Goal: Transaction & Acquisition: Purchase product/service

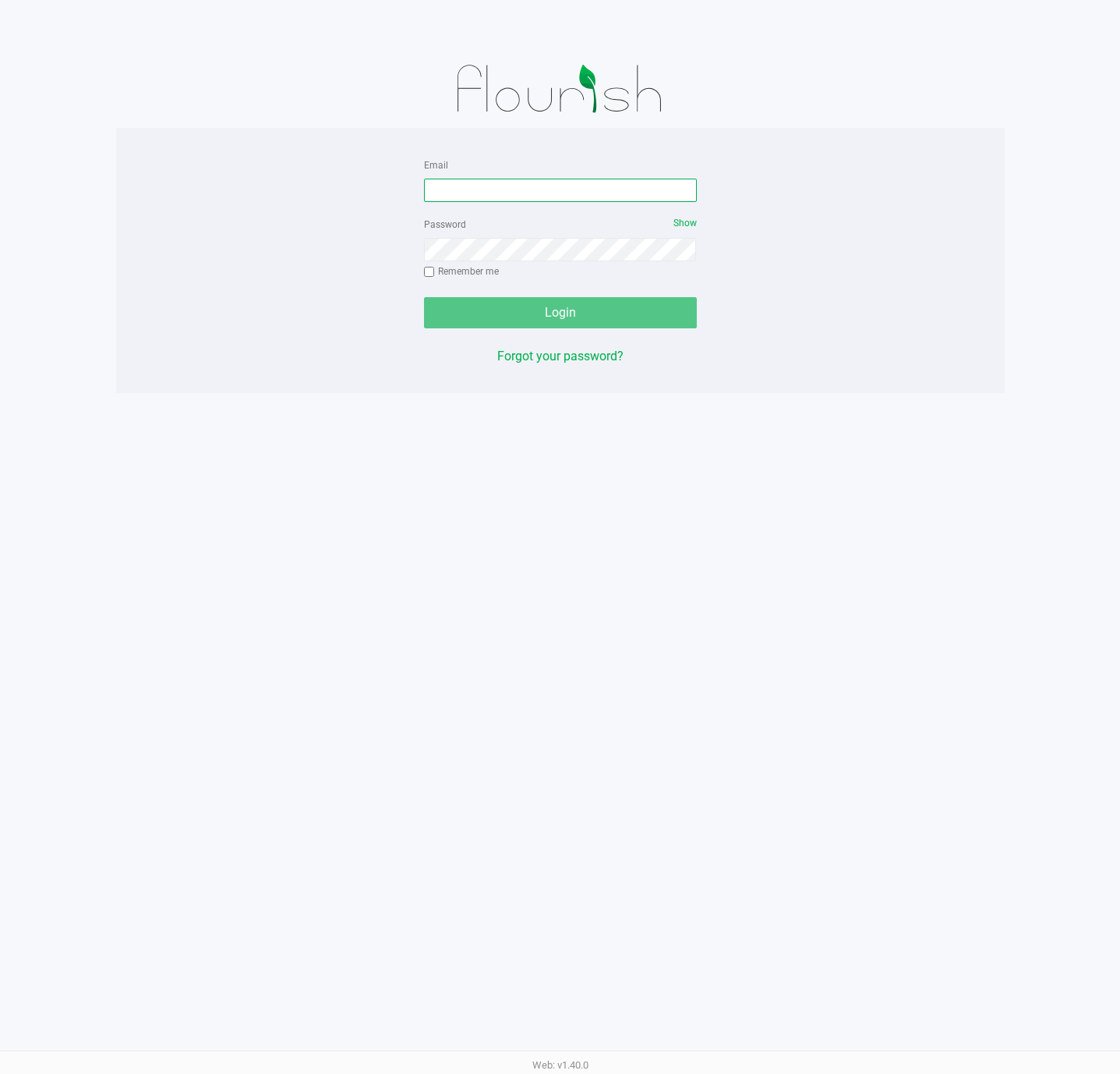
click at [461, 185] on input "Email" at bounding box center [560, 190] width 272 height 23
type input "[EMAIL_ADDRESS][DOMAIN_NAME]"
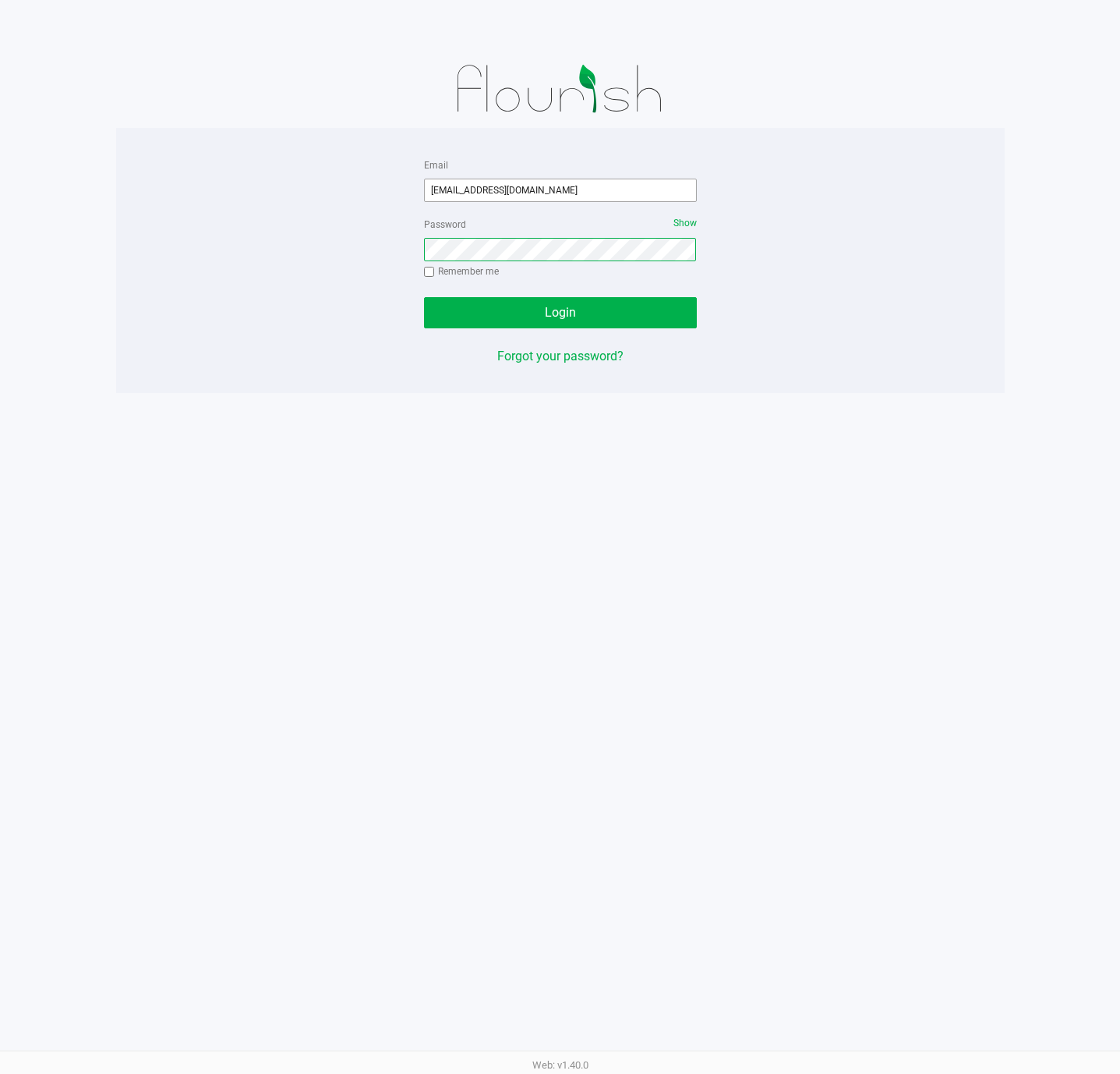
click at [424, 297] on button "Login" at bounding box center [560, 312] width 272 height 31
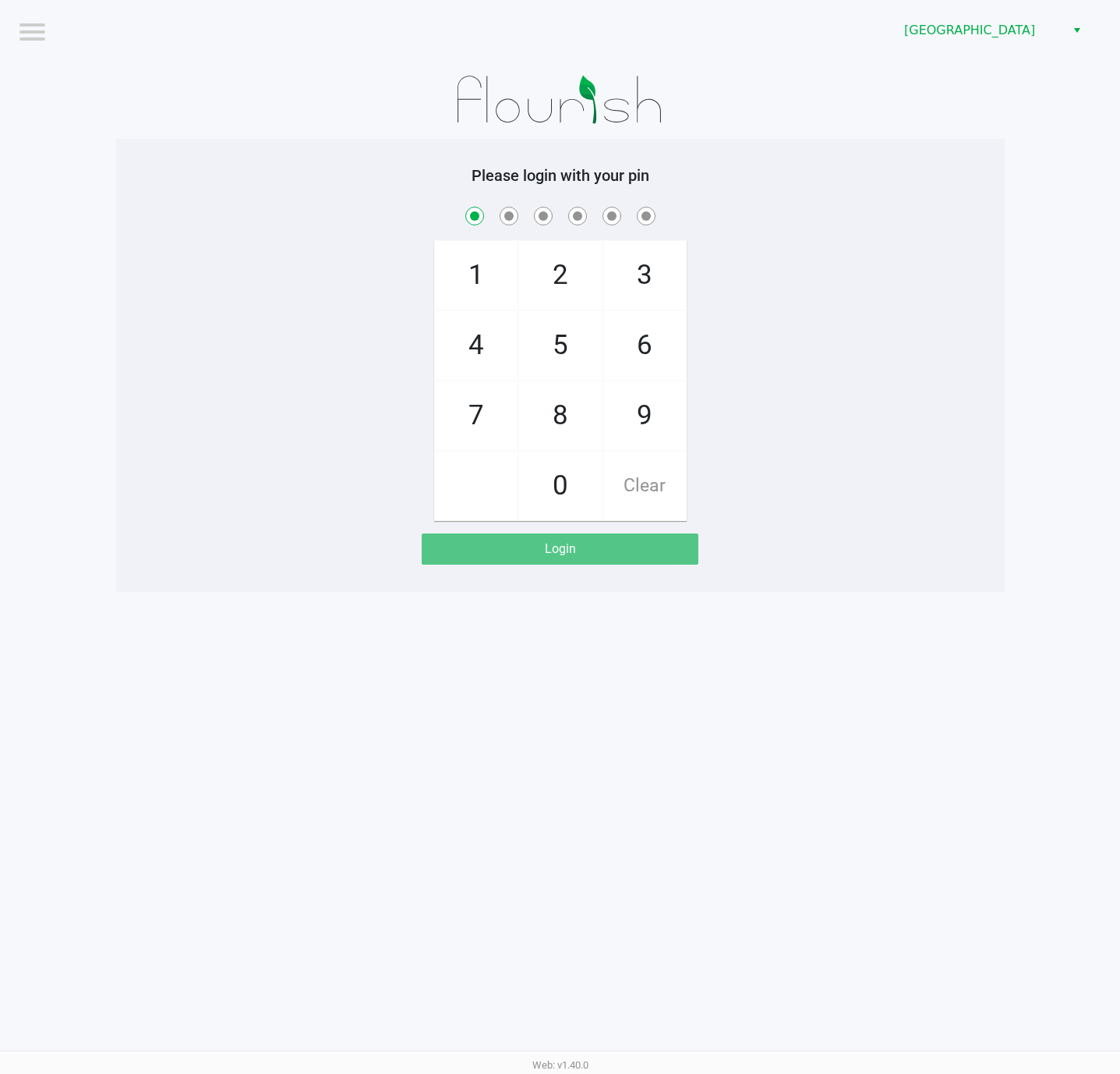
checkbox input "true"
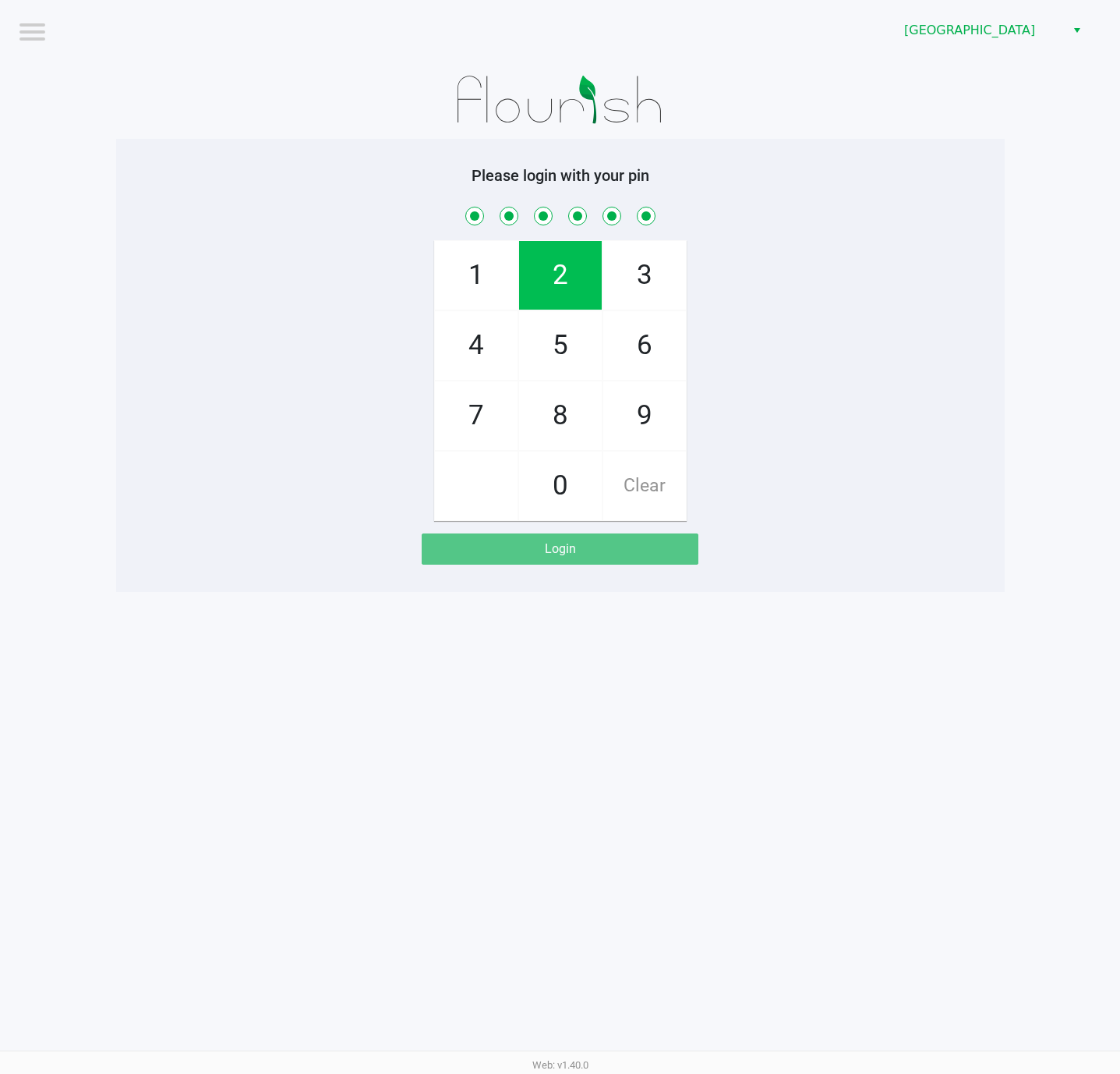
checkbox input "true"
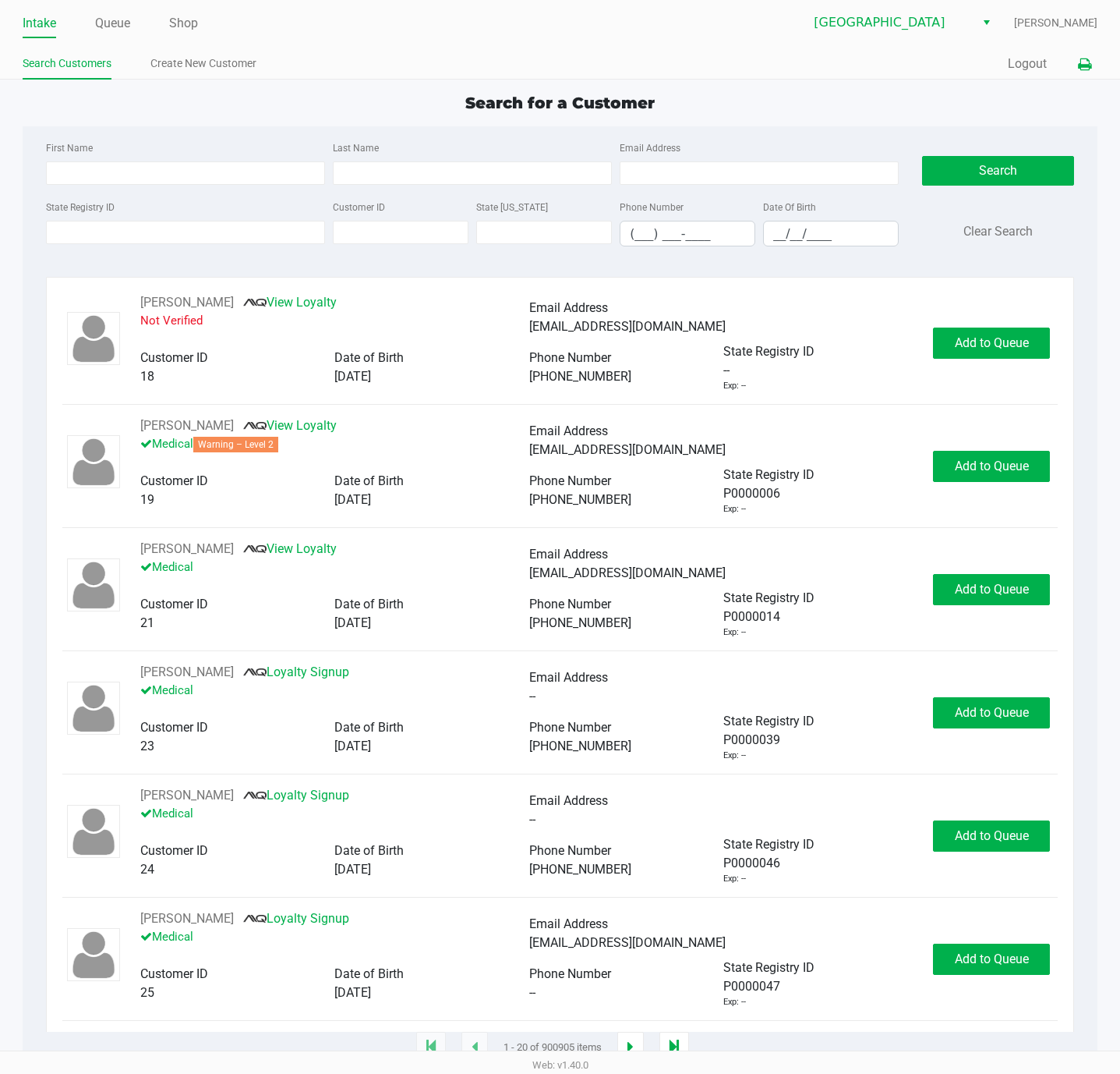
click at [1080, 62] on icon at bounding box center [1084, 64] width 13 height 11
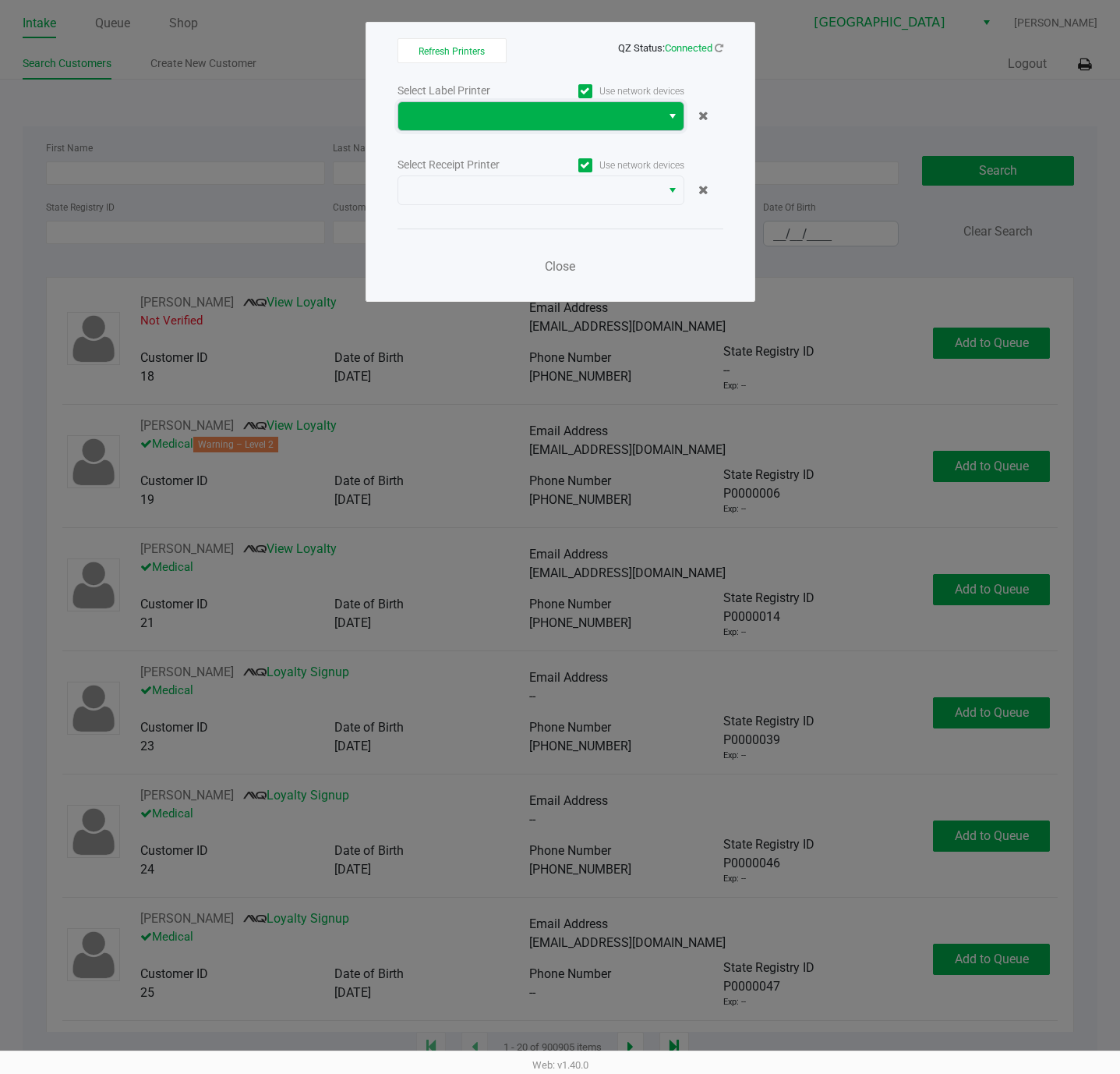
click at [536, 110] on span at bounding box center [529, 116] width 244 height 19
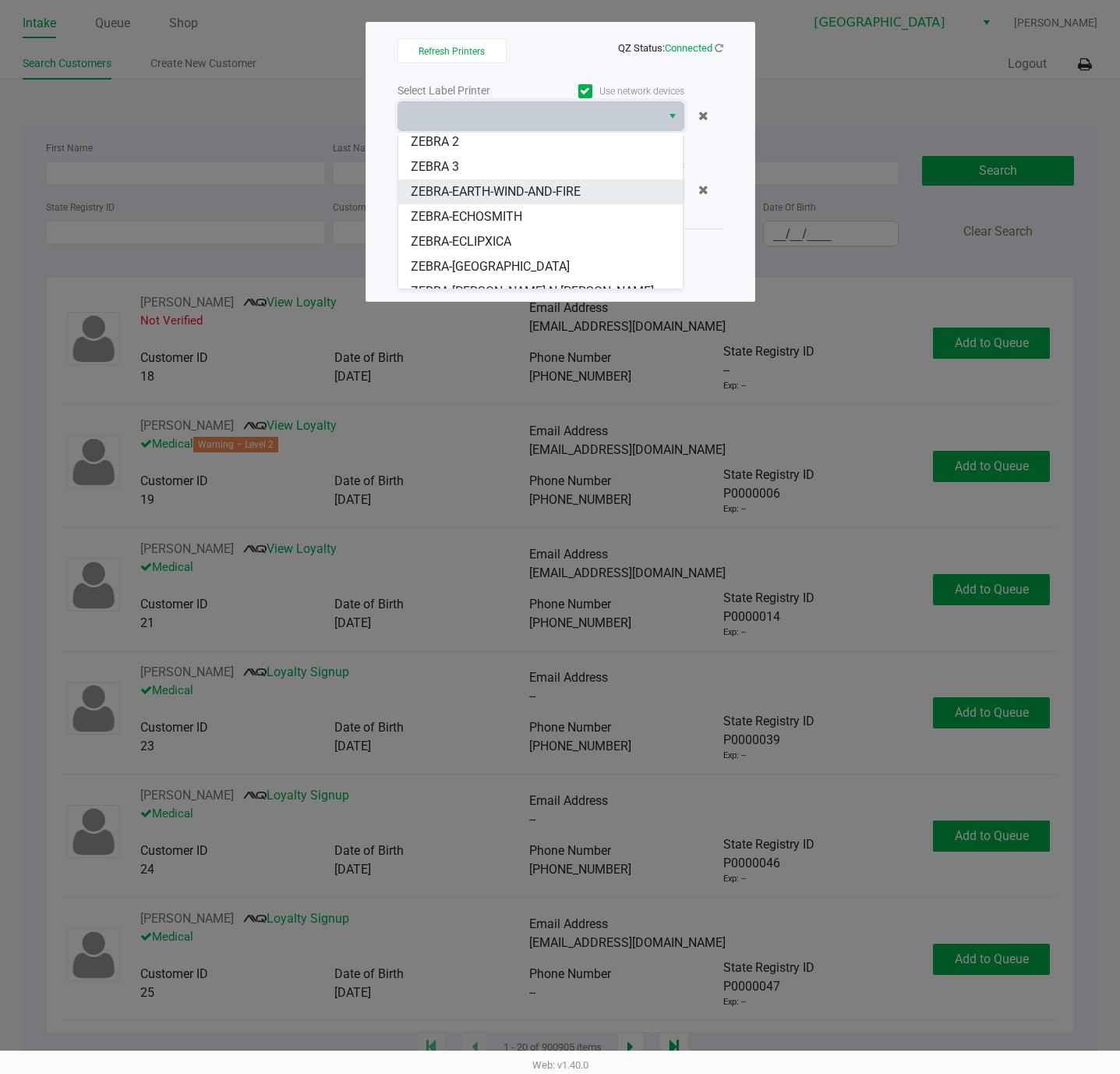
scroll to position [43, 0]
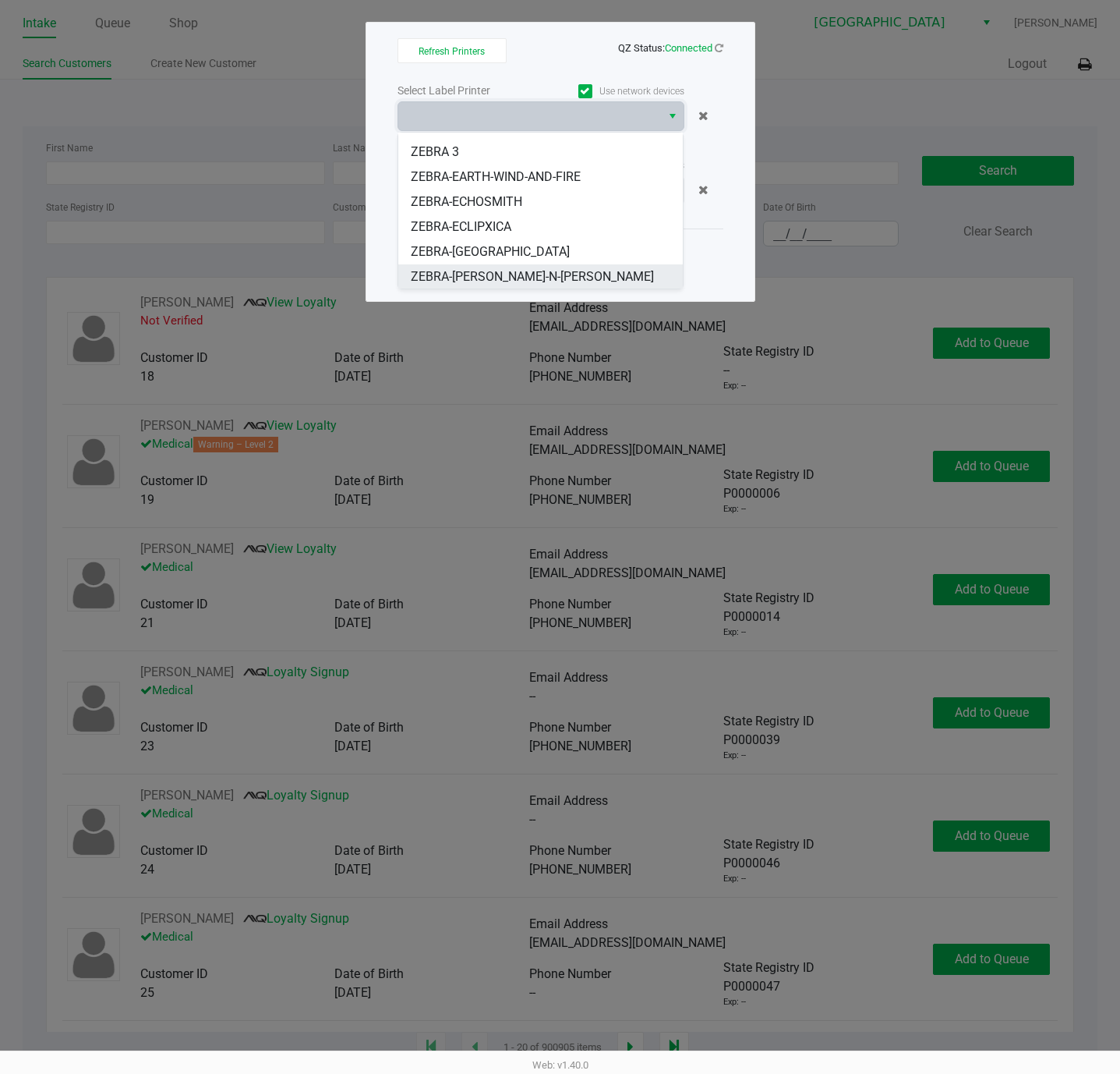
click at [504, 273] on span "ZEBRA-[PERSON_NAME]-N-[PERSON_NAME]" at bounding box center [532, 277] width 243 height 19
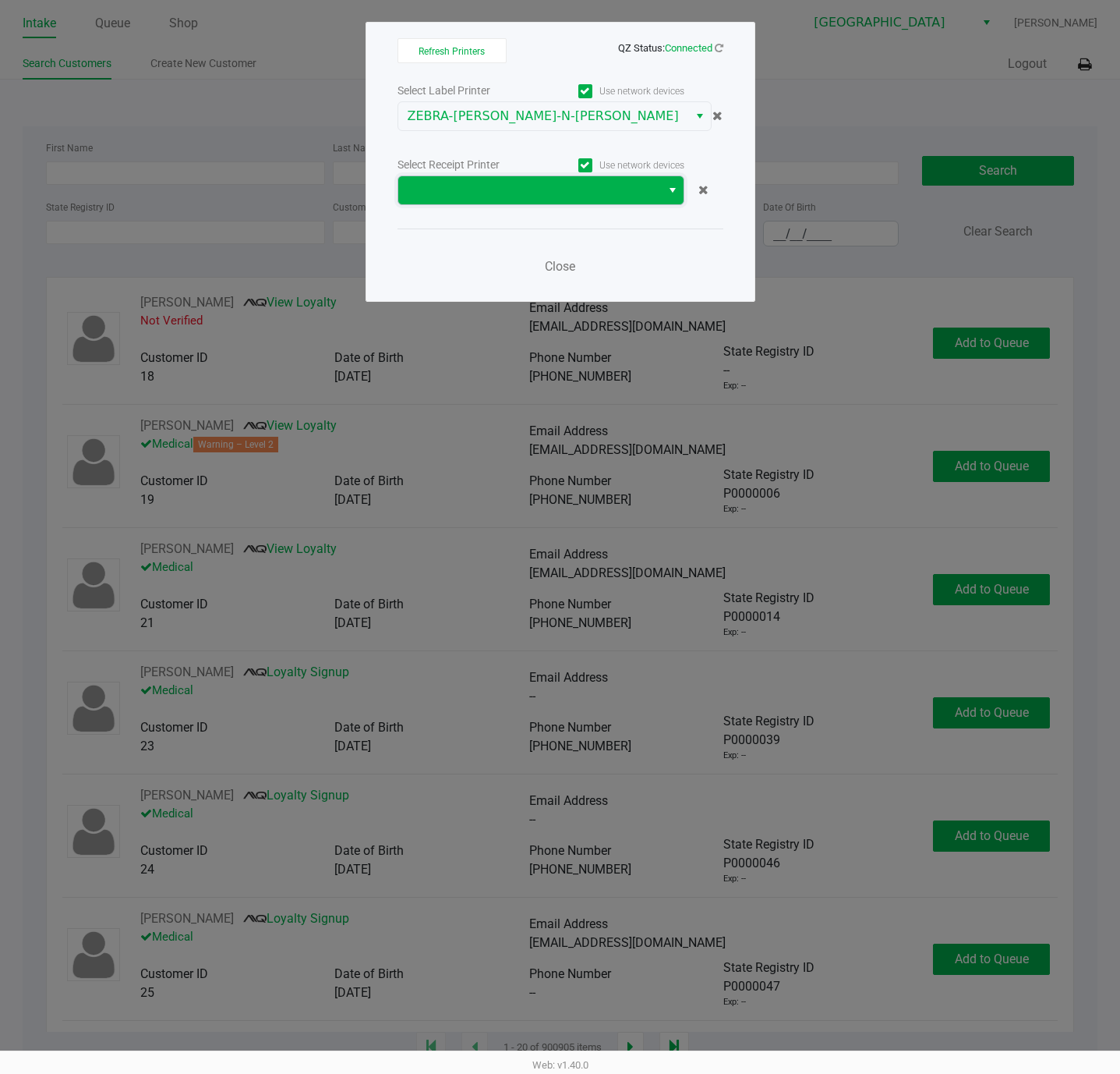
click at [499, 196] on span at bounding box center [529, 190] width 244 height 19
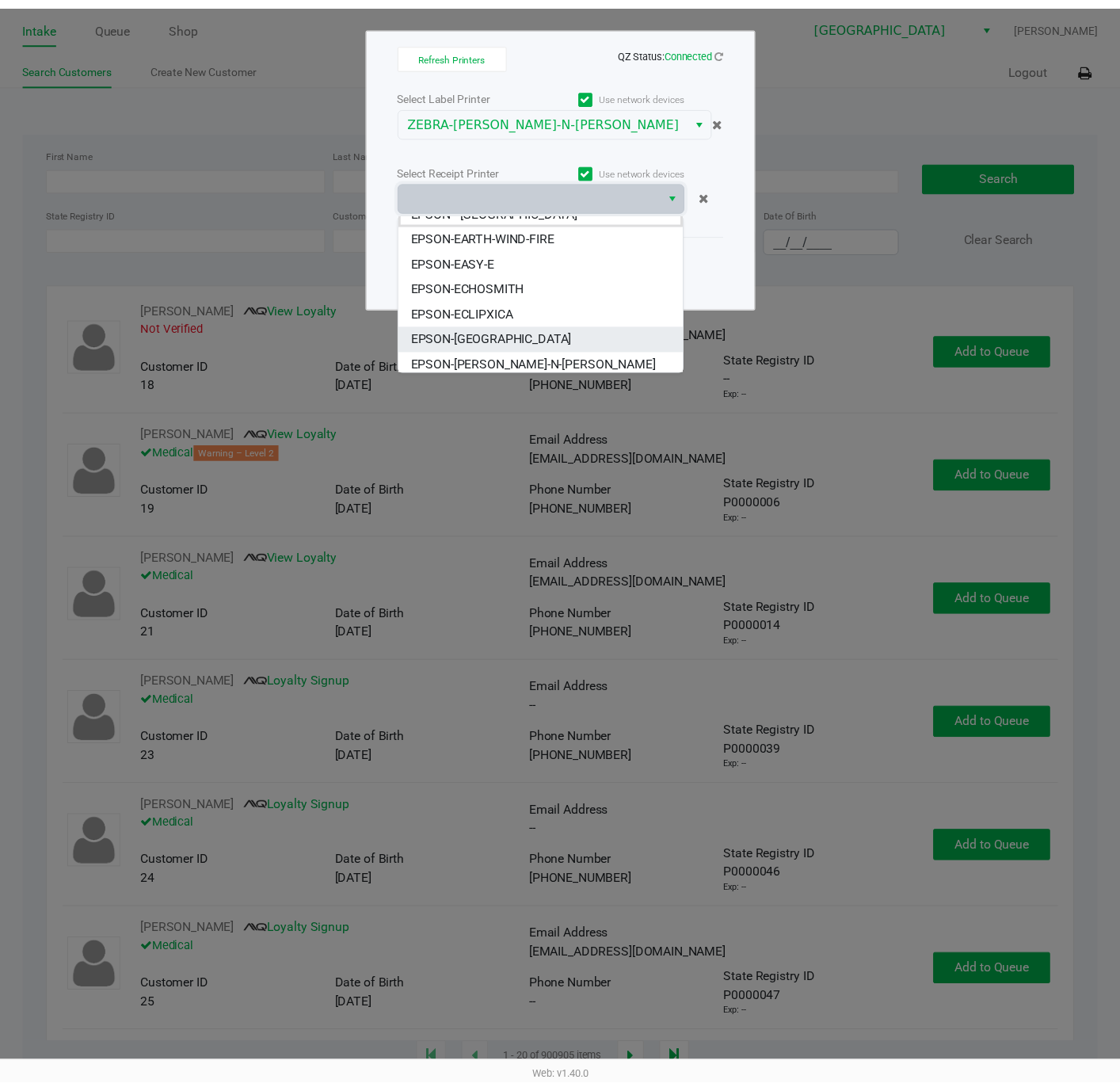
scroll to position [19, 0]
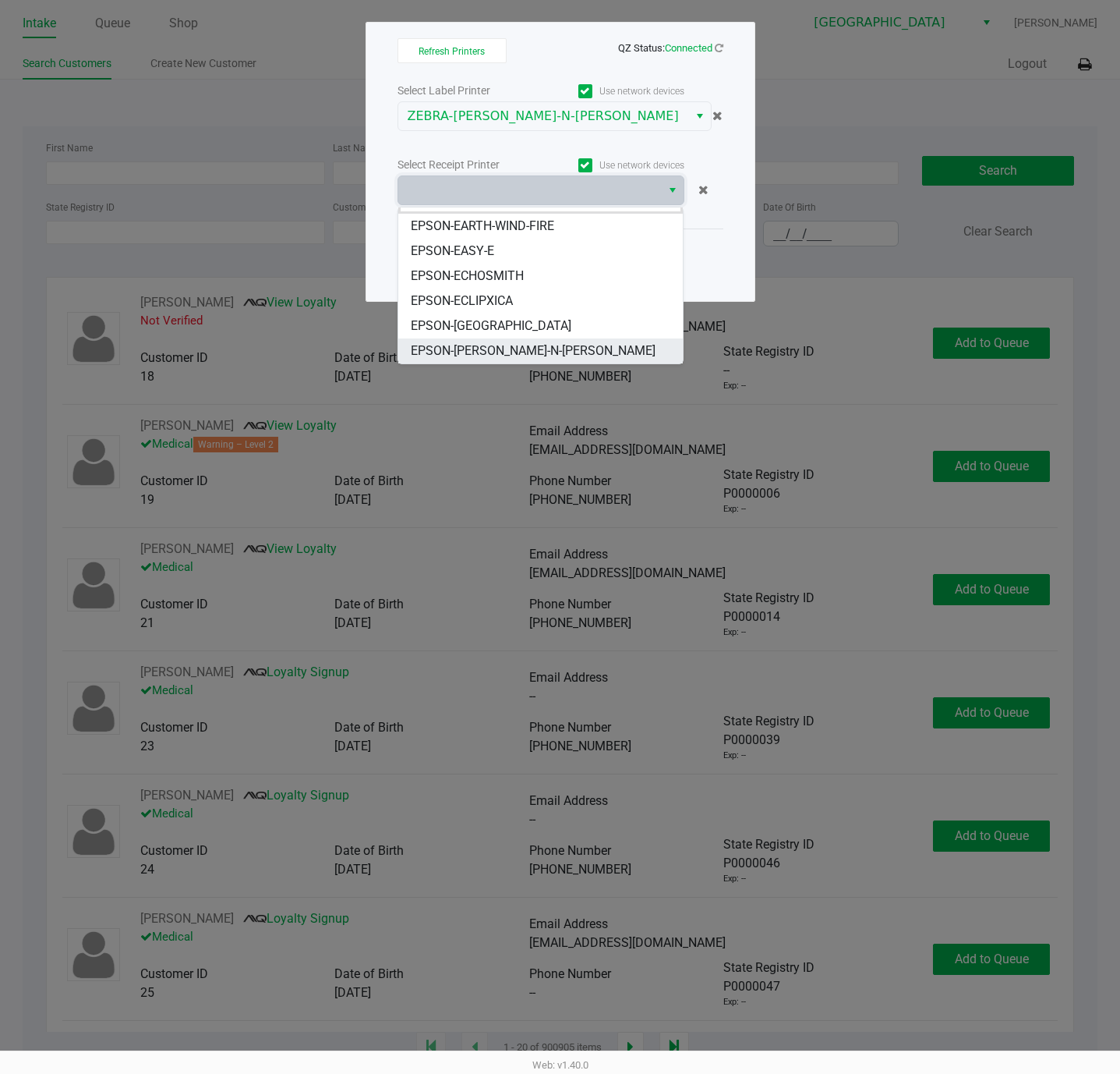
click at [526, 354] on span "EPSON-[PERSON_NAME]-N-[PERSON_NAME]" at bounding box center [533, 351] width 245 height 19
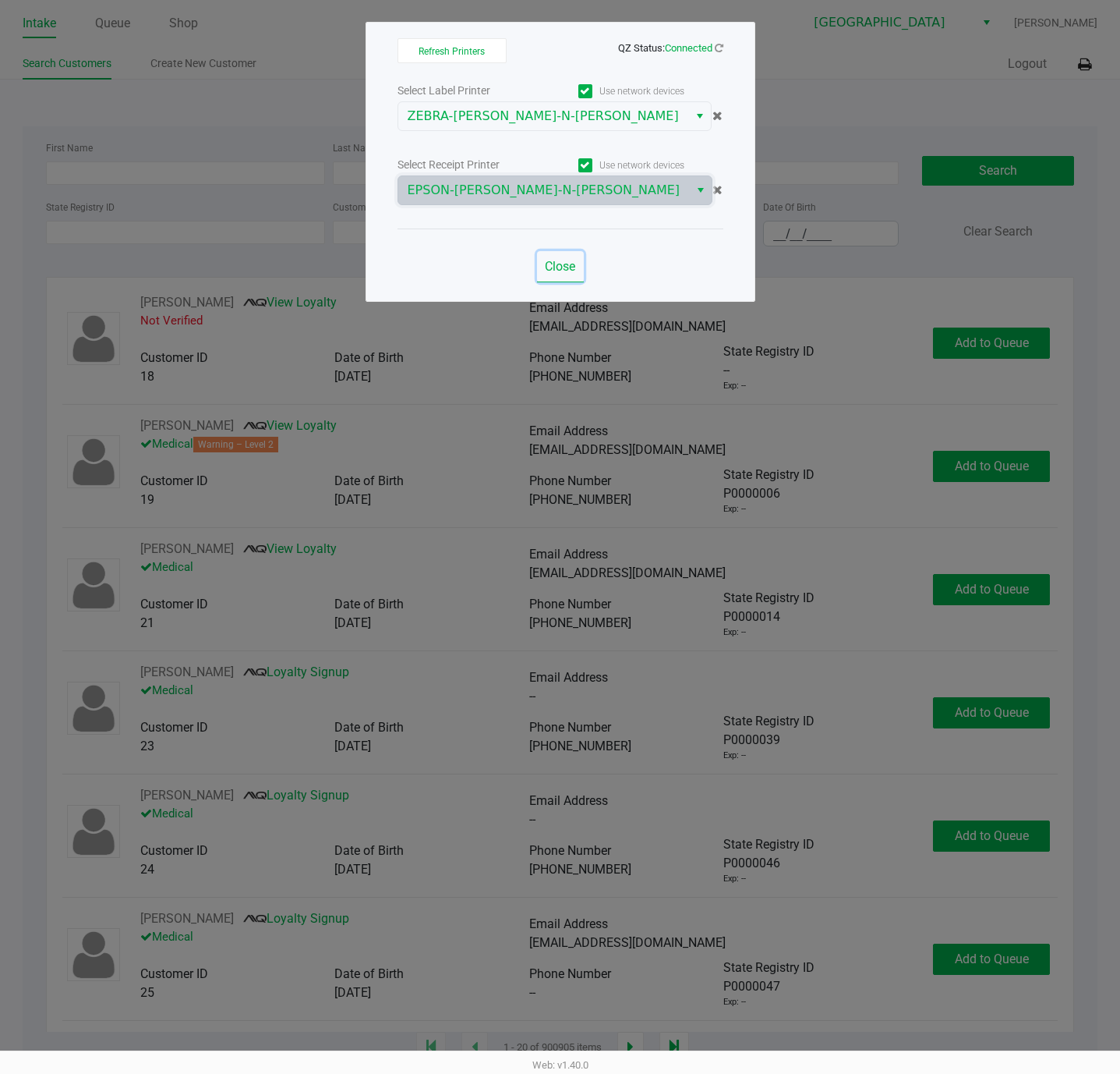
click at [560, 276] on button "Close" at bounding box center [560, 267] width 46 height 31
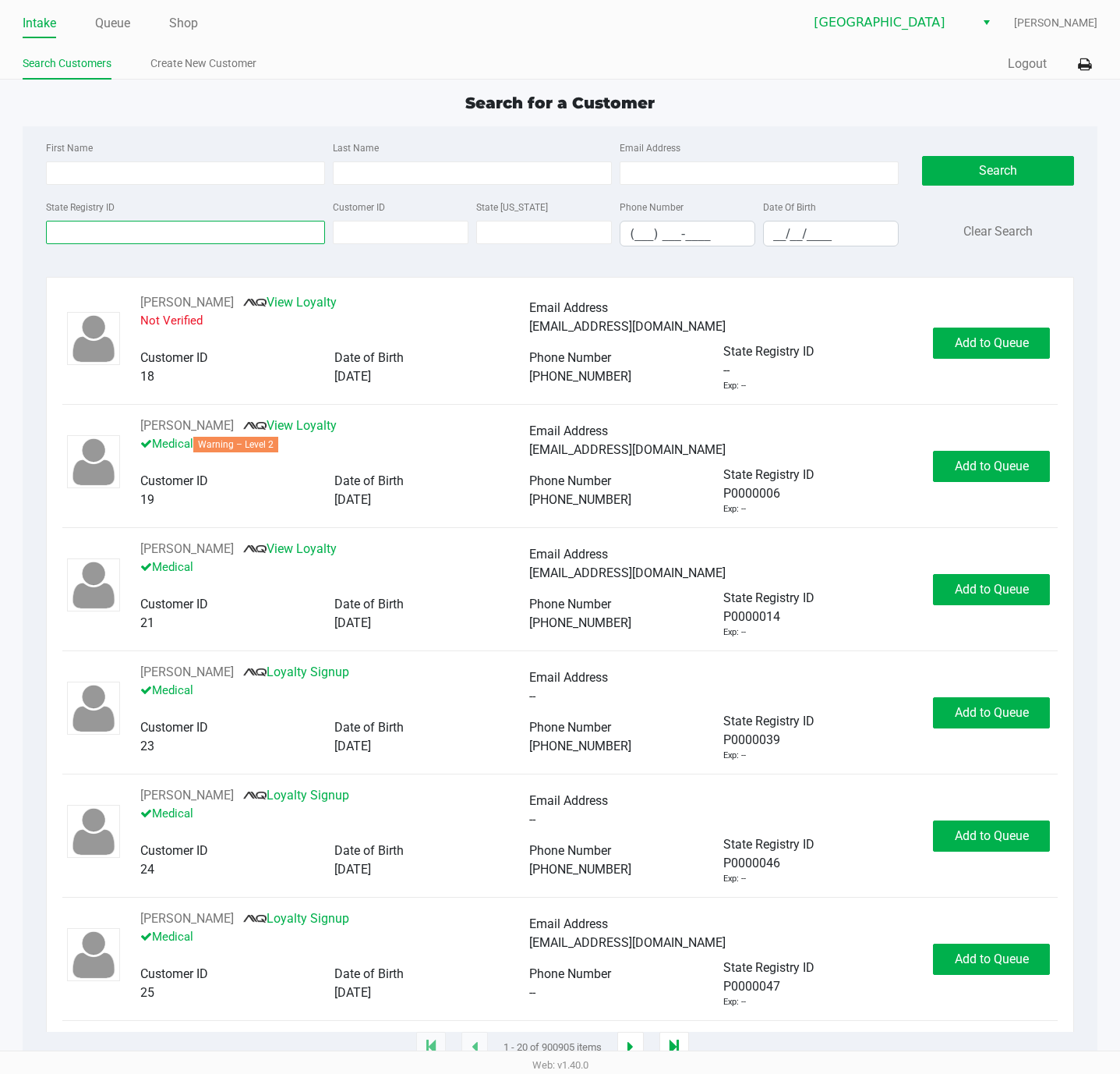
click at [98, 228] on input "State Registry ID" at bounding box center [185, 232] width 279 height 23
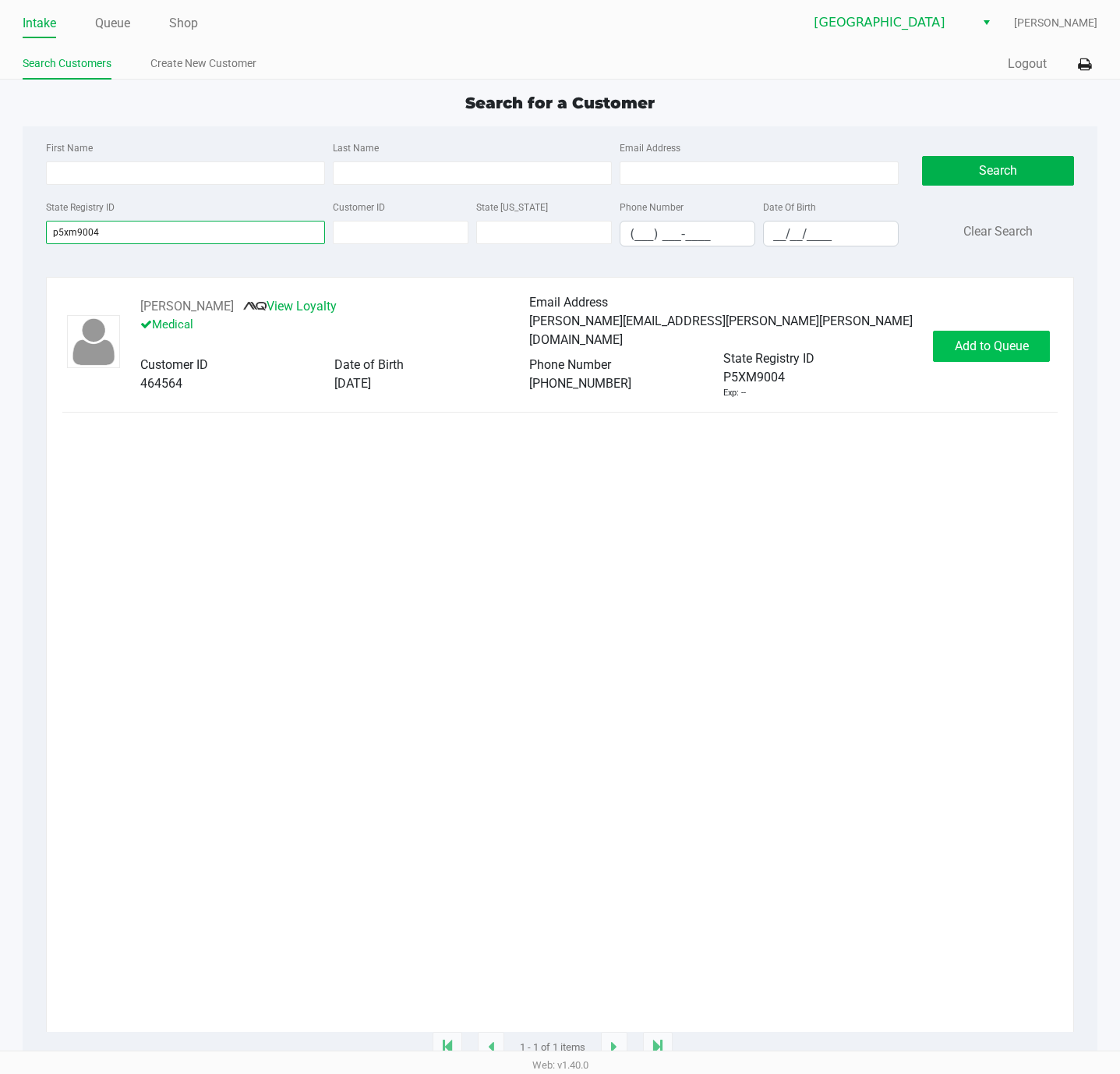
type input "p5xm9004"
click at [959, 359] on button "Add to Queue" at bounding box center [991, 346] width 117 height 31
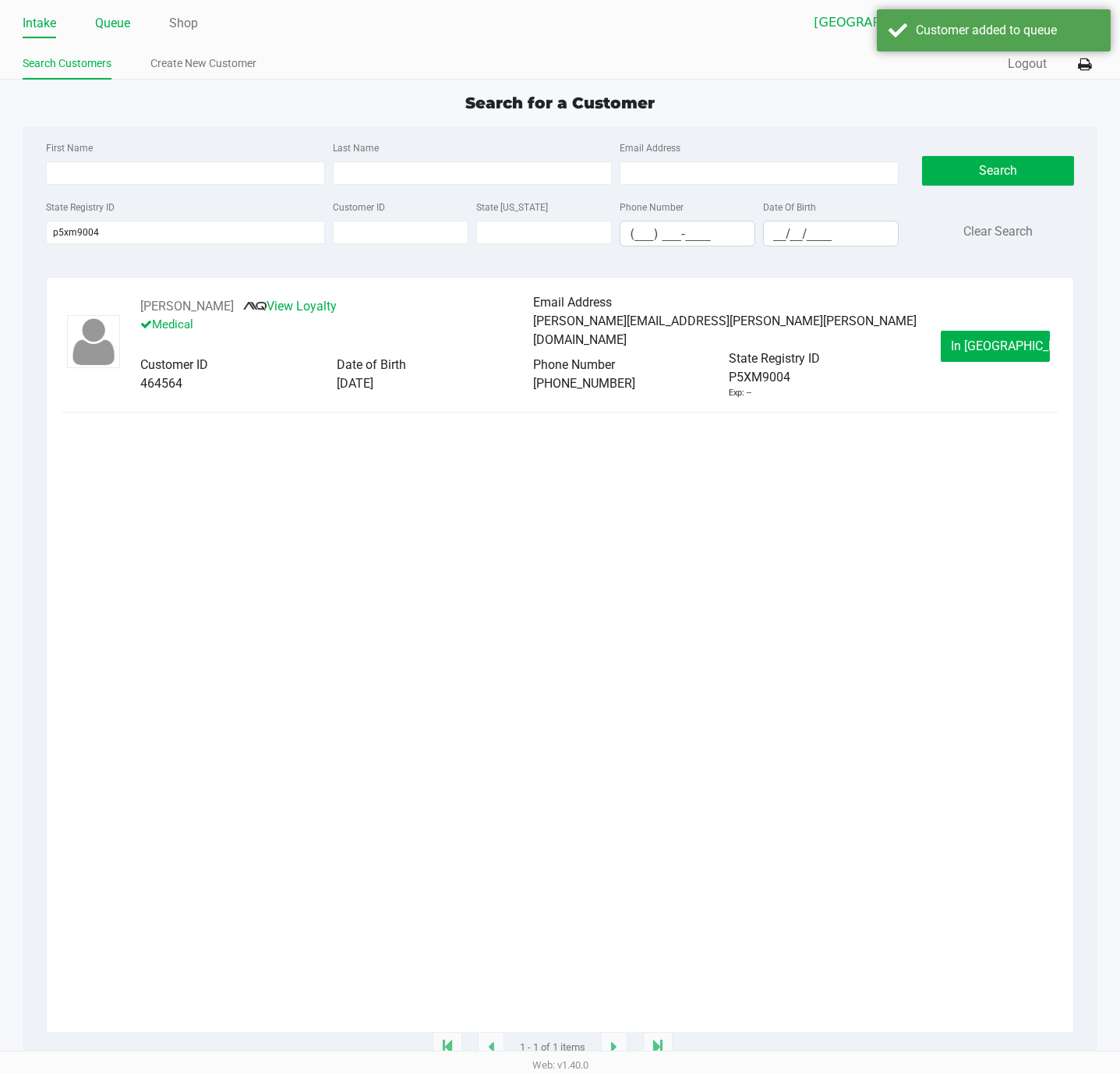
click at [108, 26] on link "Queue" at bounding box center [113, 23] width 35 height 21
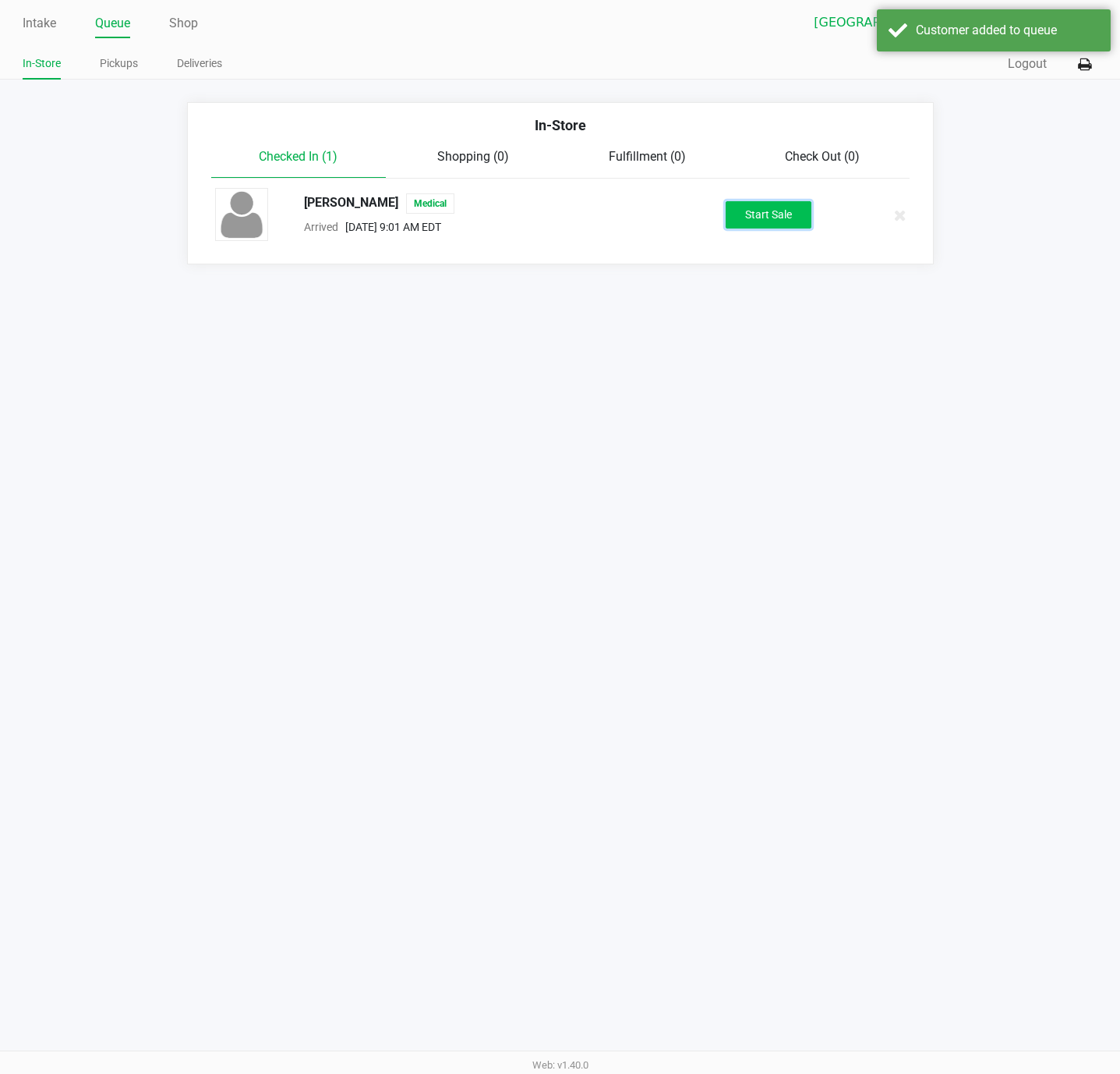
click at [748, 213] on button "Start Sale" at bounding box center [768, 215] width 86 height 28
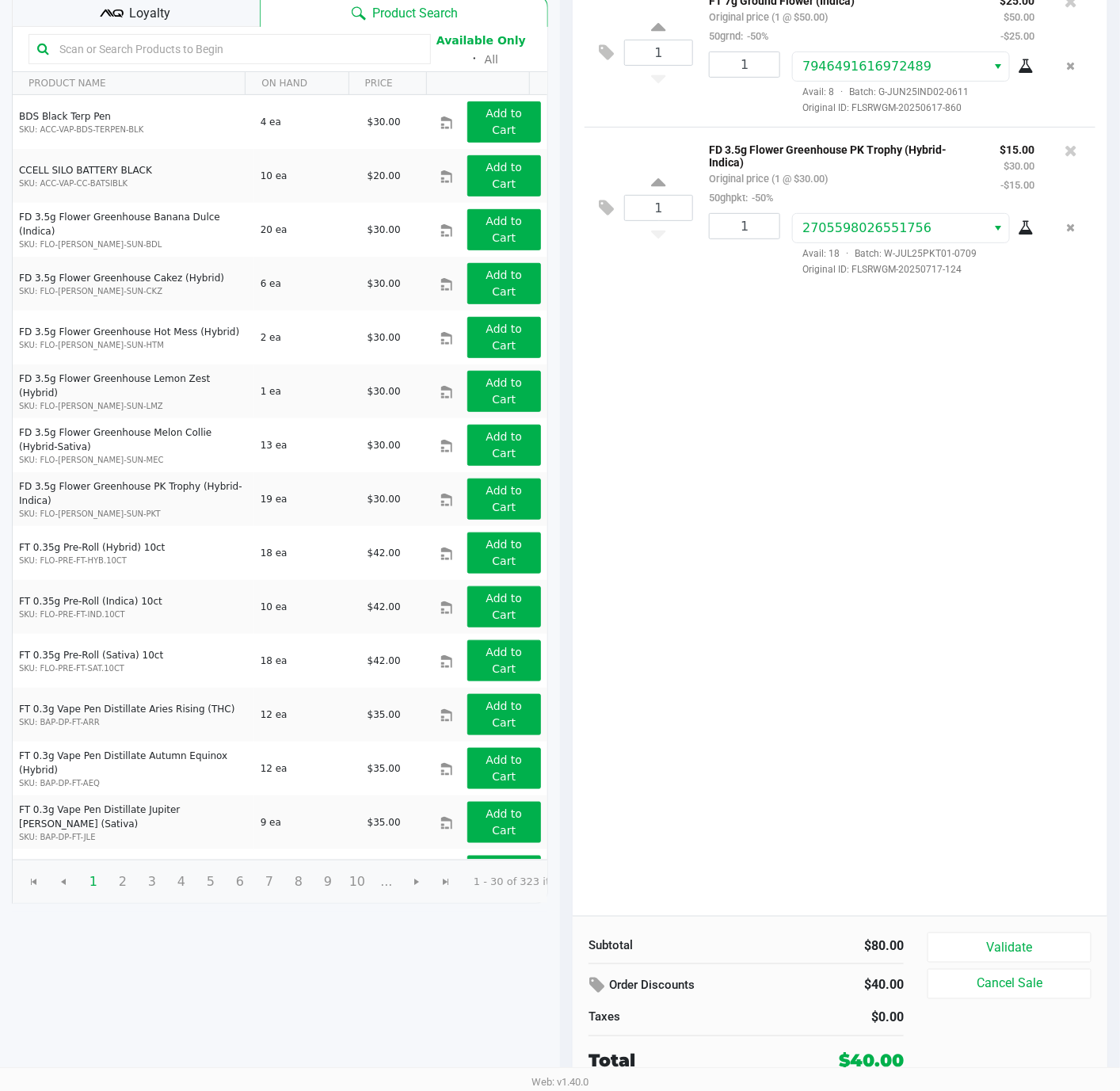
scroll to position [166, 0]
click at [998, 951] on button "Validate" at bounding box center [1010, 947] width 164 height 30
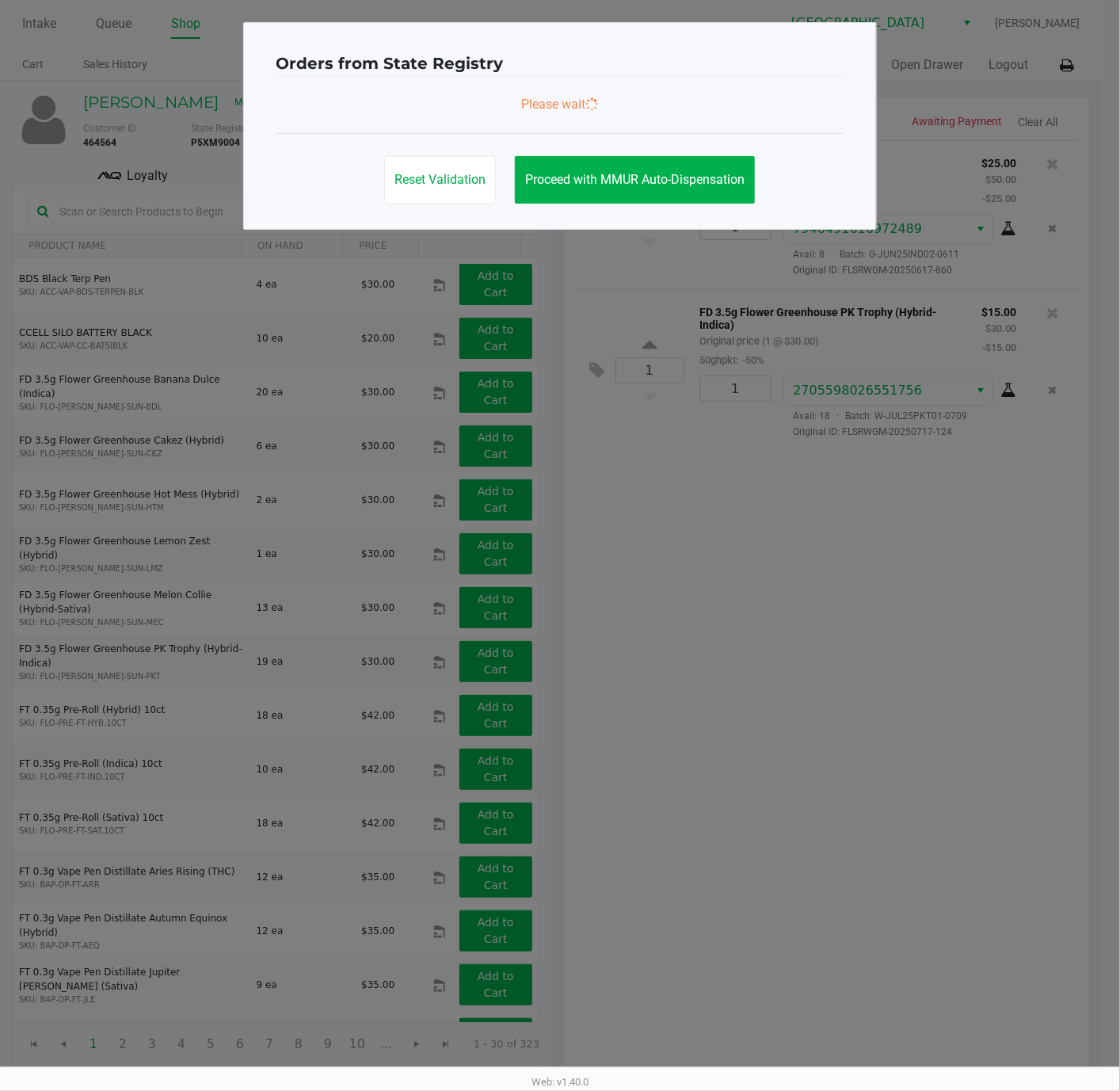
scroll to position [0, 0]
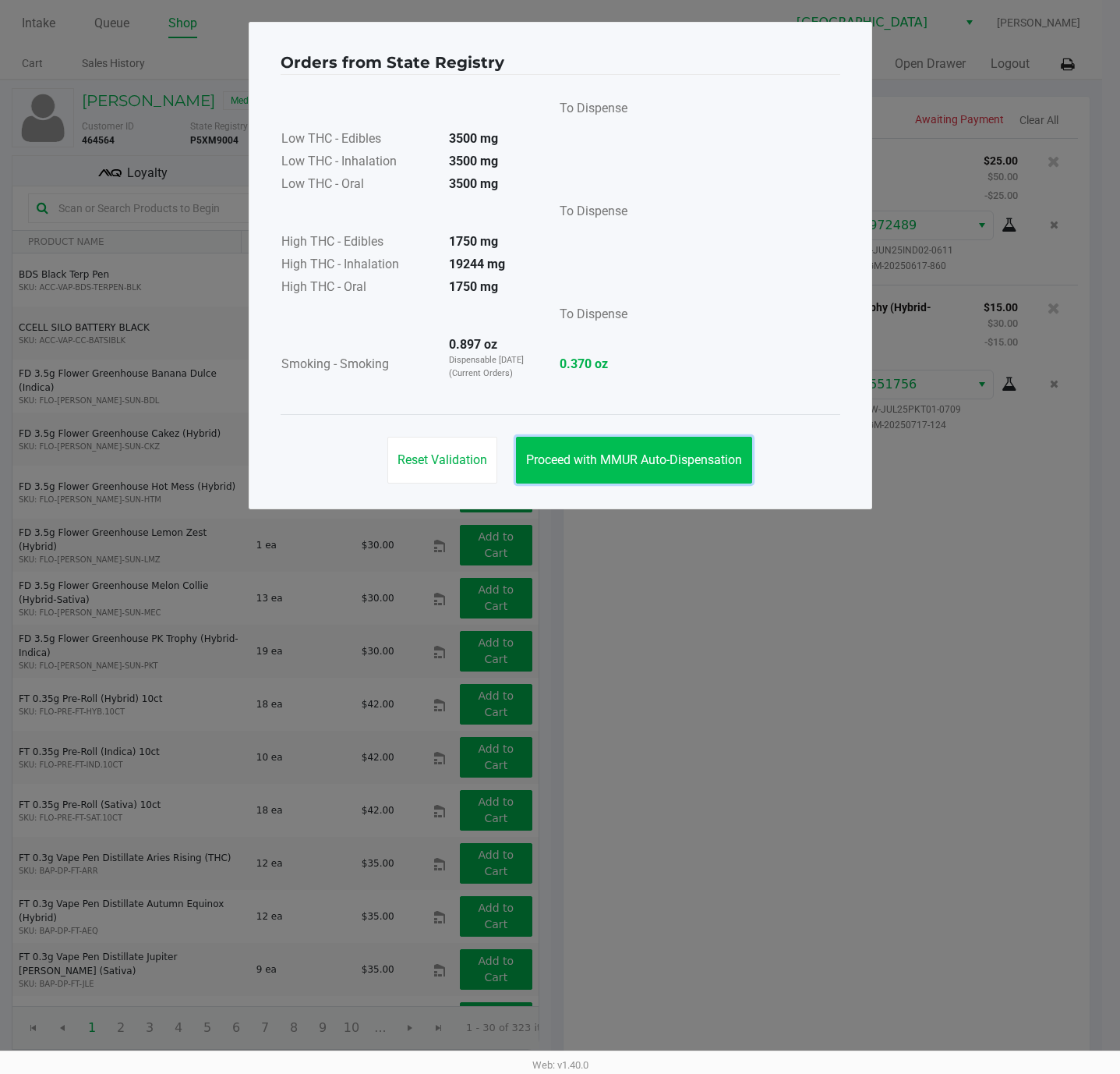
click at [695, 459] on span "Proceed with MMUR Auto-Dispensation" at bounding box center [633, 459] width 216 height 15
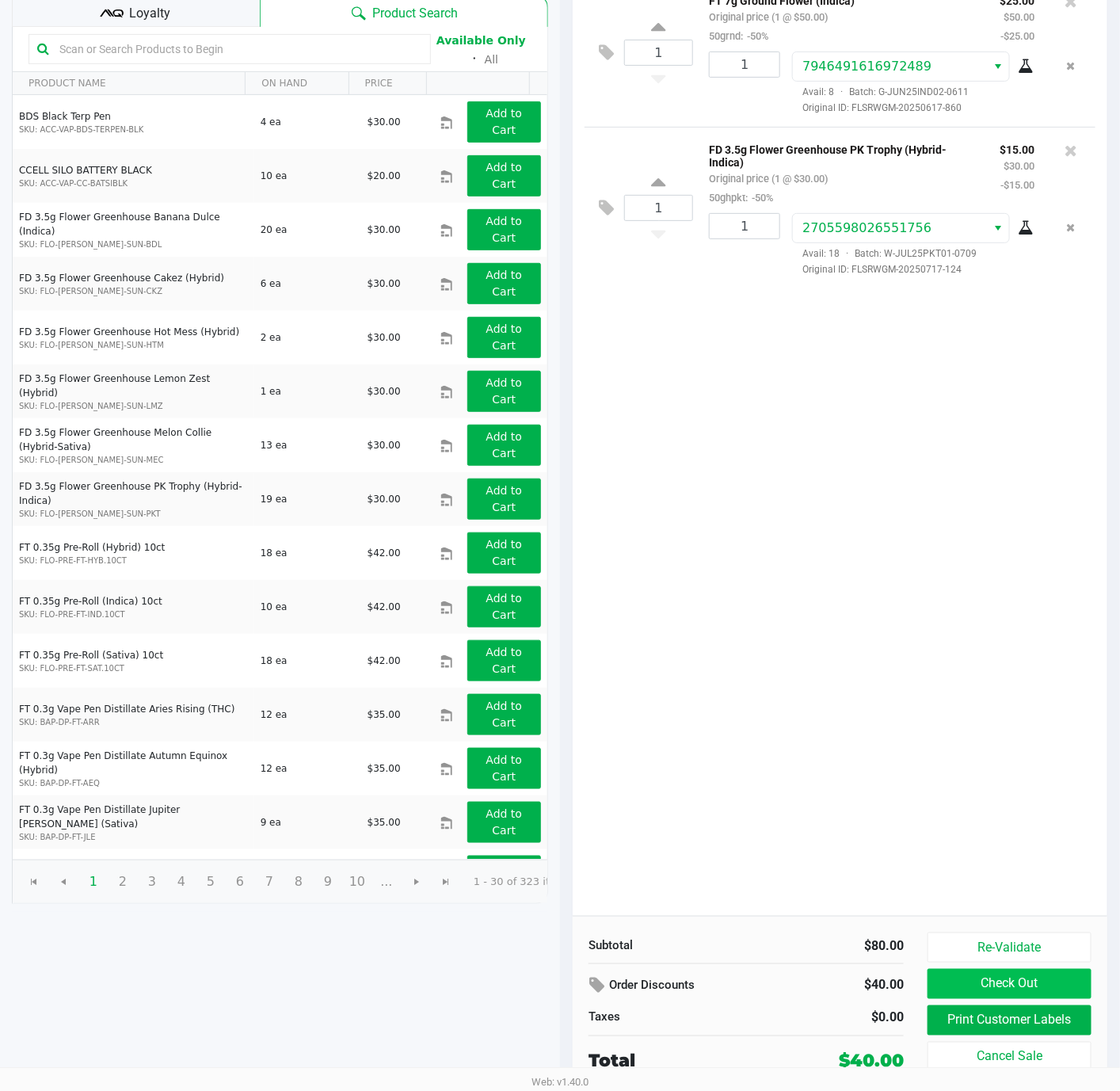
scroll to position [166, 0]
click at [1003, 1025] on button "Print Customer Labels" at bounding box center [1010, 1020] width 164 height 30
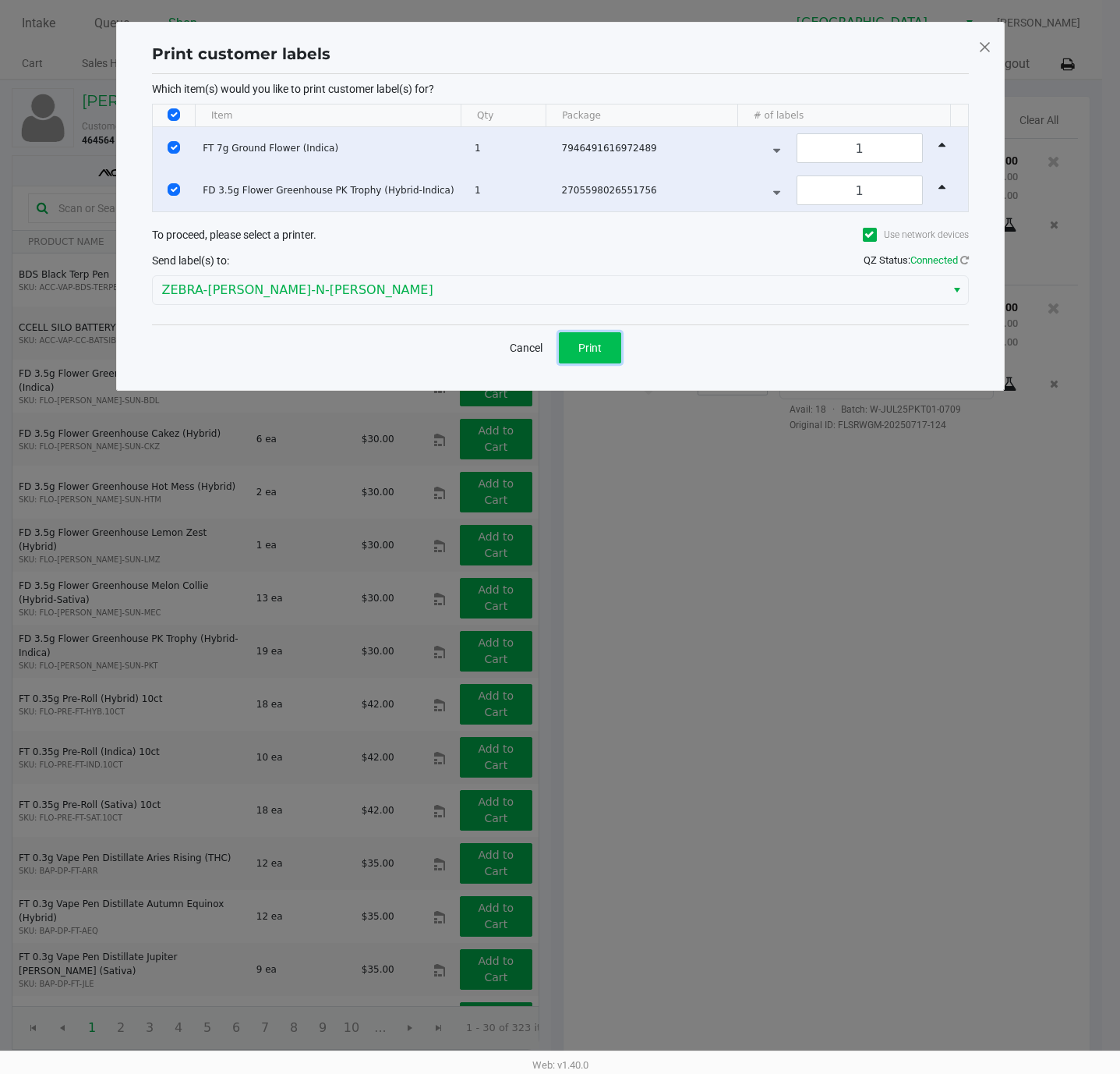
click at [598, 341] on button "Print" at bounding box center [590, 347] width 63 height 31
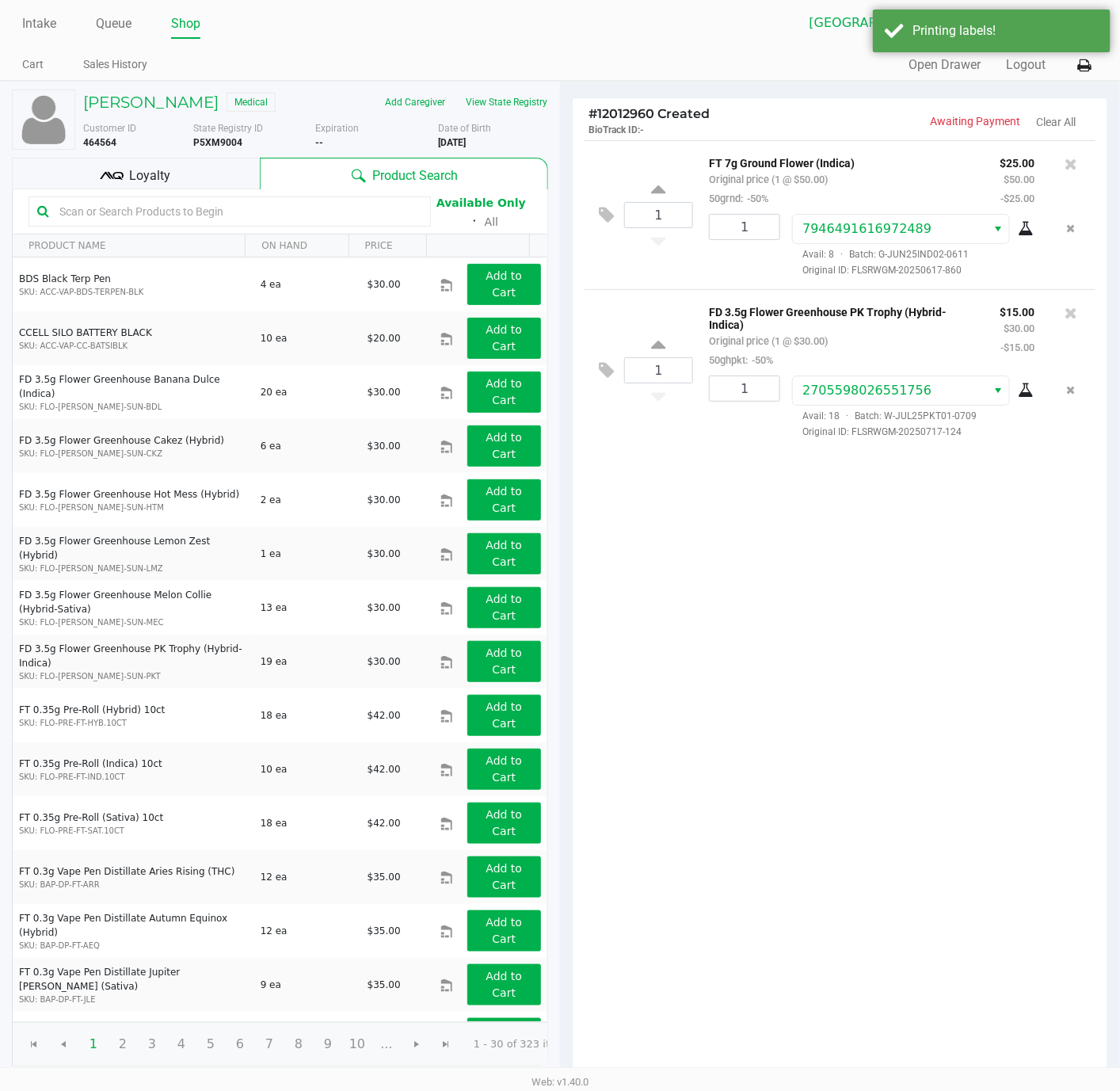
click at [139, 176] on span "Loyalty" at bounding box center [149, 176] width 41 height 19
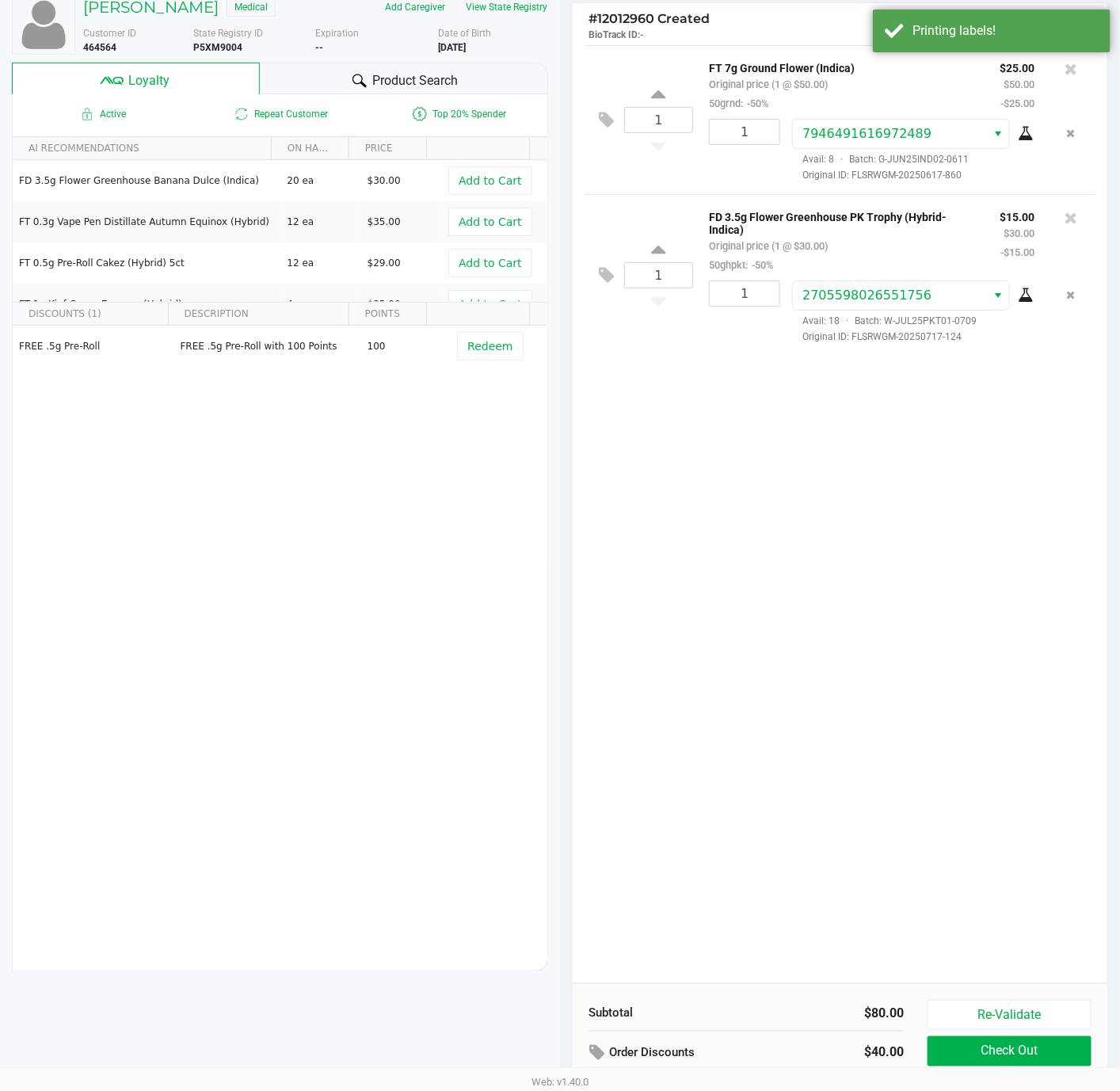
scroll to position [185, 0]
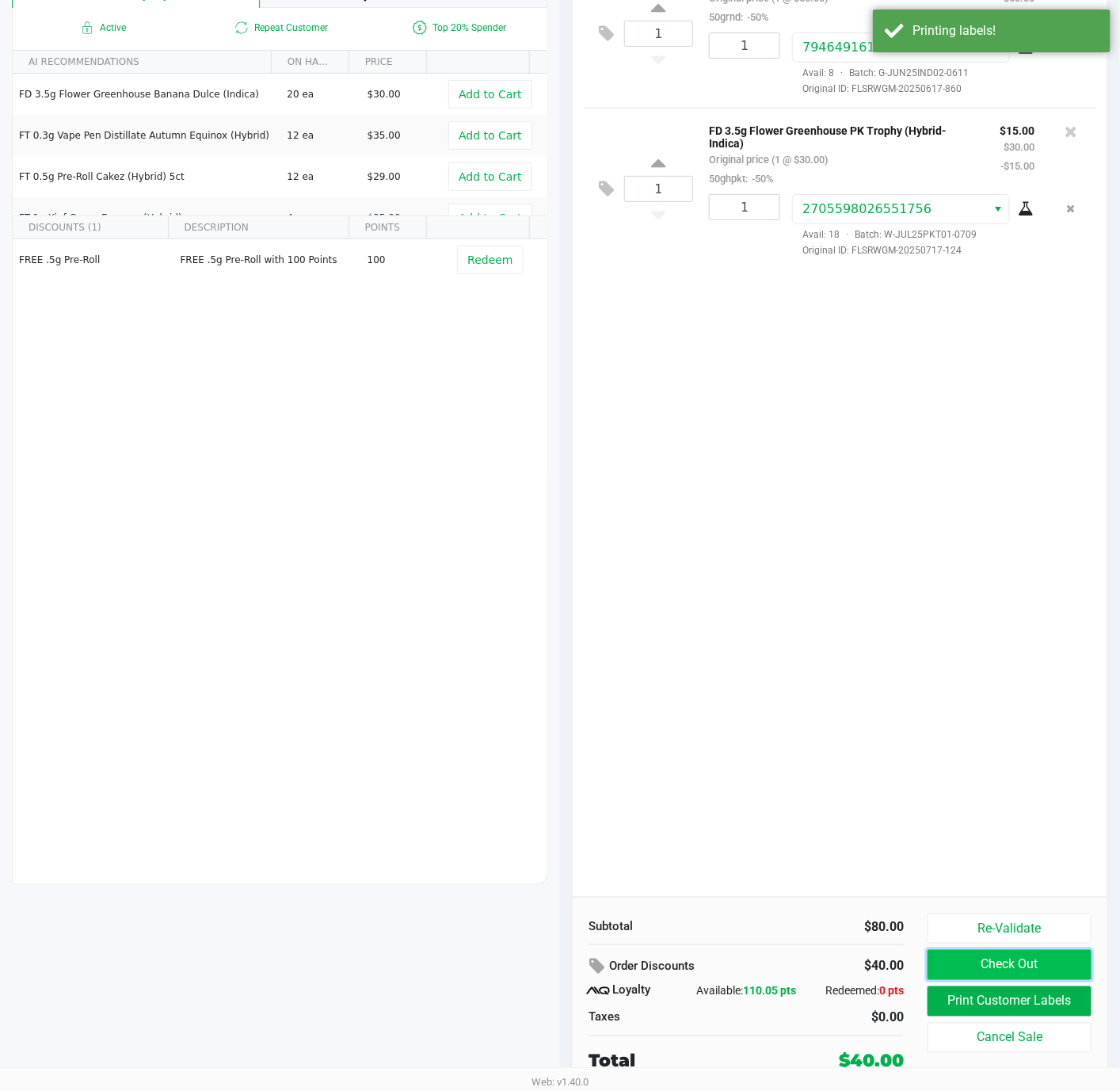
click at [980, 968] on button "Check Out" at bounding box center [1010, 964] width 164 height 30
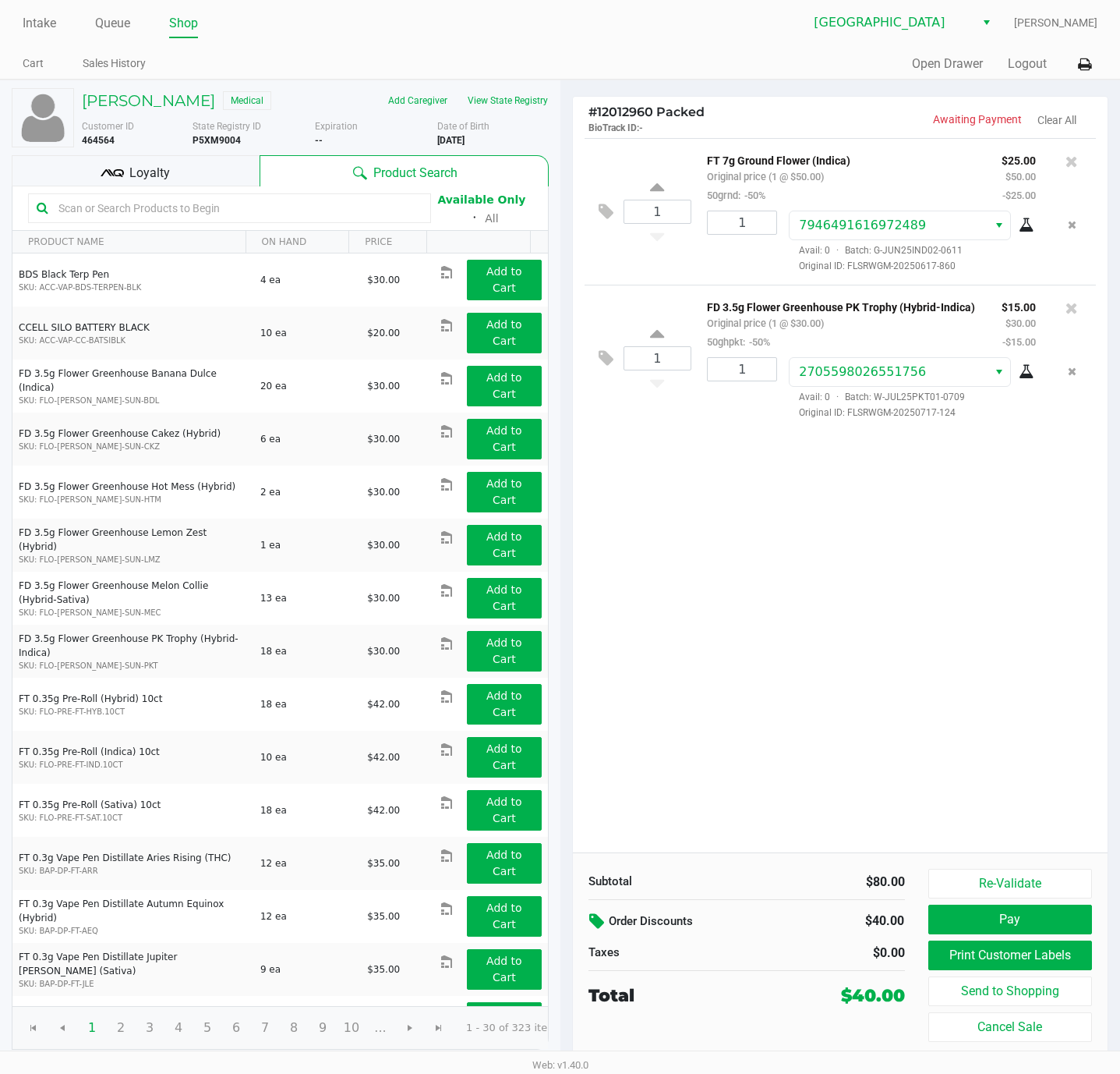
click at [592, 920] on icon at bounding box center [598, 921] width 19 height 18
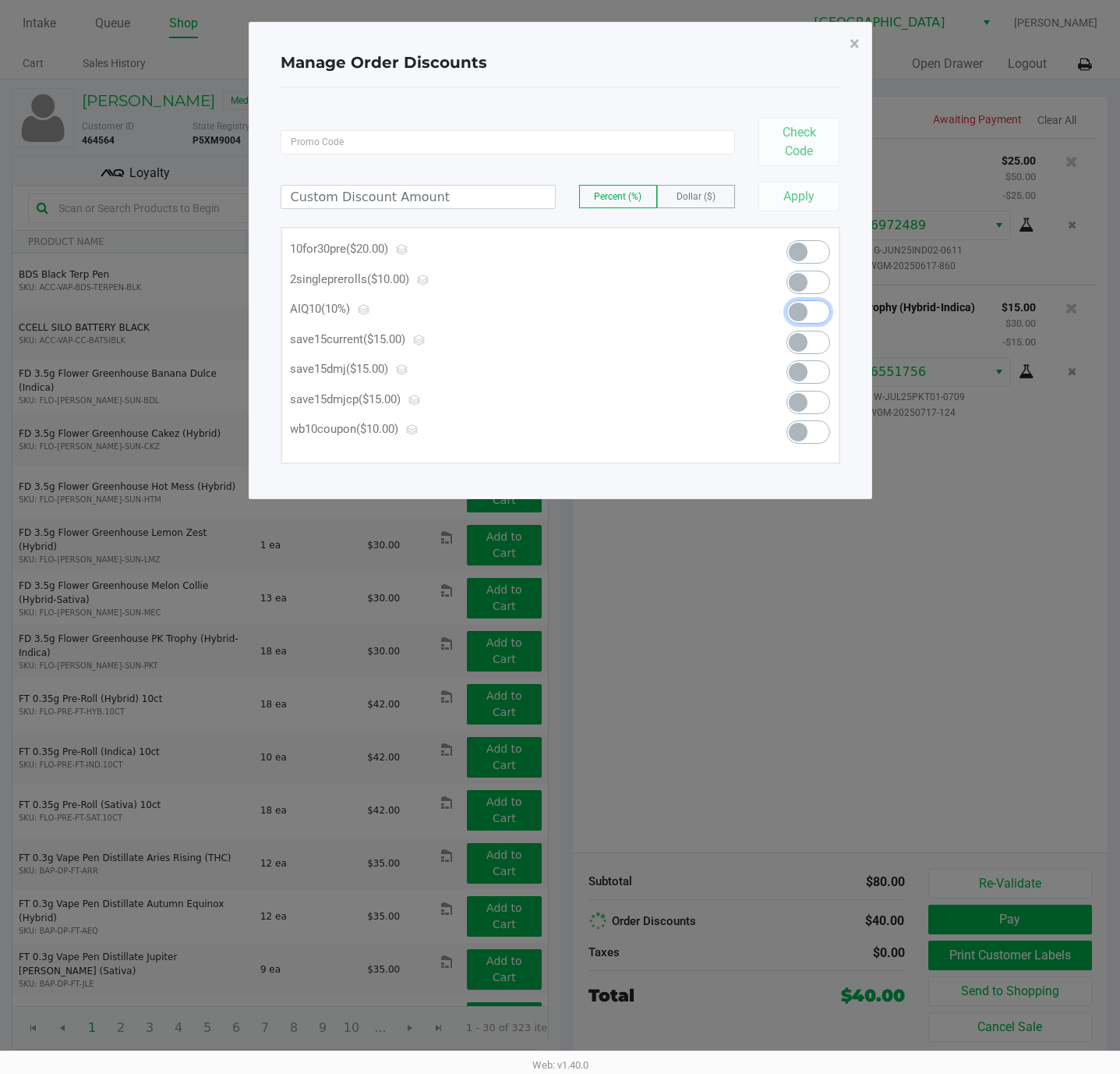
click at [805, 321] on span at bounding box center [808, 311] width 44 height 23
click at [858, 42] on span "×" at bounding box center [854, 43] width 10 height 21
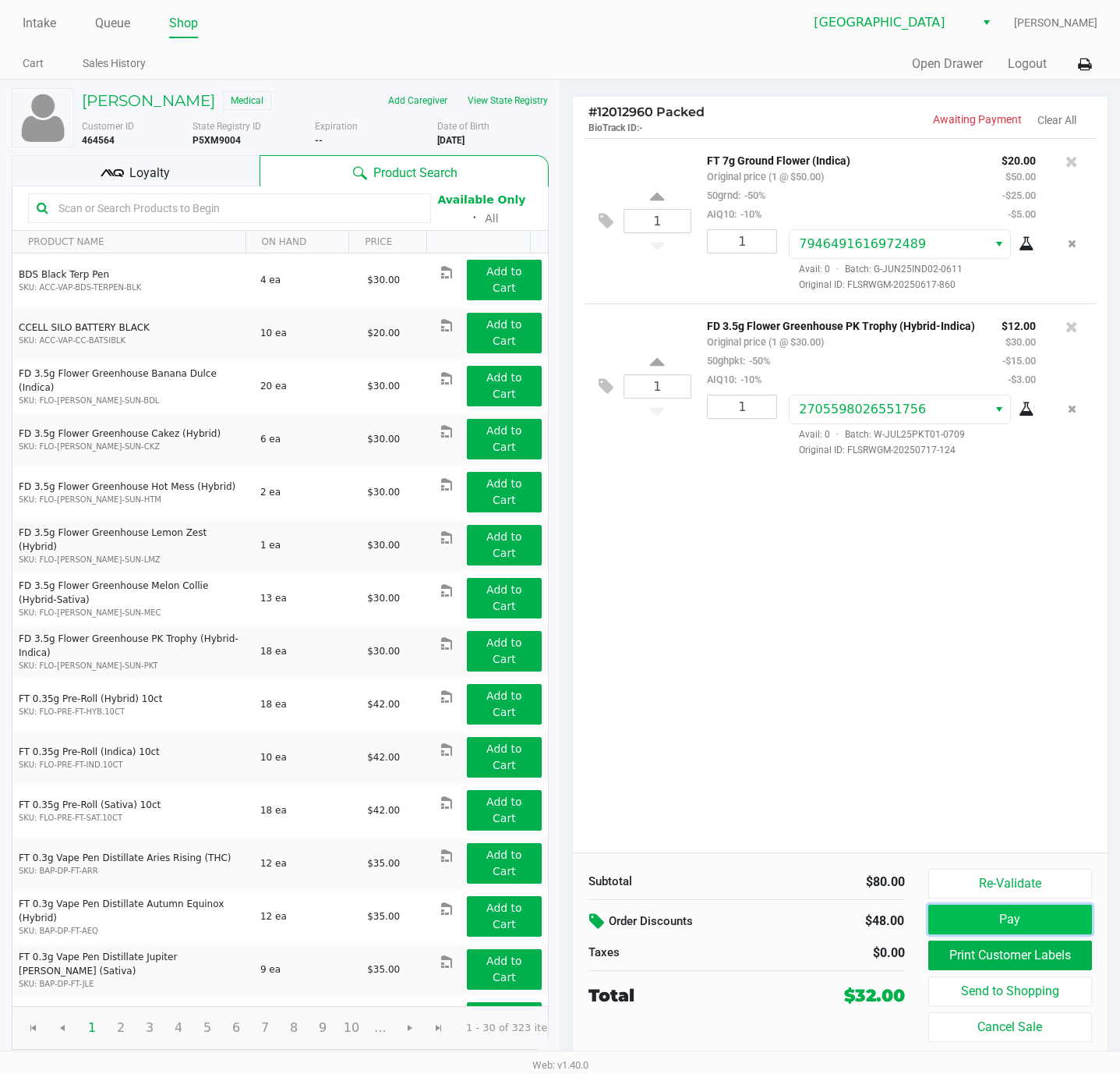
click at [1001, 918] on button "Pay" at bounding box center [1010, 919] width 164 height 29
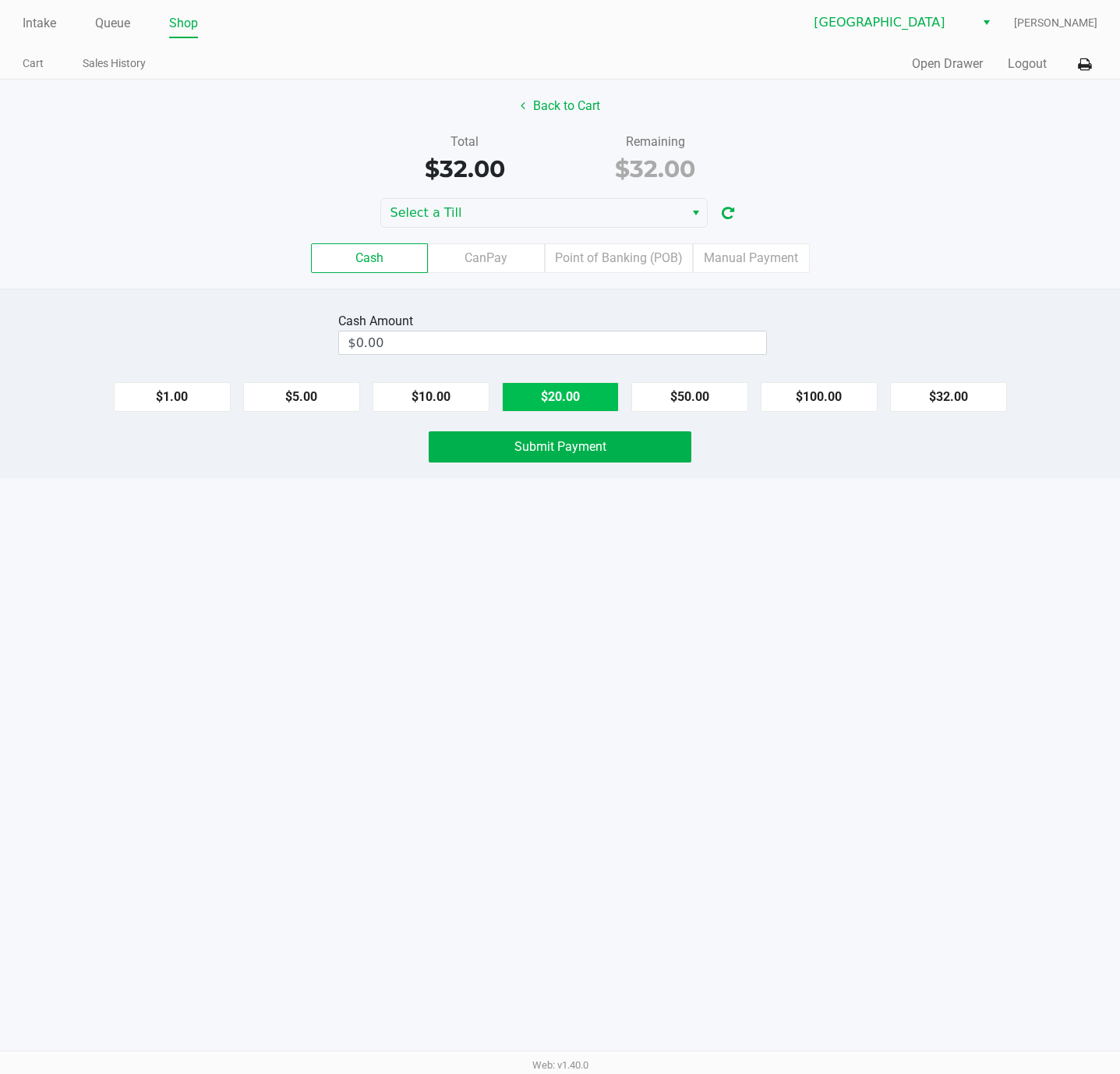
click at [587, 398] on button "$20.00" at bounding box center [560, 396] width 117 height 29
click at [585, 398] on button "$20.00" at bounding box center [560, 396] width 117 height 29
type input "$40.00"
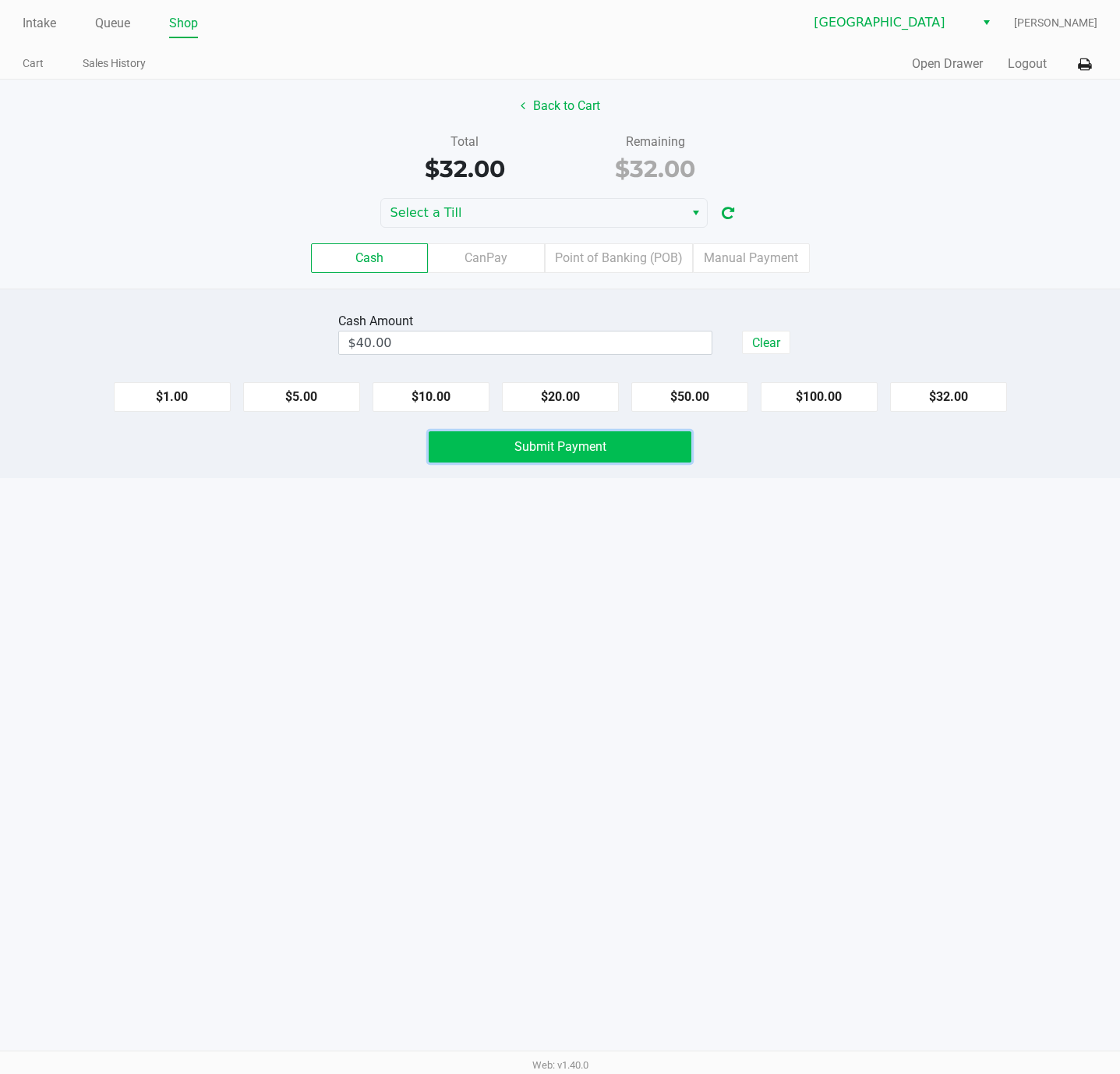
click at [585, 454] on span "Submit Payment" at bounding box center [560, 445] width 92 height 15
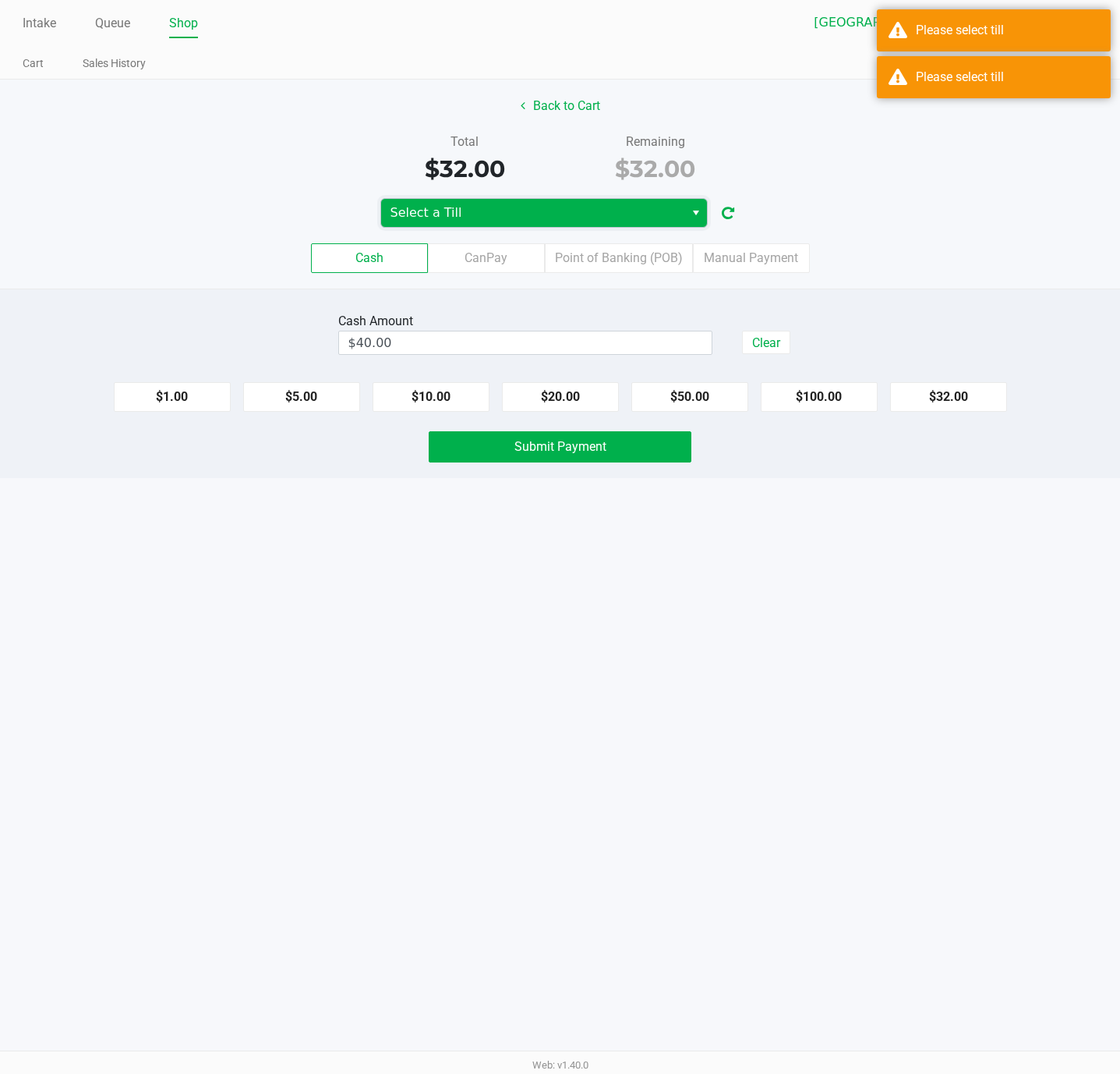
click at [555, 209] on span "Select a Till" at bounding box center [532, 213] width 285 height 19
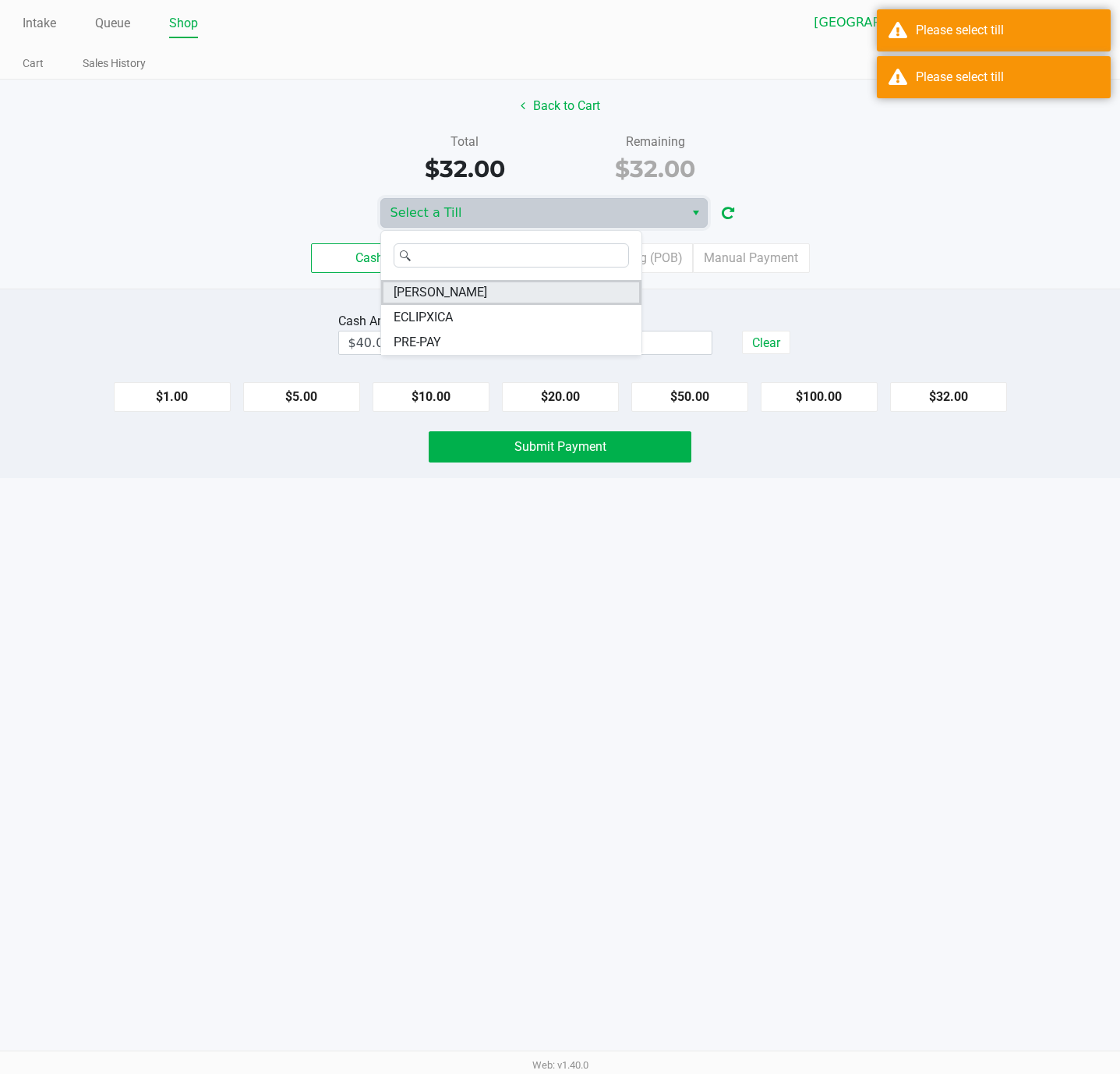
click at [498, 299] on li "ED-EDD-EDDY" at bounding box center [511, 292] width 260 height 25
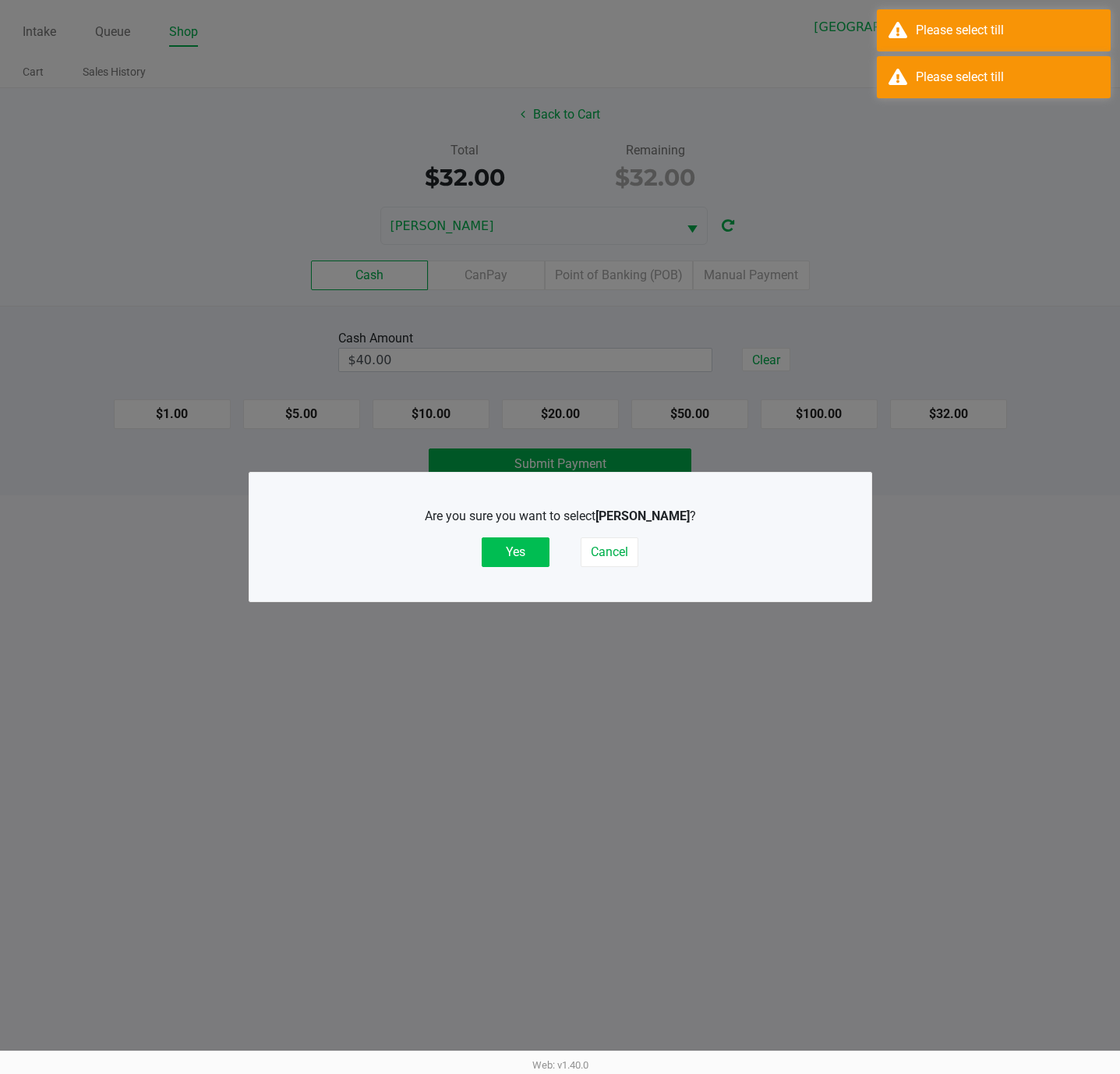
click at [530, 550] on button "Yes" at bounding box center [515, 552] width 68 height 29
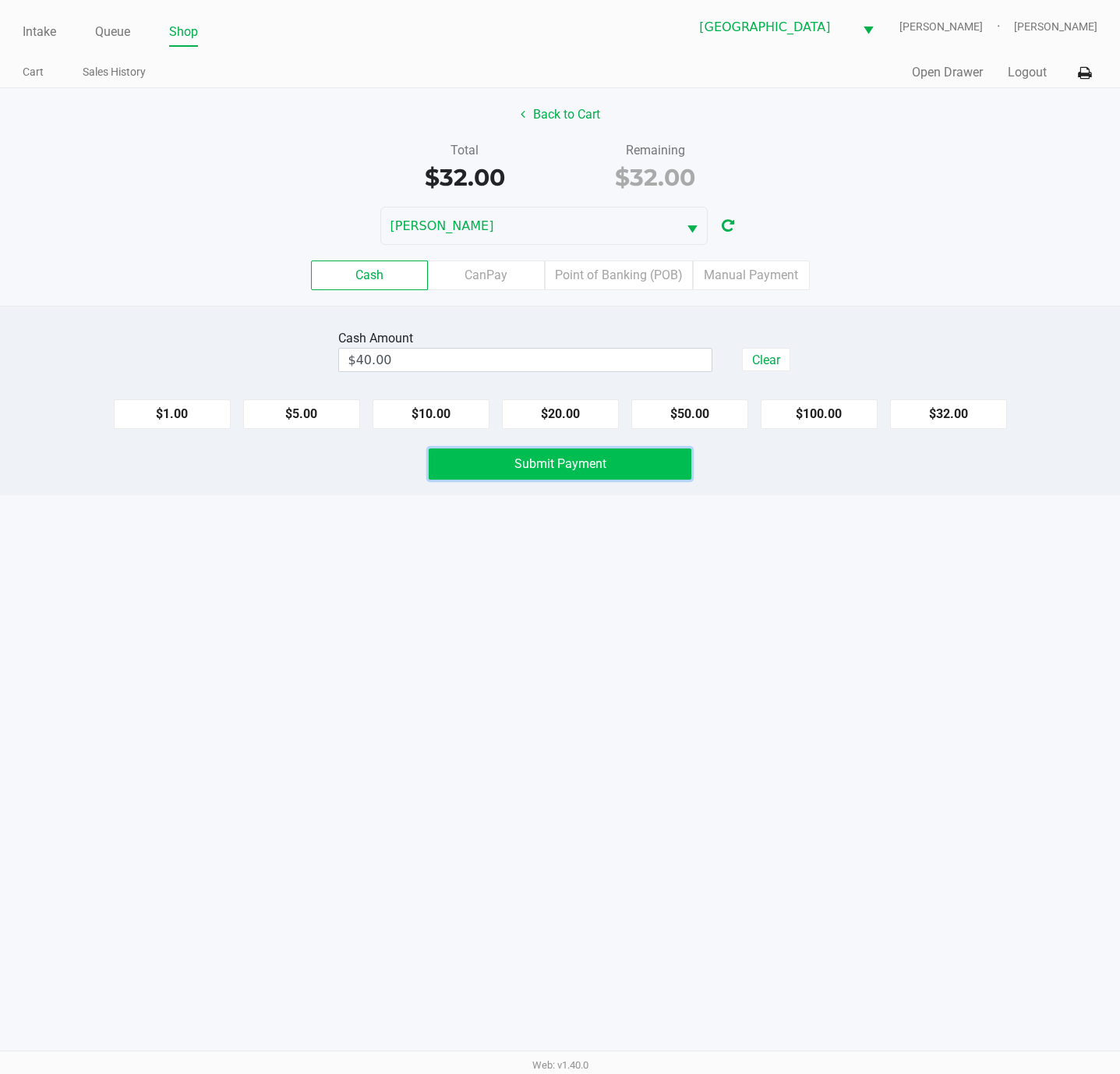
click at [641, 480] on button "Submit Payment" at bounding box center [560, 463] width 263 height 31
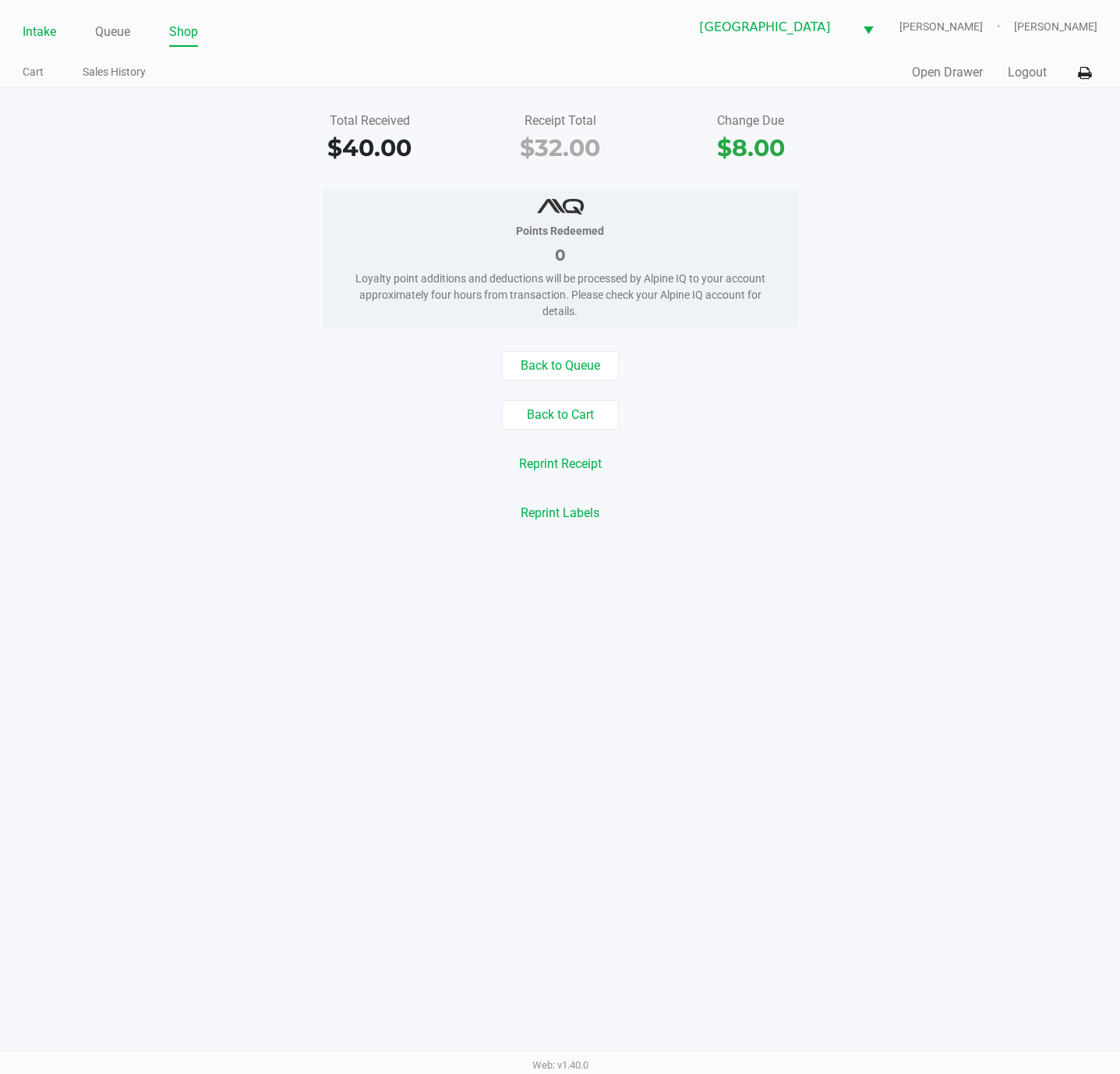
click at [22, 24] on link "Intake" at bounding box center [39, 31] width 34 height 21
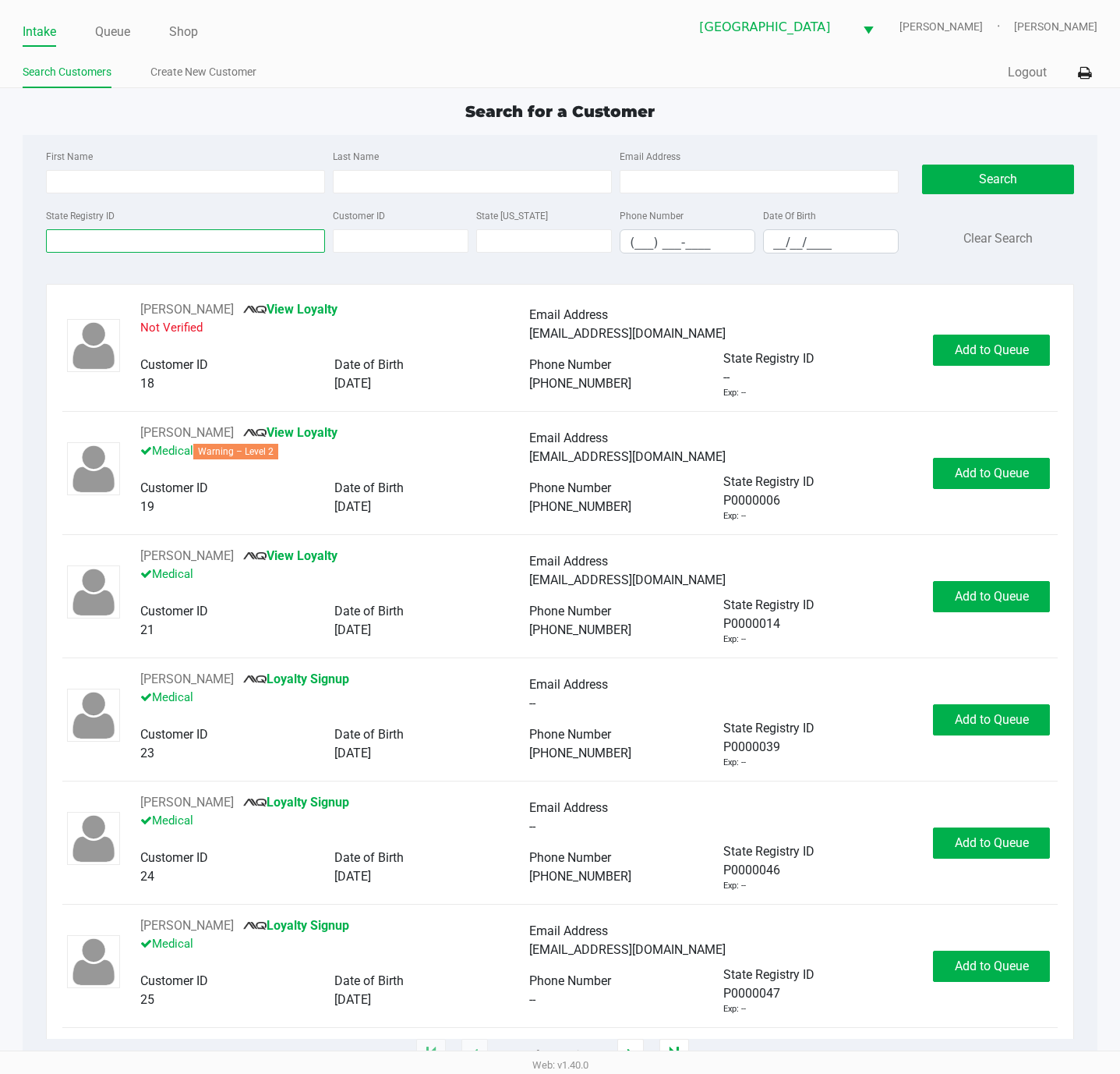
click at [220, 238] on input "State Registry ID" at bounding box center [185, 241] width 279 height 23
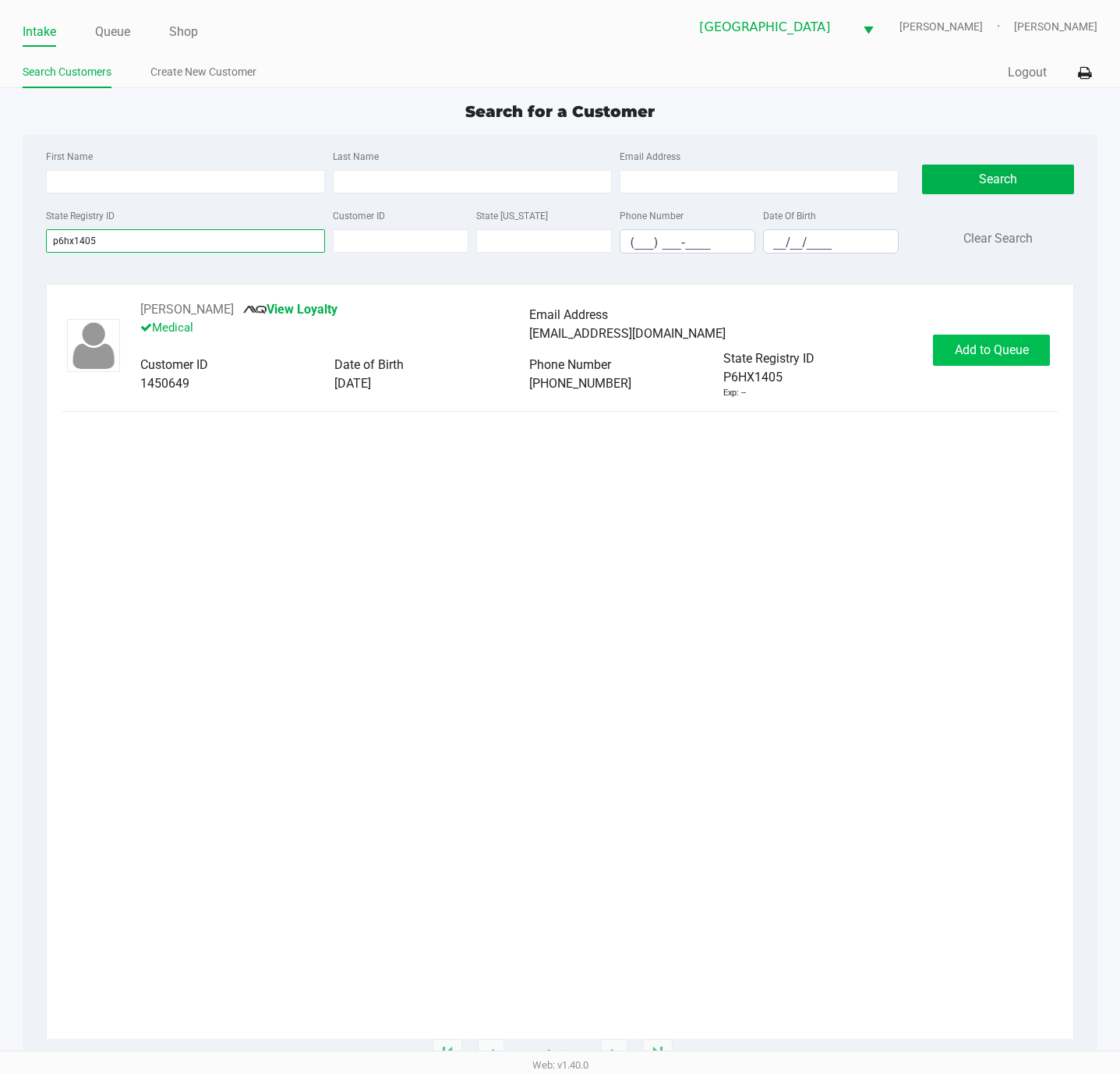
type input "p6hx1405"
click at [958, 349] on span "Add to Queue" at bounding box center [992, 349] width 74 height 15
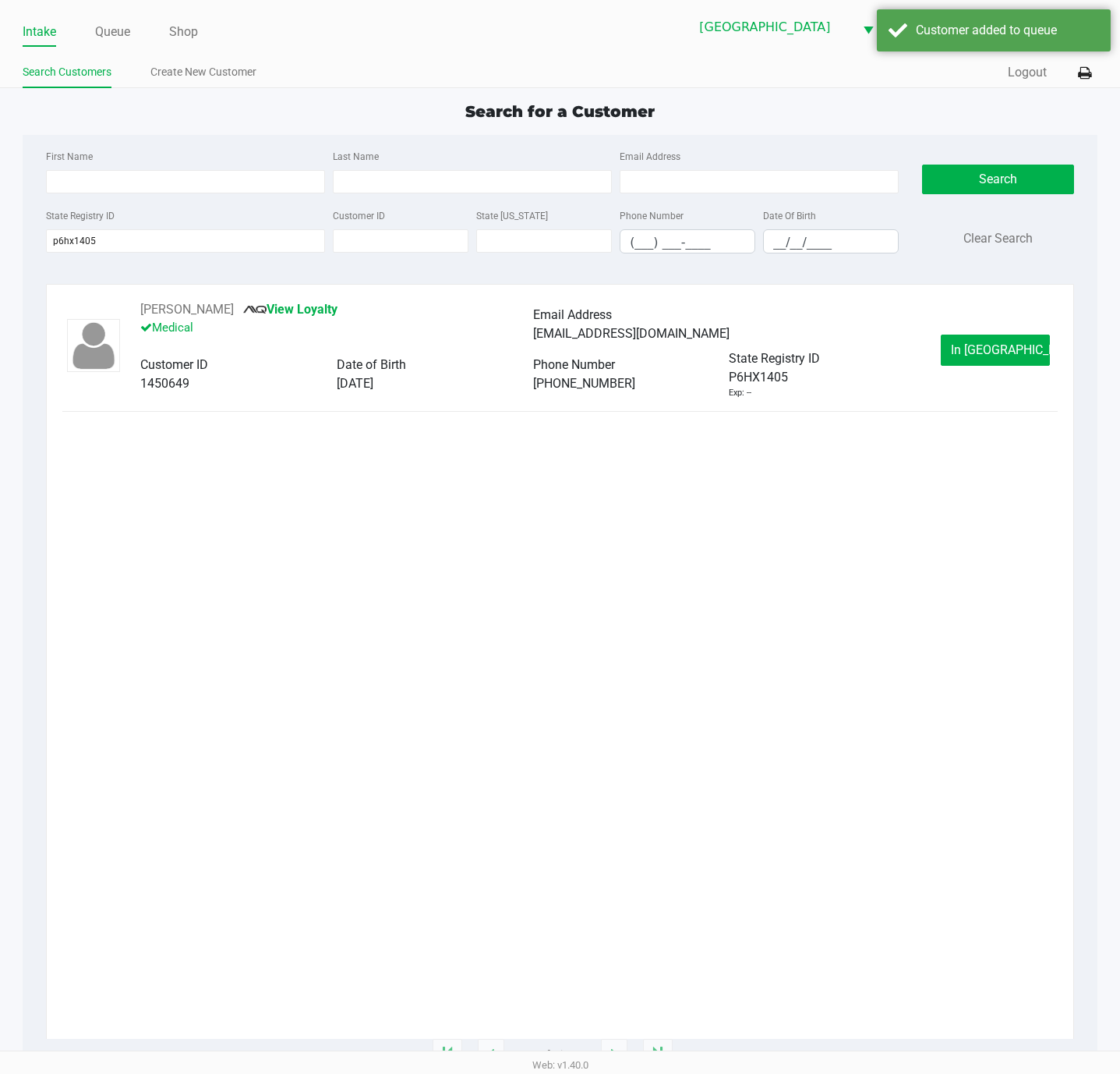
click at [104, 19] on div "Intake Queue Shop" at bounding box center [291, 32] width 538 height 29
click at [105, 28] on link "Queue" at bounding box center [113, 31] width 35 height 21
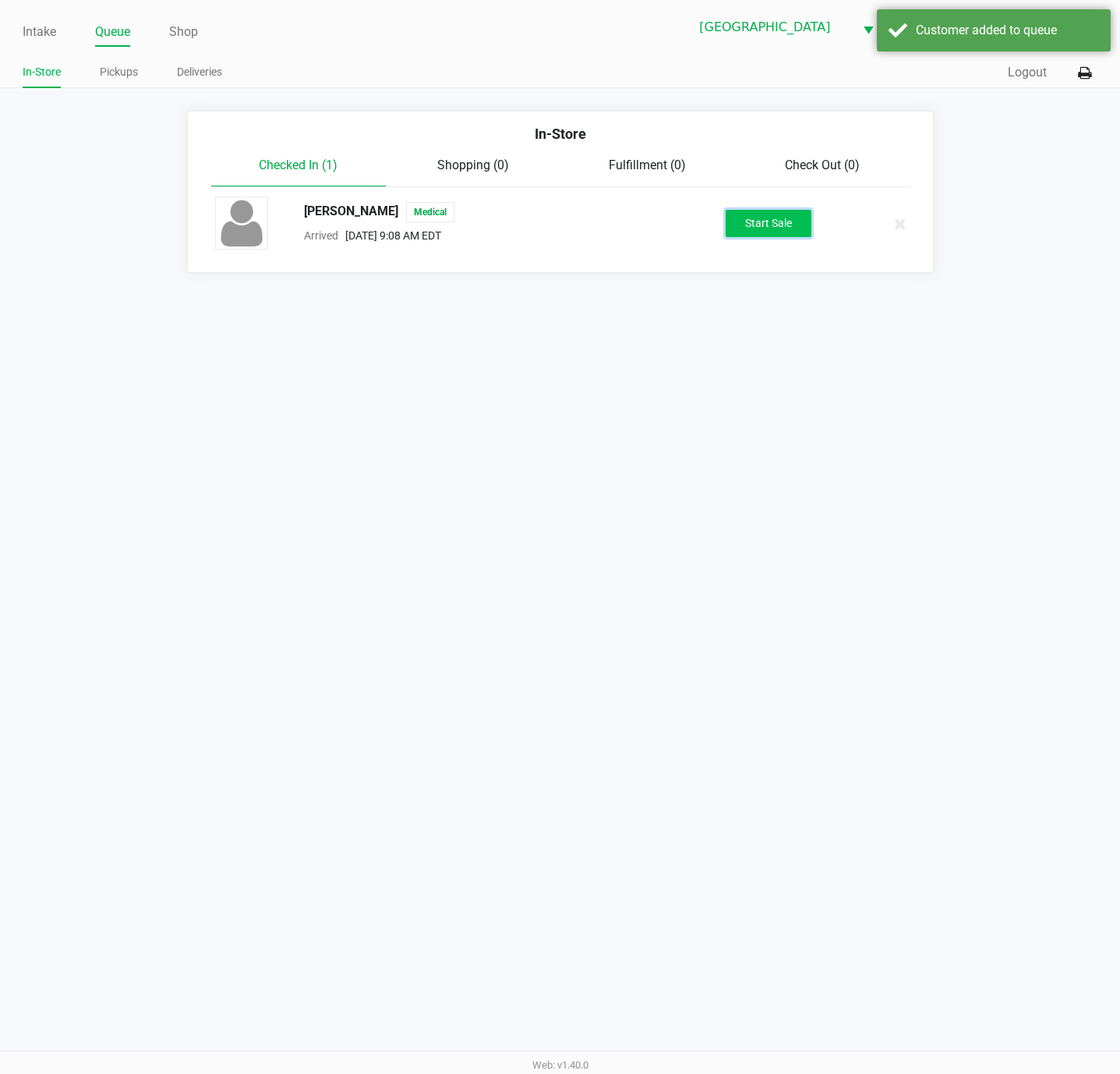
click at [750, 223] on button "Start Sale" at bounding box center [768, 224] width 86 height 28
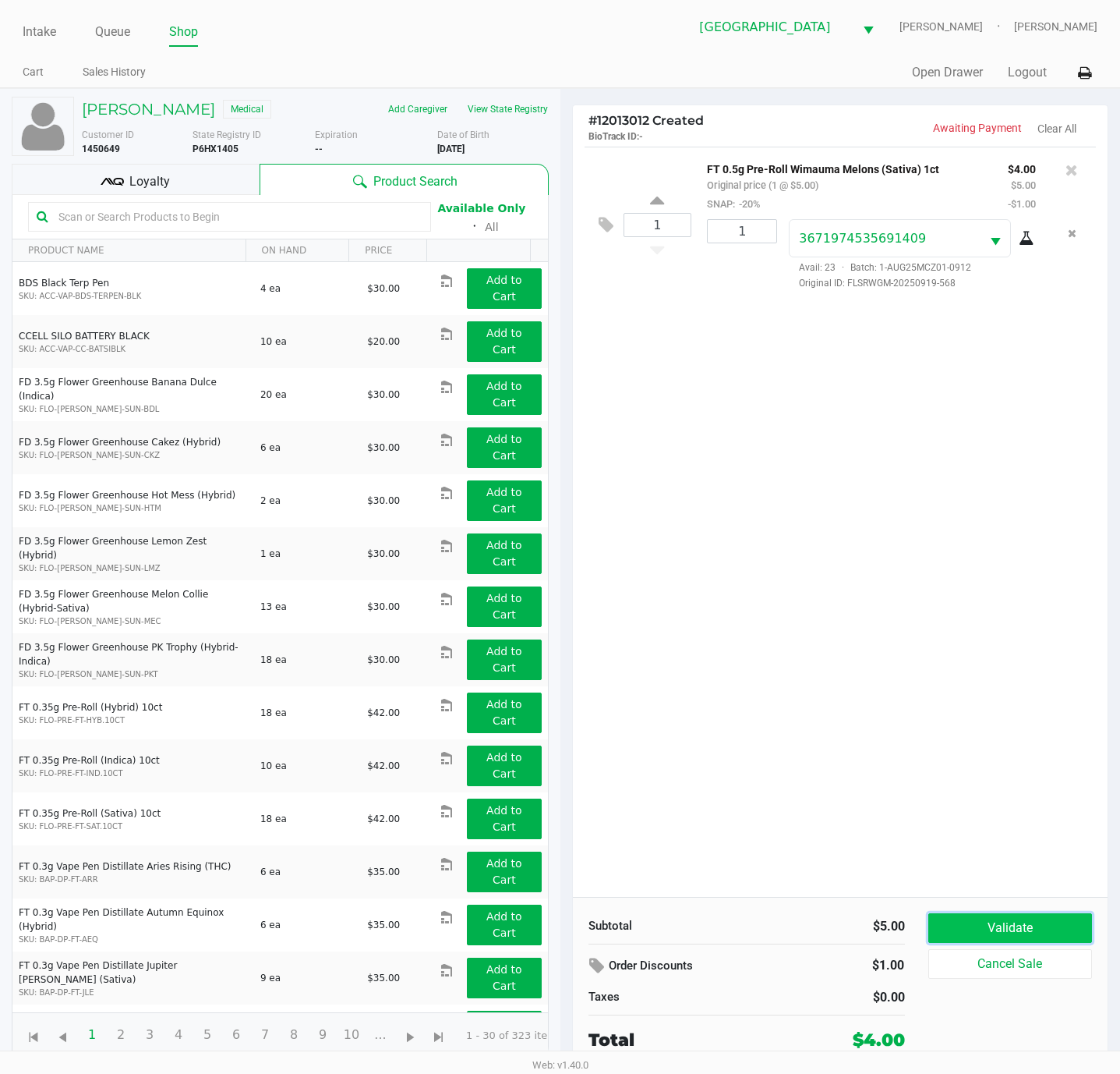
click at [1036, 915] on button "Validate" at bounding box center [1010, 928] width 164 height 29
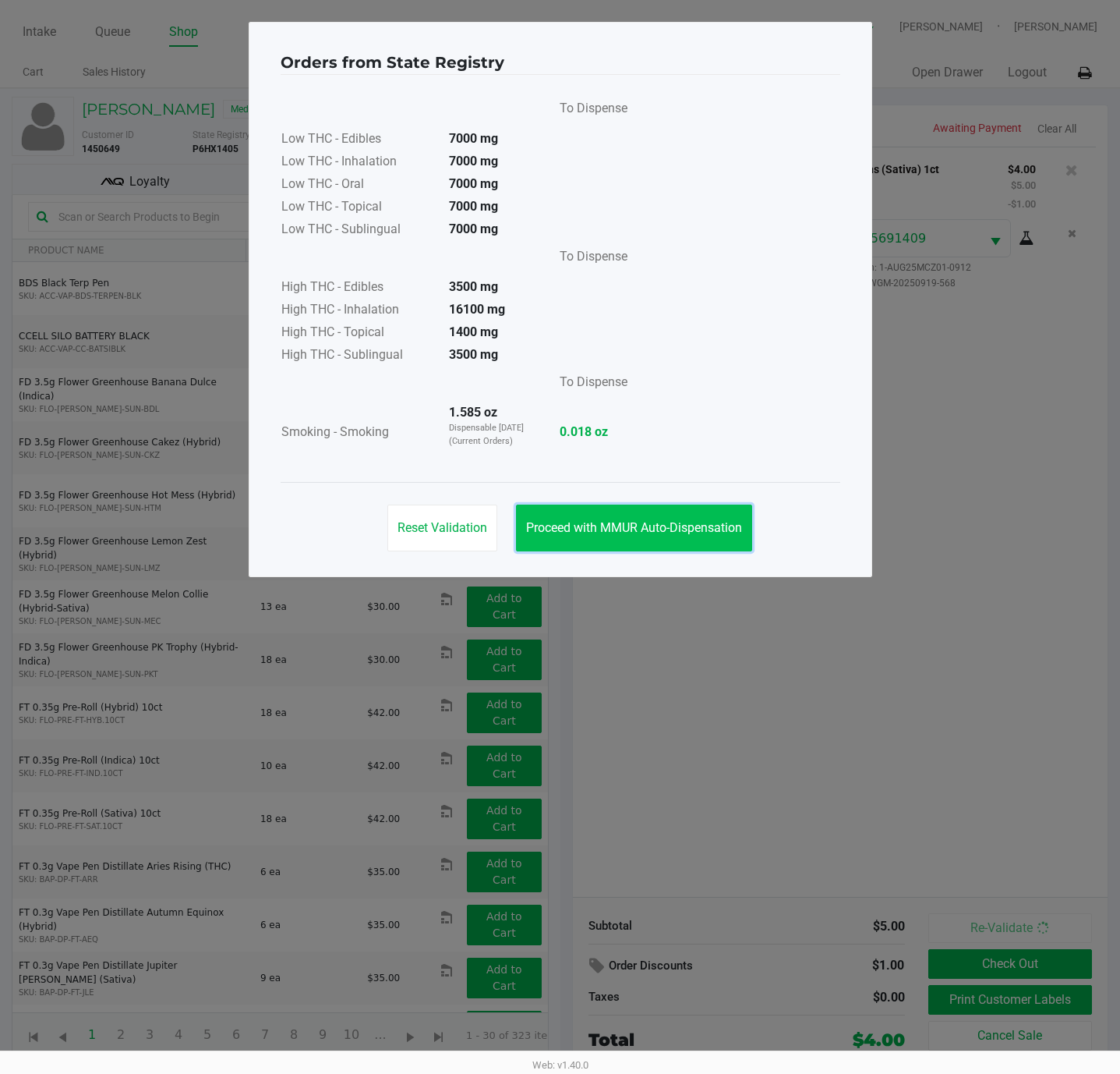
click at [571, 506] on button "Proceed with MMUR Auto-Dispensation" at bounding box center [633, 528] width 236 height 46
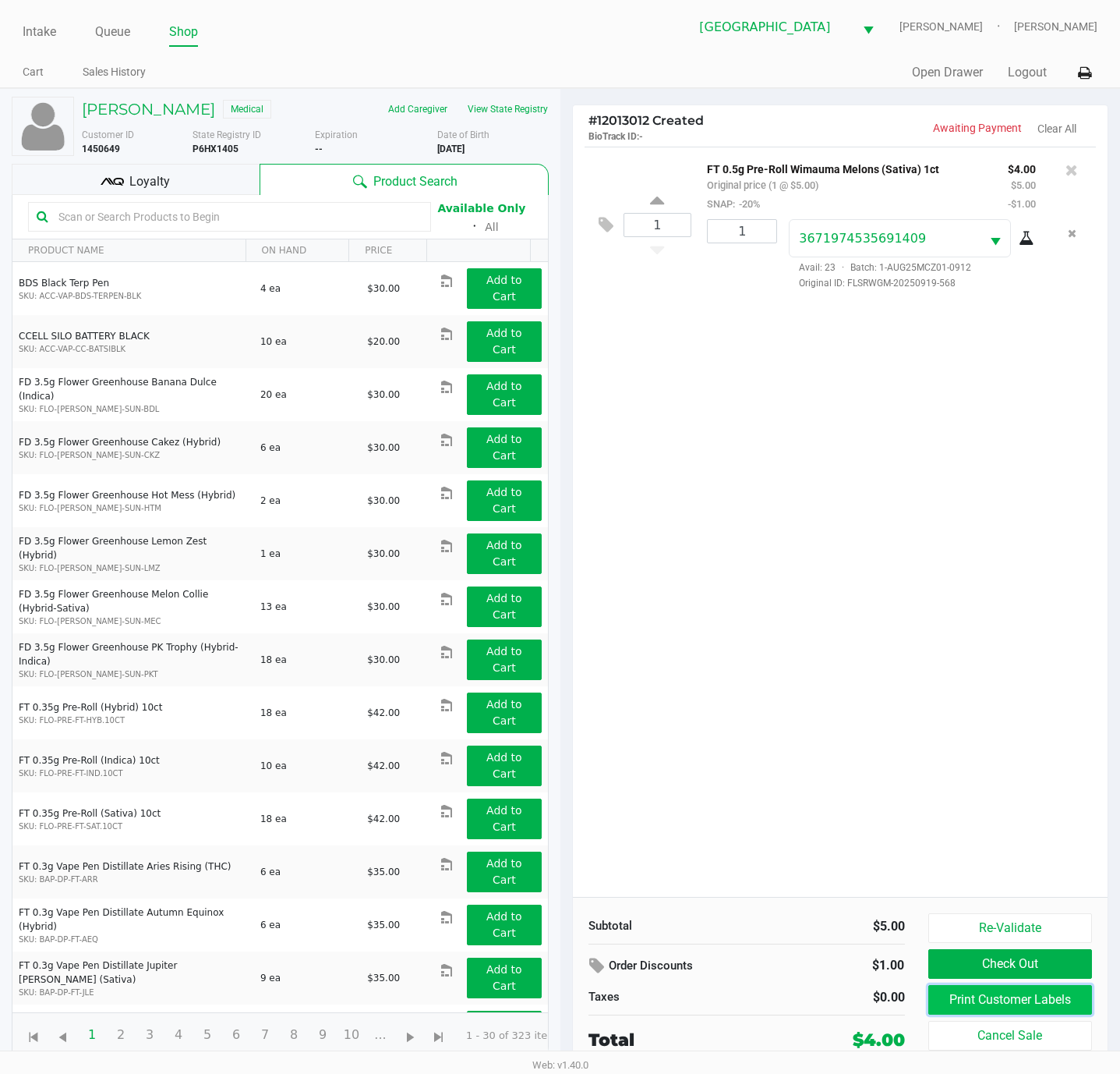
click at [982, 1015] on button "Print Customer Labels" at bounding box center [1010, 999] width 164 height 29
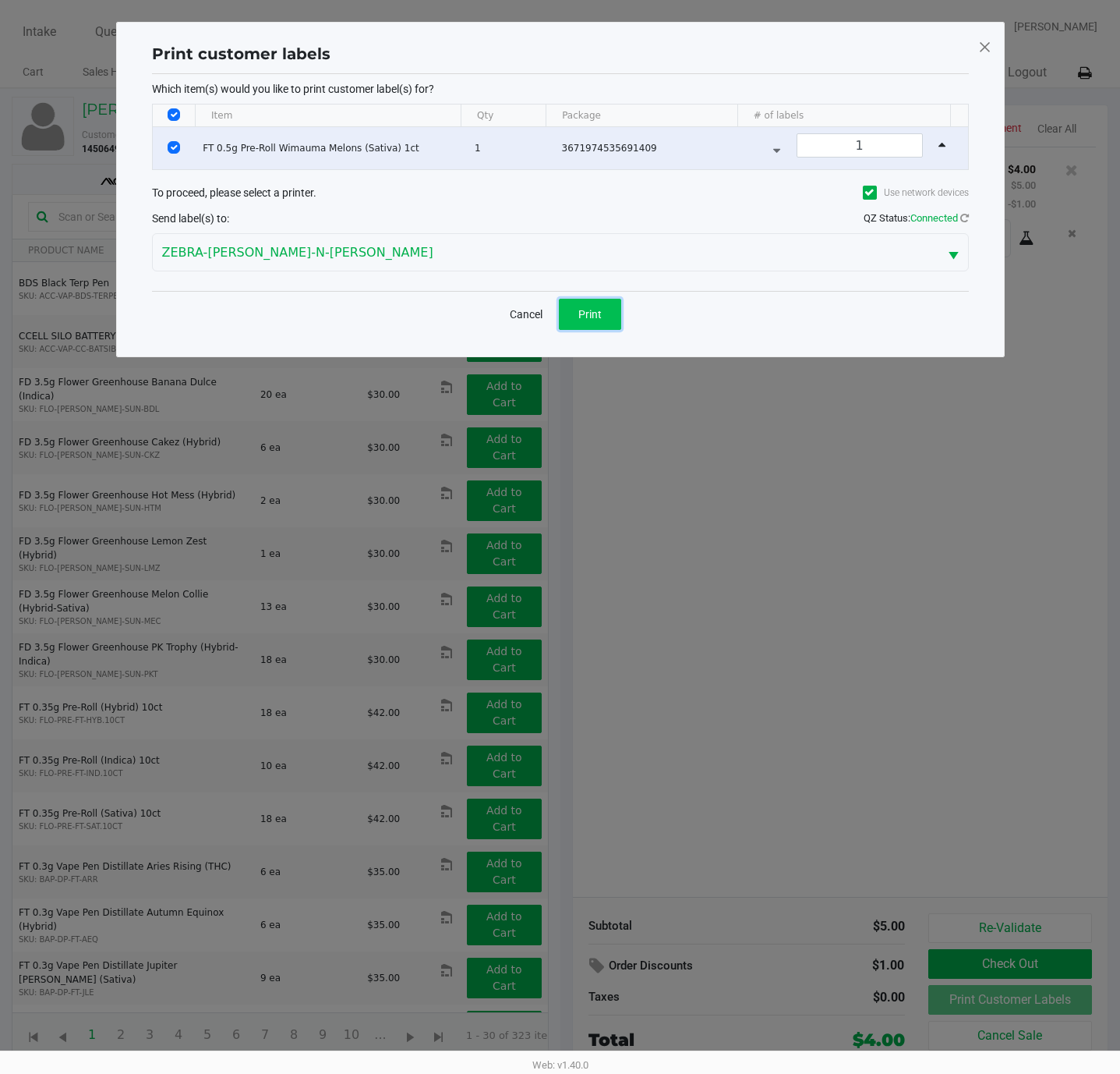
click at [601, 328] on button "Print" at bounding box center [590, 314] width 63 height 31
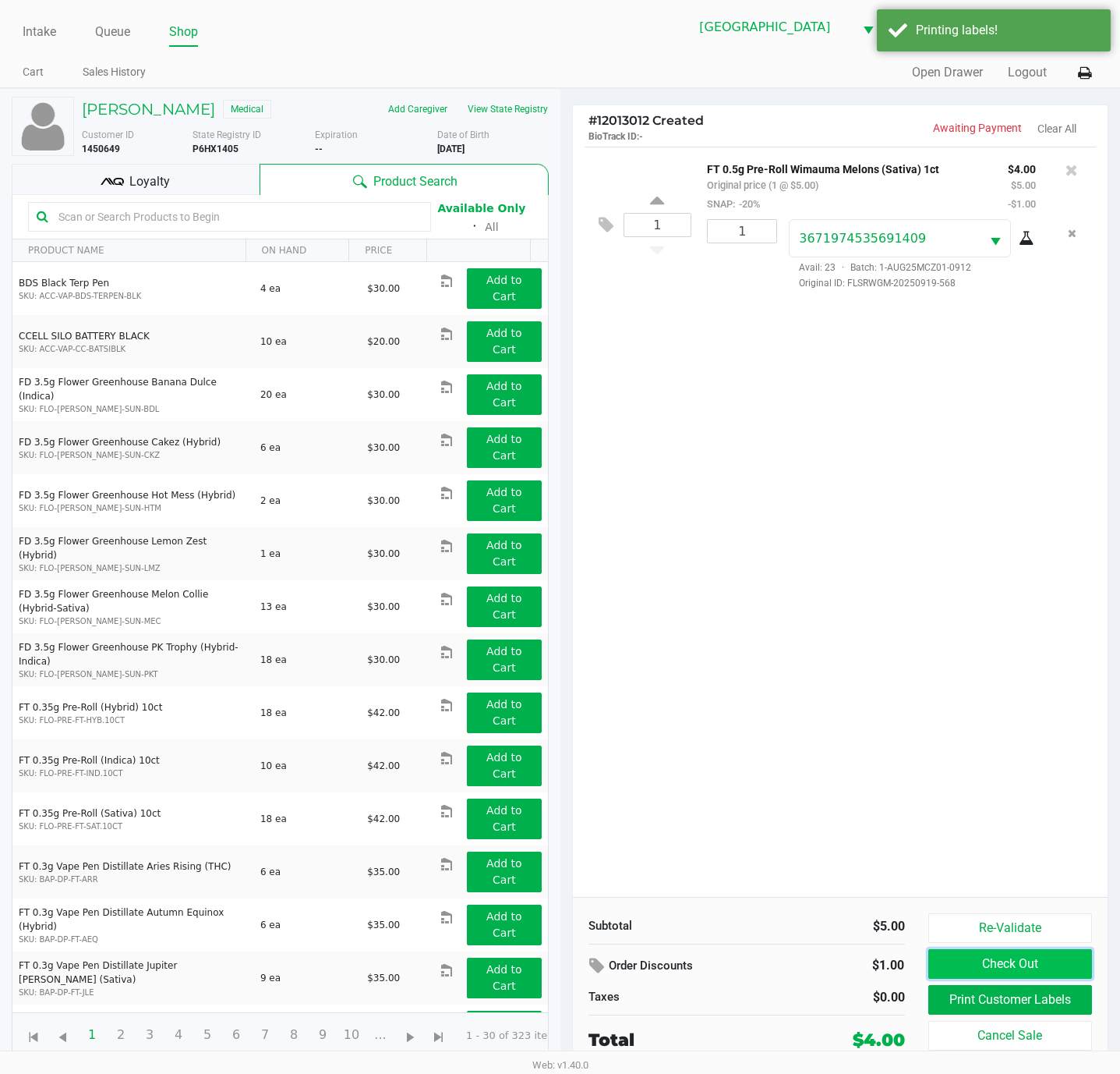
click at [991, 965] on button "Check Out" at bounding box center [1010, 963] width 164 height 29
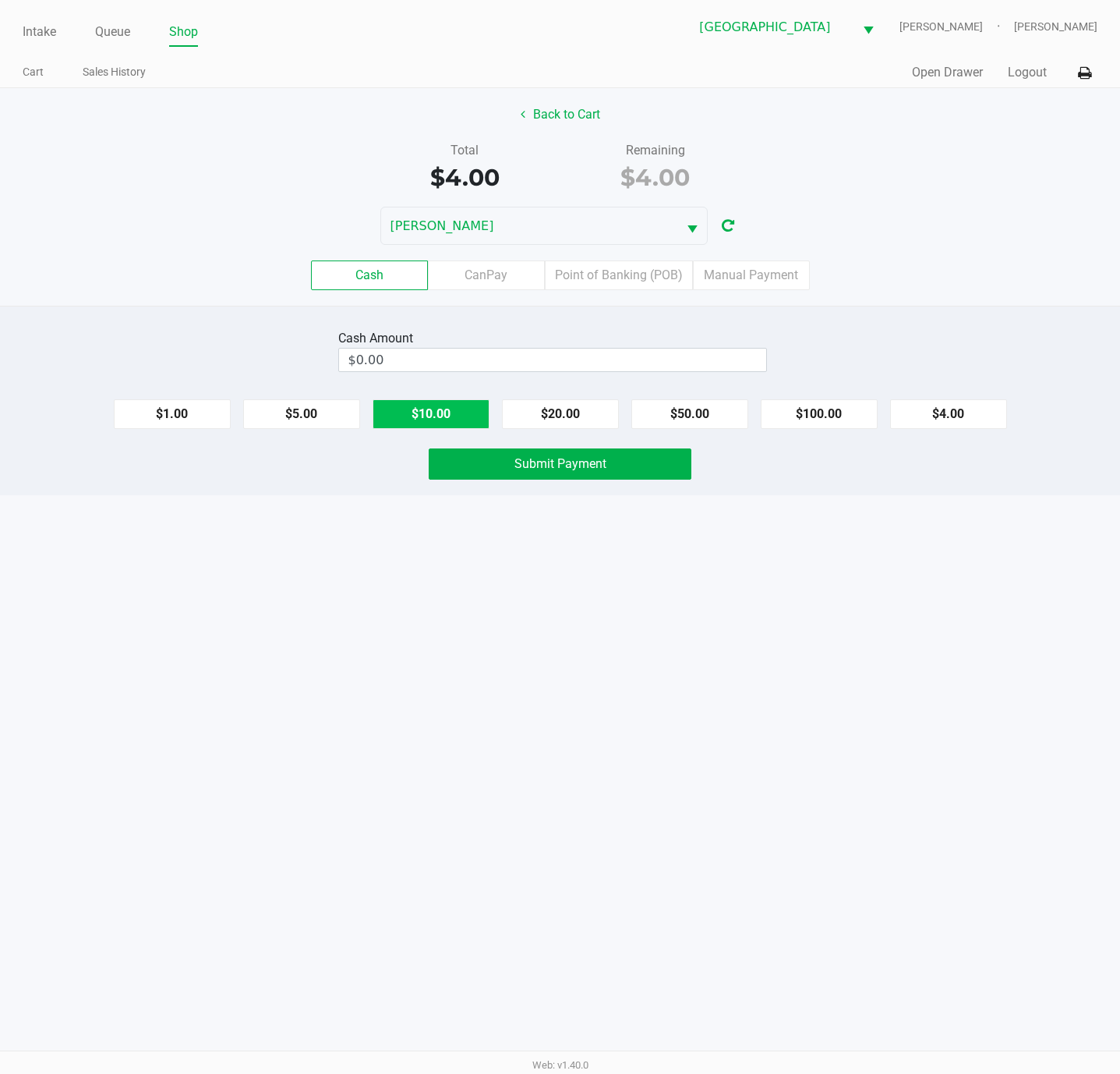
click at [463, 413] on button "$10.00" at bounding box center [431, 414] width 117 height 29
type input "$10.00"
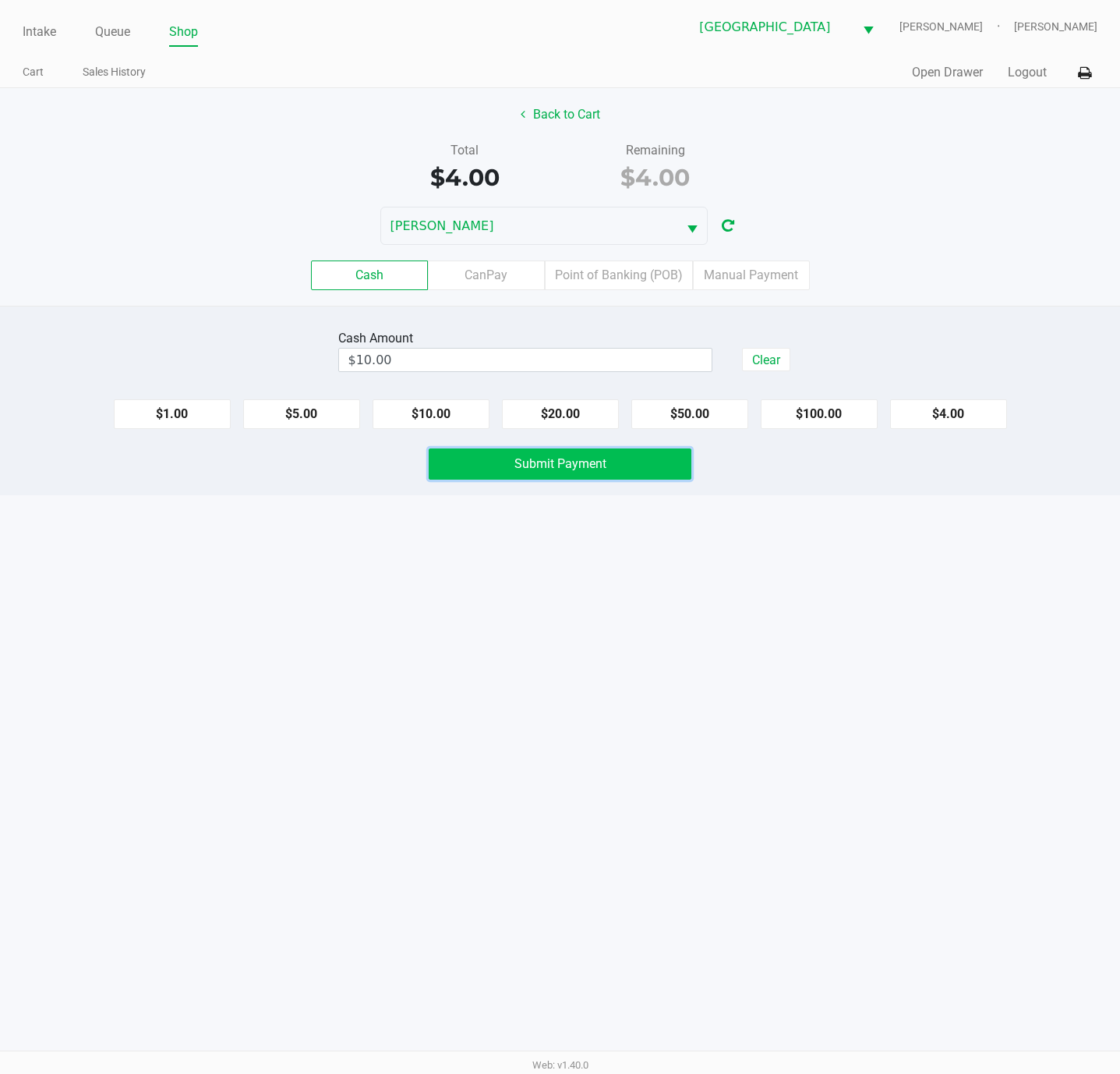
click at [522, 471] on span "Submit Payment" at bounding box center [560, 463] width 92 height 15
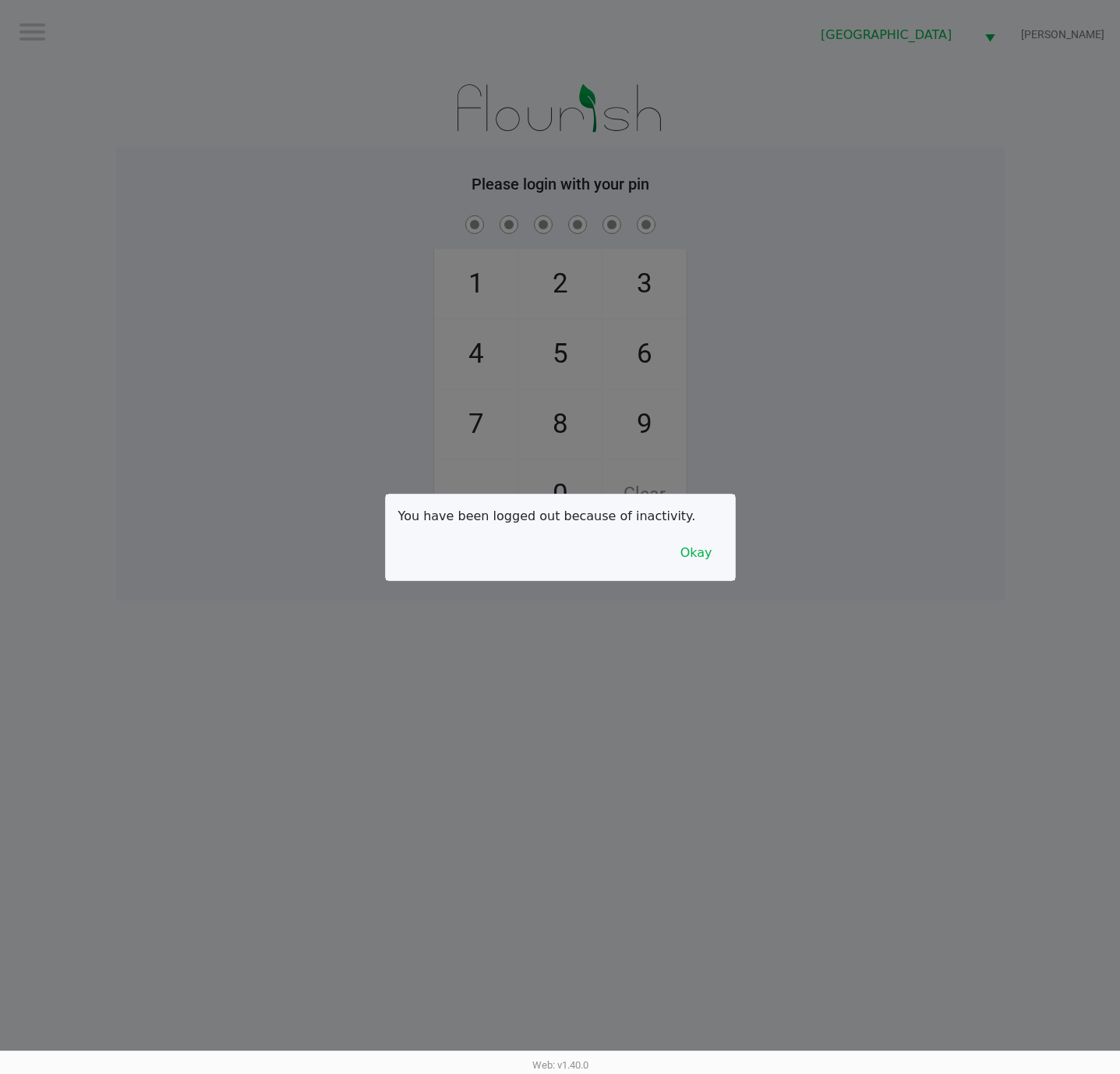
click at [247, 174] on div at bounding box center [560, 537] width 1120 height 1074
checkbox input "true"
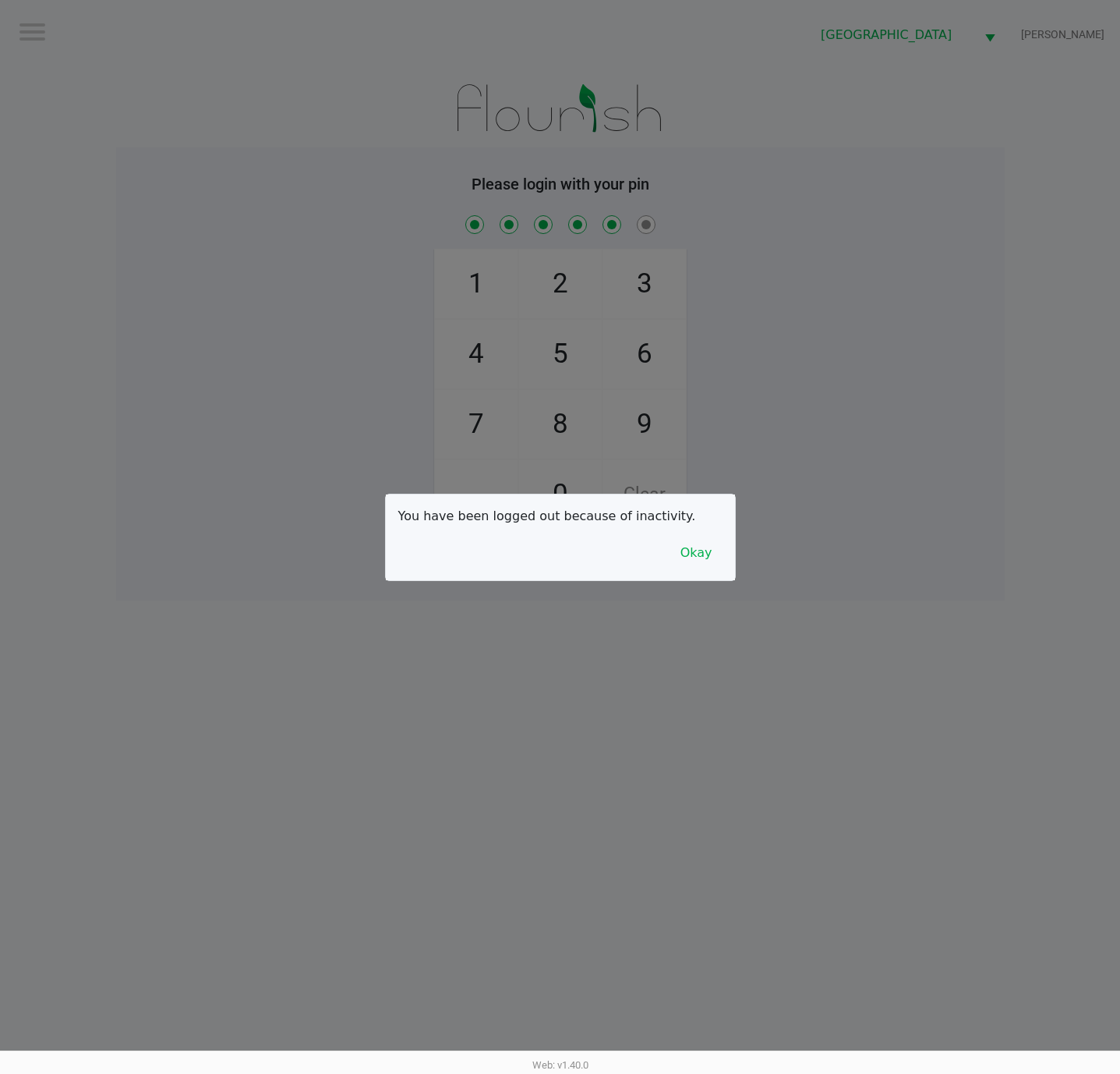
checkbox input "true"
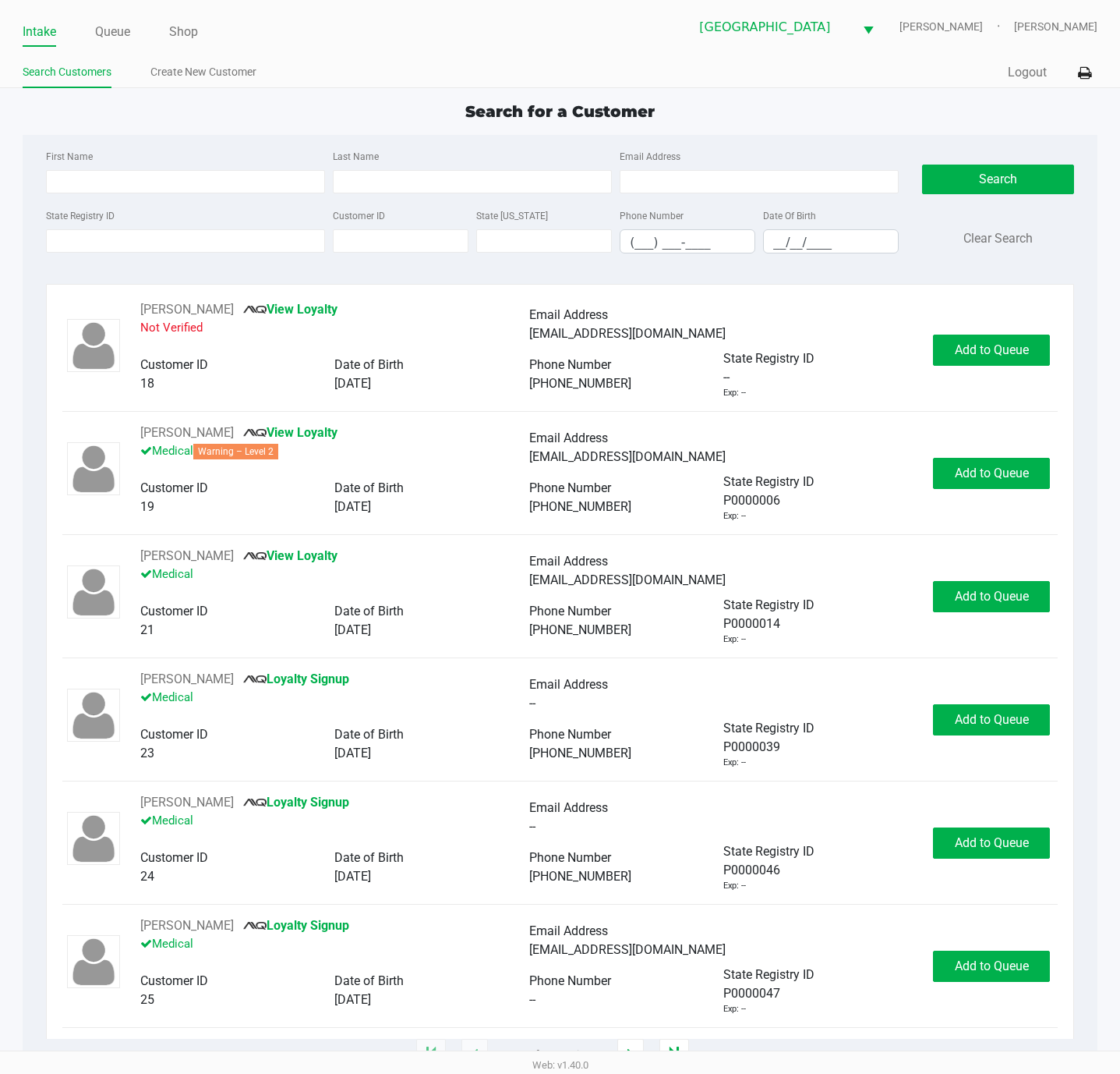
click at [423, 77] on ul "Search Customers Create New Customer" at bounding box center [291, 74] width 538 height 27
click at [66, 246] on input "State Registry ID" at bounding box center [185, 241] width 279 height 23
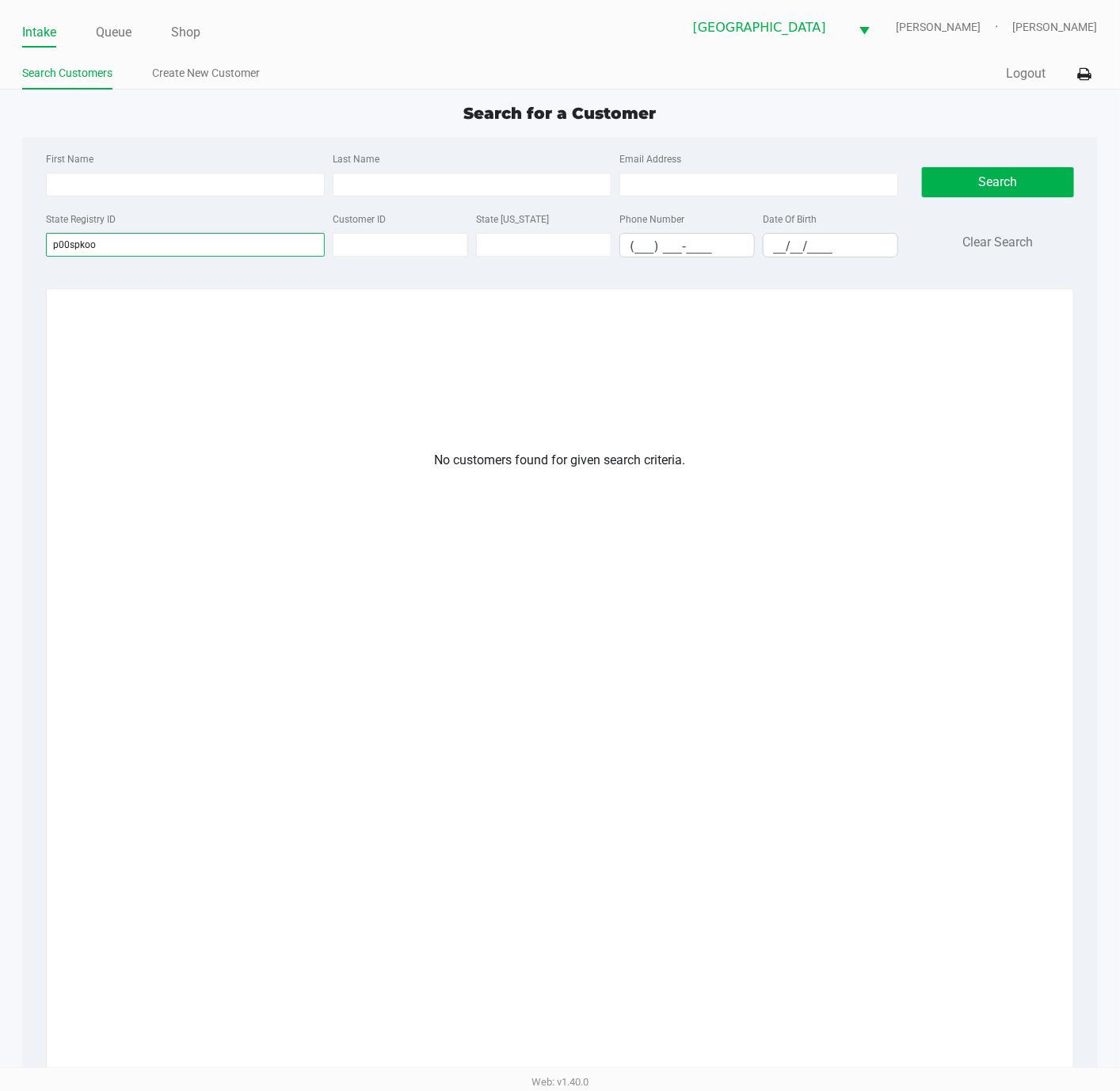
click at [219, 233] on input "p00spkoo" at bounding box center [185, 245] width 279 height 24
type input "p"
click at [198, 183] on input "First Name" at bounding box center [185, 184] width 279 height 24
type input "rodney"
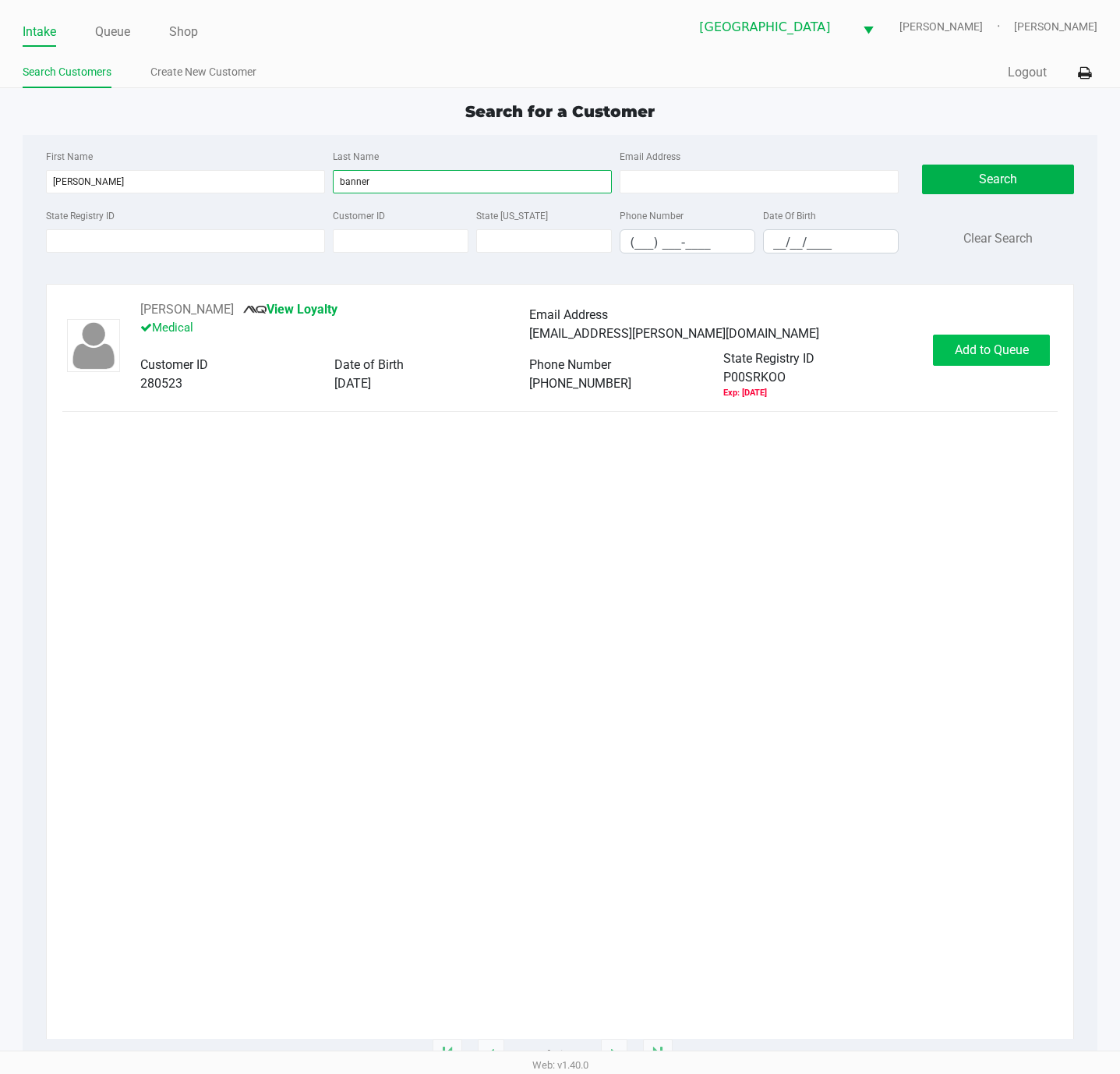
type input "banner"
click at [991, 349] on span "Add to Queue" at bounding box center [992, 349] width 74 height 15
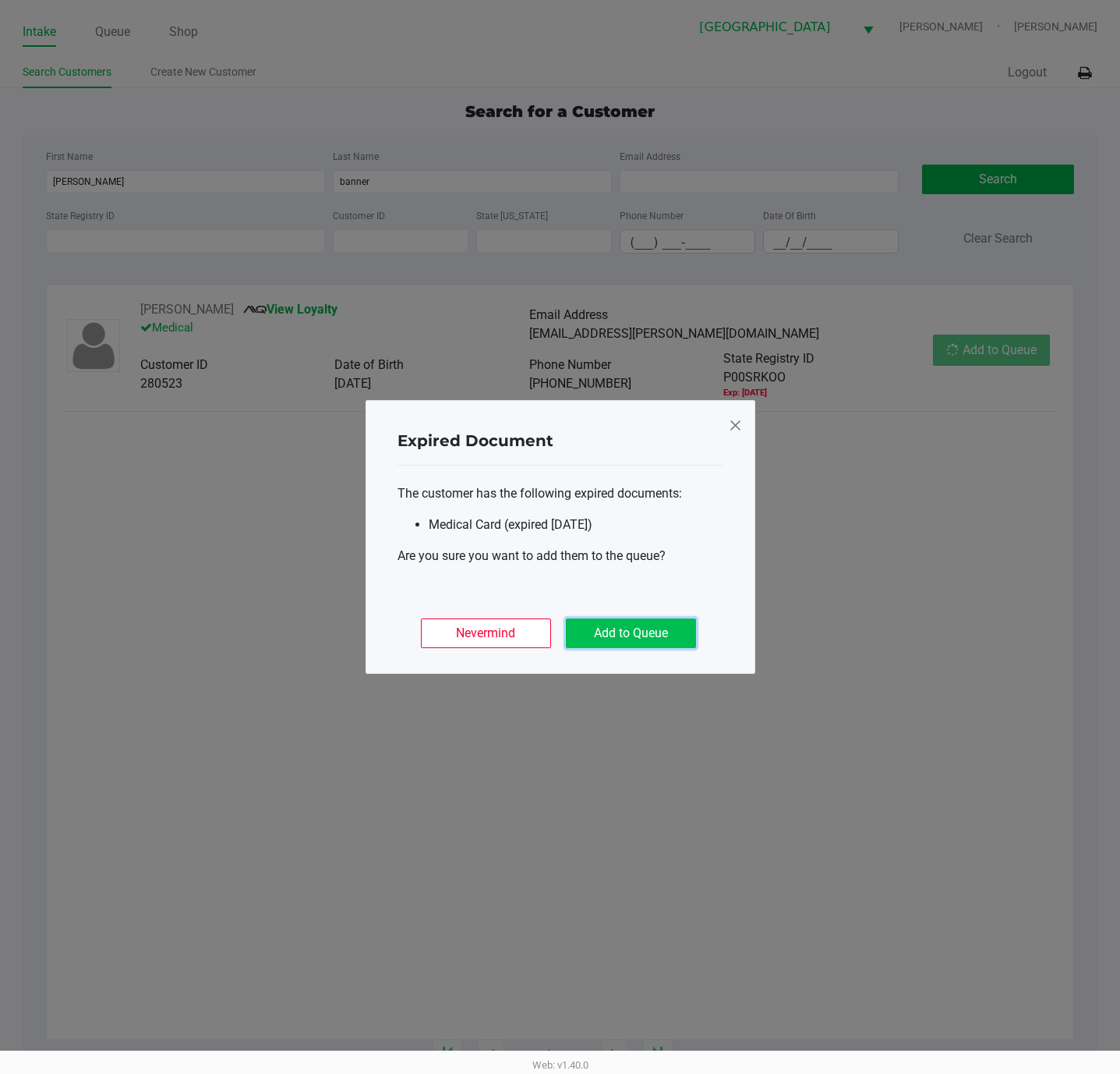
click at [653, 632] on button "Add to Queue" at bounding box center [630, 633] width 130 height 29
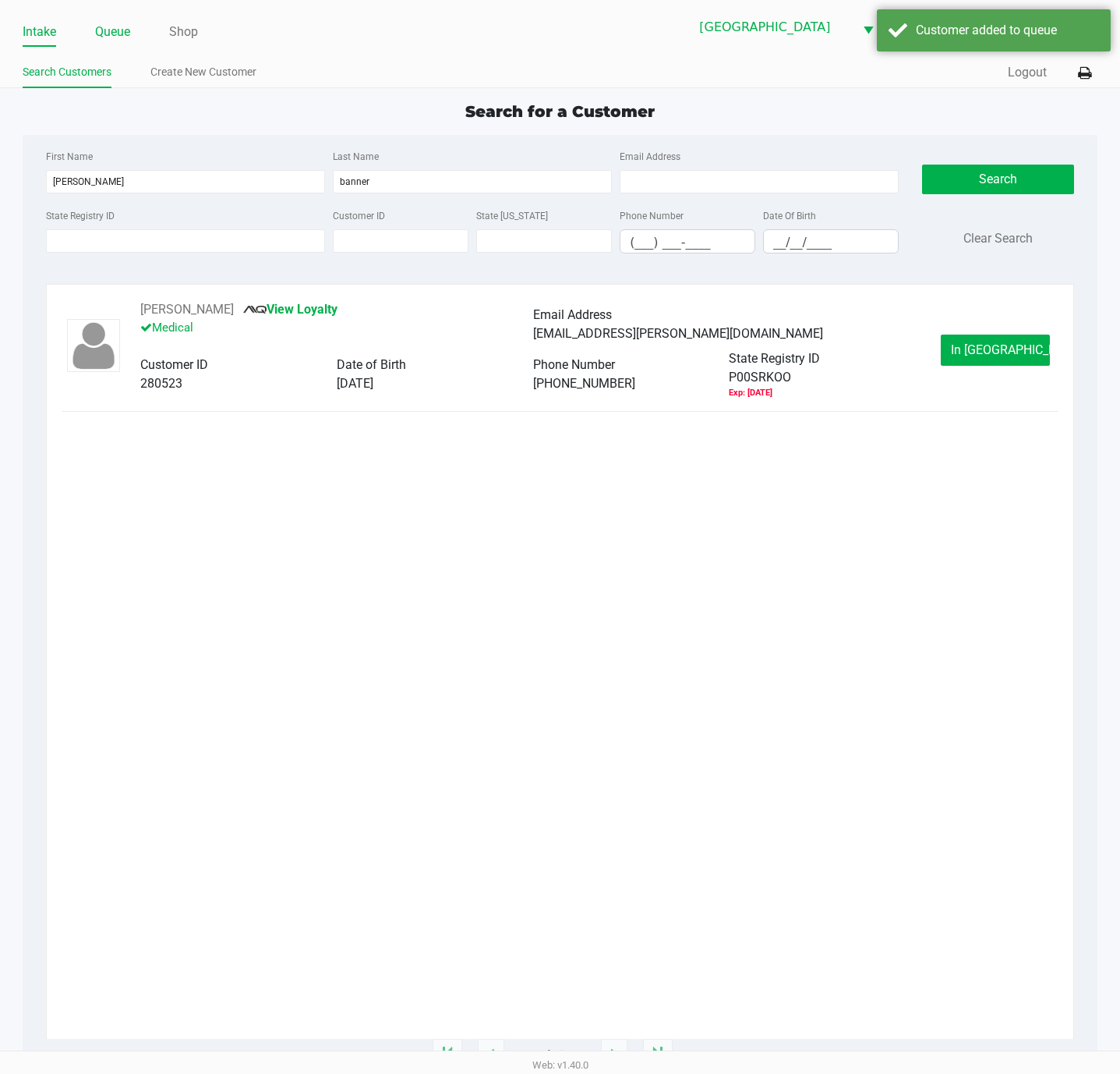
click at [101, 30] on link "Queue" at bounding box center [113, 31] width 35 height 21
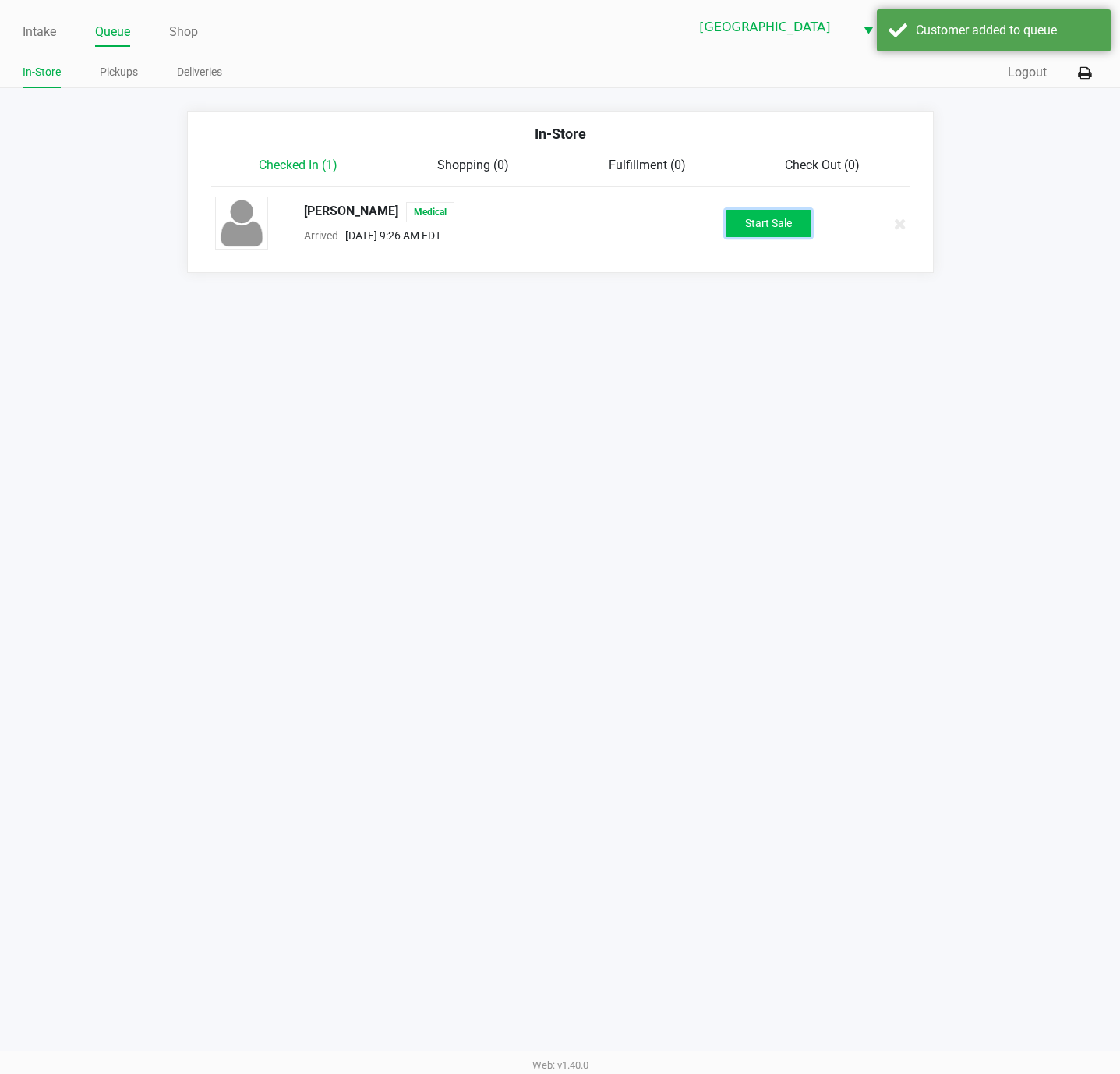
click at [764, 230] on button "Start Sale" at bounding box center [768, 224] width 86 height 28
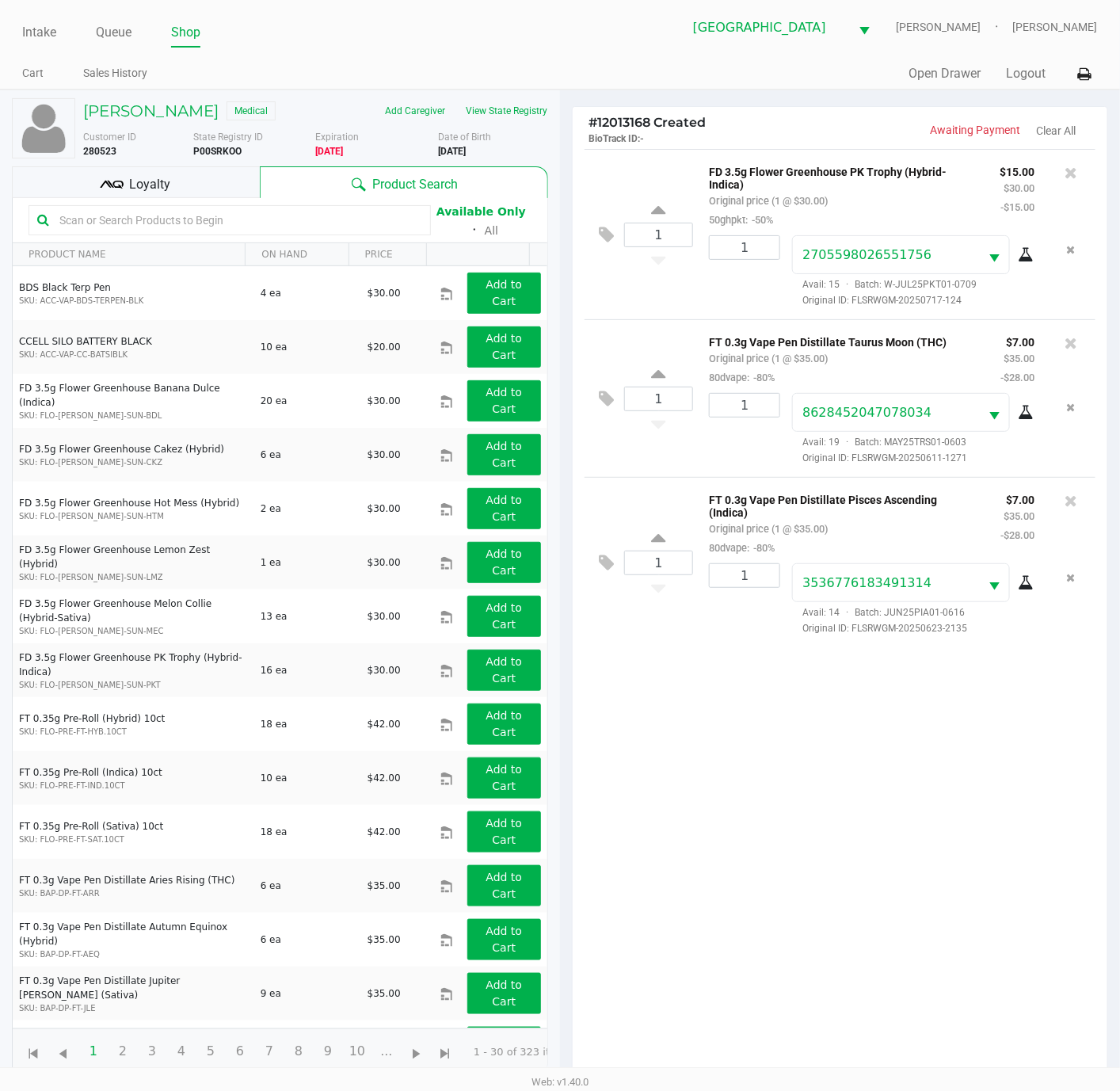
click at [188, 191] on div "Loyalty" at bounding box center [136, 182] width 248 height 31
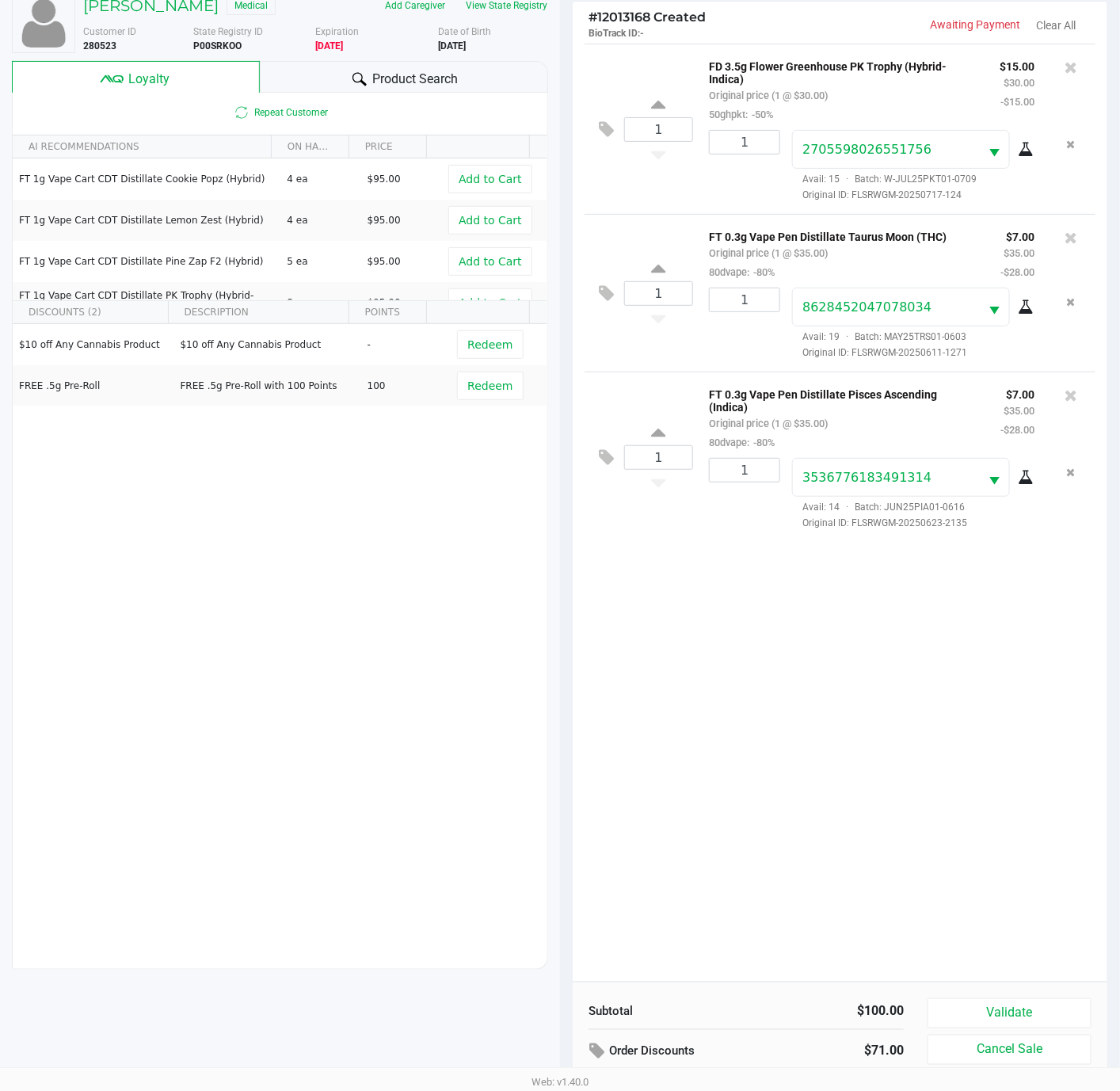
scroll to position [195, 0]
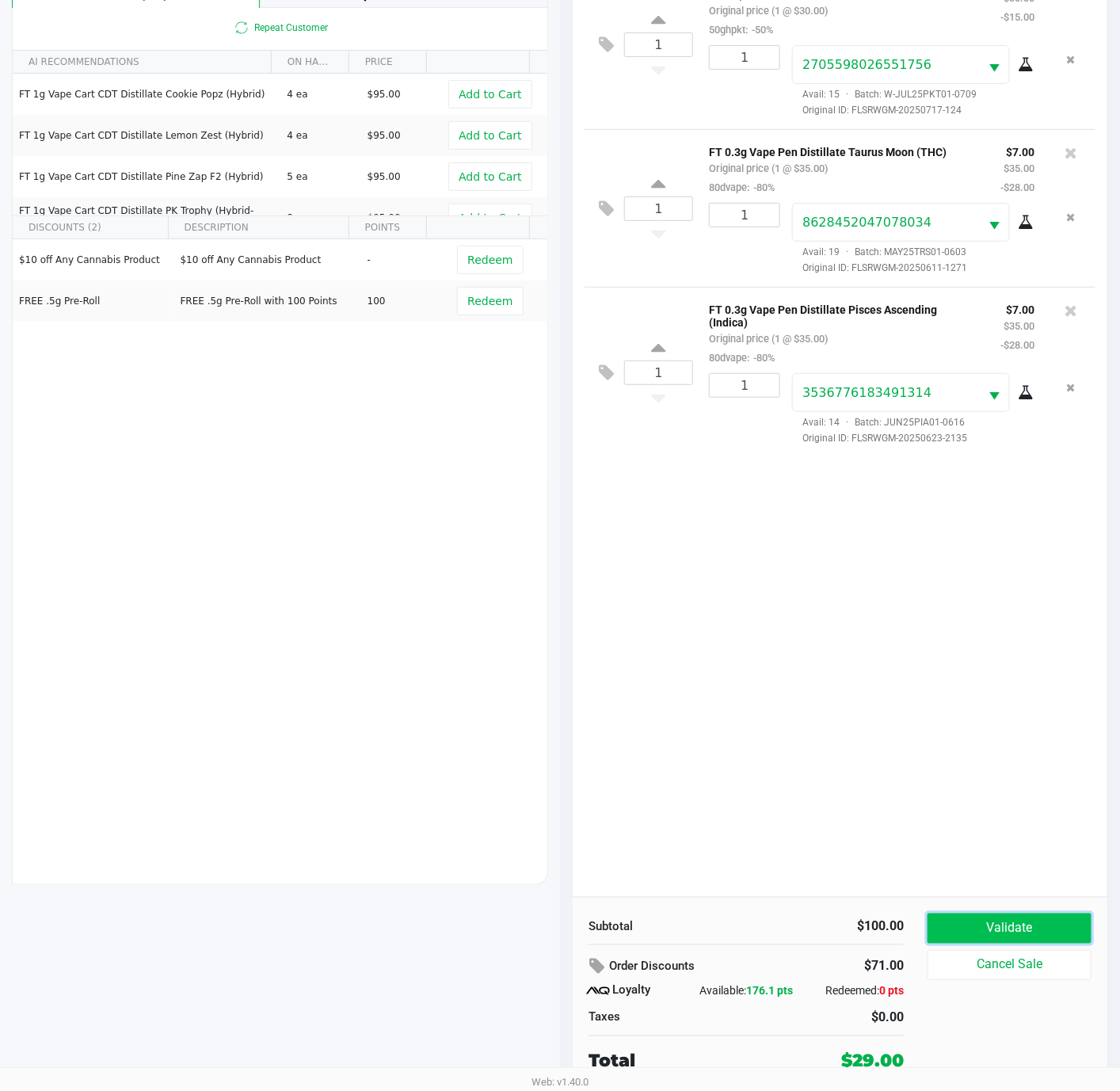
click at [1006, 920] on button "Validate" at bounding box center [1010, 928] width 164 height 30
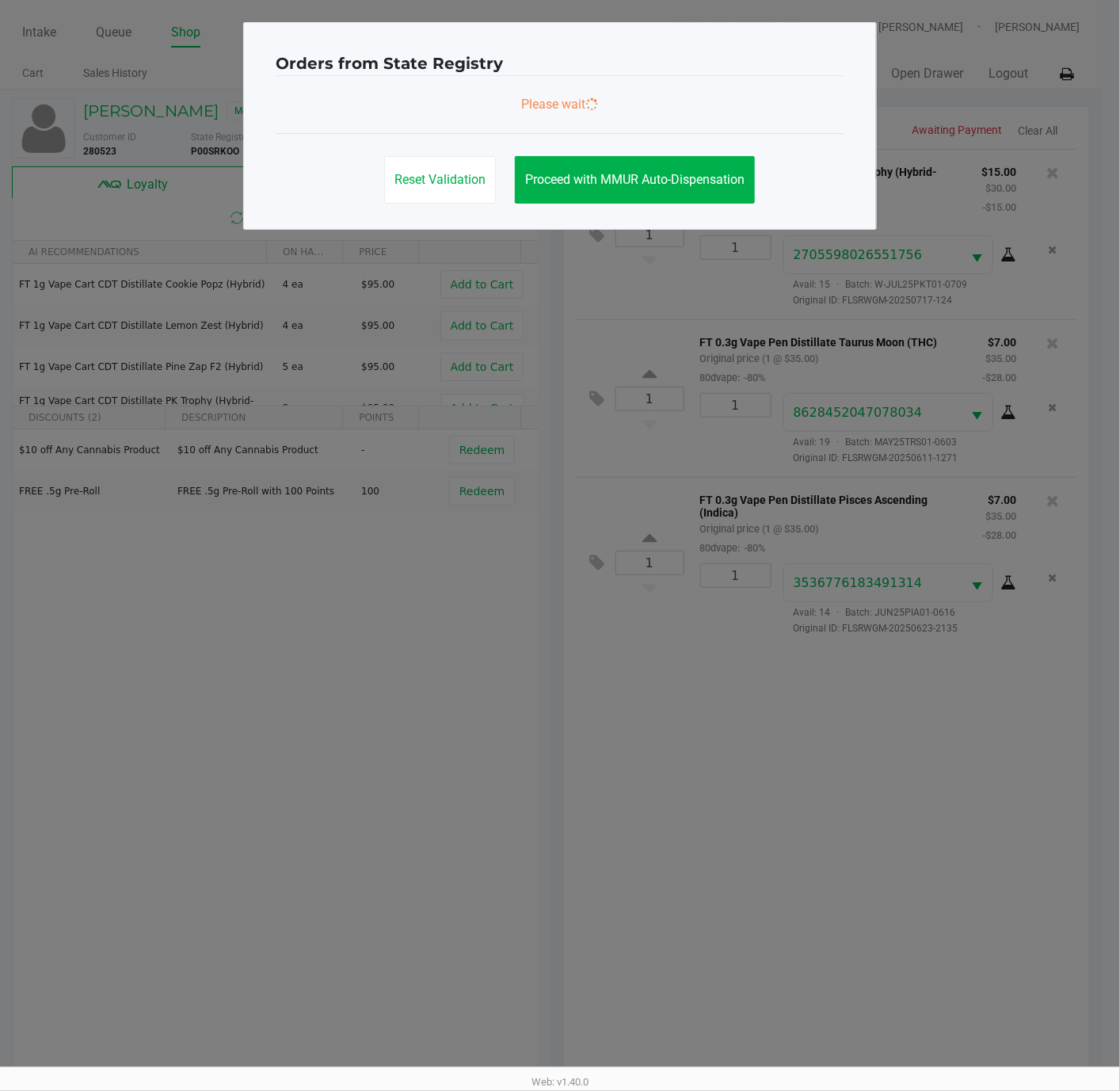
scroll to position [0, 0]
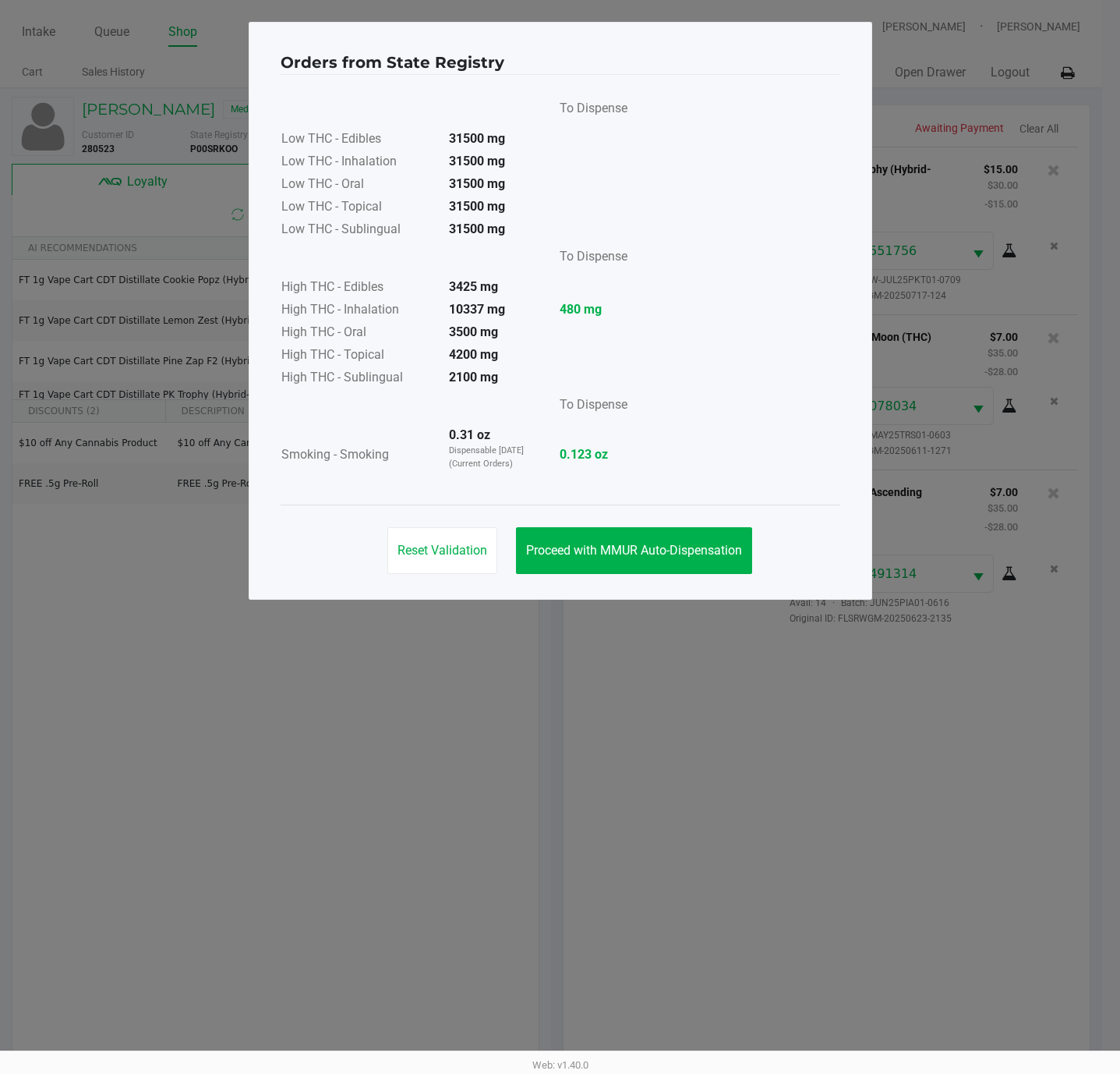
click at [599, 524] on div "Reset Validation Proceed with MMUR Auto-Dispensation" at bounding box center [560, 544] width 560 height 79
click at [603, 543] on span "Proceed with MMUR Auto-Dispensation" at bounding box center [633, 549] width 216 height 15
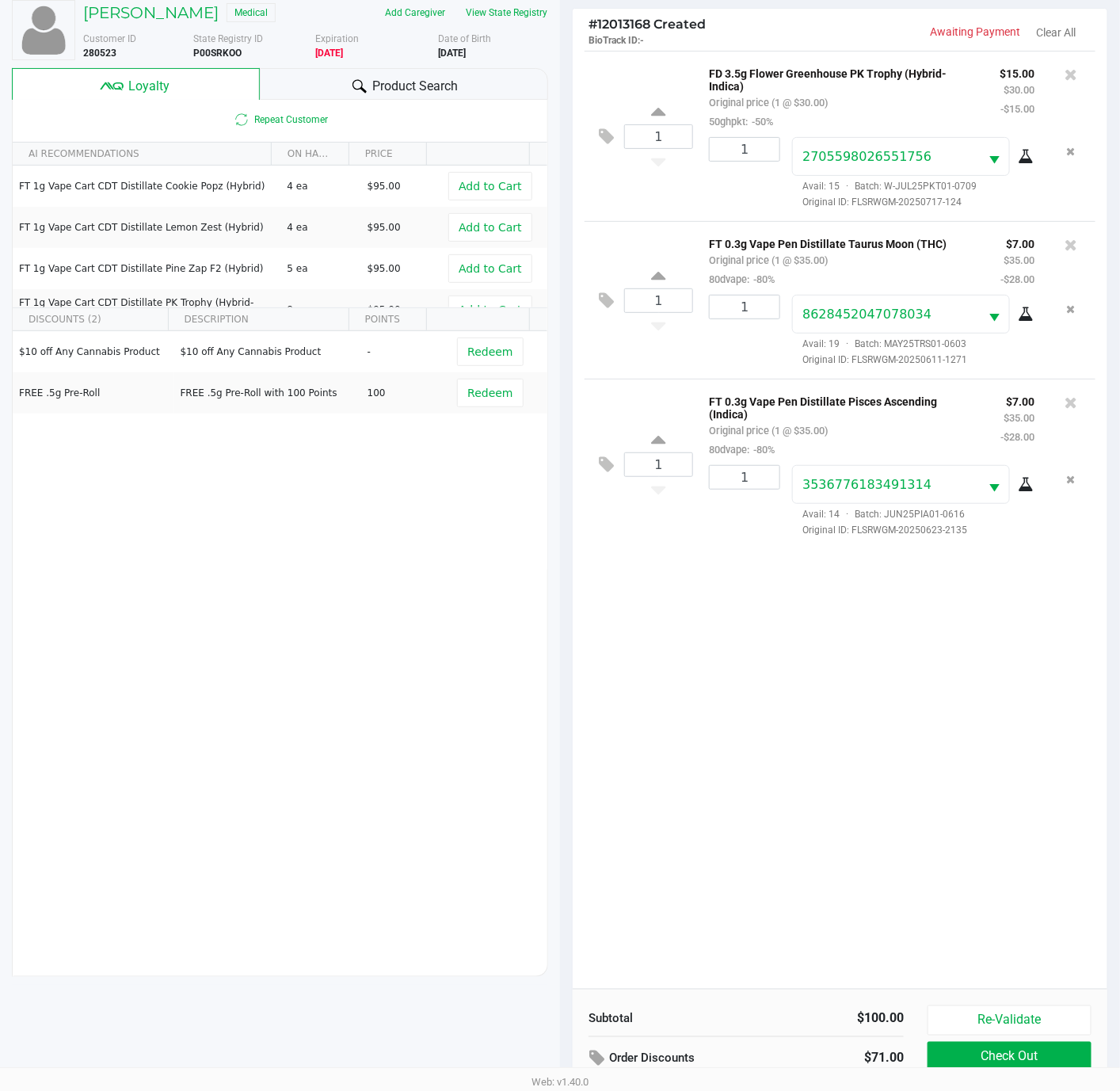
scroll to position [195, 0]
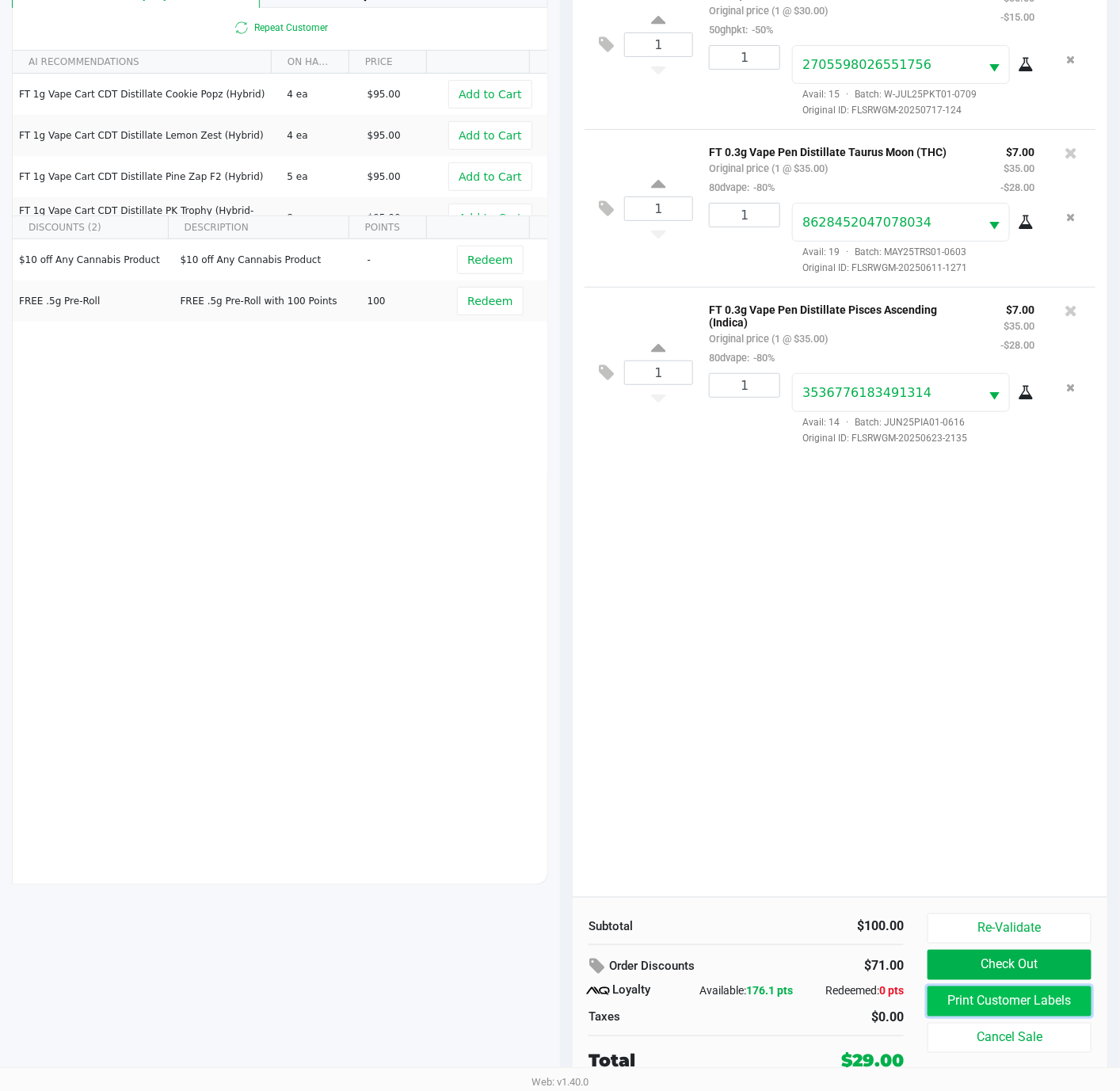
click at [960, 998] on button "Print Customer Labels" at bounding box center [1010, 1001] width 164 height 30
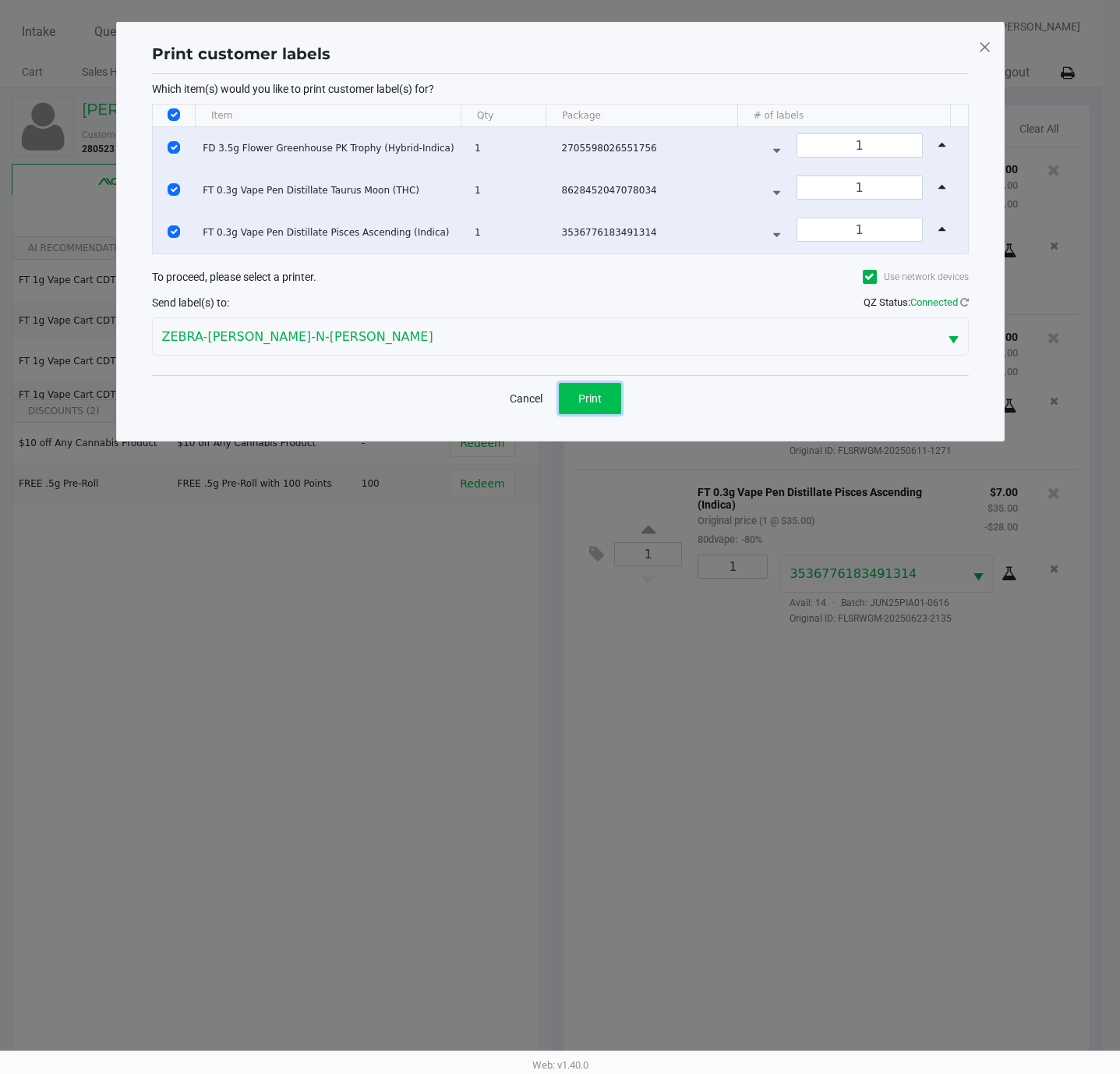
click at [576, 405] on button "Print" at bounding box center [590, 398] width 63 height 31
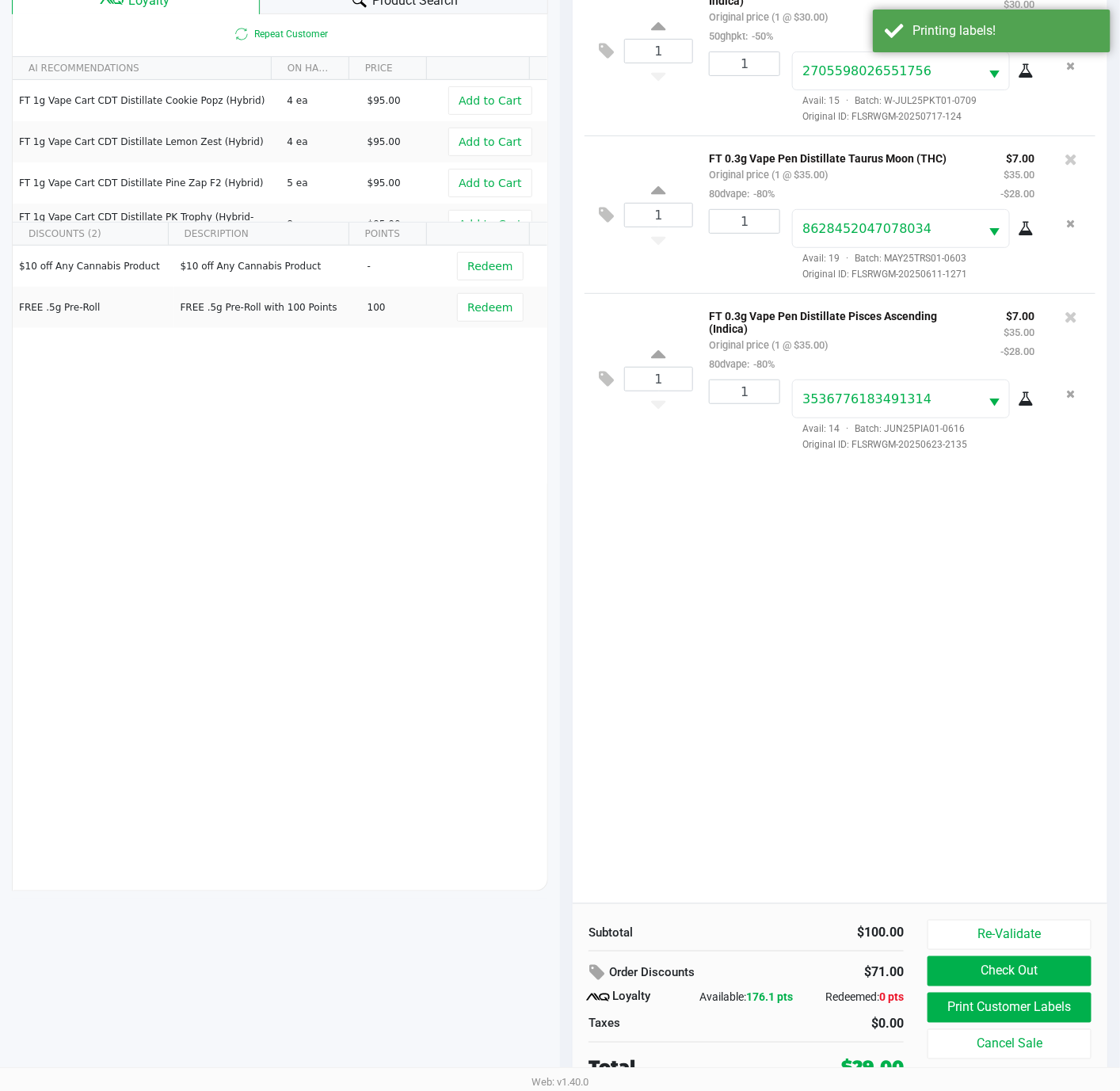
scroll to position [195, 0]
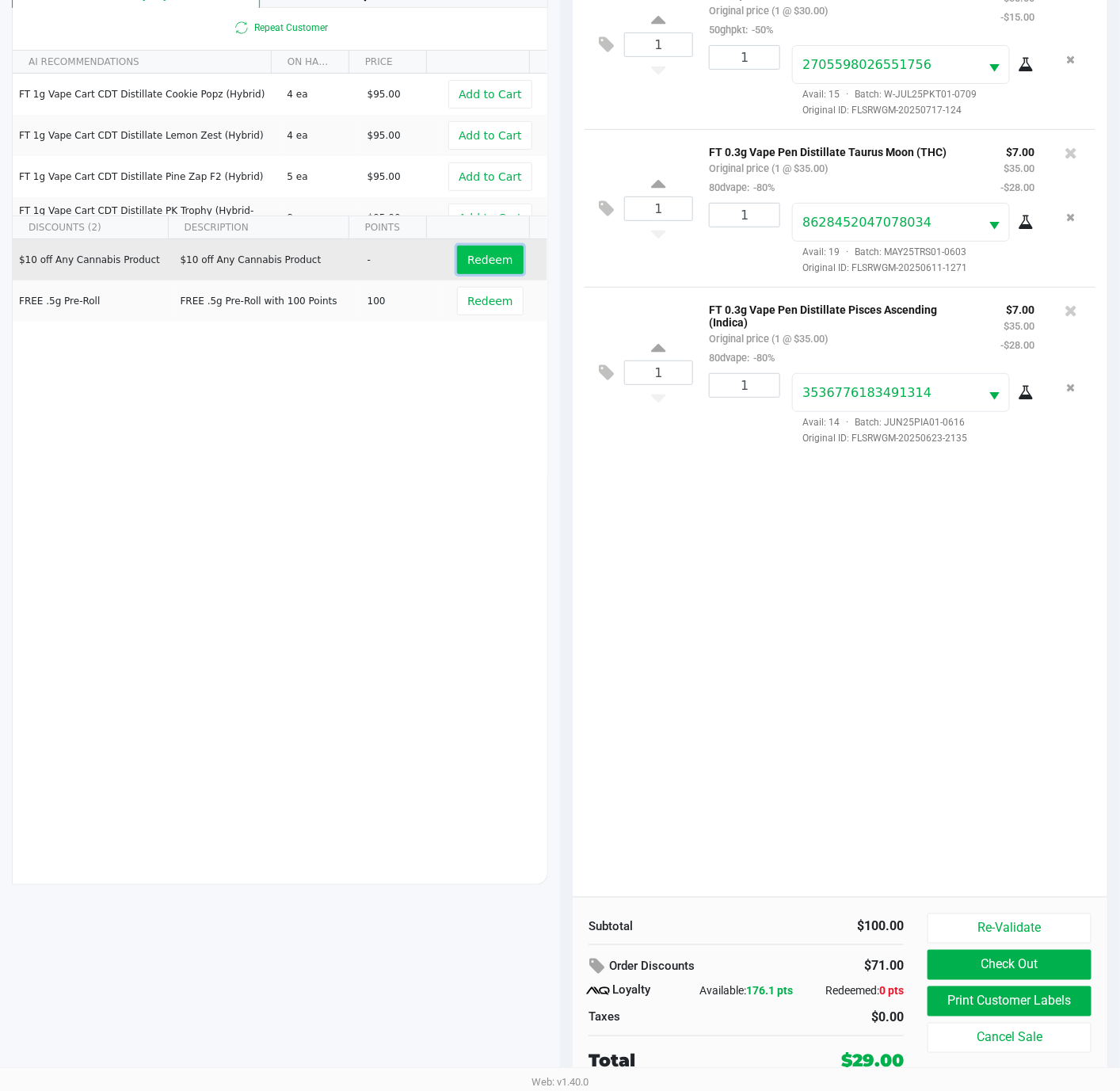
click at [480, 264] on span "Redeem" at bounding box center [490, 259] width 45 height 13
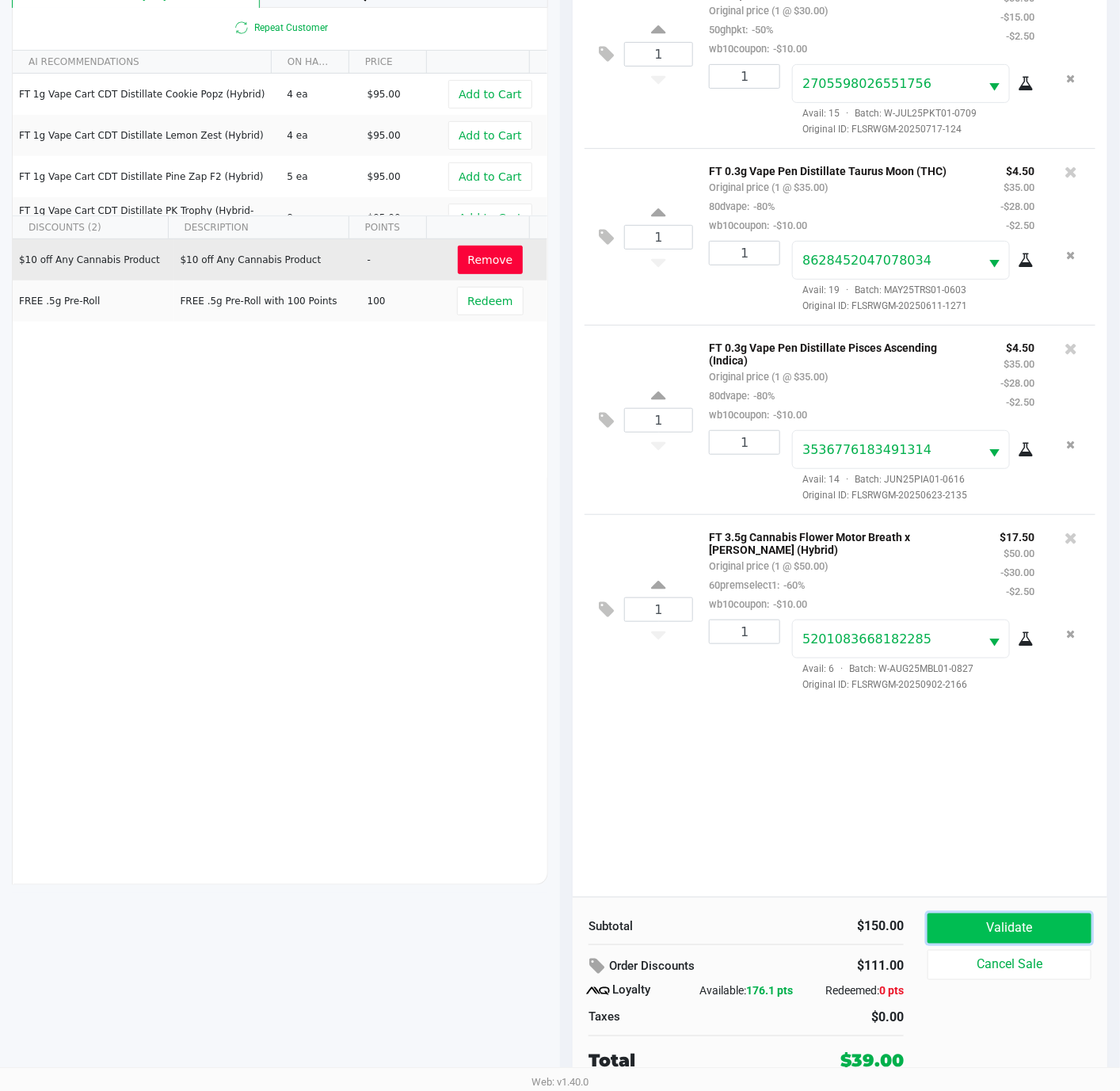
click at [1015, 929] on button "Validate" at bounding box center [1010, 928] width 164 height 30
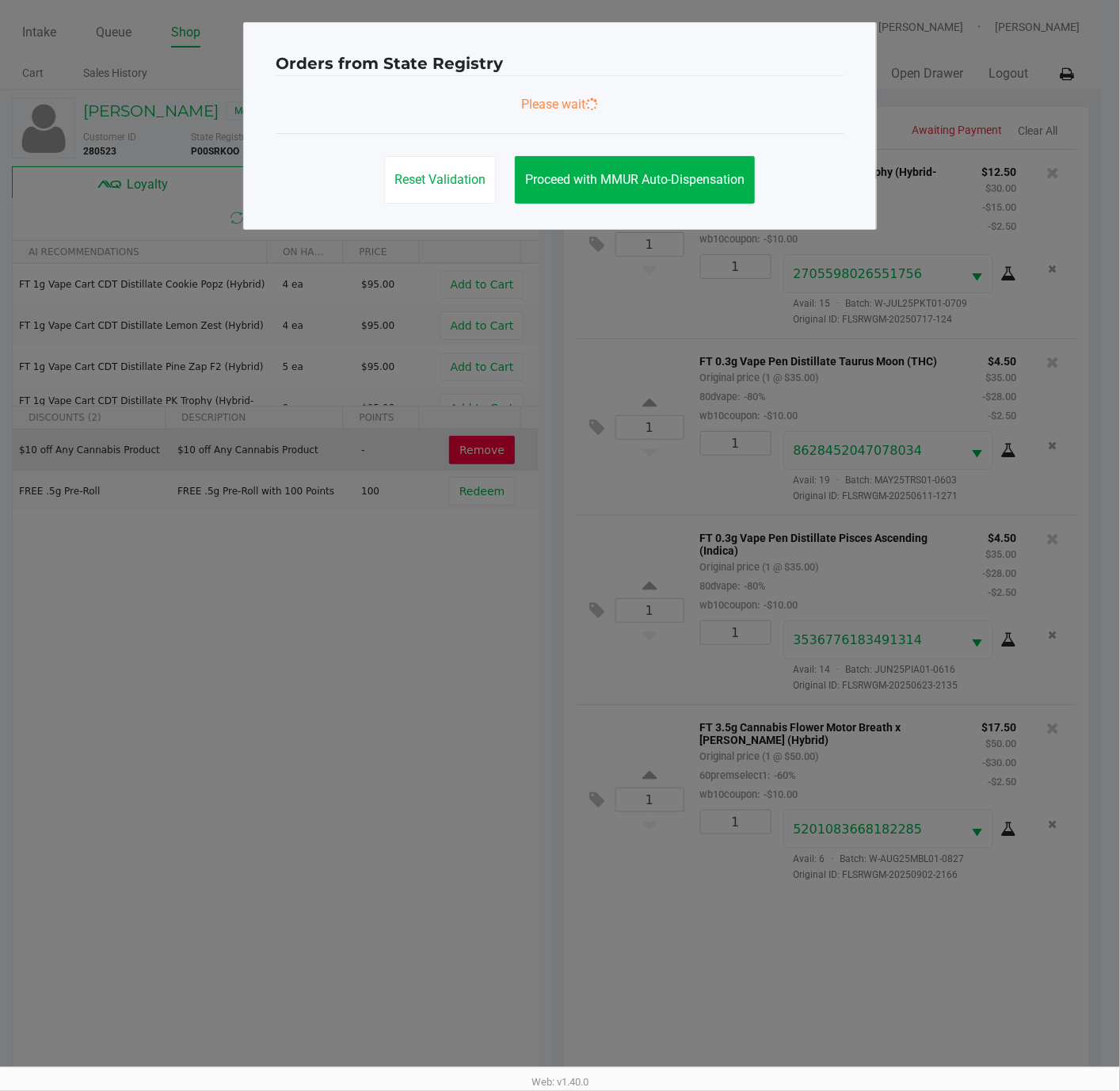
scroll to position [0, 0]
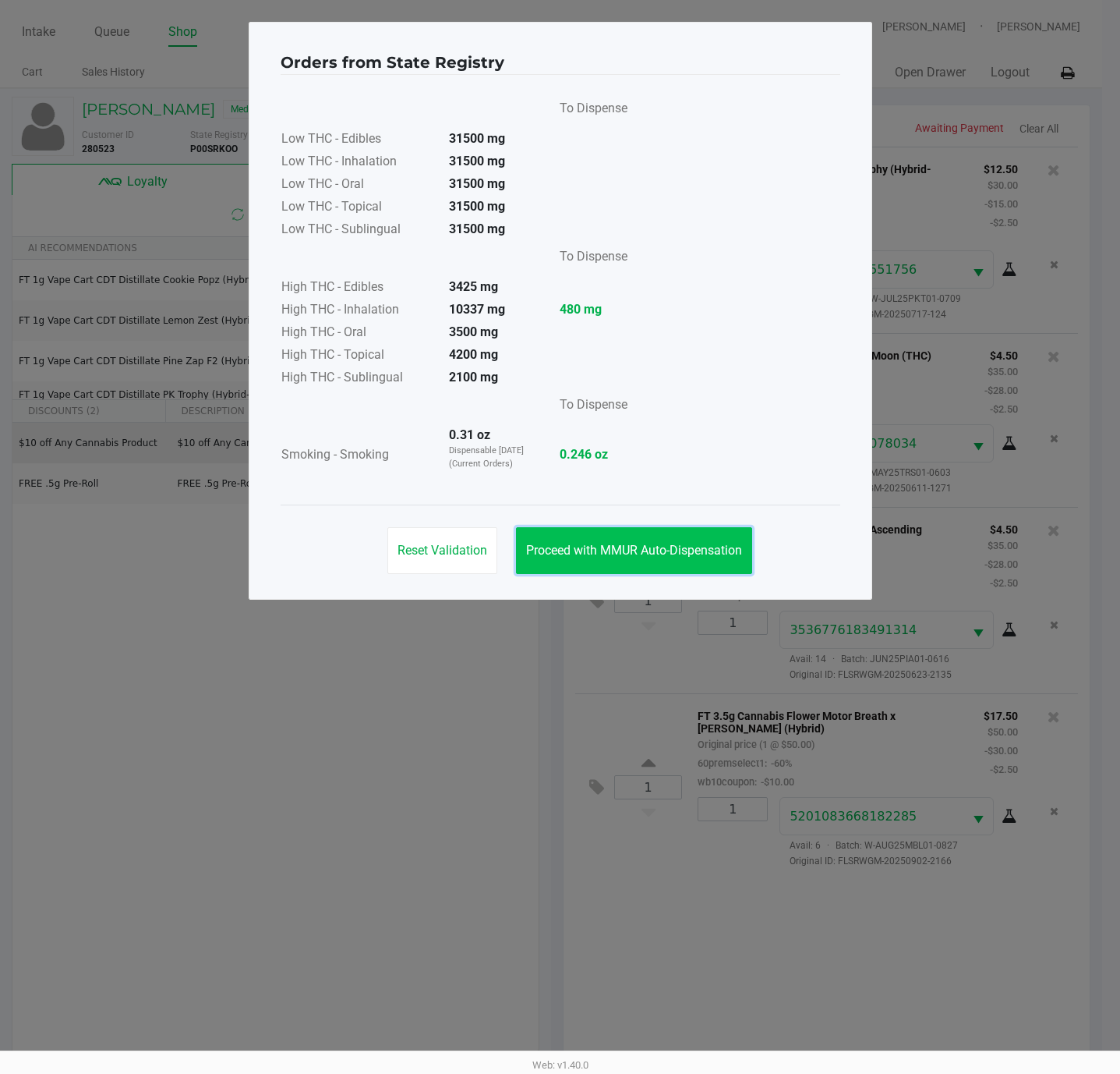
click at [644, 560] on button "Proceed with MMUR Auto-Dispensation" at bounding box center [633, 550] width 236 height 46
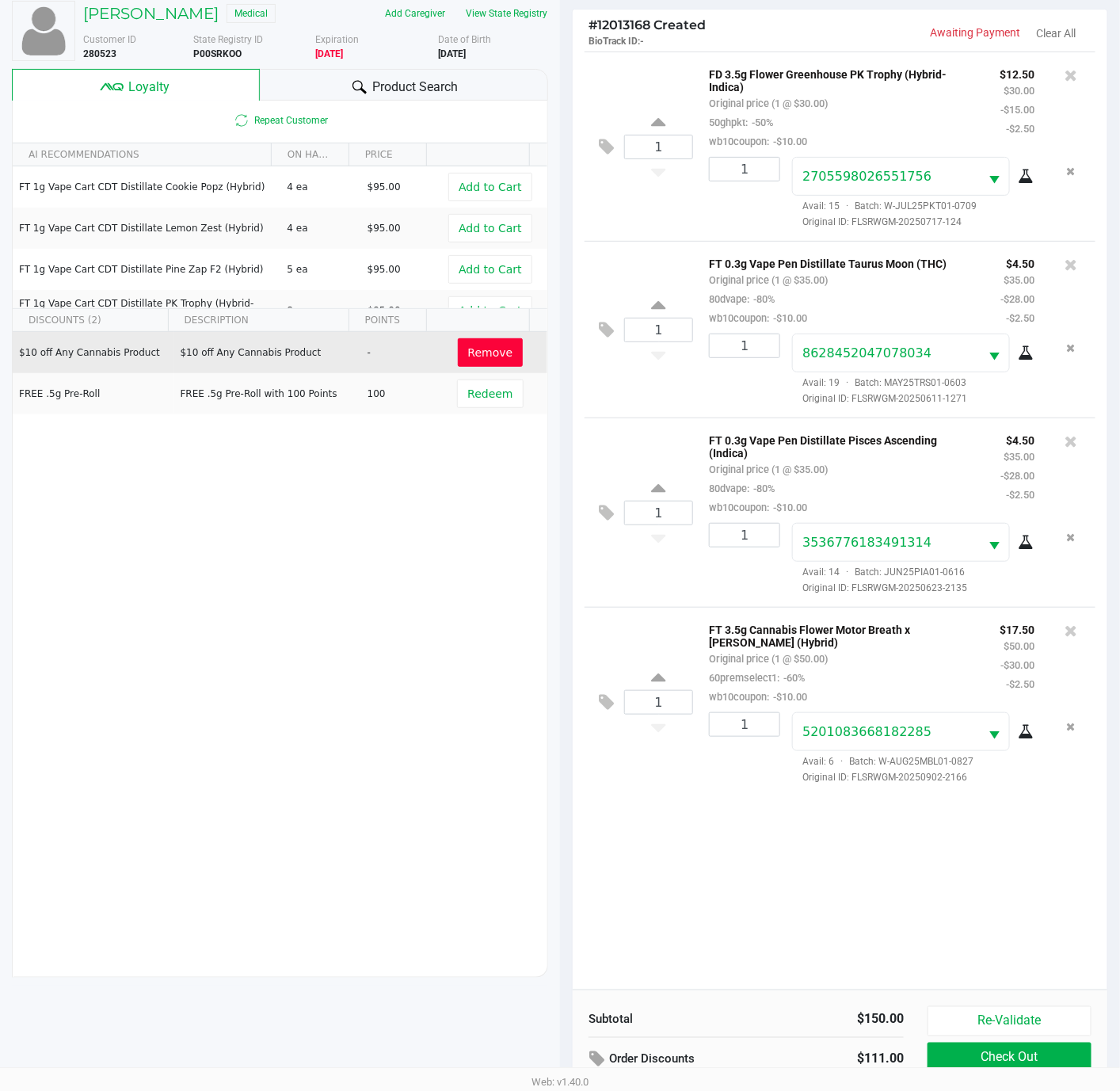
scroll to position [195, 0]
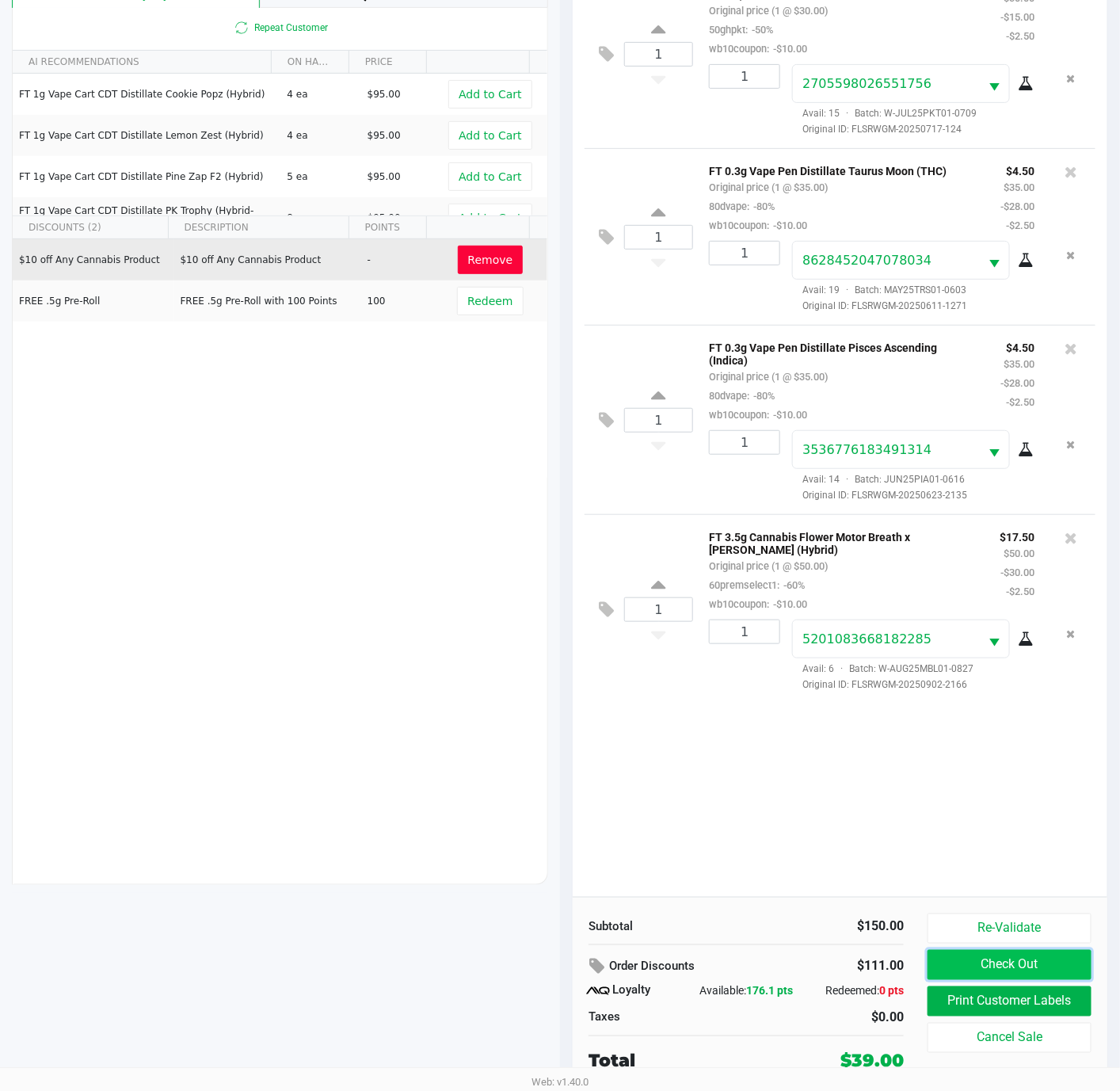
click at [1034, 965] on button "Check Out" at bounding box center [1010, 964] width 164 height 30
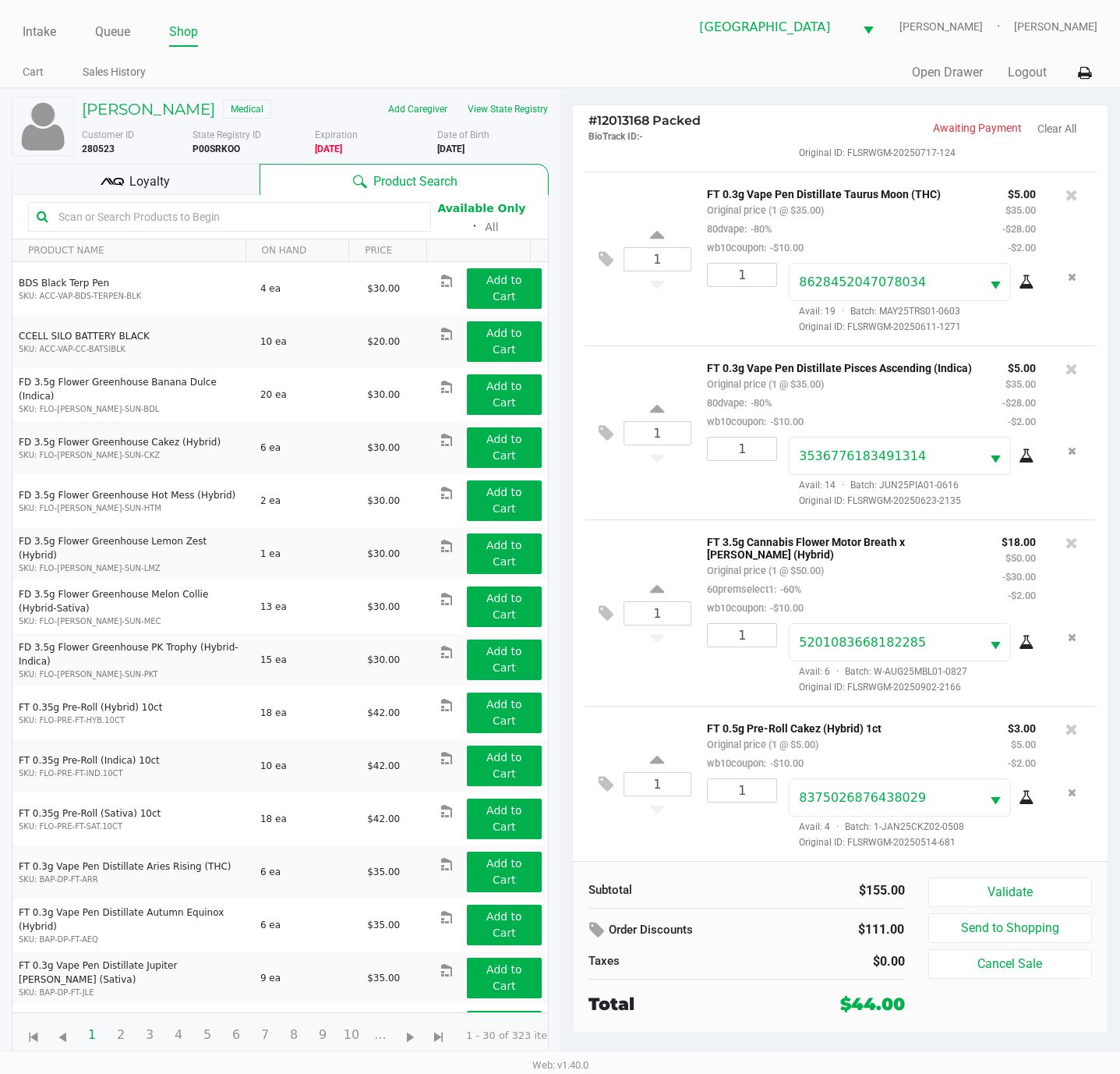
scroll to position [182, 0]
click at [984, 884] on button "Validate" at bounding box center [1010, 892] width 164 height 29
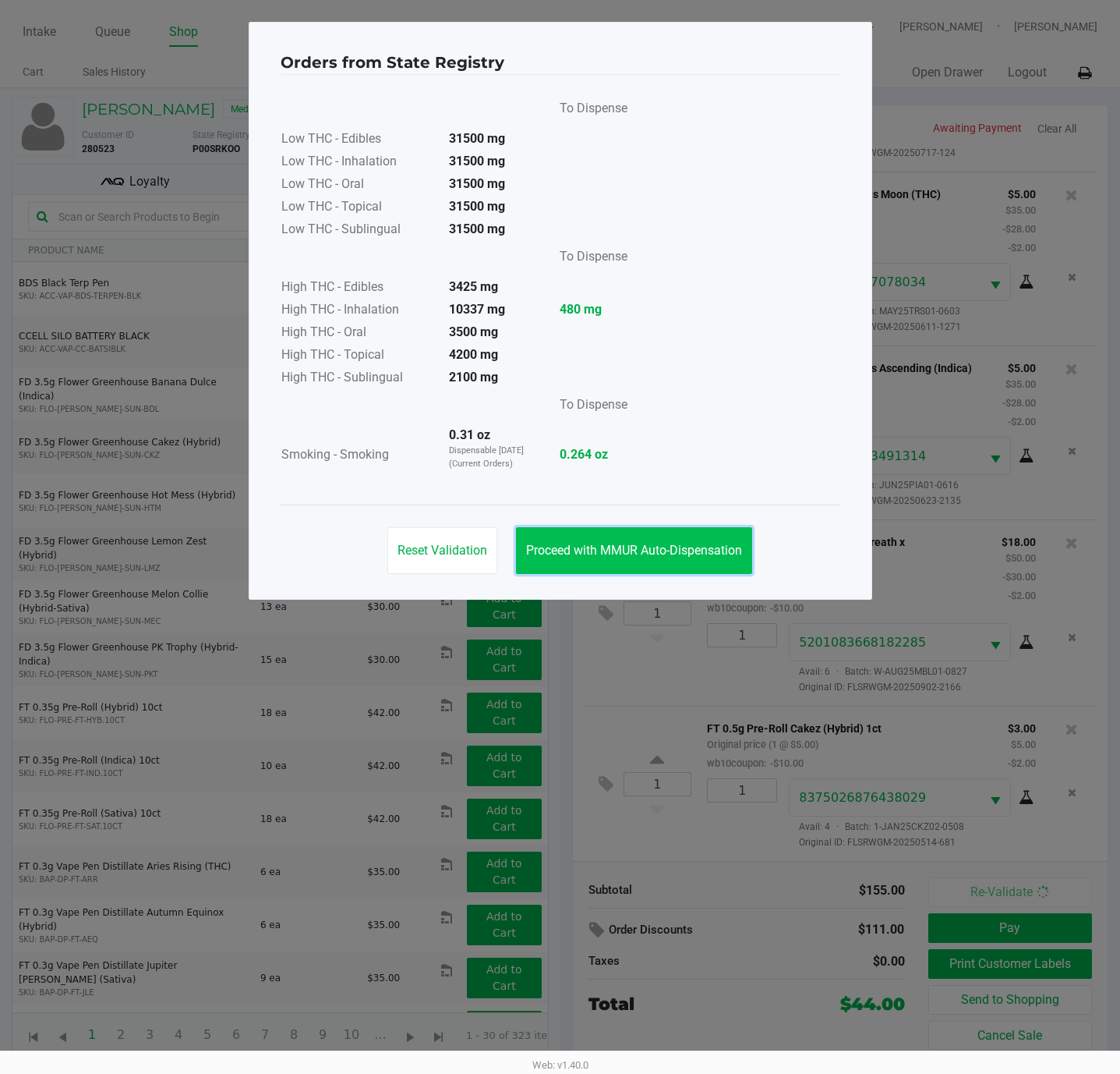
click at [672, 541] on button "Proceed with MMUR Auto-Dispensation" at bounding box center [633, 550] width 236 height 46
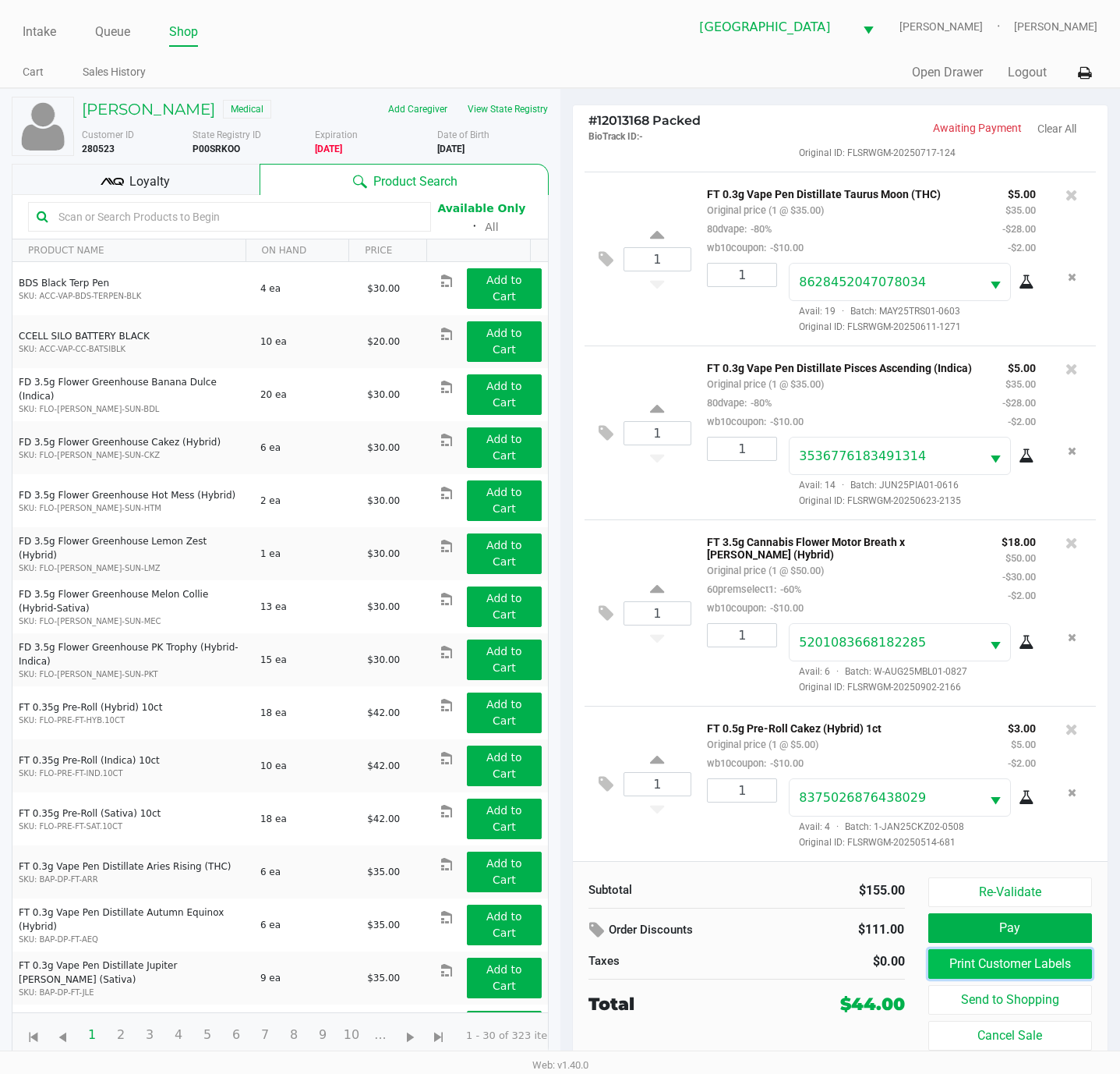
click at [1015, 962] on button "Print Customer Labels" at bounding box center [1010, 963] width 164 height 29
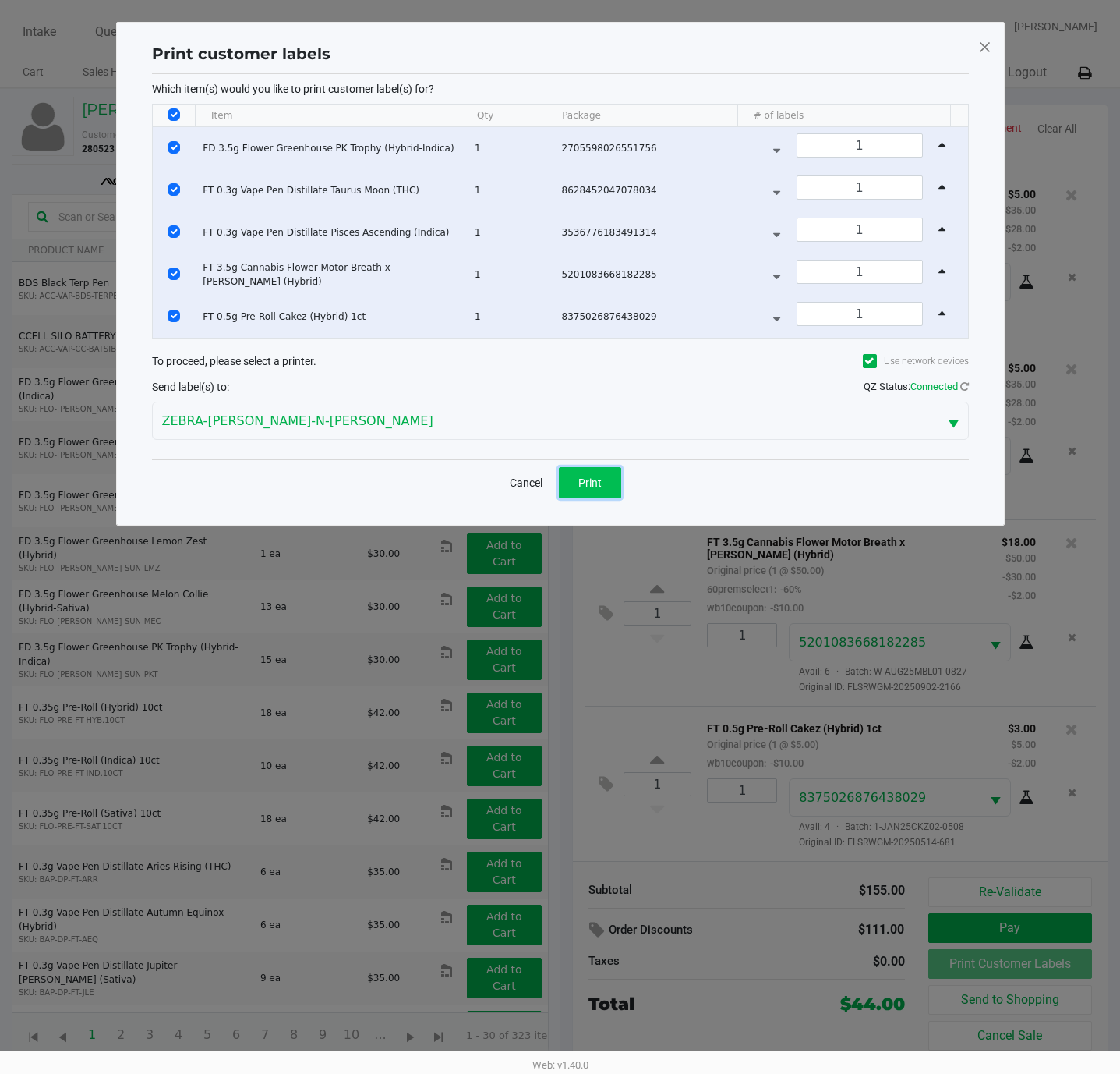
click at [572, 477] on button "Print" at bounding box center [590, 482] width 63 height 31
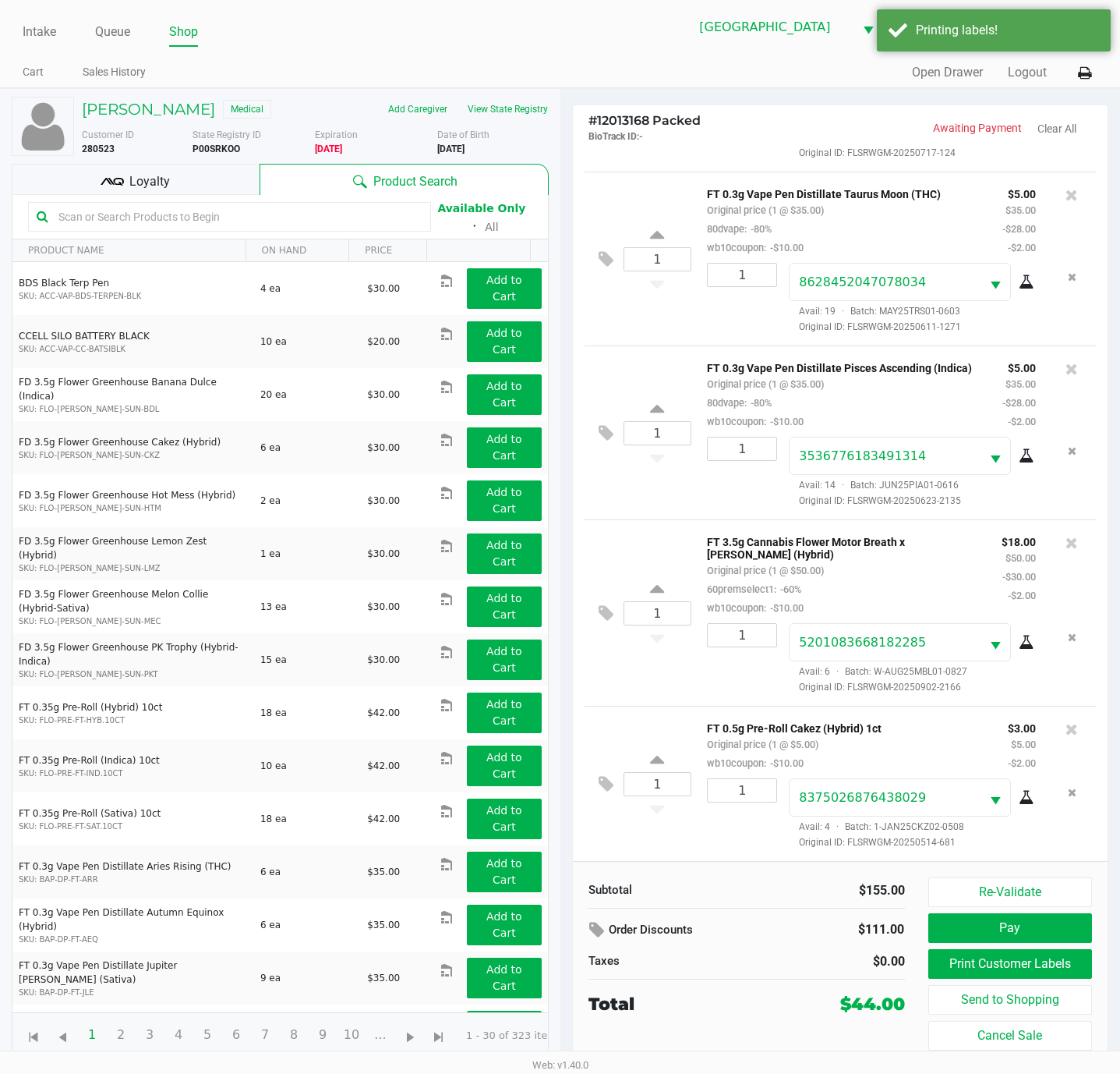
click at [162, 164] on div "Loyalty" at bounding box center [136, 179] width 248 height 31
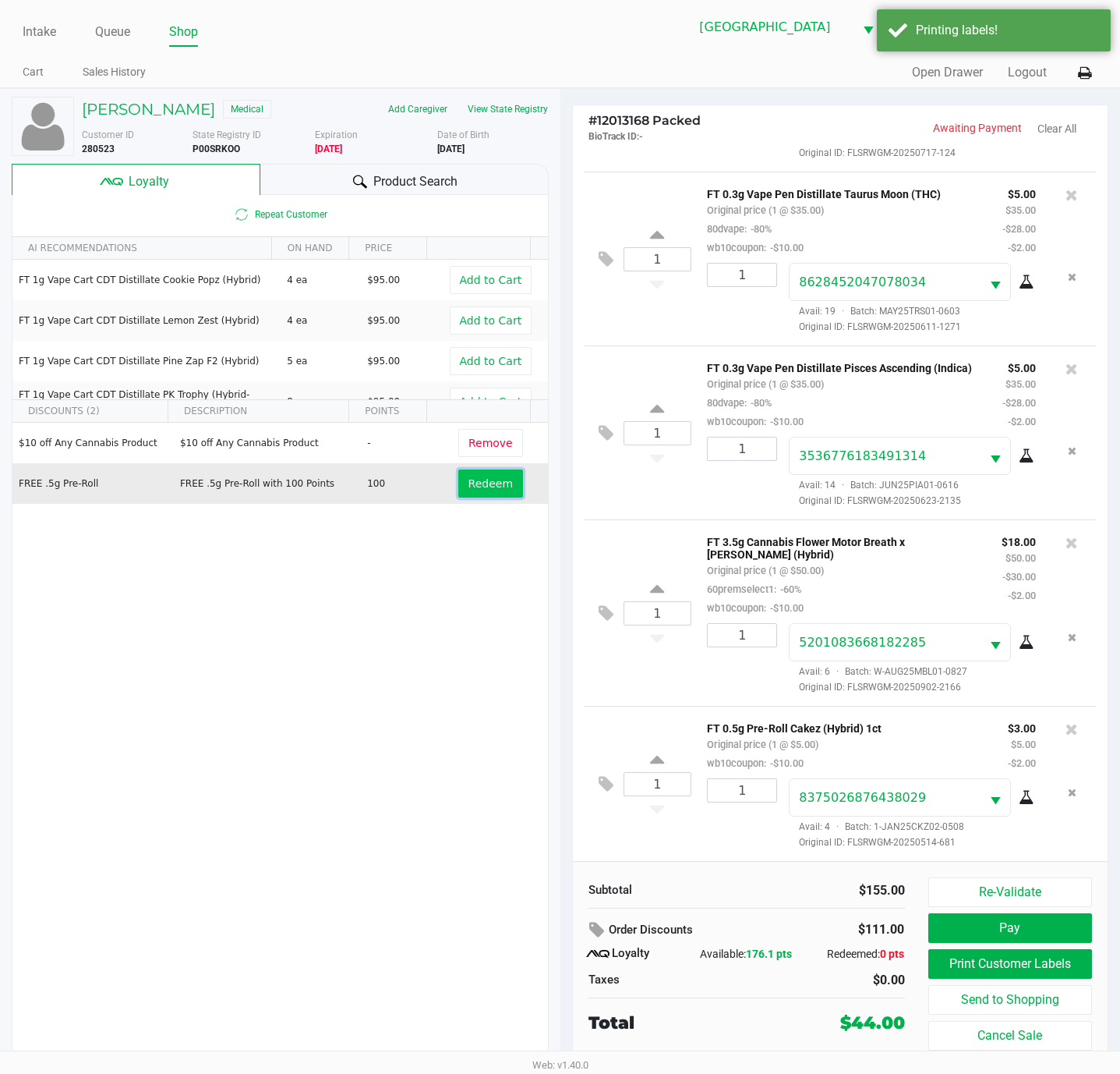
click at [481, 489] on span "Redeem" at bounding box center [491, 483] width 45 height 13
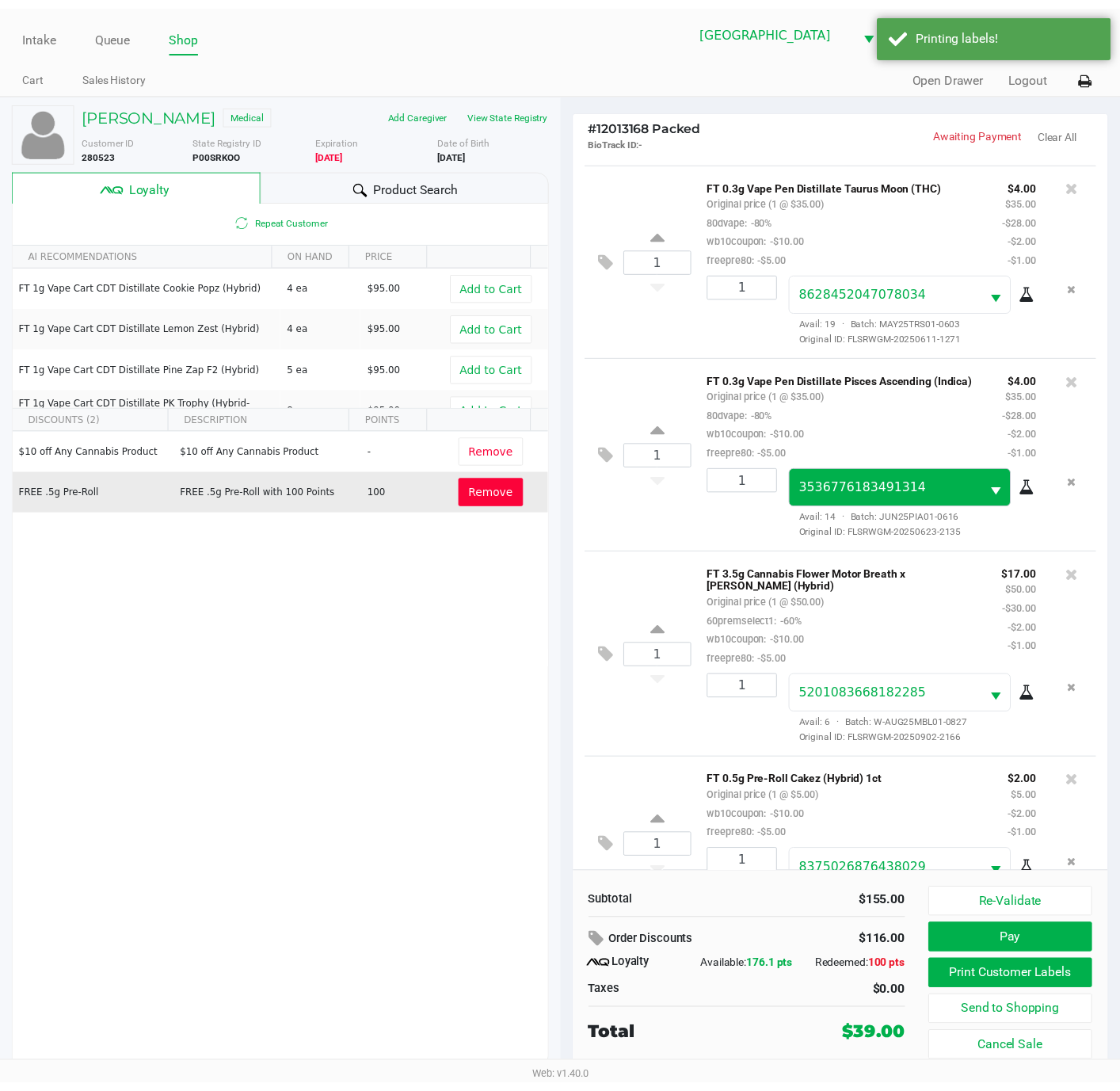
scroll to position [280, 0]
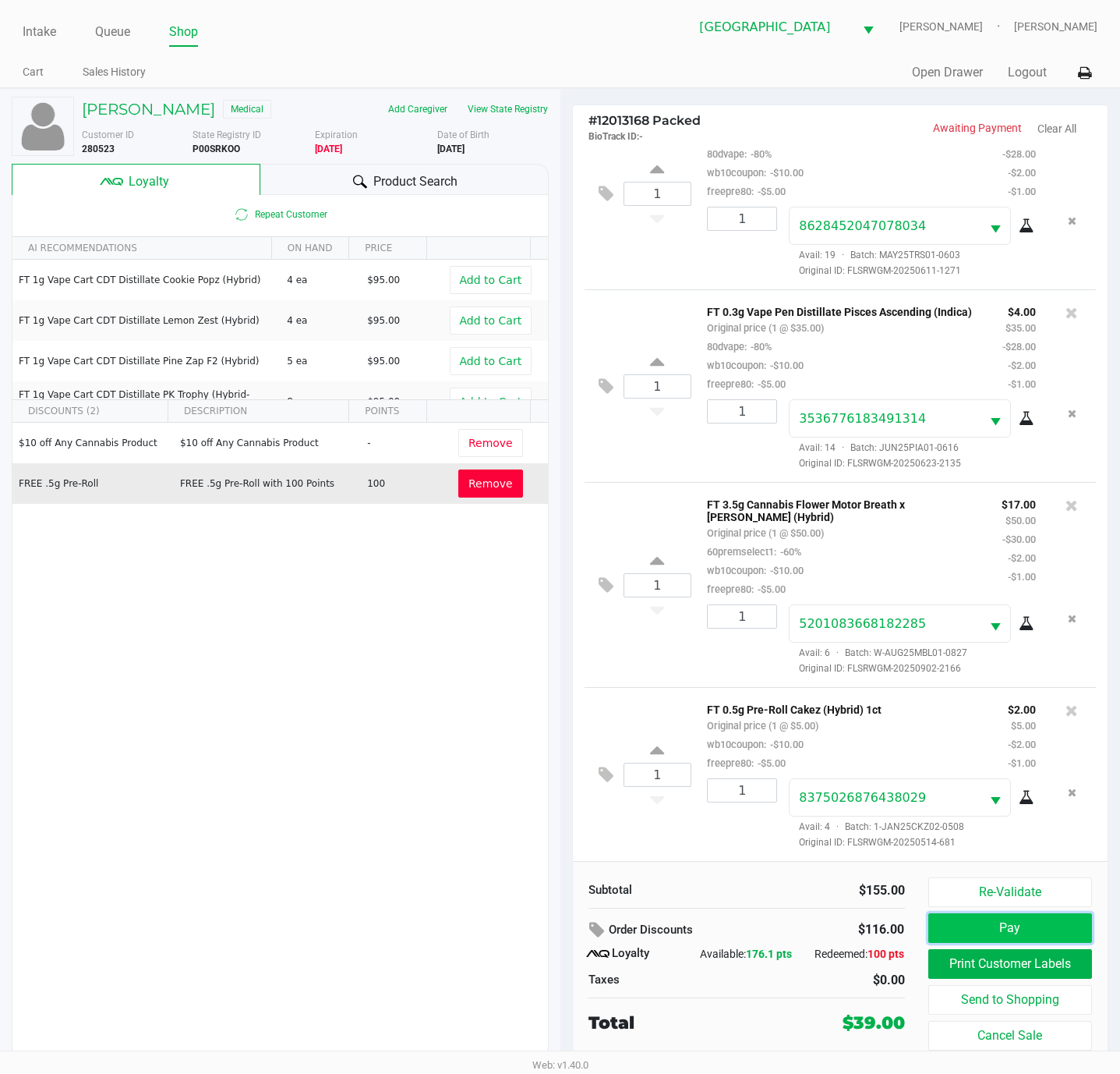
click at [1062, 922] on button "Pay" at bounding box center [1010, 928] width 164 height 29
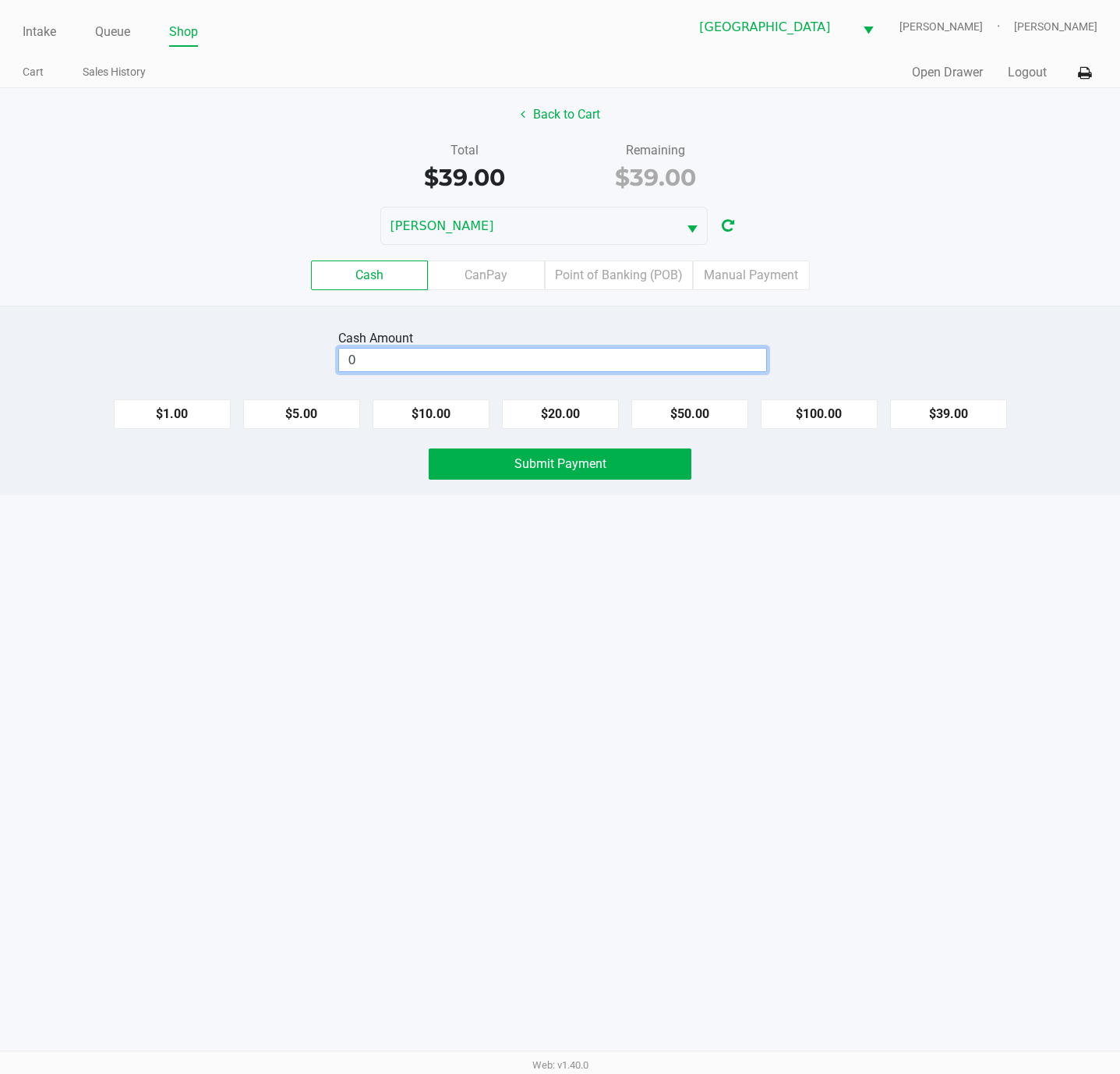
click at [431, 358] on input "0" at bounding box center [552, 359] width 427 height 22
type input "$40.00"
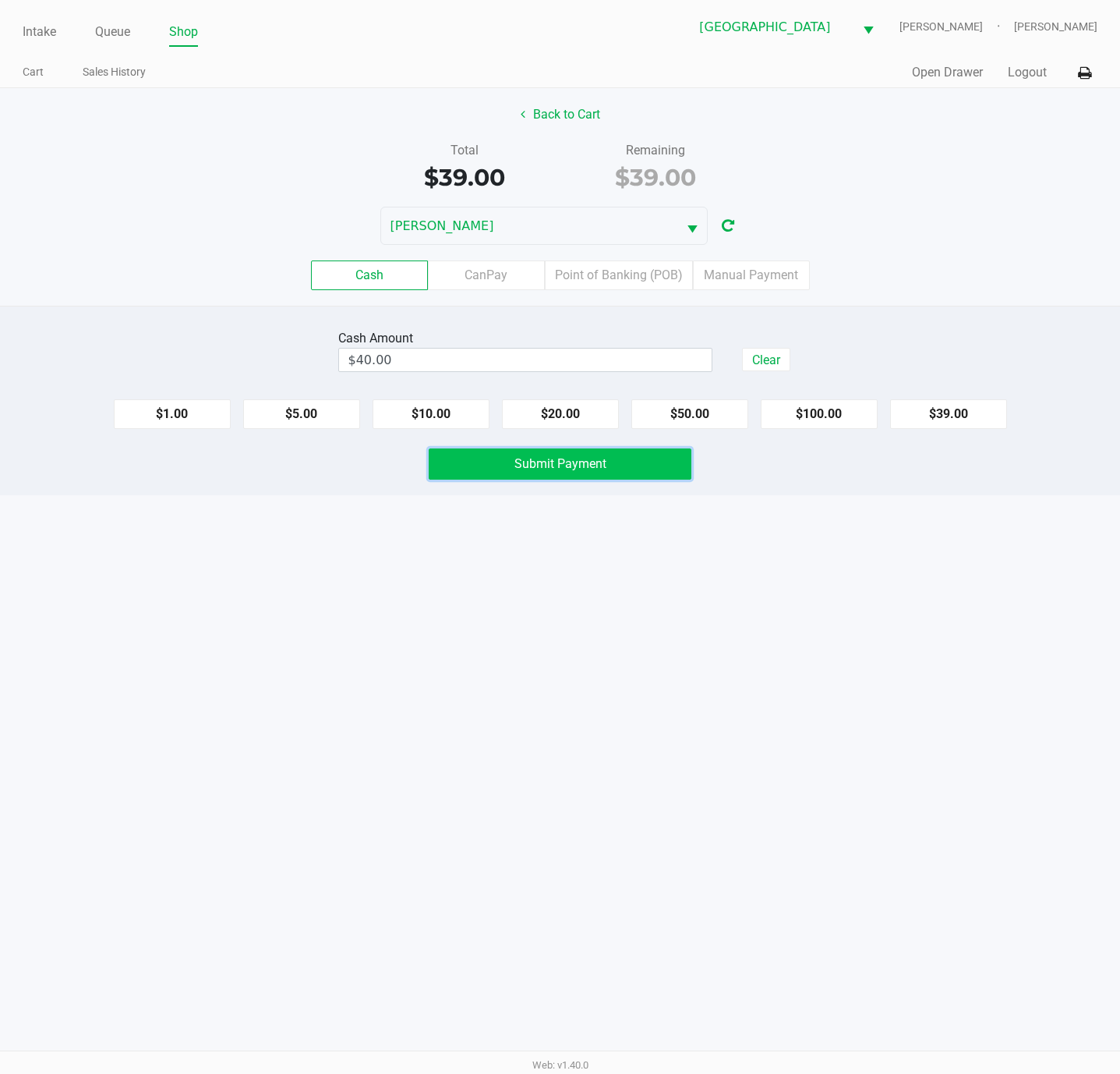
click at [575, 466] on span "Submit Payment" at bounding box center [560, 463] width 92 height 15
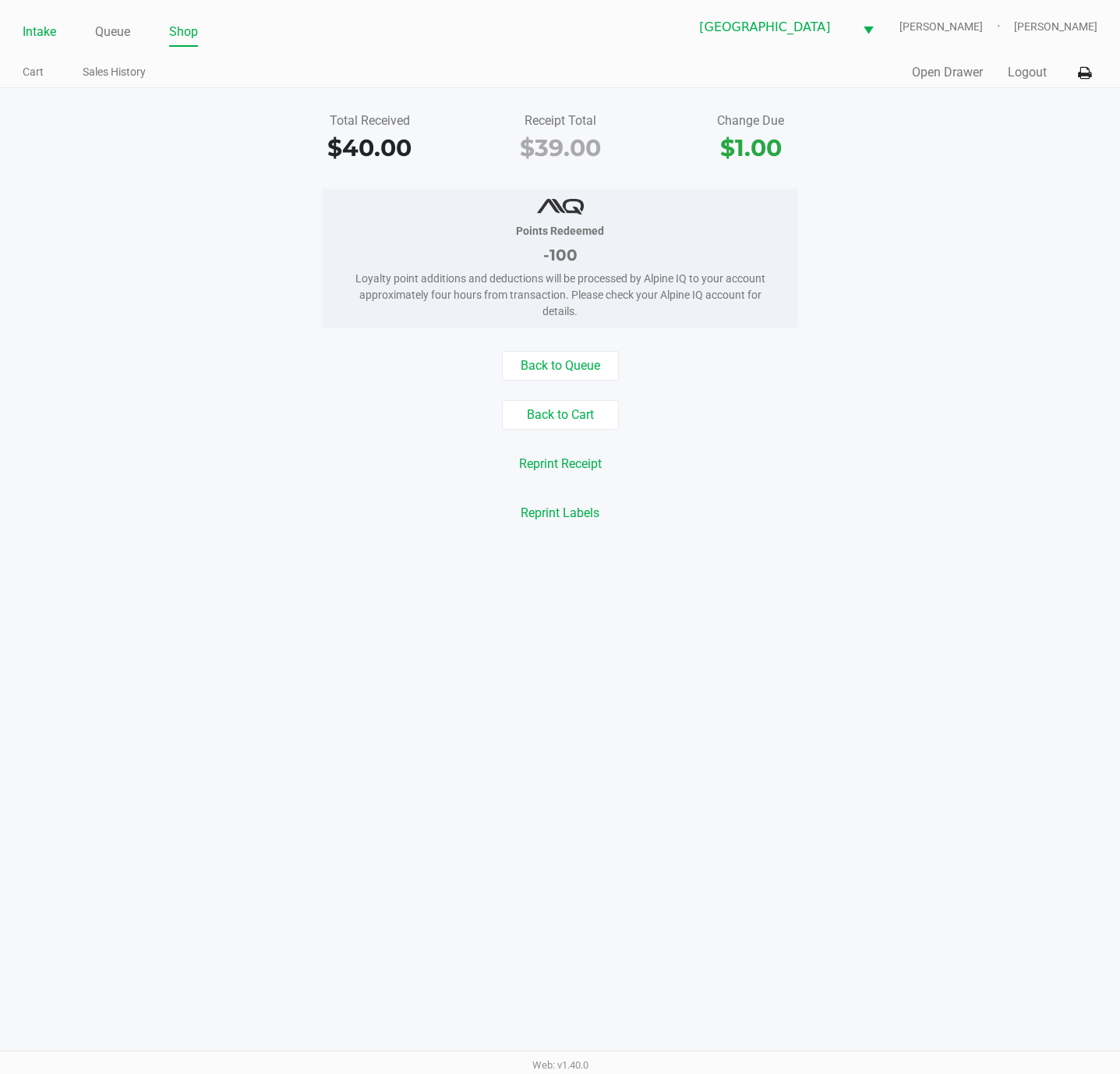
click at [54, 31] on link "Intake" at bounding box center [39, 31] width 34 height 21
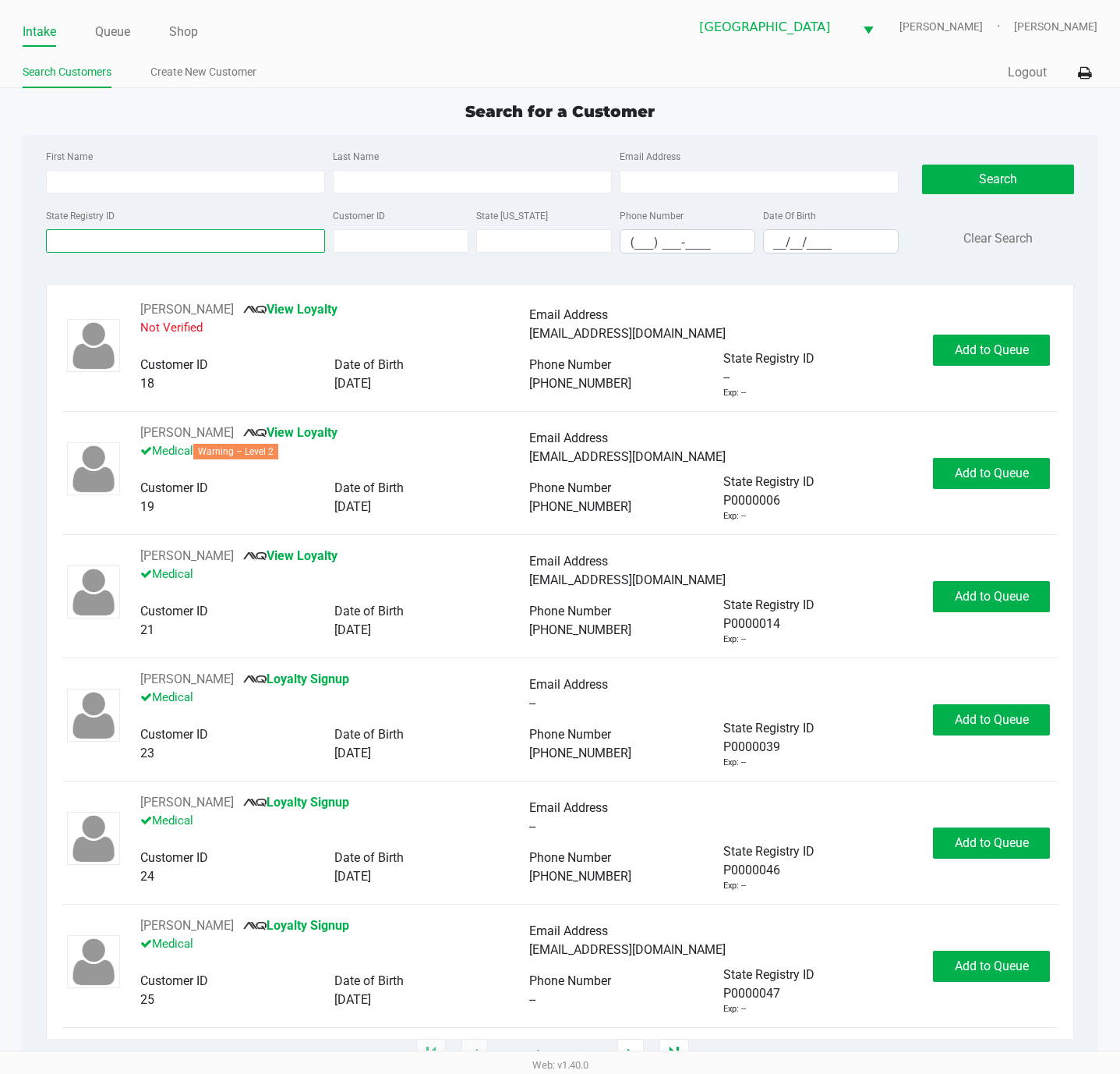
click at [185, 244] on input "State Registry ID" at bounding box center [185, 241] width 279 height 23
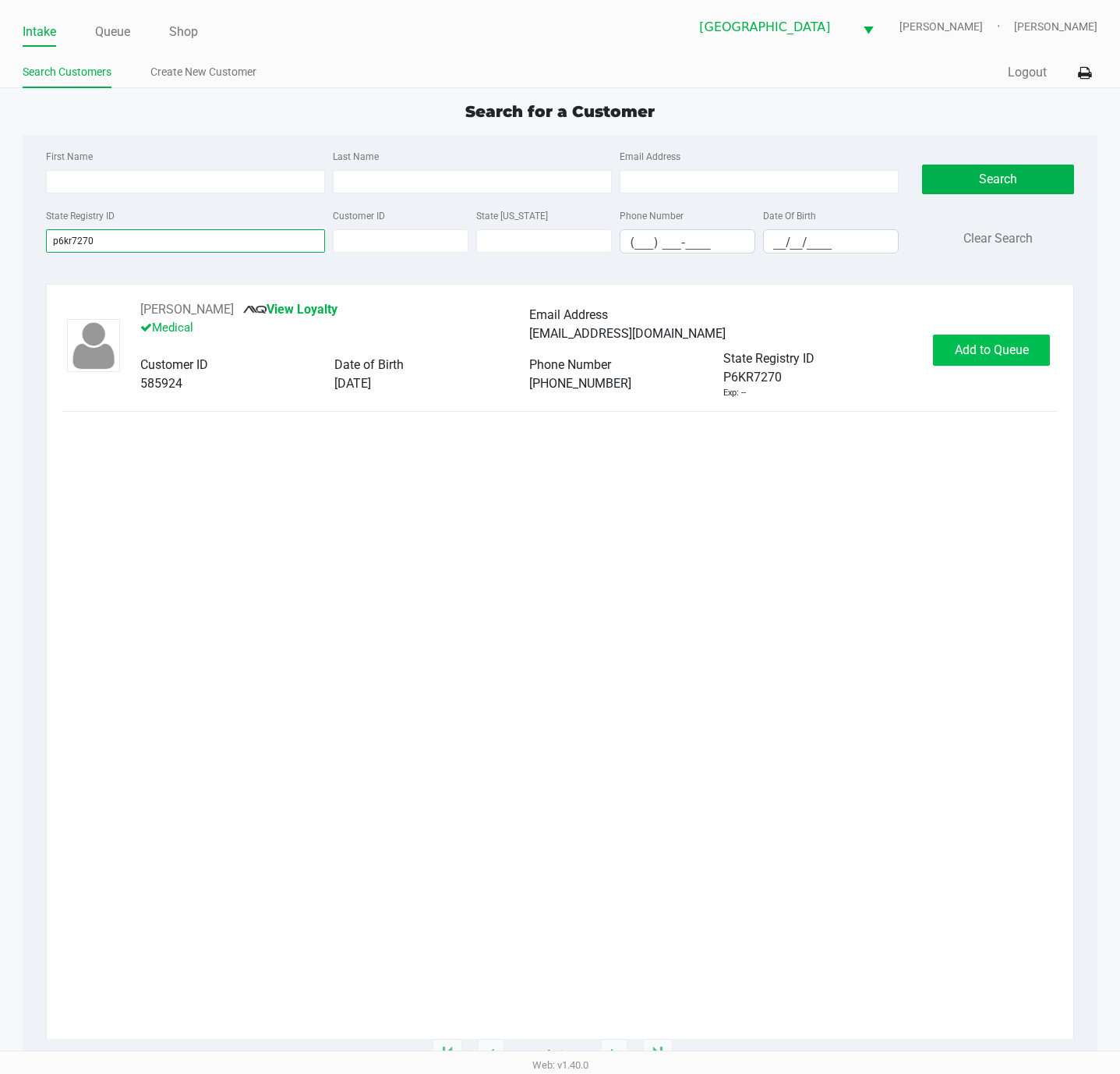
type input "p6kr7270"
click at [971, 338] on button "Add to Queue" at bounding box center [991, 350] width 117 height 31
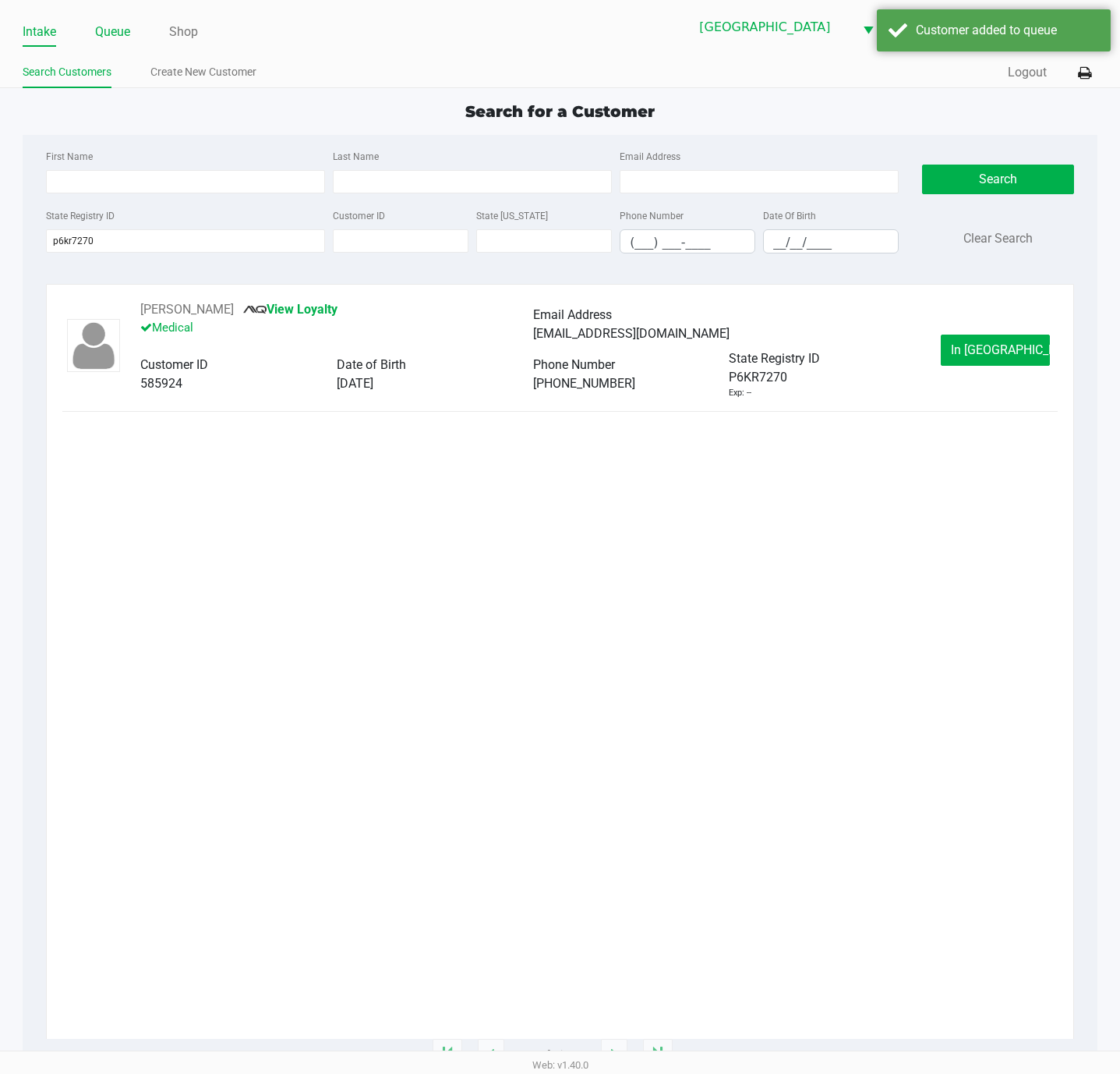
click at [118, 29] on link "Queue" at bounding box center [113, 31] width 35 height 21
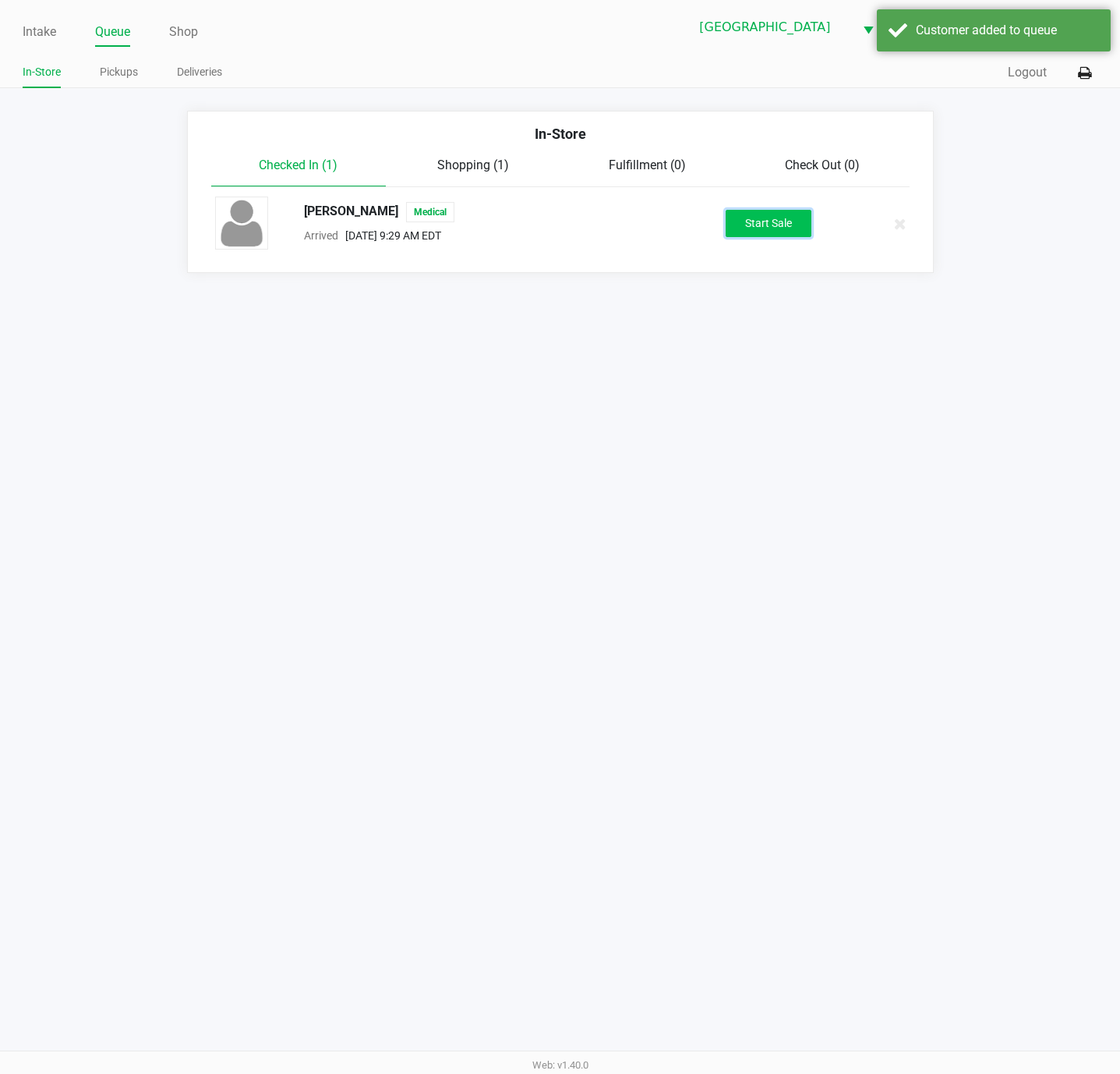
click at [768, 224] on button "Start Sale" at bounding box center [768, 224] width 86 height 28
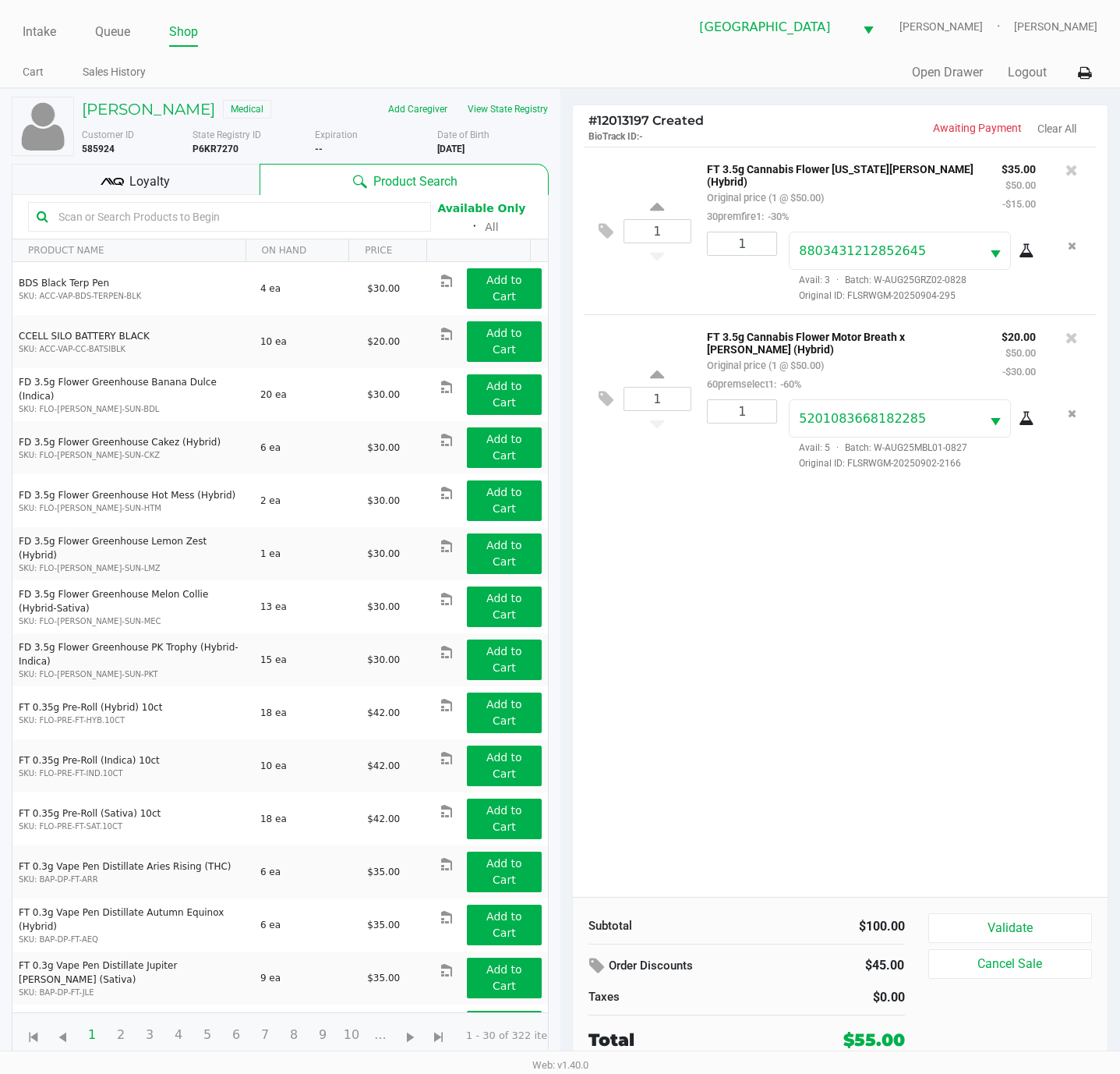
click at [147, 180] on span "Loyalty" at bounding box center [150, 181] width 40 height 19
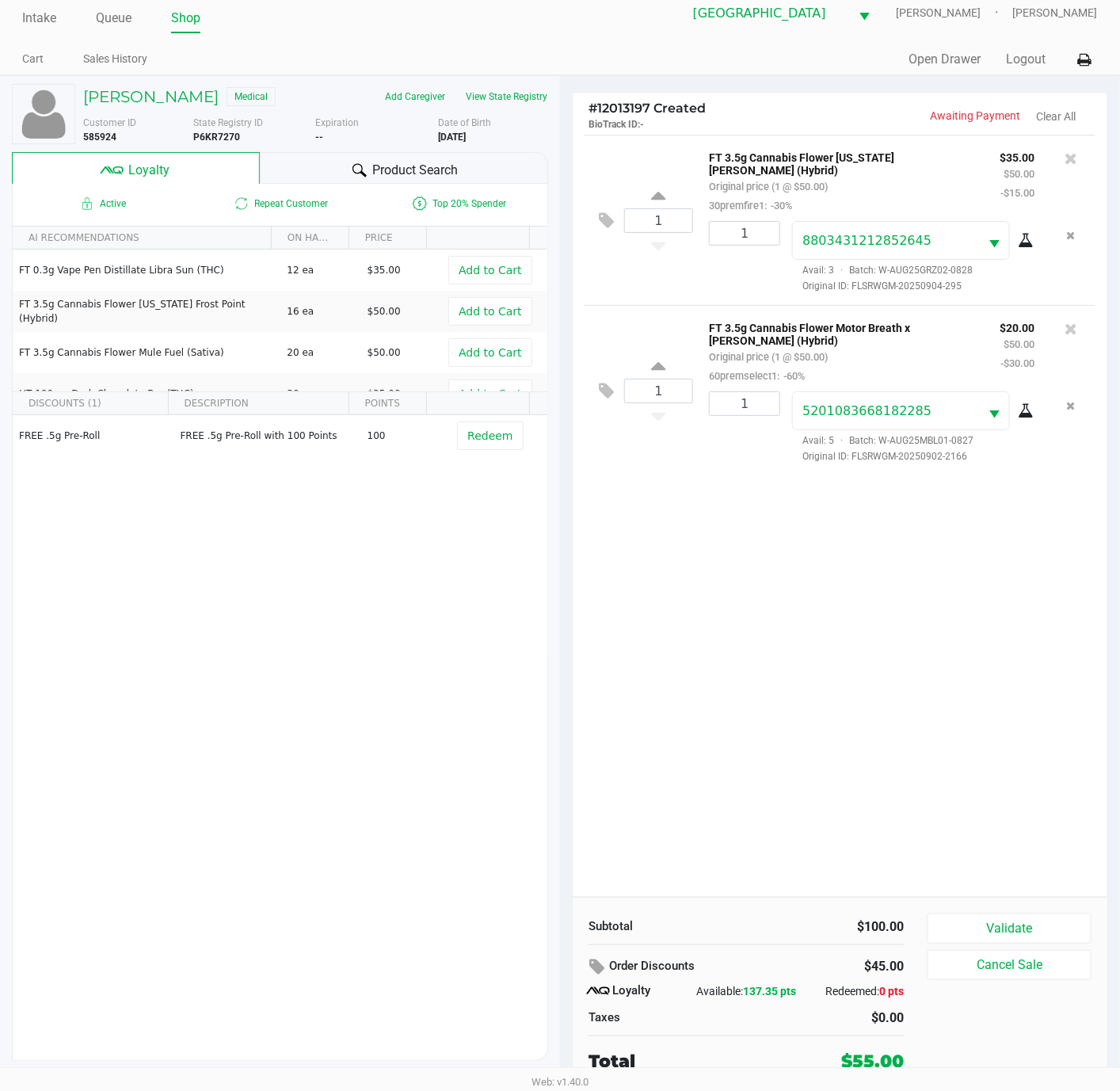
scroll to position [19, 0]
click at [1048, 929] on button "Validate" at bounding box center [1010, 928] width 164 height 30
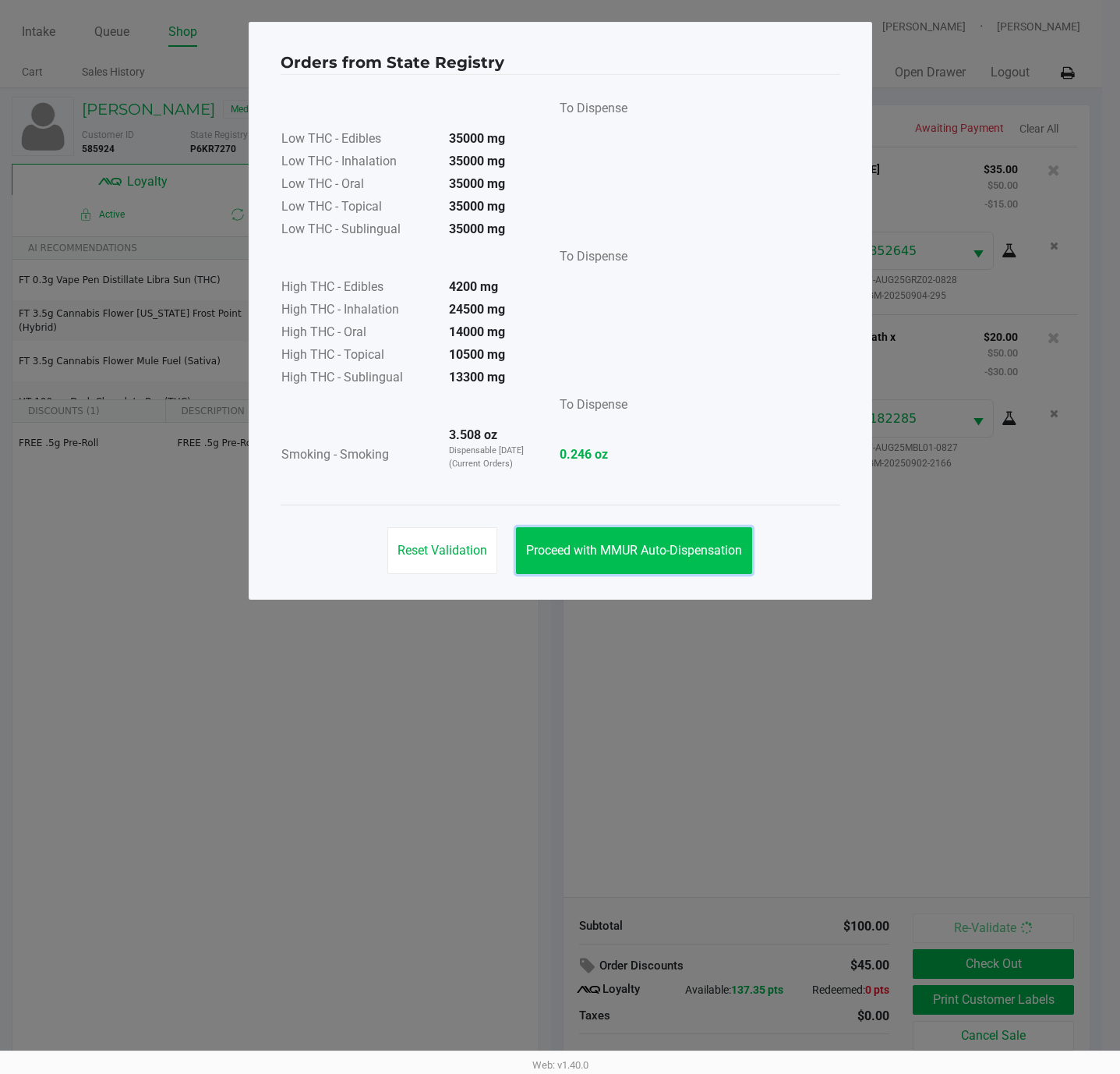
click at [601, 545] on span "Proceed with MMUR Auto-Dispensation" at bounding box center [633, 549] width 216 height 15
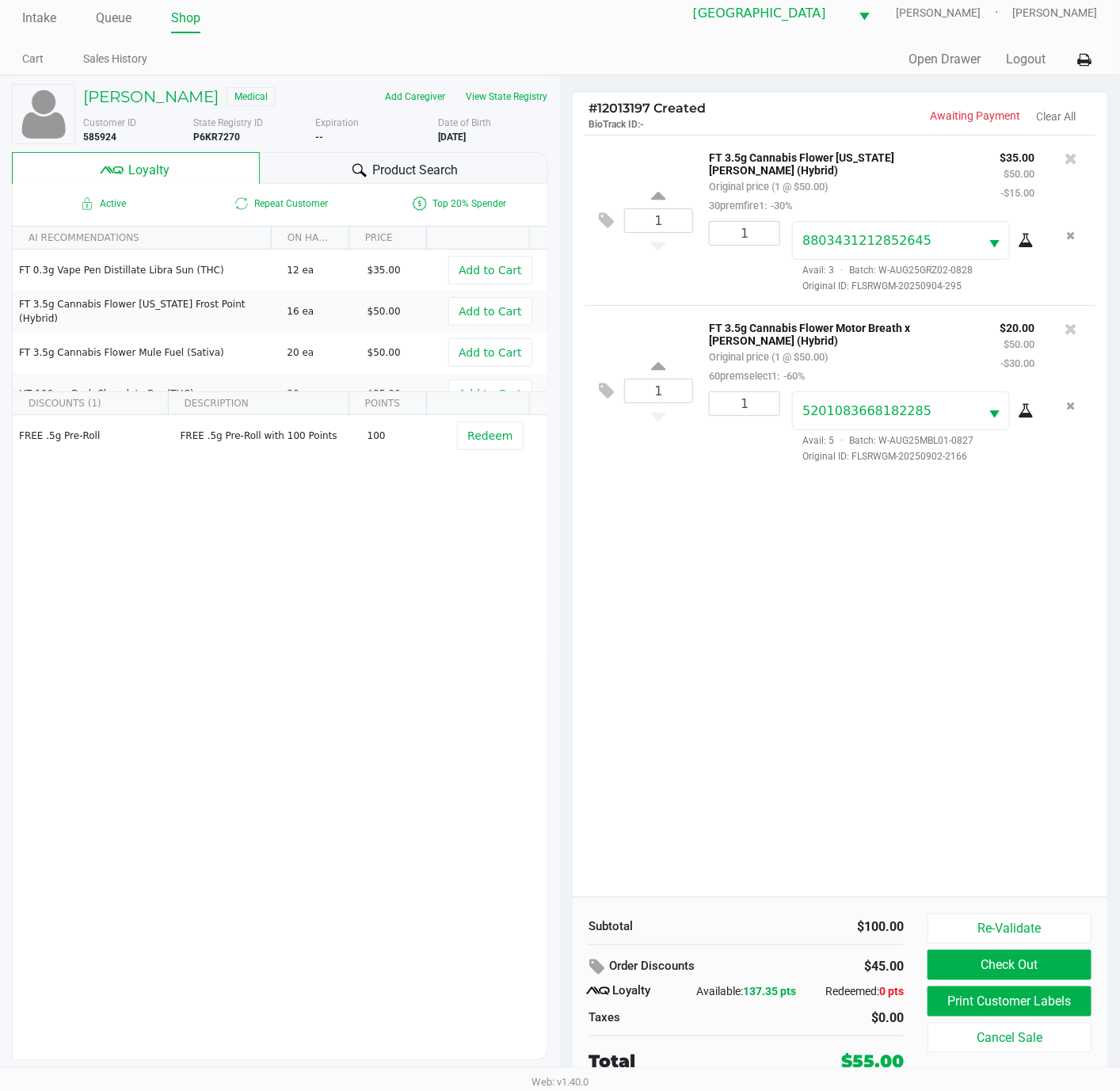
scroll to position [19, 0]
click at [1041, 1000] on button "Print Customer Labels" at bounding box center [1010, 1001] width 164 height 30
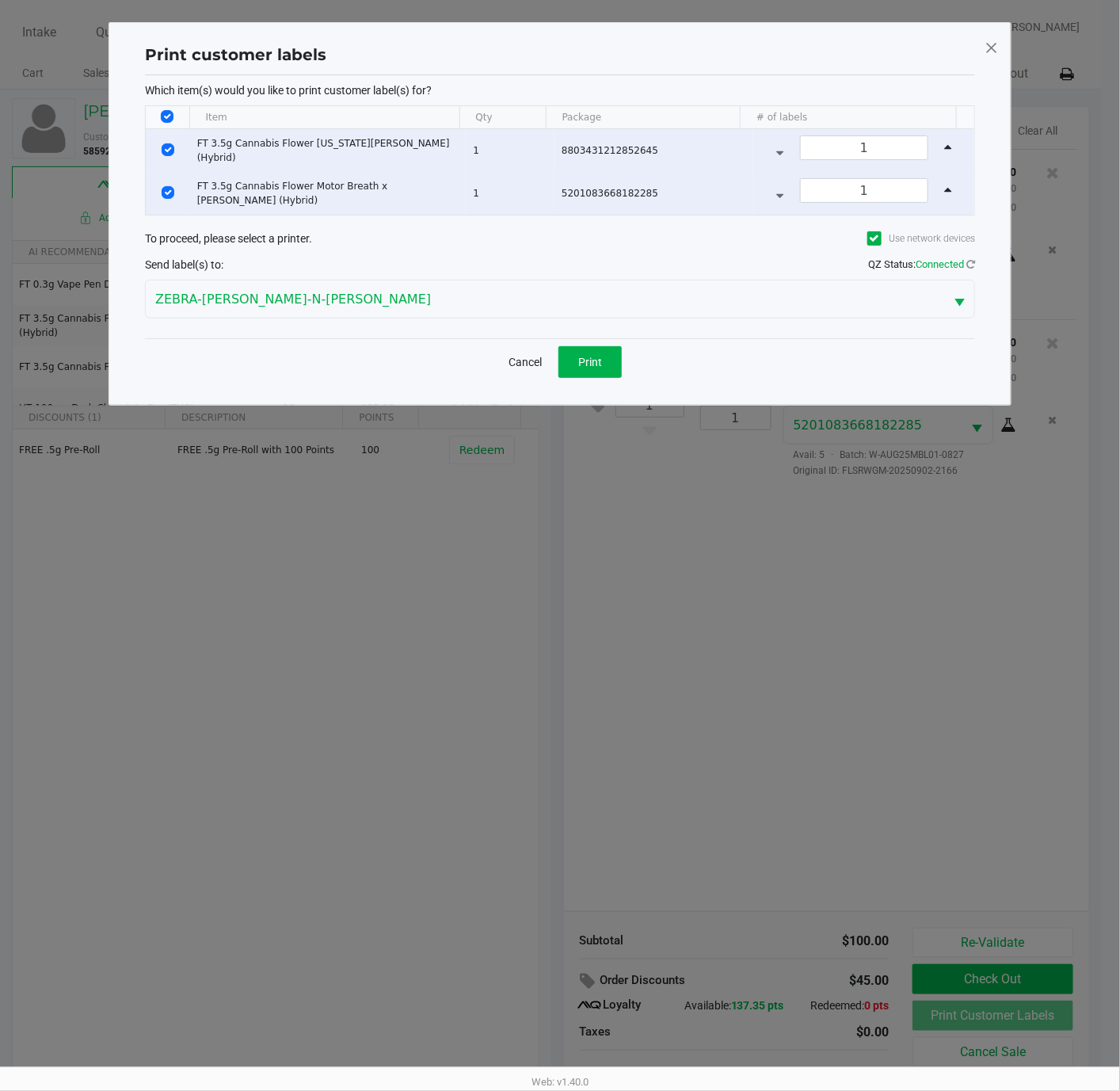
scroll to position [0, 0]
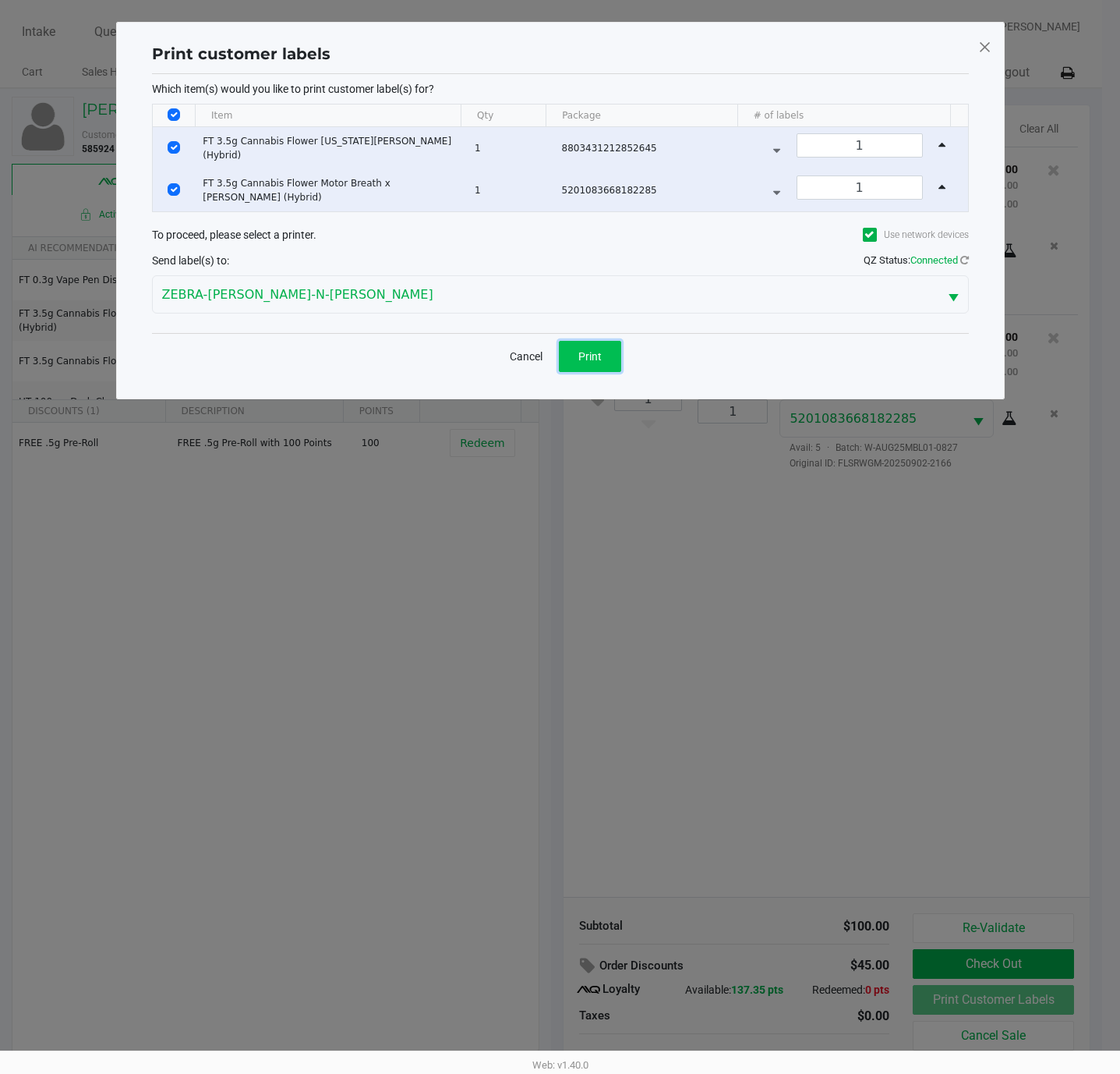
click at [595, 371] on button "Print" at bounding box center [590, 356] width 63 height 31
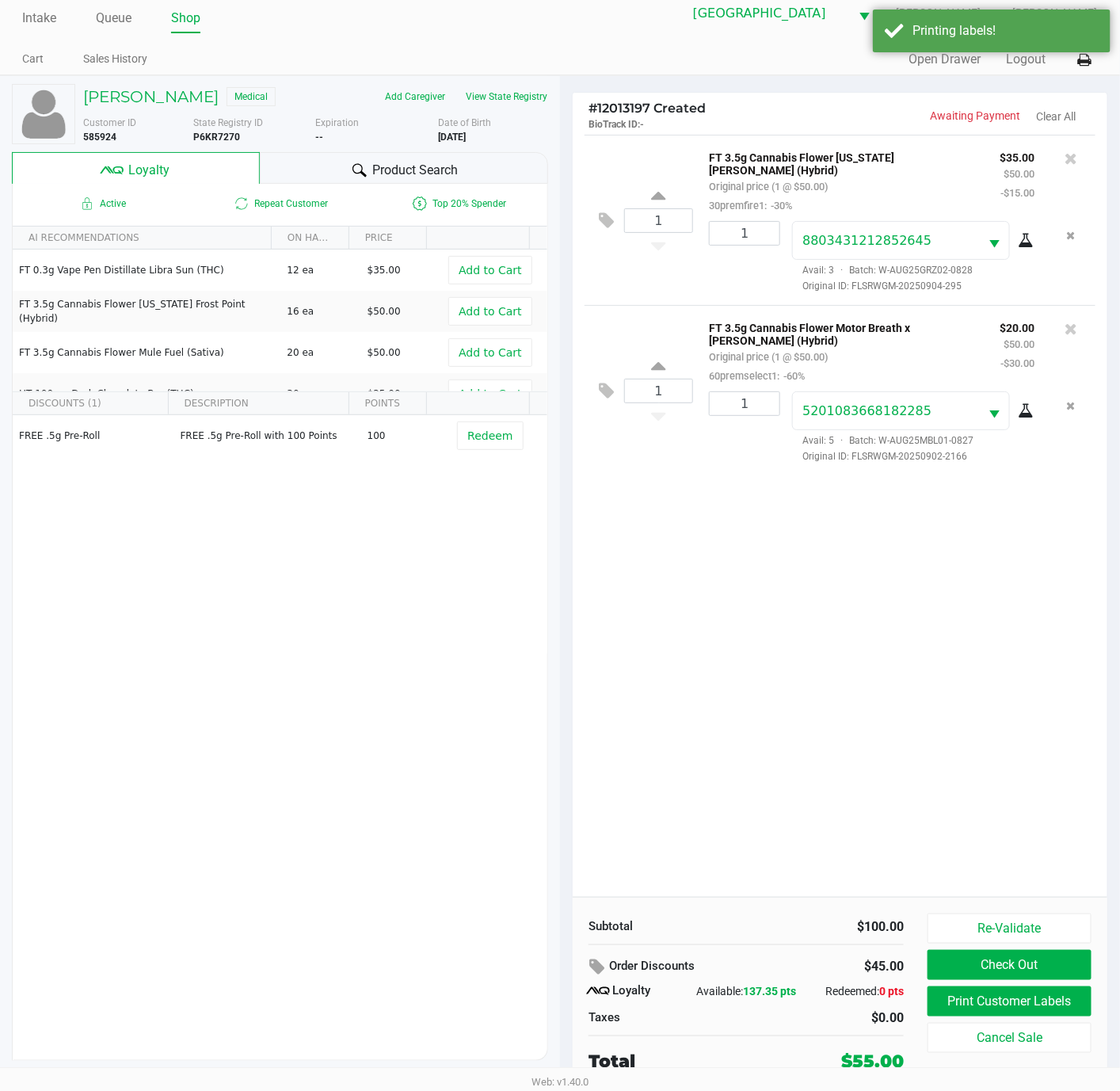
scroll to position [19, 0]
click at [978, 953] on button "Check Out" at bounding box center [1010, 964] width 164 height 30
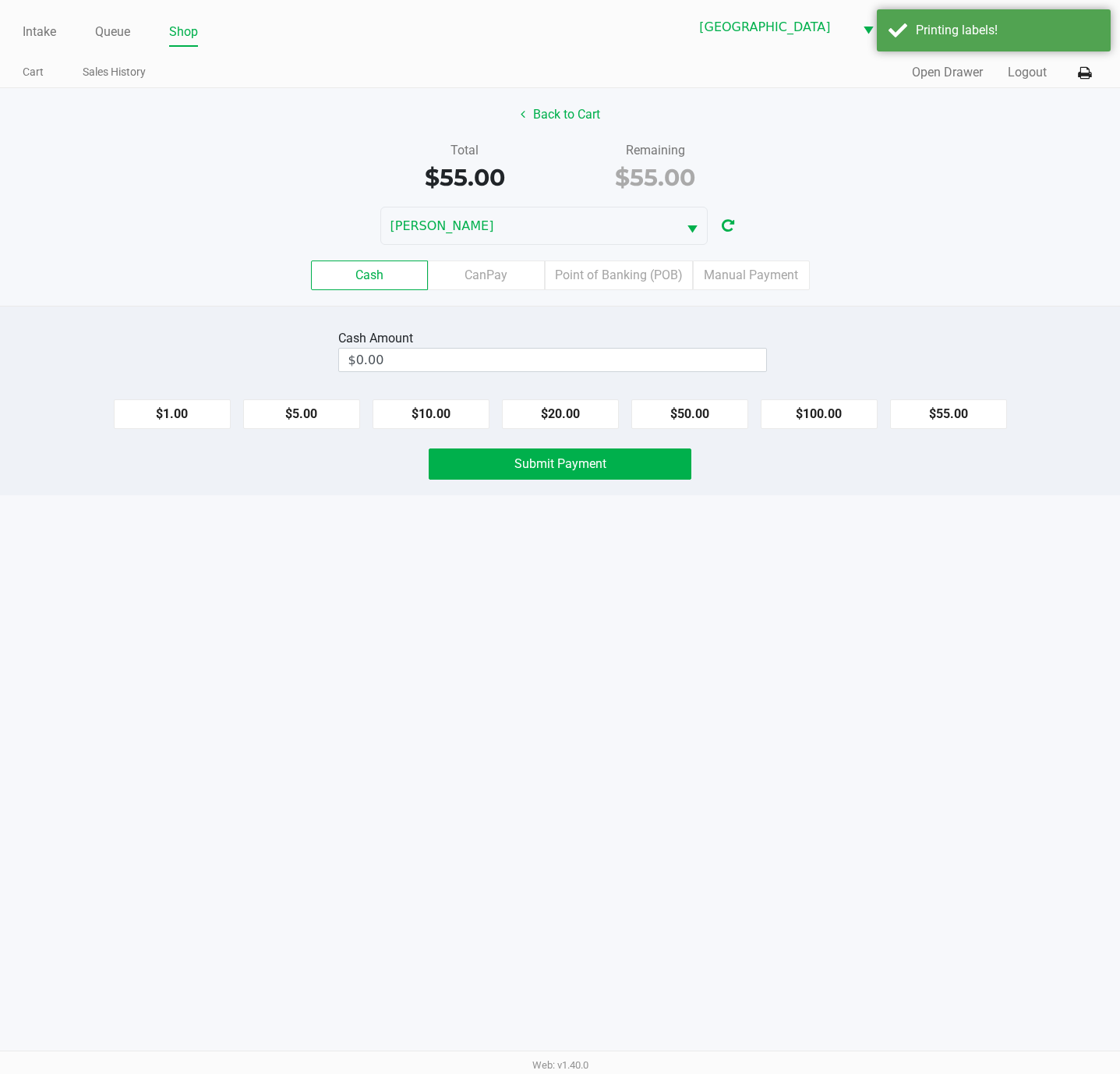
click at [587, 295] on div "Cash CanPay Point of Banking (POB) Manual Payment" at bounding box center [560, 275] width 1143 height 61
click at [599, 286] on label "Point of Banking (POB)" at bounding box center [619, 275] width 148 height 29
click at [0, 0] on 7 "Point of Banking (POB)" at bounding box center [0, 0] width 0 height 0
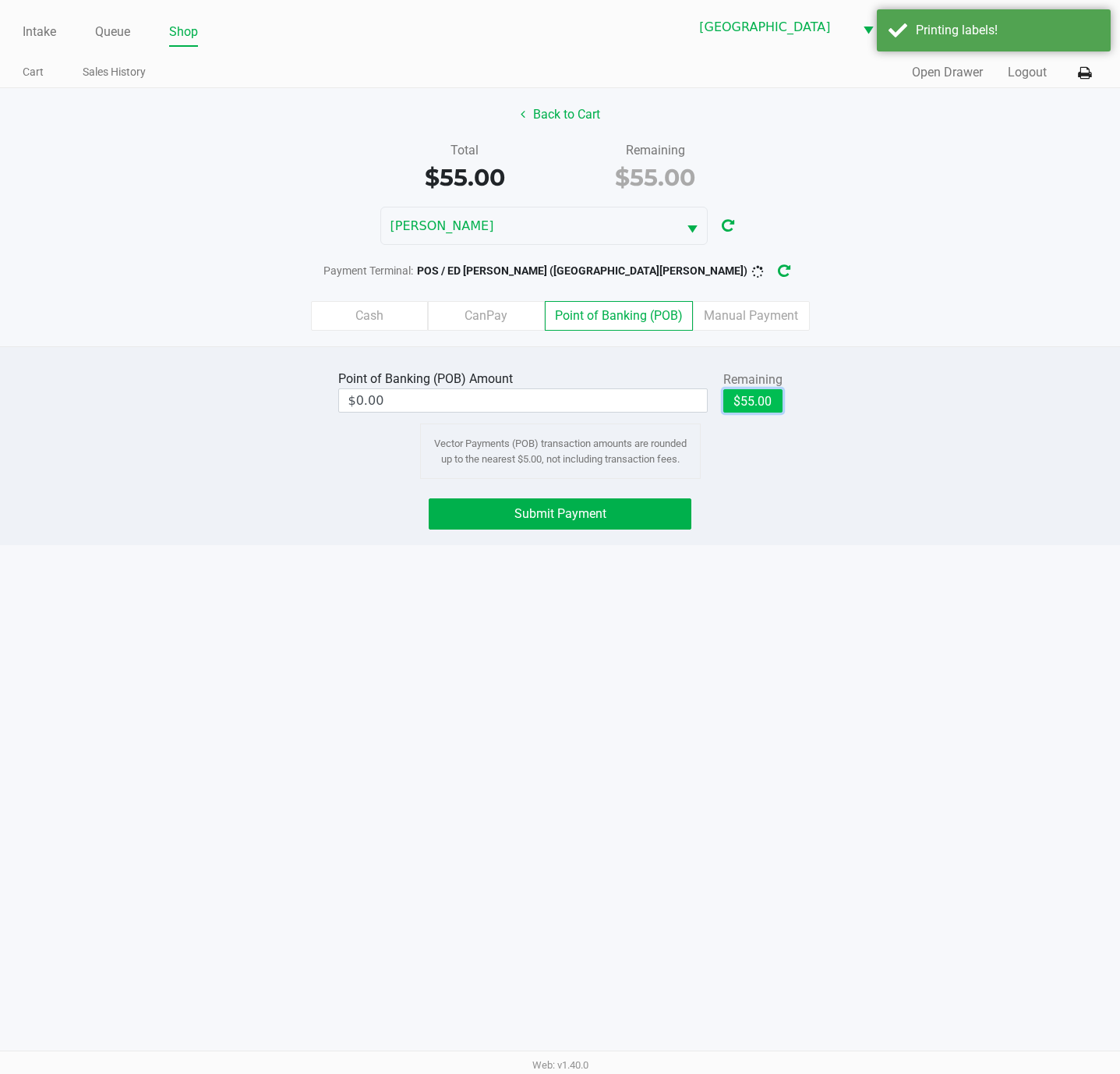
click at [746, 396] on button "$55.00" at bounding box center [752, 400] width 59 height 23
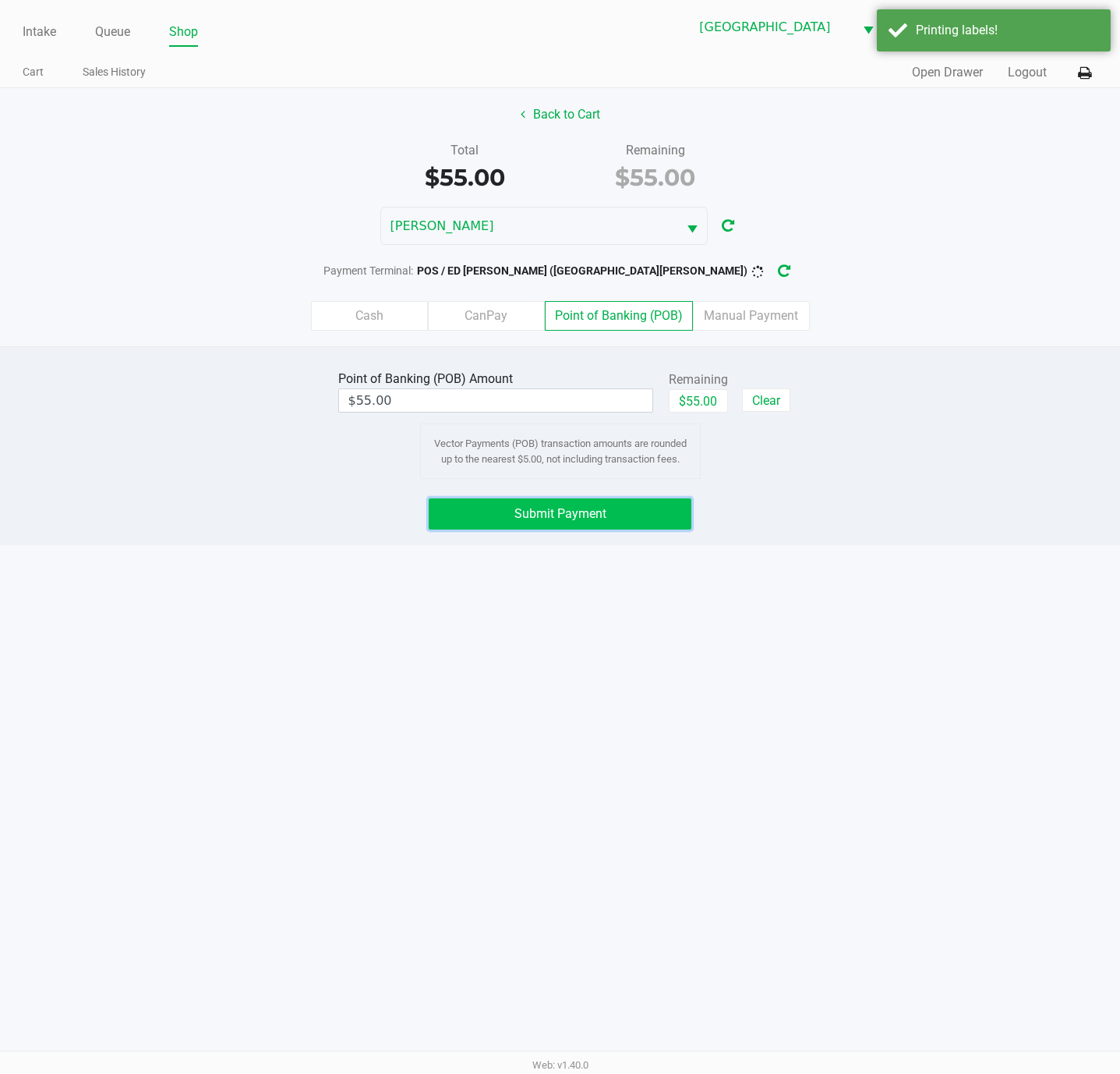
click at [647, 506] on button "Submit Payment" at bounding box center [560, 513] width 263 height 31
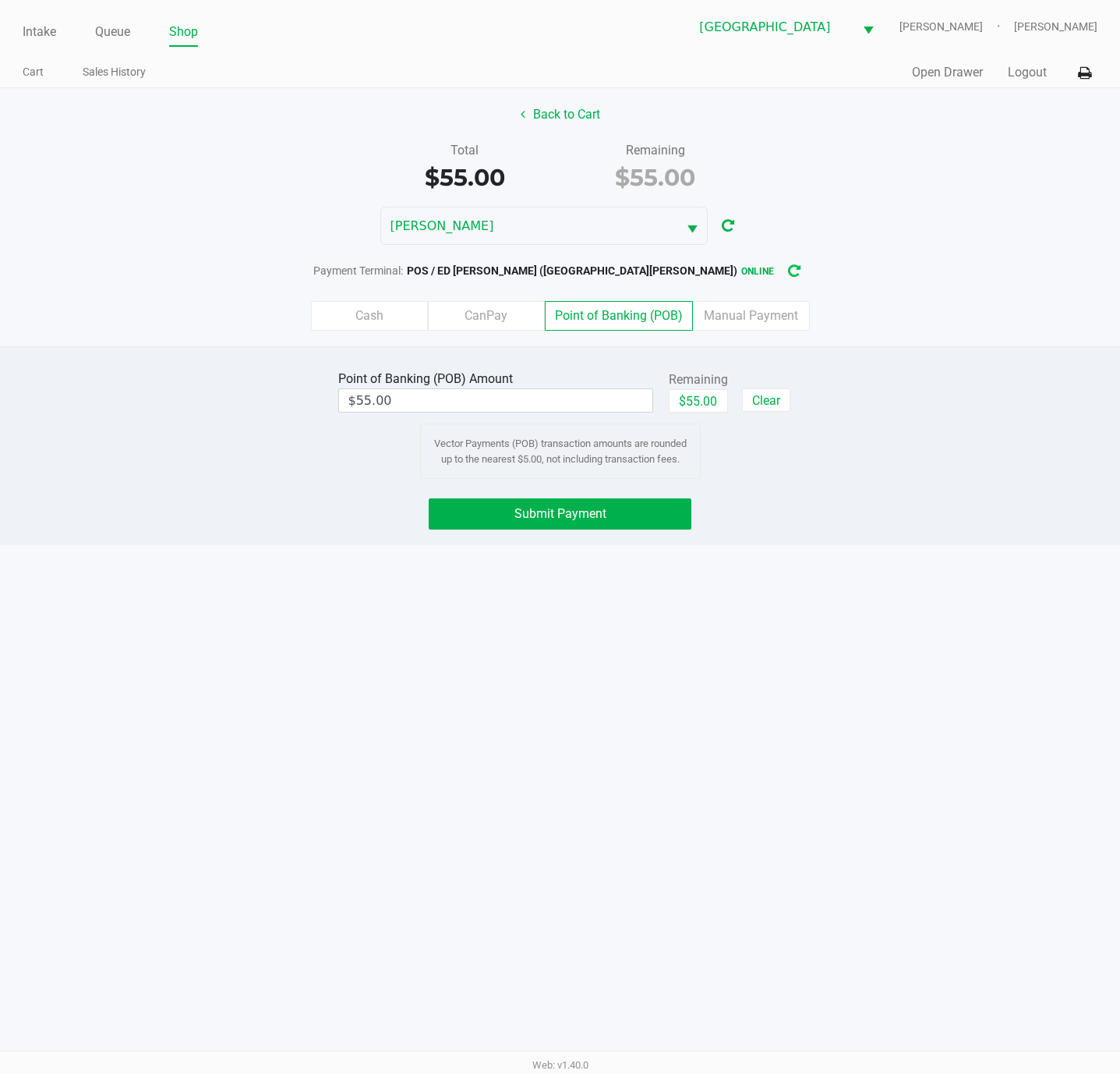
click at [788, 270] on icon "button" at bounding box center [794, 271] width 13 height 11
click at [667, 524] on button "Submit Payment" at bounding box center [560, 513] width 263 height 31
click at [790, 276] on icon "button" at bounding box center [796, 271] width 13 height 11
click at [790, 274] on icon "button" at bounding box center [796, 271] width 13 height 11
click at [790, 277] on icon "button" at bounding box center [796, 271] width 13 height 11
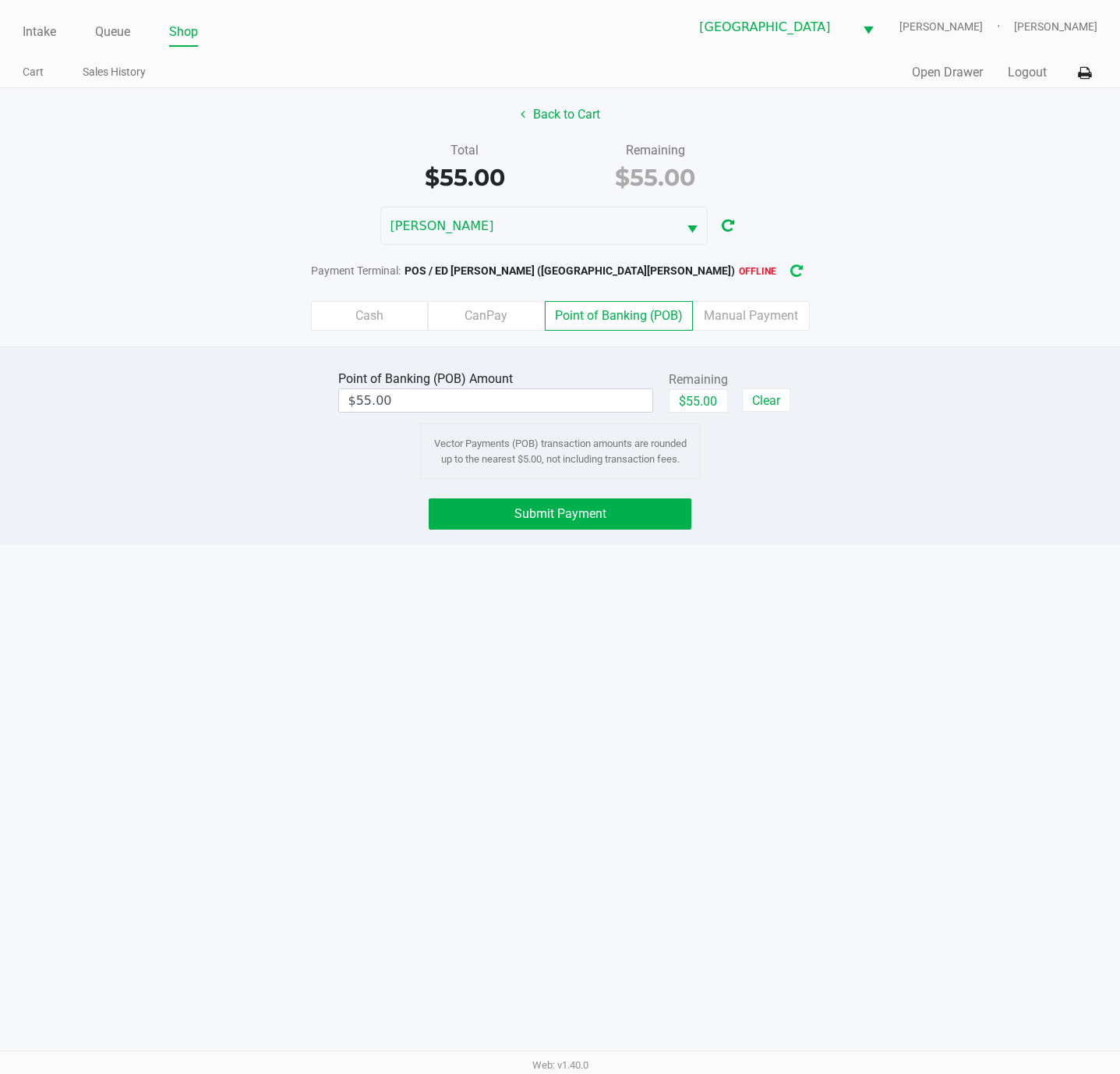
click at [790, 267] on icon "button" at bounding box center [796, 271] width 13 height 11
drag, startPoint x: 723, startPoint y: 267, endPoint x: 840, endPoint y: 235, distance: 121.3
click at [840, 235] on div "ED-EDD-EDDY" at bounding box center [560, 225] width 1120 height 38
click at [1087, 76] on icon at bounding box center [1084, 73] width 13 height 11
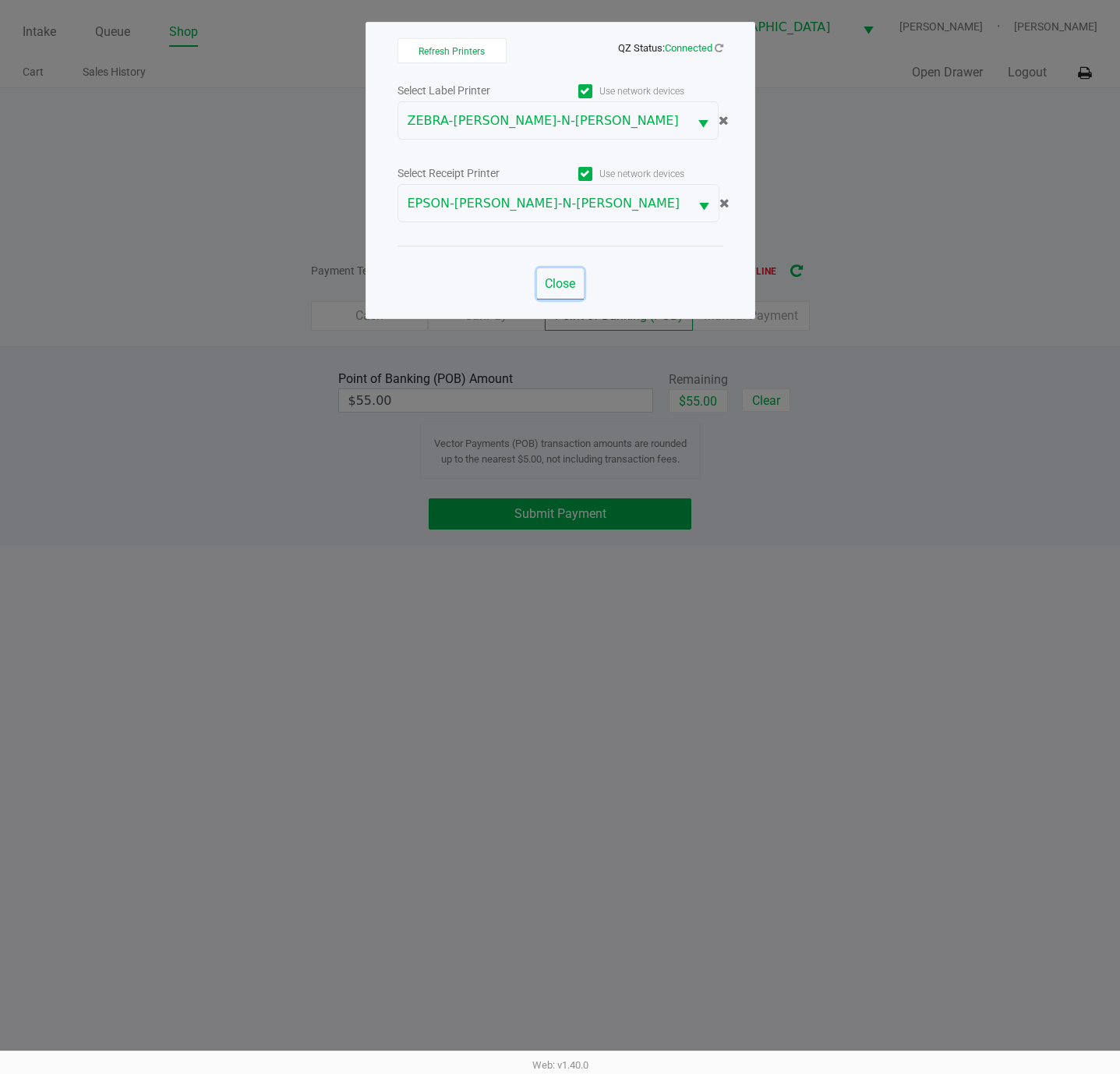
click at [566, 286] on span "Close" at bounding box center [560, 283] width 30 height 15
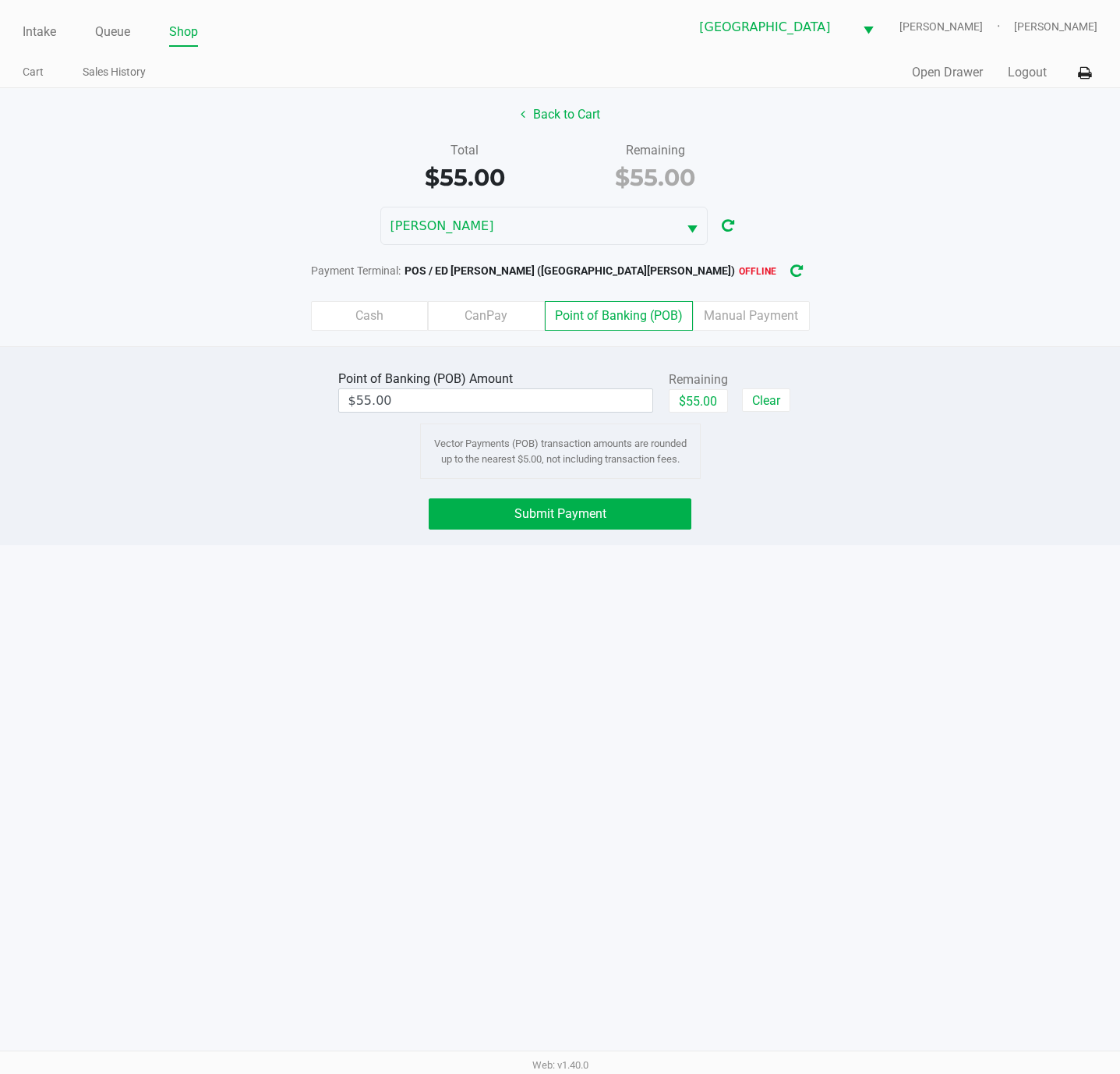
click at [705, 276] on div "POS / ED EDD EDDY (Port St. Lucie) offline" at bounding box center [604, 271] width 408 height 29
click at [784, 276] on button "button" at bounding box center [796, 271] width 25 height 29
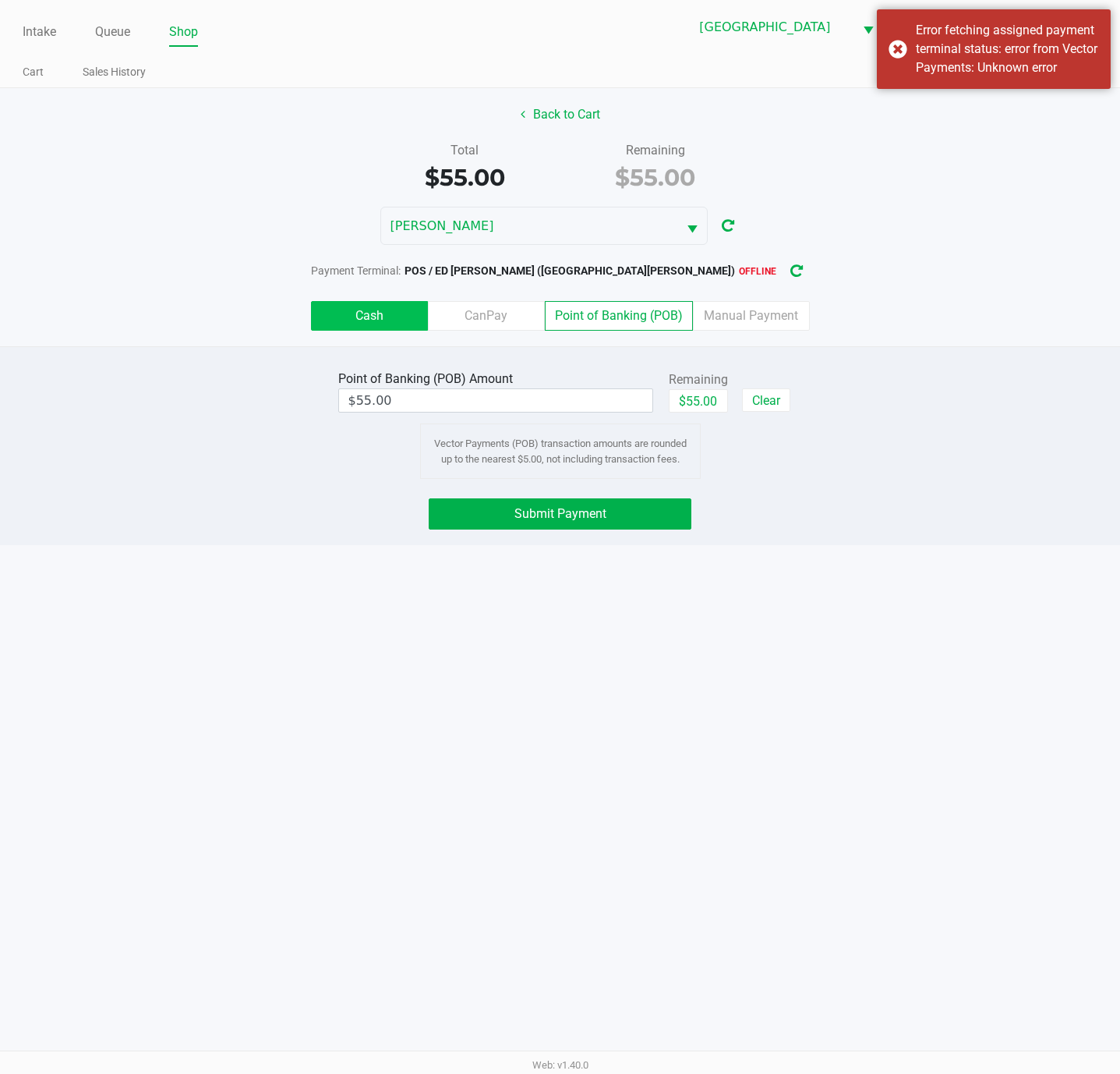
click at [352, 326] on label "Cash" at bounding box center [370, 316] width 117 height 29
click at [0, 0] on 0 "Cash" at bounding box center [0, 0] width 0 height 0
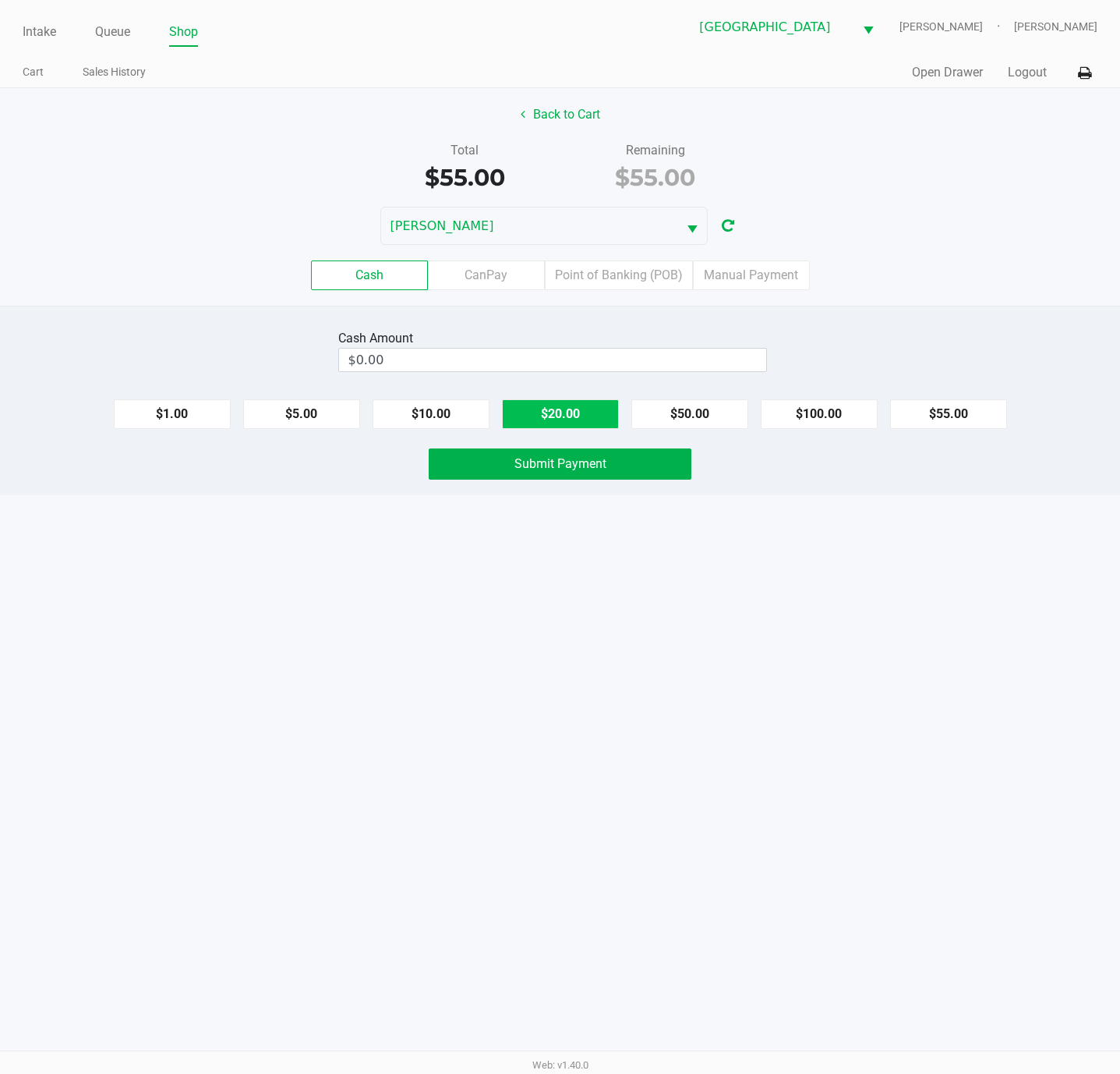
click at [531, 424] on button "$20.00" at bounding box center [560, 414] width 117 height 29
type input "$60.00"
click at [529, 449] on div "Cash Amount $60.00 Clear $1.00 $5.00 $10.00 $20.00 $50.00 $100.00 $55.00 Submit…" at bounding box center [560, 400] width 1120 height 189
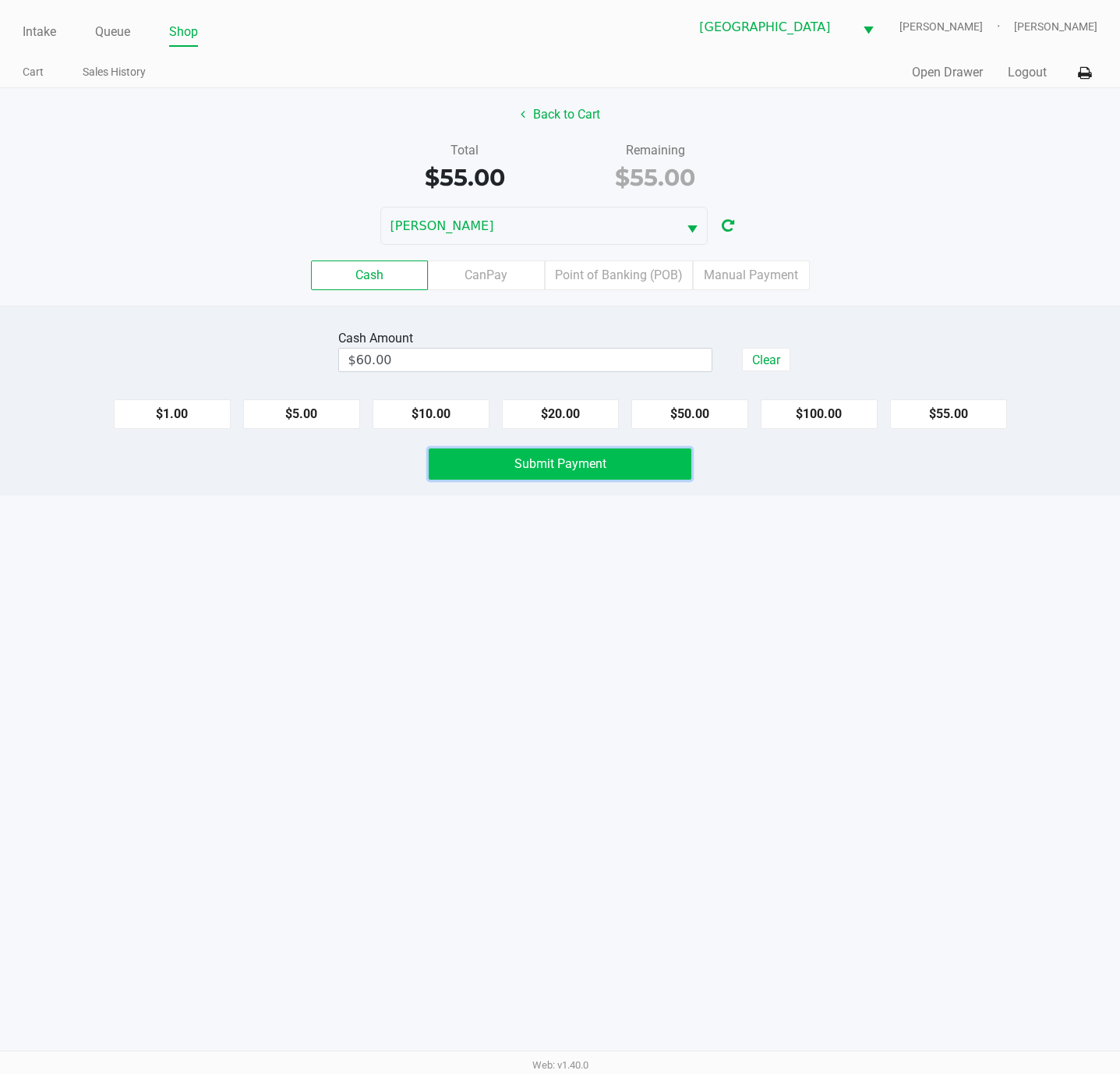
click at [522, 471] on span "Submit Payment" at bounding box center [560, 463] width 92 height 15
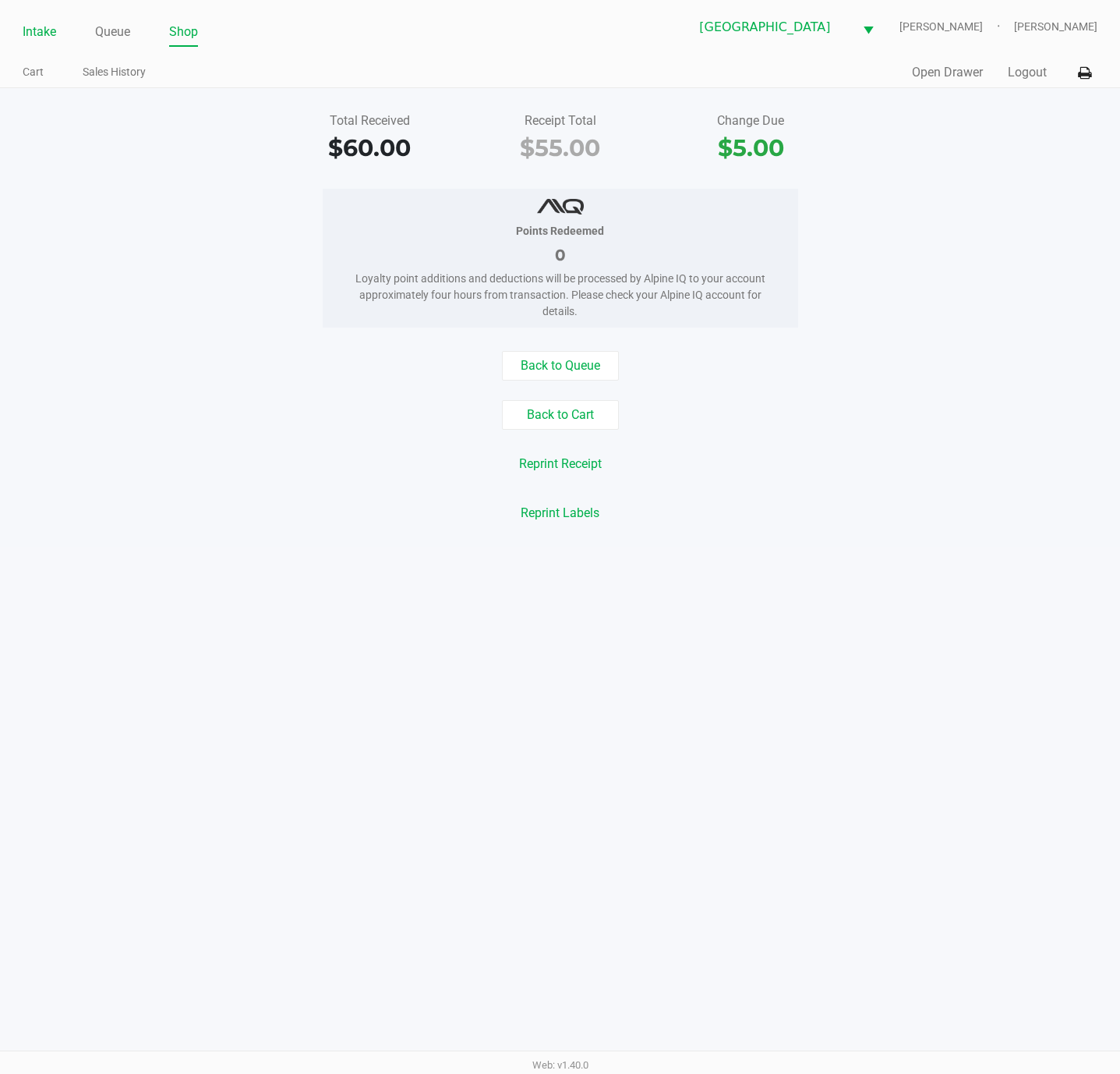
click at [52, 38] on link "Intake" at bounding box center [39, 31] width 34 height 21
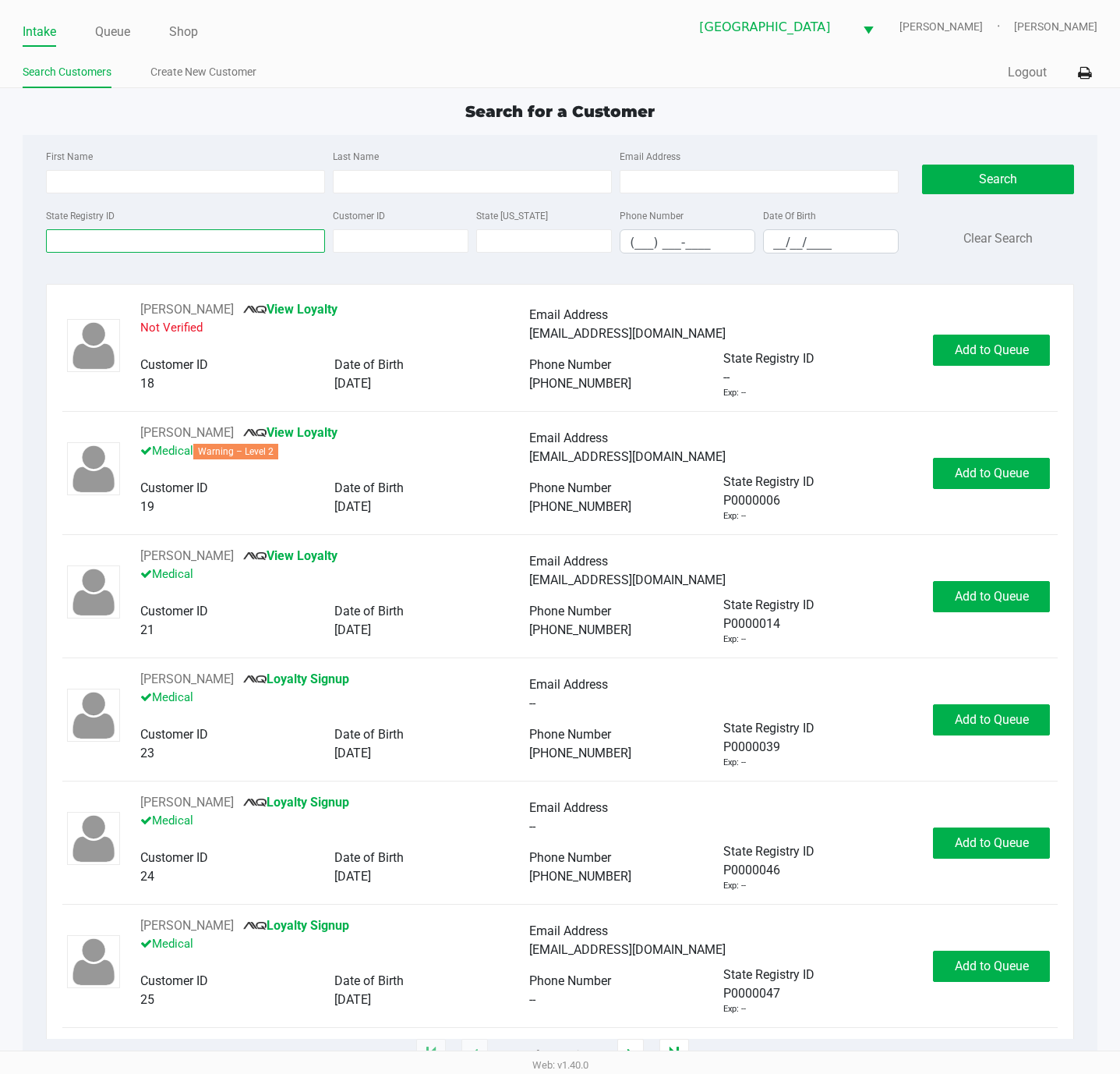
click at [111, 239] on input "State Registry ID" at bounding box center [185, 241] width 279 height 23
type input "p"
click at [248, 171] on input "First Name" at bounding box center [185, 181] width 279 height 23
type input "rodney"
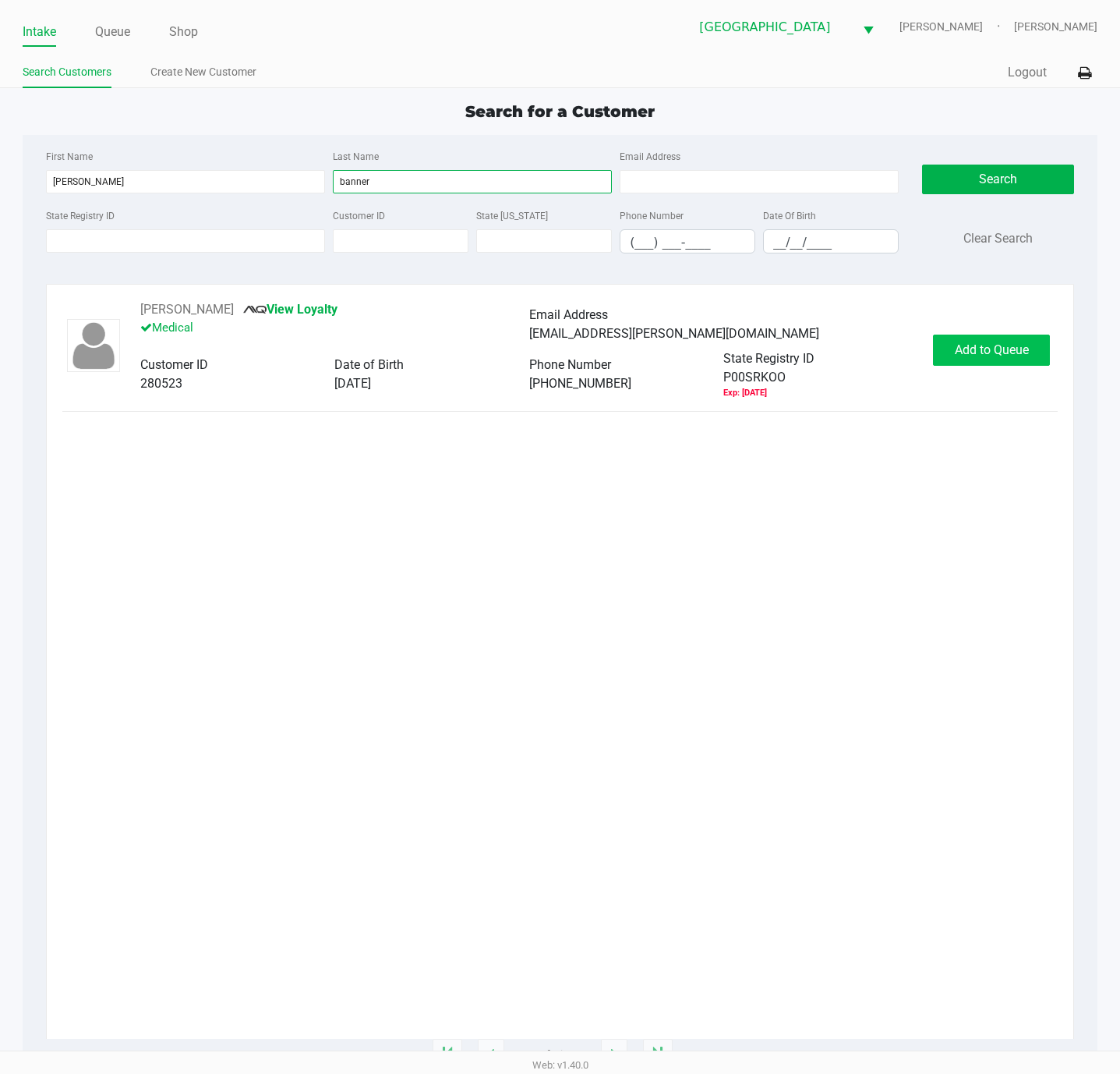
type input "banner"
click at [984, 353] on span "Add to Queue" at bounding box center [992, 349] width 74 height 15
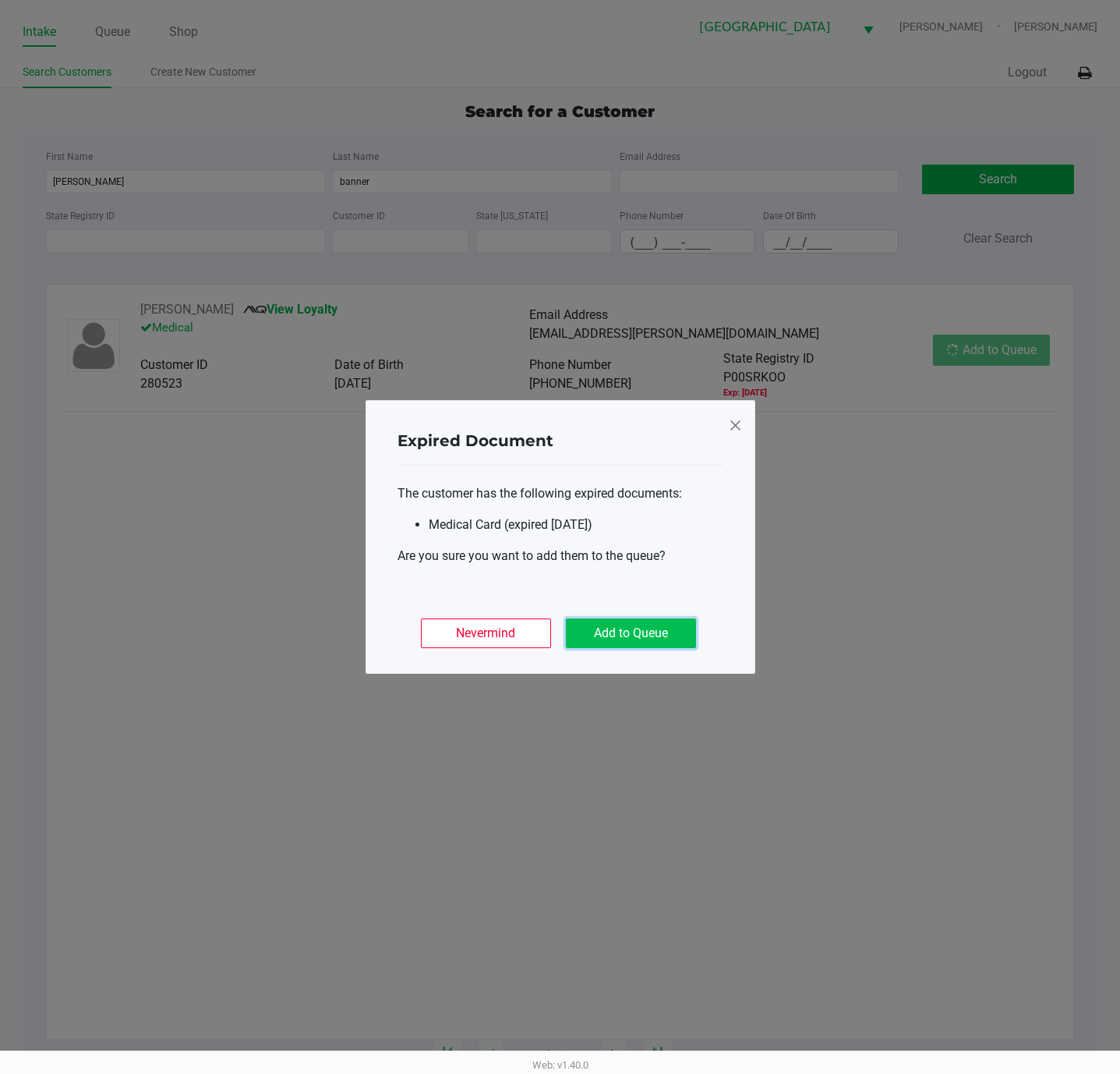
click at [662, 620] on button "Add to Queue" at bounding box center [630, 633] width 130 height 29
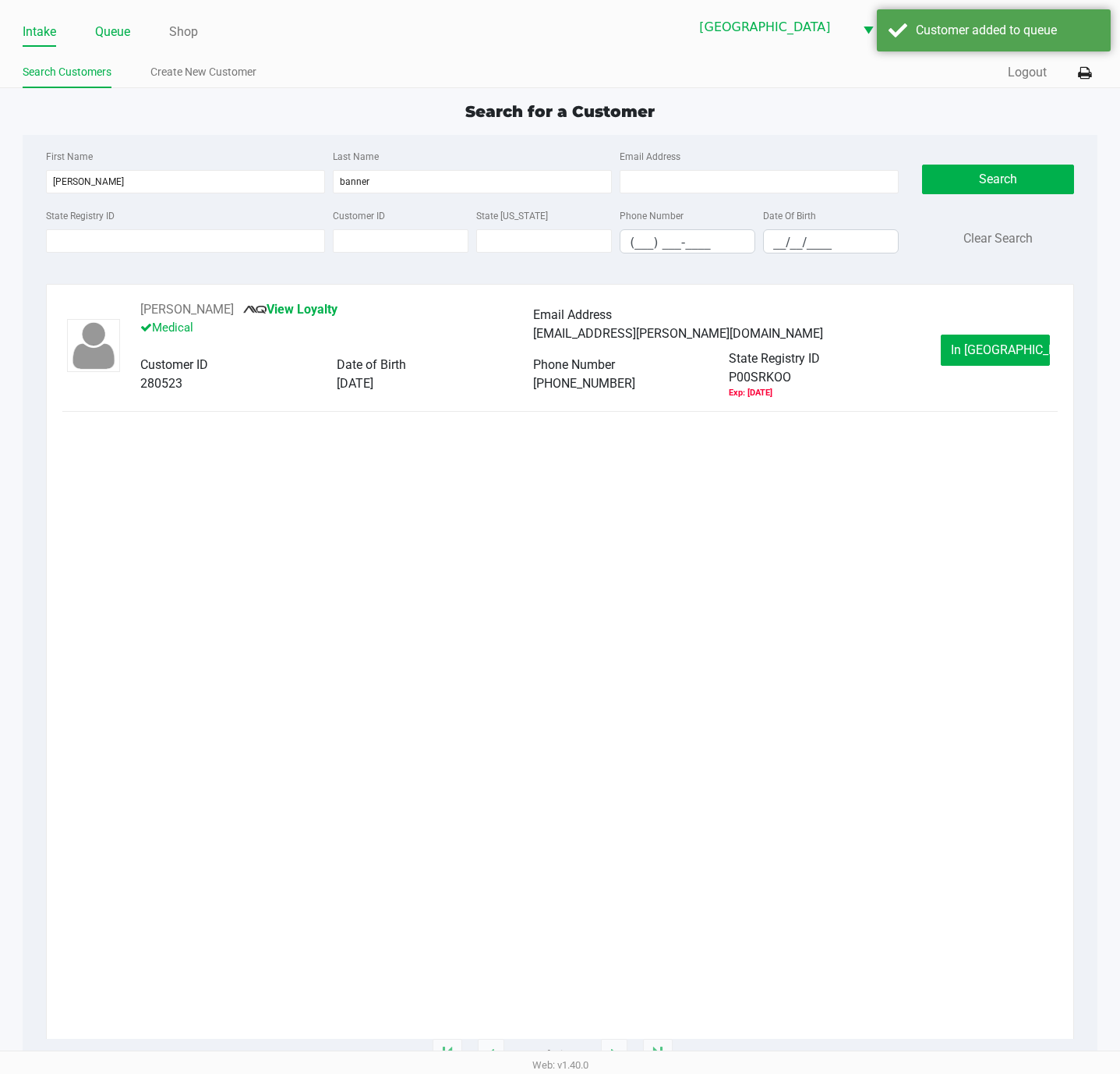
click at [95, 40] on link "Queue" at bounding box center [113, 31] width 35 height 21
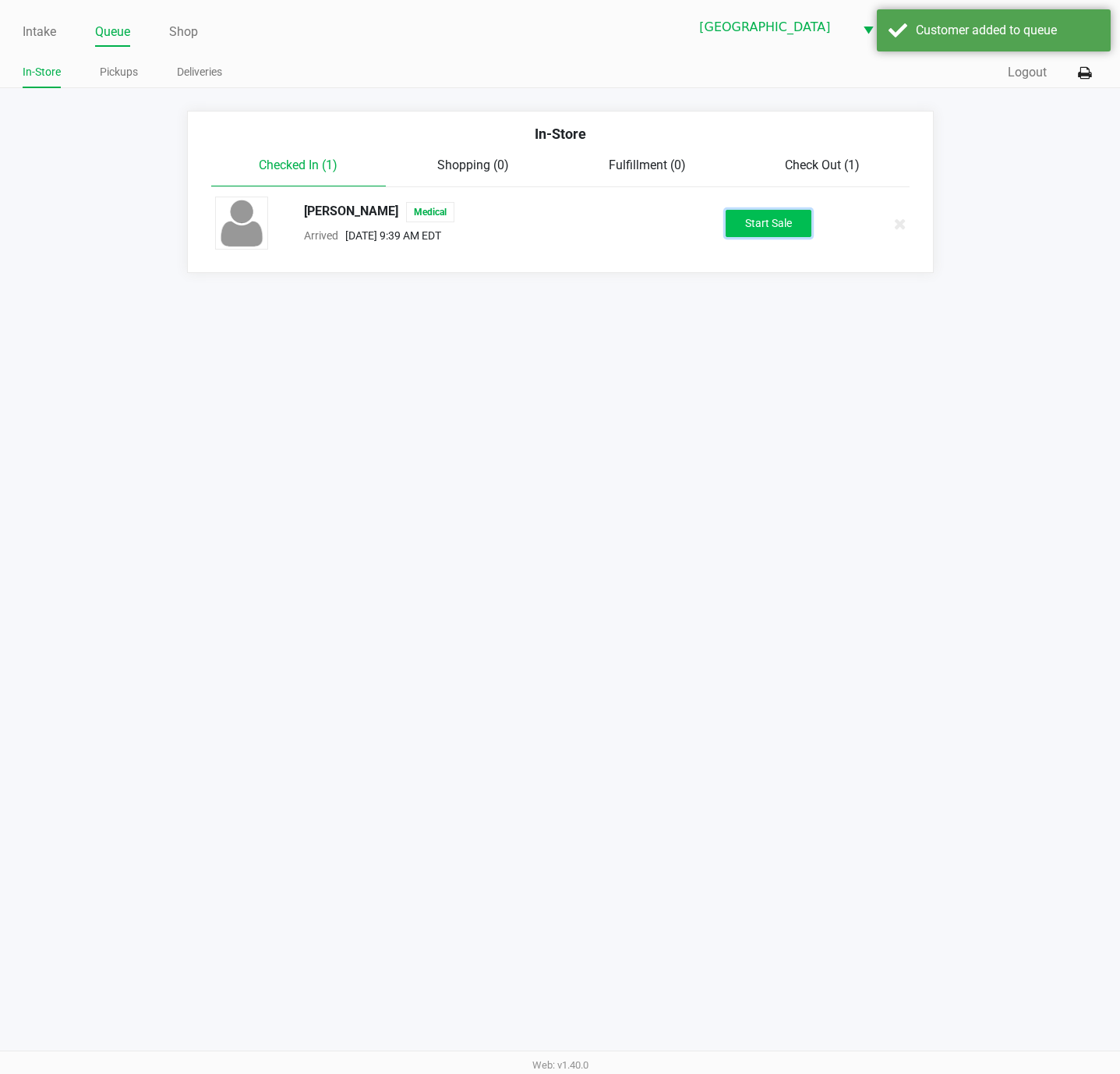
click at [748, 227] on button "Start Sale" at bounding box center [768, 224] width 86 height 28
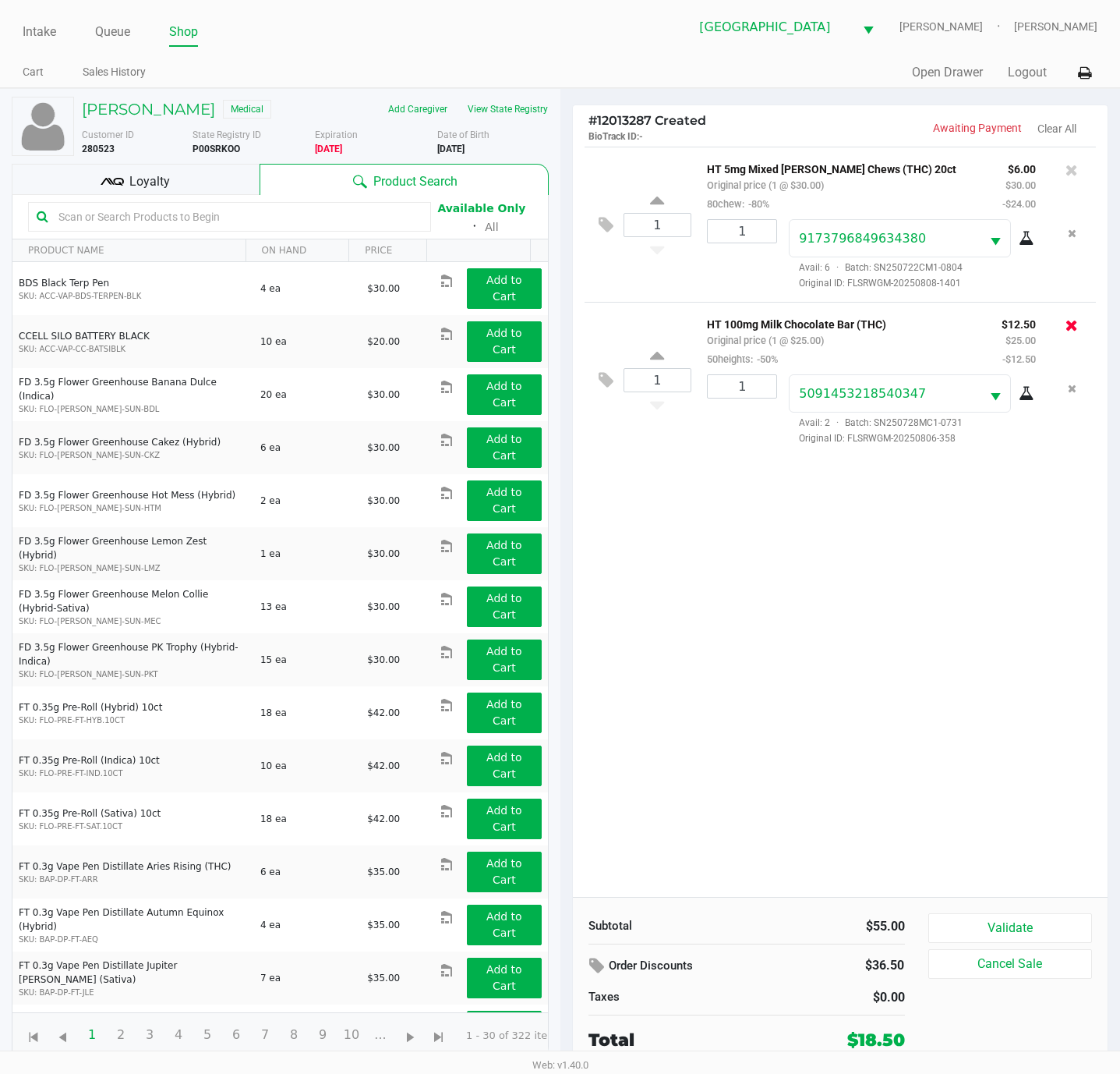
click at [1068, 333] on icon at bounding box center [1071, 325] width 13 height 15
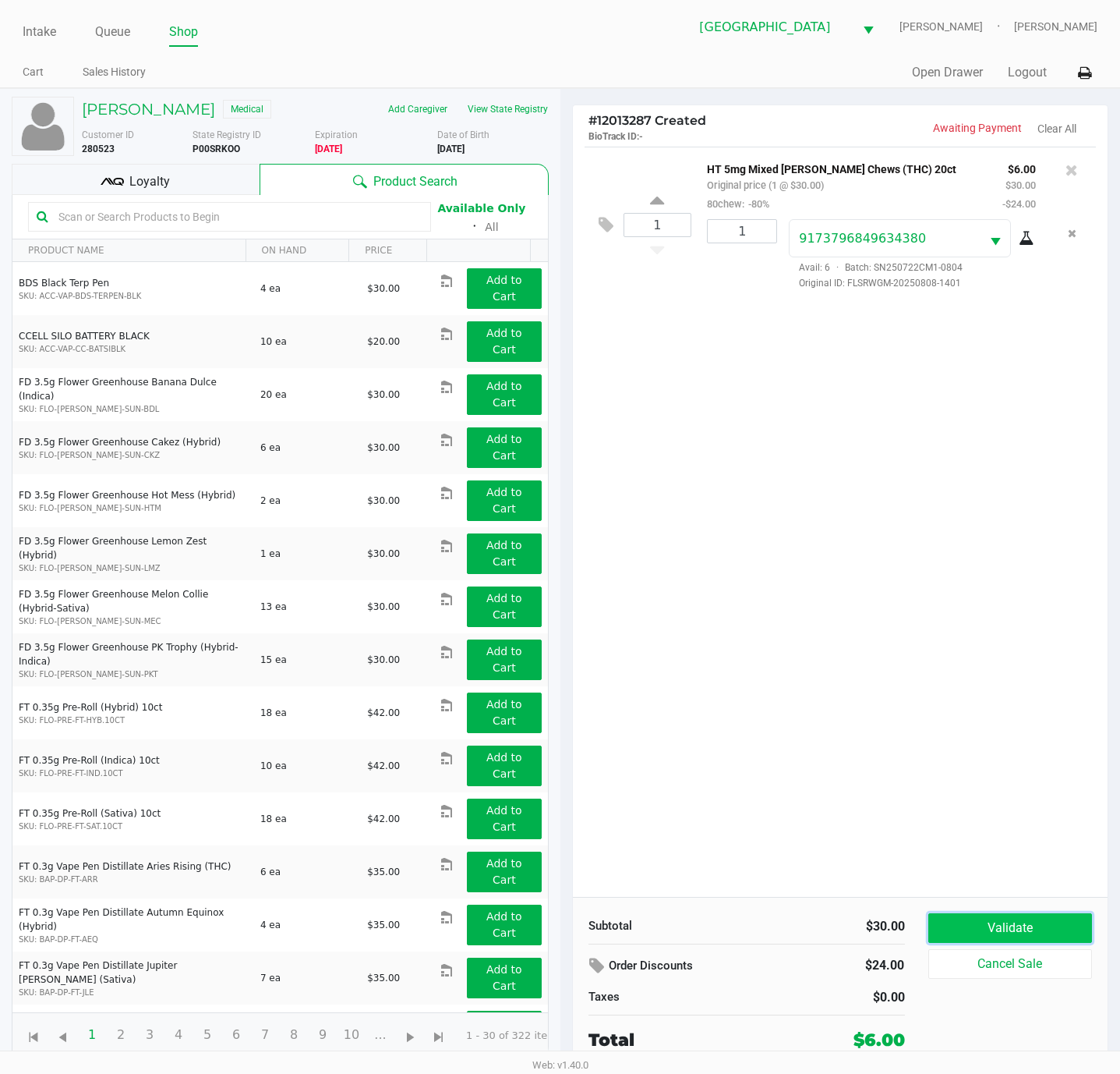
click at [973, 920] on button "Validate" at bounding box center [1010, 928] width 164 height 29
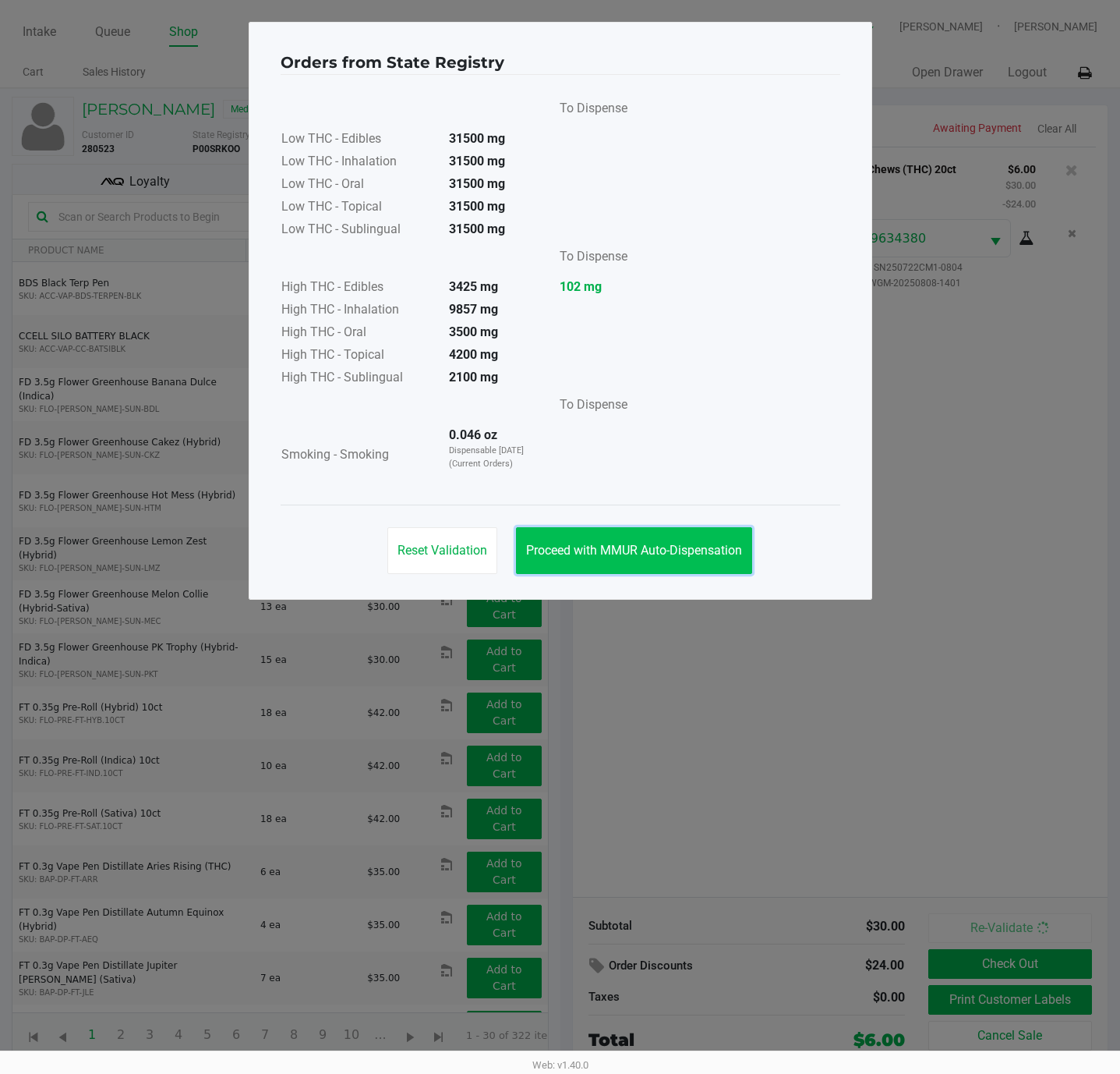
click at [622, 559] on button "Proceed with MMUR Auto-Dispensation" at bounding box center [633, 550] width 236 height 46
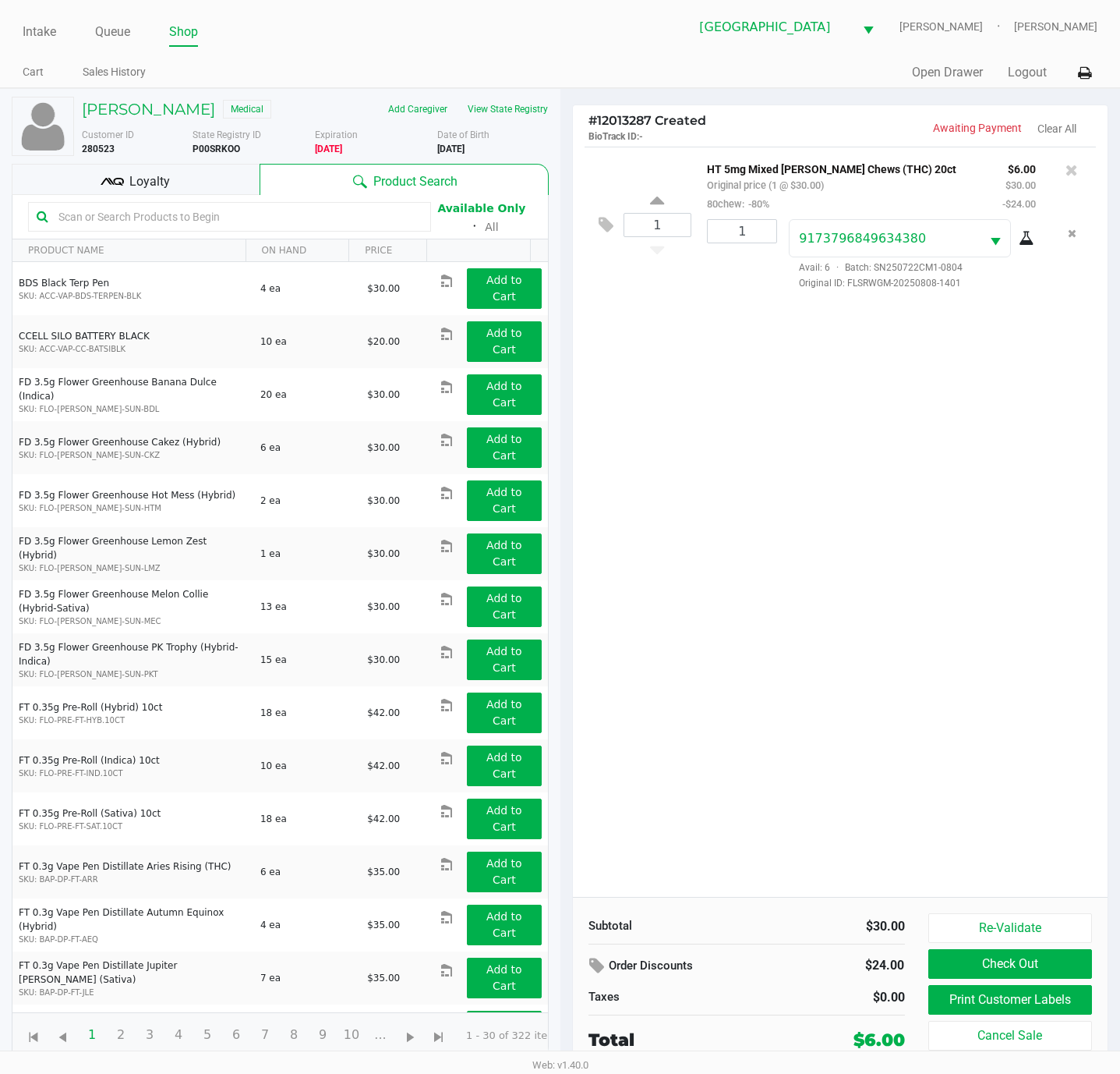
click at [134, 174] on span "Loyalty" at bounding box center [150, 181] width 40 height 19
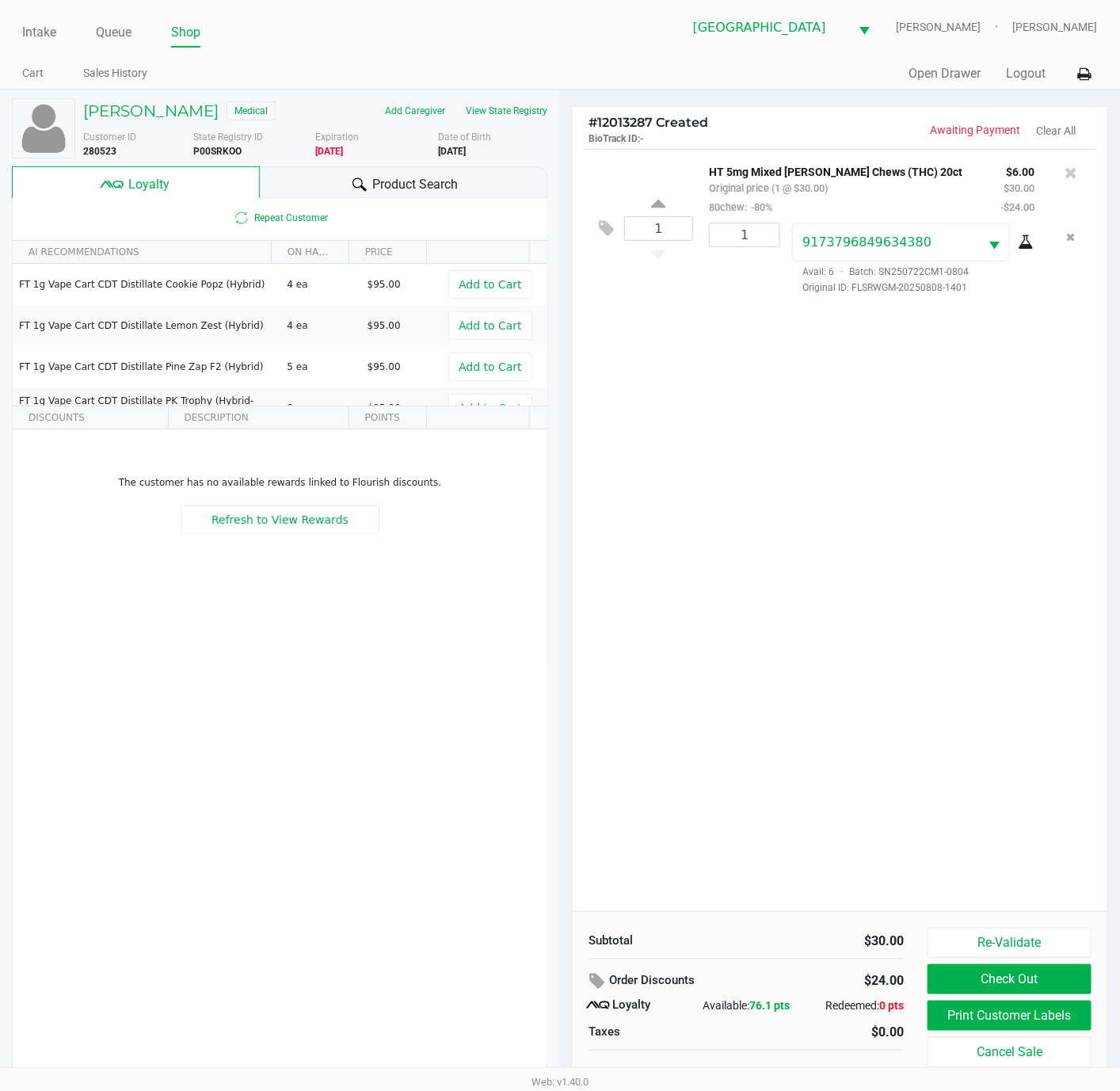
scroll to position [19, 0]
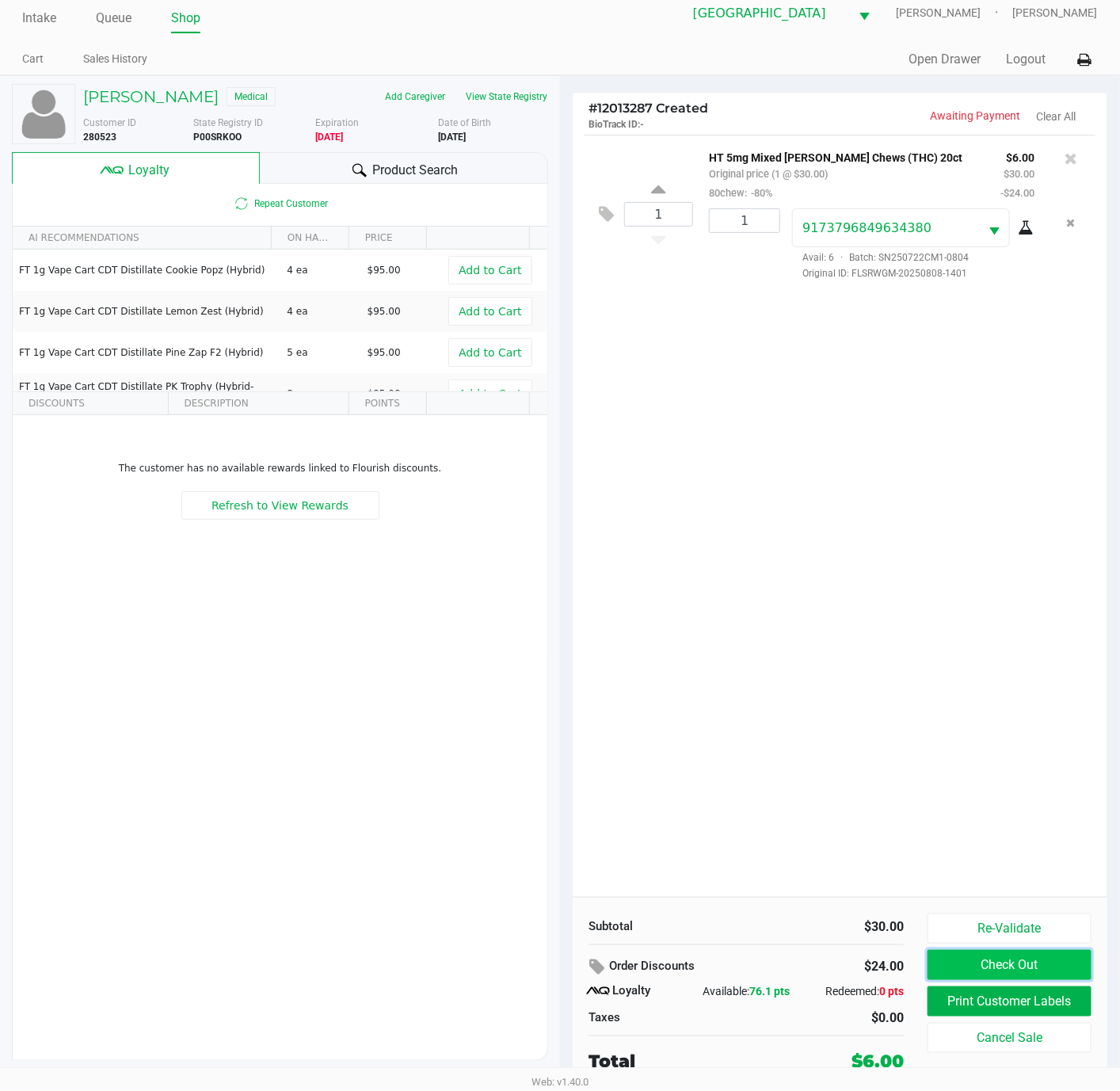
click at [1066, 963] on button "Check Out" at bounding box center [1010, 964] width 164 height 30
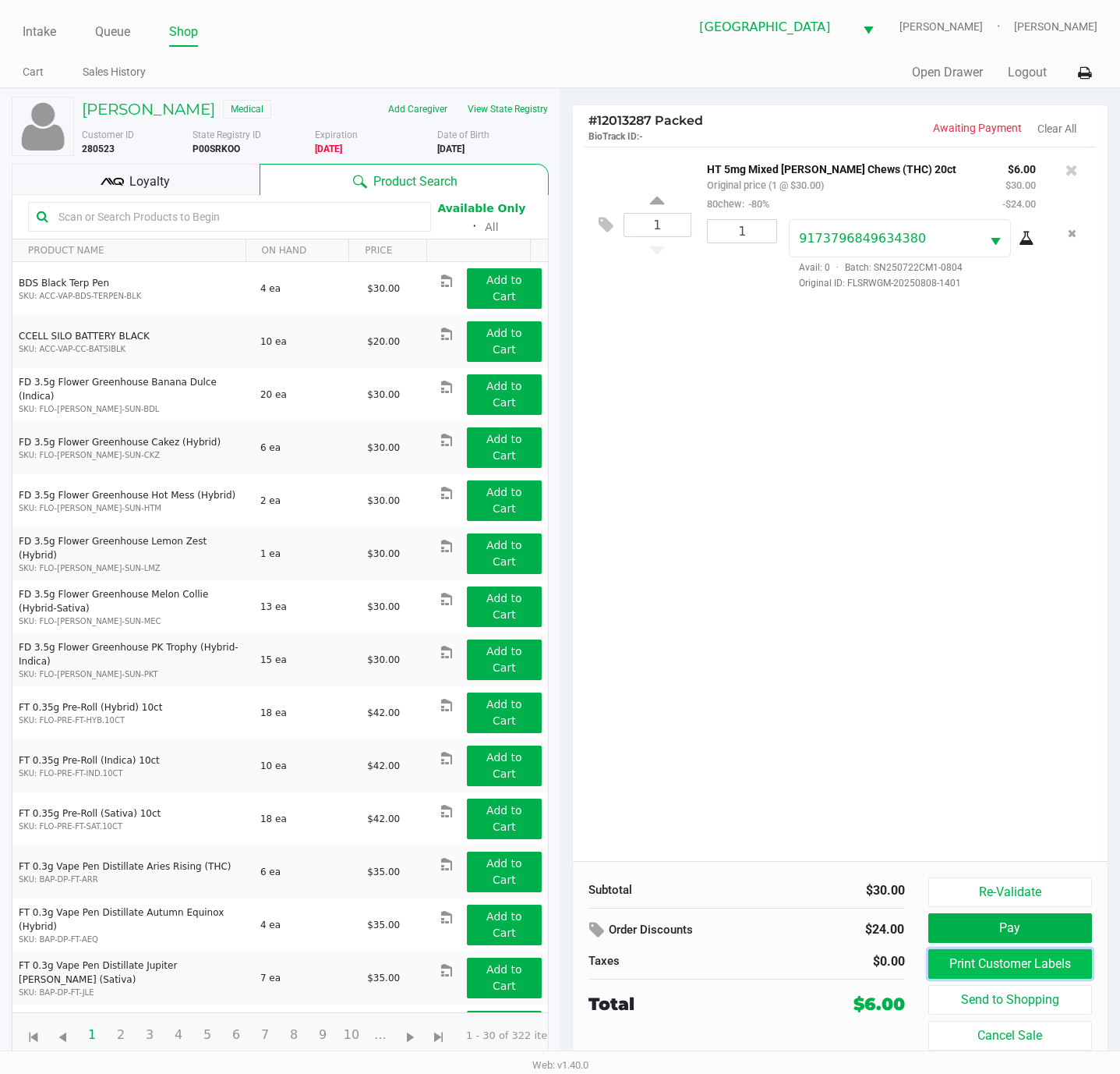
click at [1011, 959] on button "Print Customer Labels" at bounding box center [1010, 963] width 164 height 29
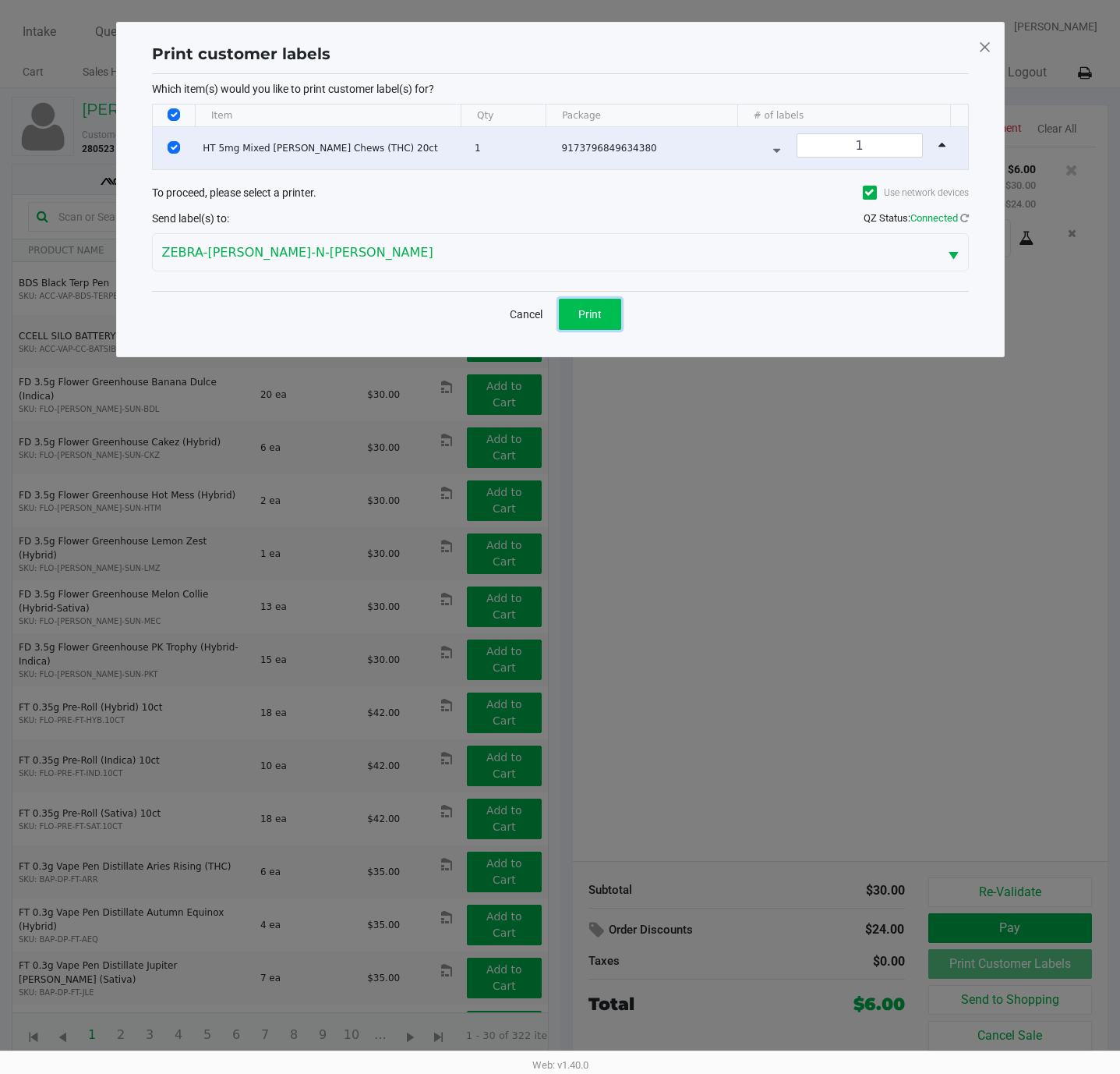
click at [588, 328] on button "Print" at bounding box center [590, 314] width 63 height 31
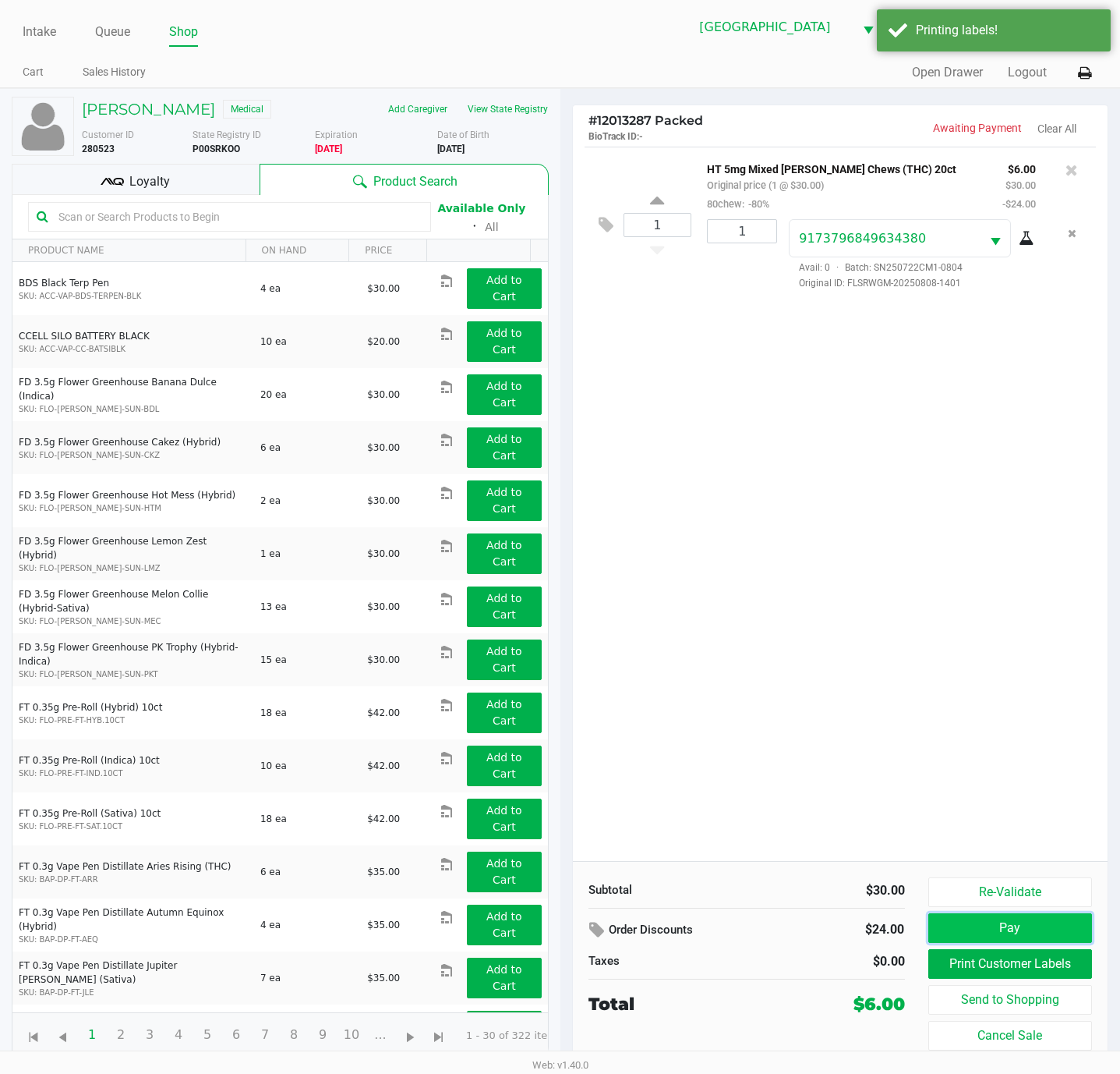
click at [1024, 927] on button "Pay" at bounding box center [1010, 928] width 164 height 29
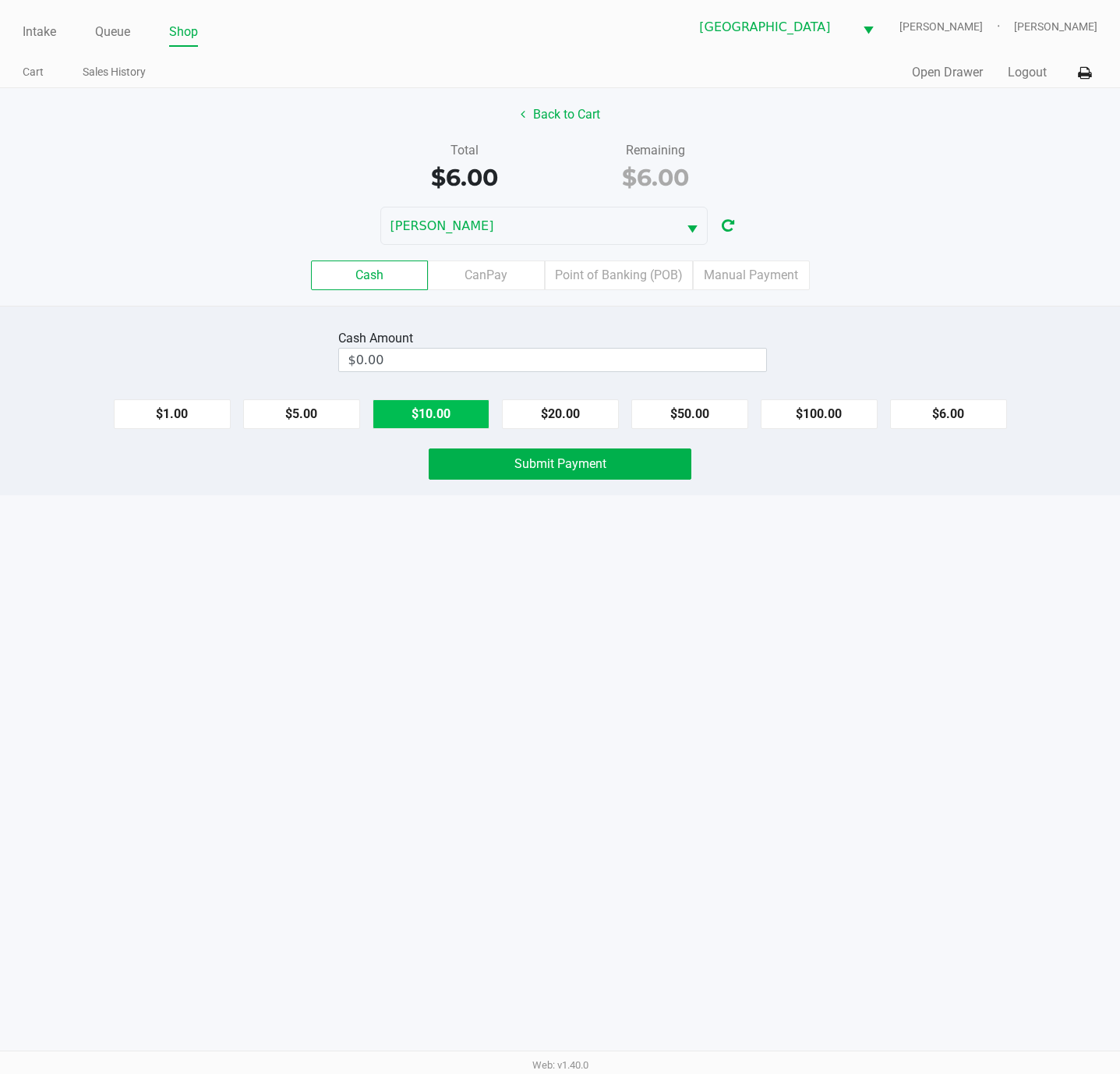
click at [447, 410] on button "$10.00" at bounding box center [431, 414] width 117 height 29
type input "$10.00"
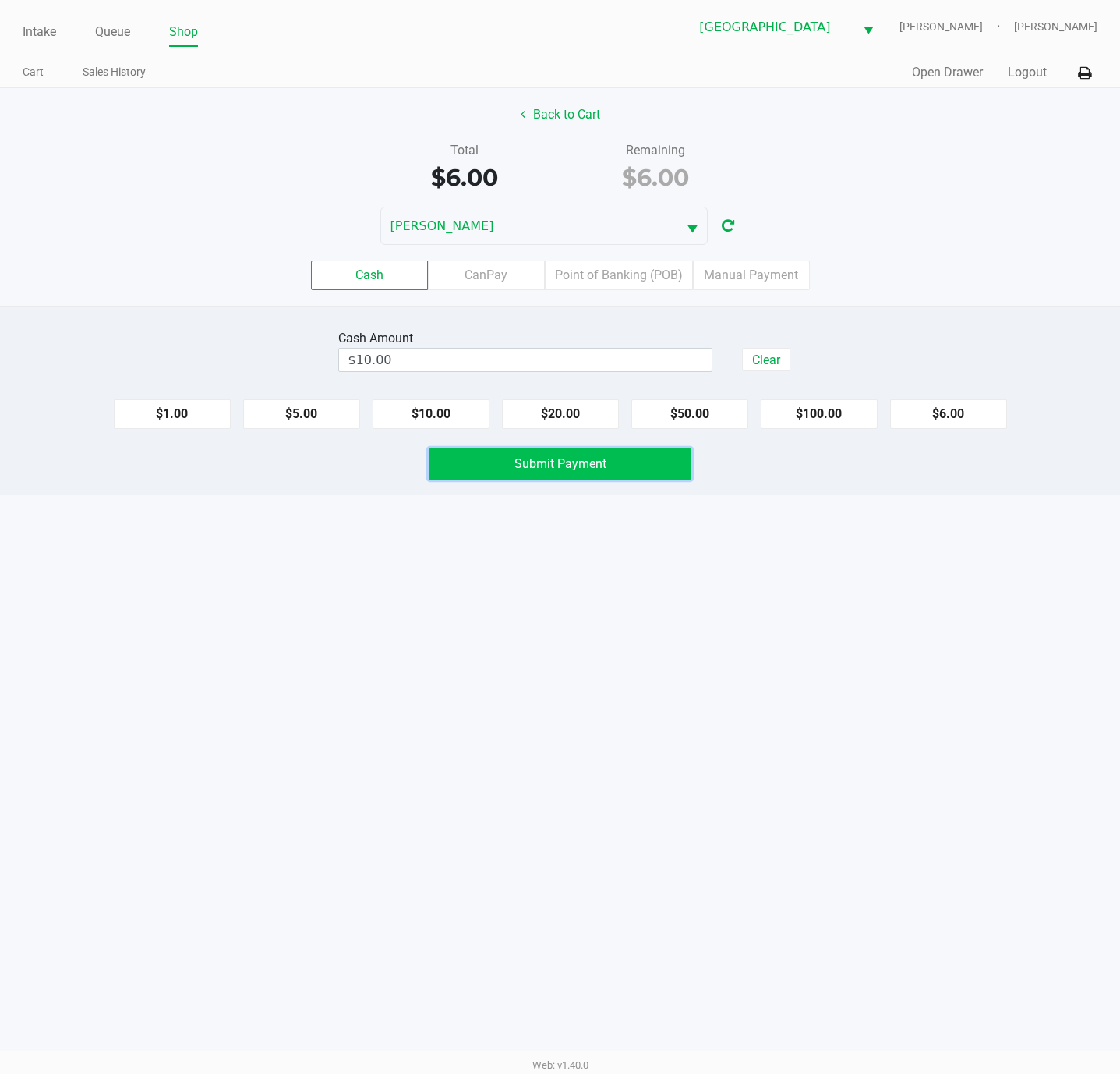
click at [526, 471] on span "Submit Payment" at bounding box center [560, 463] width 92 height 15
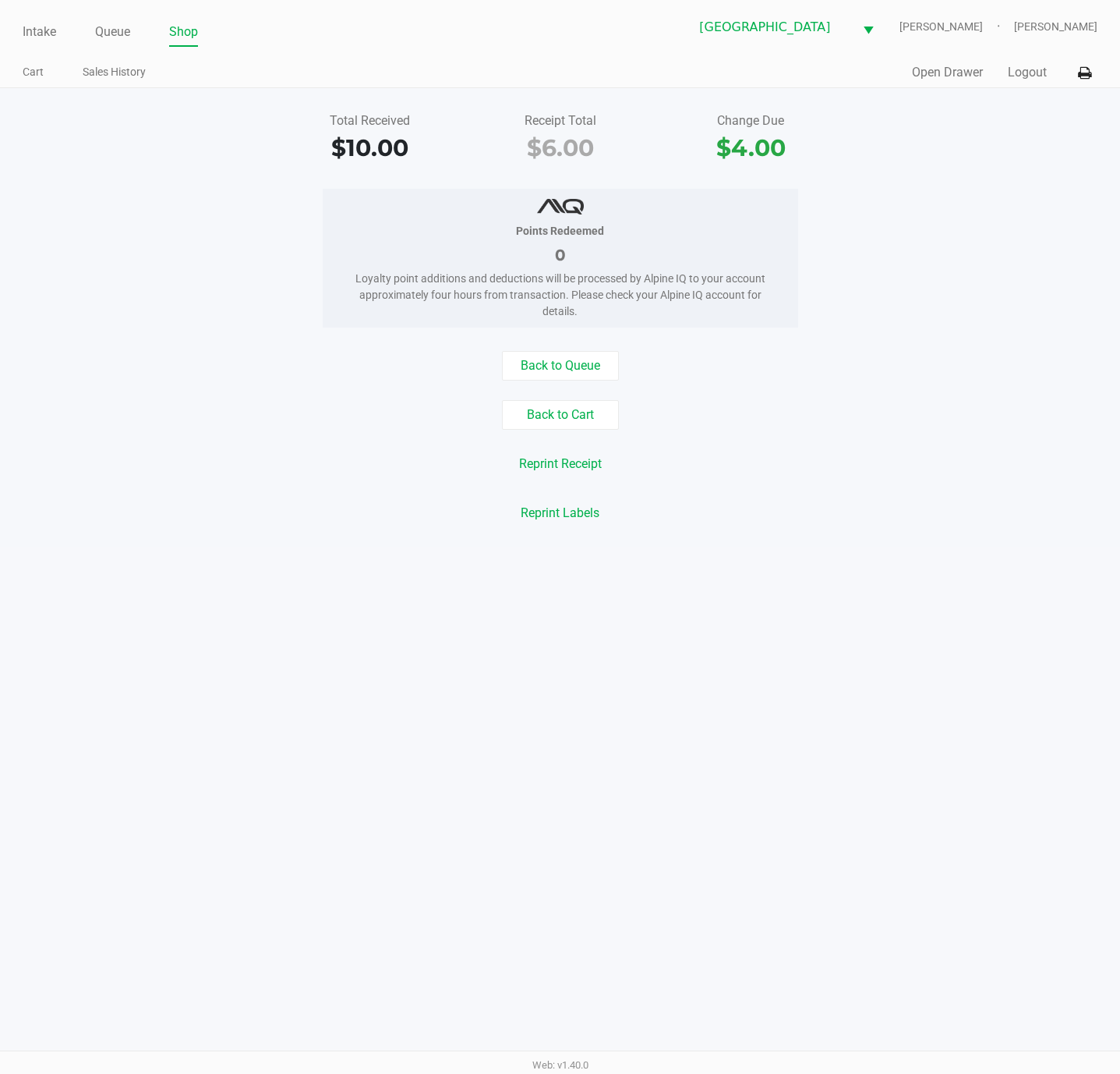
click at [938, 61] on div "Quick Sale Open Drawer Logout" at bounding box center [829, 73] width 538 height 29
click at [933, 72] on button "Open Drawer" at bounding box center [947, 72] width 71 height 19
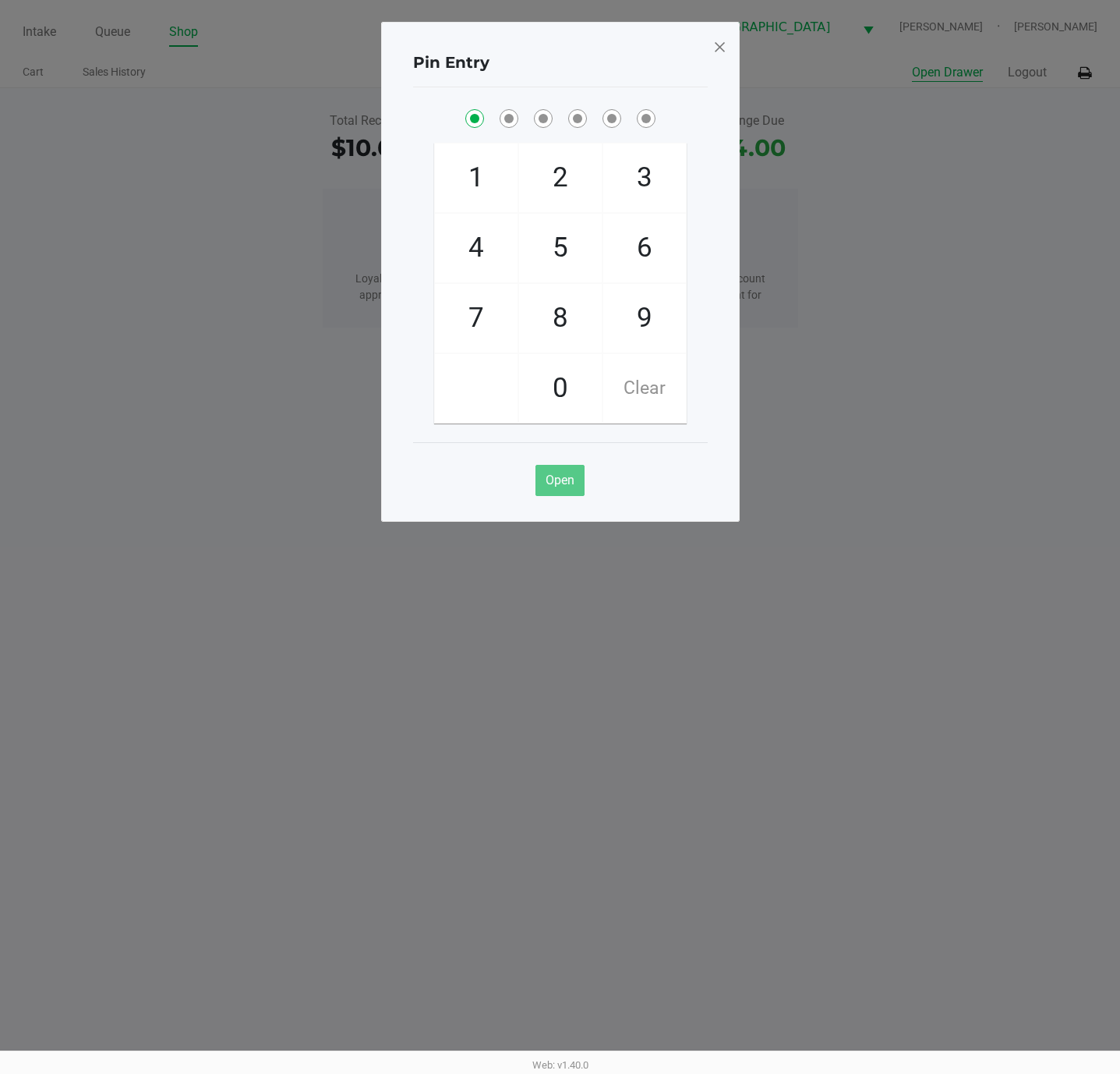
checkbox input "true"
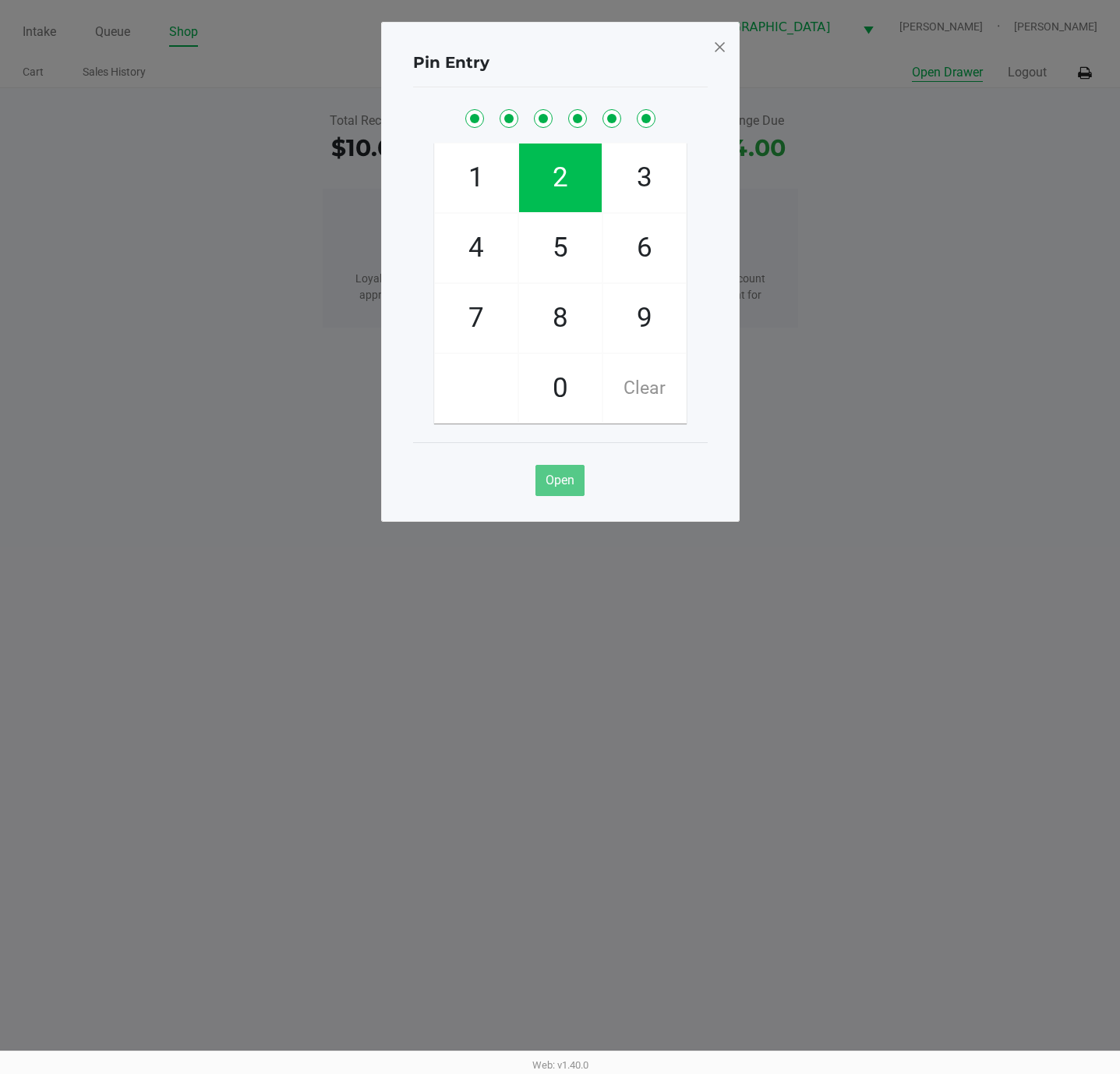
checkbox input "true"
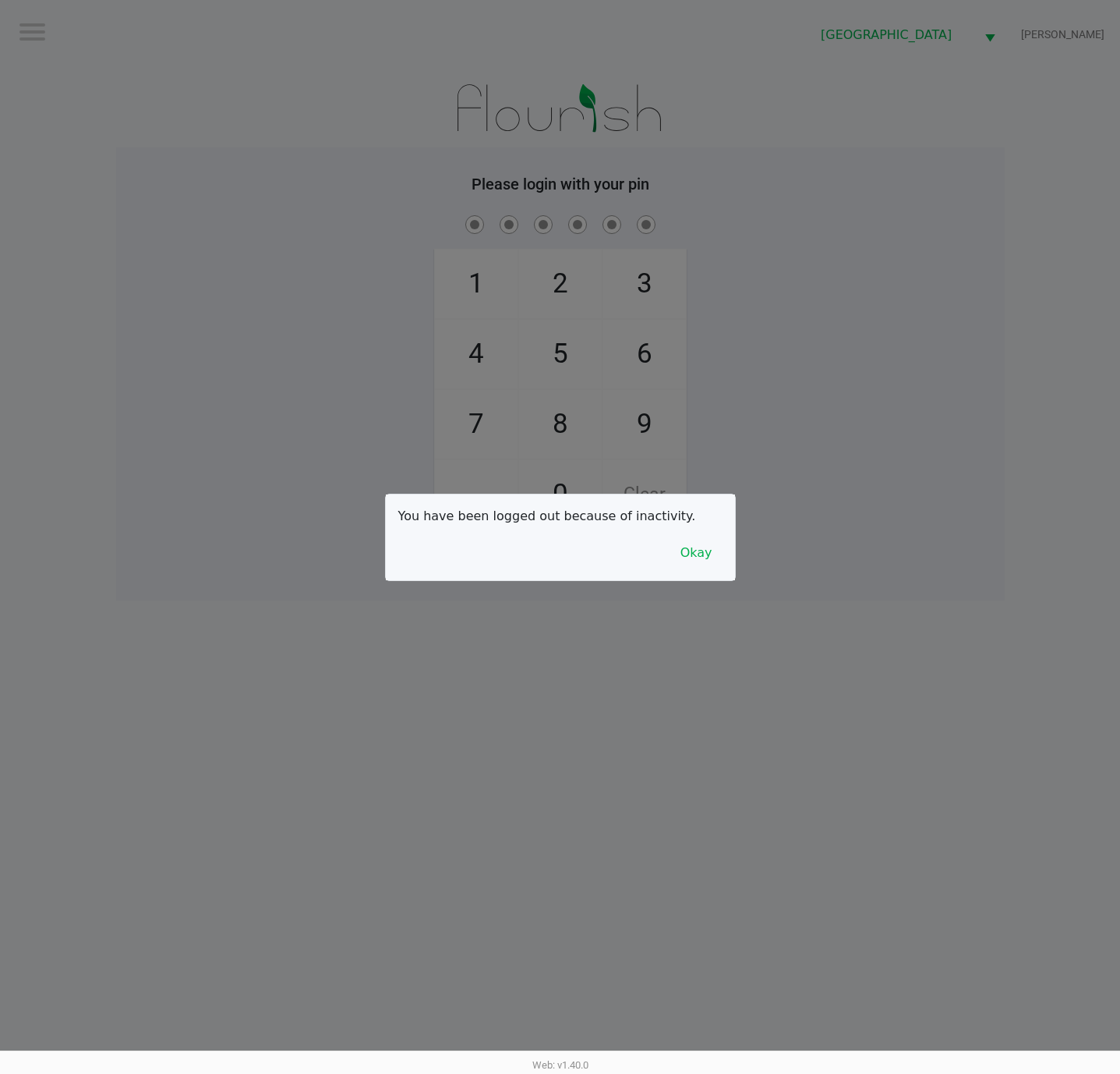
drag, startPoint x: 208, startPoint y: 304, endPoint x: 216, endPoint y: 319, distance: 17.0
click at [216, 318] on div at bounding box center [560, 537] width 1120 height 1074
checkbox input "true"
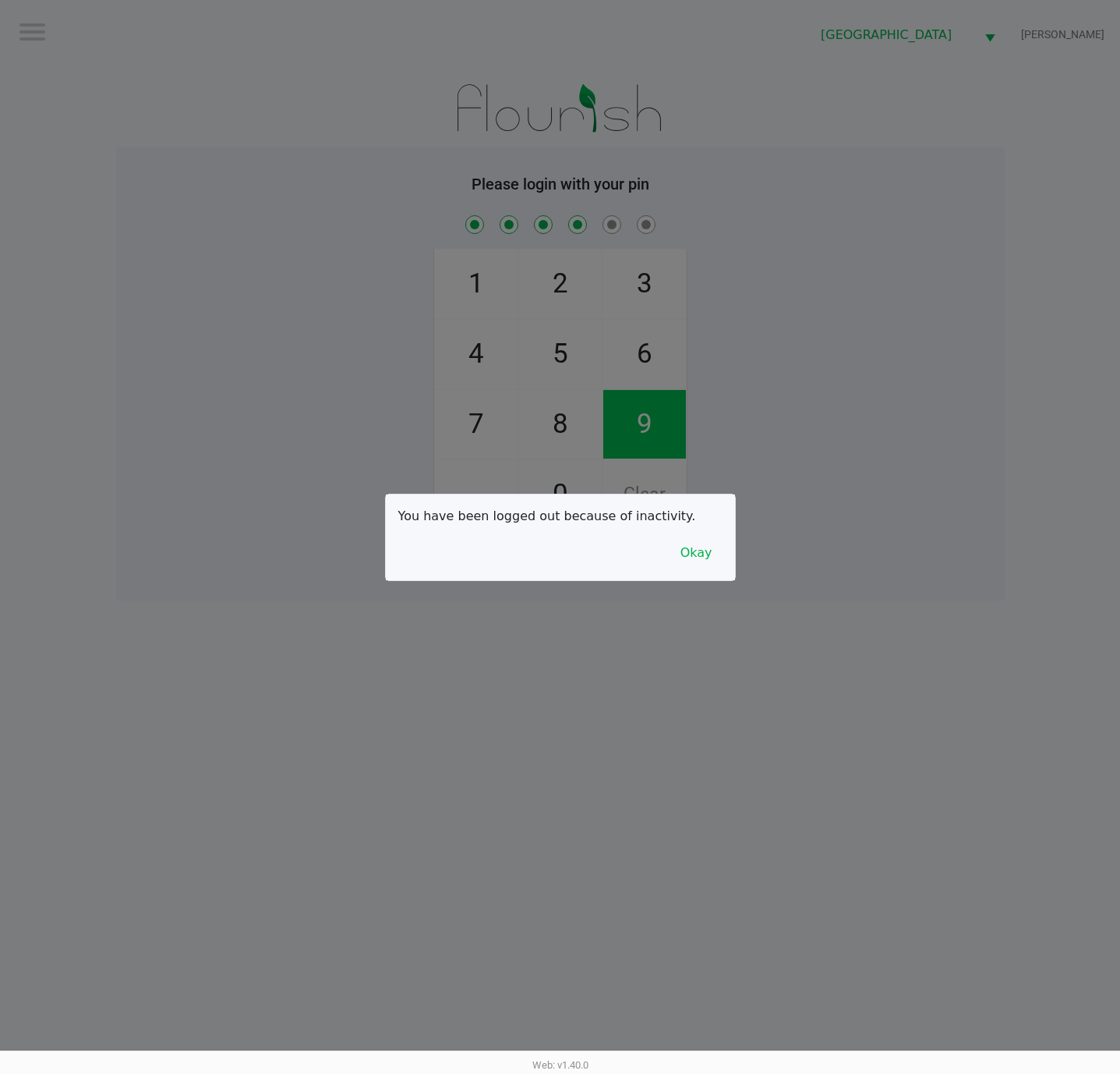
checkbox input "true"
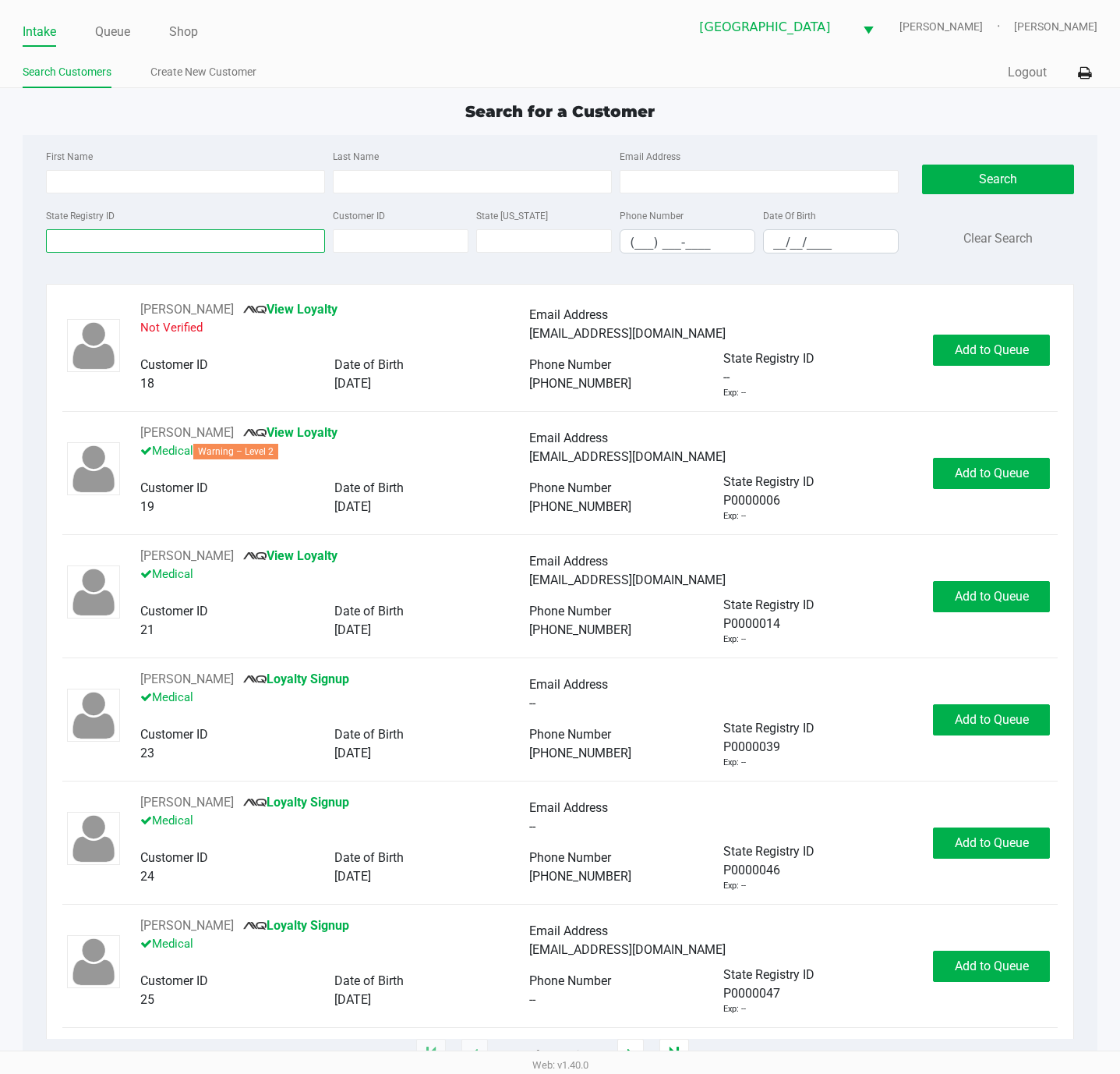
click at [92, 243] on input "State Registry ID" at bounding box center [185, 241] width 279 height 23
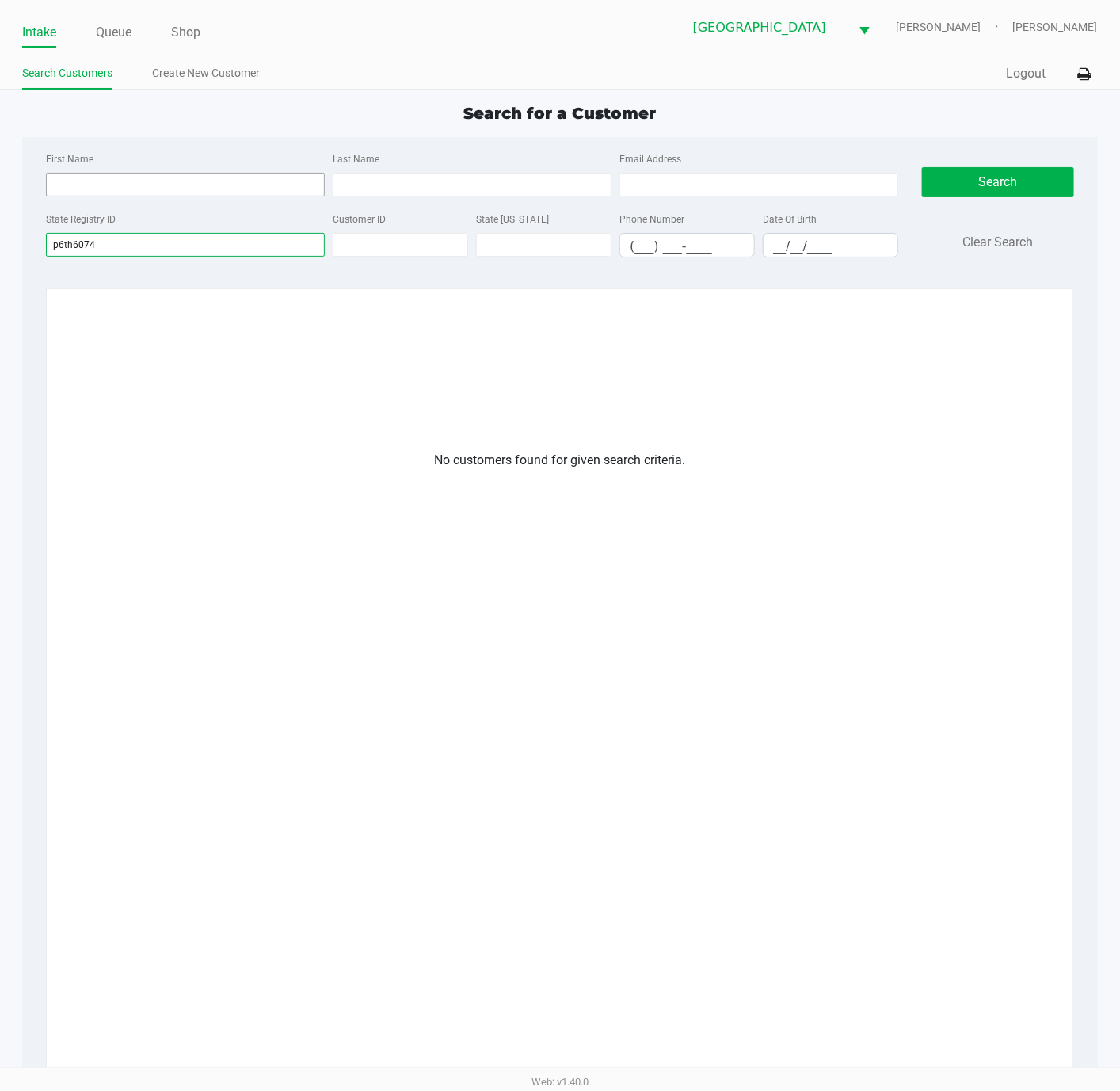
type input "p6th6074"
click at [203, 67] on link "Create New Customer" at bounding box center [205, 73] width 107 height 20
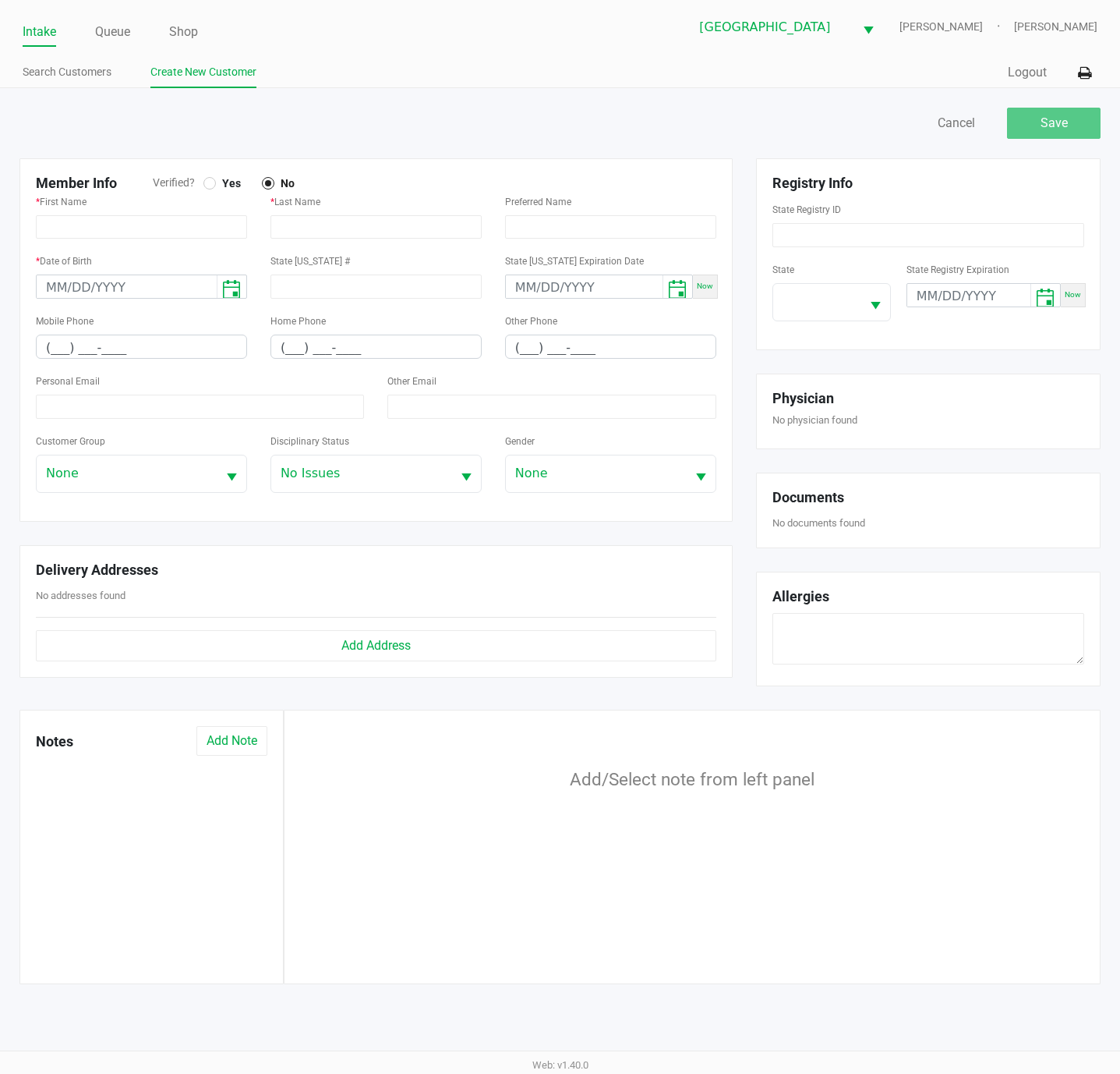
click at [204, 190] on label "Yes" at bounding box center [227, 183] width 46 height 14
click at [141, 218] on input "text" at bounding box center [142, 226] width 211 height 23
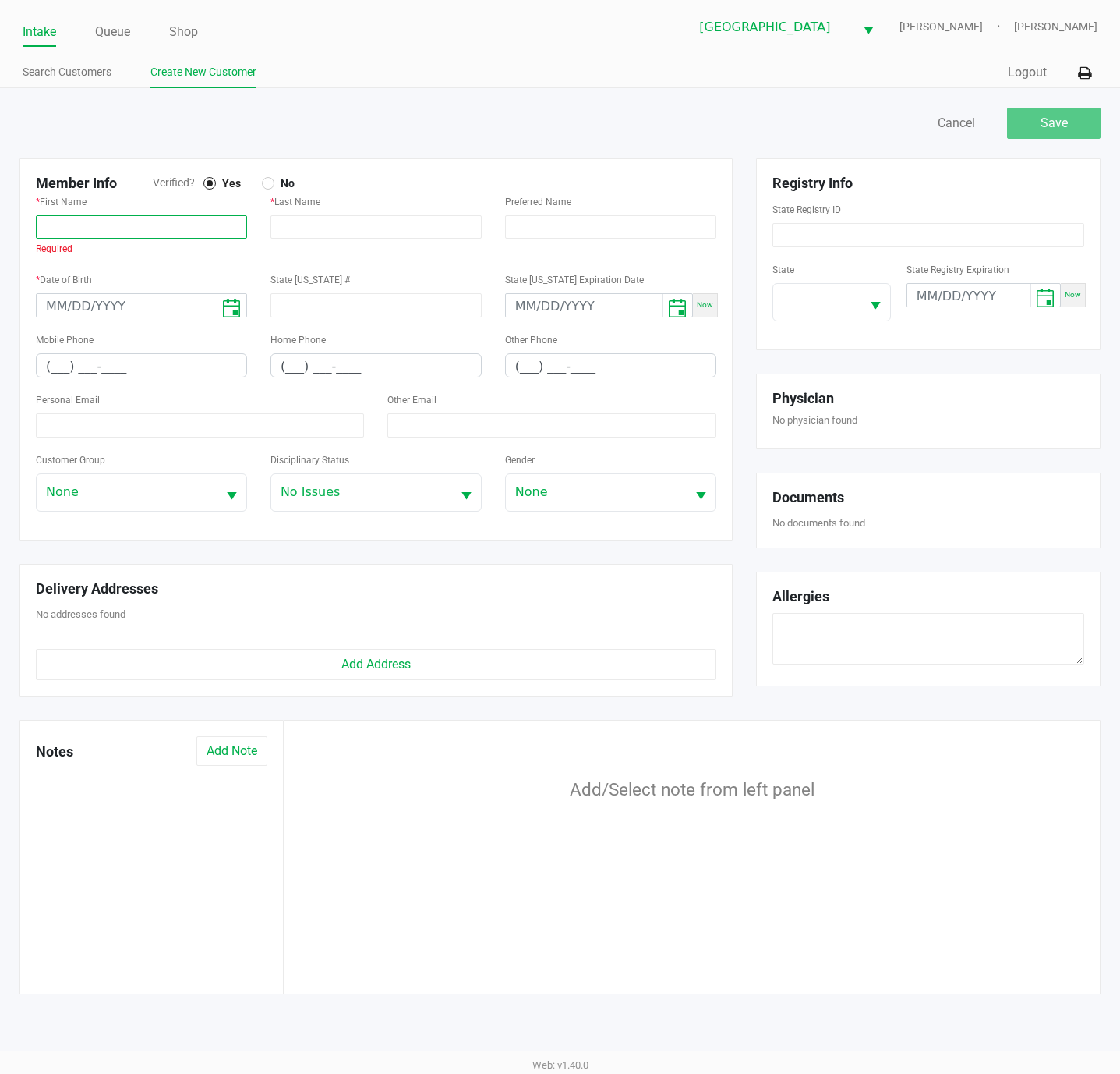
click at [152, 222] on input "text" at bounding box center [142, 226] width 211 height 23
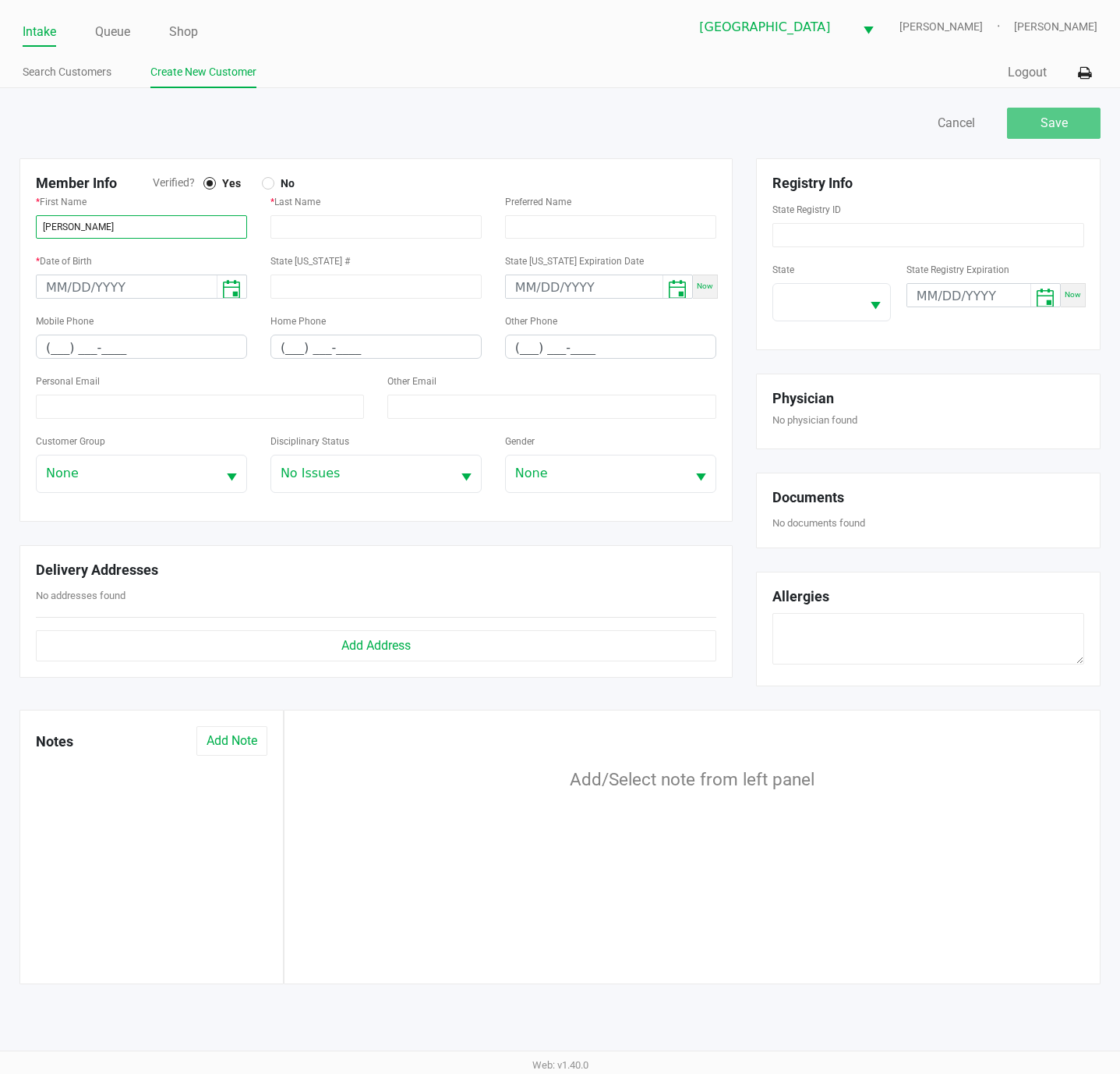
type input "JAROSLAV"
type input "SUSTR"
click at [56, 283] on input "month/day/year" at bounding box center [126, 287] width 180 height 24
type input "09/07/1978"
click at [54, 349] on input "(___) ___-____" at bounding box center [142, 347] width 210 height 24
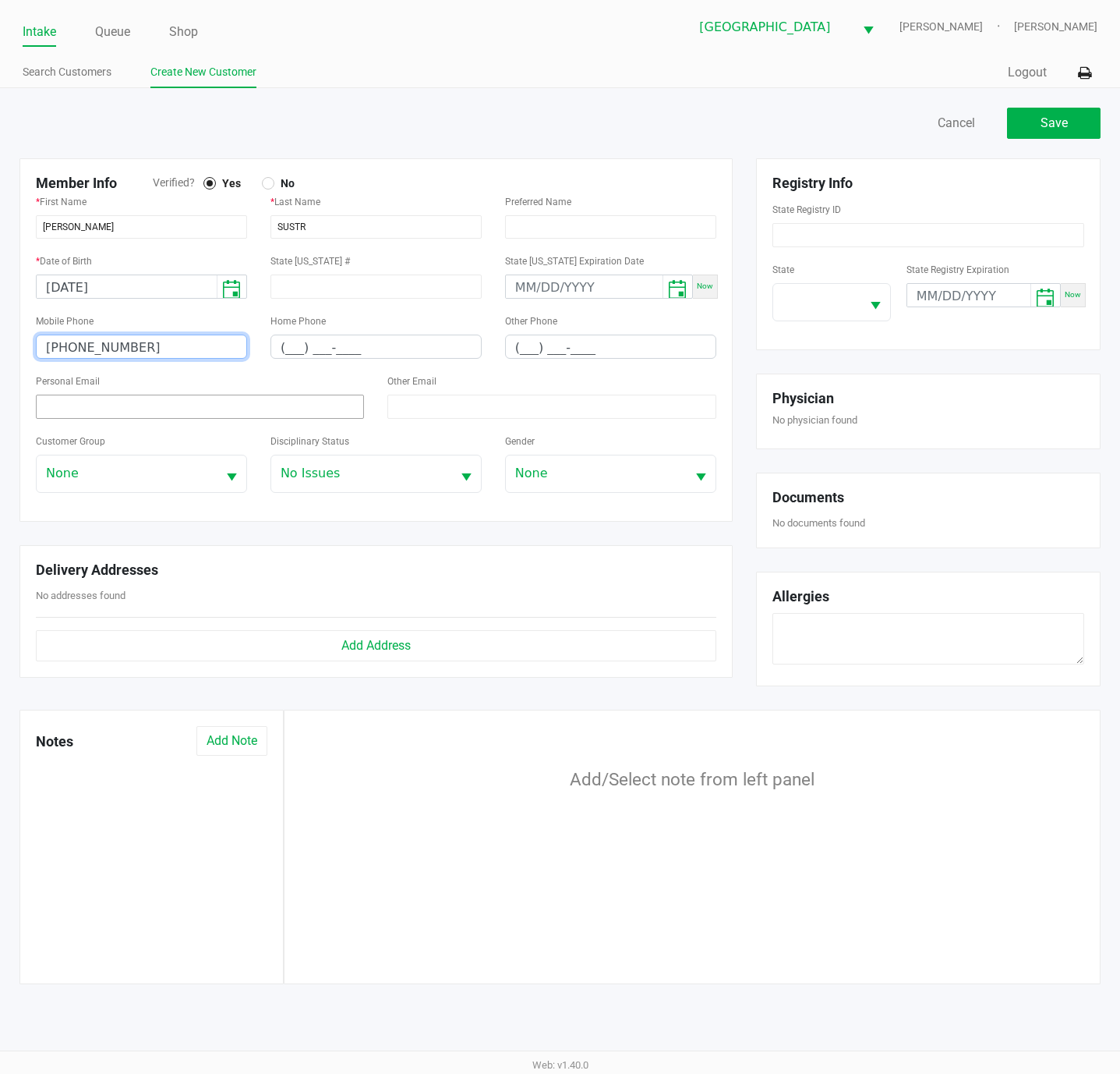
type input "(772) 446-2932"
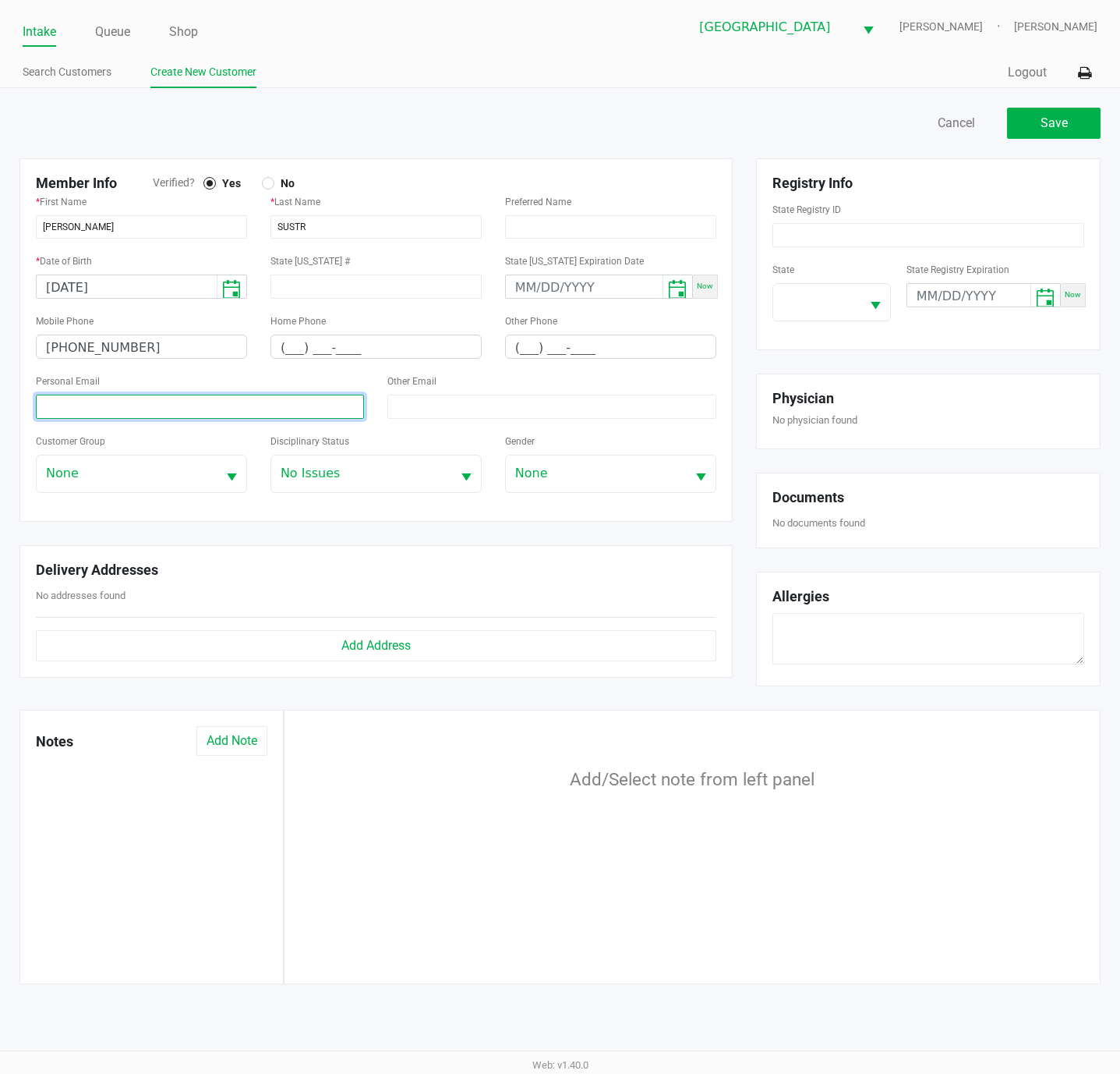
click at [143, 396] on input at bounding box center [200, 407] width 328 height 24
type input "jaro1144@gmail.com"
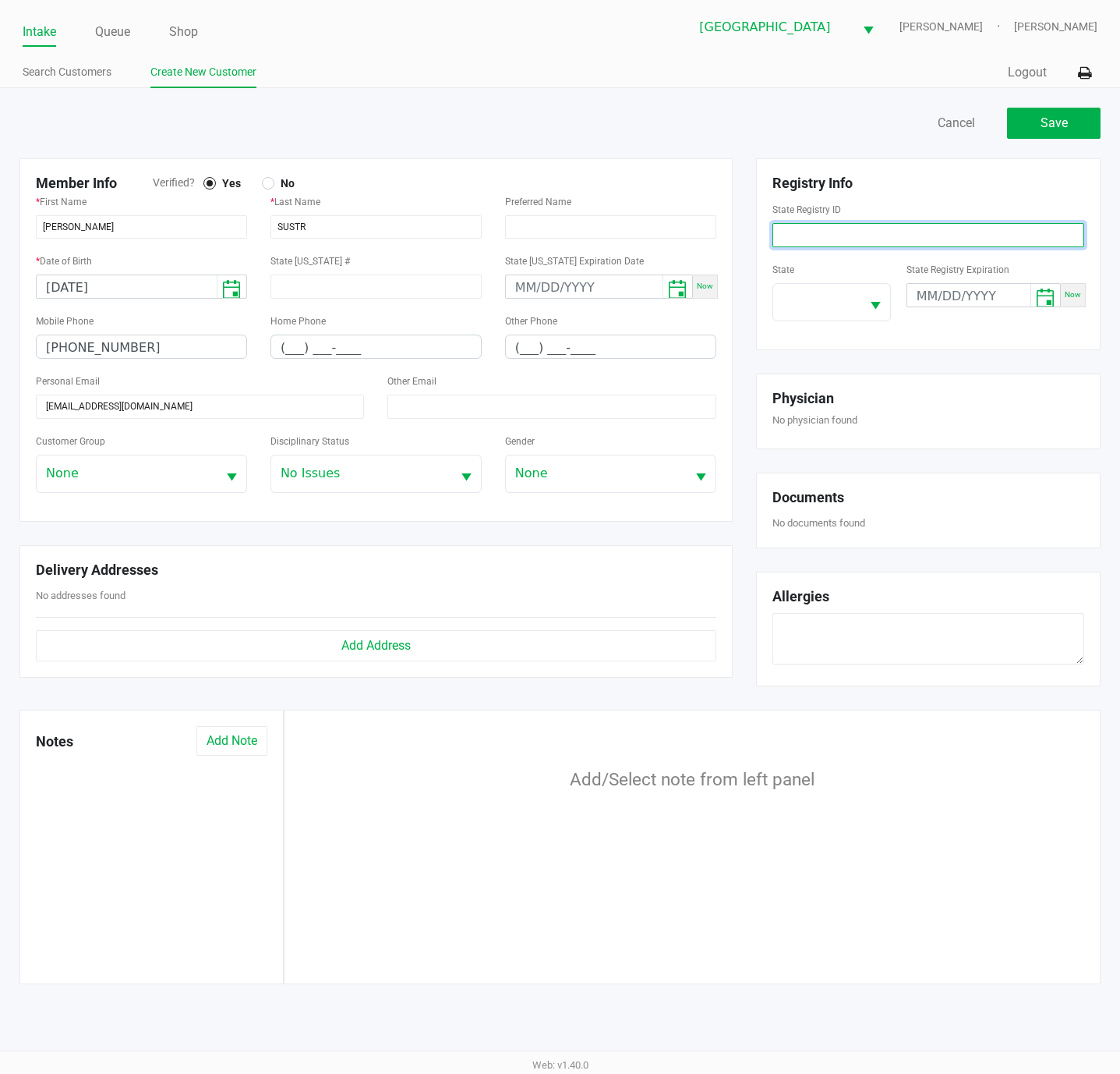
click at [921, 237] on input at bounding box center [928, 235] width 312 height 24
type input "P6TH6074"
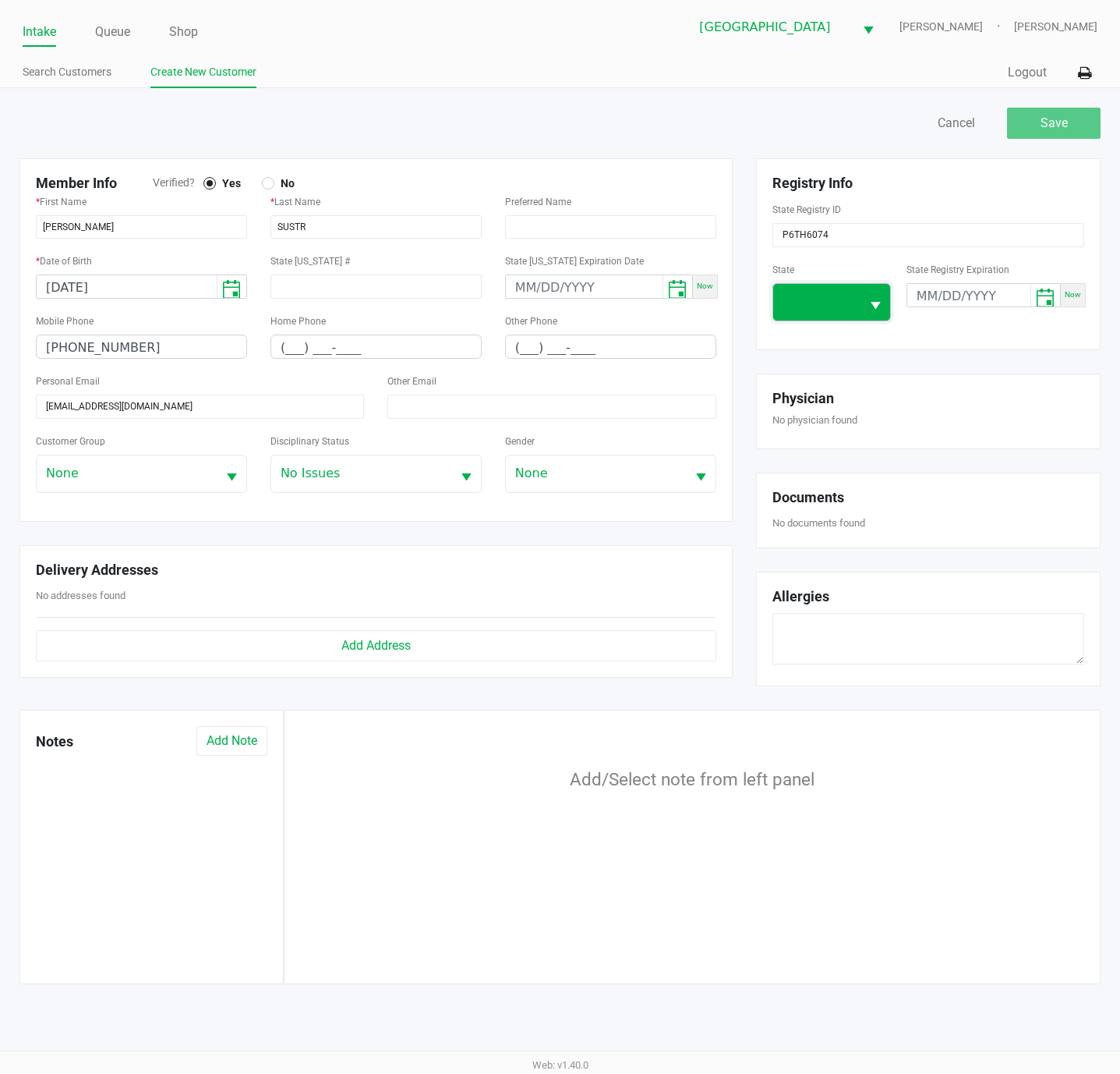
click at [838, 304] on span at bounding box center [817, 302] width 69 height 19
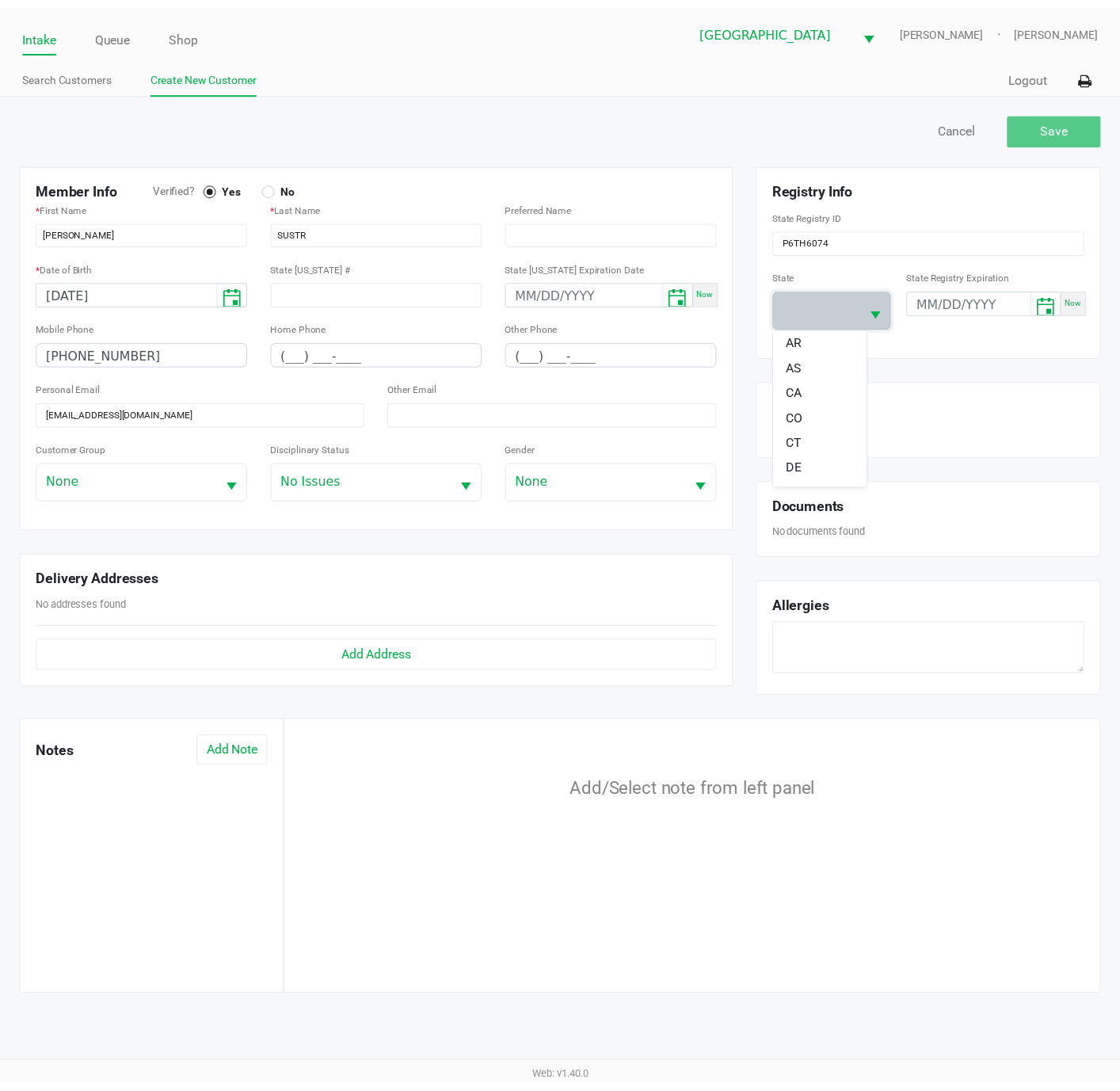
scroll to position [119, 0]
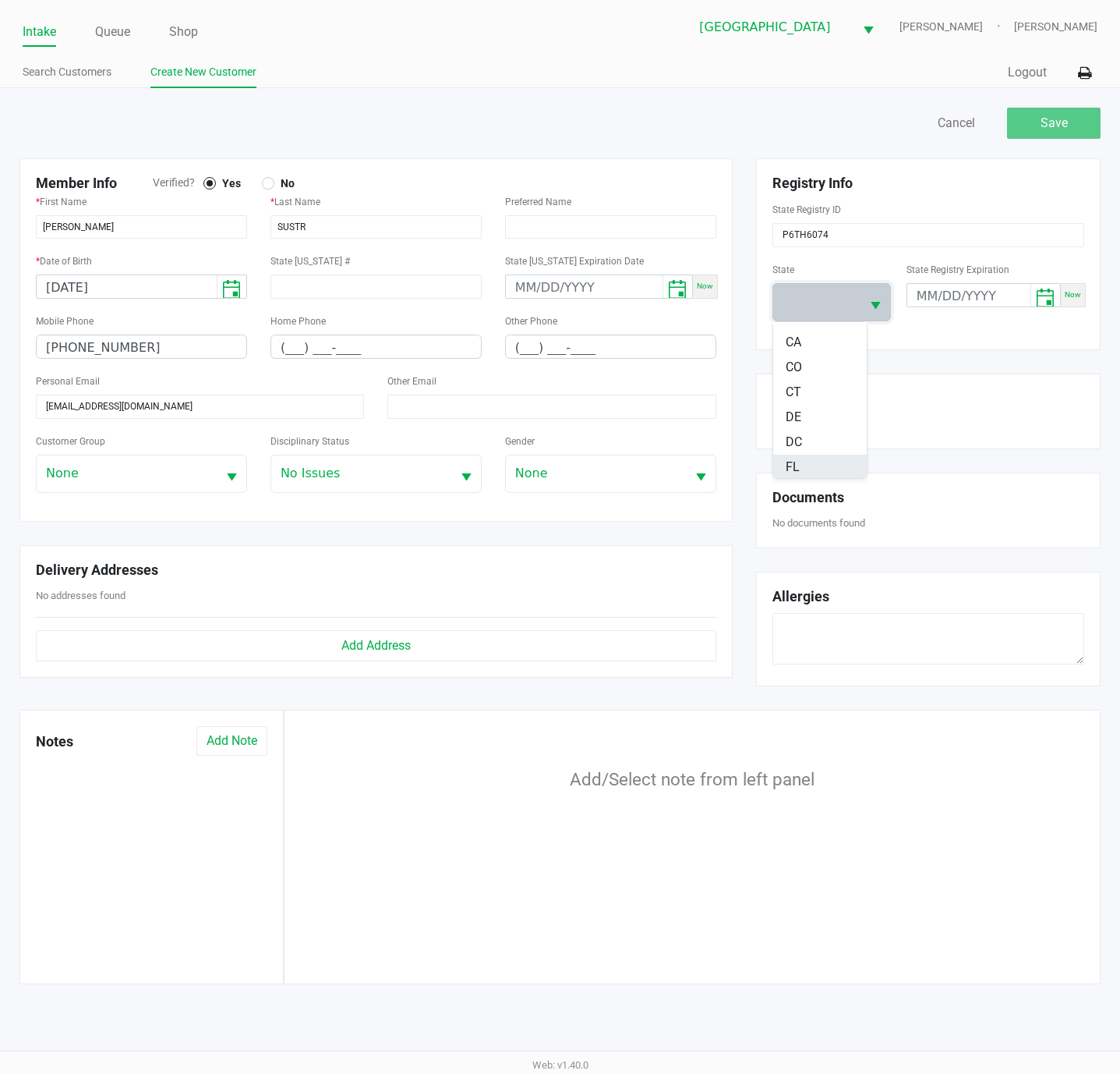
click at [805, 470] on li "FL" at bounding box center [819, 467] width 94 height 25
click at [1062, 136] on button "Save" at bounding box center [1053, 123] width 94 height 31
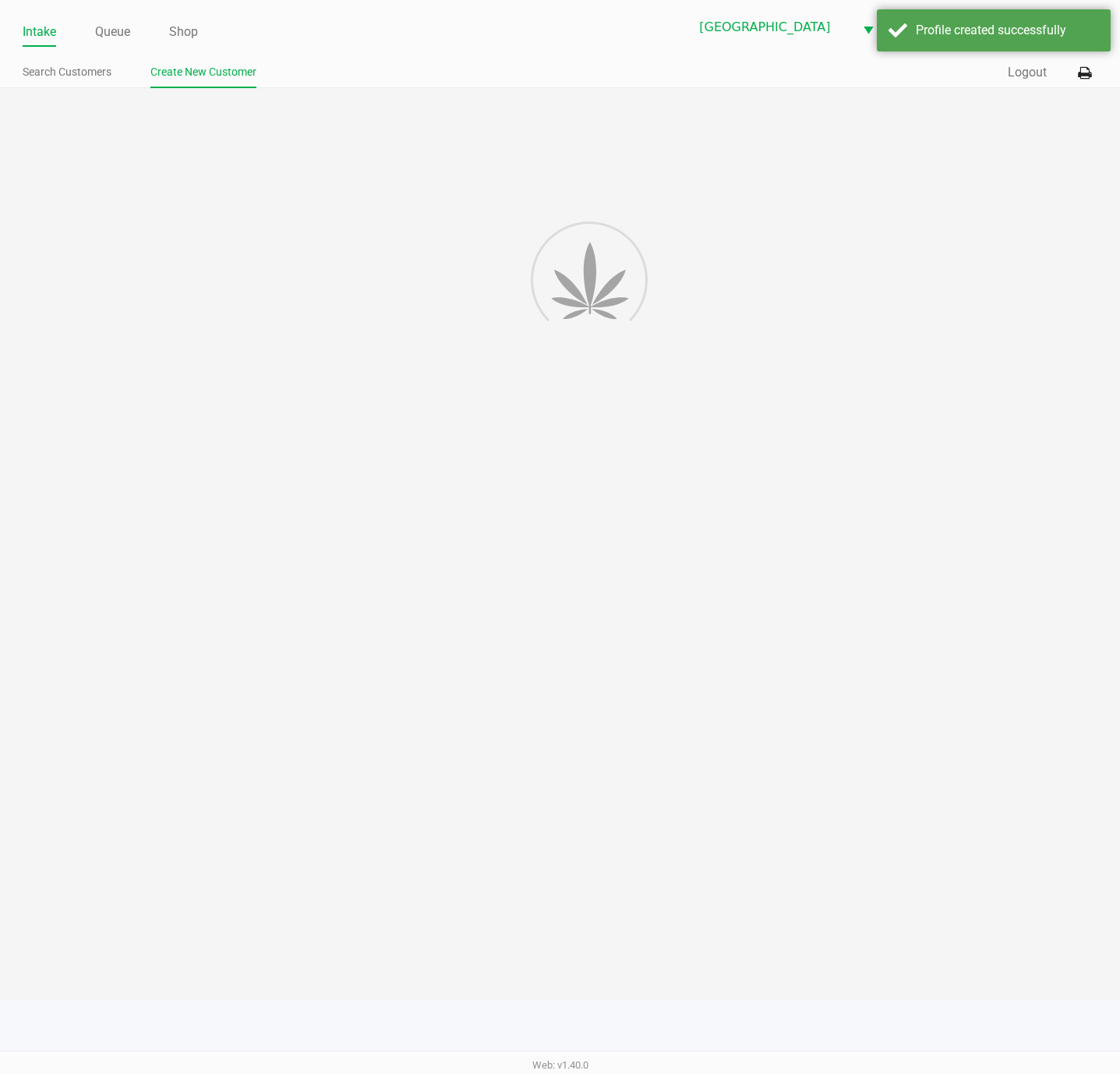
type input "---"
type input "( __) ___-____"
type input "---"
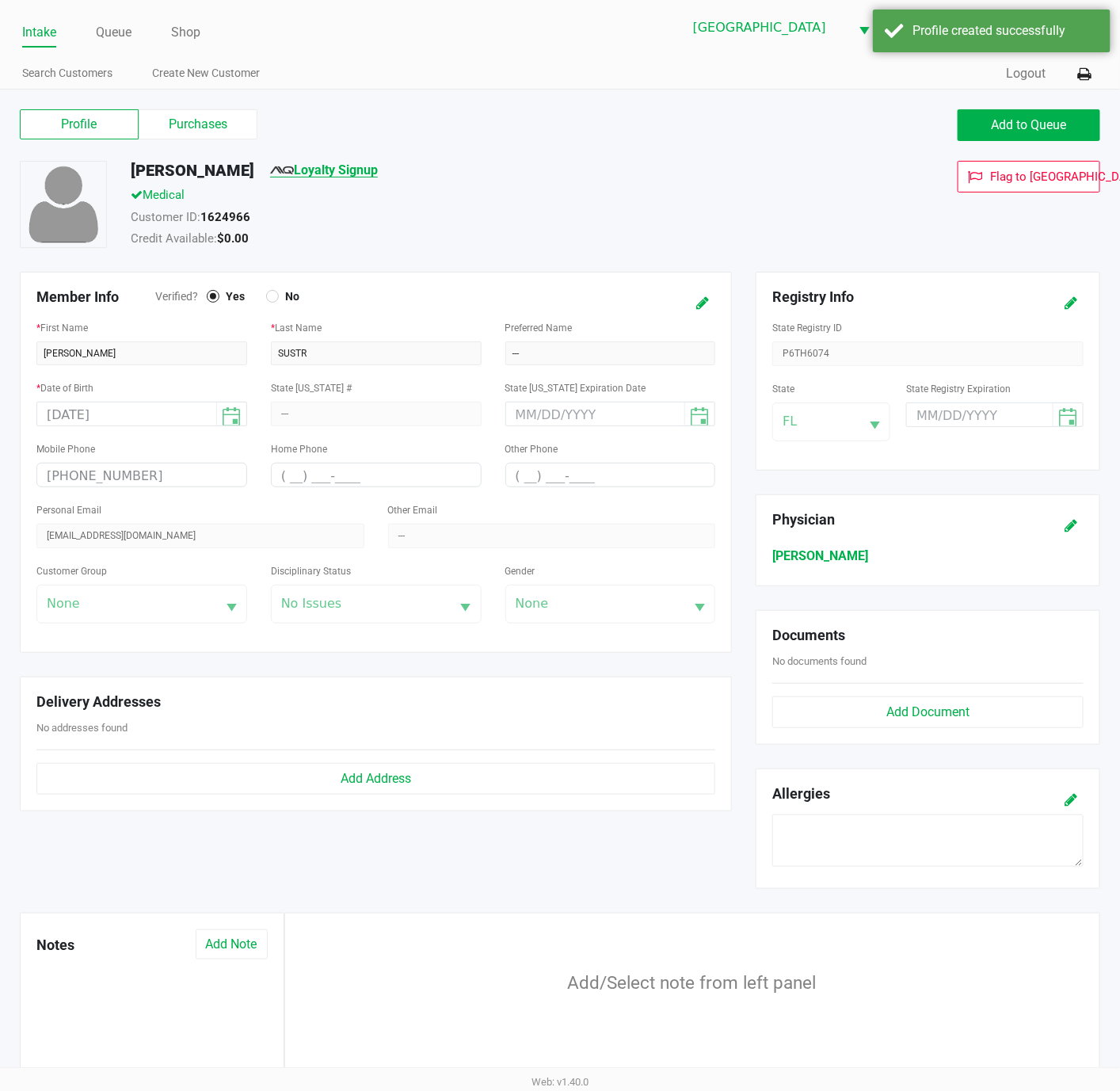
click at [364, 176] on link "Loyalty Signup" at bounding box center [323, 169] width 107 height 15
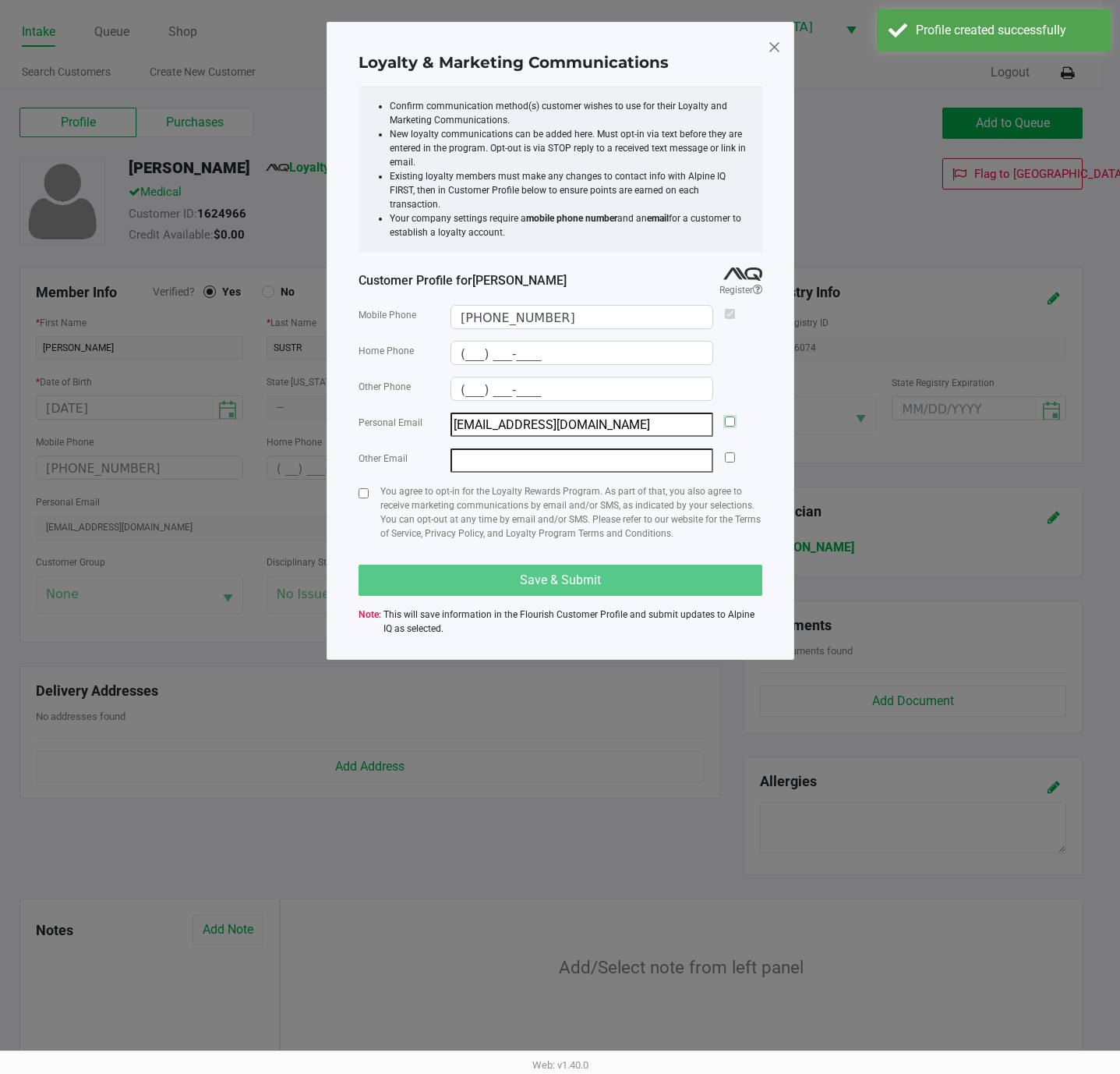
click at [727, 416] on input "checkbox" at bounding box center [730, 421] width 10 height 10
checkbox input "true"
click at [356, 477] on div "Loyalty & Marketing Communications Confirm communication method(s) customer wis…" at bounding box center [560, 341] width 468 height 638
click at [361, 488] on input "checkbox" at bounding box center [364, 494] width 10 height 10
checkbox input "true"
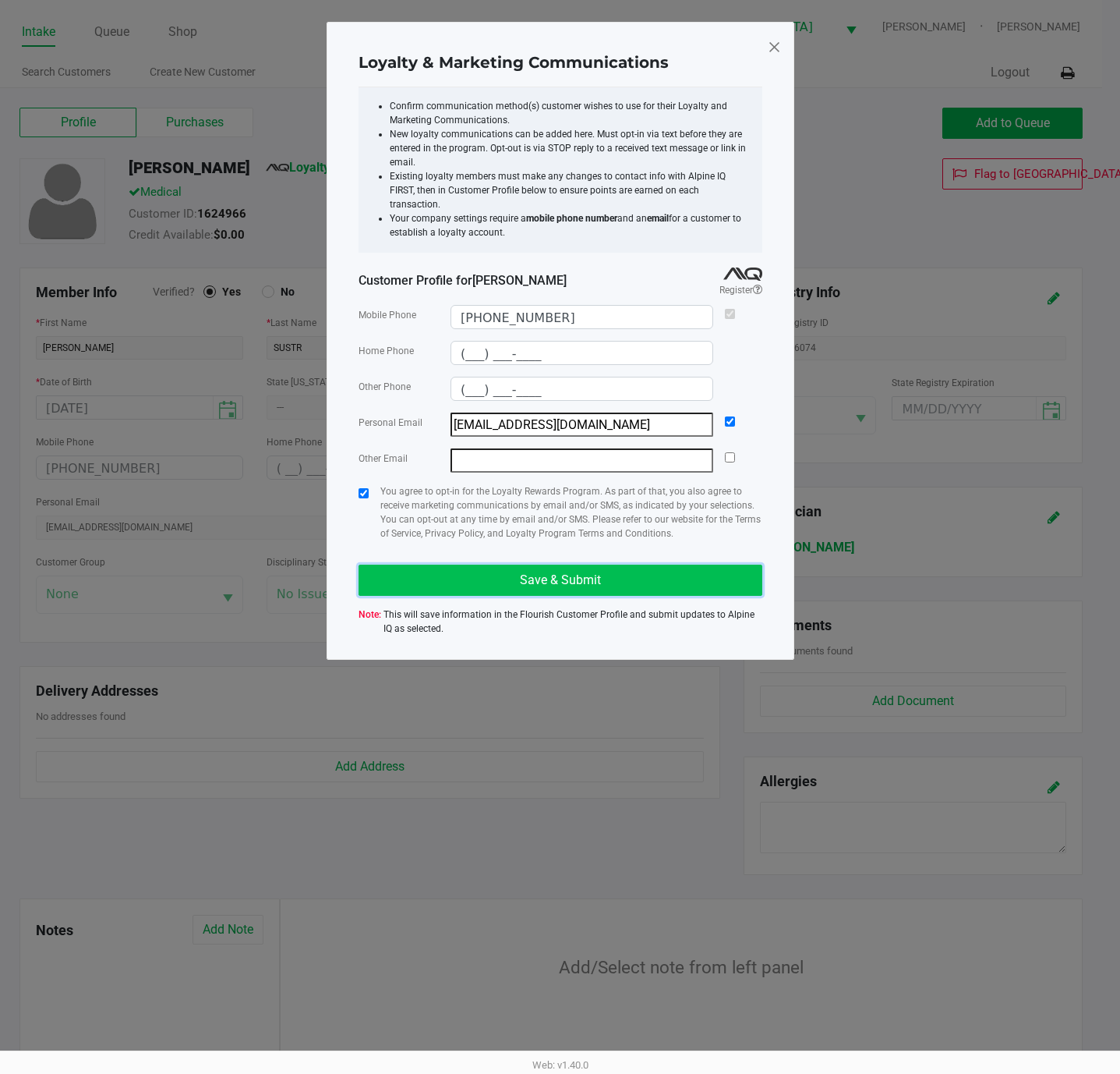
click at [474, 564] on button "Save & Submit" at bounding box center [560, 580] width 404 height 31
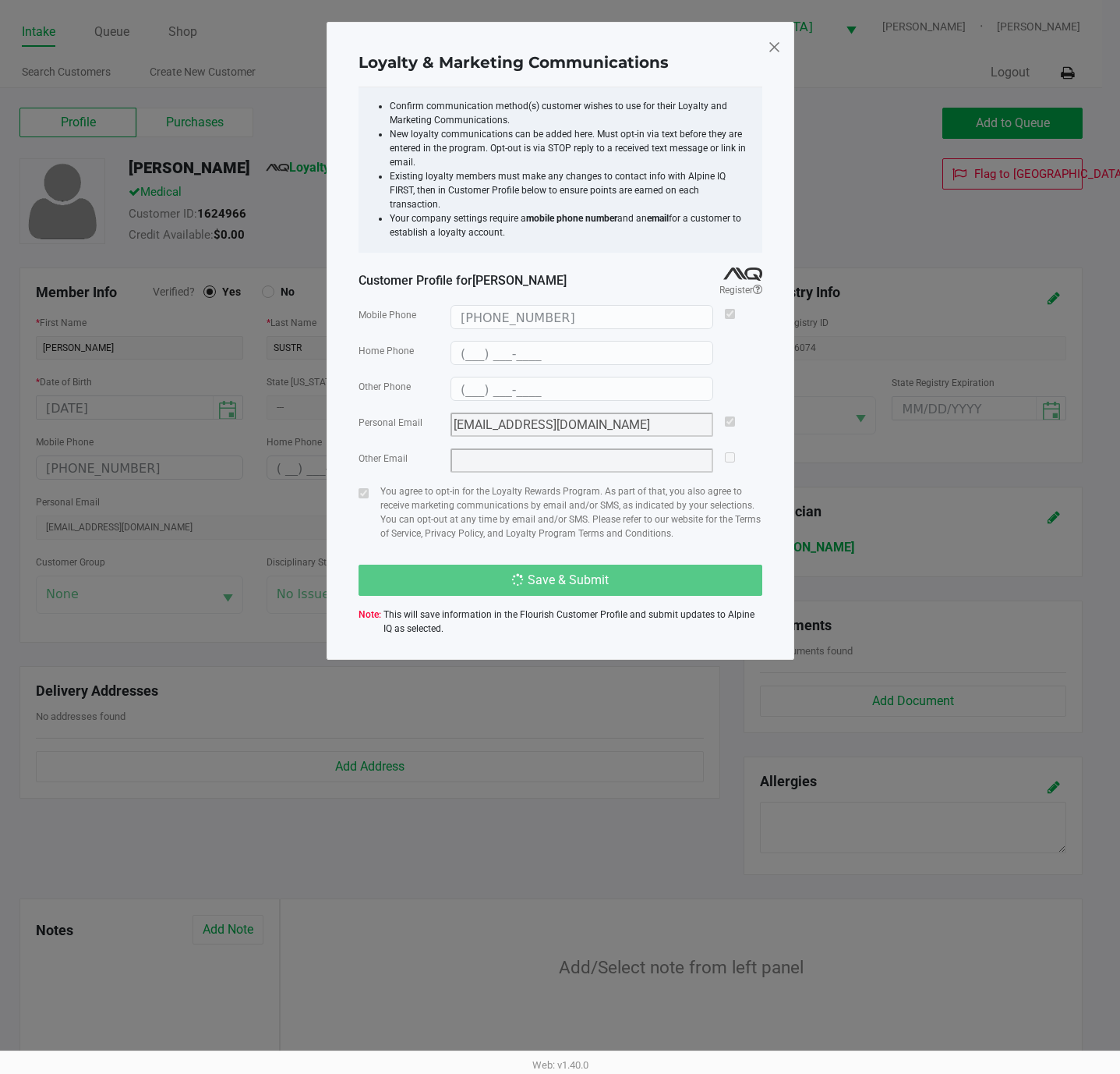
type input "(___) ___-____"
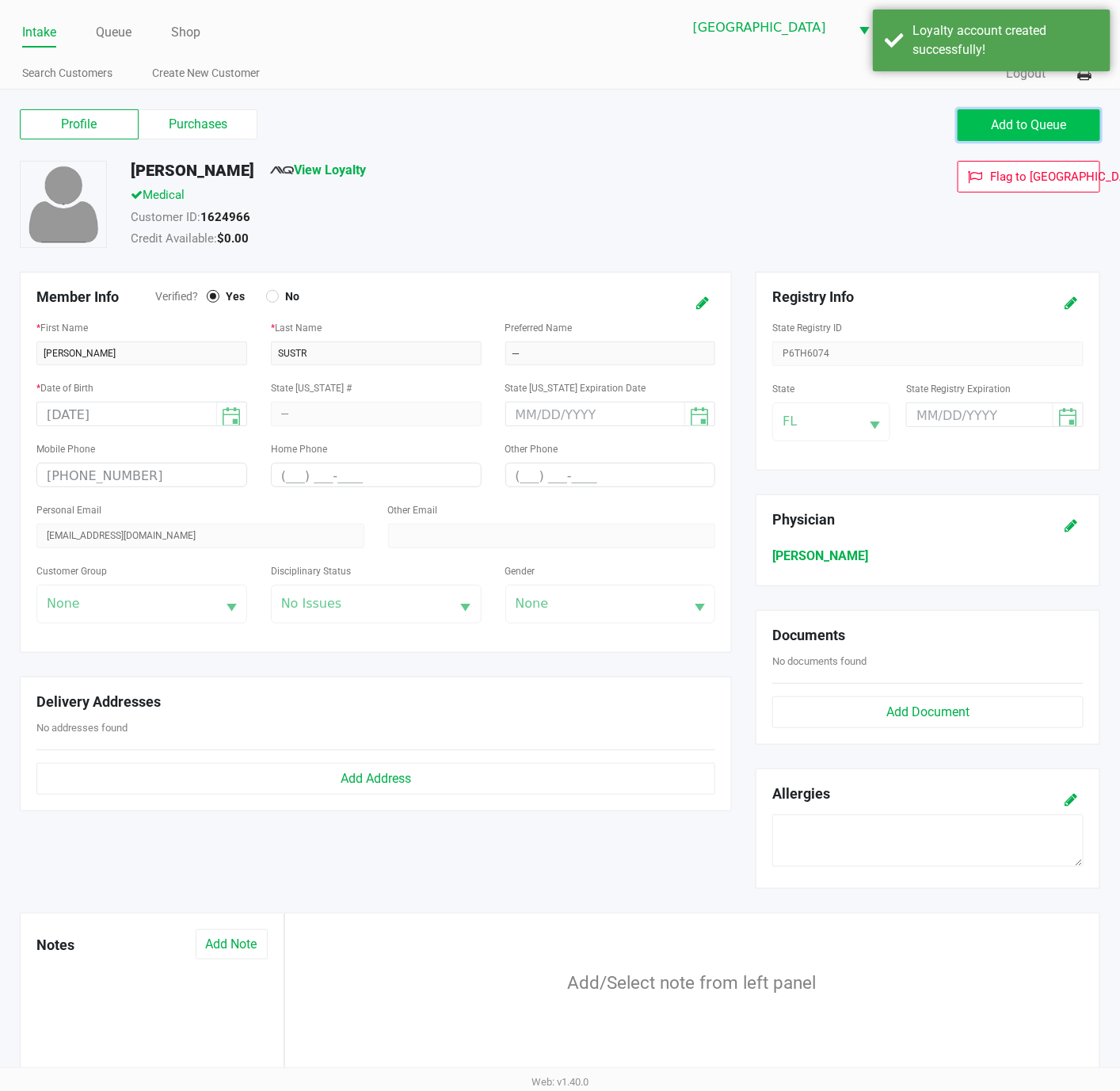
click at [987, 133] on button "Add to Queue" at bounding box center [1028, 125] width 142 height 31
click at [122, 22] on link "Queue" at bounding box center [114, 31] width 36 height 22
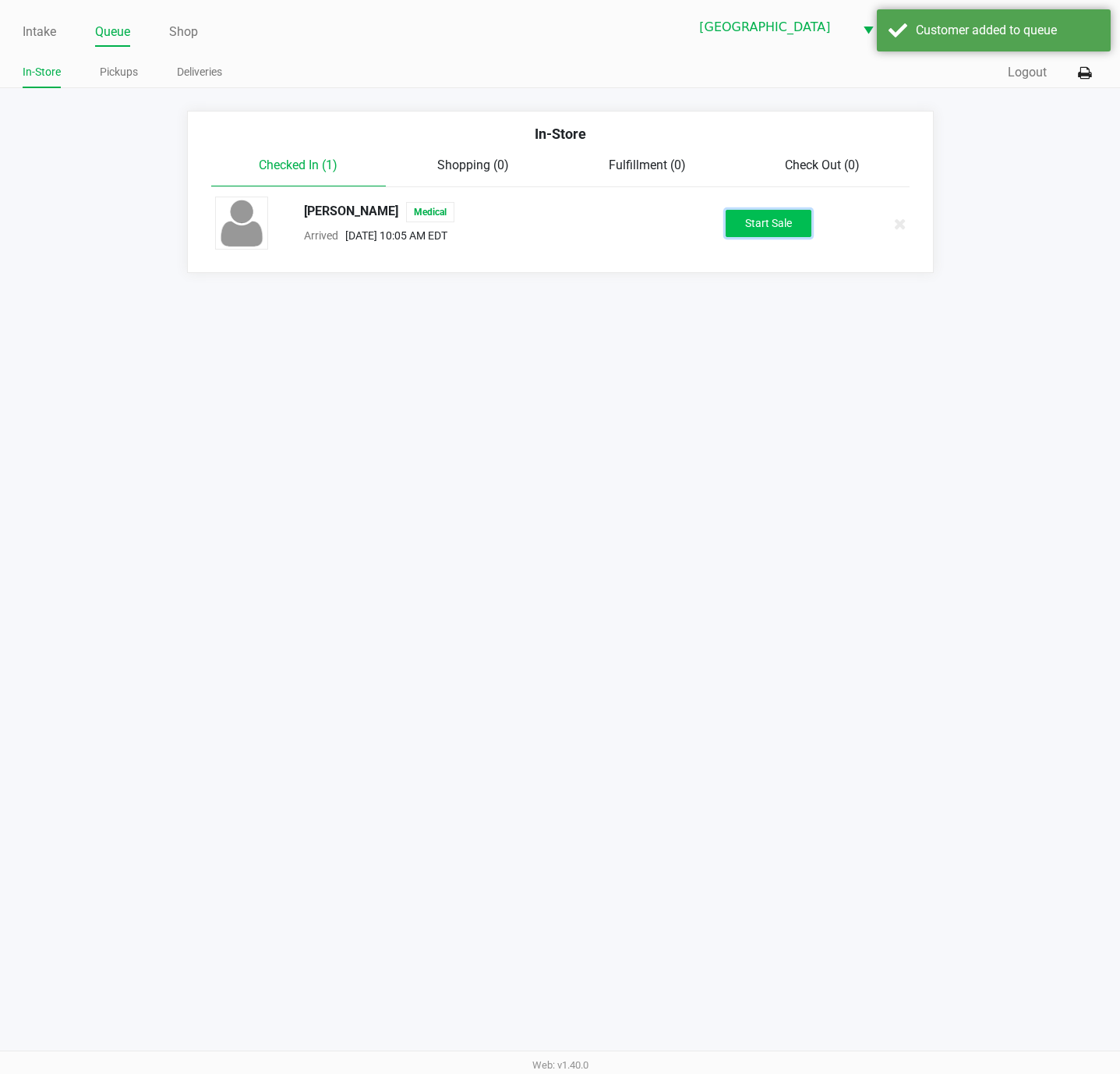
click at [798, 213] on button "Start Sale" at bounding box center [768, 224] width 86 height 28
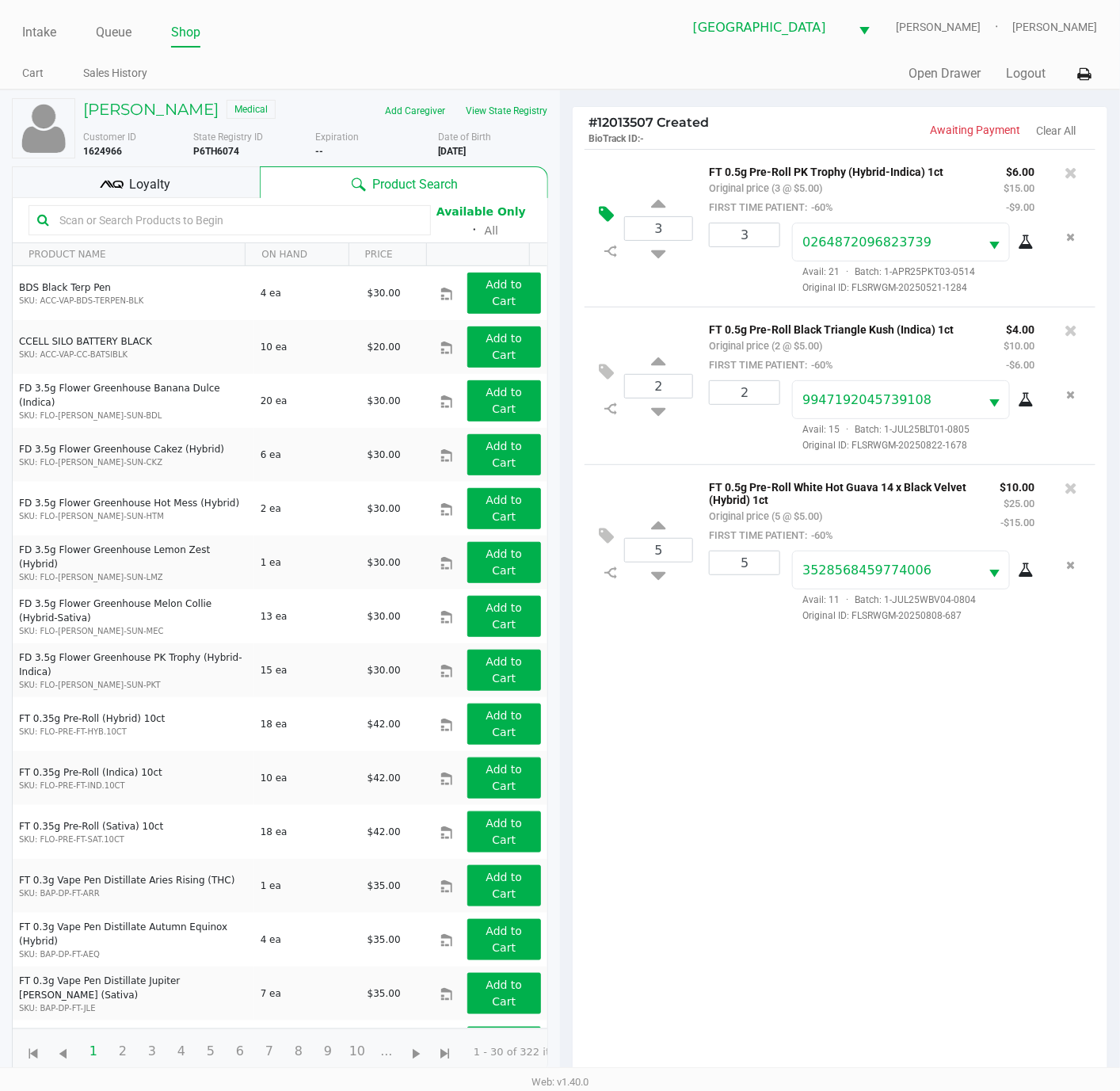
click at [602, 218] on icon at bounding box center [605, 214] width 15 height 18
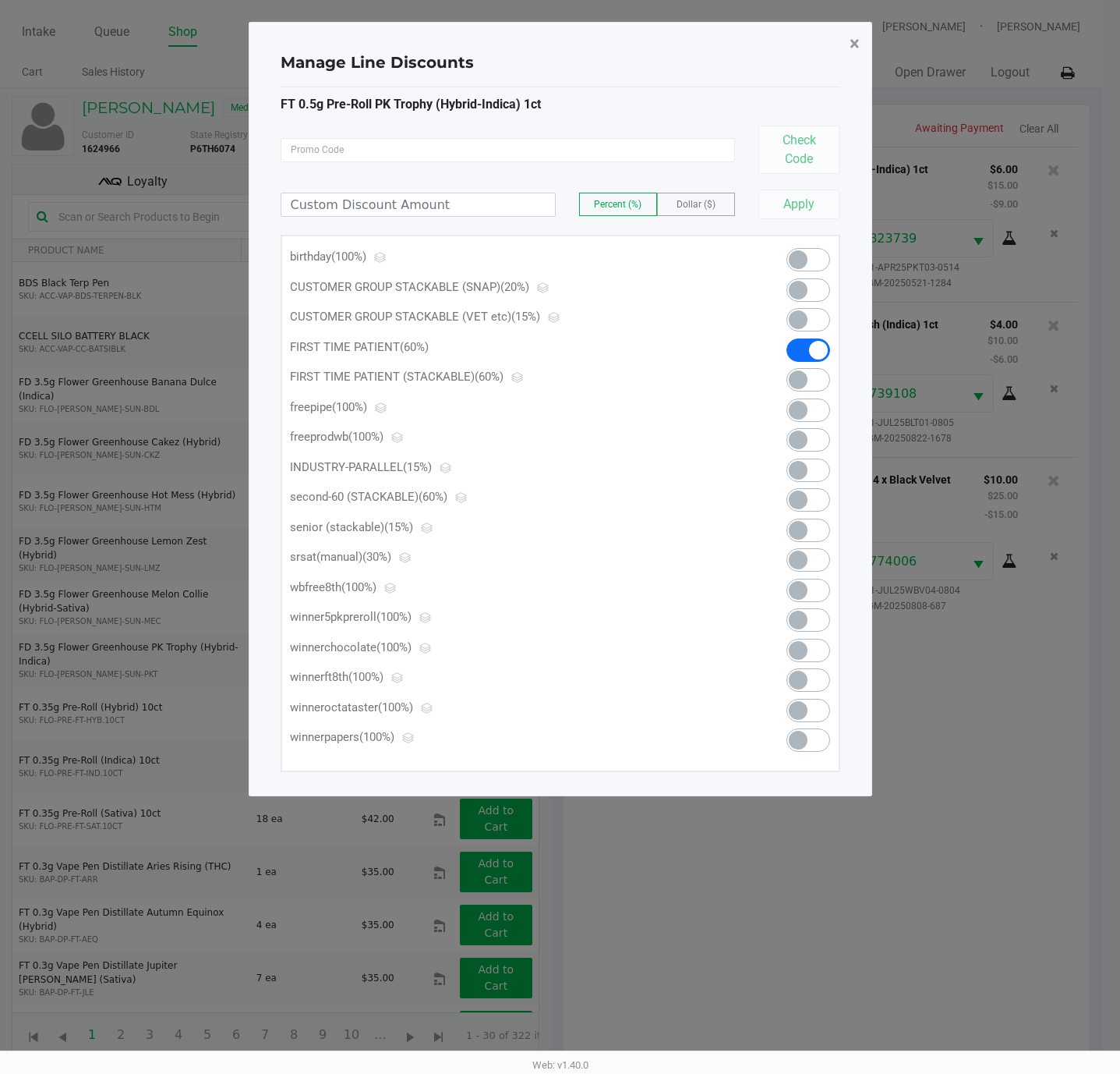
click at [849, 45] on span "×" at bounding box center [854, 43] width 10 height 21
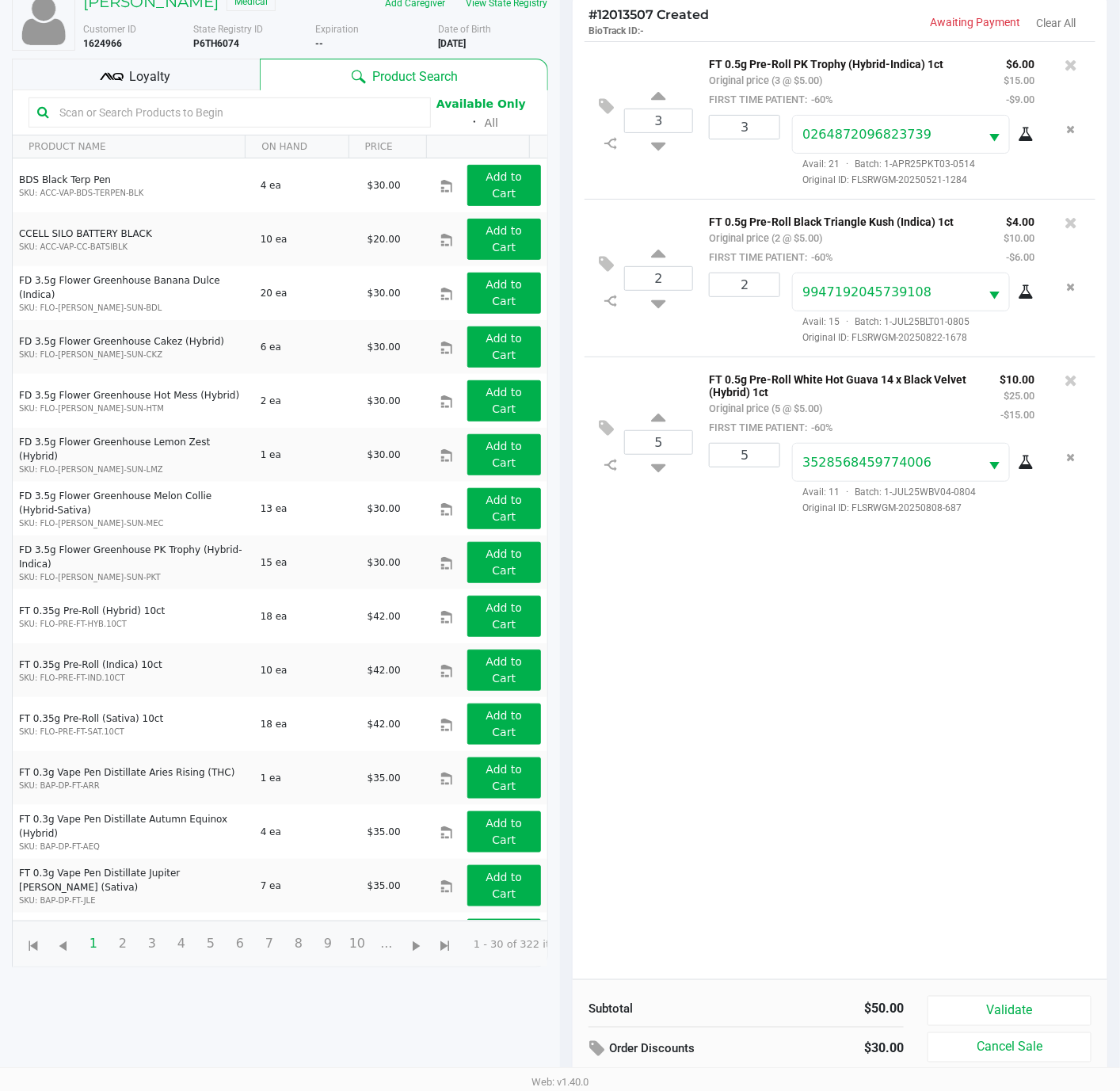
scroll to position [176, 0]
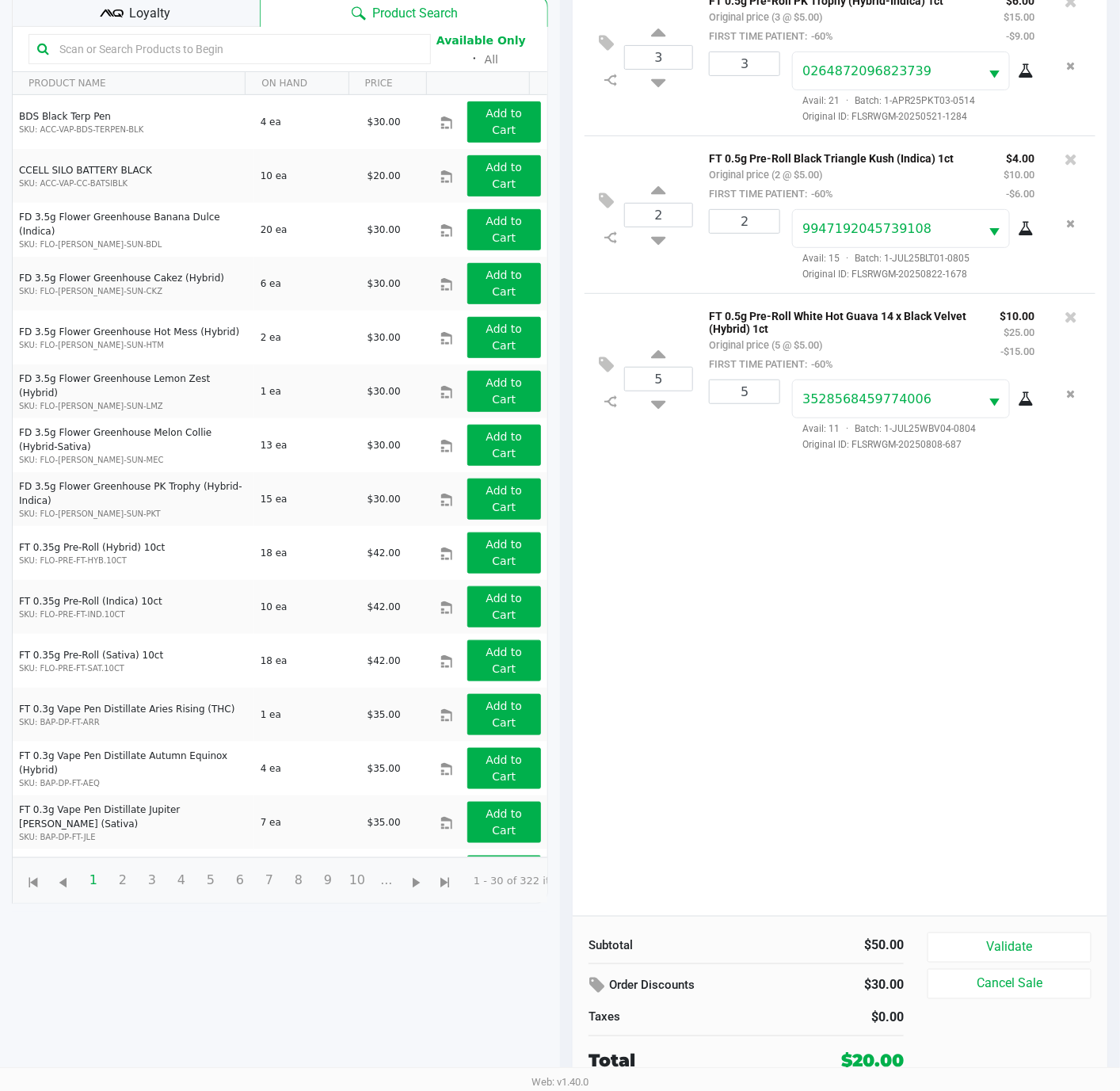
click at [597, 24] on button at bounding box center [611, 44] width 28 height 38
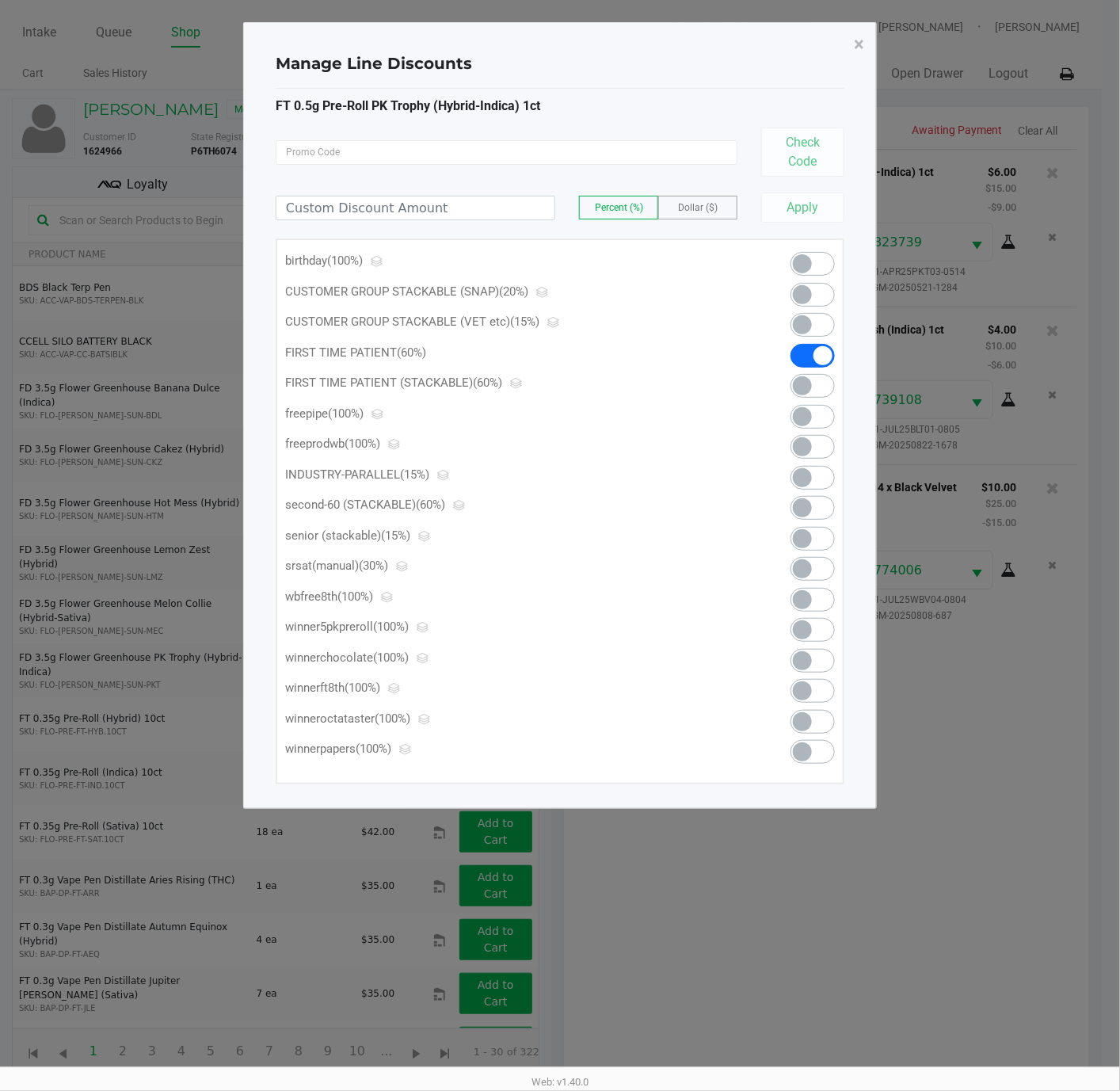
scroll to position [0, 0]
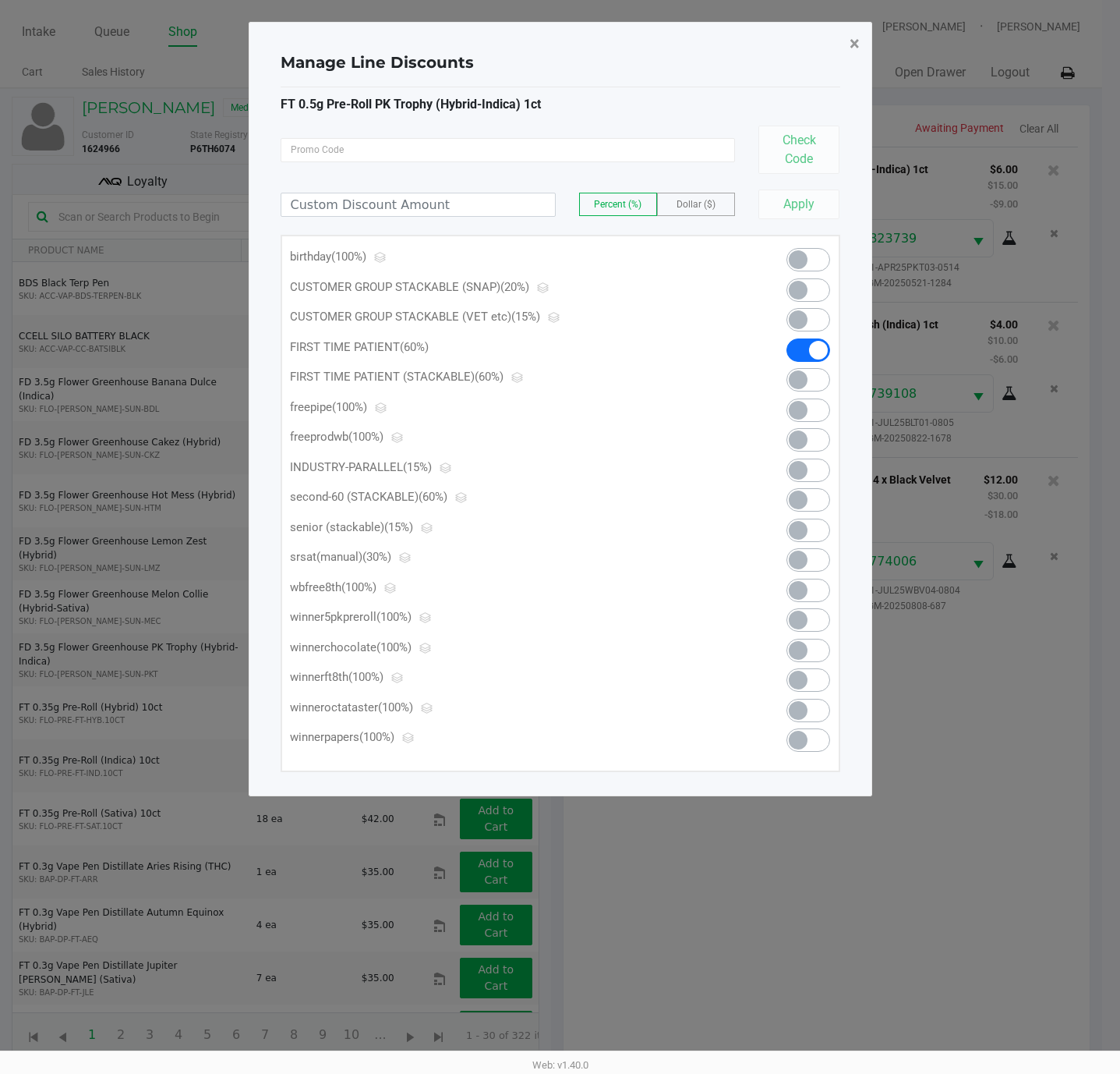
click at [859, 38] on button "×" at bounding box center [854, 43] width 35 height 44
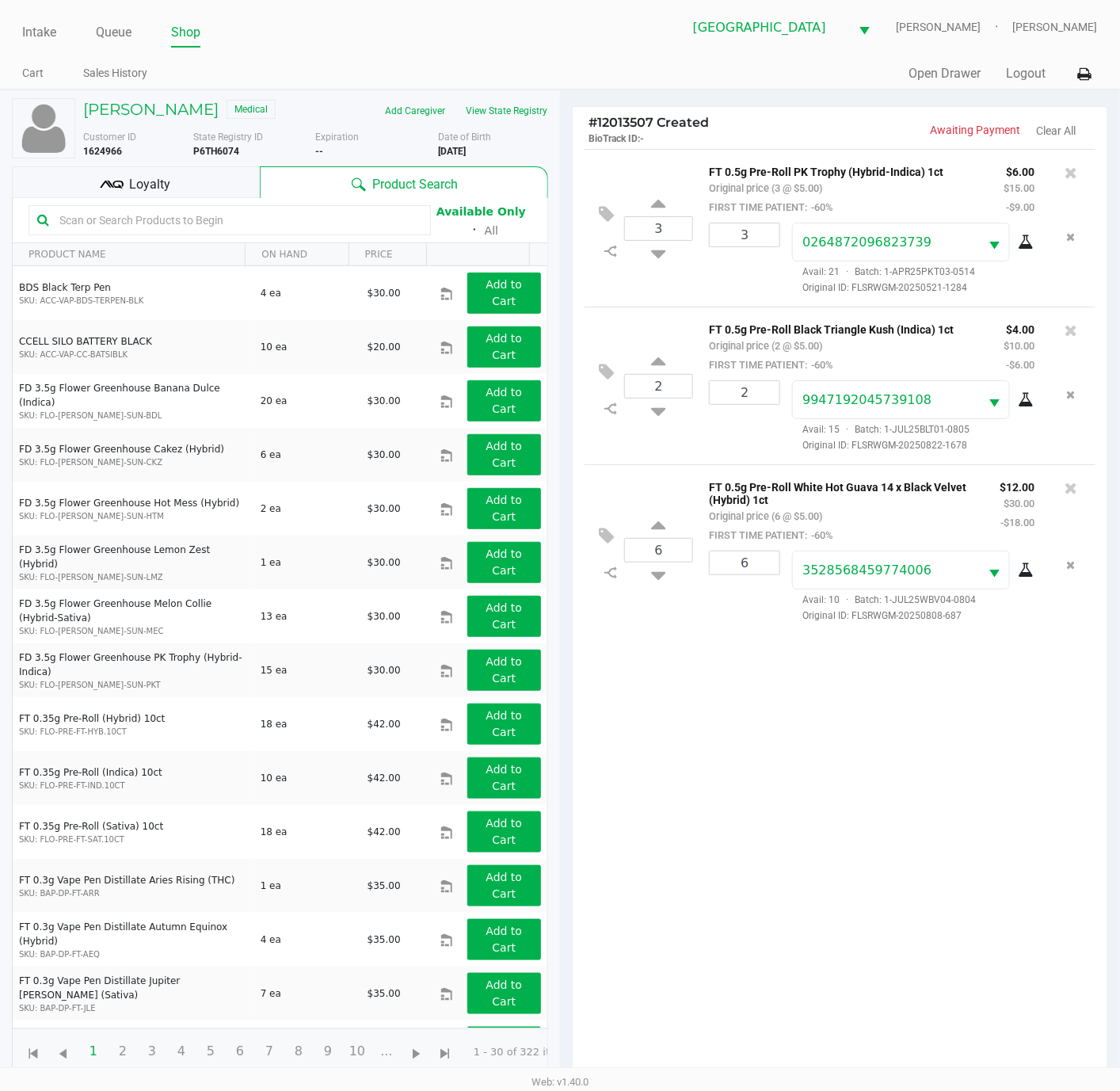
click at [979, 756] on div "3 FT 0.5g Pre-Roll PK Trophy (Hybrid-Indica) 1ct Original price (3 @ $5.00) FIR…" at bounding box center [840, 618] width 535 height 938
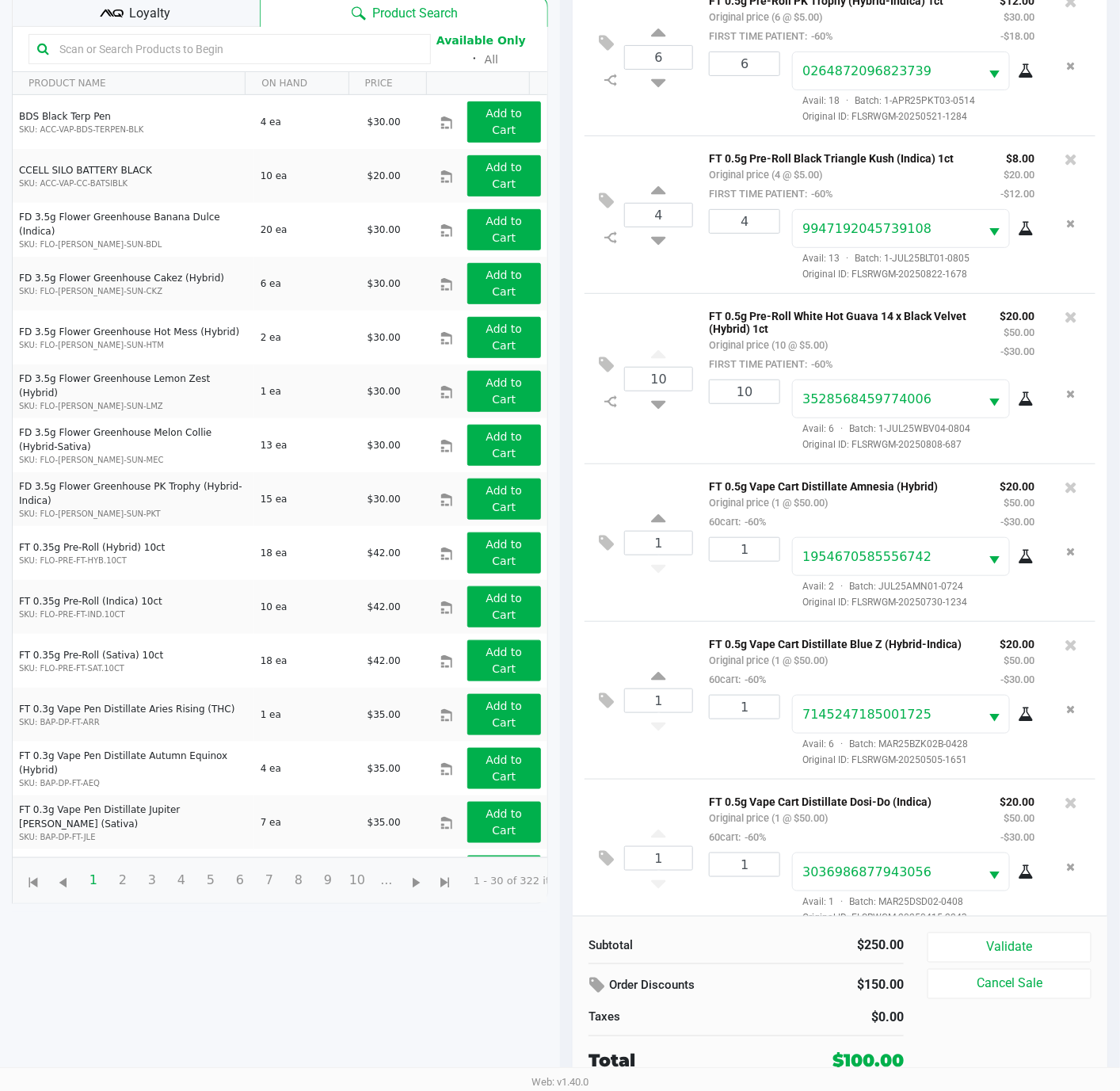
scroll to position [44, 0]
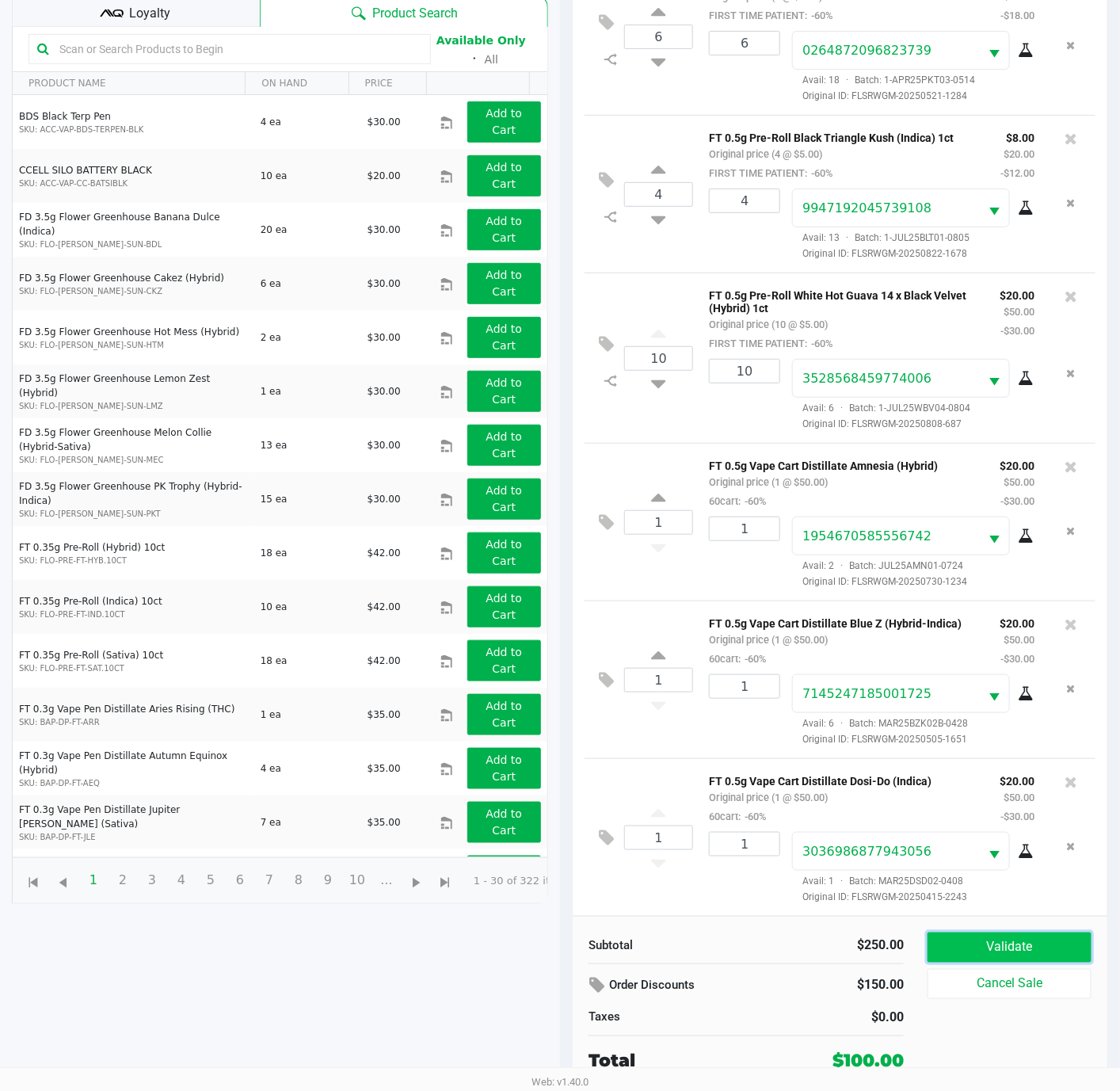
click at [982, 935] on button "Validate" at bounding box center [1010, 947] width 164 height 30
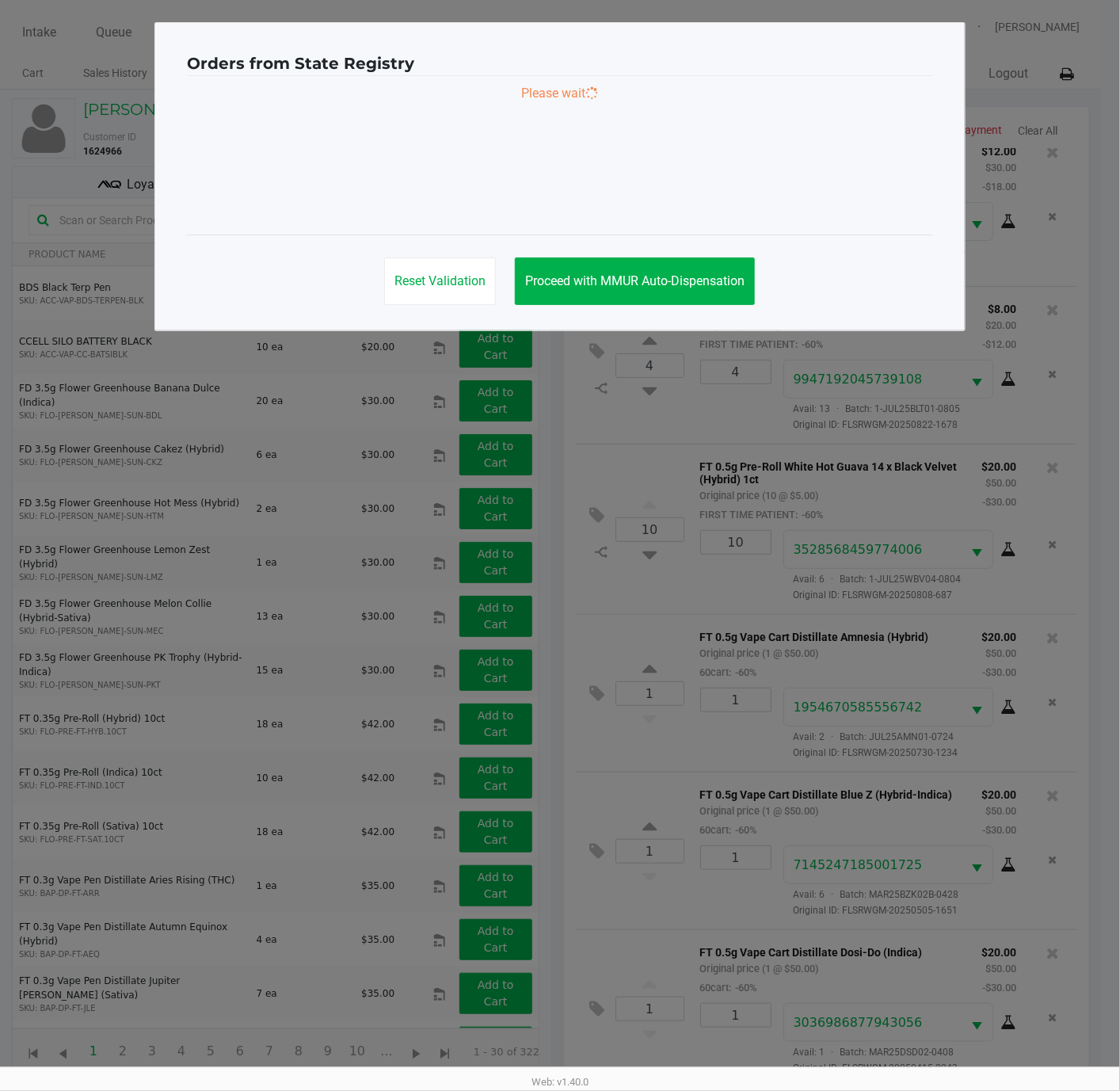
scroll to position [0, 0]
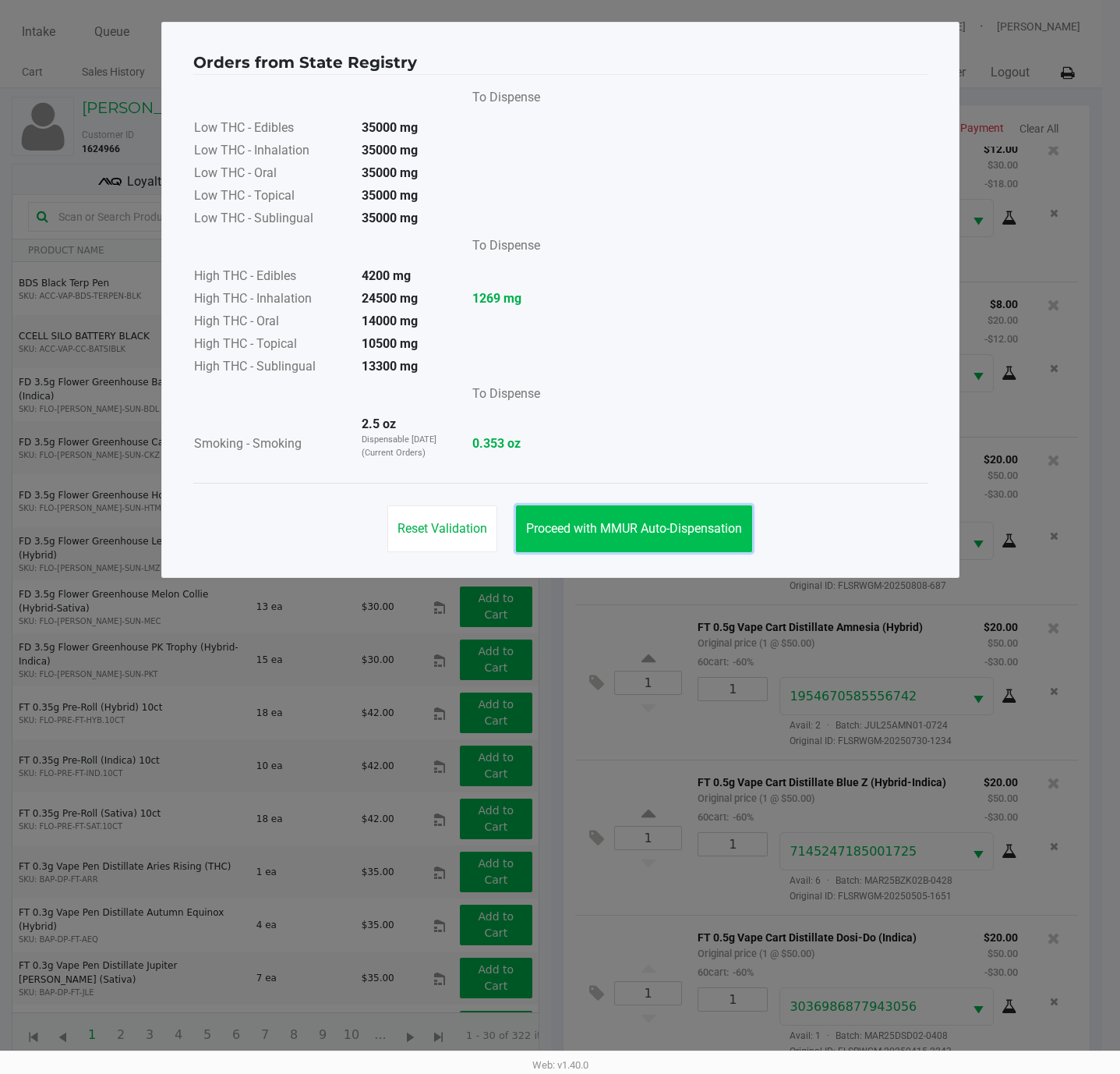
click at [615, 526] on span "Proceed with MMUR Auto-Dispensation" at bounding box center [633, 528] width 216 height 15
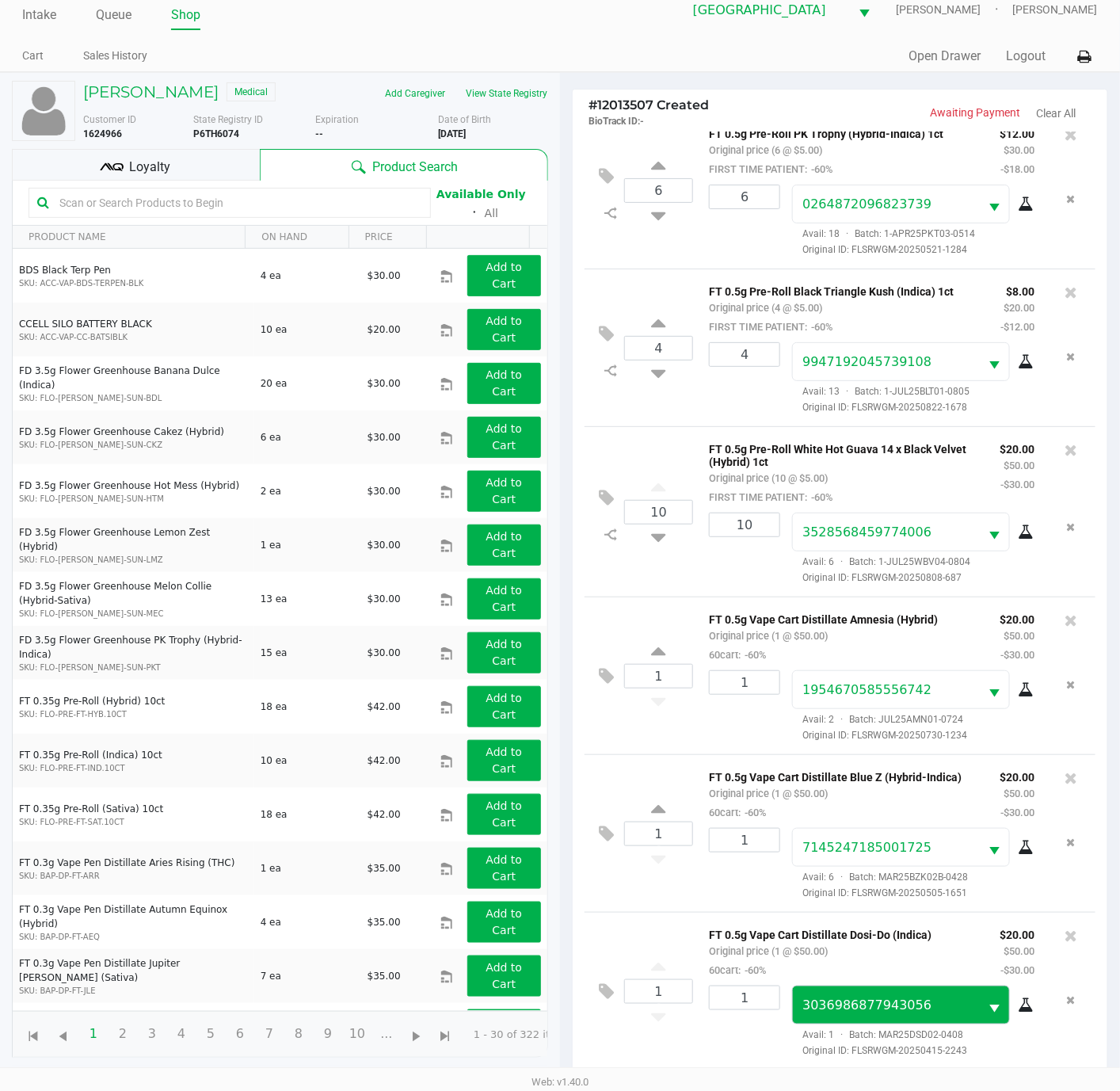
scroll to position [176, 0]
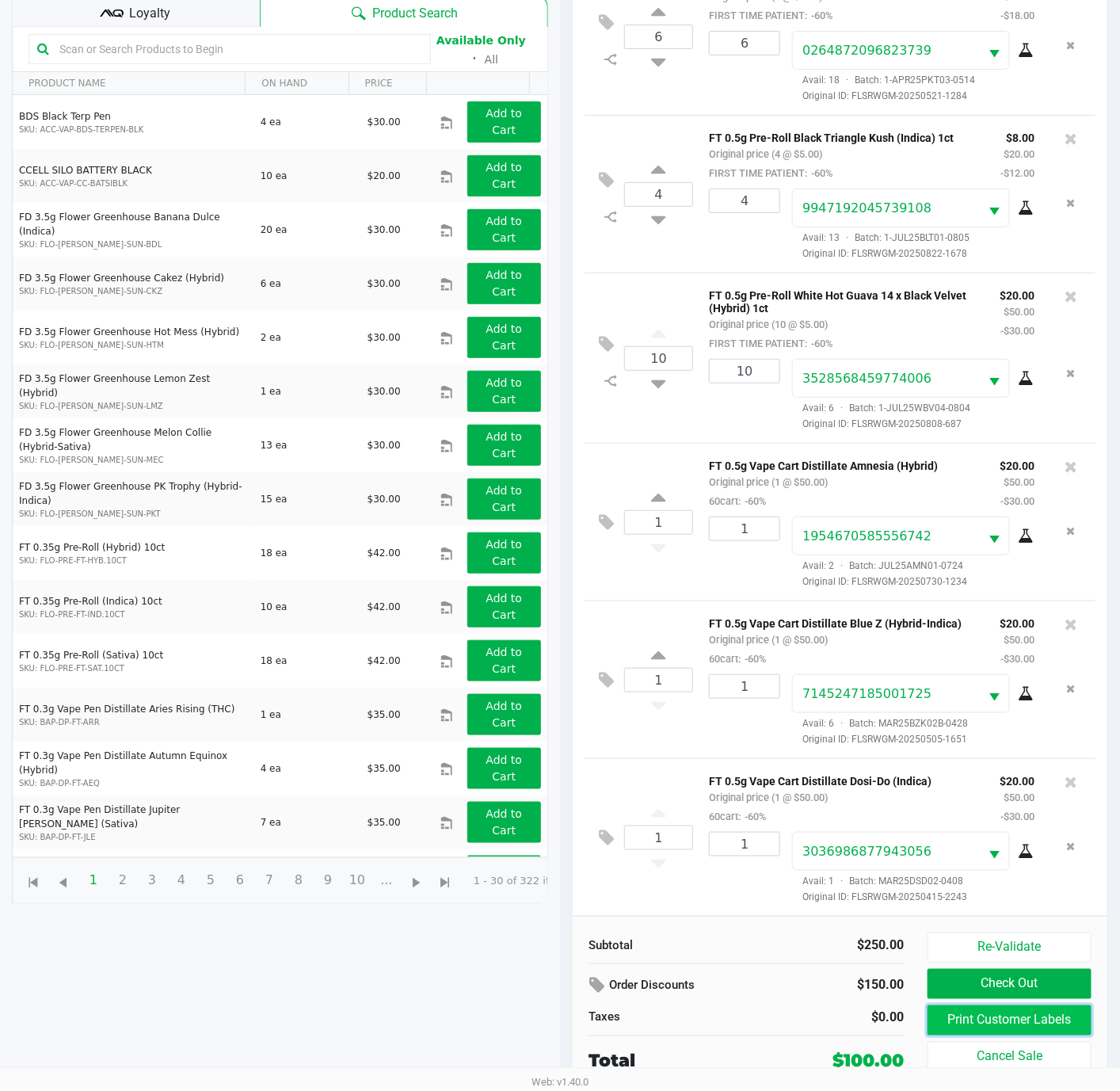
click at [970, 1017] on button "Print Customer Labels" at bounding box center [1010, 1020] width 164 height 30
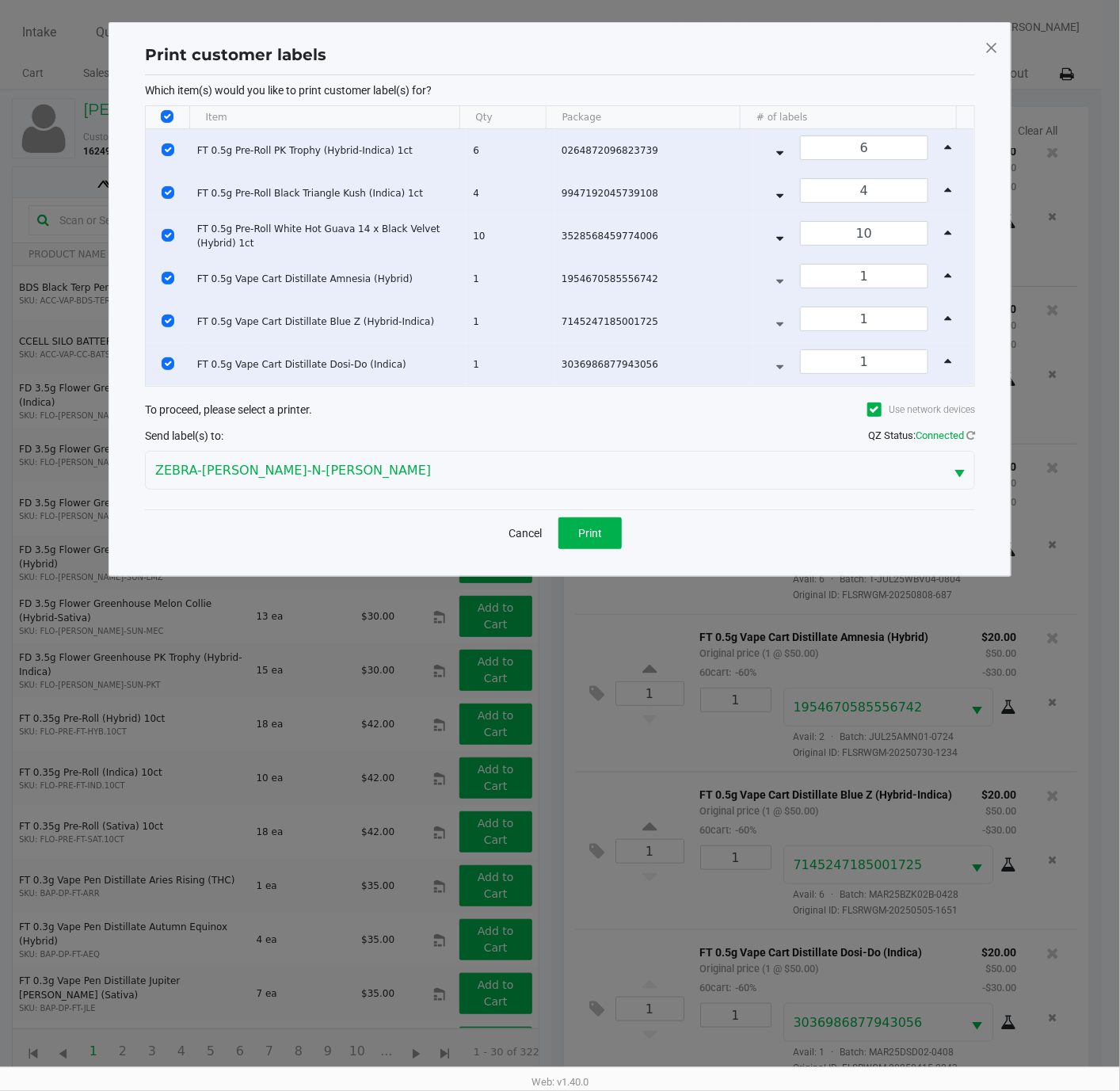
scroll to position [0, 0]
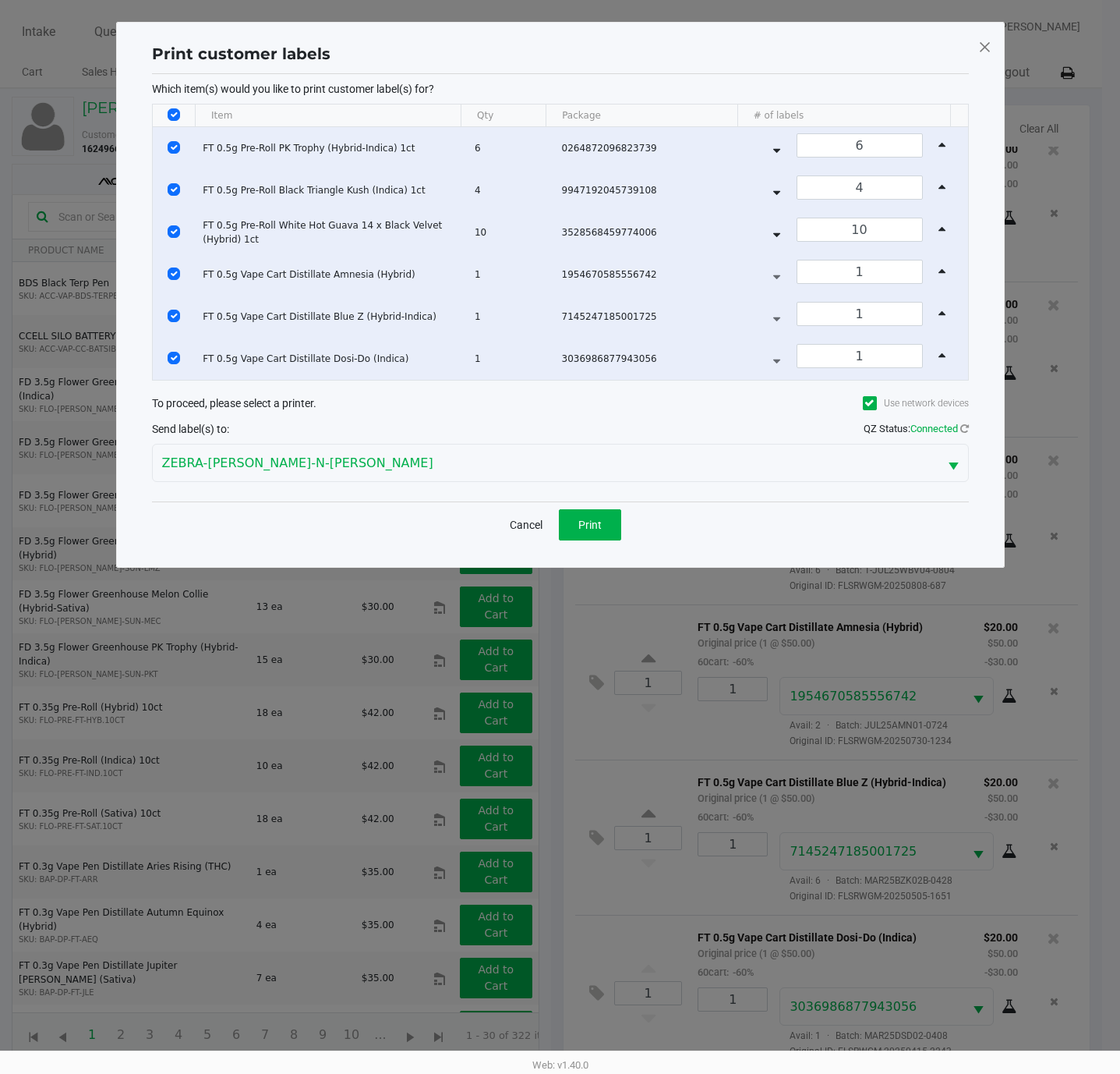
click at [613, 559] on div "Print customer labels Which item(s) would you like to print customer label(s) f…" at bounding box center [560, 294] width 889 height 546
click at [583, 530] on span "Print" at bounding box center [590, 525] width 23 height 13
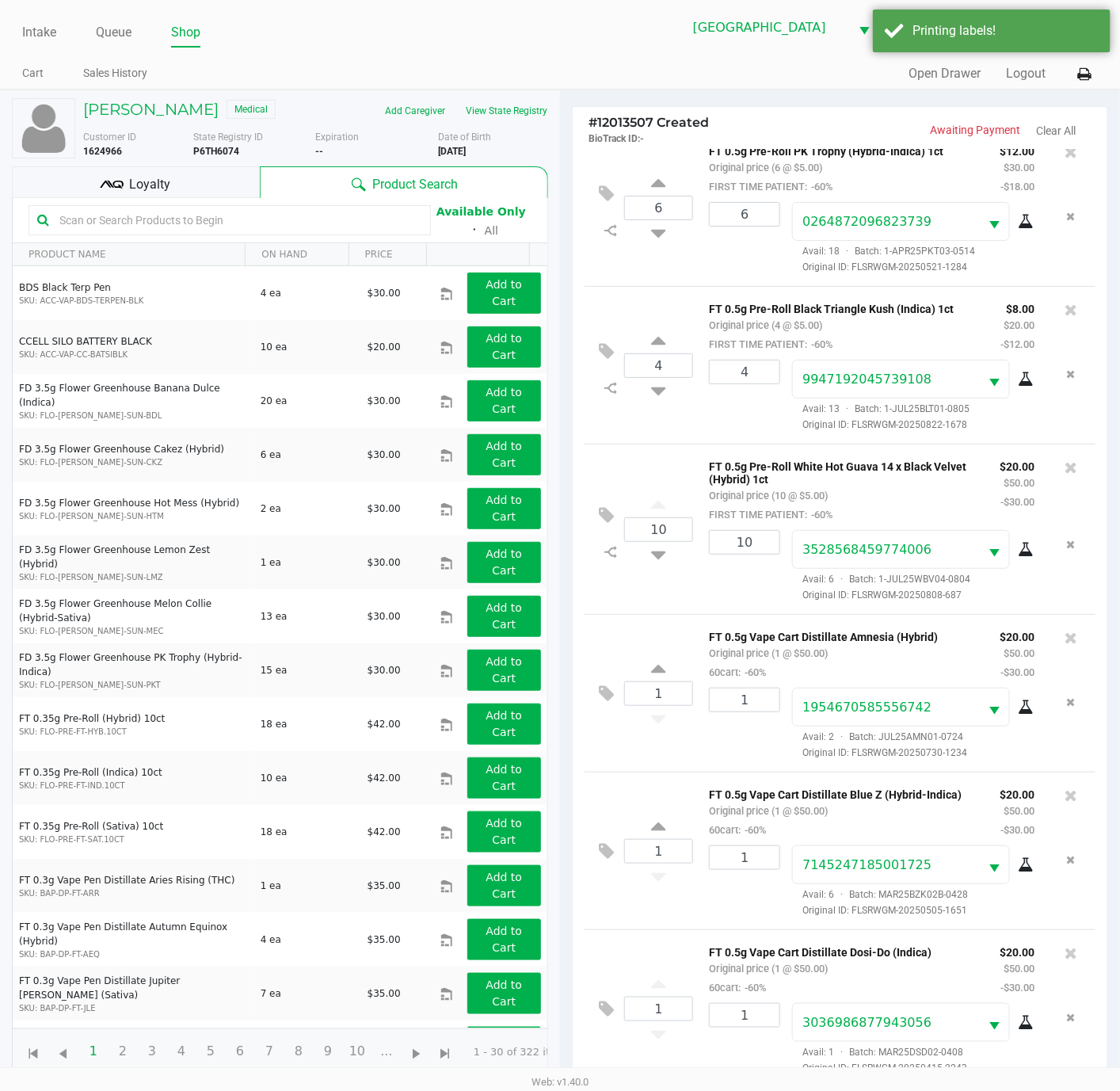
click at [162, 181] on span "Loyalty" at bounding box center [149, 184] width 41 height 19
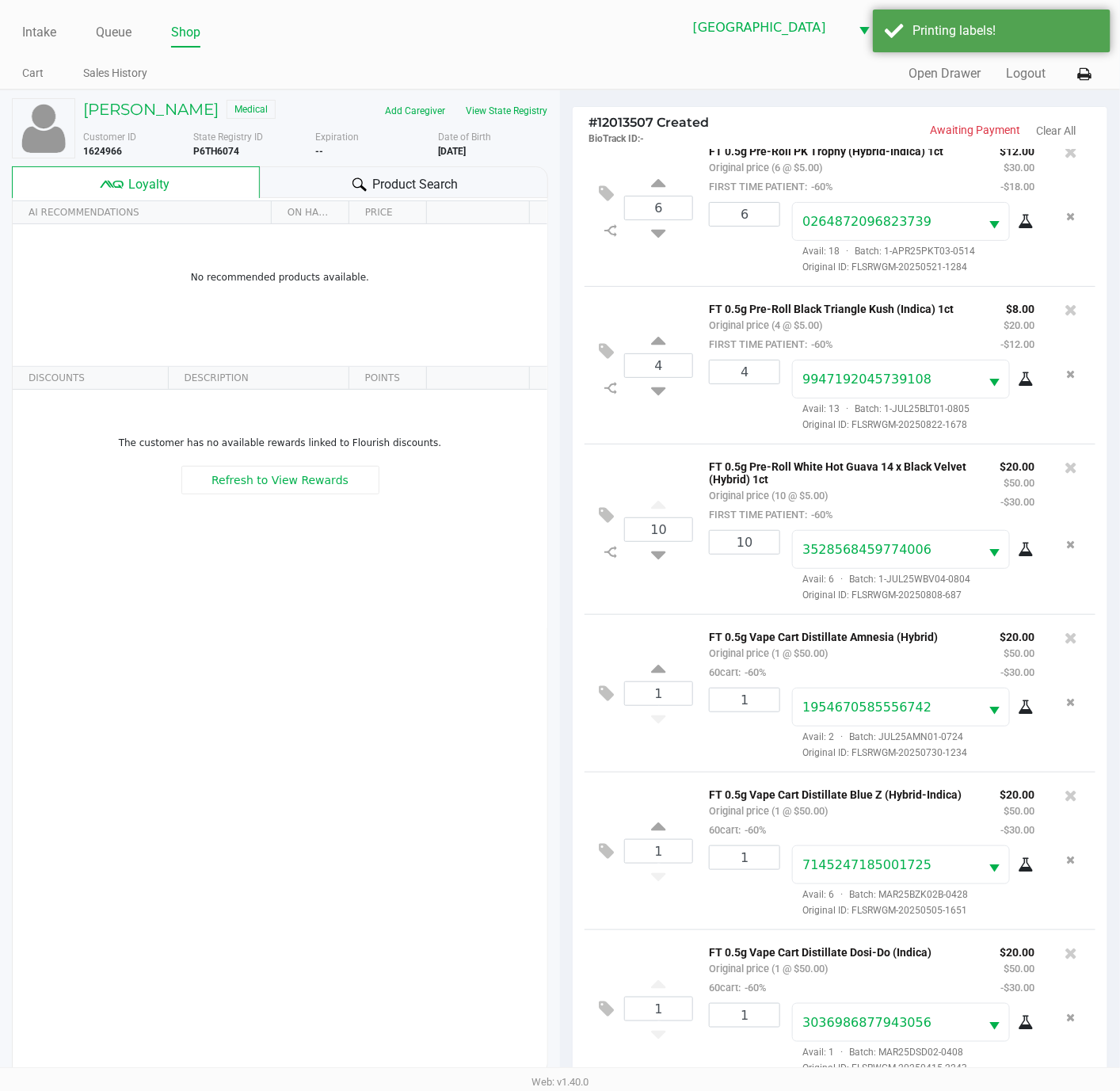
click at [486, 183] on div "Product Search" at bounding box center [404, 182] width 288 height 31
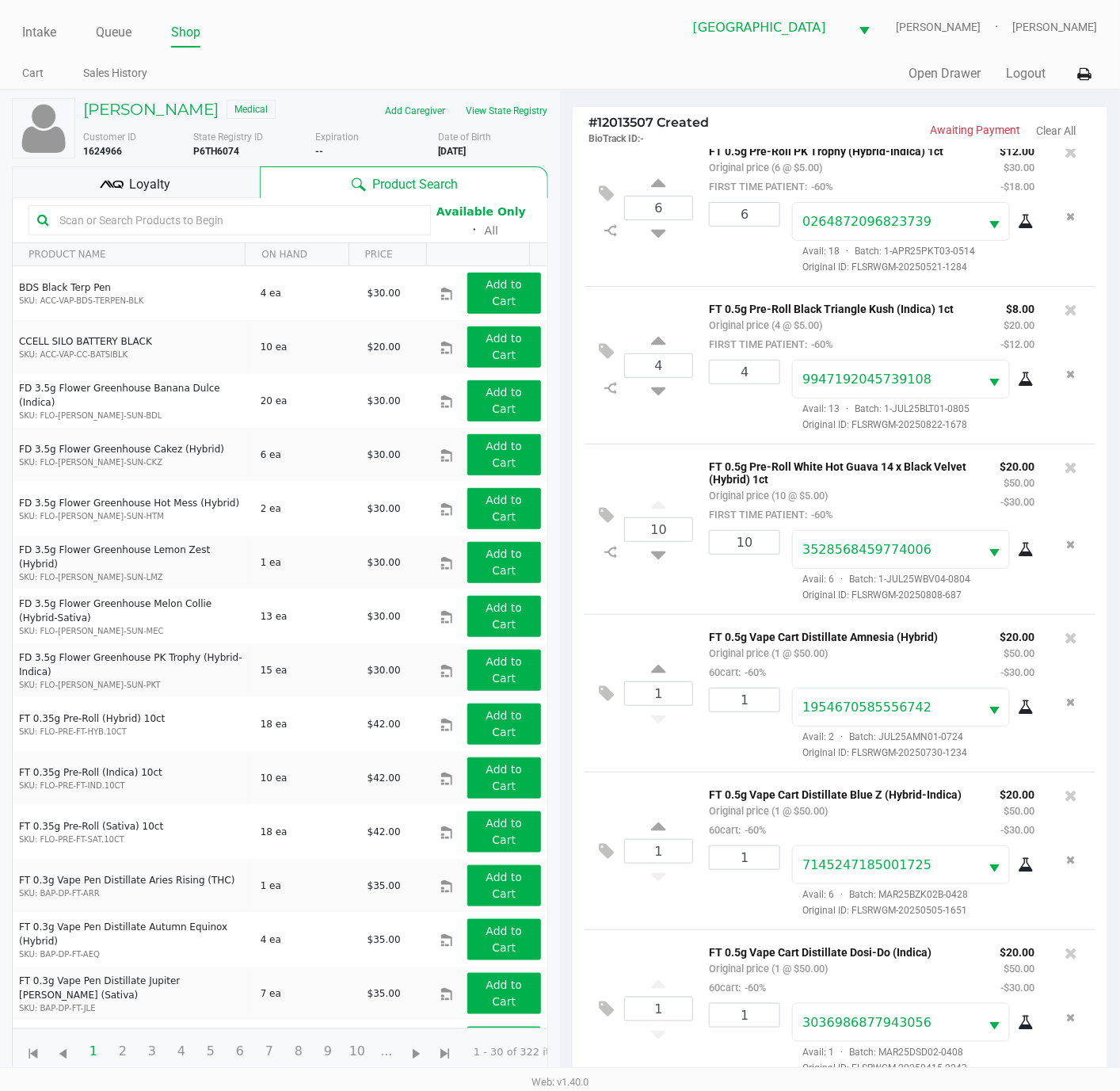
click at [620, 577] on div "10 FT 0.5g Pre-Roll White Hot Guava 14 x Black Velvet (Hybrid) 1ct Original pri…" at bounding box center [840, 528] width 511 height 170
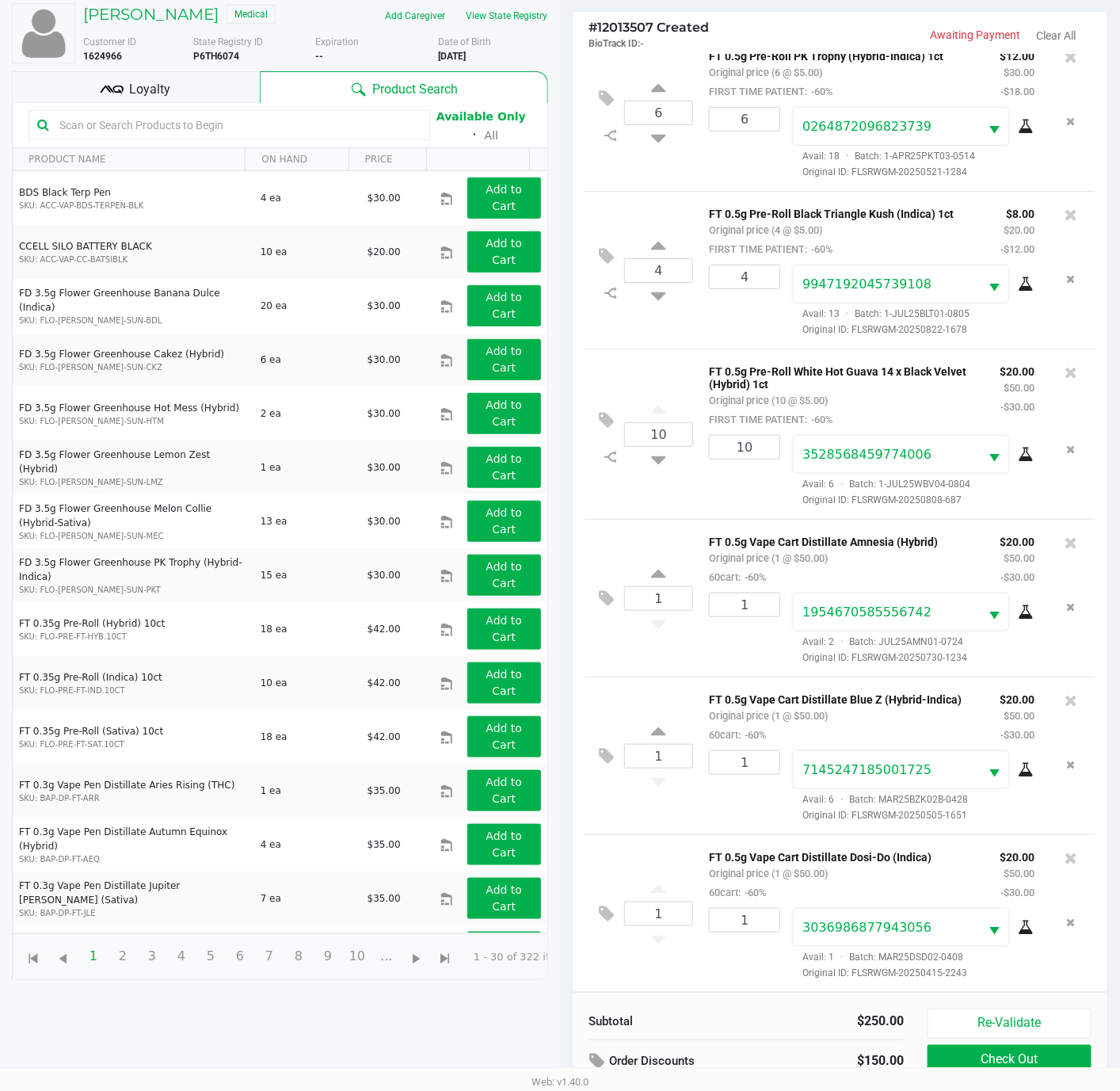
scroll to position [195, 0]
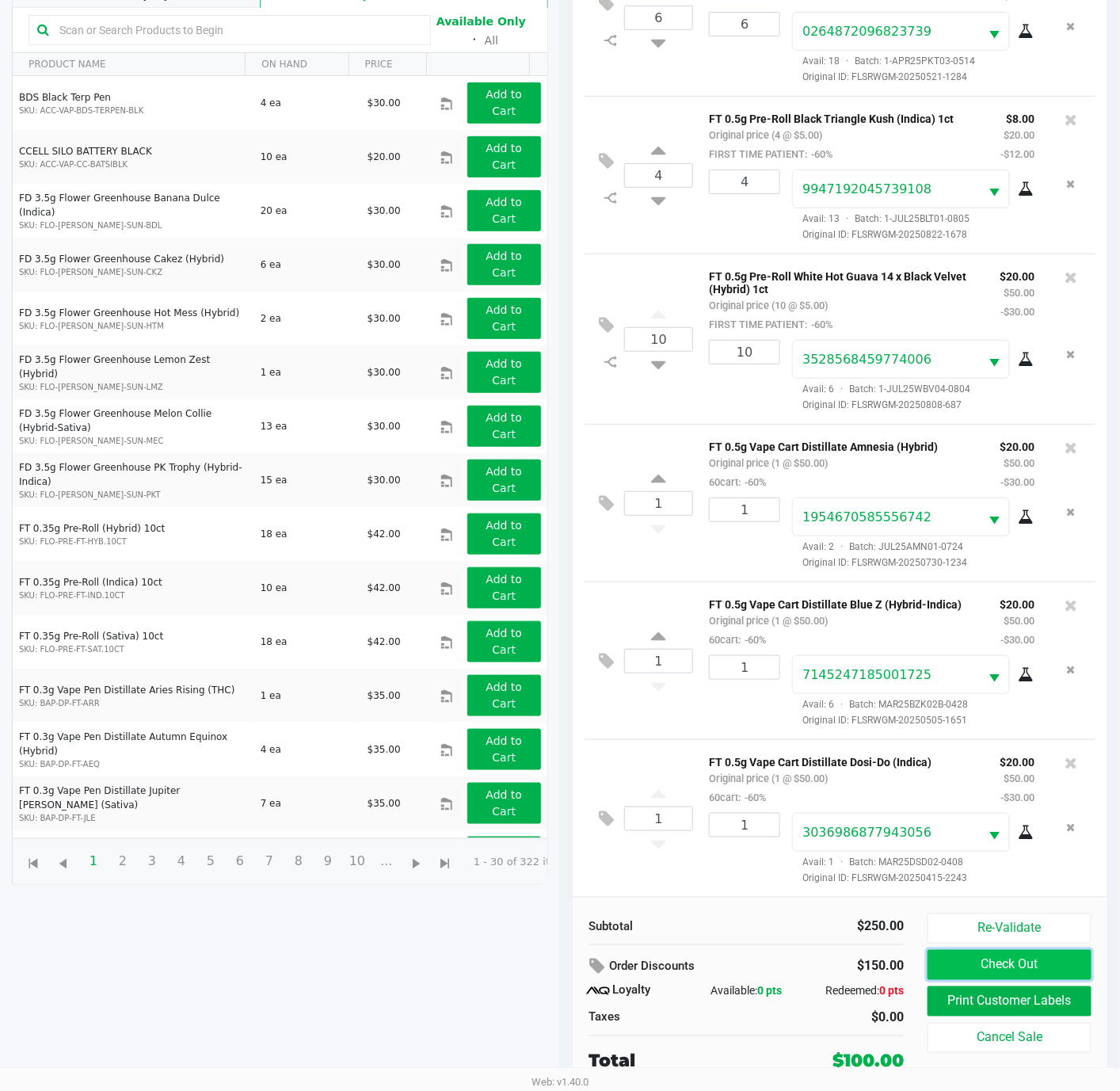
click at [1013, 956] on button "Check Out" at bounding box center [1010, 964] width 164 height 30
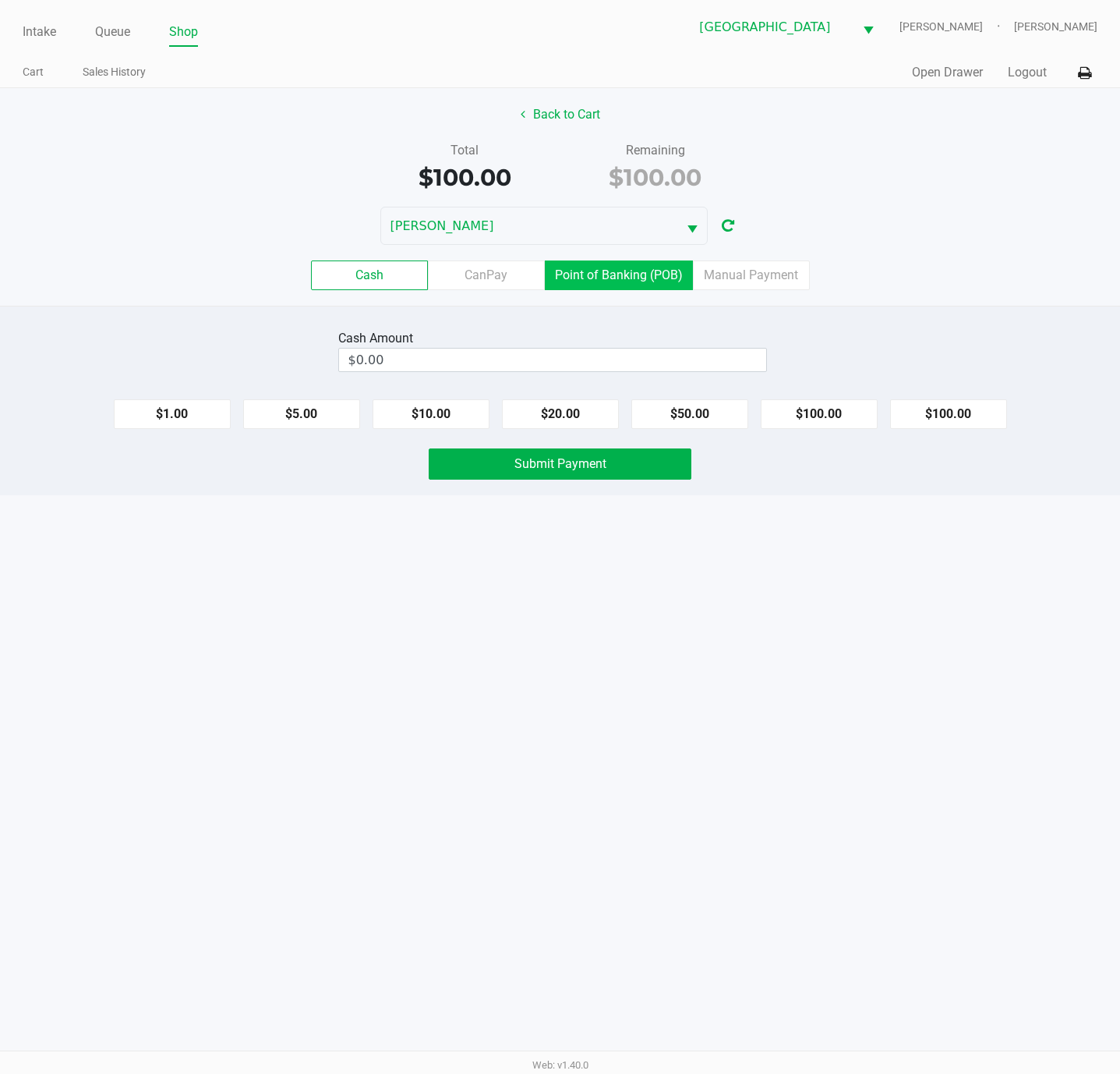
click at [591, 277] on label "Point of Banking (POB)" at bounding box center [619, 275] width 148 height 29
click at [0, 0] on 7 "Point of Banking (POB)" at bounding box center [0, 0] width 0 height 0
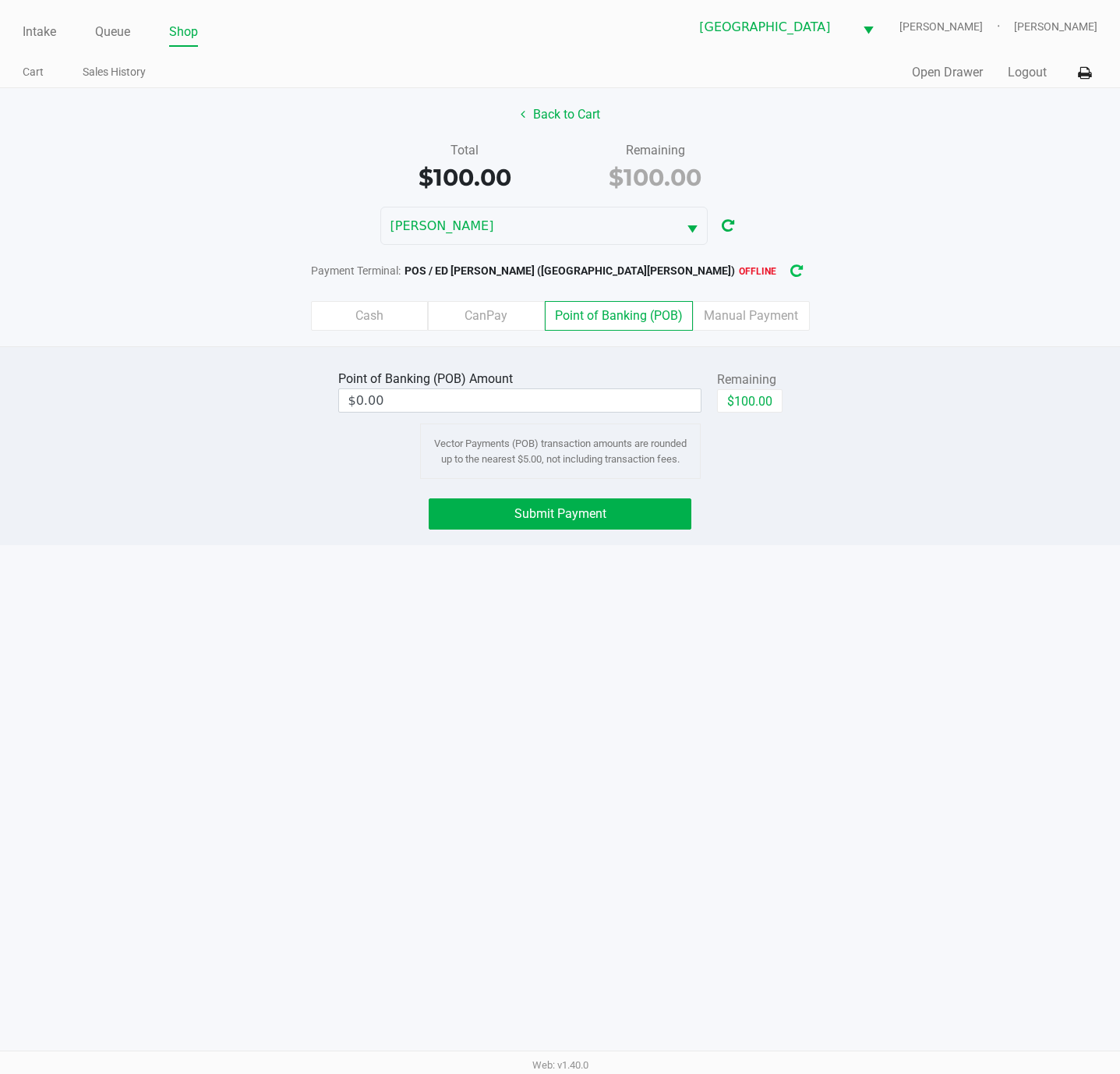
click at [790, 274] on icon "button" at bounding box center [796, 271] width 13 height 11
click at [650, 524] on button "Submit Payment" at bounding box center [560, 513] width 263 height 31
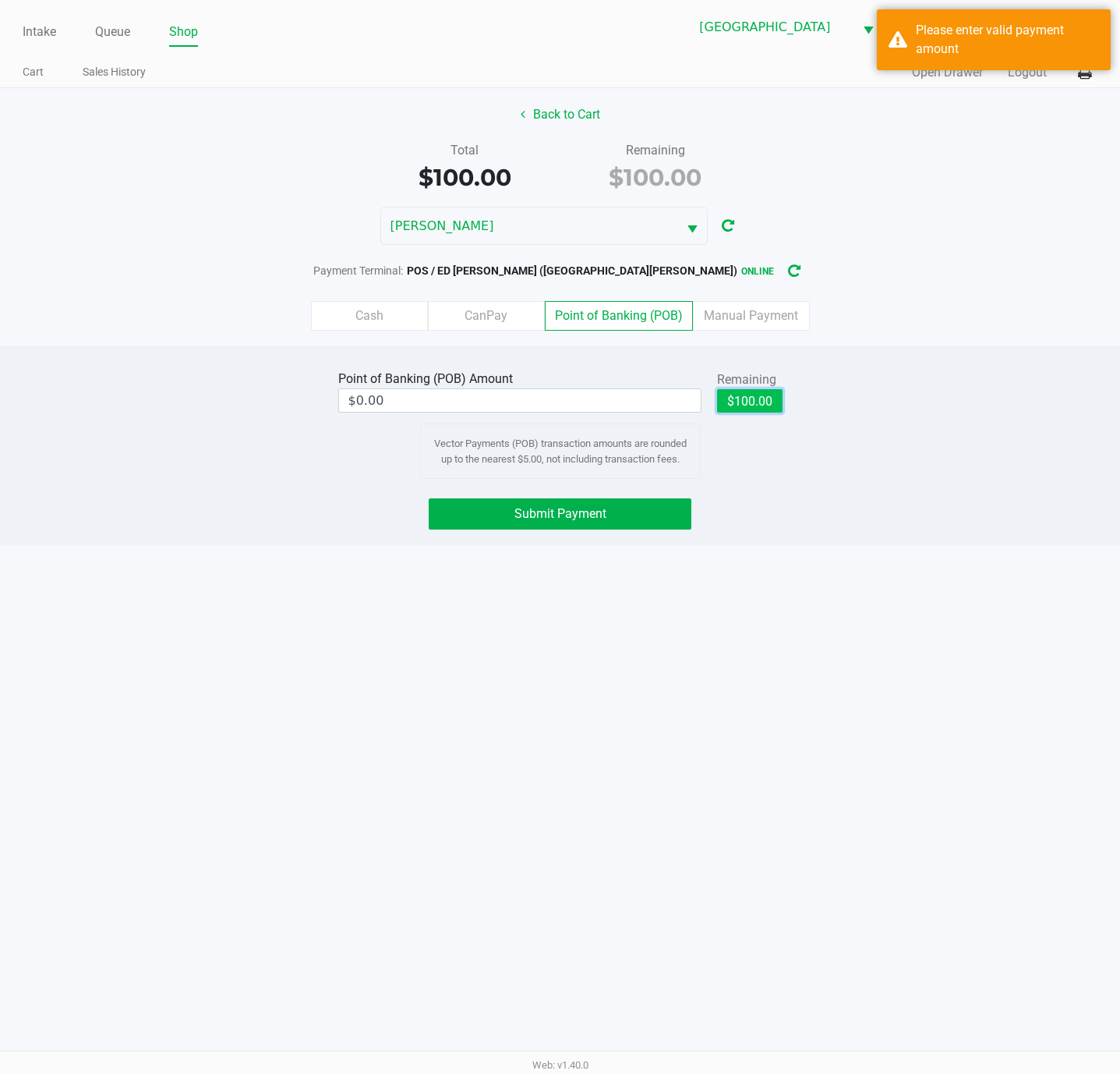
click at [748, 409] on button "$100.00" at bounding box center [750, 400] width 65 height 23
type input "$100.00"
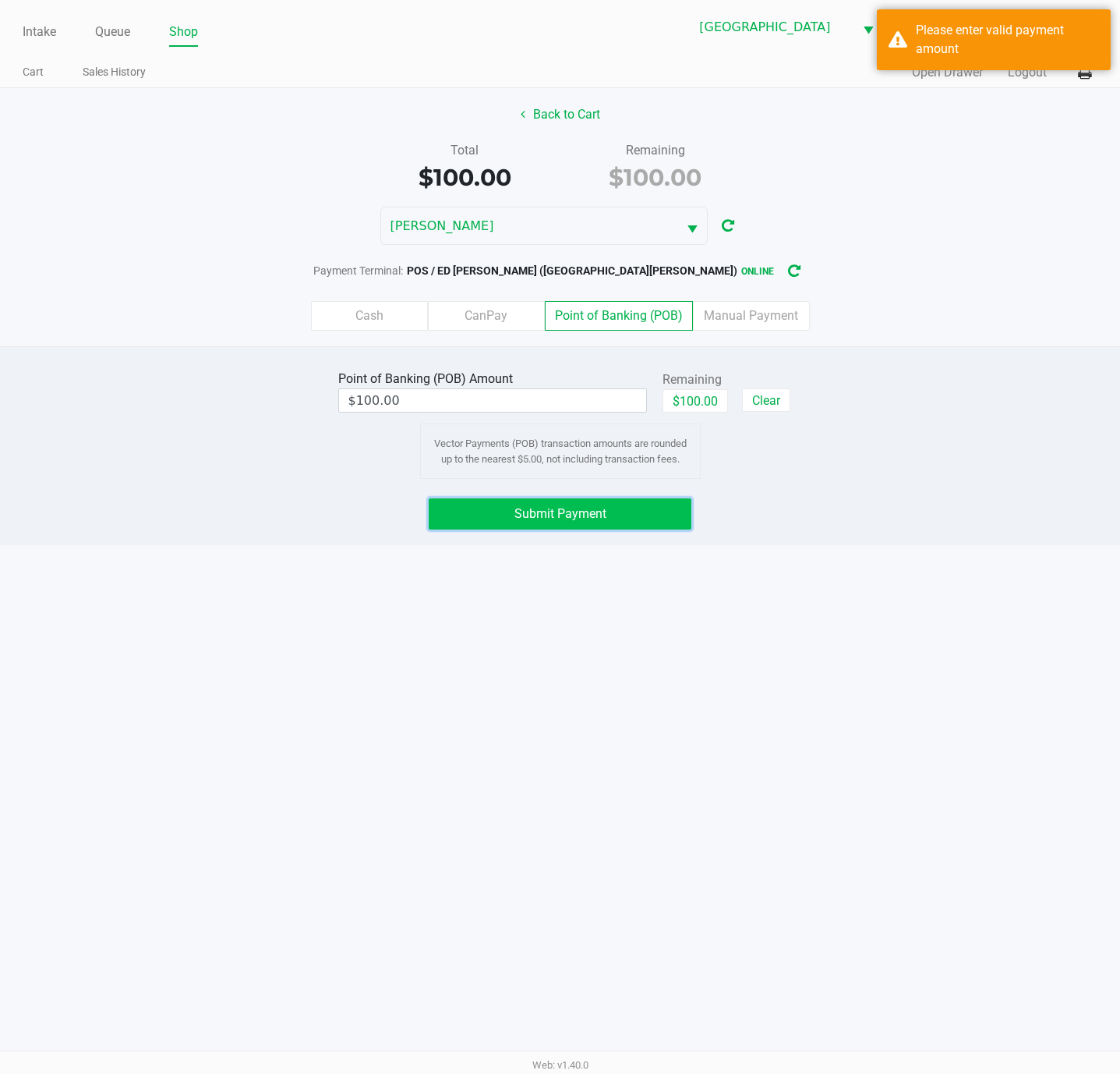
click at [620, 515] on button "Submit Payment" at bounding box center [560, 513] width 263 height 31
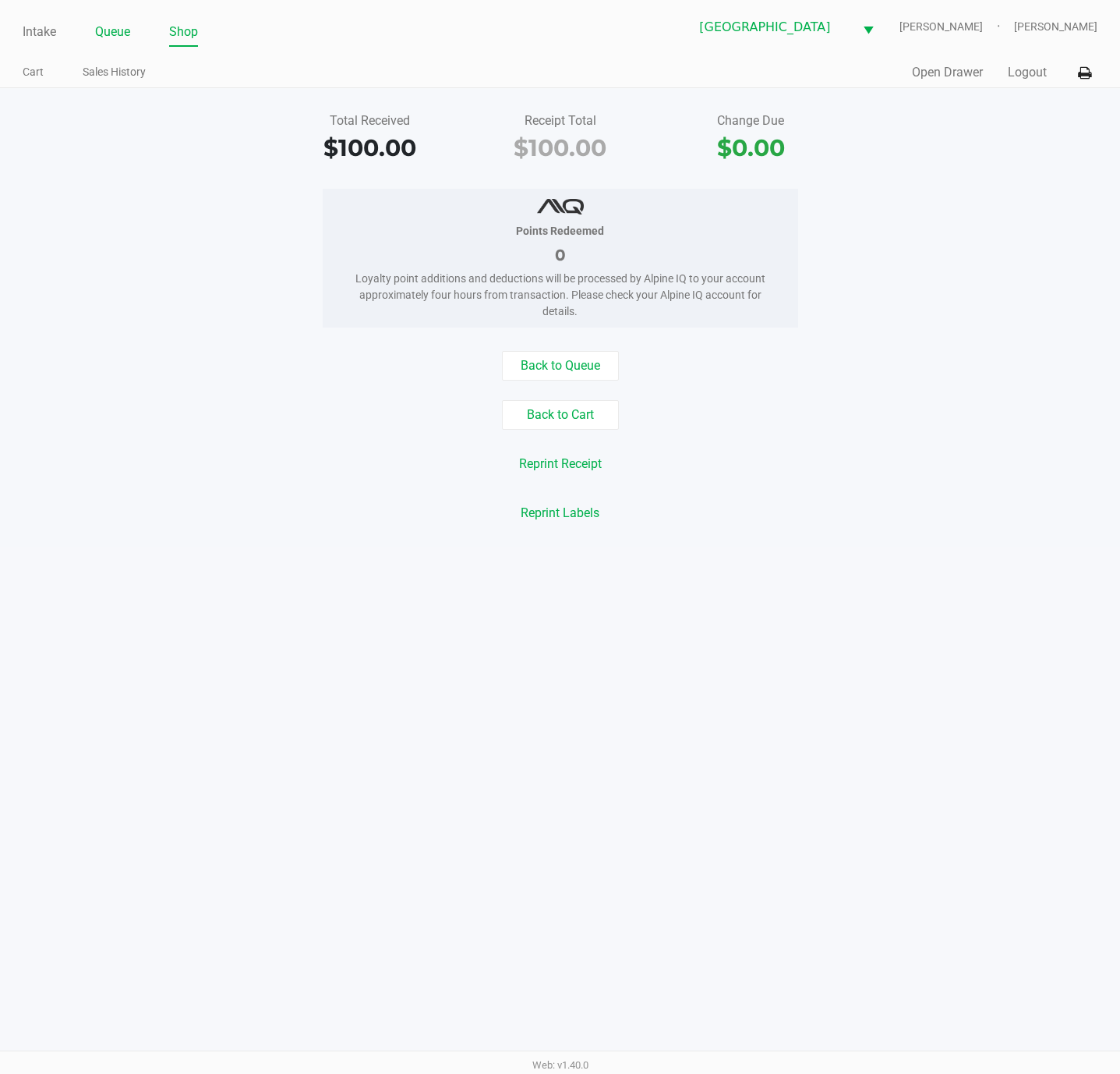
click at [130, 33] on link "Queue" at bounding box center [113, 31] width 35 height 21
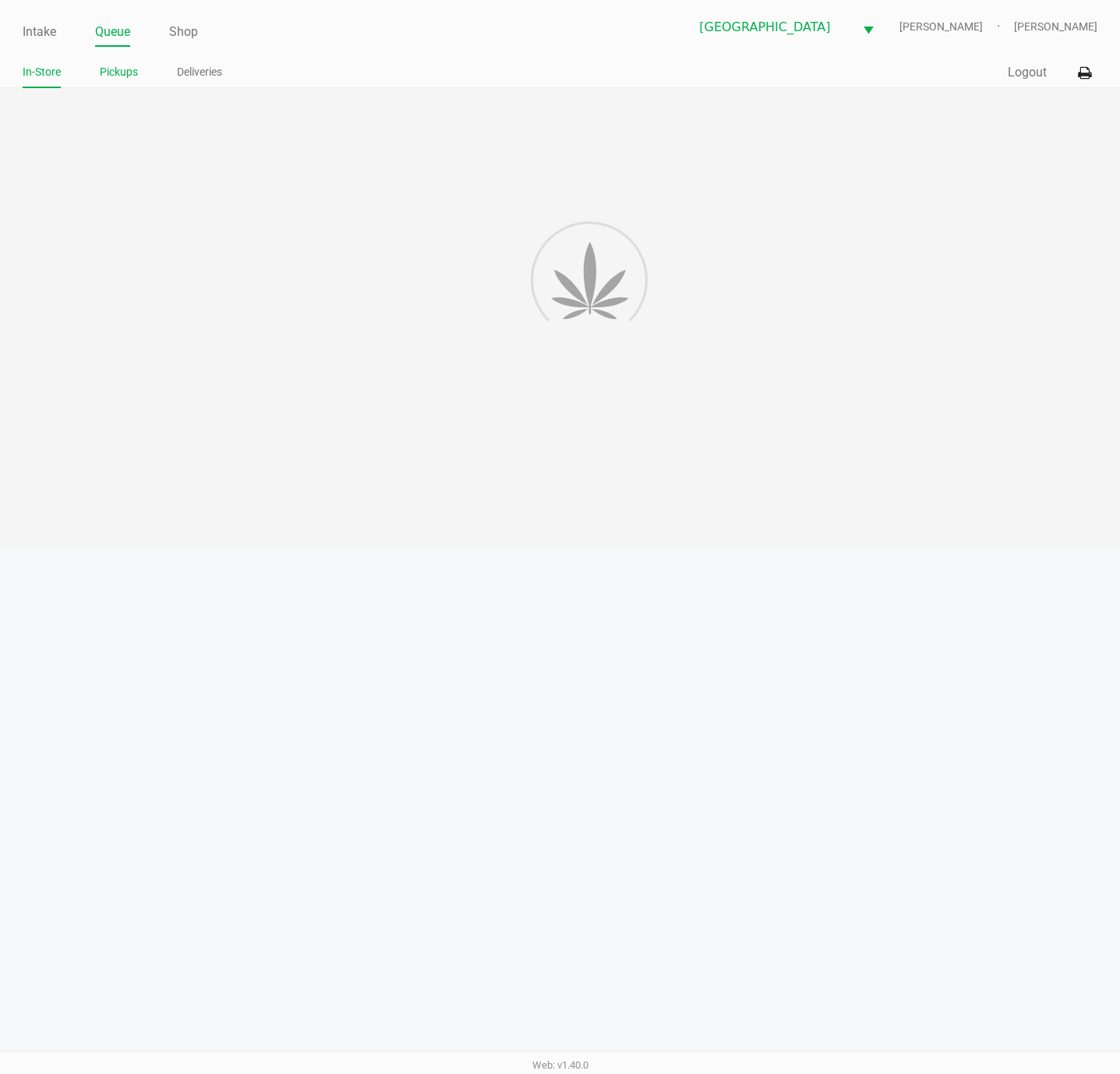
click at [130, 65] on link "Pickups" at bounding box center [119, 72] width 38 height 20
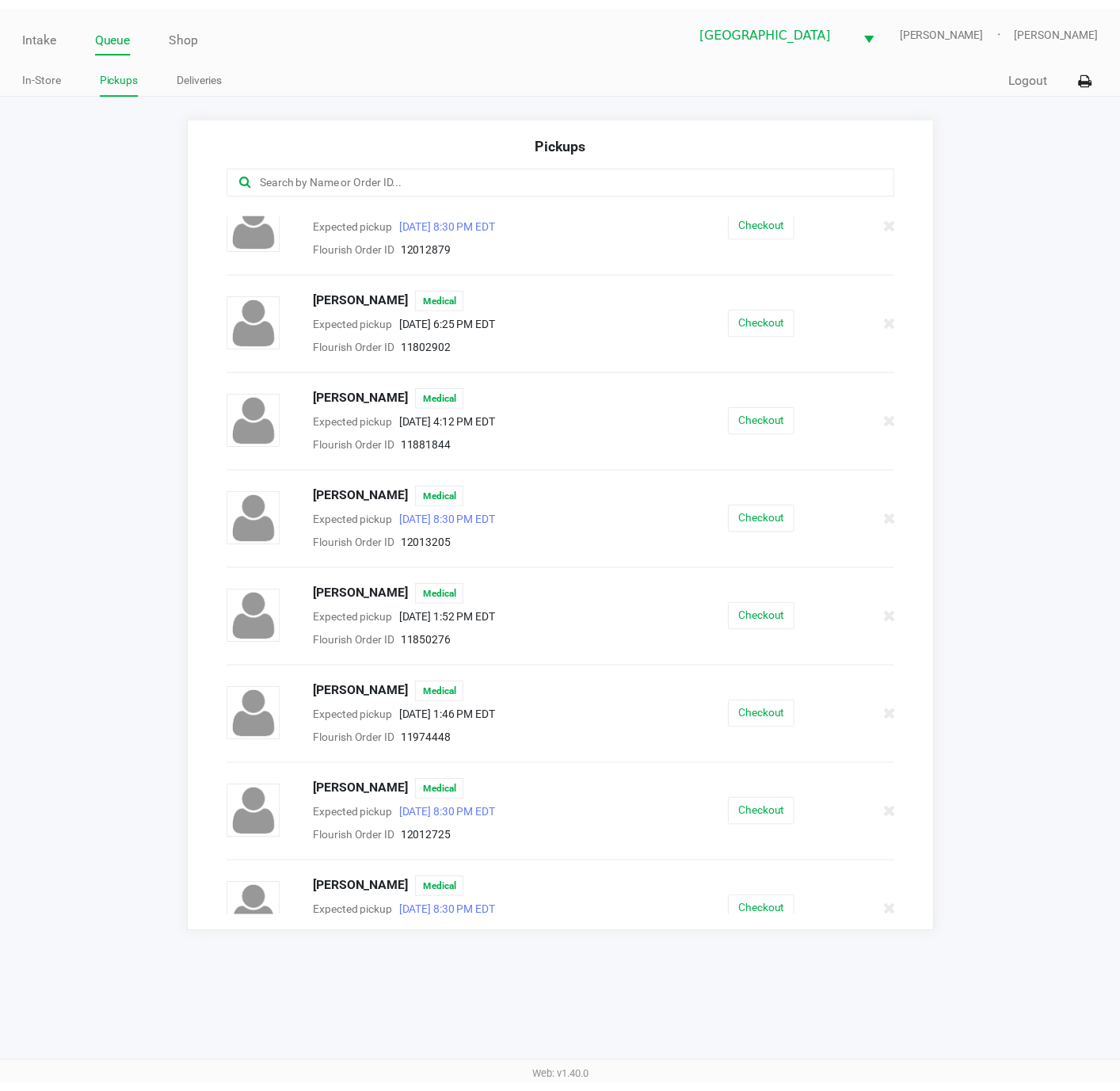
scroll to position [594, 0]
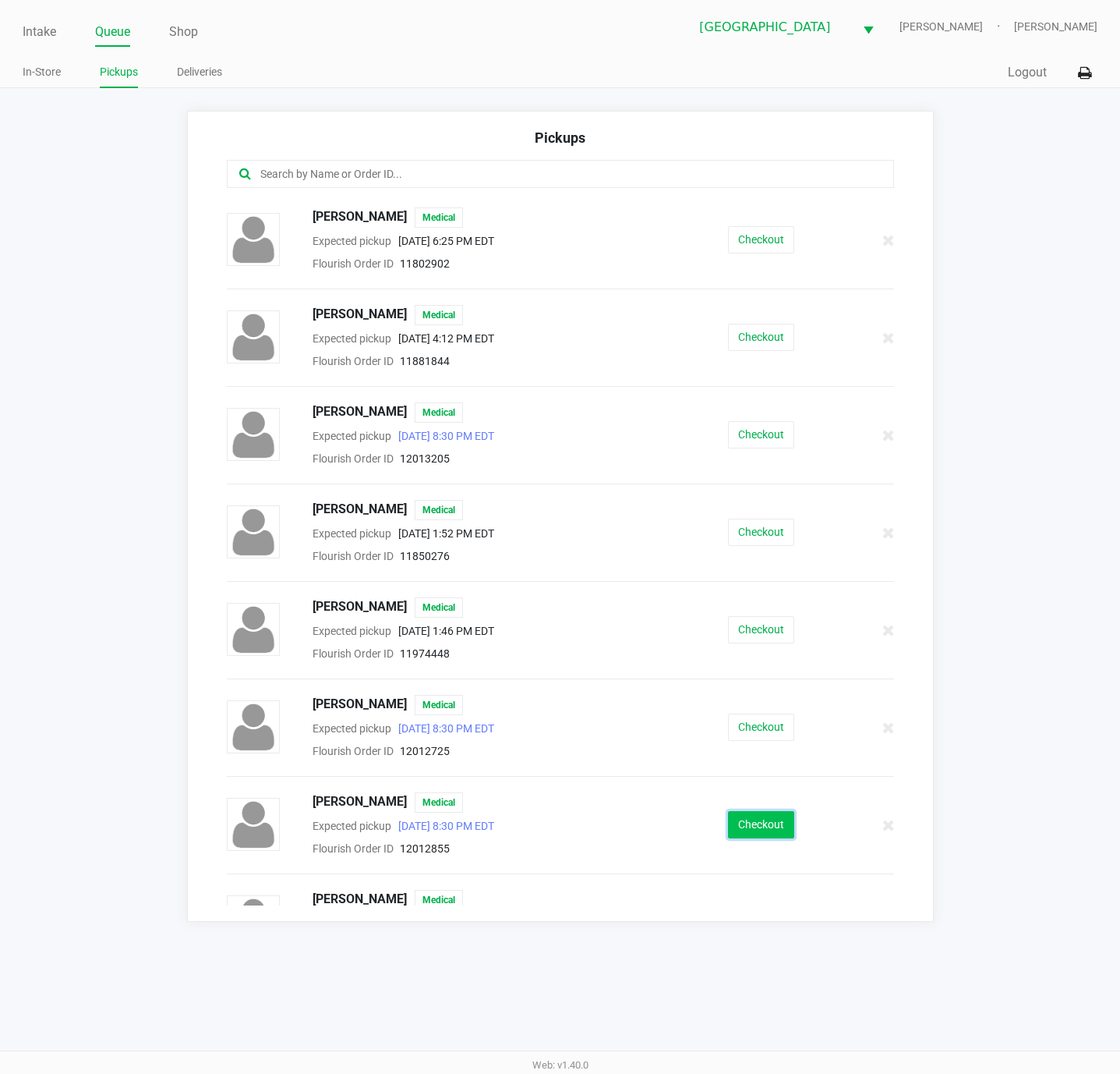
click at [737, 838] on button "Checkout" at bounding box center [761, 825] width 66 height 28
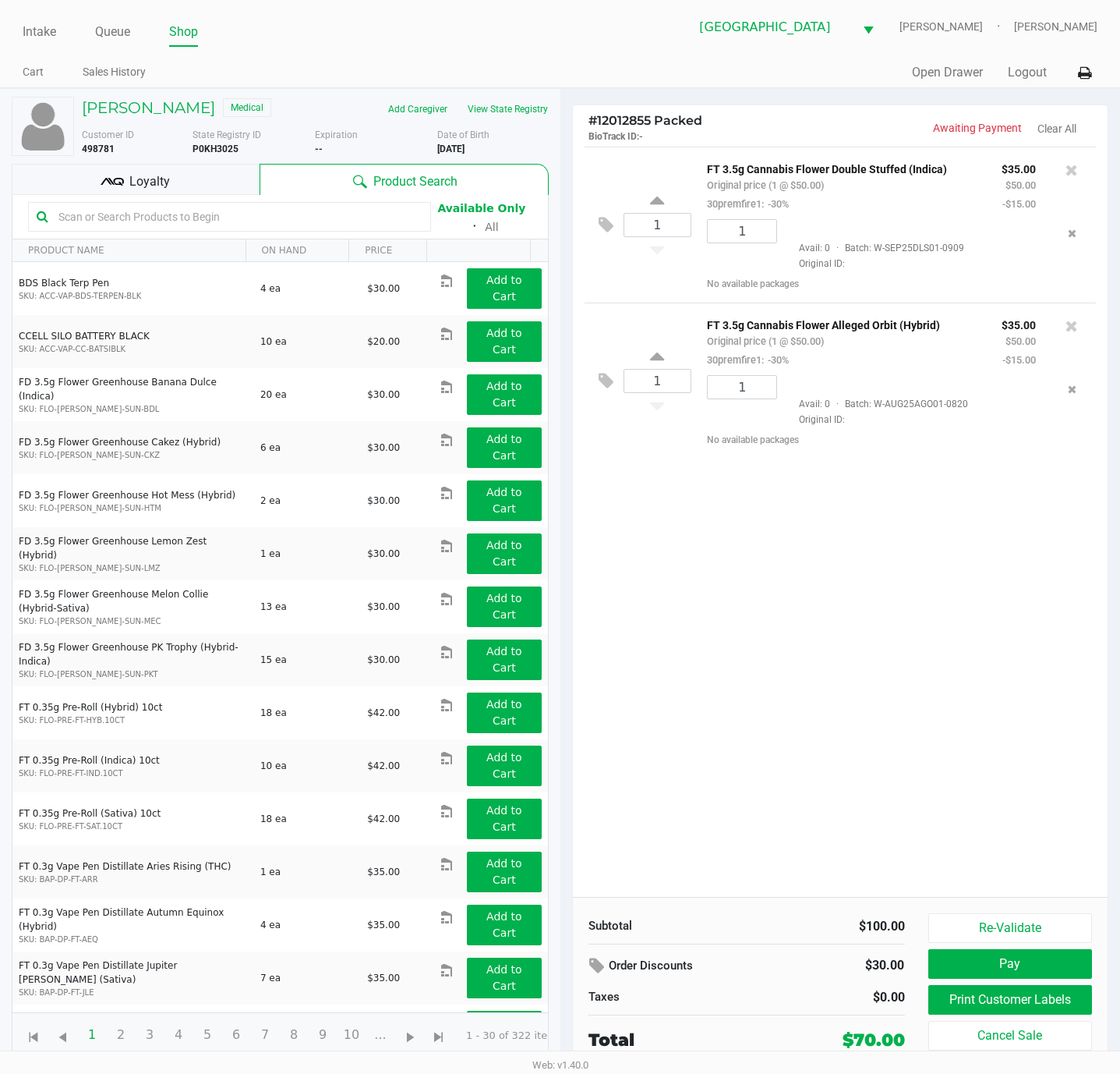
click at [202, 162] on div "Matthew Lobe Medical Add Caregiver View State Registry Customer ID 498781 State…" at bounding box center [280, 577] width 537 height 977
click at [201, 173] on div "Loyalty" at bounding box center [136, 179] width 248 height 31
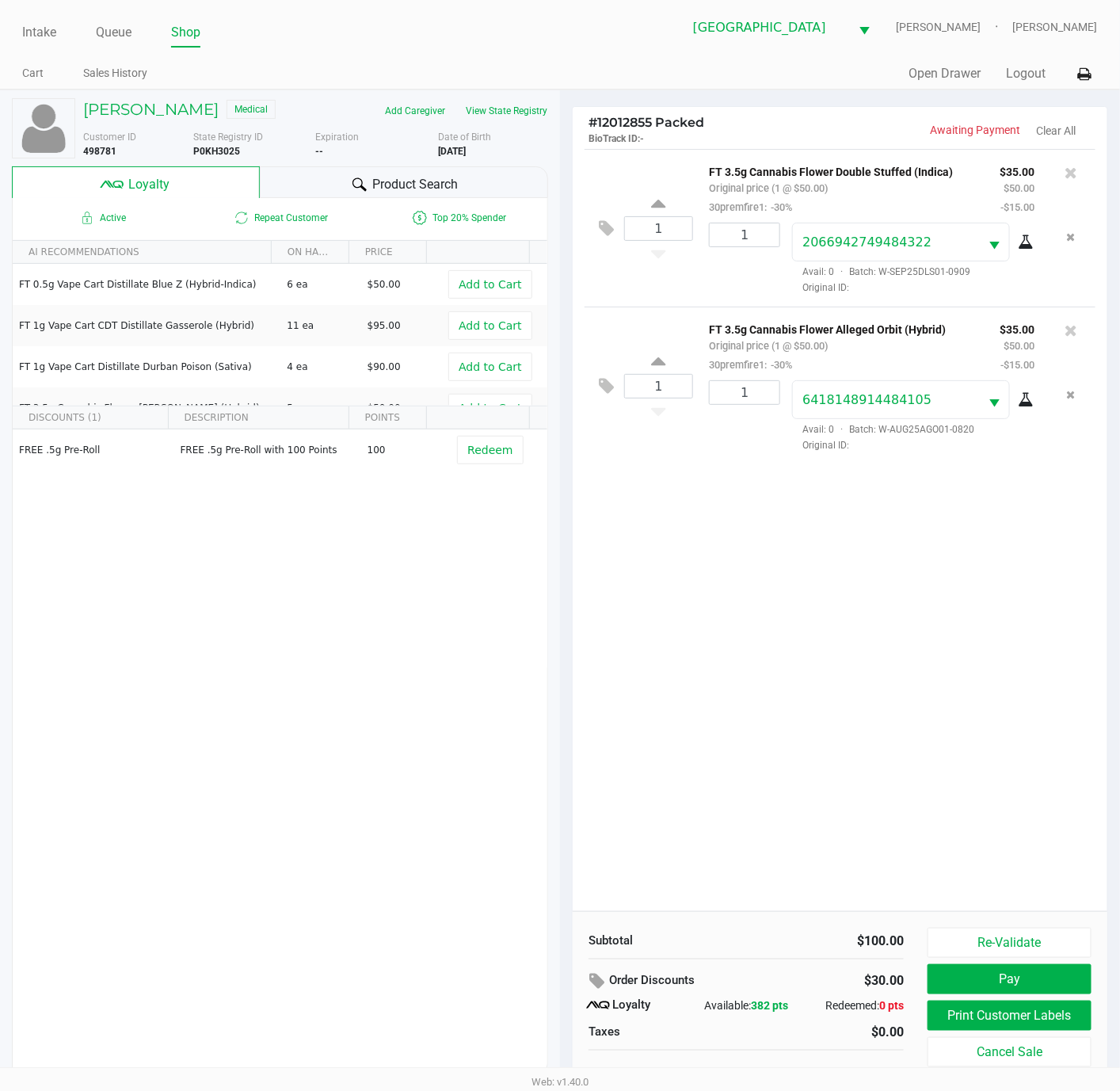
click at [887, 692] on div "1 FT 3.5g Cannabis Flower Double Stuffed (Indica) Original price (1 @ $50.00) 3…" at bounding box center [840, 529] width 535 height 762
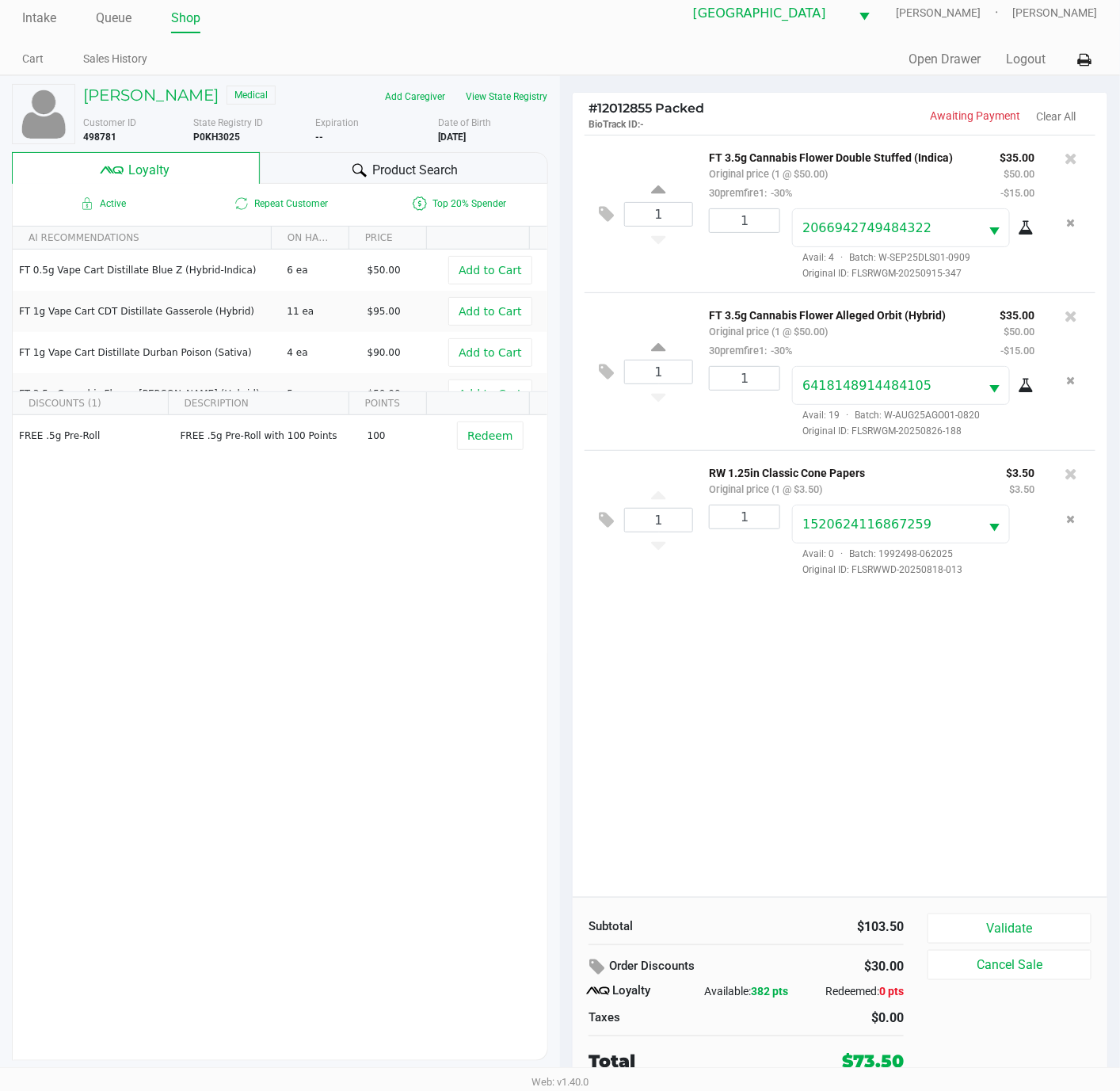
scroll to position [19, 0]
click at [942, 913] on button "Validate" at bounding box center [1010, 928] width 164 height 30
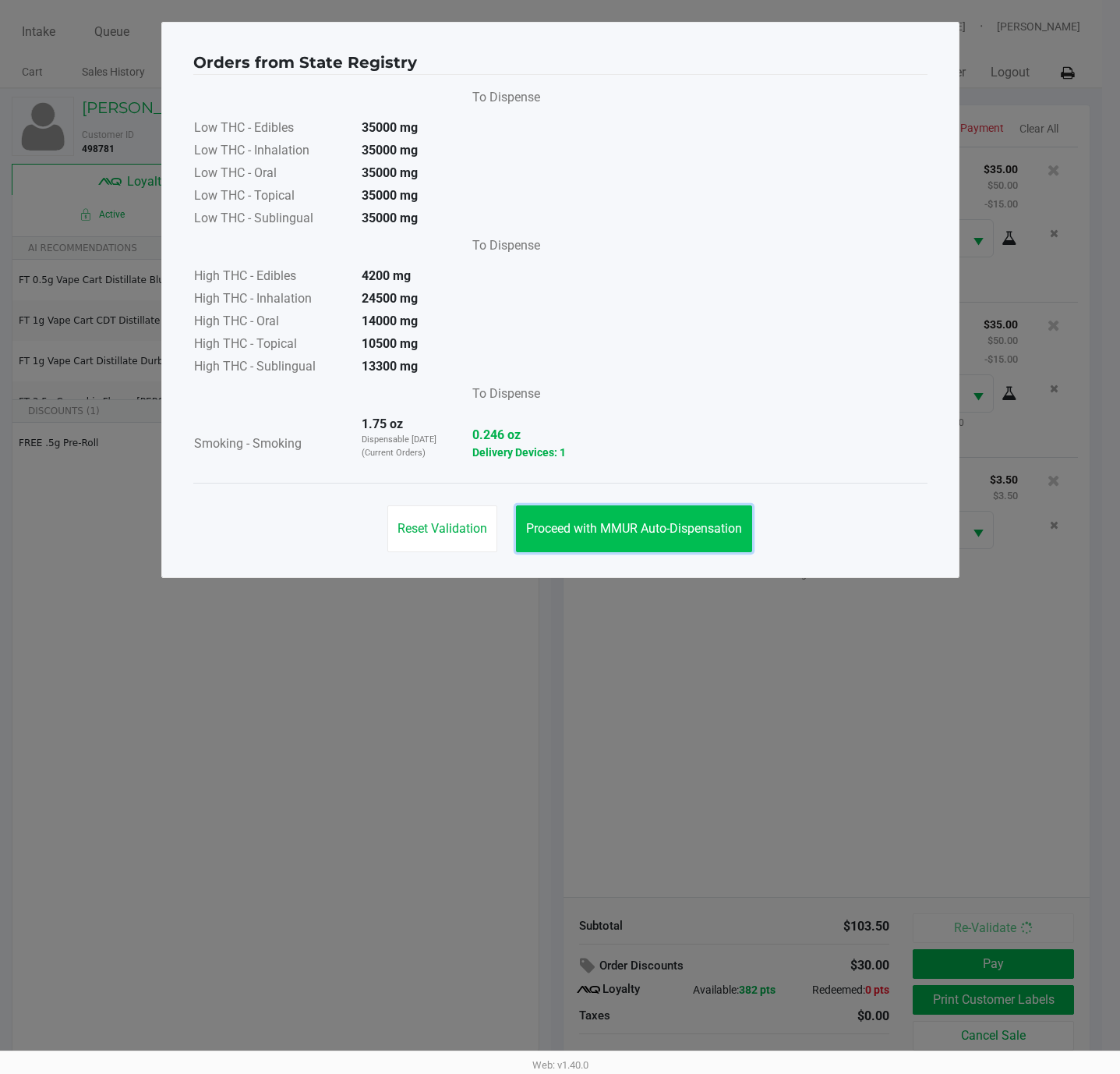
click at [606, 525] on span "Proceed with MMUR Auto-Dispensation" at bounding box center [633, 528] width 216 height 15
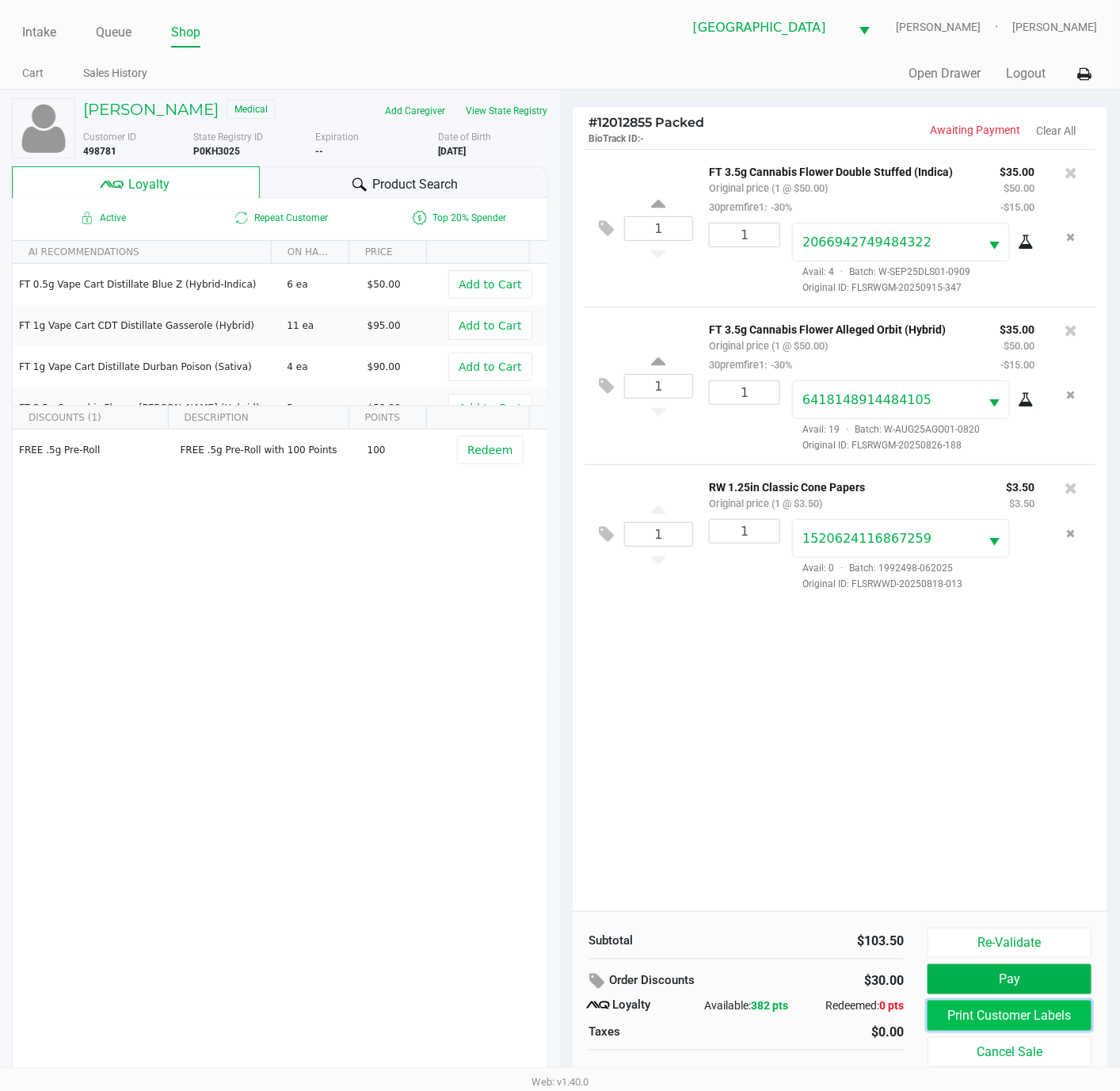
click at [953, 1013] on button "Print Customer Labels" at bounding box center [1010, 1015] width 164 height 30
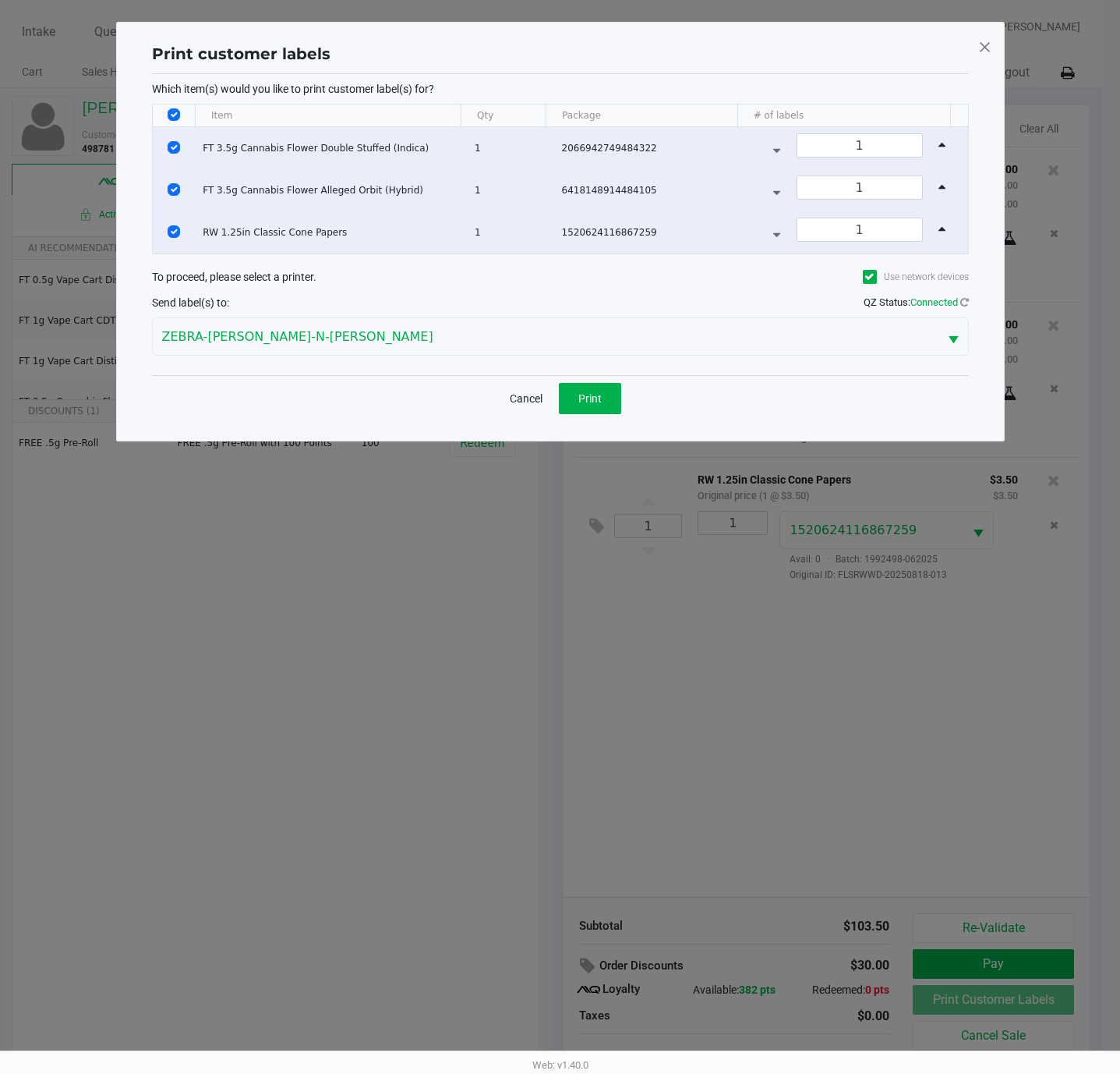
click at [174, 117] on input "Select All Rows" at bounding box center [174, 114] width 13 height 13
checkbox input "false"
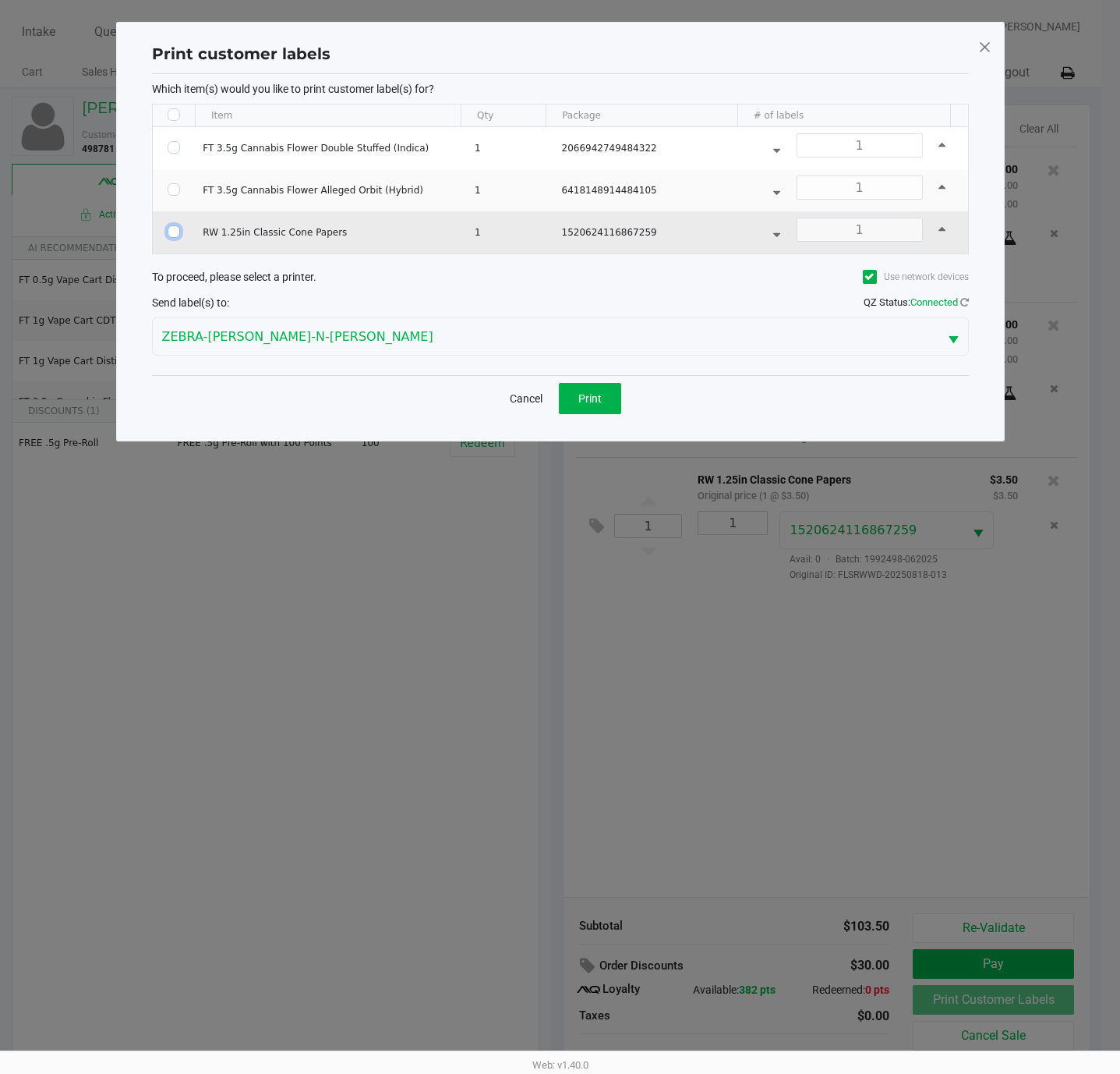
click at [175, 238] on input "Select Row" at bounding box center [174, 231] width 13 height 13
checkbox input "true"
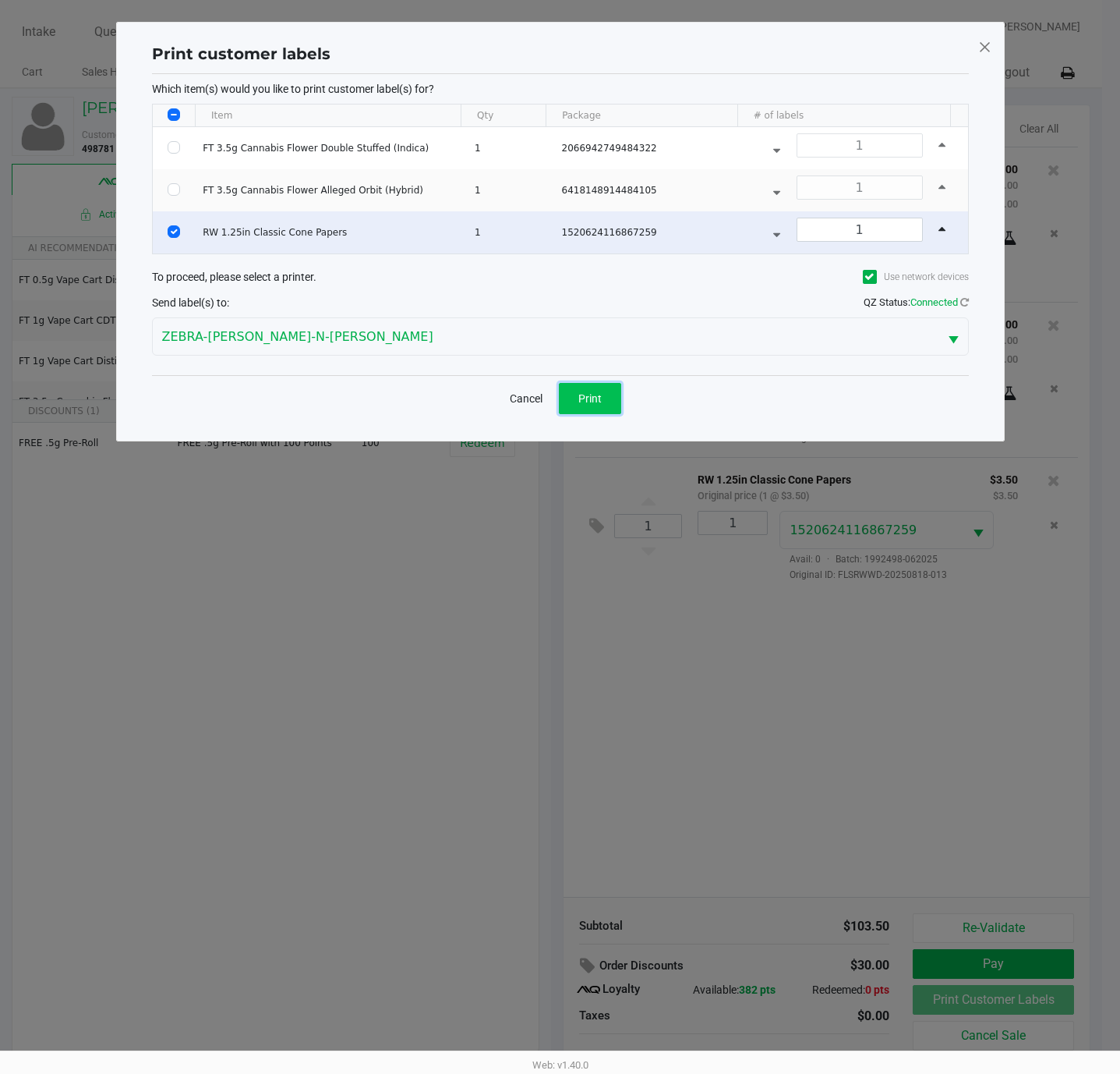
click at [595, 398] on span "Print" at bounding box center [590, 398] width 23 height 13
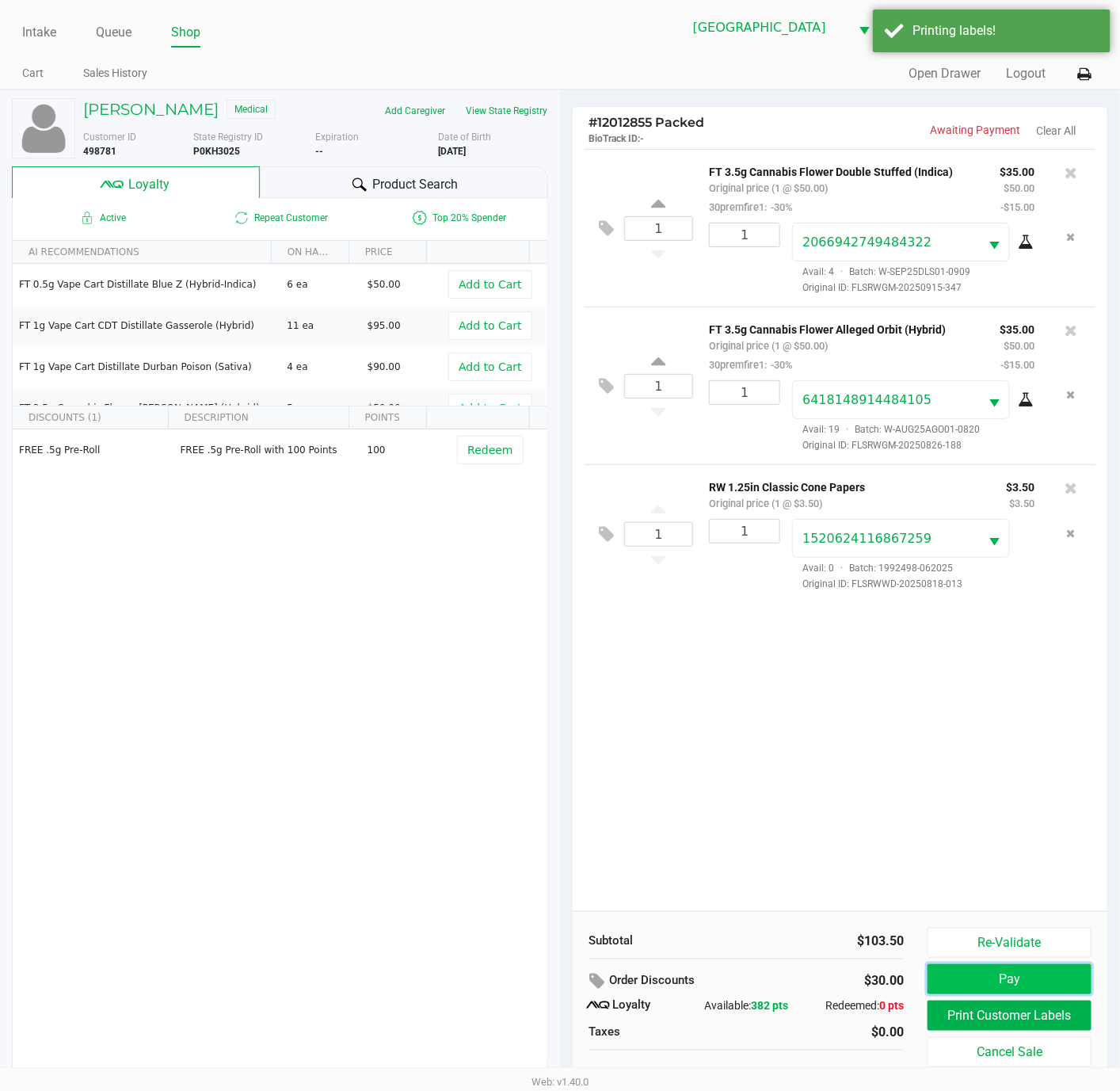
click at [999, 989] on button "Pay" at bounding box center [1010, 978] width 164 height 30
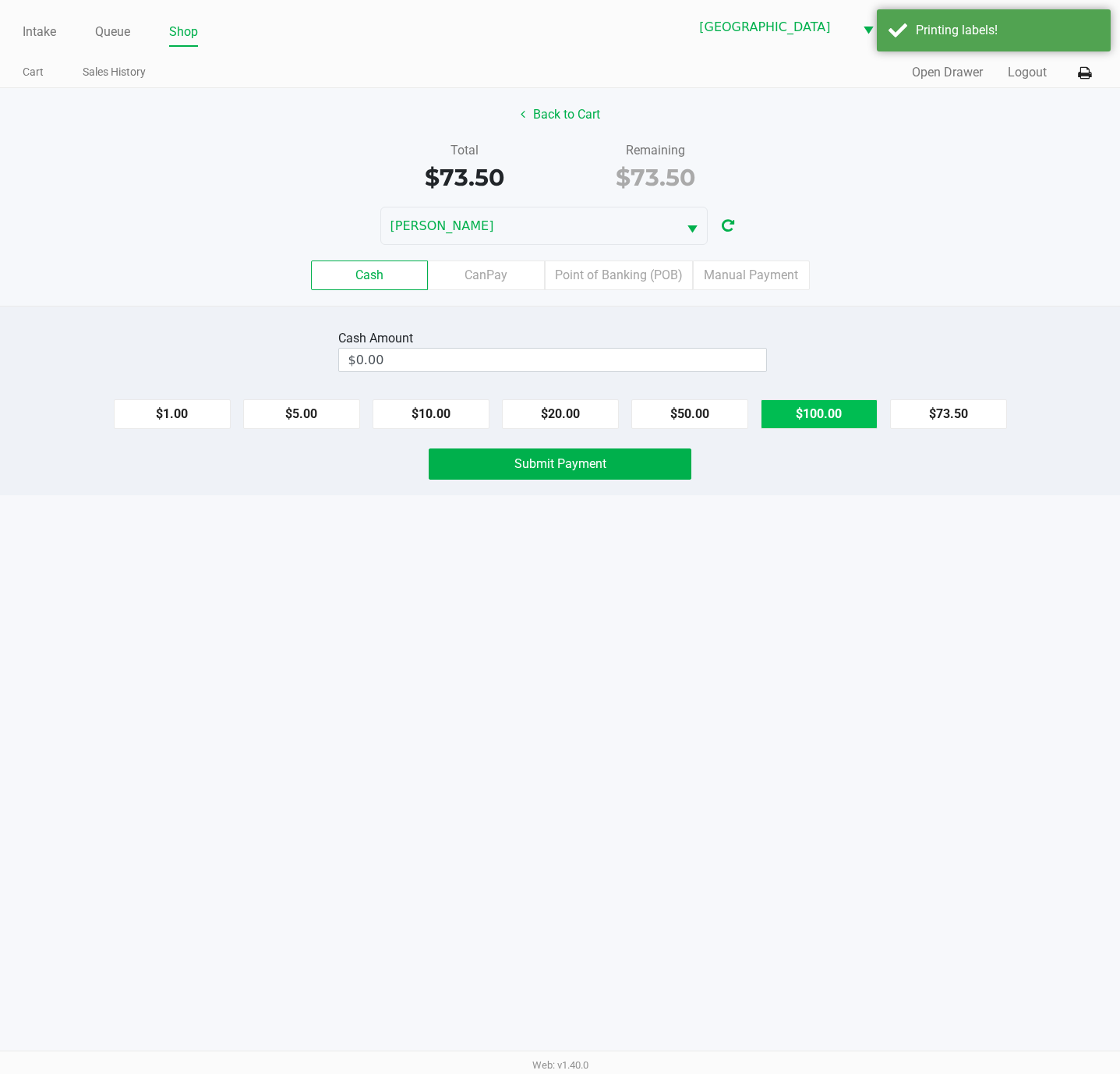
click at [822, 416] on button "$100.00" at bounding box center [819, 414] width 117 height 29
type input "$100.00"
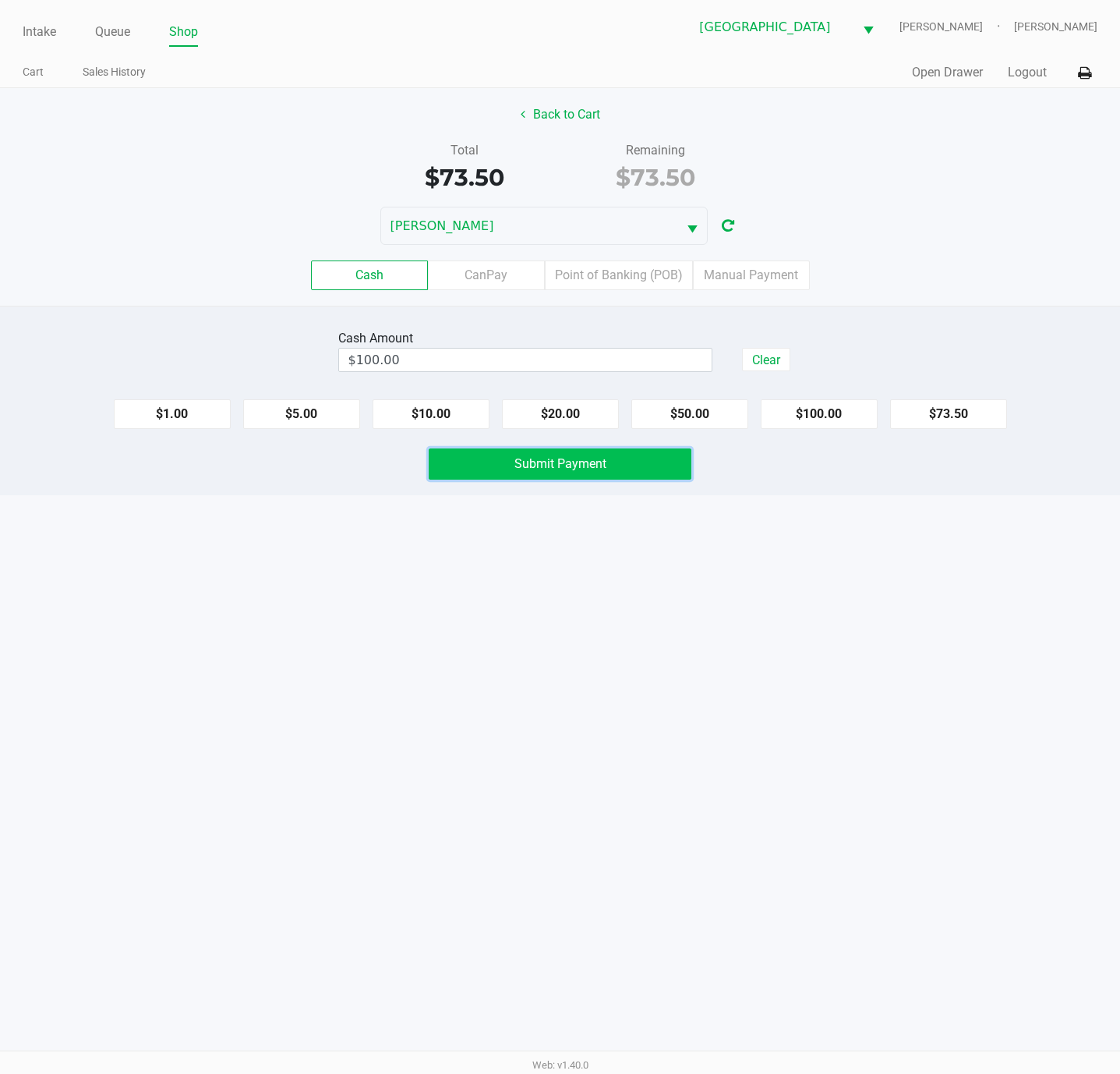
click at [646, 458] on button "Submit Payment" at bounding box center [560, 463] width 263 height 31
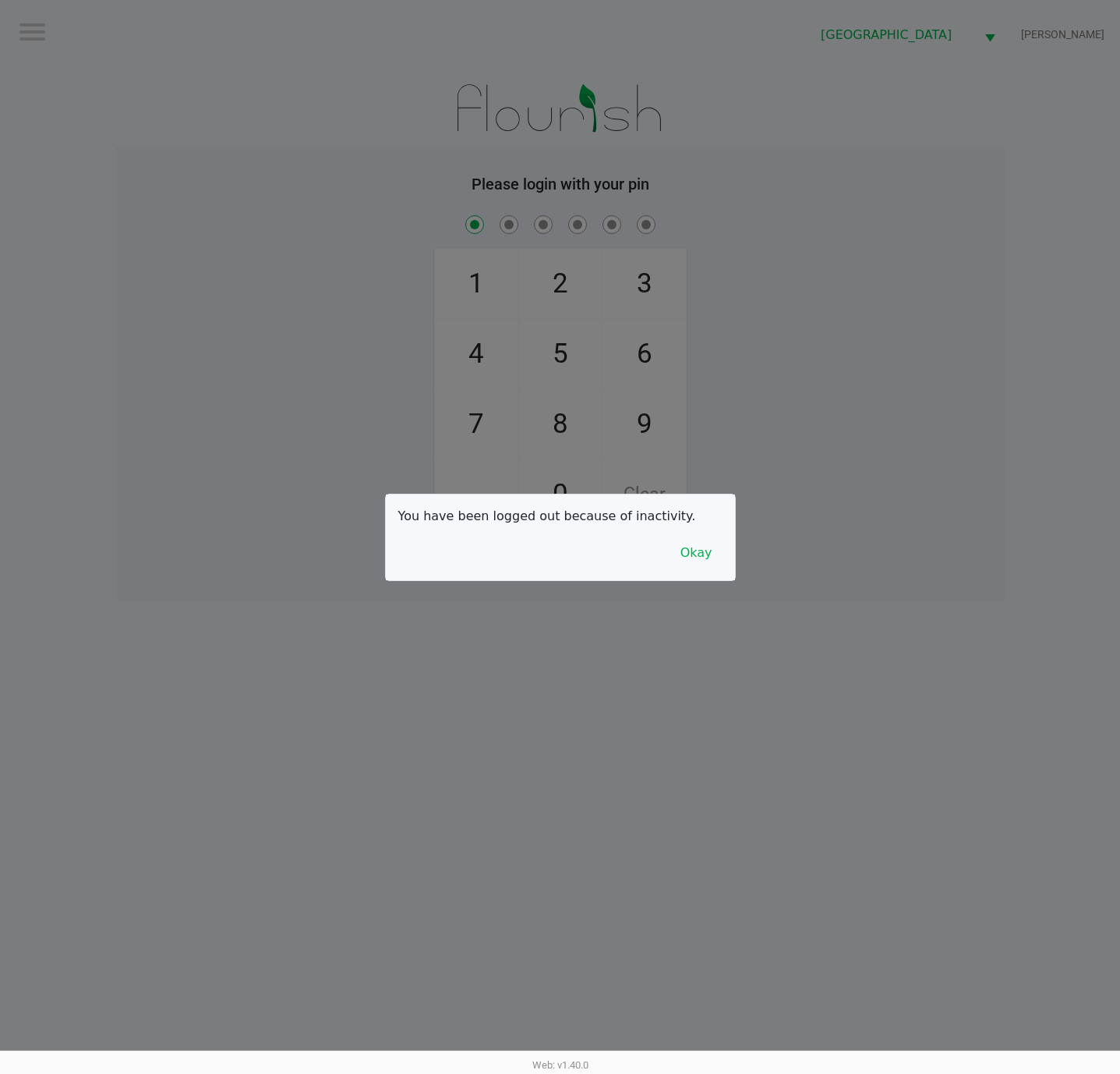
checkbox input "true"
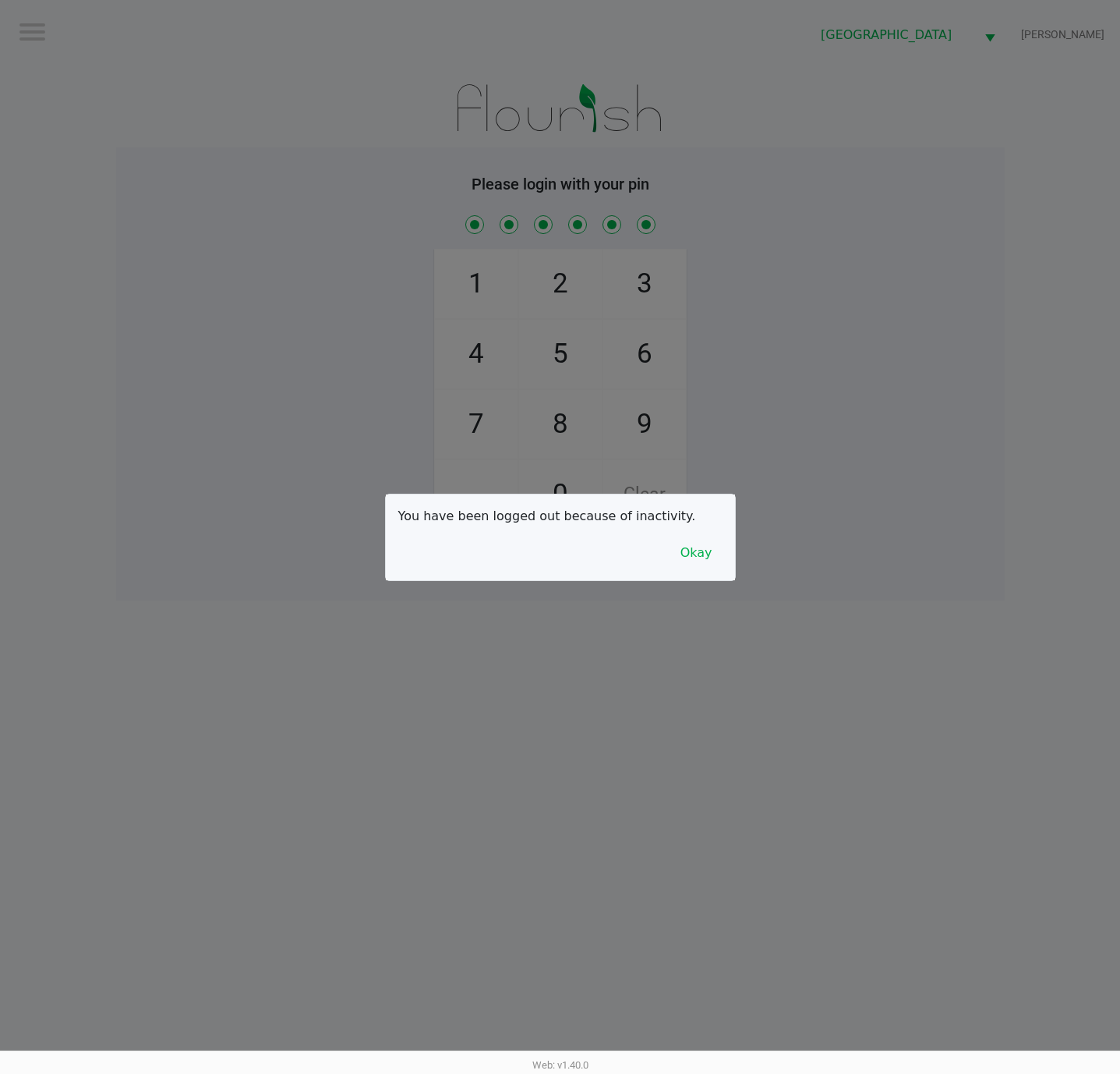
checkbox input "true"
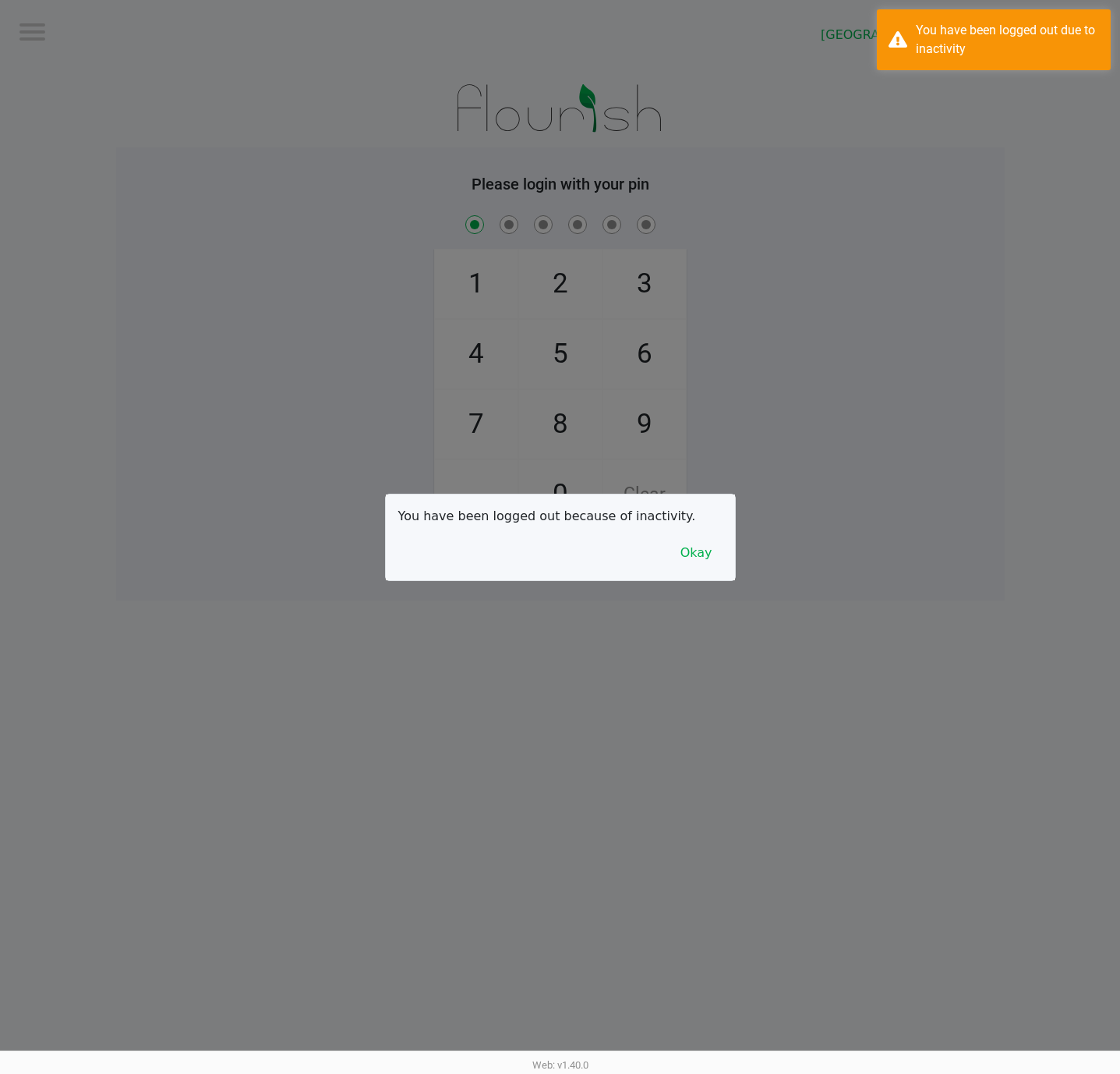
checkbox input "true"
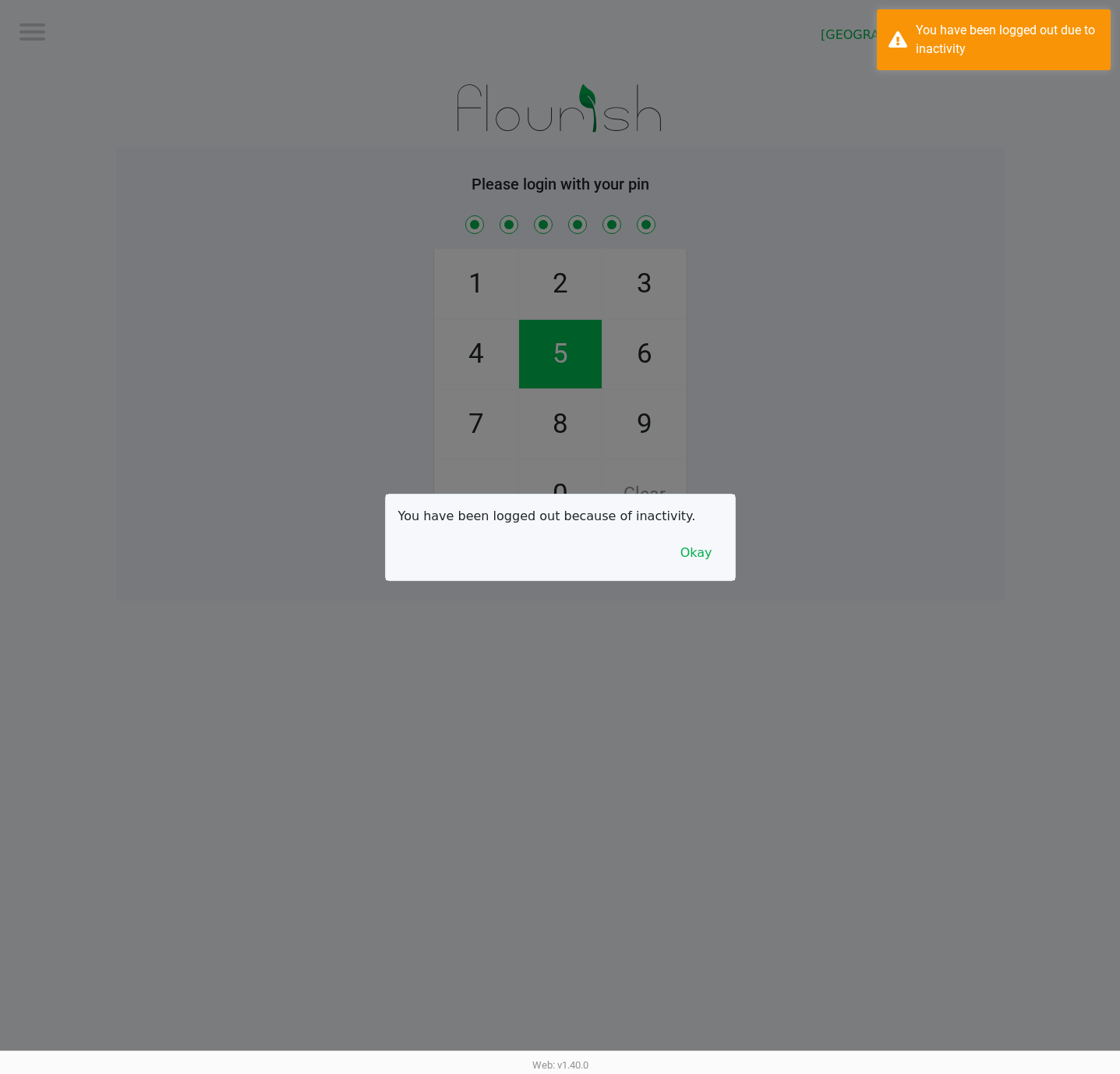
checkbox input "true"
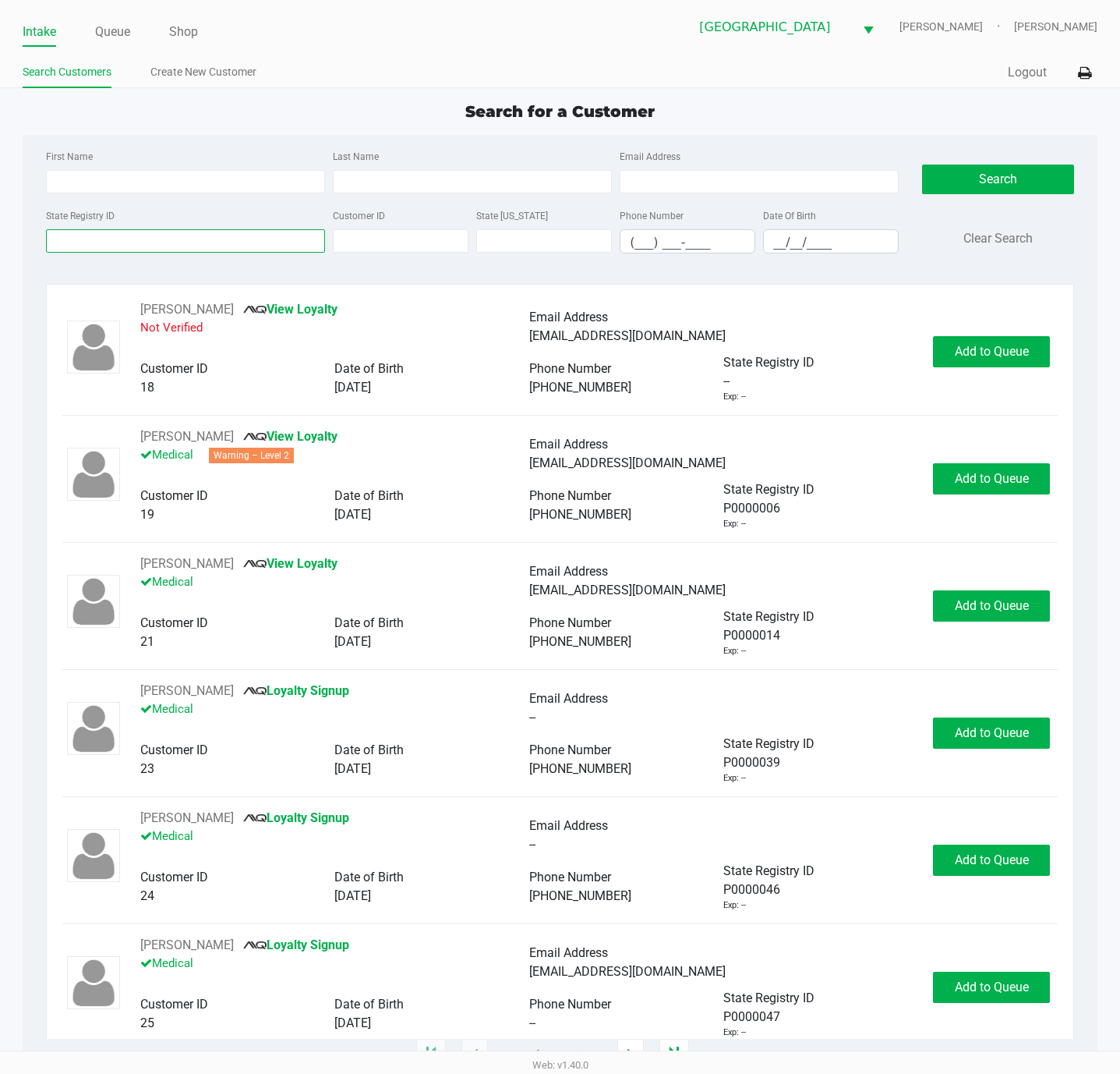
click at [75, 244] on input "State Registry ID" at bounding box center [185, 241] width 279 height 23
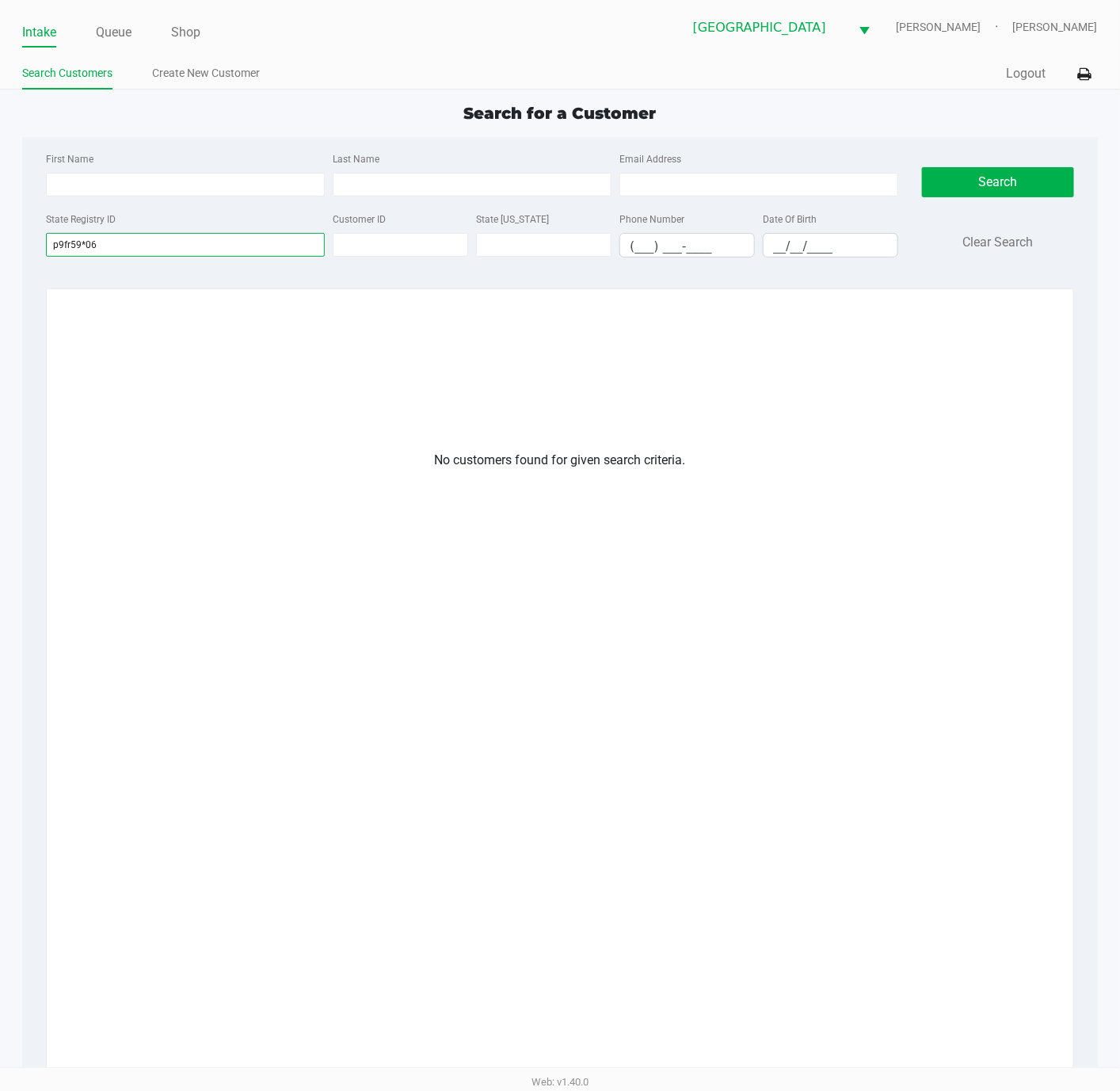
click at [176, 243] on input "p9fr59*06" at bounding box center [185, 245] width 279 height 24
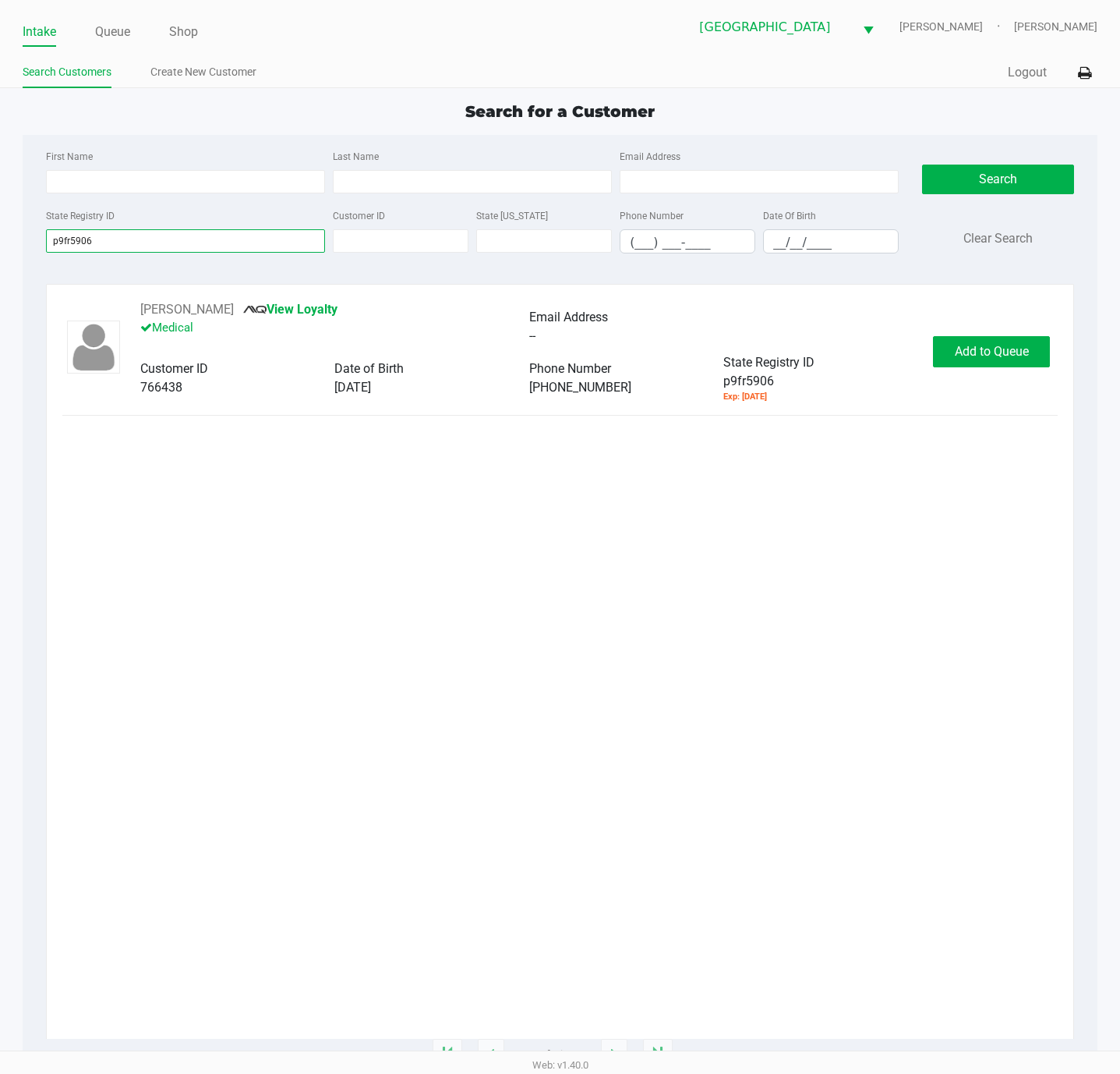
type input "p9fr5906"
click at [982, 316] on div "Vicki Windman View Loyalty Medical Email Address -- Customer ID 766438 Date of …" at bounding box center [560, 352] width 996 height 103
click at [1001, 360] on button "Add to Queue" at bounding box center [991, 352] width 117 height 31
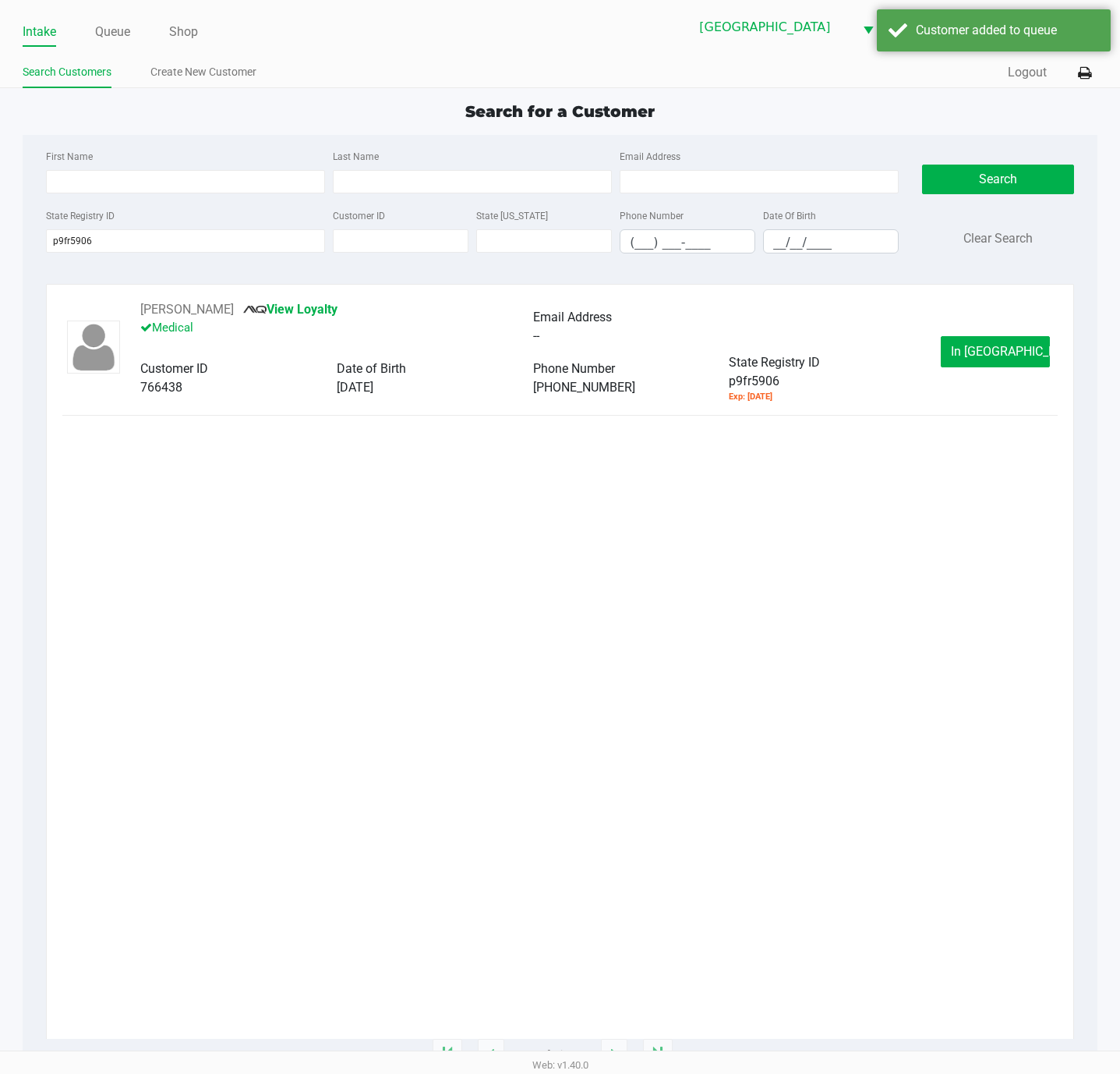
click at [136, 28] on ul "Intake Queue Shop" at bounding box center [291, 33] width 538 height 27
click at [125, 31] on link "Queue" at bounding box center [113, 31] width 35 height 21
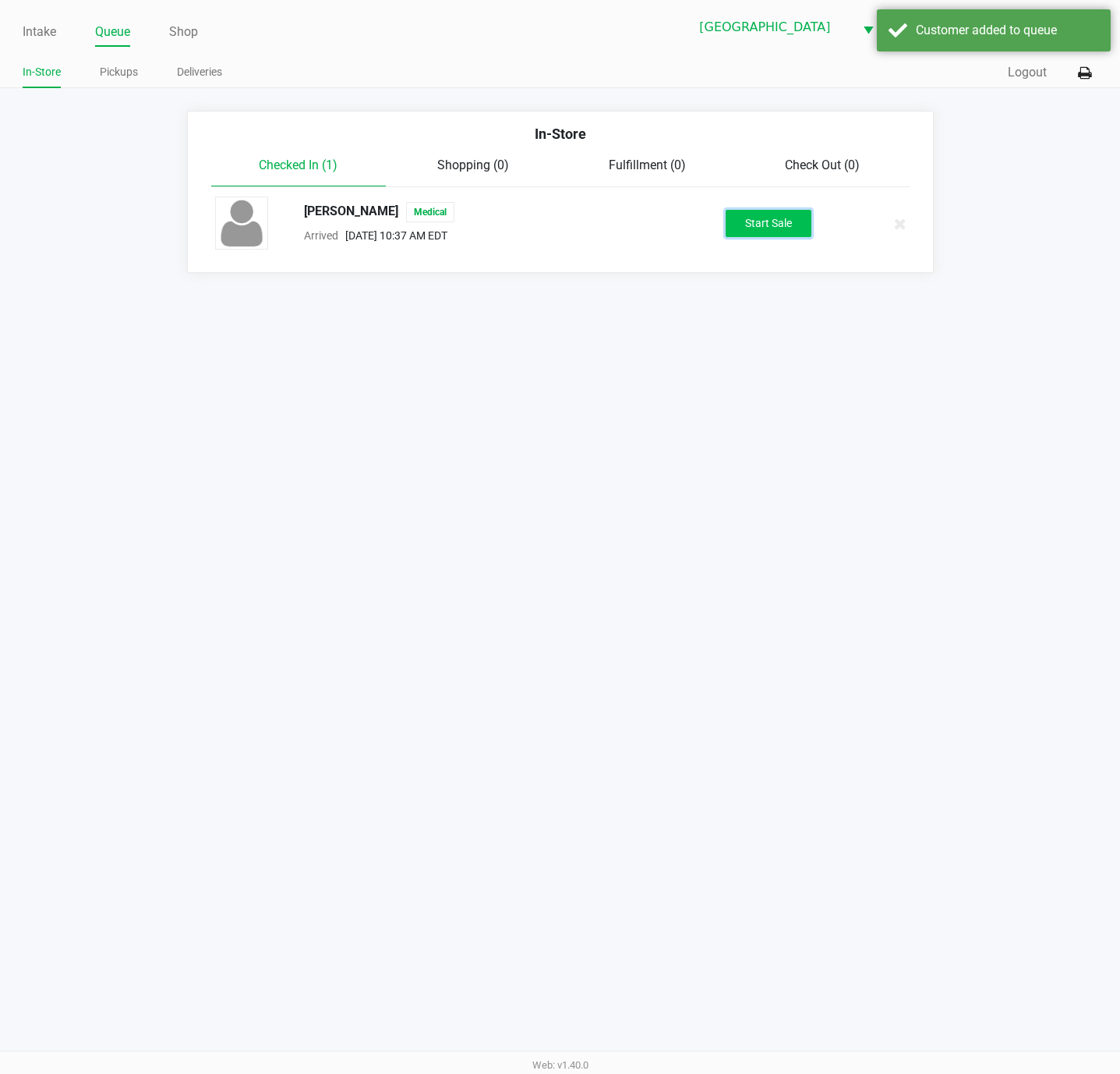
click at [781, 220] on button "Start Sale" at bounding box center [768, 224] width 86 height 28
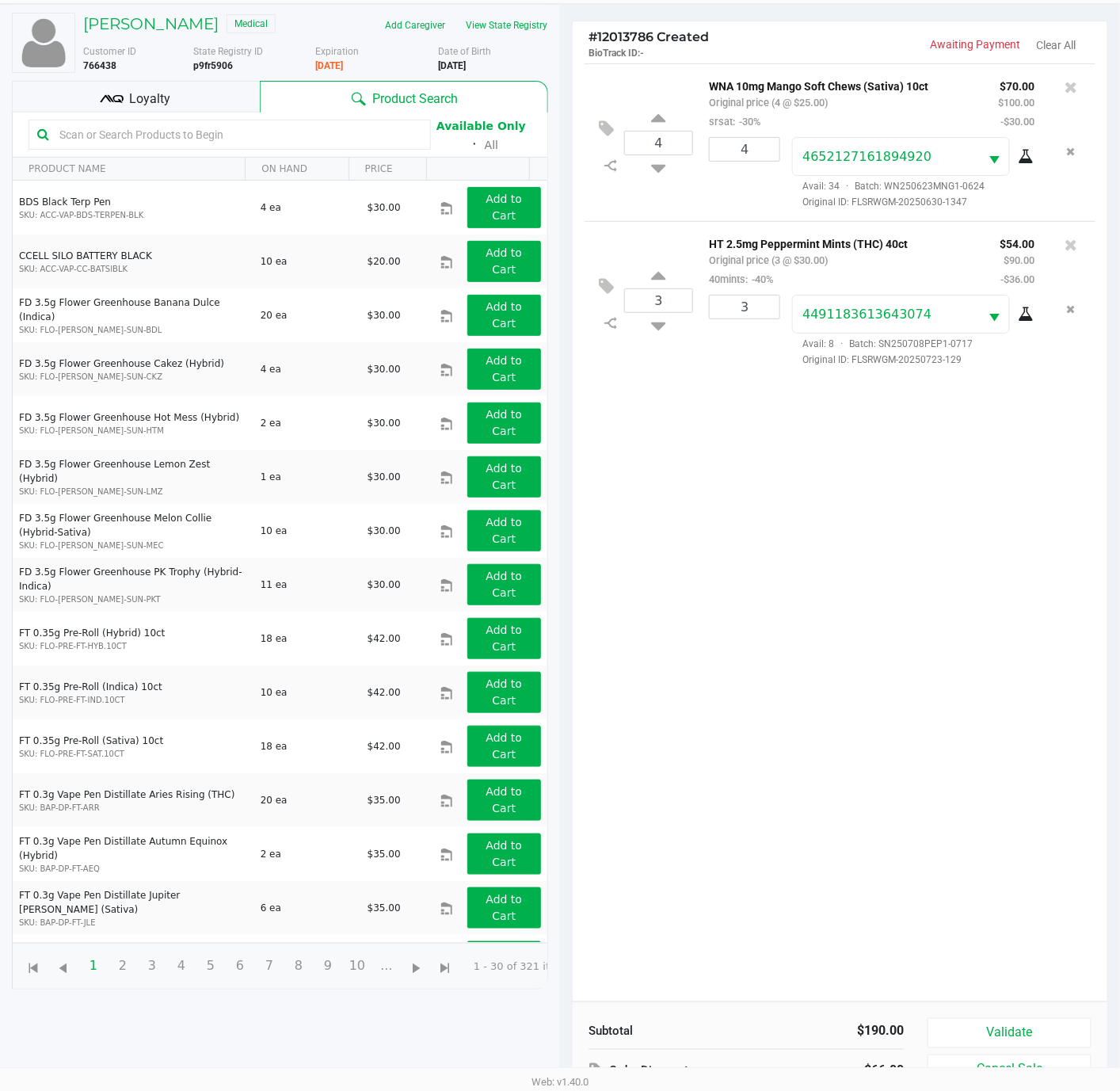
scroll to position [176, 0]
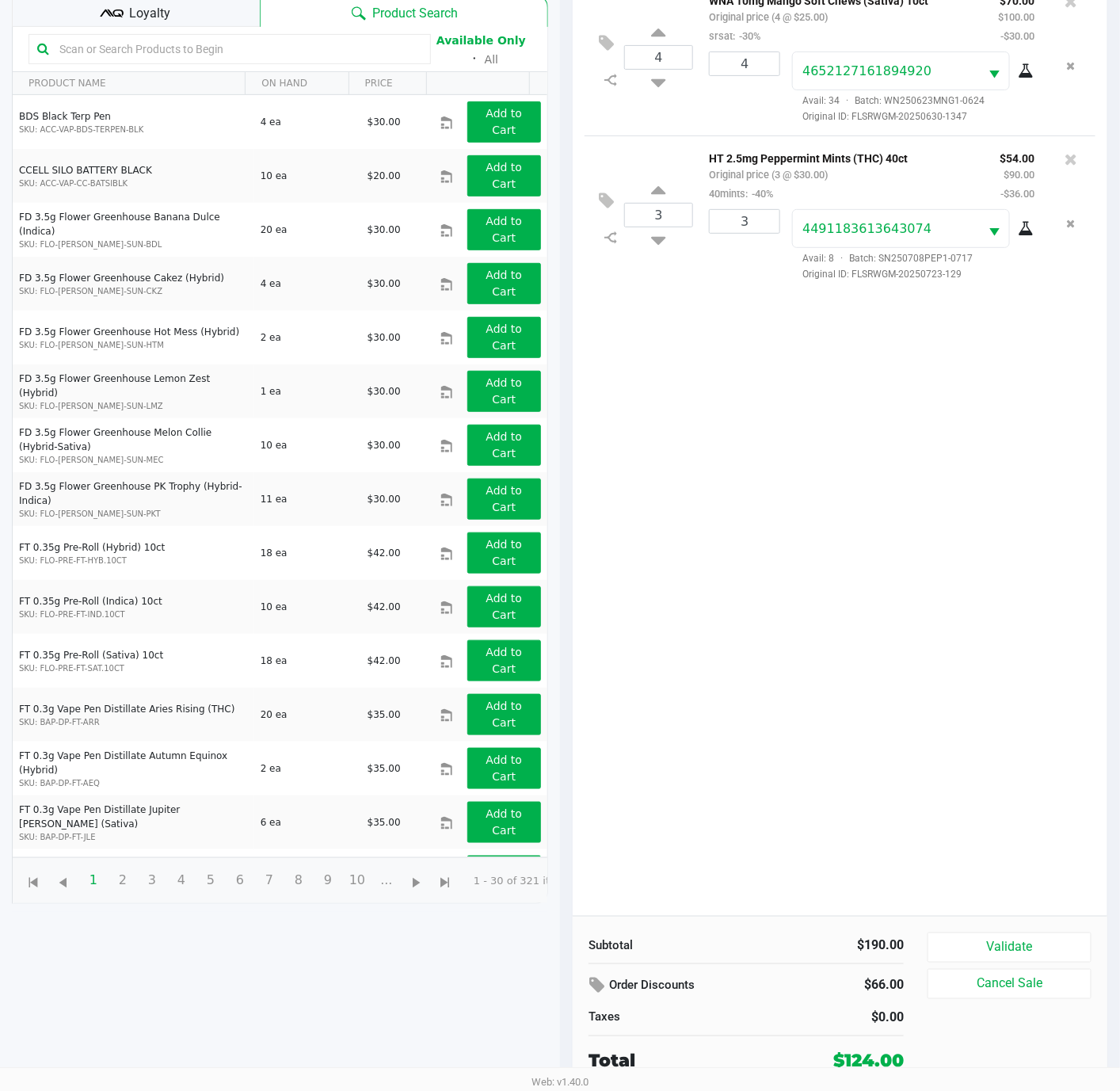
click at [993, 961] on div "Validate Cancel Sale" at bounding box center [1015, 1003] width 176 height 142
click at [931, 715] on div "4 WNA 10mg Mango Soft Chews (Sativa) 10ct Original price (4 @ $25.00) srsat: -3…" at bounding box center [840, 447] width 535 height 938
click at [1003, 936] on button "Validate" at bounding box center [1010, 947] width 164 height 30
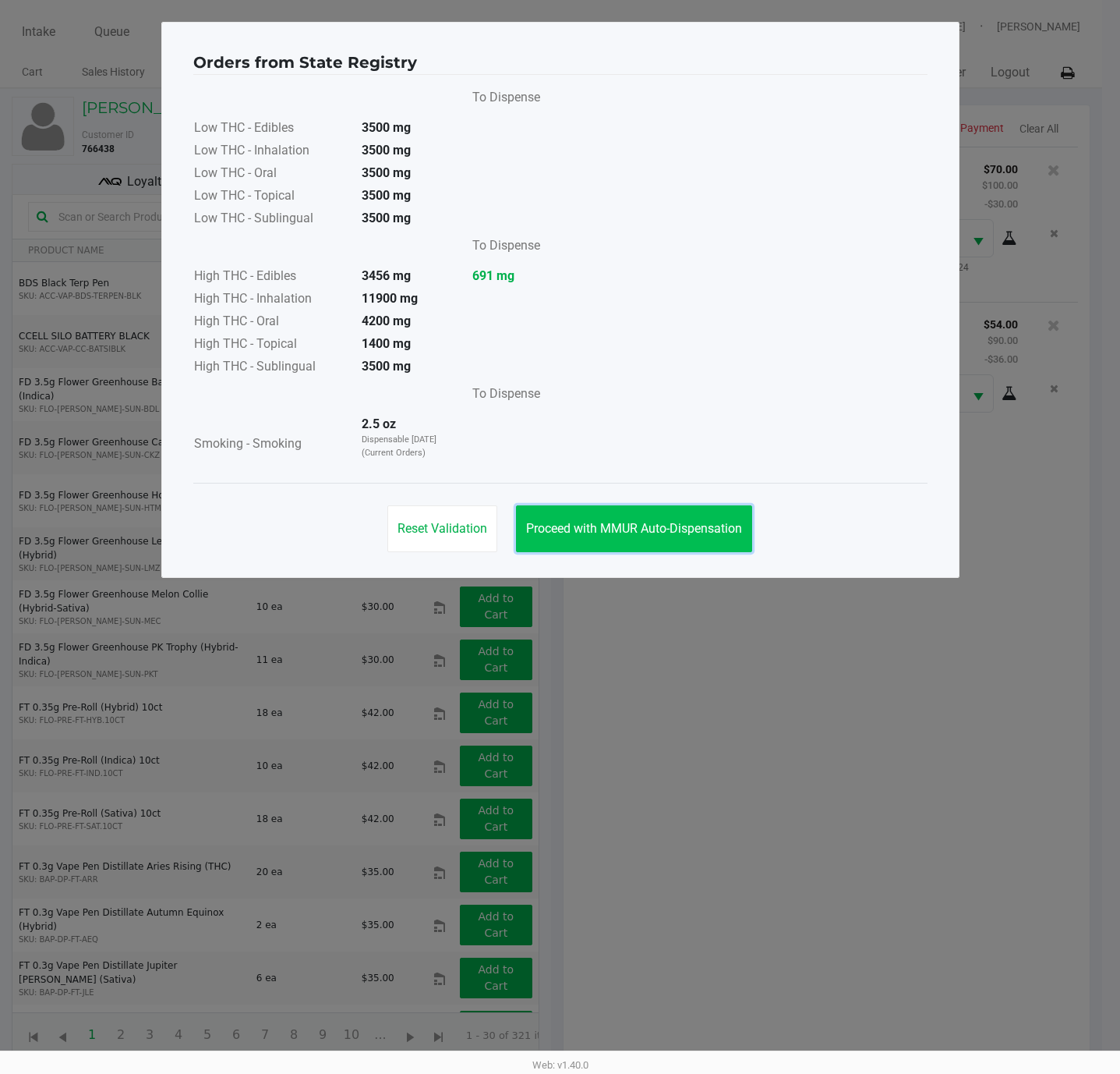
click at [669, 519] on button "Proceed with MMUR Auto-Dispensation" at bounding box center [633, 529] width 236 height 46
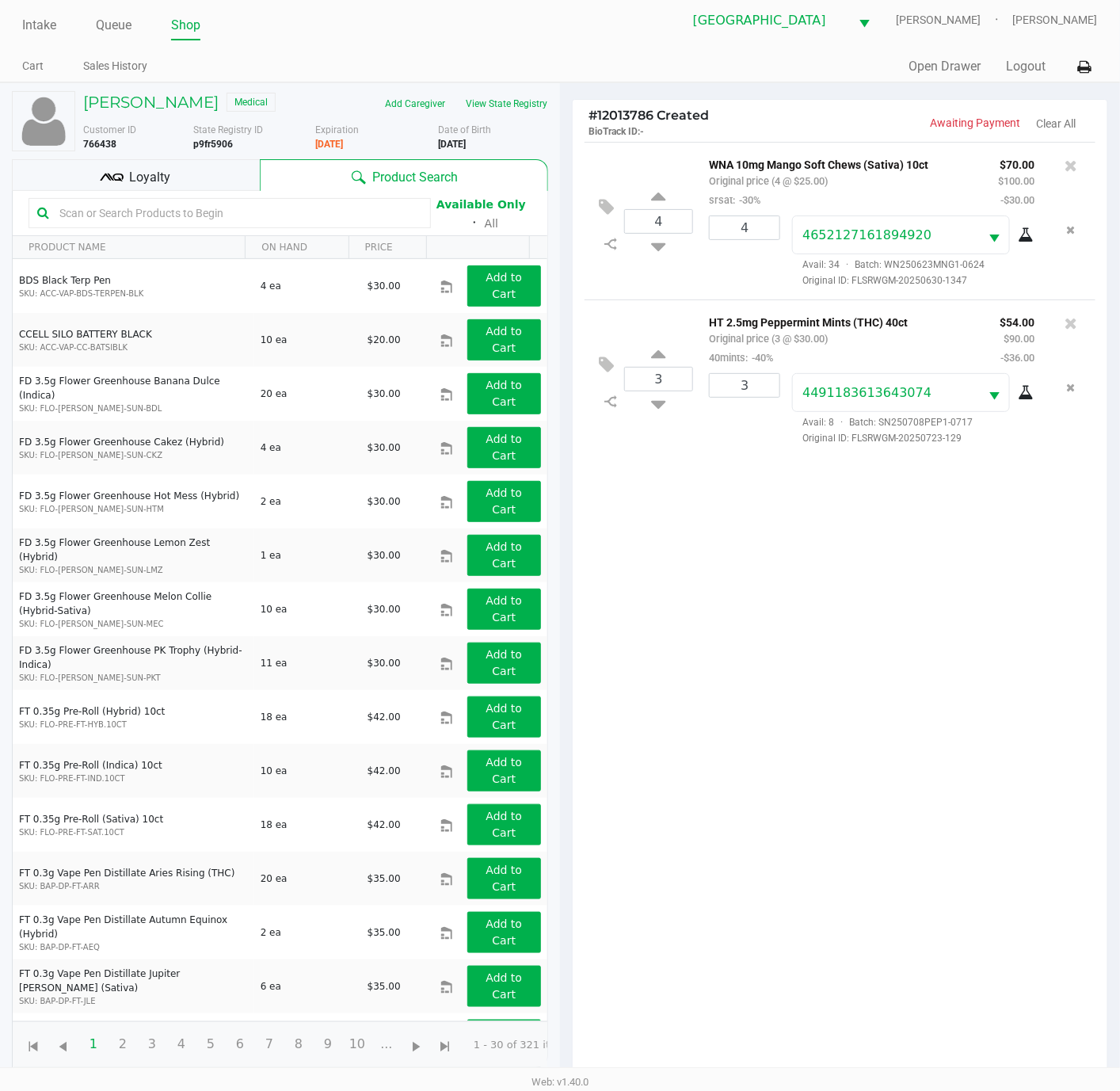
scroll to position [176, 0]
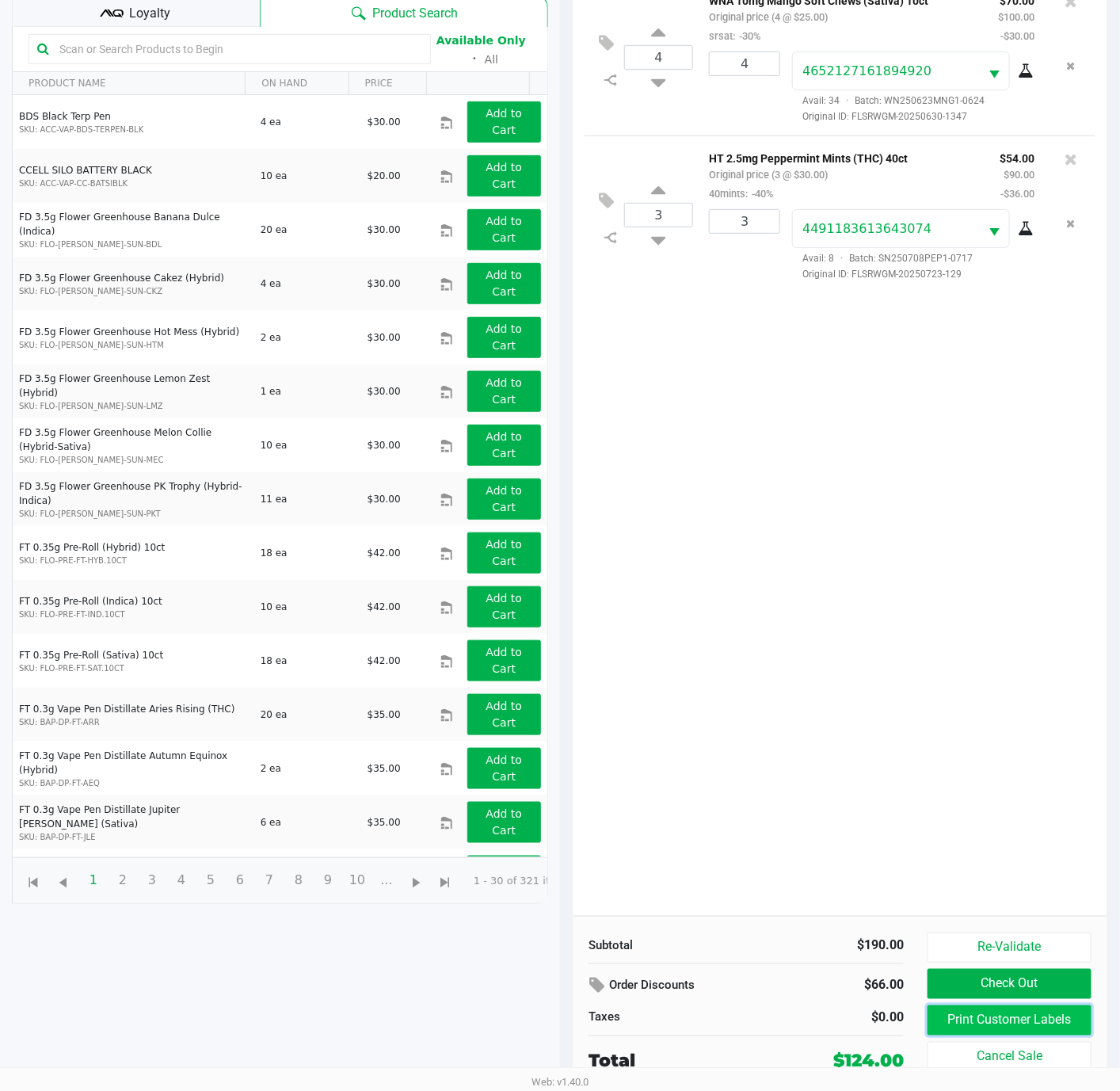
click at [1013, 1027] on button "Print Customer Labels" at bounding box center [1010, 1020] width 164 height 30
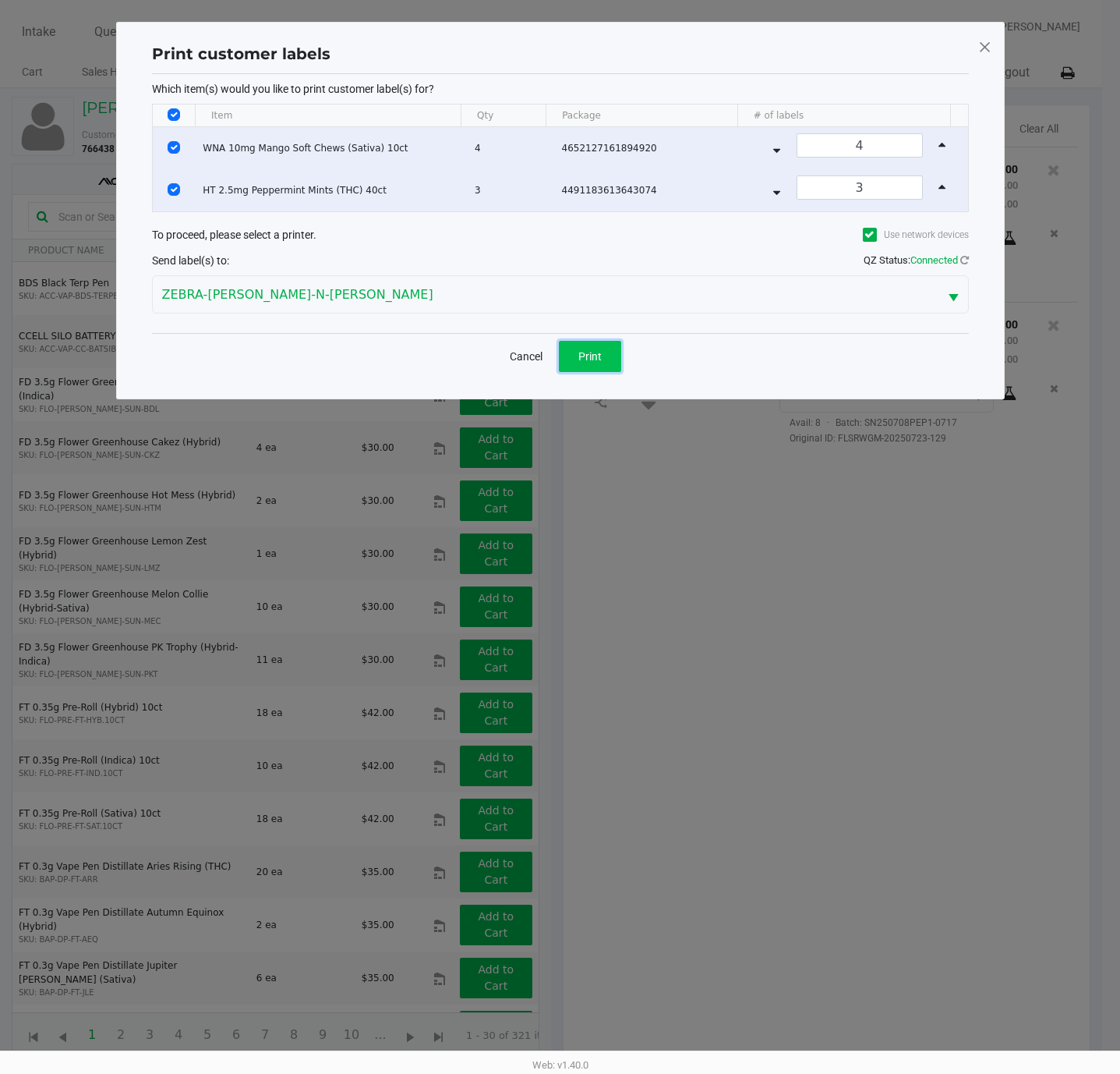
click at [582, 347] on button "Print" at bounding box center [590, 356] width 63 height 31
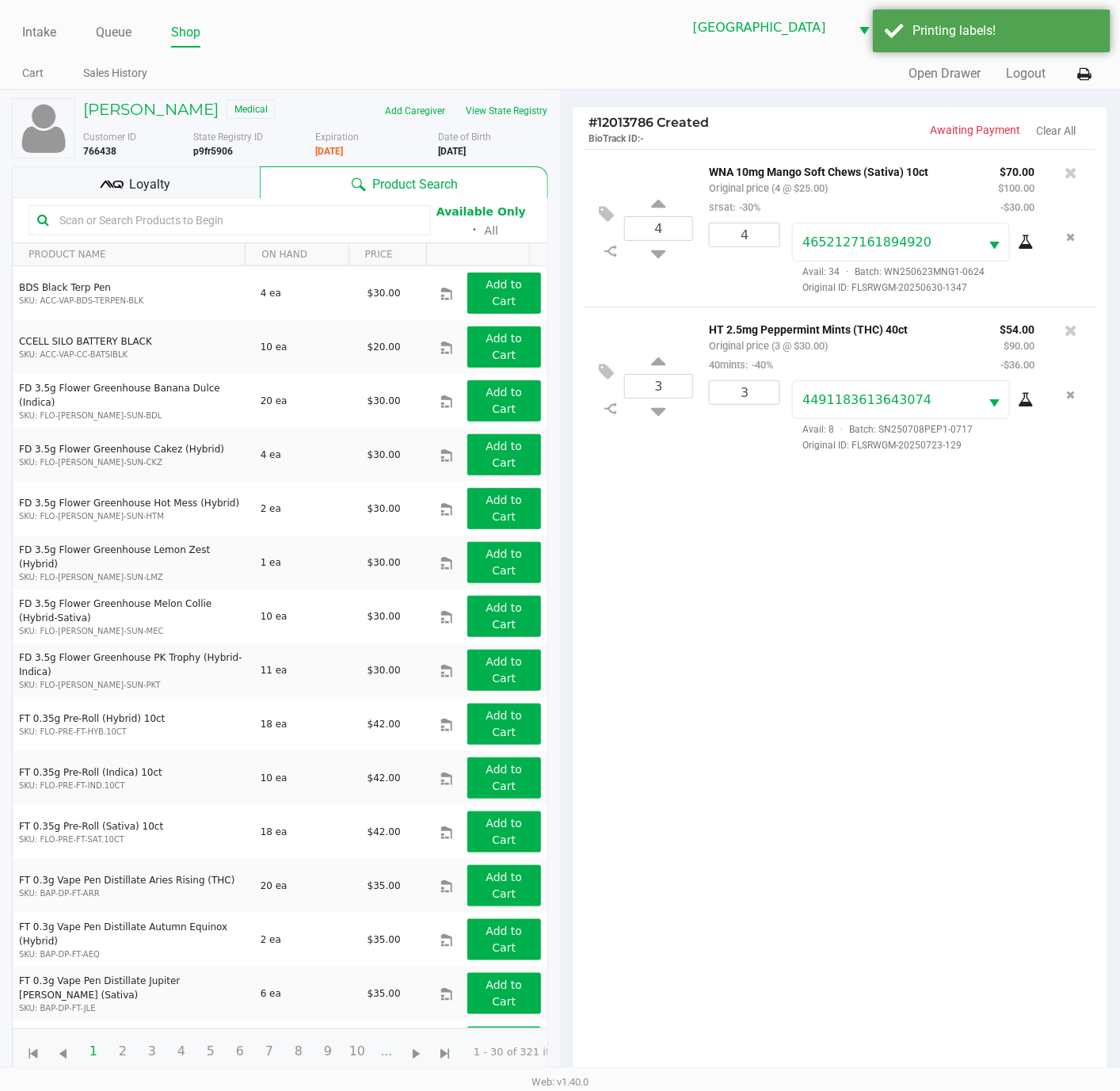
click at [98, 178] on div "Loyalty" at bounding box center [136, 182] width 248 height 31
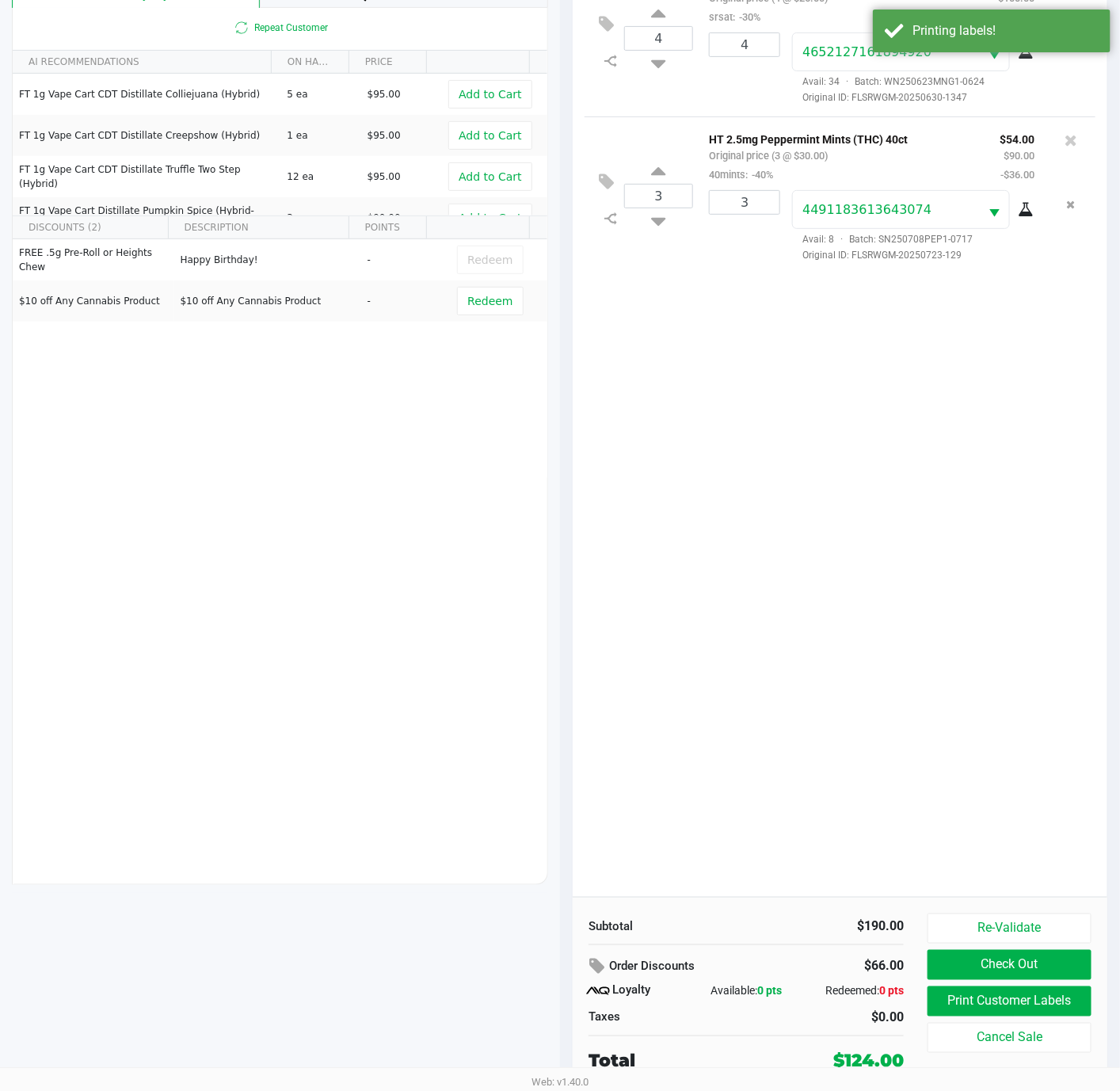
scroll to position [195, 0]
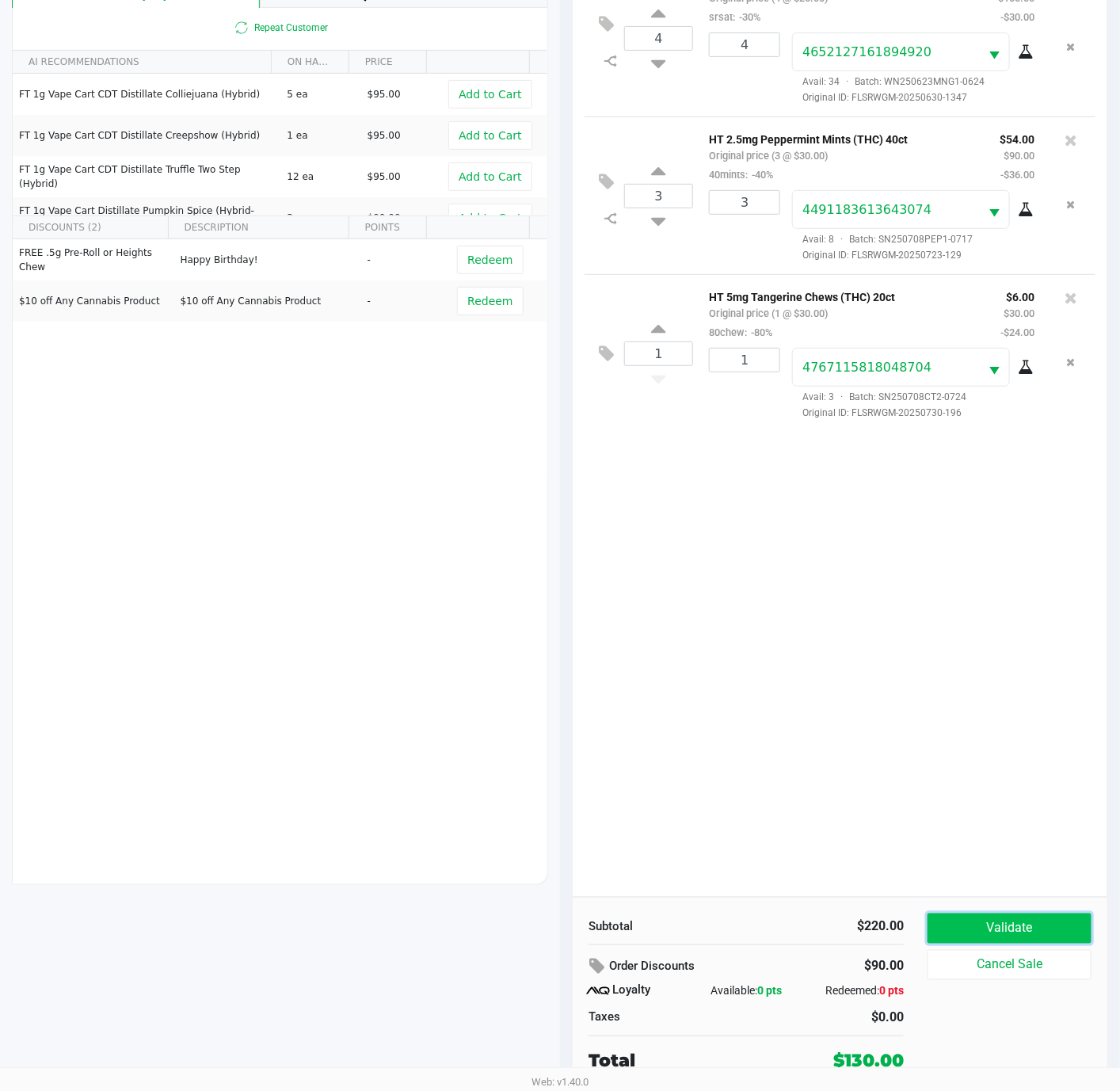
click at [948, 928] on button "Validate" at bounding box center [1010, 928] width 164 height 30
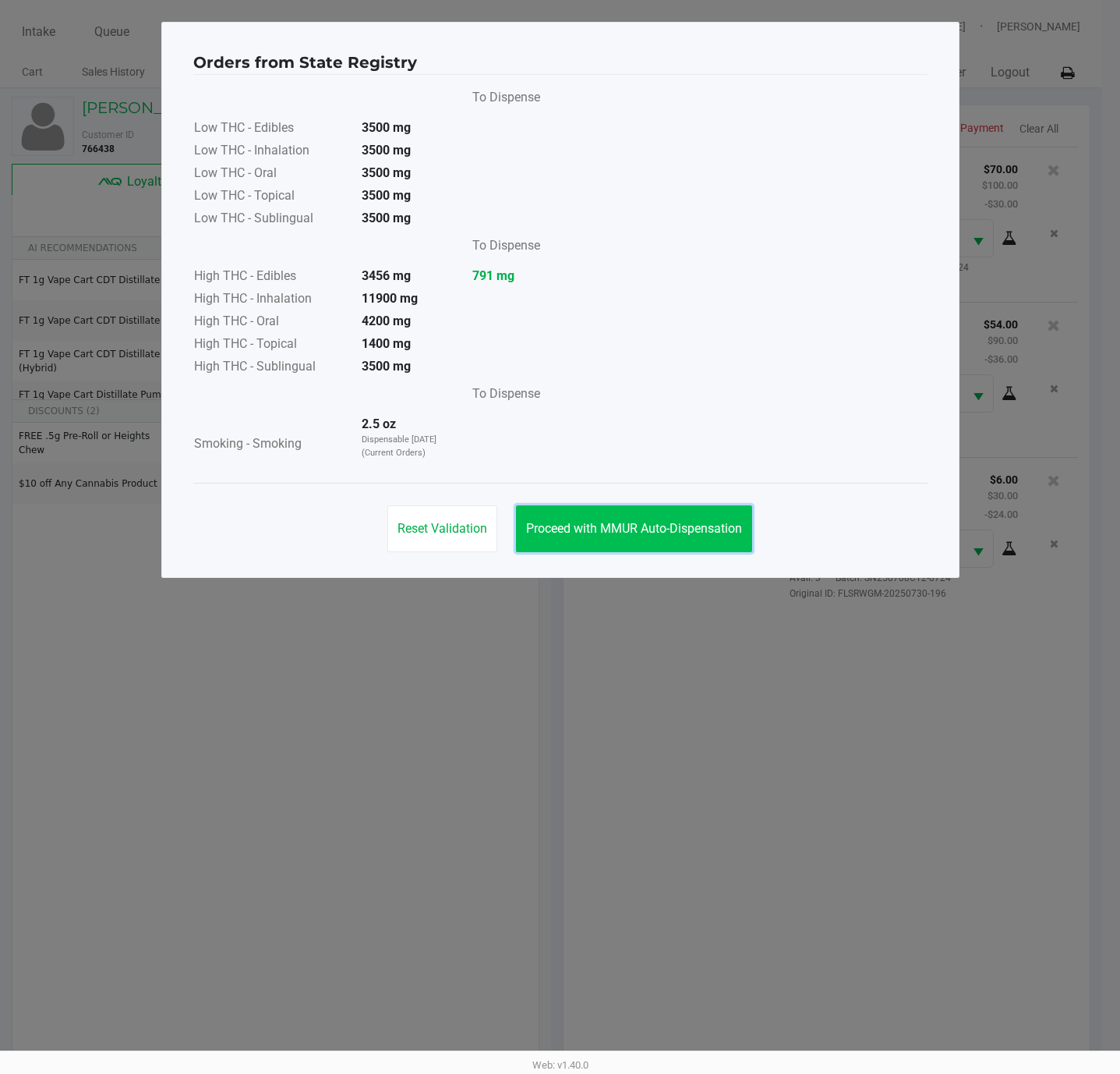
click at [560, 510] on button "Proceed with MMUR Auto-Dispensation" at bounding box center [633, 529] width 236 height 46
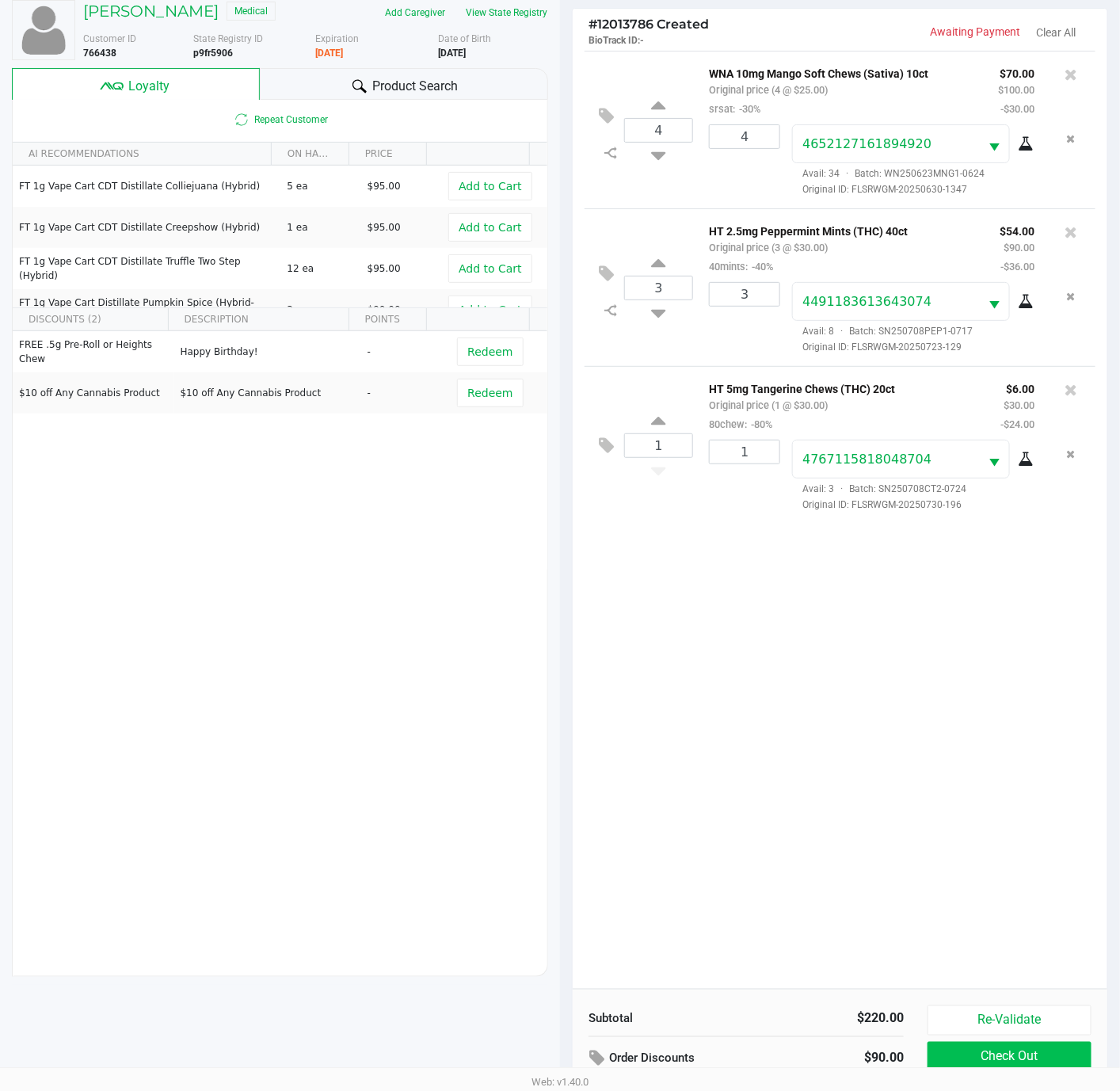
scroll to position [195, 0]
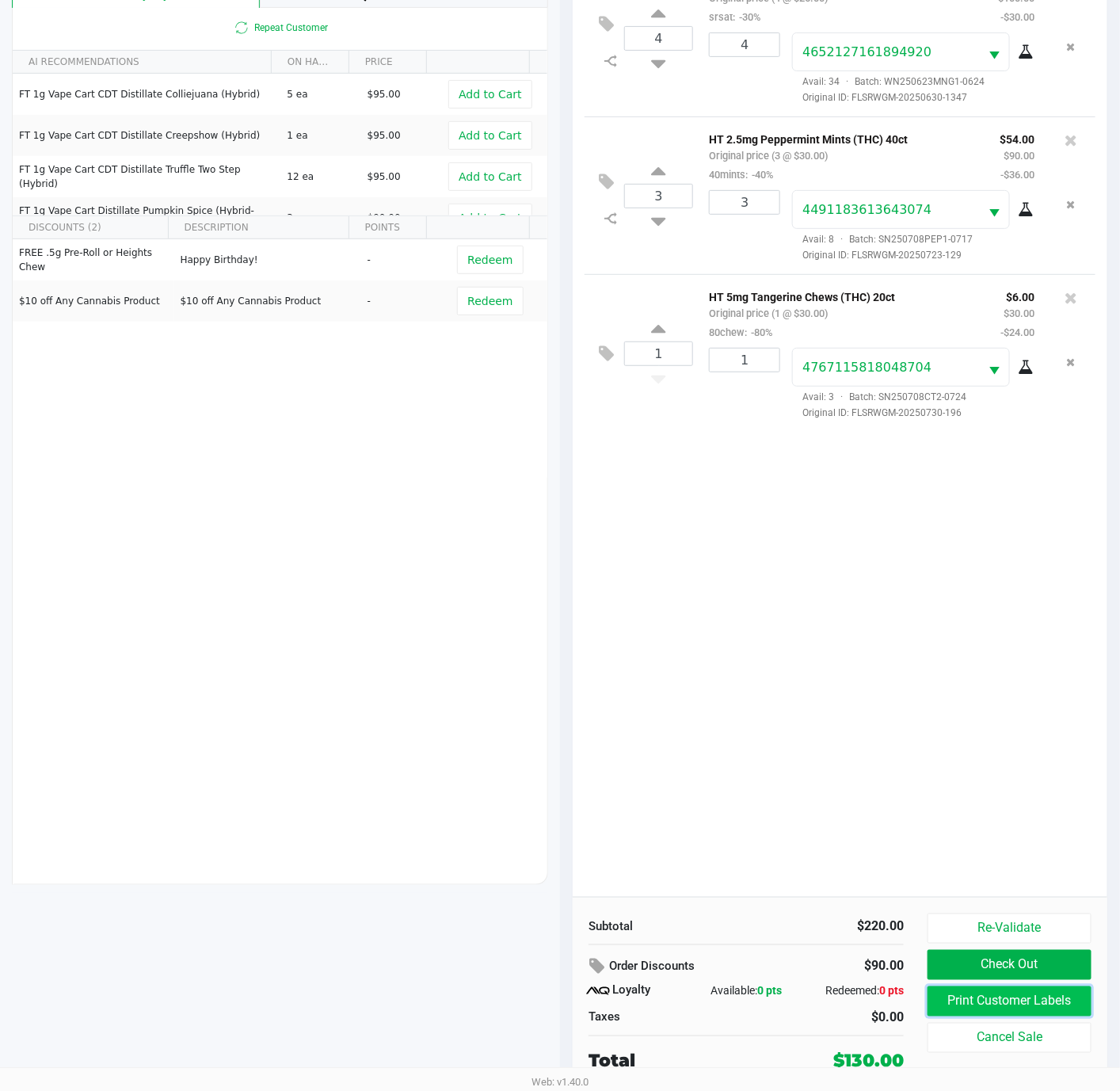
click at [993, 1000] on button "Print Customer Labels" at bounding box center [1010, 1001] width 164 height 30
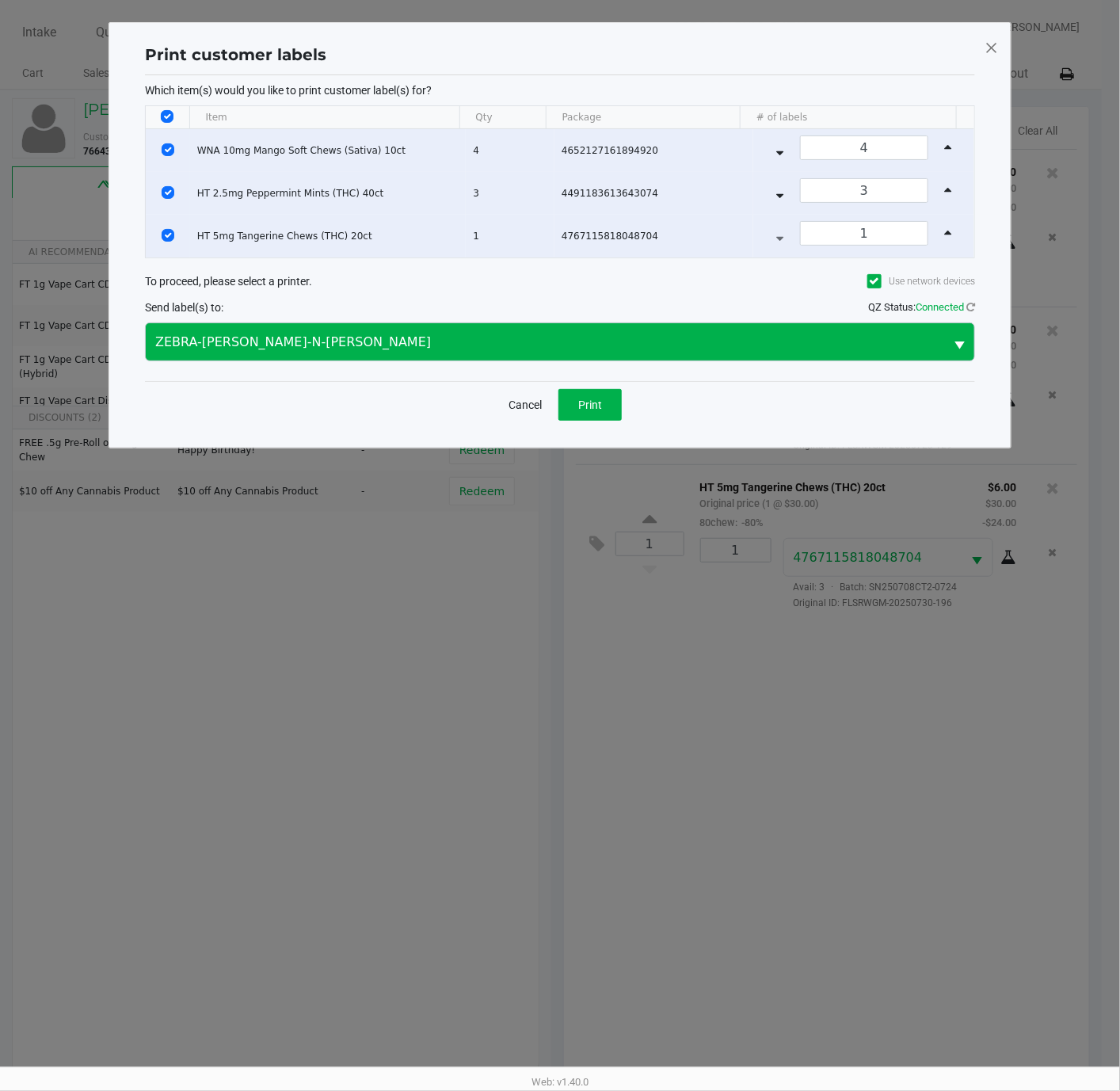
scroll to position [0, 0]
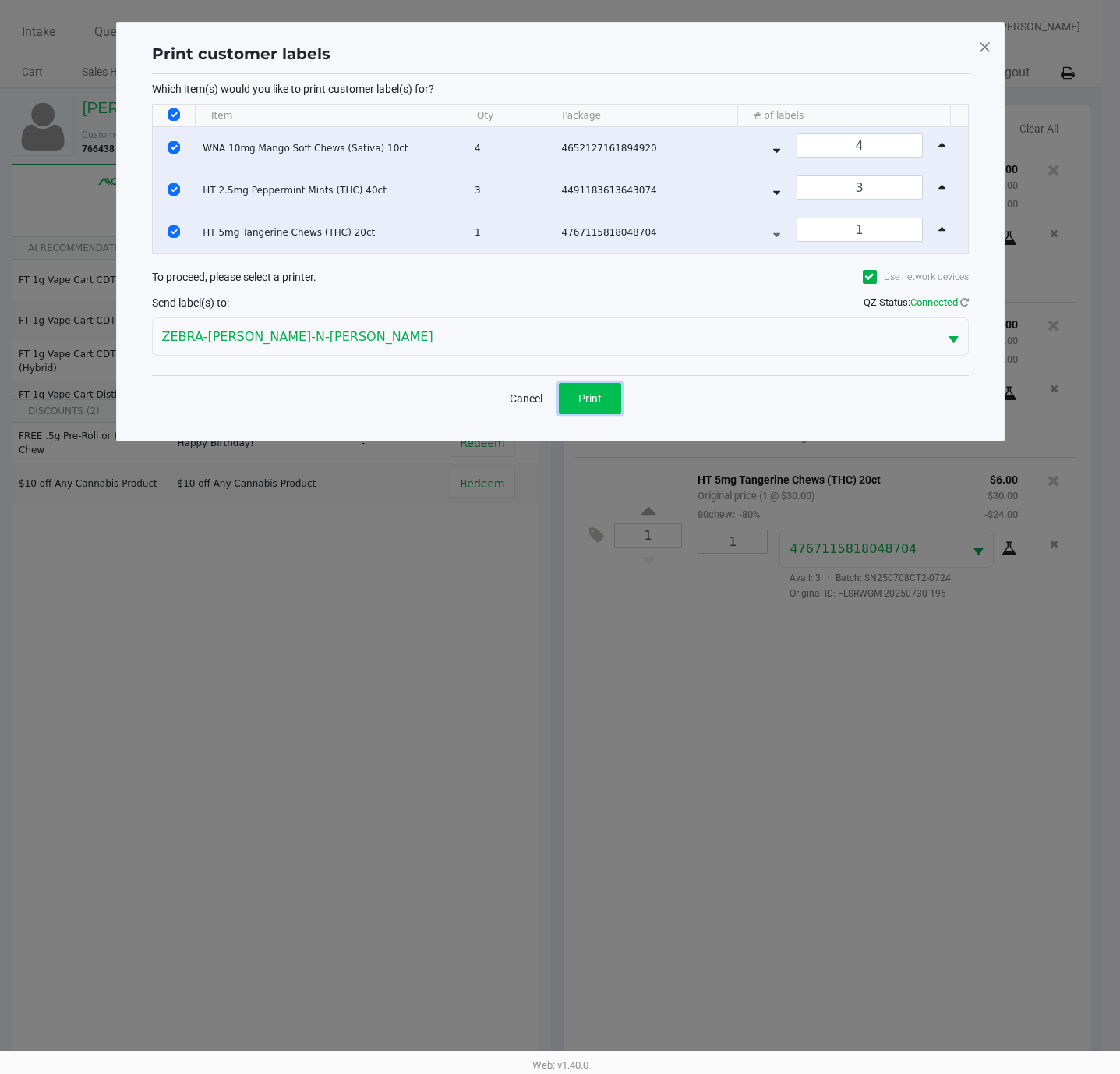
click at [592, 401] on span "Print" at bounding box center [590, 398] width 23 height 13
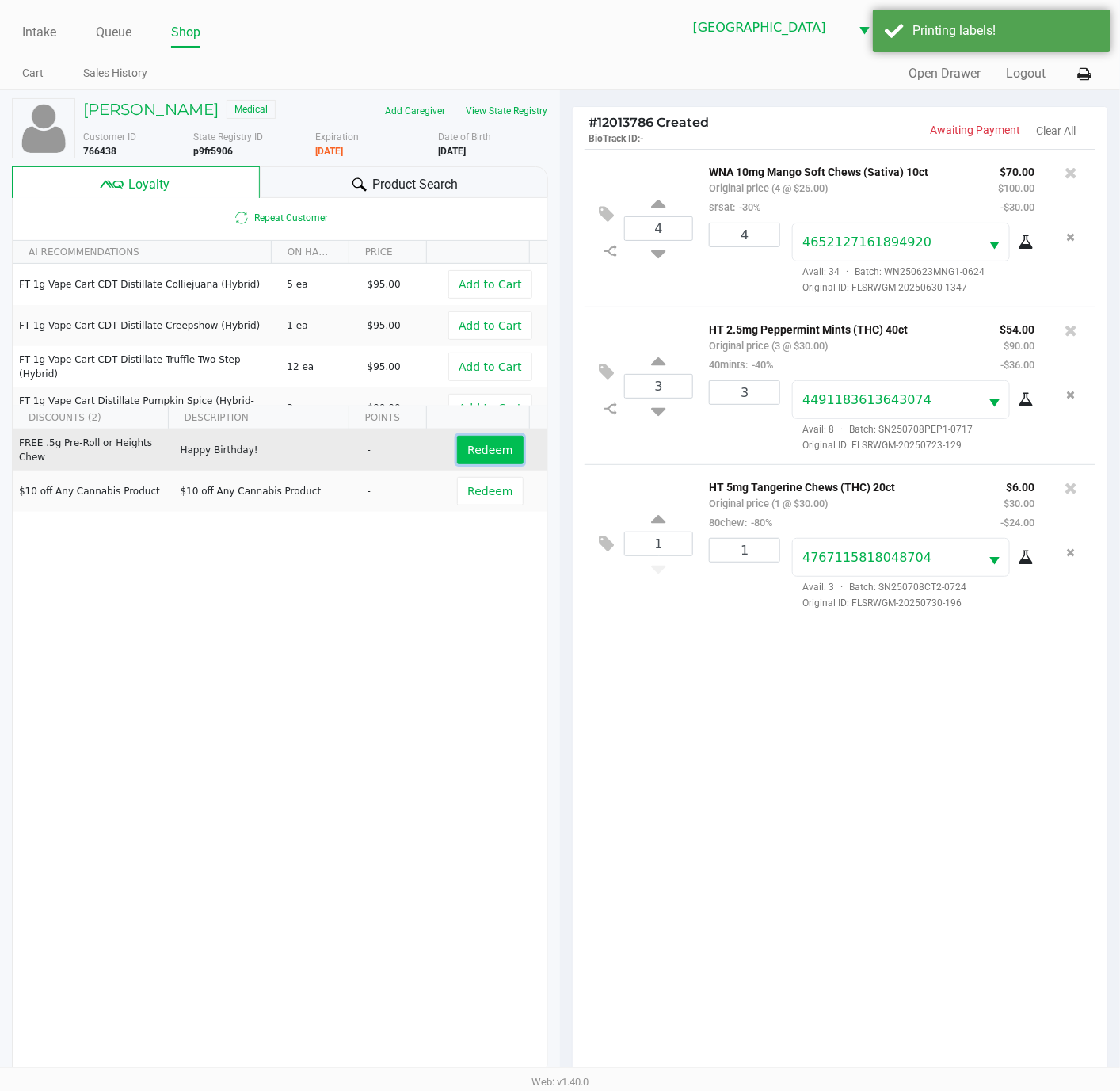
click at [467, 446] on span "Redeem" at bounding box center [490, 450] width 45 height 13
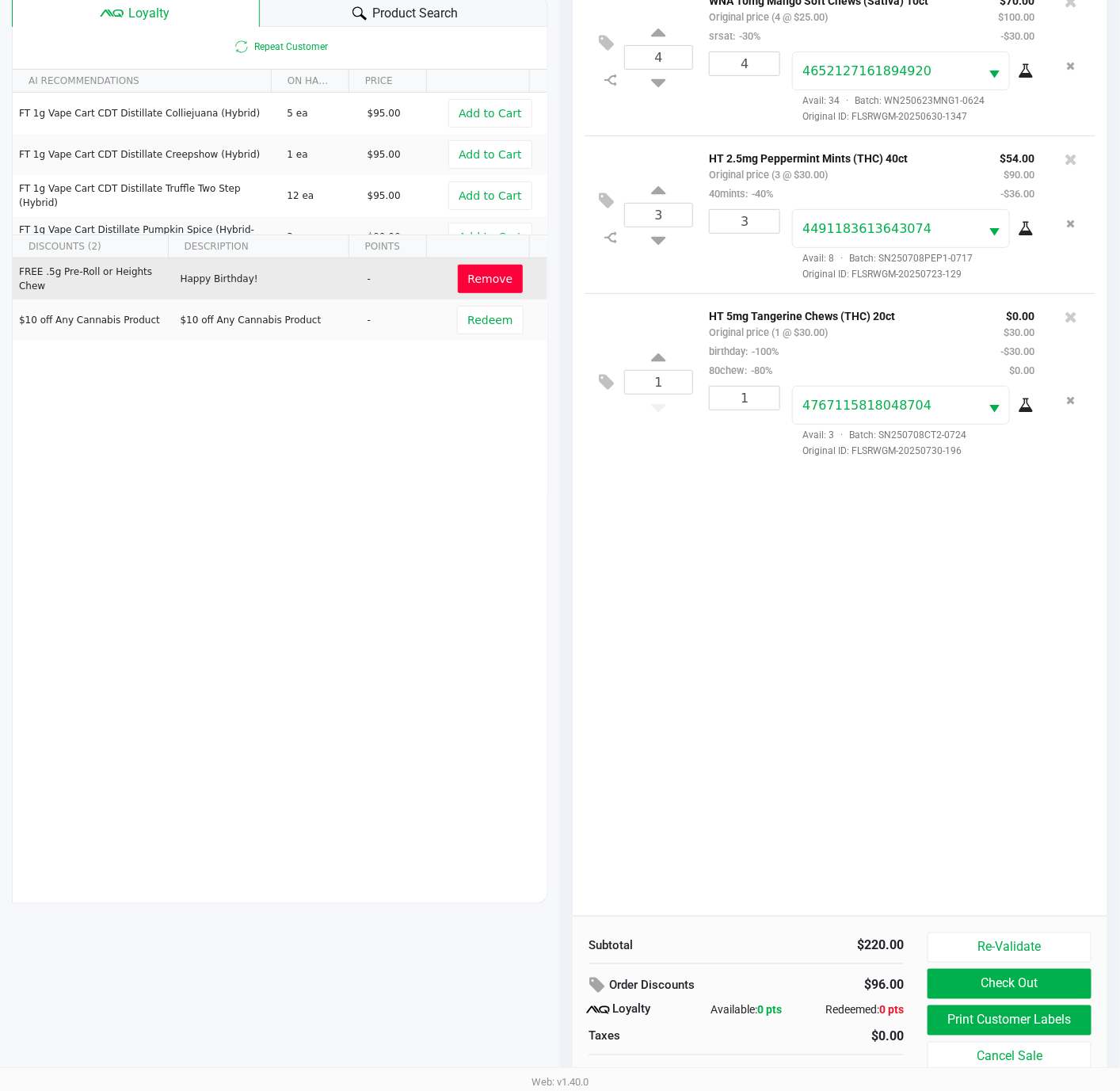
scroll to position [195, 0]
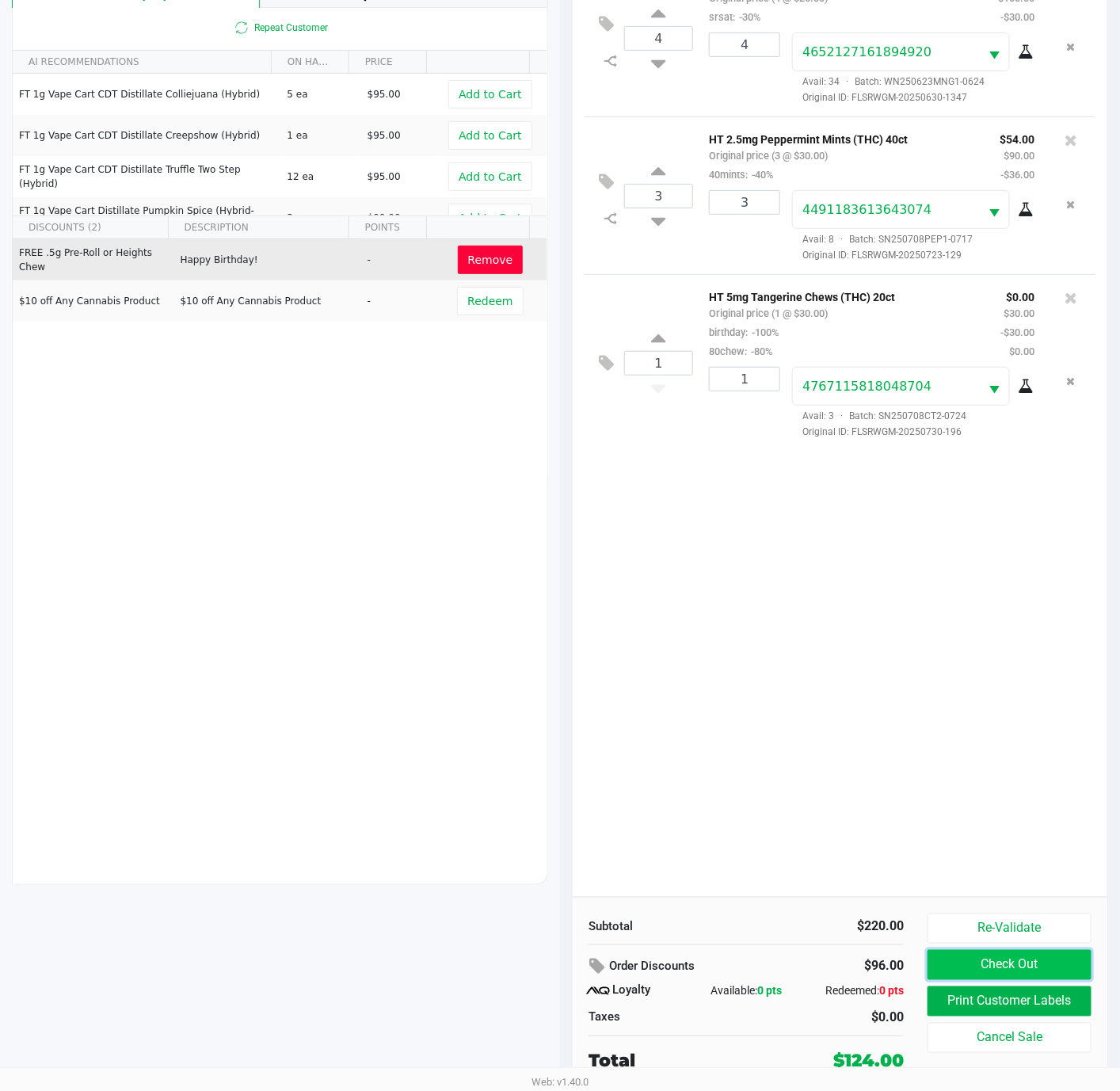
click at [989, 965] on button "Check Out" at bounding box center [1010, 964] width 164 height 30
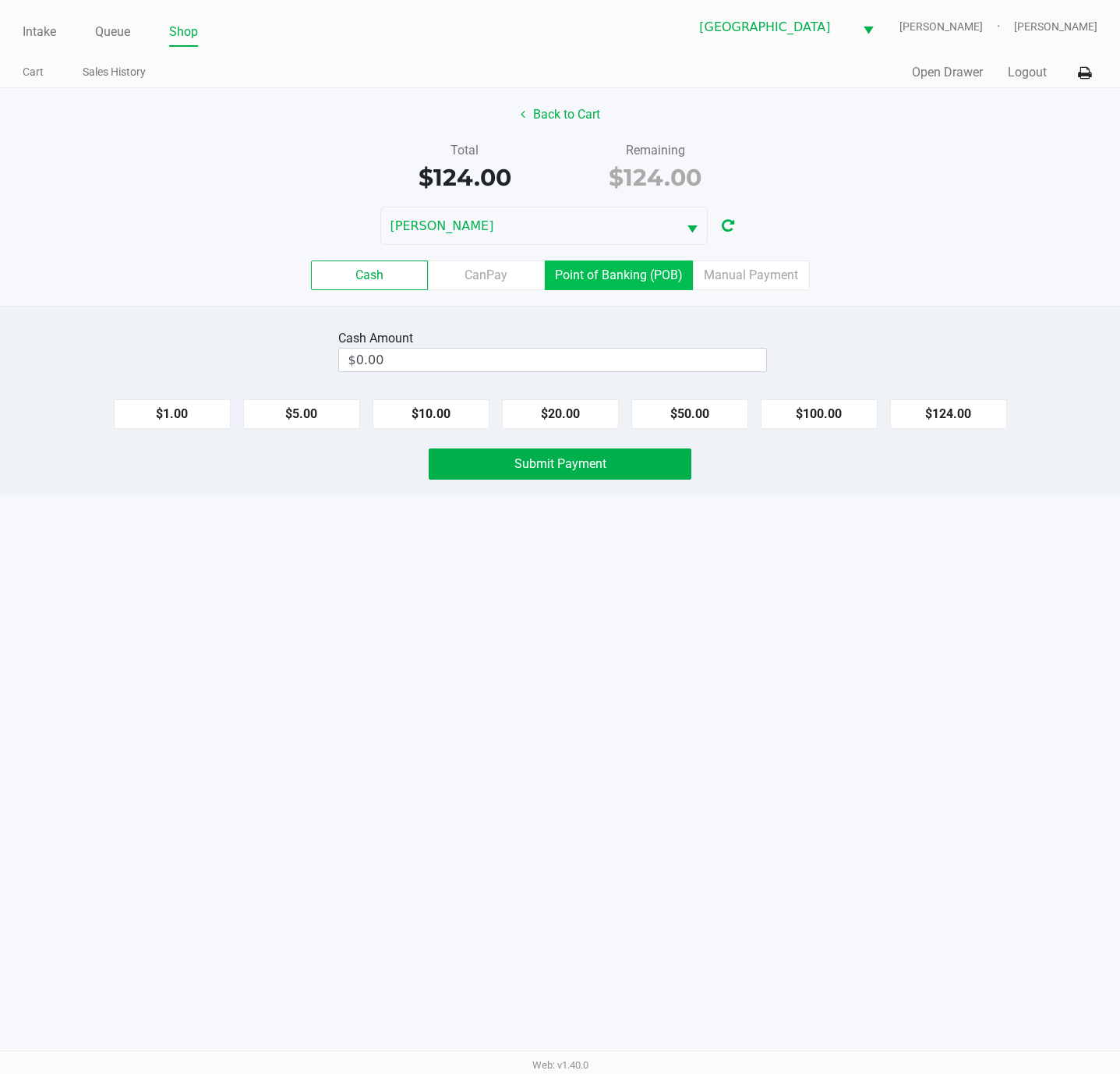
click at [584, 285] on label "Point of Banking (POB)" at bounding box center [619, 275] width 148 height 29
click at [0, 0] on 7 "Point of Banking (POB)" at bounding box center [0, 0] width 0 height 0
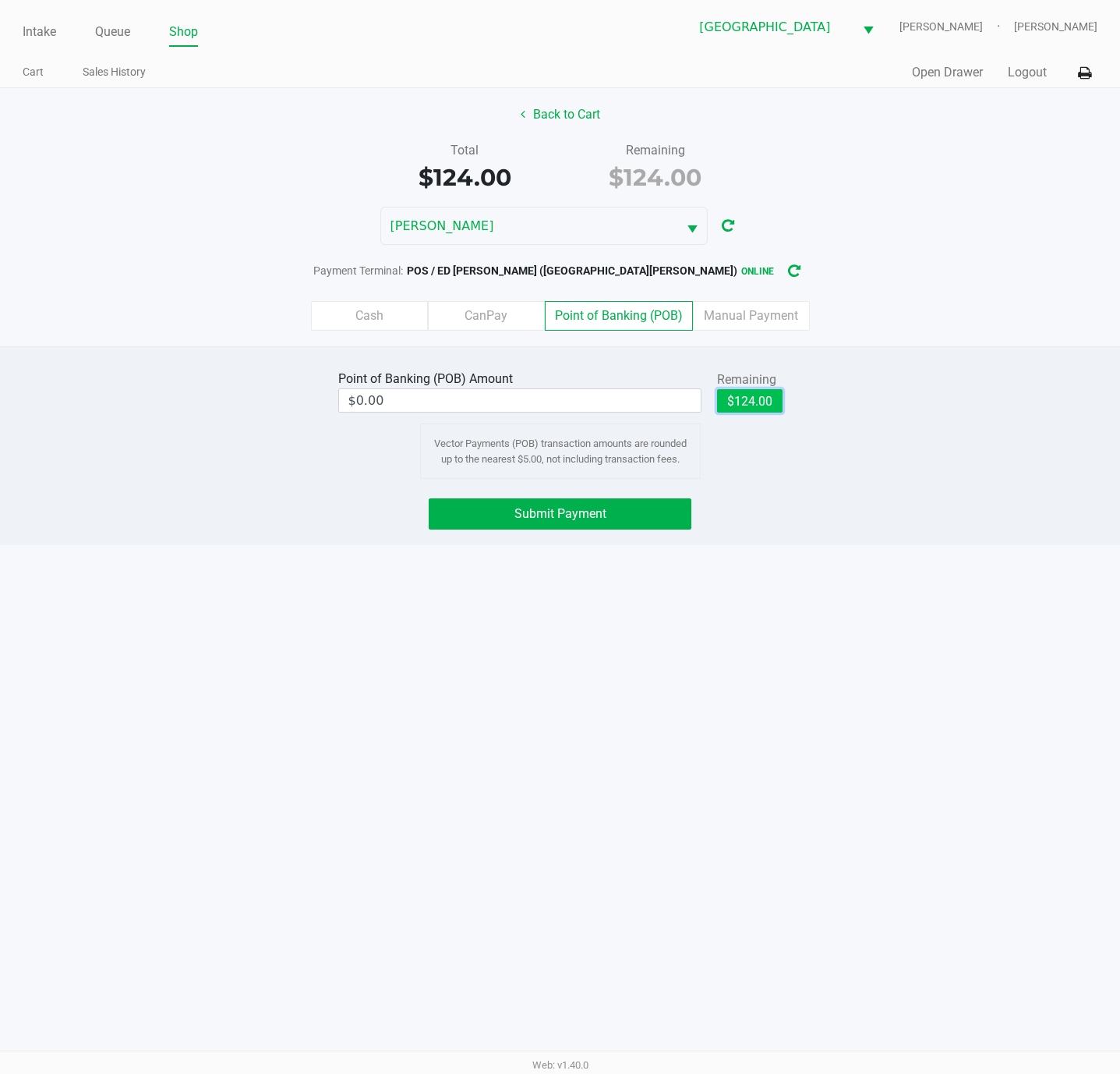
click at [746, 403] on button "$124.00" at bounding box center [750, 400] width 65 height 23
type input "$124.00"
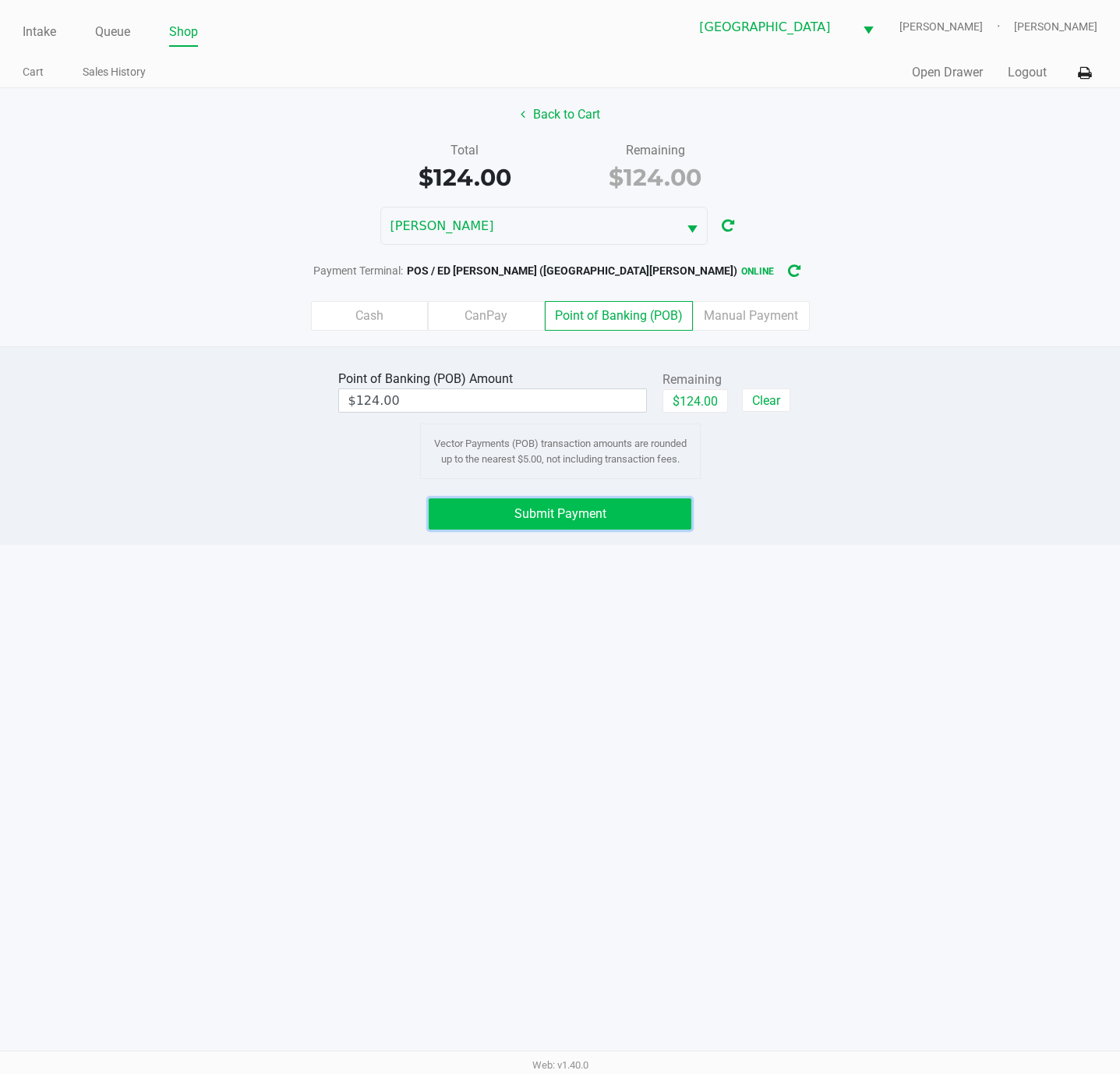
click at [624, 526] on button "Submit Payment" at bounding box center [560, 513] width 263 height 31
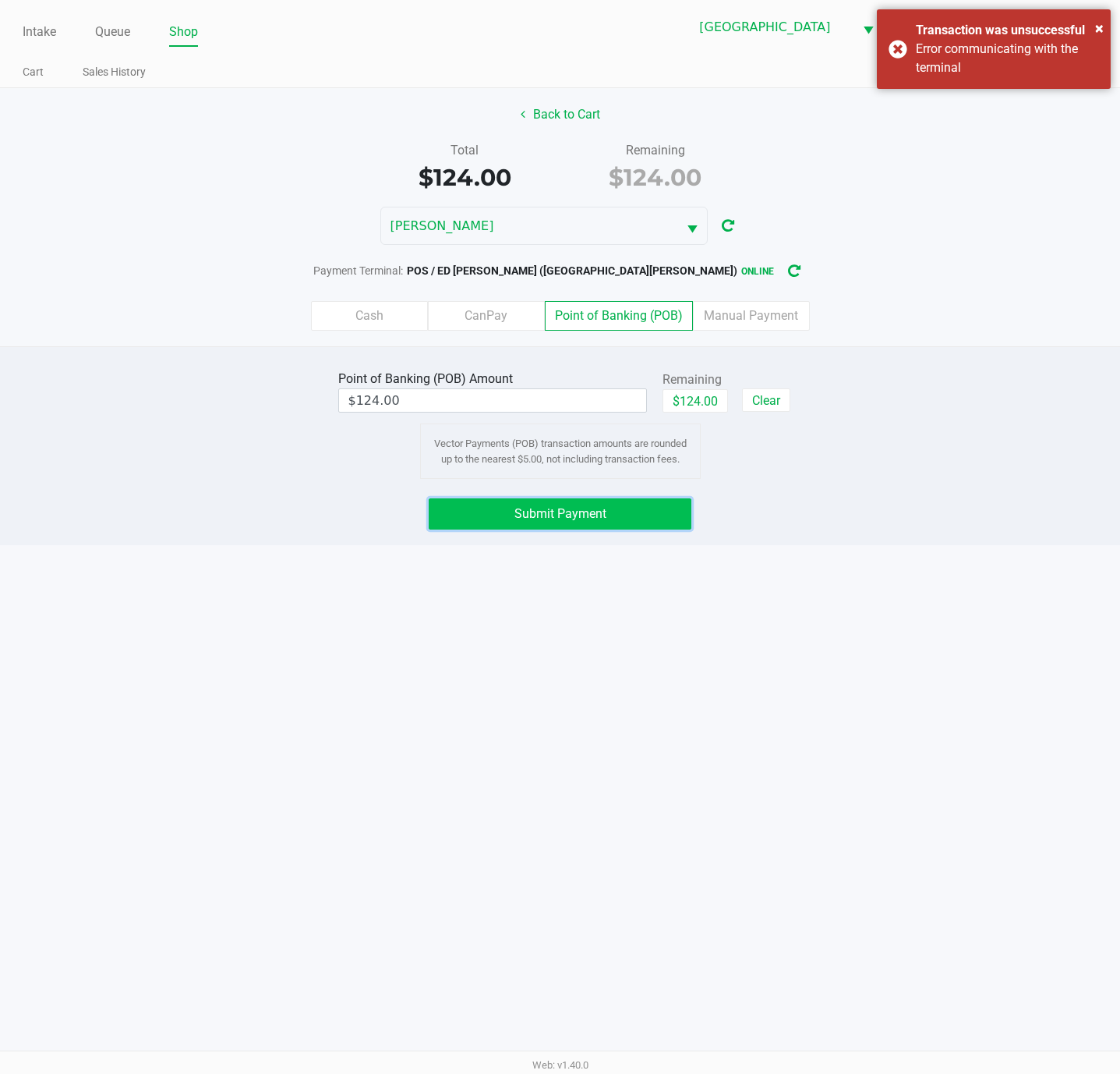
click at [624, 526] on button "Submit Payment" at bounding box center [560, 513] width 263 height 31
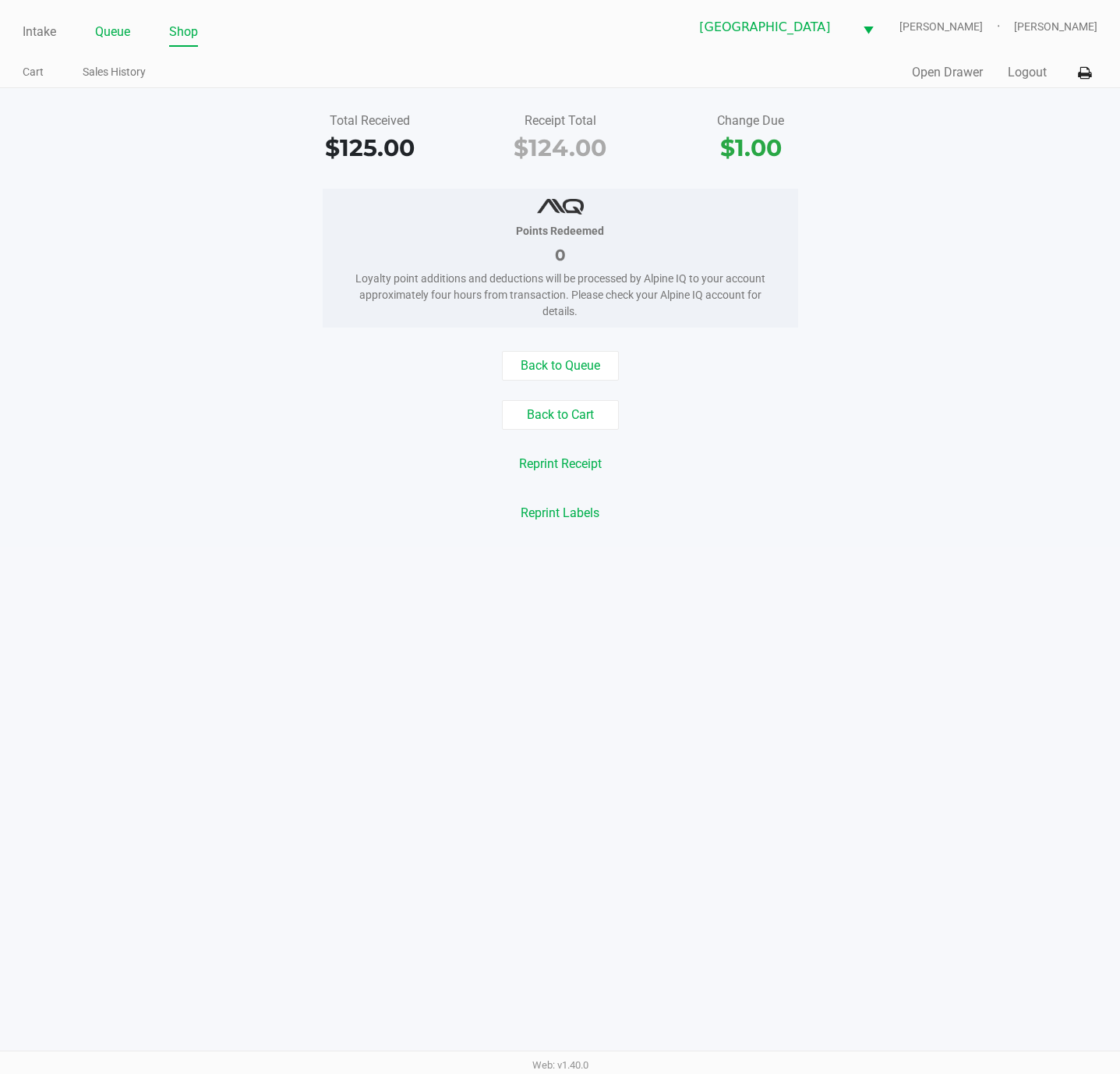
click at [104, 24] on link "Queue" at bounding box center [113, 31] width 35 height 21
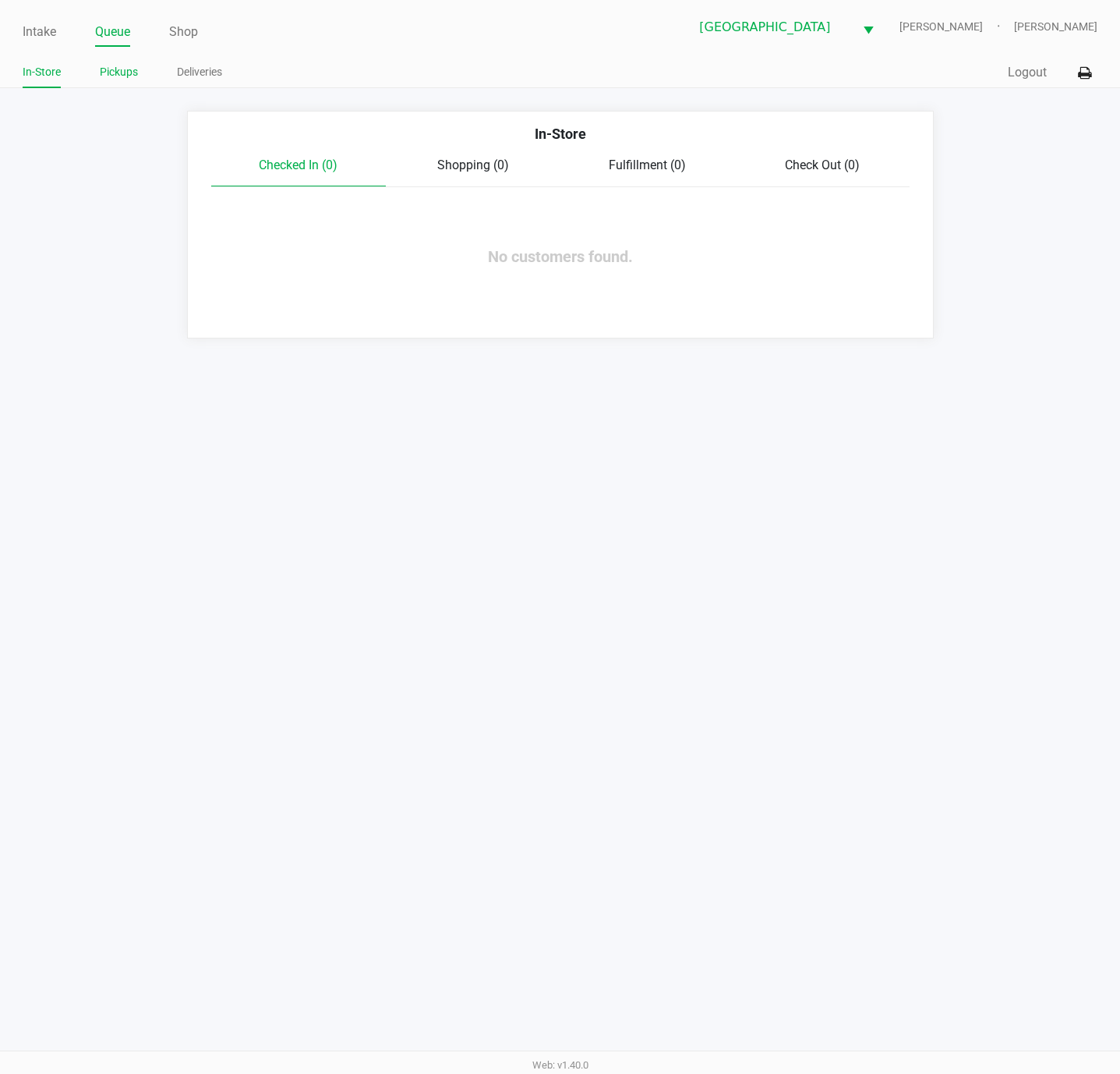
click at [127, 82] on link "Pickups" at bounding box center [119, 72] width 38 height 20
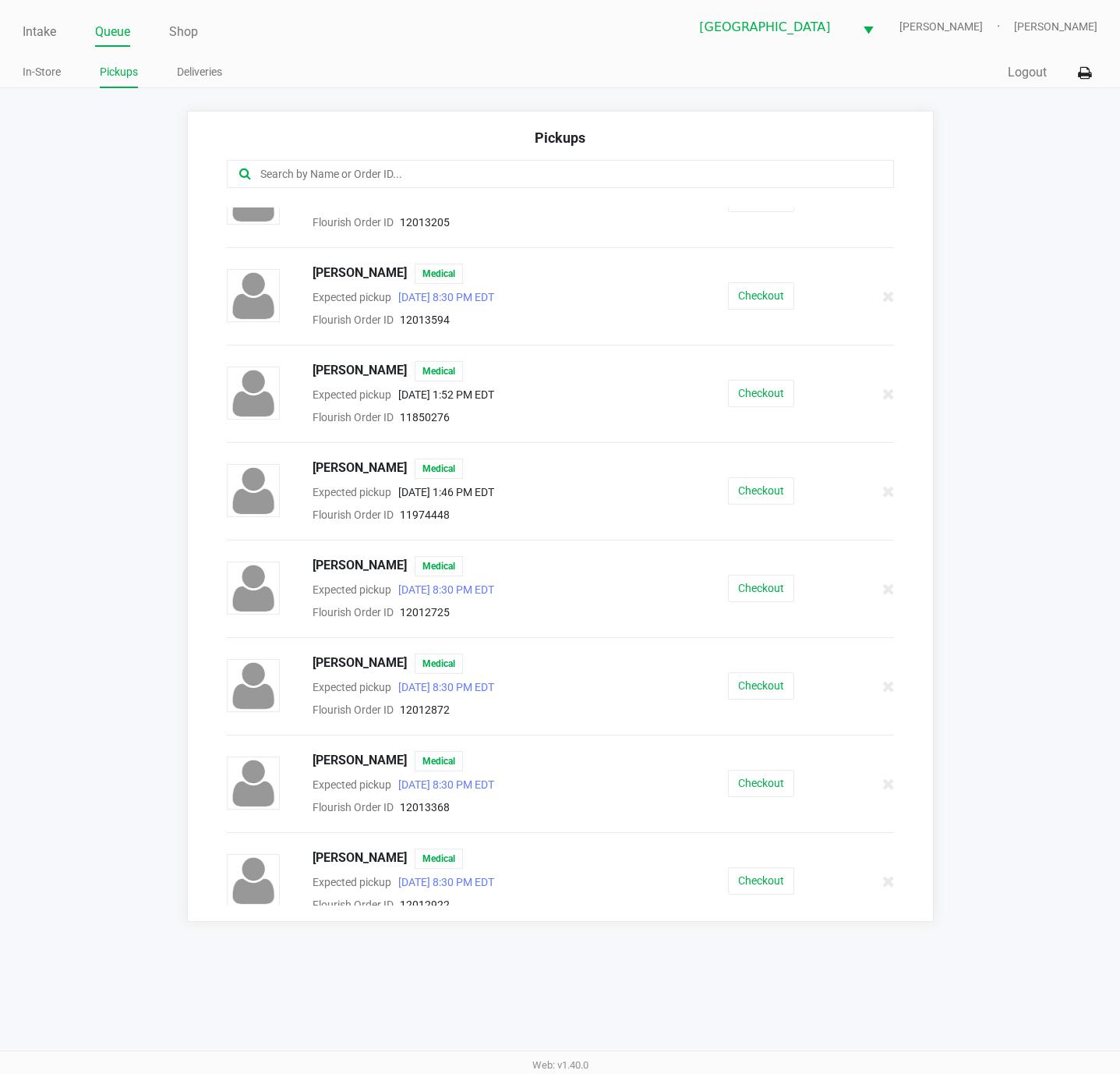
scroll to position [1053, 0]
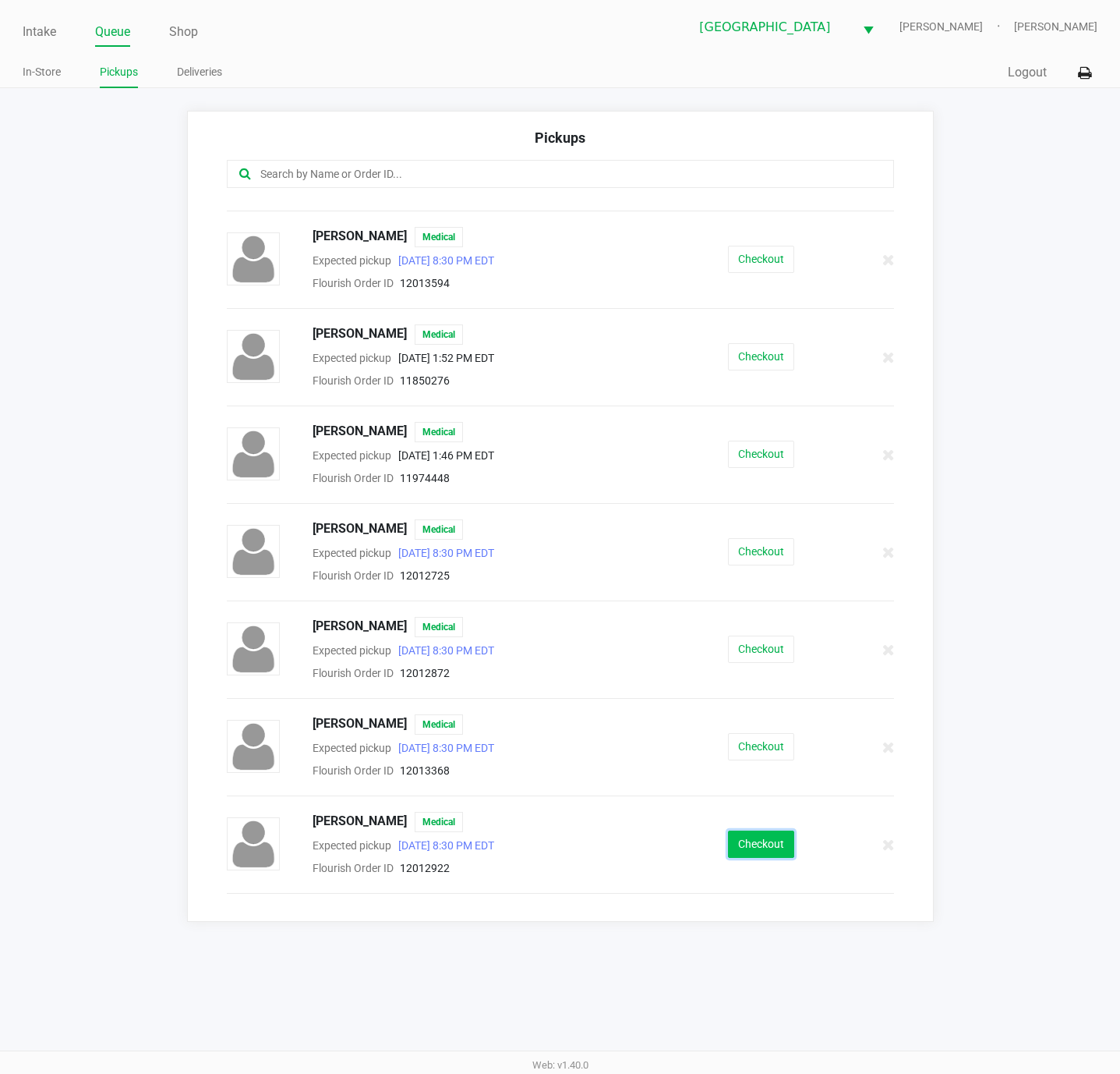
click at [742, 857] on button "Checkout" at bounding box center [761, 844] width 66 height 28
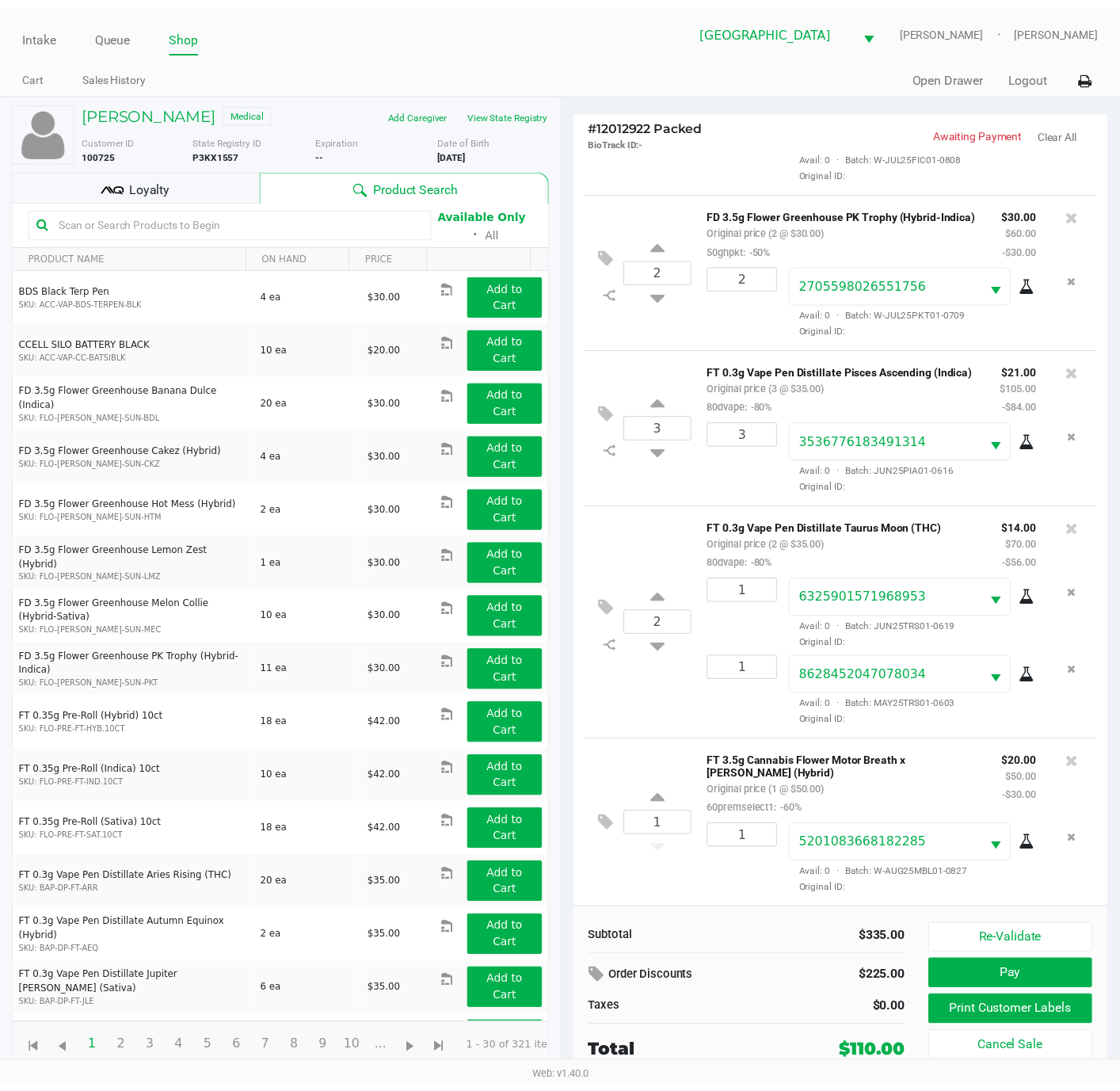
scroll to position [152, 0]
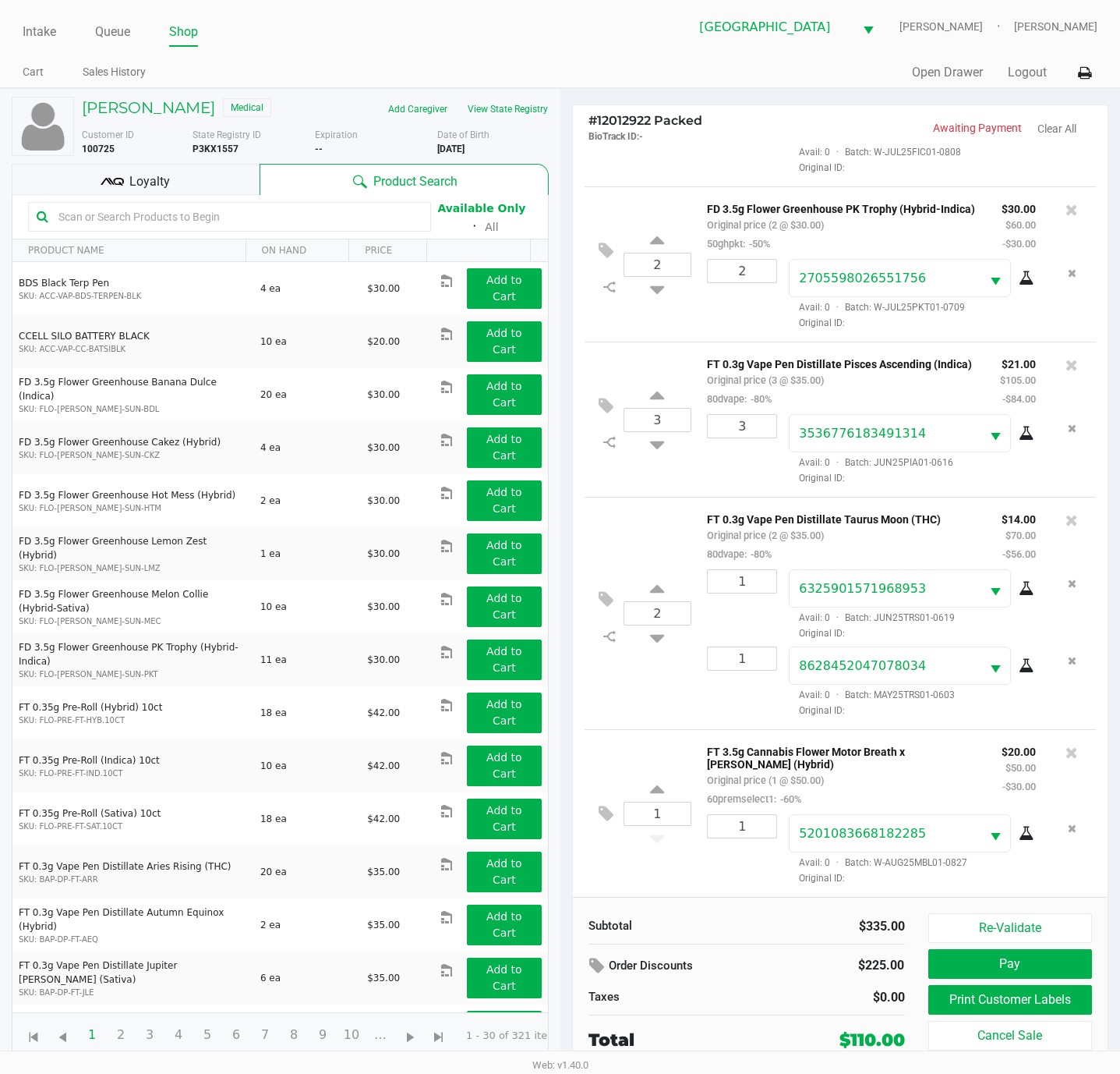
click at [225, 180] on div "Loyalty" at bounding box center [136, 179] width 248 height 31
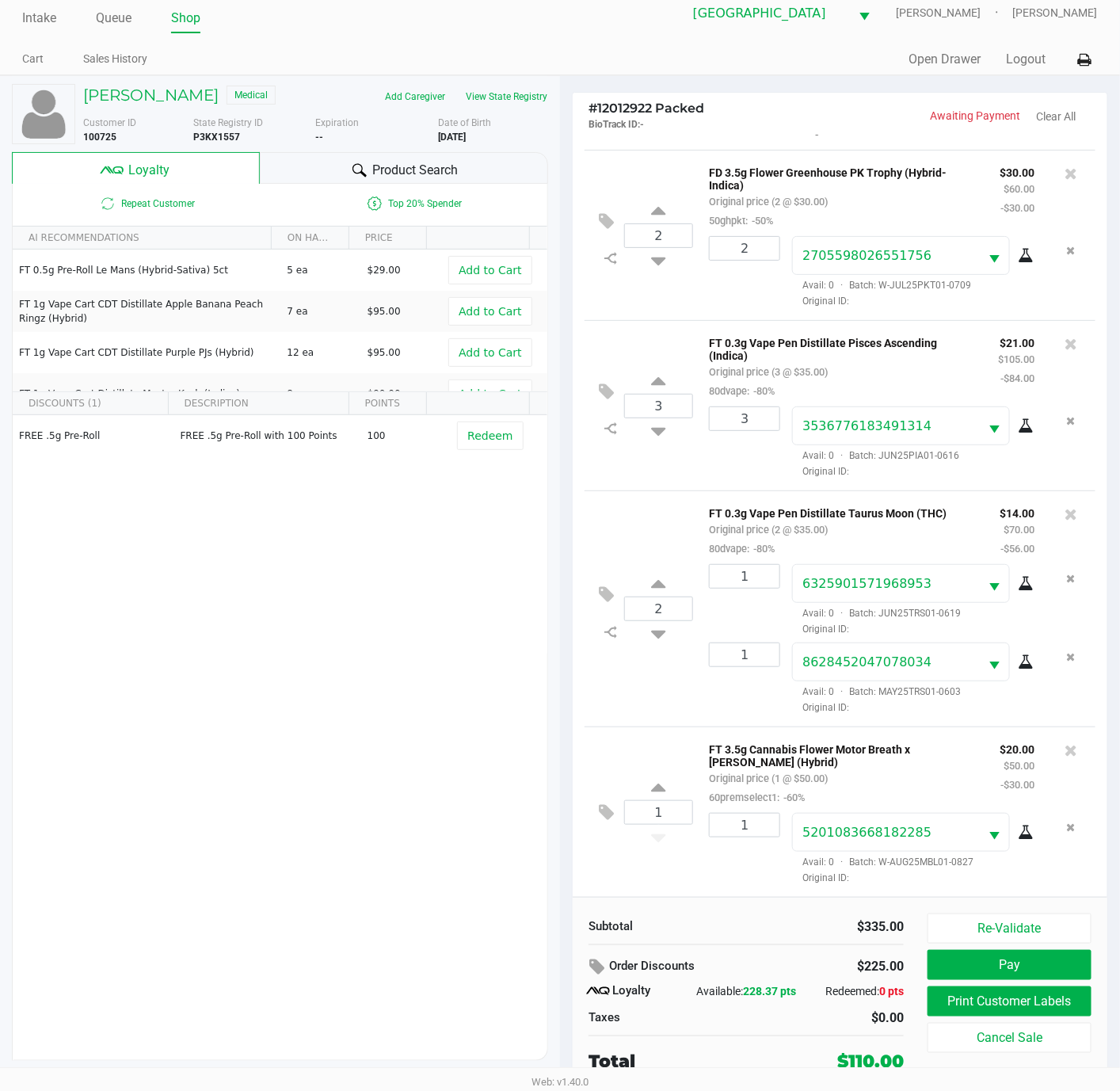
scroll to position [19, 0]
click at [1034, 951] on button "Pay" at bounding box center [1010, 964] width 164 height 30
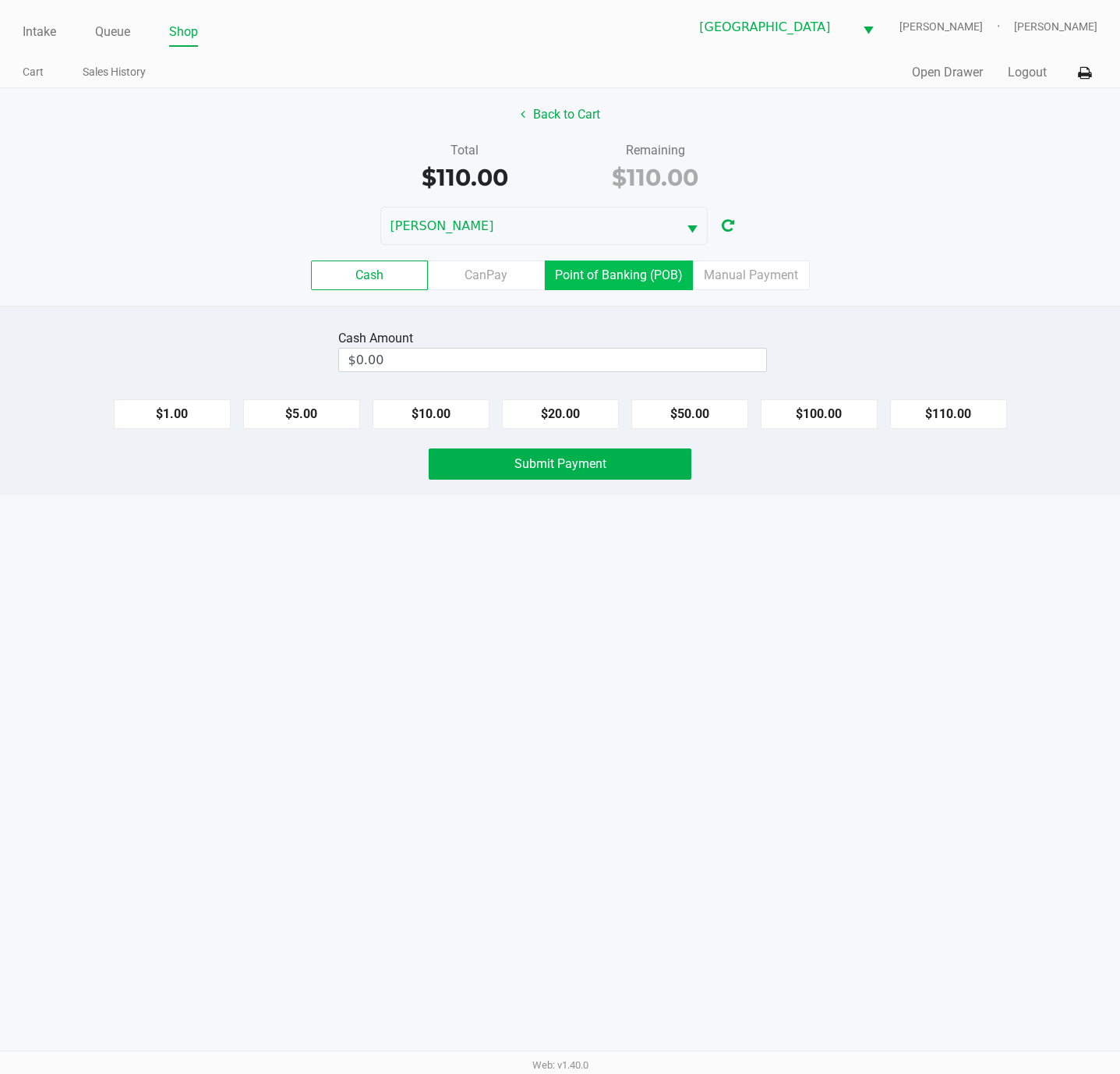
click at [569, 285] on label "Point of Banking (POB)" at bounding box center [619, 275] width 148 height 29
click at [0, 0] on 7 "Point of Banking (POB)" at bounding box center [0, 0] width 0 height 0
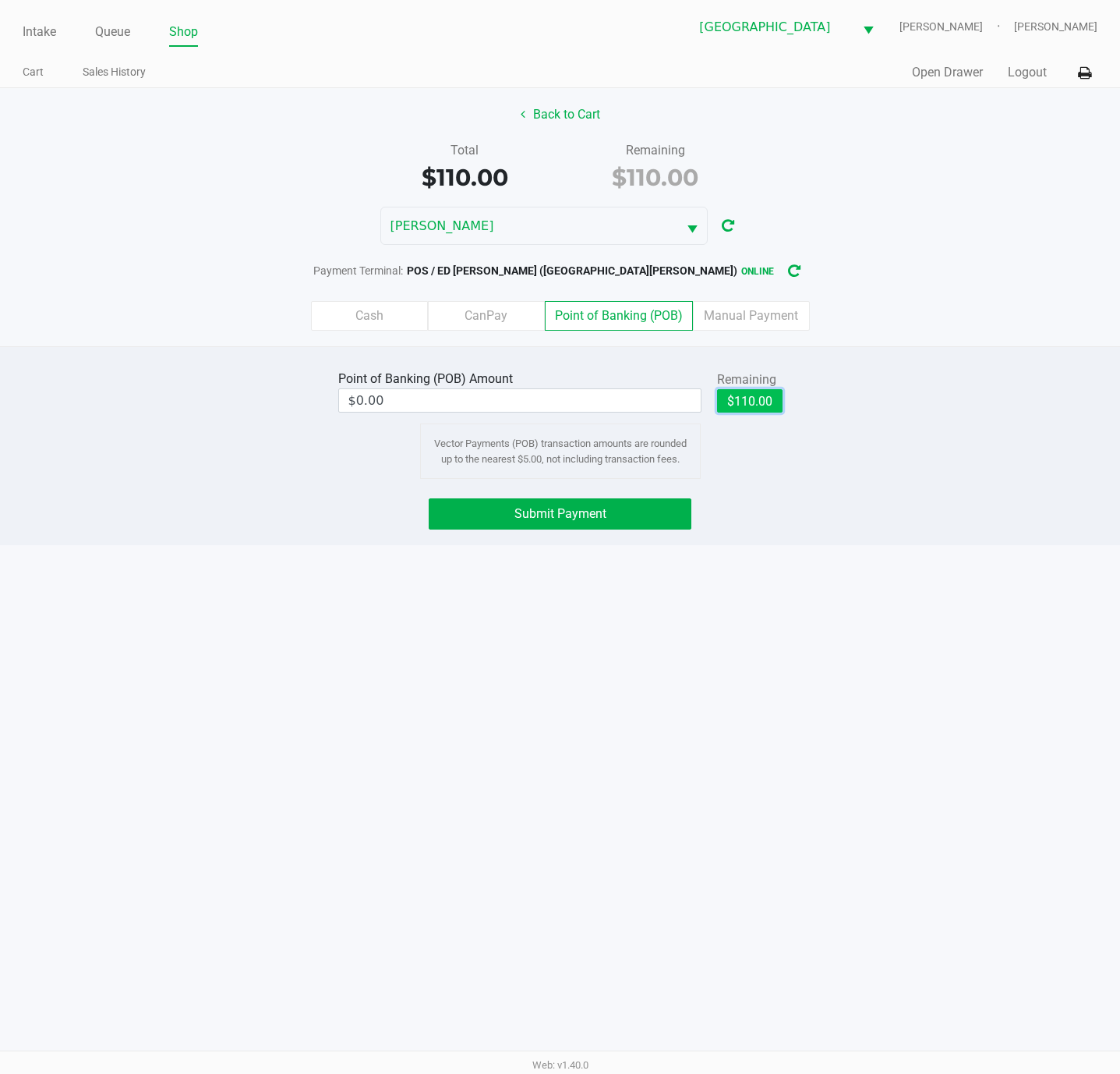
click at [731, 412] on button "$110.00" at bounding box center [750, 400] width 65 height 23
type input "$110.00"
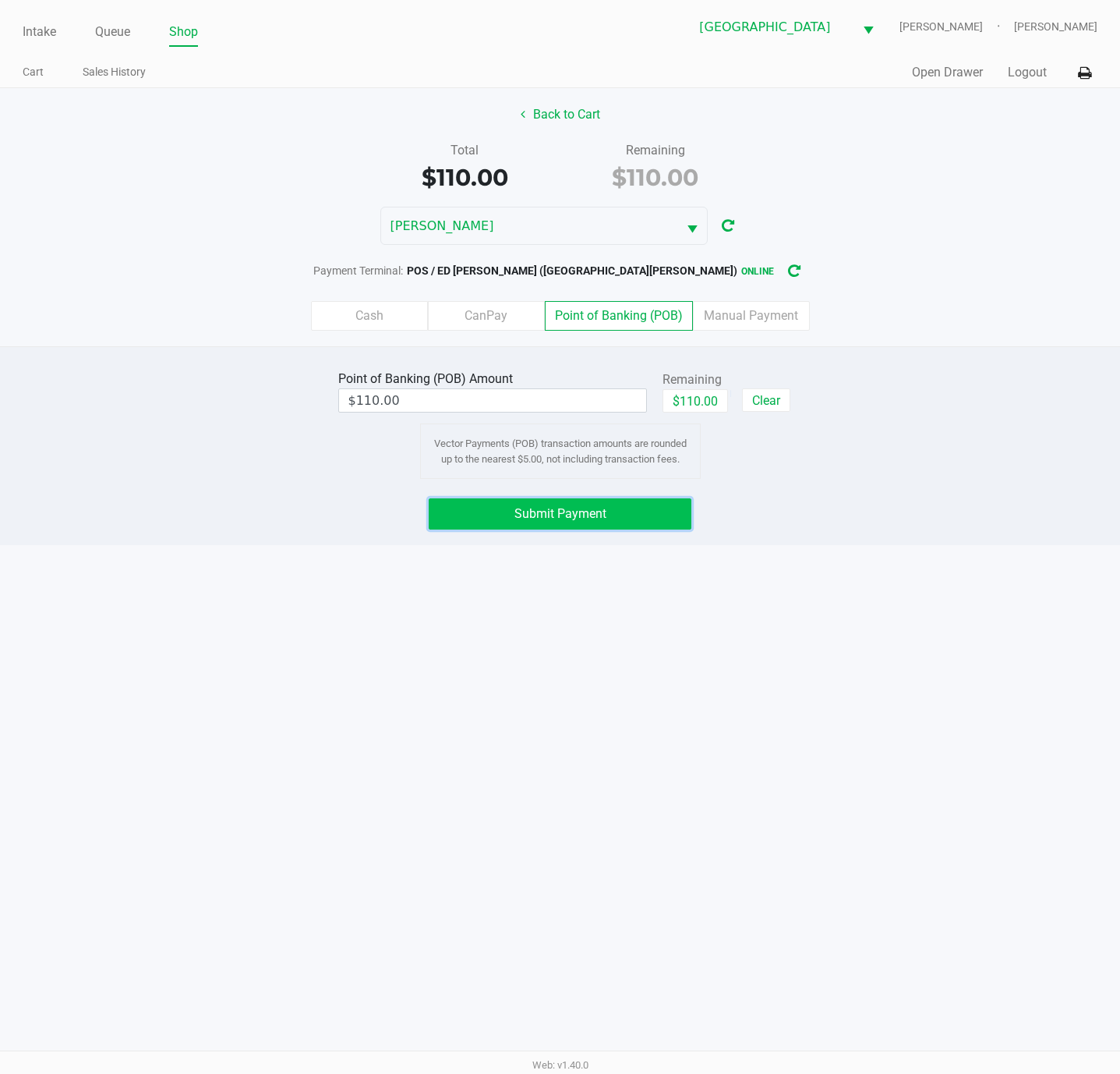
click at [640, 512] on button "Submit Payment" at bounding box center [560, 513] width 263 height 31
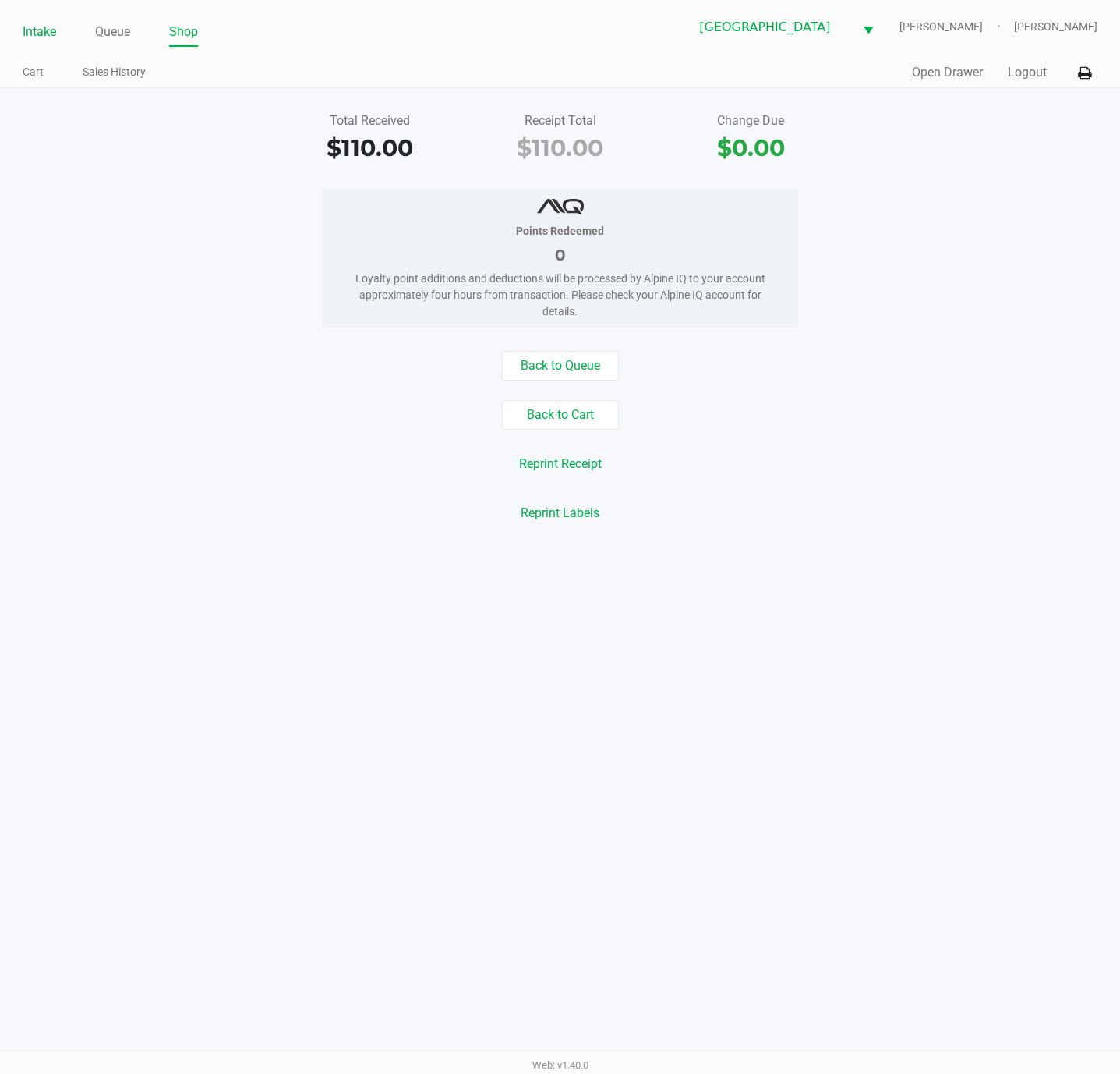
click at [40, 36] on link "Intake" at bounding box center [39, 31] width 34 height 21
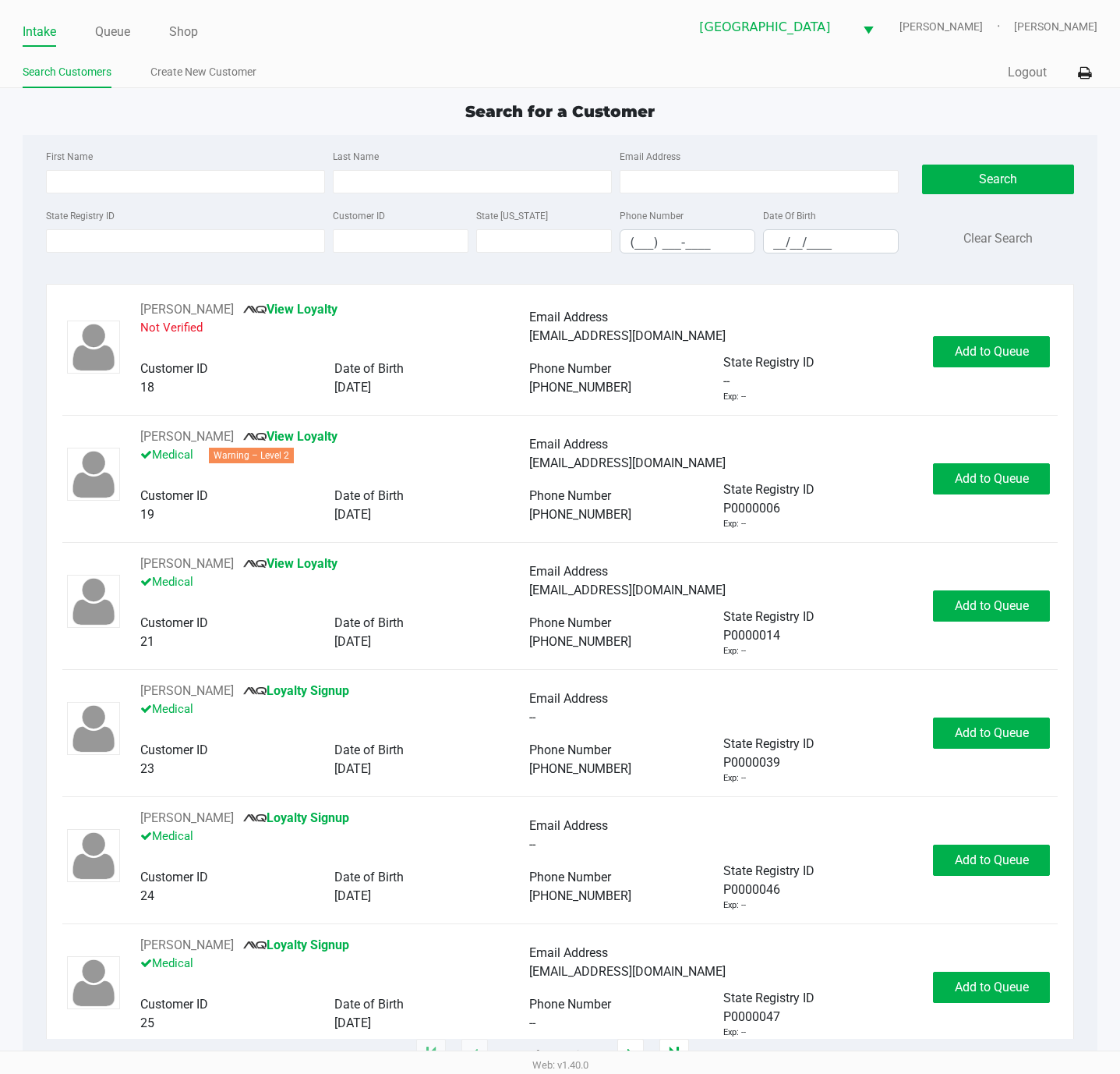
type input "JUAN-DIEGO"
type input "CAMACHO"
type input "12/16/1997"
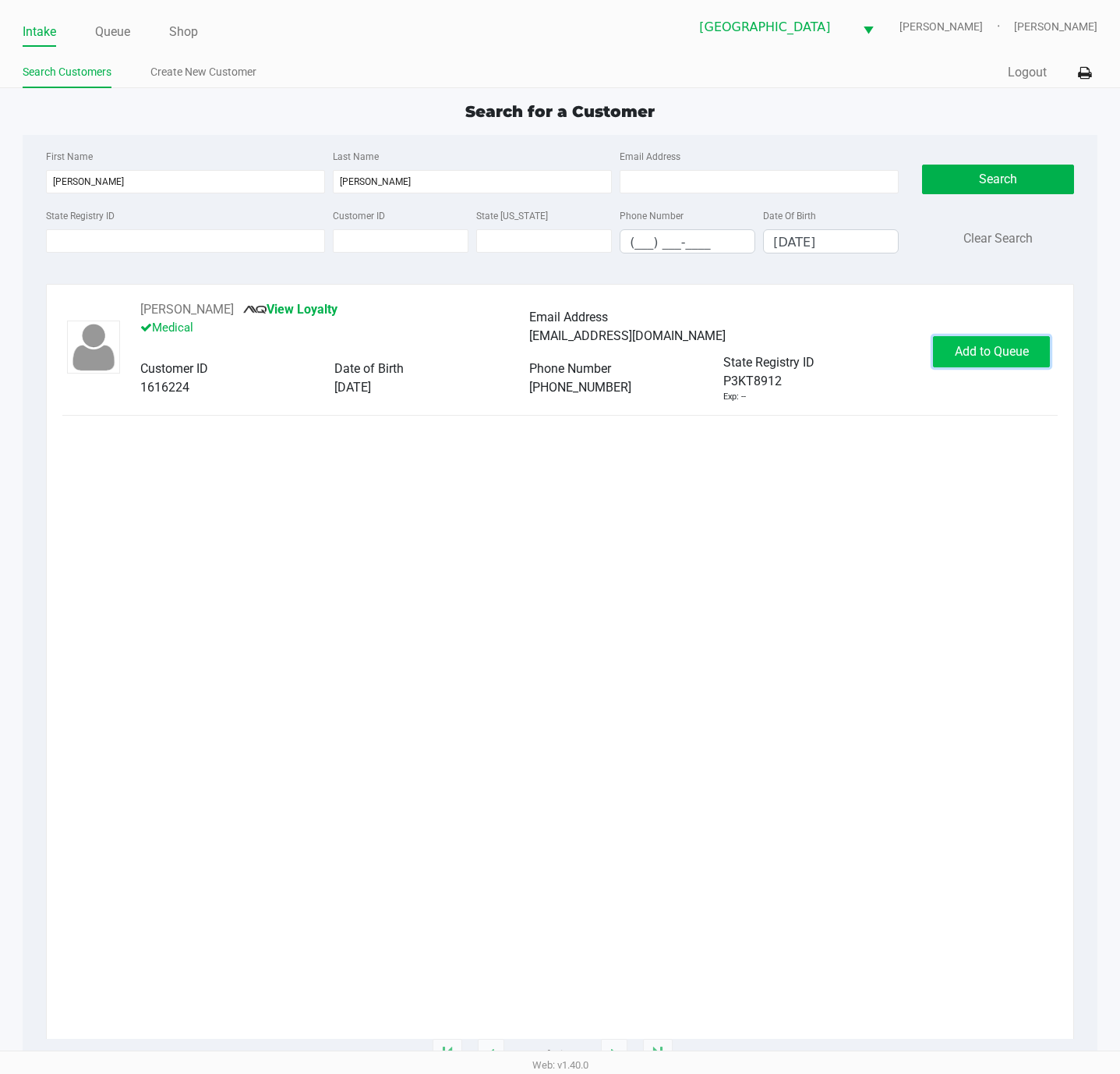
click at [981, 358] on span "Add to Queue" at bounding box center [992, 351] width 74 height 15
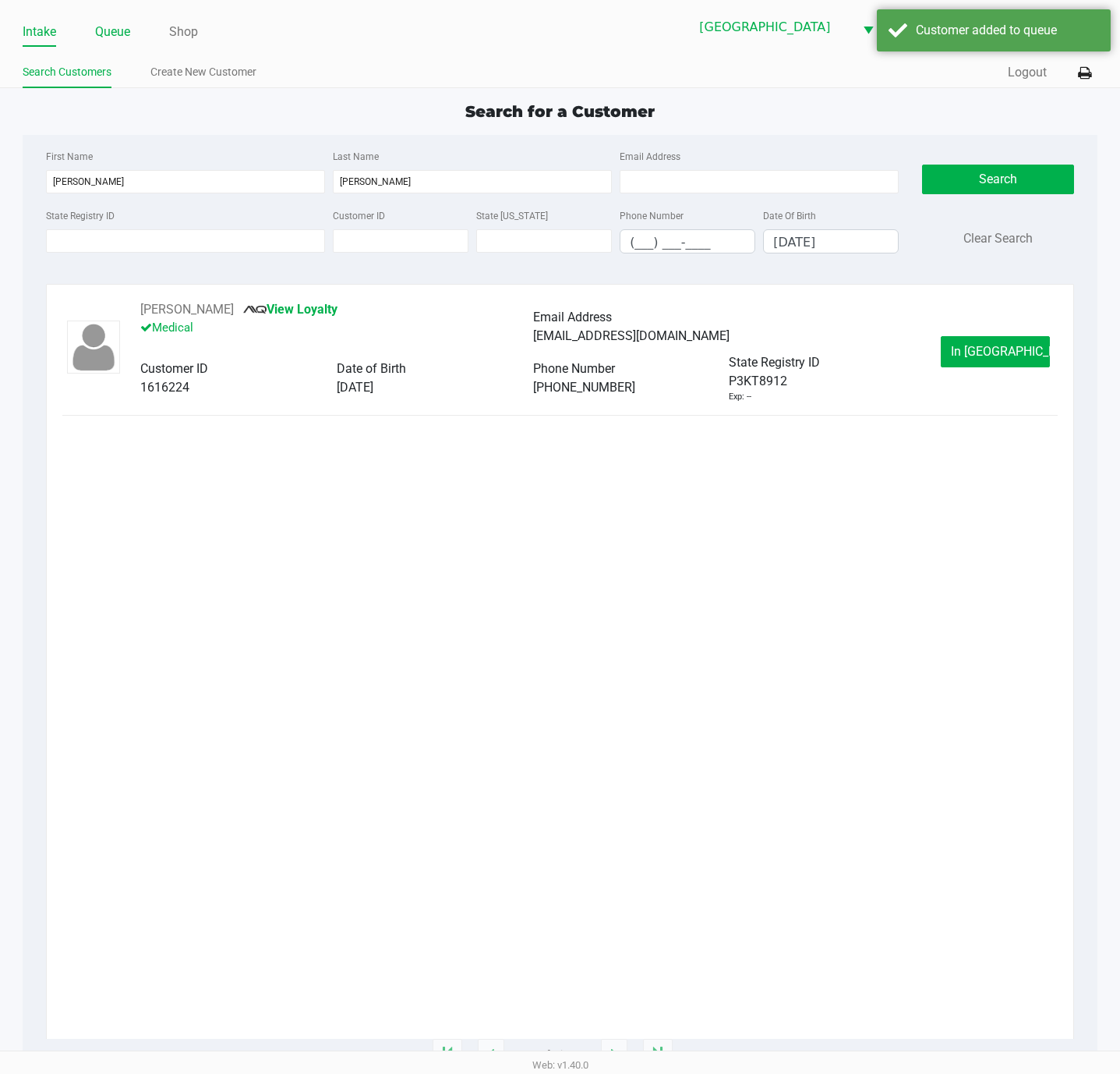
click at [122, 34] on link "Queue" at bounding box center [113, 31] width 35 height 21
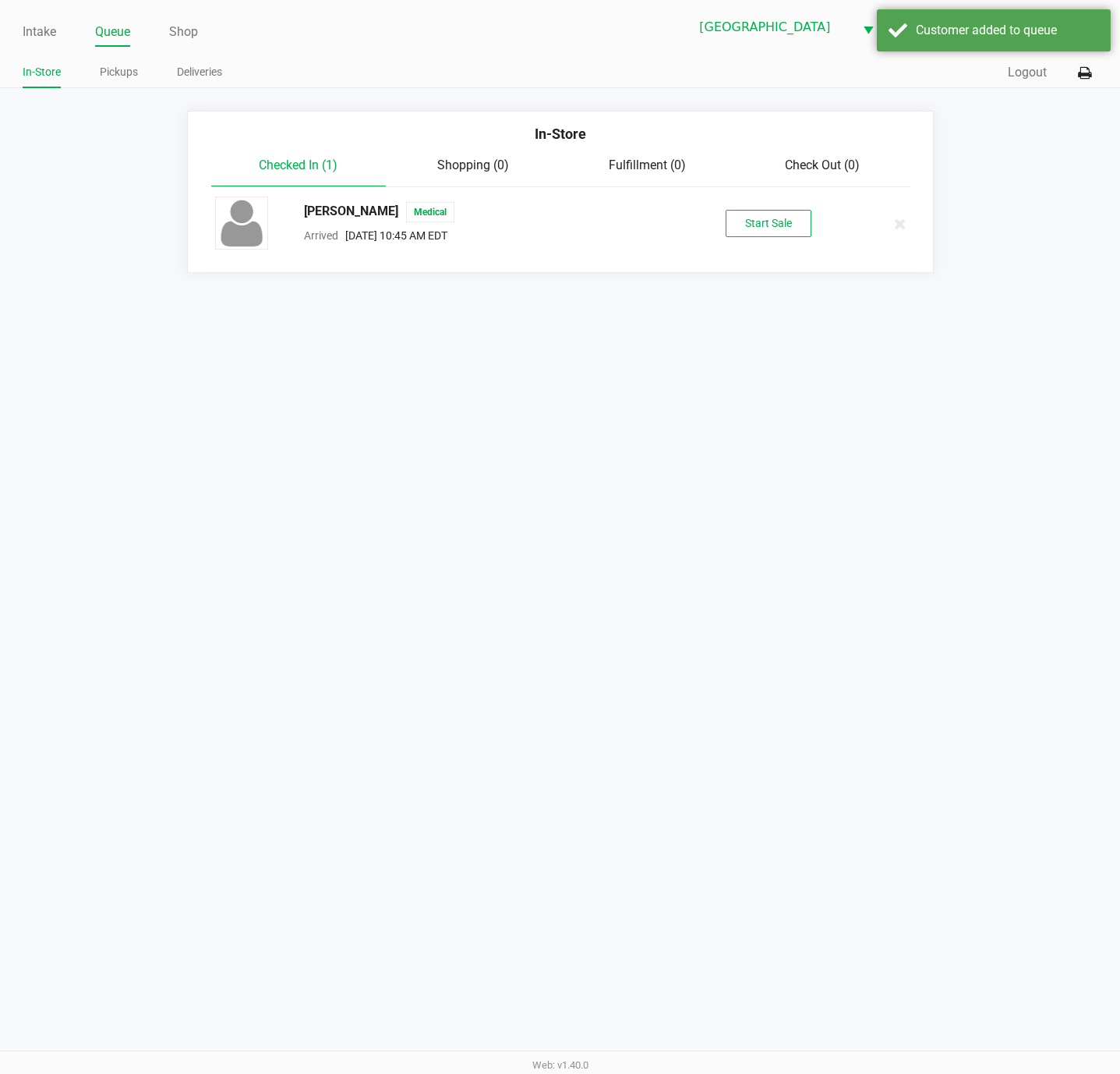
click at [793, 243] on div "JUAN-DIEGO CAMACHO Medical Arrived Sep 27, 2025 10:45 AM EDT Start Sale" at bounding box center [560, 223] width 714 height 54
click at [786, 225] on button "Start Sale" at bounding box center [768, 224] width 86 height 28
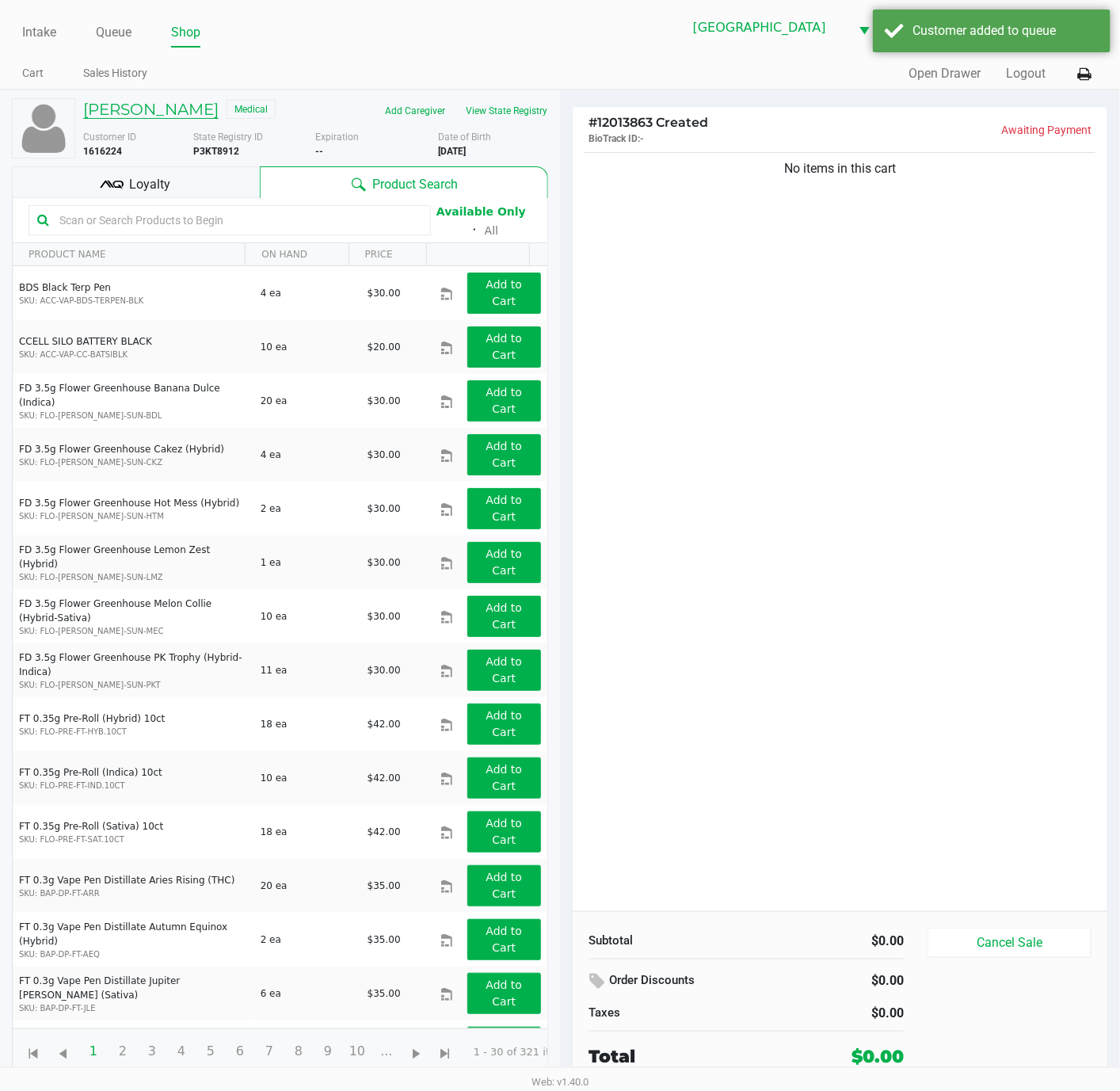
click at [126, 119] on h5 "JUAN-DIEGO CAMACHO" at bounding box center [150, 109] width 135 height 19
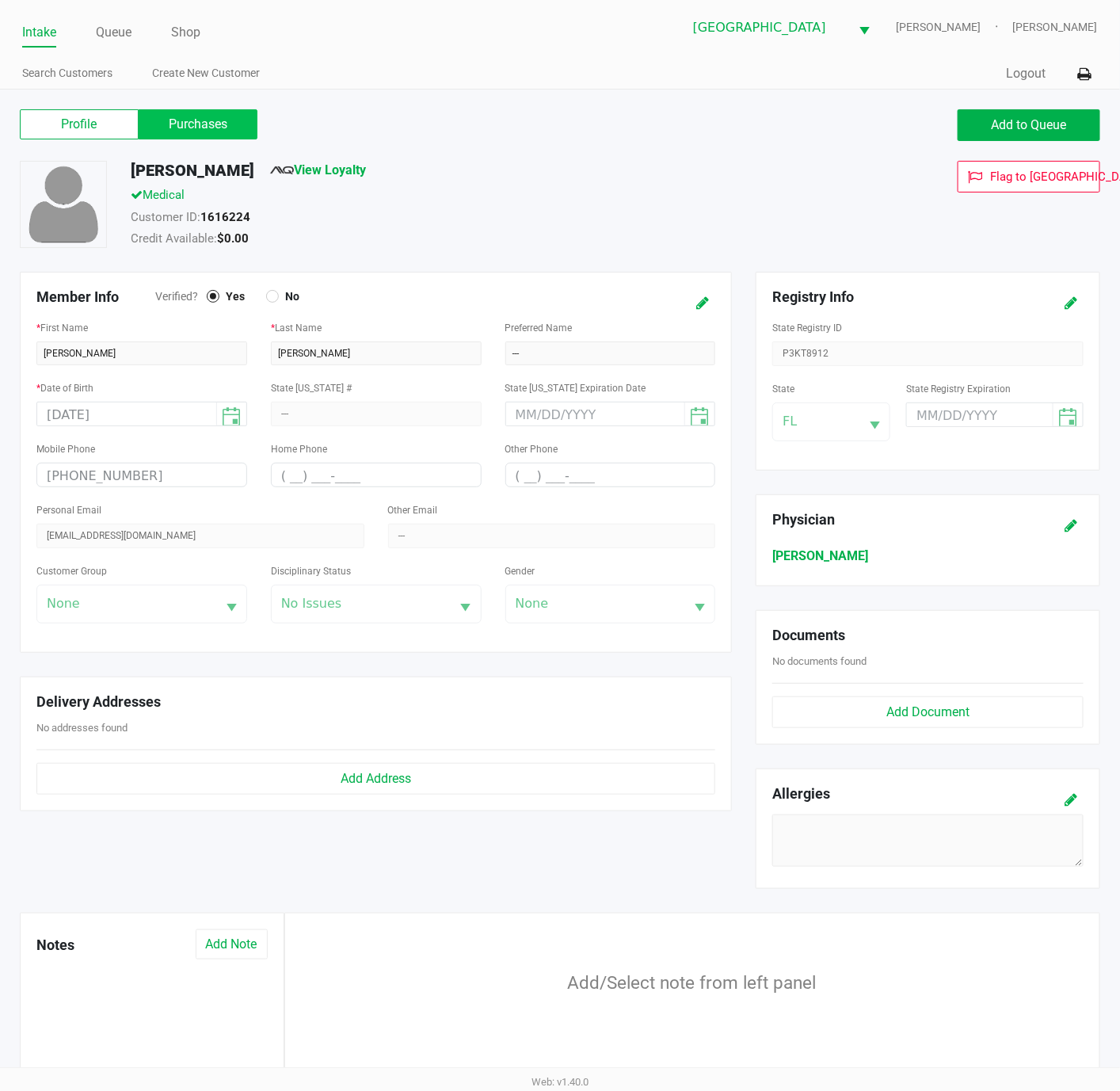
click at [183, 122] on label "Purchases" at bounding box center [198, 124] width 119 height 30
click at [0, 0] on 1 "Purchases" at bounding box center [0, 0] width 0 height 0
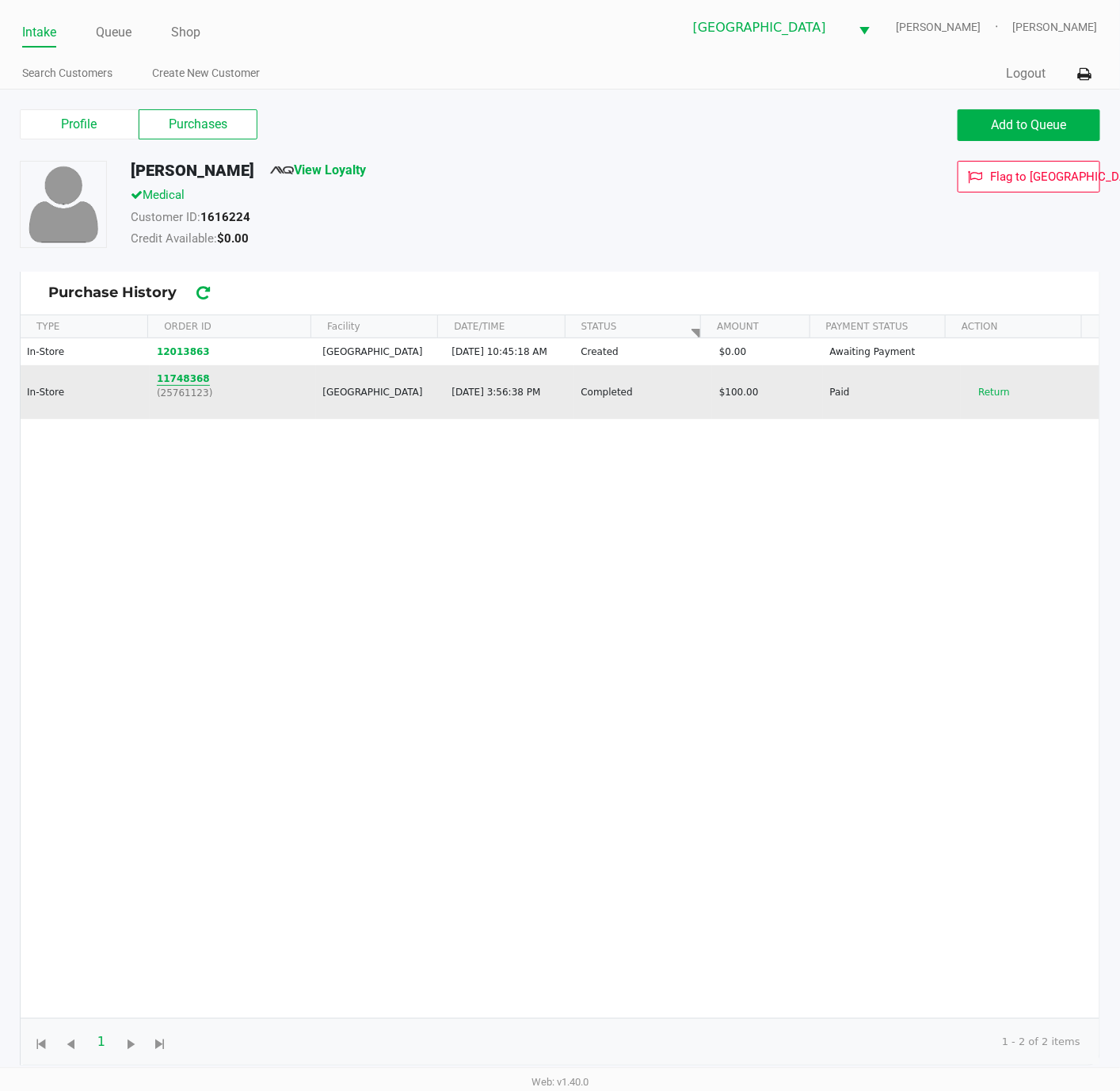
click at [162, 376] on button "11748368" at bounding box center [183, 378] width 53 height 14
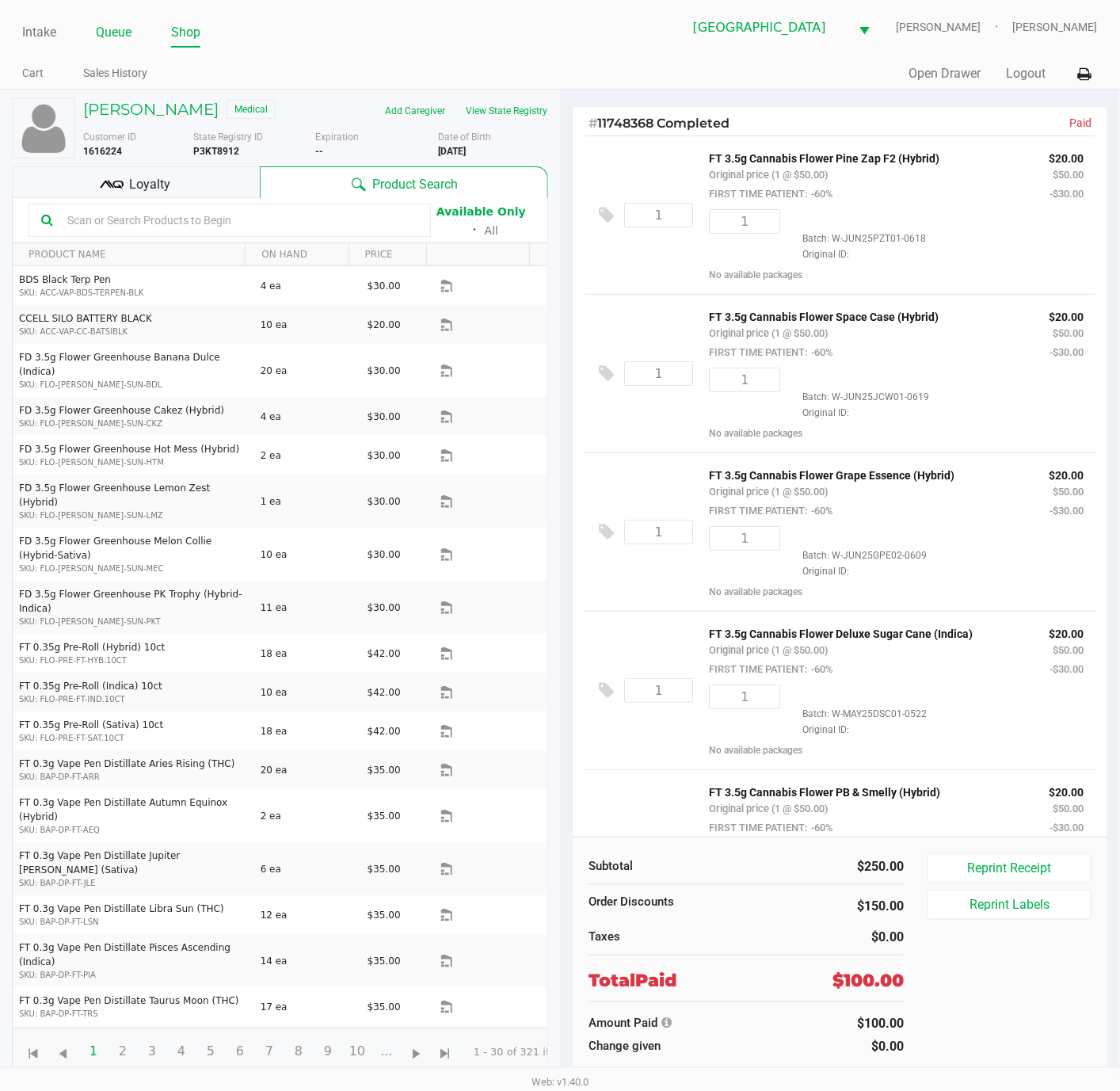
click at [107, 40] on link "Queue" at bounding box center [114, 31] width 36 height 22
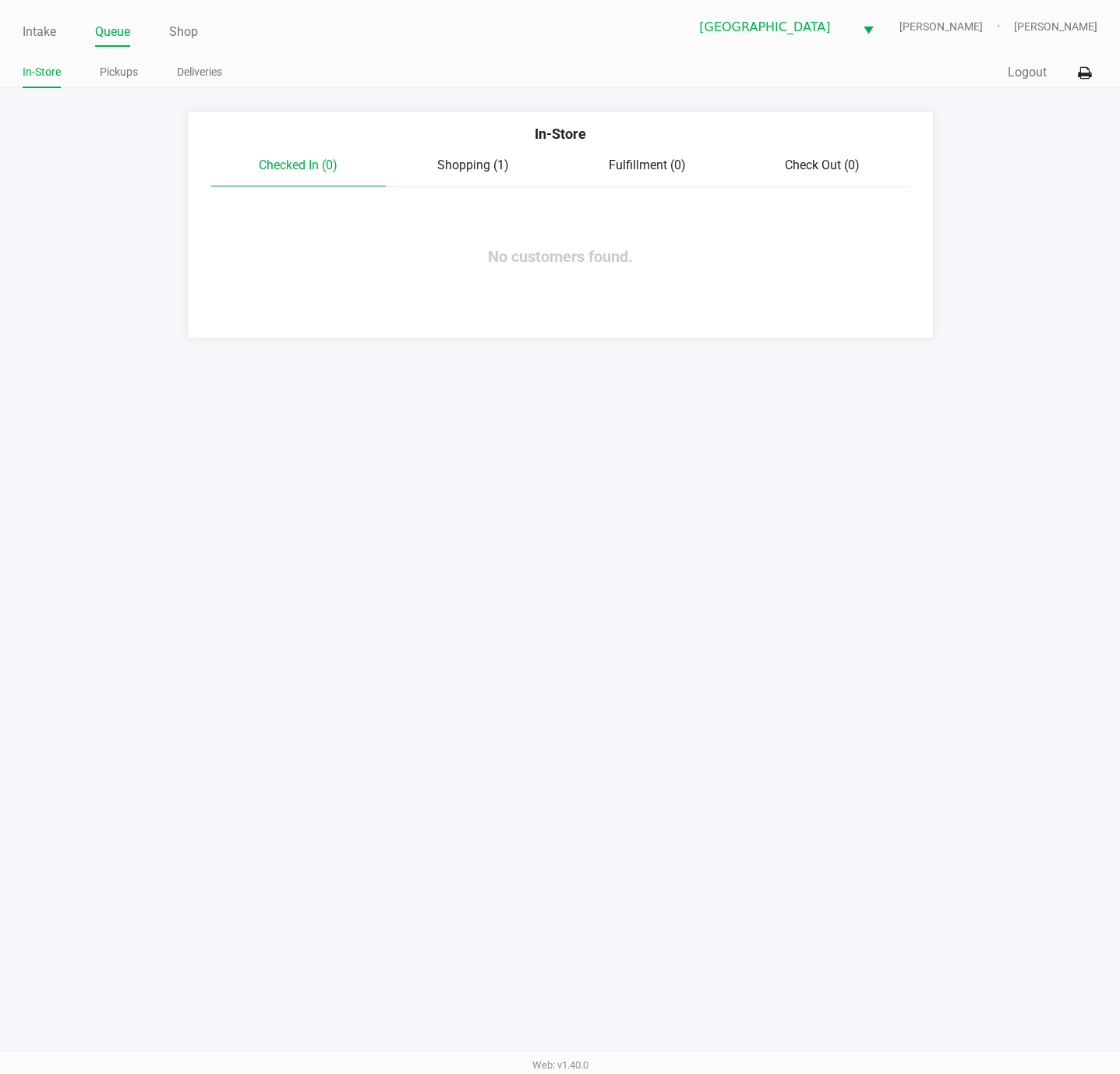
click at [455, 164] on span "Shopping (1)" at bounding box center [473, 164] width 71 height 15
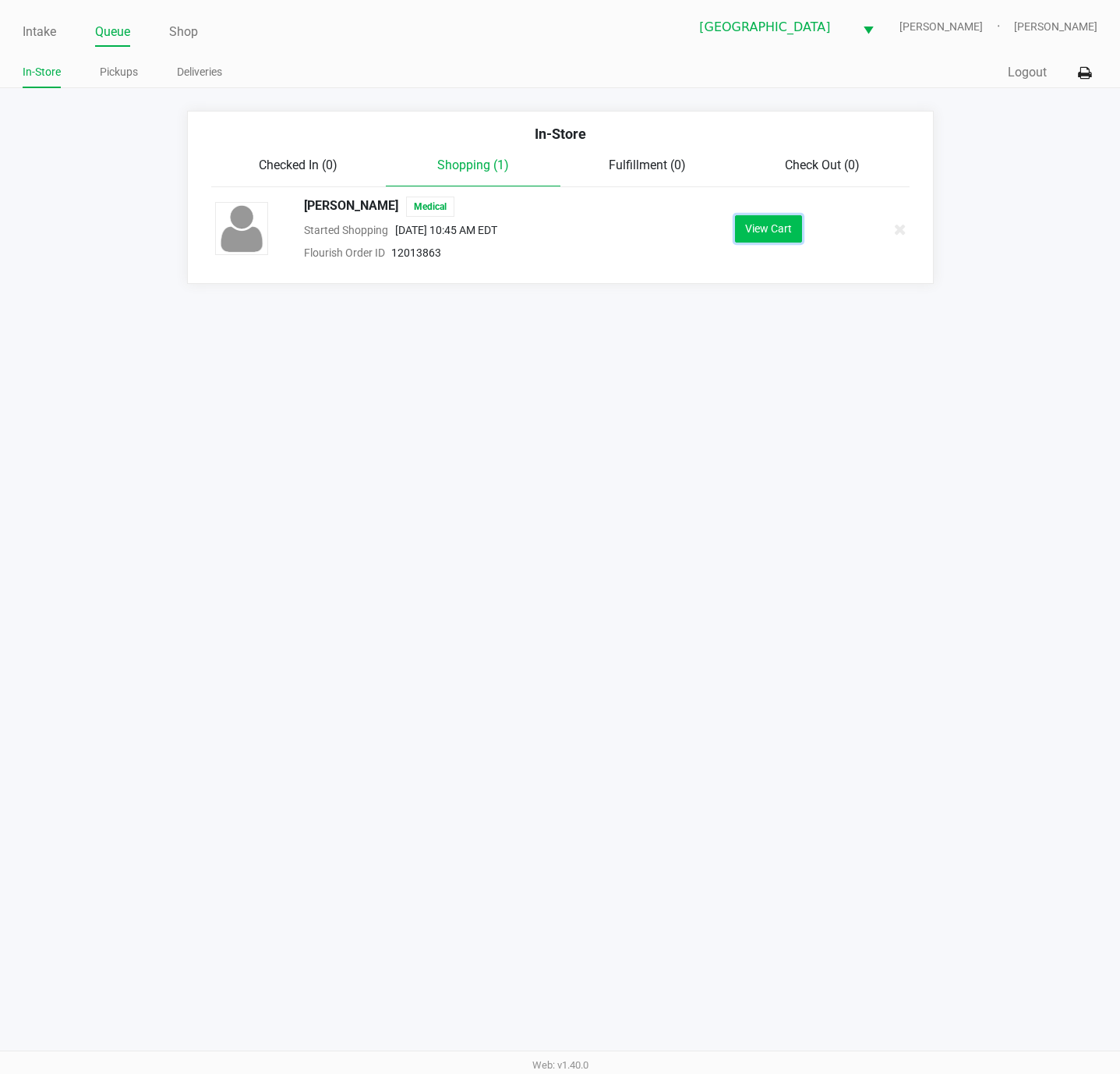
click at [786, 230] on button "View Cart" at bounding box center [768, 229] width 67 height 28
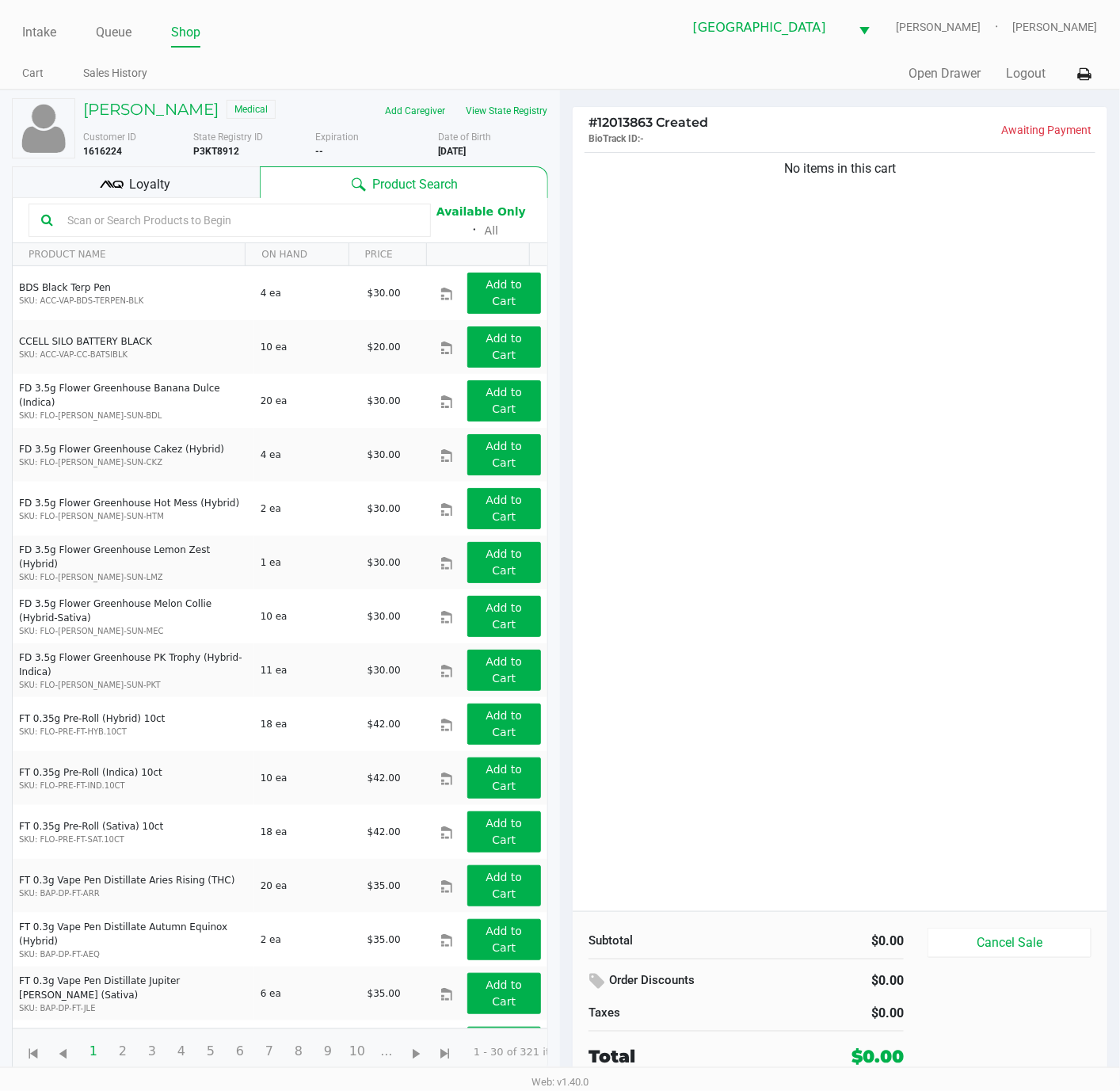
click at [921, 671] on div "No items in this cart" at bounding box center [840, 529] width 535 height 762
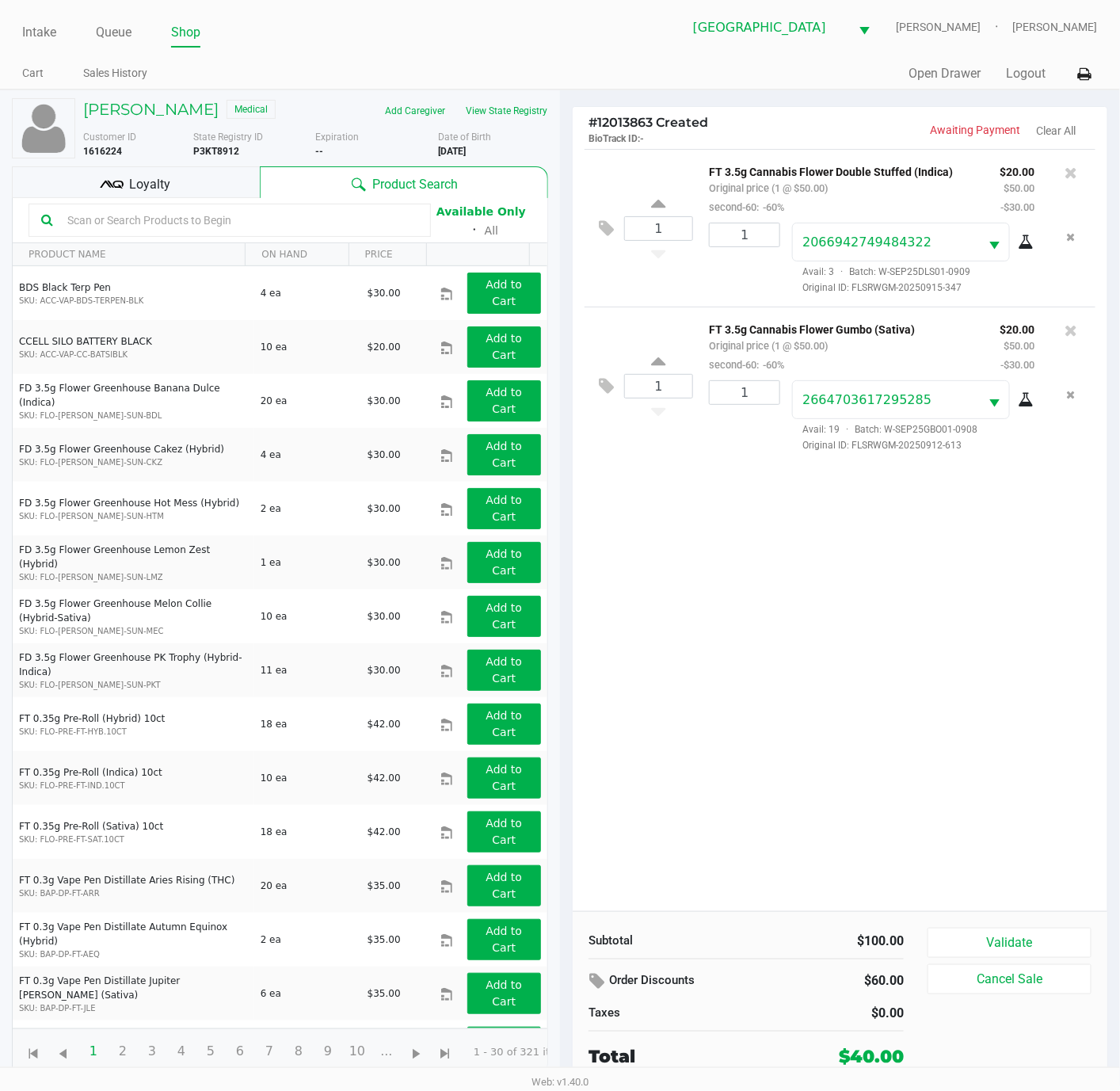
click at [1027, 403] on icon at bounding box center [1026, 400] width 16 height 13
click at [782, 624] on div "1 FT 3.5g Cannabis Flower Double Stuffed (Indica) Original price (1 @ $50.00) s…" at bounding box center [840, 529] width 535 height 762
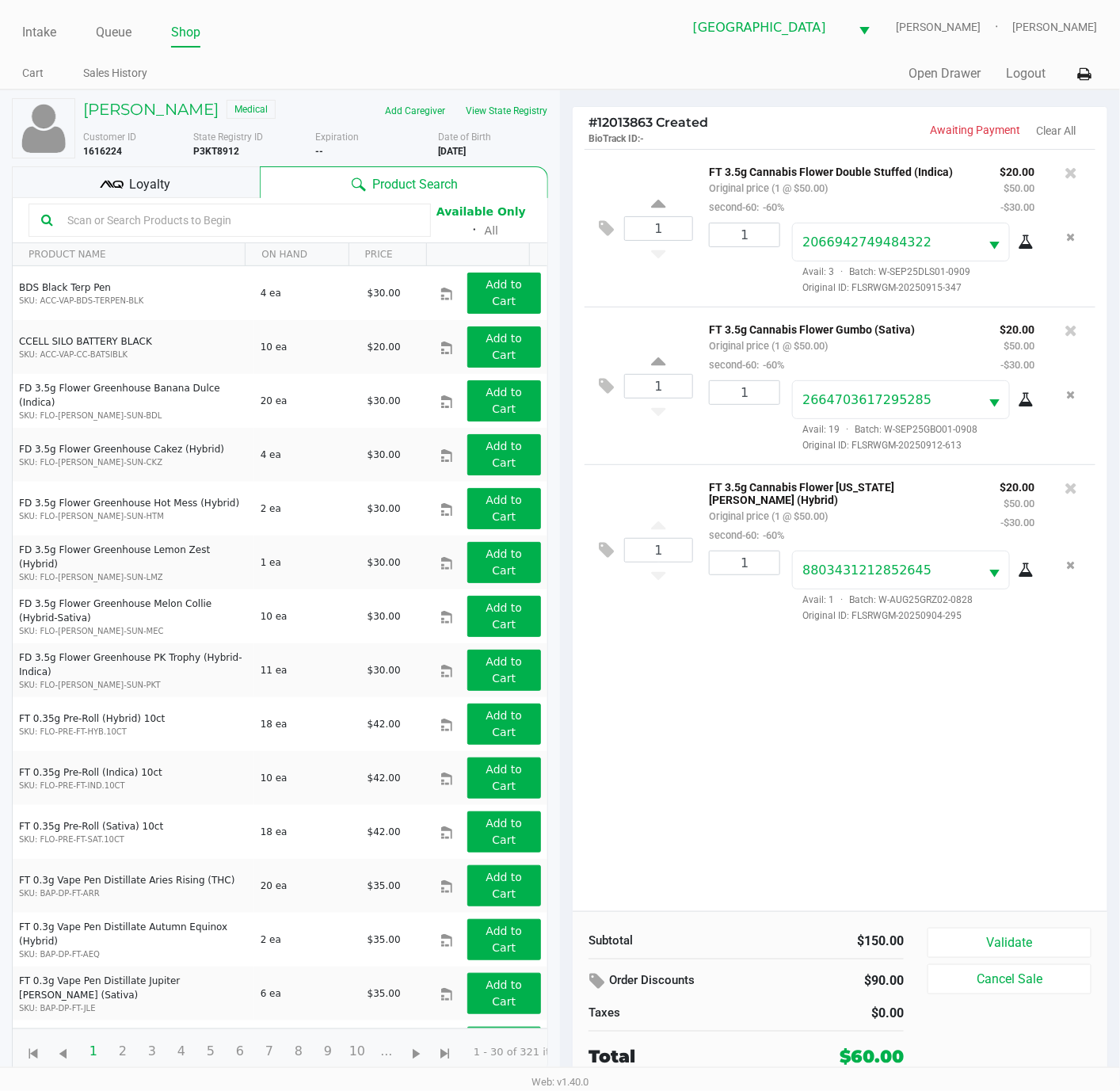
click at [847, 730] on div "1 FT 3.5g Cannabis Flower Double Stuffed (Indica) Original price (1 @ $50.00) s…" at bounding box center [840, 529] width 535 height 762
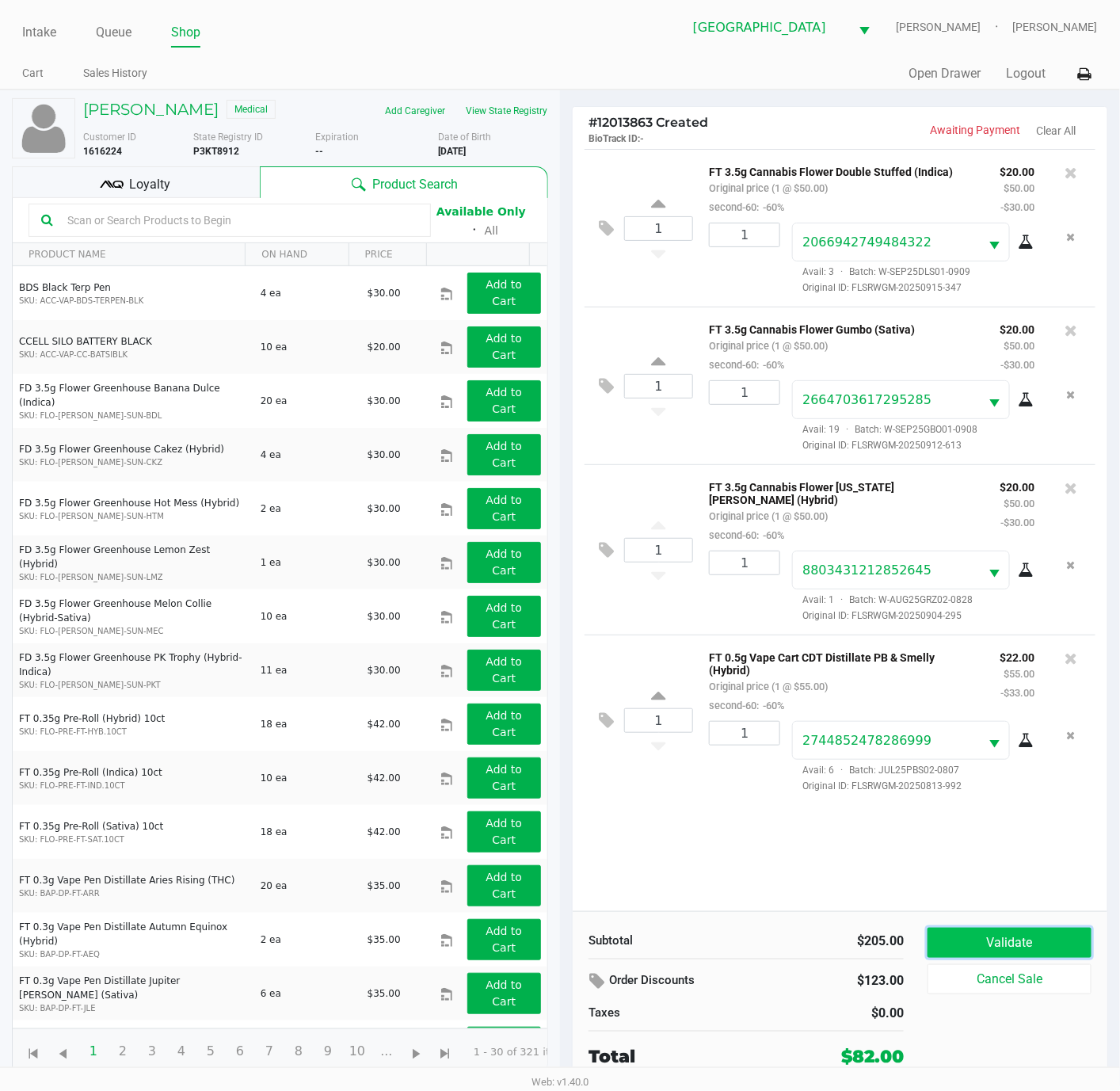
click at [997, 948] on button "Validate" at bounding box center [1010, 943] width 164 height 30
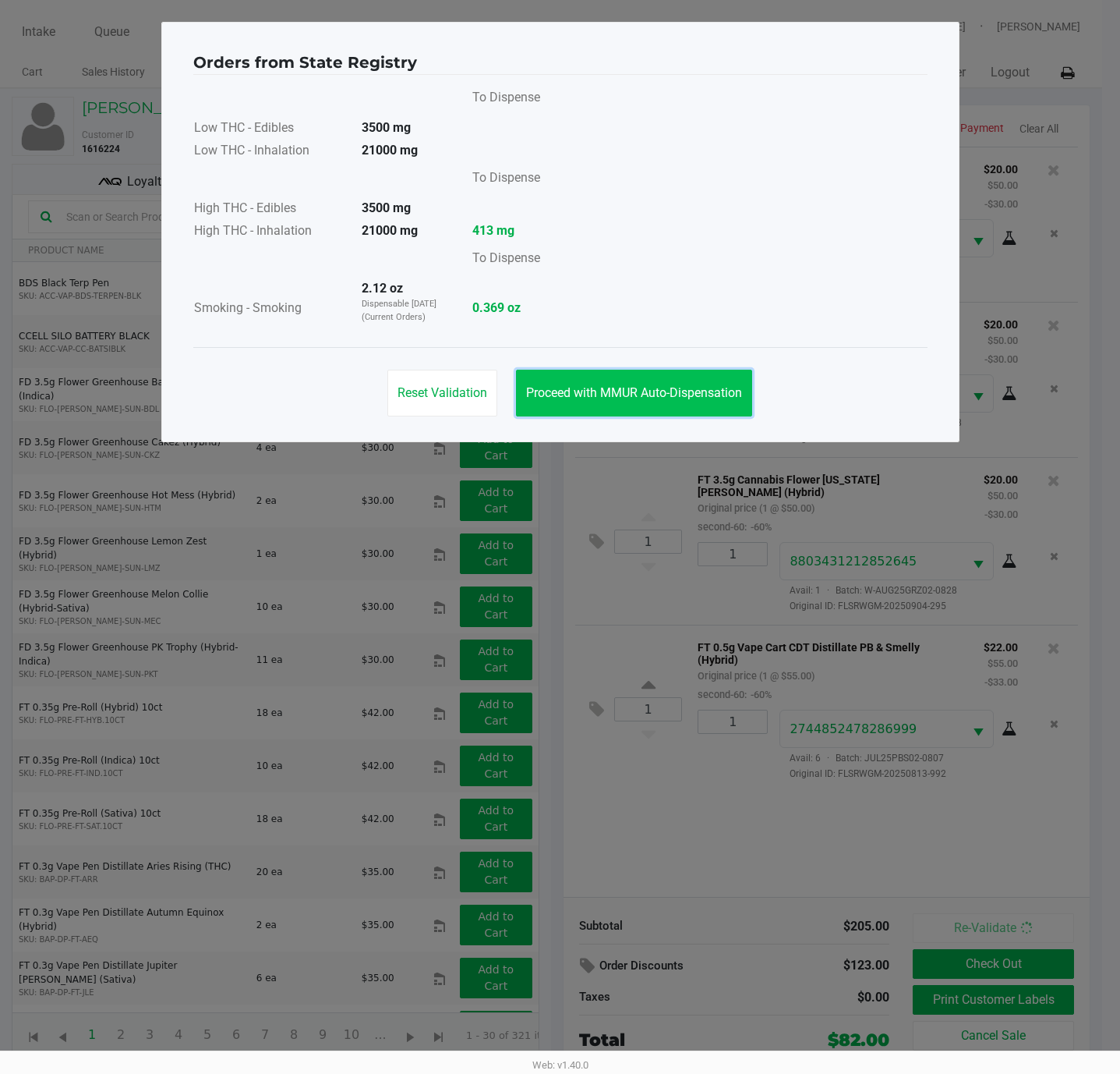
click at [602, 387] on span "Proceed with MMUR Auto-Dispensation" at bounding box center [633, 392] width 216 height 15
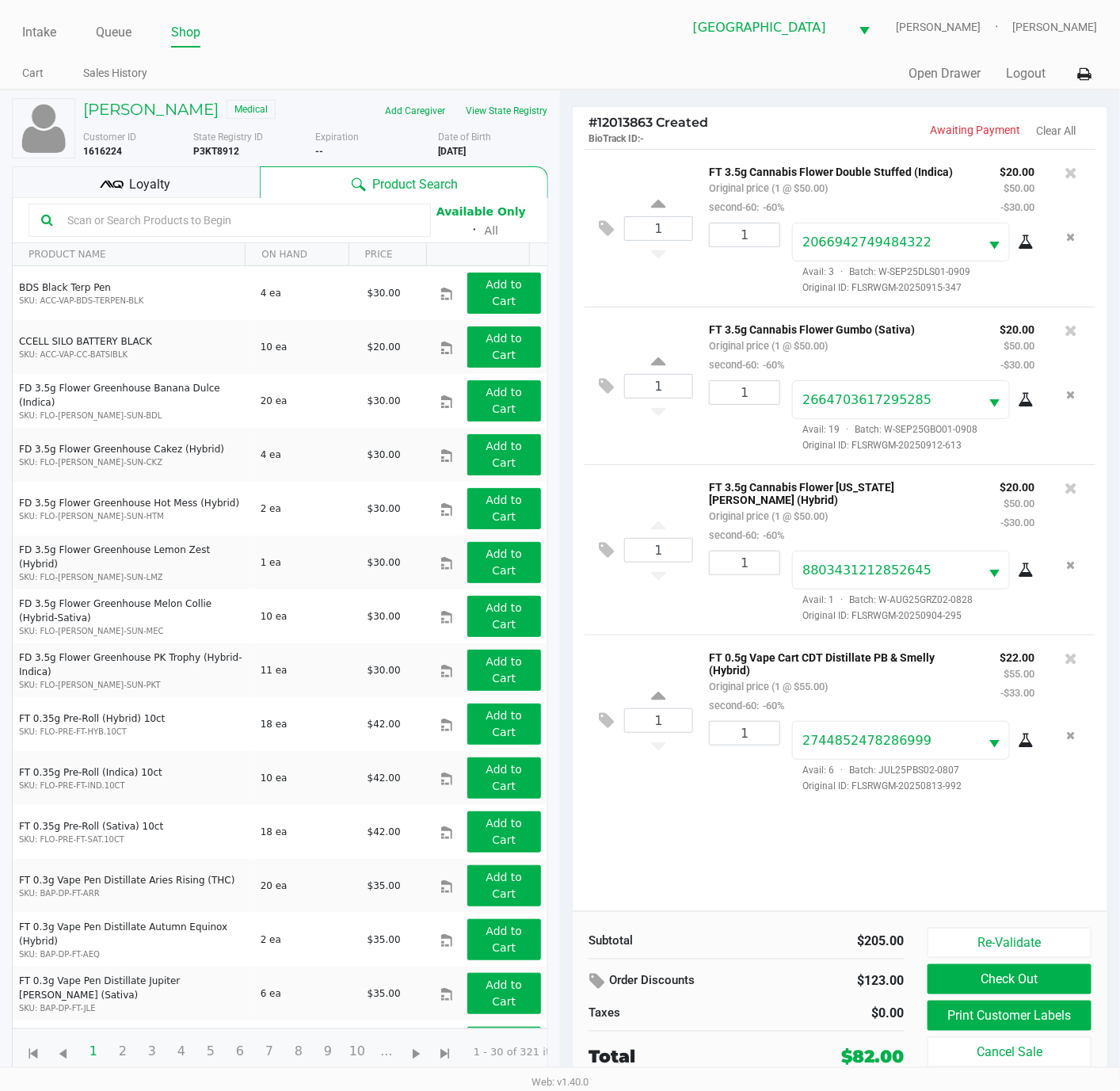
scroll to position [10, 0]
click at [970, 1004] on button "Print Customer Labels" at bounding box center [1010, 1015] width 164 height 30
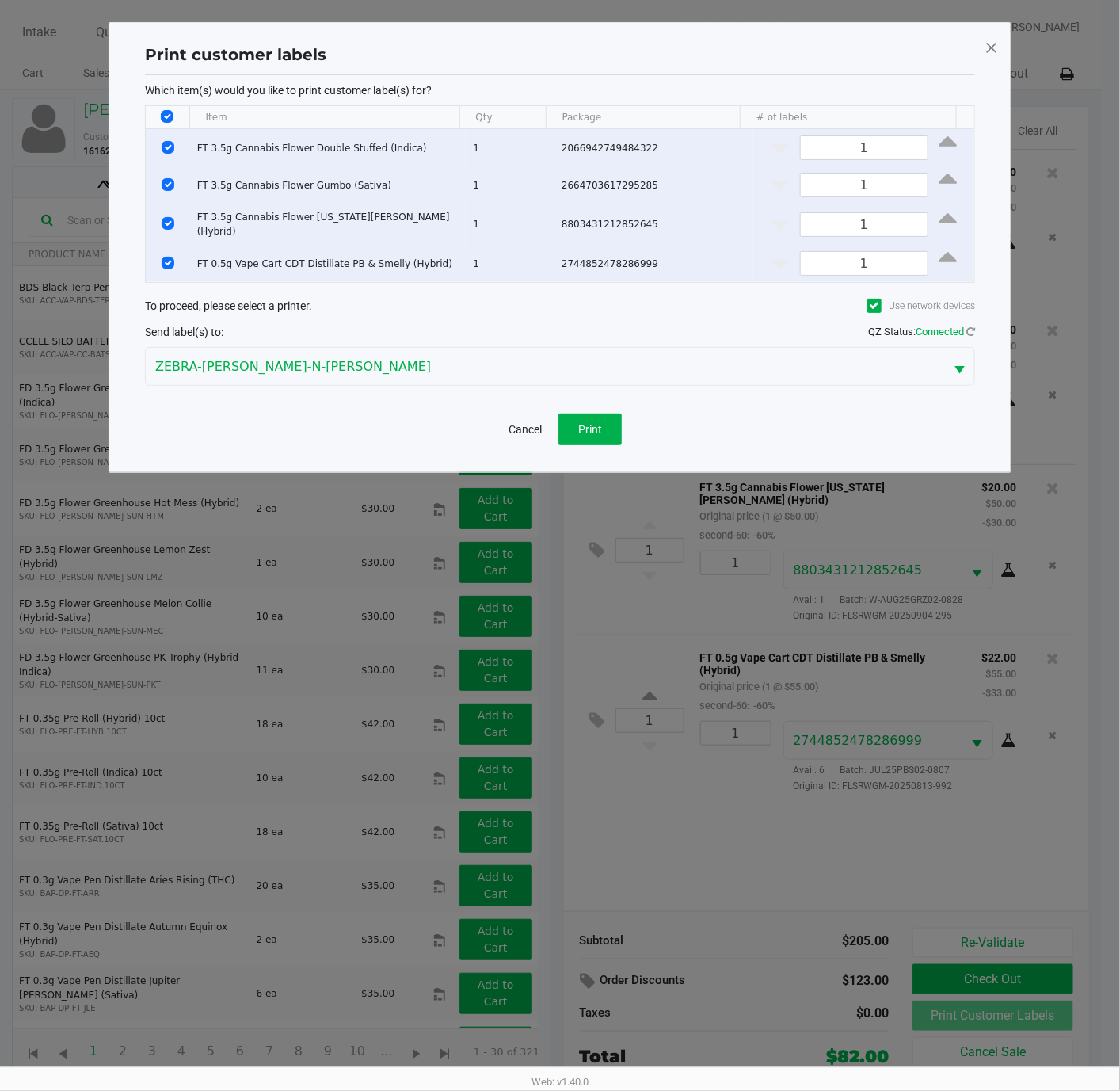
scroll to position [0, 0]
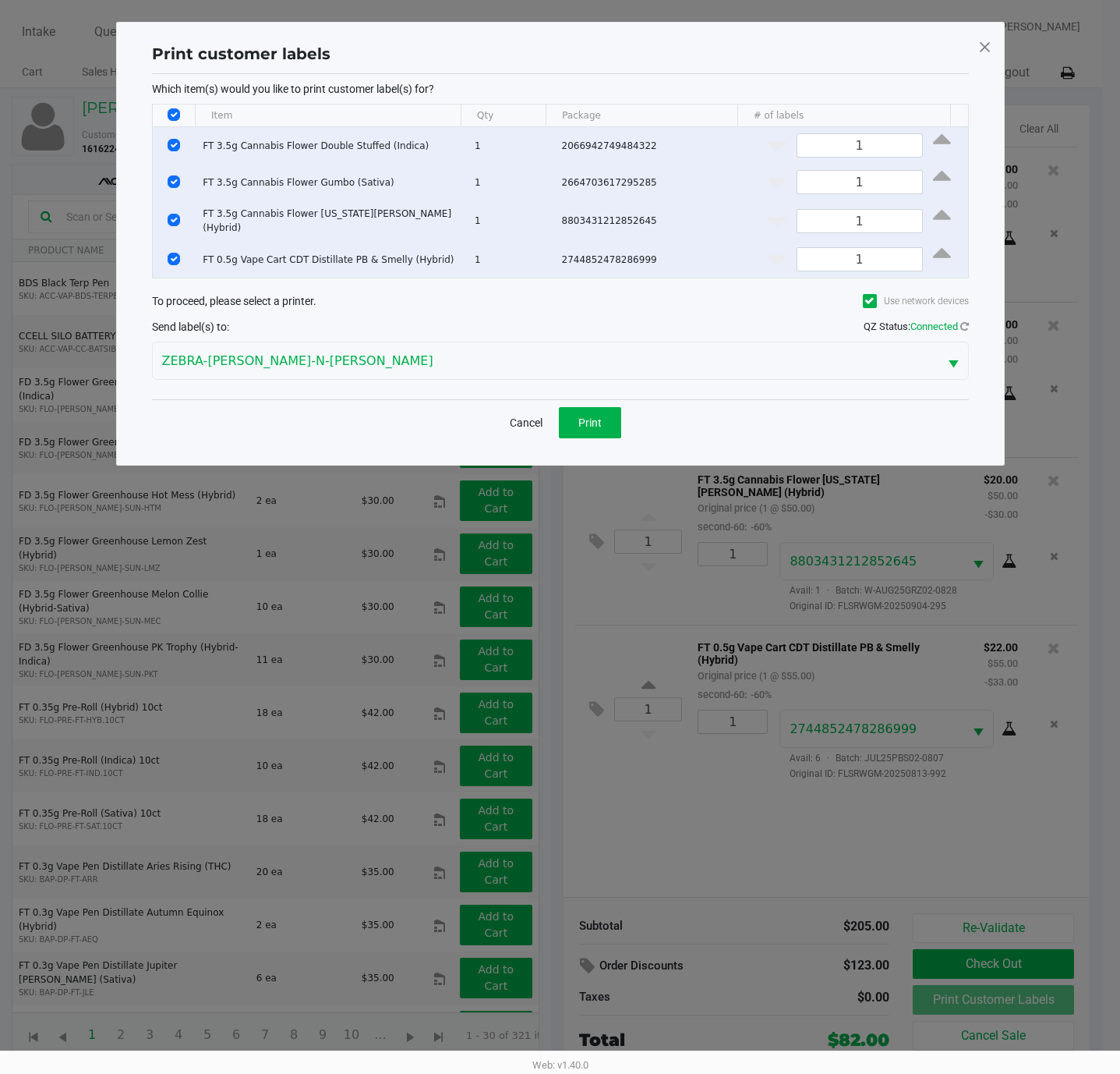
click at [566, 403] on div "Cancel Print" at bounding box center [560, 421] width 817 height 46
click at [578, 410] on button "Print" at bounding box center [590, 422] width 63 height 31
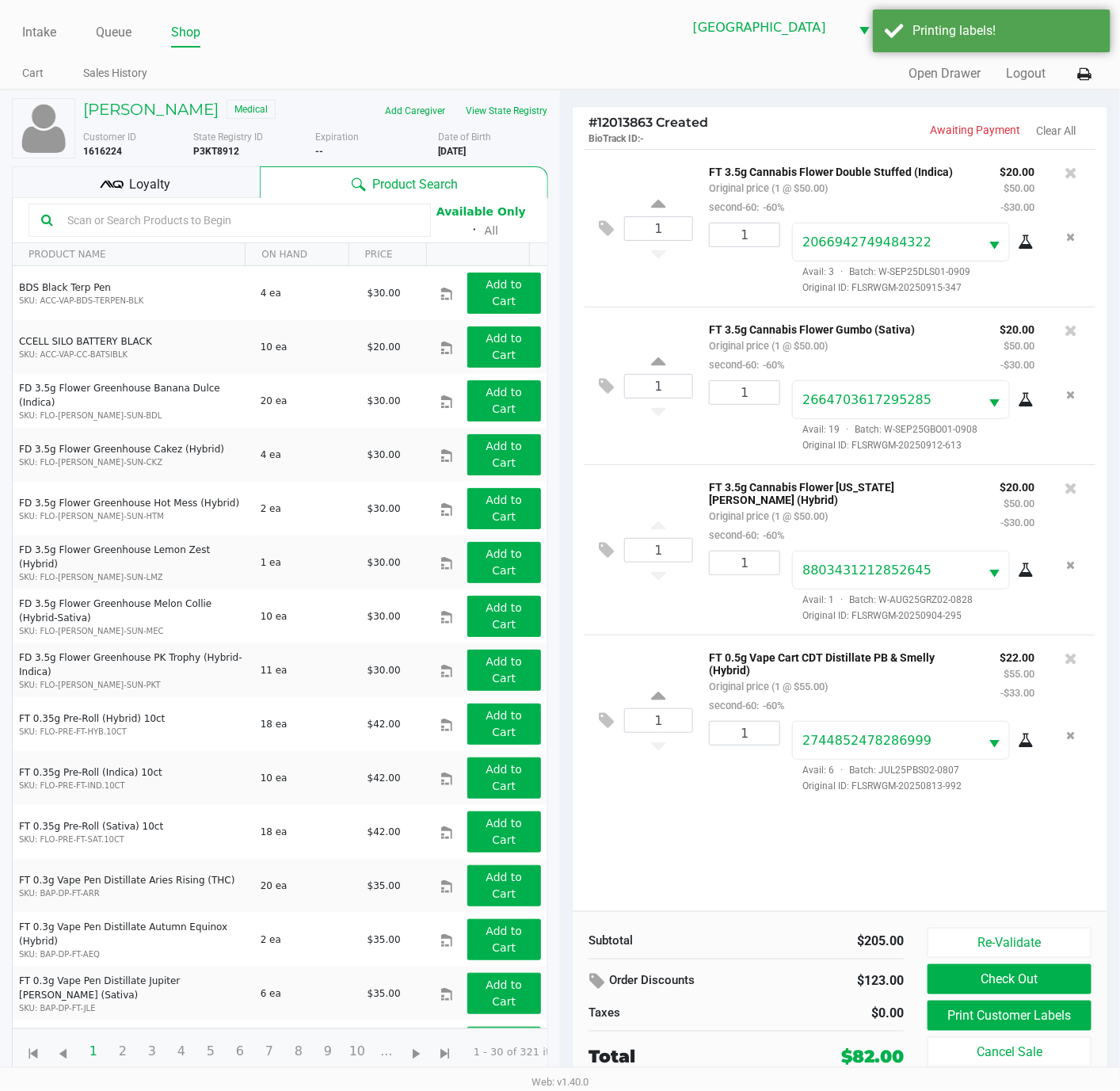
scroll to position [10, 0]
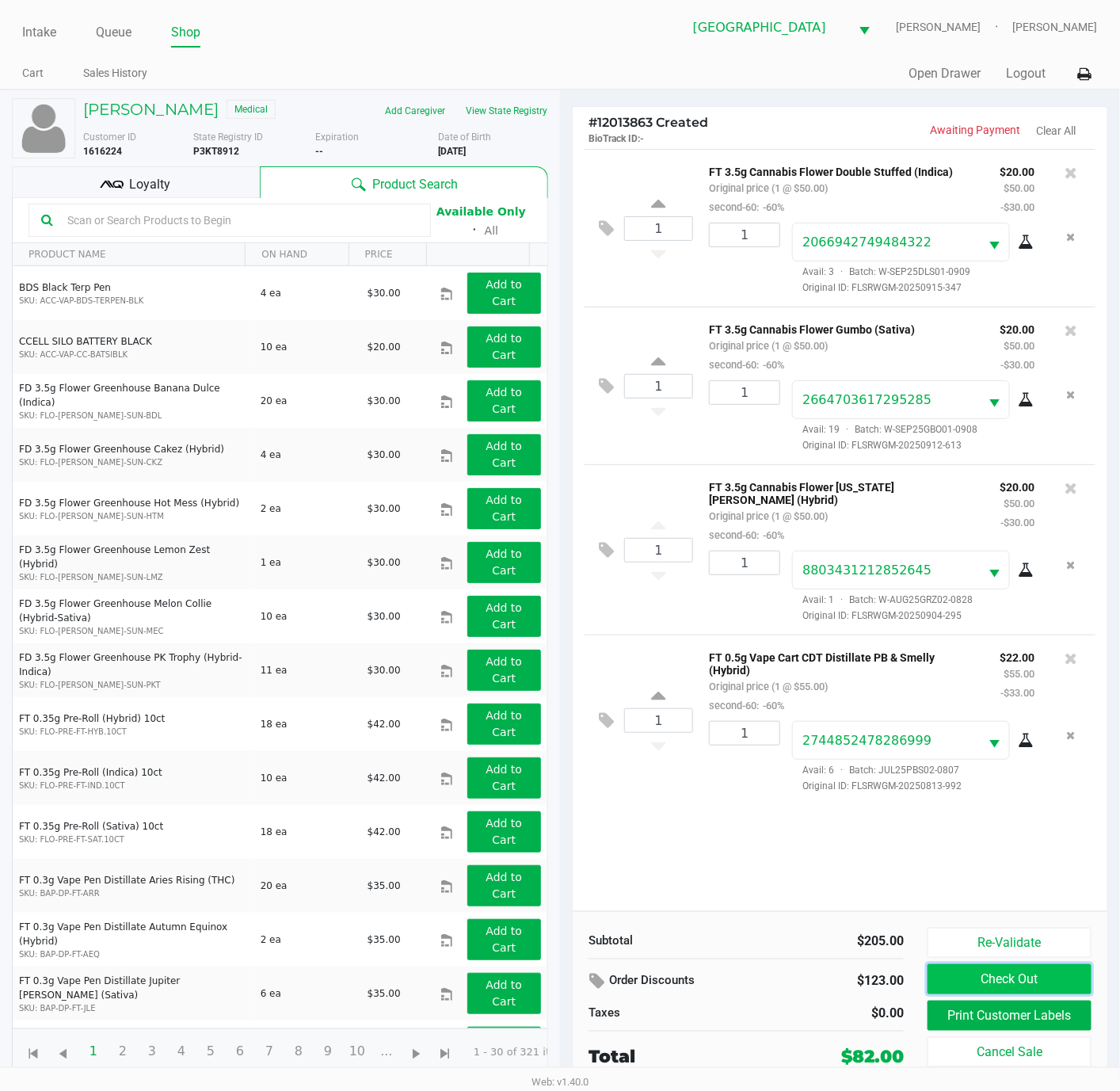
click at [986, 972] on button "Check Out" at bounding box center [1010, 978] width 164 height 30
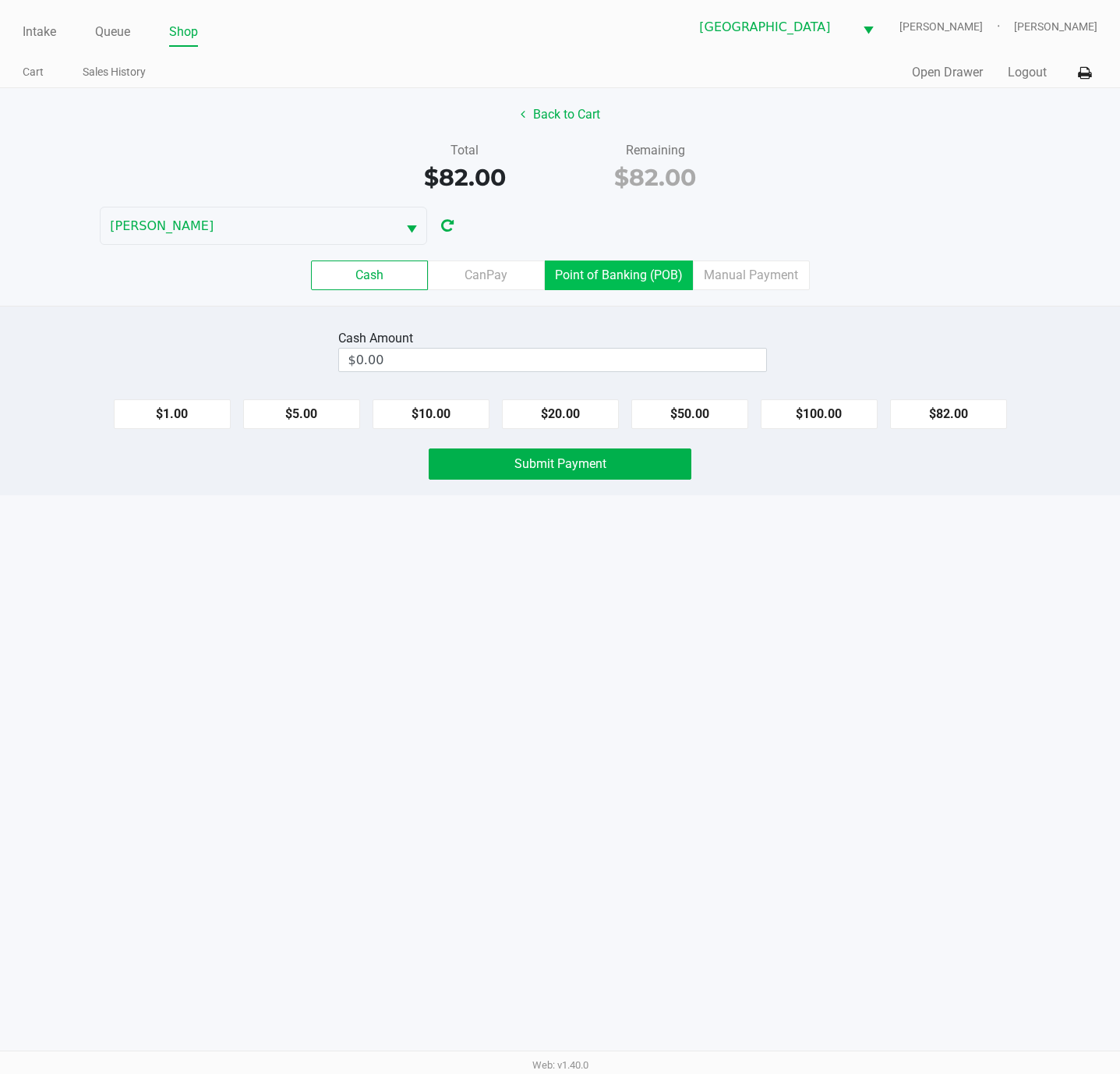
click at [598, 281] on label "Point of Banking (POB)" at bounding box center [619, 275] width 148 height 29
click at [0, 0] on 7 "Point of Banking (POB)" at bounding box center [0, 0] width 0 height 0
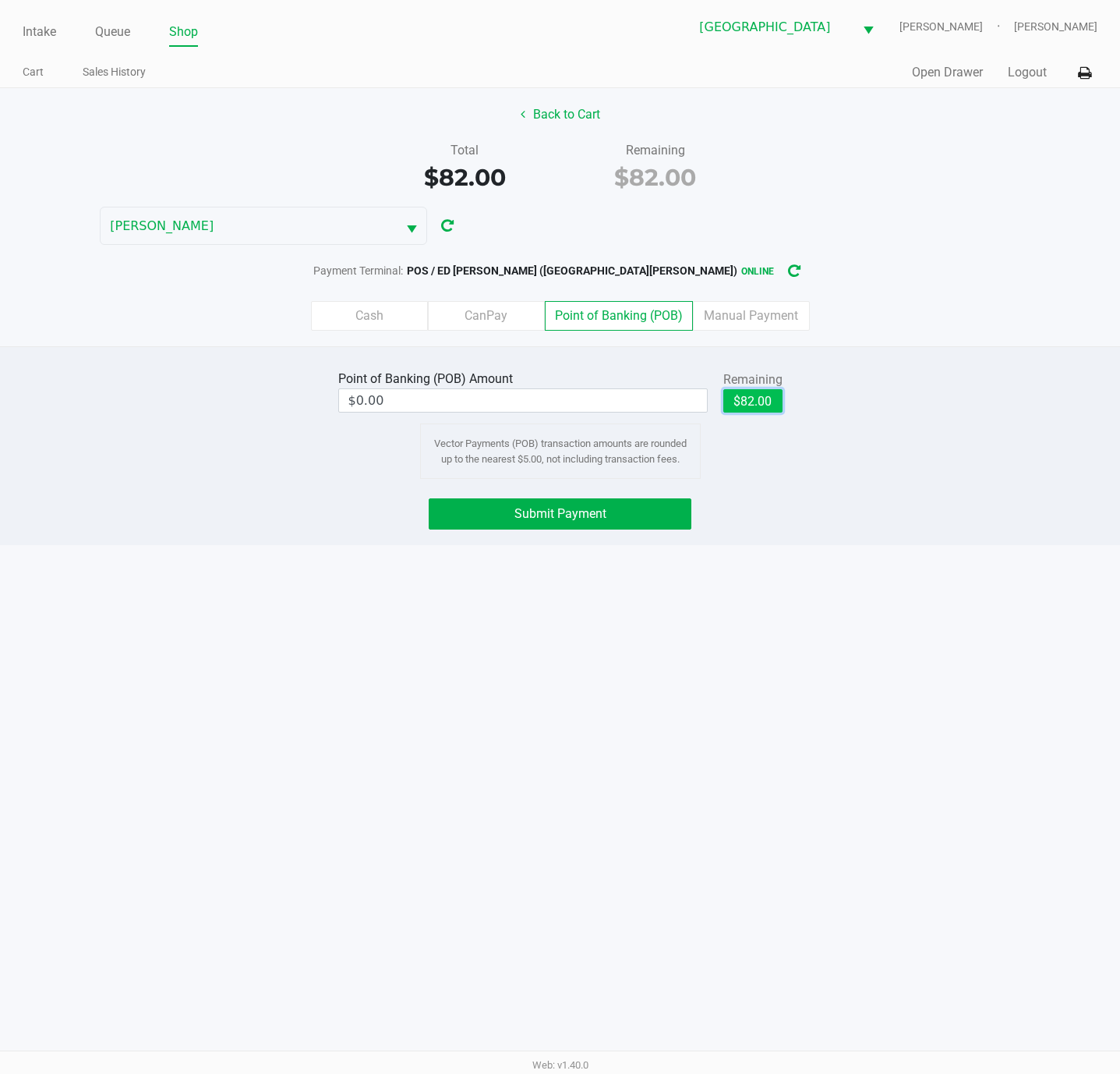
click at [761, 403] on button "$82.00" at bounding box center [752, 400] width 59 height 23
type input "$82.00"
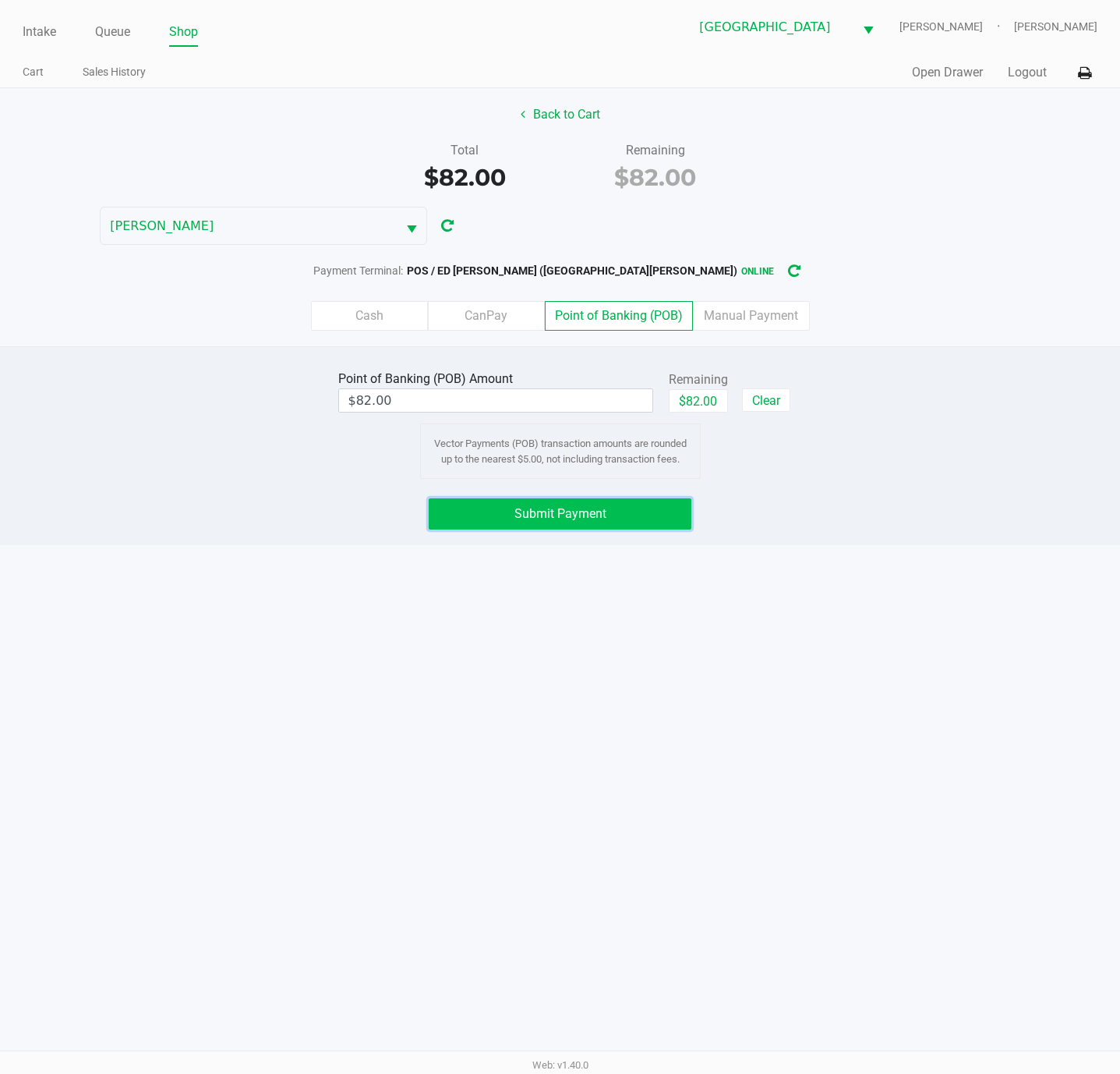
click at [585, 513] on span "Submit Payment" at bounding box center [560, 512] width 92 height 15
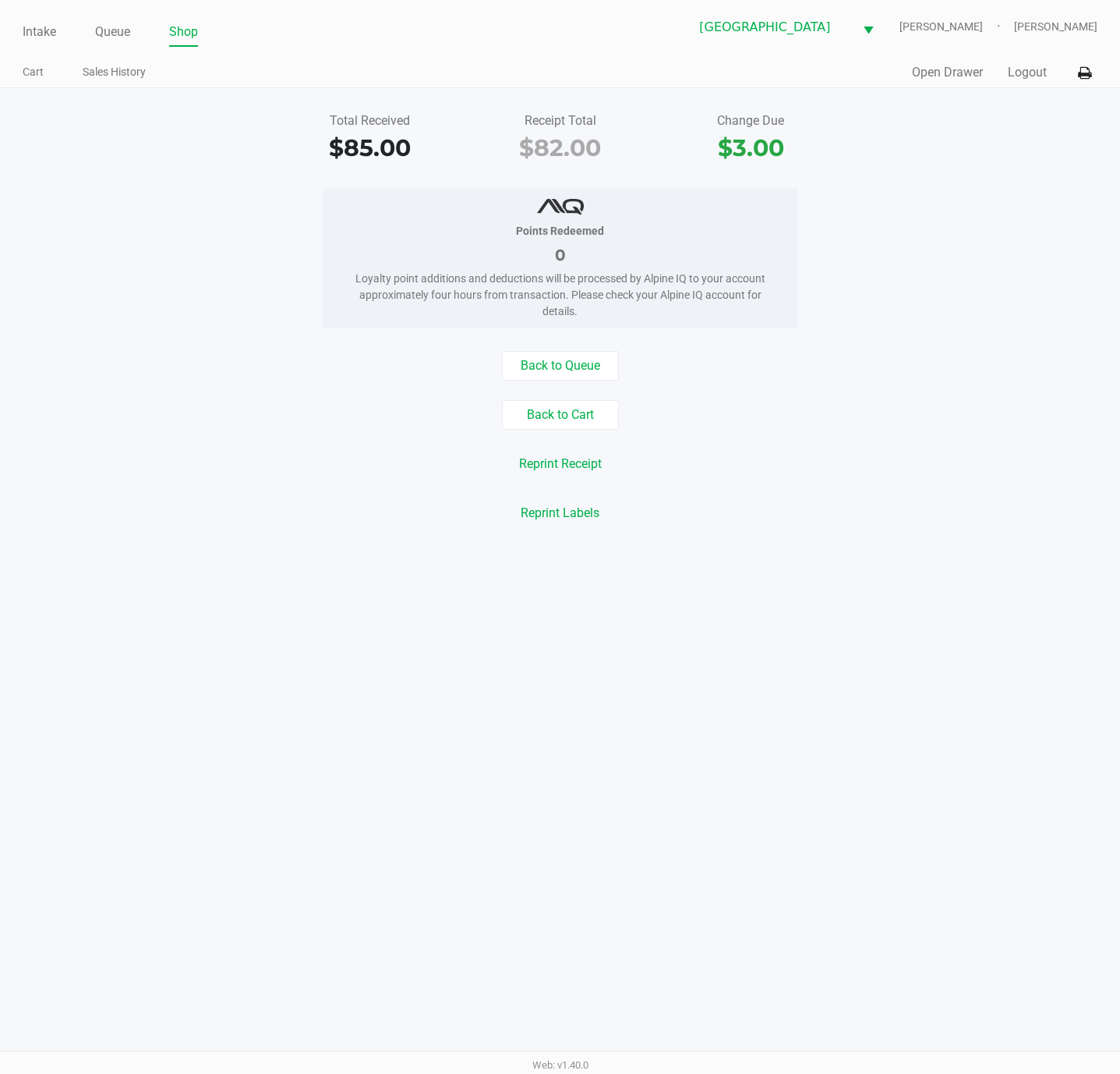
click at [933, 80] on div "Quick Sale Open Drawer Logout" at bounding box center [829, 73] width 538 height 29
click at [928, 76] on button "Open Drawer" at bounding box center [947, 72] width 71 height 19
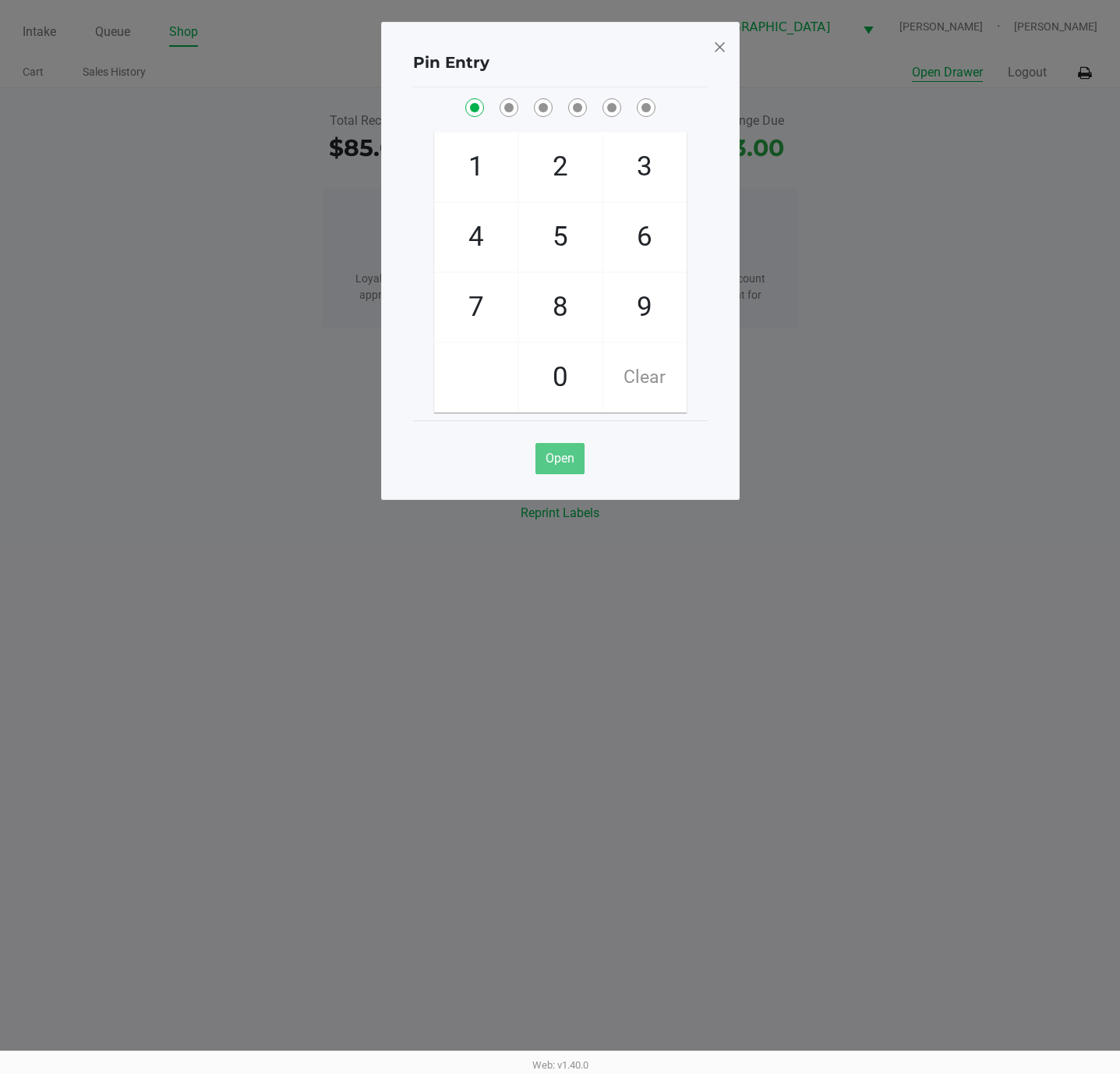
checkbox input "true"
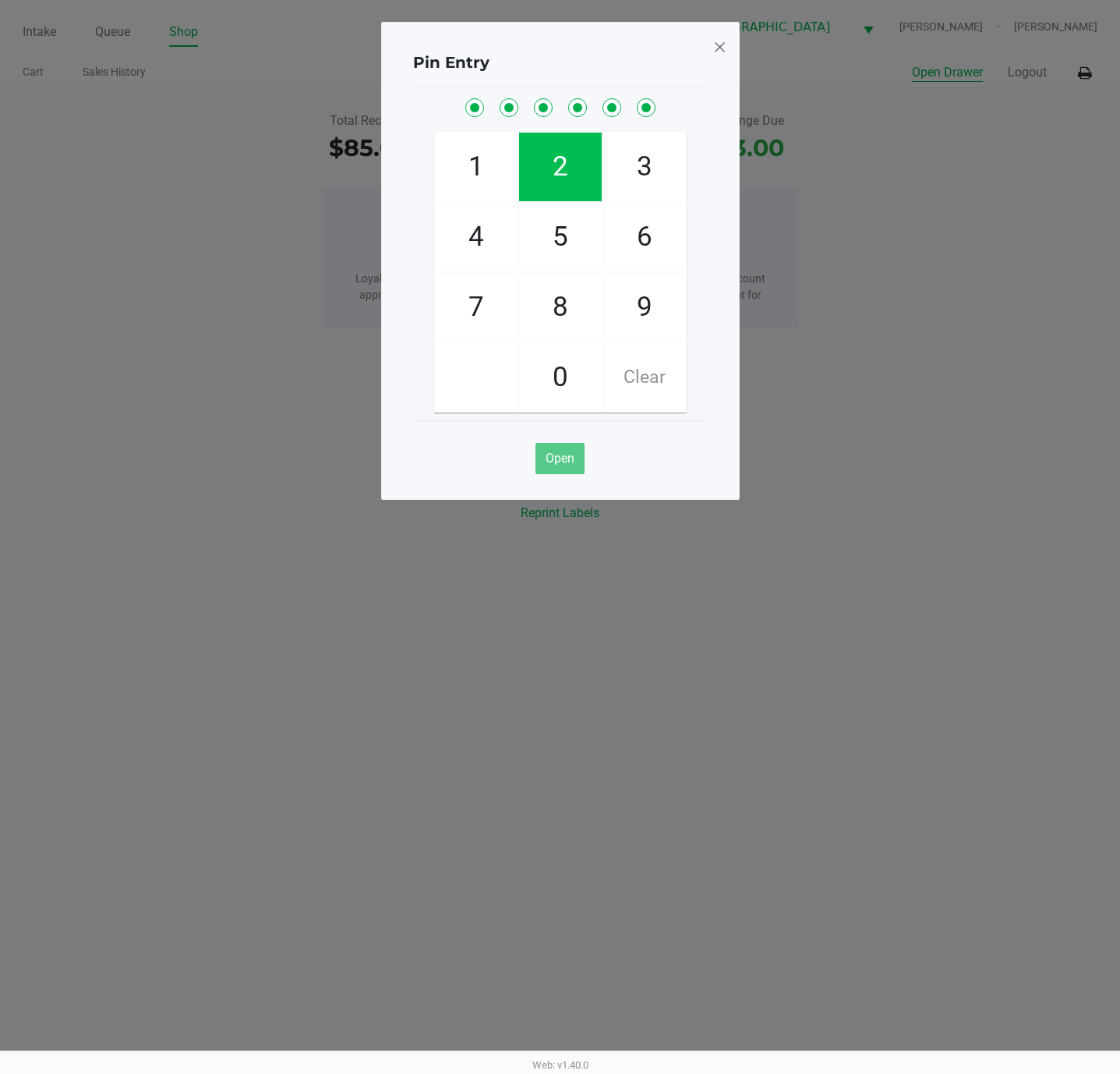
checkbox input "true"
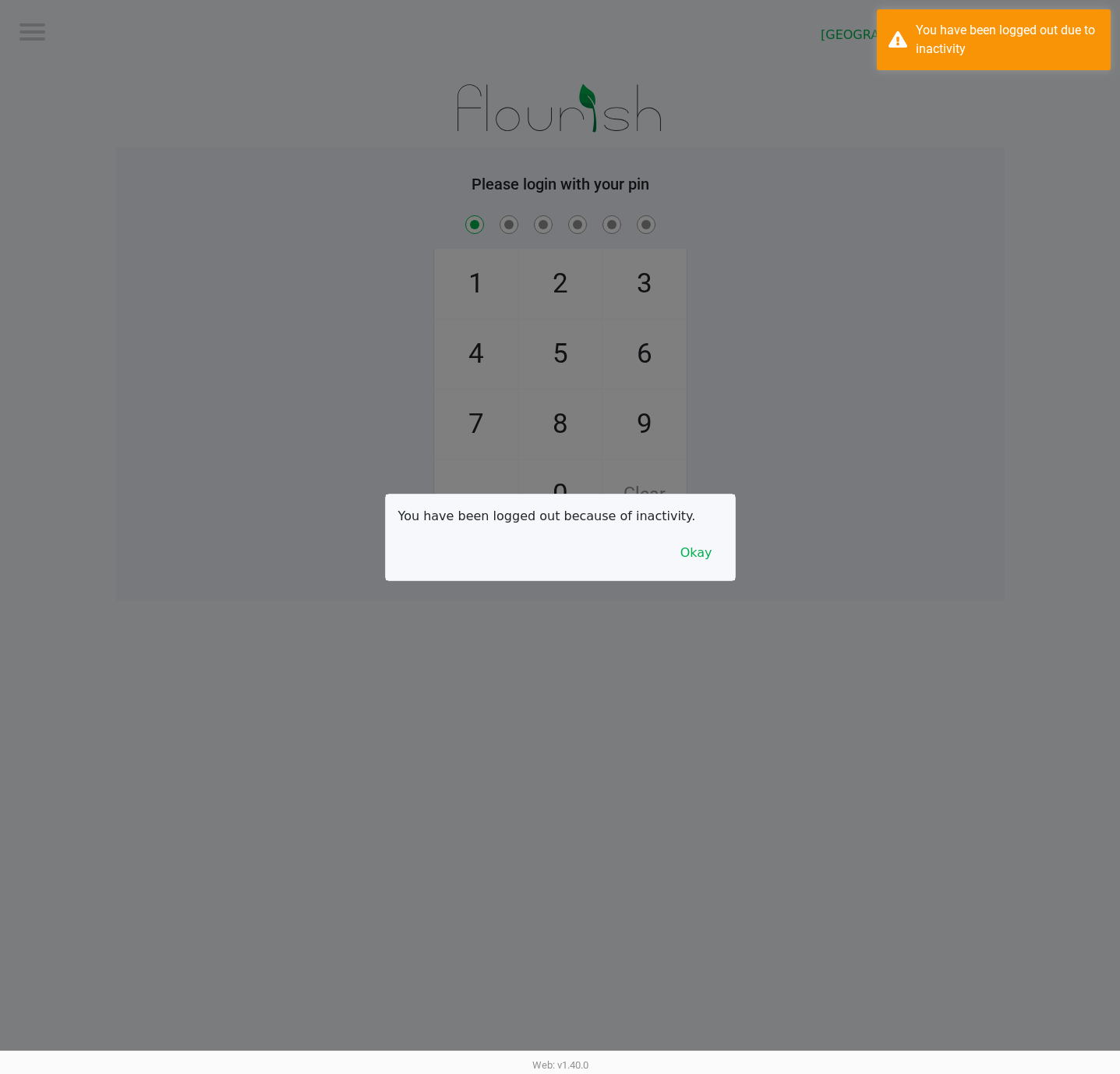
checkbox input "true"
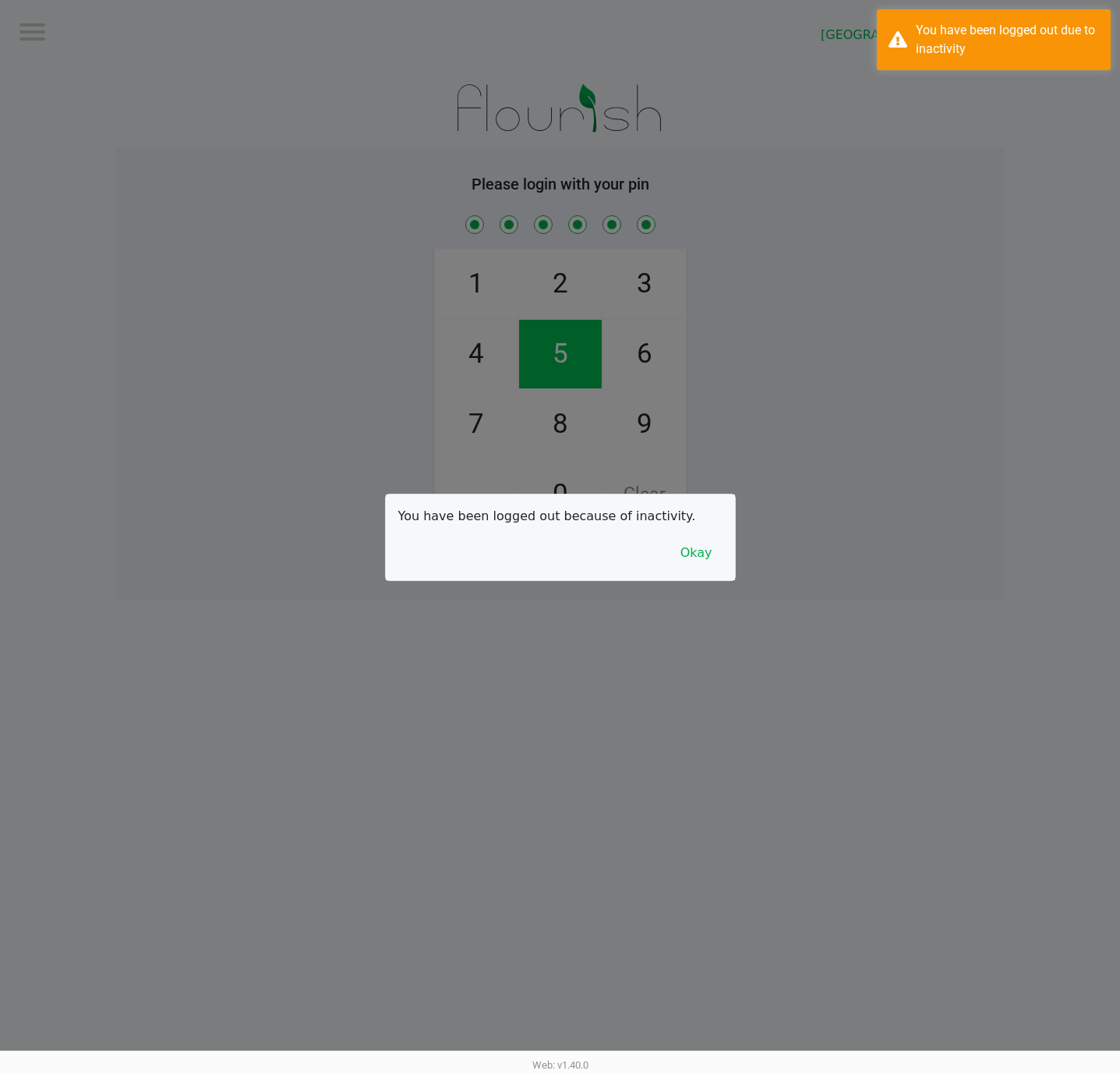
checkbox input "true"
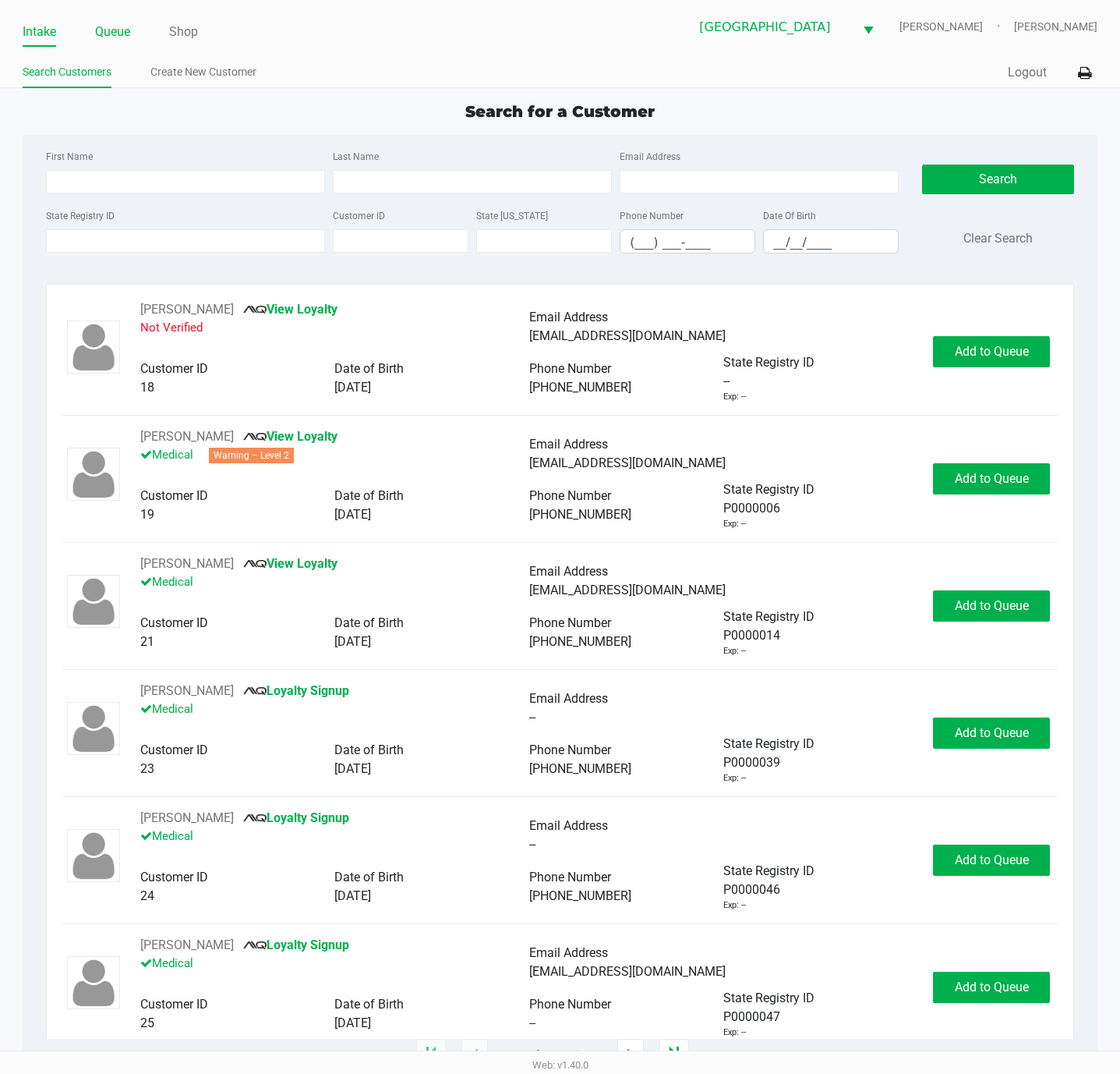
click at [108, 30] on link "Queue" at bounding box center [113, 31] width 35 height 21
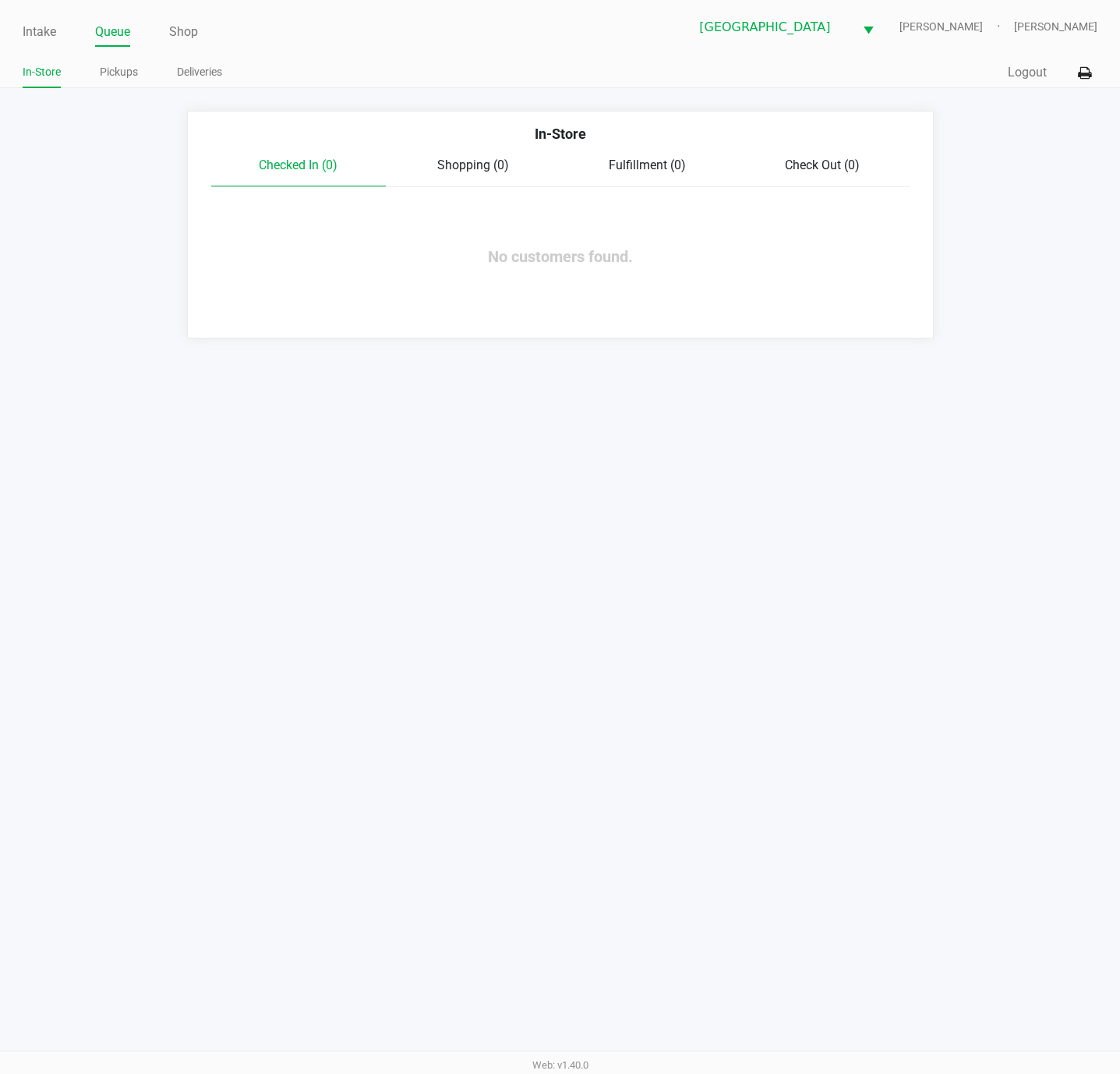
click at [138, 71] on ul "In-Store Pickups Deliveries" at bounding box center [291, 74] width 538 height 27
click at [125, 73] on link "Pickups" at bounding box center [119, 72] width 38 height 20
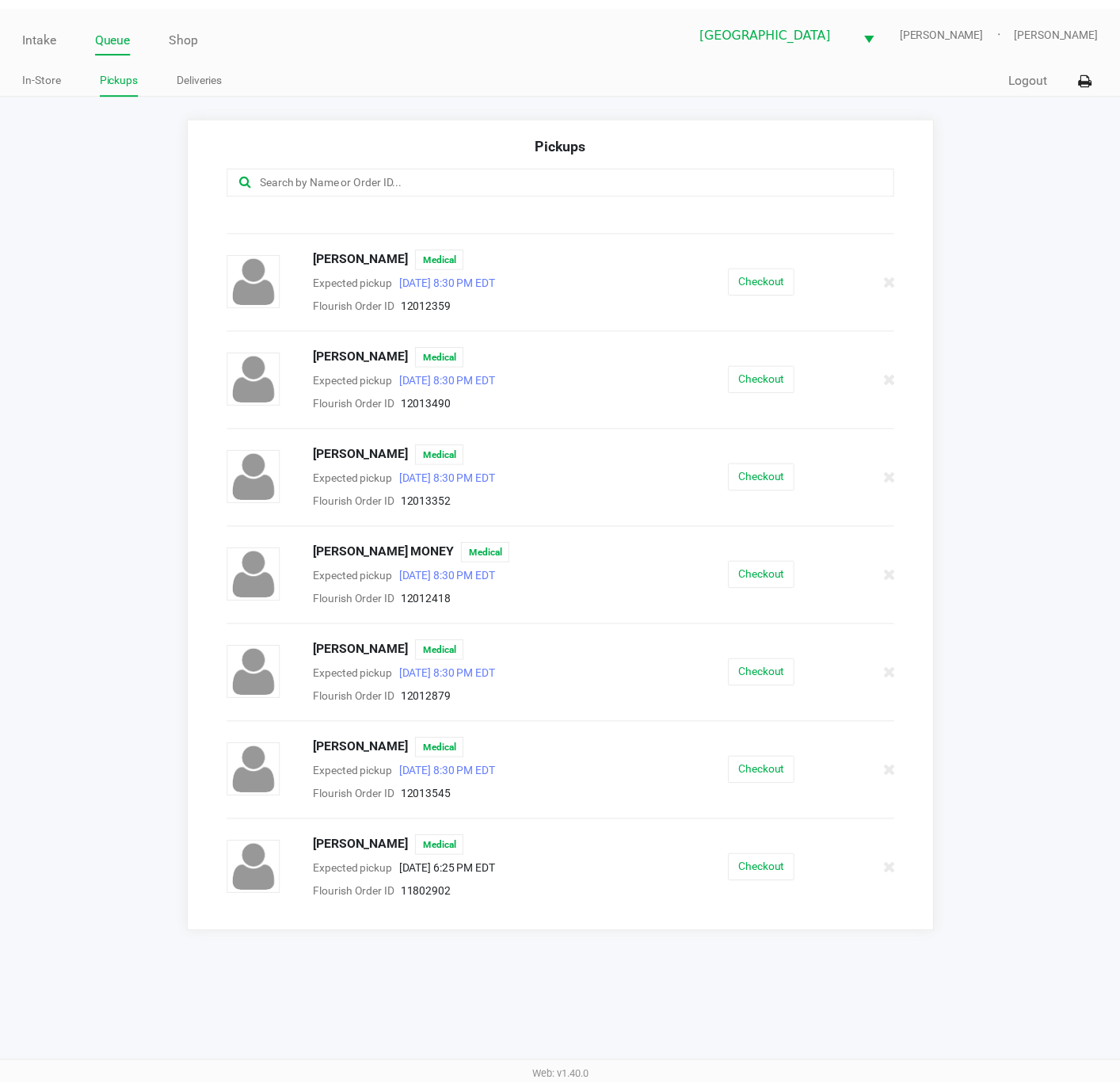
scroll to position [238, 0]
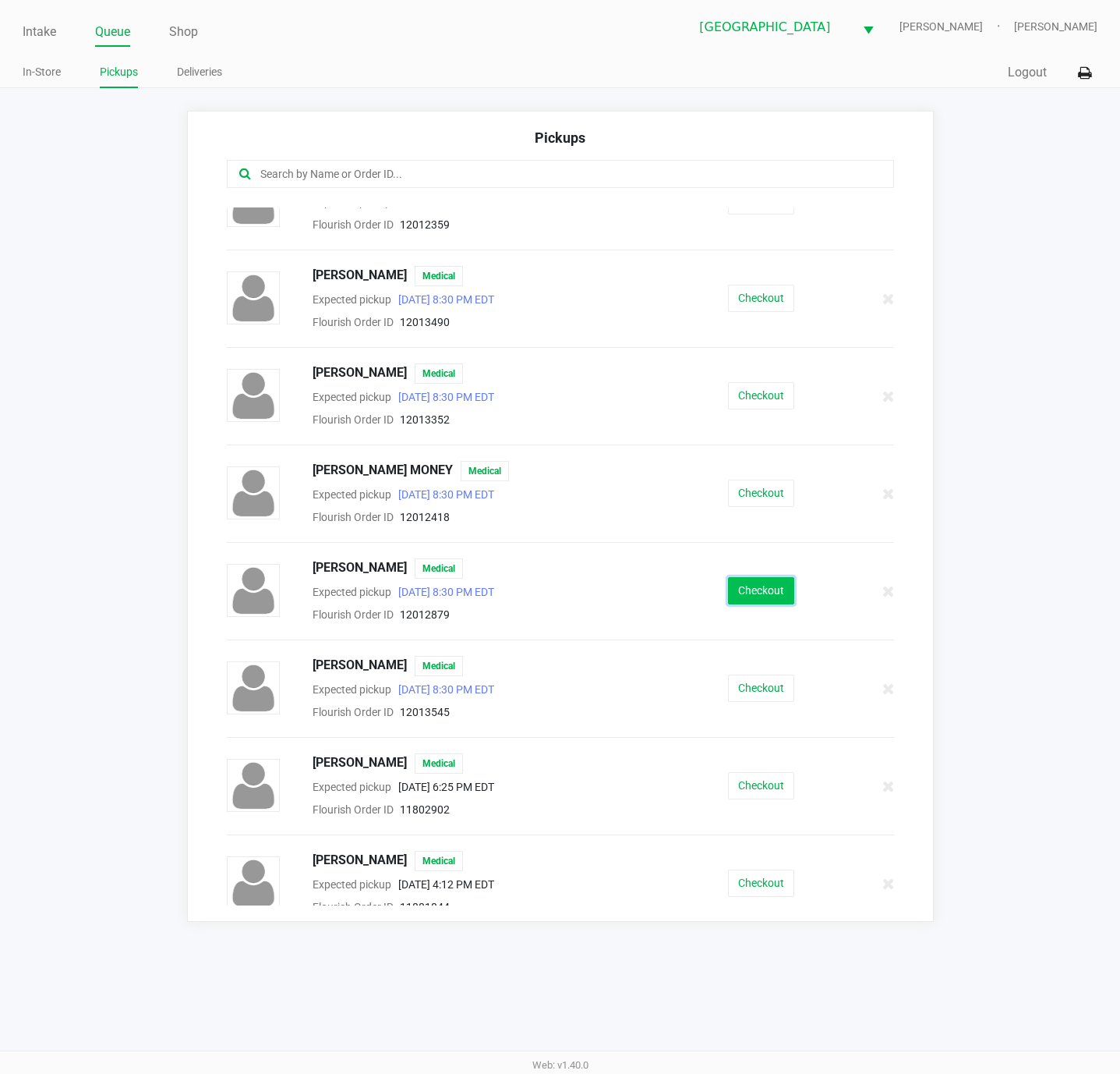
click at [728, 605] on button "Checkout" at bounding box center [761, 591] width 66 height 28
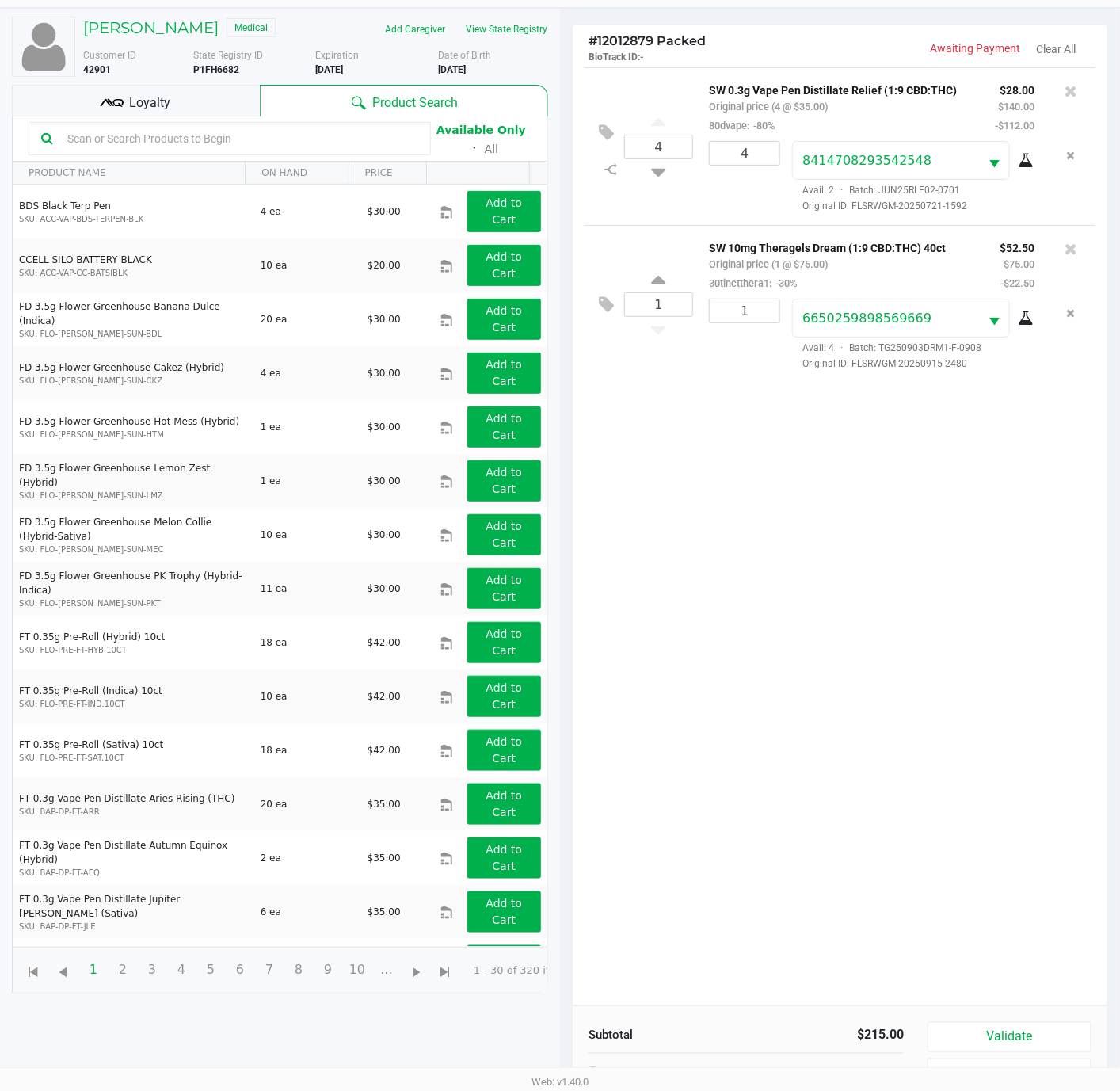
scroll to position [176, 0]
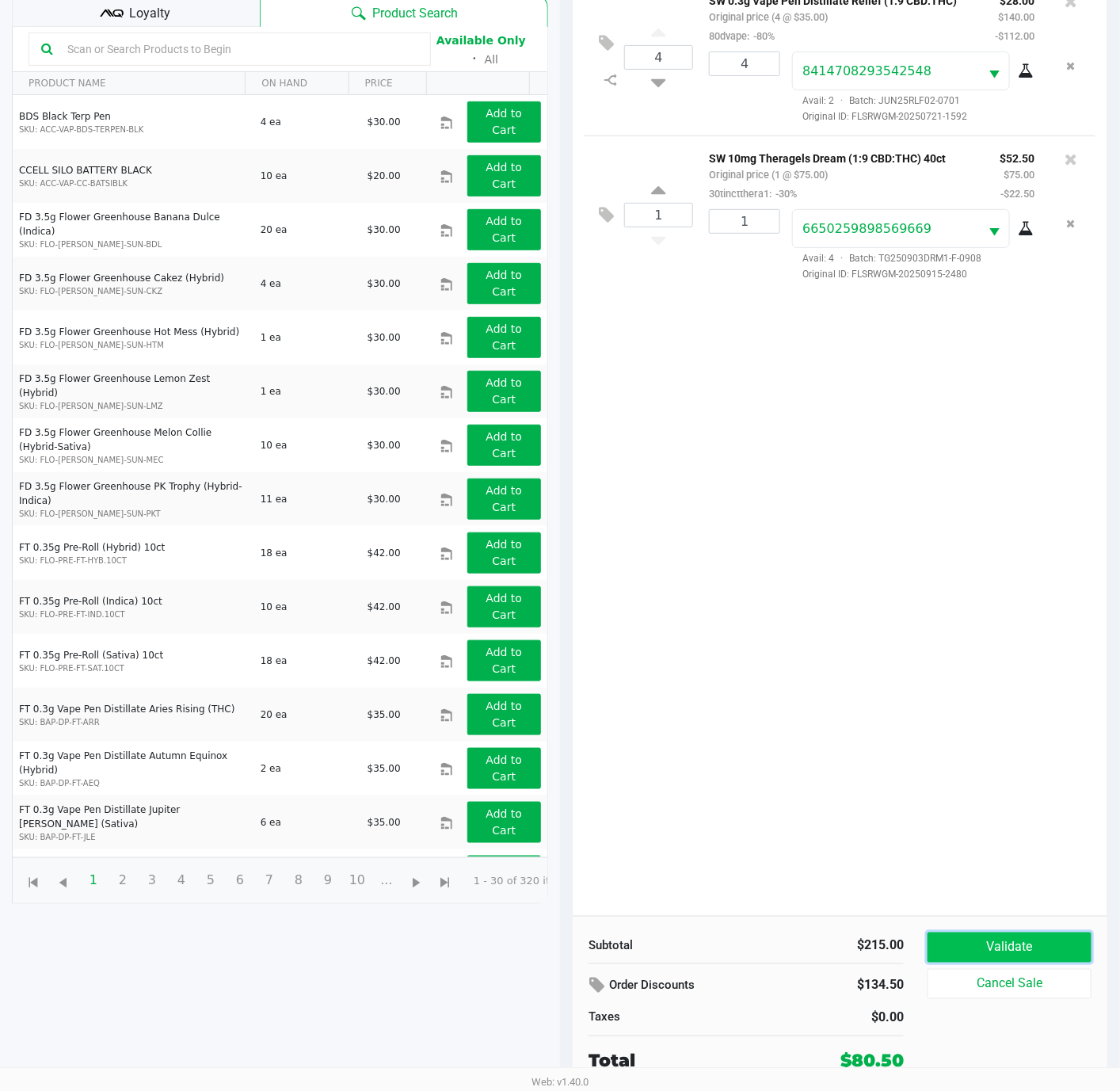
click at [982, 942] on button "Validate" at bounding box center [1010, 947] width 164 height 30
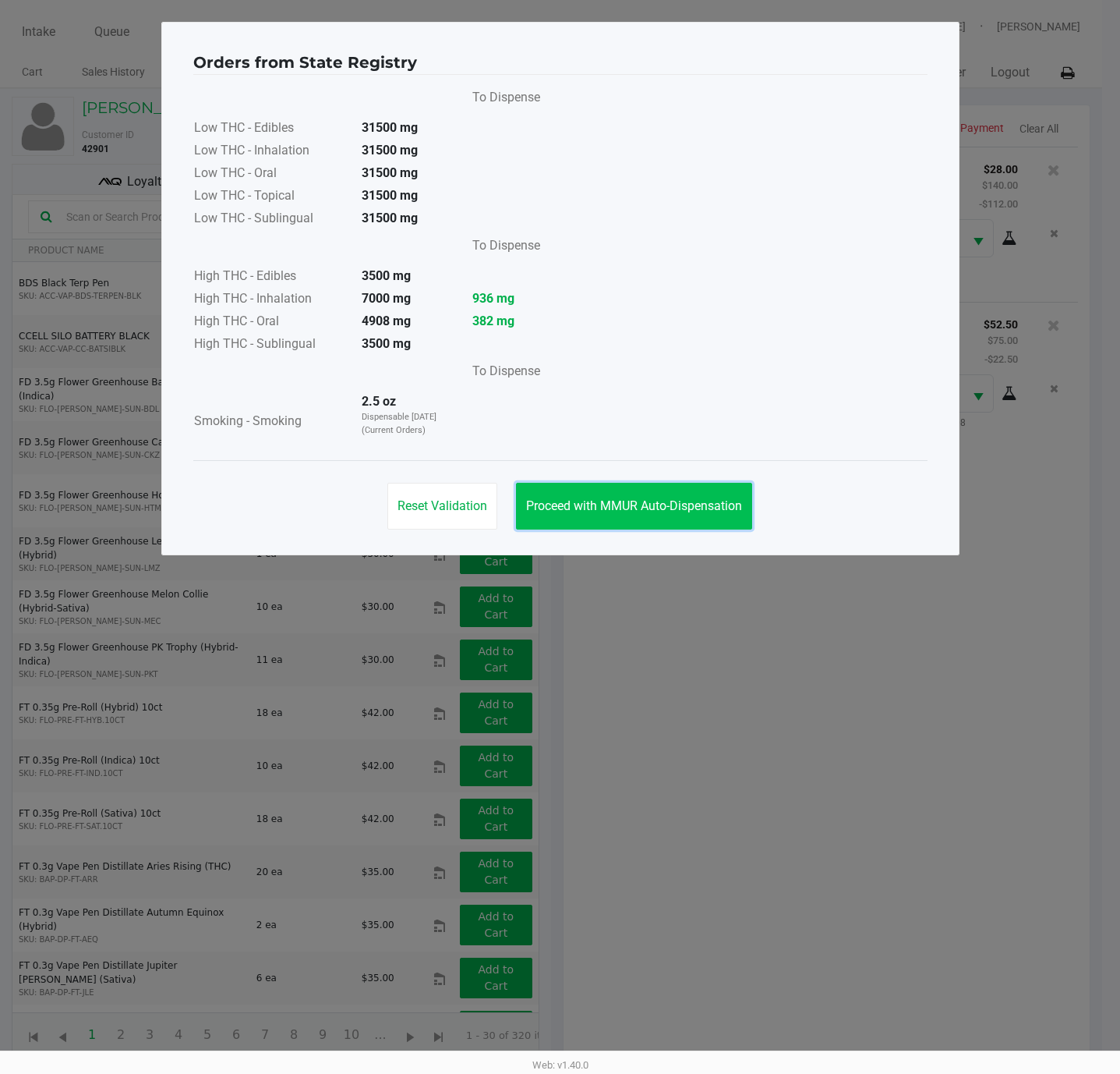
click at [718, 511] on span "Proceed with MMUR Auto-Dispensation" at bounding box center [633, 505] width 216 height 15
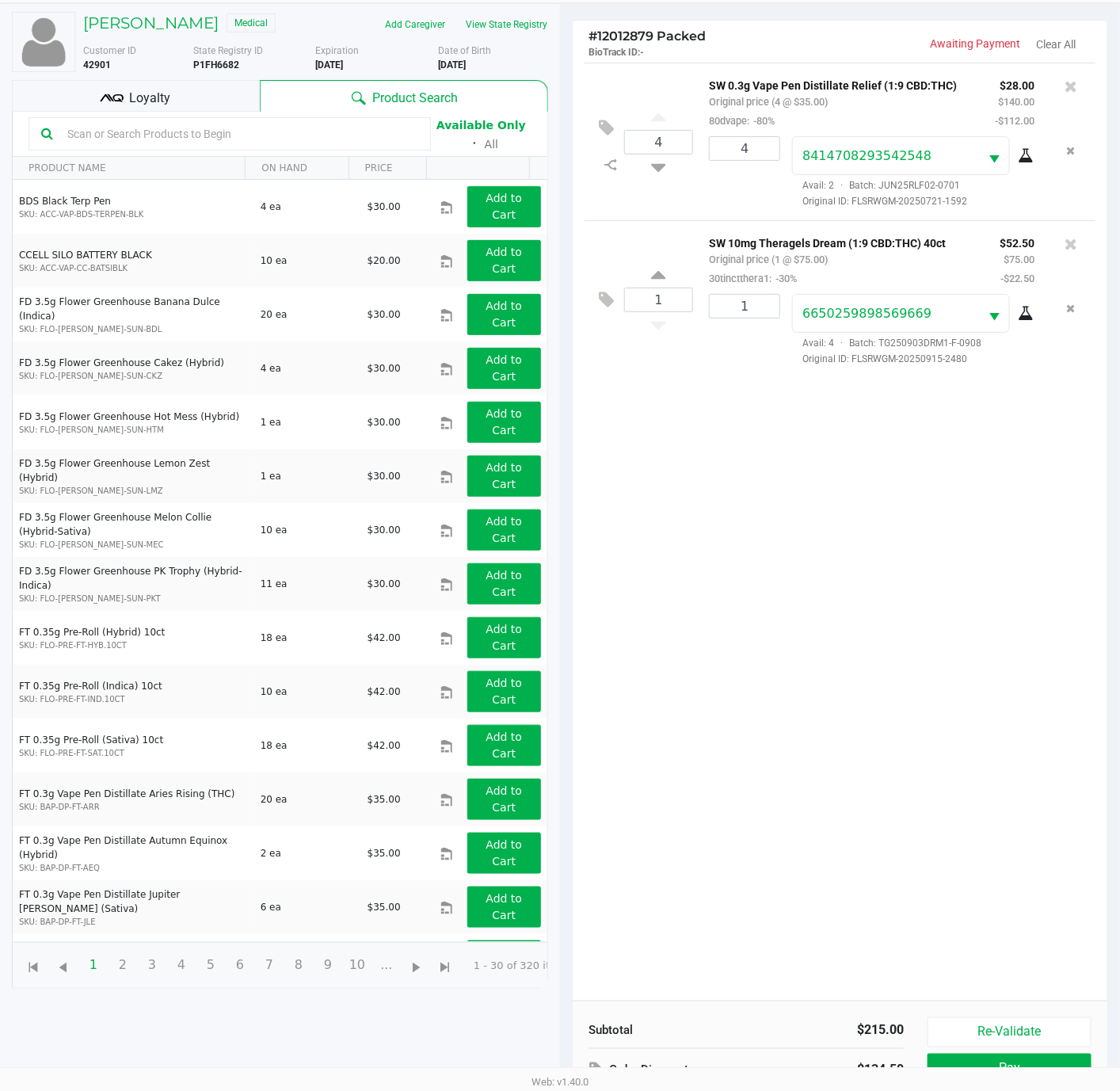
scroll to position [176, 0]
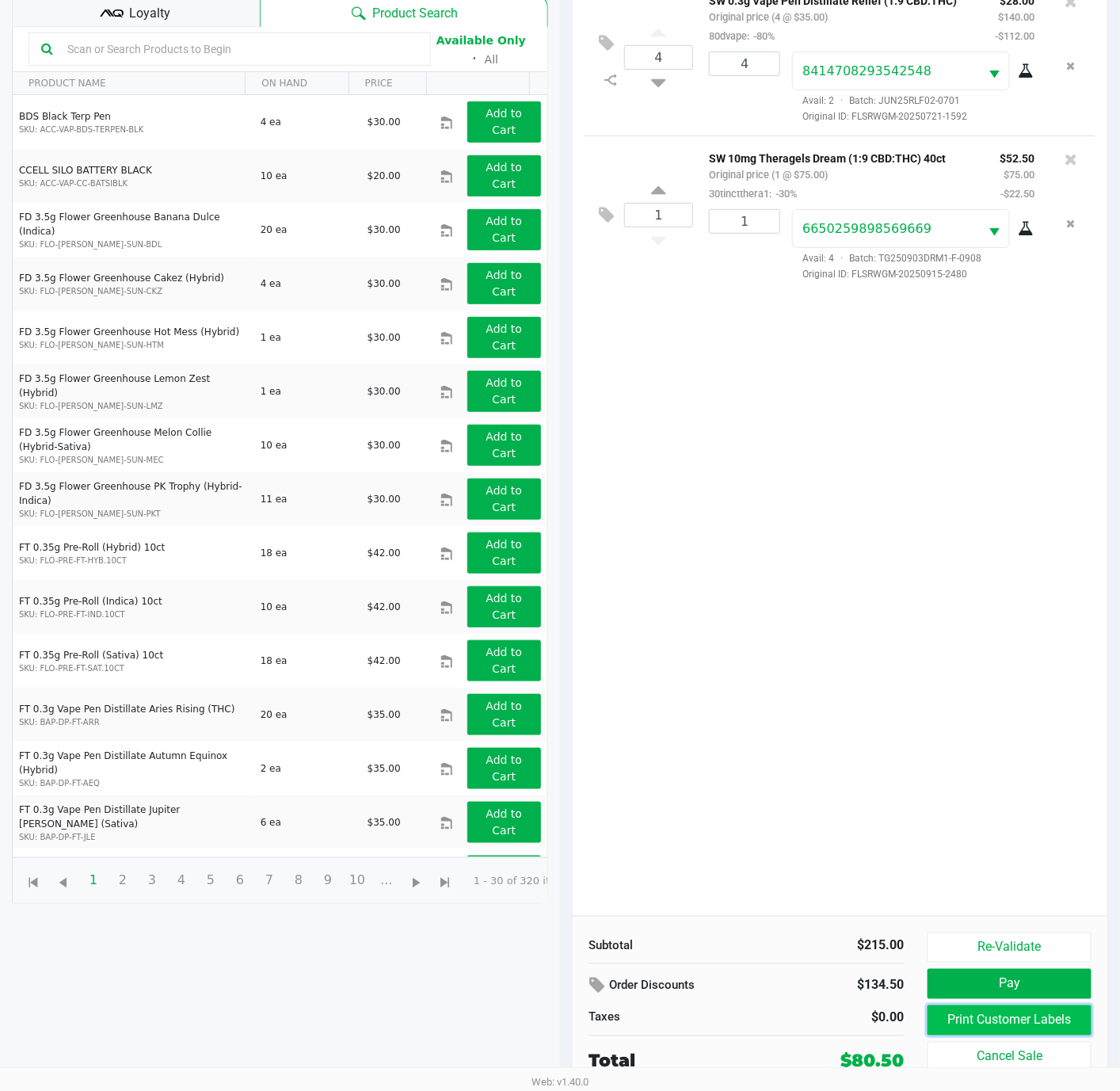
click at [1066, 1005] on button "Print Customer Labels" at bounding box center [1010, 1020] width 164 height 30
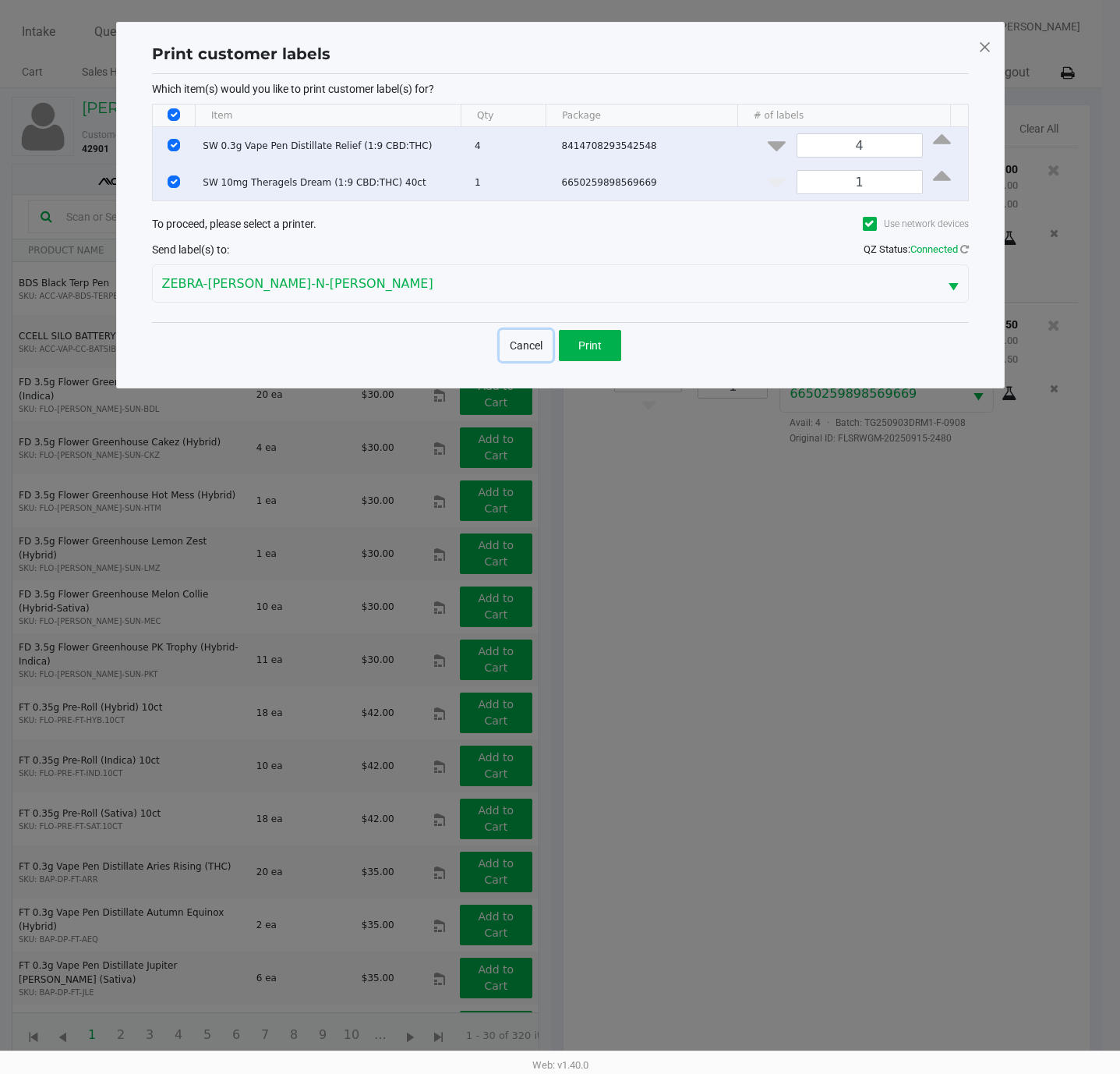
click at [540, 349] on button "Cancel" at bounding box center [526, 346] width 53 height 31
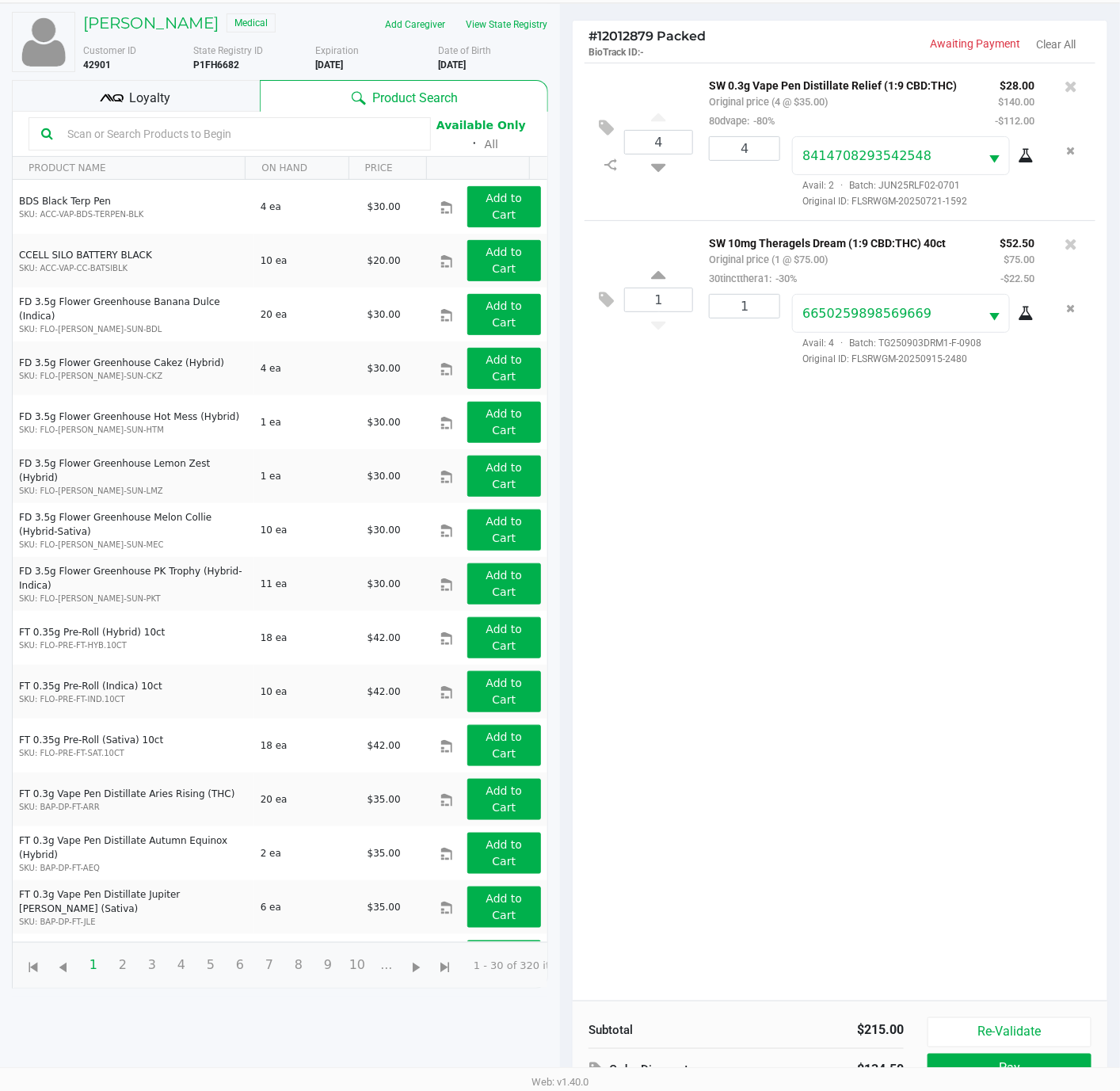
scroll to position [176, 0]
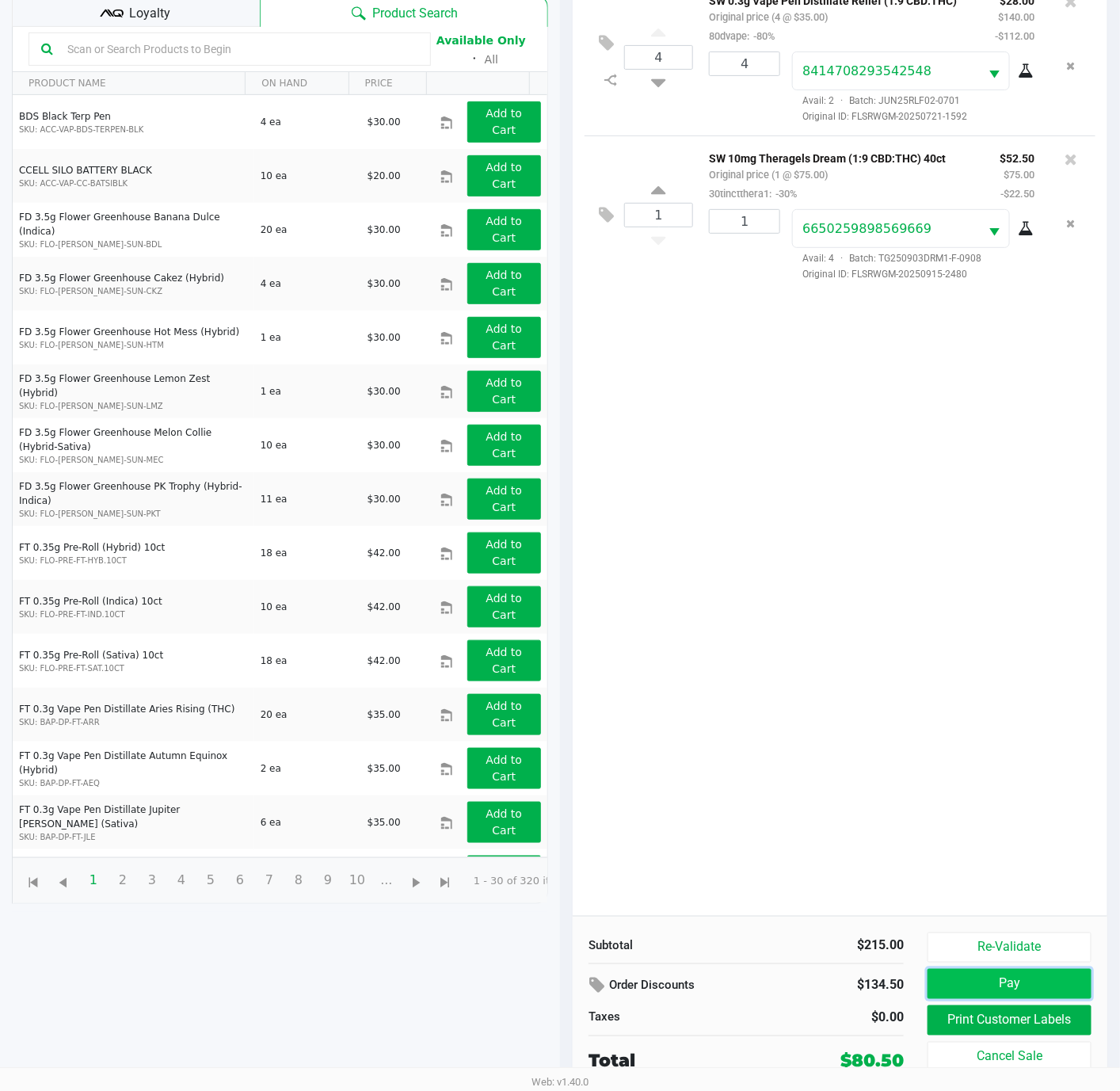
click at [1004, 974] on button "Pay" at bounding box center [1010, 984] width 164 height 30
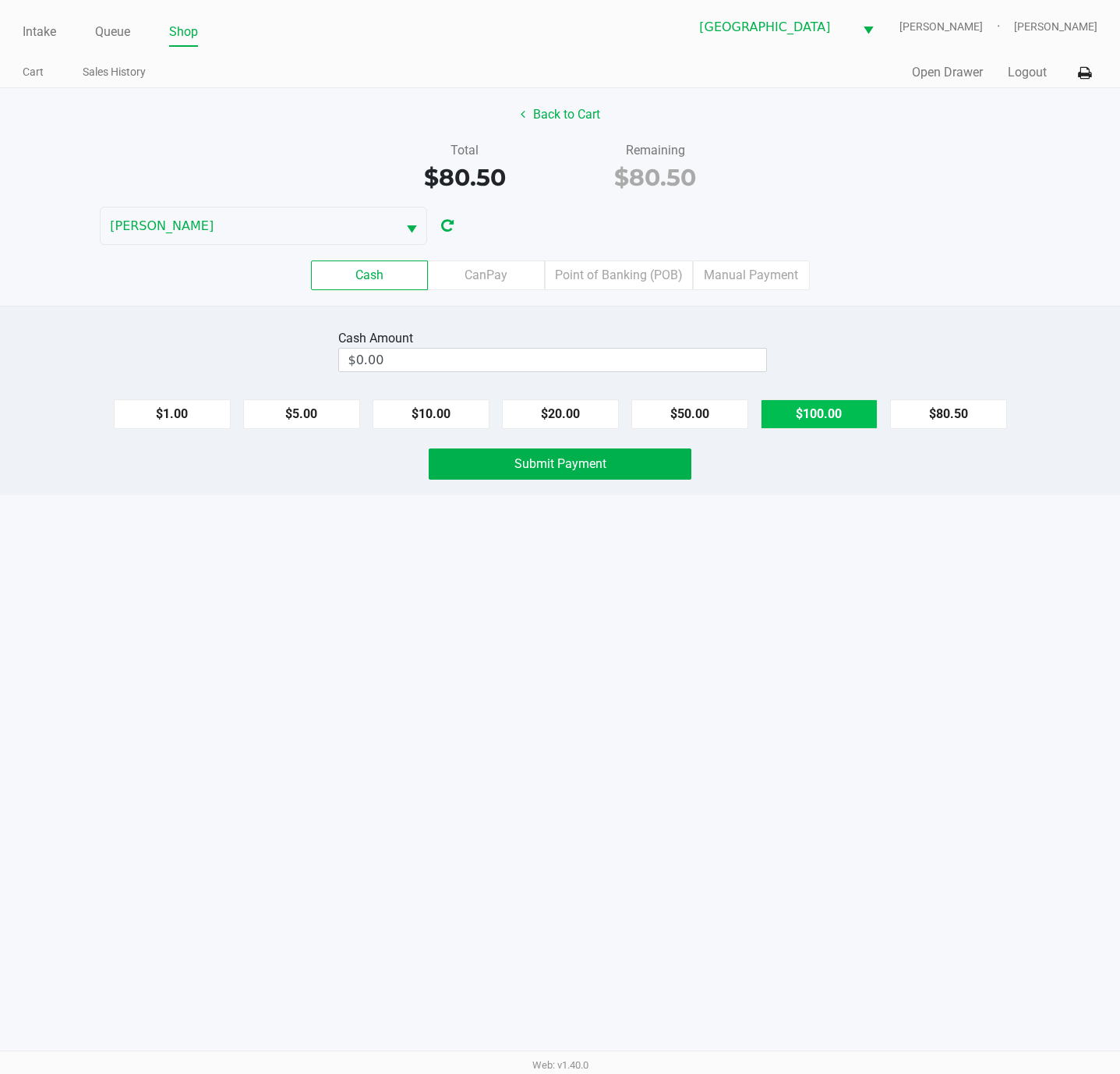
click at [844, 426] on button "$100.00" at bounding box center [819, 414] width 117 height 29
type input "$100.00"
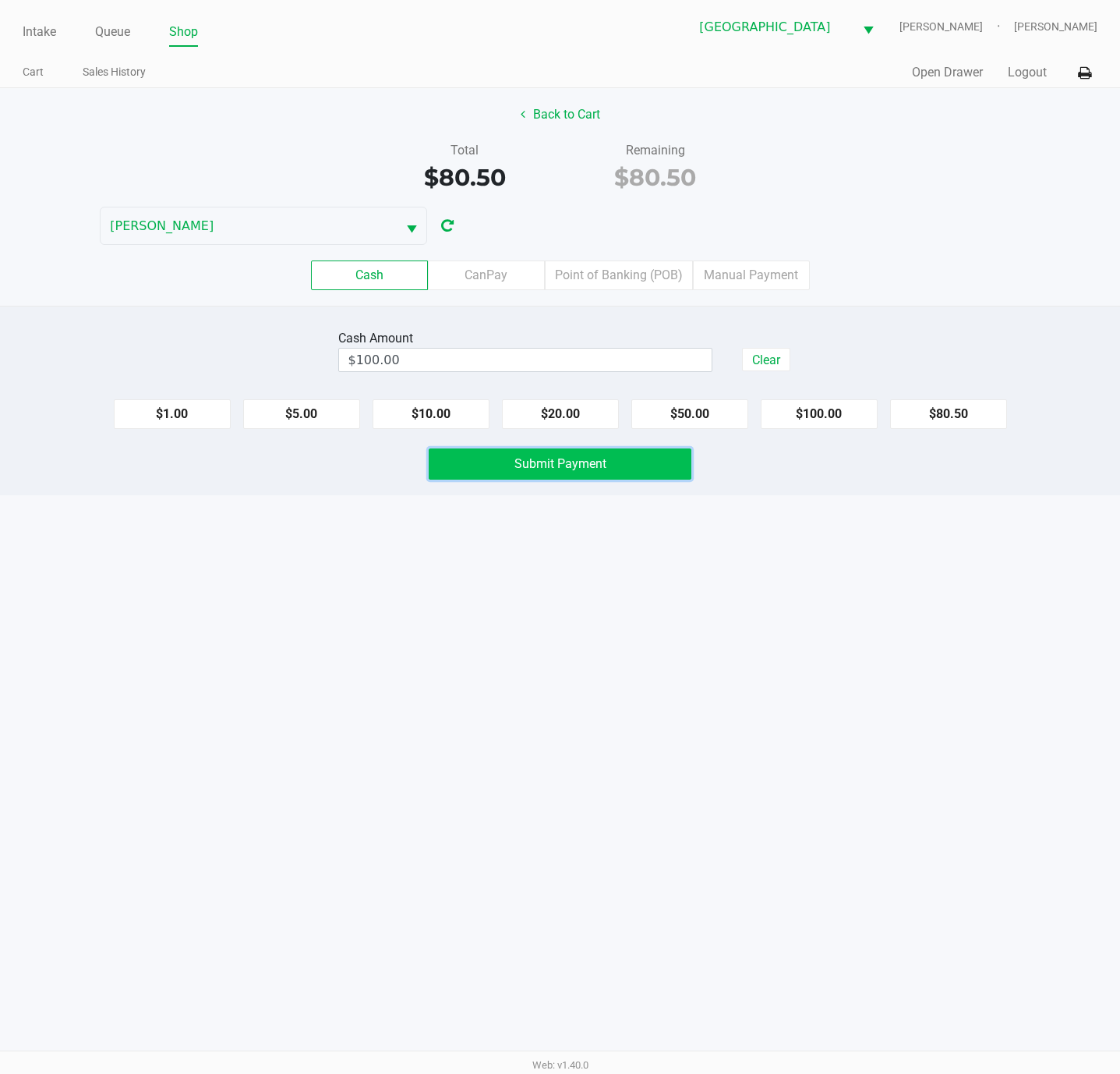
click at [641, 470] on button "Submit Payment" at bounding box center [560, 463] width 263 height 31
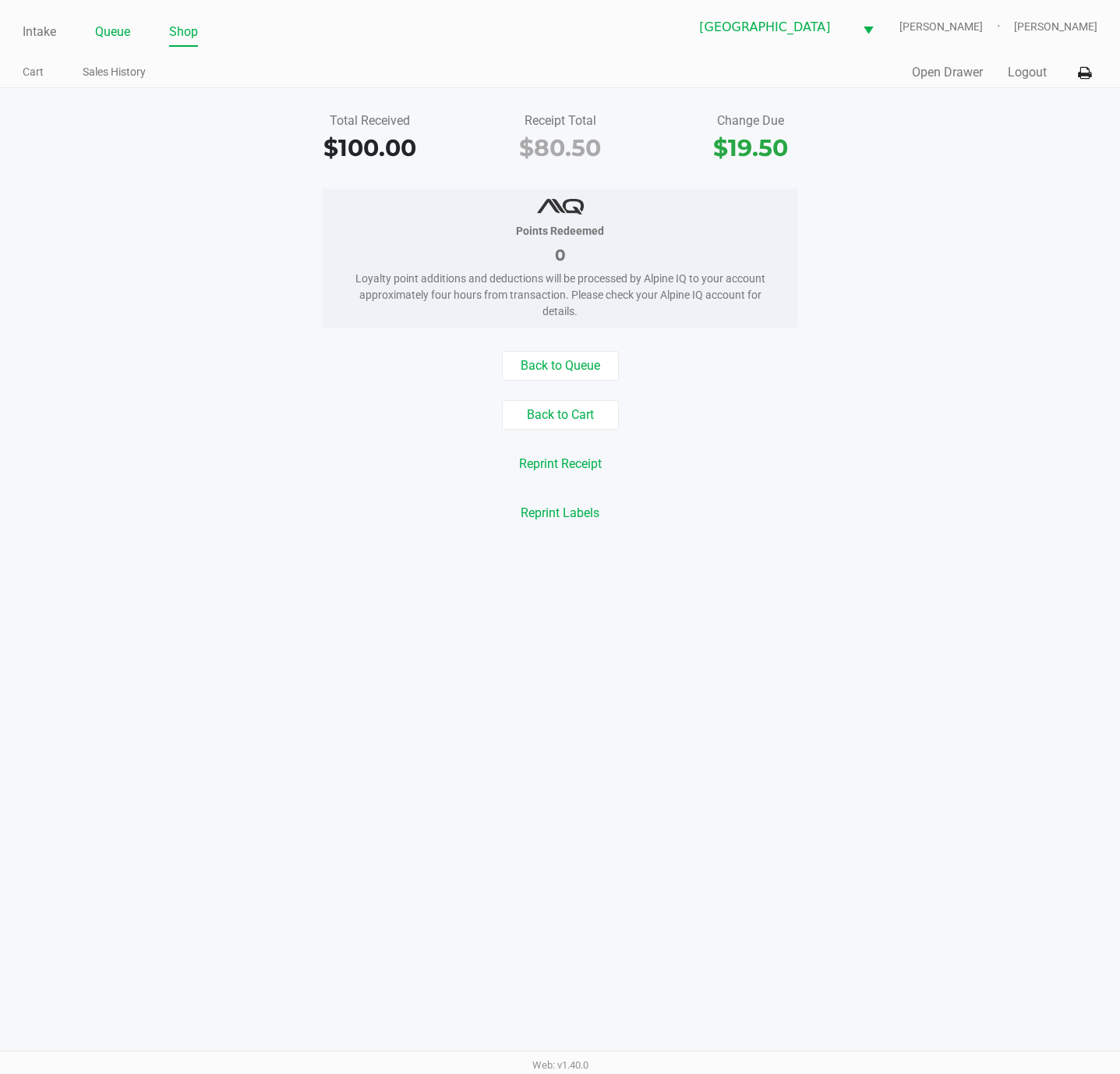
click at [105, 28] on link "Queue" at bounding box center [113, 31] width 35 height 21
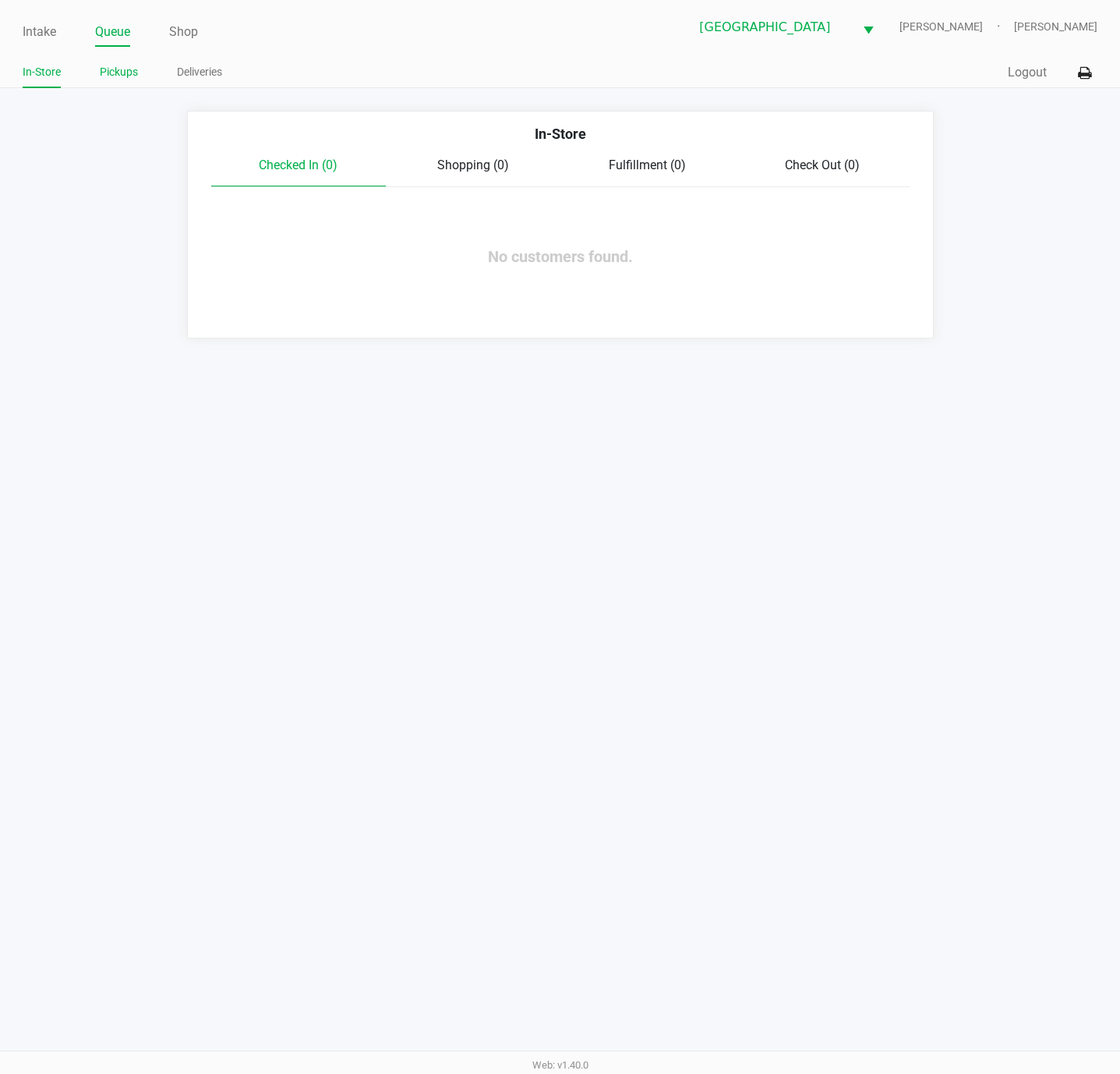
click at [117, 72] on link "Pickups" at bounding box center [119, 72] width 38 height 20
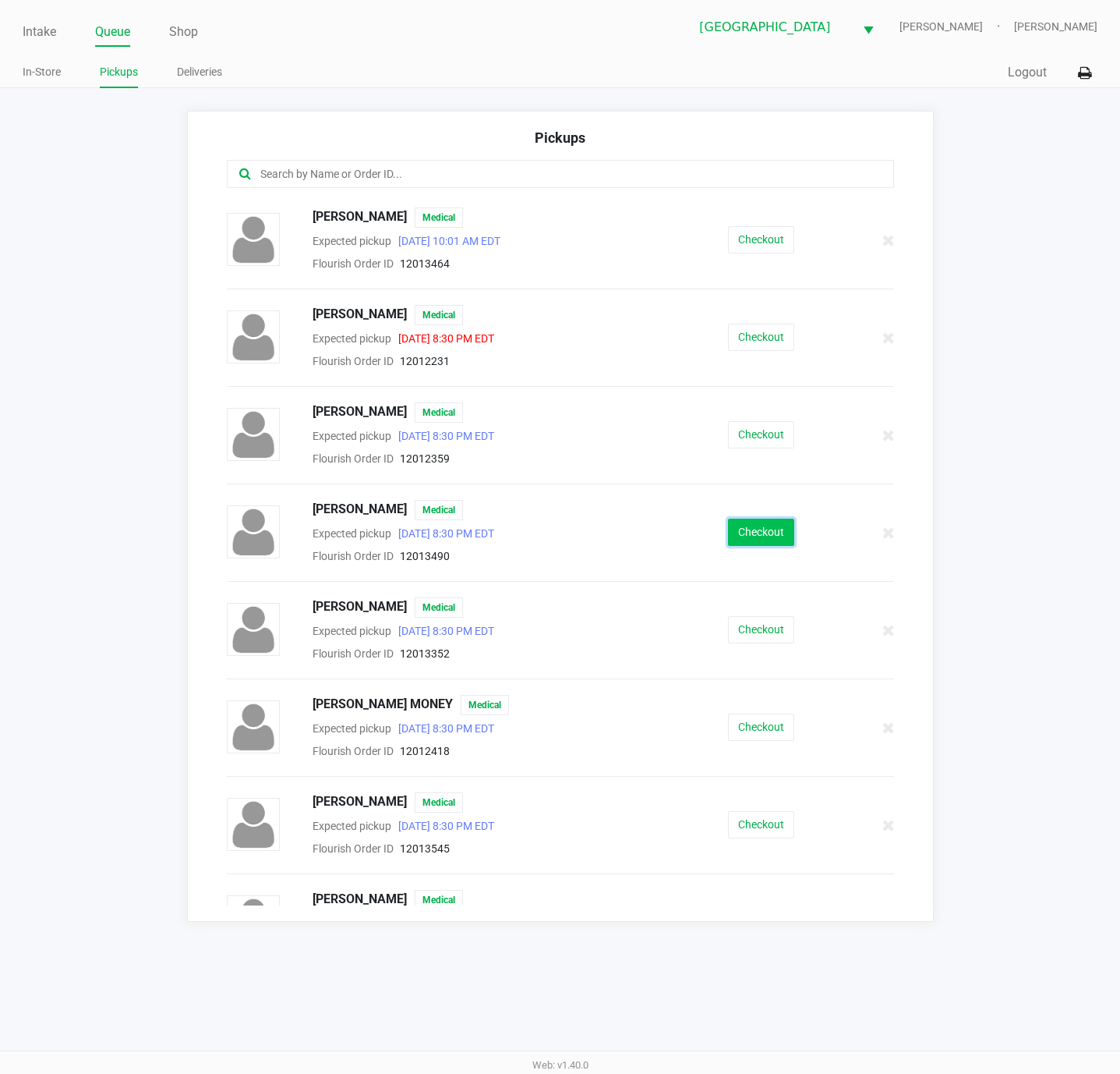
click at [728, 539] on button "Checkout" at bounding box center [761, 532] width 66 height 28
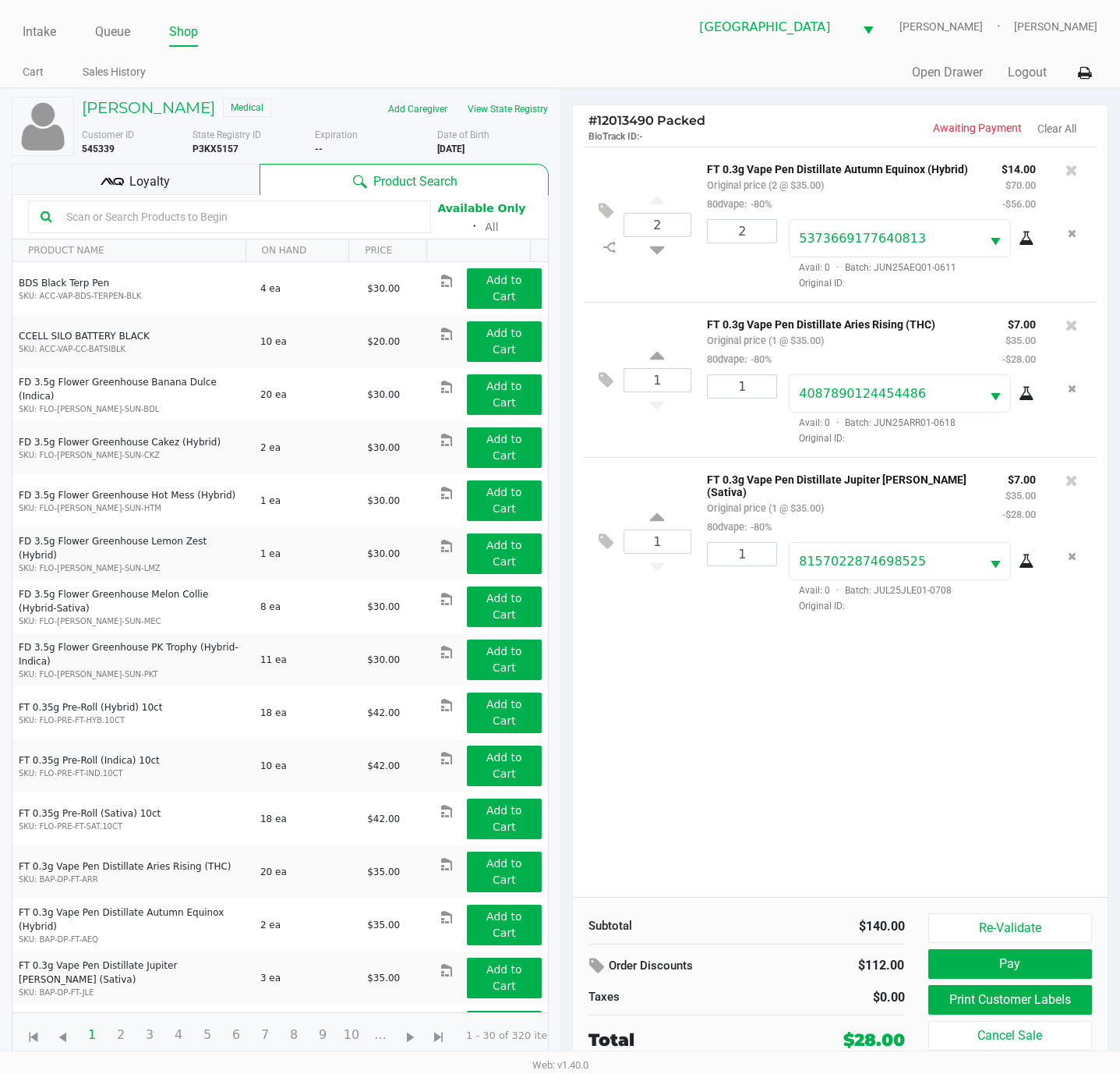
click at [179, 181] on div "Loyalty" at bounding box center [136, 179] width 248 height 31
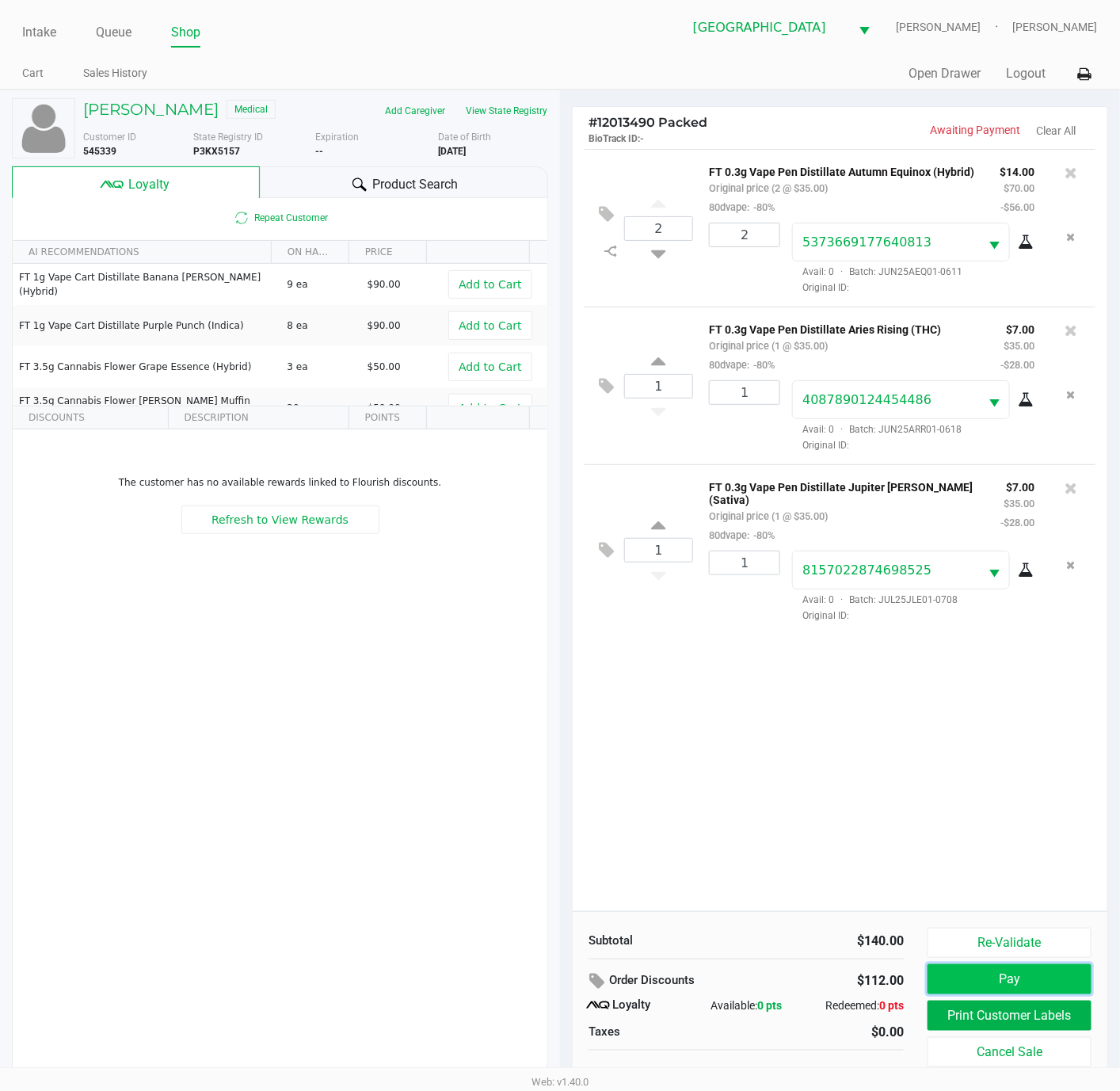
click at [967, 968] on button "Pay" at bounding box center [1010, 978] width 164 height 30
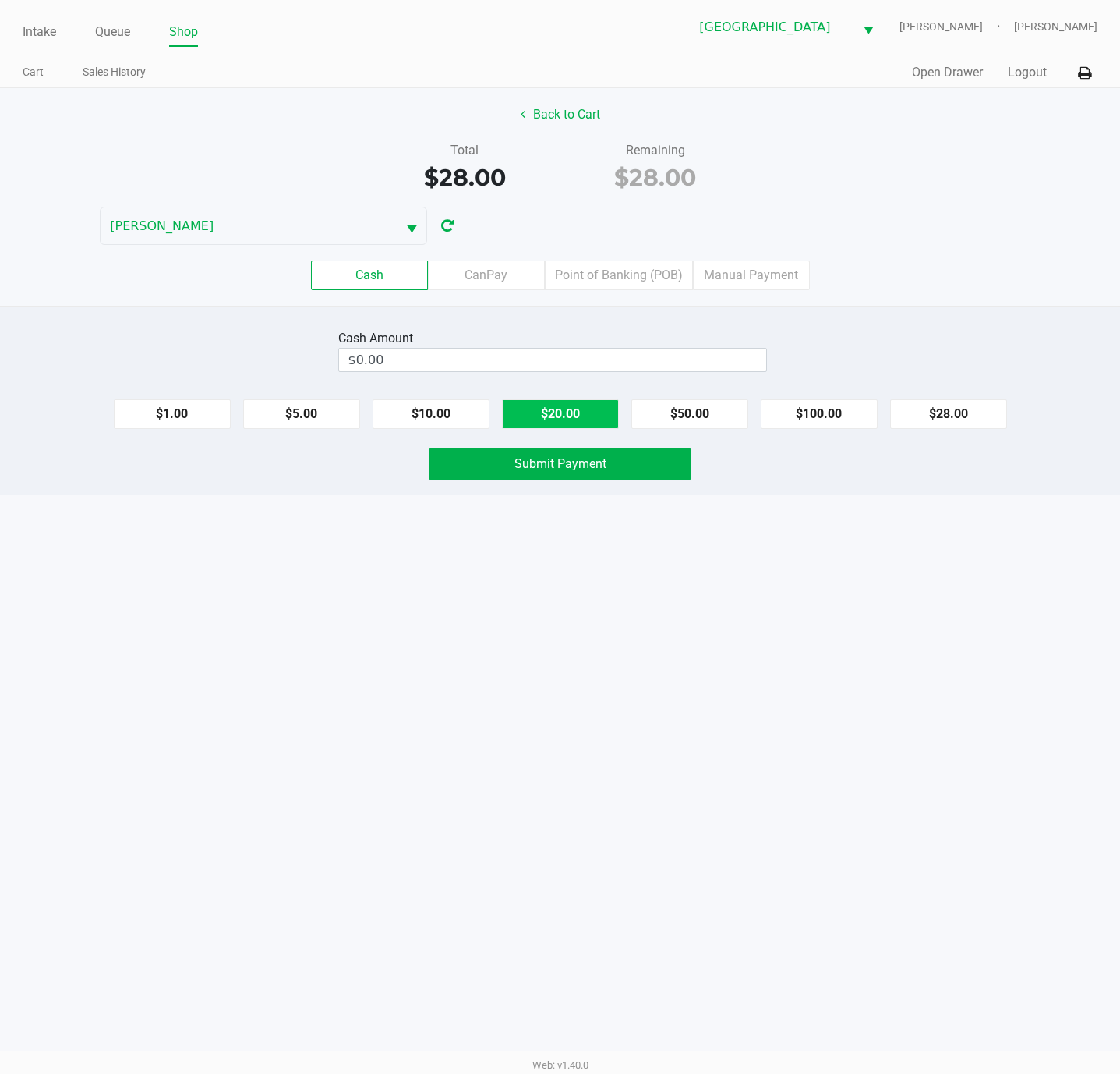
click at [569, 417] on button "$20.00" at bounding box center [560, 414] width 117 height 29
type input "$40.00"
click at [561, 469] on span "Submit Payment" at bounding box center [560, 463] width 92 height 15
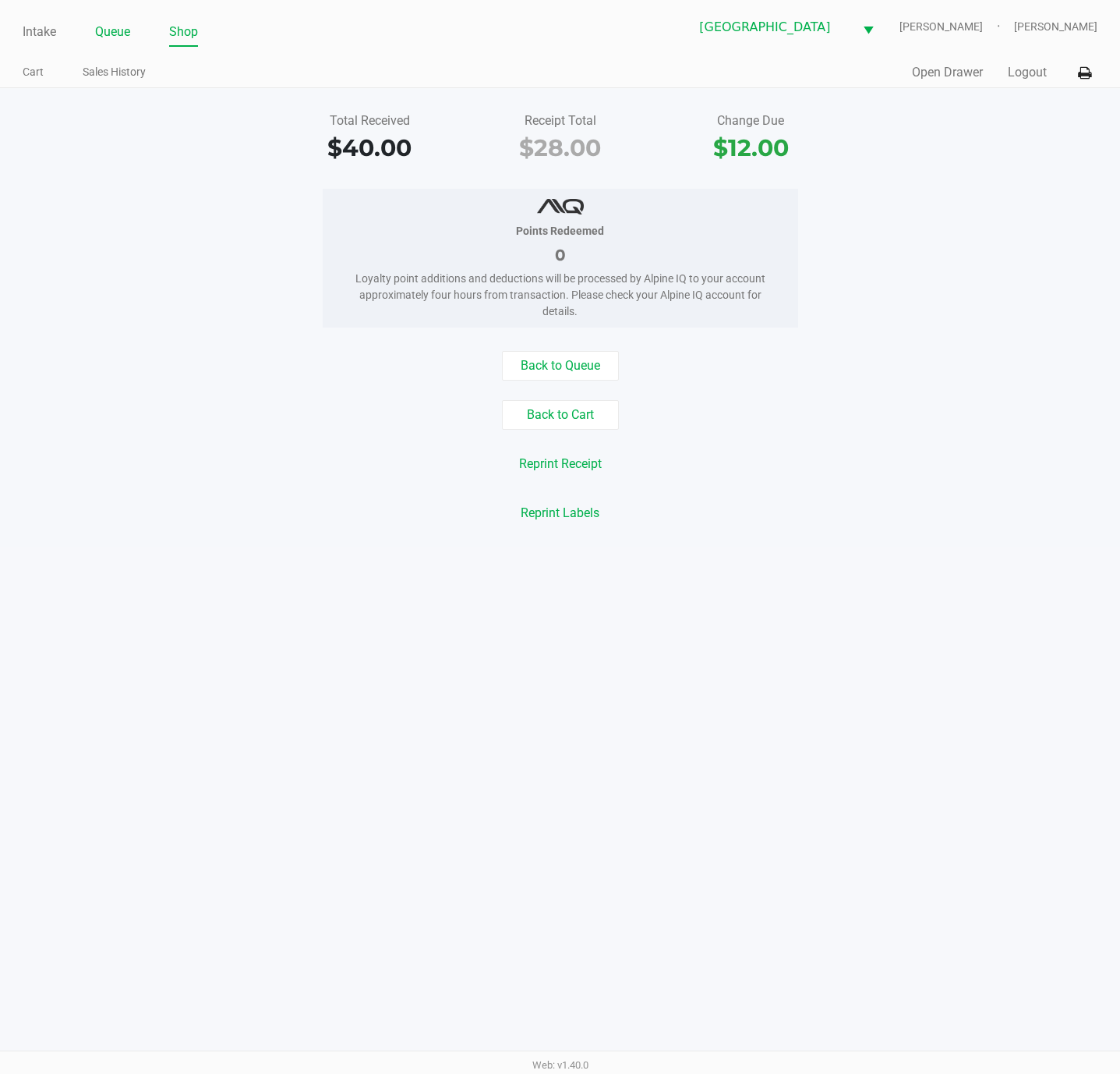
click at [119, 23] on link "Queue" at bounding box center [113, 31] width 35 height 21
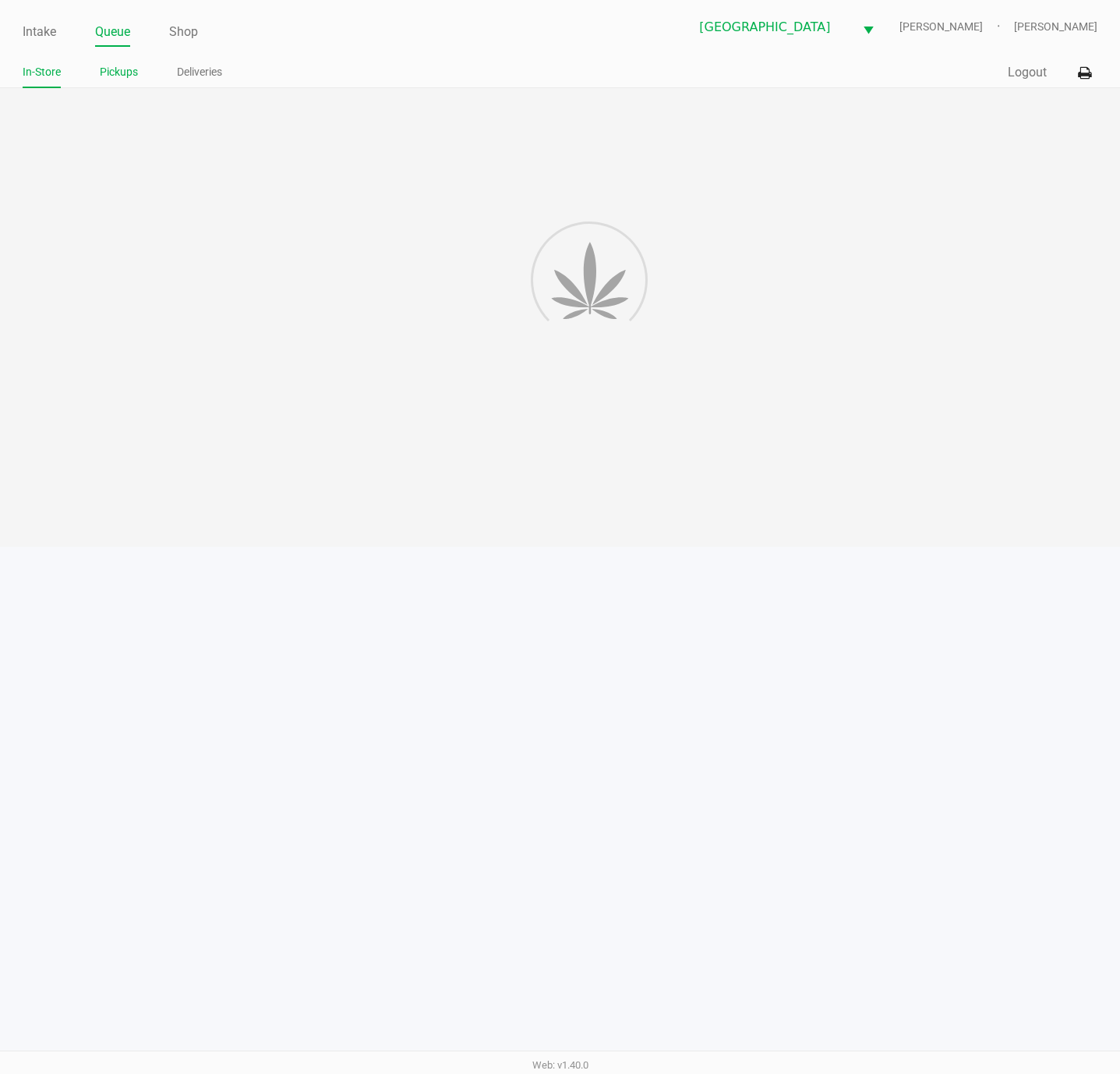
click at [118, 71] on link "Pickups" at bounding box center [119, 72] width 38 height 20
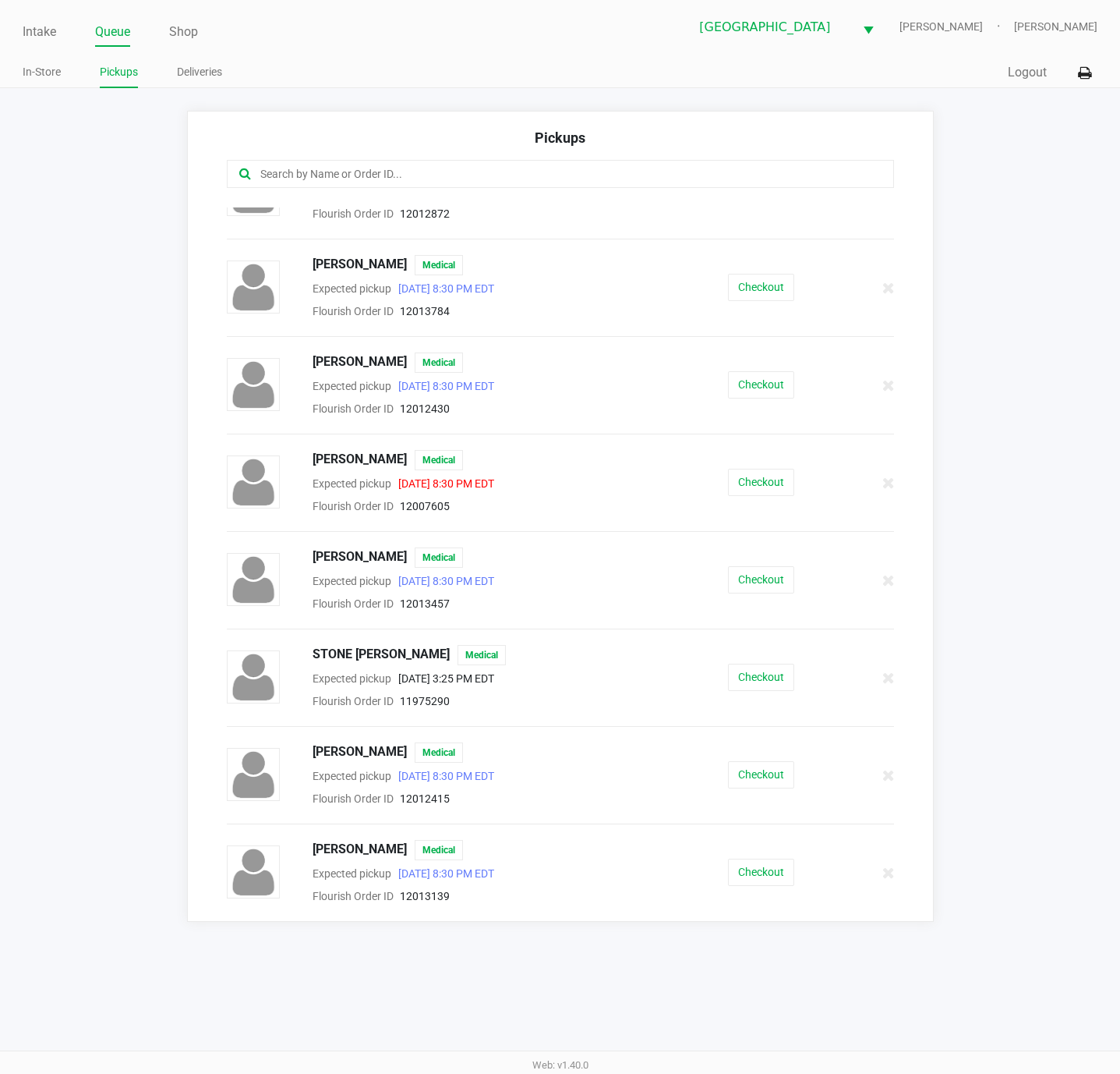
scroll to position [1439, 0]
click at [728, 881] on button "Checkout" at bounding box center [761, 872] width 66 height 28
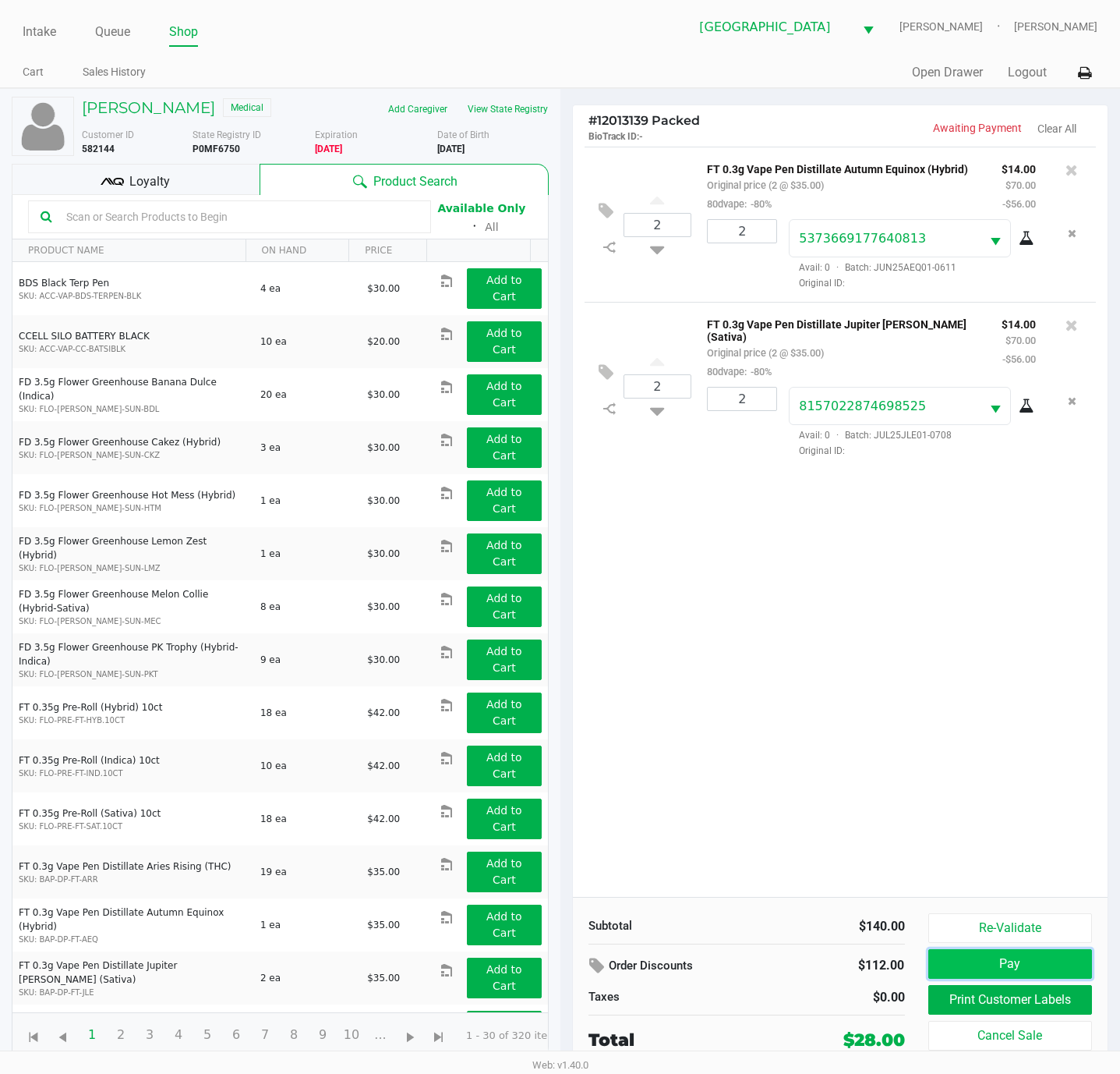
click at [981, 968] on button "Pay" at bounding box center [1010, 963] width 164 height 29
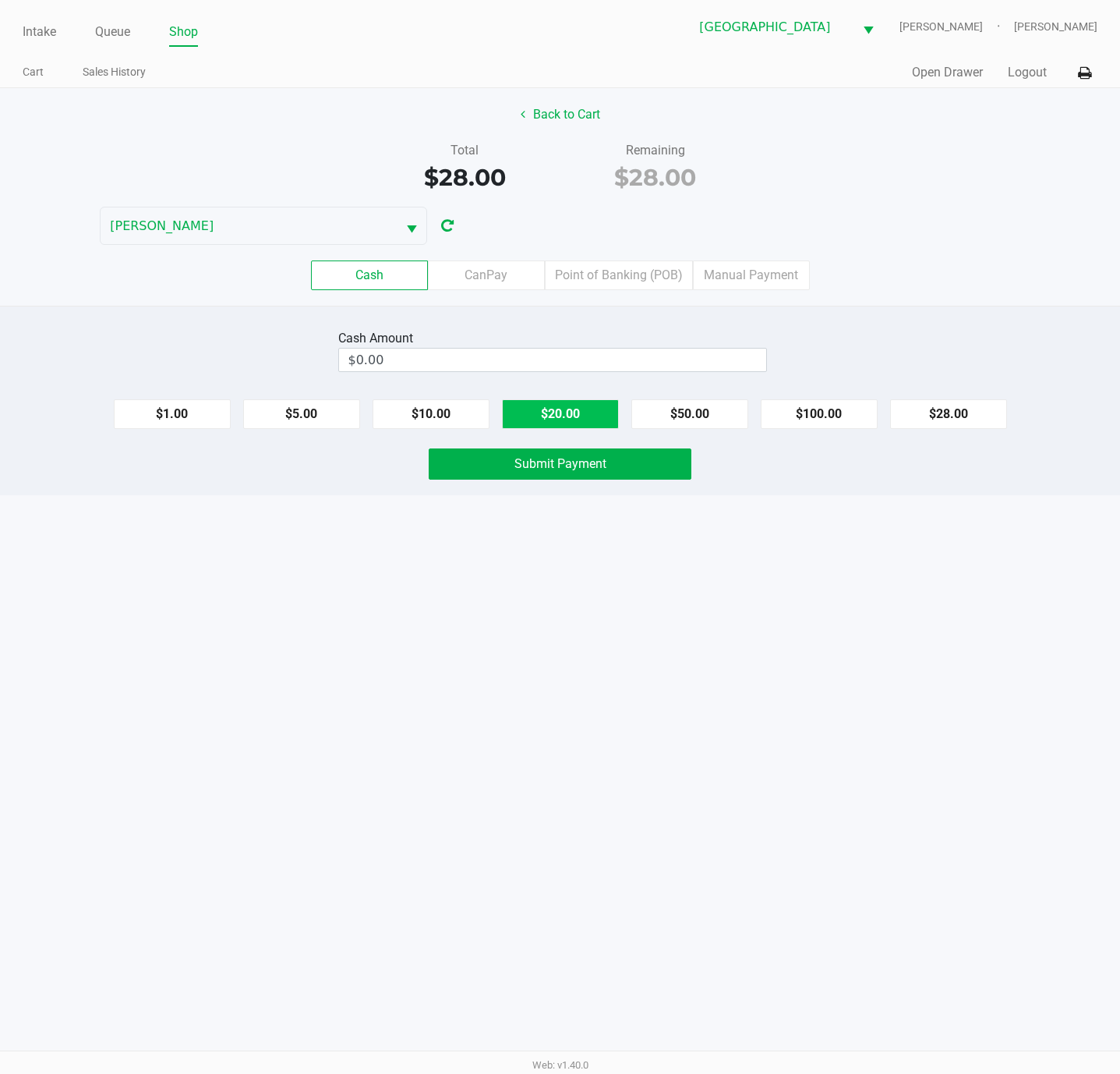
click at [578, 416] on button "$20.00" at bounding box center [560, 414] width 117 height 29
type input "$40.00"
click at [568, 476] on button "Submit Payment" at bounding box center [560, 463] width 263 height 31
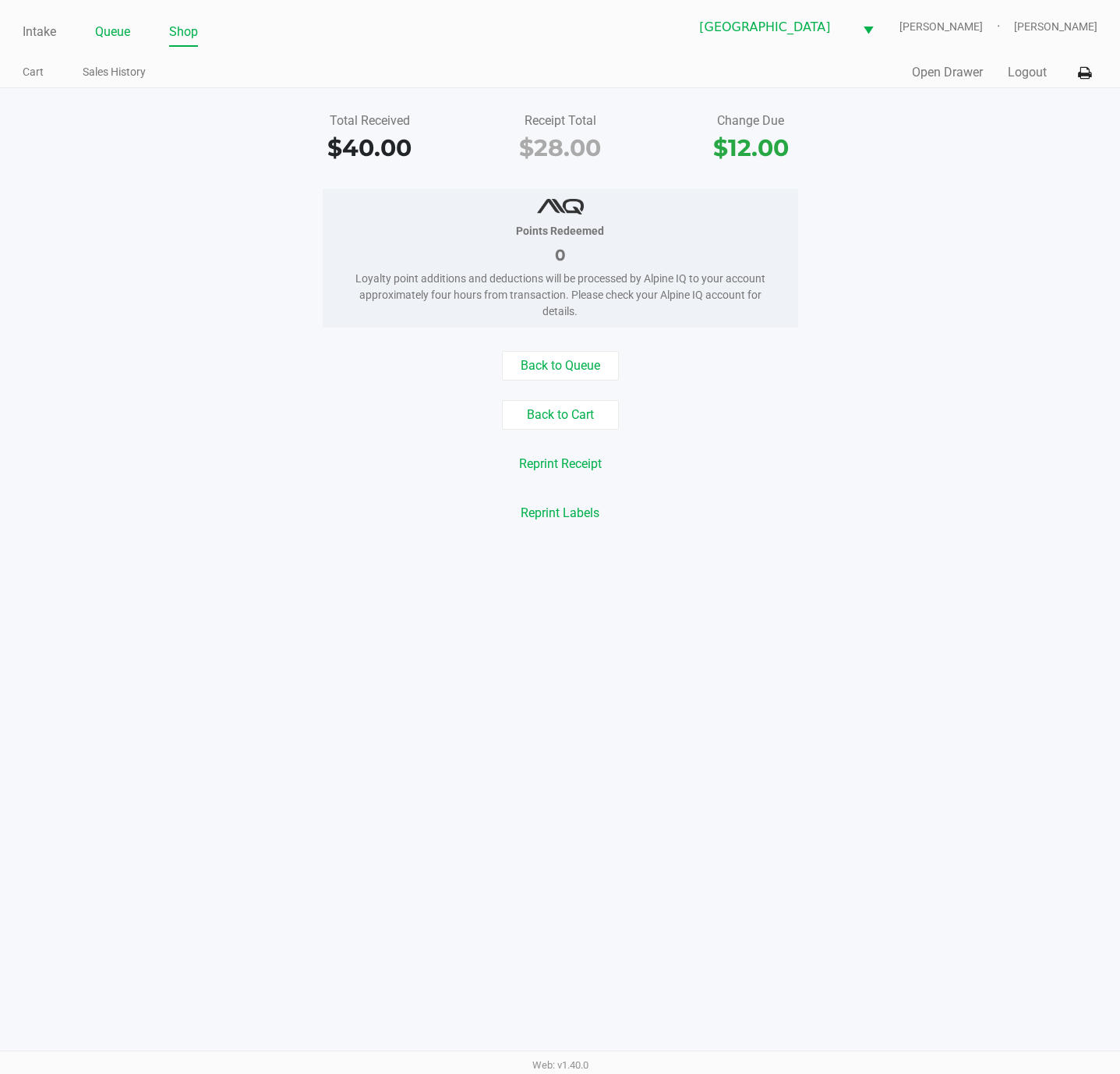
click at [122, 34] on link "Queue" at bounding box center [113, 31] width 35 height 21
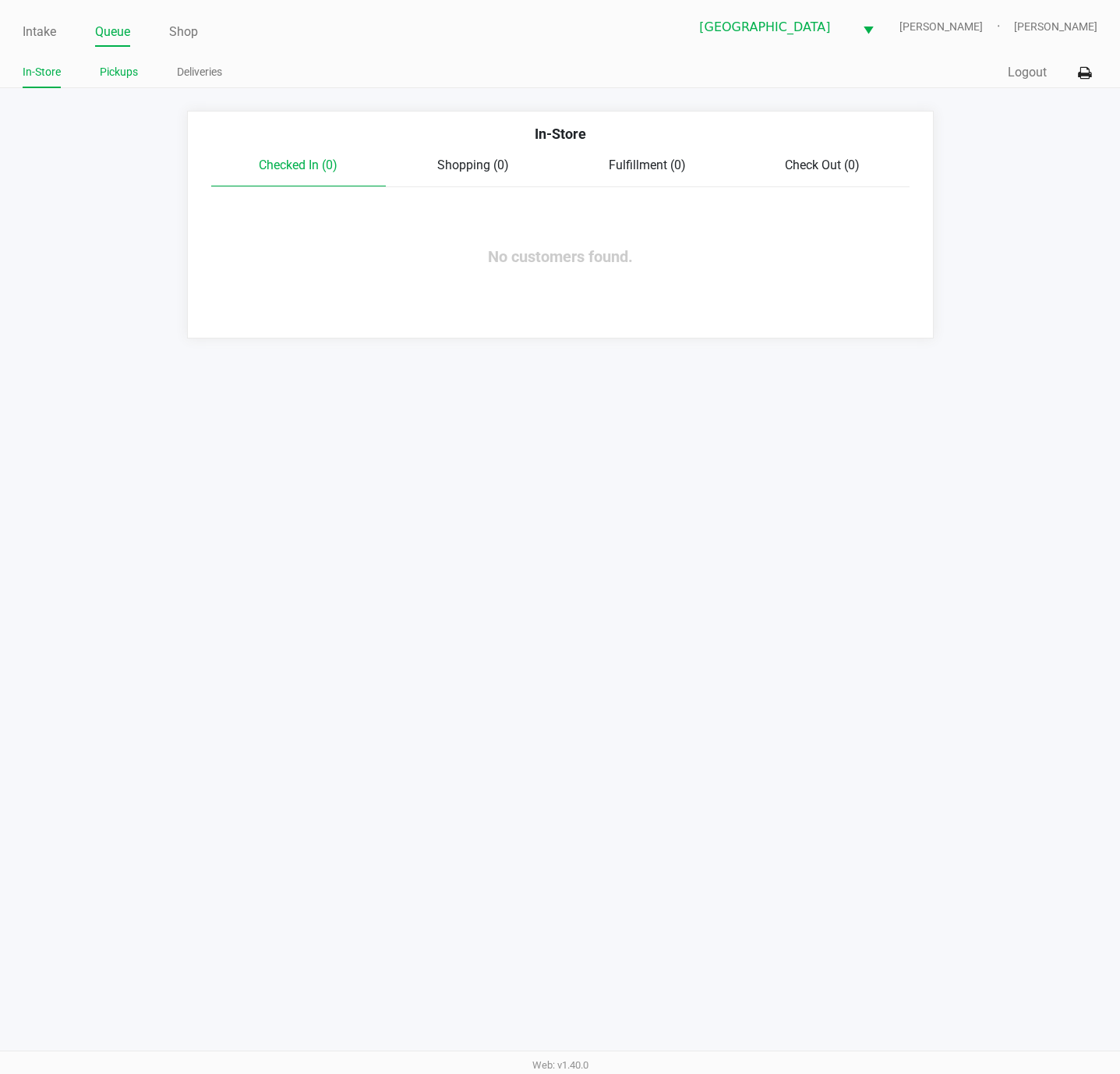
click at [114, 76] on link "Pickups" at bounding box center [119, 72] width 38 height 20
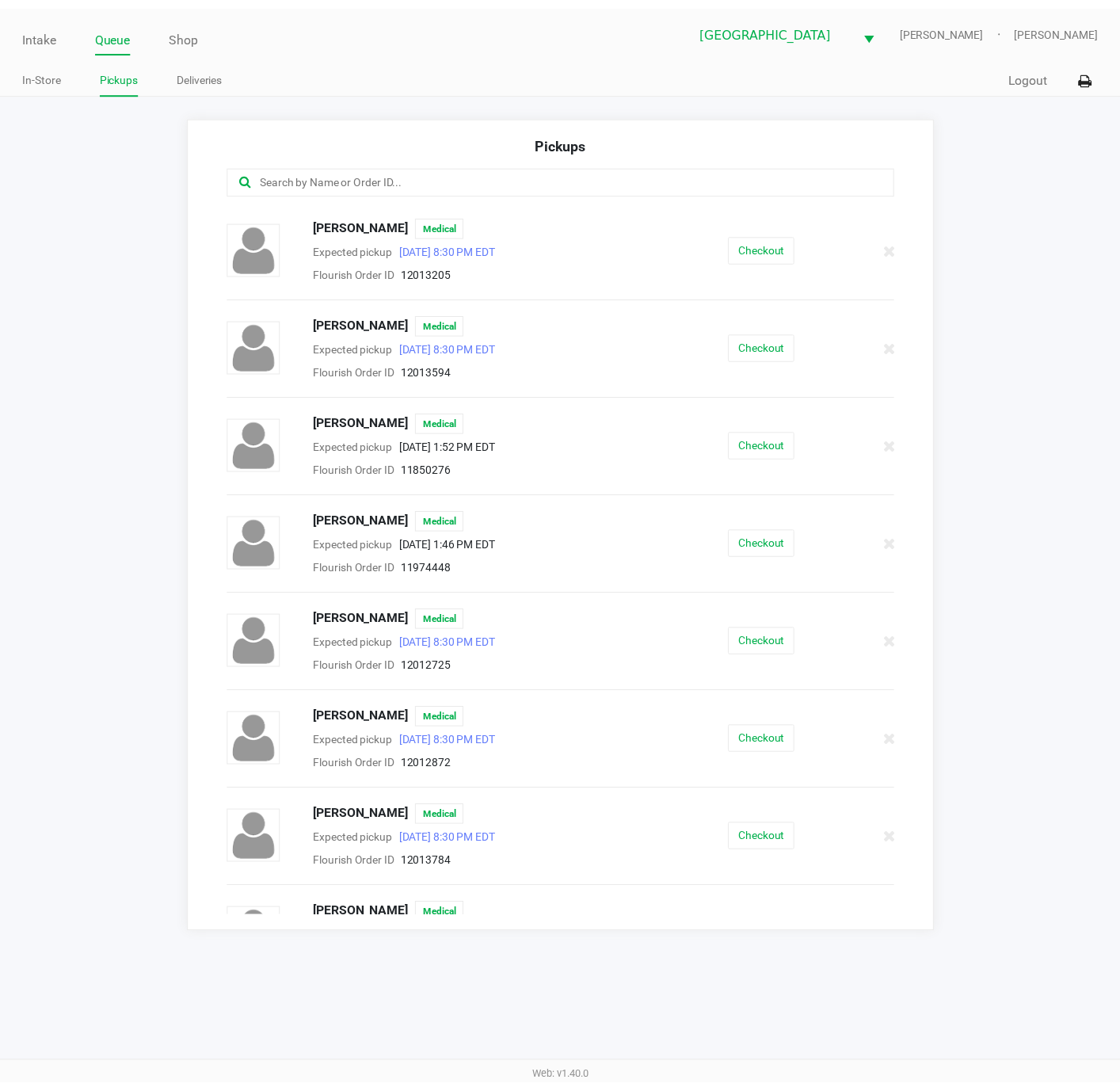
scroll to position [950, 0]
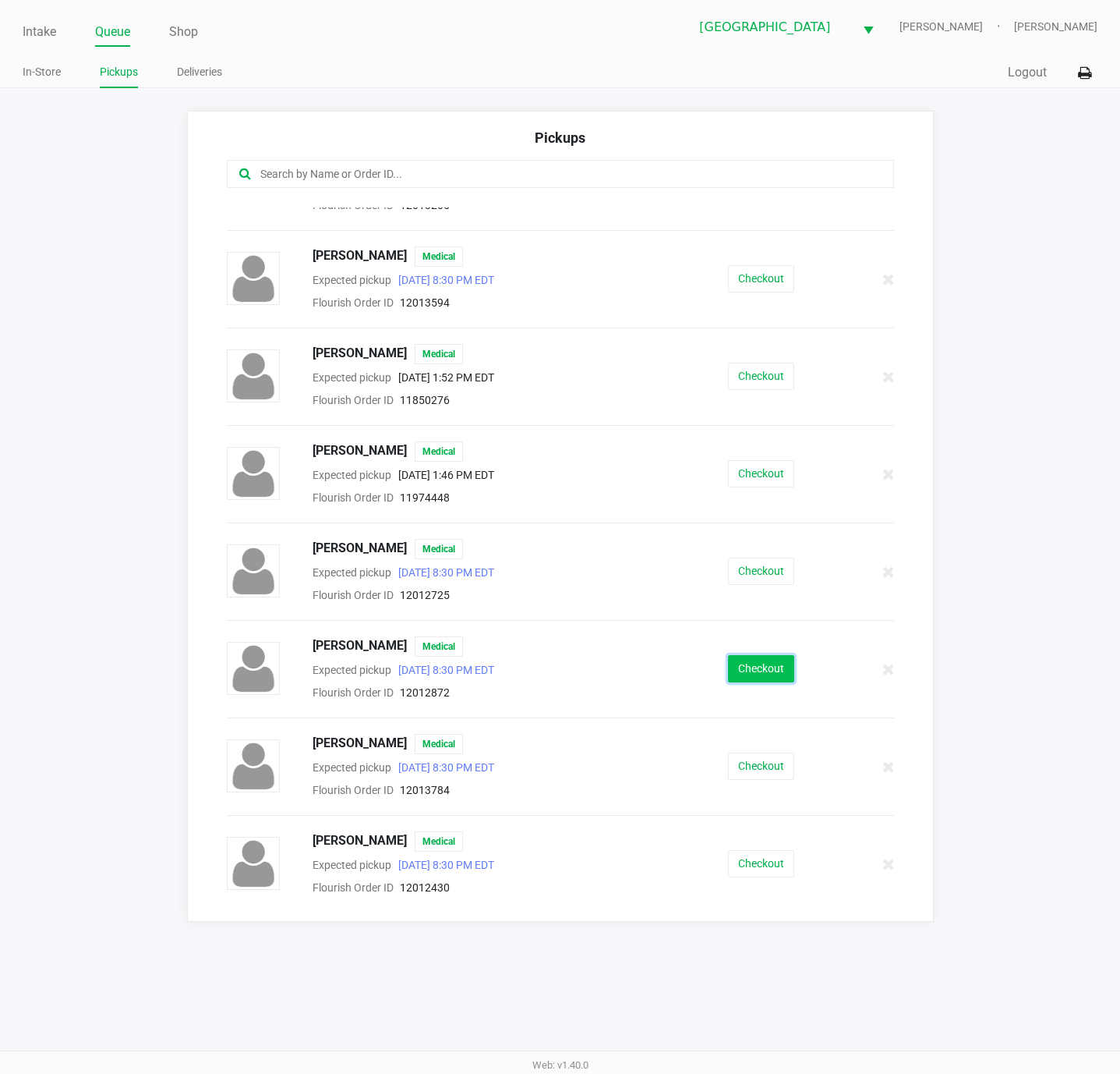
click at [744, 682] on button "Checkout" at bounding box center [761, 669] width 66 height 28
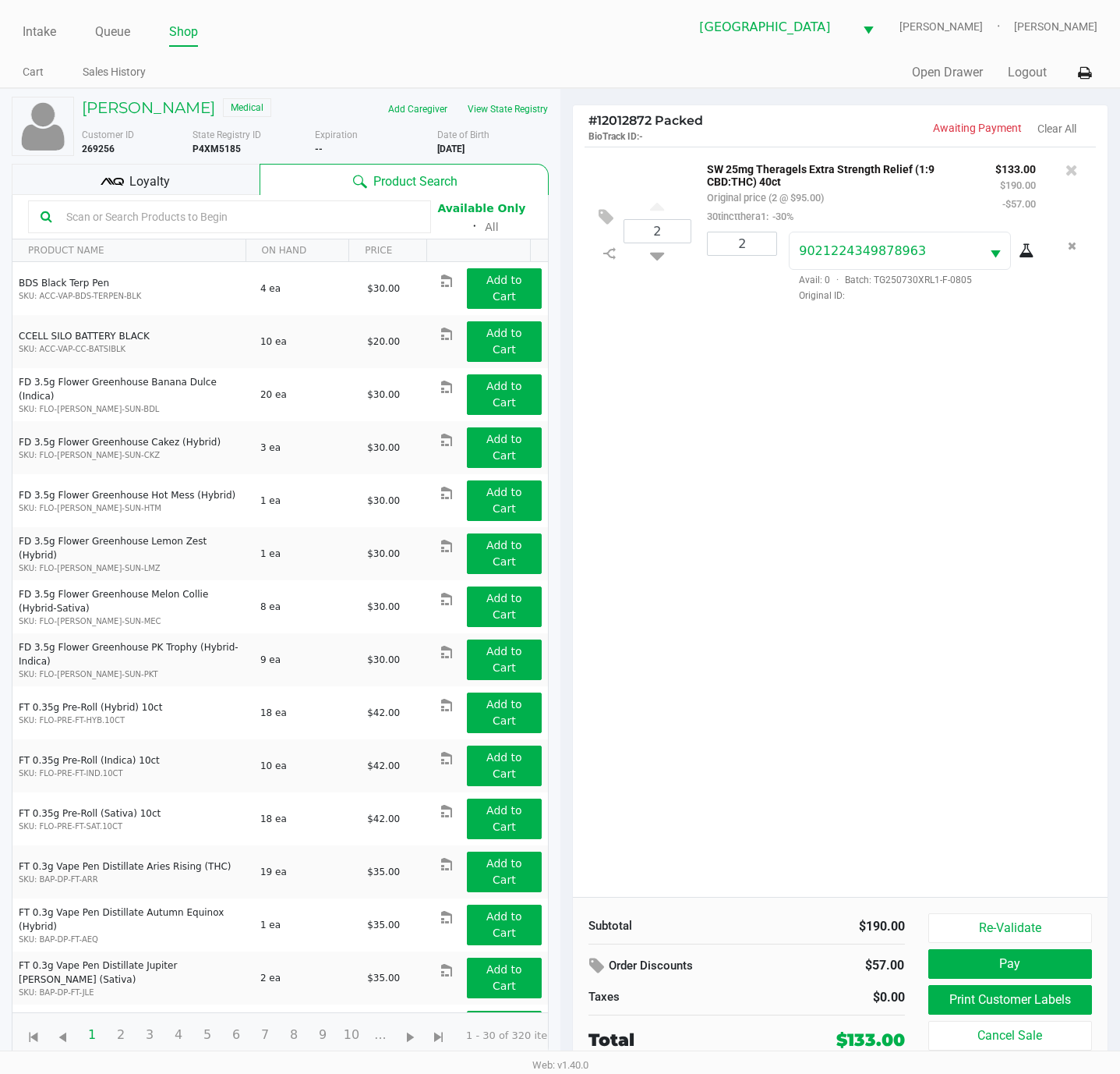
click at [188, 166] on div "Loyalty" at bounding box center [136, 179] width 248 height 31
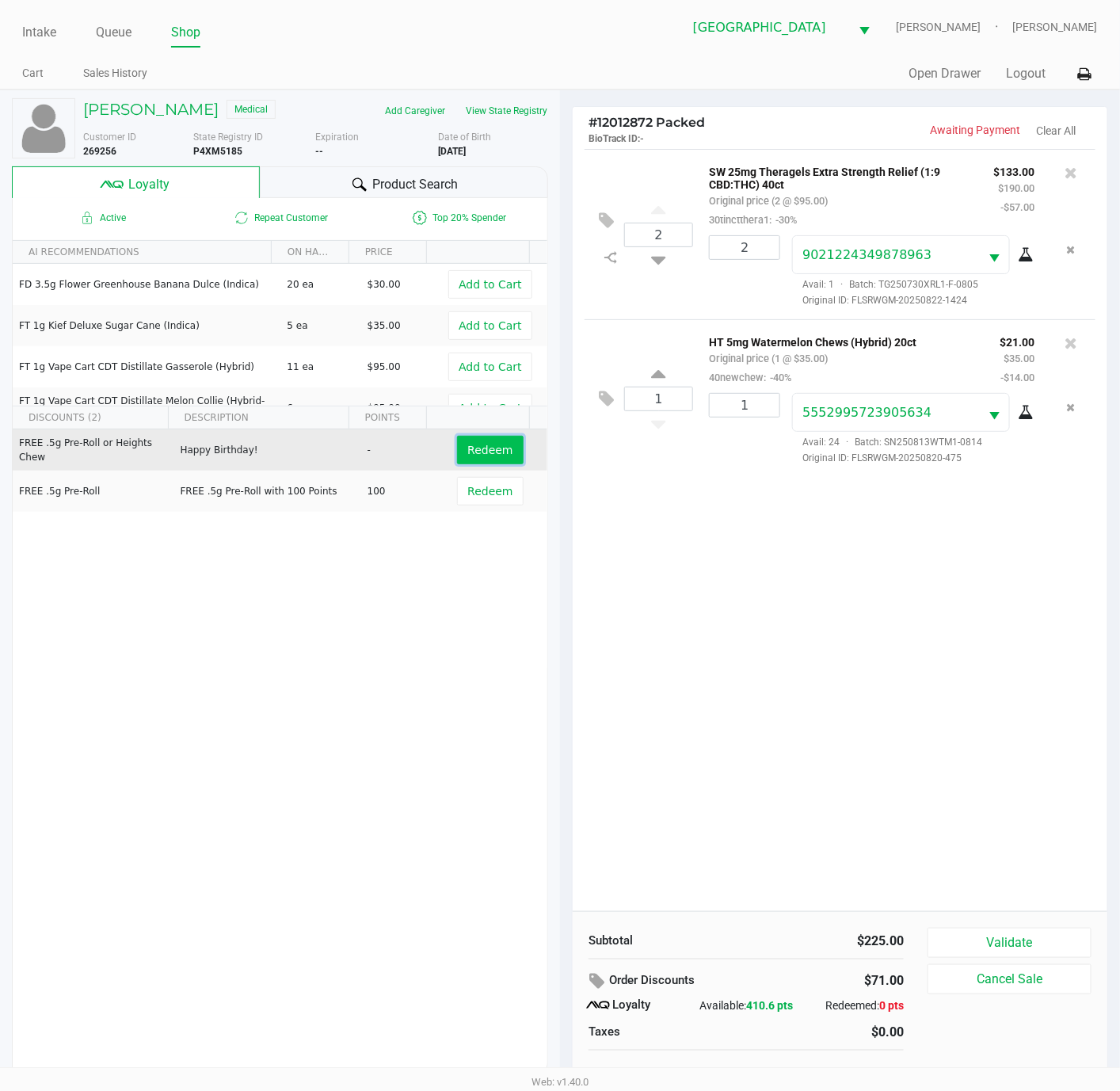
click at [467, 445] on span "Redeem" at bounding box center [490, 450] width 45 height 13
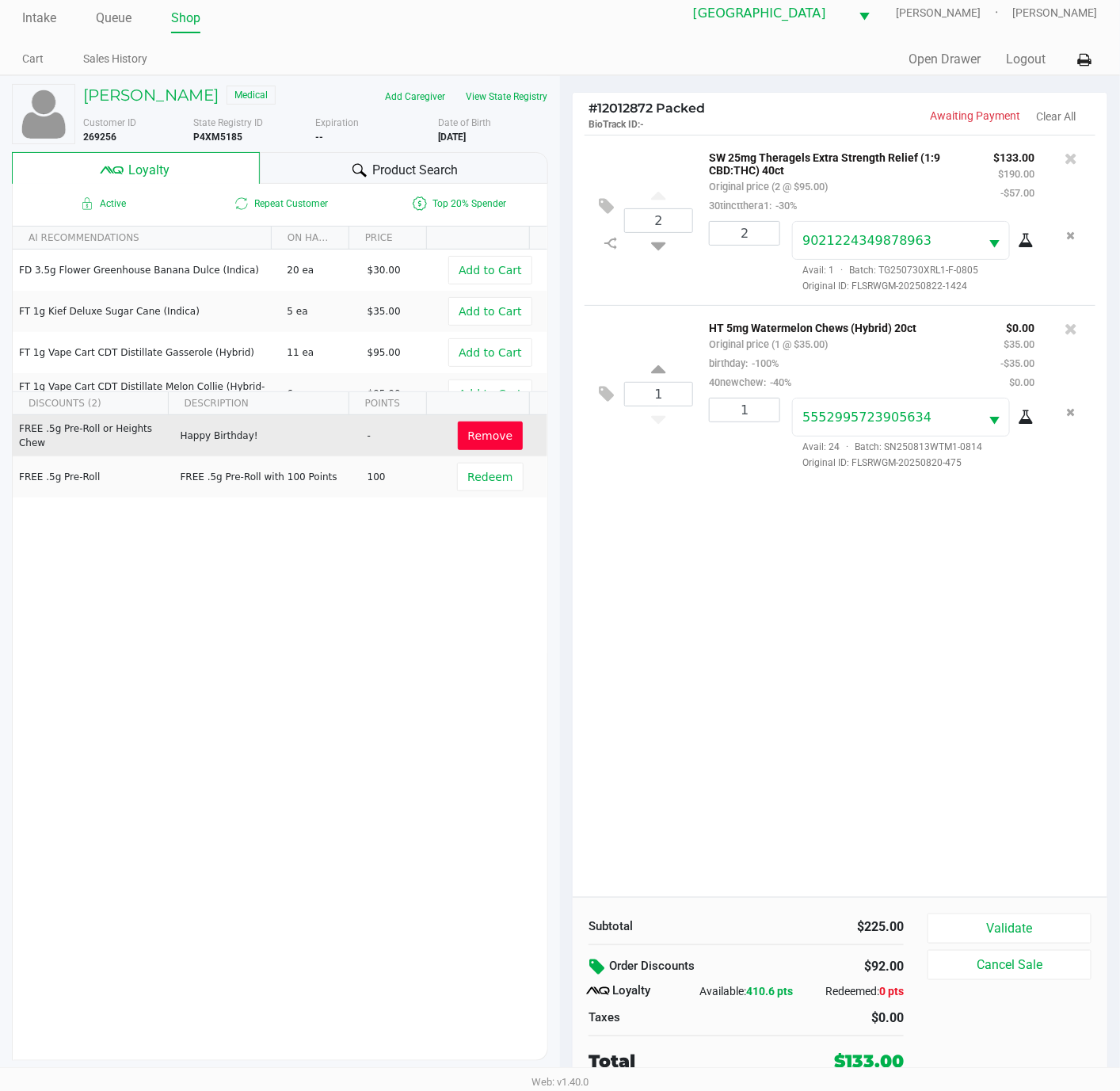
click at [592, 970] on icon at bounding box center [599, 966] width 19 height 18
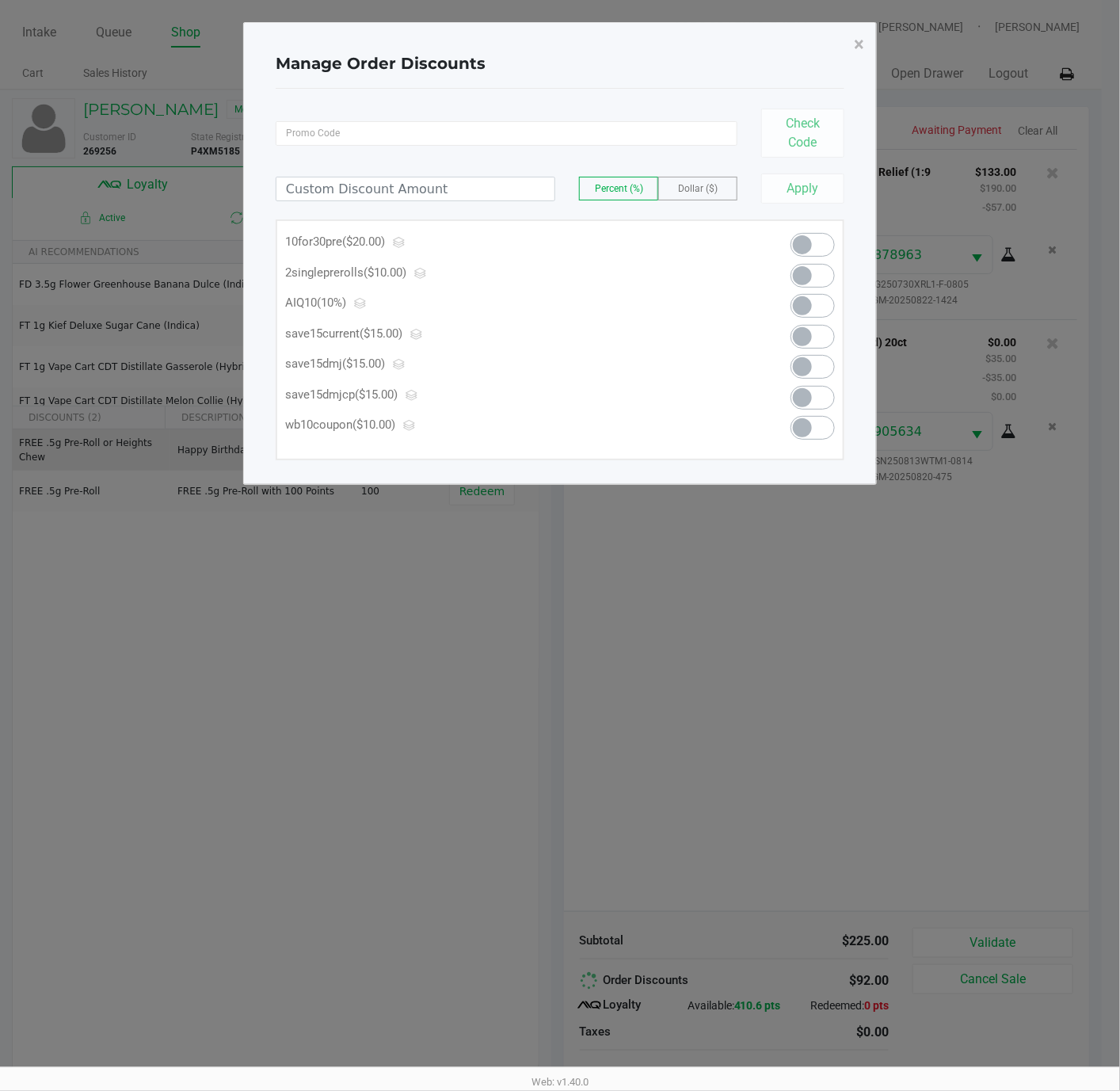
scroll to position [0, 0]
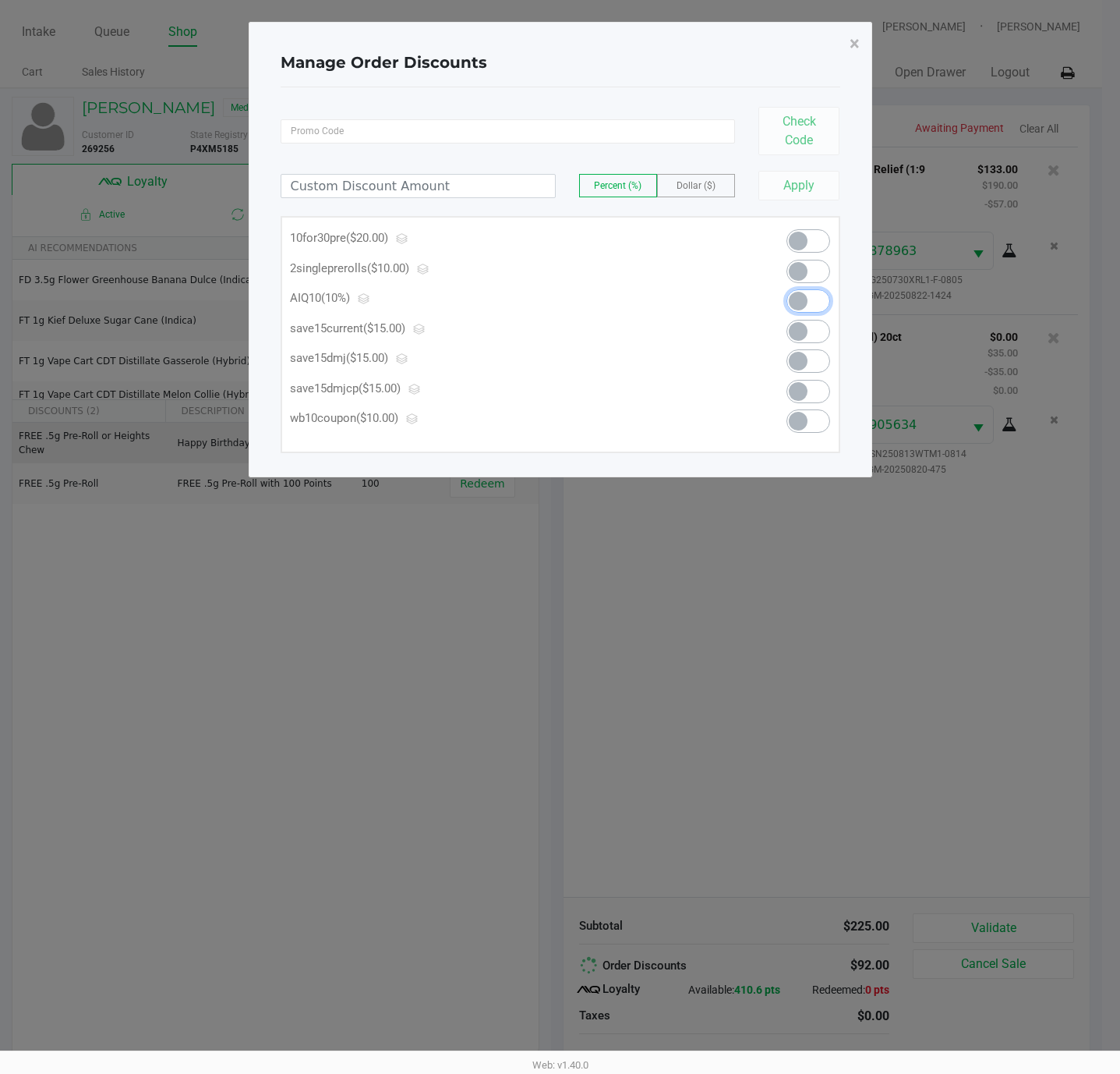
click at [821, 305] on span at bounding box center [808, 300] width 44 height 23
click at [856, 40] on span "×" at bounding box center [854, 43] width 10 height 21
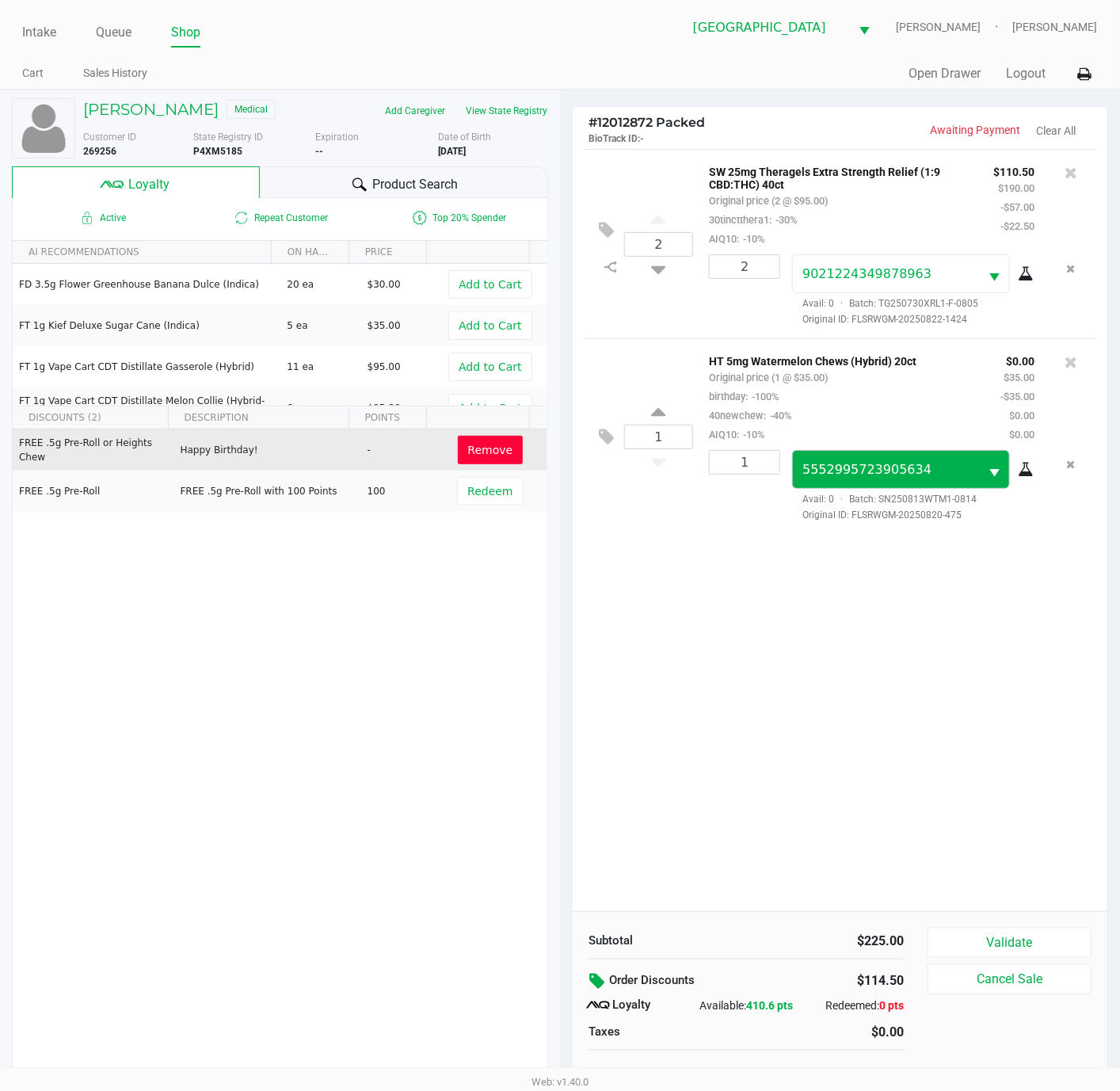
scroll to position [19, 0]
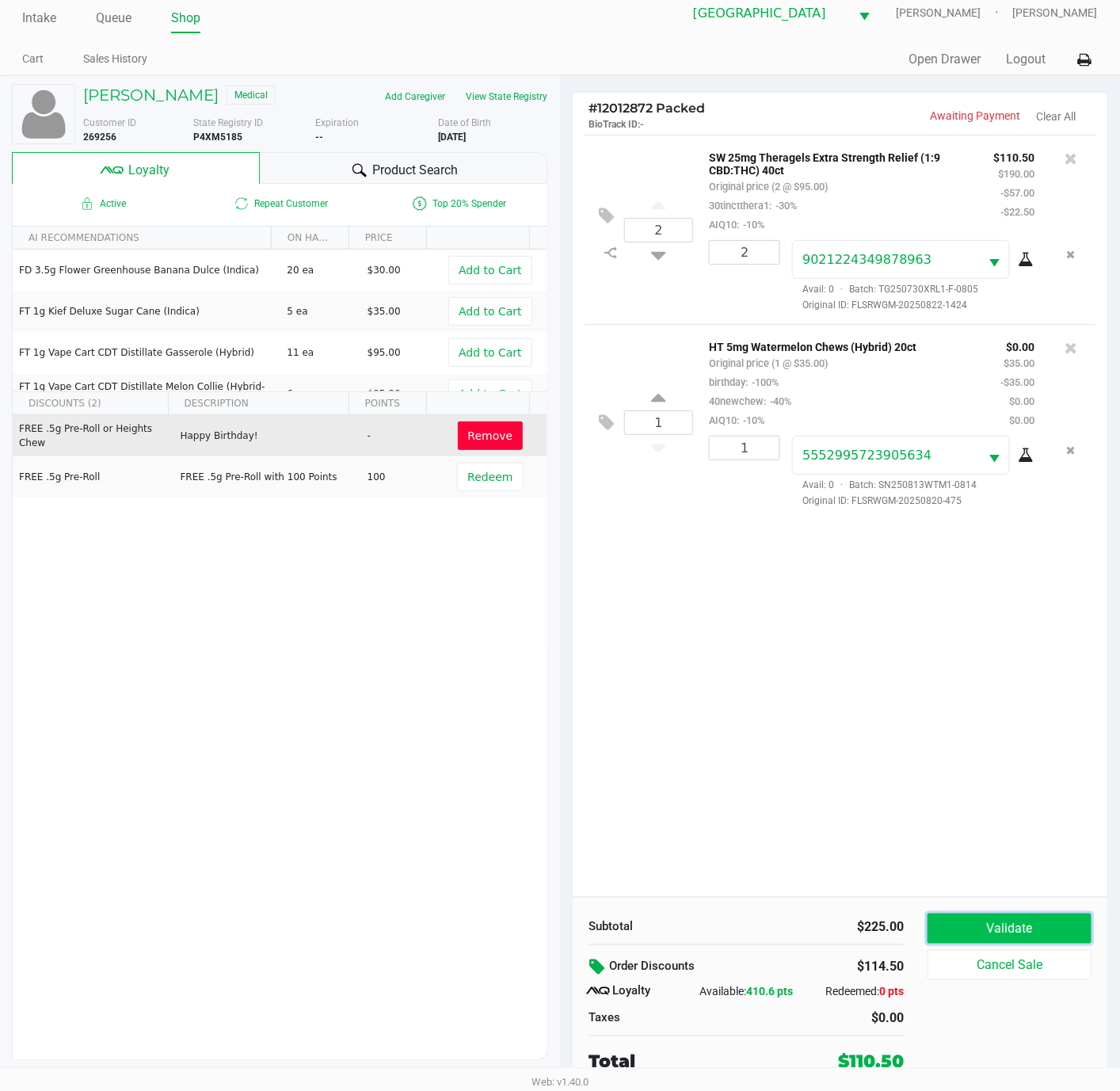
click at [1027, 924] on button "Validate" at bounding box center [1010, 928] width 164 height 30
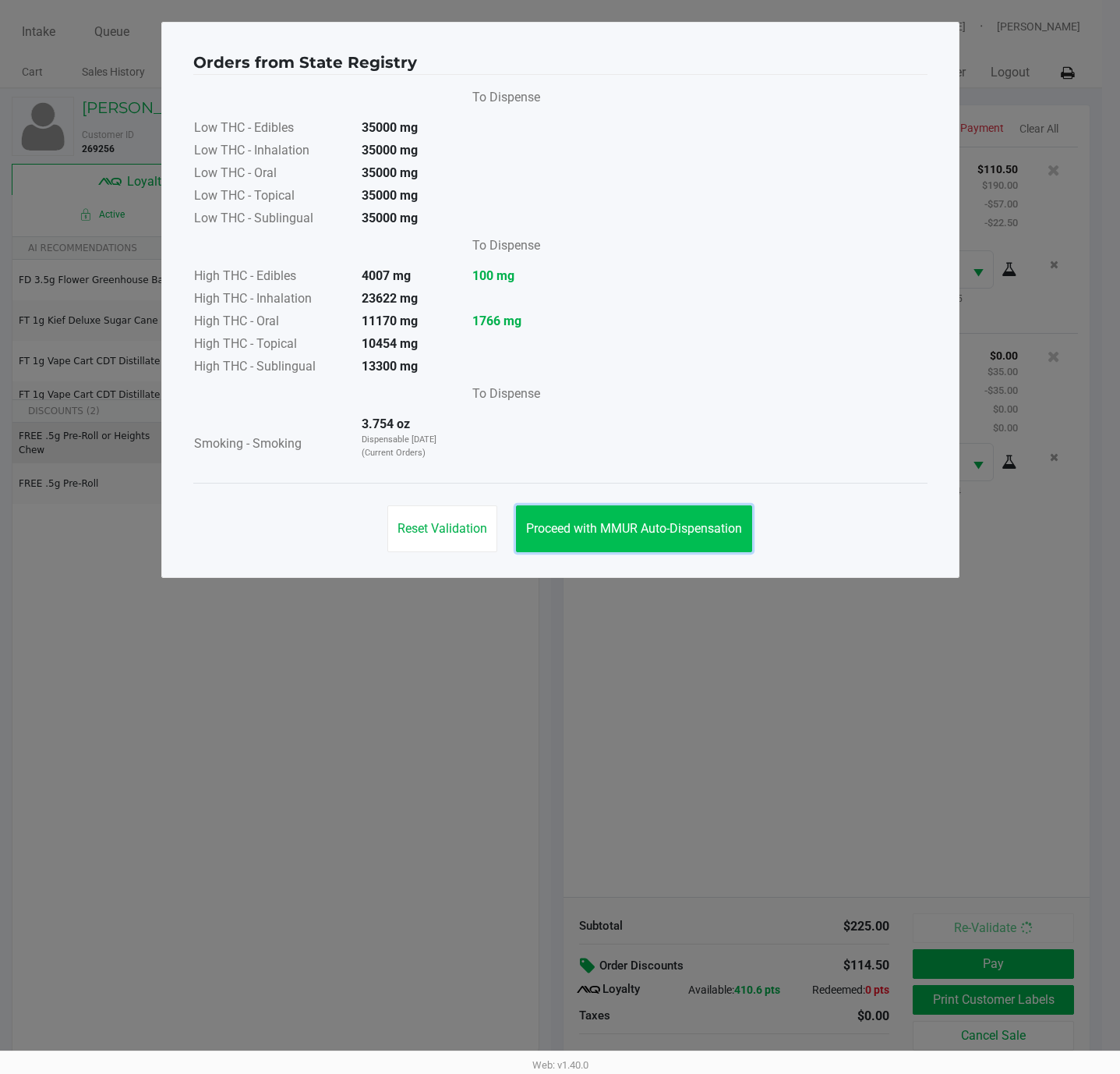
click at [555, 522] on span "Proceed with MMUR Auto-Dispensation" at bounding box center [633, 528] width 216 height 15
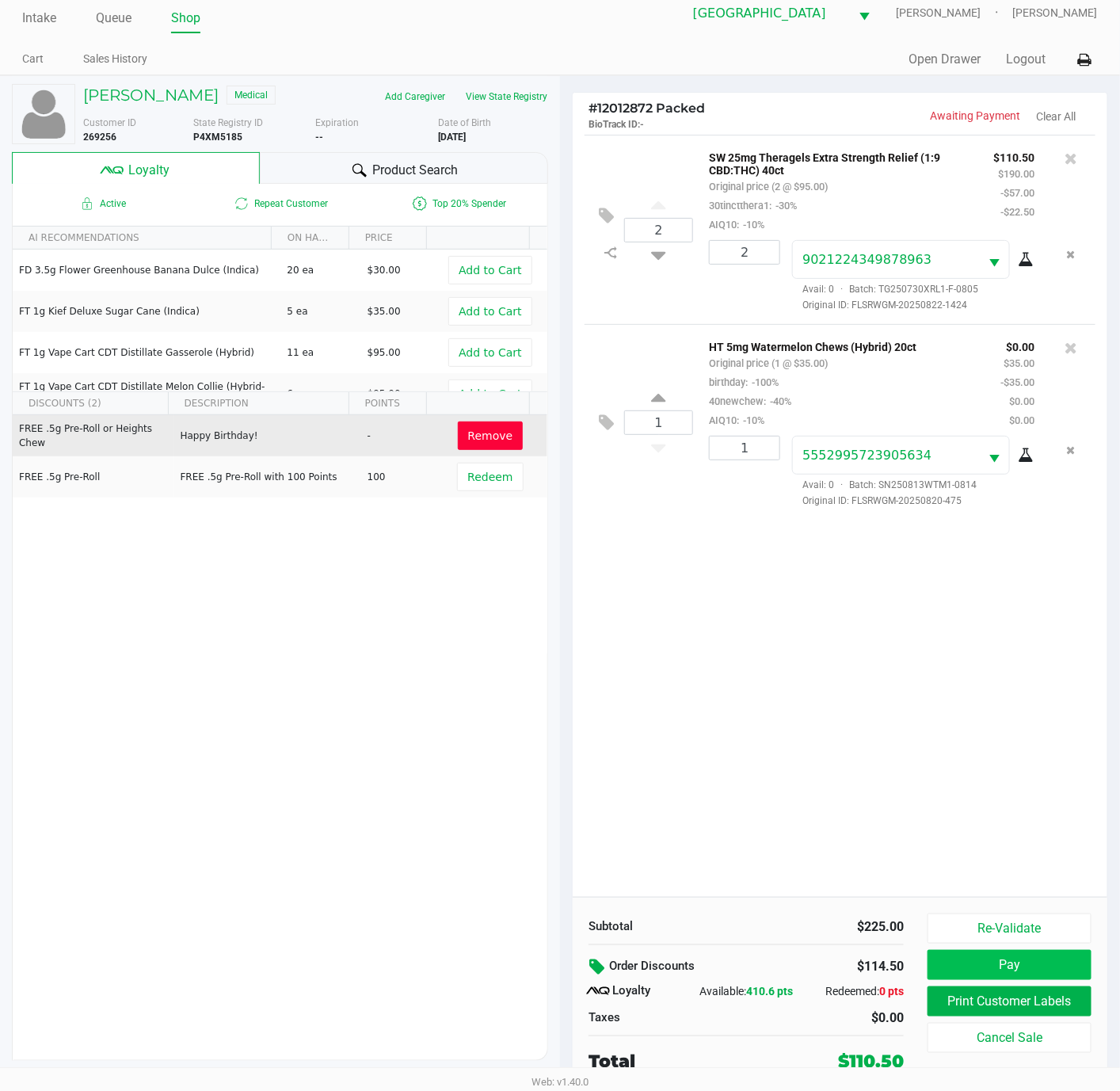
scroll to position [19, 0]
click at [998, 994] on button "Print Customer Labels" at bounding box center [1010, 1001] width 164 height 30
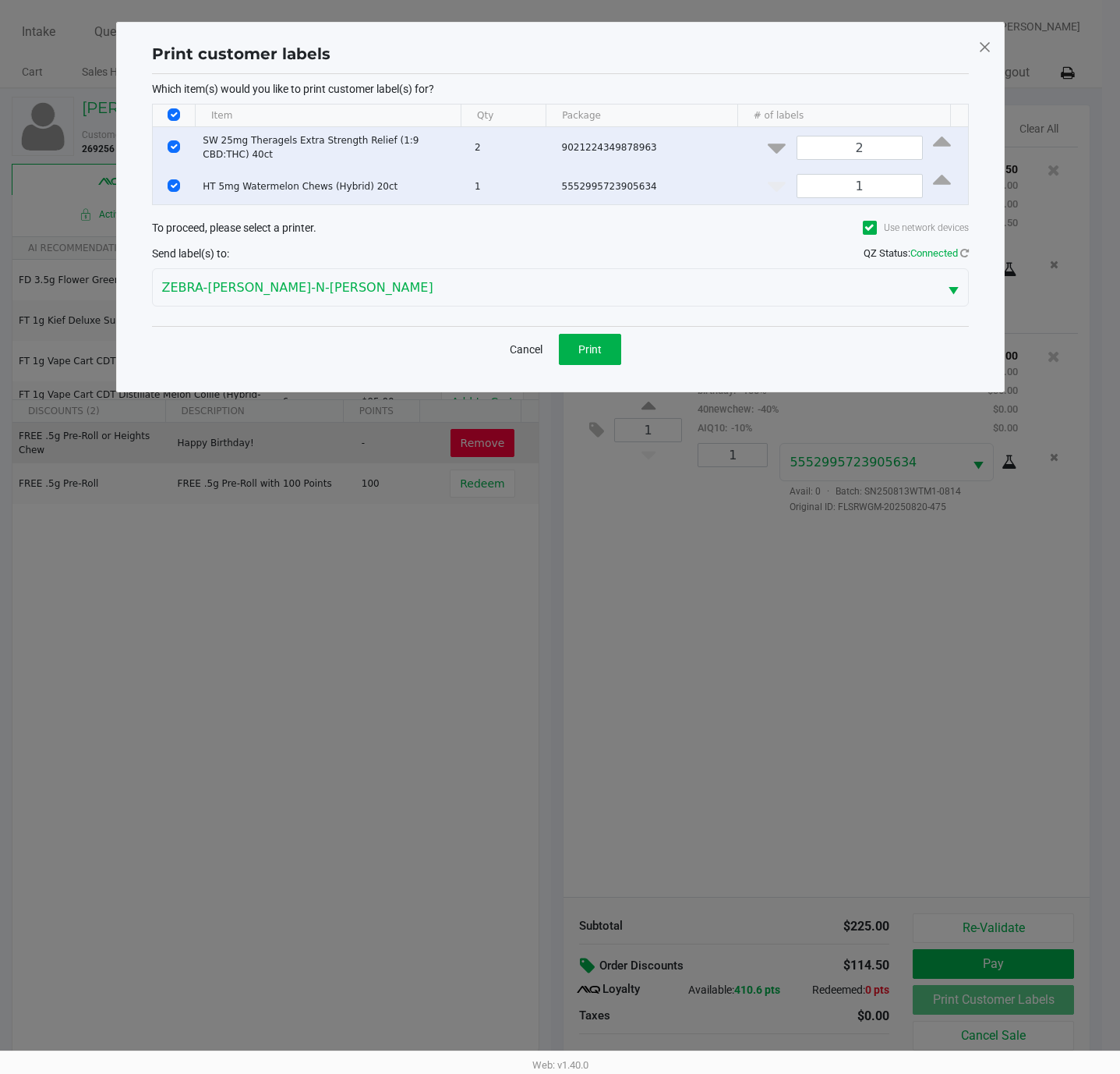
click at [181, 114] on th "Data table" at bounding box center [174, 115] width 43 height 22
click at [173, 114] on input "Select All Rows" at bounding box center [174, 114] width 13 height 13
checkbox input "false"
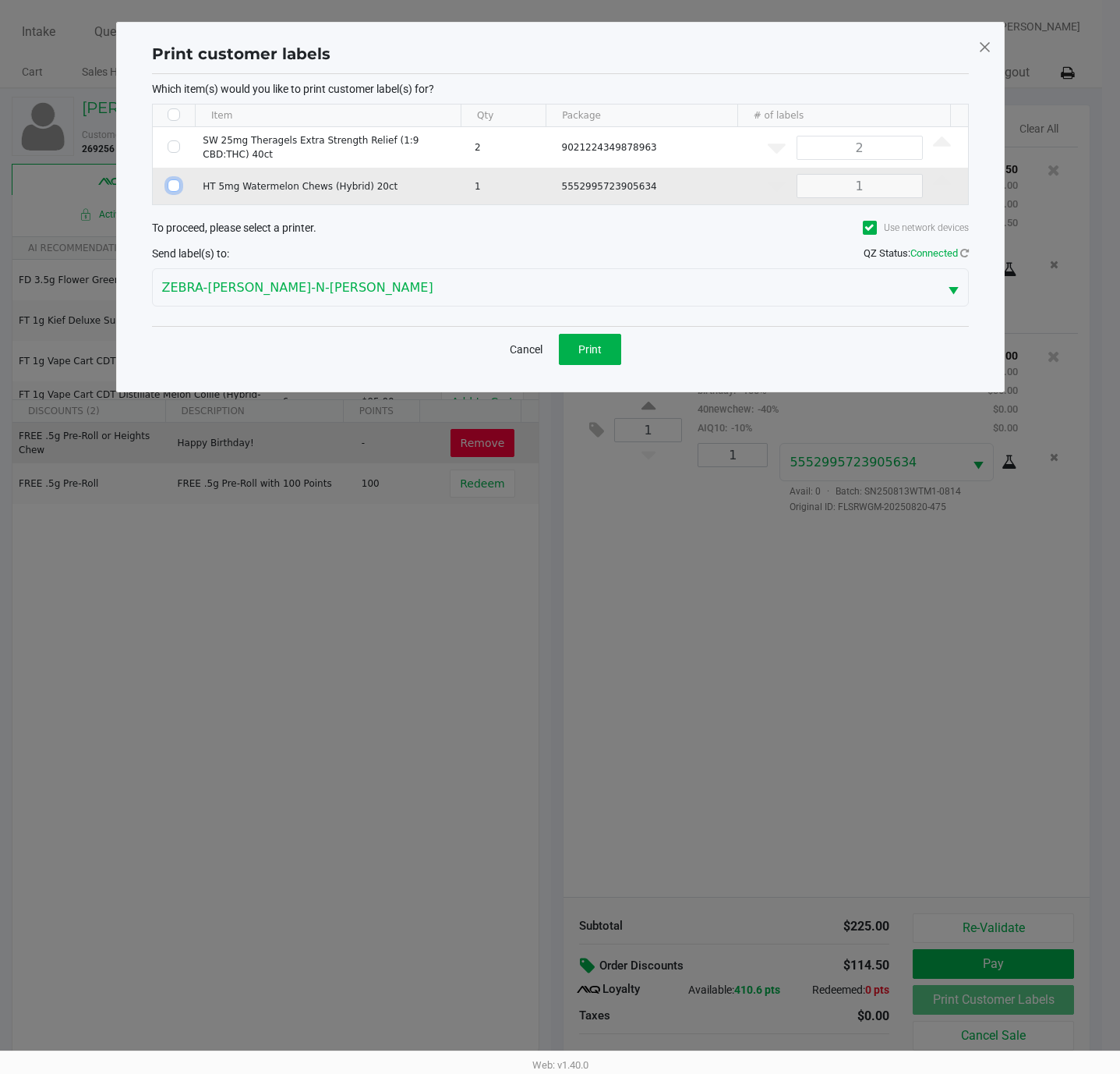
click at [173, 185] on input "Select Row" at bounding box center [174, 186] width 13 height 13
checkbox input "true"
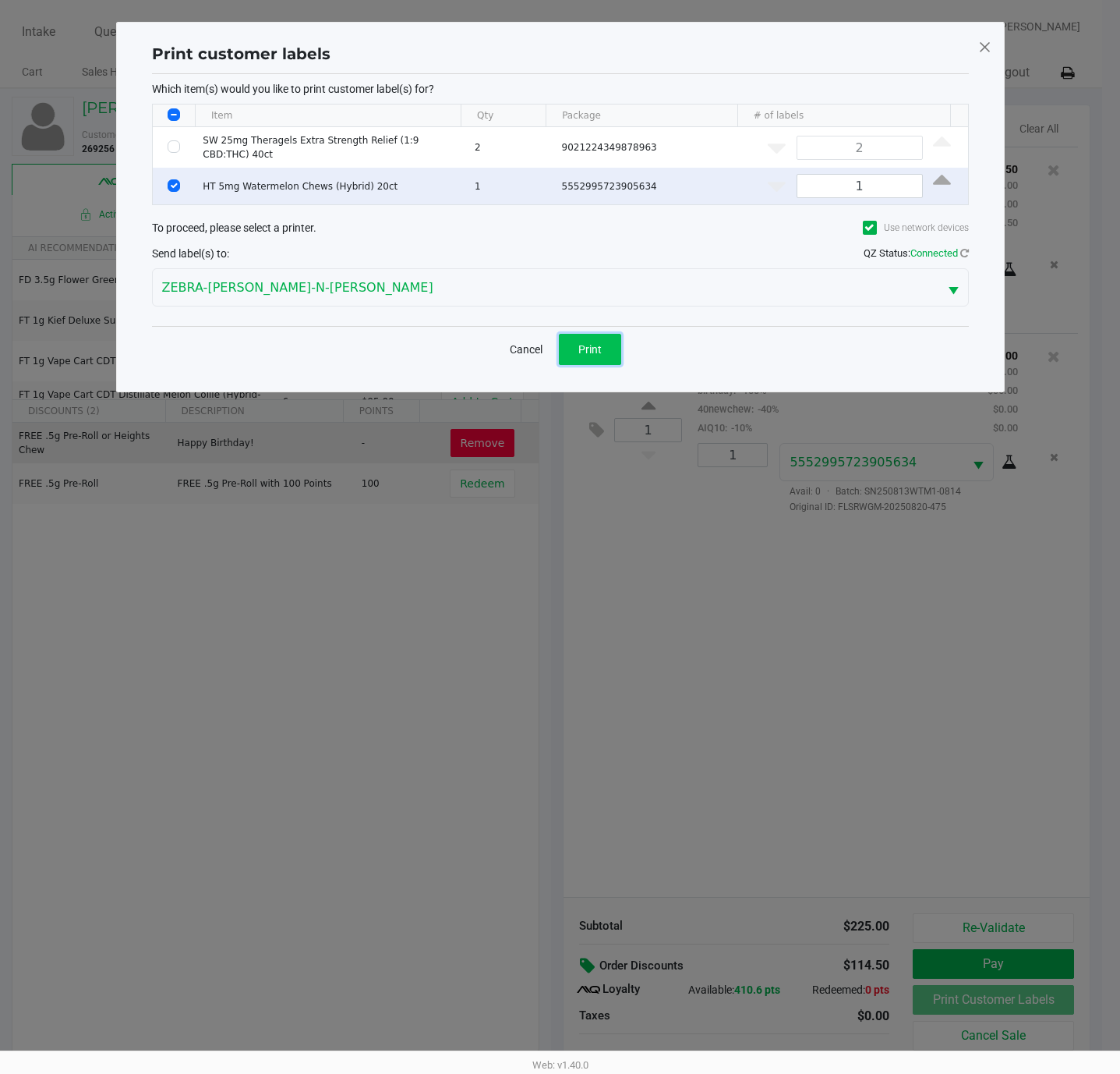
click at [580, 344] on span "Print" at bounding box center [590, 349] width 23 height 13
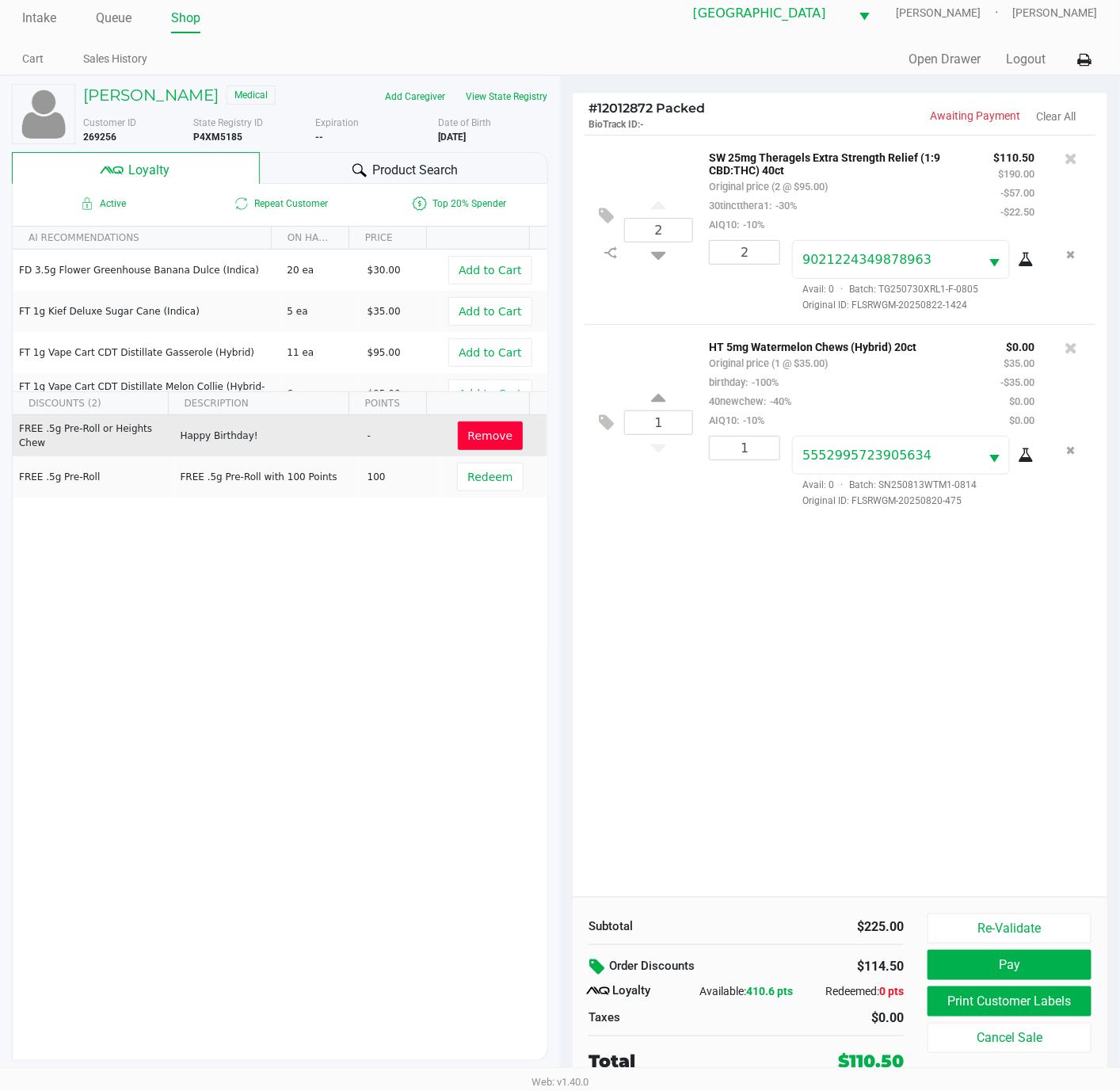
scroll to position [19, 0]
click at [986, 965] on button "Pay" at bounding box center [1010, 964] width 164 height 30
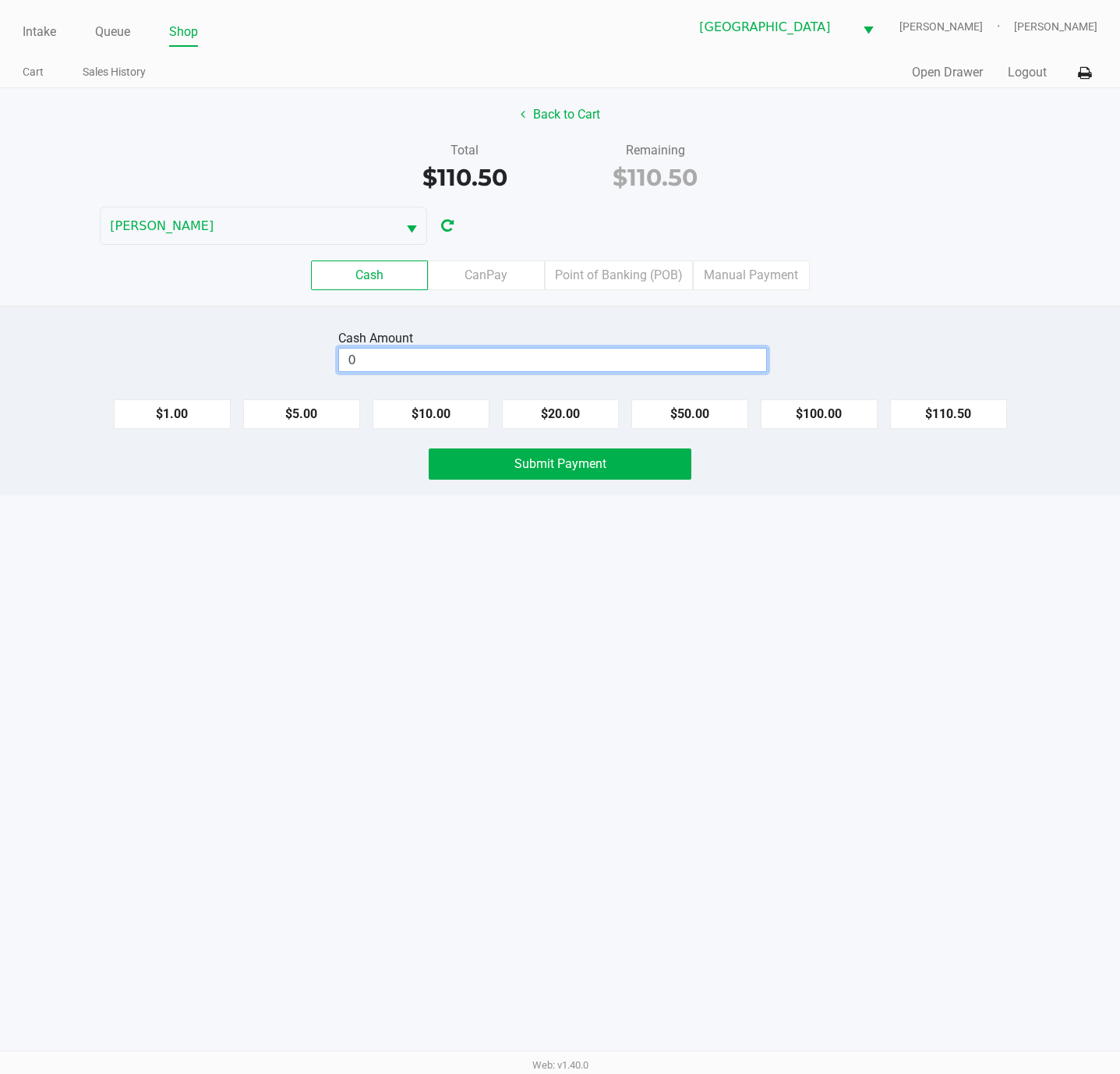
click at [413, 356] on input "0" at bounding box center [552, 359] width 427 height 22
type input "$111.00"
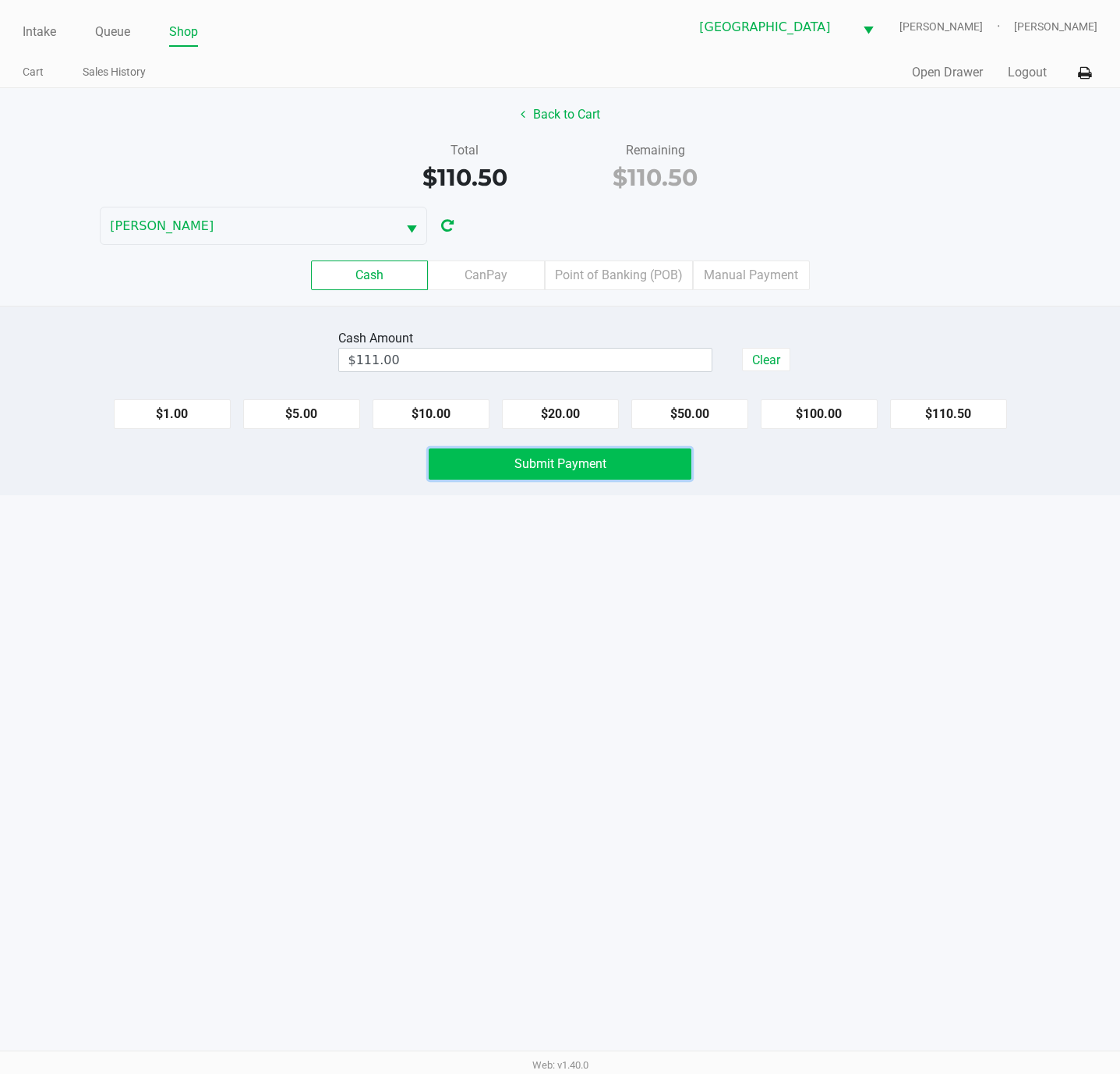
click at [485, 462] on button "Submit Payment" at bounding box center [560, 463] width 263 height 31
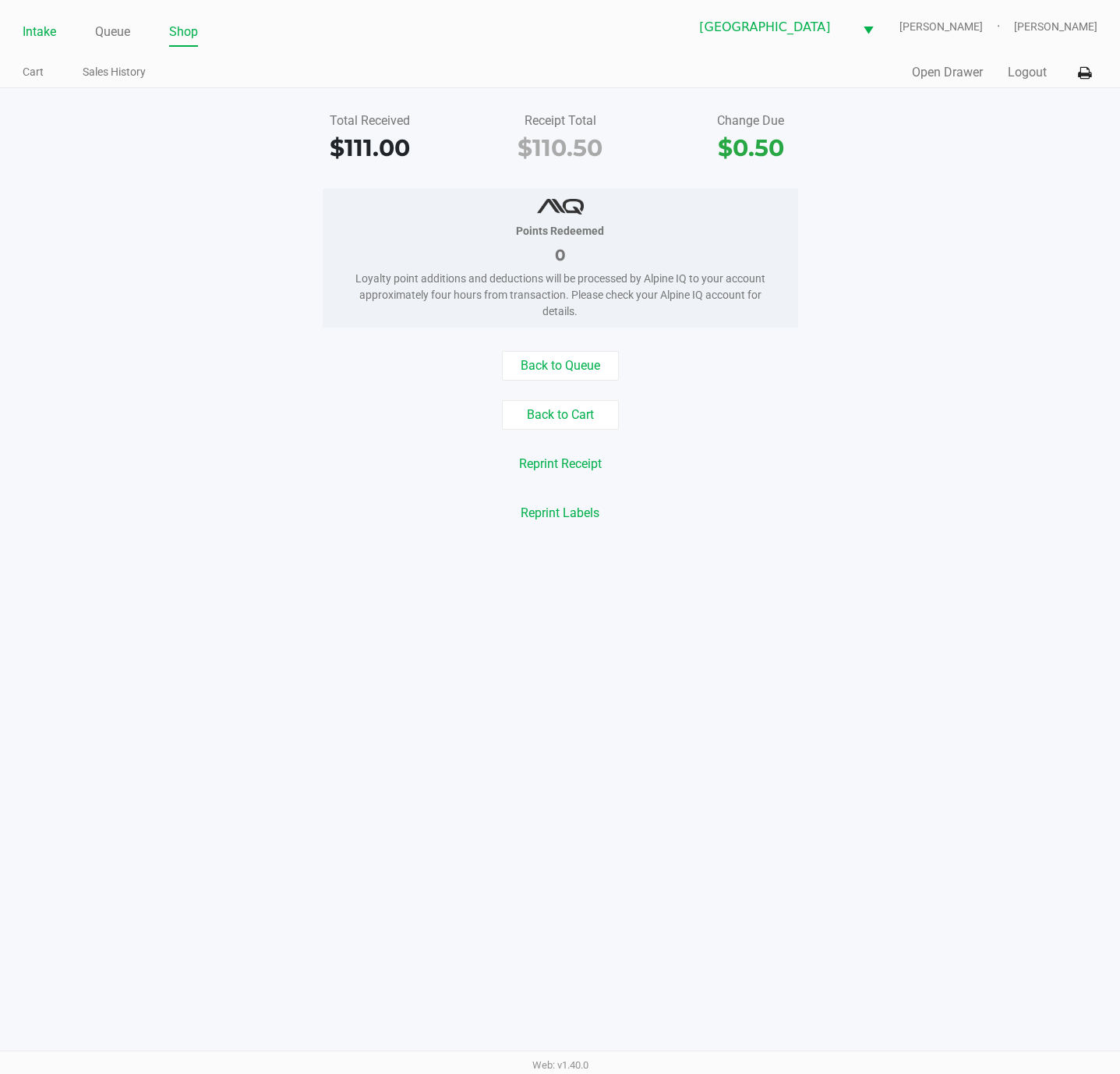
click at [52, 34] on link "Intake" at bounding box center [39, 31] width 34 height 21
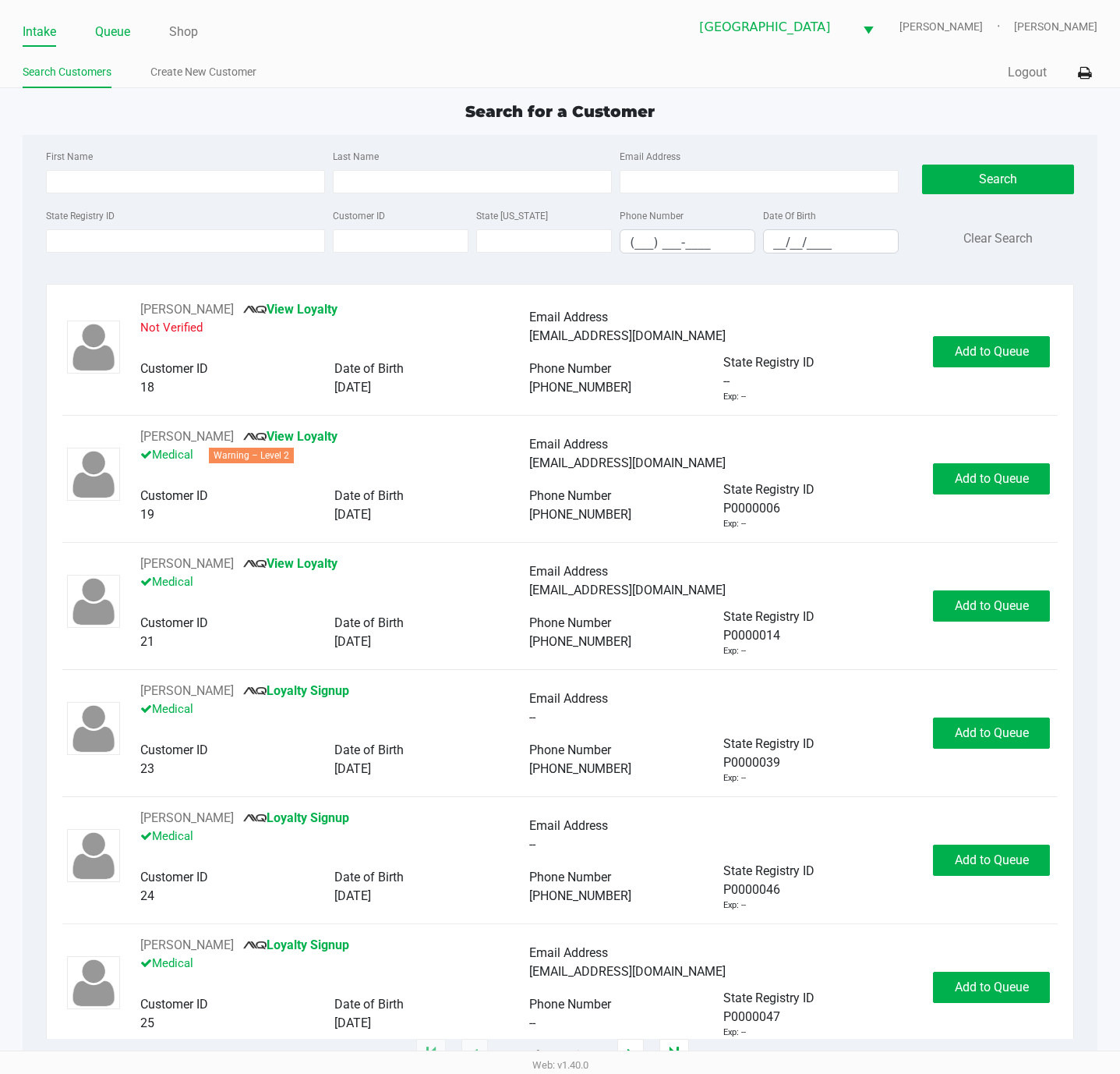
click at [121, 28] on link "Queue" at bounding box center [113, 31] width 35 height 21
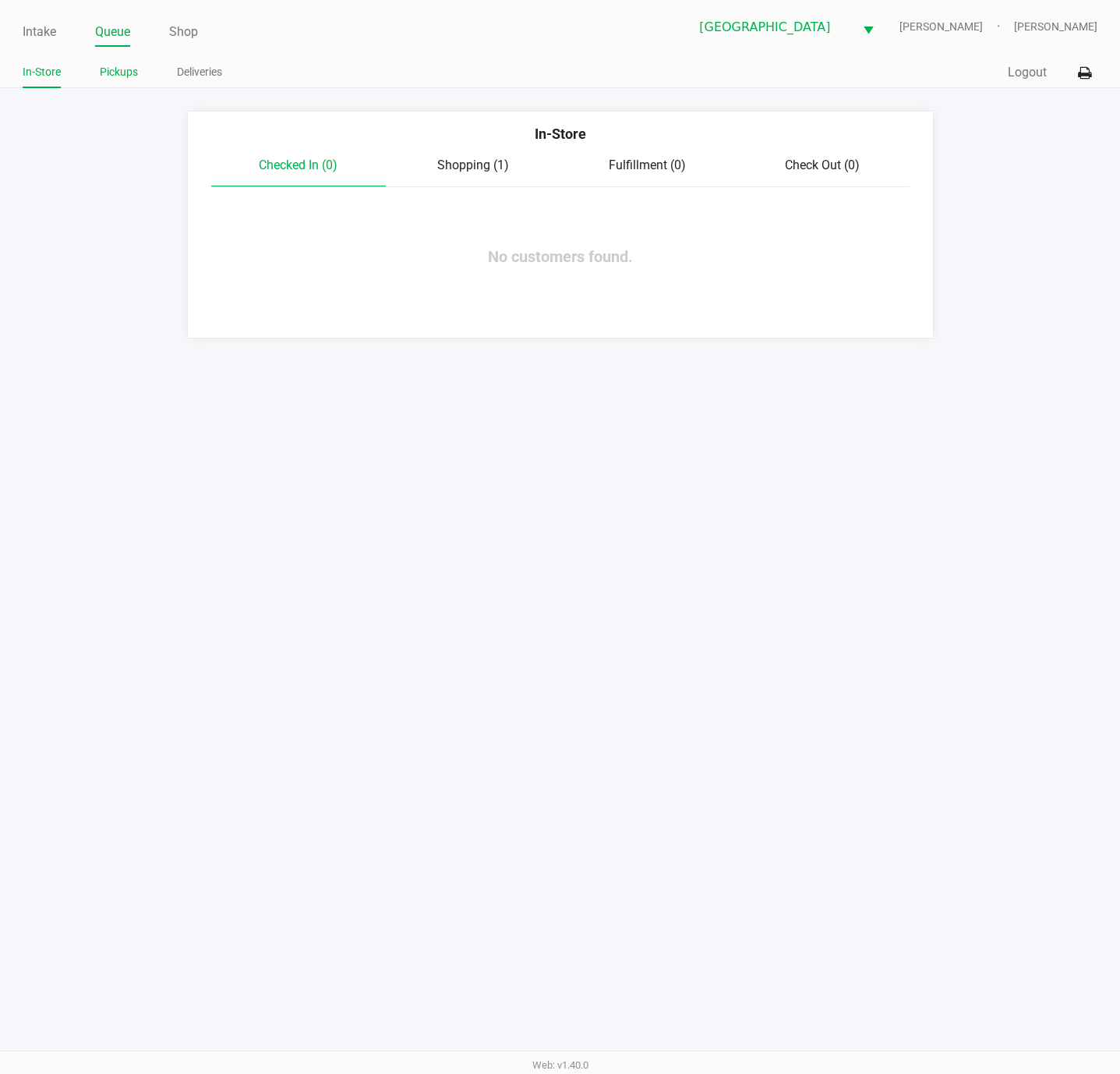
click at [125, 78] on link "Pickups" at bounding box center [119, 72] width 38 height 20
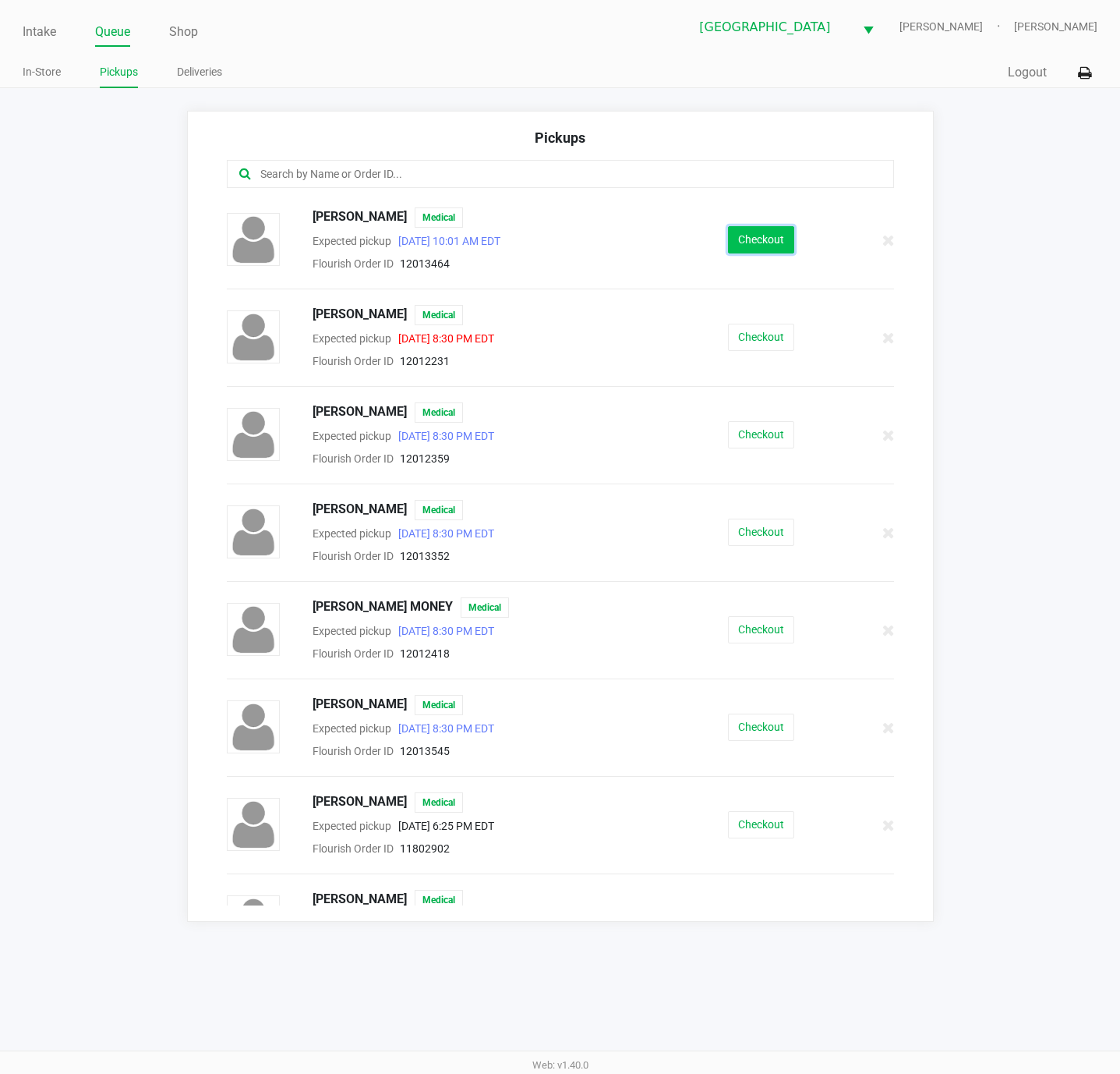
click at [770, 242] on button "Checkout" at bounding box center [761, 240] width 66 height 28
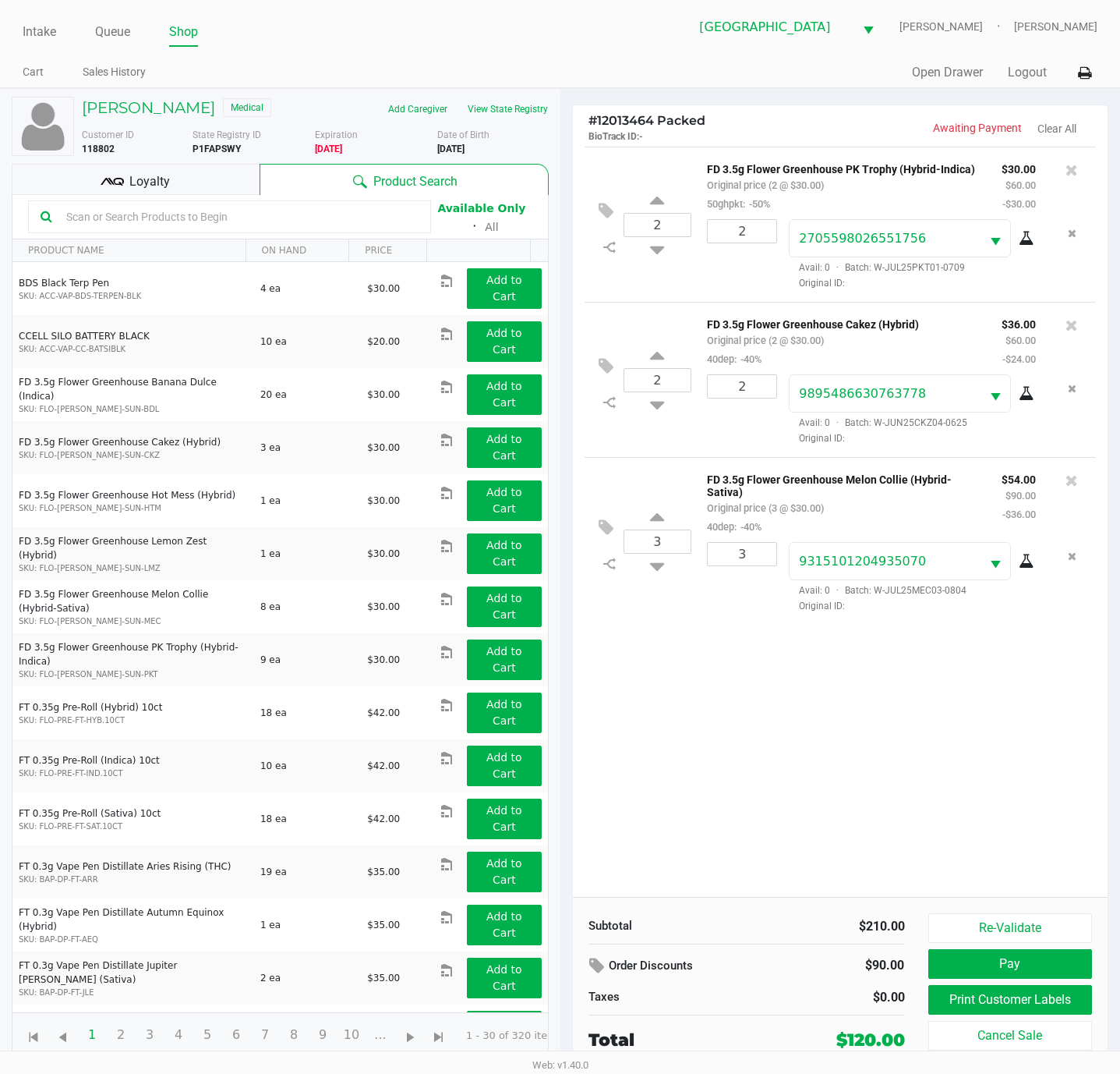
click at [188, 183] on div "Loyalty" at bounding box center [136, 179] width 248 height 31
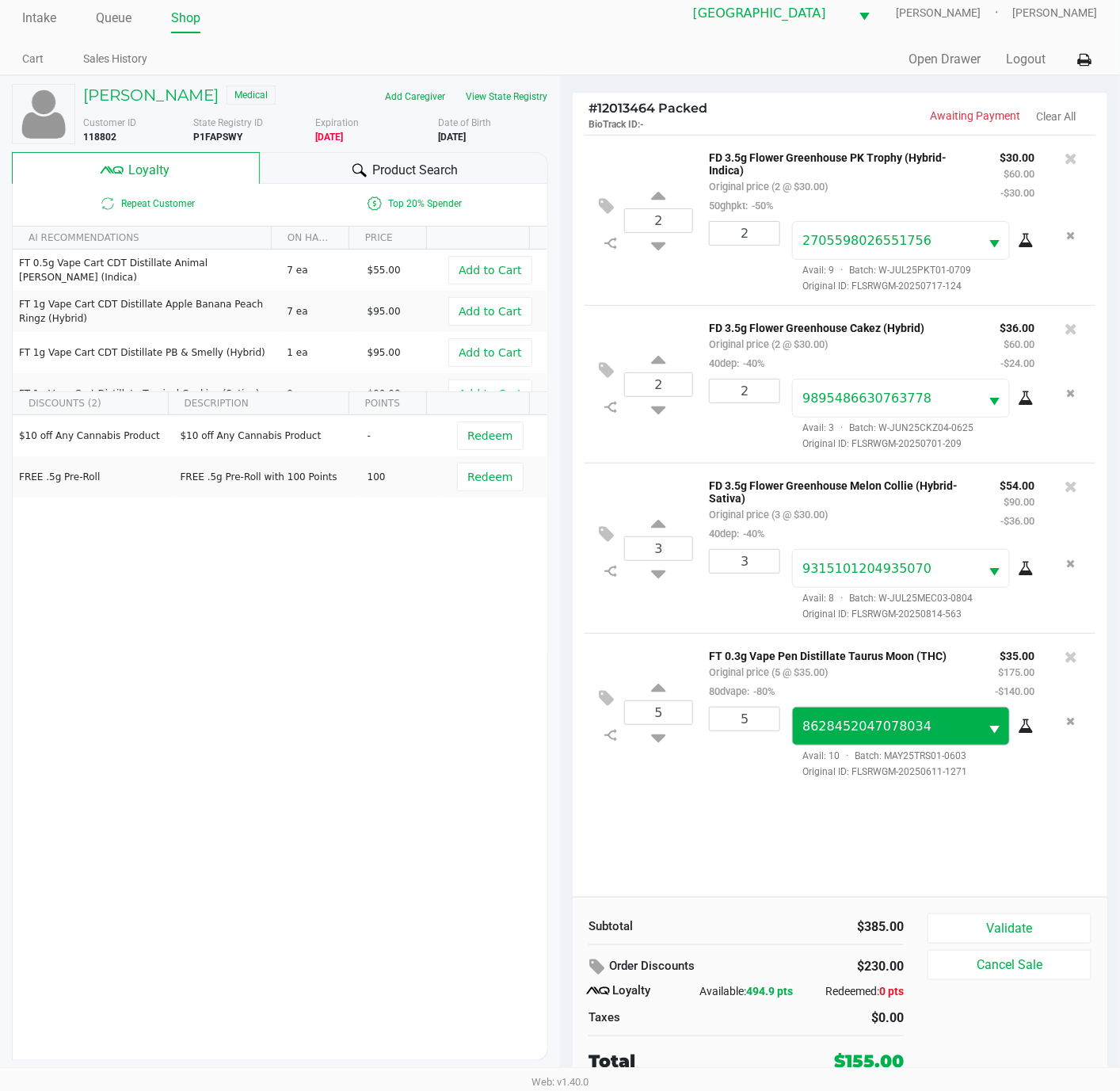
scroll to position [19, 0]
click at [985, 908] on div "Subtotal $385.00 Order Discounts $230.00 Loyalty Available: 494.9 pts Redeemed:…" at bounding box center [840, 992] width 535 height 193
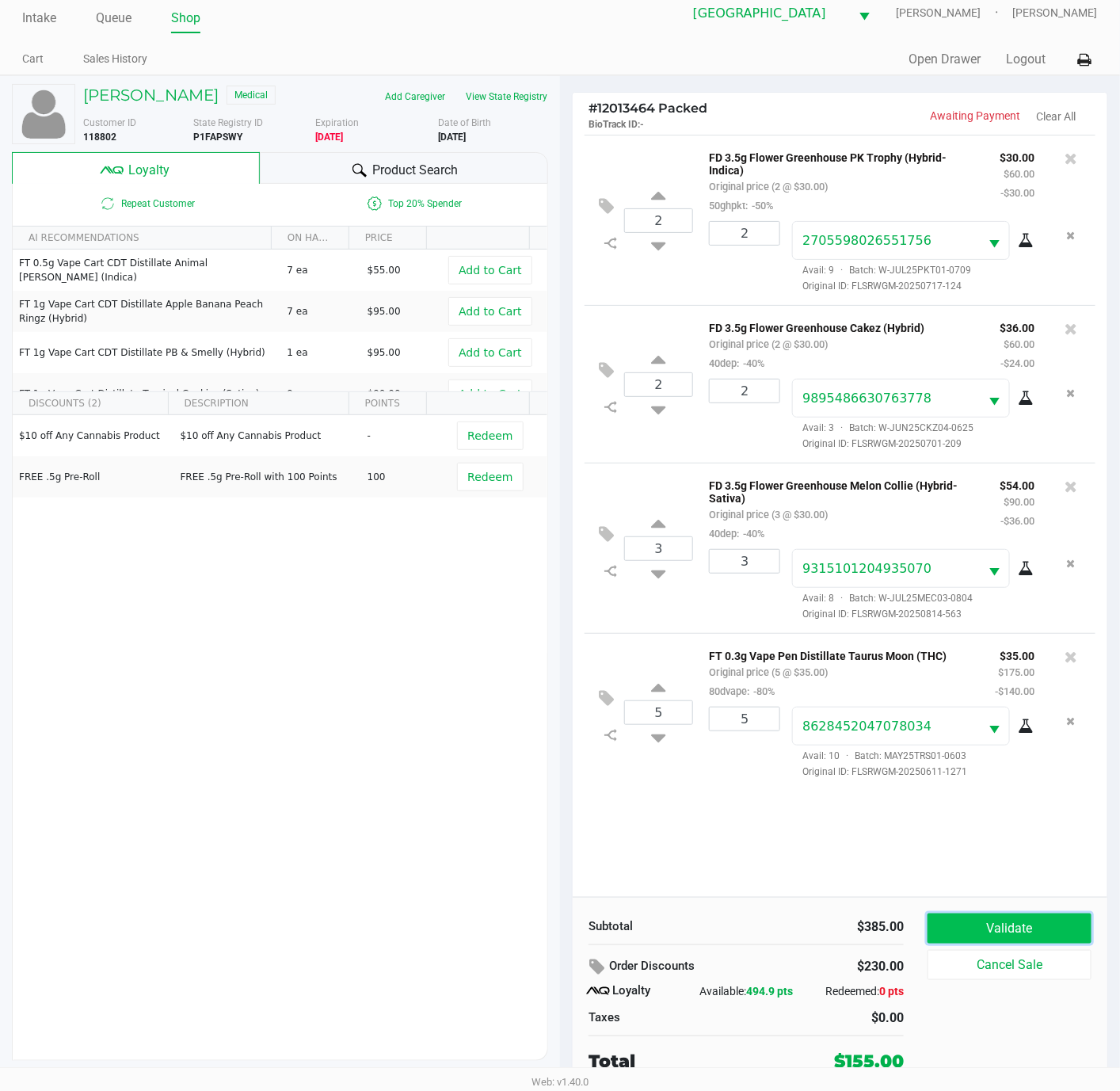
click at [985, 915] on button "Validate" at bounding box center [1010, 928] width 164 height 30
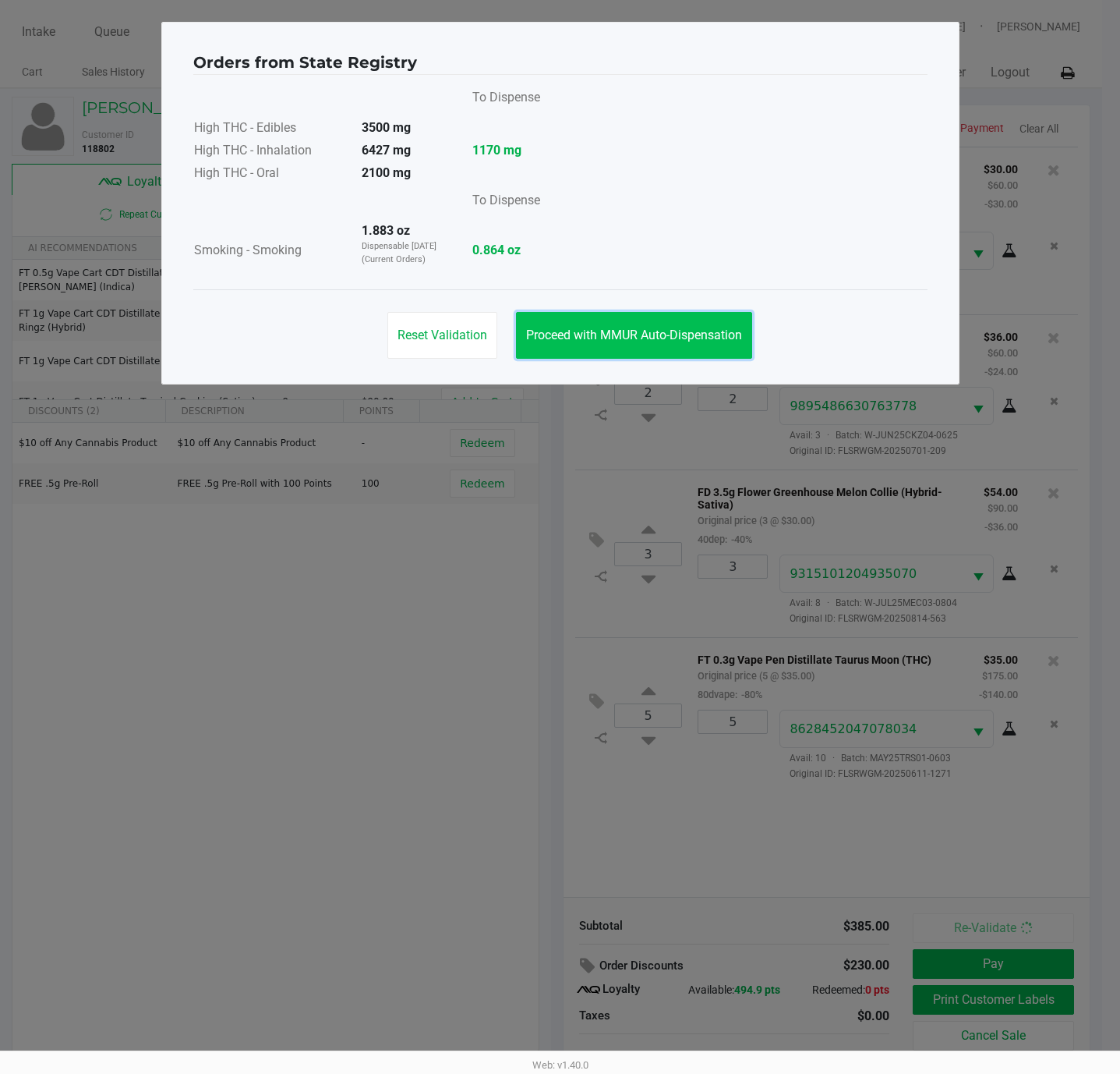
click at [620, 352] on button "Proceed with MMUR Auto-Dispensation" at bounding box center [633, 335] width 236 height 46
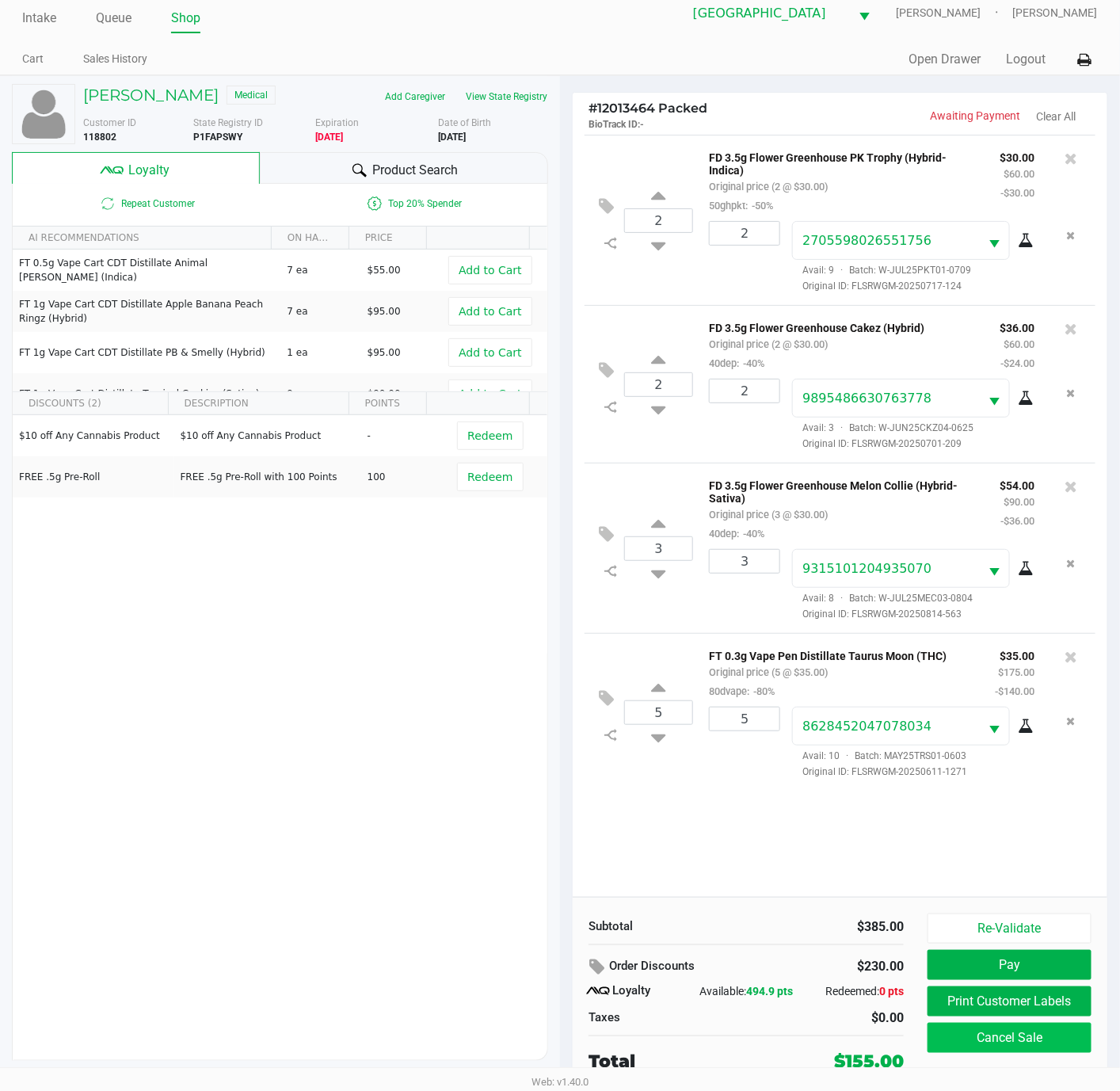
scroll to position [19, 0]
click at [997, 998] on button "Print Customer Labels" at bounding box center [1010, 1001] width 164 height 30
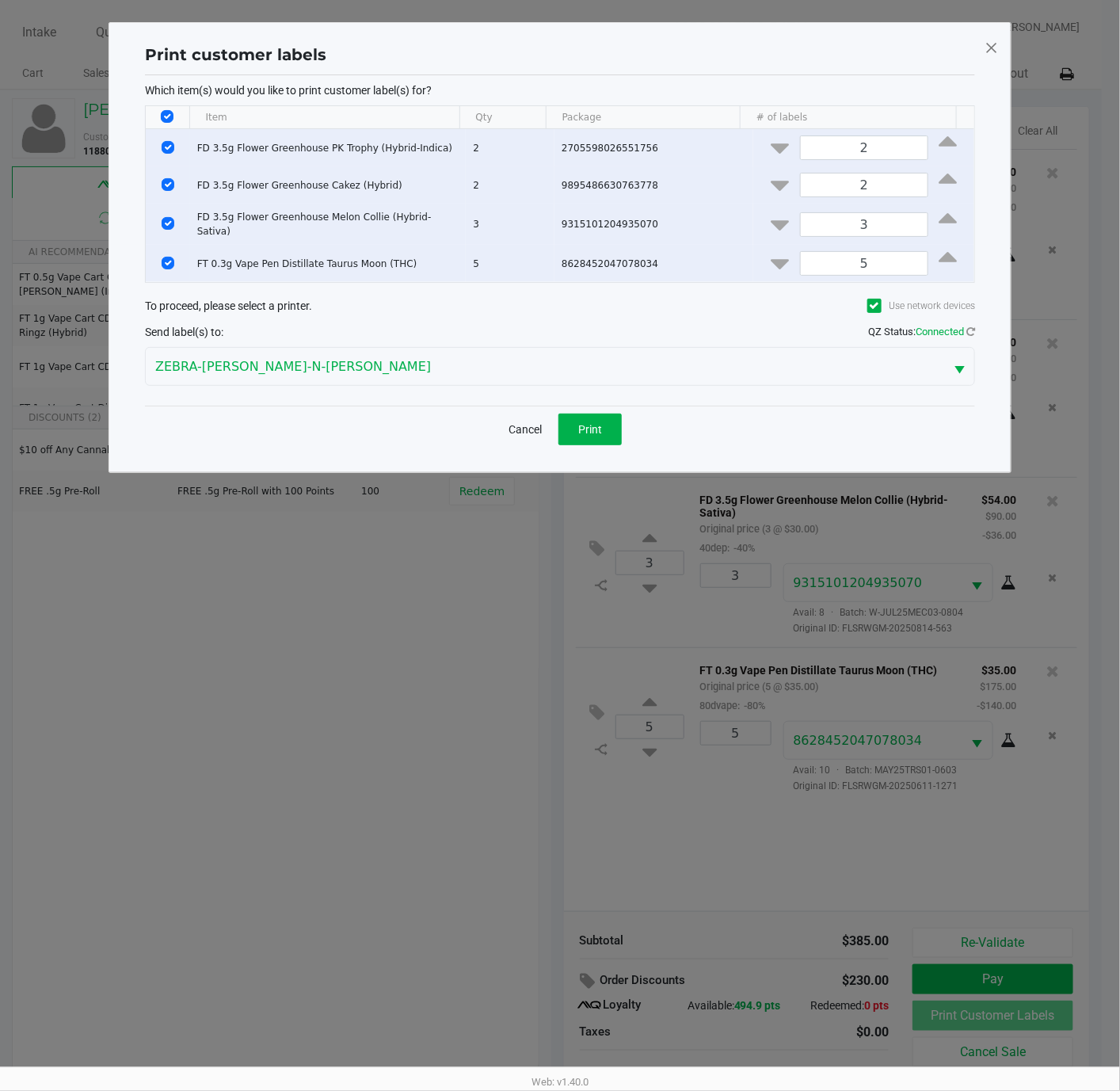
scroll to position [0, 0]
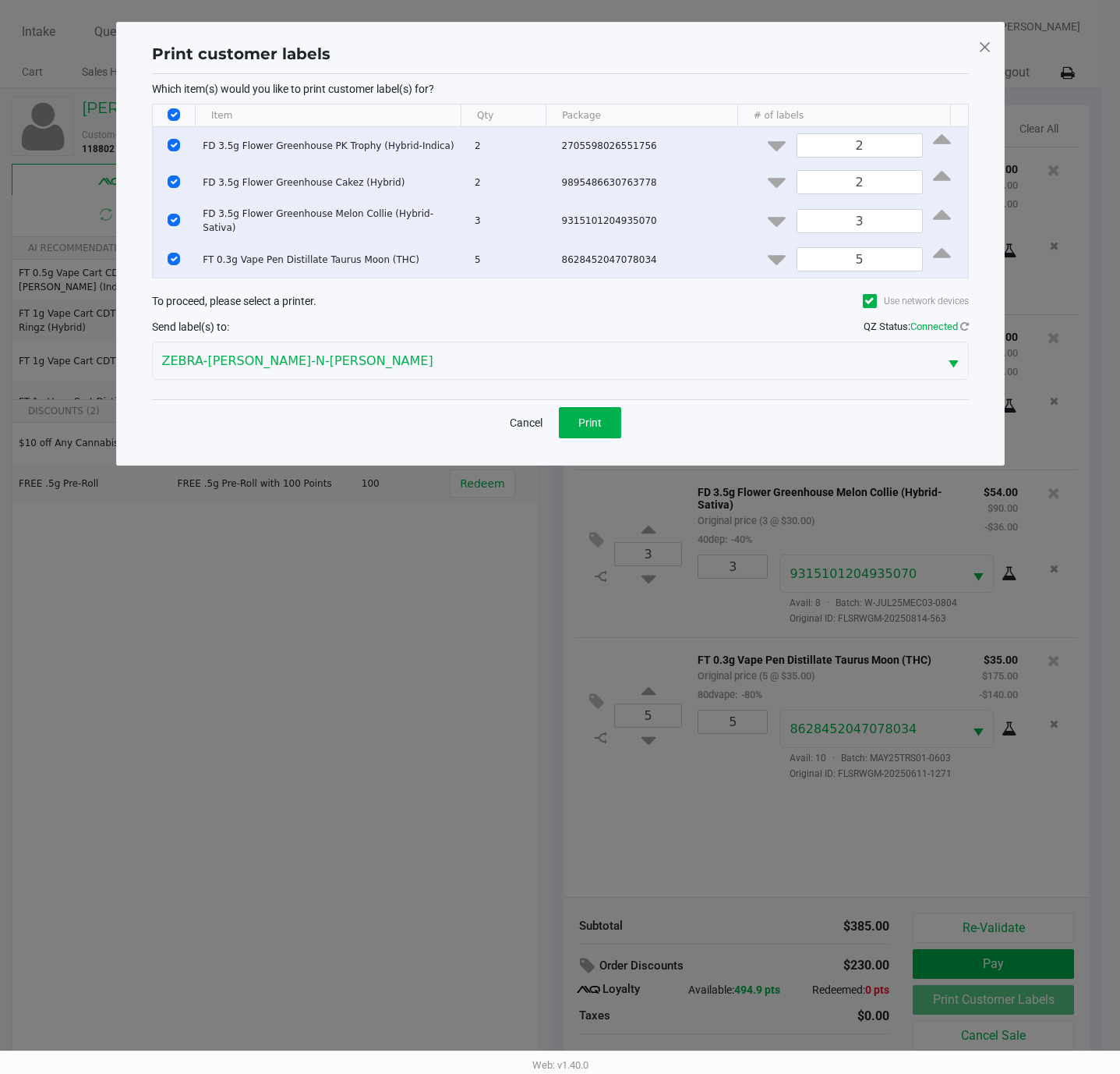
click at [176, 113] on input "Select All Rows" at bounding box center [174, 114] width 13 height 13
checkbox input "false"
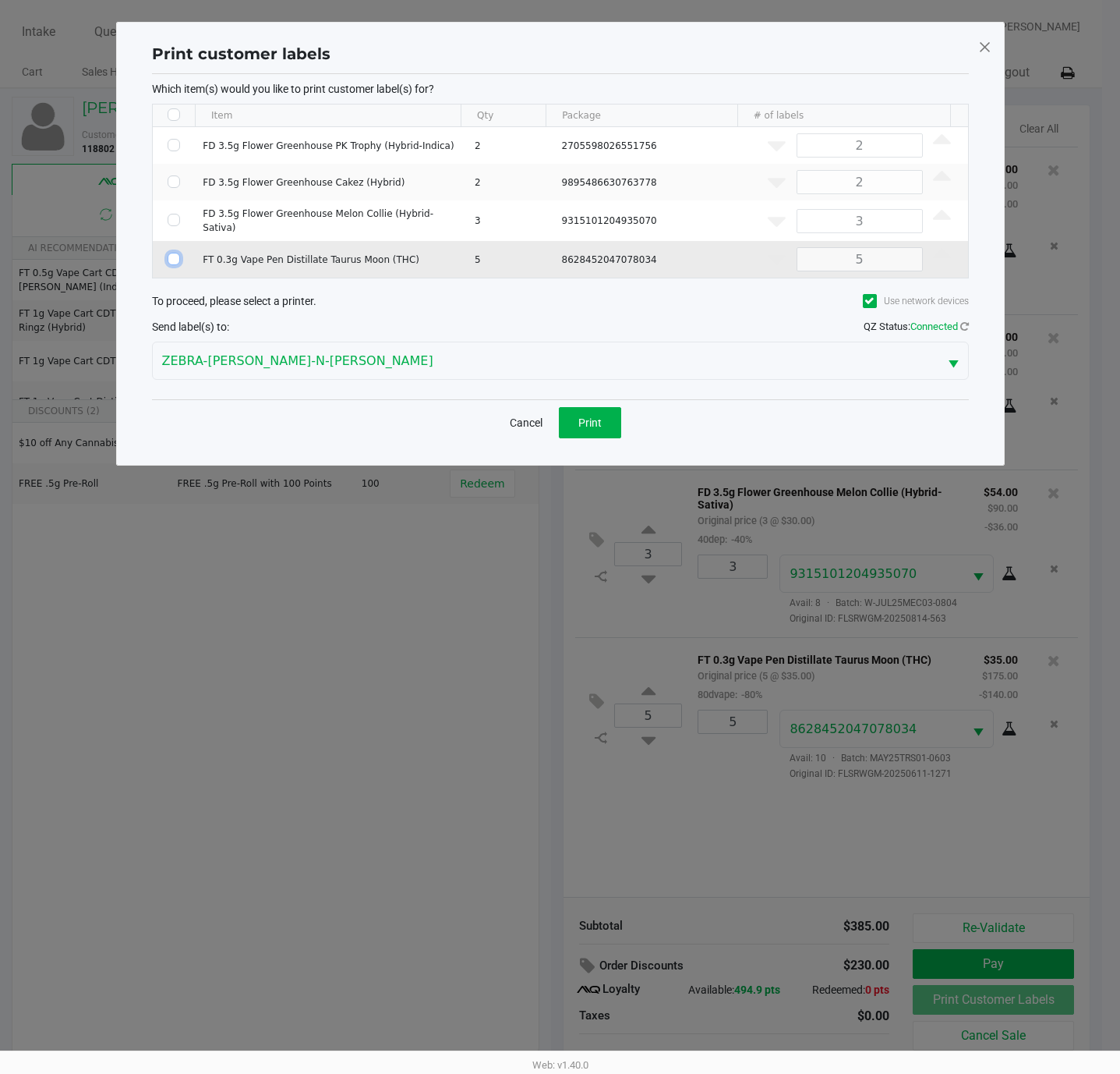
click at [176, 255] on input "Select Row" at bounding box center [174, 259] width 13 height 13
checkbox input "true"
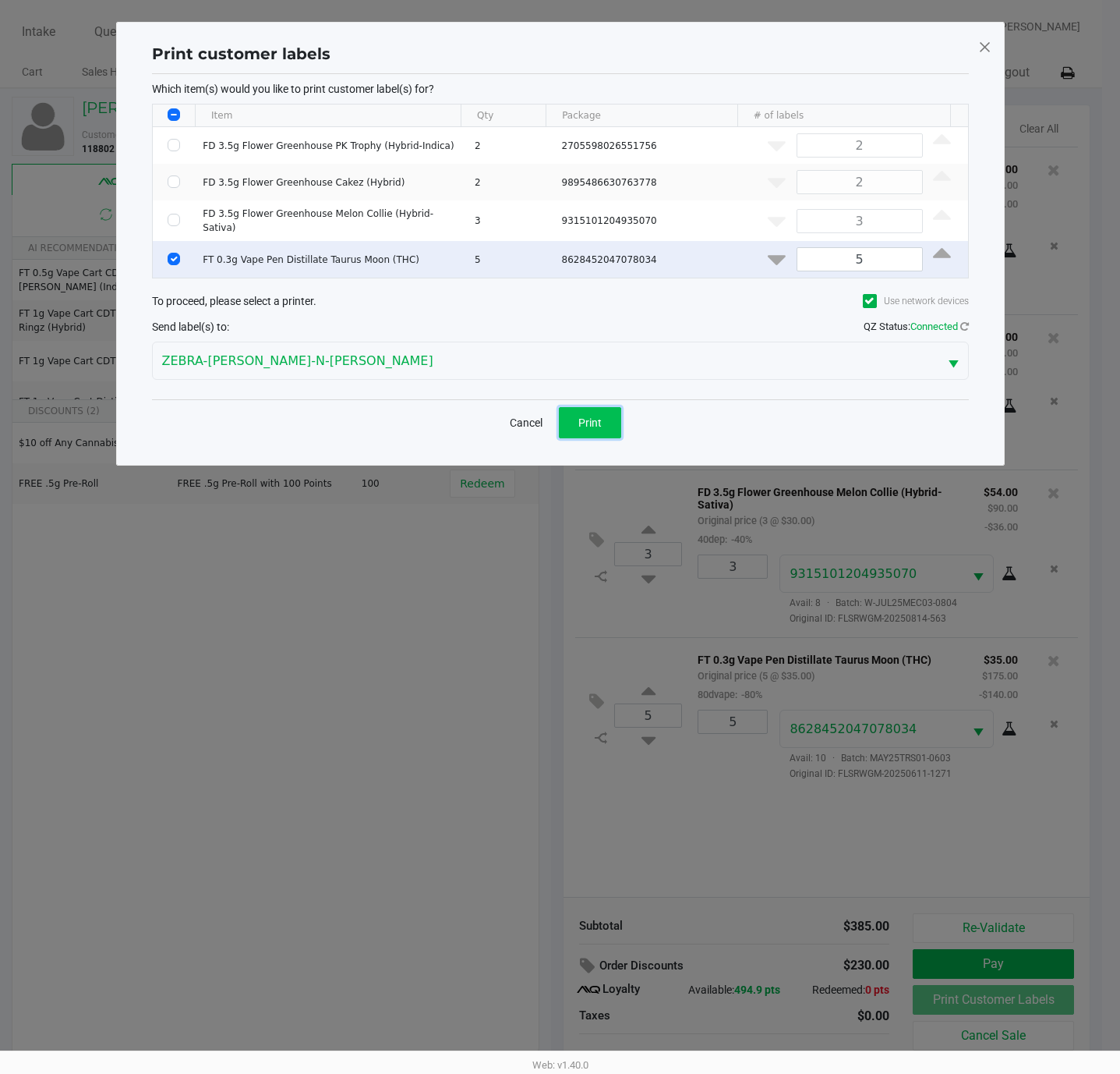
click at [575, 414] on button "Print" at bounding box center [590, 422] width 63 height 31
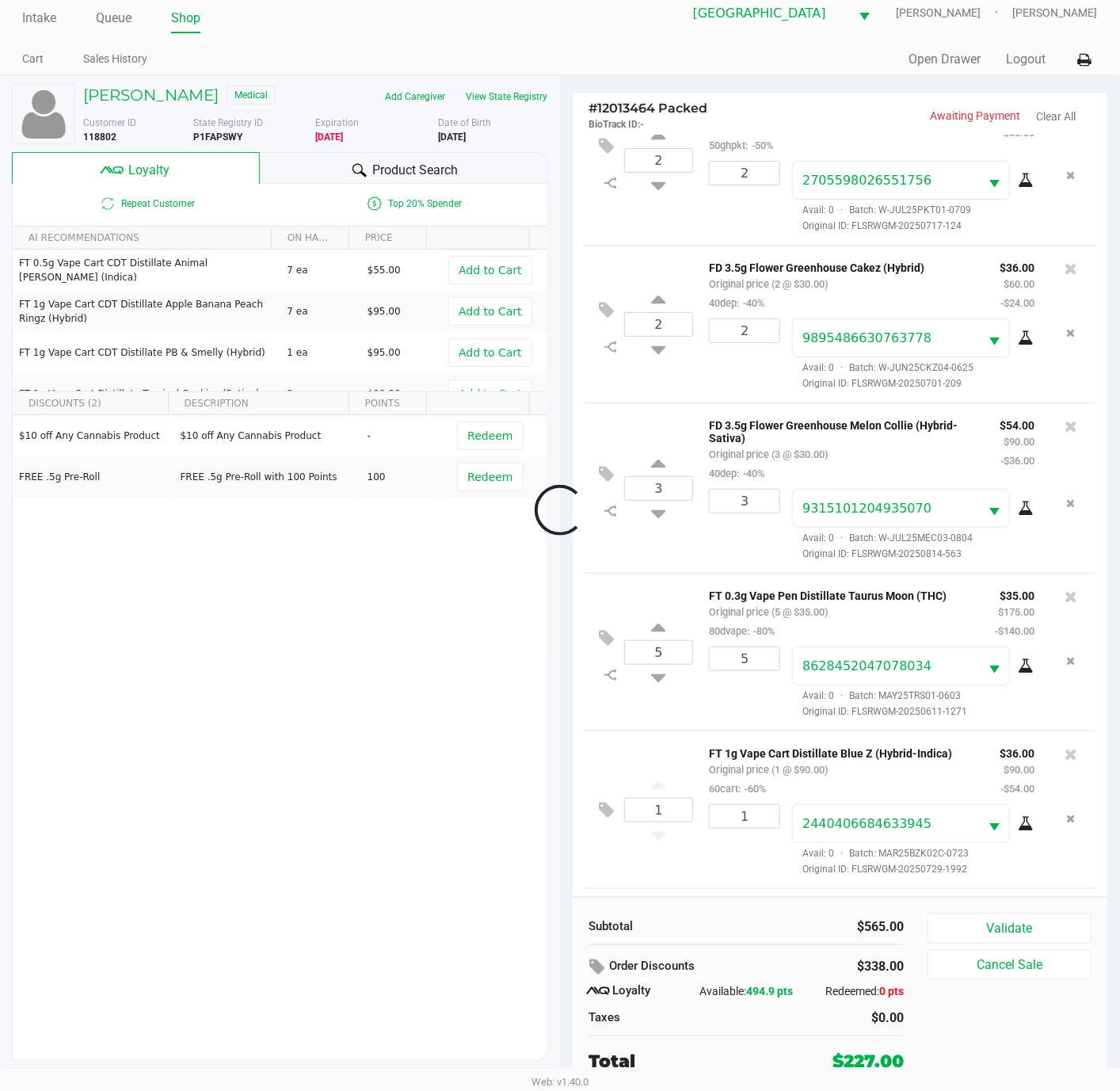
scroll to position [219, 0]
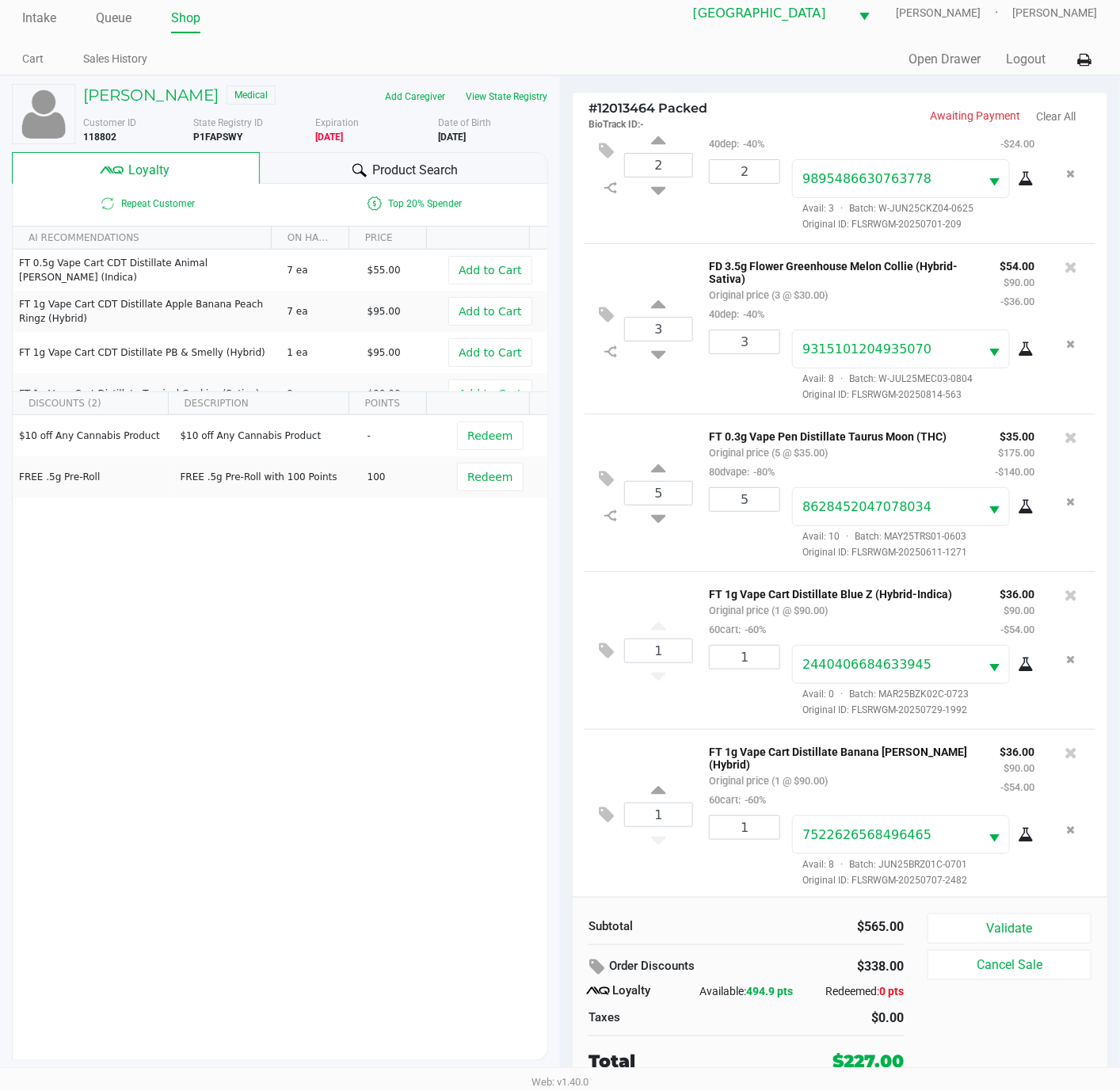
click at [378, 164] on span "Product Search" at bounding box center [416, 170] width 86 height 19
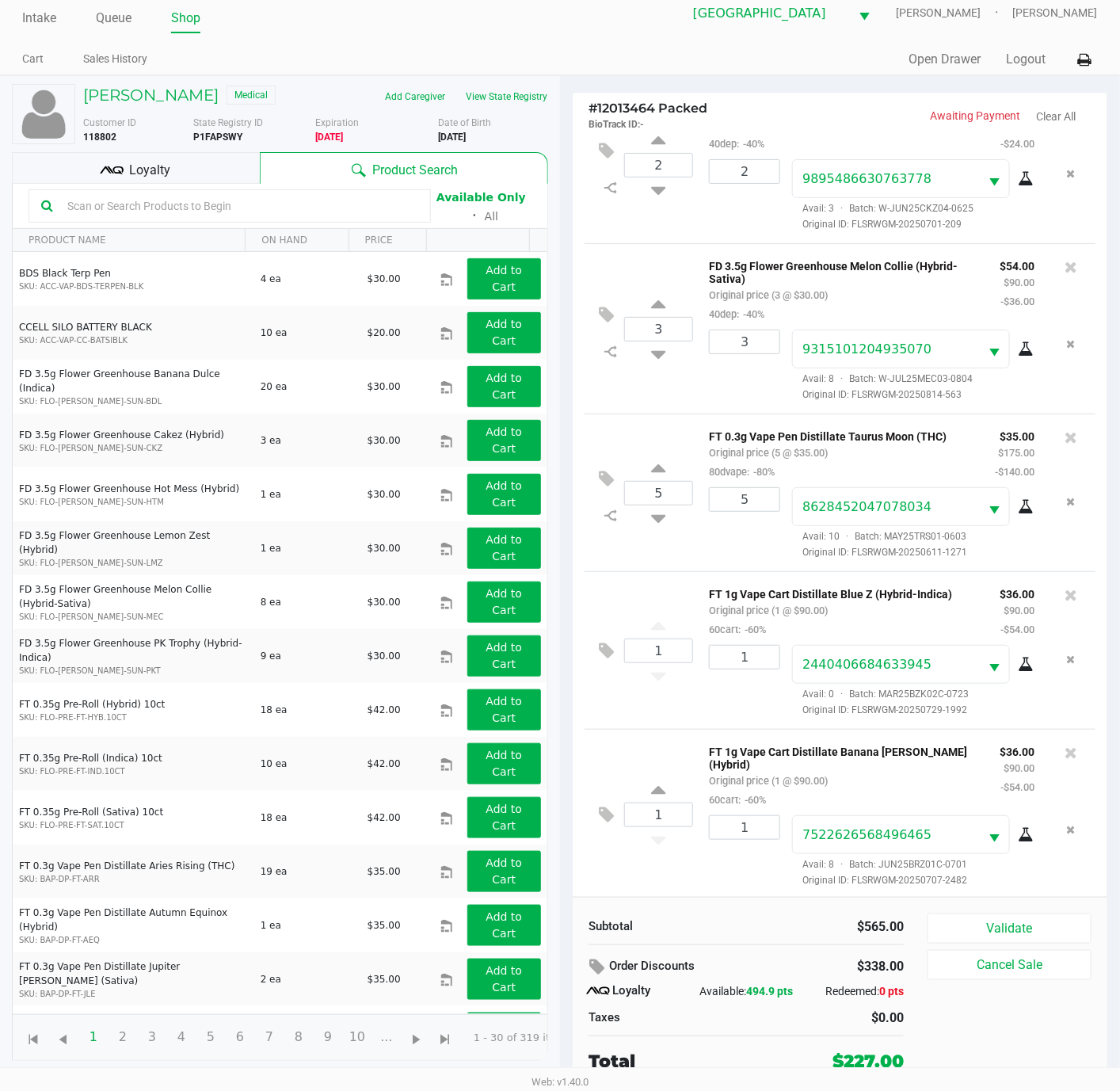
click at [114, 208] on input "text" at bounding box center [239, 205] width 357 height 24
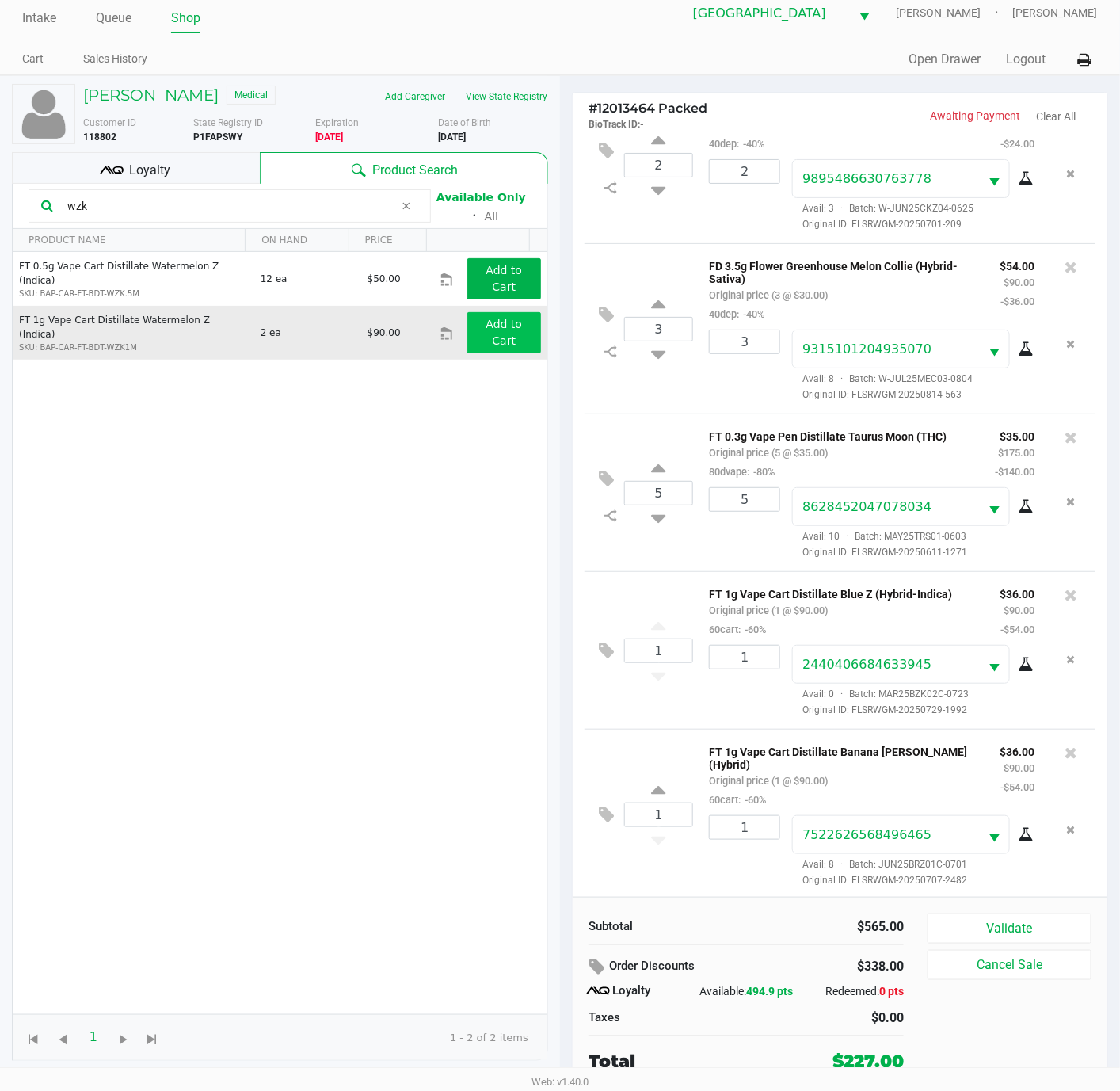
type input "wzk"
click at [467, 323] on button "Add to Cart" at bounding box center [504, 332] width 73 height 41
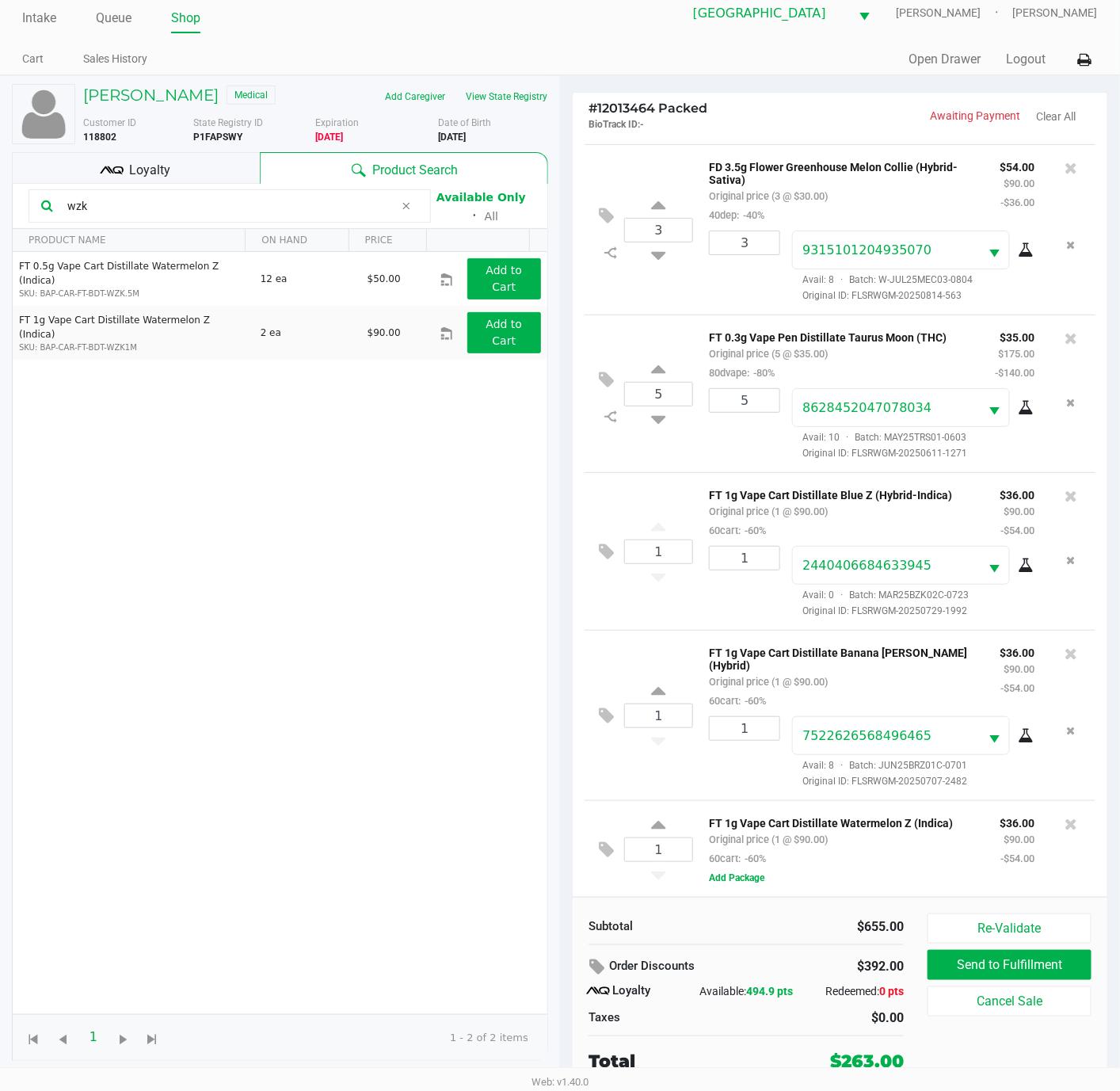
scroll to position [317, 0]
click at [732, 873] on button "Add Package" at bounding box center [736, 879] width 55 height 14
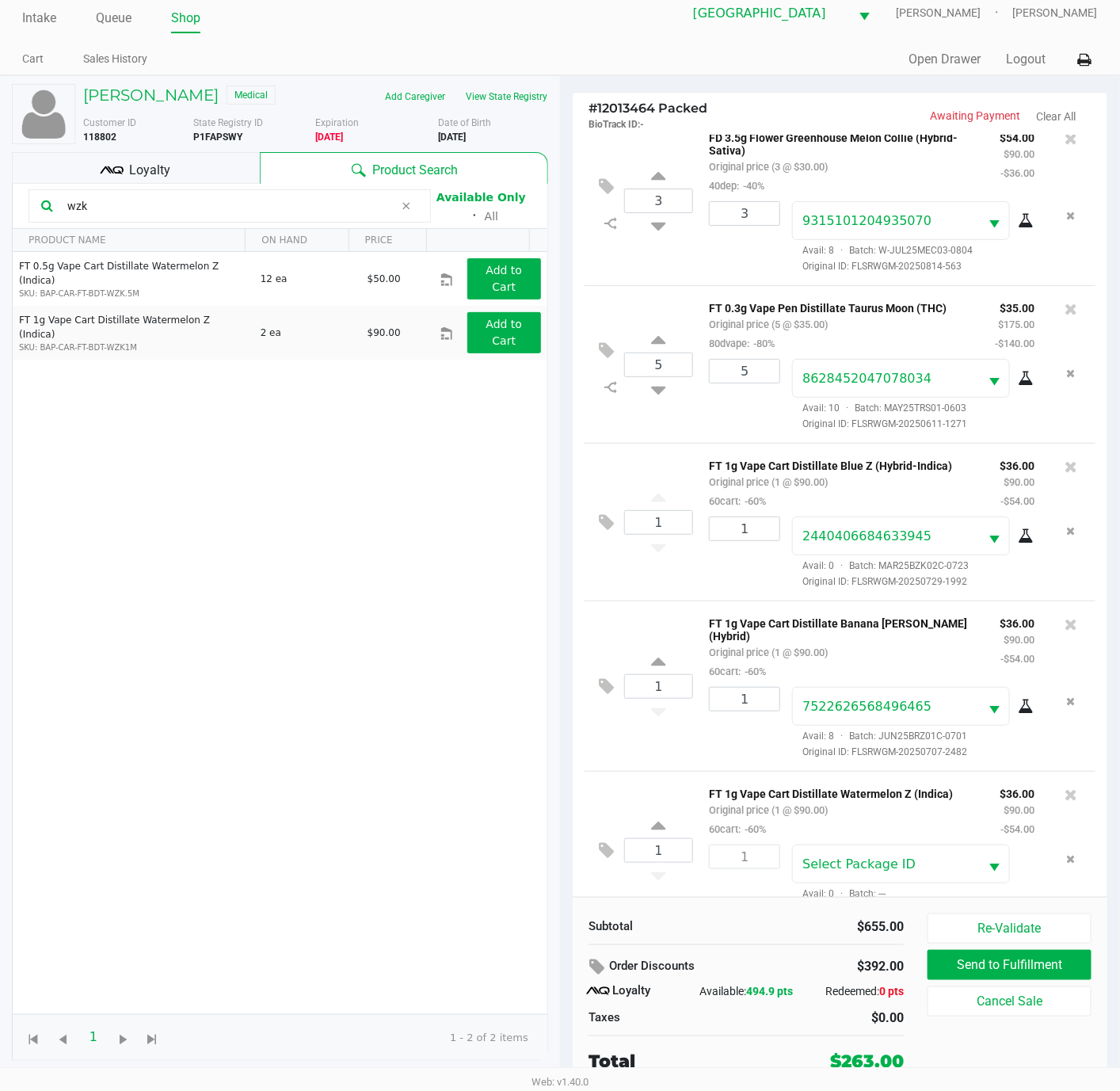
scroll to position [378, 0]
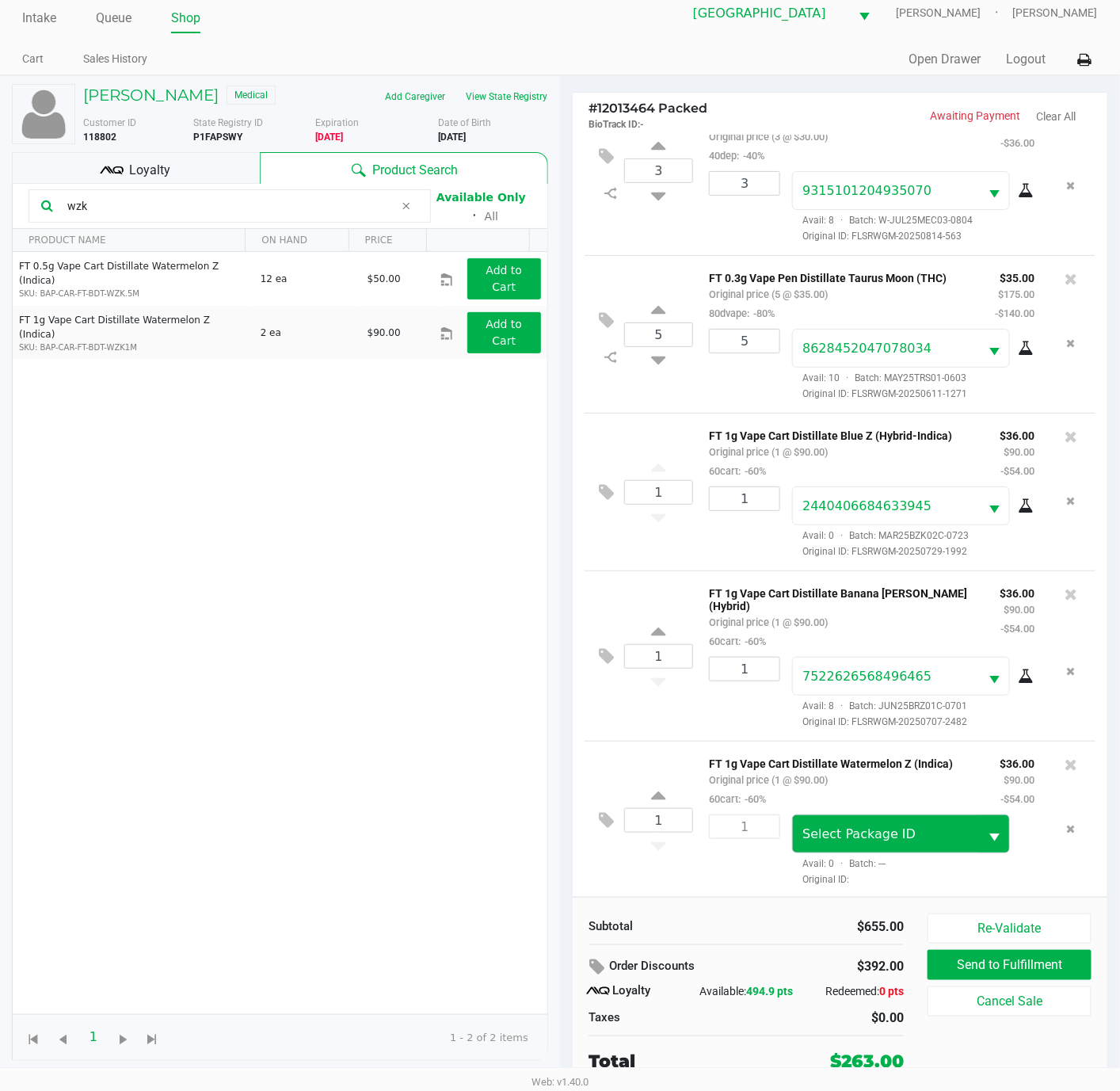
click at [985, 832] on span "Select" at bounding box center [994, 838] width 20 height 20
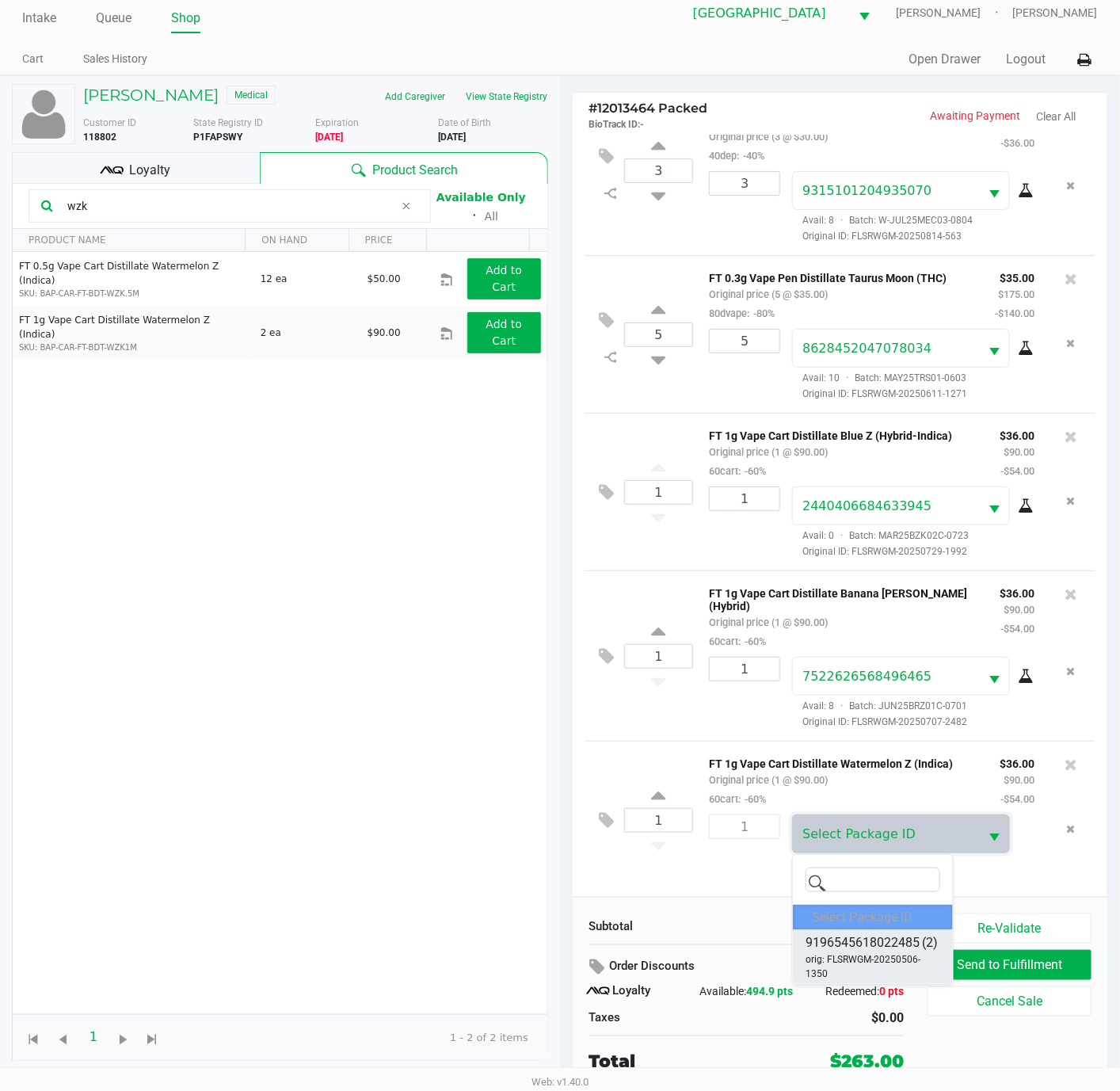
click at [888, 952] on span "orig: FLSRWGM-20250506-1350" at bounding box center [873, 966] width 135 height 29
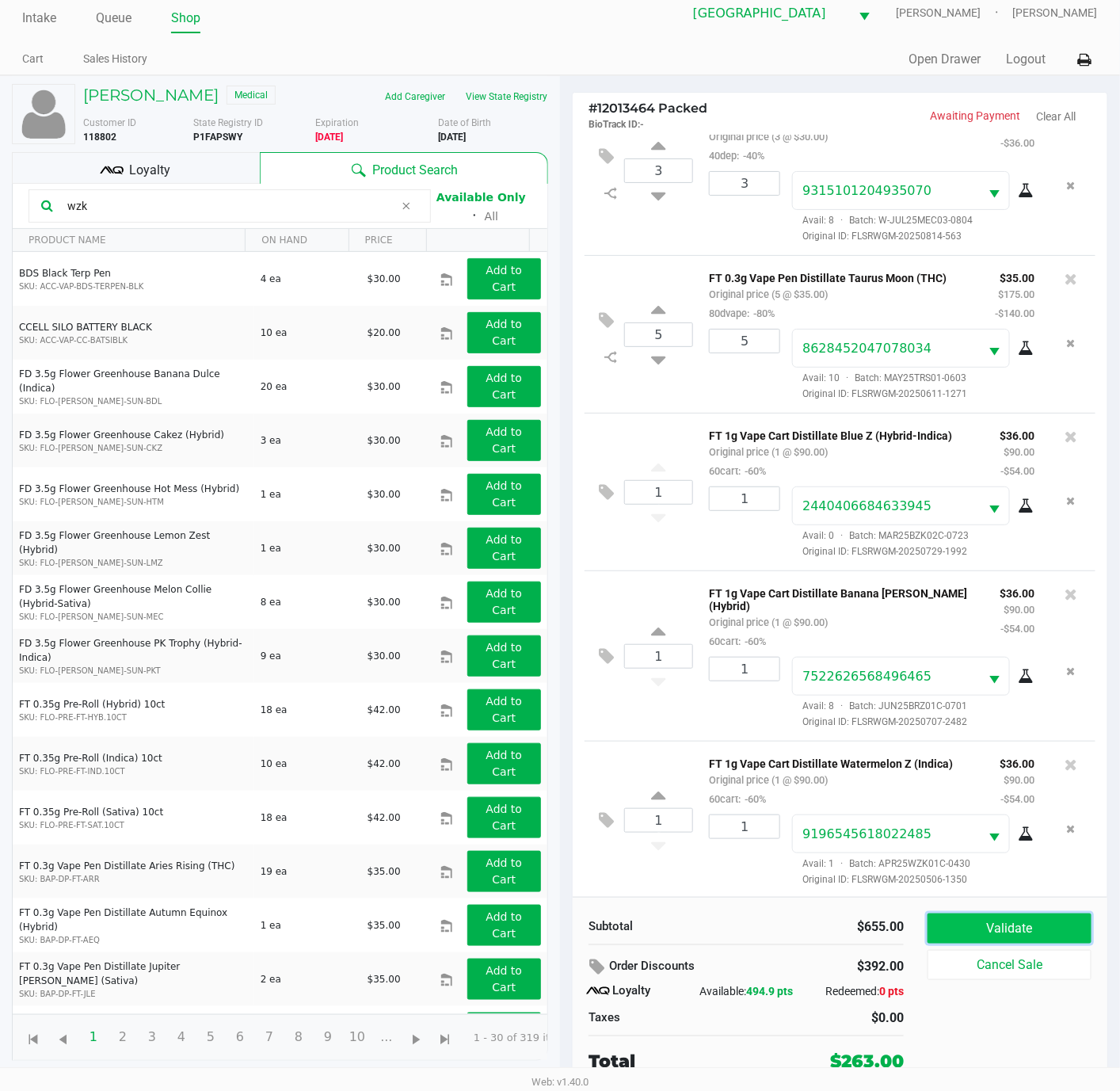
click at [1003, 921] on button "Validate" at bounding box center [1010, 928] width 164 height 30
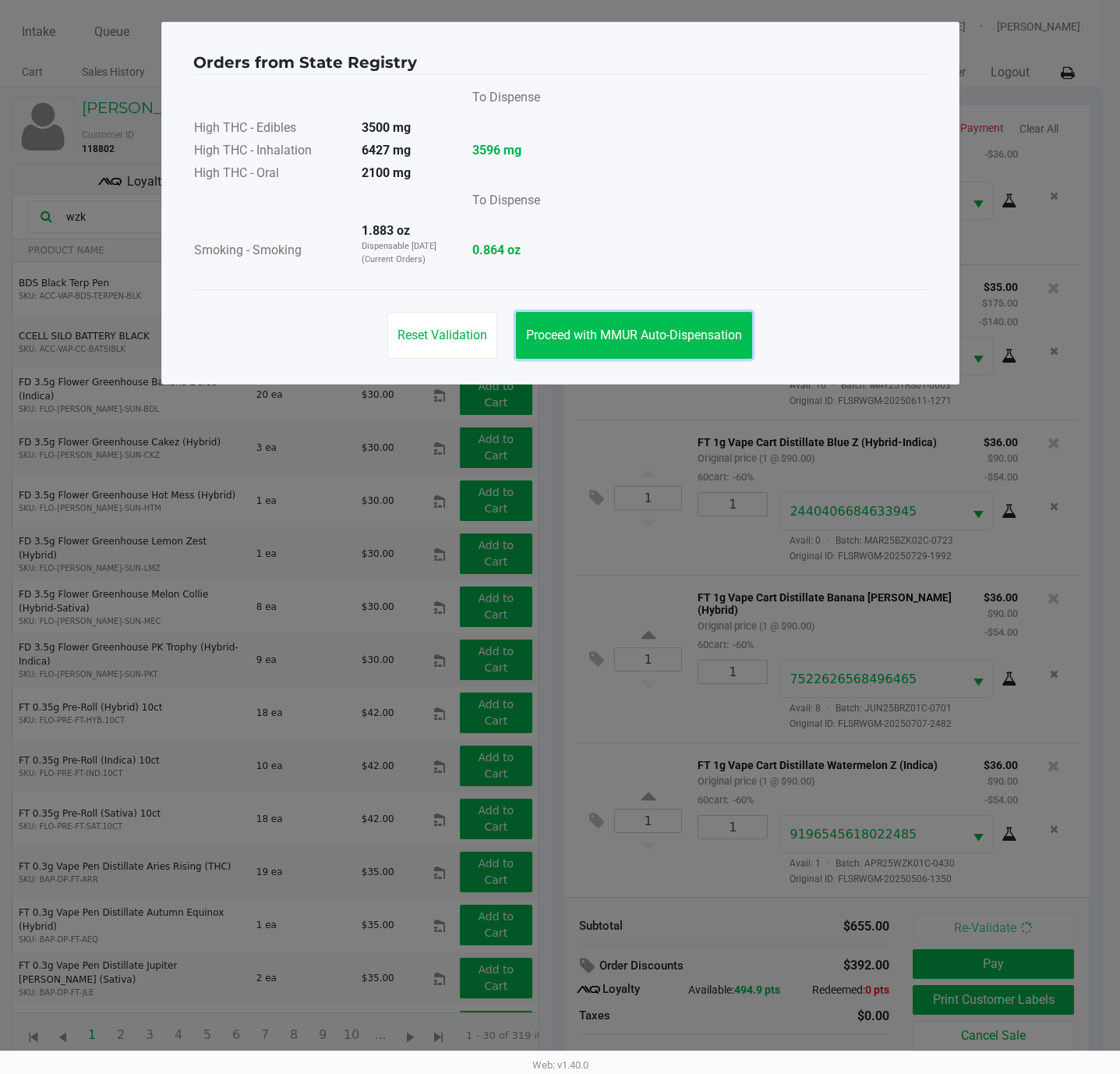
click at [716, 353] on button "Proceed with MMUR Auto-Dispensation" at bounding box center [633, 335] width 236 height 46
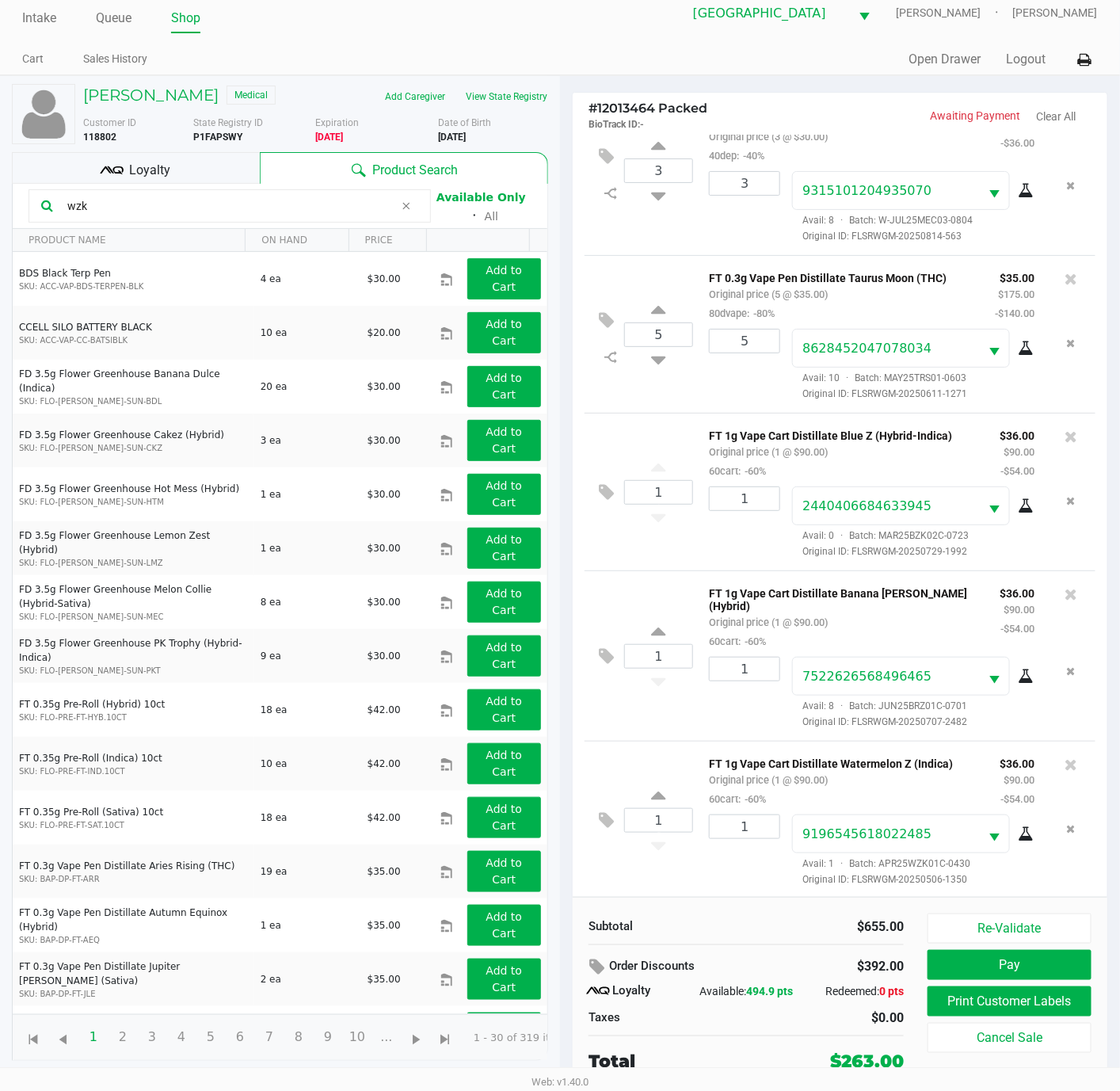
scroll to position [19, 0]
click at [1013, 1008] on button "Print Customer Labels" at bounding box center [1010, 1001] width 164 height 30
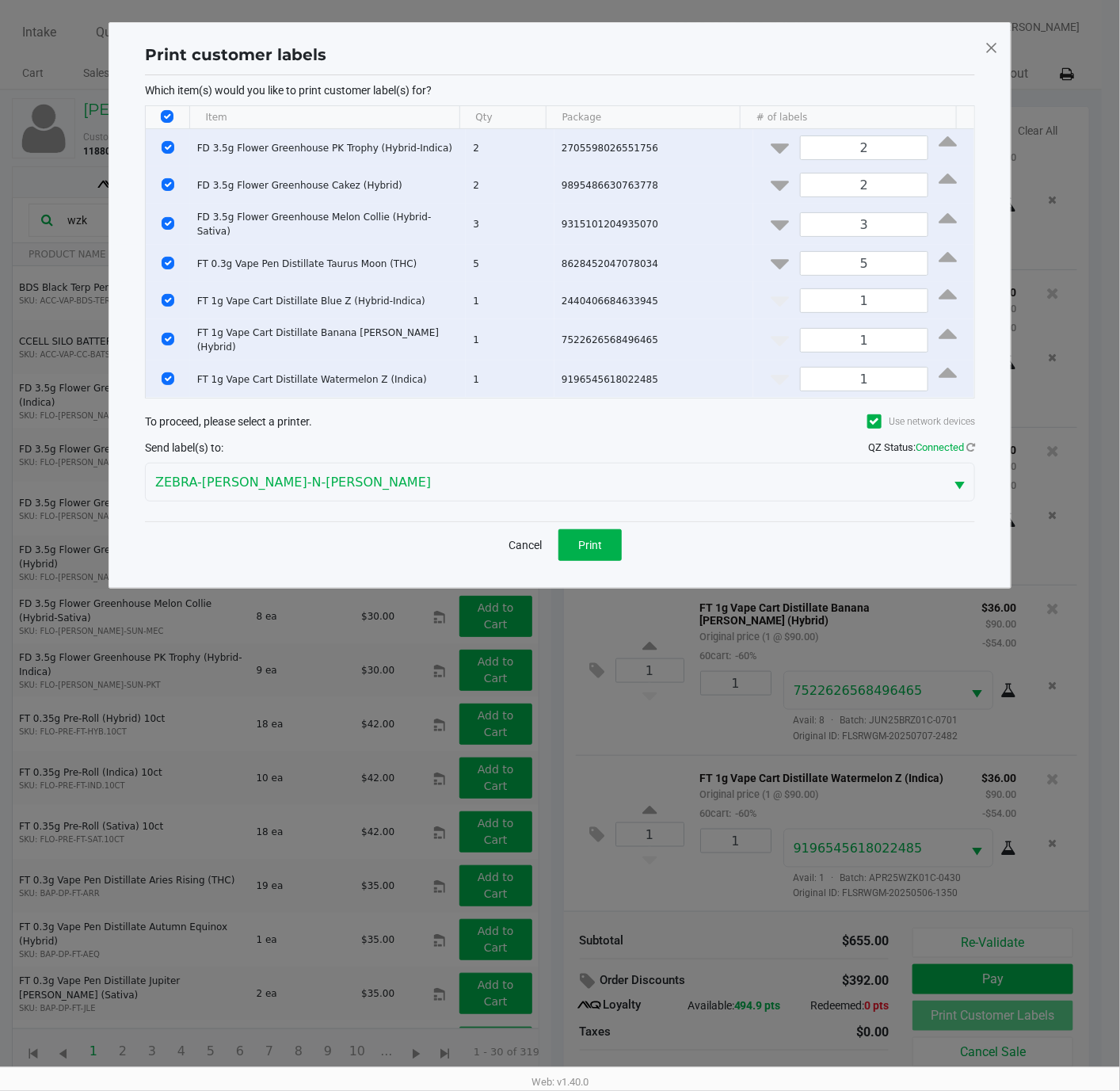
scroll to position [0, 0]
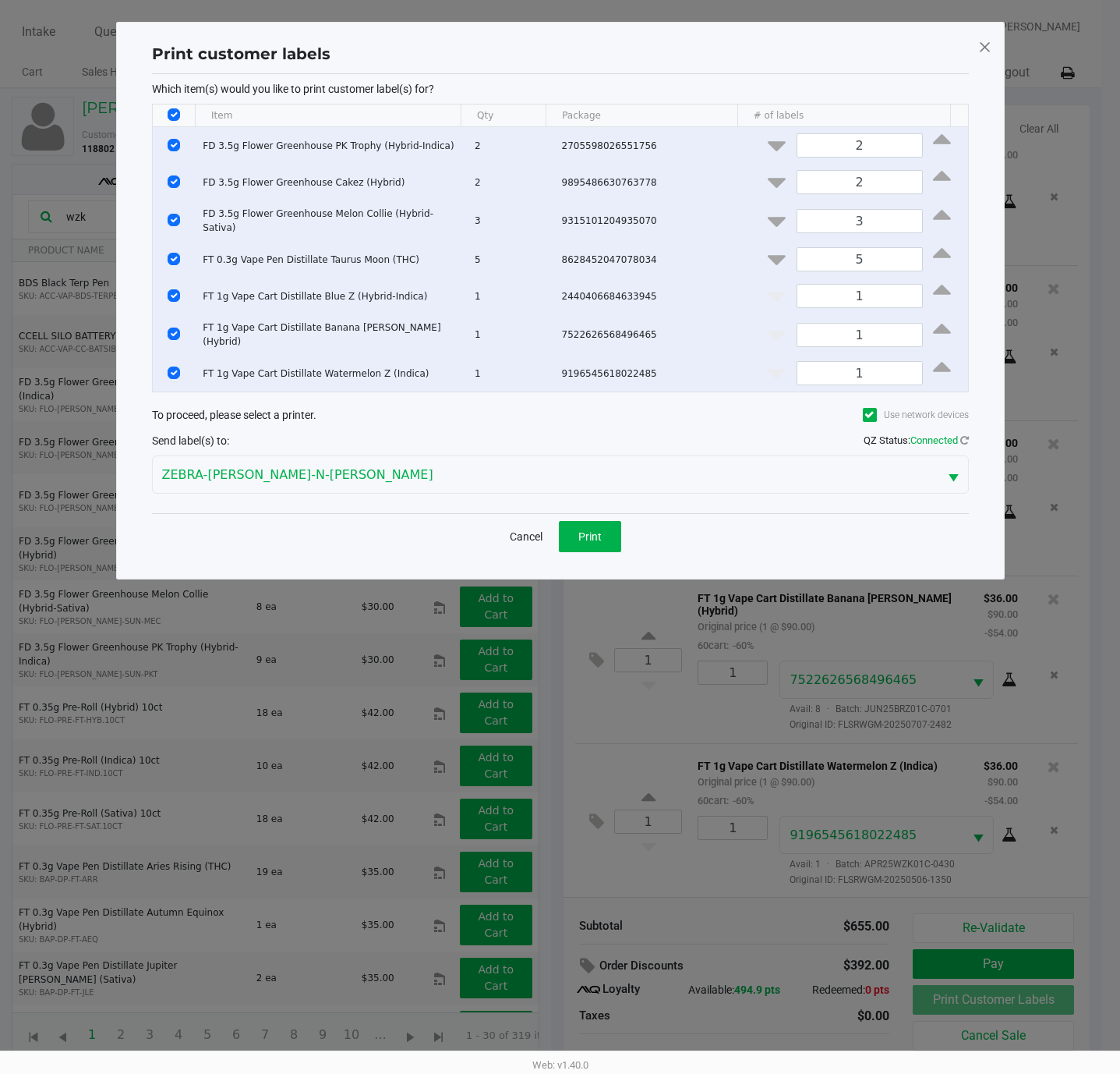
click at [175, 107] on th "Data table" at bounding box center [174, 115] width 43 height 22
click at [175, 115] on input "Select All Rows" at bounding box center [174, 114] width 13 height 13
checkbox input "false"
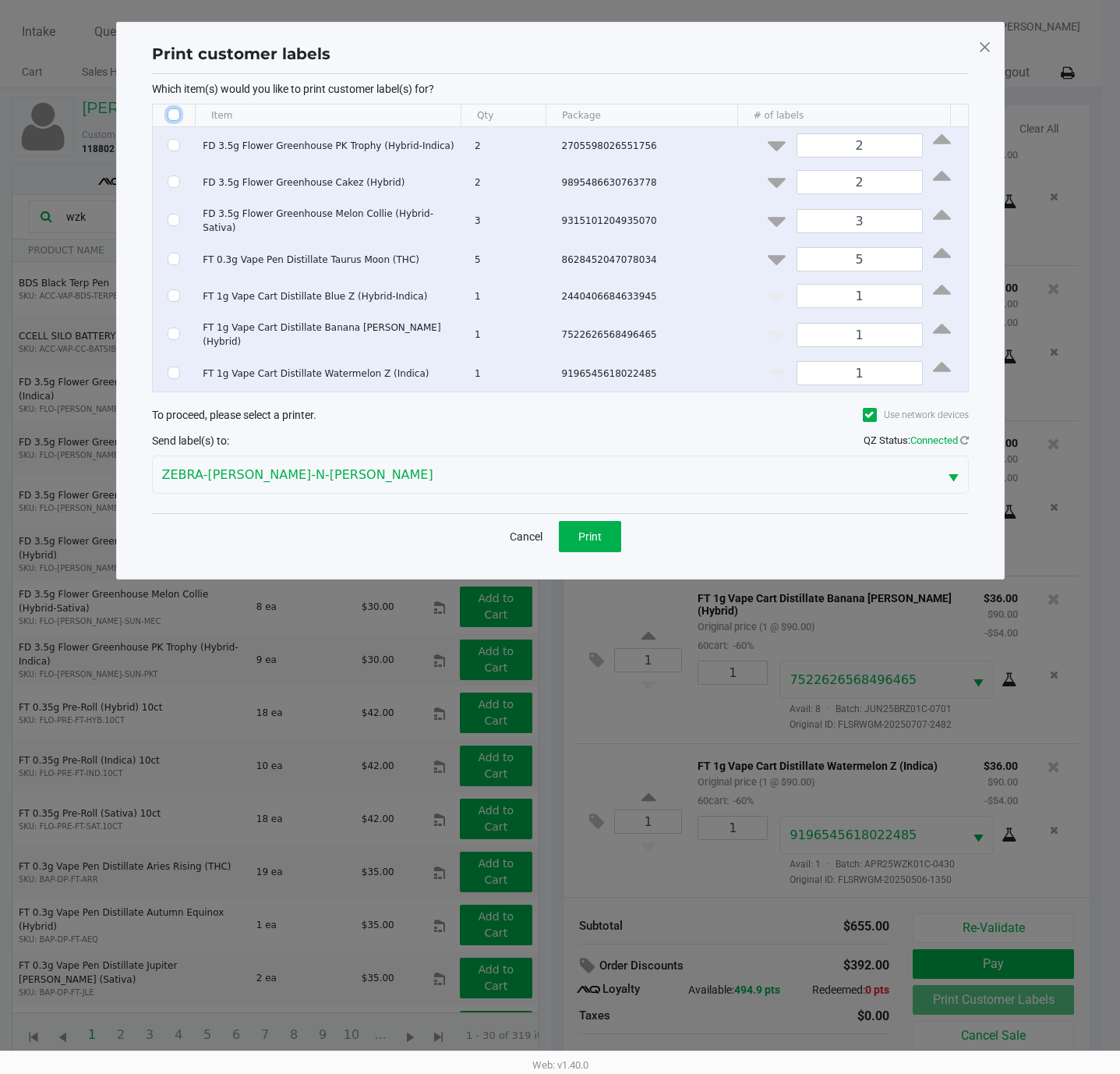
checkbox input "false"
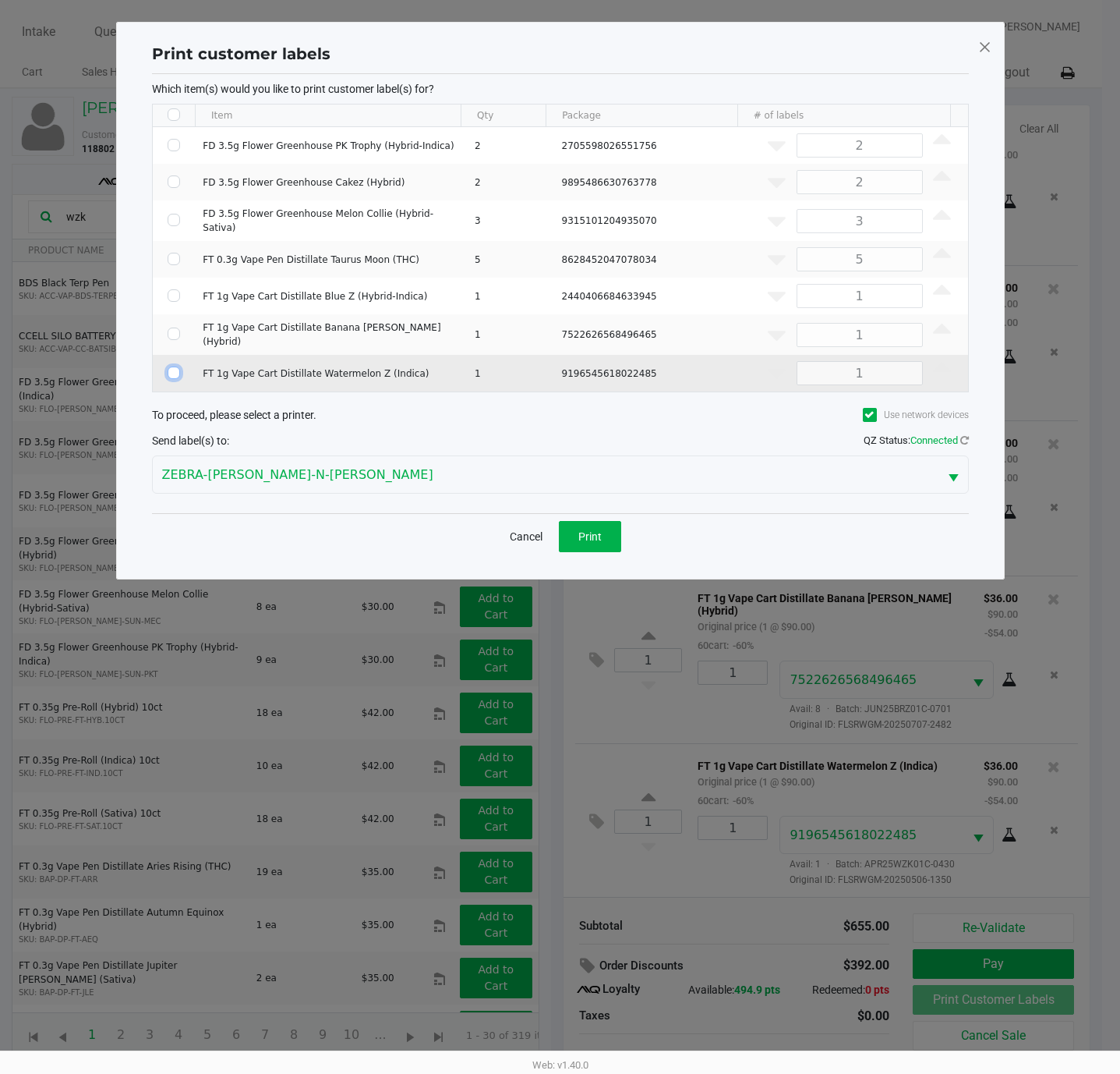
click at [174, 368] on input "Select Row" at bounding box center [174, 372] width 13 height 13
checkbox input "true"
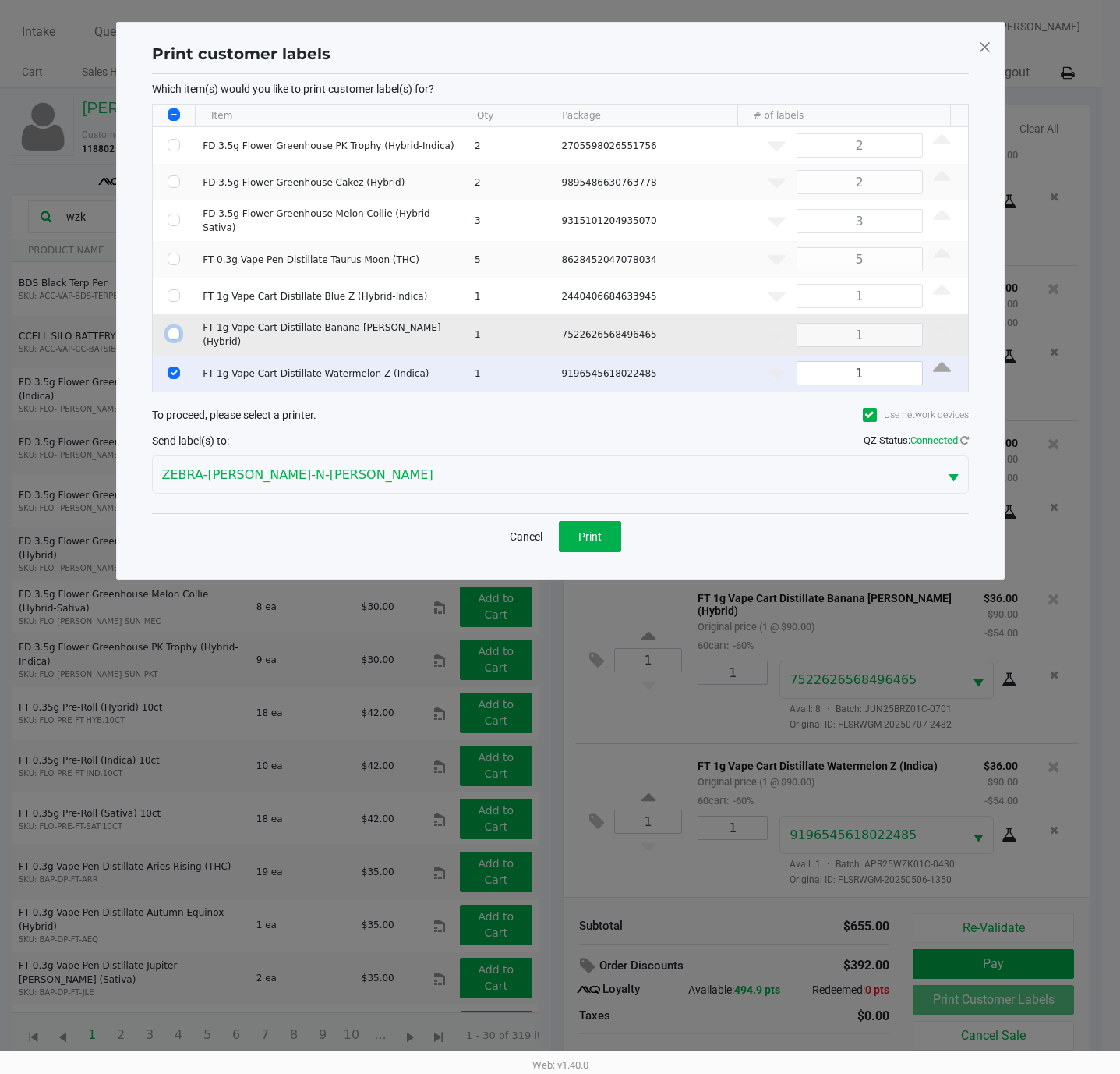
click at [171, 330] on input "Select Row" at bounding box center [174, 334] width 13 height 13
checkbox input "true"
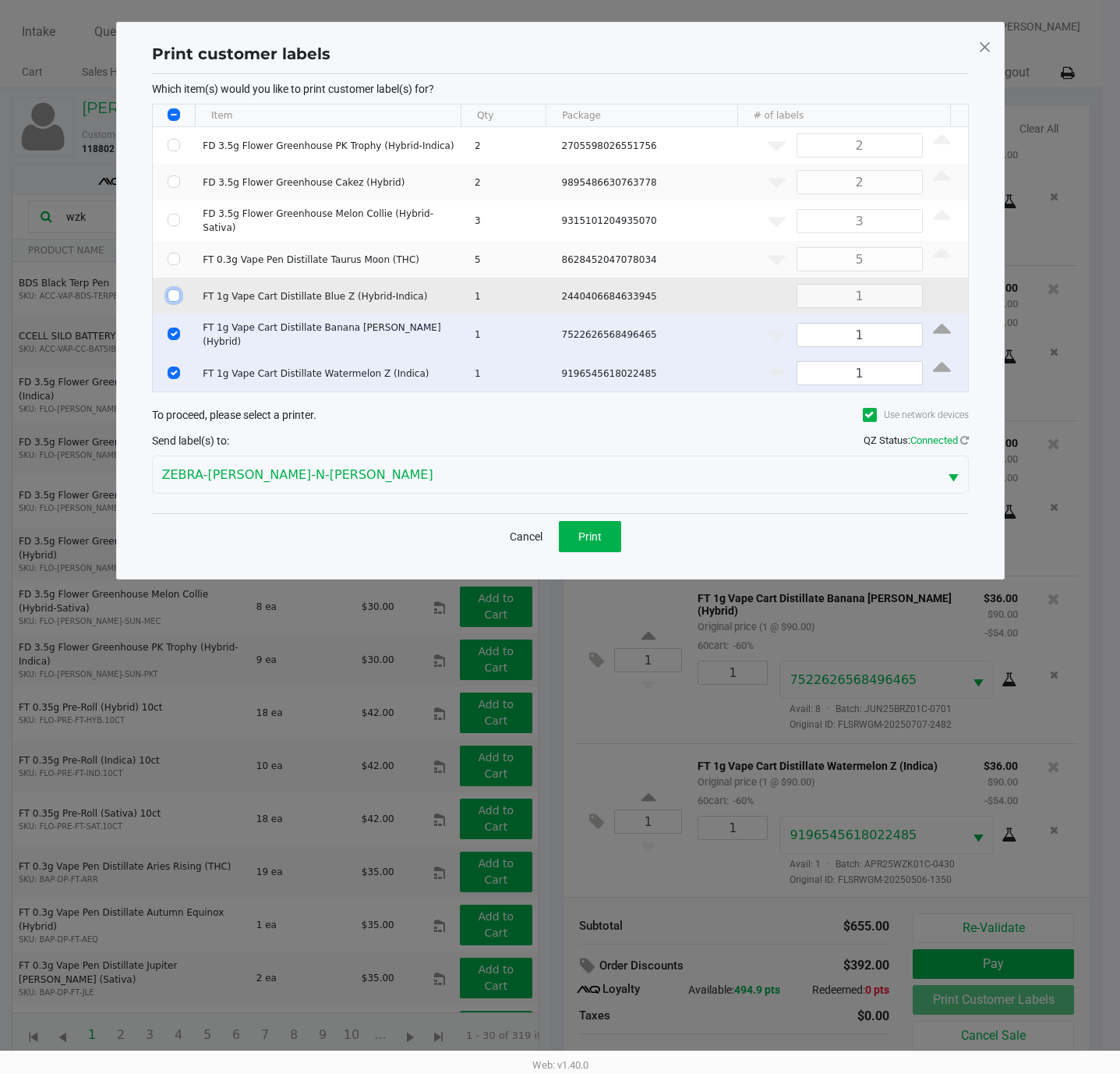
click at [171, 295] on input "Select Row" at bounding box center [174, 295] width 13 height 13
checkbox input "true"
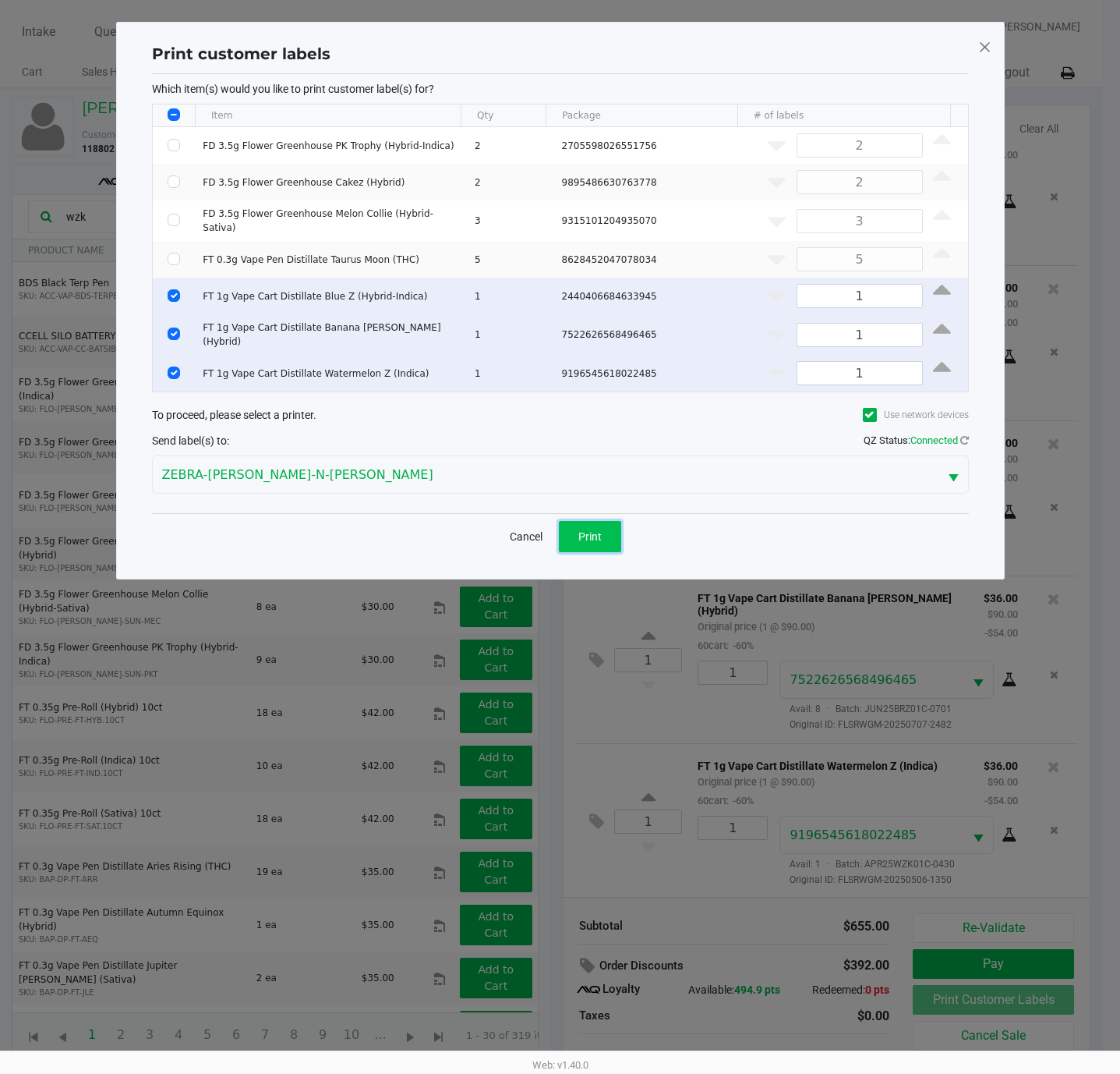
click at [589, 534] on span "Print" at bounding box center [590, 537] width 23 height 13
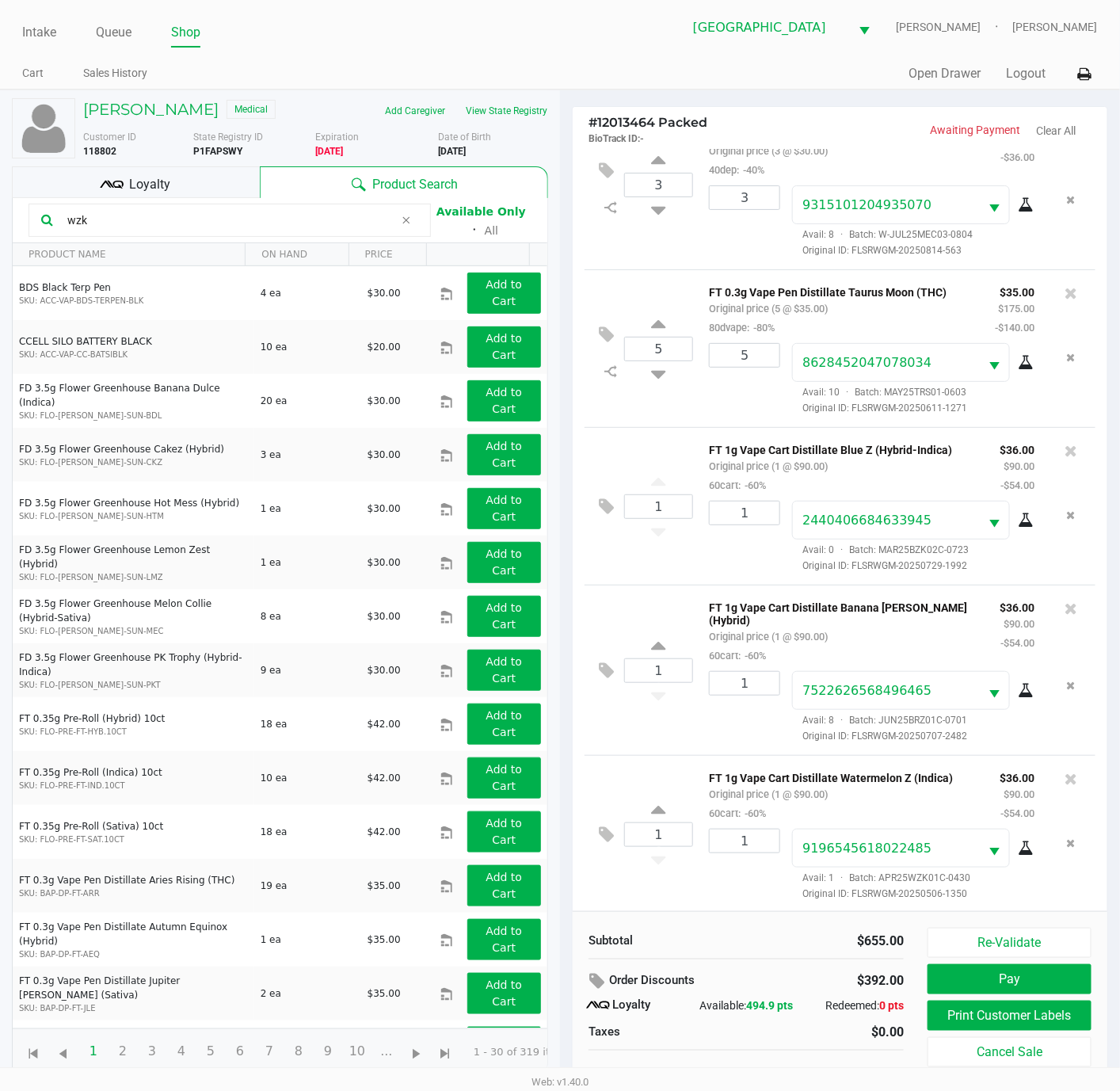
scroll to position [19, 0]
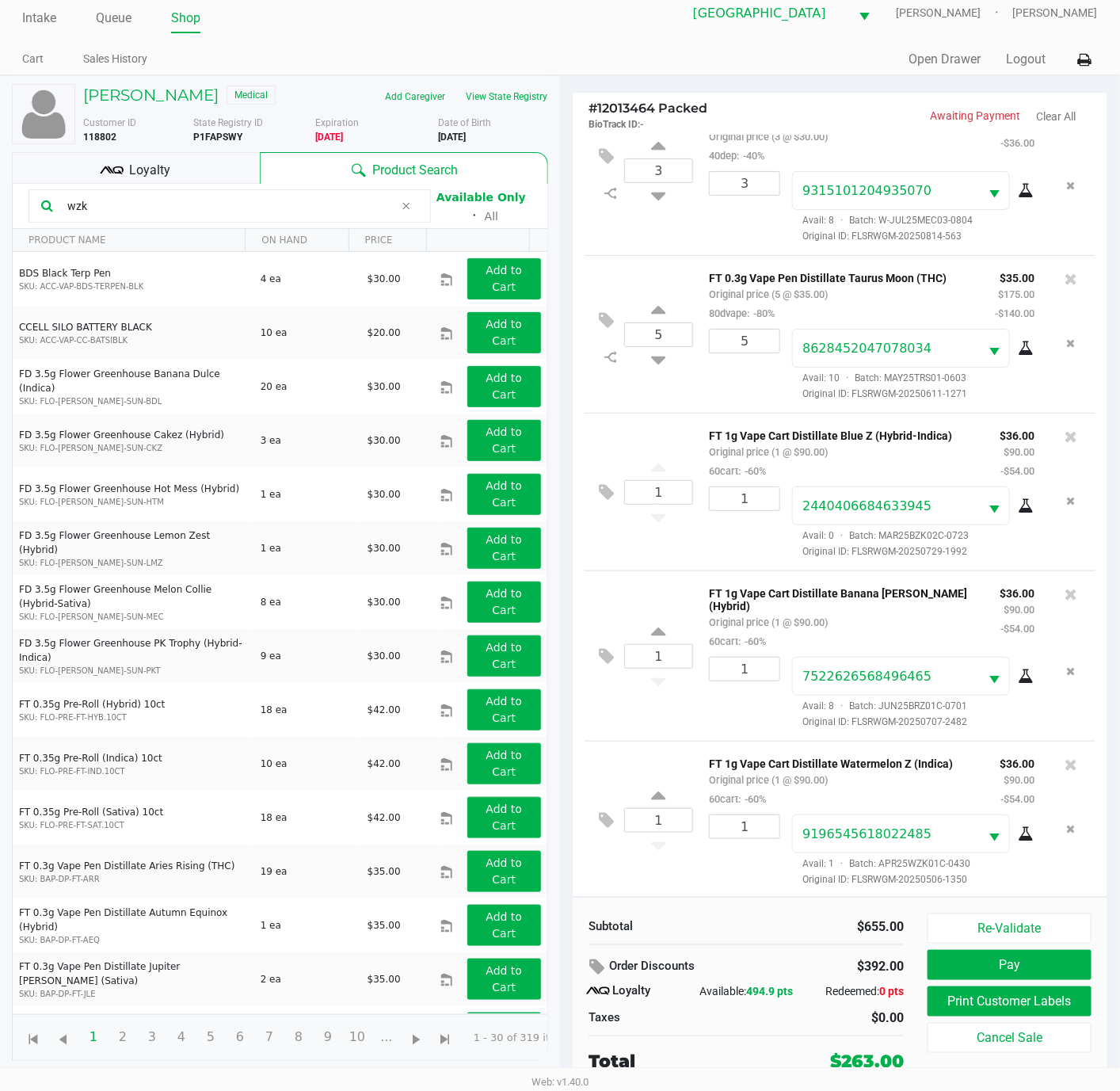
click at [229, 171] on div "Loyalty" at bounding box center [136, 168] width 248 height 31
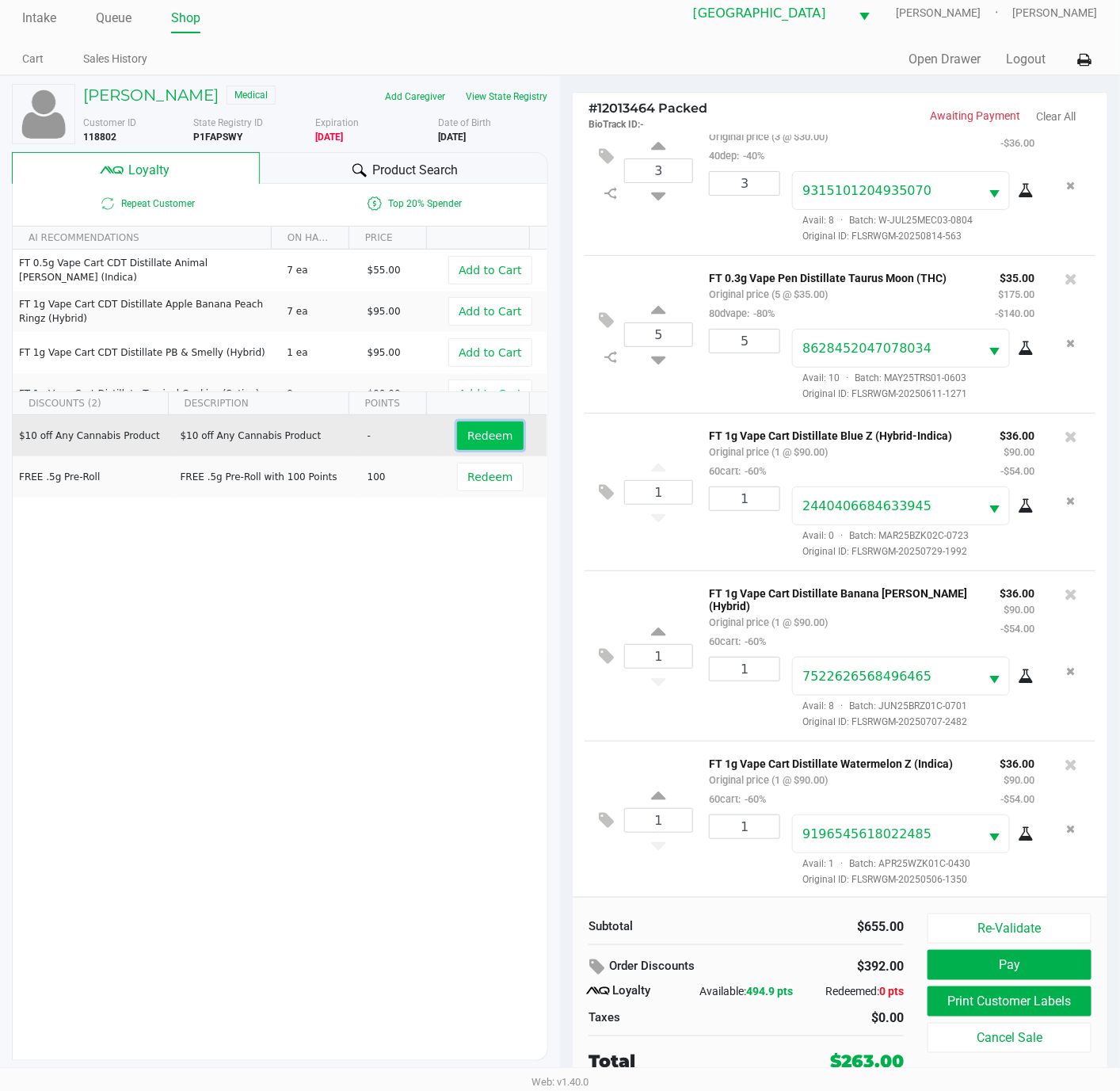
click at [478, 423] on button "Redeem" at bounding box center [489, 435] width 66 height 29
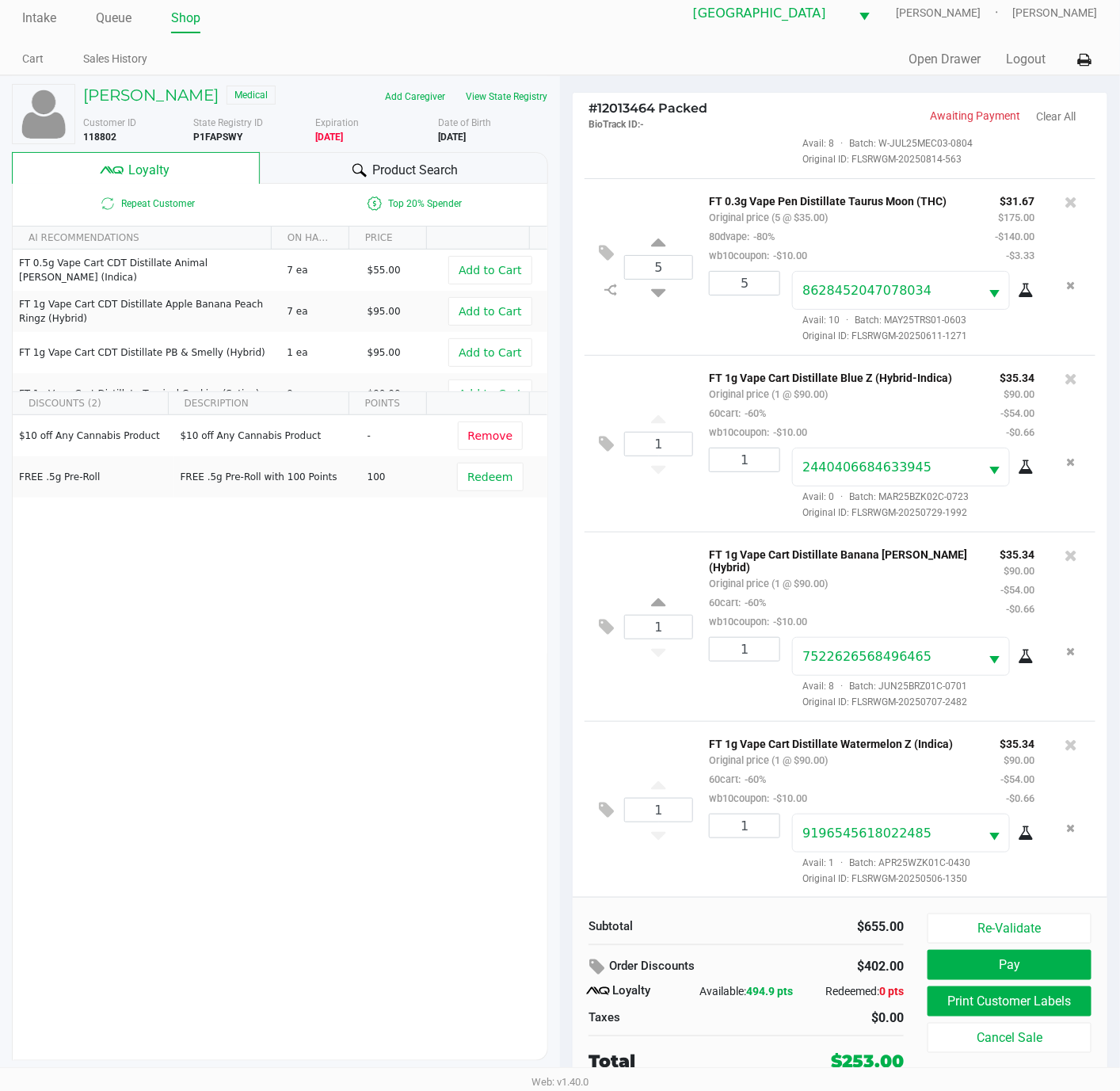
scroll to position [511, 0]
click at [595, 965] on icon at bounding box center [599, 966] width 19 height 18
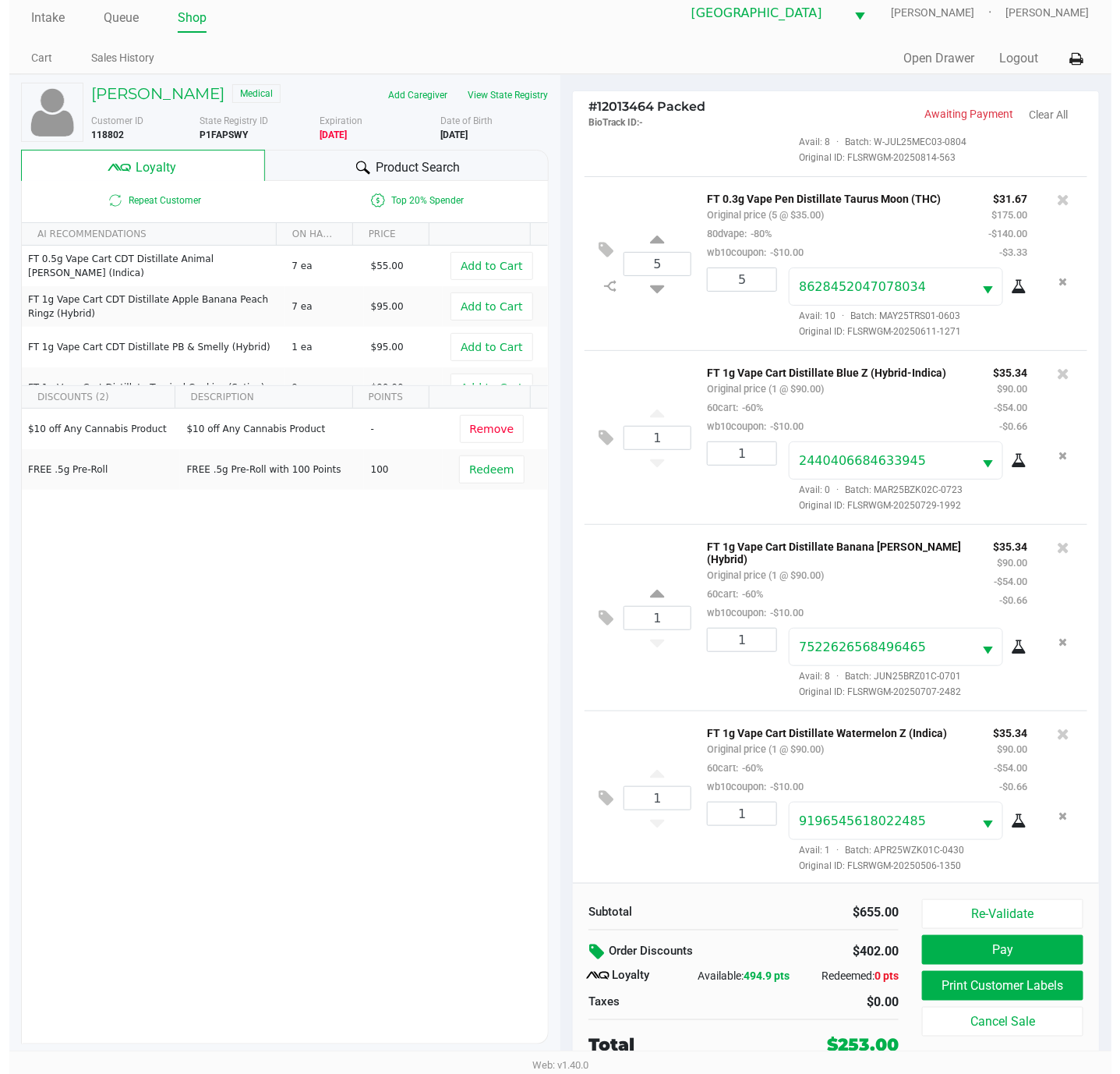
scroll to position [0, 0]
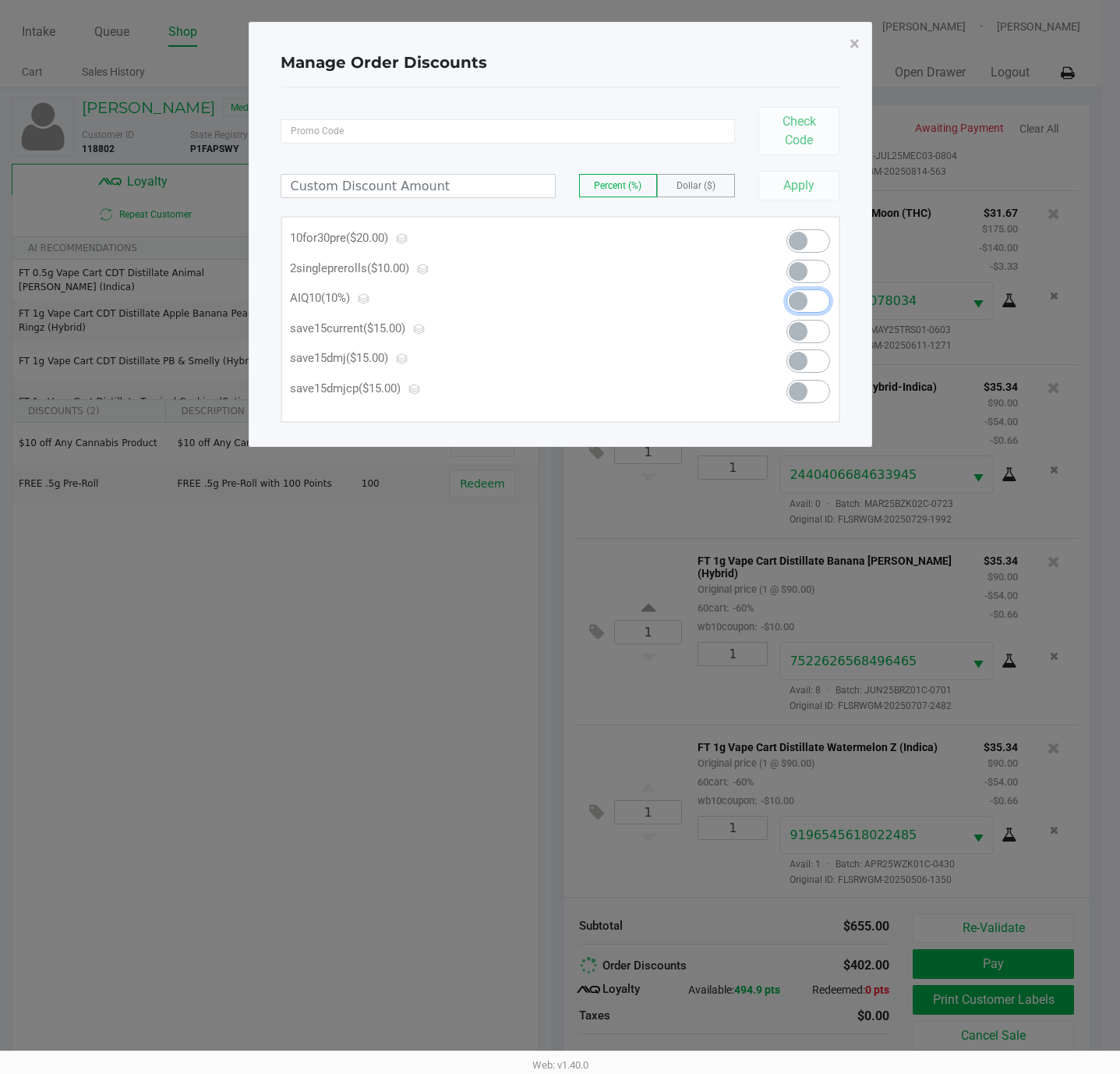
click at [814, 305] on span at bounding box center [808, 300] width 44 height 23
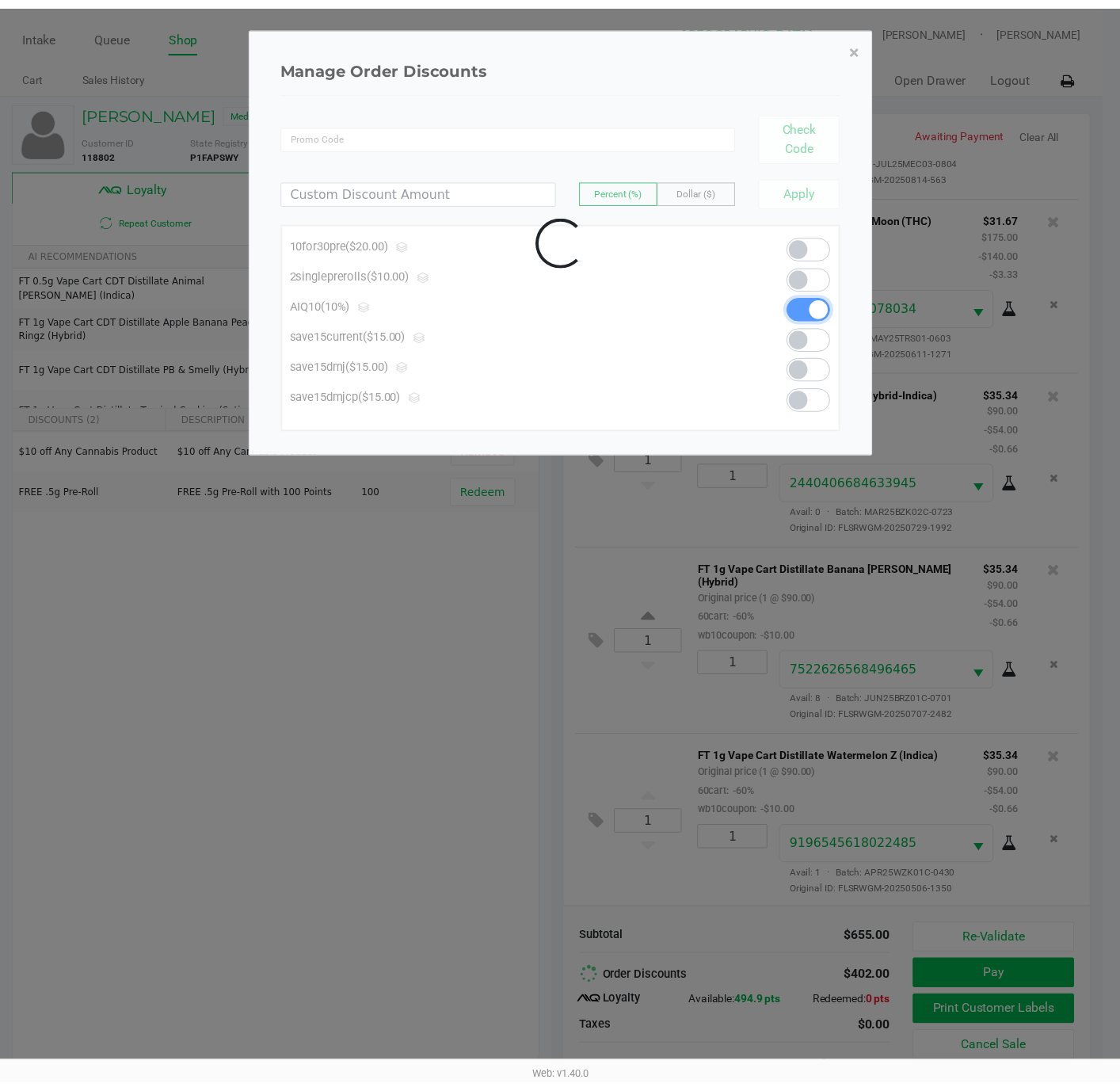
scroll to position [512, 0]
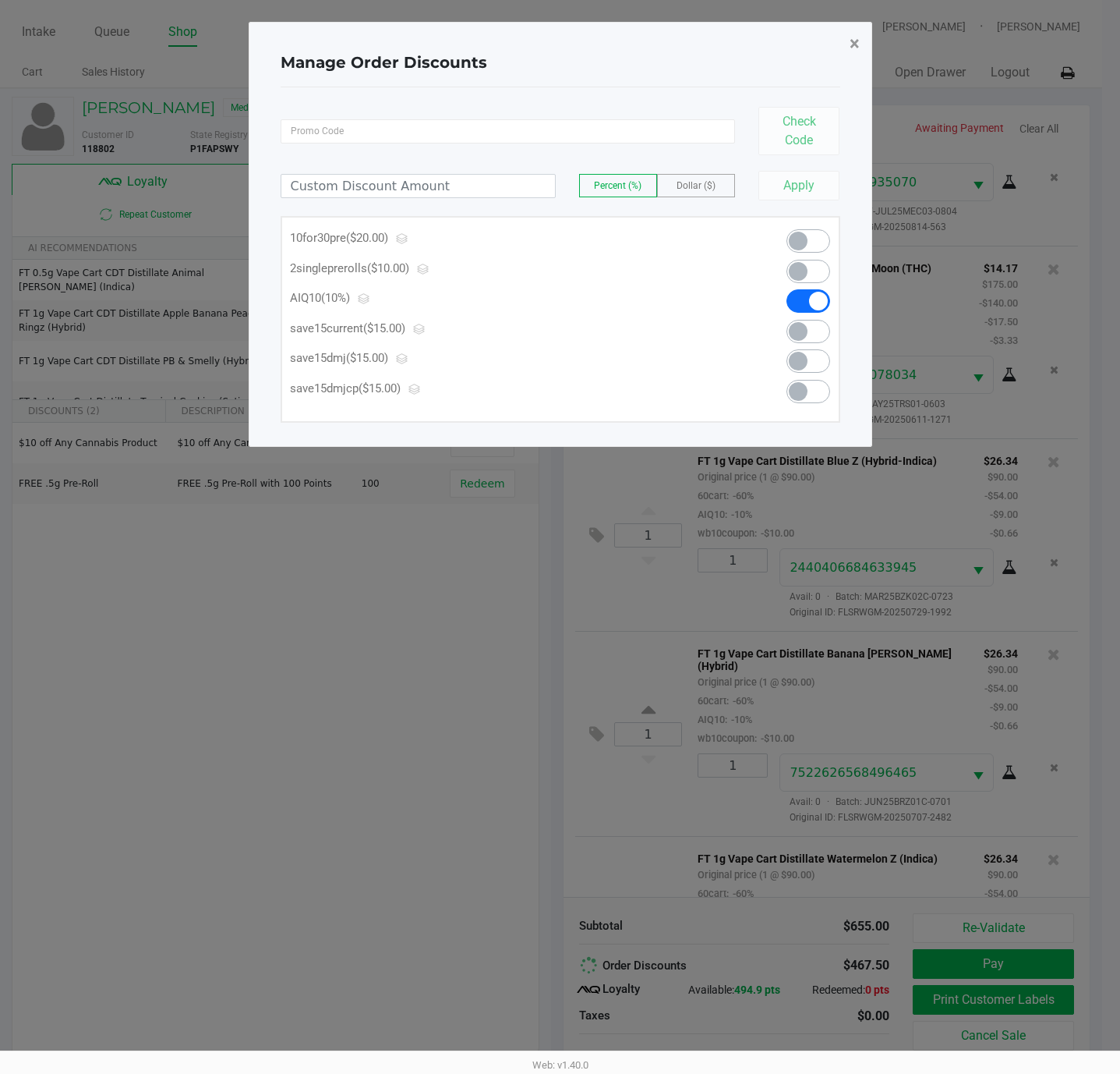
click at [851, 45] on span "×" at bounding box center [854, 43] width 10 height 21
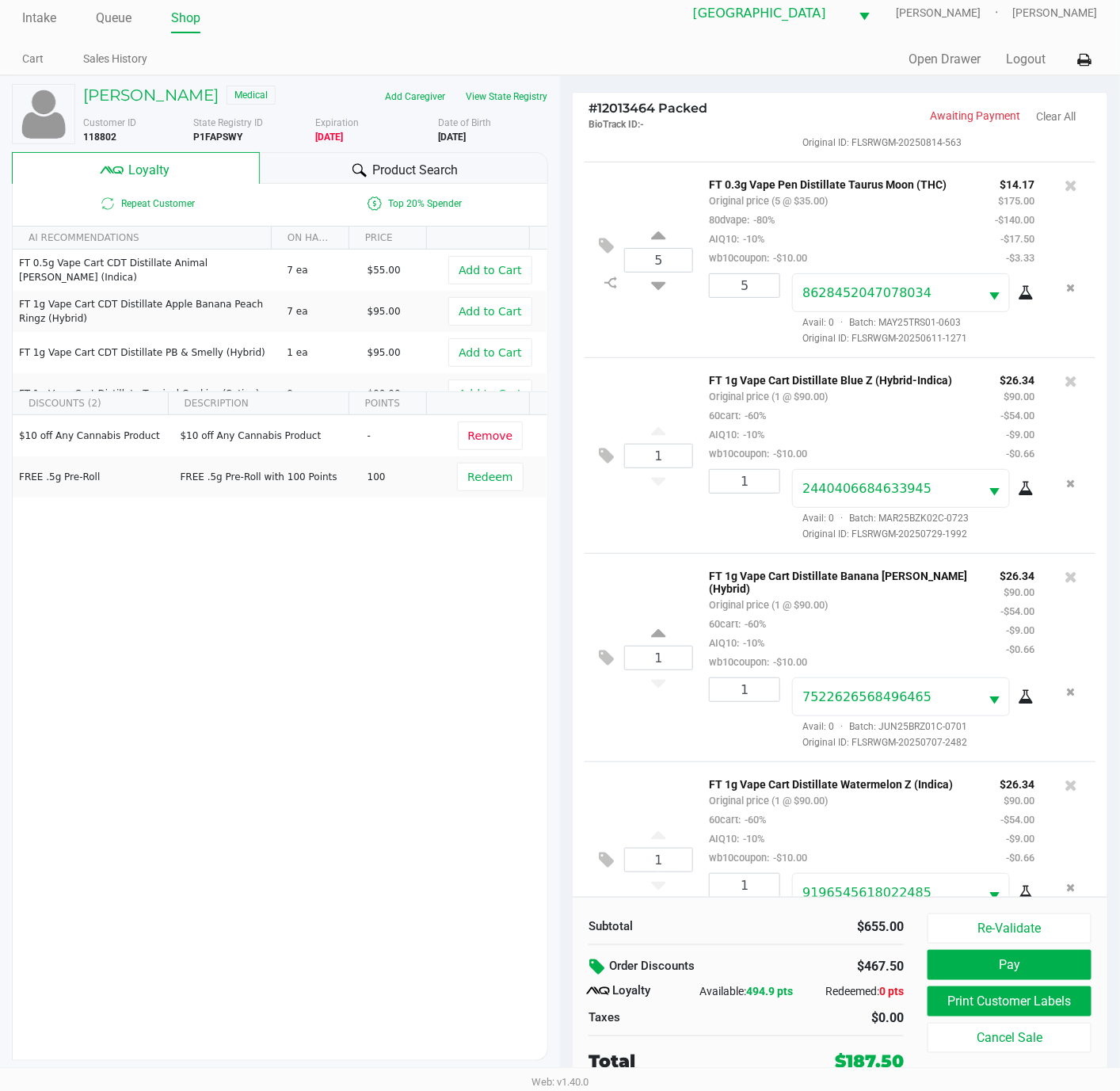
scroll to position [644, 0]
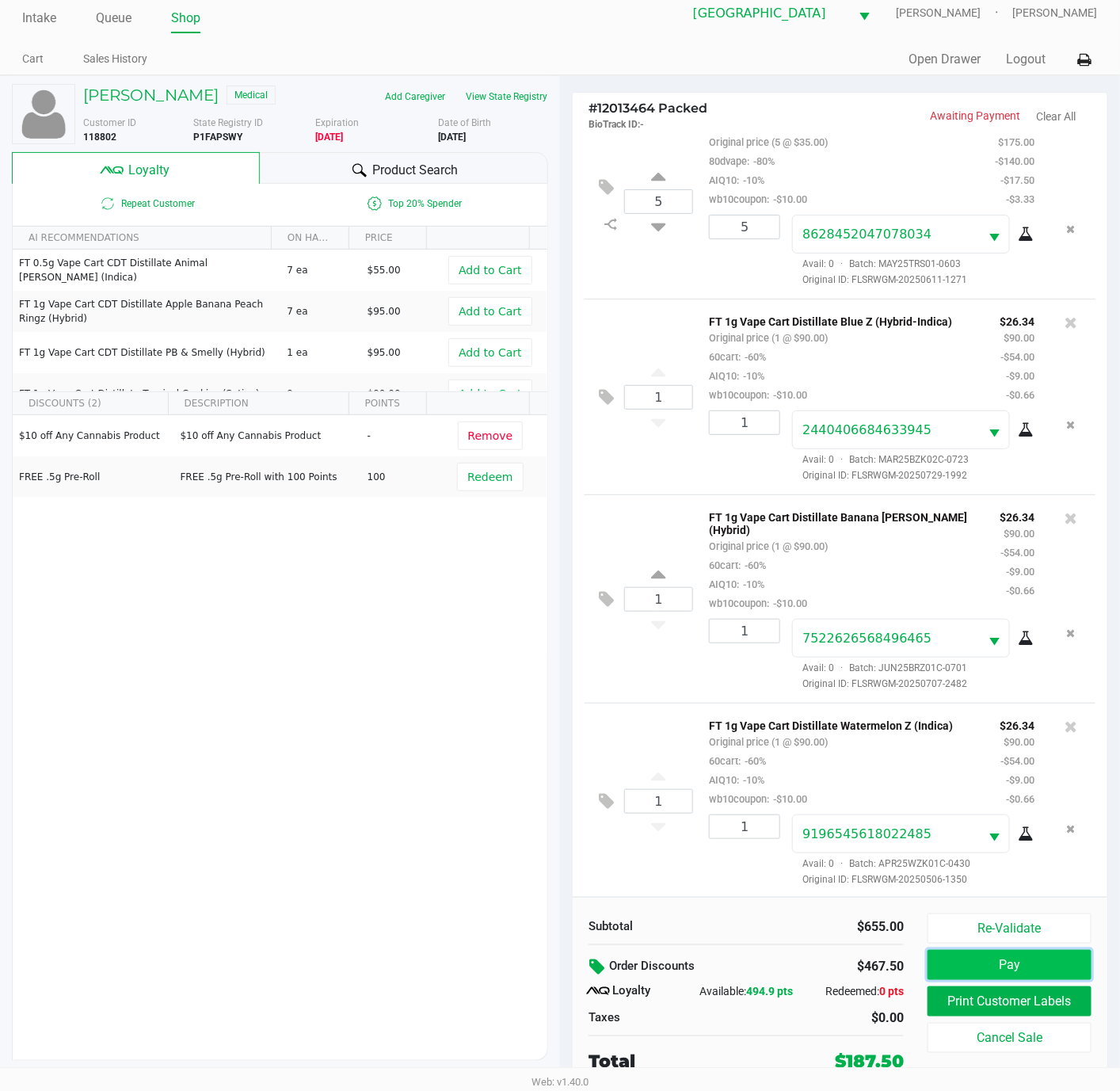
click at [993, 960] on button "Pay" at bounding box center [1010, 964] width 164 height 30
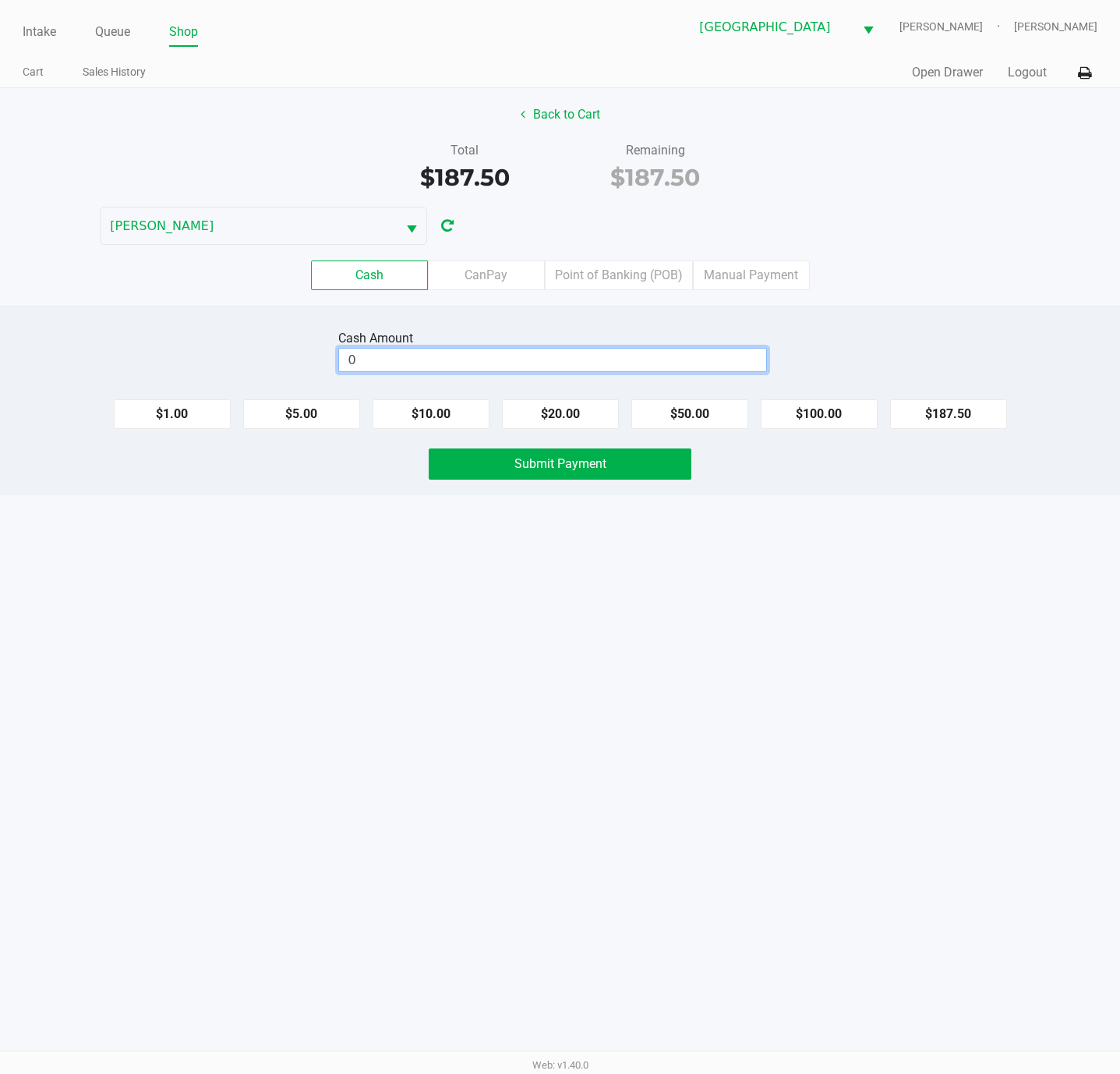
click at [435, 356] on input "0" at bounding box center [552, 359] width 427 height 22
type input "$190.00"
click at [560, 480] on button "Submit Payment" at bounding box center [560, 463] width 263 height 31
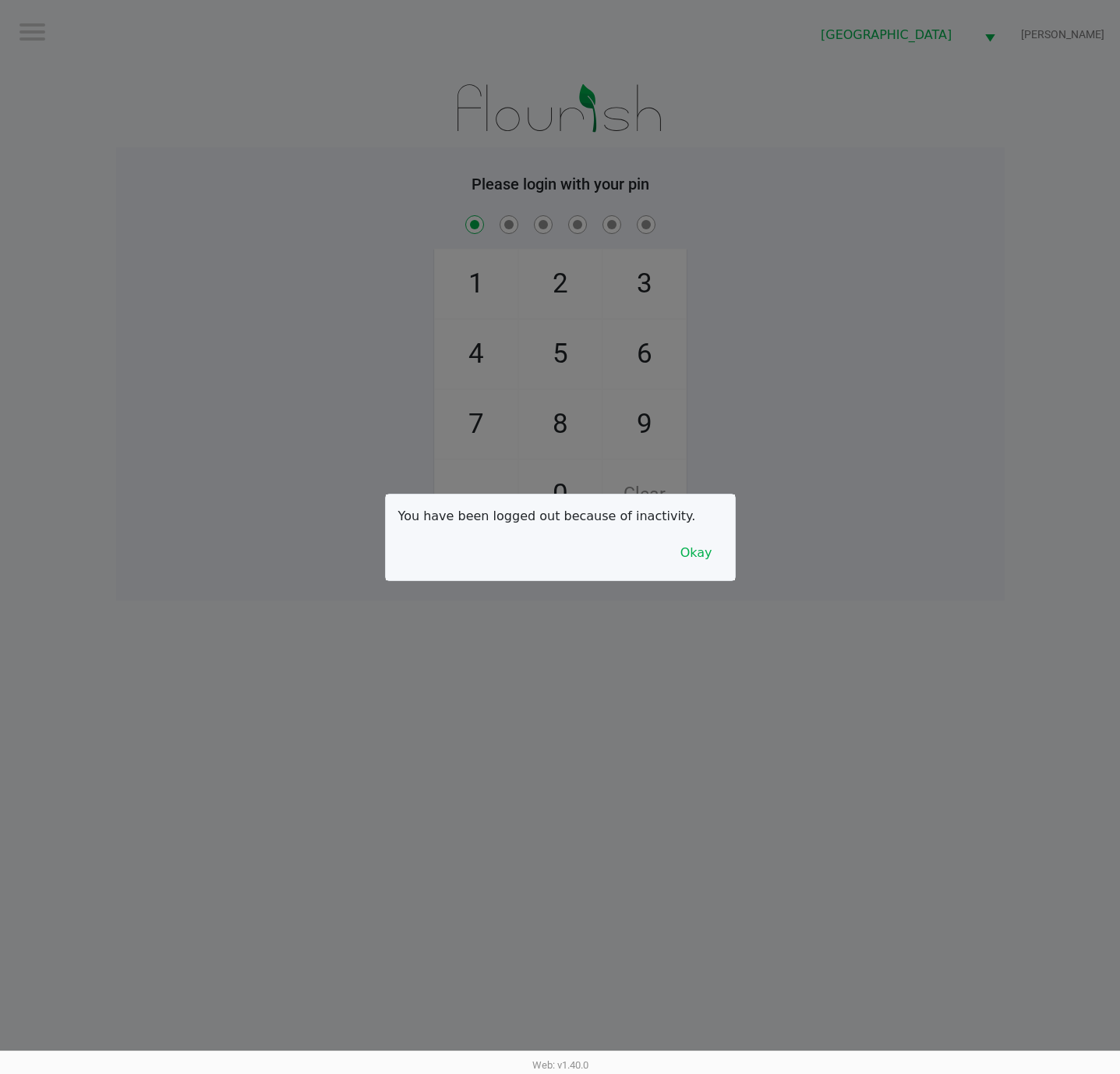
checkbox input "true"
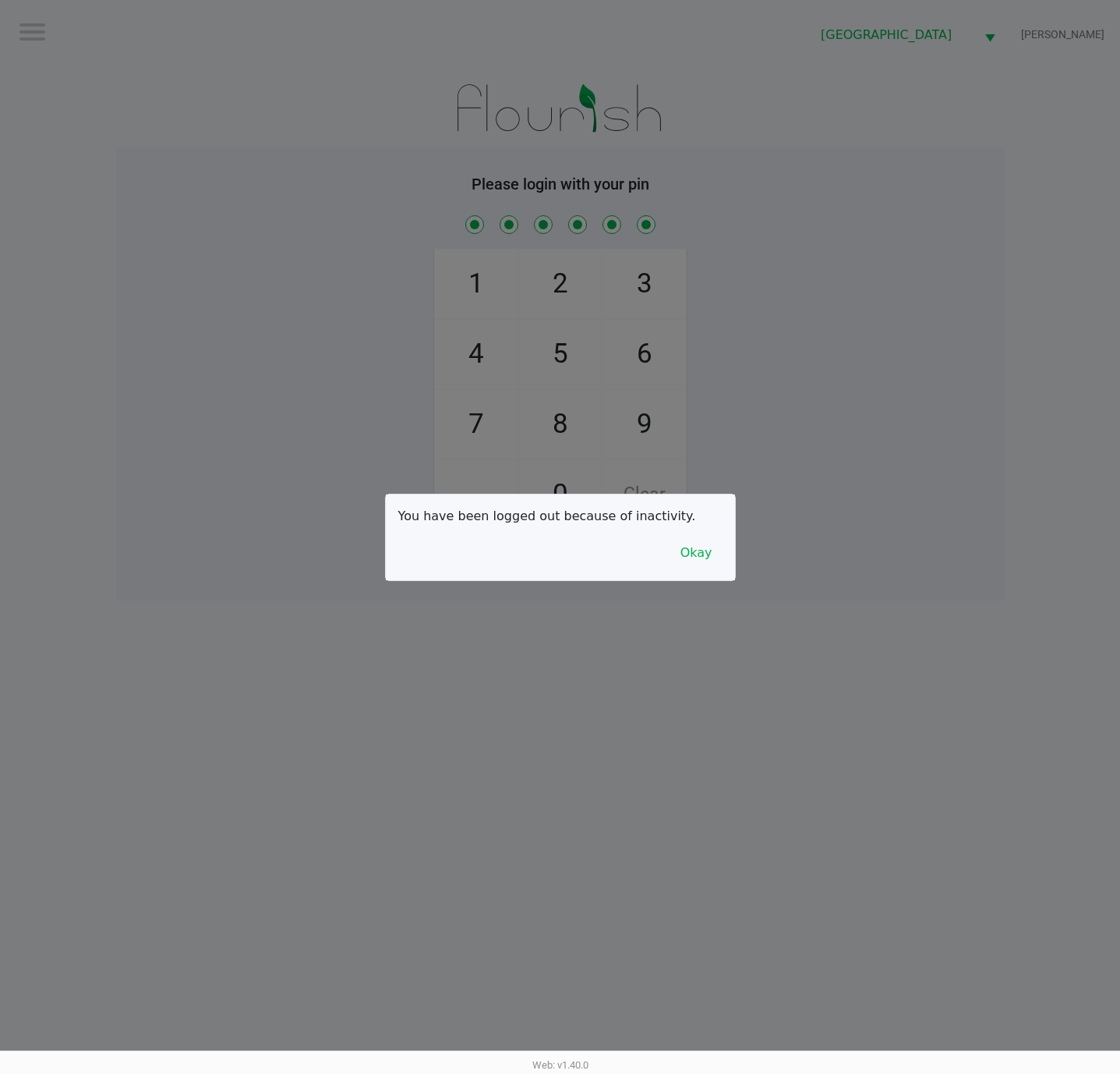
checkbox input "true"
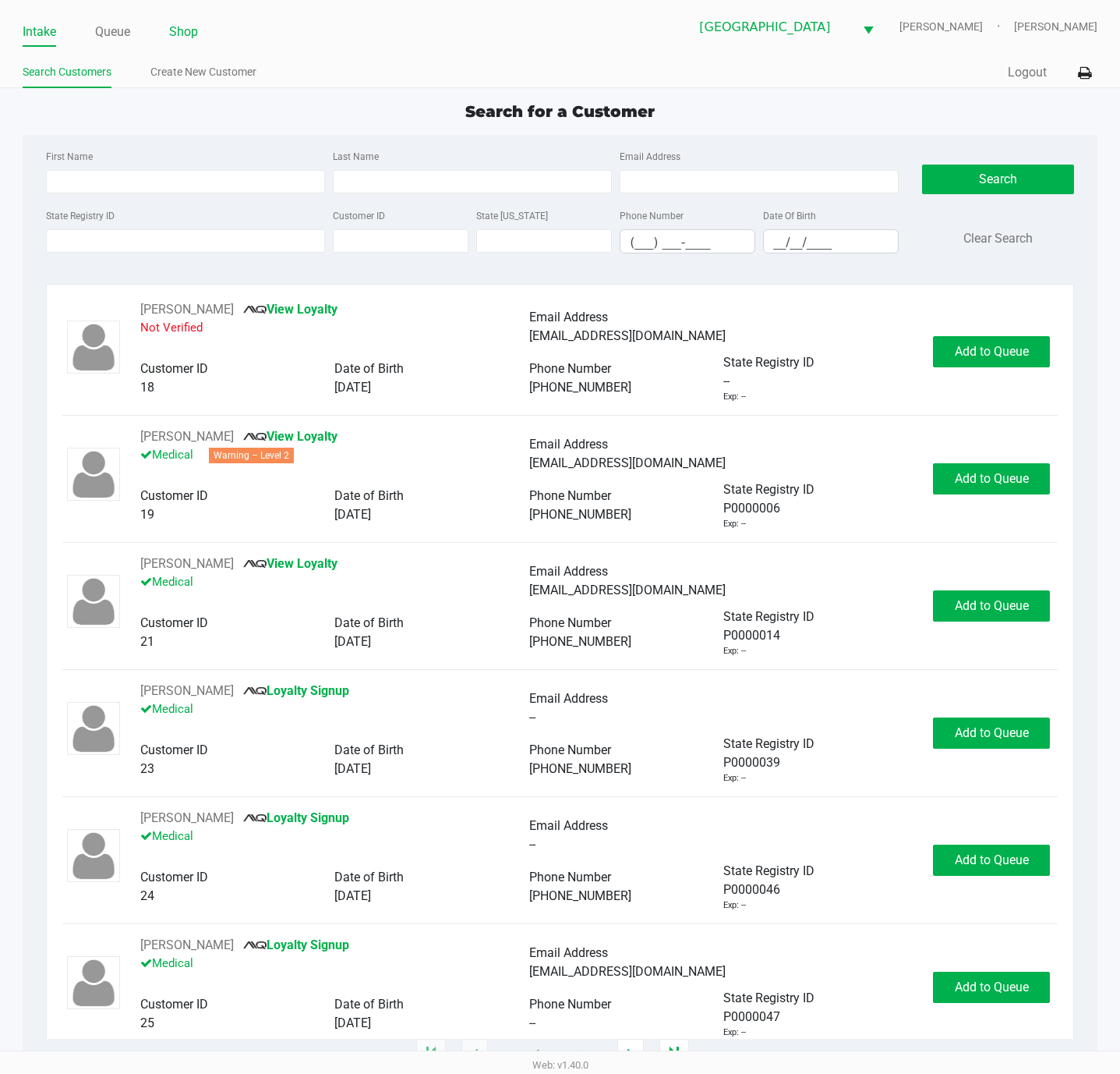
click at [192, 28] on link "Shop" at bounding box center [184, 31] width 29 height 21
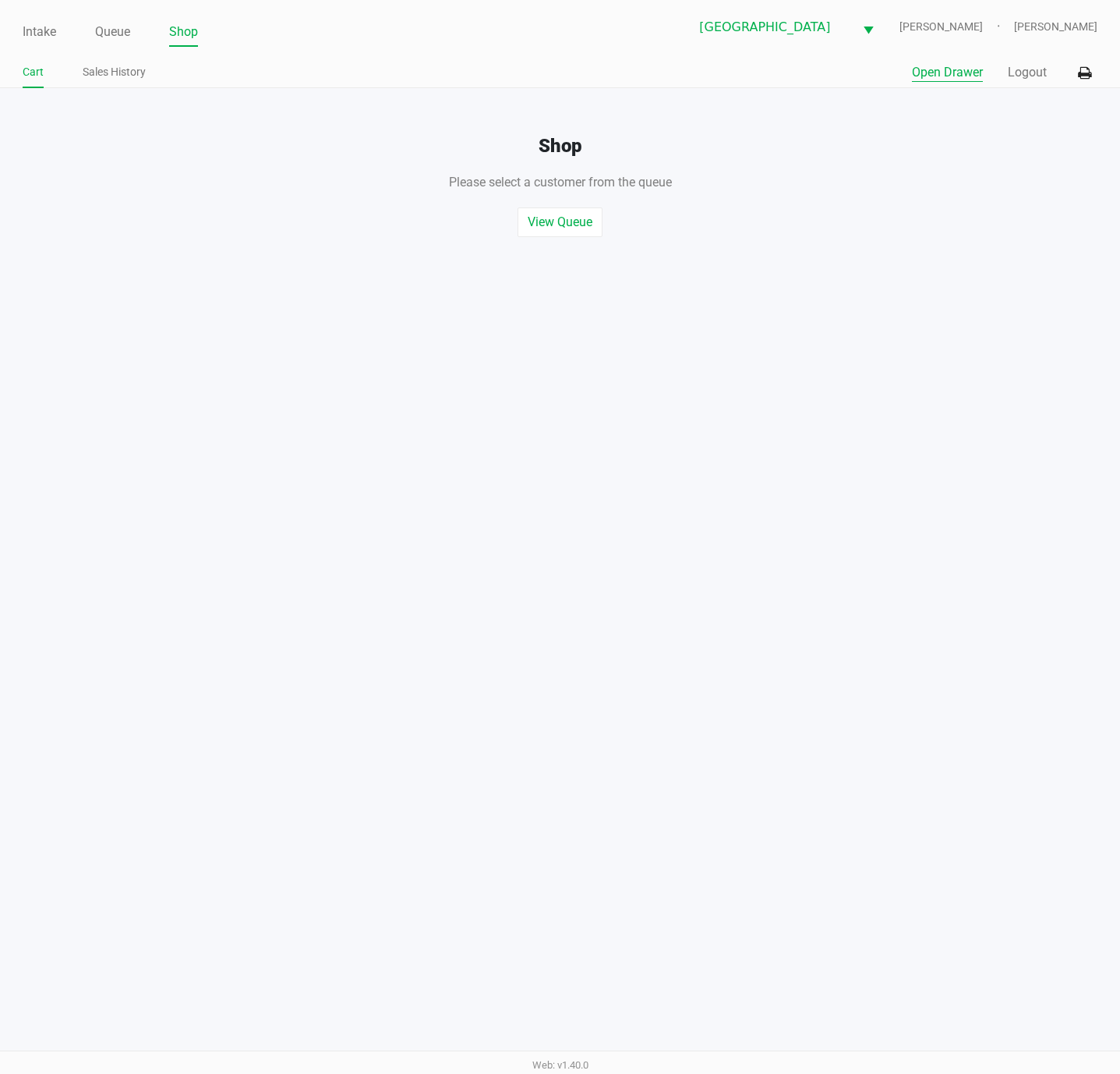
click at [935, 66] on button "Open Drawer" at bounding box center [947, 72] width 71 height 19
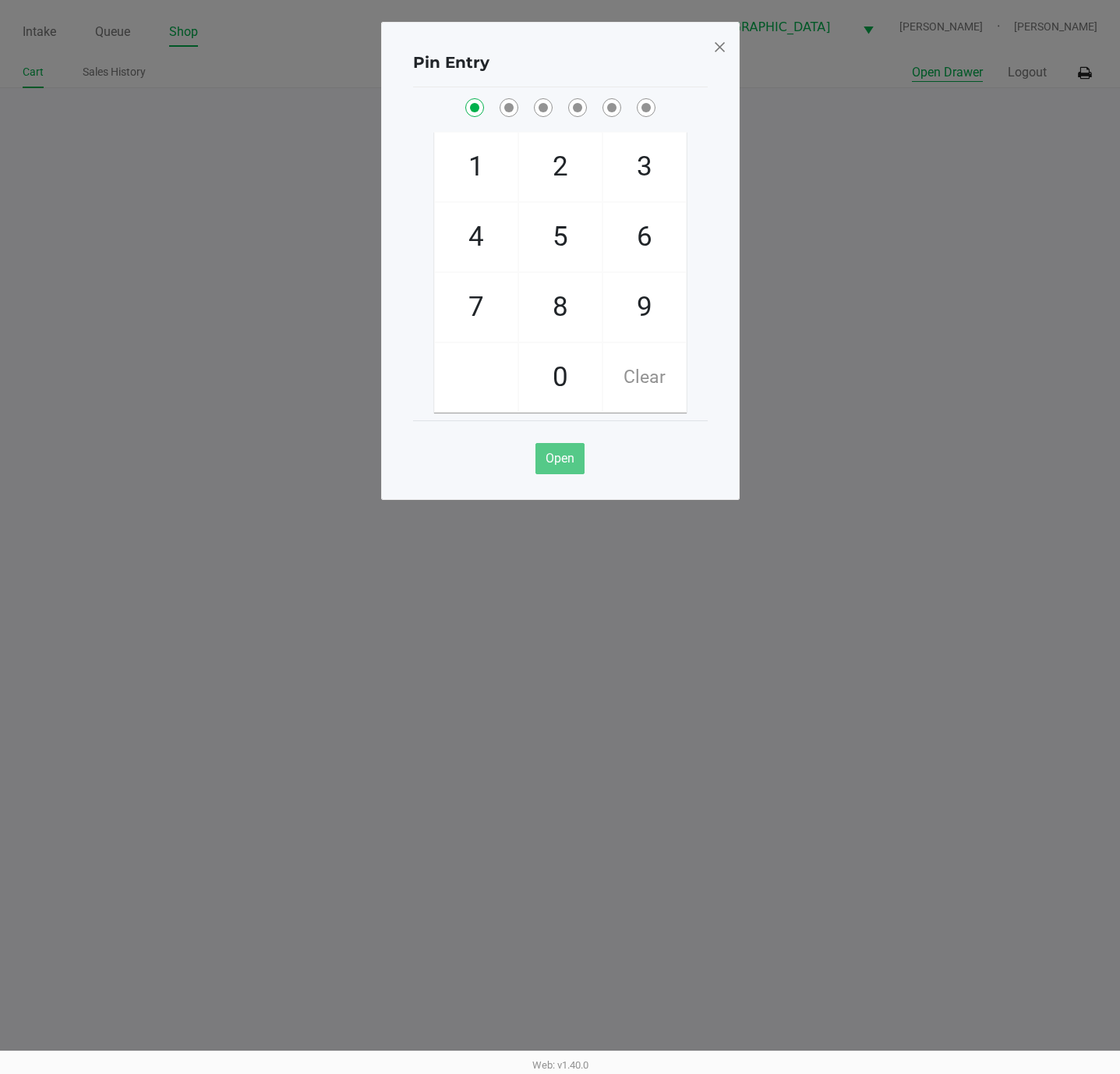
checkbox input "true"
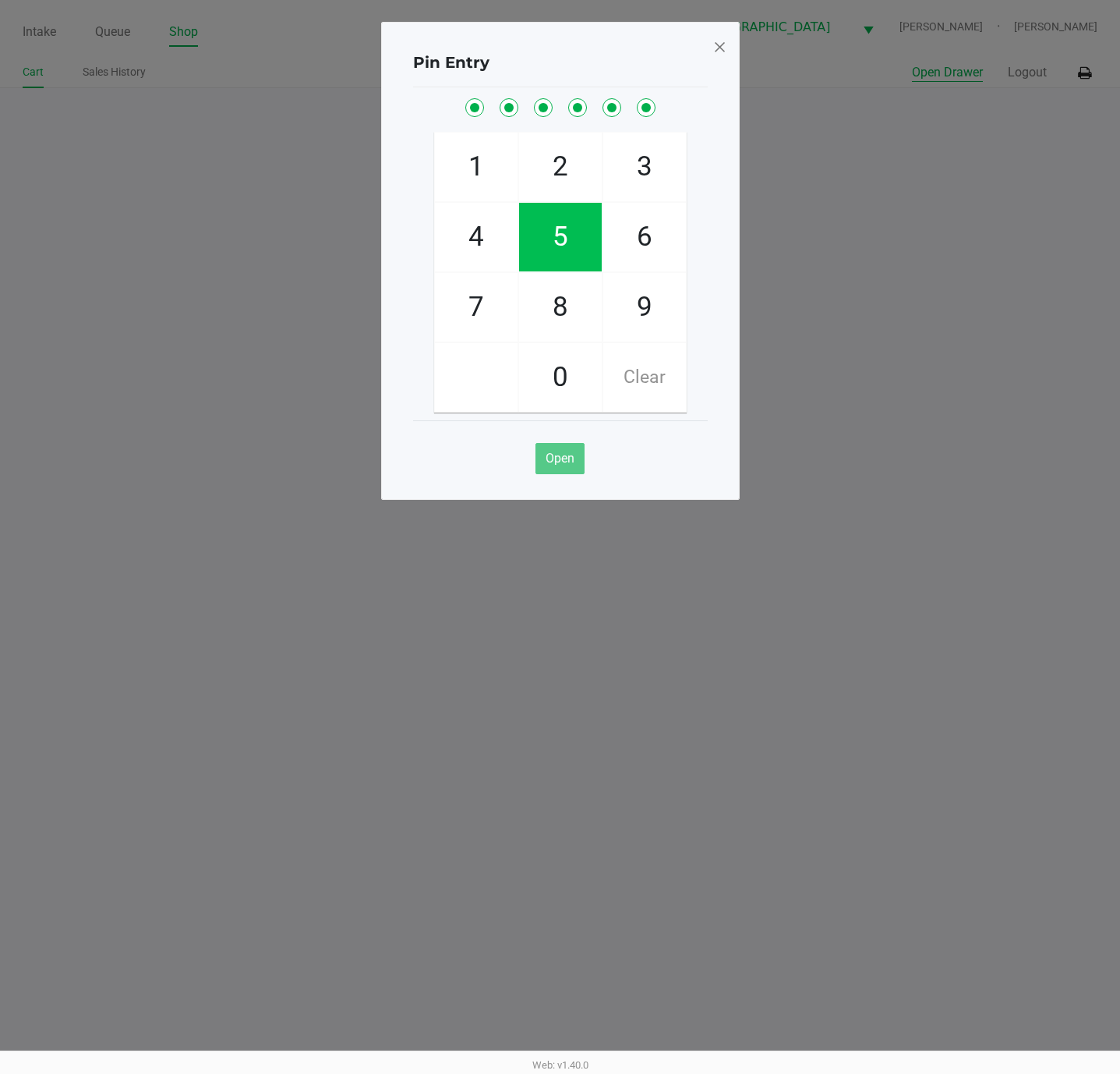
checkbox input "true"
click at [718, 50] on span at bounding box center [719, 46] width 14 height 25
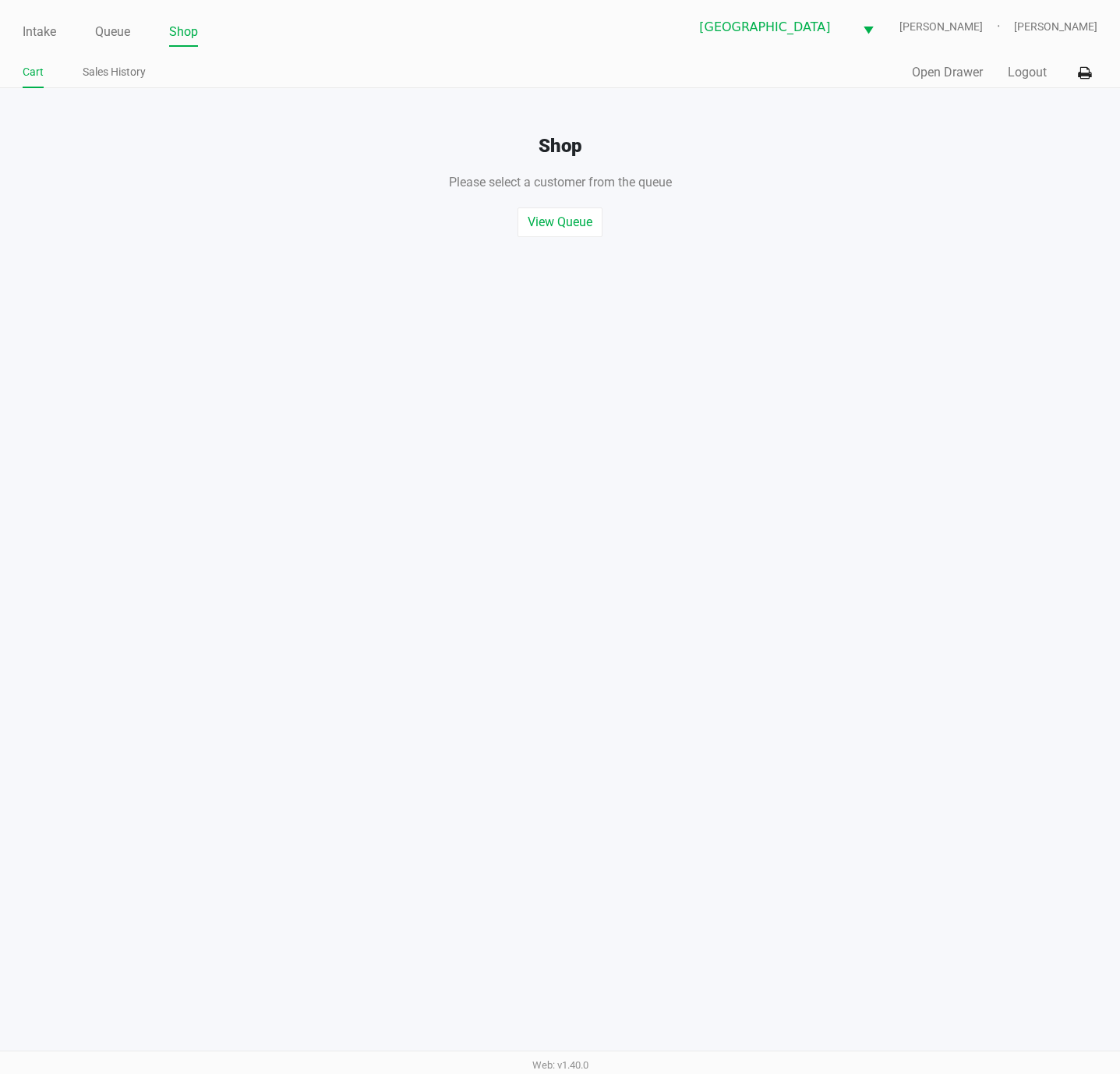
click at [14, 30] on div "Intake Queue Shop Port St. Lucie WC ED-EDD-EDDY Michelle Evans Cart Sales Histo…" at bounding box center [560, 44] width 1120 height 88
click at [40, 33] on link "Intake" at bounding box center [39, 31] width 34 height 21
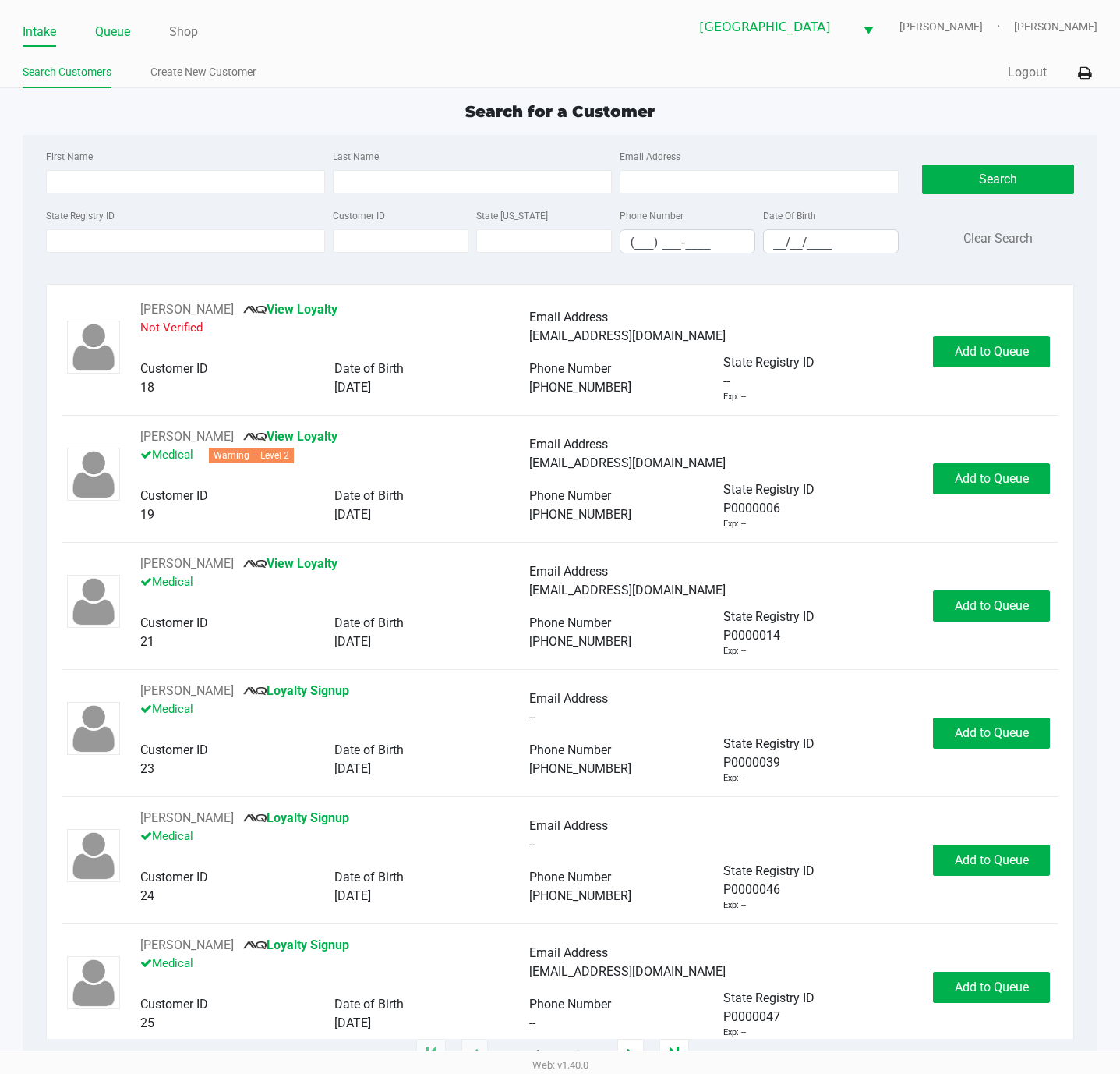
click at [127, 26] on link "Queue" at bounding box center [113, 31] width 35 height 21
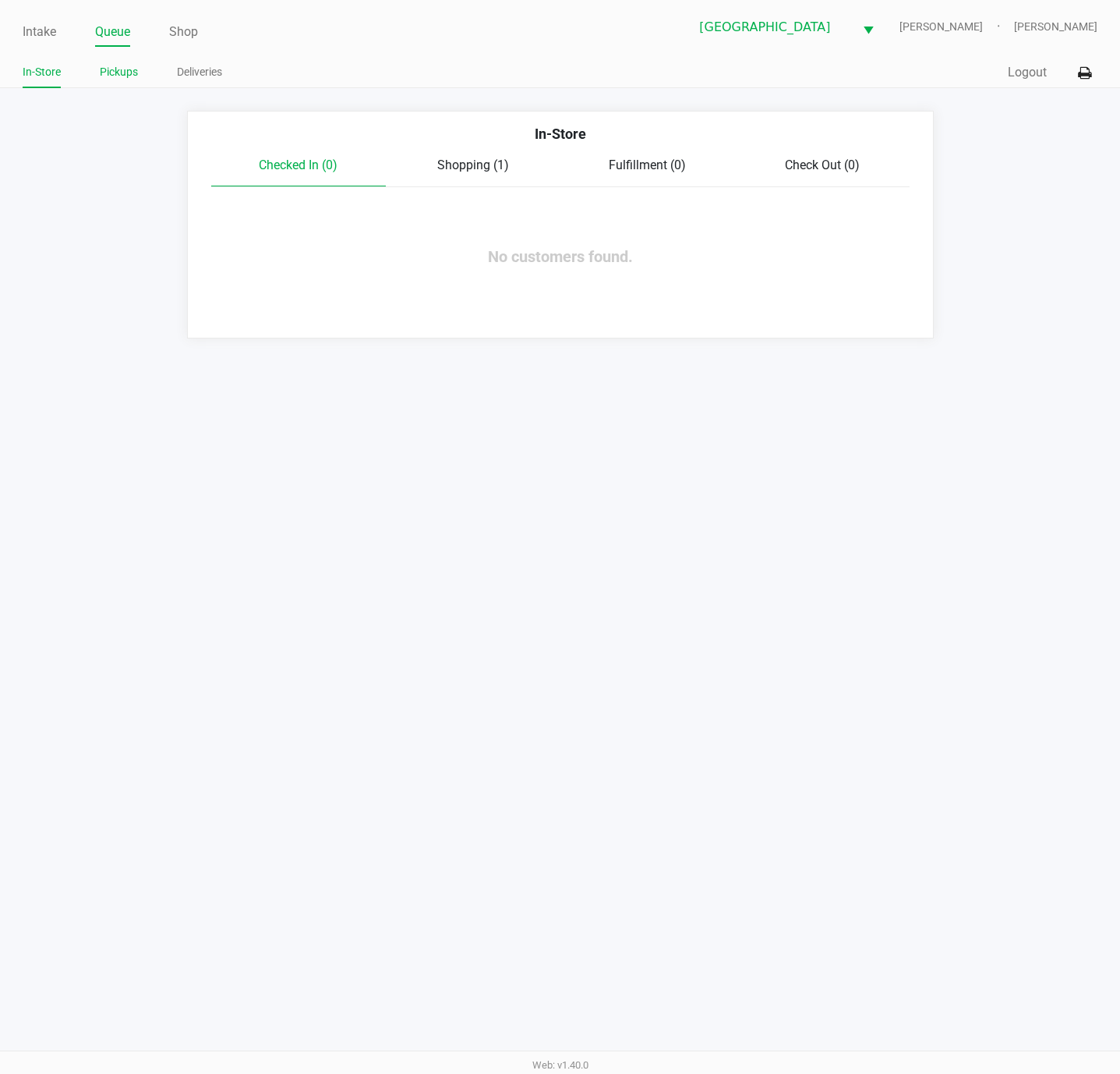
click at [122, 71] on link "Pickups" at bounding box center [119, 72] width 38 height 20
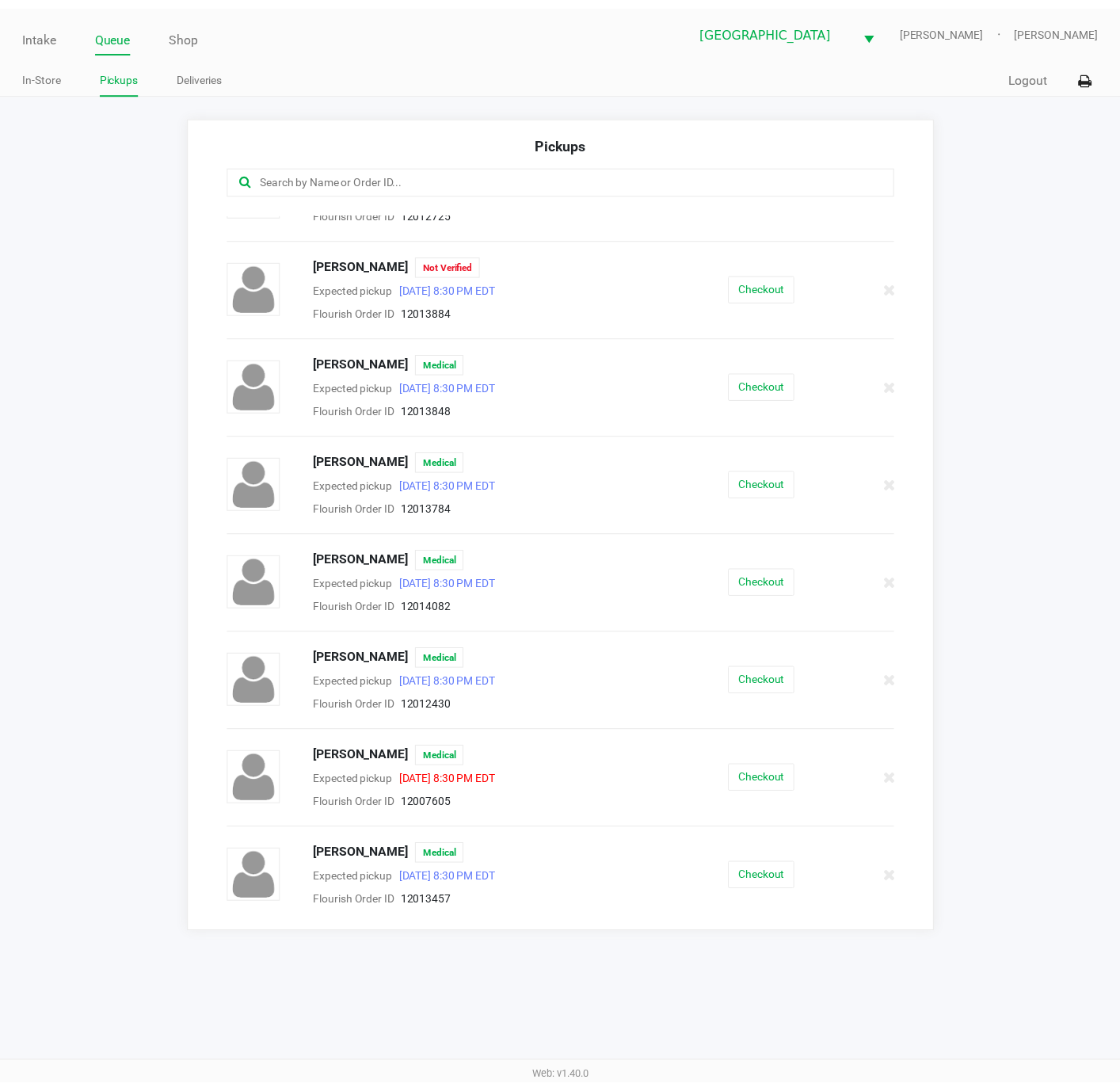
scroll to position [1544, 0]
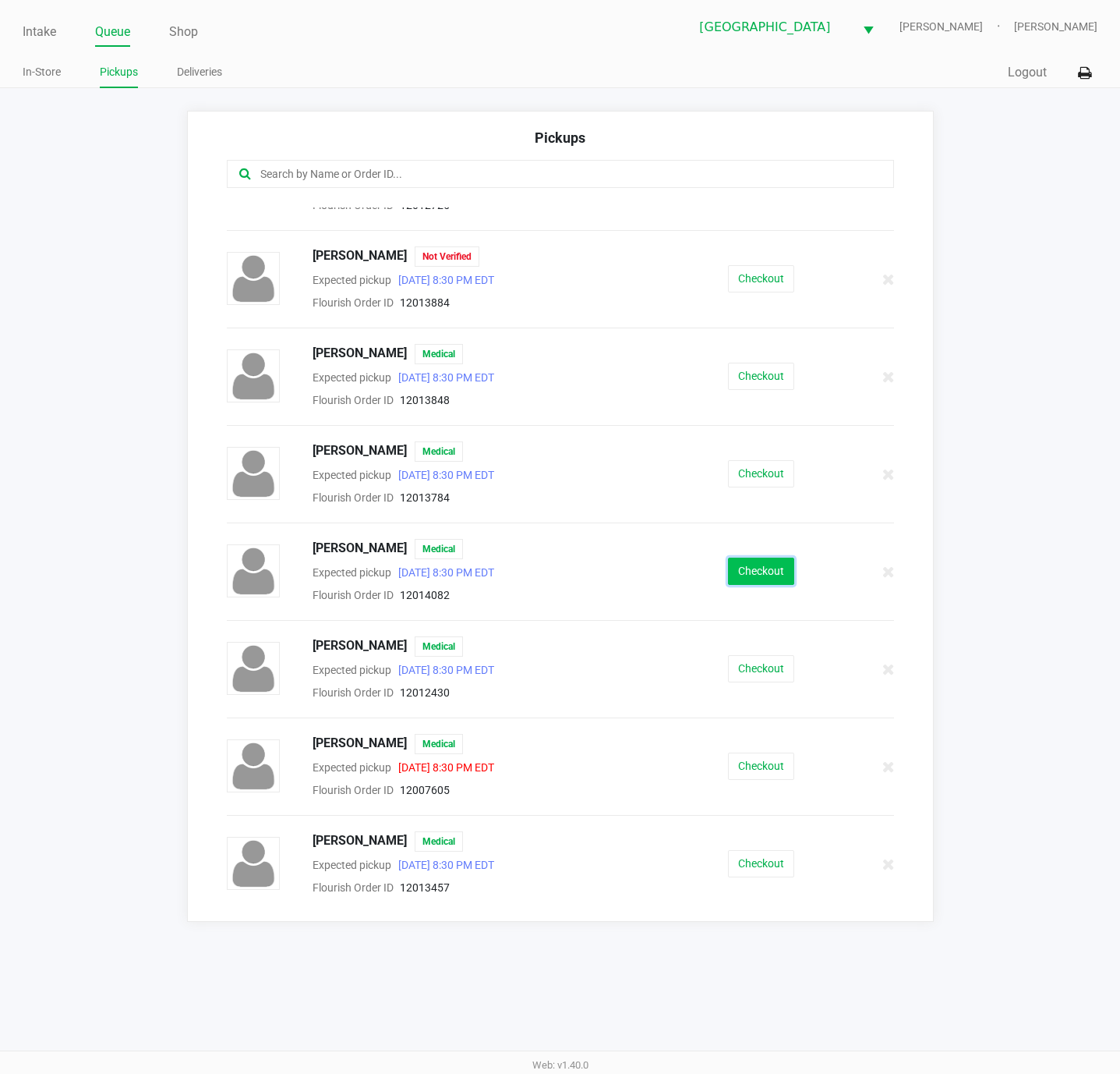
click at [753, 585] on button "Checkout" at bounding box center [761, 571] width 66 height 28
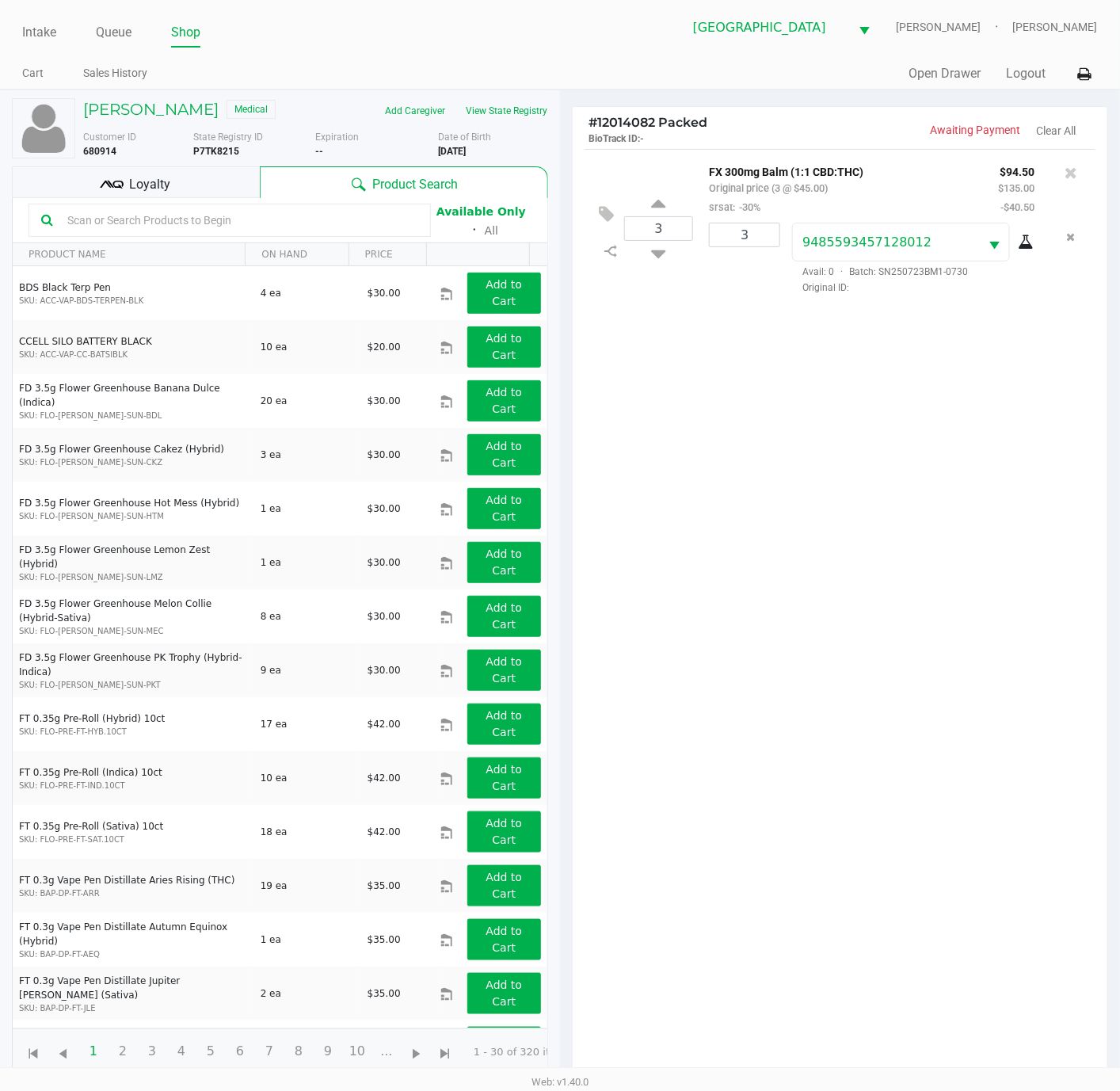
click at [185, 183] on div "Loyalty" at bounding box center [136, 182] width 248 height 31
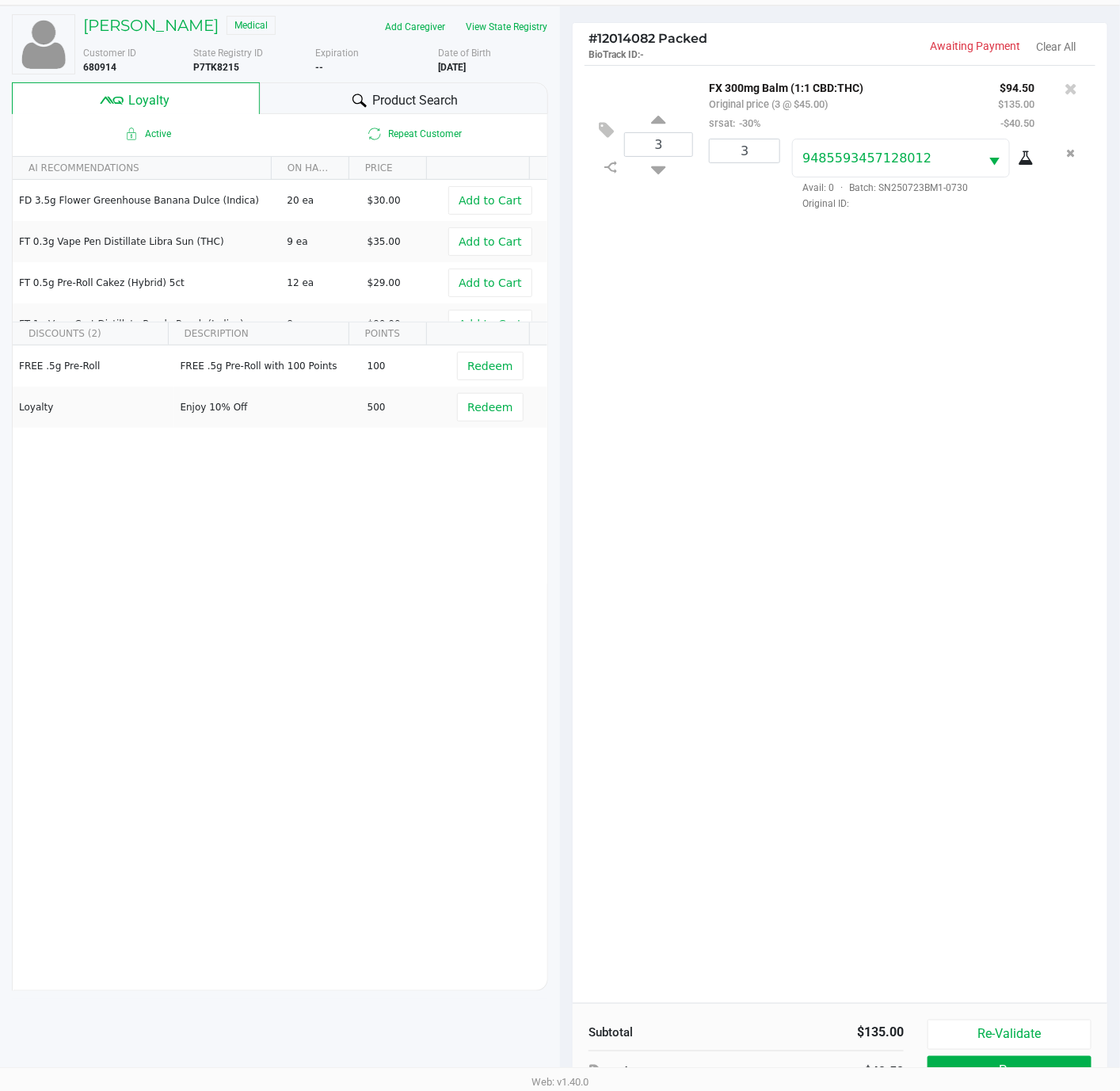
scroll to position [195, 0]
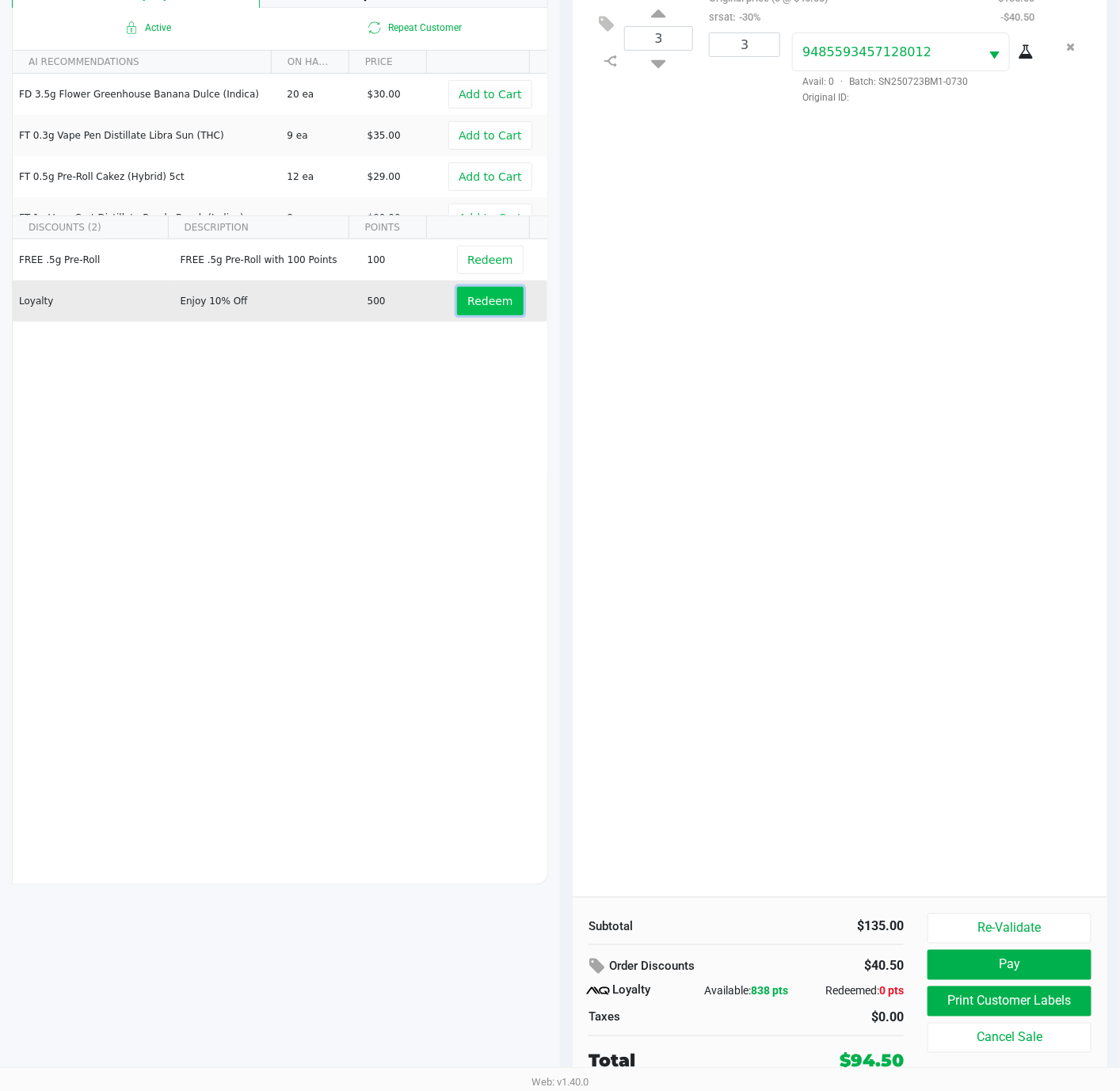
click at [467, 312] on button "Redeem" at bounding box center [489, 300] width 66 height 29
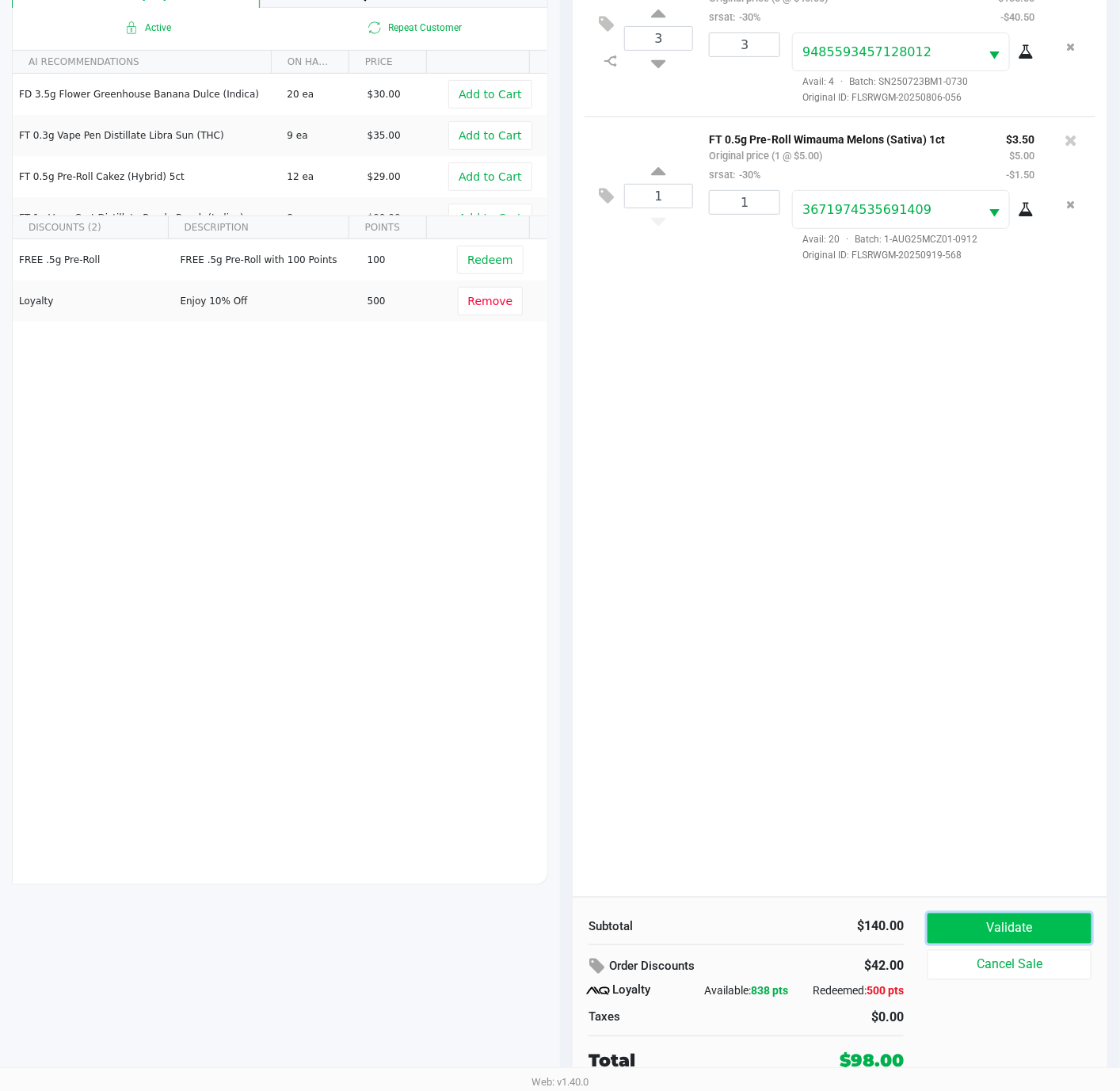
click at [1003, 936] on button "Validate" at bounding box center [1010, 928] width 164 height 30
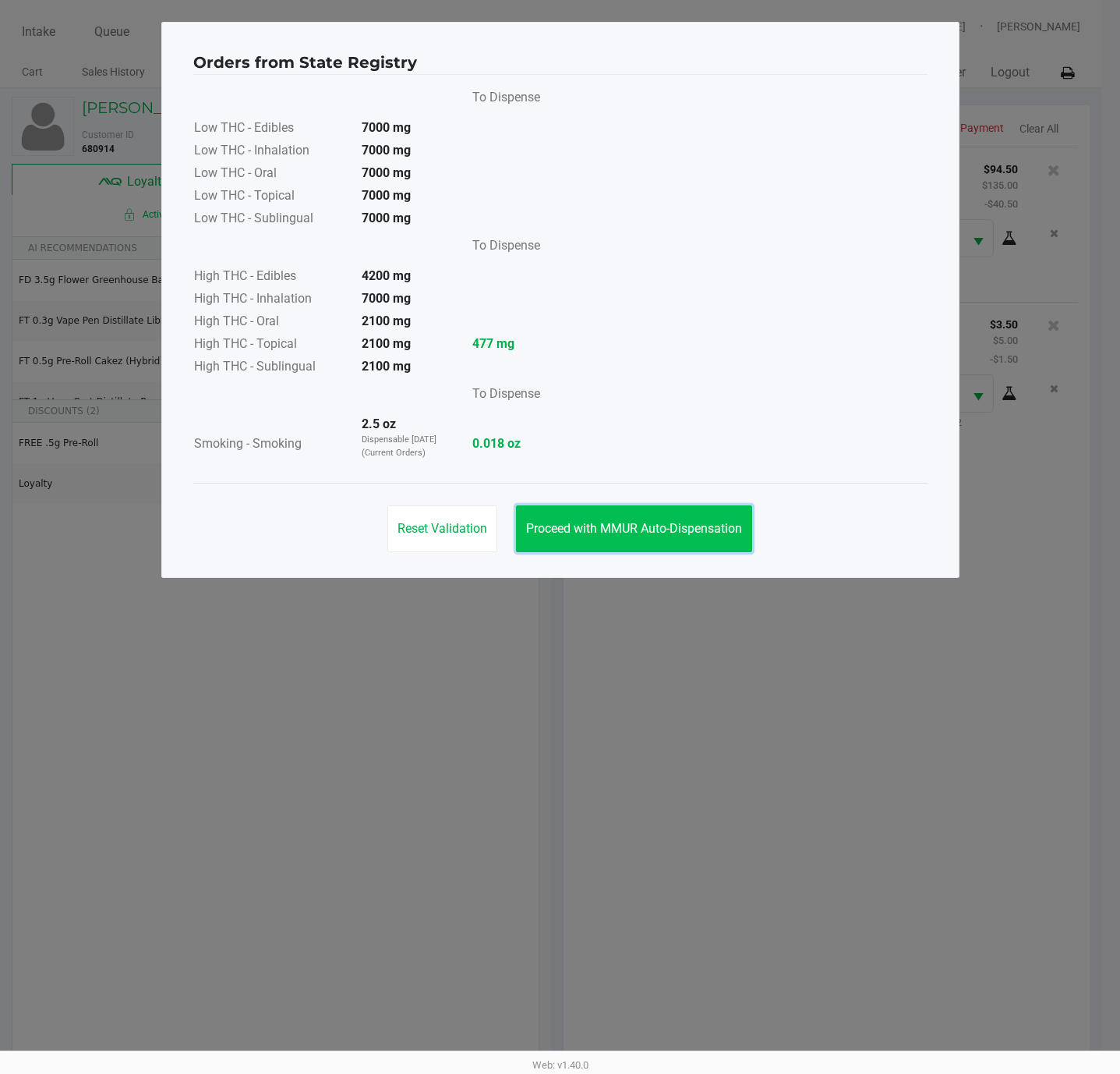
click at [599, 526] on span "Proceed with MMUR Auto-Dispensation" at bounding box center [633, 528] width 216 height 15
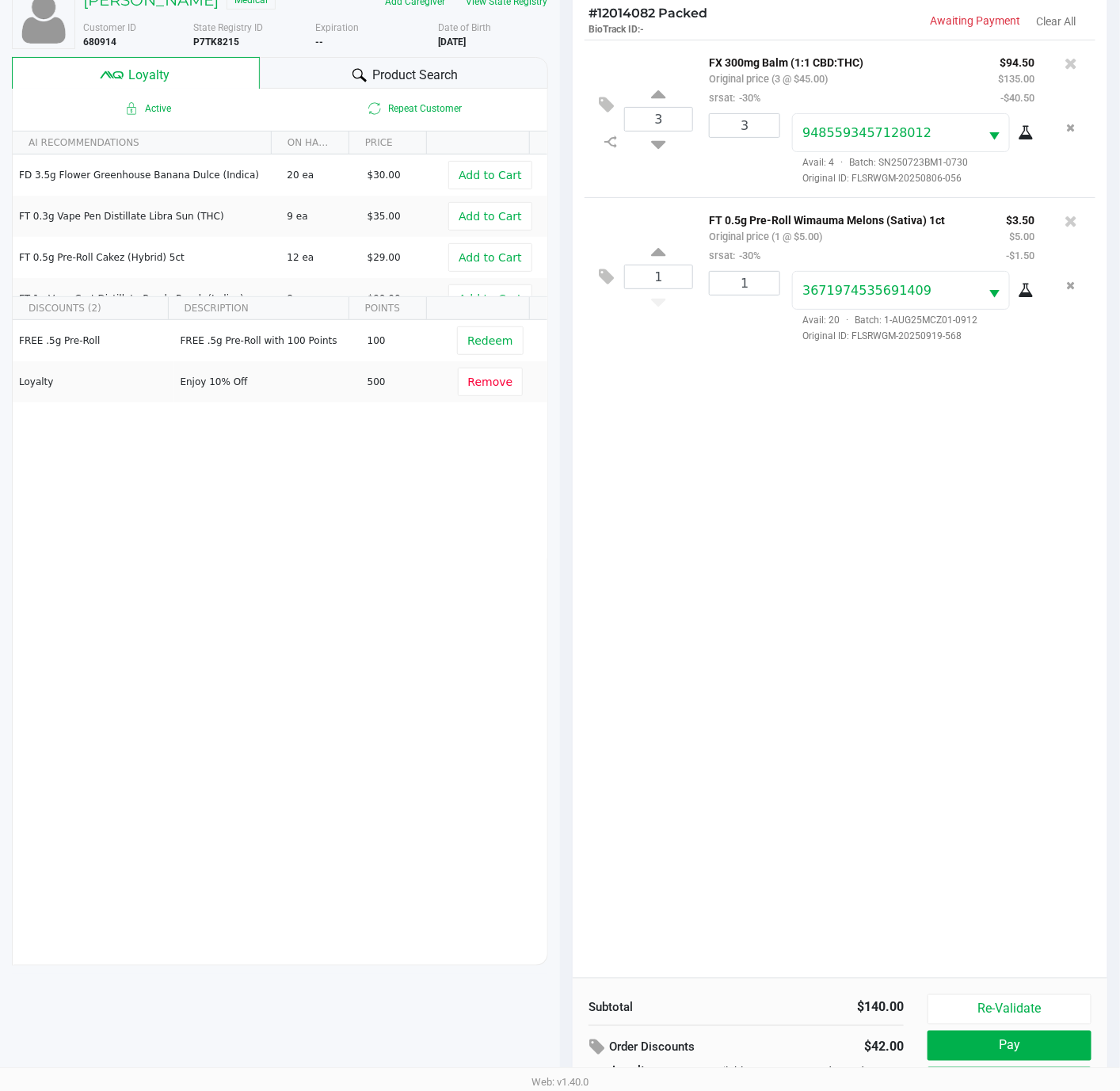
scroll to position [195, 0]
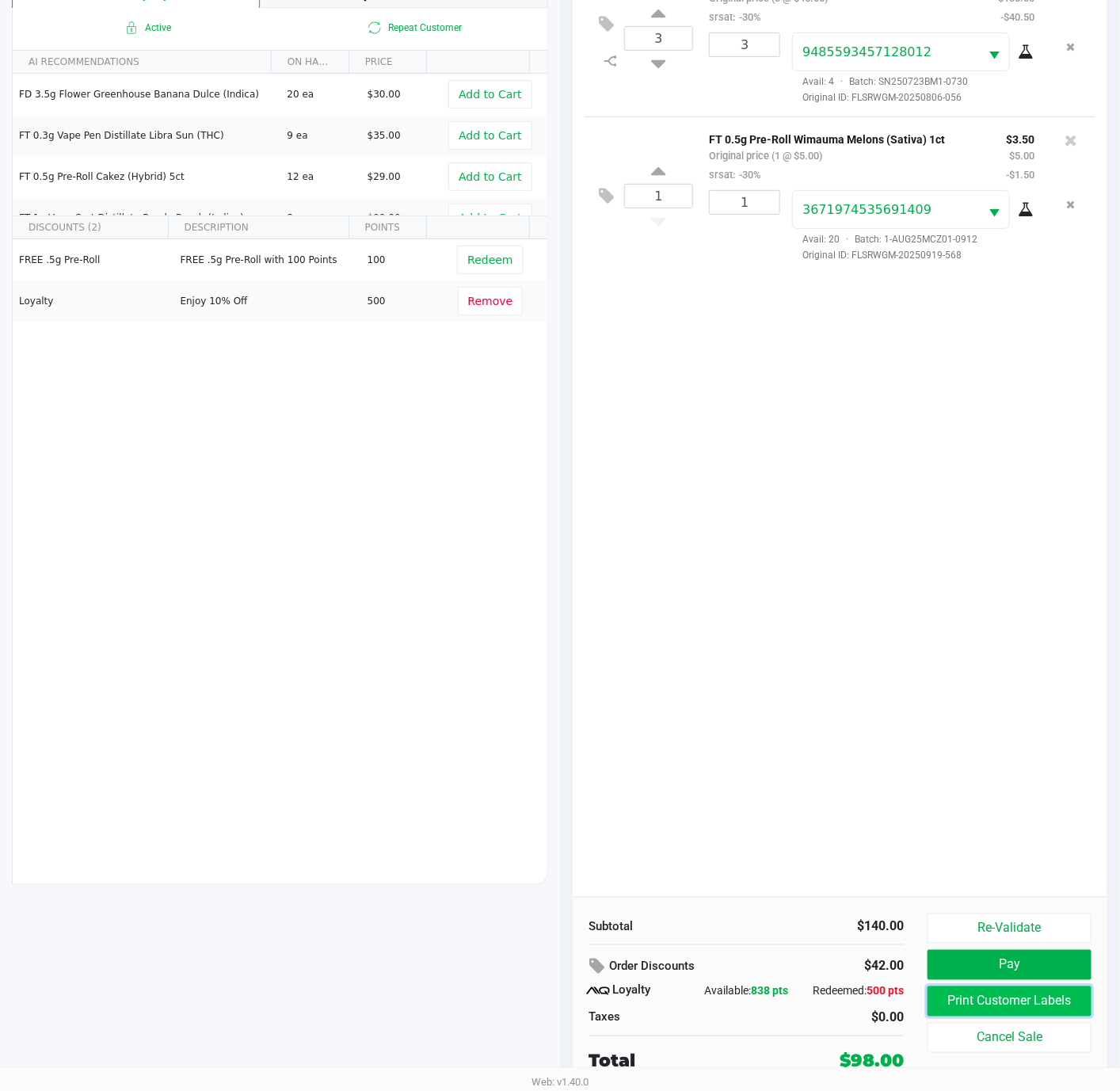
click at [1015, 998] on button "Print Customer Labels" at bounding box center [1010, 1001] width 164 height 30
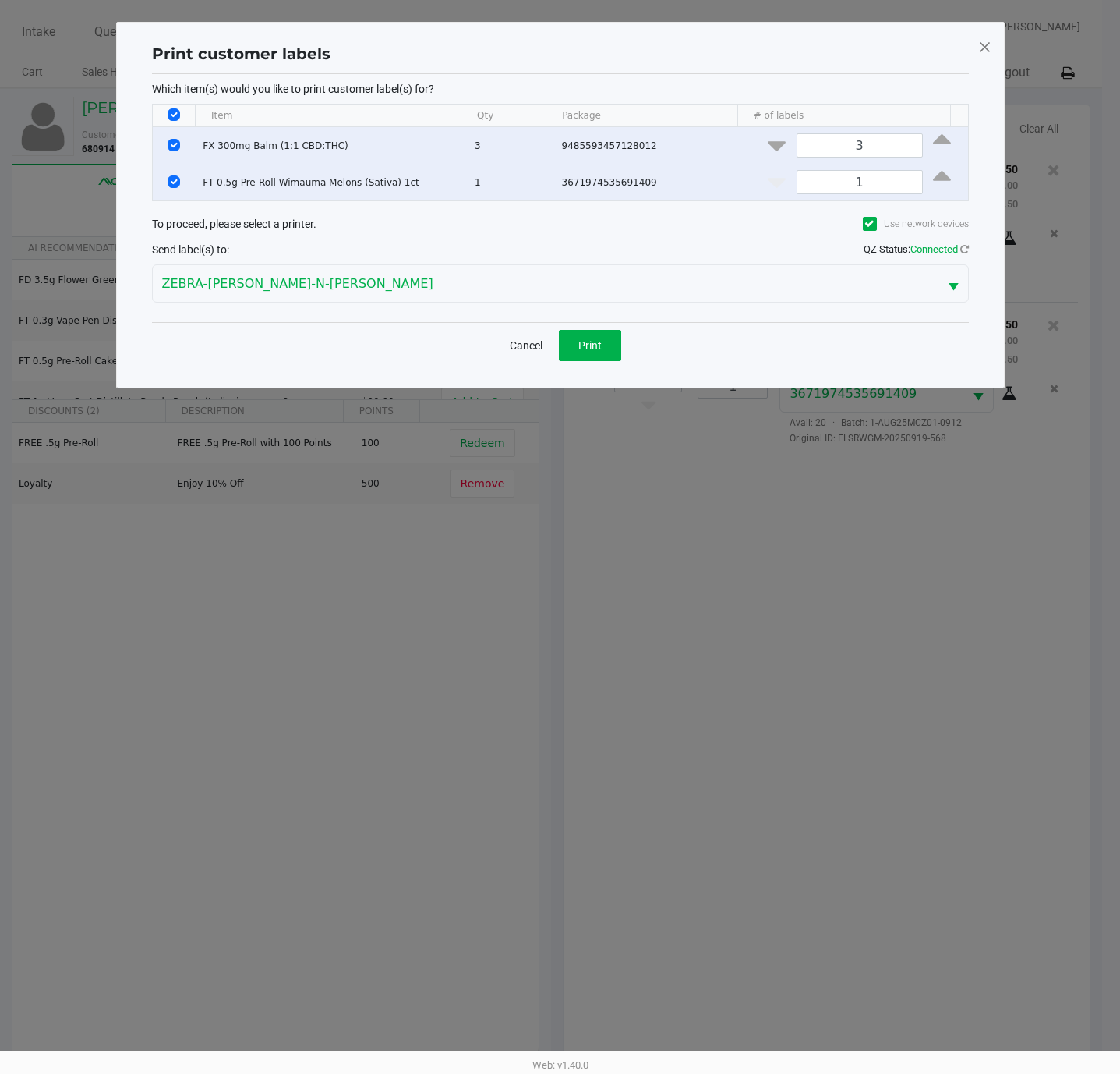
click at [171, 118] on input "Select All Rows" at bounding box center [174, 114] width 13 height 13
checkbox input "false"
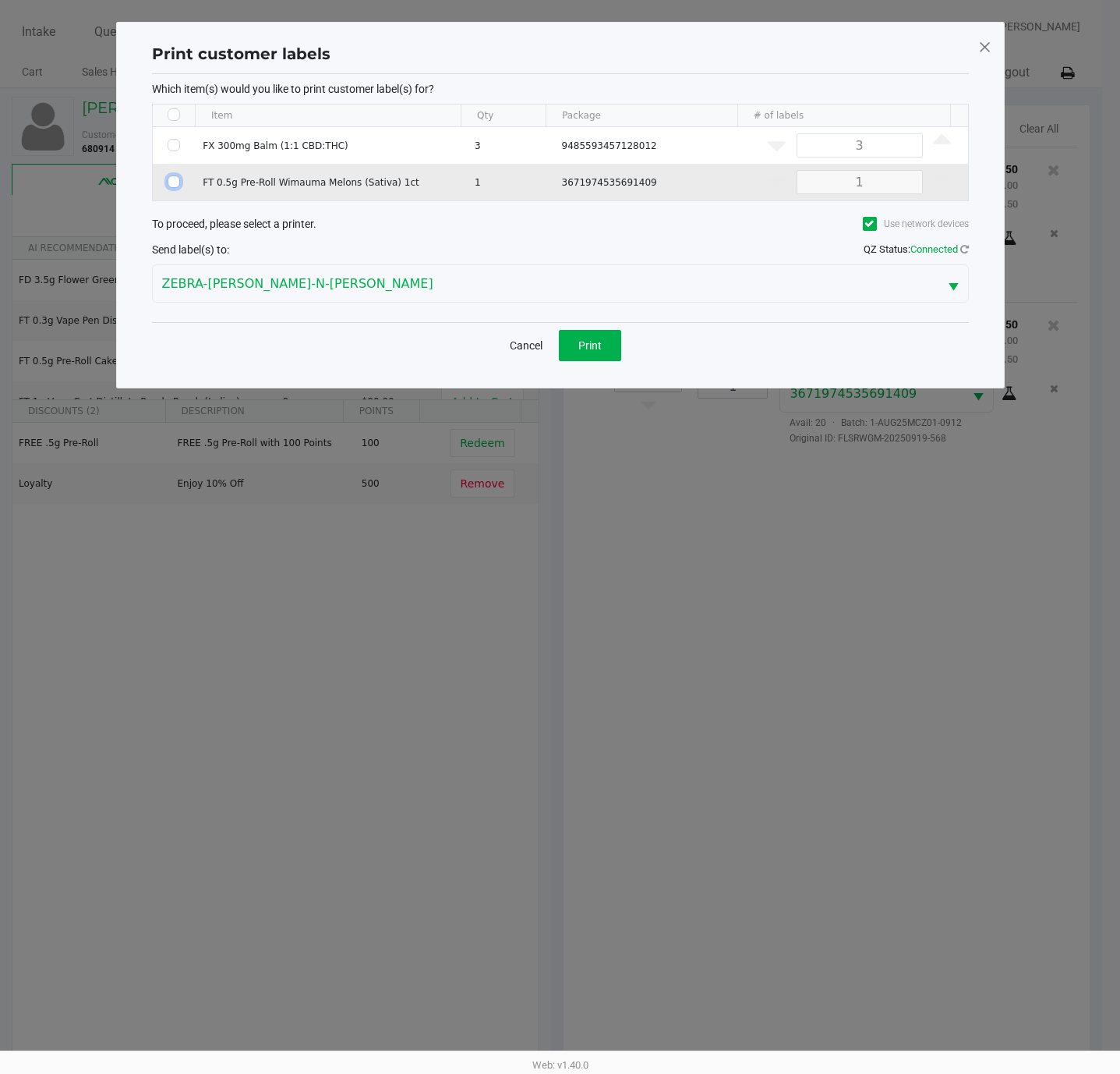
click at [176, 183] on input "Select Row" at bounding box center [174, 181] width 13 height 13
checkbox input "true"
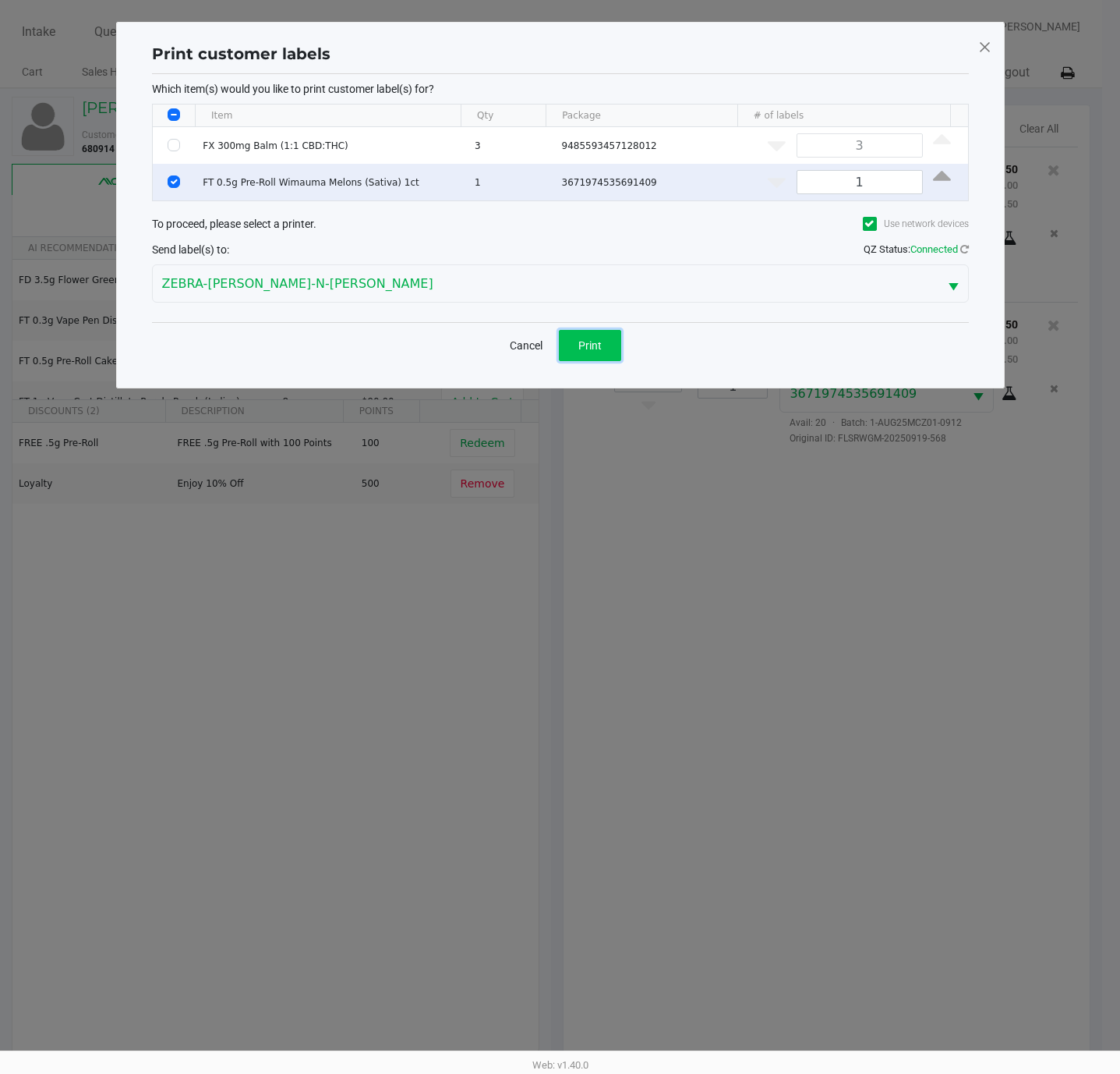
click at [582, 354] on button "Print" at bounding box center [590, 346] width 63 height 31
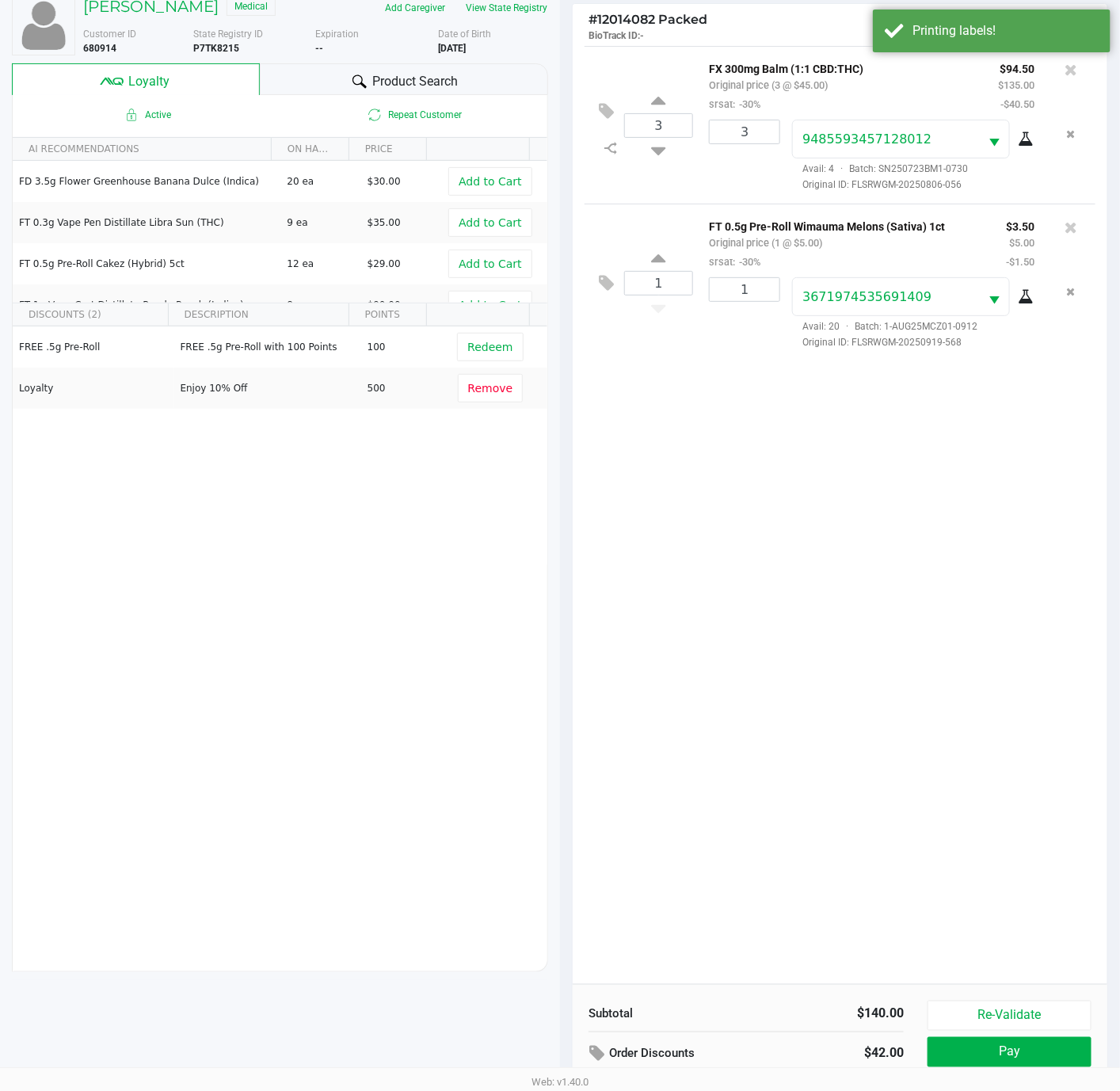
scroll to position [195, 0]
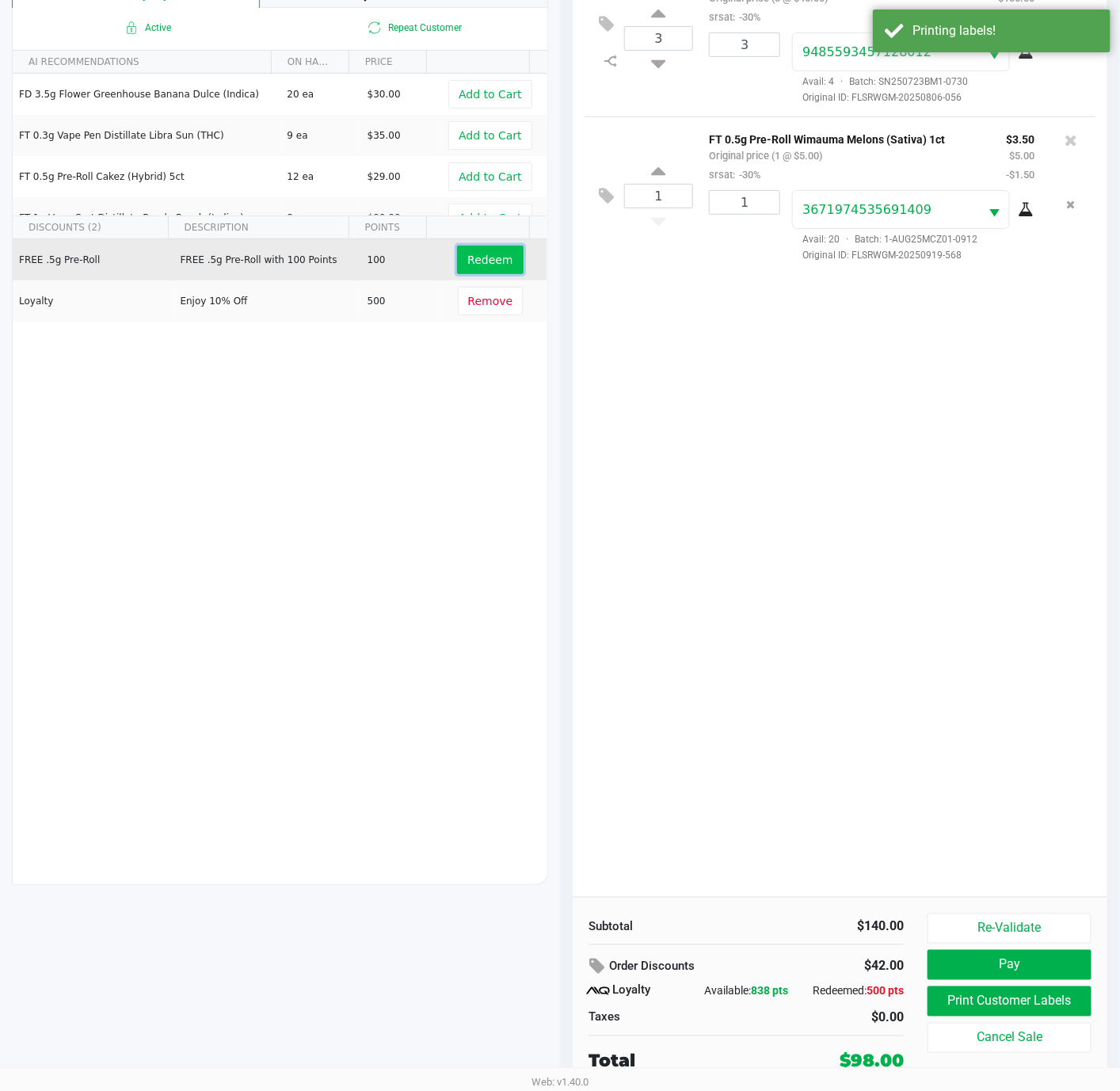
click at [476, 264] on span "Redeem" at bounding box center [490, 259] width 45 height 13
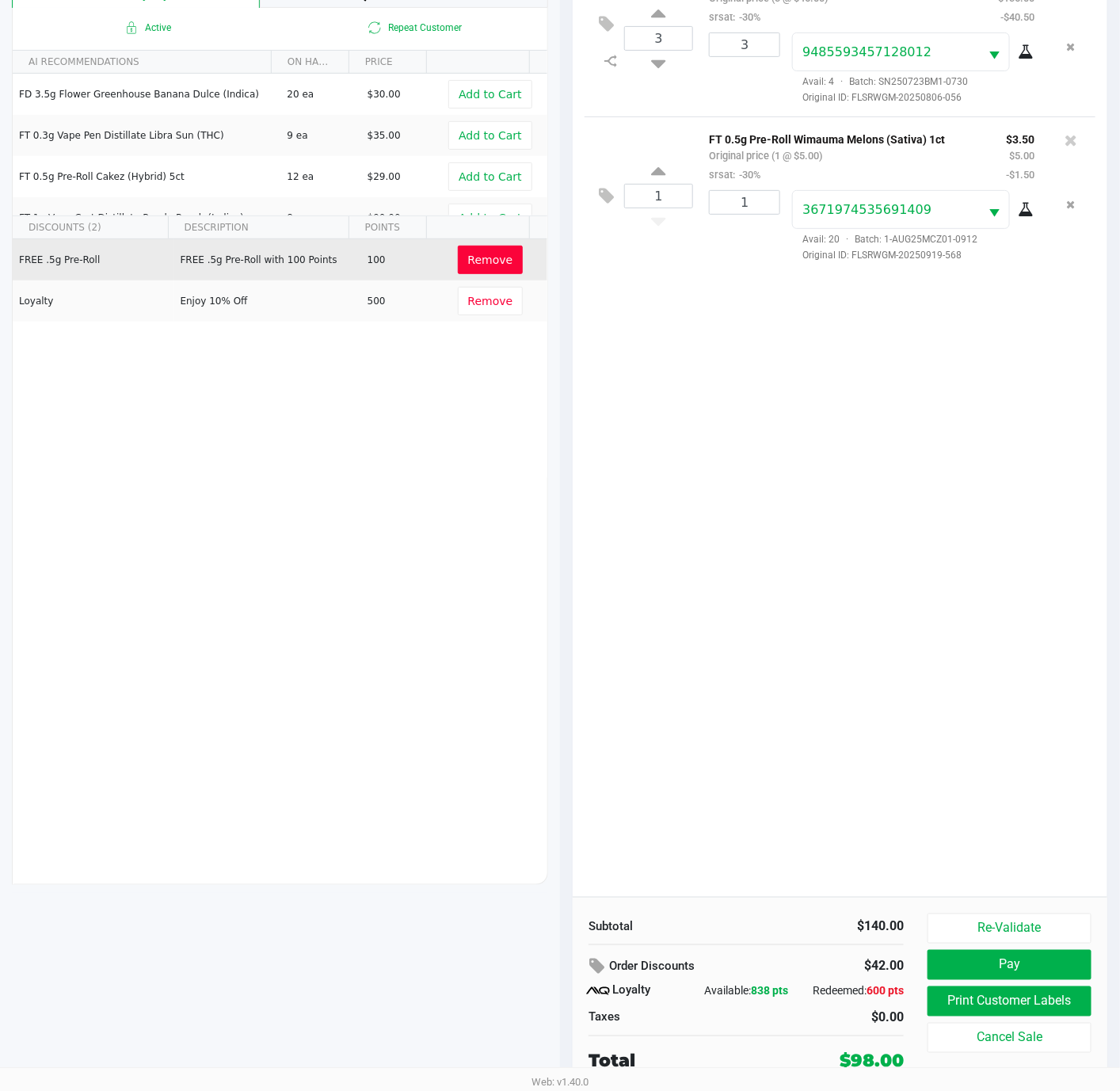
scroll to position [0, 0]
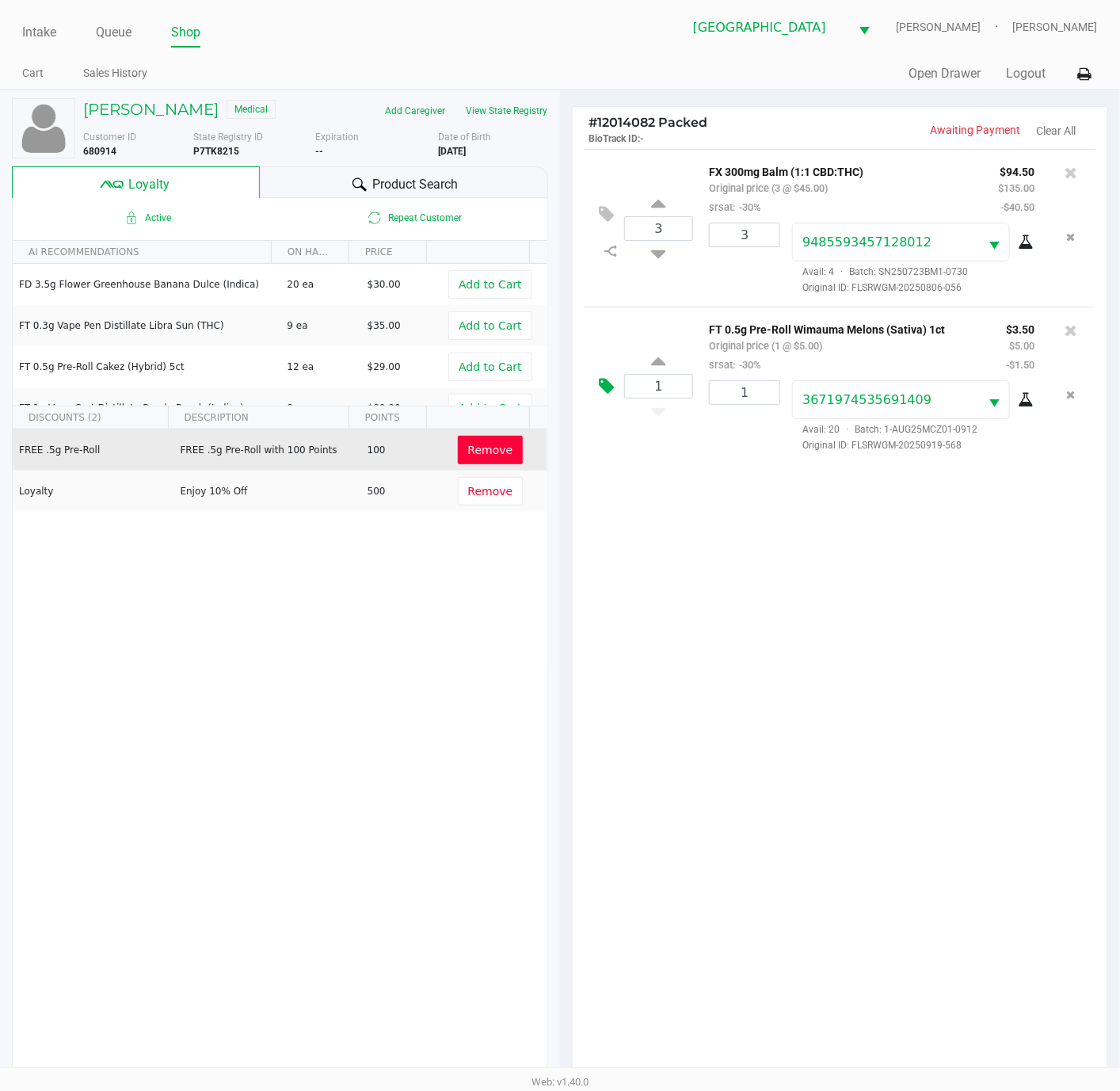
click at [609, 390] on icon at bounding box center [605, 386] width 15 height 18
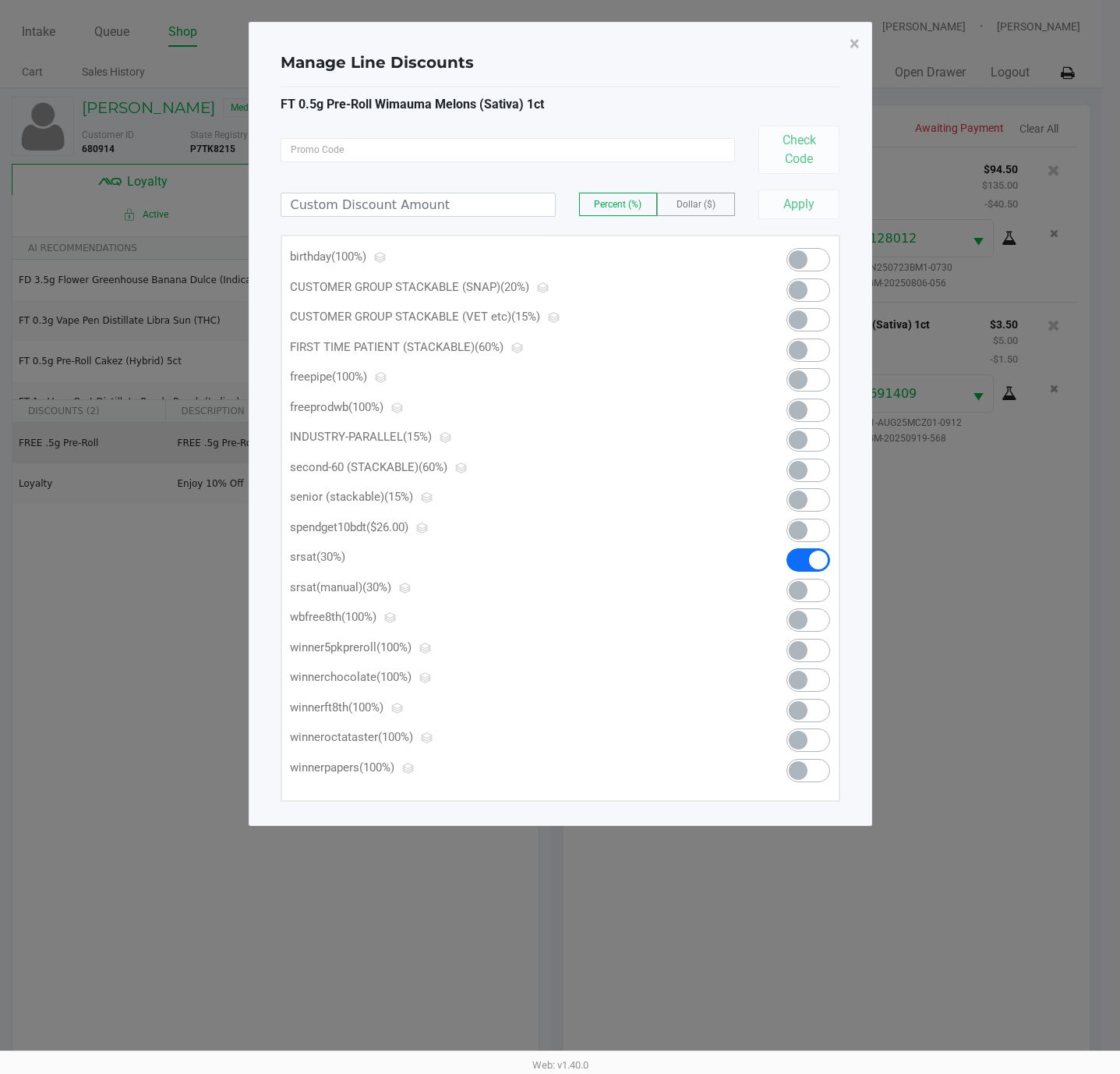
click at [795, 595] on span at bounding box center [799, 591] width 19 height 19
click at [851, 38] on span "×" at bounding box center [854, 43] width 10 height 21
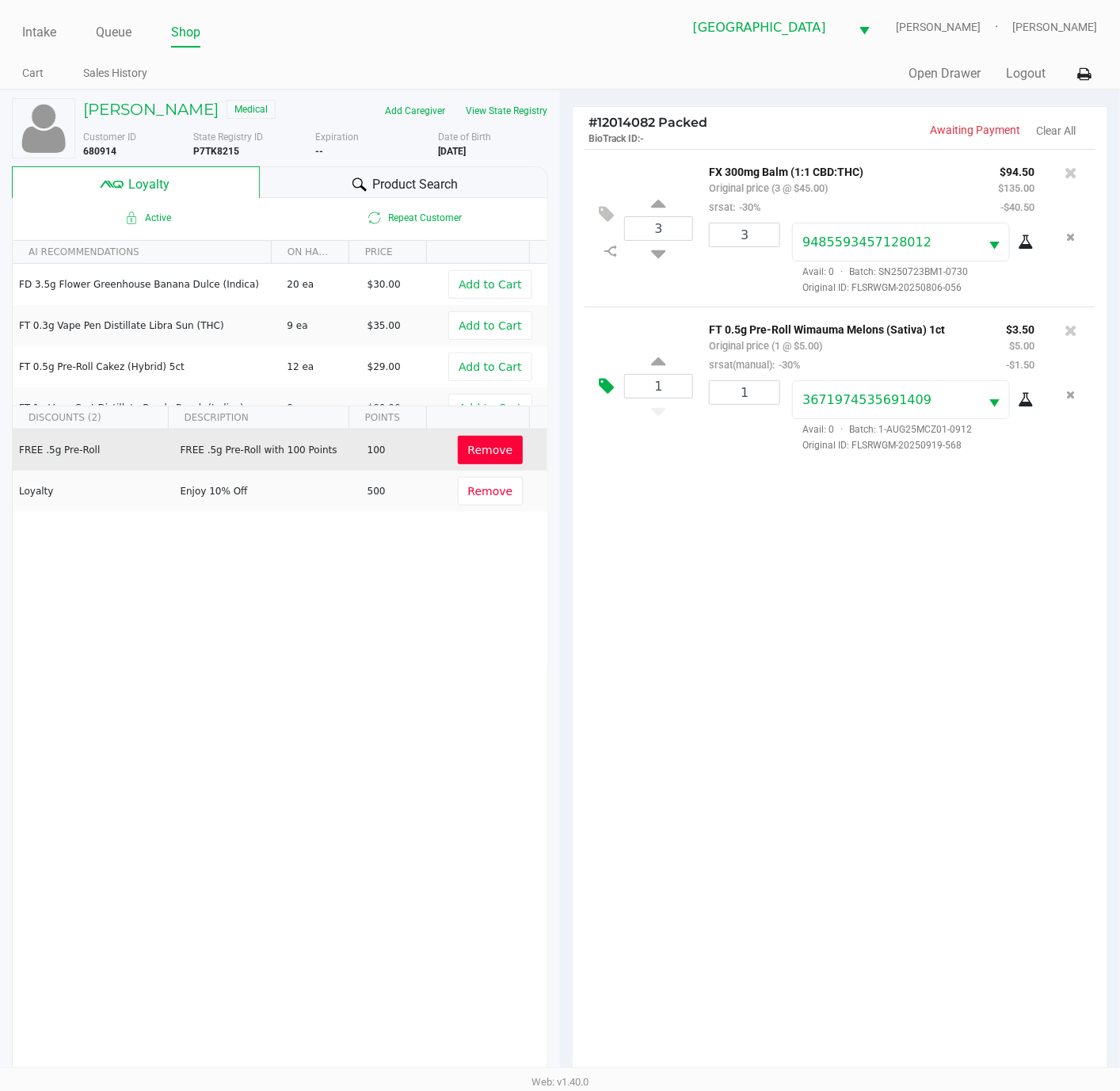
click at [611, 390] on icon at bounding box center [605, 386] width 15 height 18
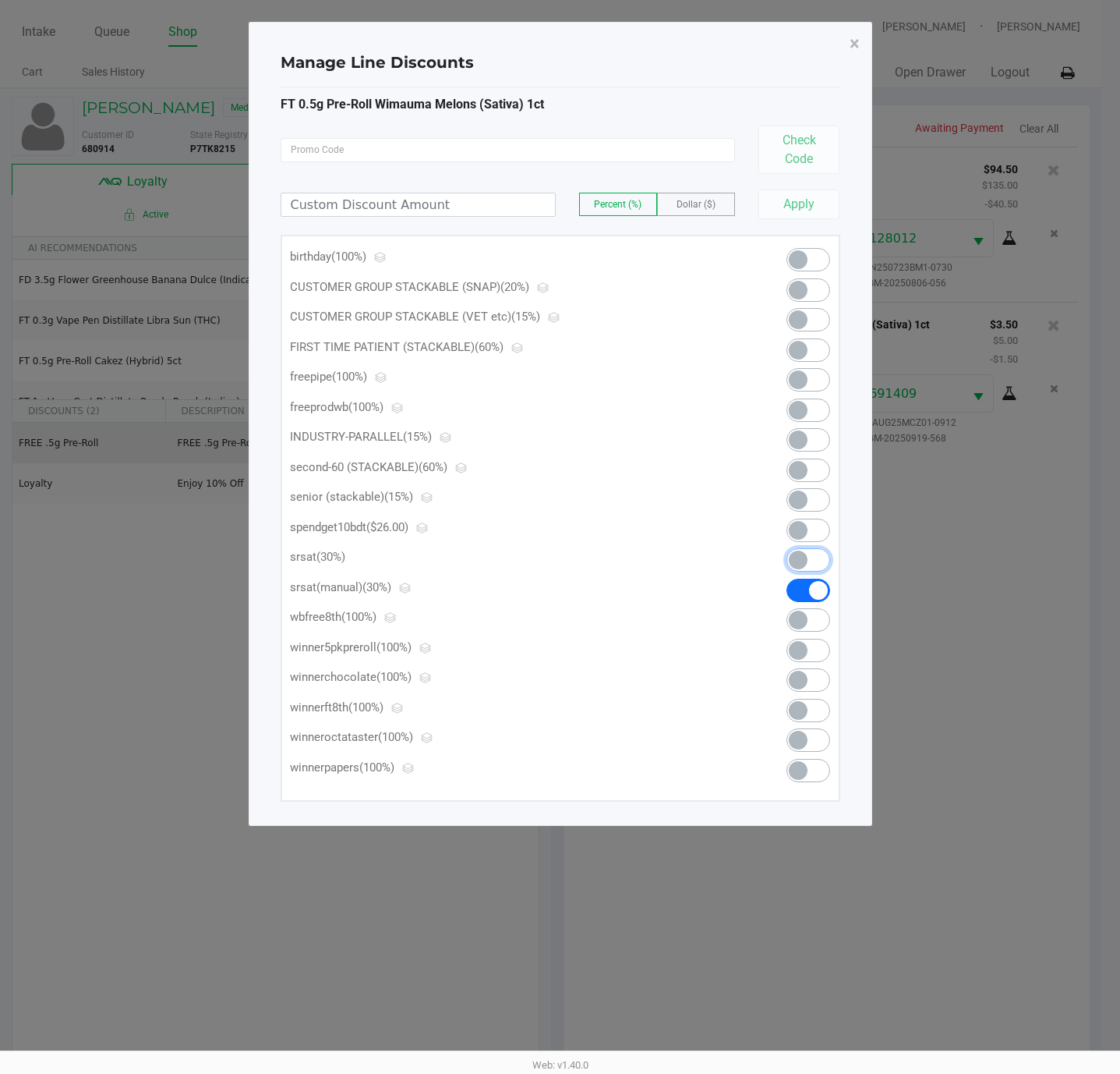
click at [821, 559] on span at bounding box center [808, 559] width 44 height 23
click at [854, 46] on span "×" at bounding box center [854, 43] width 10 height 21
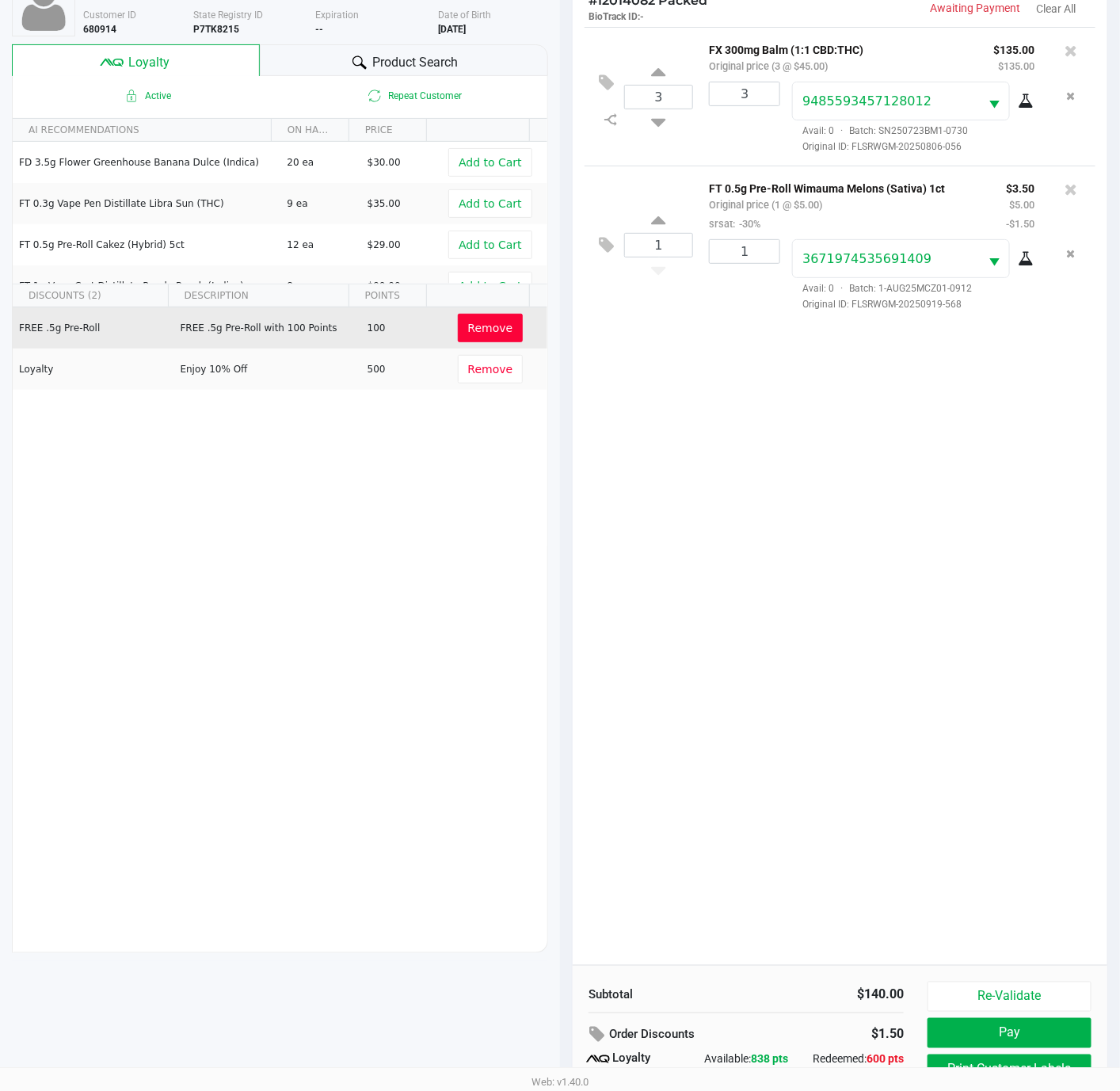
scroll to position [195, 0]
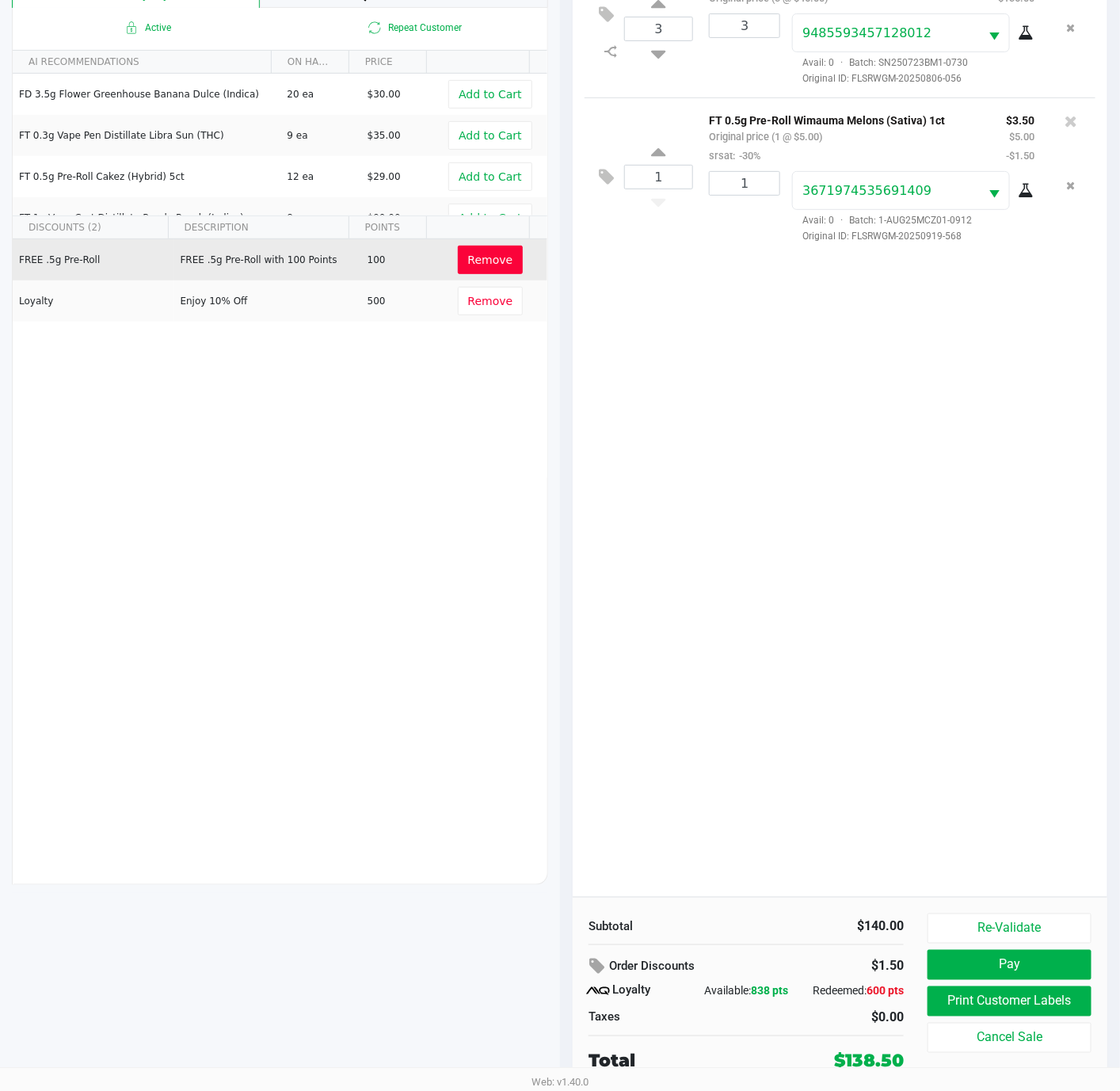
click at [471, 266] on button "Remove" at bounding box center [490, 259] width 66 height 29
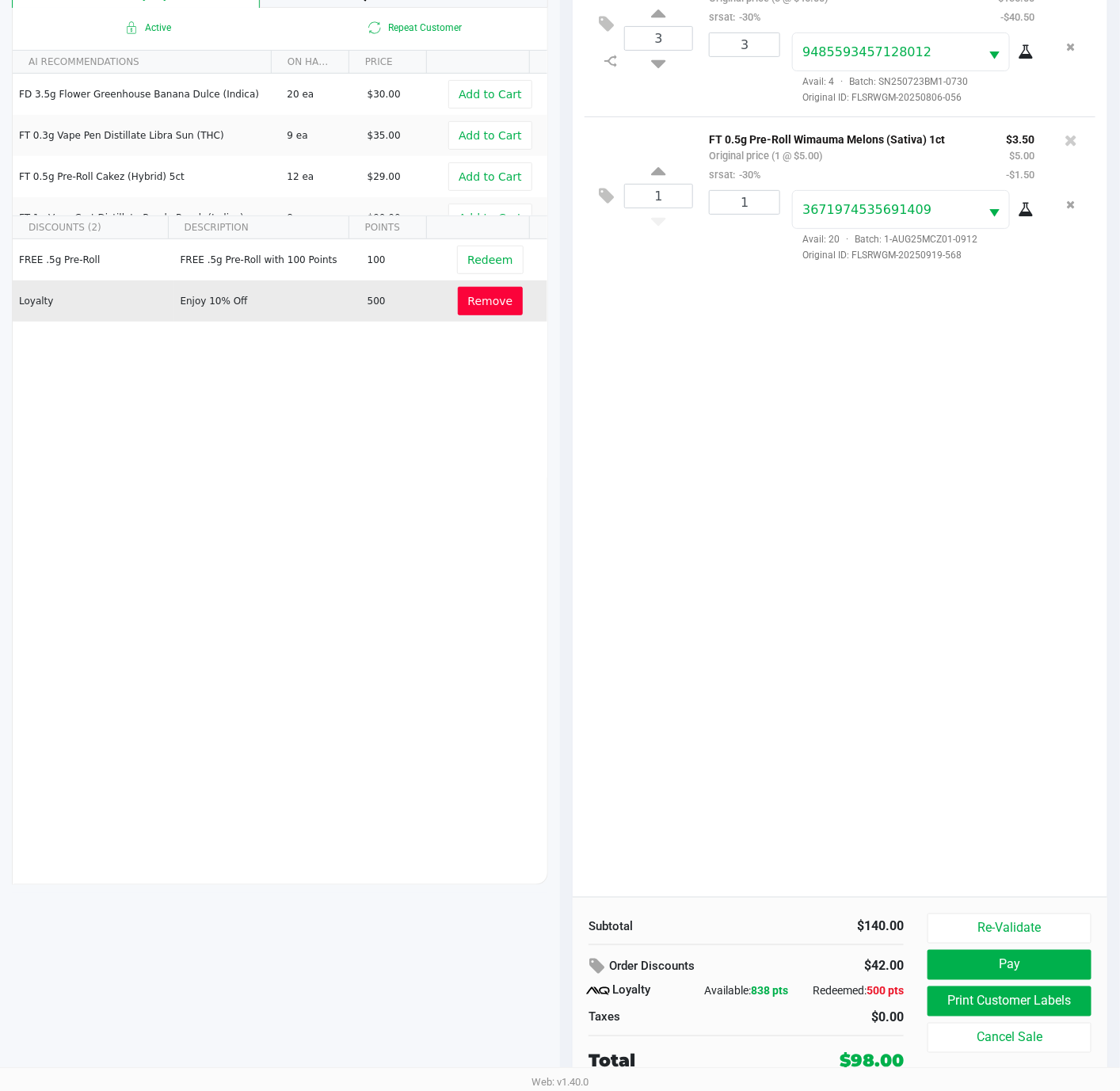
click at [482, 298] on span "Remove" at bounding box center [491, 300] width 45 height 13
click at [468, 304] on span "Redeem" at bounding box center [490, 300] width 45 height 13
click at [591, 961] on icon at bounding box center [599, 966] width 19 height 18
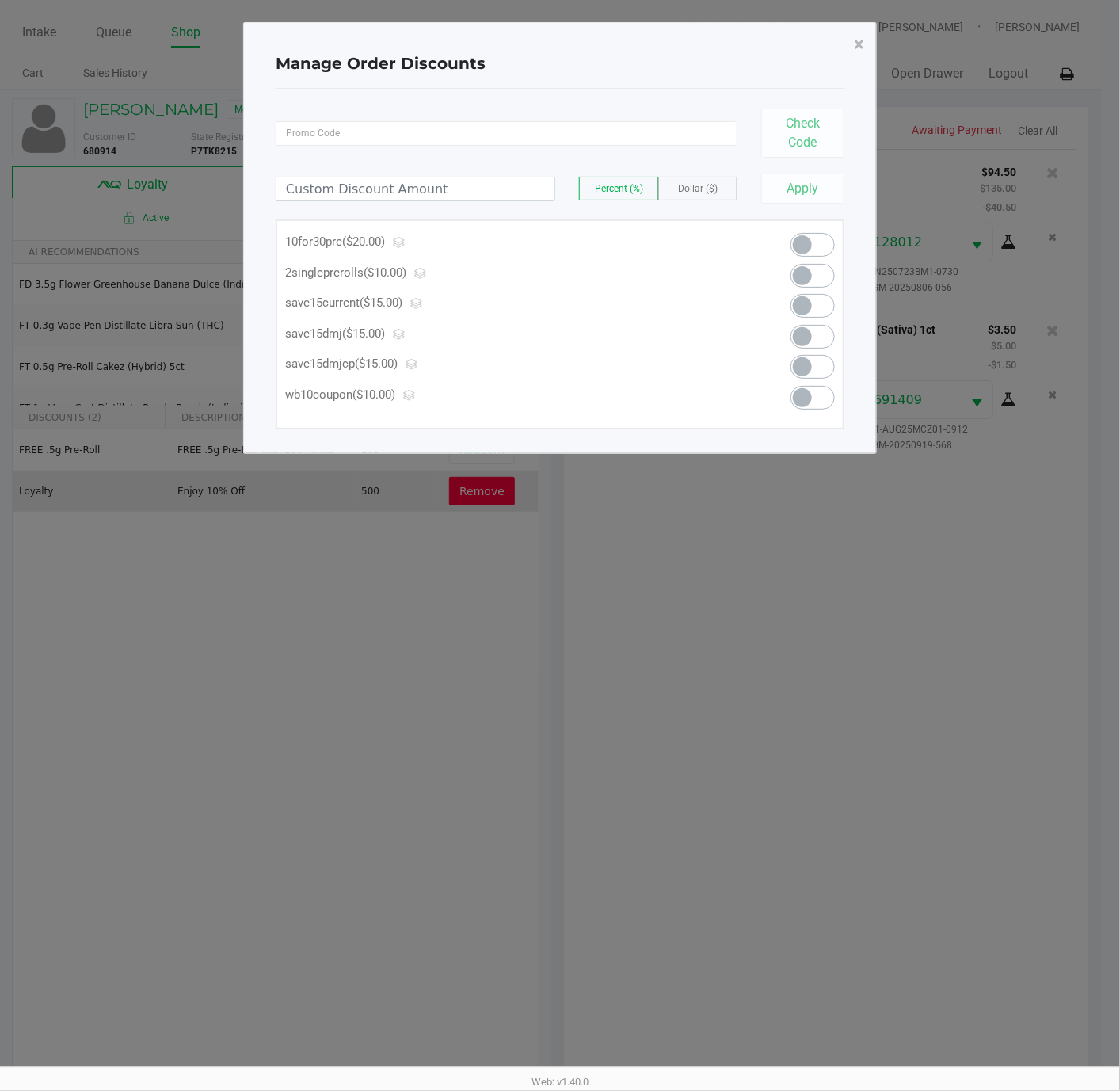
scroll to position [0, 0]
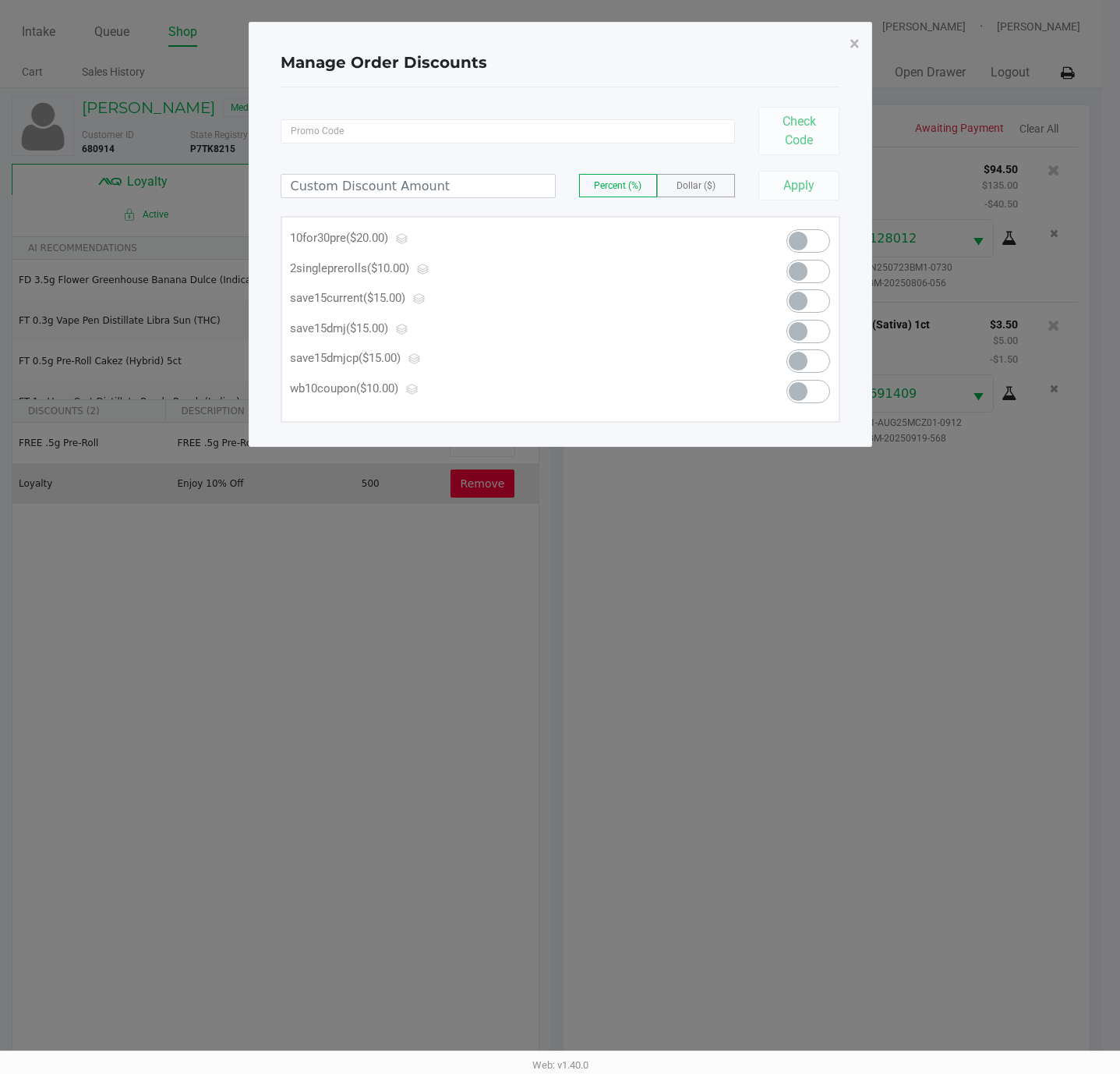
click at [723, 188] on label "Dollar ($)" at bounding box center [695, 185] width 77 height 21
click at [513, 185] on input at bounding box center [418, 186] width 273 height 22
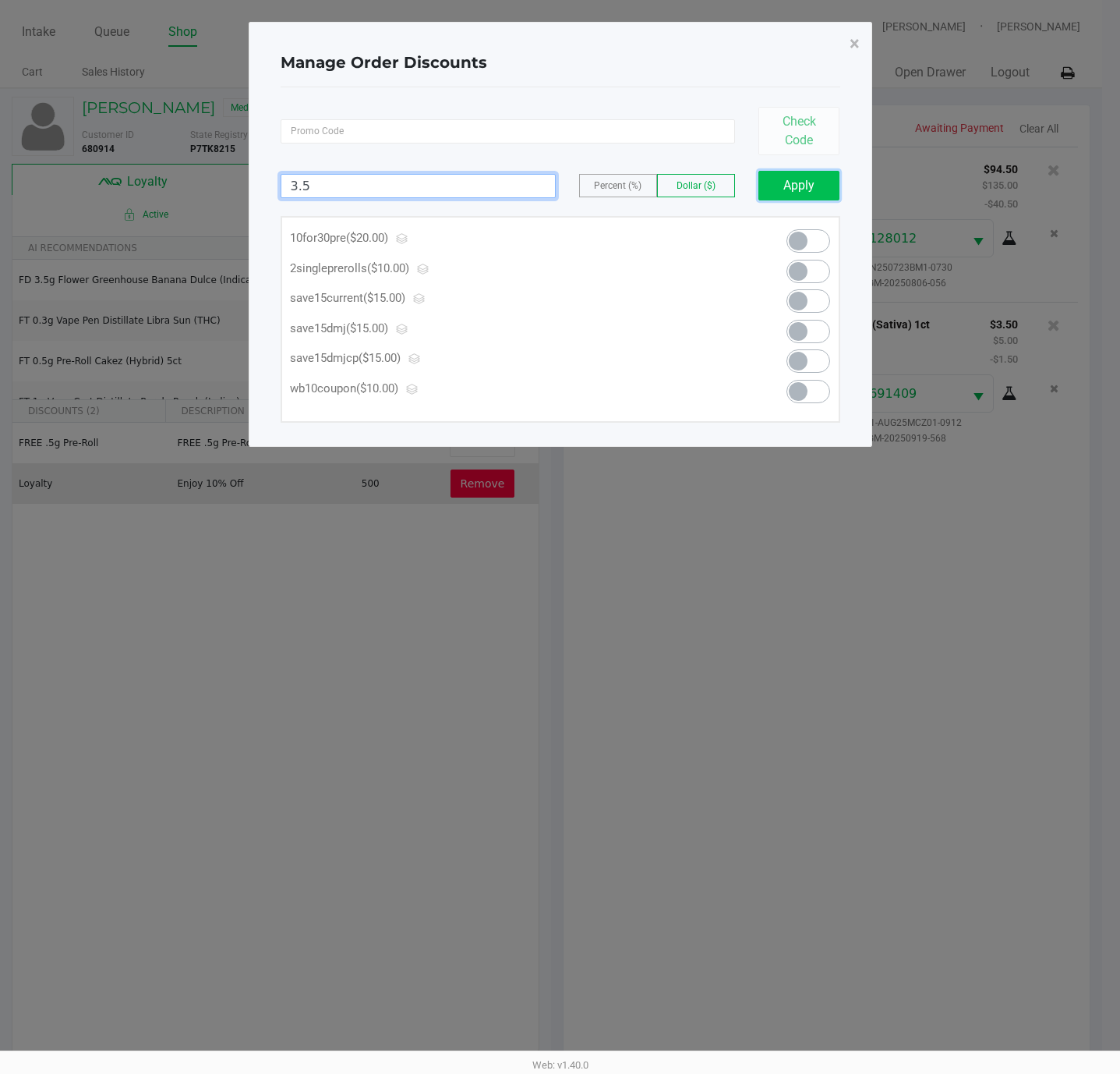
type input "3.50"
click at [786, 186] on button "Apply" at bounding box center [799, 186] width 82 height 29
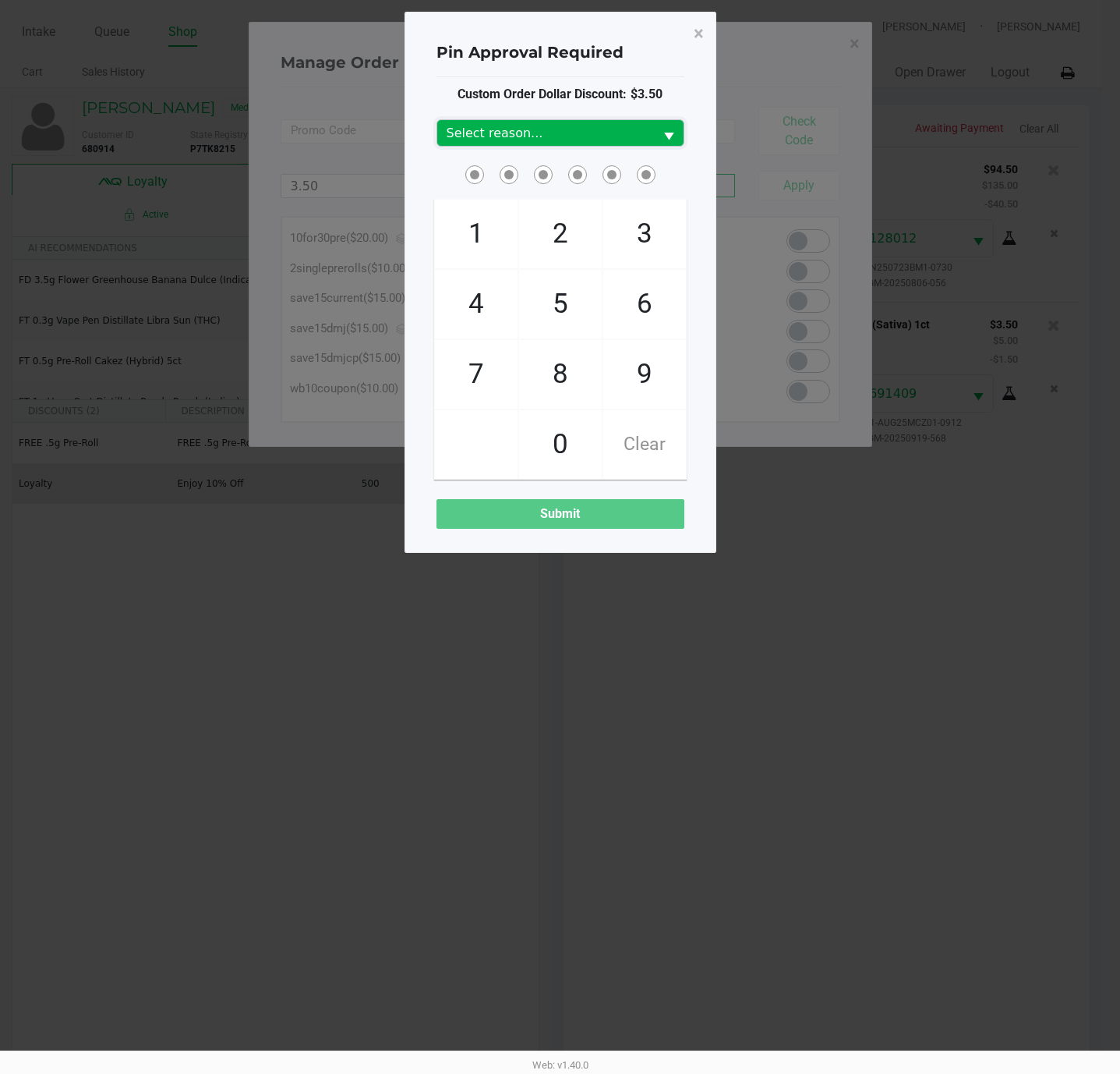
click at [647, 129] on span "Select reason..." at bounding box center [546, 133] width 217 height 26
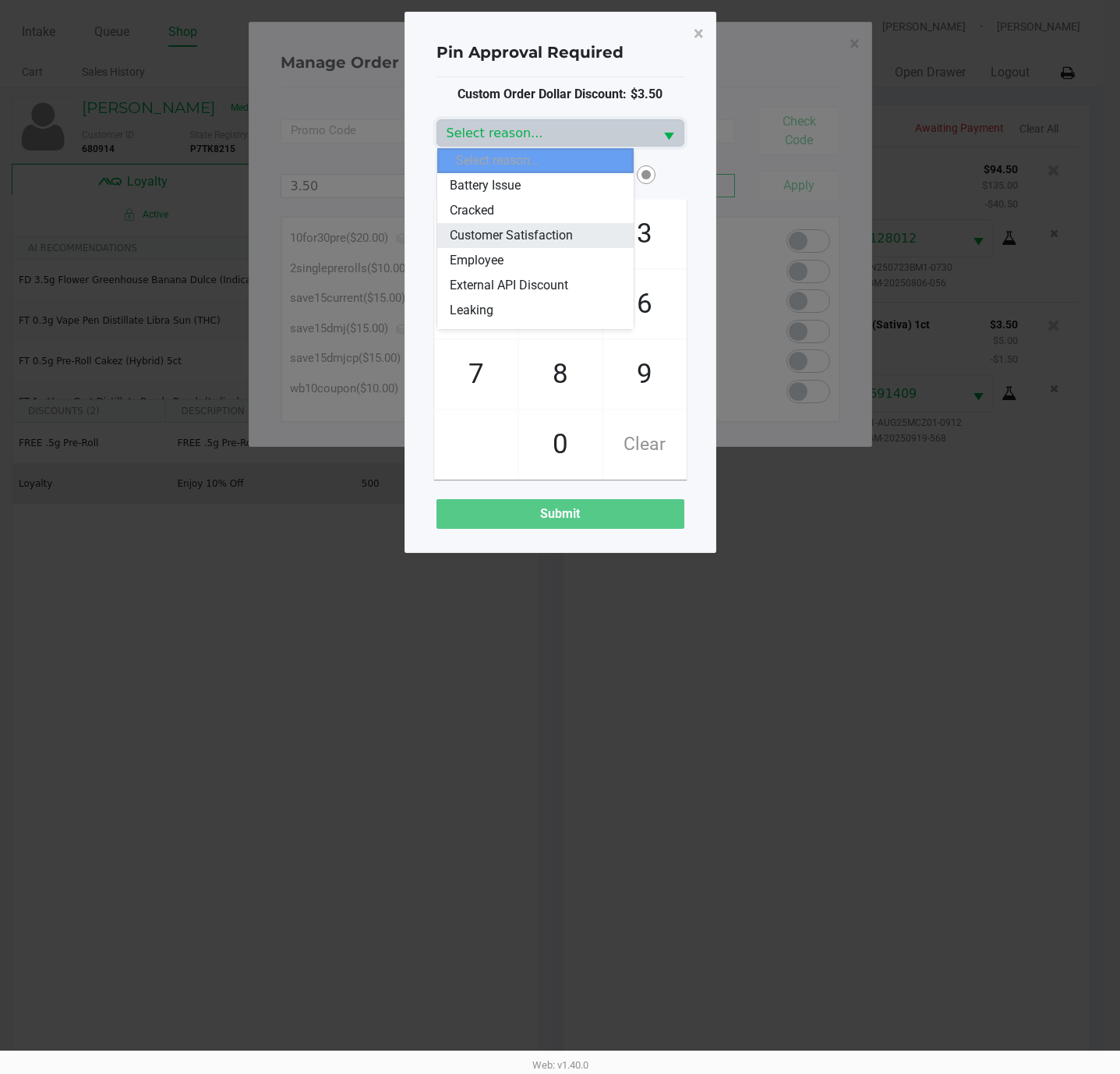
click at [568, 237] on span "Customer Satisfaction" at bounding box center [511, 236] width 123 height 19
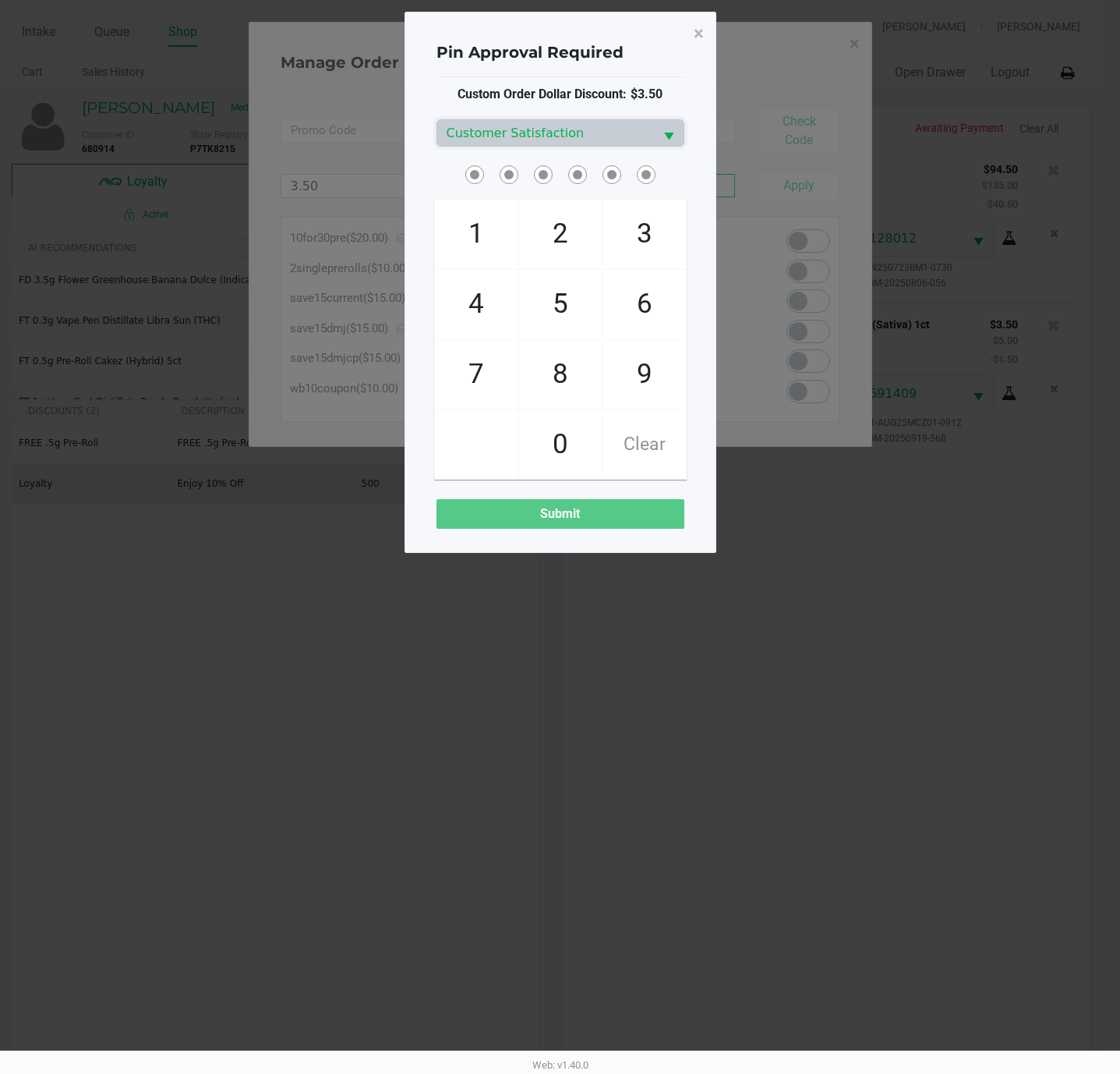
click at [646, 223] on span "3" at bounding box center [645, 234] width 83 height 69
checkbox input "true"
click at [575, 274] on span "5" at bounding box center [560, 304] width 83 height 69
checkbox input "true"
click at [624, 365] on span "9" at bounding box center [645, 374] width 83 height 69
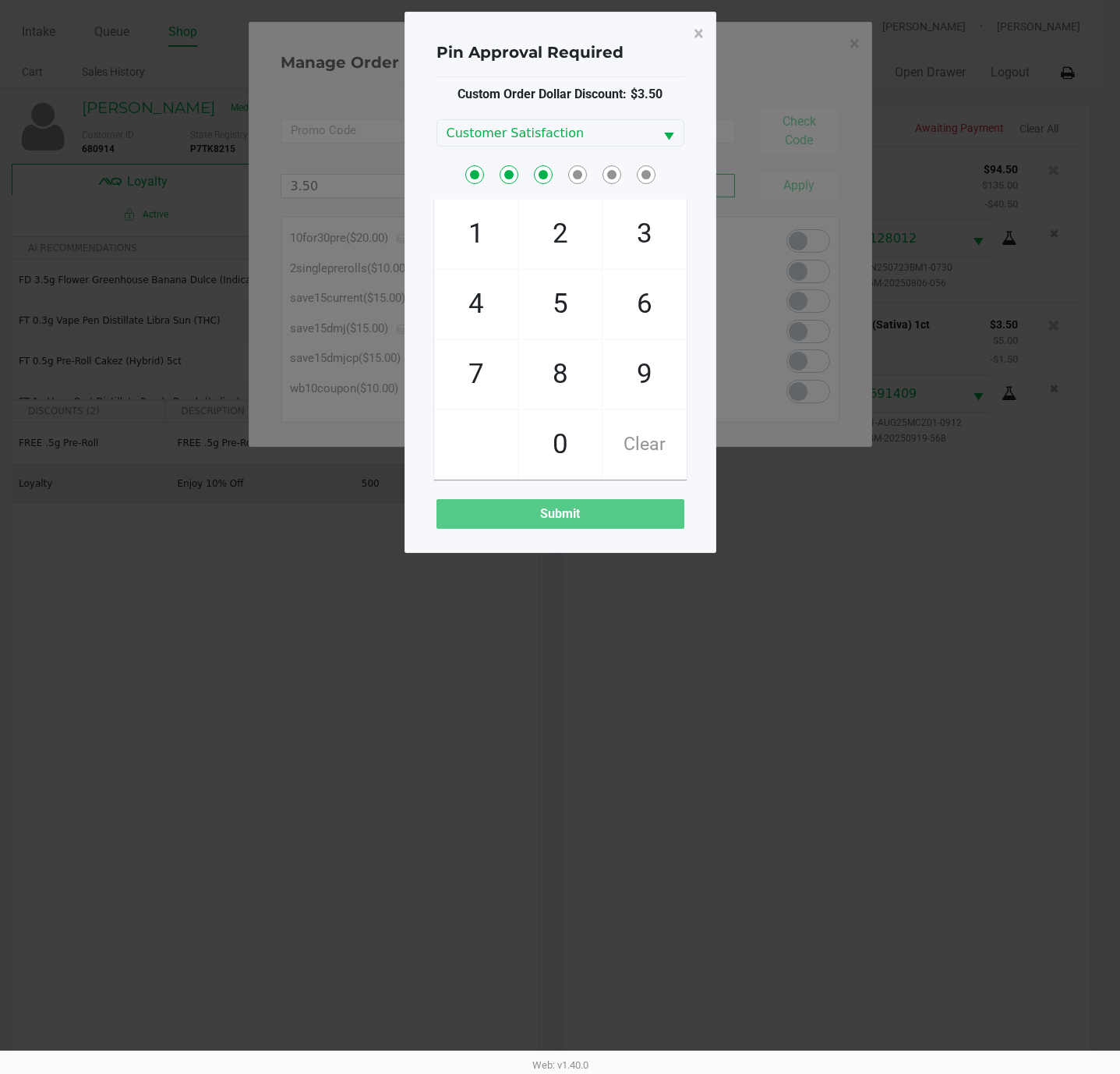
checkbox input "true"
click at [575, 244] on span "2" at bounding box center [560, 234] width 83 height 69
checkbox input "true"
click at [569, 288] on span "5" at bounding box center [560, 304] width 83 height 69
checkbox input "true"
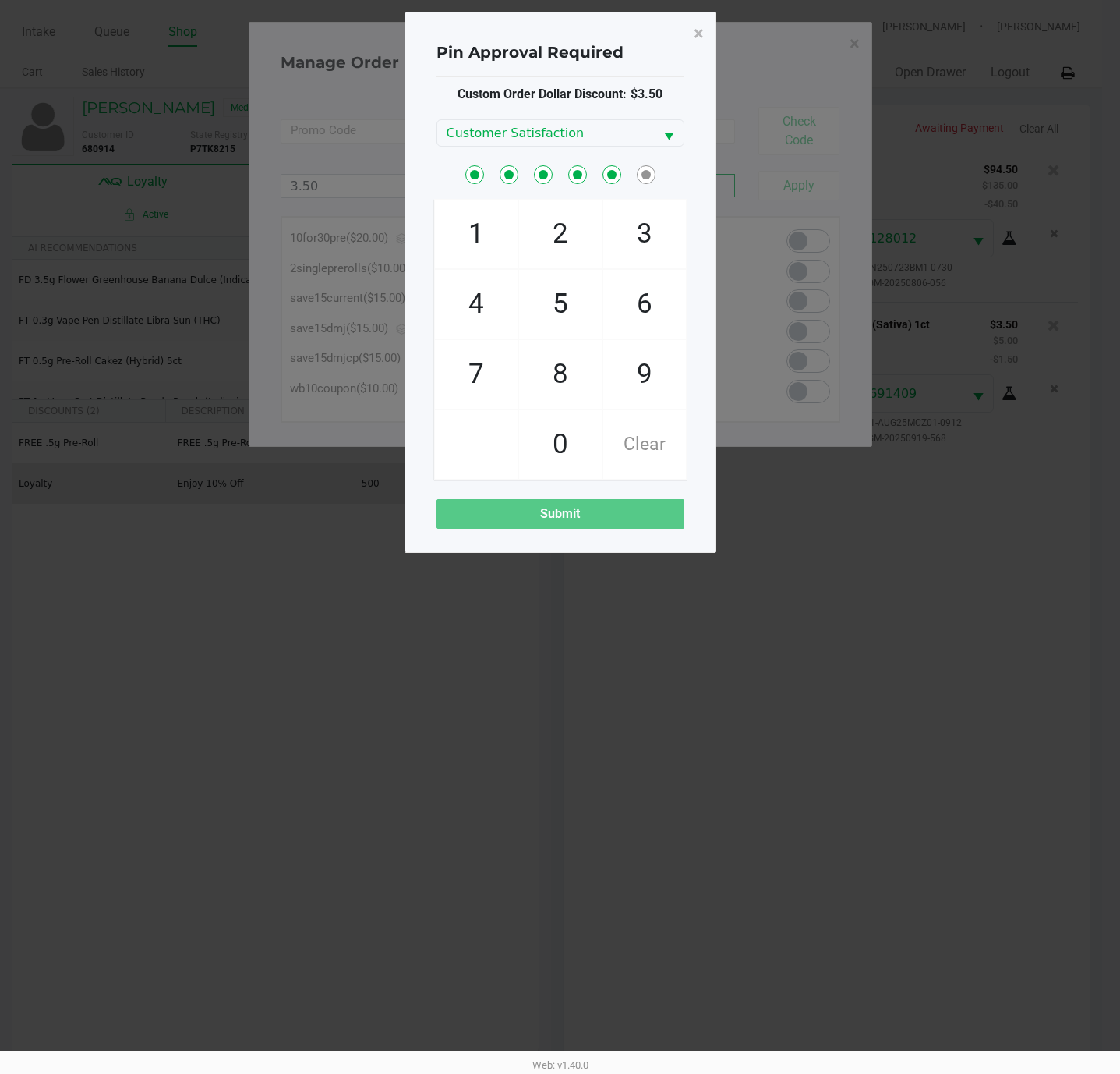
click at [484, 221] on span "1" at bounding box center [476, 234] width 83 height 69
checkbox input "true"
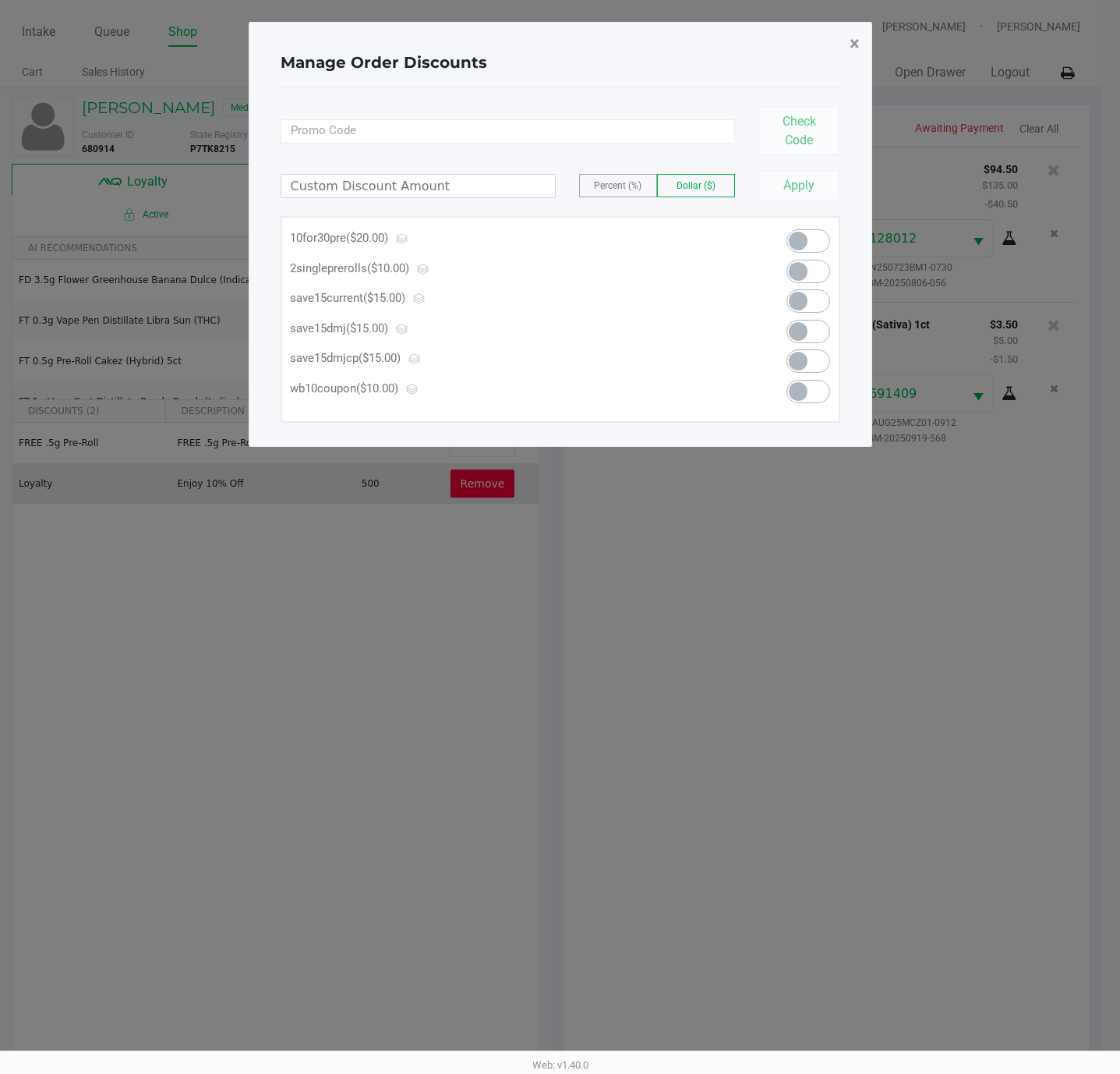
click at [856, 40] on span "×" at bounding box center [854, 43] width 10 height 21
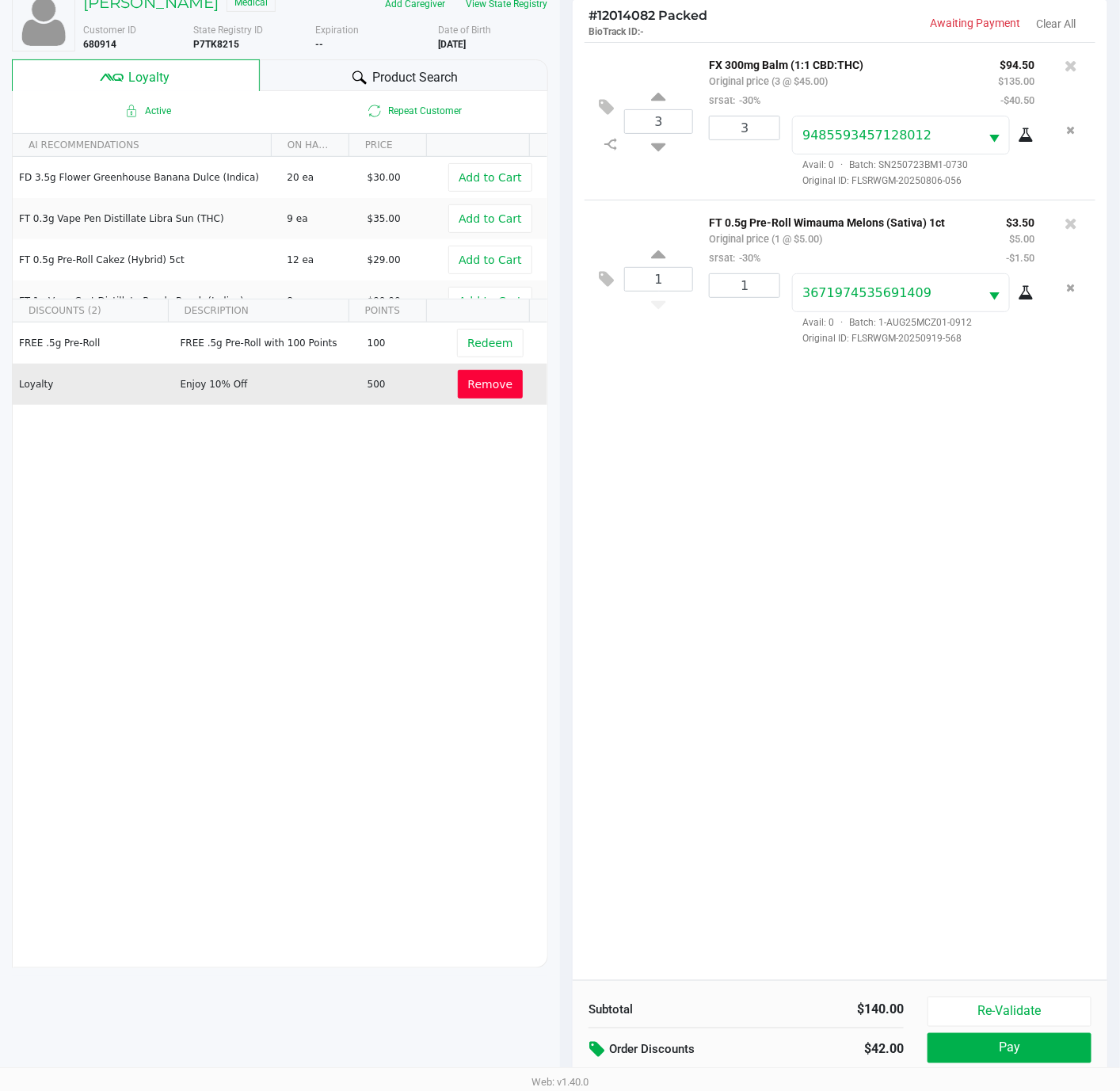
scroll to position [195, 0]
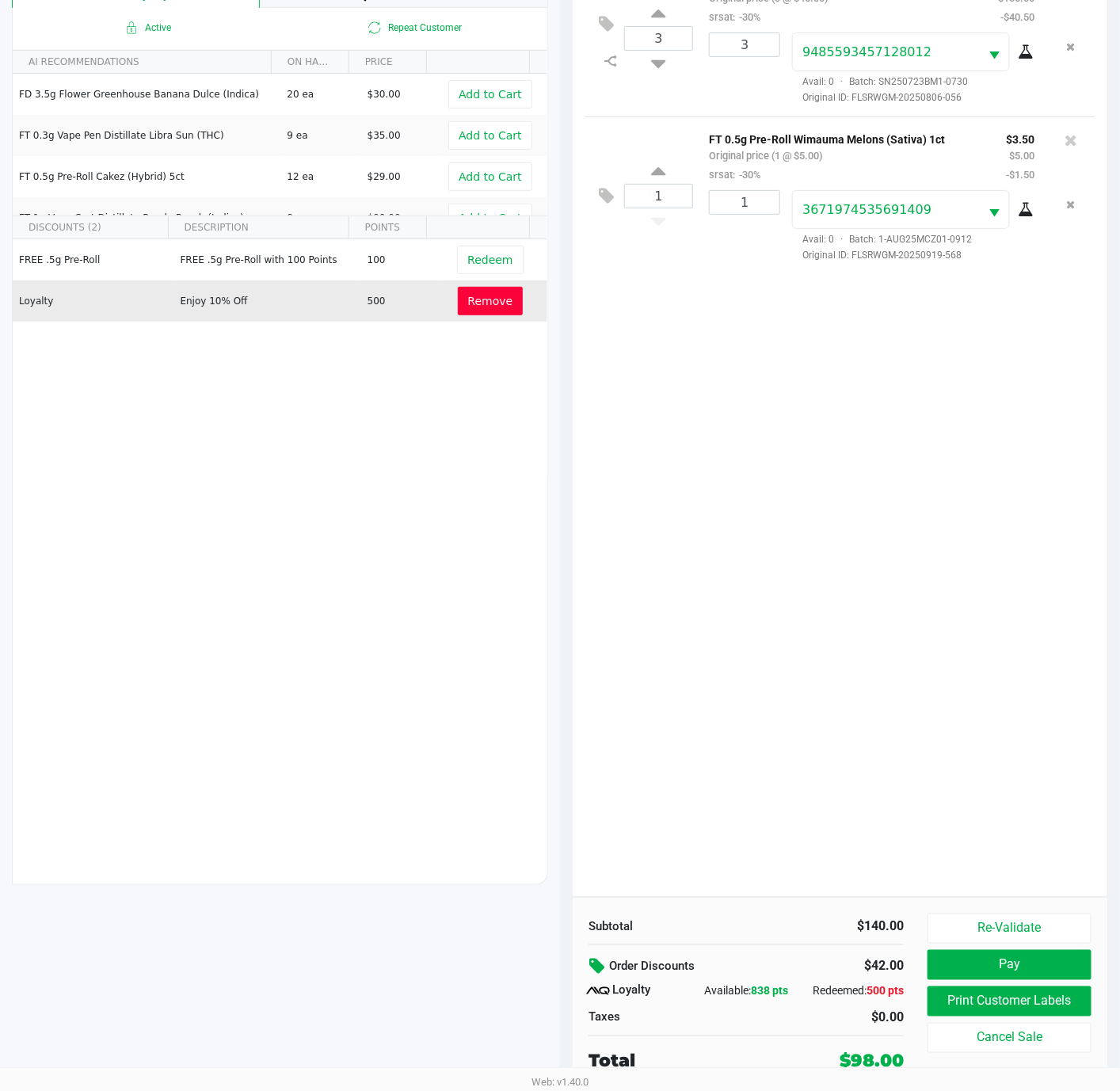
click at [592, 957] on icon at bounding box center [599, 966] width 19 height 18
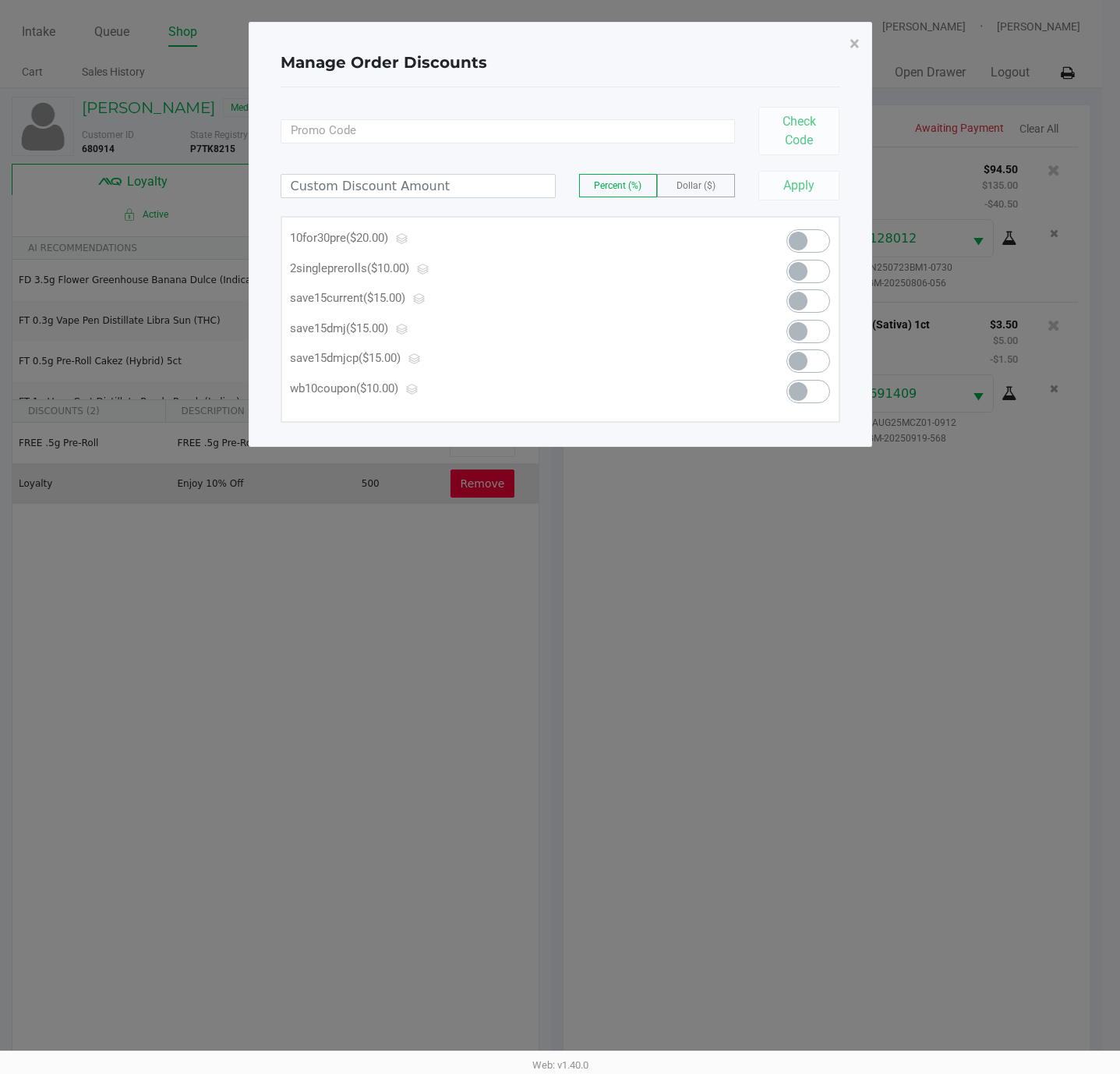
click at [705, 186] on span "Dollar ($)" at bounding box center [695, 185] width 39 height 11
click at [474, 190] on input at bounding box center [418, 186] width 273 height 22
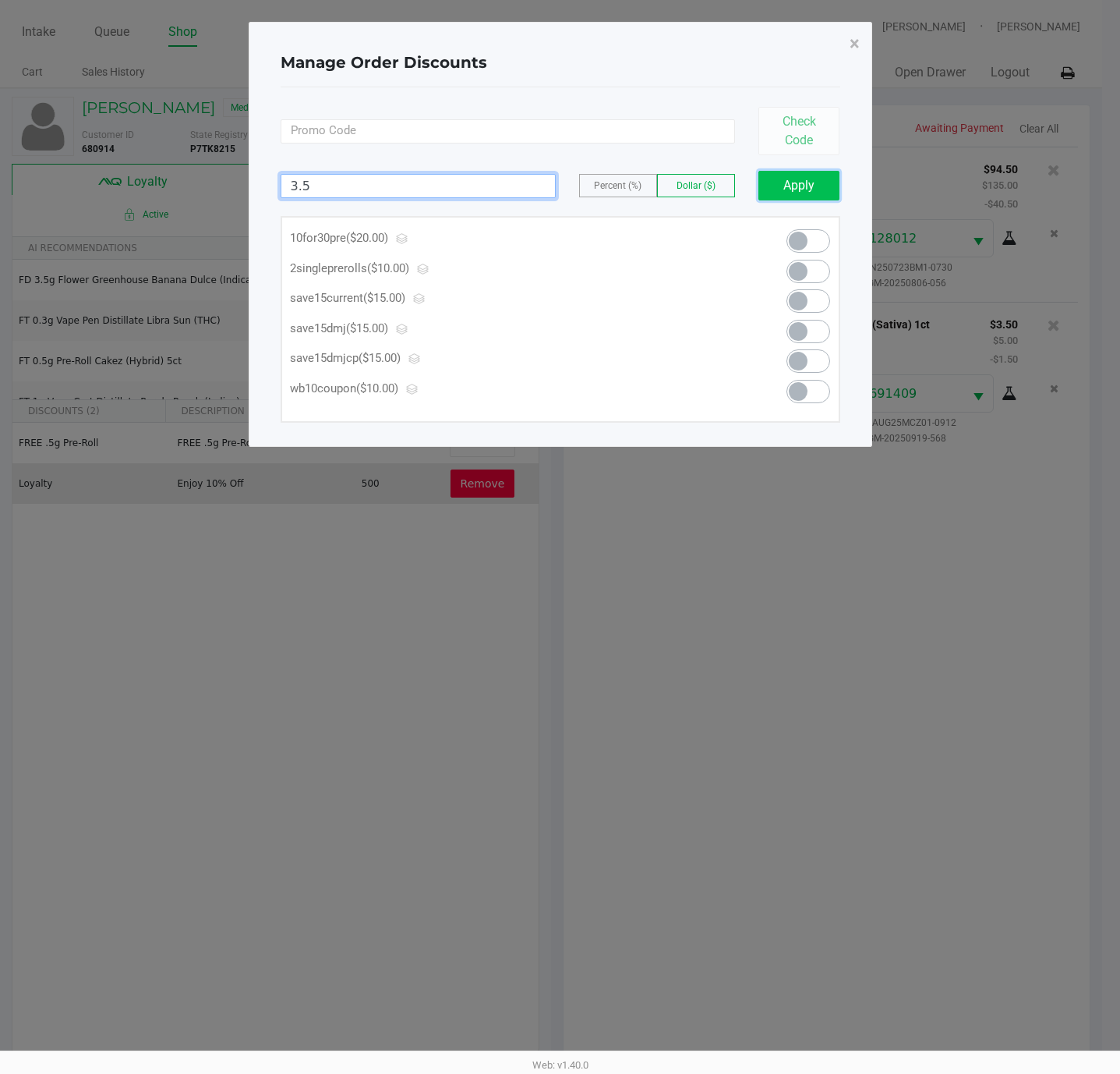
type input "3.50"
click at [772, 186] on button "Apply" at bounding box center [799, 186] width 82 height 29
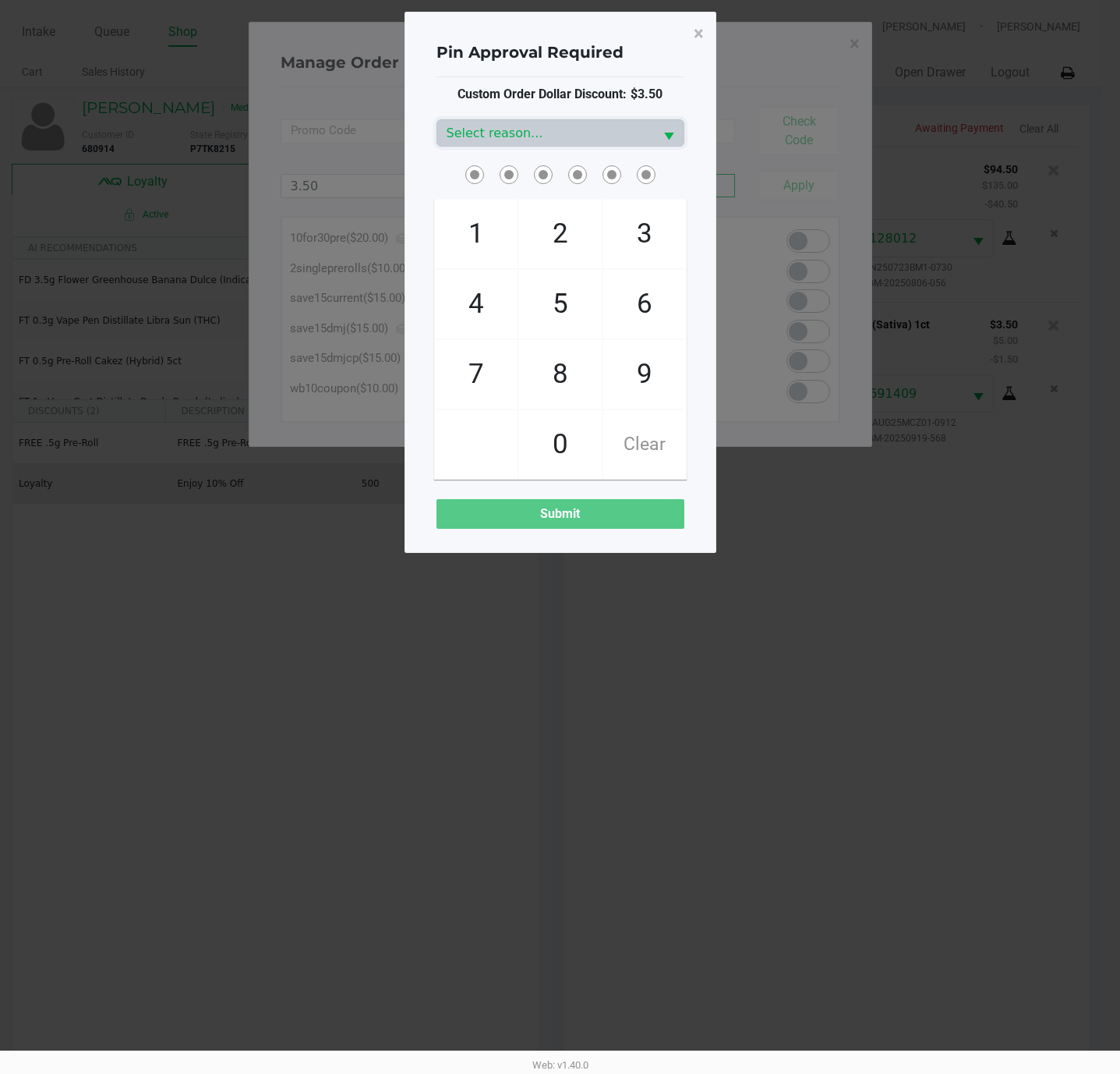
click at [627, 117] on div "Custom Order Dollar Discount: $3.50 Select reason... 1 4 7 2 5 8 0 3 6 9 Clear …" at bounding box center [560, 307] width 248 height 444
click at [621, 121] on span "Select reason..." at bounding box center [546, 133] width 217 height 26
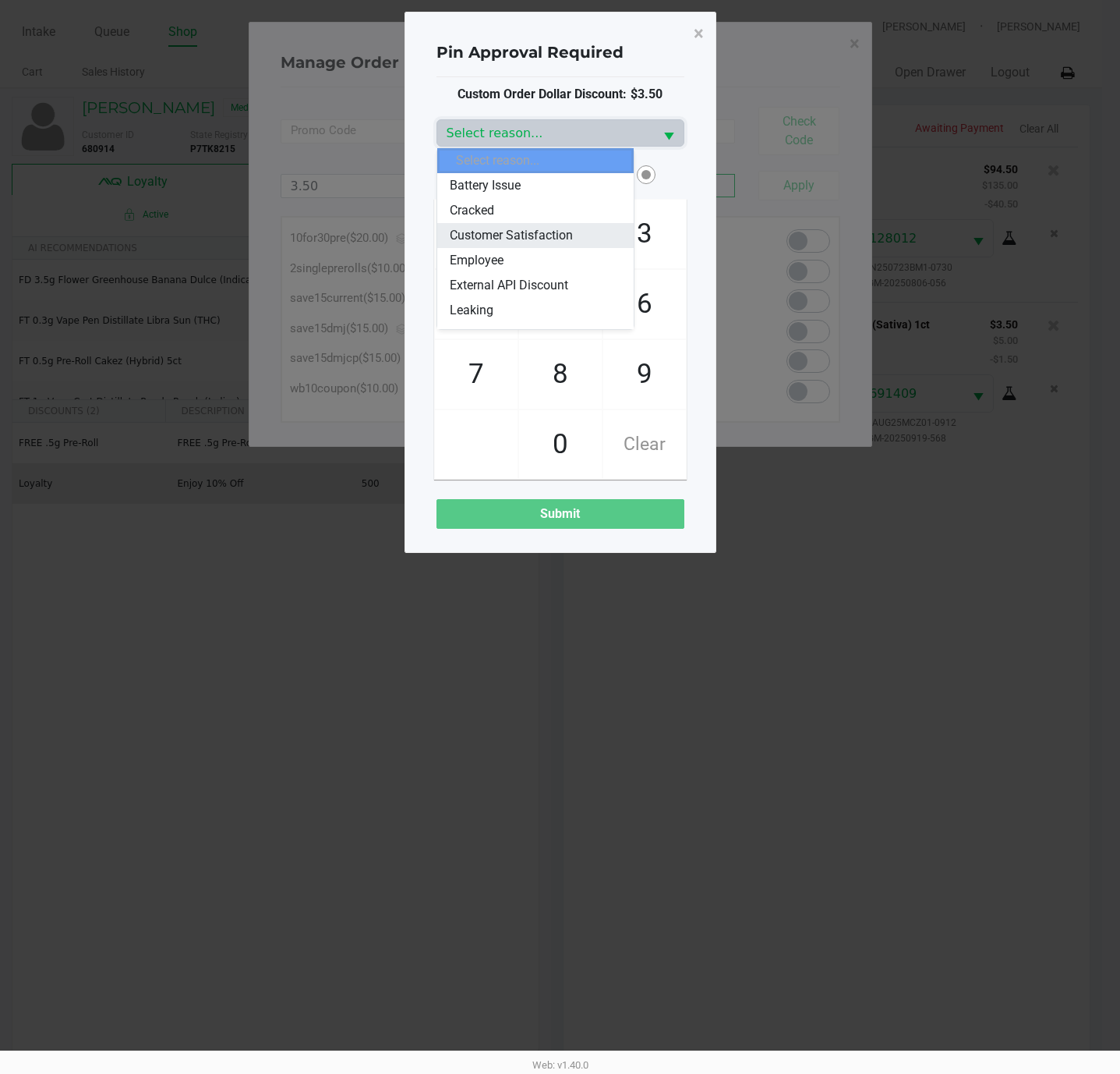
click at [554, 238] on span "Customer Satisfaction" at bounding box center [511, 236] width 123 height 19
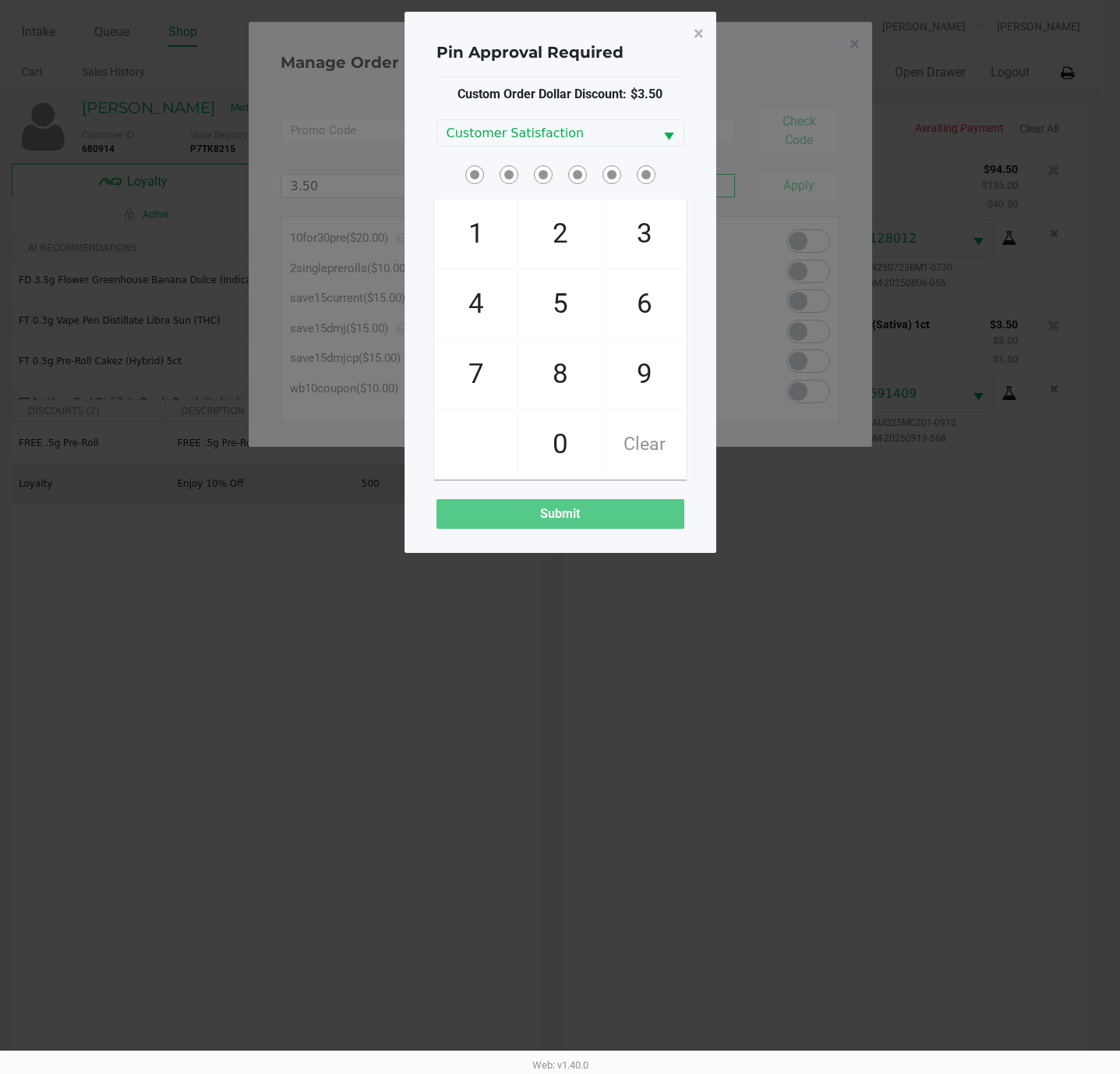
click at [663, 254] on span "3" at bounding box center [645, 234] width 83 height 69
checkbox input "true"
click at [597, 299] on span "5" at bounding box center [560, 304] width 83 height 69
checkbox input "true"
click at [622, 363] on span "9" at bounding box center [645, 374] width 83 height 69
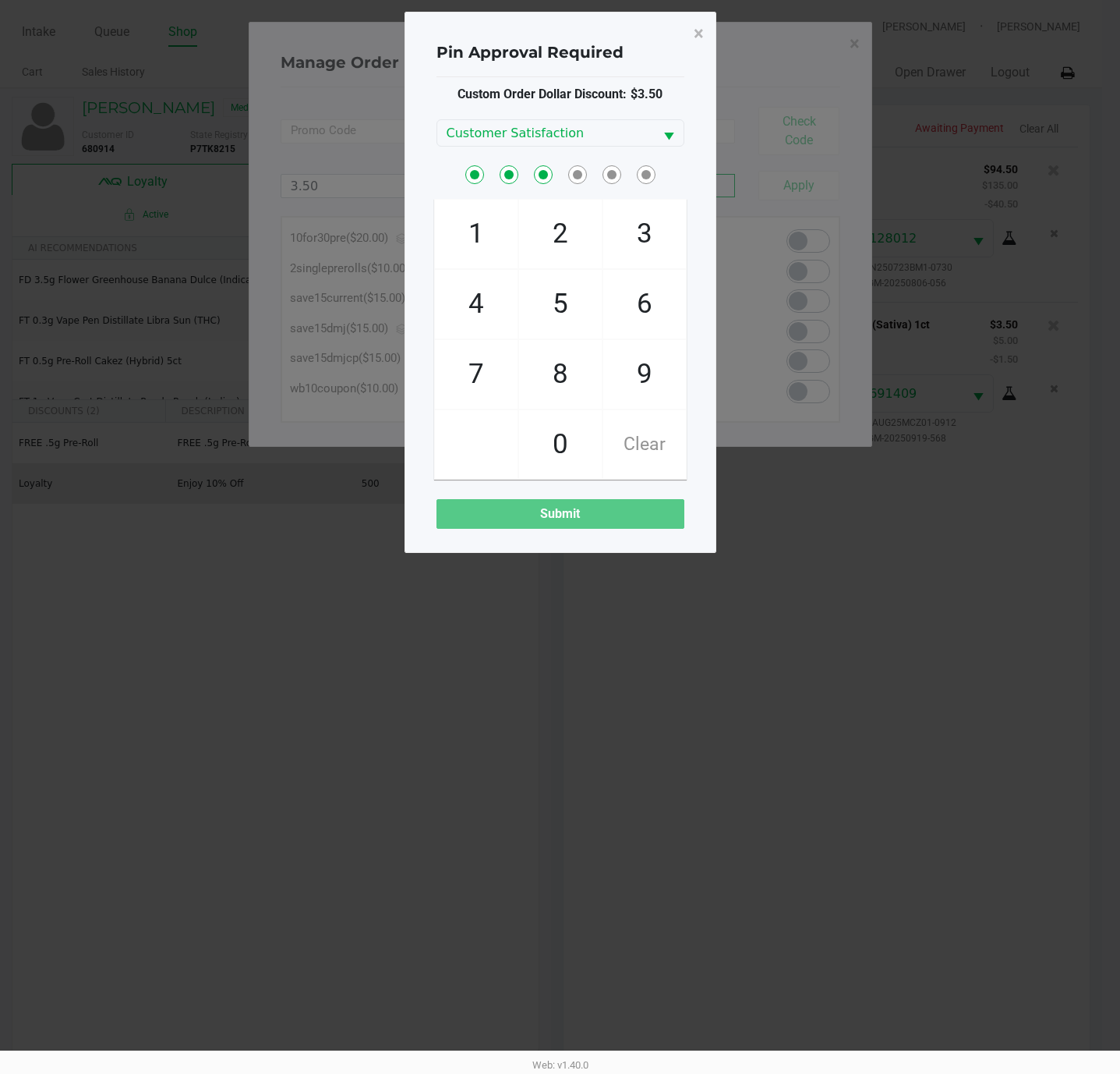
checkbox input "true"
click at [571, 255] on span "2" at bounding box center [560, 234] width 83 height 69
checkbox input "true"
click at [566, 302] on span "5" at bounding box center [560, 304] width 83 height 69
checkbox input "true"
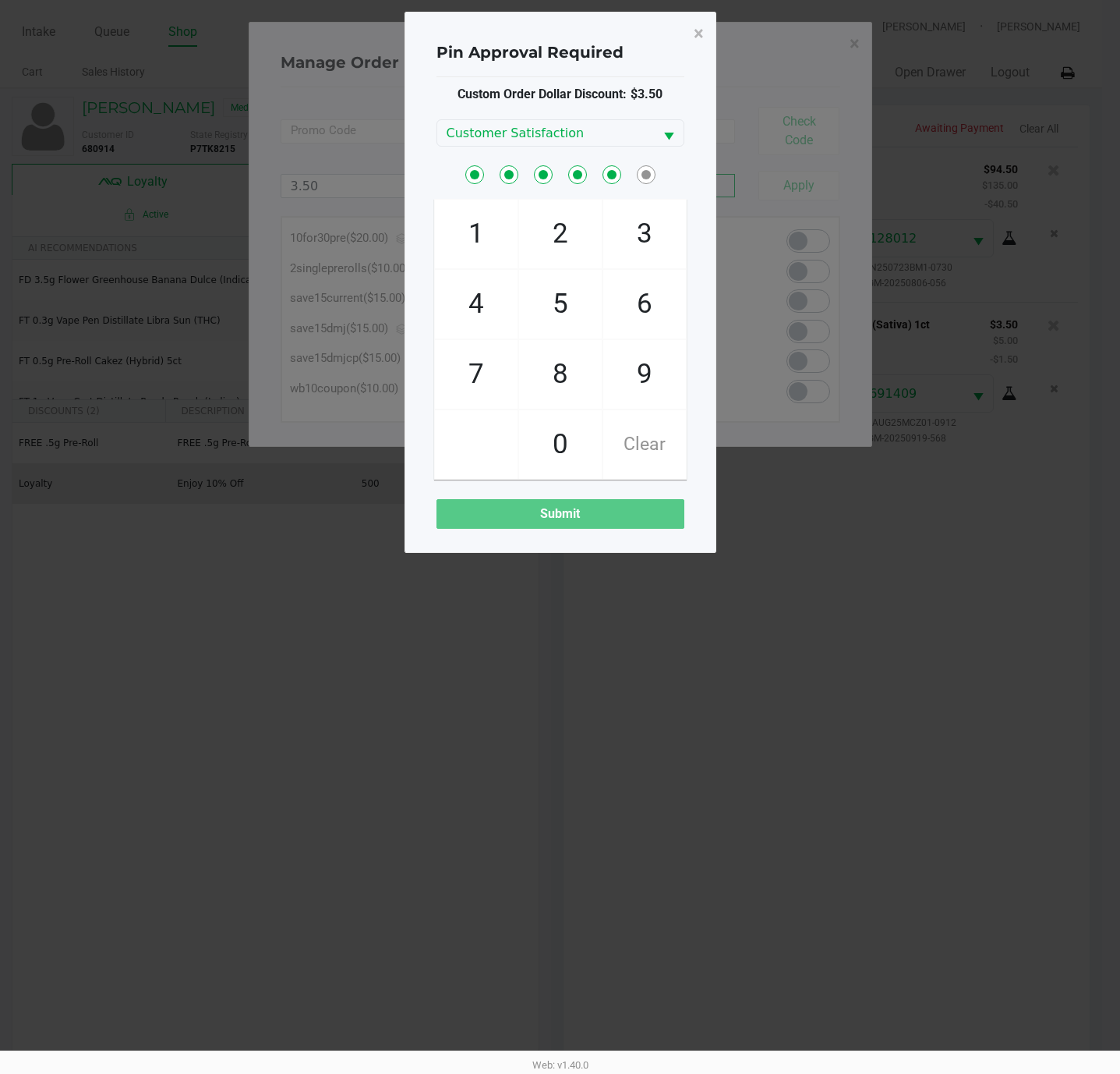
click at [480, 221] on span "1" at bounding box center [476, 234] width 83 height 69
checkbox input "true"
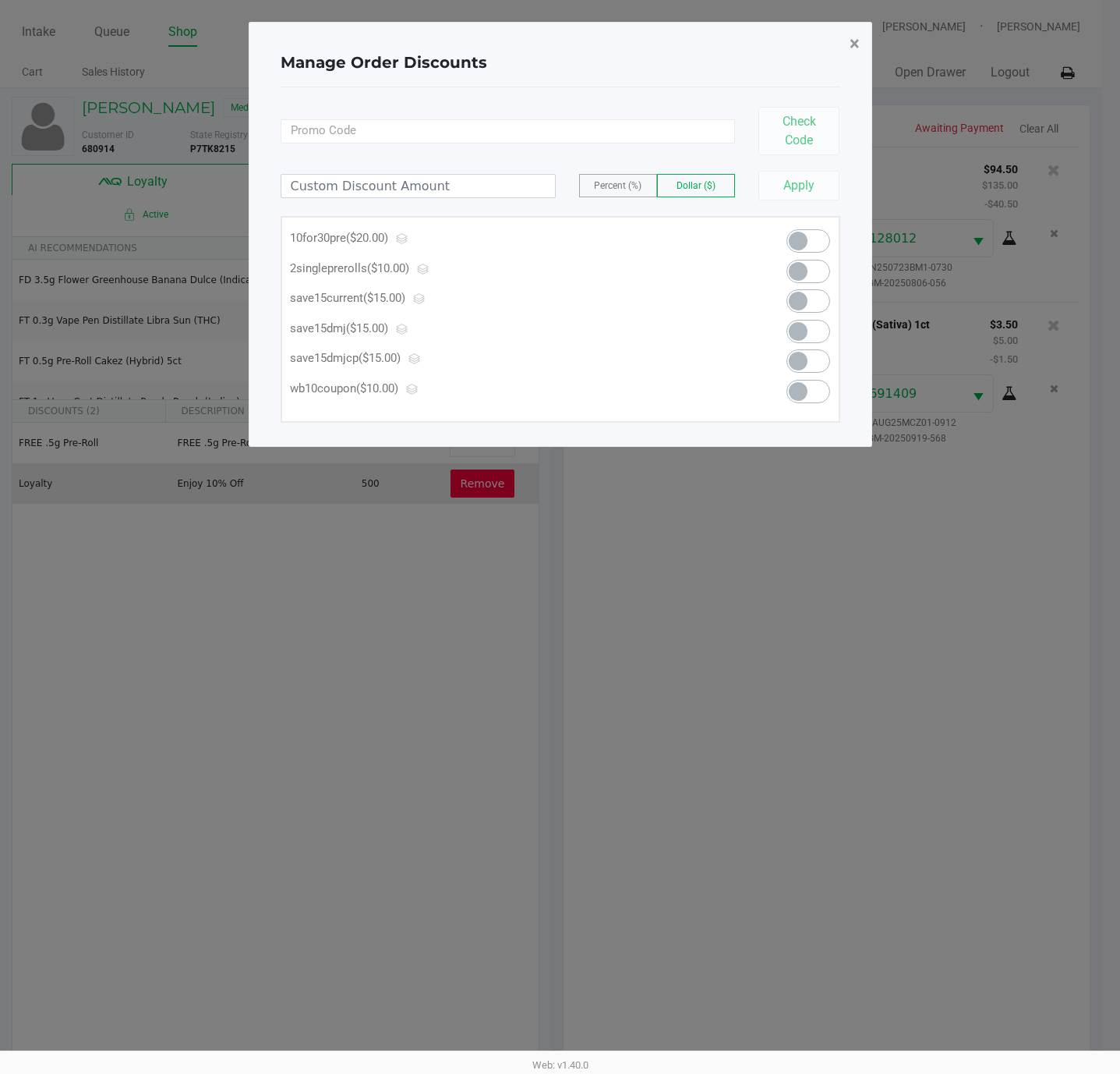
click at [854, 38] on span "×" at bounding box center [854, 43] width 10 height 21
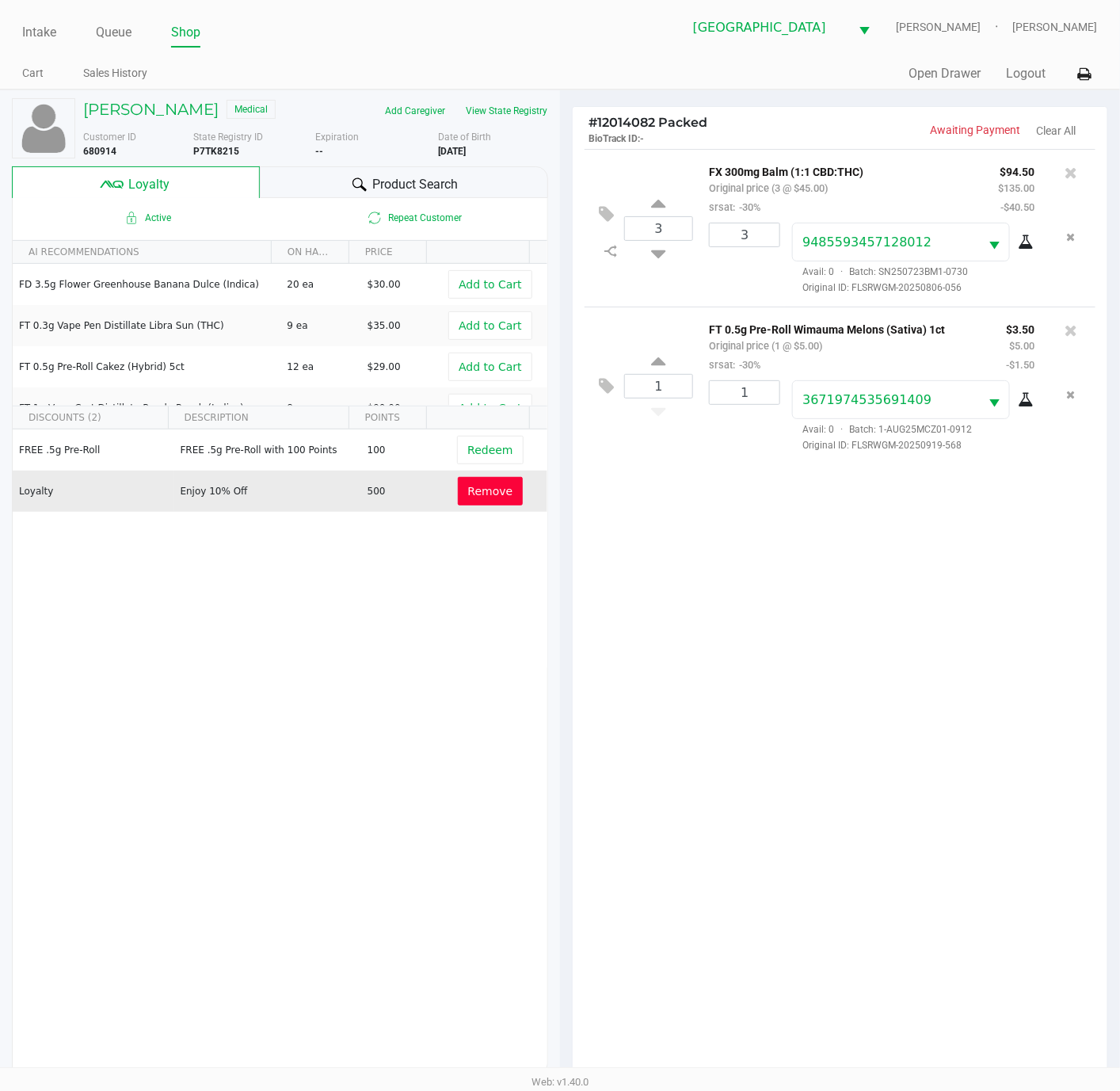
scroll to position [195, 0]
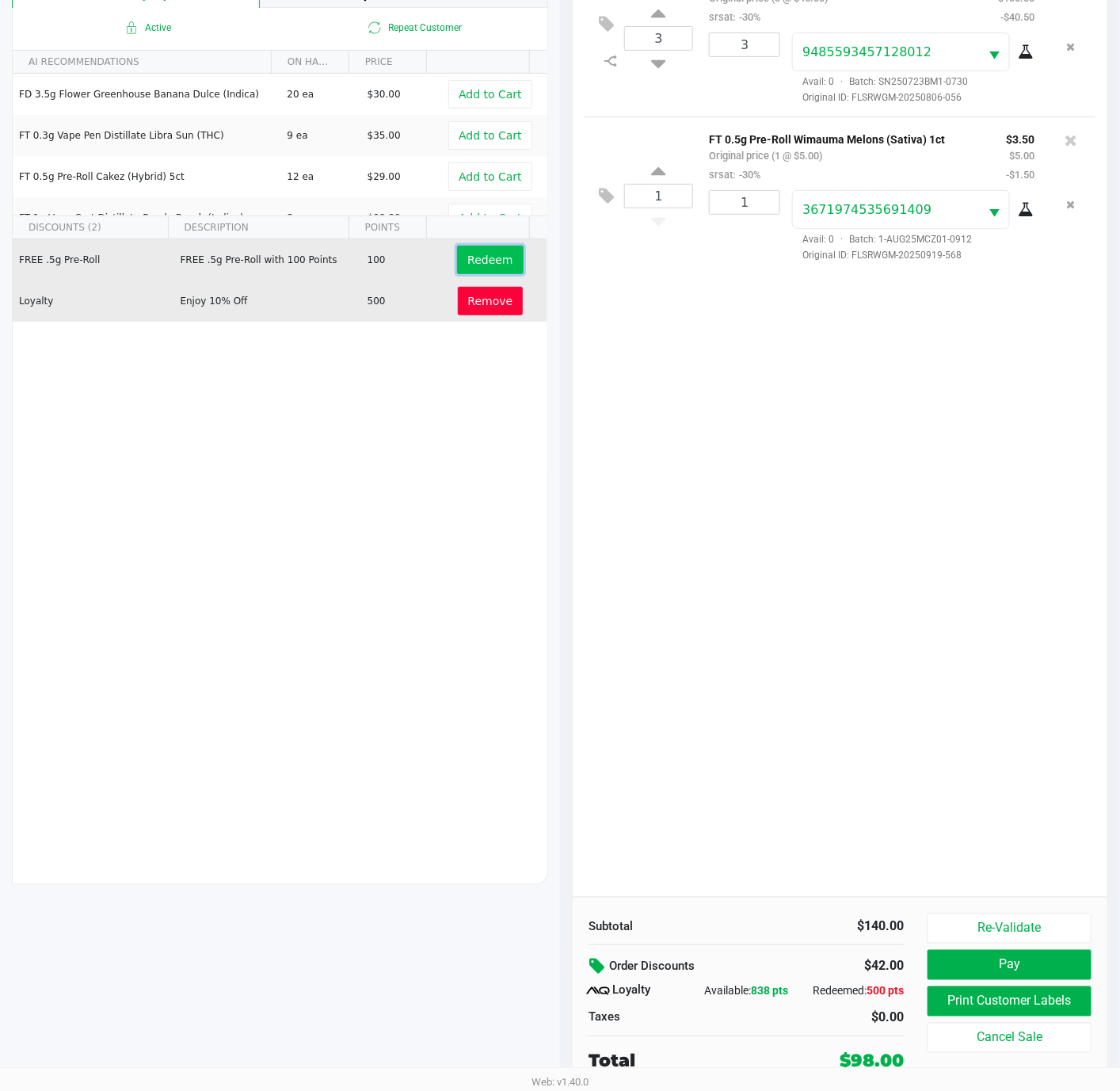
click at [476, 259] on span "Redeem" at bounding box center [490, 259] width 45 height 13
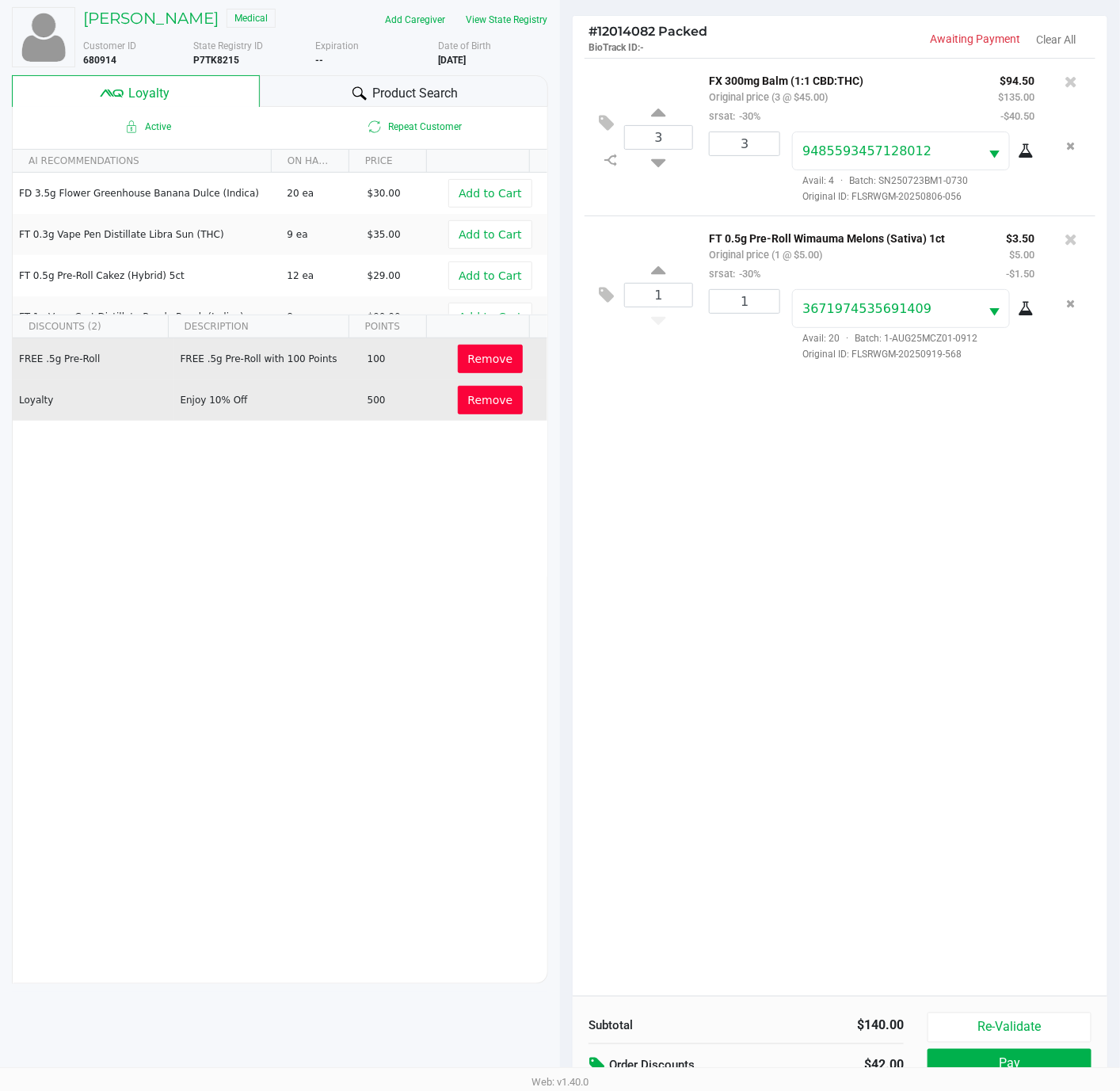
scroll to position [0, 0]
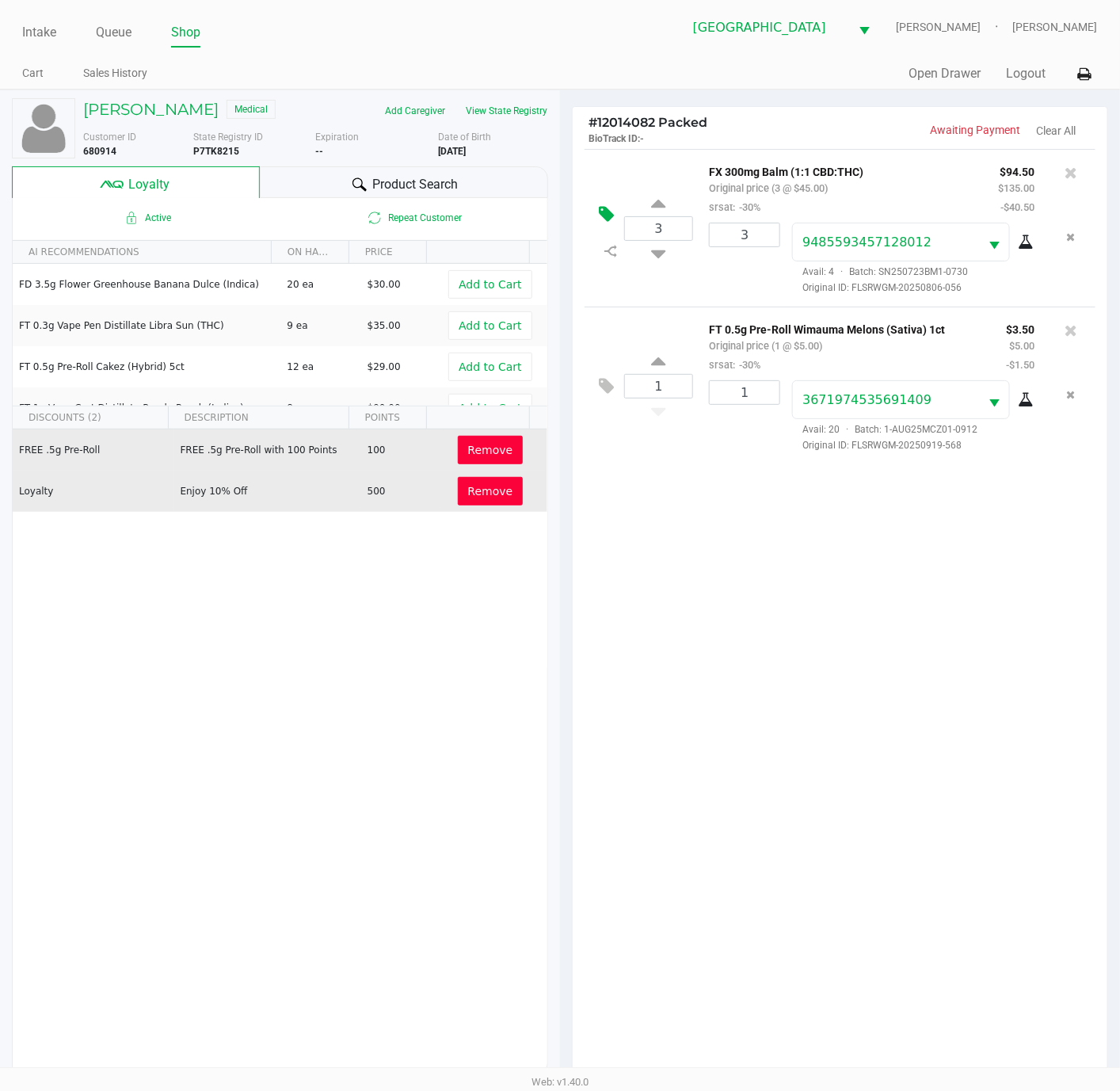
click at [609, 214] on icon at bounding box center [605, 214] width 15 height 18
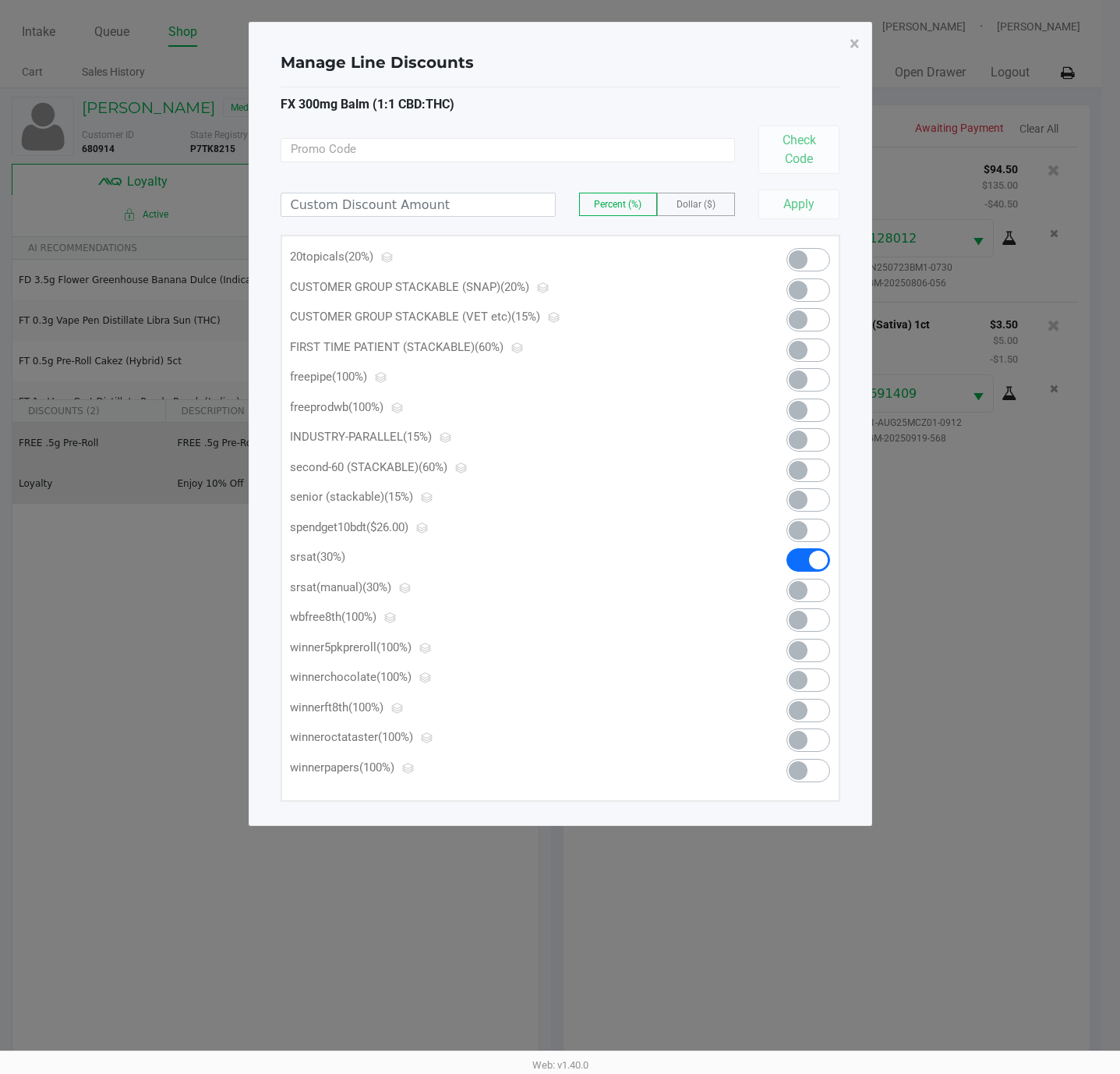
click at [805, 597] on span at bounding box center [799, 591] width 19 height 19
click at [848, 38] on button "×" at bounding box center [854, 43] width 35 height 44
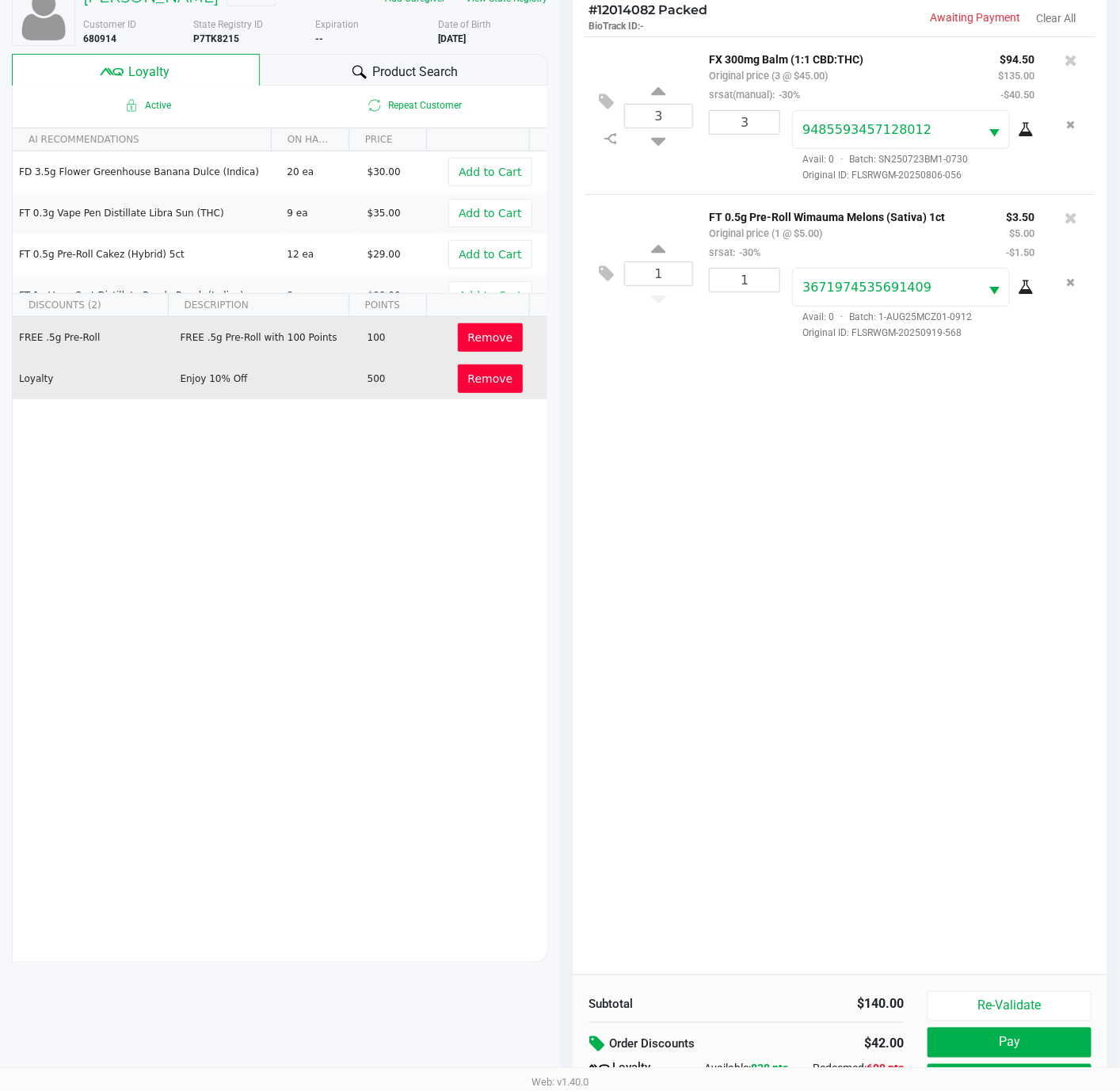
scroll to position [195, 0]
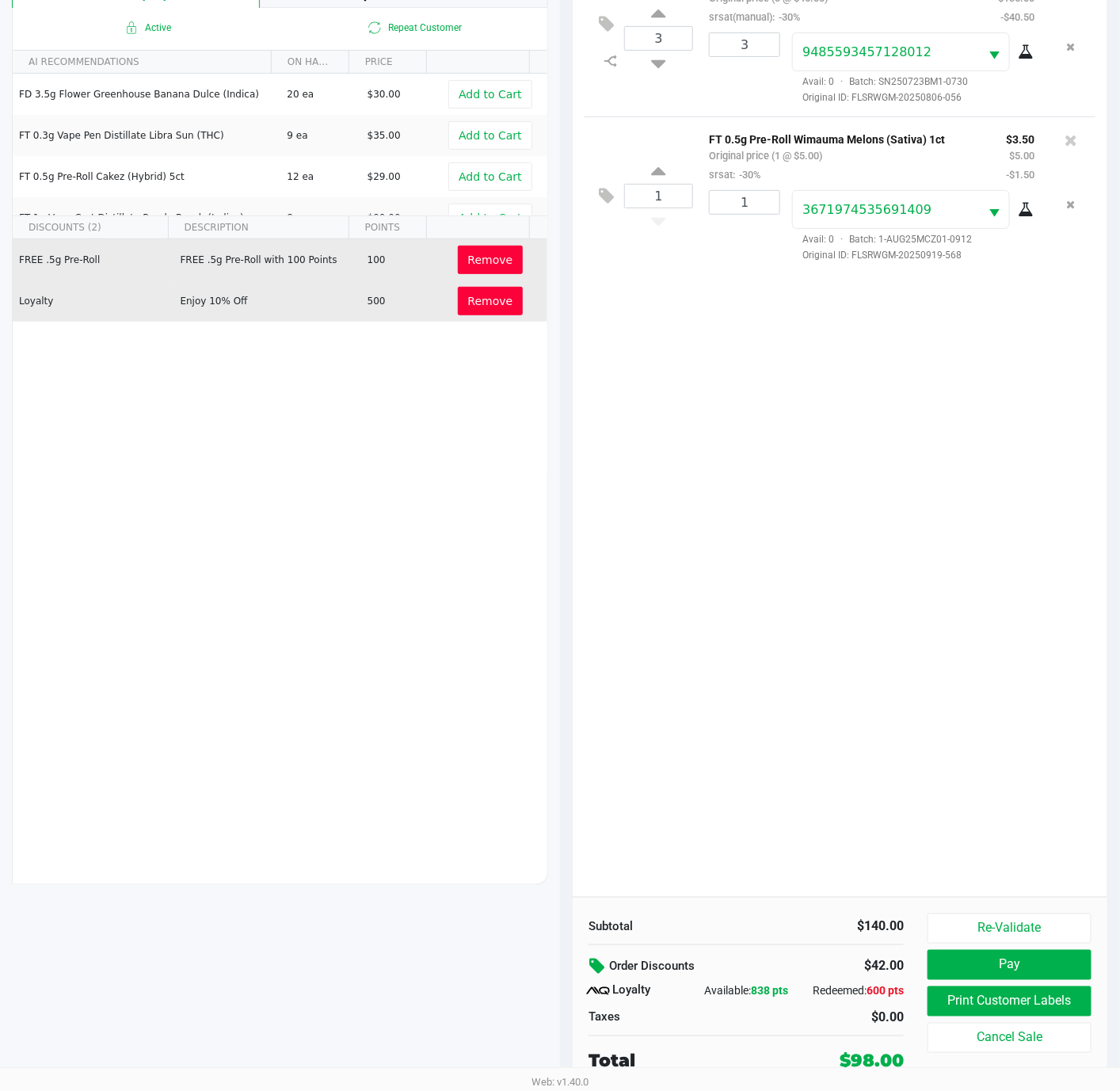
click at [468, 271] on button "Remove" at bounding box center [490, 259] width 66 height 29
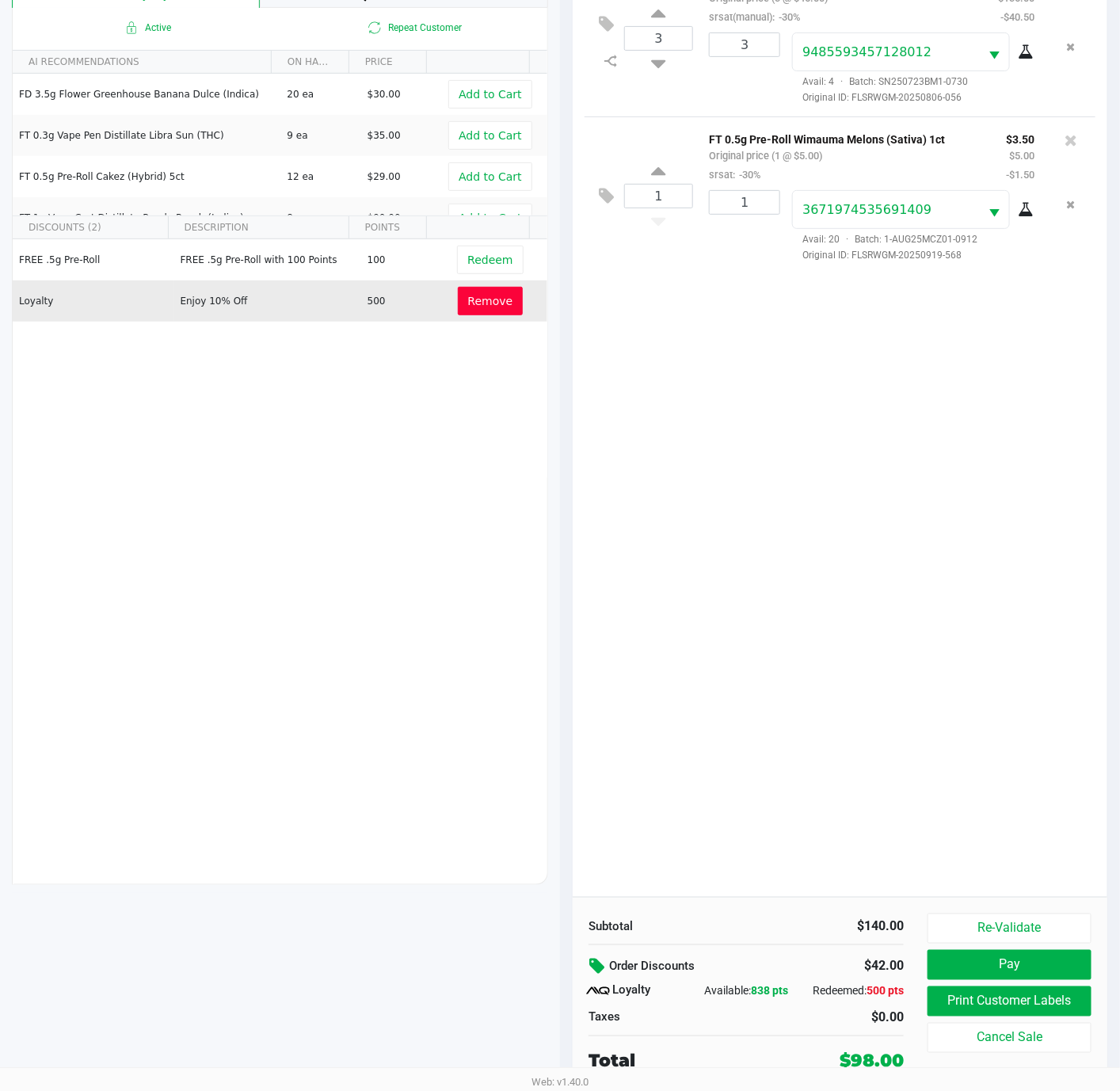
click at [480, 294] on span "Remove" at bounding box center [491, 300] width 45 height 13
click at [591, 957] on icon at bounding box center [599, 966] width 19 height 18
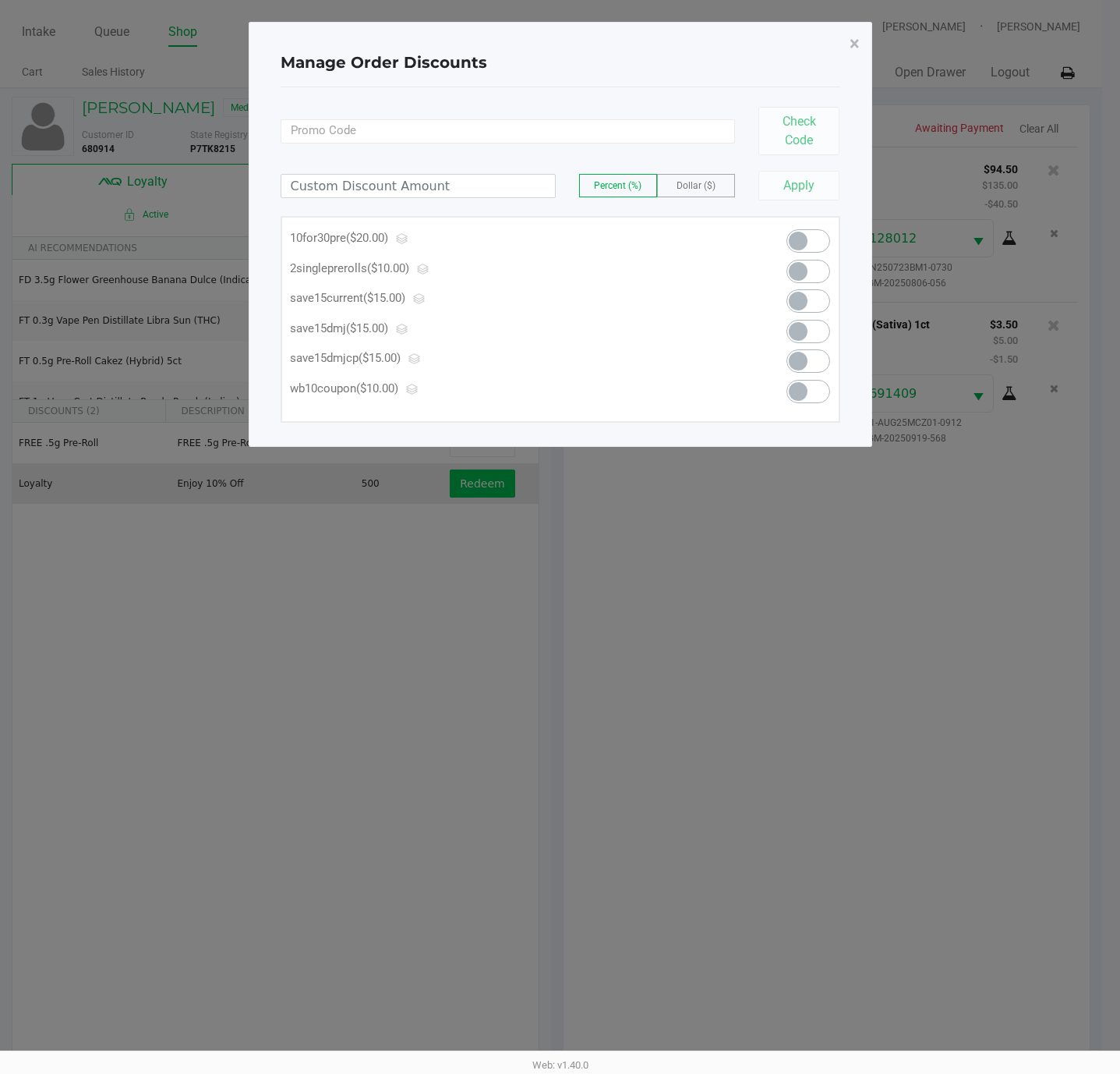
click at [715, 183] on label "Dollar ($)" at bounding box center [695, 185] width 77 height 21
click at [393, 196] on input at bounding box center [418, 186] width 273 height 22
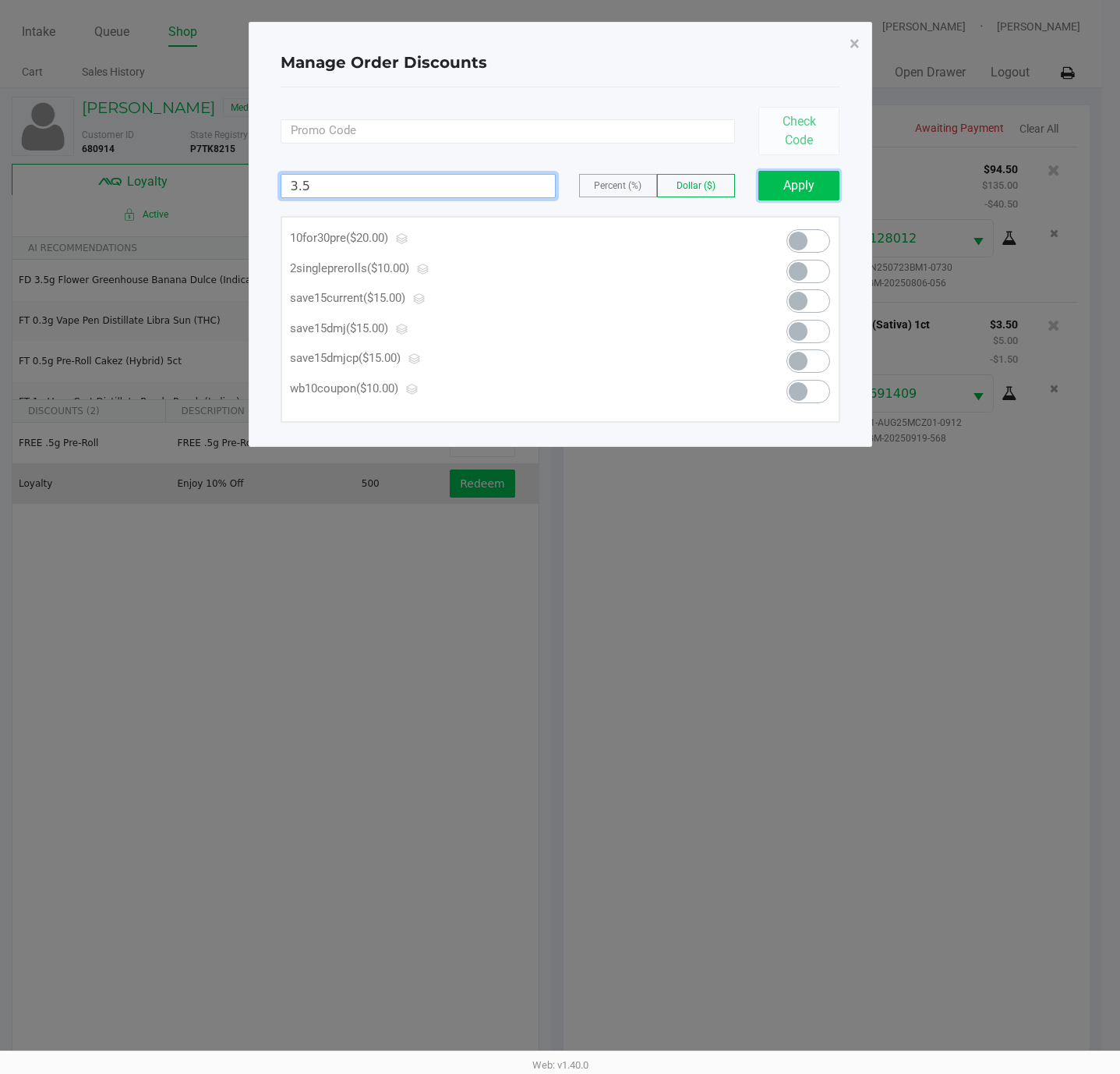
type input "3.50"
click at [809, 176] on button "Apply" at bounding box center [799, 186] width 82 height 29
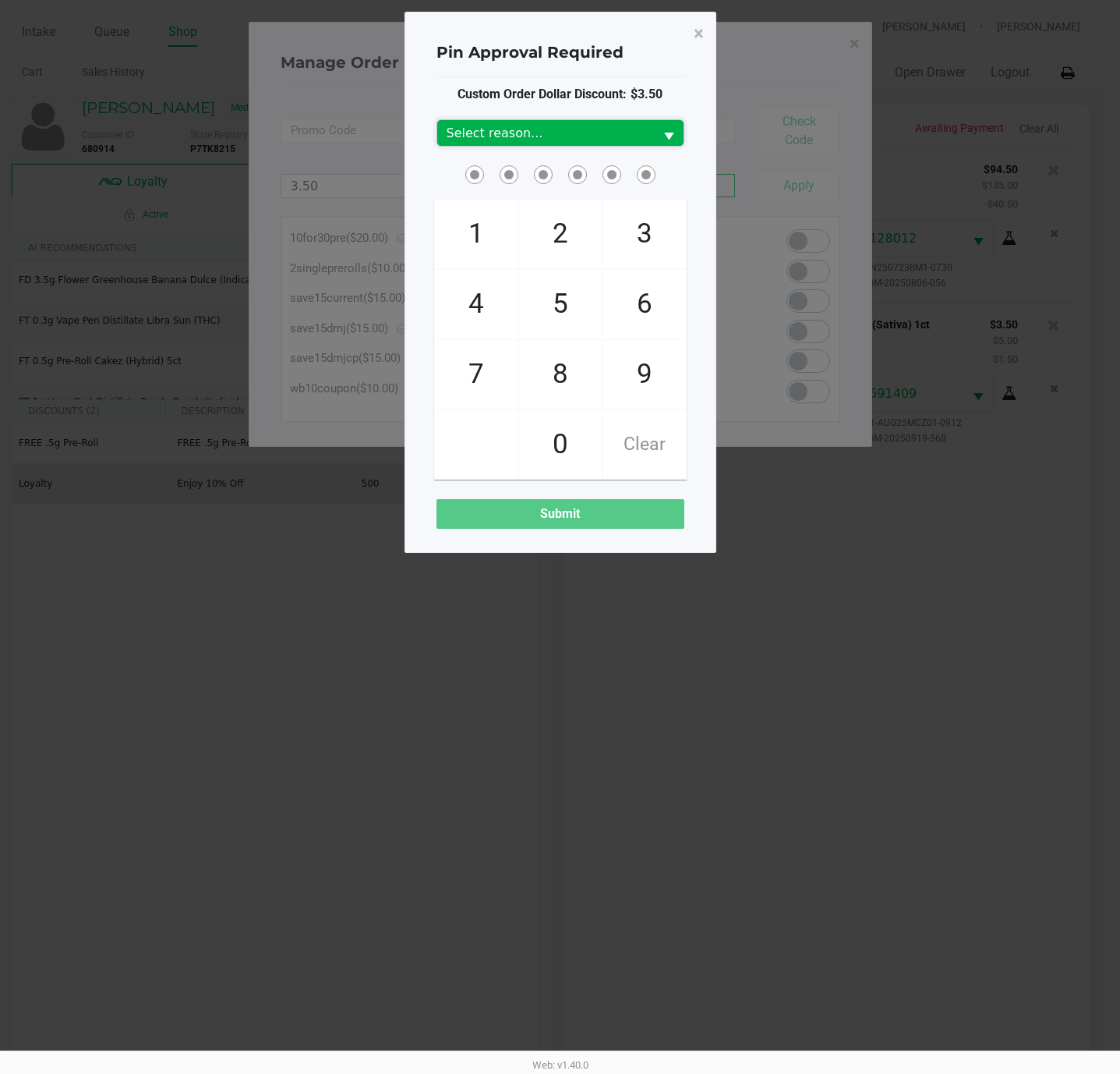
click at [625, 131] on span "Select reason..." at bounding box center [546, 133] width 198 height 19
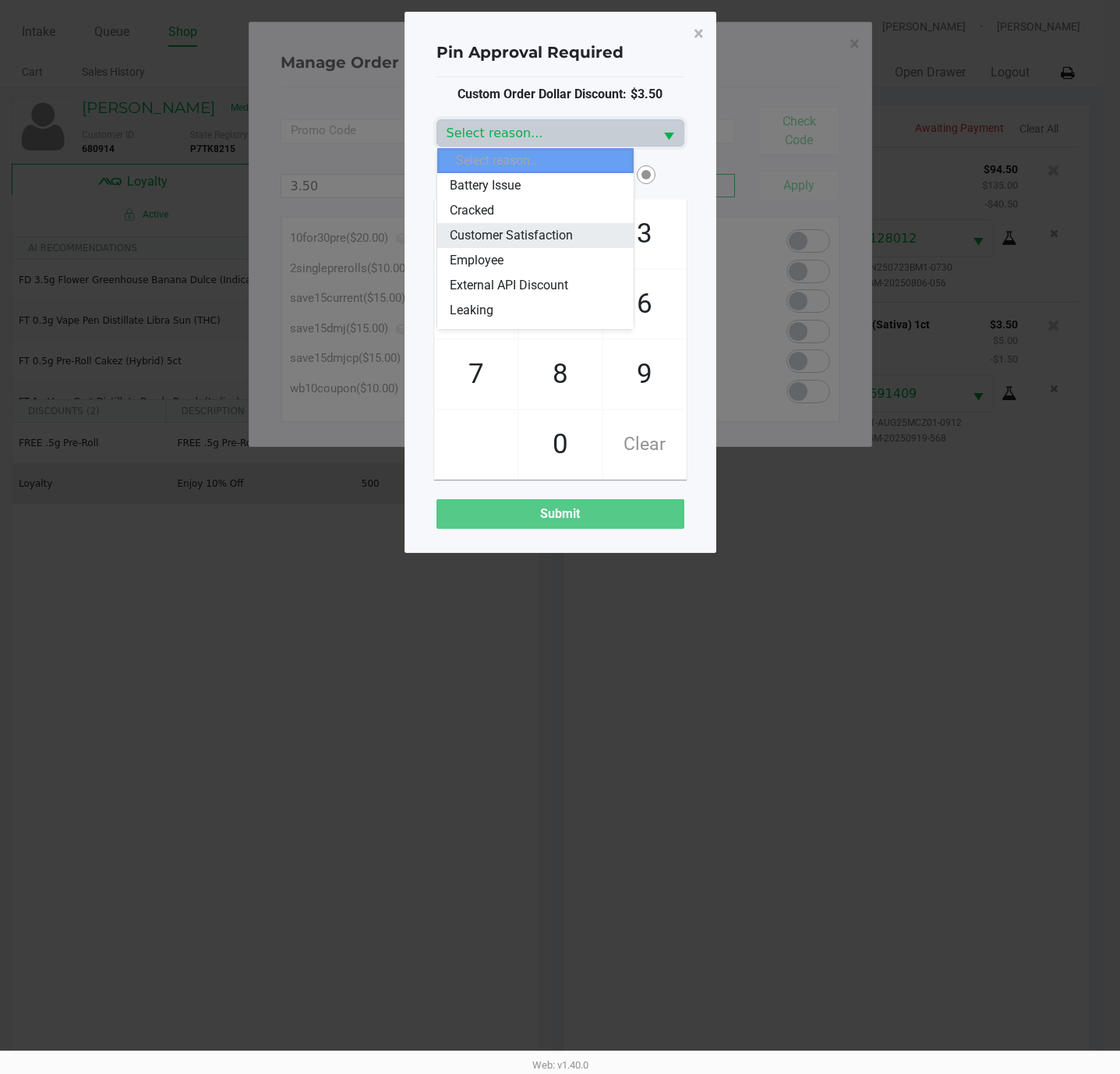
click at [560, 237] on span "Customer Satisfaction" at bounding box center [511, 236] width 123 height 19
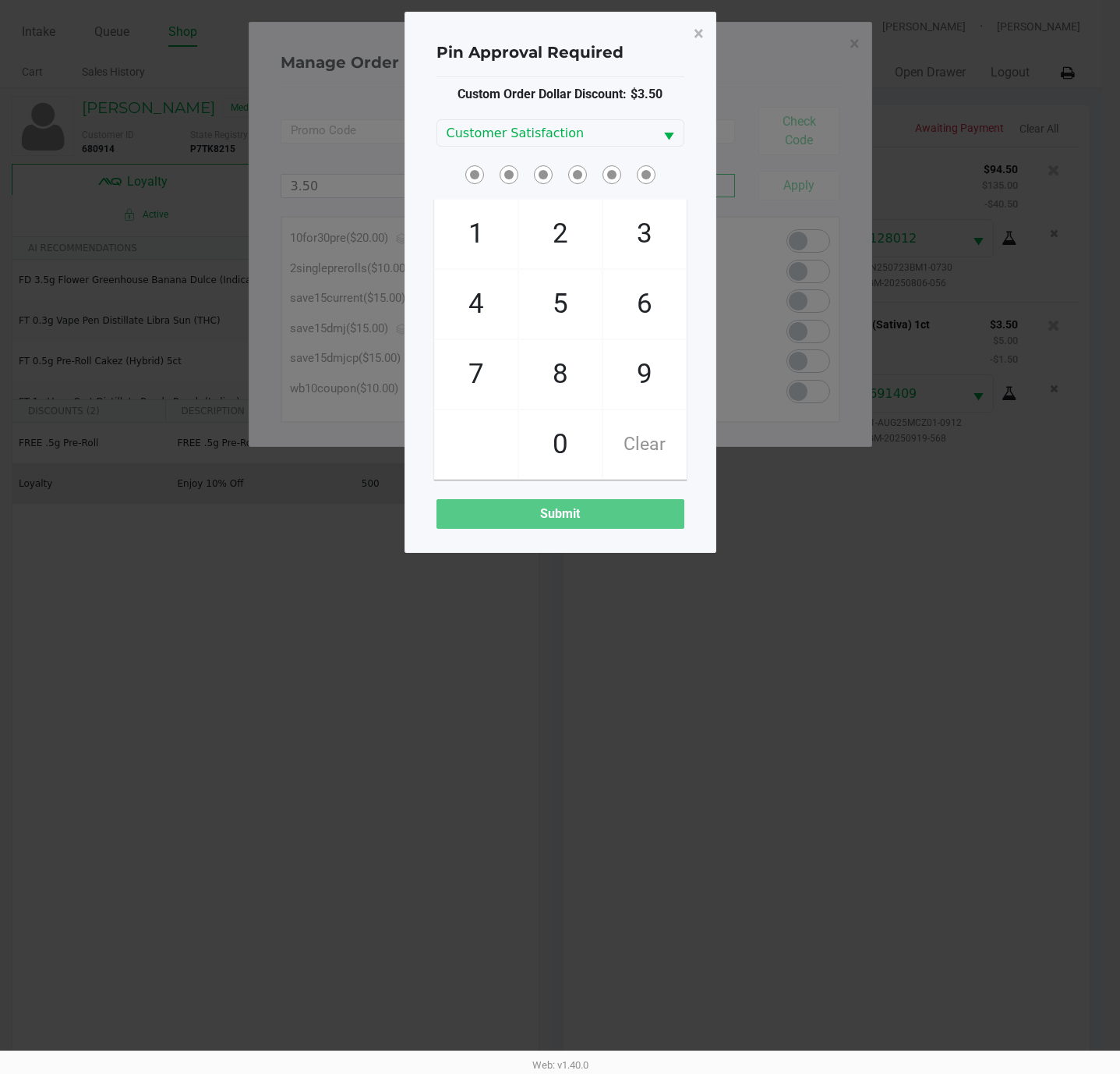
click at [632, 230] on span "3" at bounding box center [645, 234] width 83 height 69
checkbox input "true"
click at [575, 307] on span "5" at bounding box center [560, 304] width 83 height 69
checkbox input "true"
drag, startPoint x: 664, startPoint y: 390, endPoint x: 613, endPoint y: 238, distance: 160.3
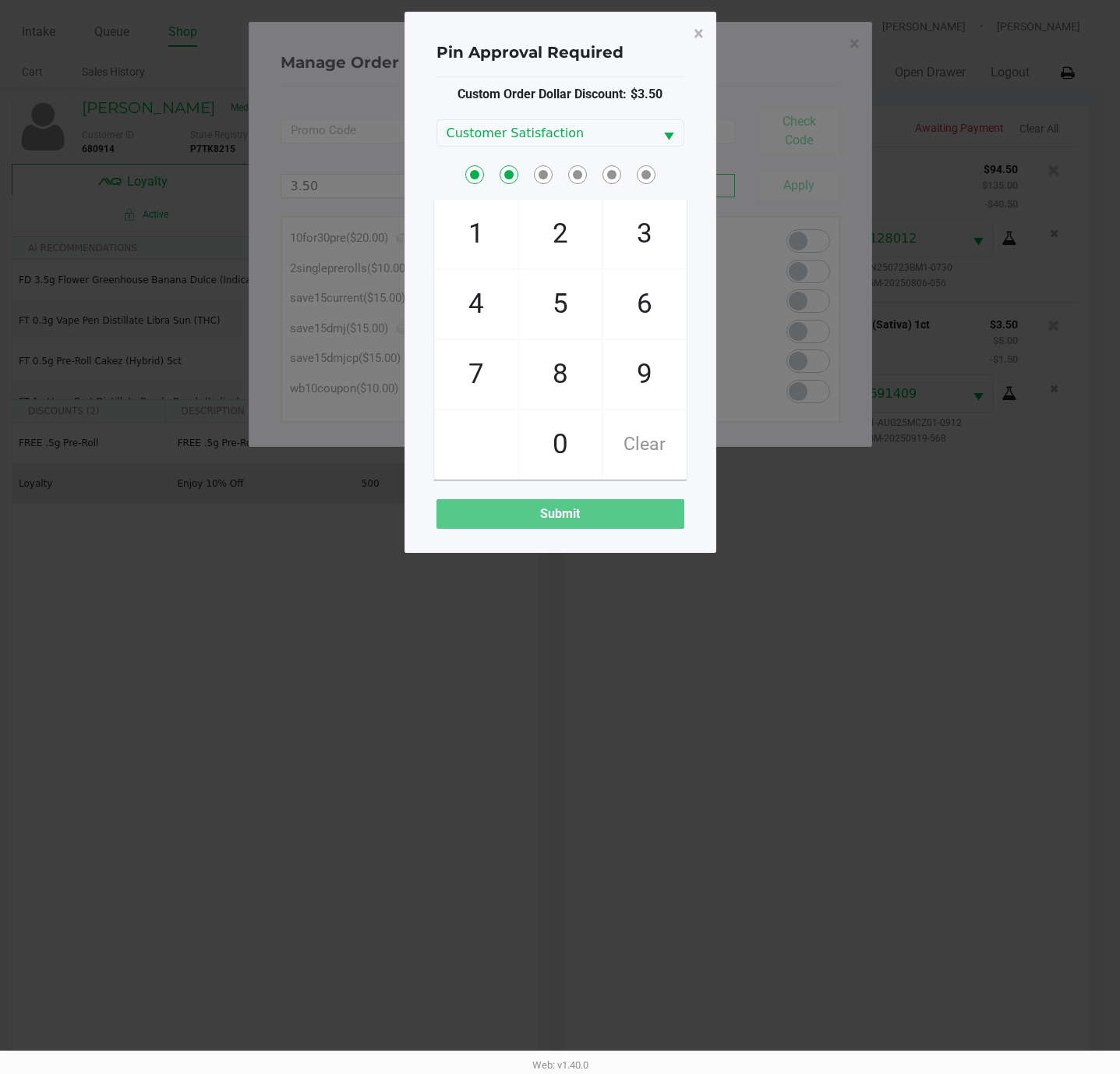
click at [664, 389] on span "9" at bounding box center [645, 374] width 83 height 69
checkbox input "true"
click at [564, 232] on span "2" at bounding box center [560, 234] width 83 height 69
checkbox input "true"
click at [550, 295] on span "5" at bounding box center [560, 304] width 83 height 69
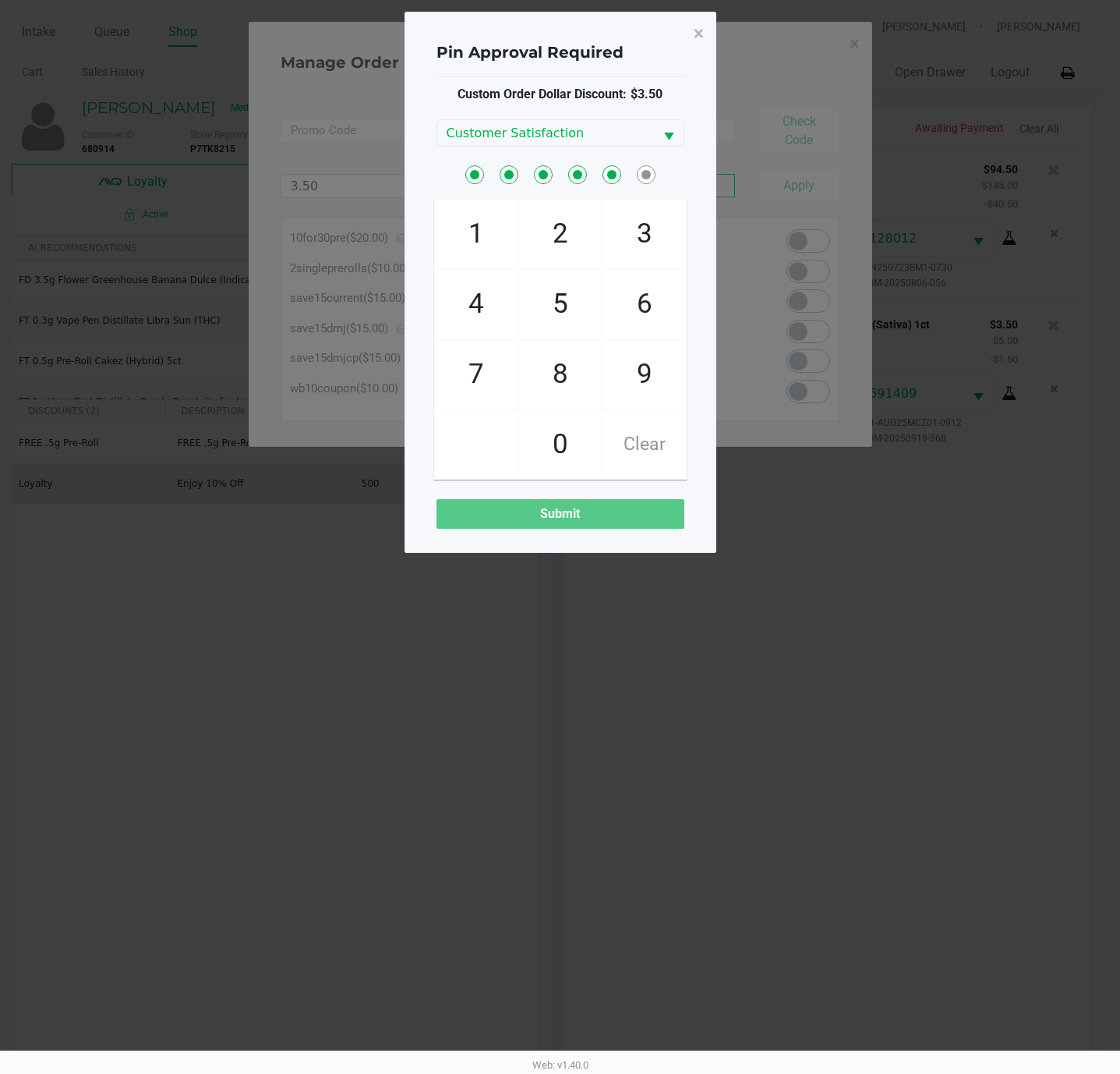
checkbox input "true"
click at [485, 234] on span "1" at bounding box center [476, 234] width 83 height 69
checkbox input "true"
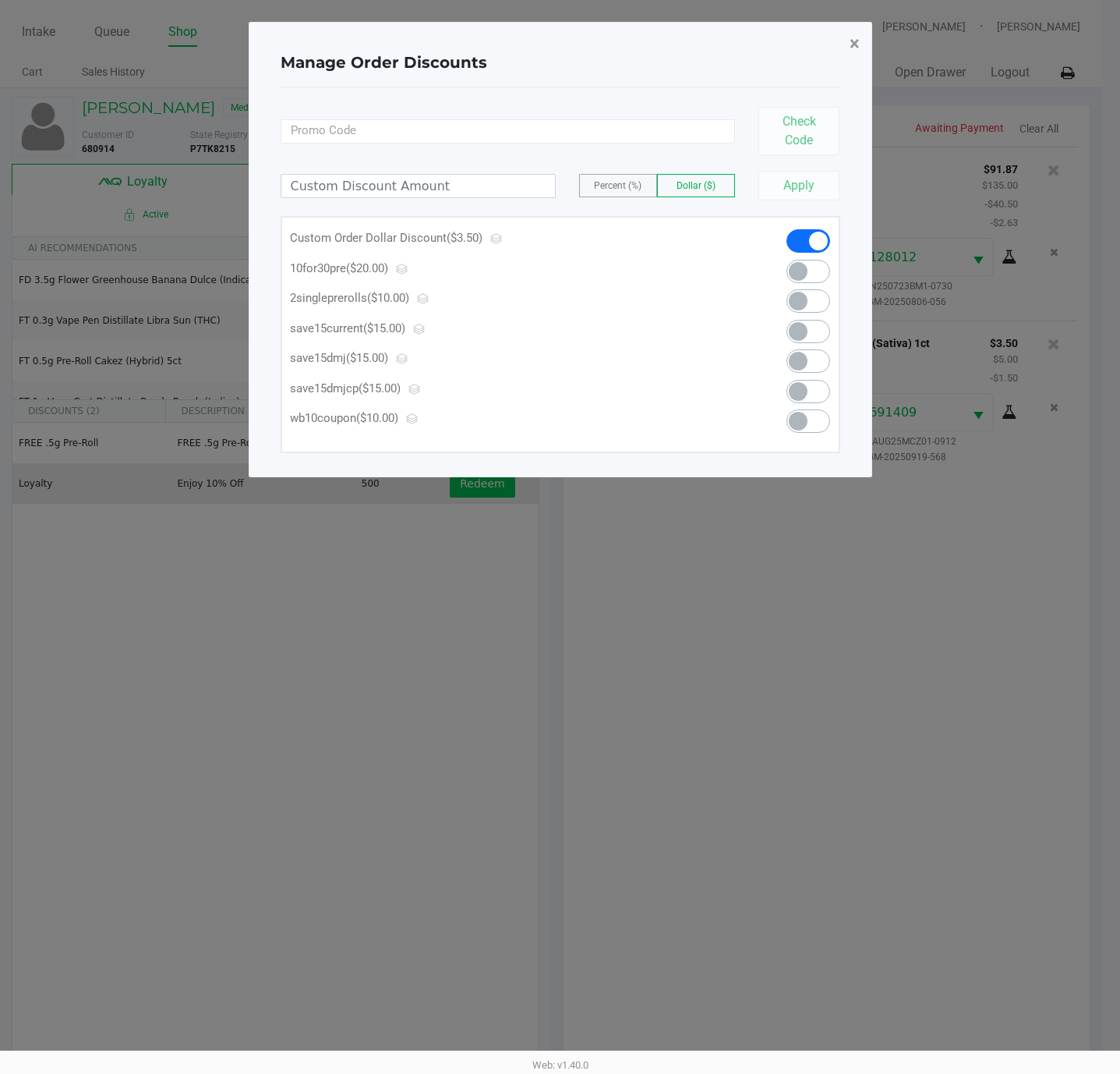
click at [854, 40] on span "×" at bounding box center [854, 43] width 10 height 21
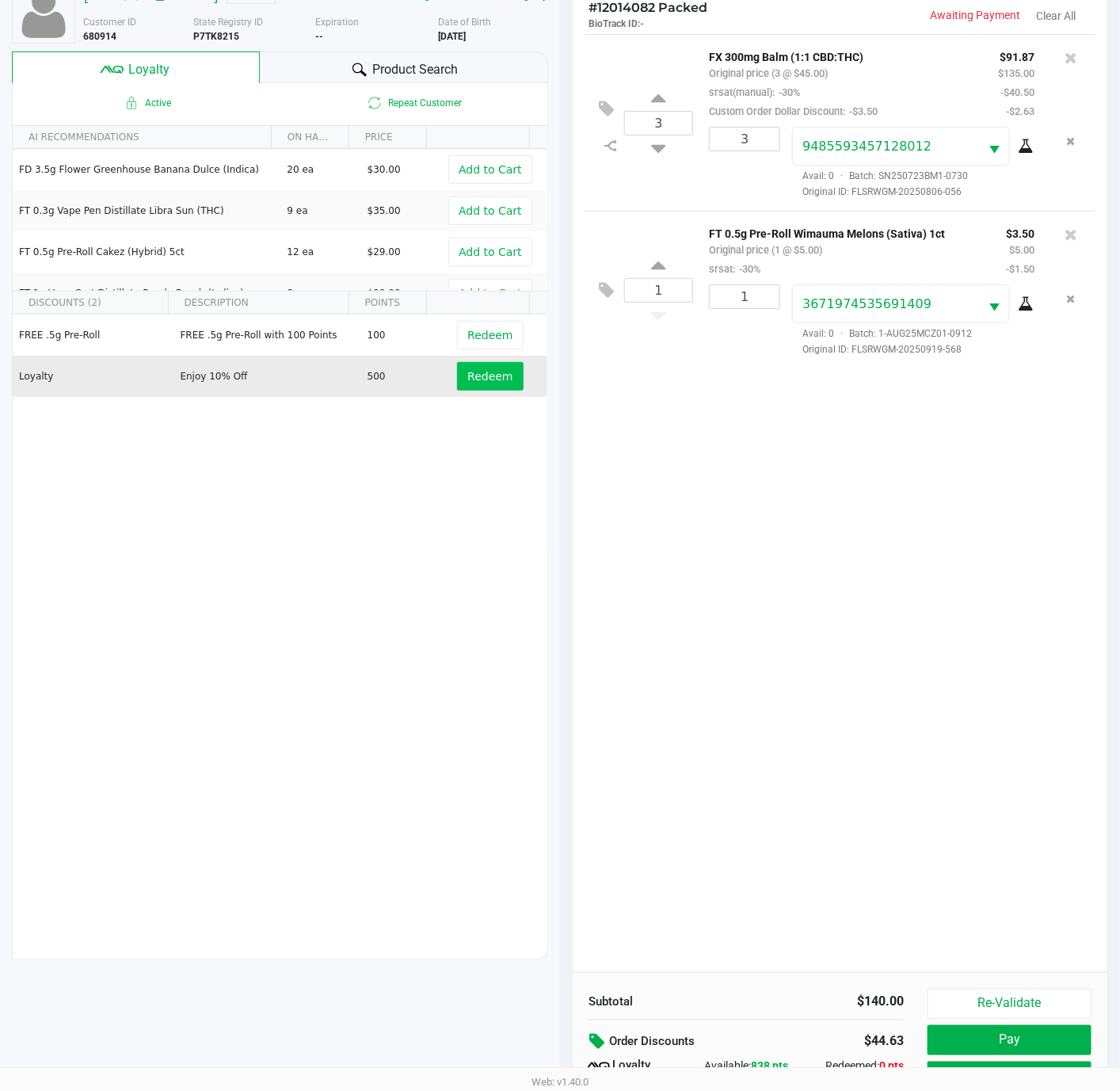
scroll to position [195, 0]
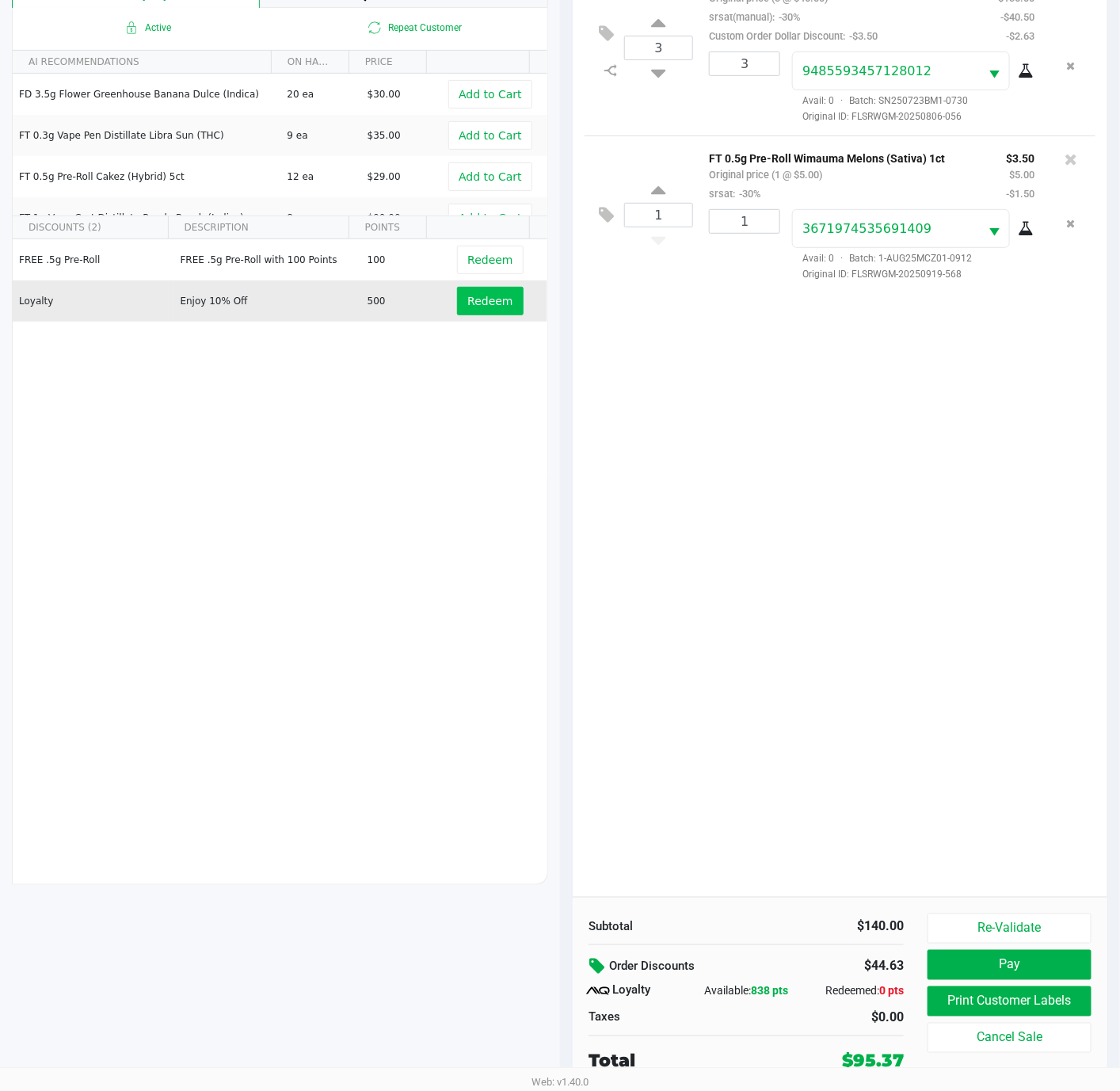
click at [604, 958] on icon at bounding box center [599, 966] width 19 height 18
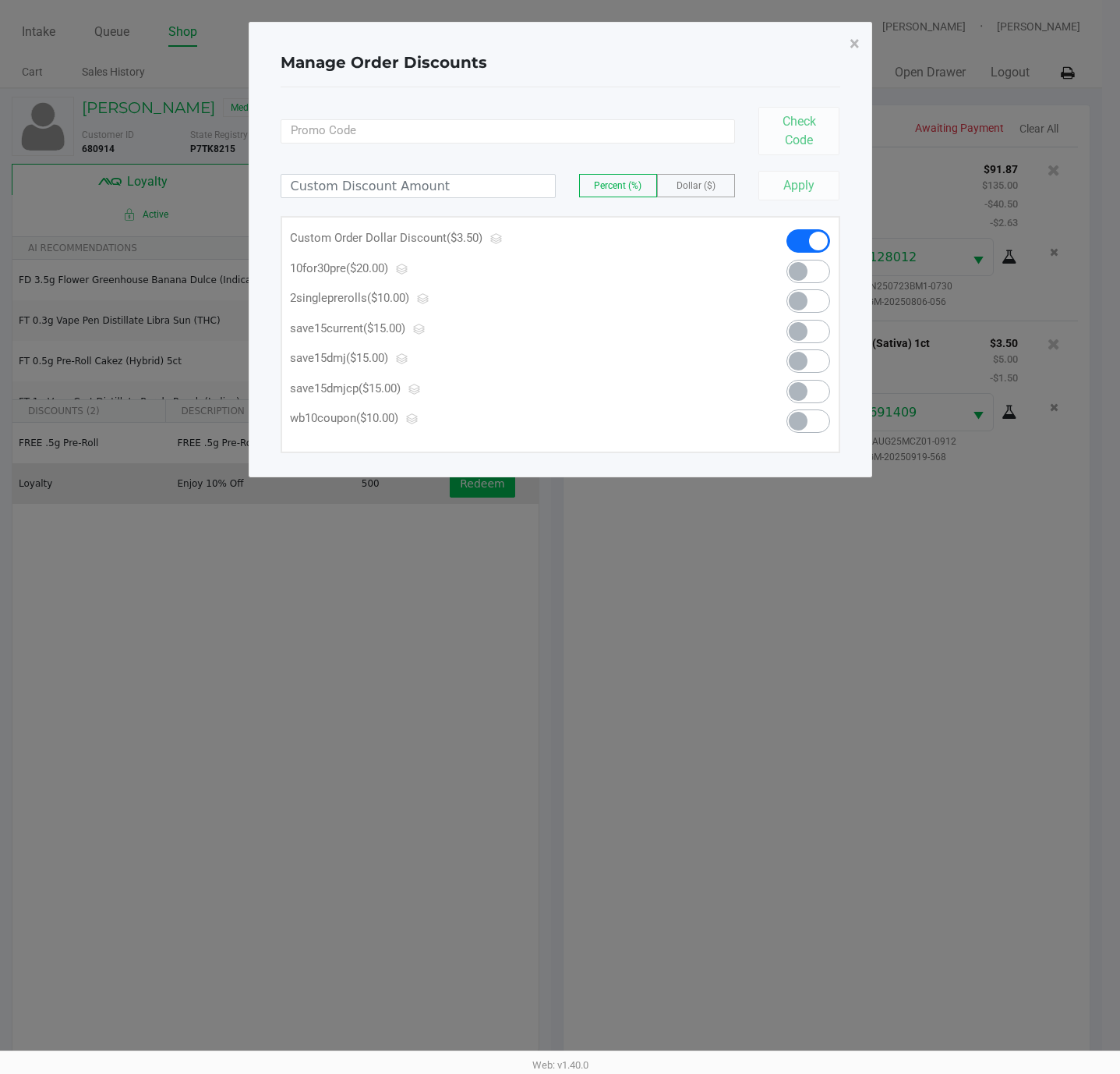
click at [689, 195] on label "Dollar ($)" at bounding box center [695, 185] width 77 height 21
click at [803, 242] on span at bounding box center [808, 241] width 44 height 23
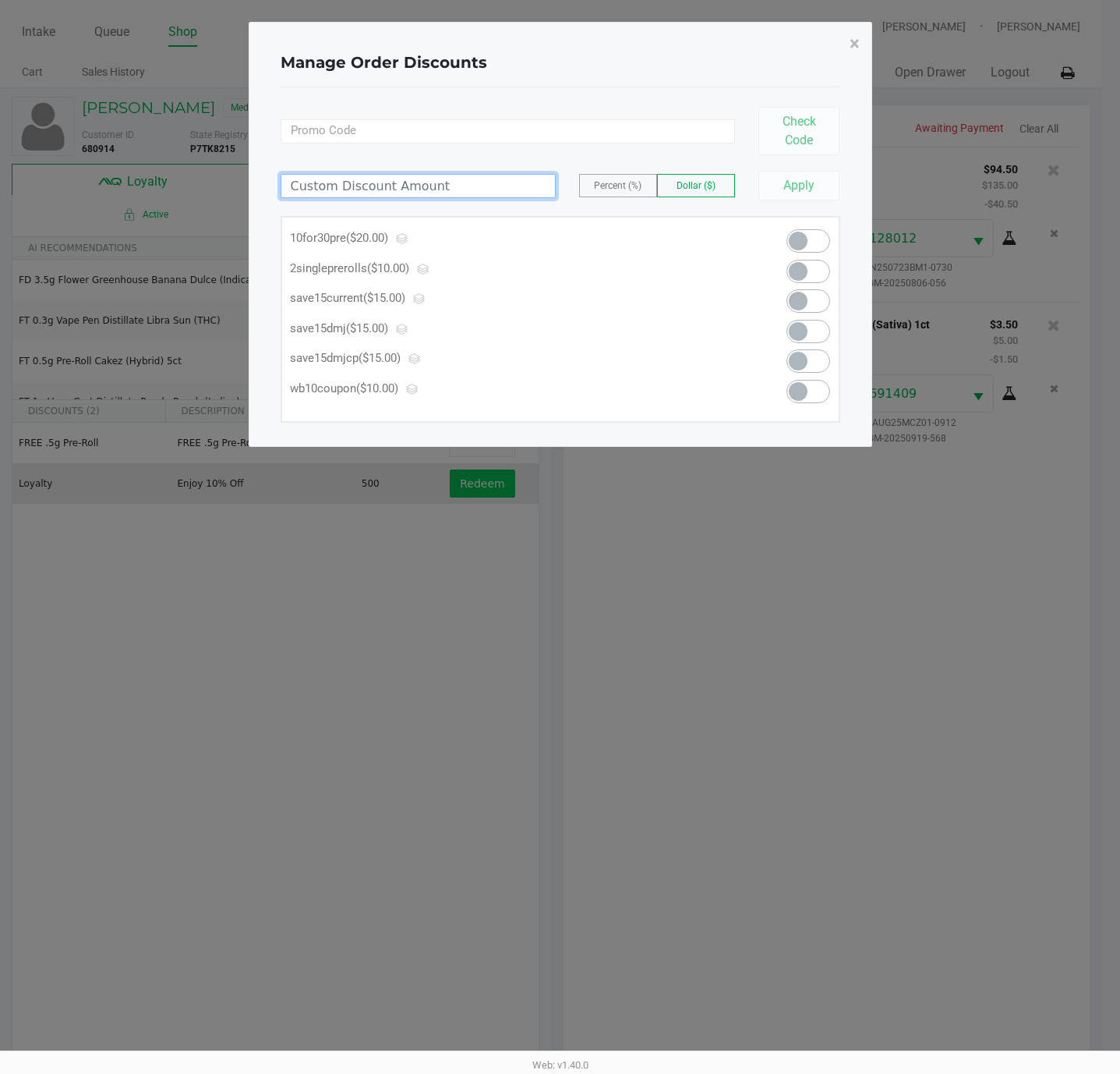
click at [358, 185] on input at bounding box center [418, 186] width 273 height 22
type input "4.00"
click at [789, 171] on button "Apply" at bounding box center [799, 186] width 82 height 29
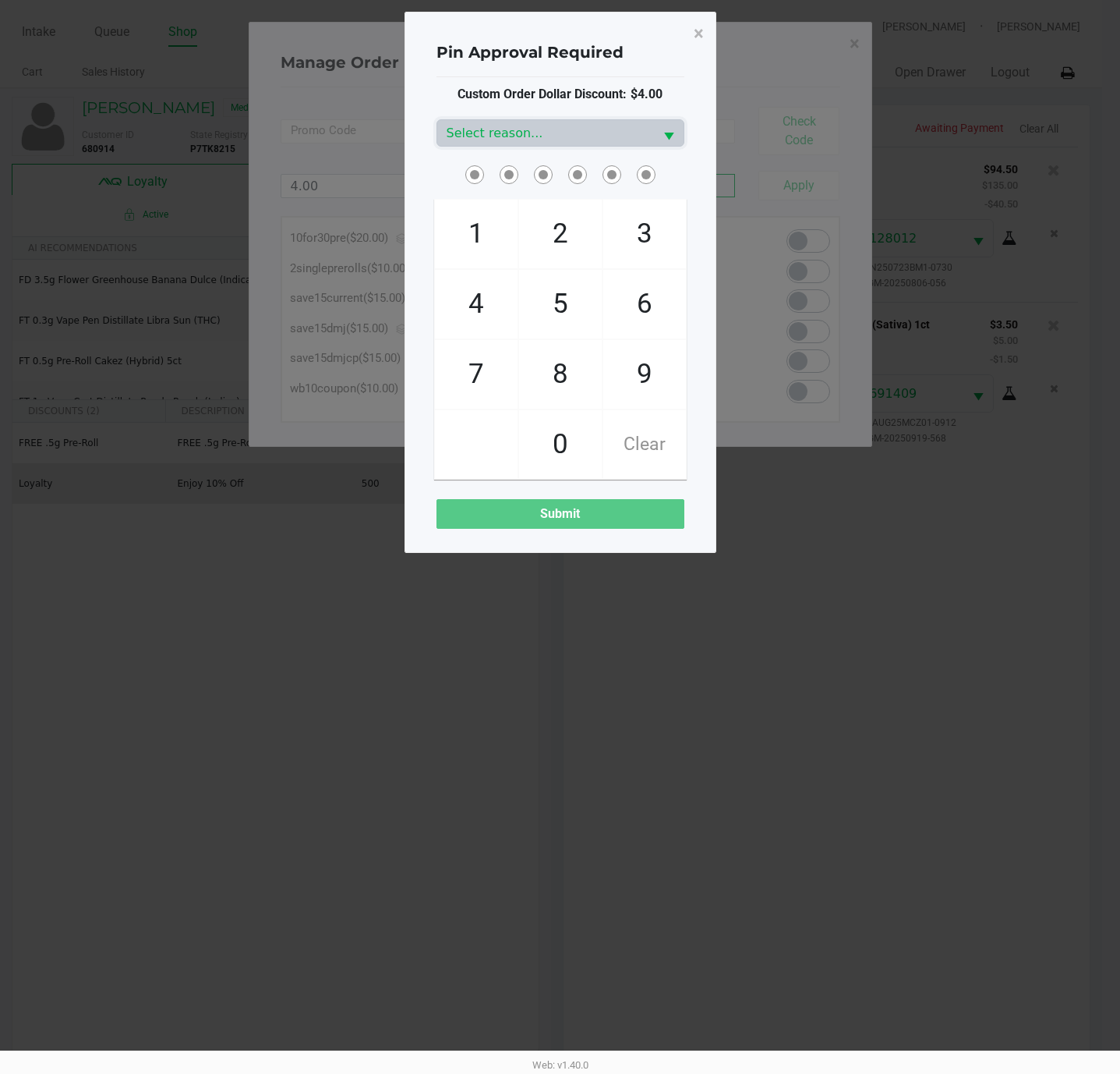
click at [582, 118] on div "Custom Order Dollar Discount: $4.00 Select reason... 1 4 7 2 5 8 0 3 6 9 Clear …" at bounding box center [560, 307] width 248 height 444
click at [578, 125] on span "Select reason..." at bounding box center [546, 133] width 198 height 19
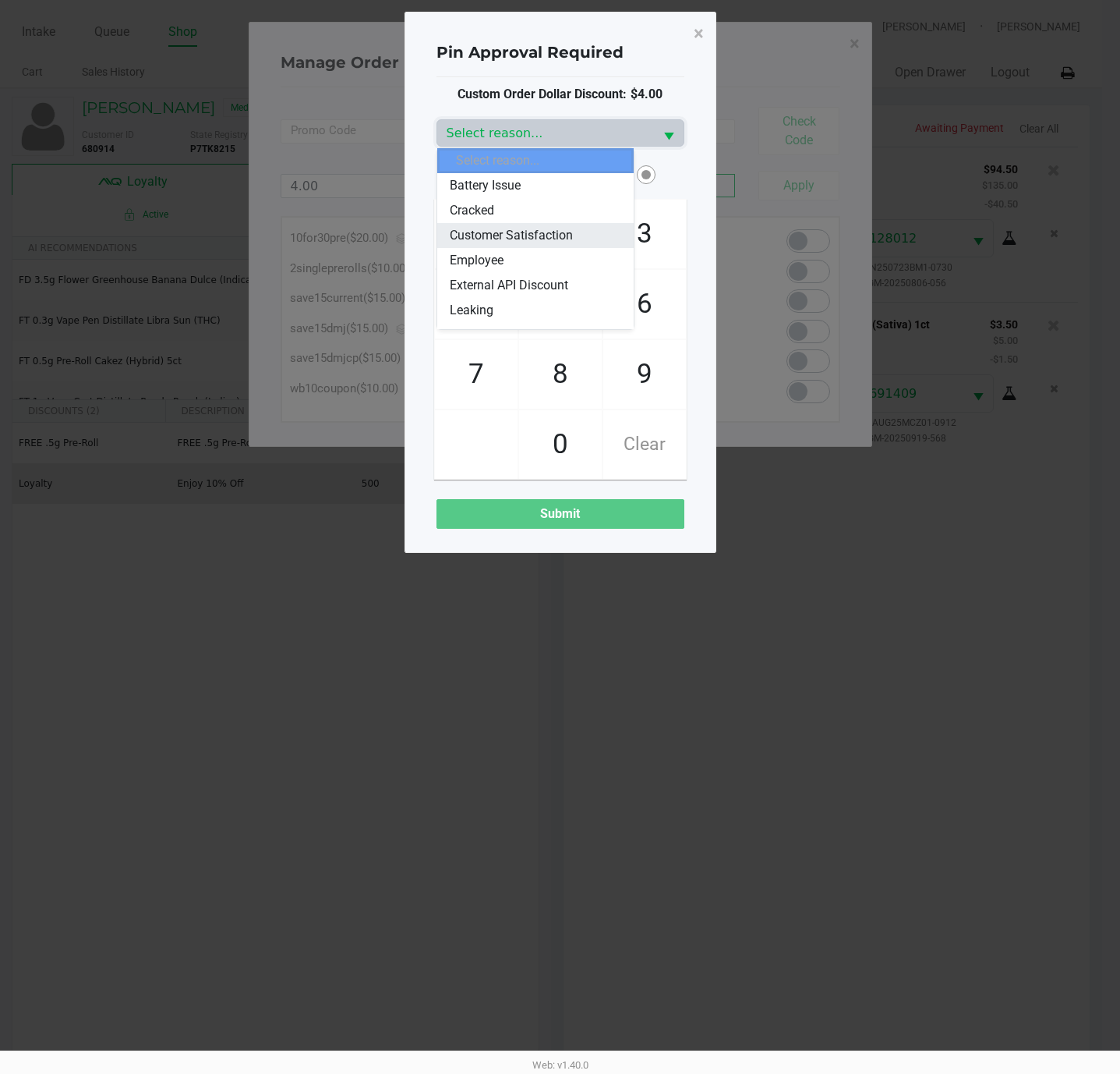
click at [573, 231] on li "Customer Satisfaction" at bounding box center [536, 235] width 196 height 25
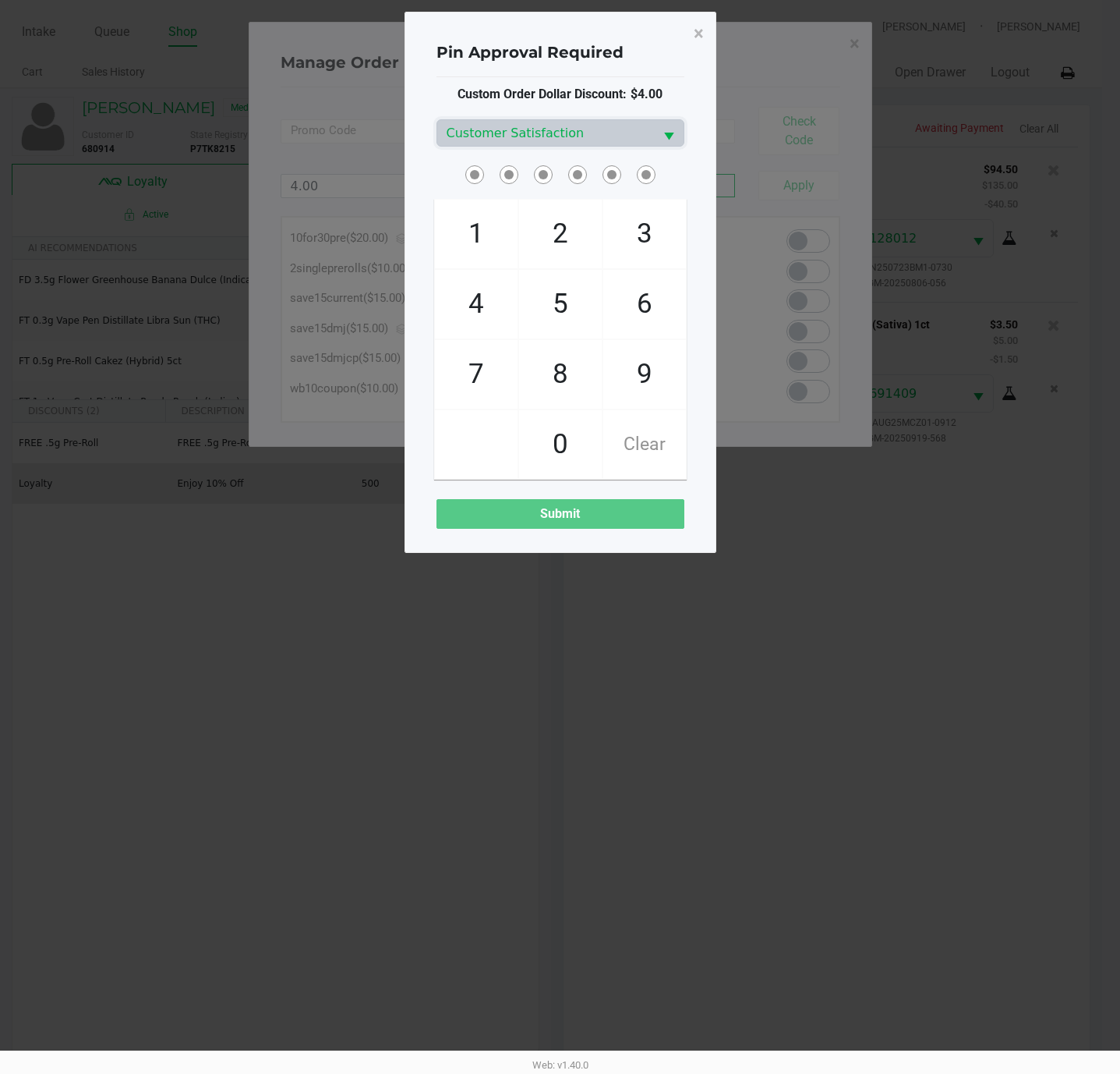
click at [640, 213] on span "3" at bounding box center [645, 234] width 83 height 69
checkbox input "true"
click at [571, 280] on span "5" at bounding box center [560, 304] width 83 height 69
checkbox input "true"
click at [646, 389] on span "9" at bounding box center [645, 374] width 83 height 69
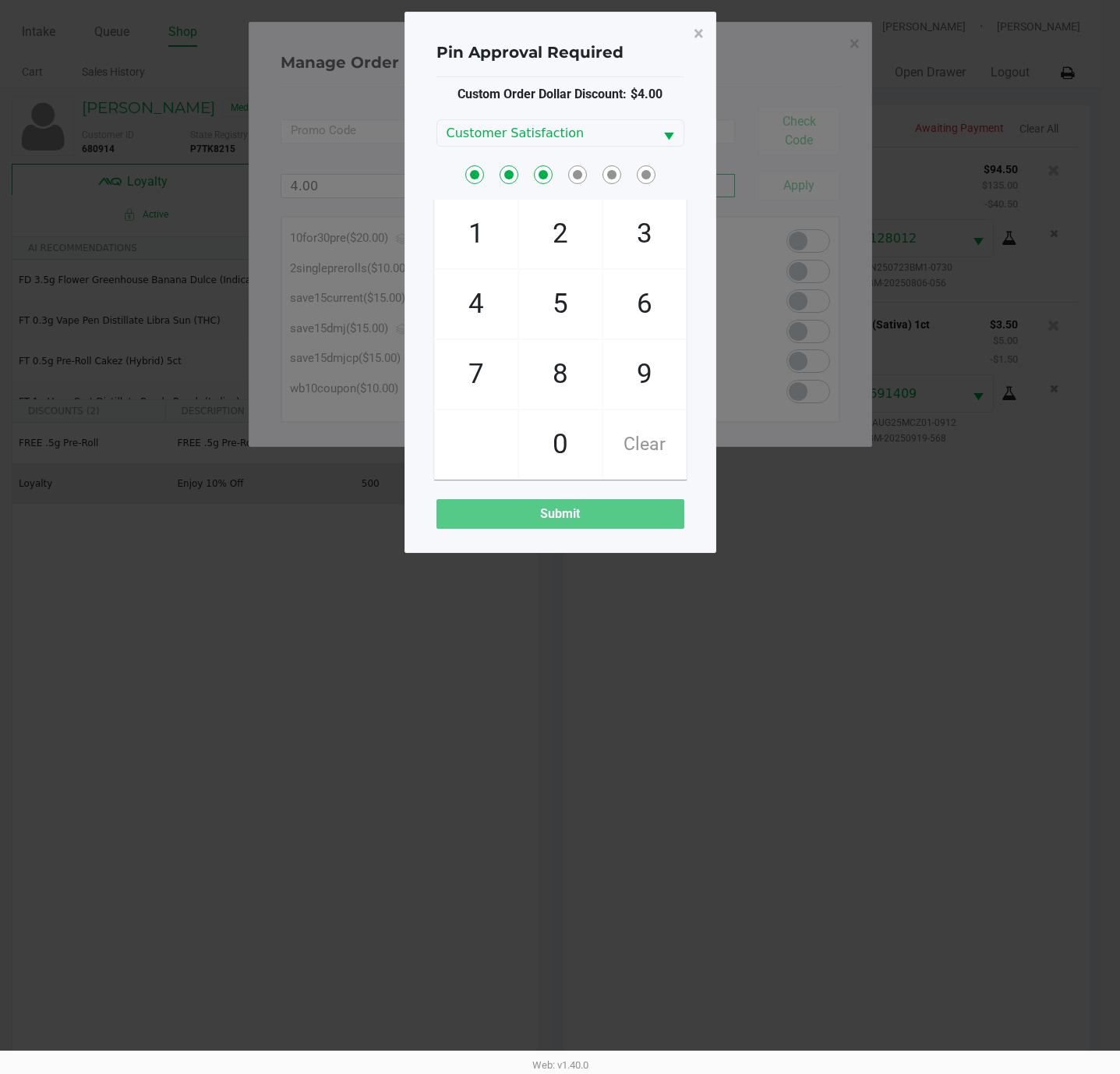
checkbox input "true"
click at [566, 247] on span "2" at bounding box center [560, 234] width 83 height 69
checkbox input "true"
click at [566, 307] on span "5" at bounding box center [560, 304] width 83 height 69
checkbox input "true"
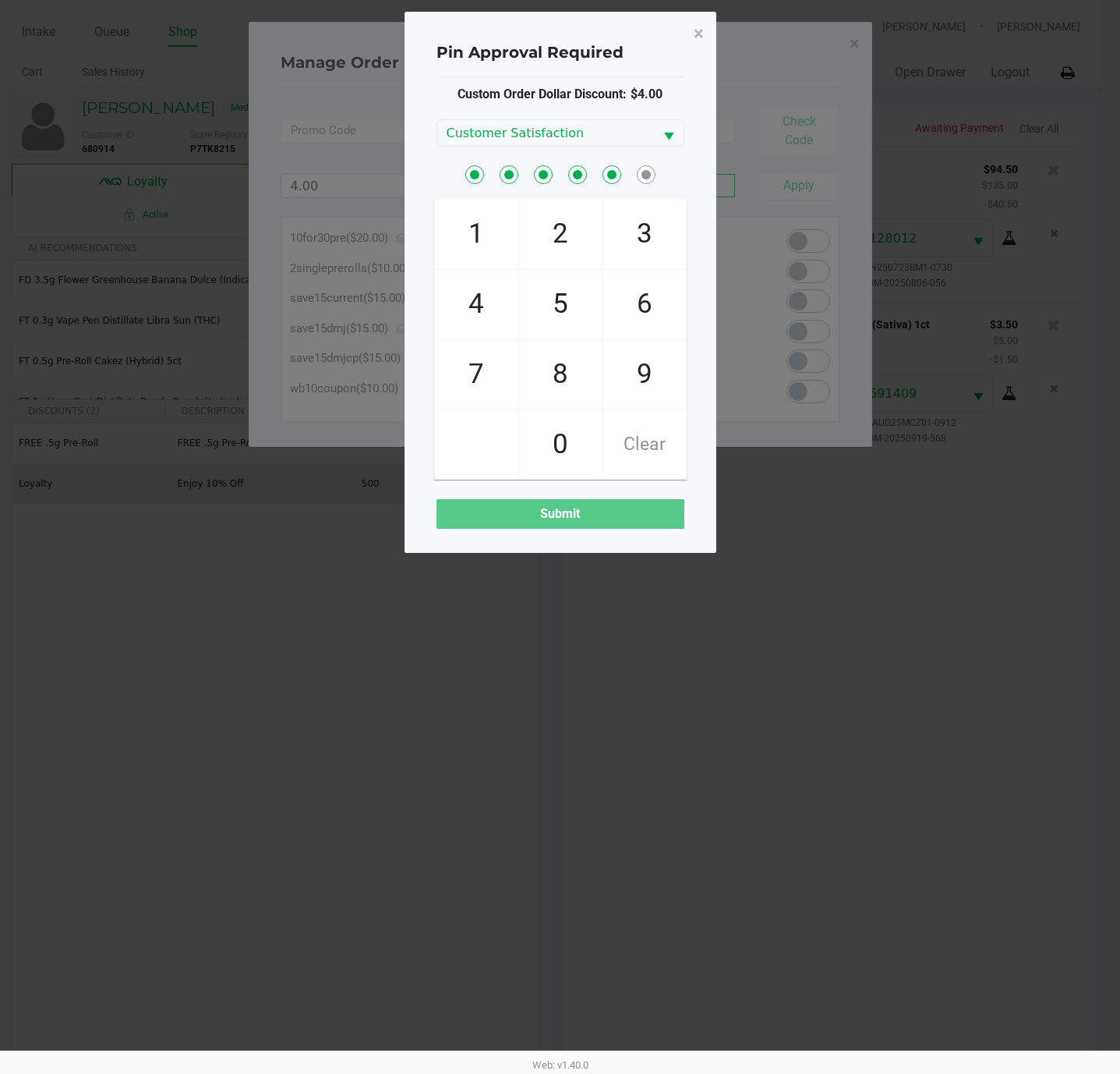
click at [491, 239] on span "1" at bounding box center [476, 234] width 83 height 69
checkbox input "true"
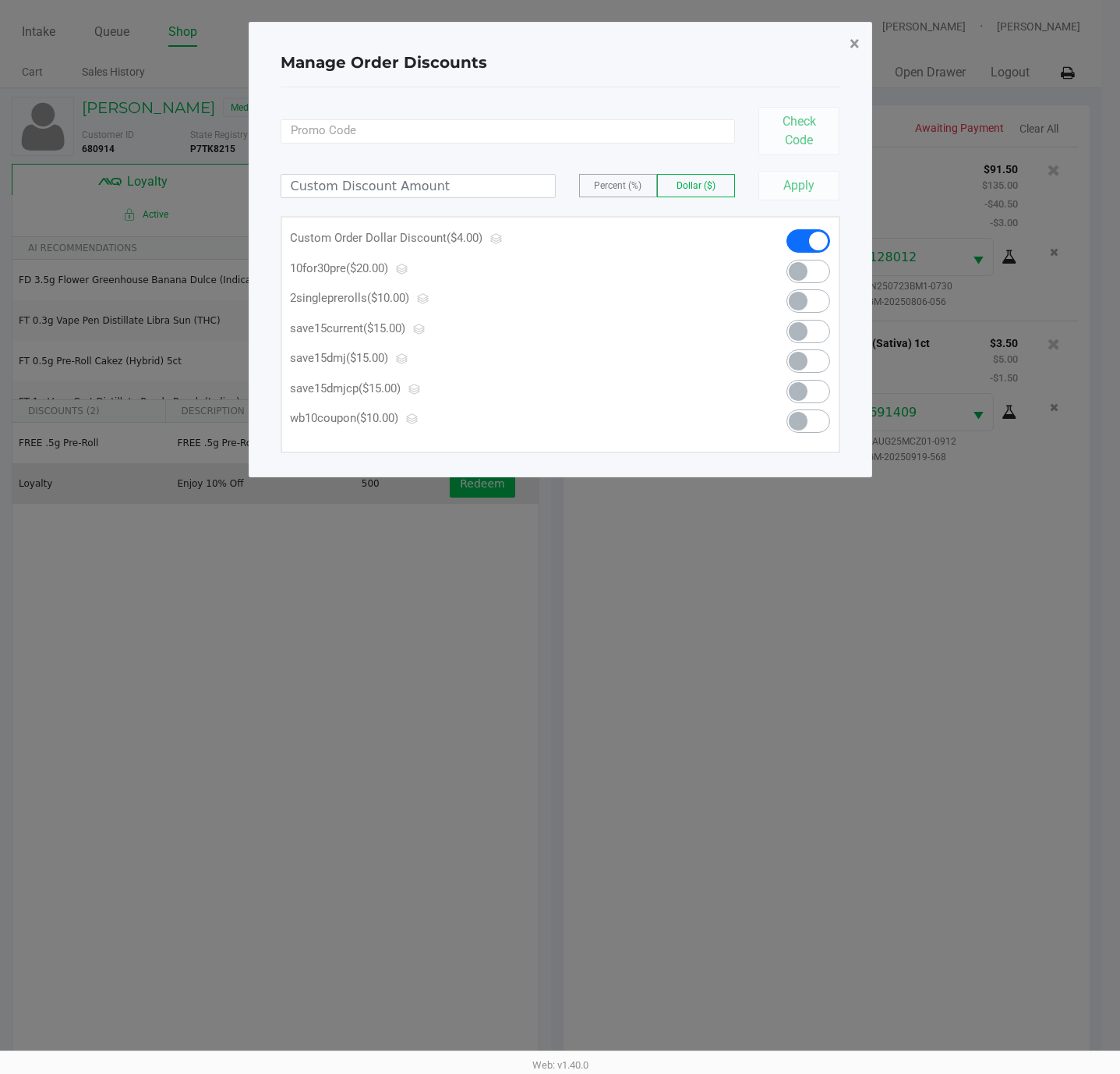
click at [856, 40] on span "×" at bounding box center [854, 43] width 10 height 21
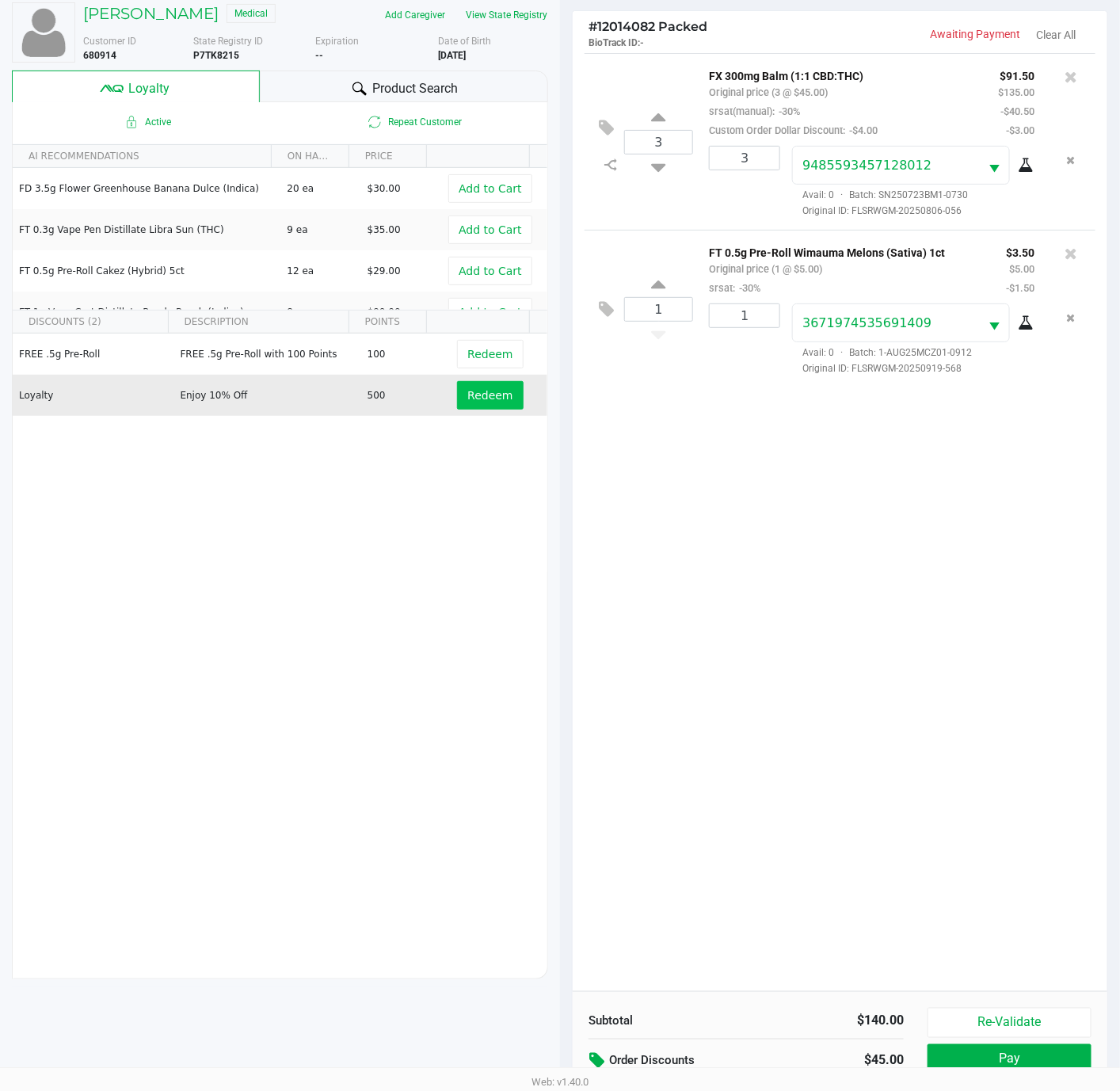
scroll to position [195, 0]
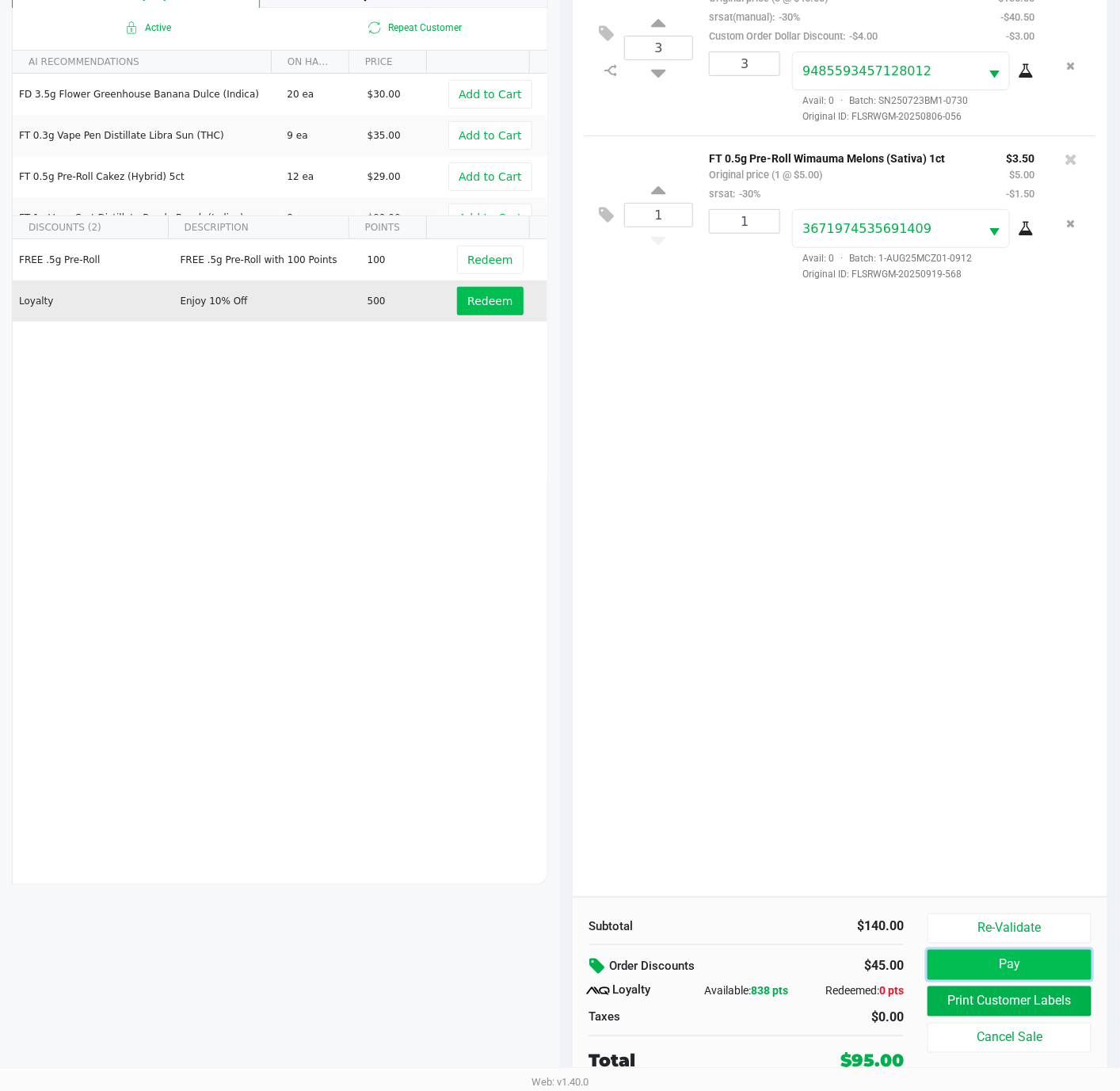
click at [982, 961] on button "Pay" at bounding box center [1010, 964] width 164 height 30
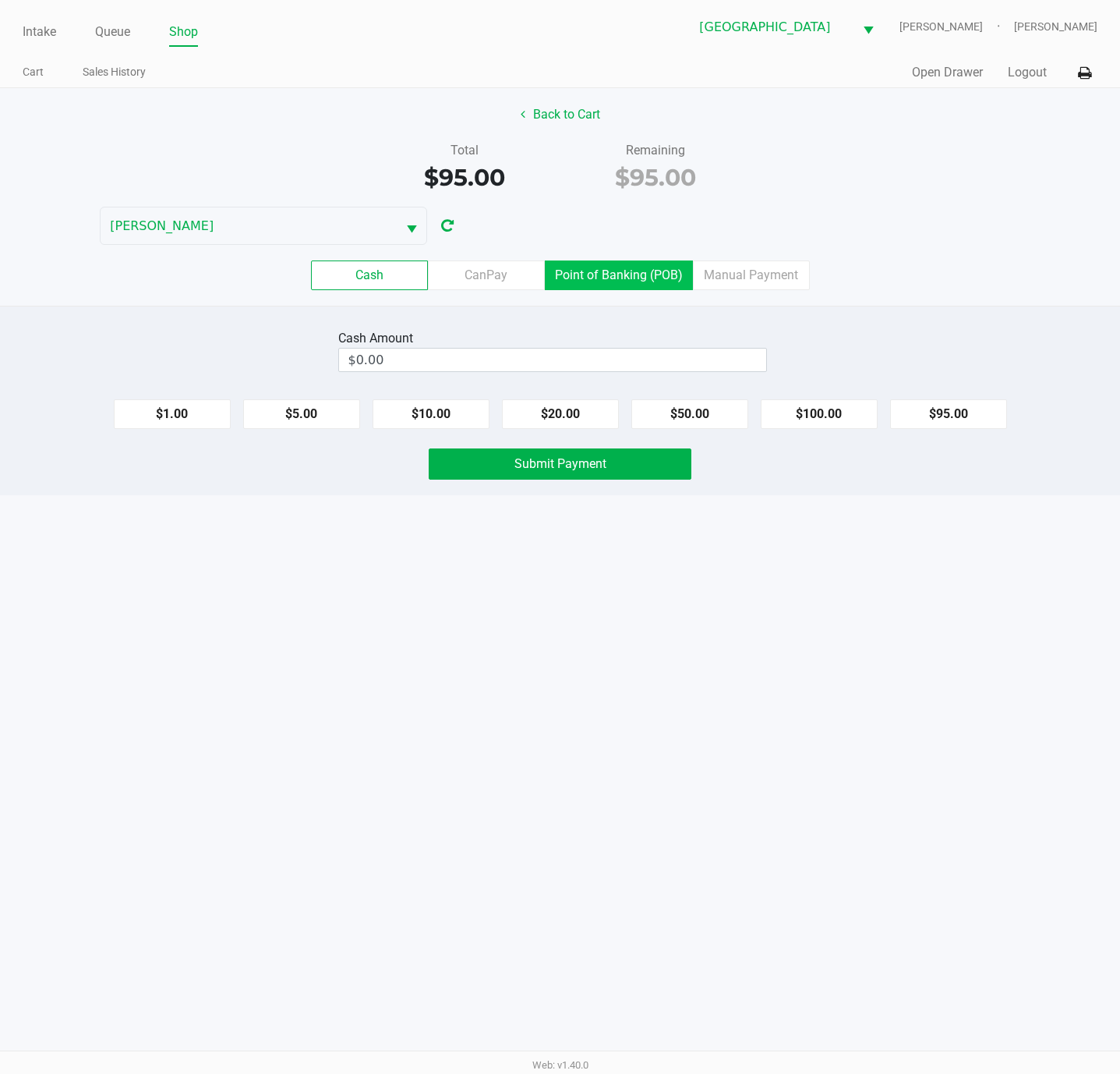
click at [604, 267] on label "Point of Banking (POB)" at bounding box center [619, 275] width 148 height 29
click at [0, 0] on 7 "Point of Banking (POB)" at bounding box center [0, 0] width 0 height 0
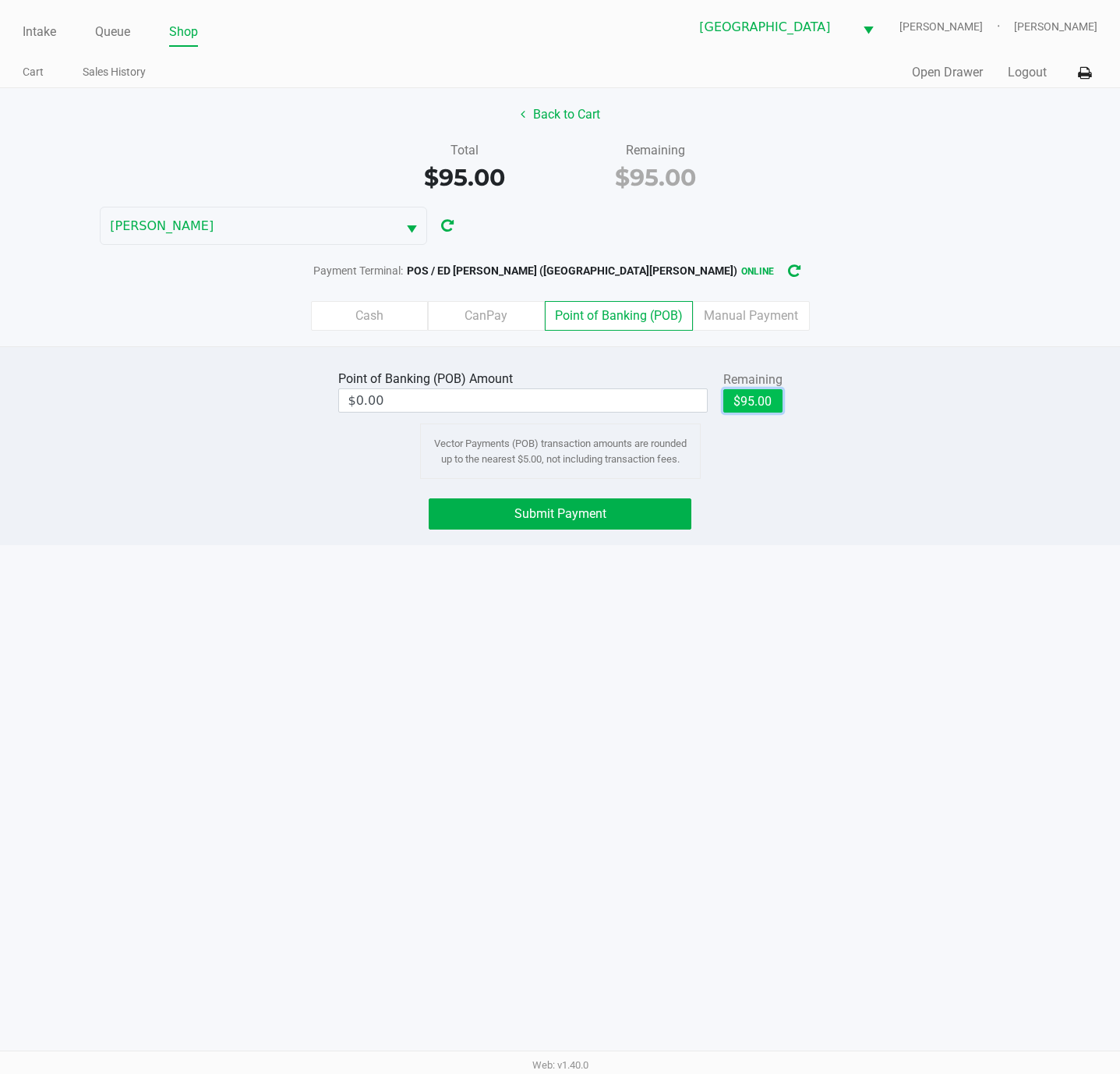
click at [735, 396] on button "$95.00" at bounding box center [752, 400] width 59 height 23
type input "$95.00"
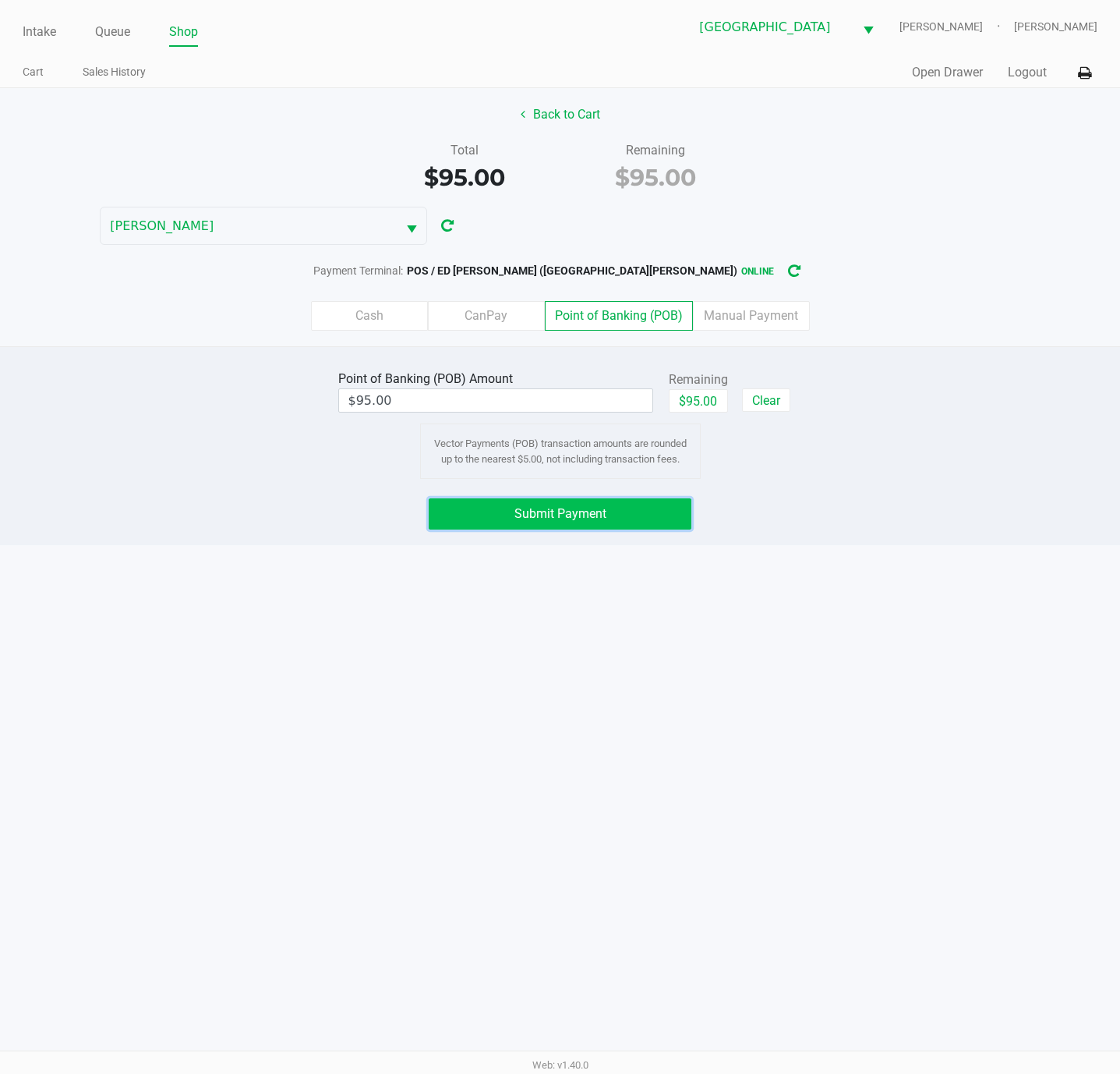
click at [633, 527] on button "Submit Payment" at bounding box center [560, 513] width 263 height 31
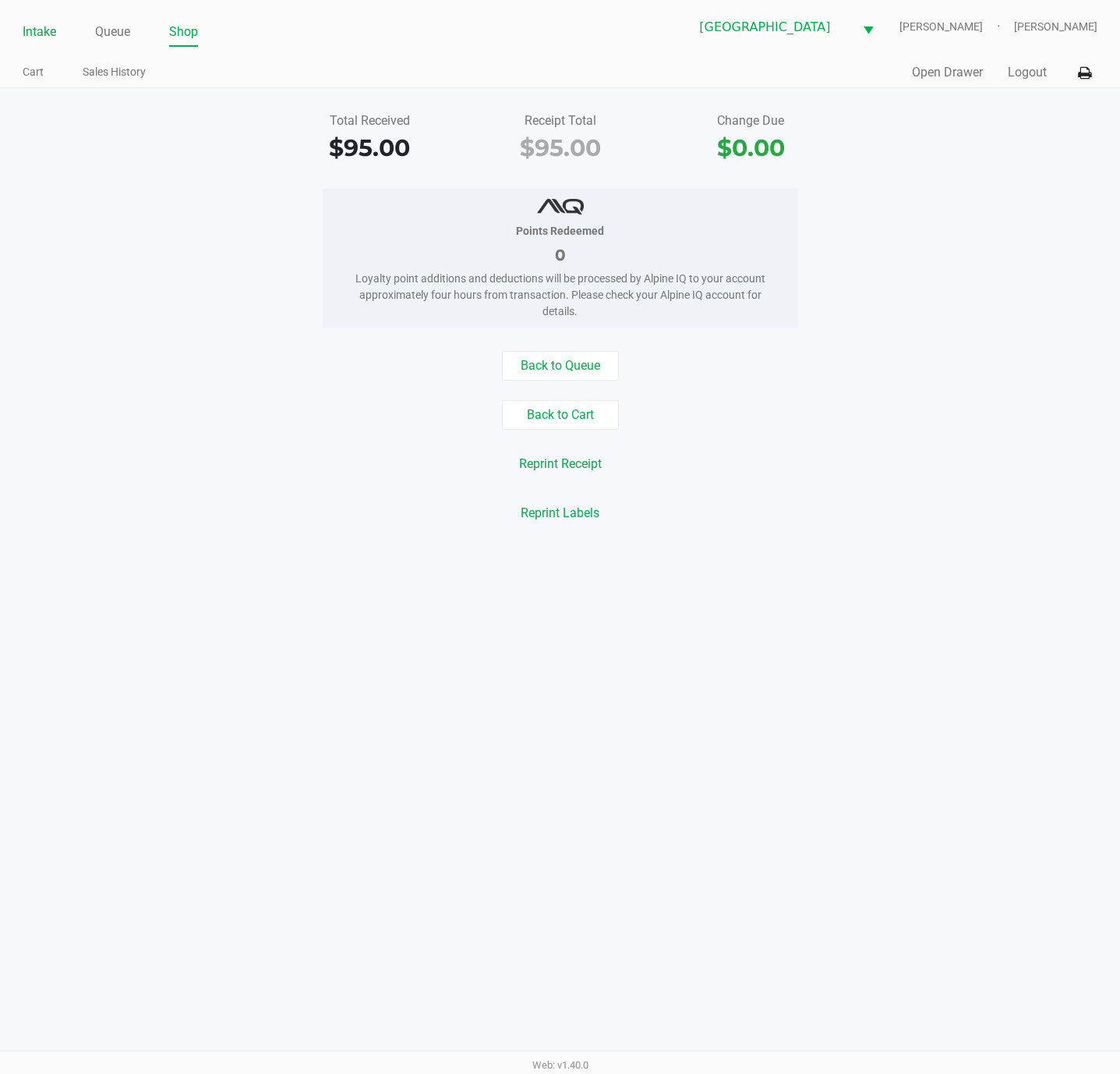
click at [47, 38] on link "Intake" at bounding box center [39, 31] width 34 height 21
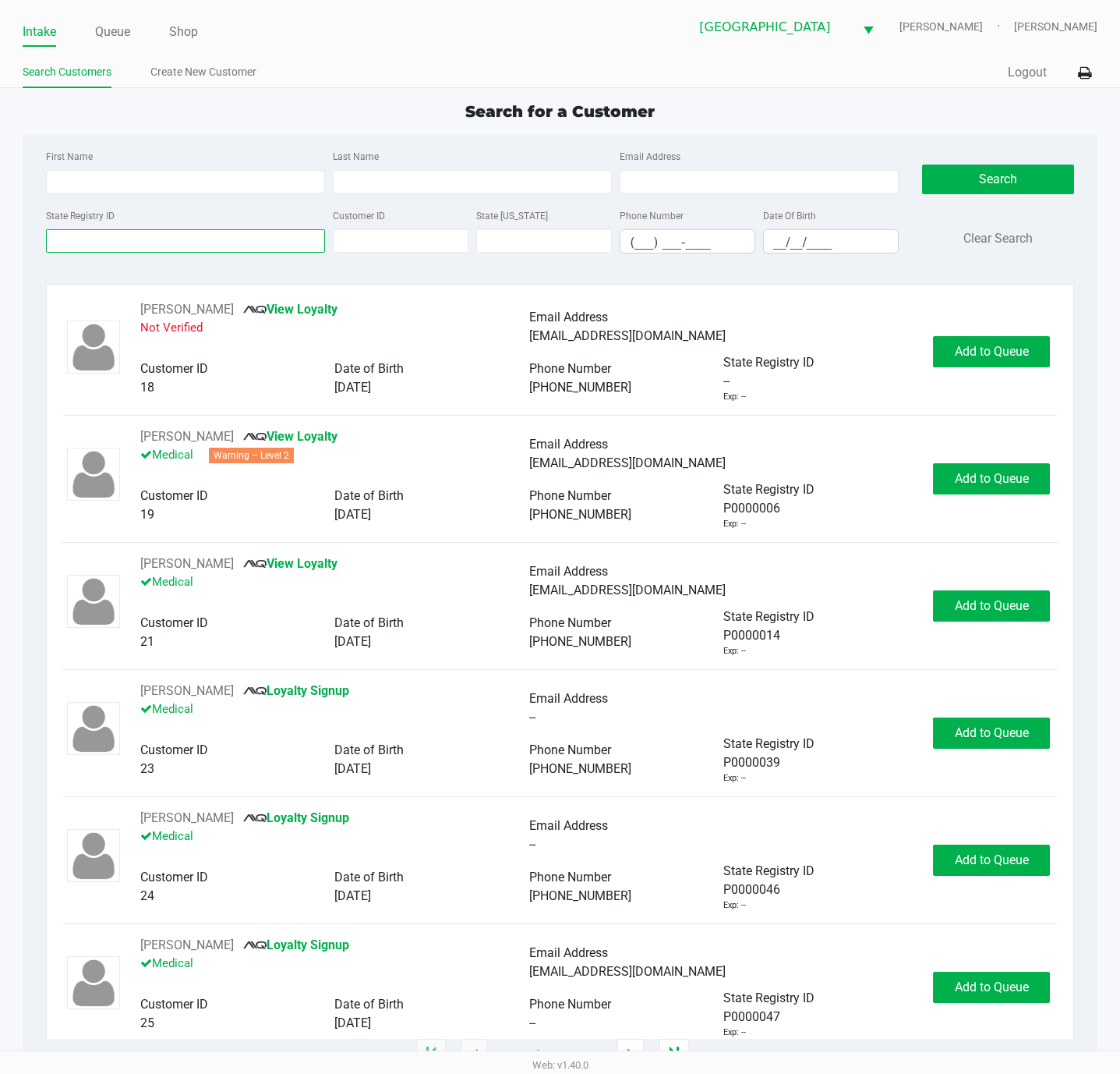
click at [129, 250] on input "State Registry ID" at bounding box center [185, 241] width 279 height 23
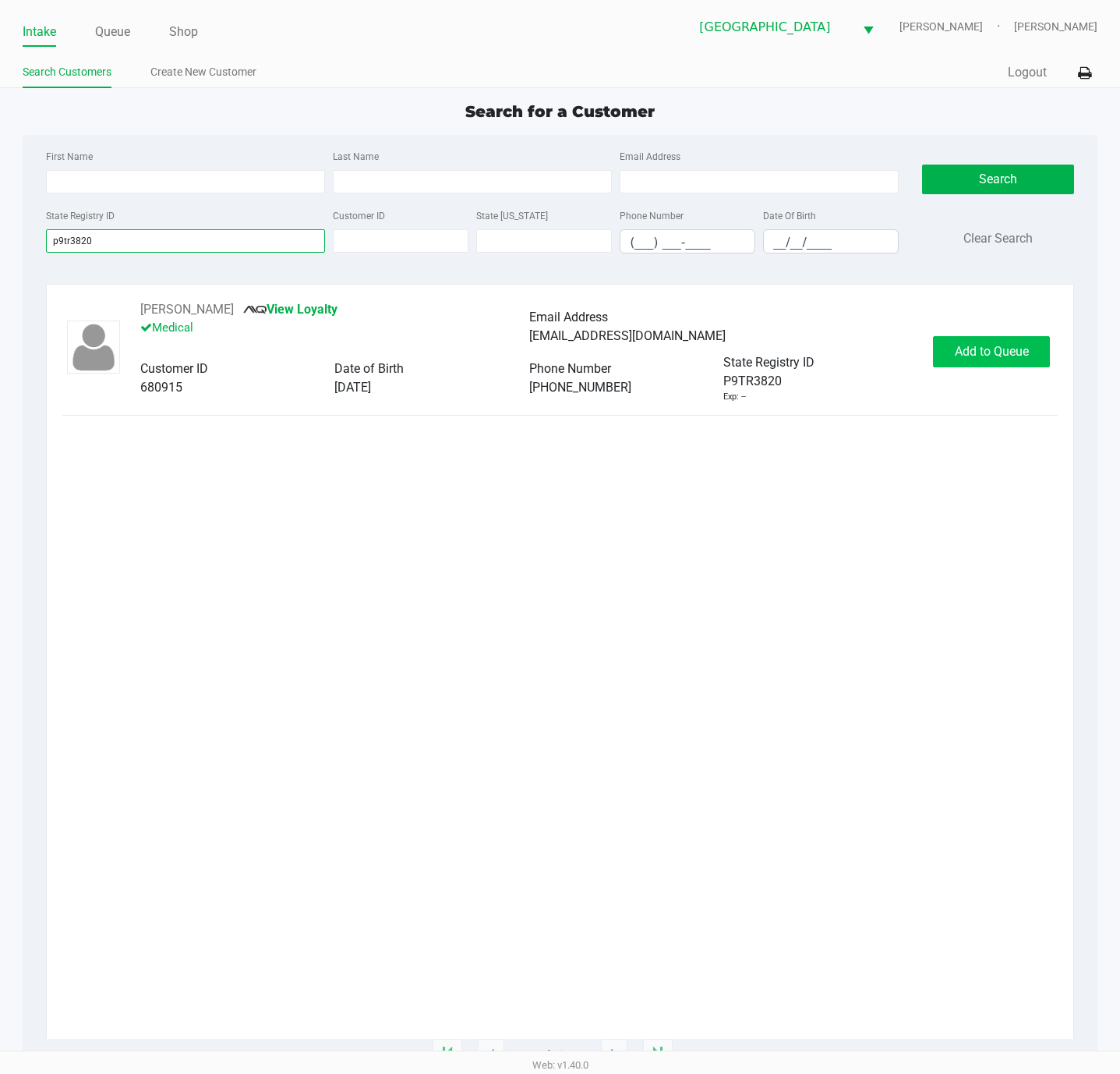
type input "p9tr3820"
click at [985, 365] on button "Add to Queue" at bounding box center [991, 352] width 117 height 31
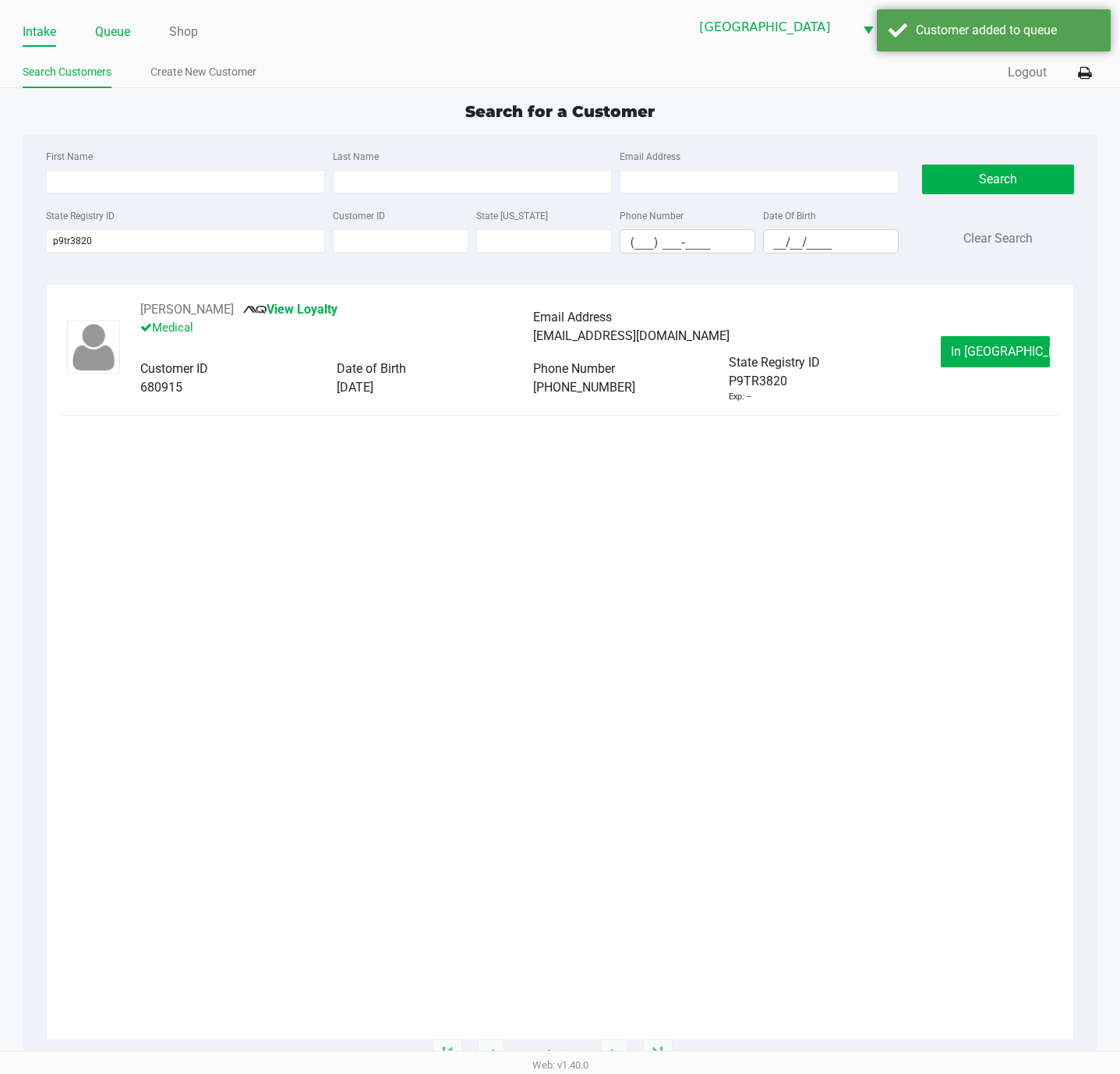
click at [113, 29] on link "Queue" at bounding box center [113, 31] width 35 height 21
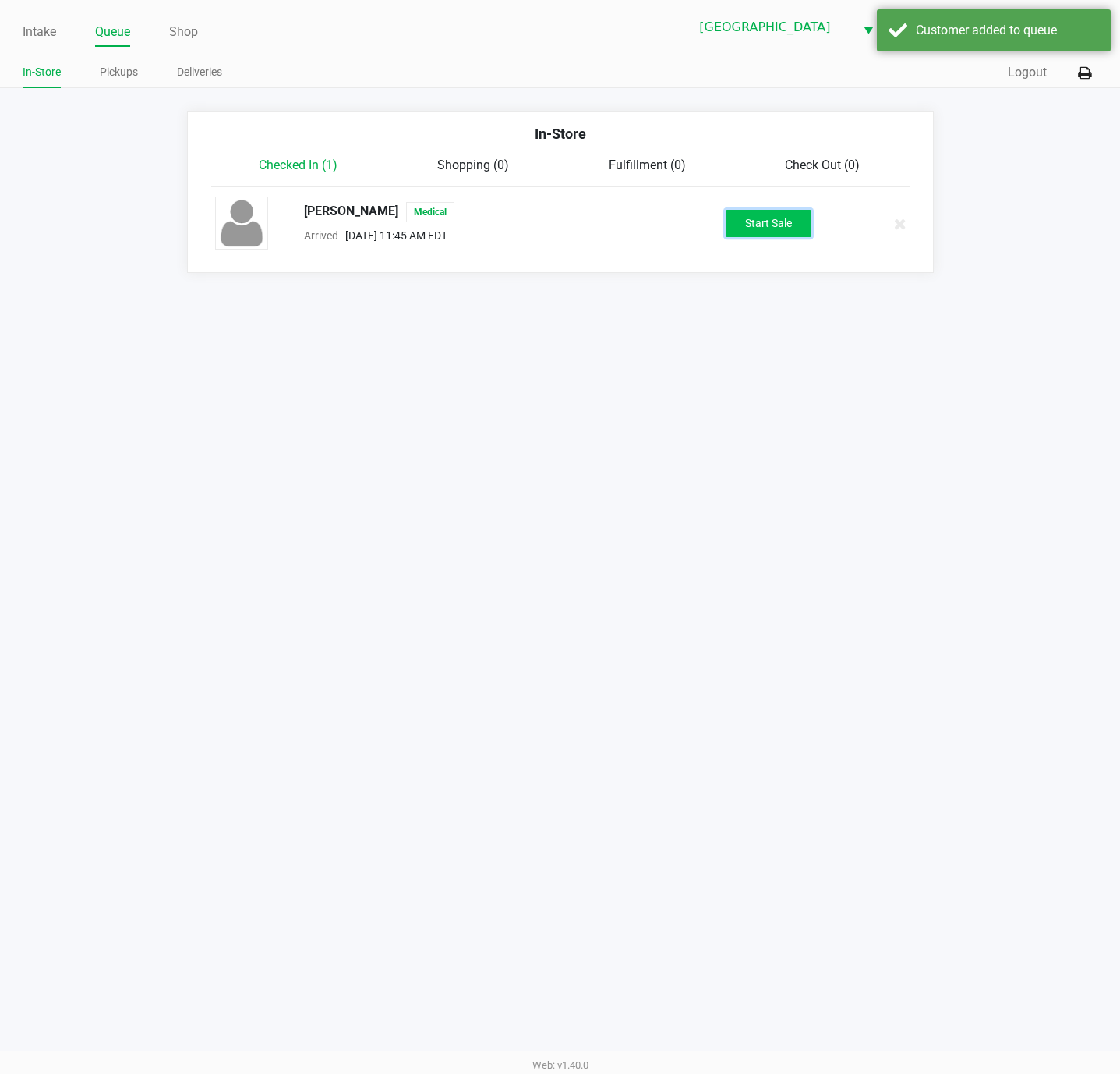
click at [758, 212] on button "Start Sale" at bounding box center [768, 224] width 86 height 28
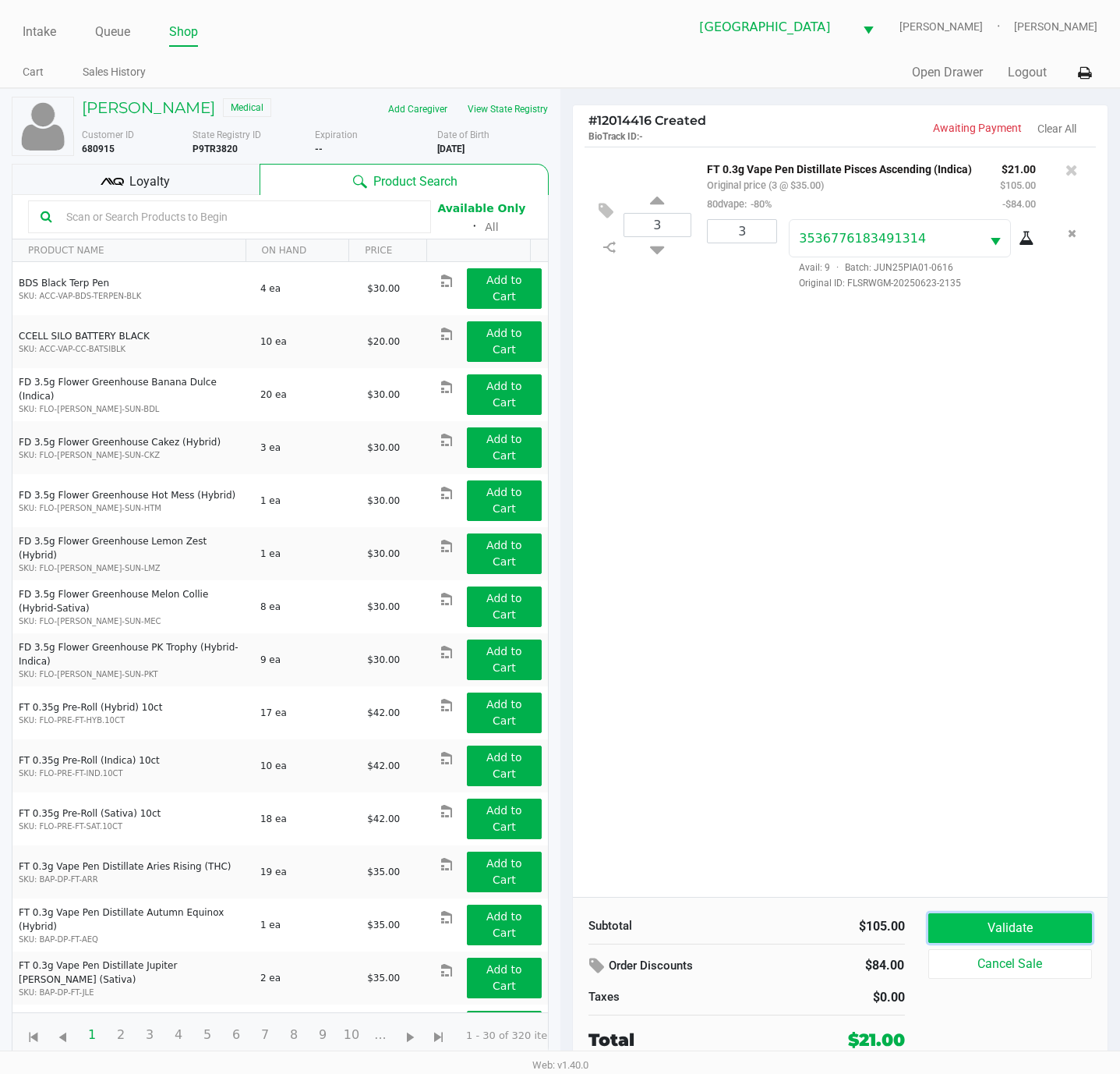
drag, startPoint x: 990, startPoint y: 926, endPoint x: 994, endPoint y: 882, distance: 44.2
click at [991, 926] on button "Validate" at bounding box center [1010, 928] width 164 height 29
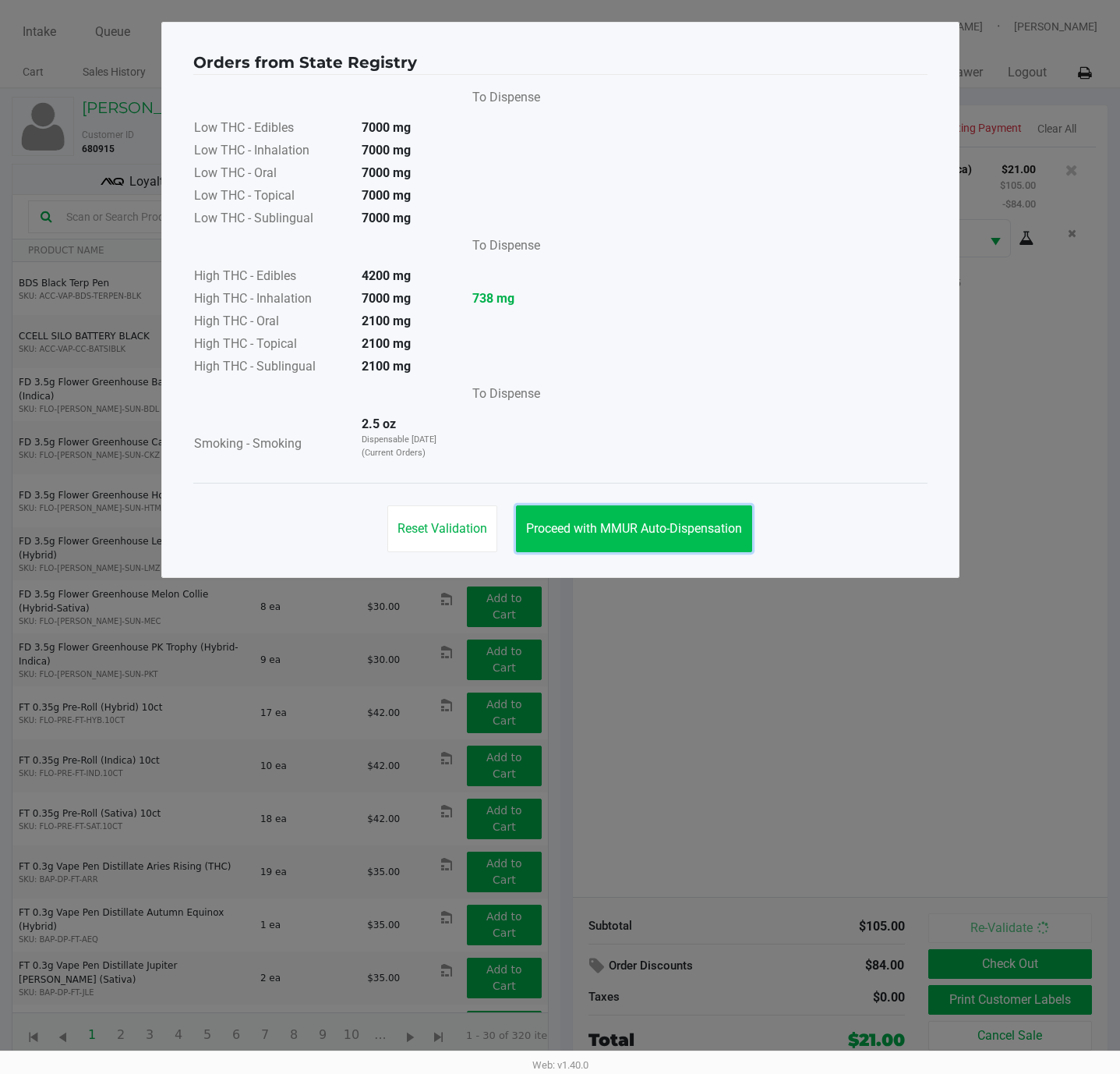
click at [598, 537] on button "Proceed with MMUR Auto-Dispensation" at bounding box center [633, 529] width 236 height 46
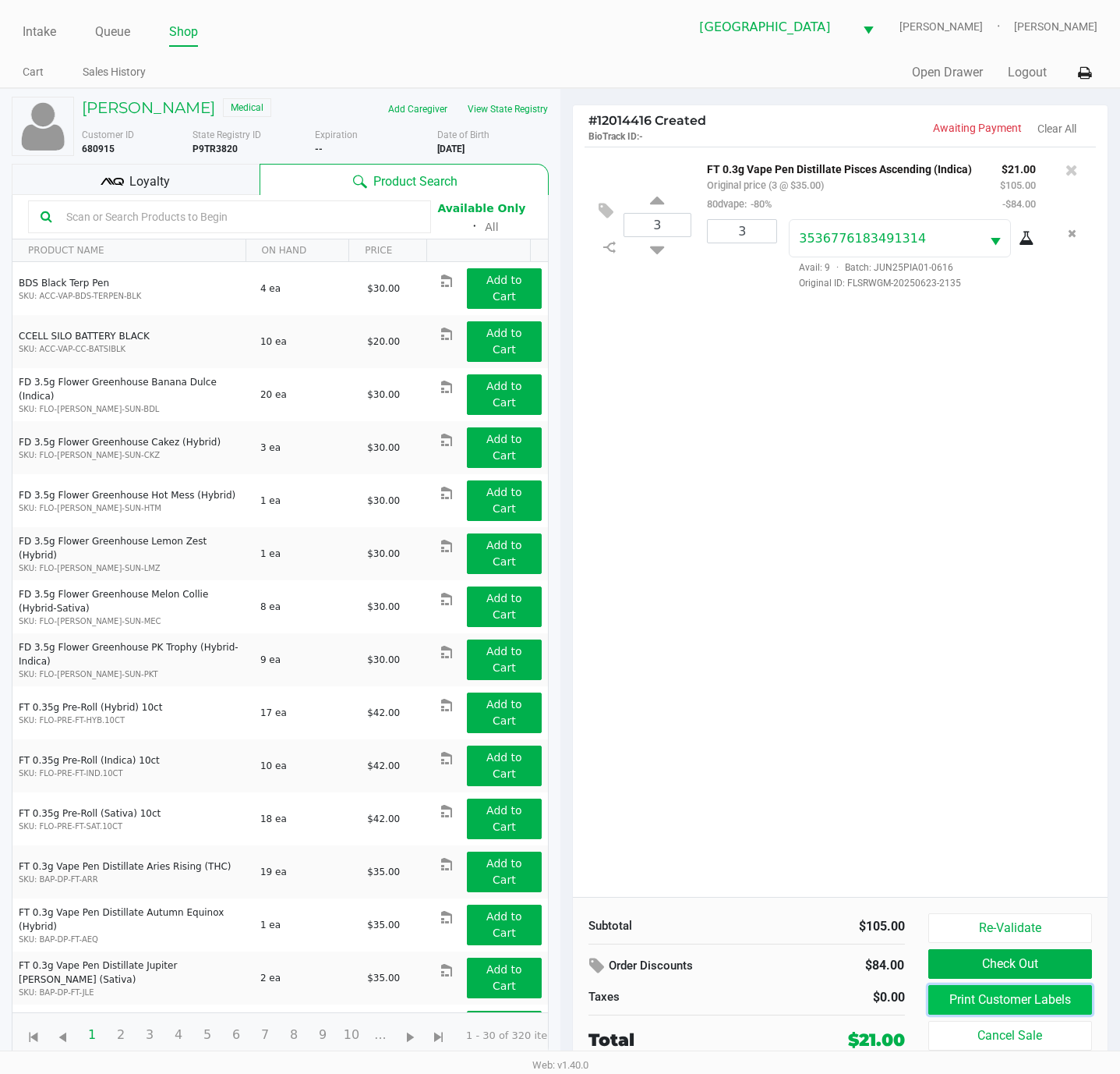
click at [1001, 999] on button "Print Customer Labels" at bounding box center [1010, 999] width 164 height 29
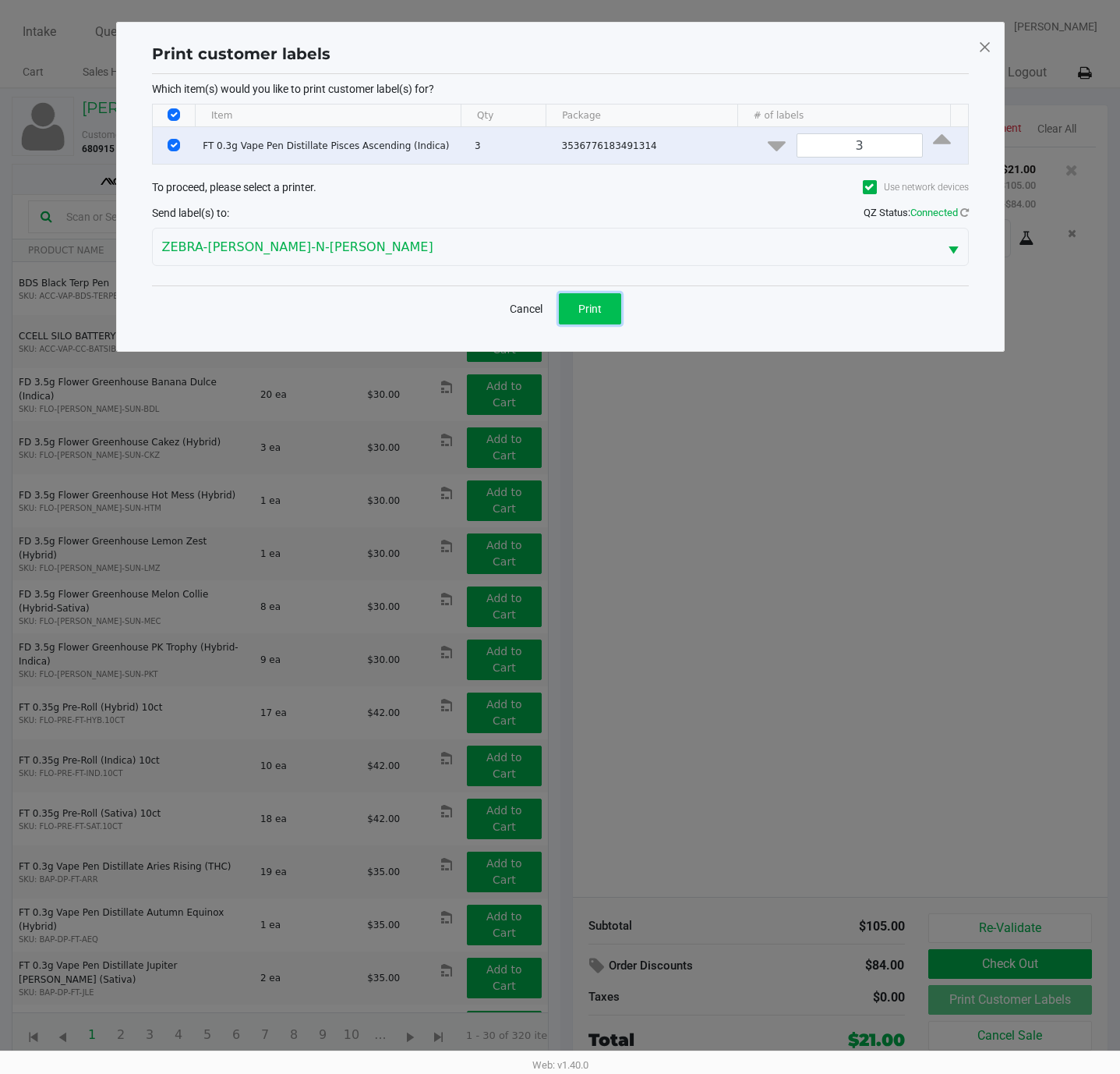
click at [597, 321] on button "Print" at bounding box center [590, 309] width 63 height 31
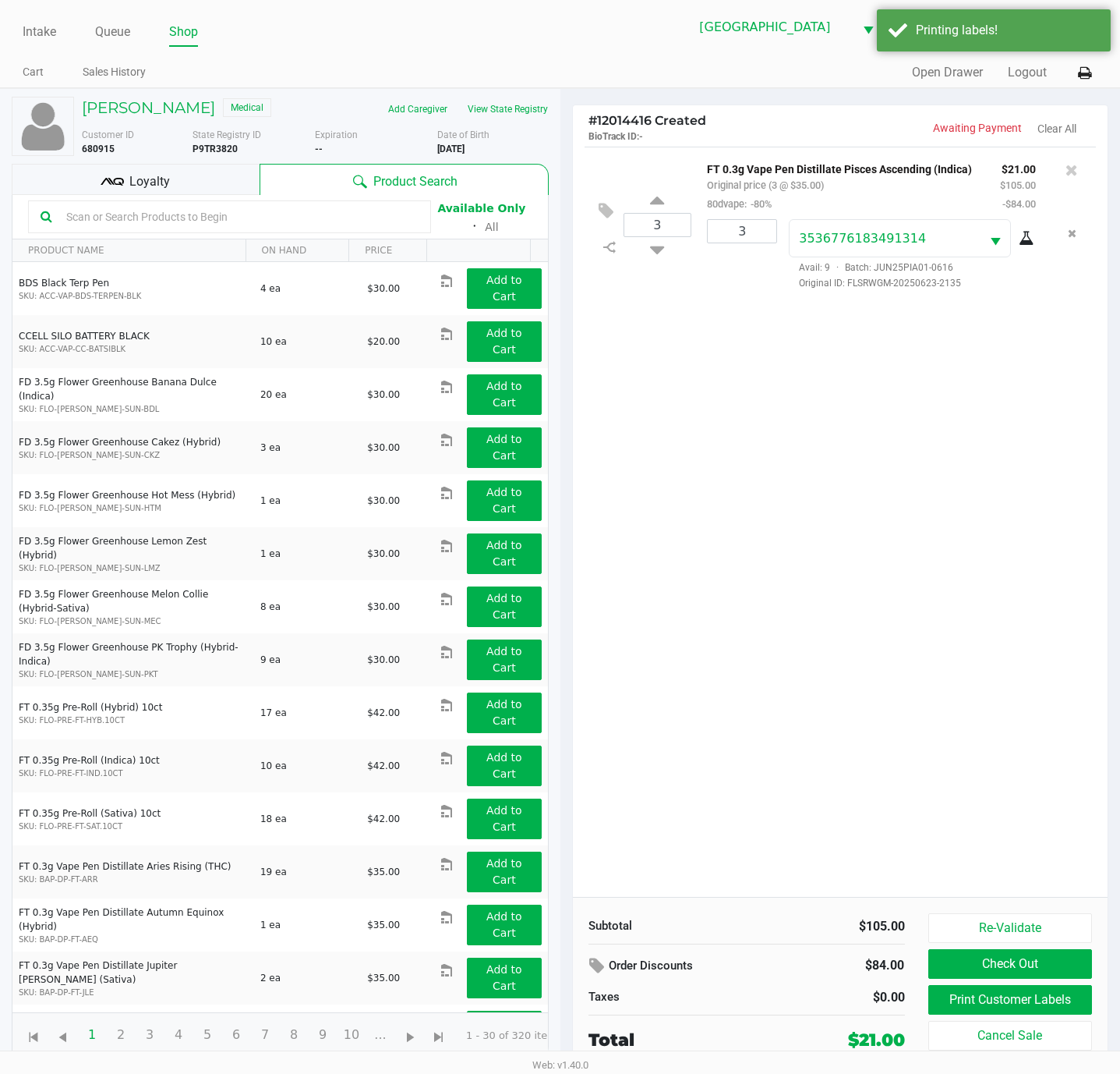
click at [211, 197] on kendo-grid-toolbar "Available Only ᛫ All" at bounding box center [280, 218] width 536 height 45
click at [208, 174] on div "Loyalty" at bounding box center [136, 179] width 248 height 31
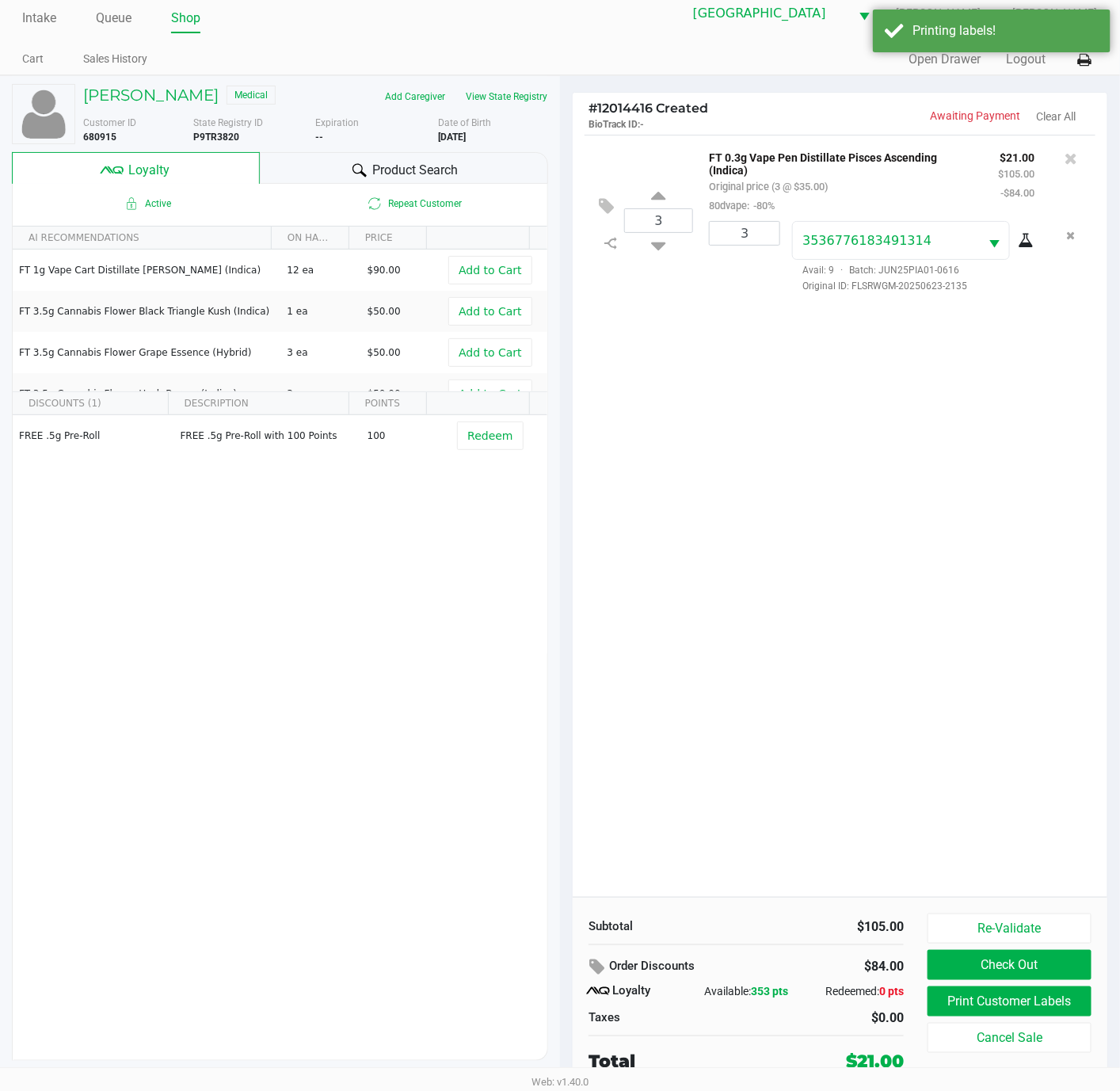
scroll to position [19, 0]
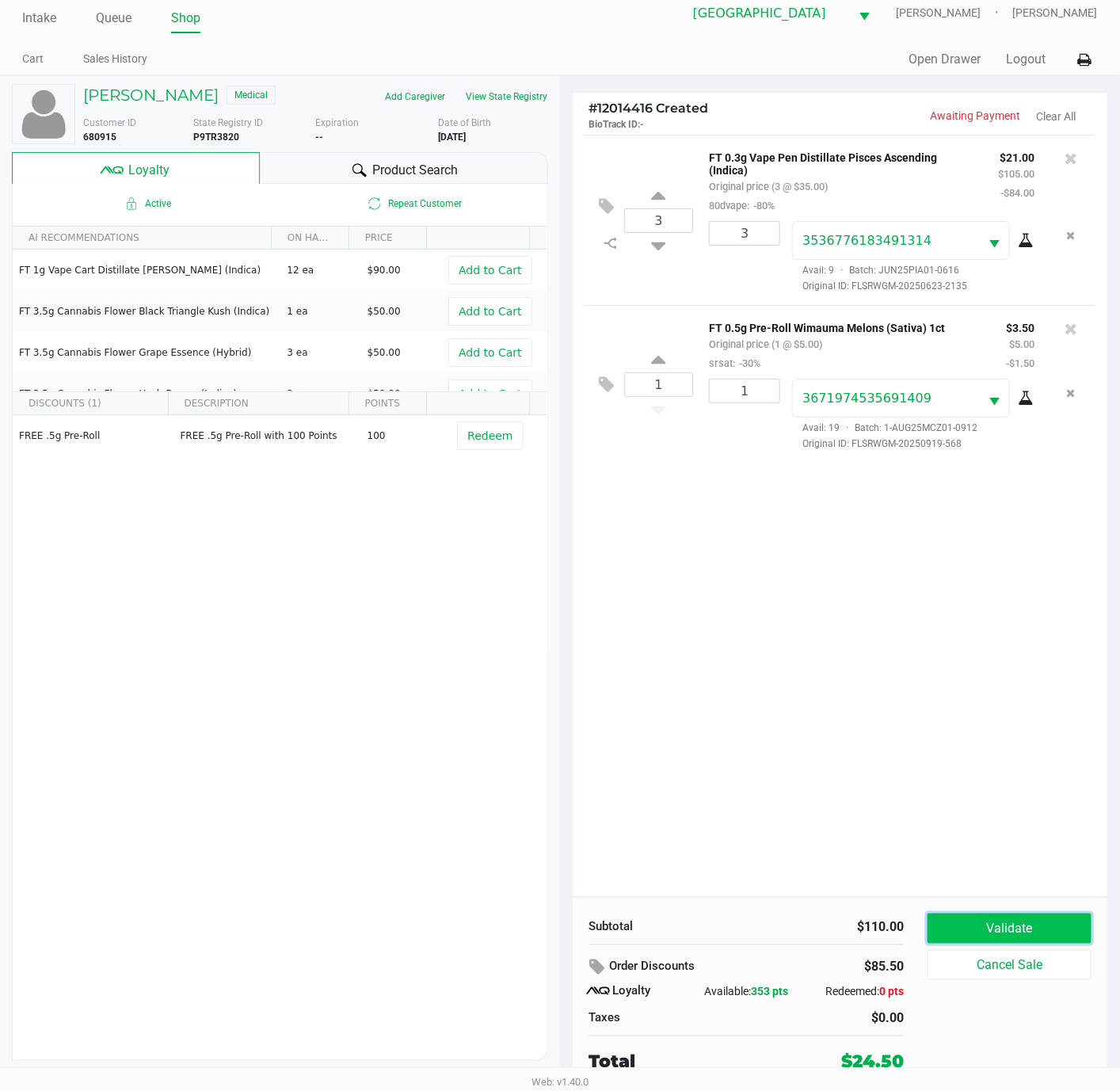
click at [930, 937] on button "Validate" at bounding box center [1010, 928] width 164 height 30
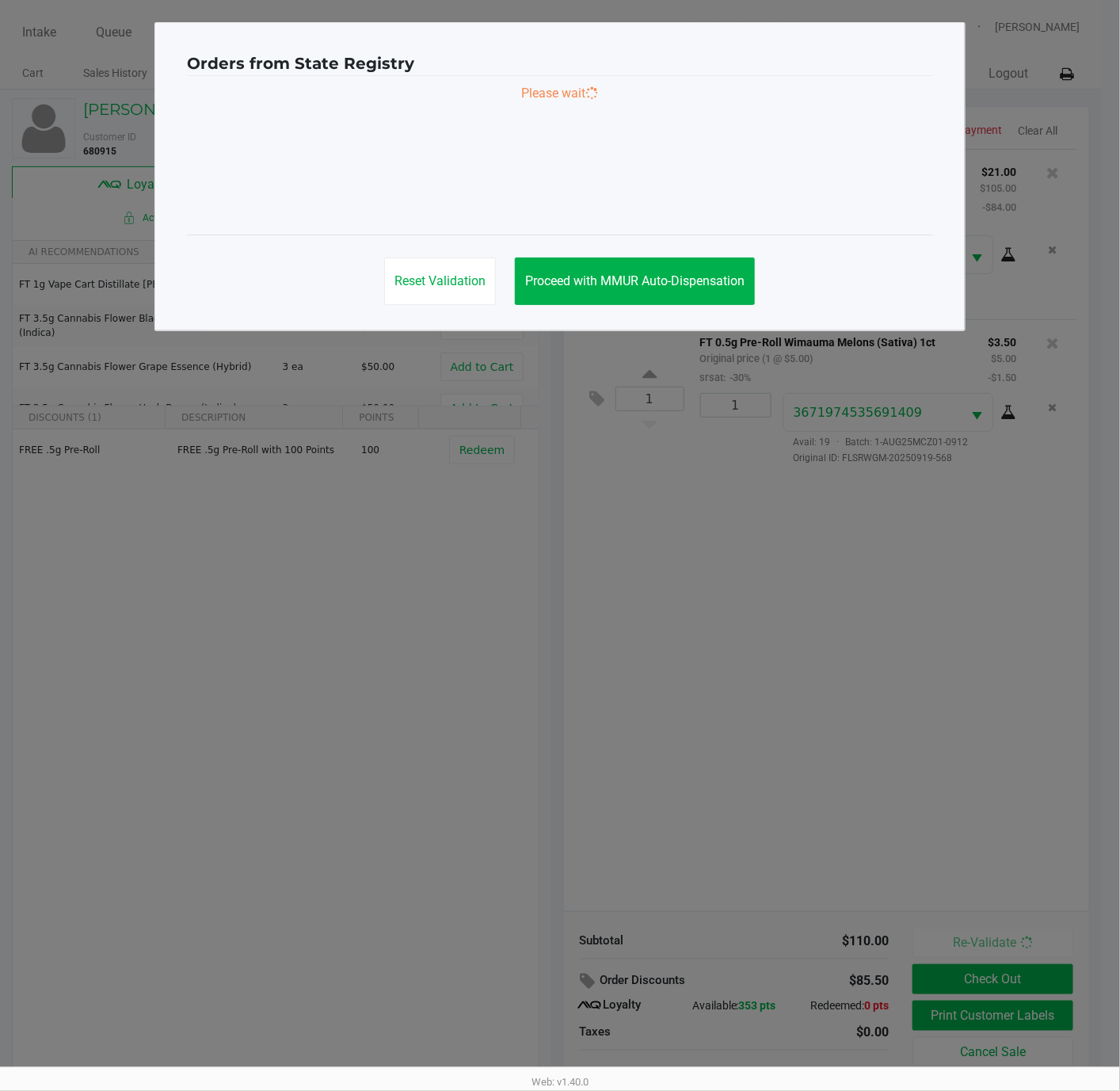
scroll to position [0, 0]
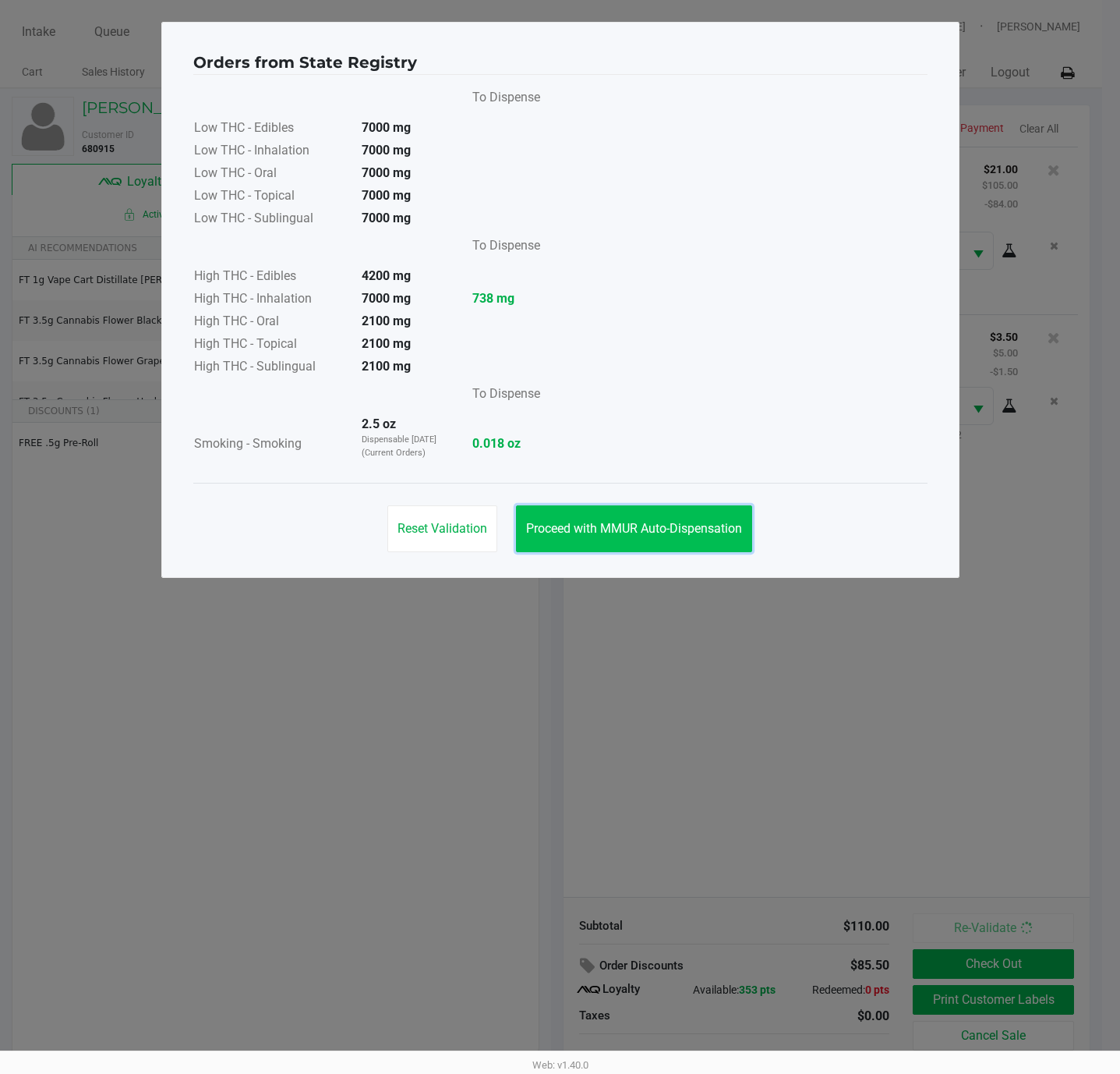
click at [670, 548] on button "Proceed with MMUR Auto-Dispensation" at bounding box center [633, 529] width 236 height 46
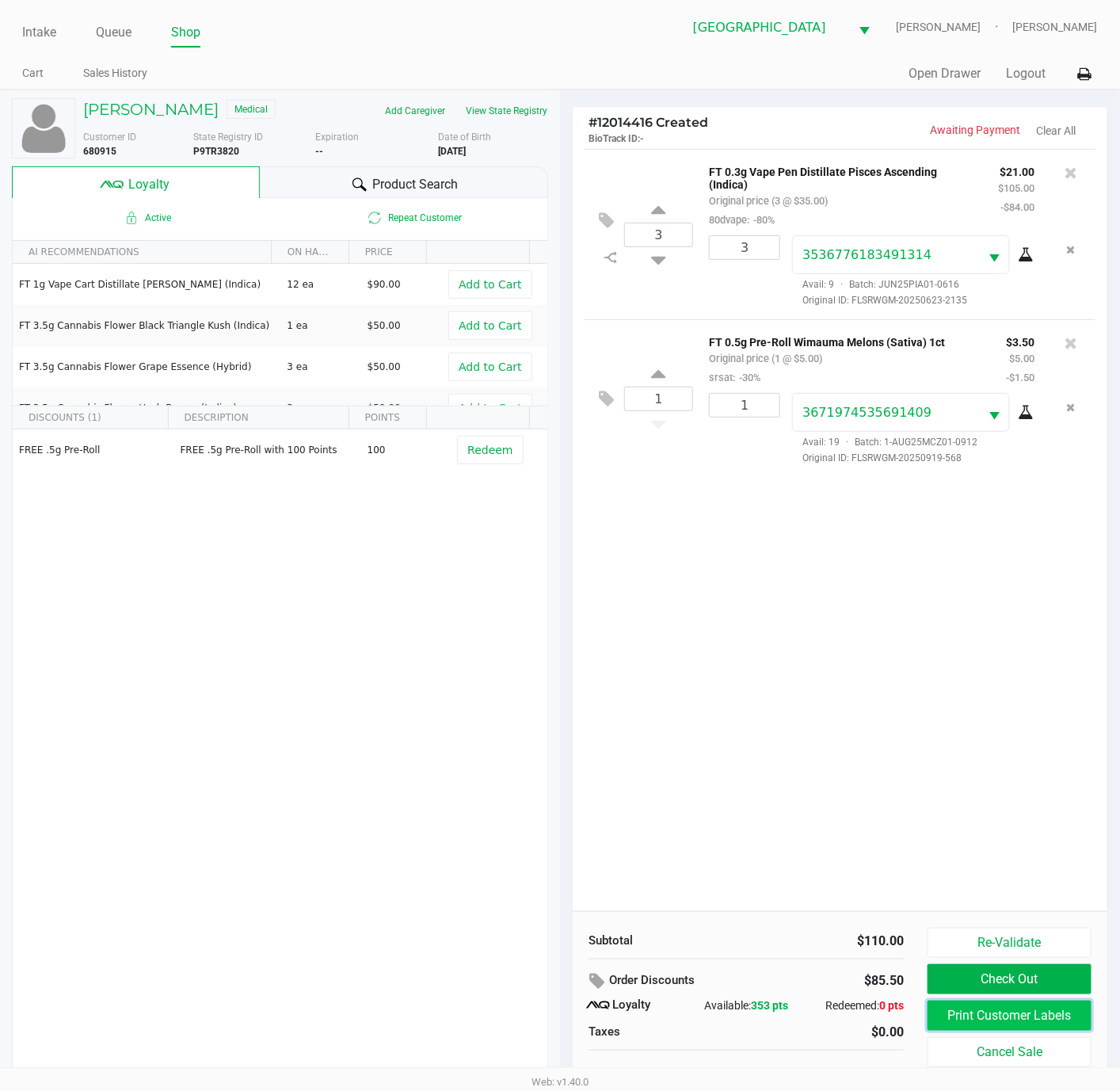
click at [1034, 1022] on button "Print Customer Labels" at bounding box center [1010, 1015] width 164 height 30
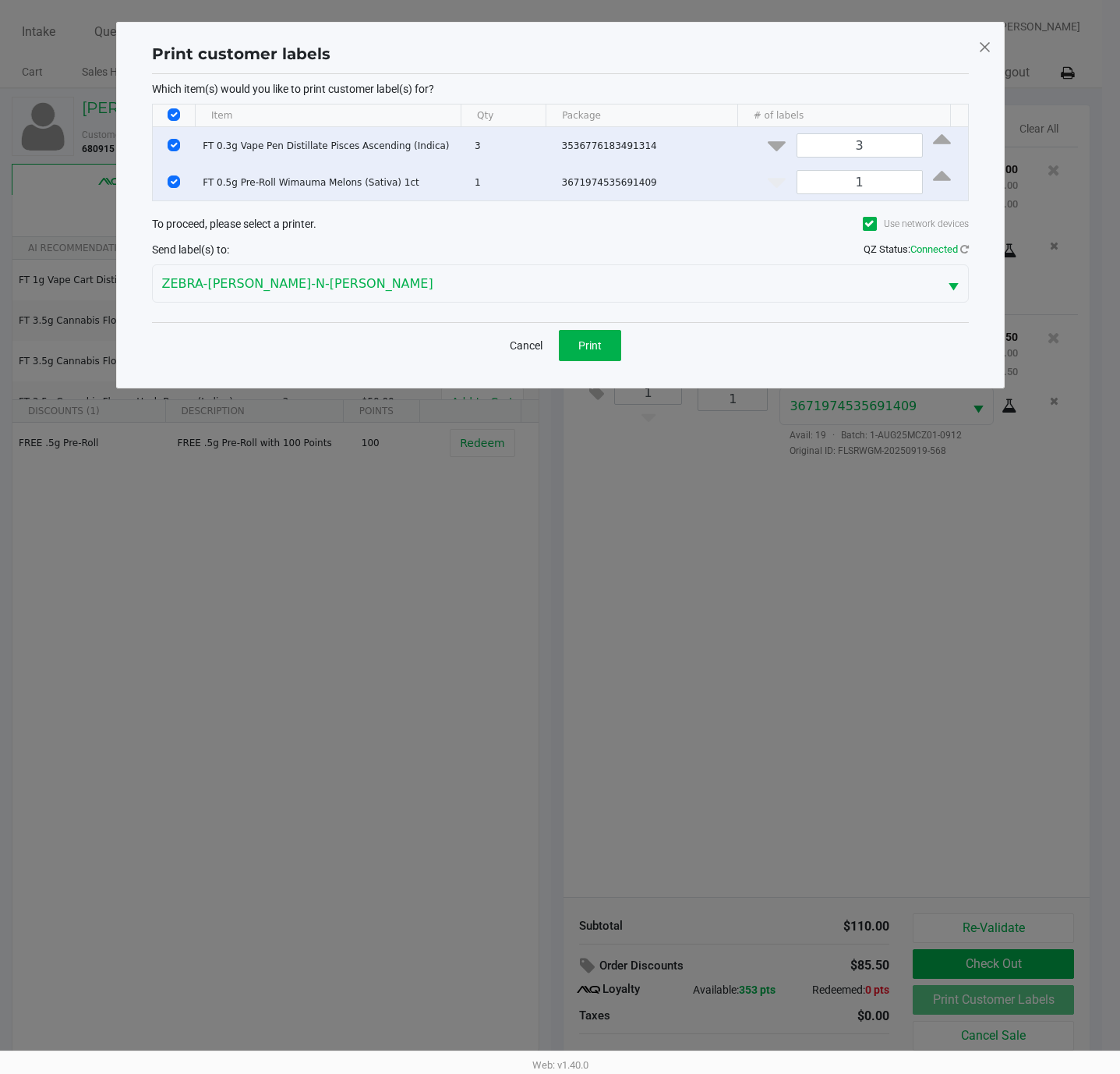
click at [176, 117] on input "Select All Rows" at bounding box center [174, 114] width 13 height 13
checkbox input "false"
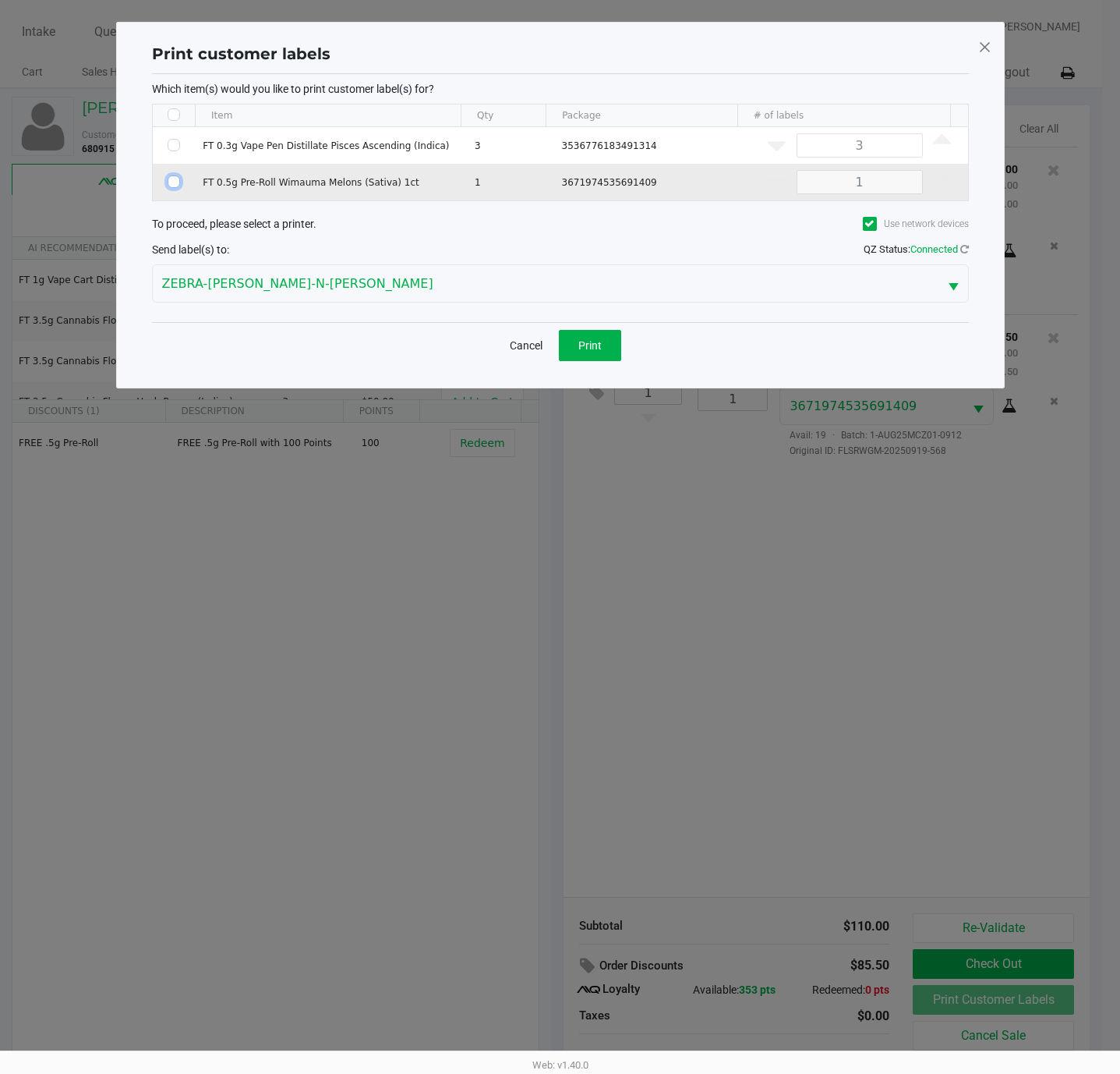
click at [175, 180] on input "Select Row" at bounding box center [174, 181] width 13 height 13
checkbox input "true"
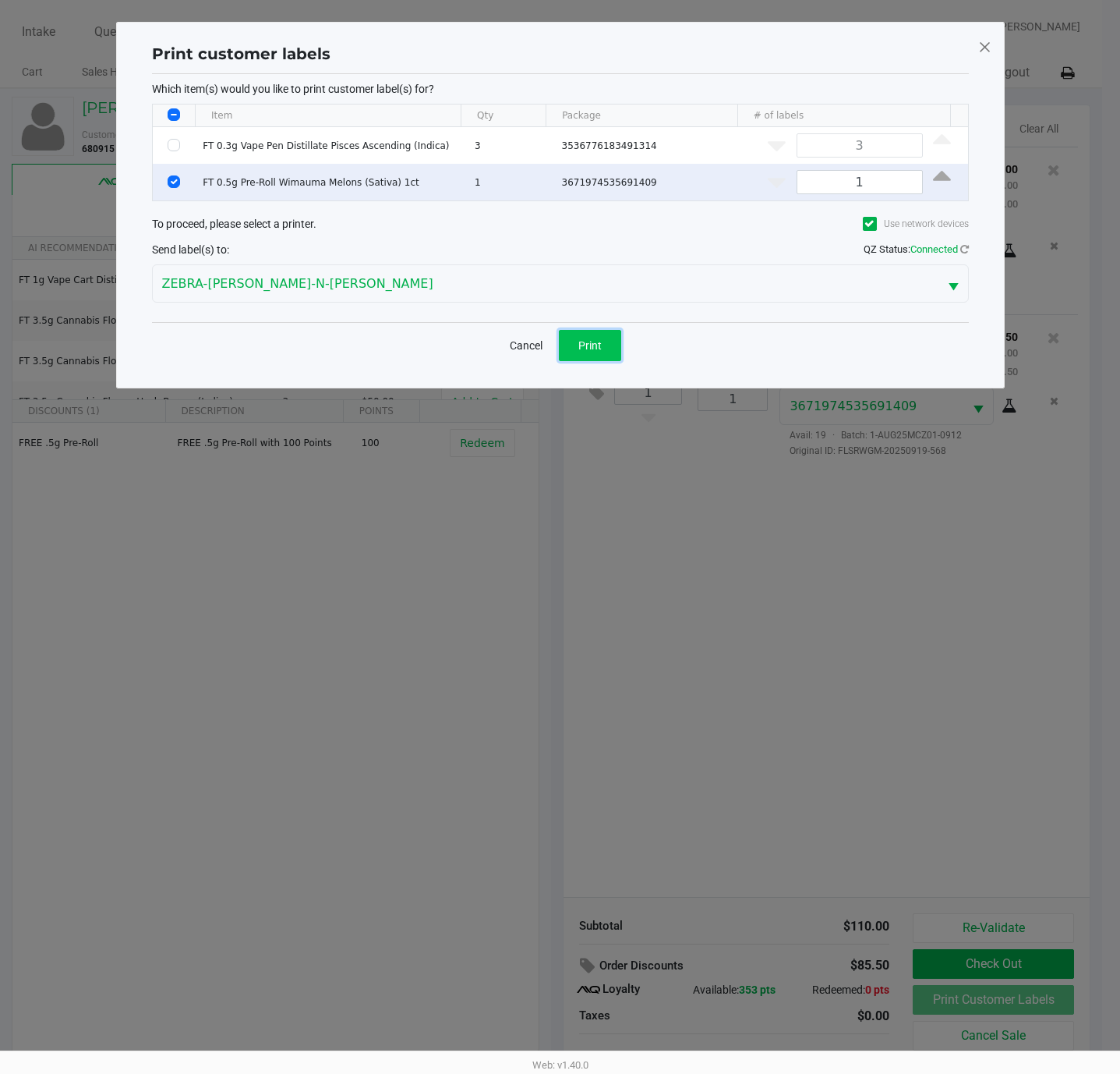
click at [595, 338] on button "Print" at bounding box center [590, 346] width 63 height 31
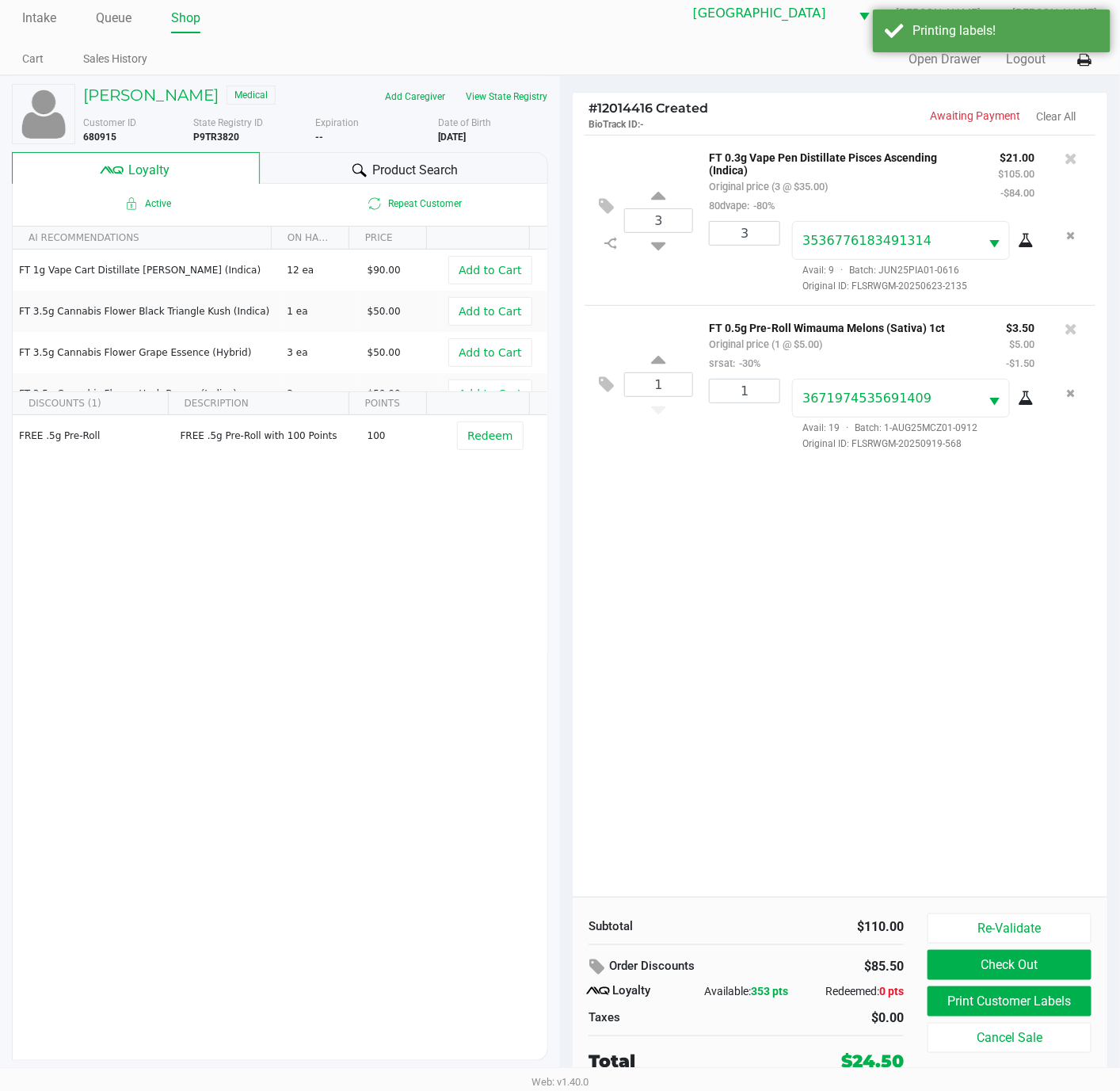
scroll to position [19, 0]
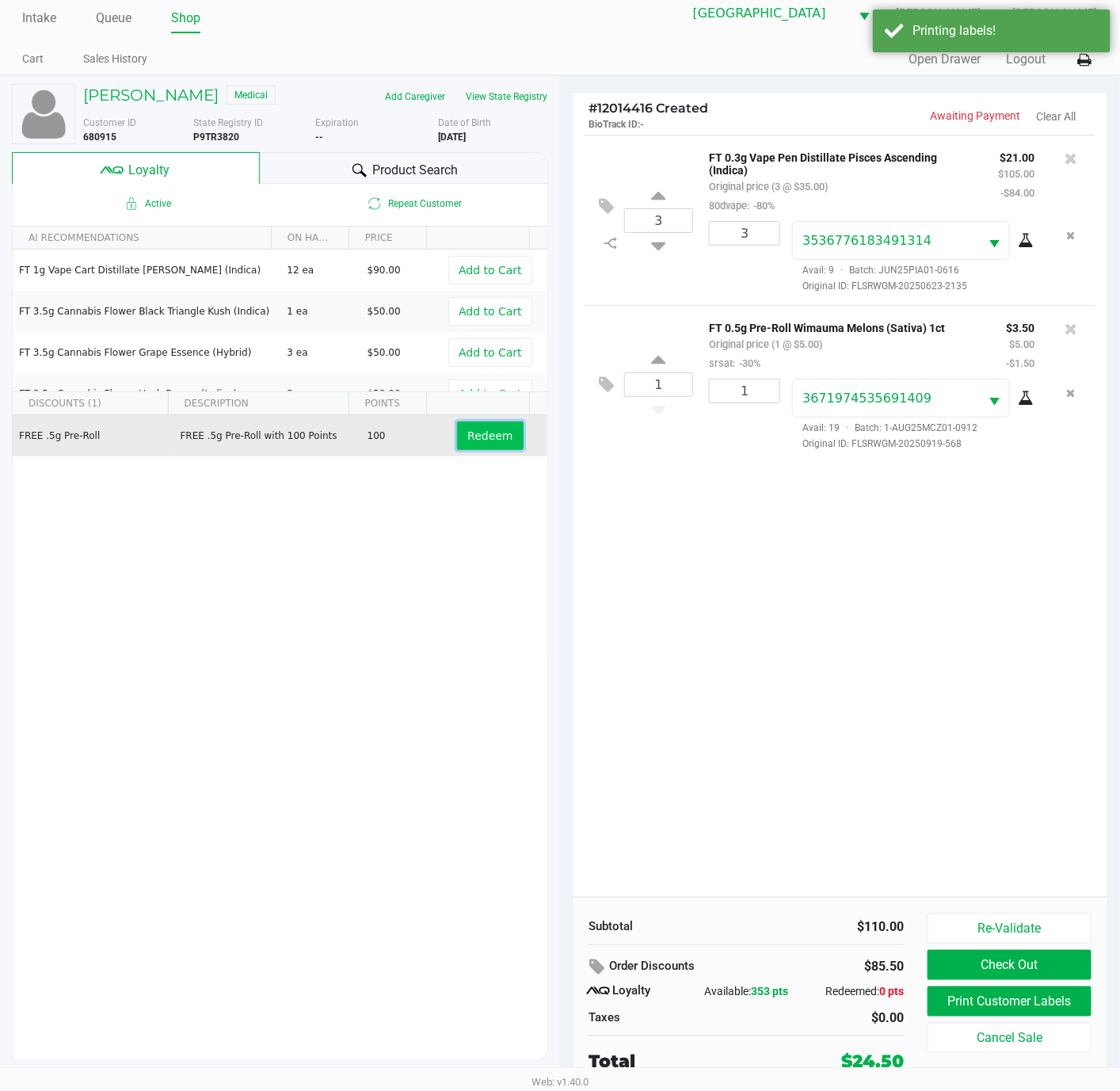
click at [461, 421] on button "Redeem" at bounding box center [489, 435] width 66 height 29
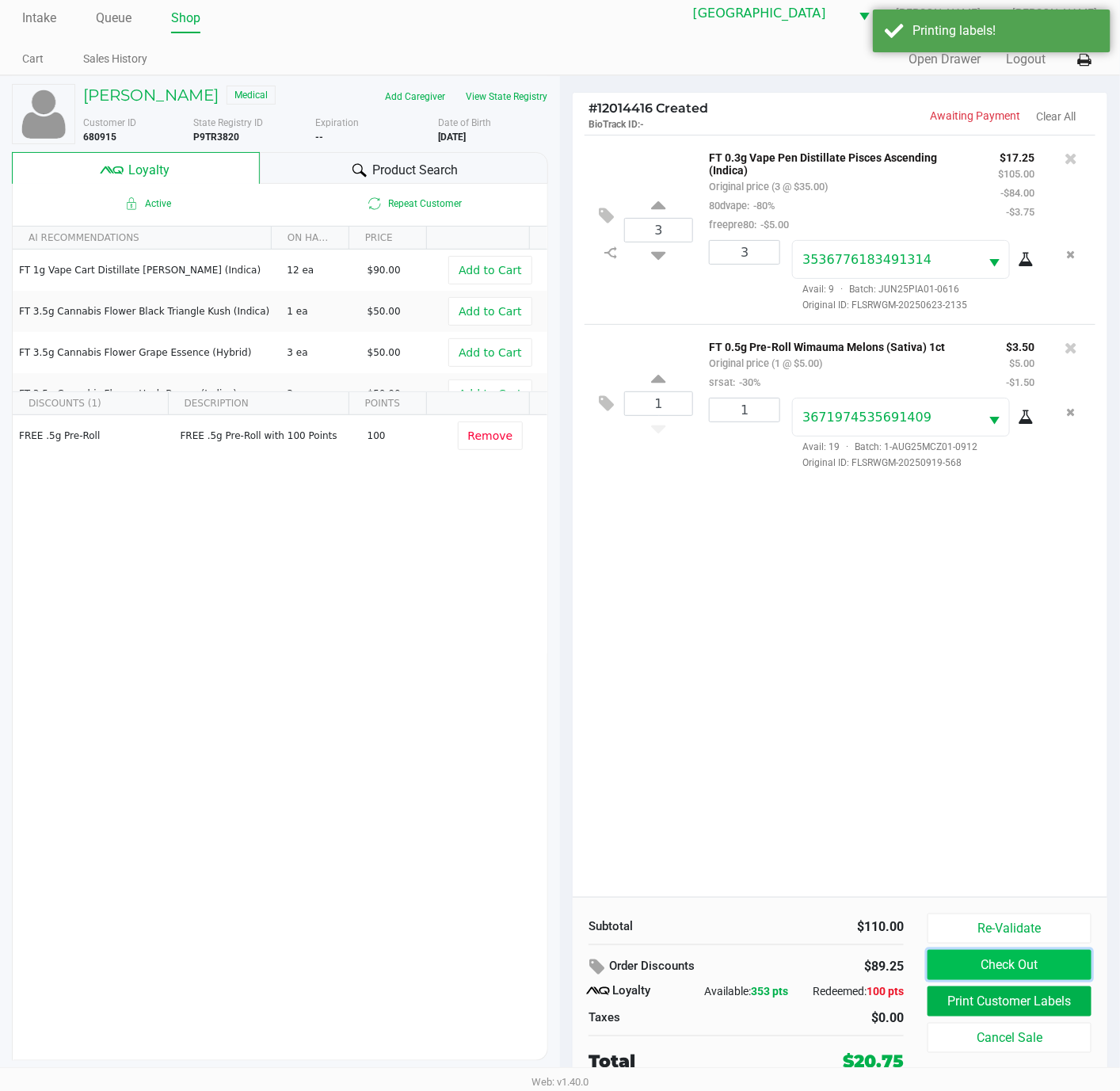
click at [974, 965] on button "Check Out" at bounding box center [1010, 964] width 164 height 30
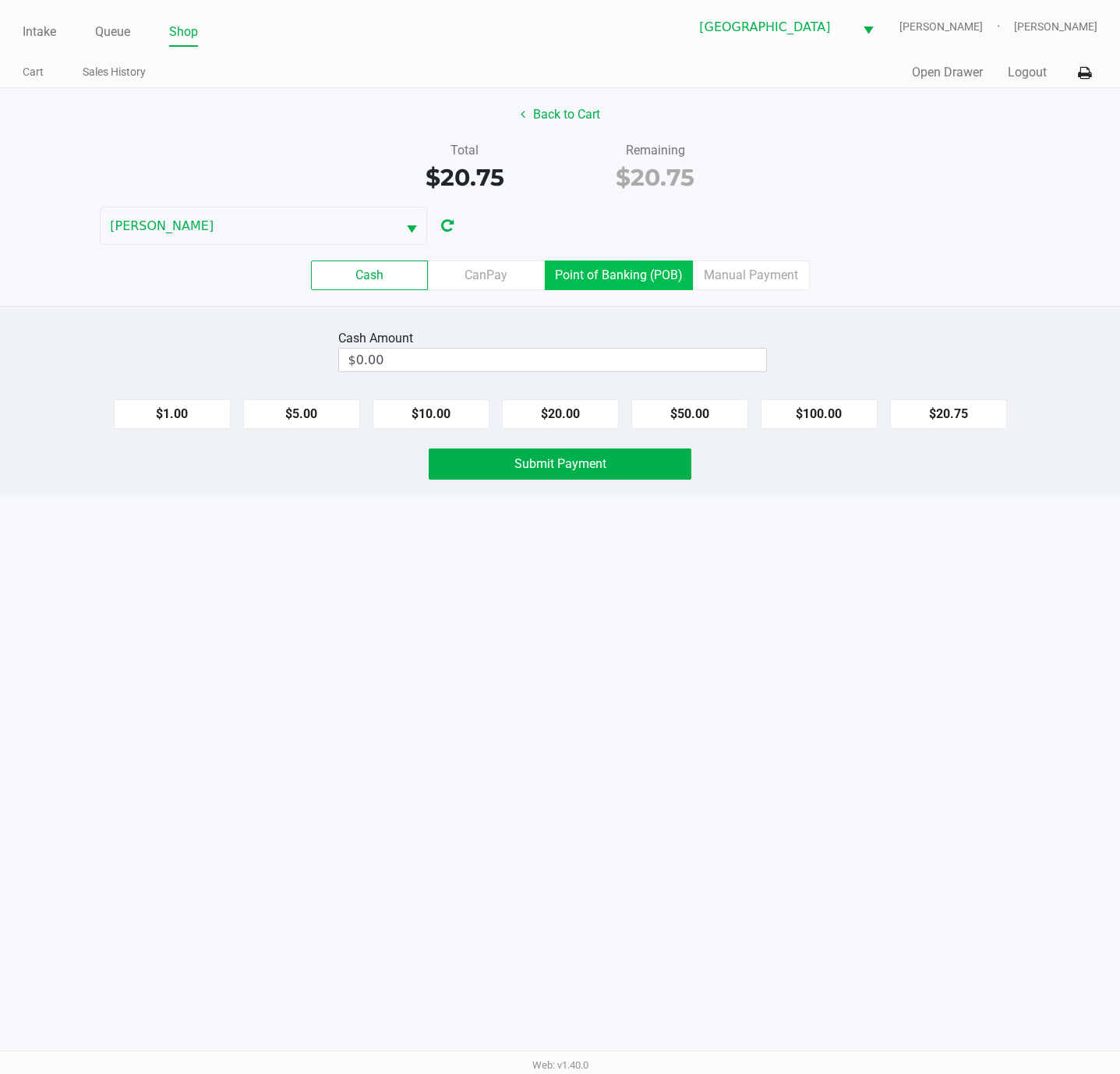
click at [625, 281] on label "Point of Banking (POB)" at bounding box center [619, 275] width 148 height 29
click at [0, 0] on 7 "Point of Banking (POB)" at bounding box center [0, 0] width 0 height 0
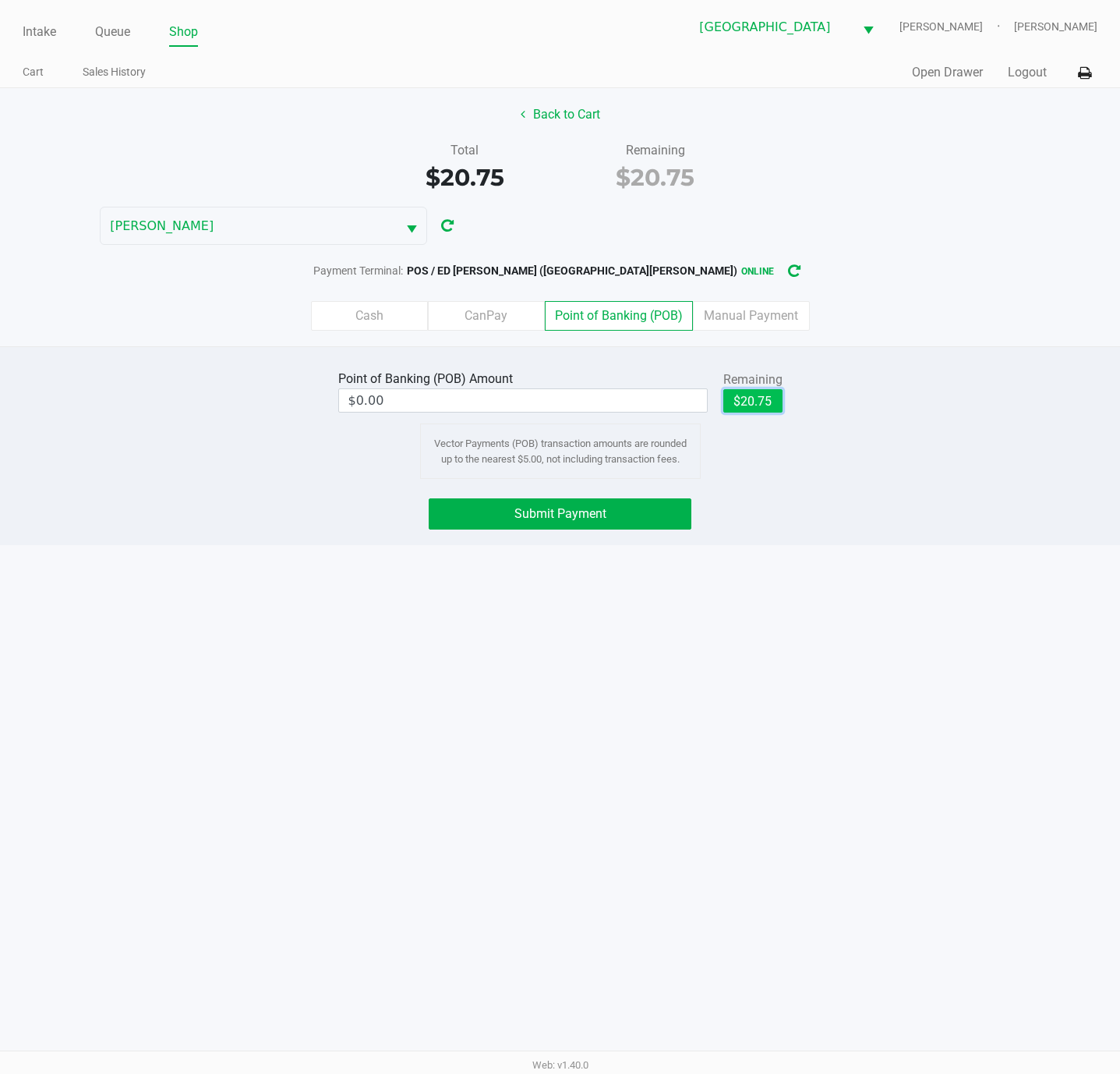
click at [764, 407] on button "$20.75" at bounding box center [752, 400] width 59 height 23
type input "$20.75"
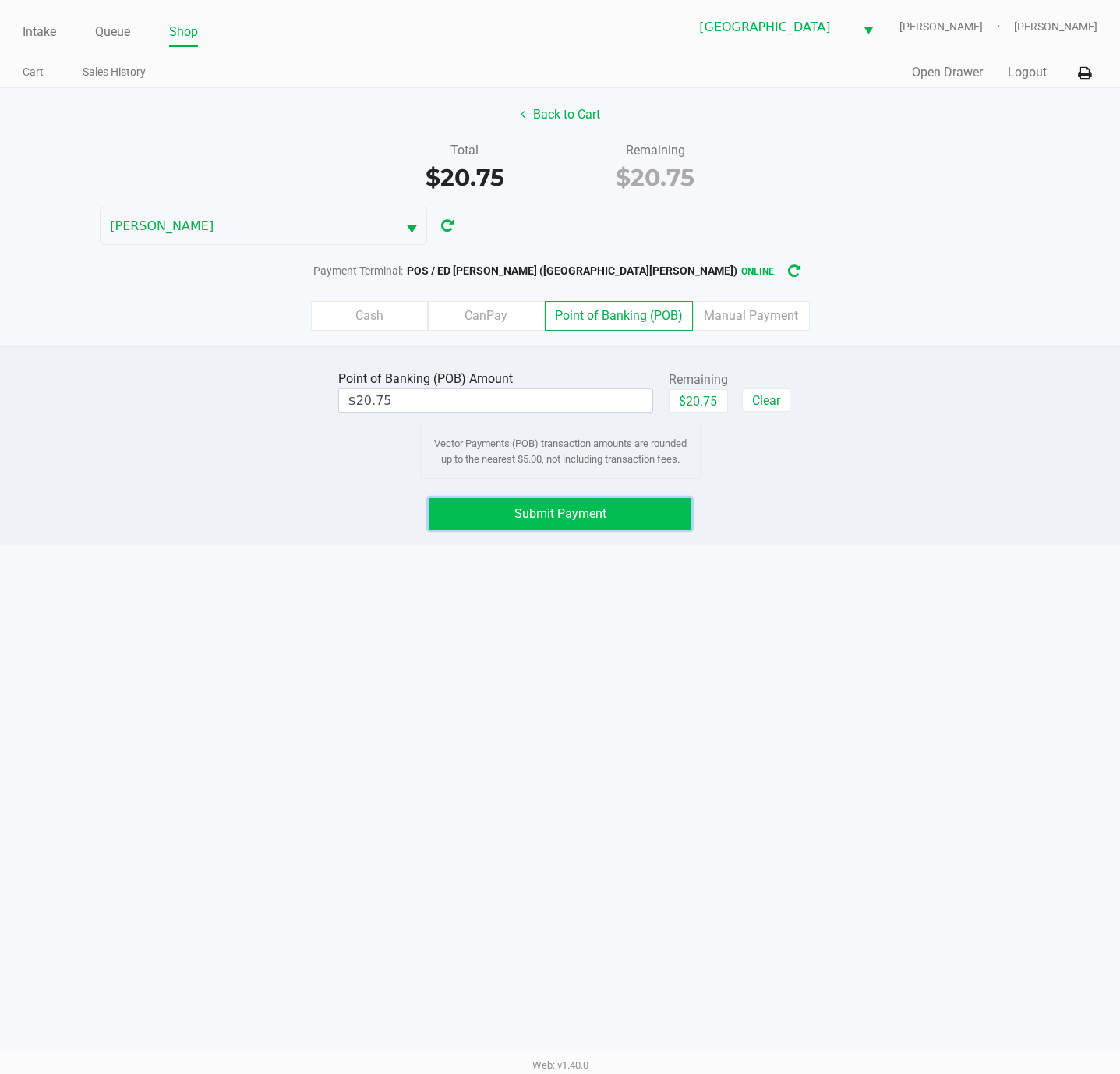
click at [633, 508] on button "Submit Payment" at bounding box center [560, 513] width 263 height 31
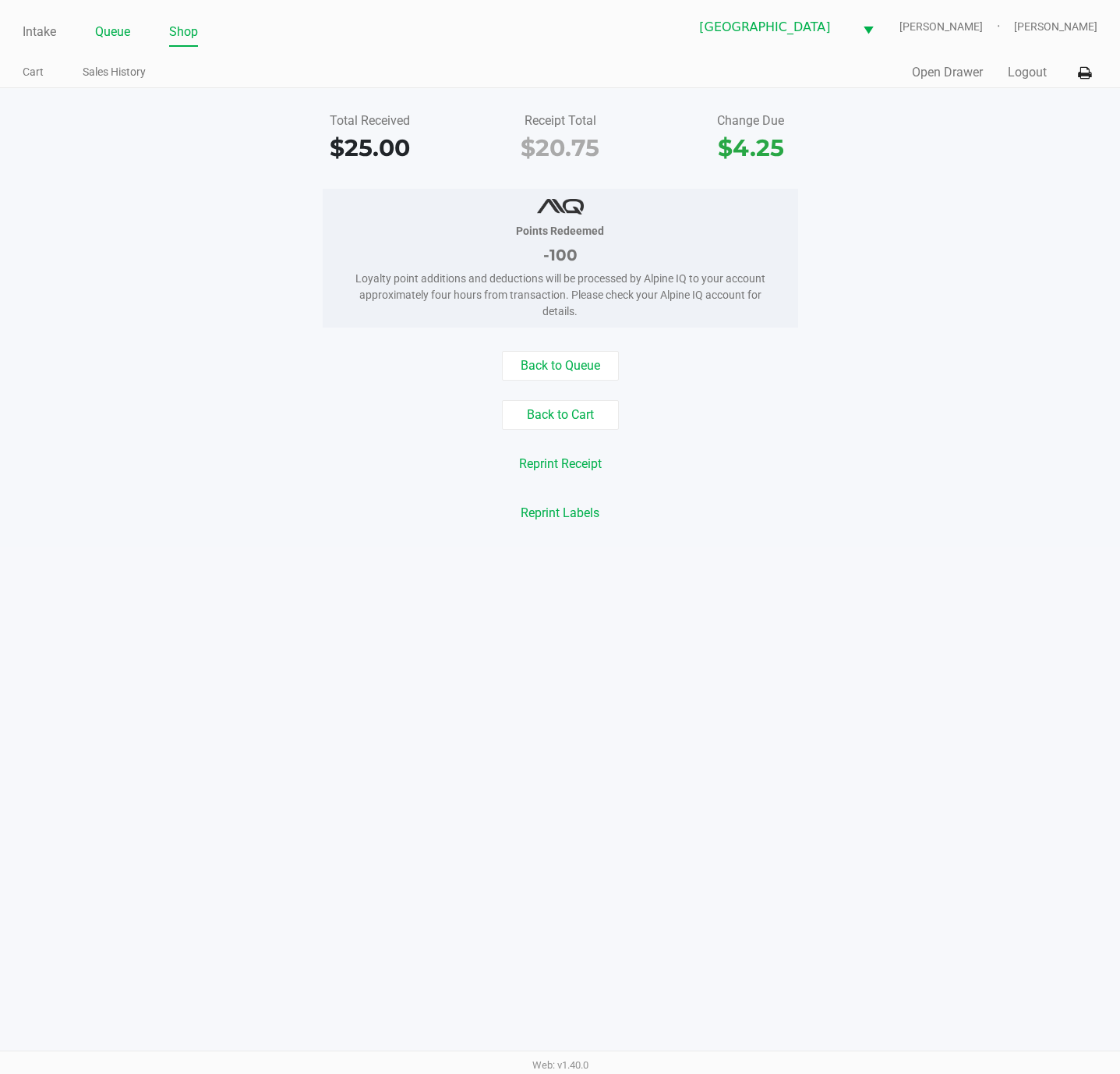
click at [105, 34] on link "Queue" at bounding box center [113, 31] width 35 height 21
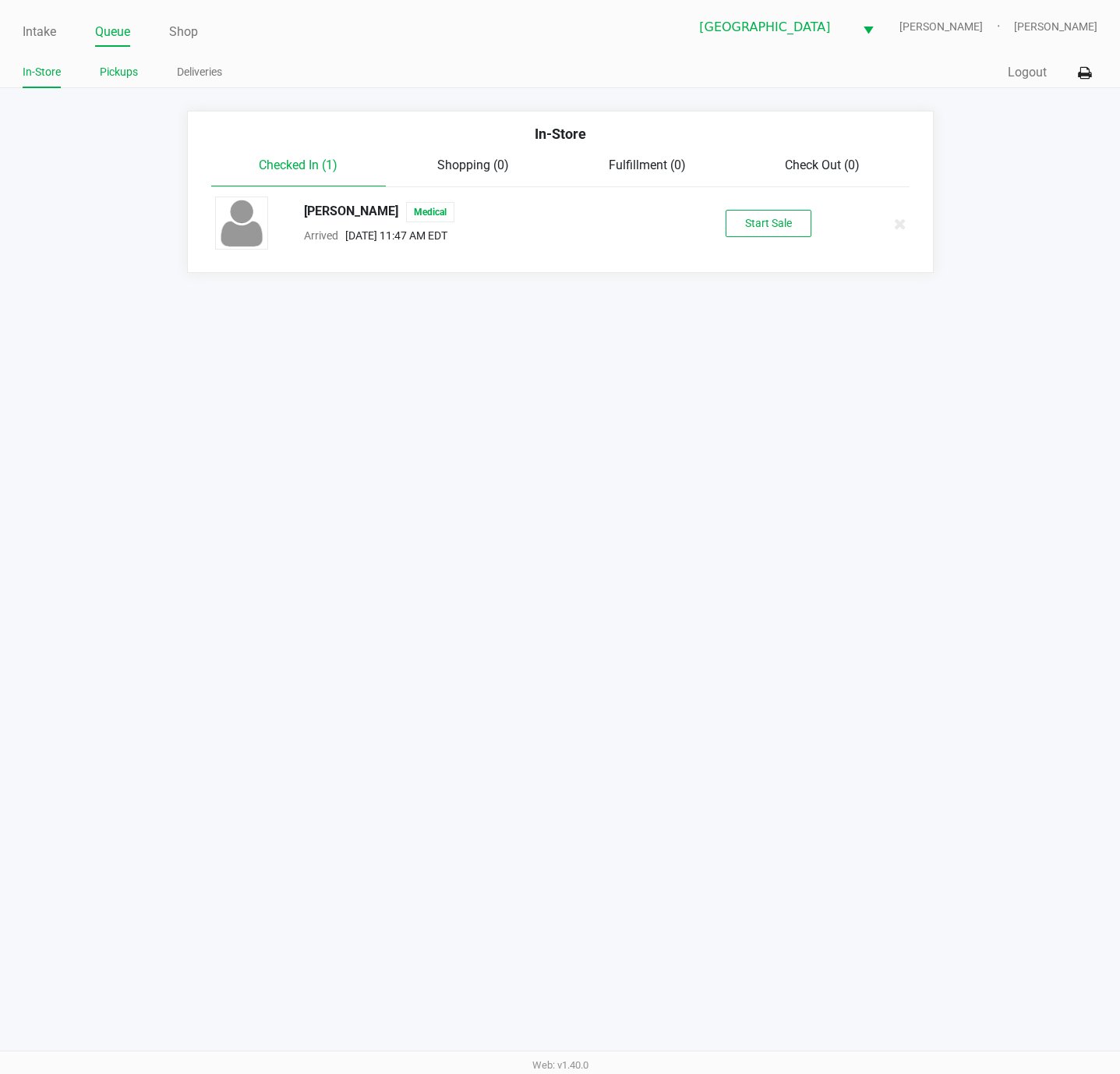
click at [103, 73] on link "Pickups" at bounding box center [119, 72] width 38 height 20
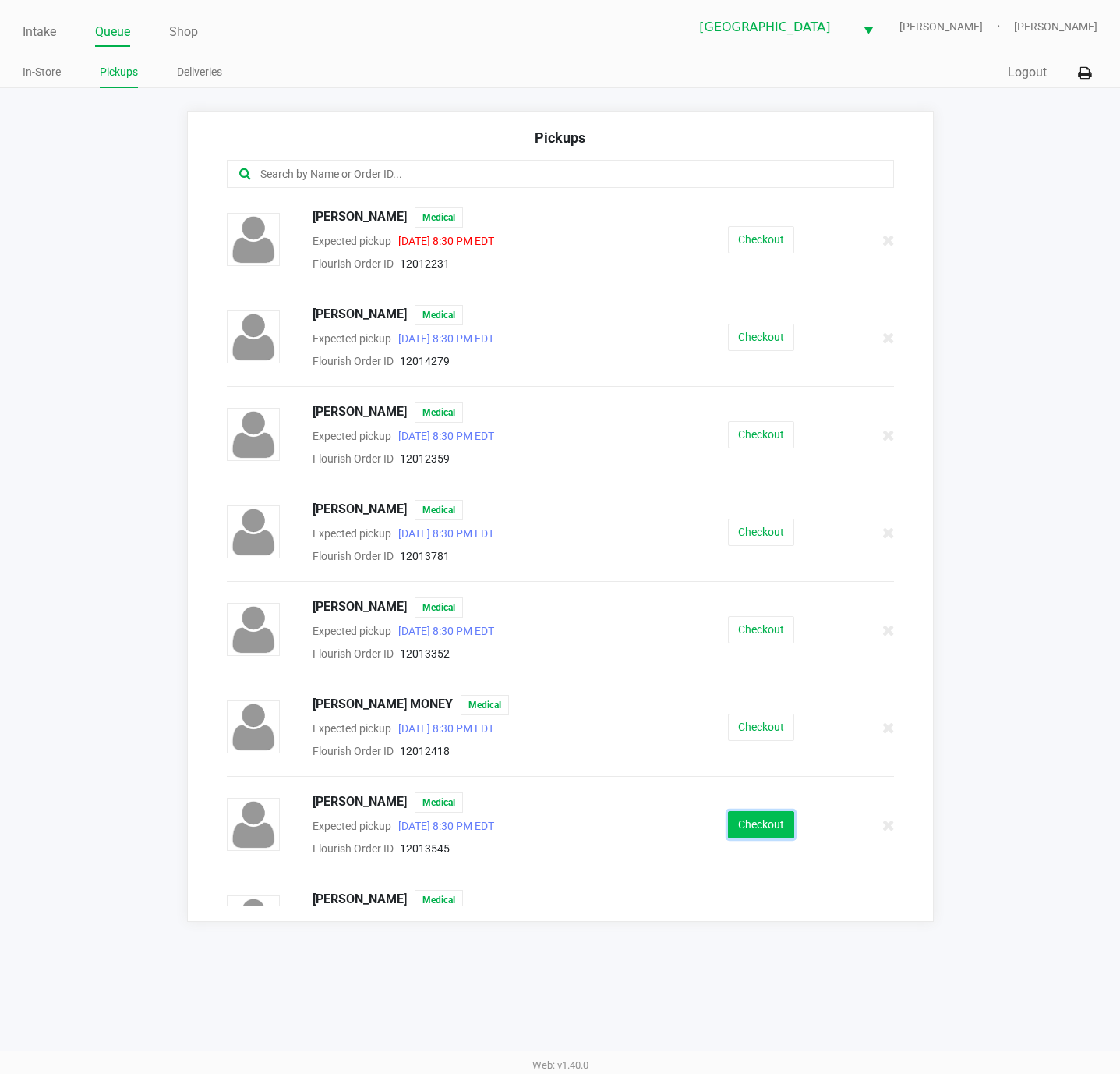
click at [776, 838] on button "Checkout" at bounding box center [761, 825] width 66 height 28
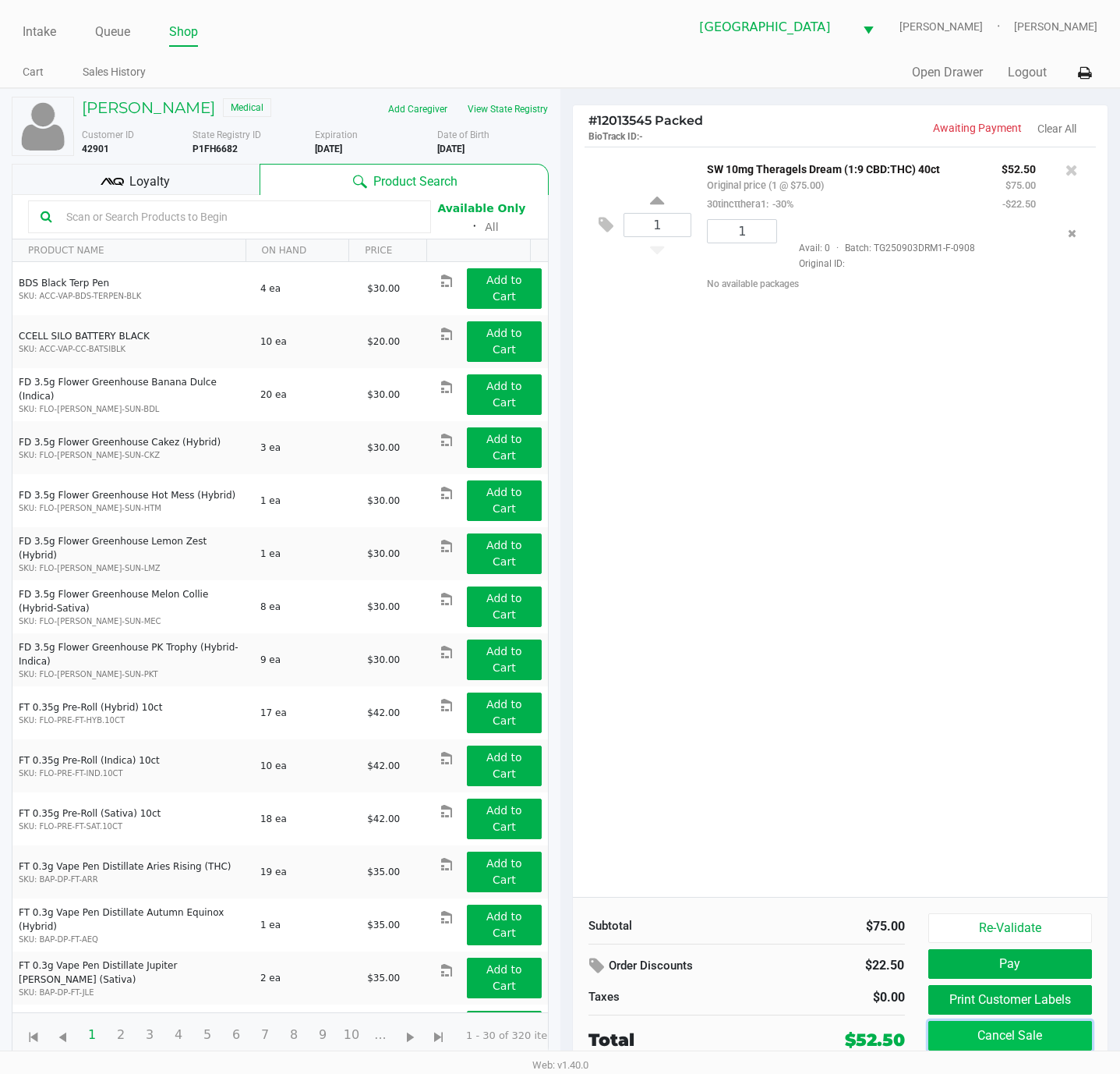
click at [987, 1032] on button "Cancel Sale" at bounding box center [1010, 1035] width 164 height 29
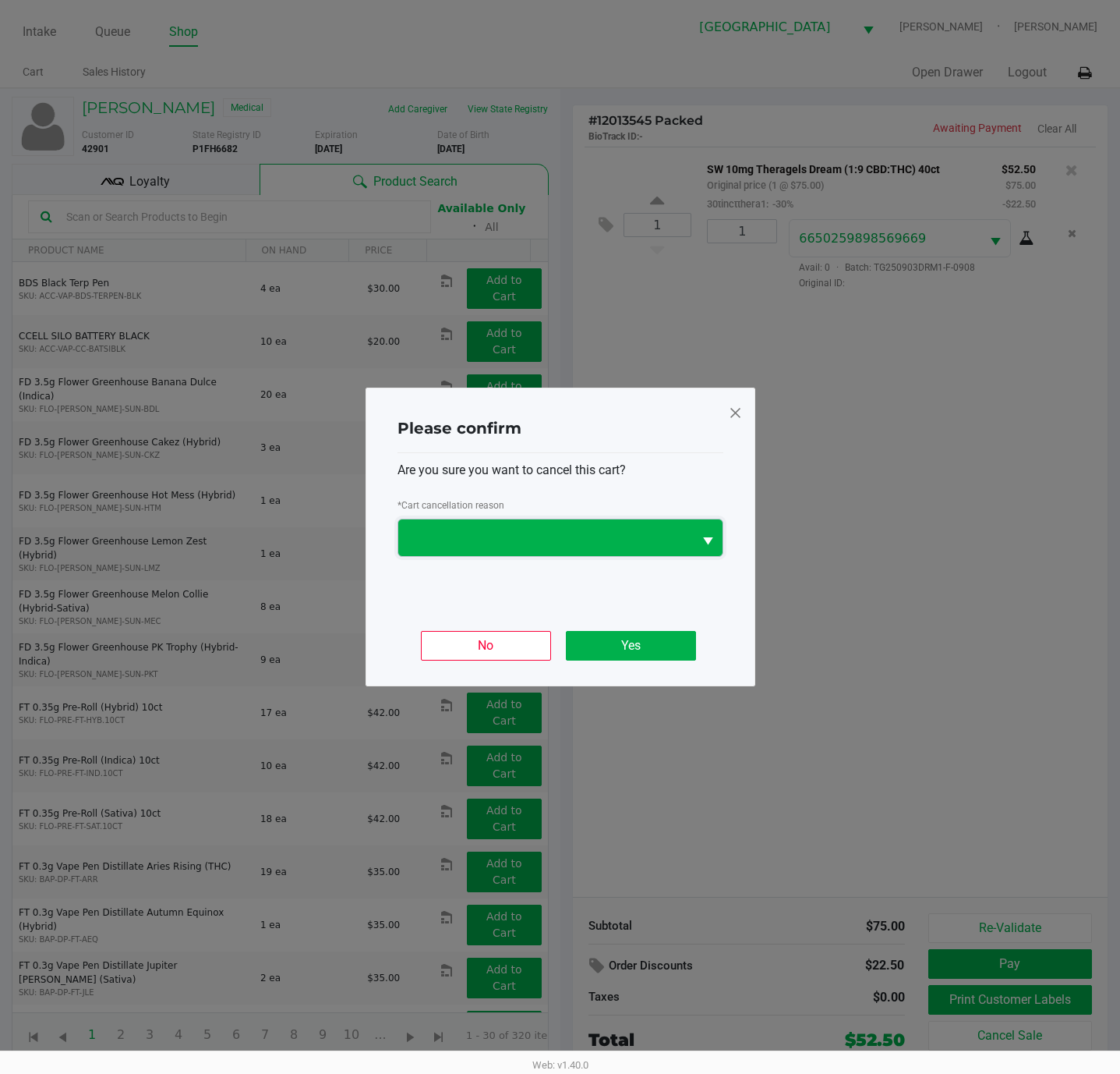
click at [504, 536] on span at bounding box center [545, 538] width 276 height 19
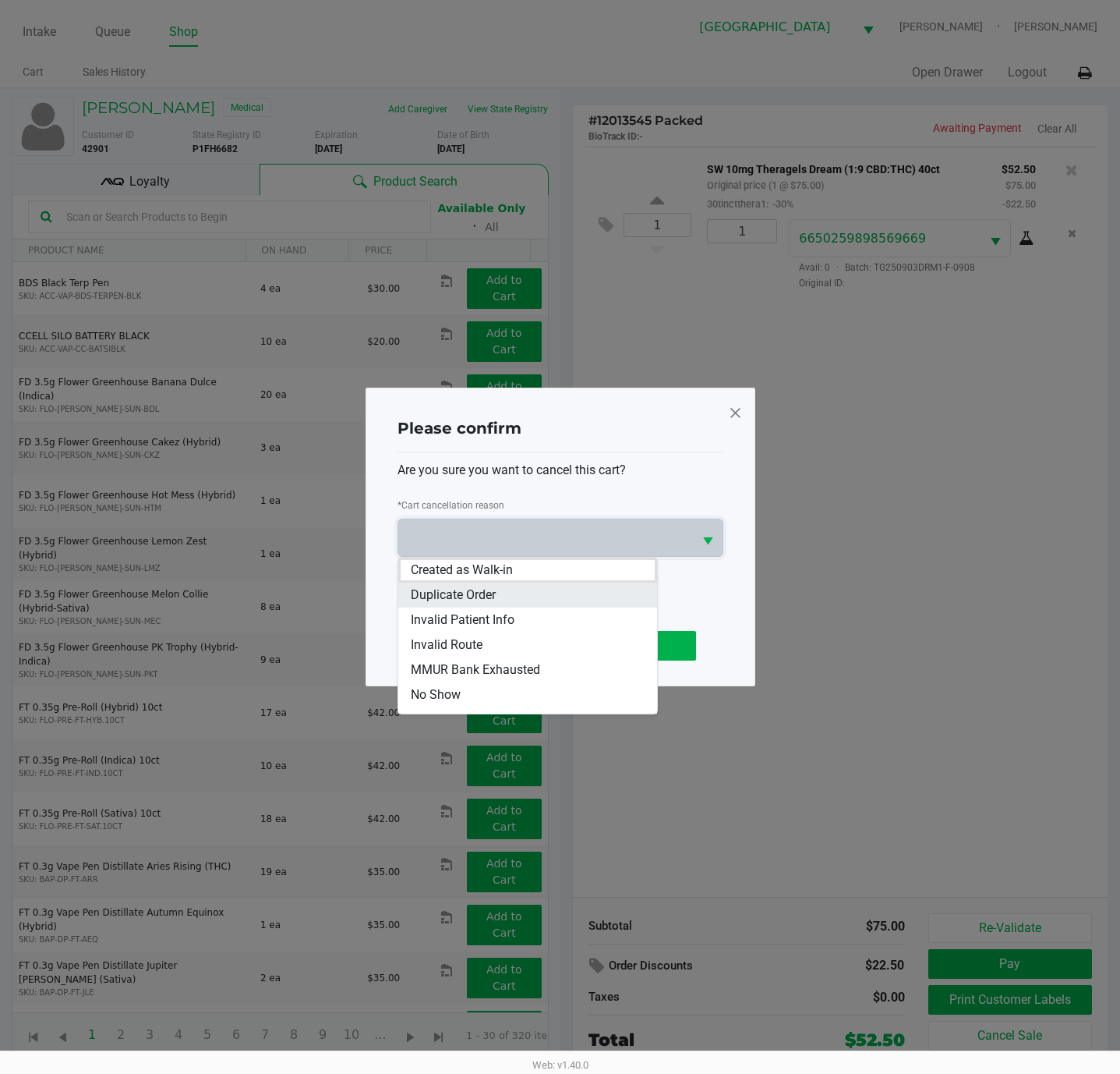
click at [507, 585] on li "Duplicate Order" at bounding box center [527, 594] width 259 height 25
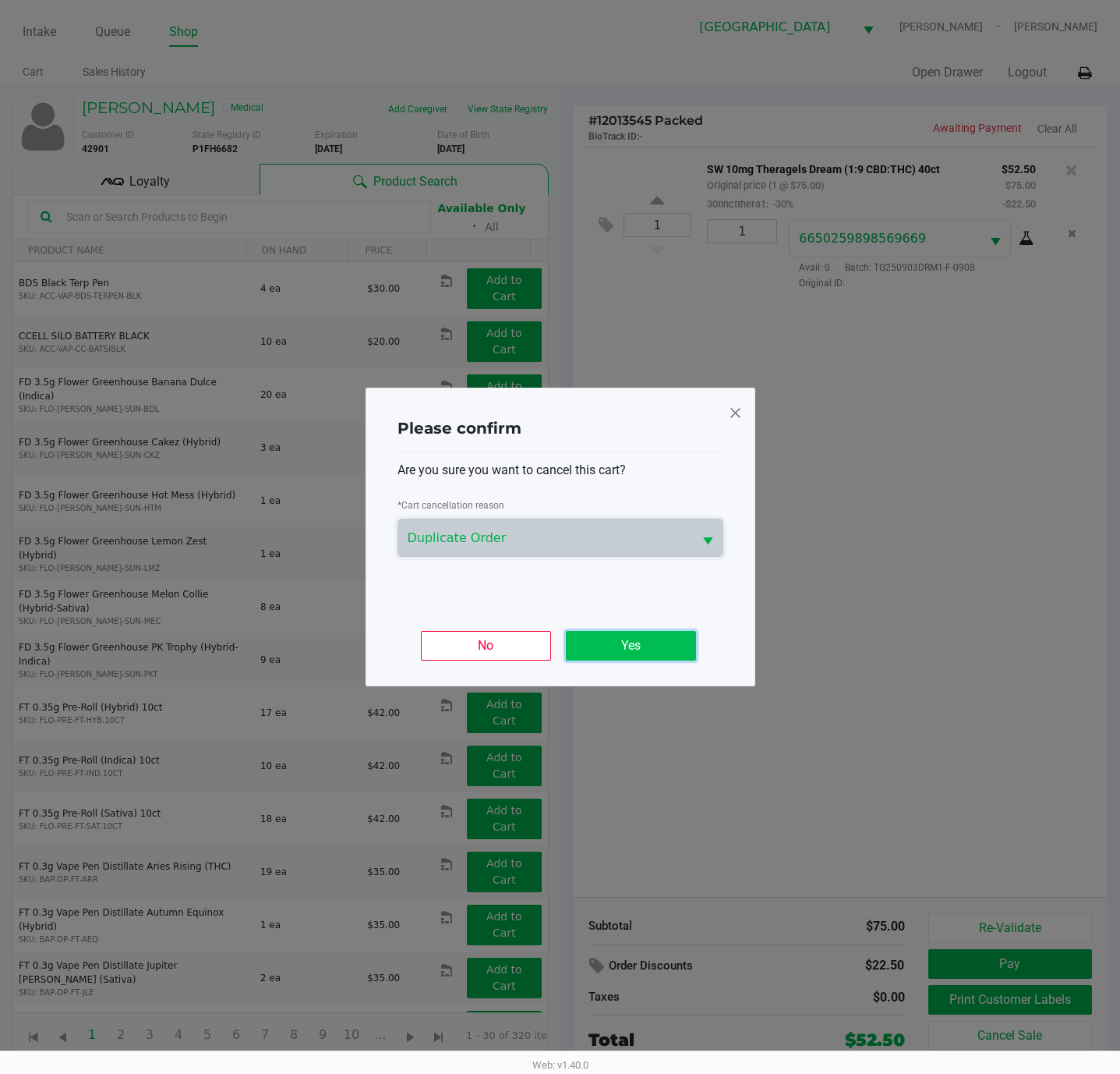
click at [646, 653] on button "Yes" at bounding box center [630, 646] width 130 height 29
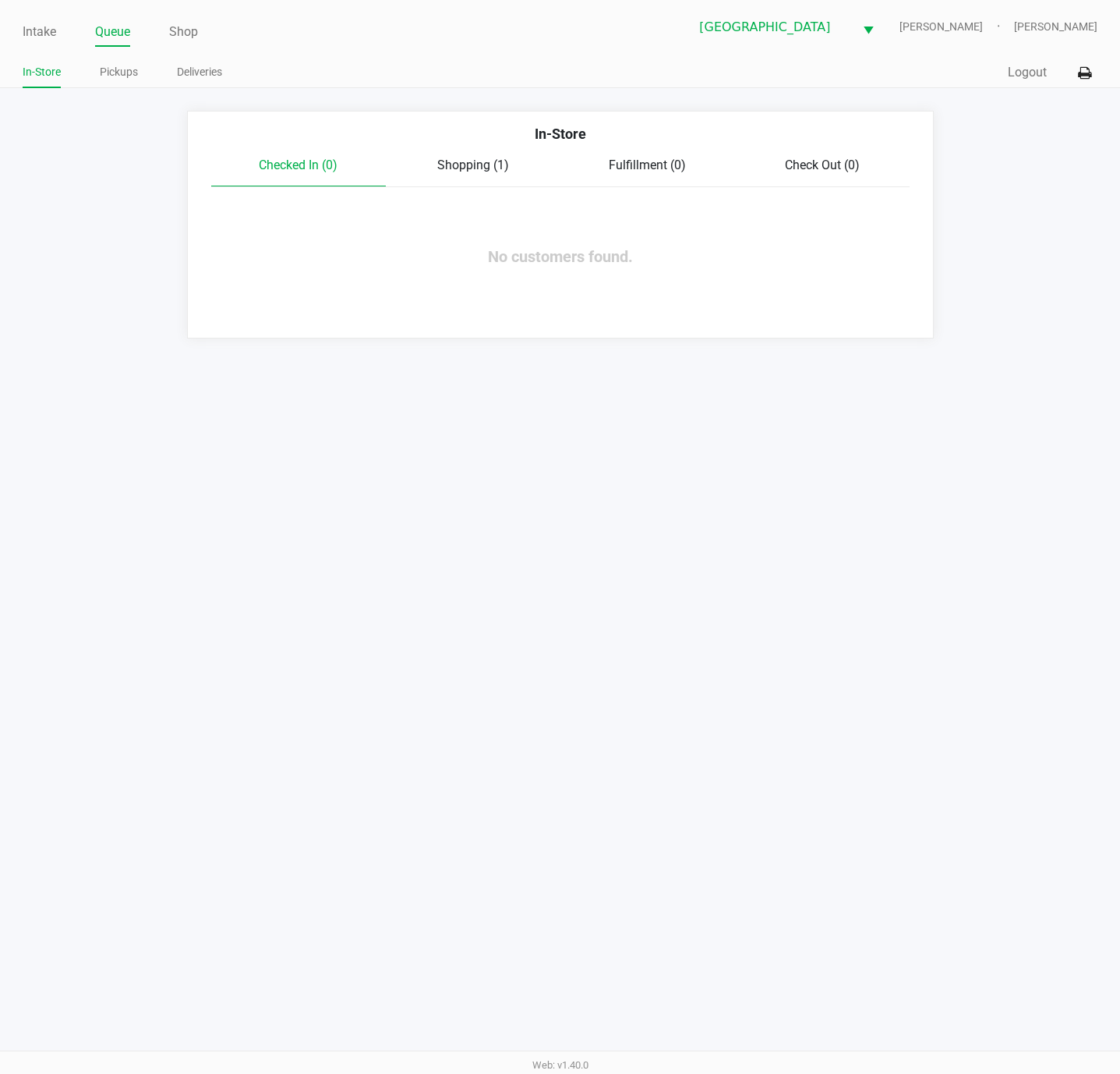
click at [489, 164] on span "Shopping (1)" at bounding box center [473, 164] width 71 height 15
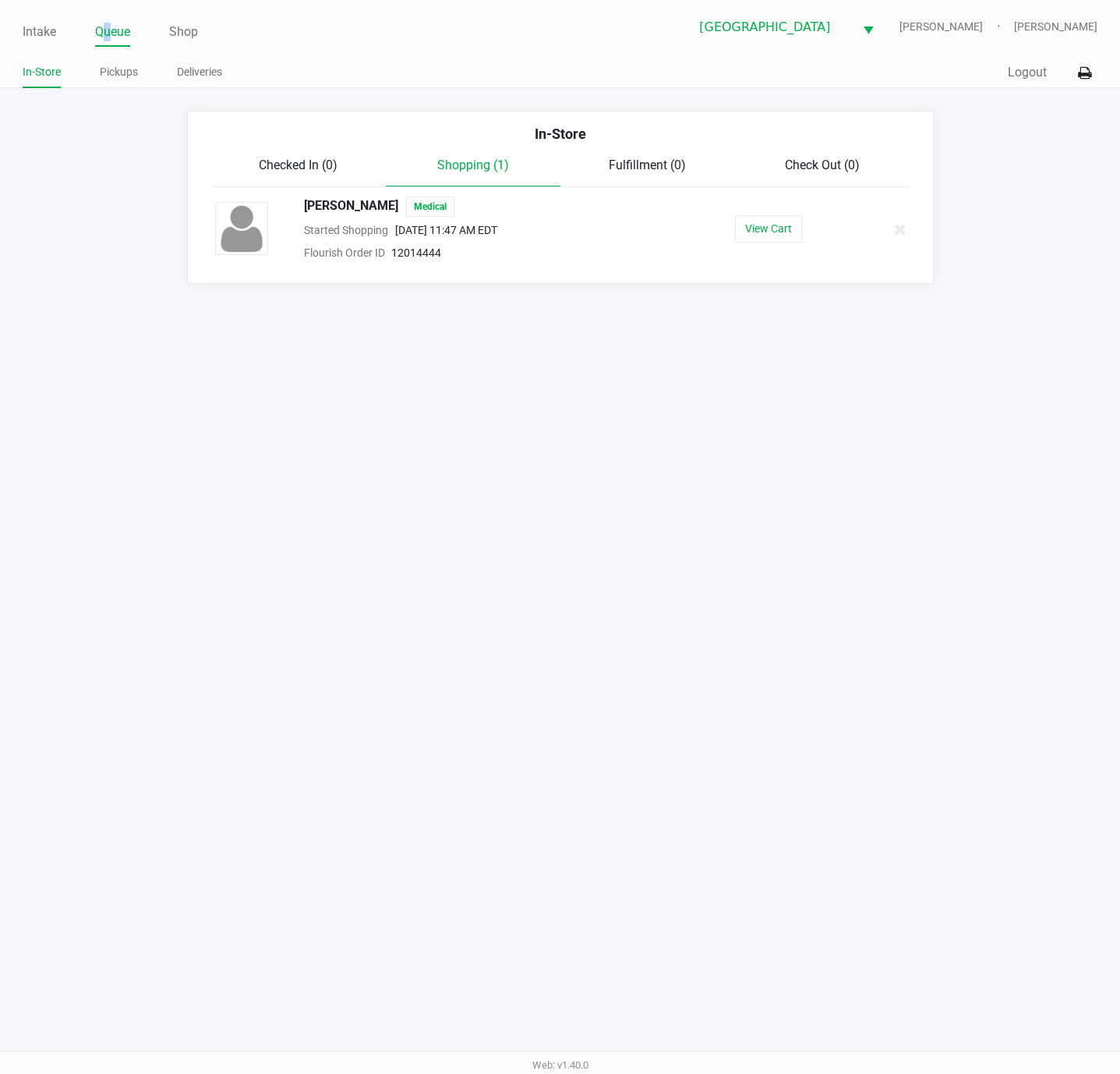
click at [106, 31] on link "Queue" at bounding box center [113, 31] width 35 height 21
click at [110, 71] on link "Pickups" at bounding box center [119, 72] width 38 height 20
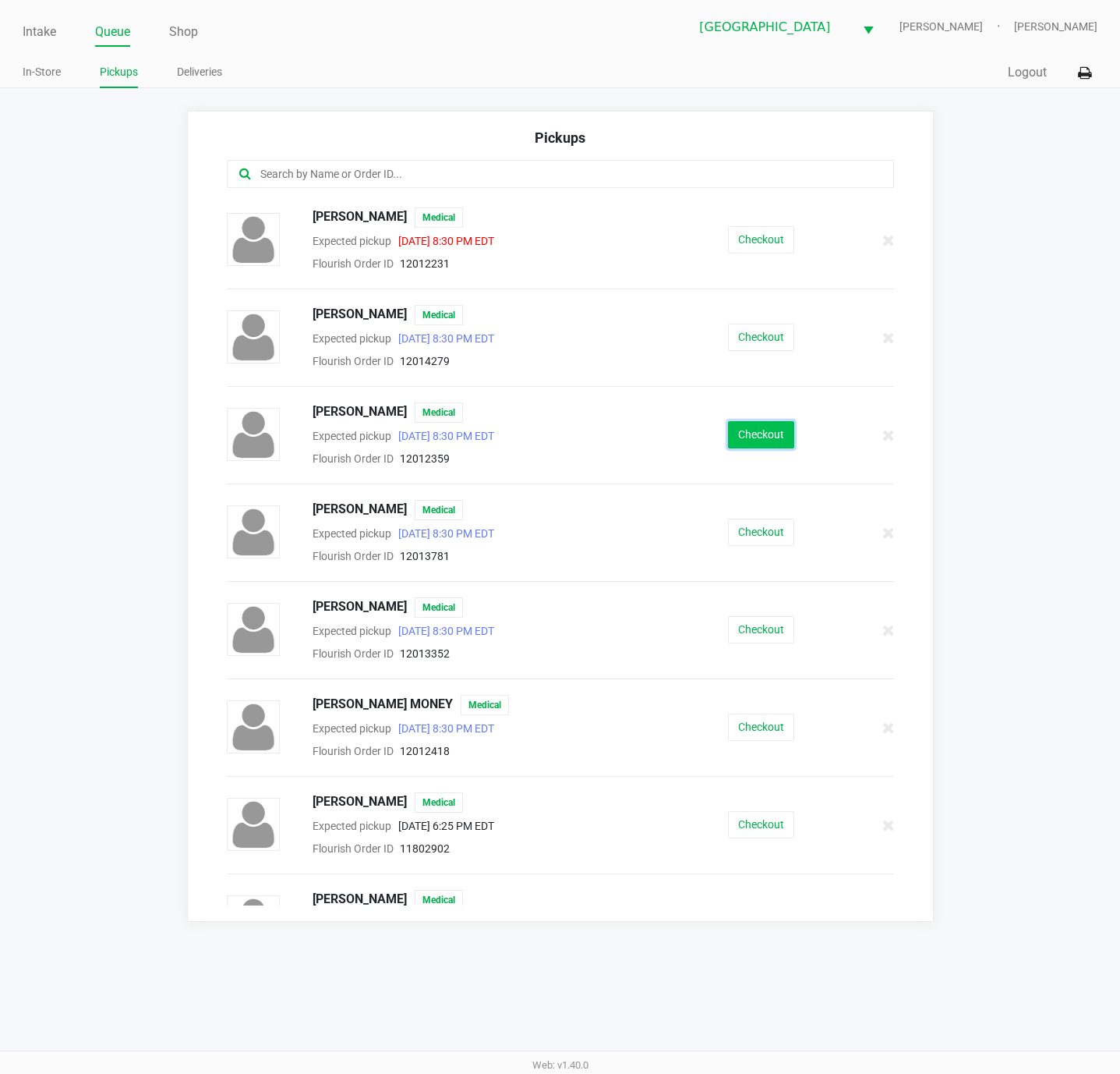
click at [744, 433] on button "Checkout" at bounding box center [761, 435] width 66 height 28
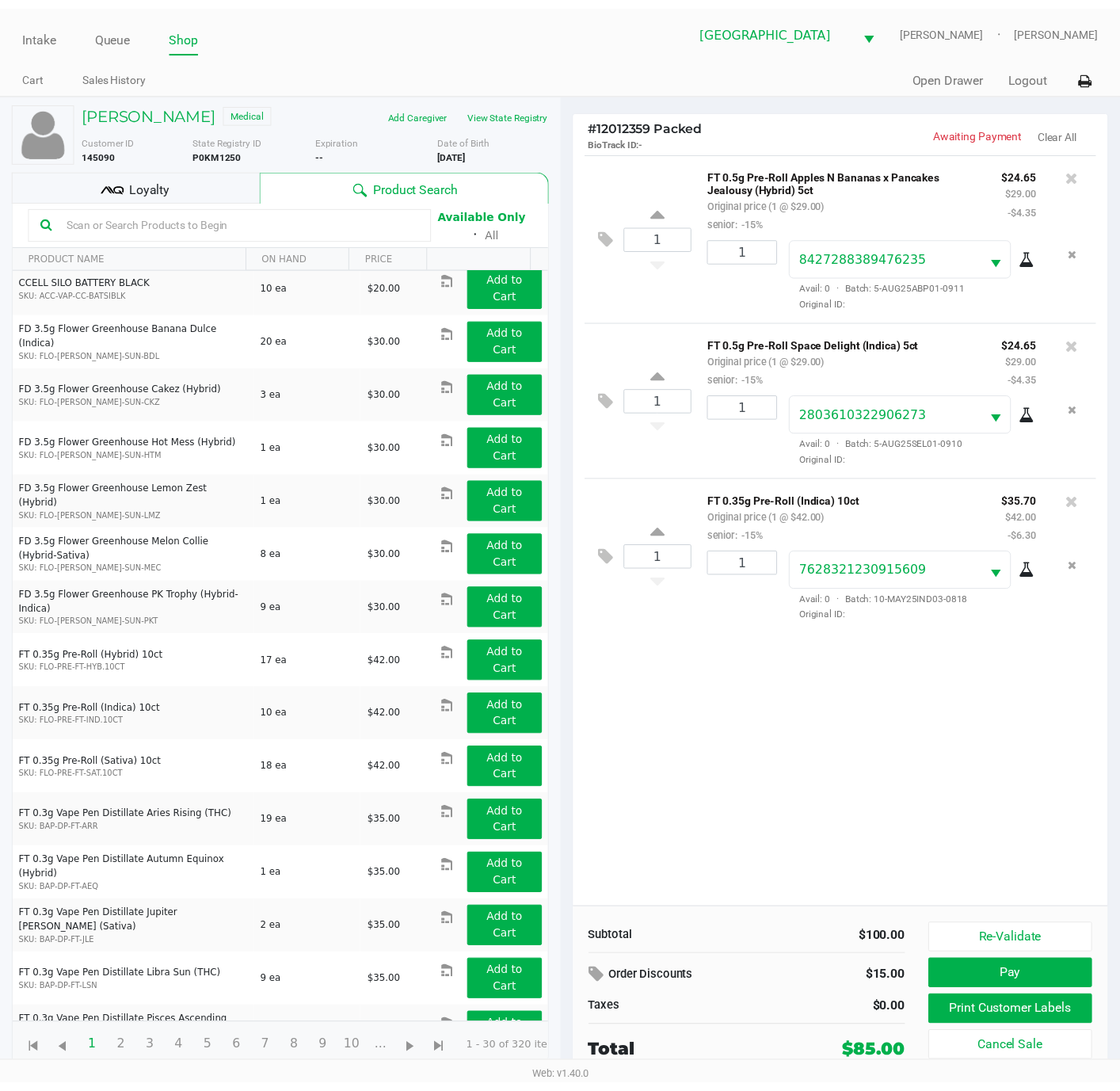
scroll to position [461, 0]
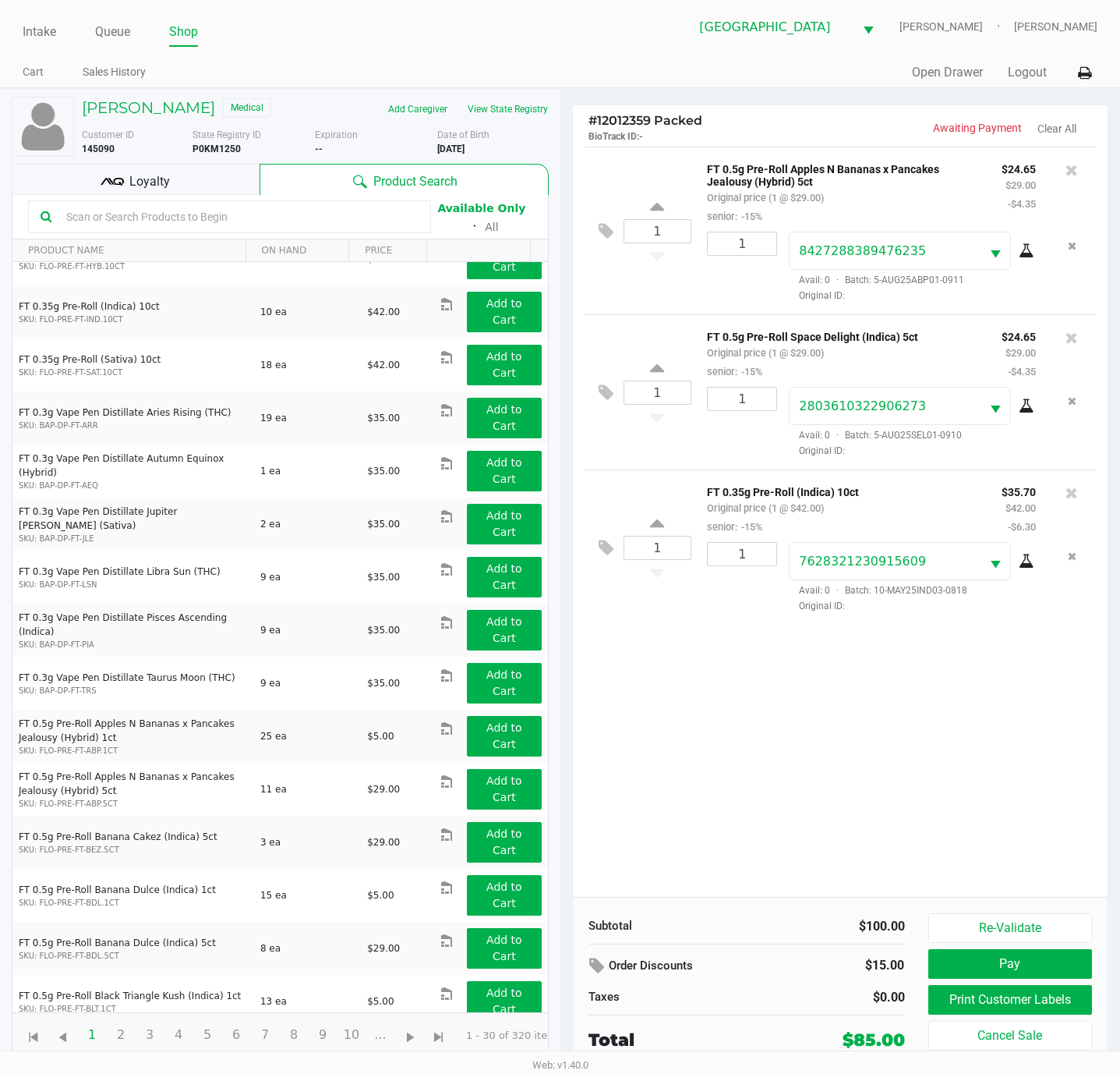
click at [153, 182] on span "Loyalty" at bounding box center [150, 181] width 40 height 19
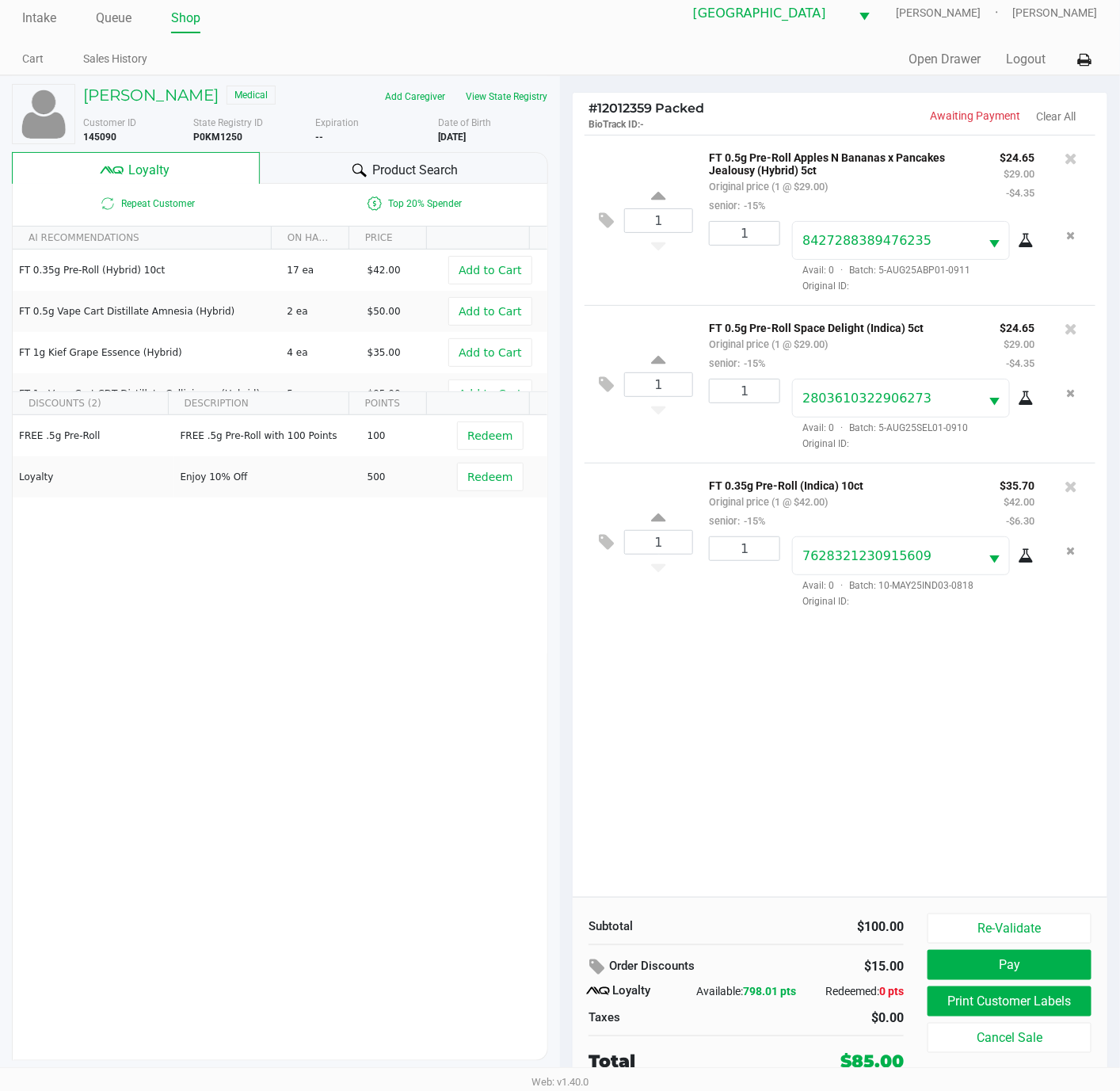
scroll to position [19, 0]
click at [999, 954] on button "Pay" at bounding box center [1010, 964] width 164 height 30
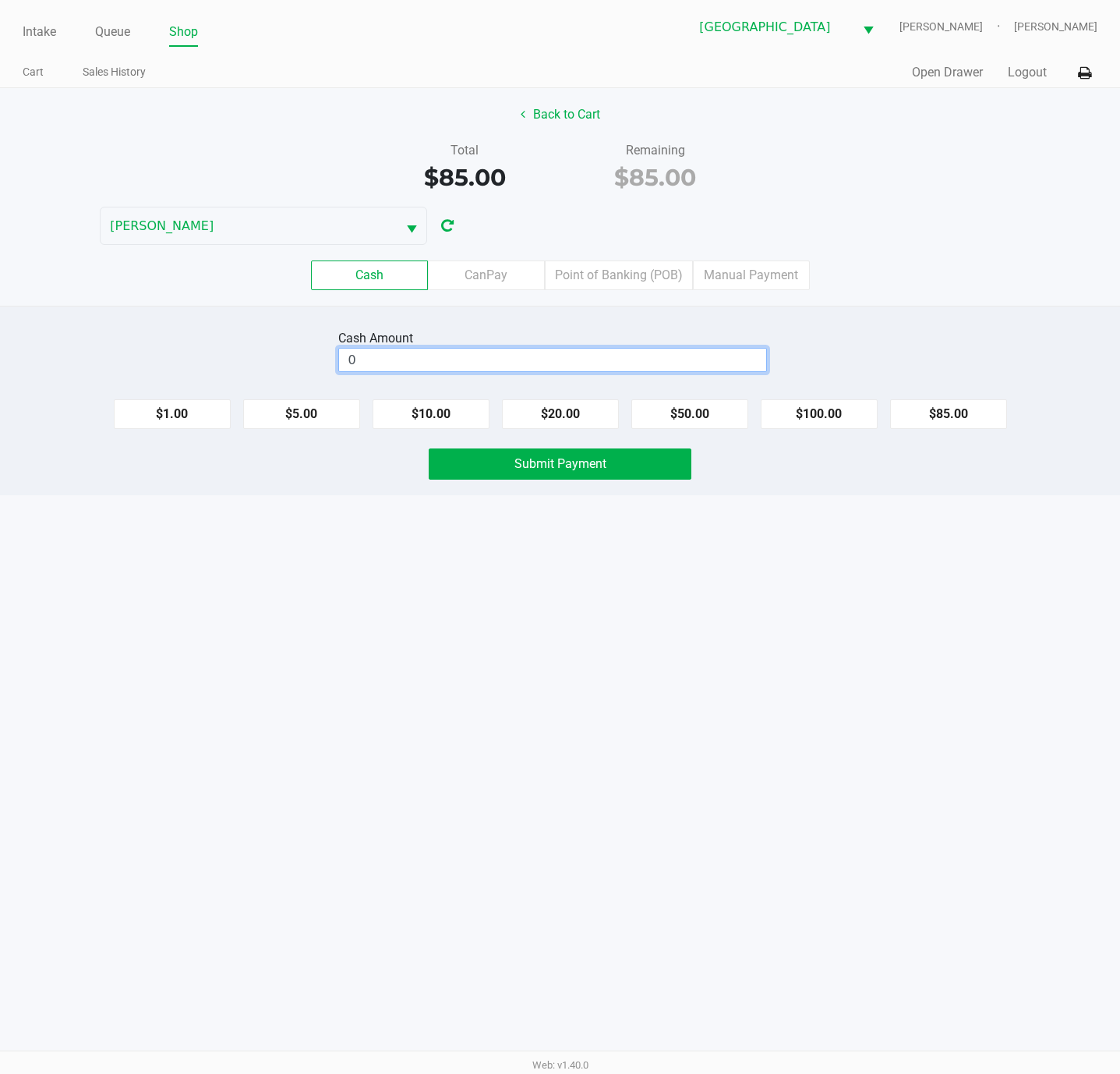
click at [498, 363] on input "0" at bounding box center [552, 359] width 427 height 22
type input "$90.00"
click at [478, 459] on button "Submit Payment" at bounding box center [560, 463] width 263 height 31
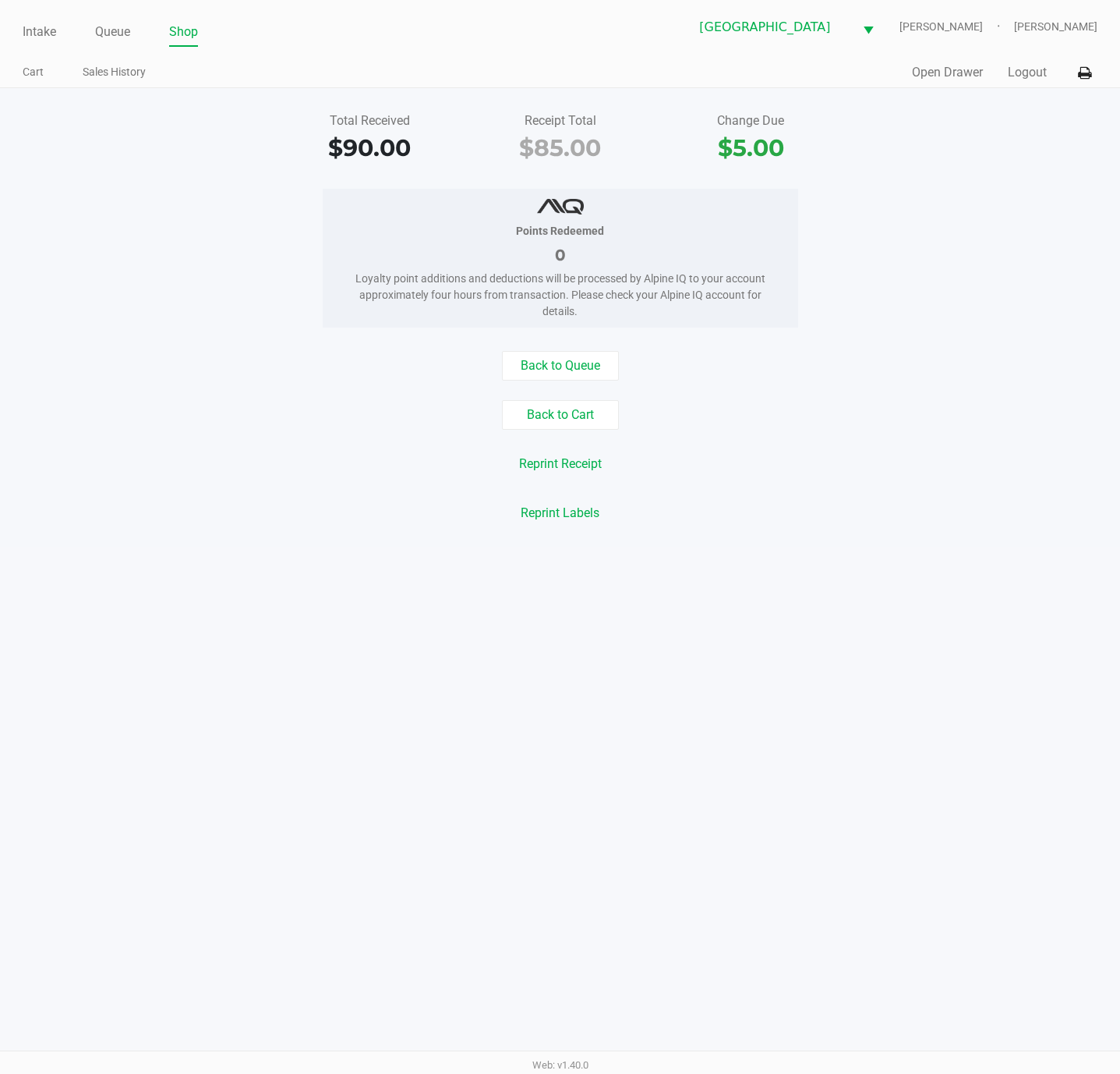
click at [1024, 84] on div "Quick Sale Open Drawer Logout" at bounding box center [829, 73] width 538 height 29
click at [1024, 76] on button "Logout" at bounding box center [1026, 72] width 39 height 19
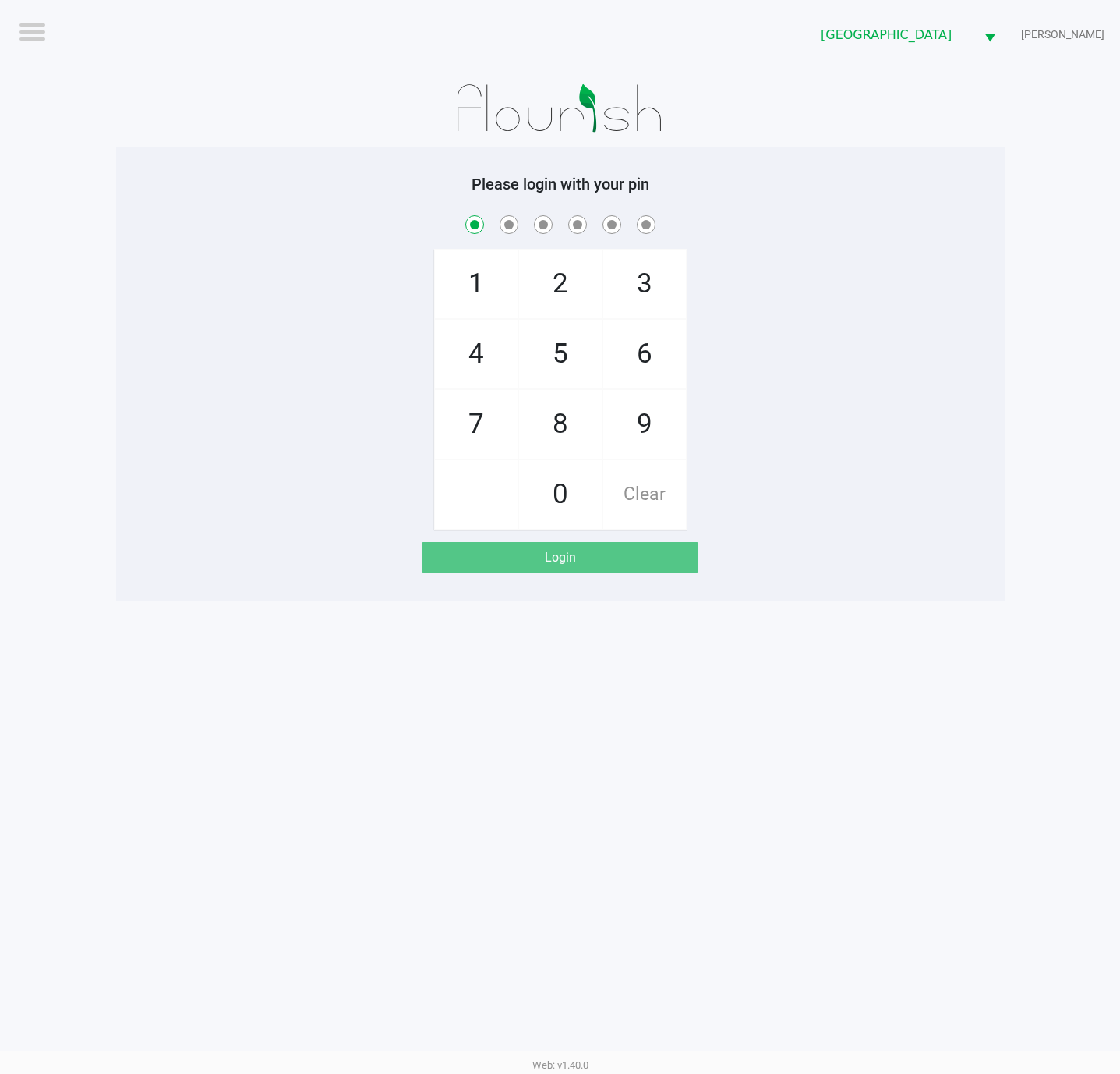
checkbox input "true"
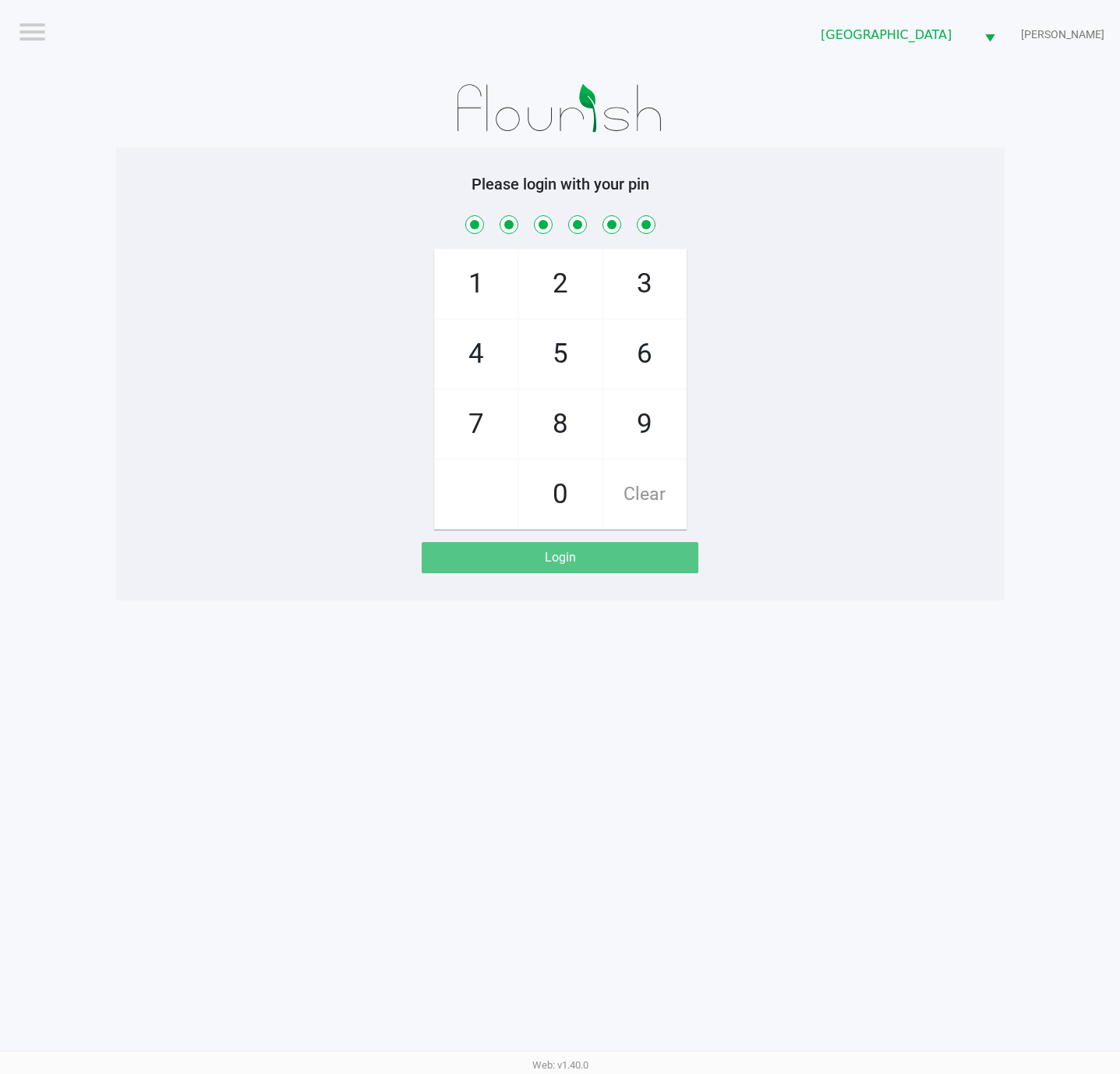
checkbox input "true"
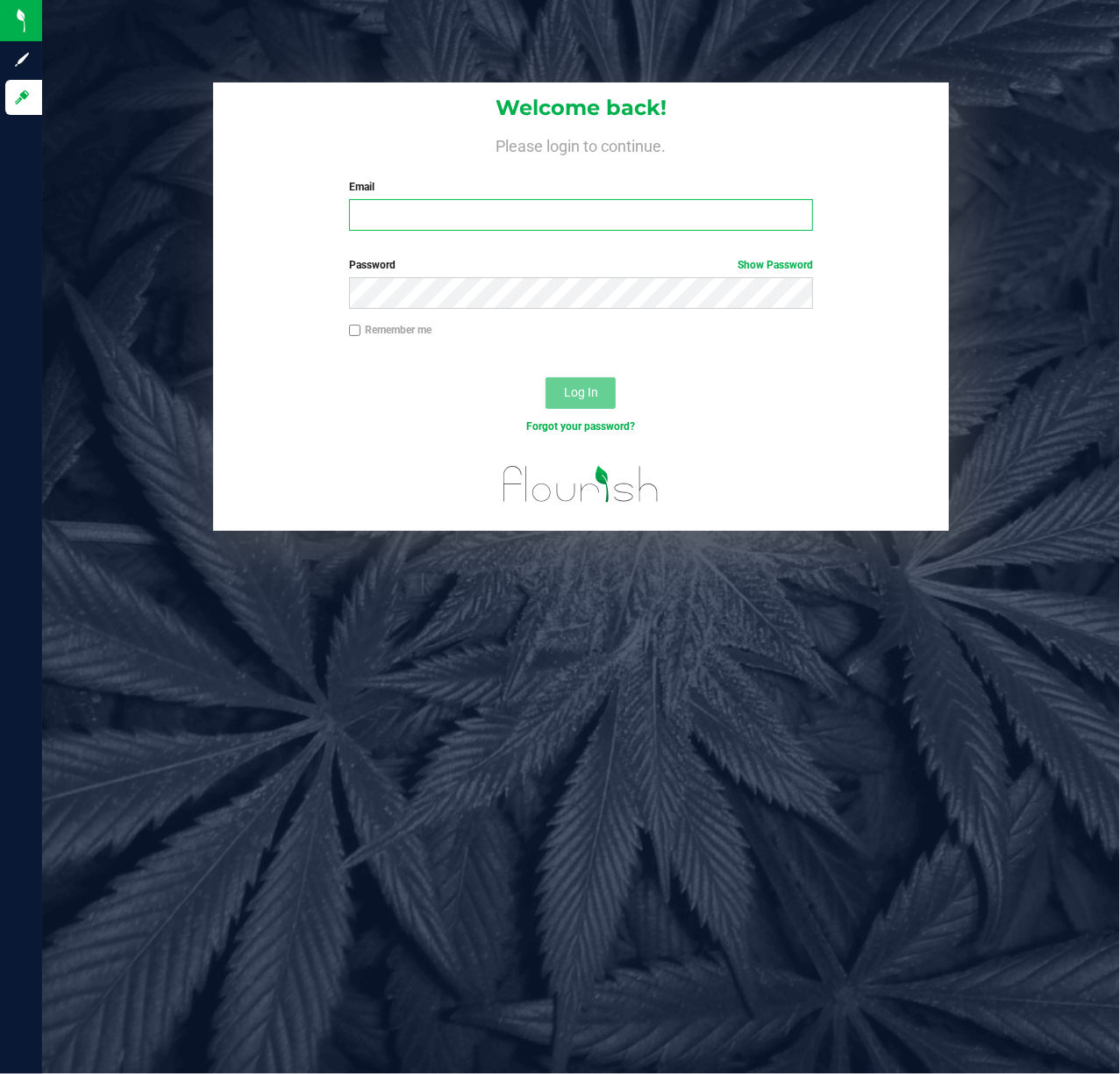
click at [416, 224] on input "Email" at bounding box center [581, 215] width 465 height 32
type input "[EMAIL_ADDRESS][DOMAIN_NAME]"
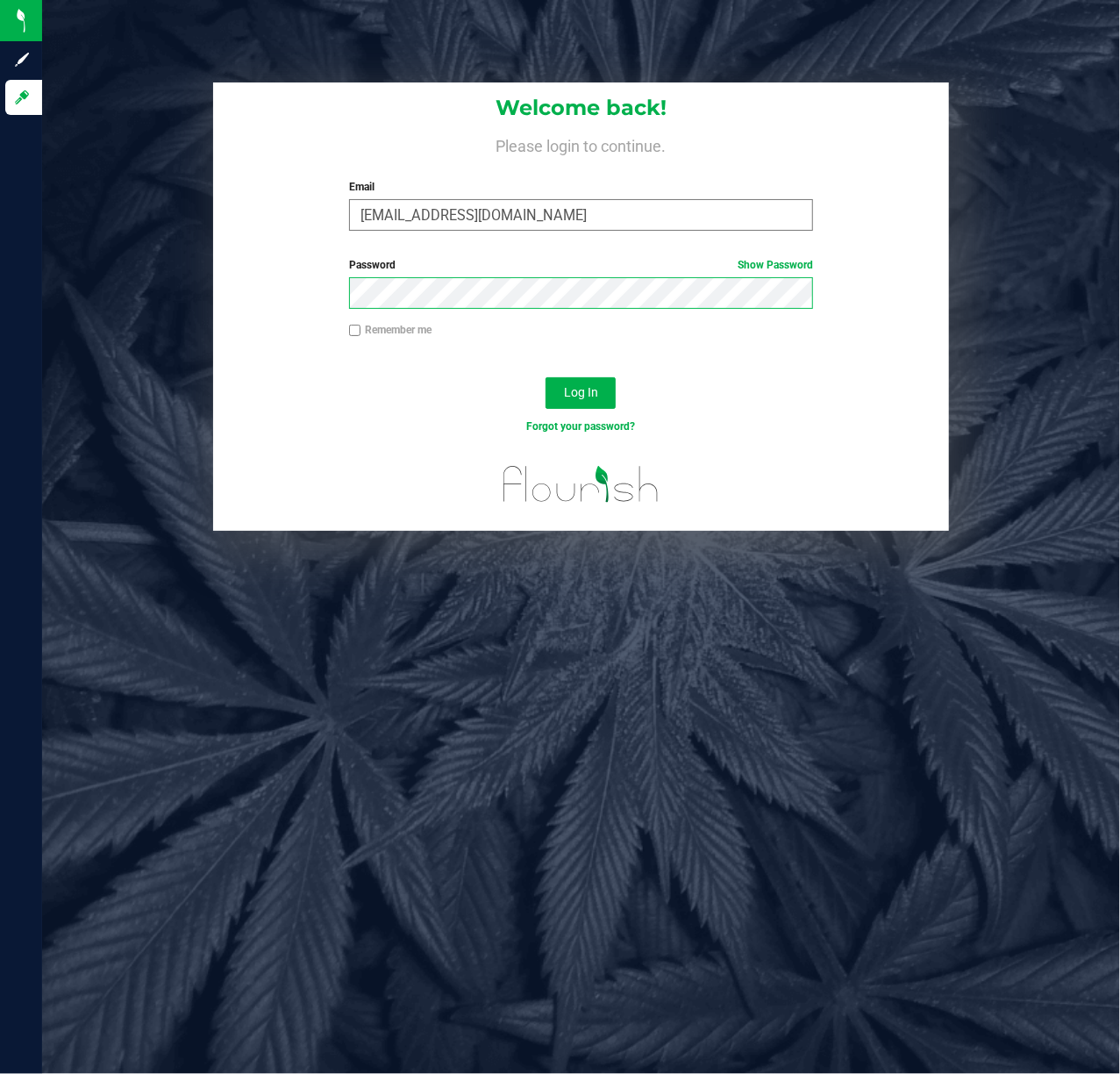
click at [545, 377] on button "Log In" at bounding box center [580, 393] width 71 height 32
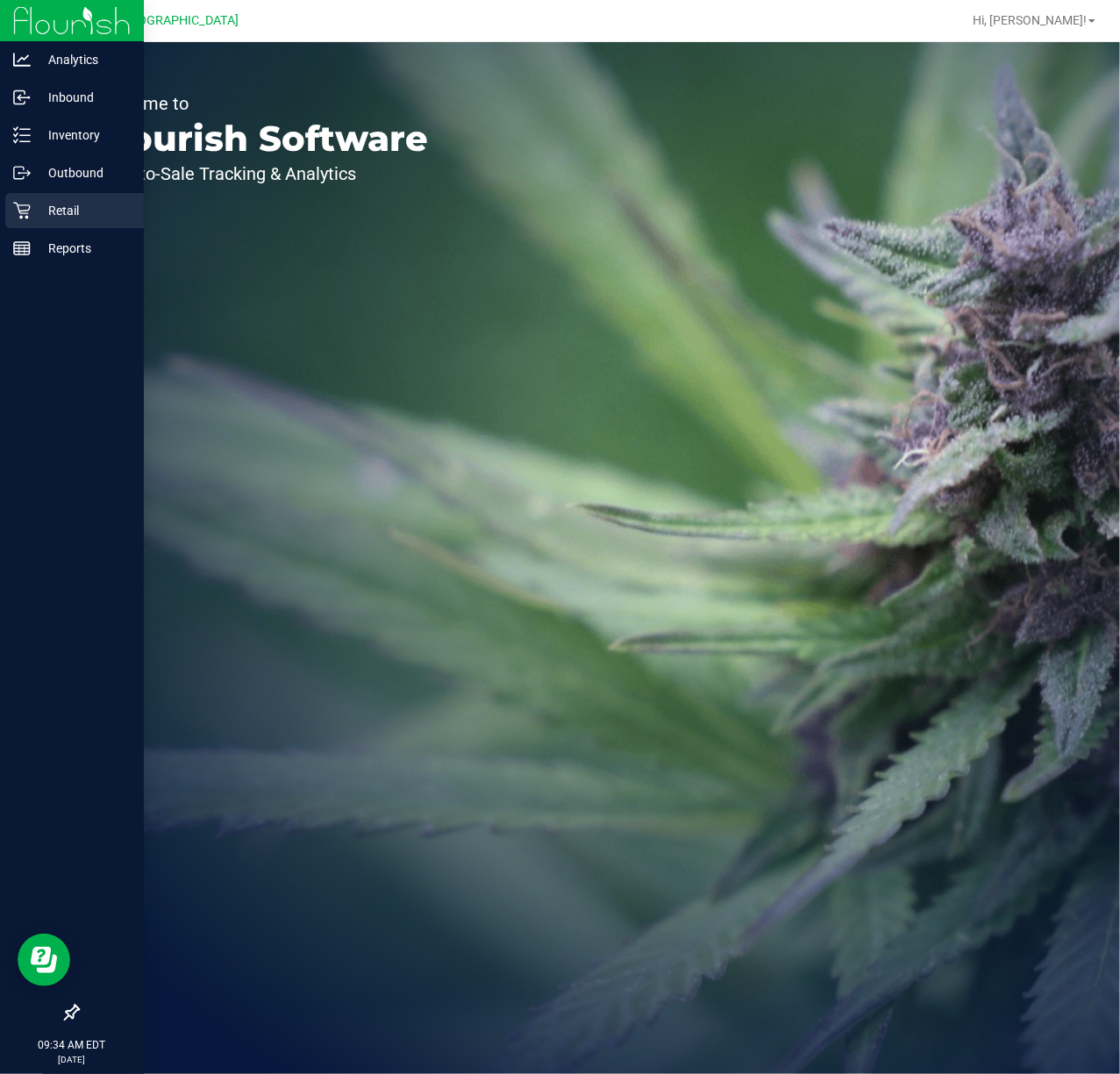
click at [49, 204] on p "Retail" at bounding box center [83, 211] width 105 height 21
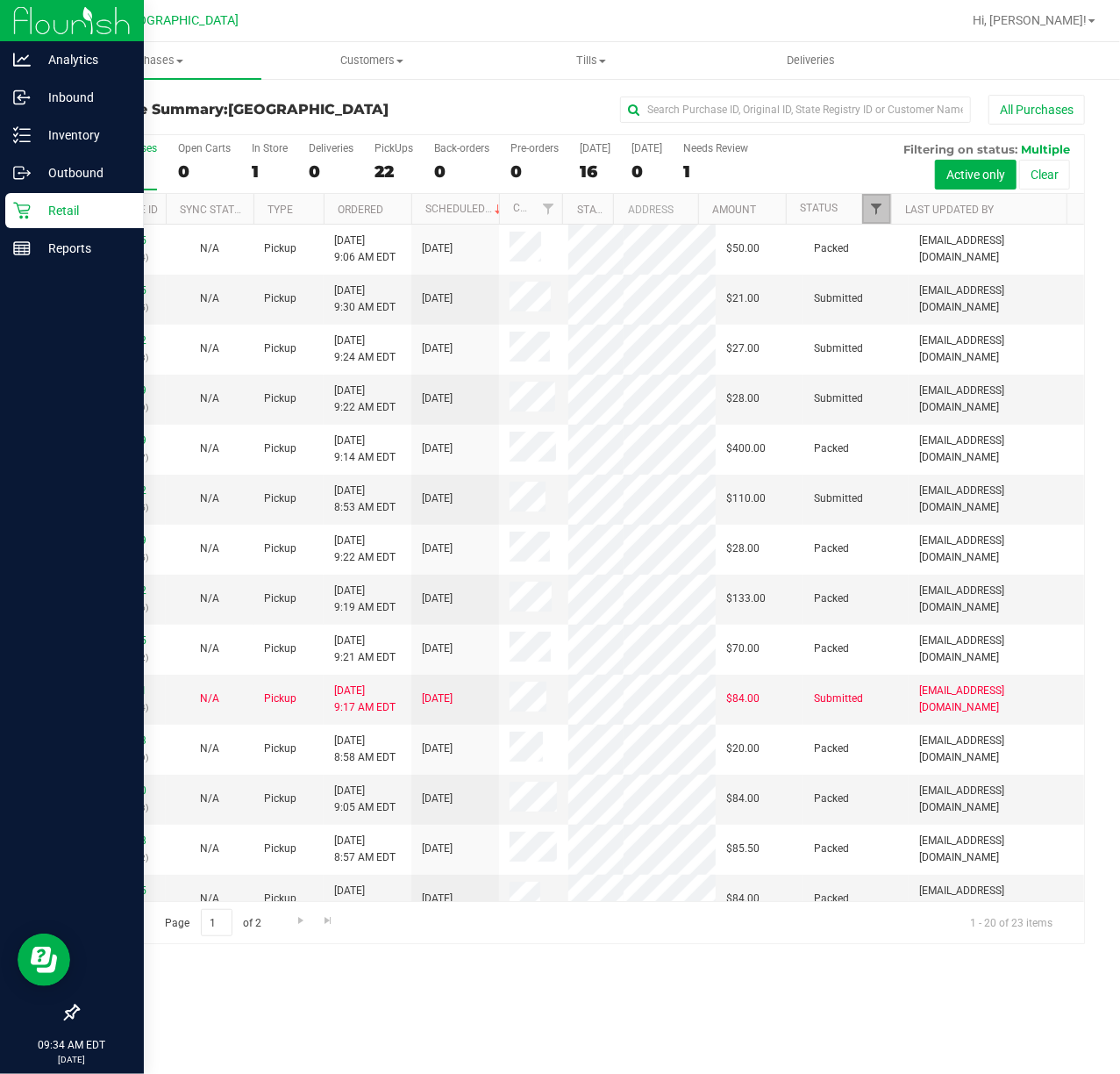
click at [871, 215] on span "Filter" at bounding box center [876, 209] width 15 height 15
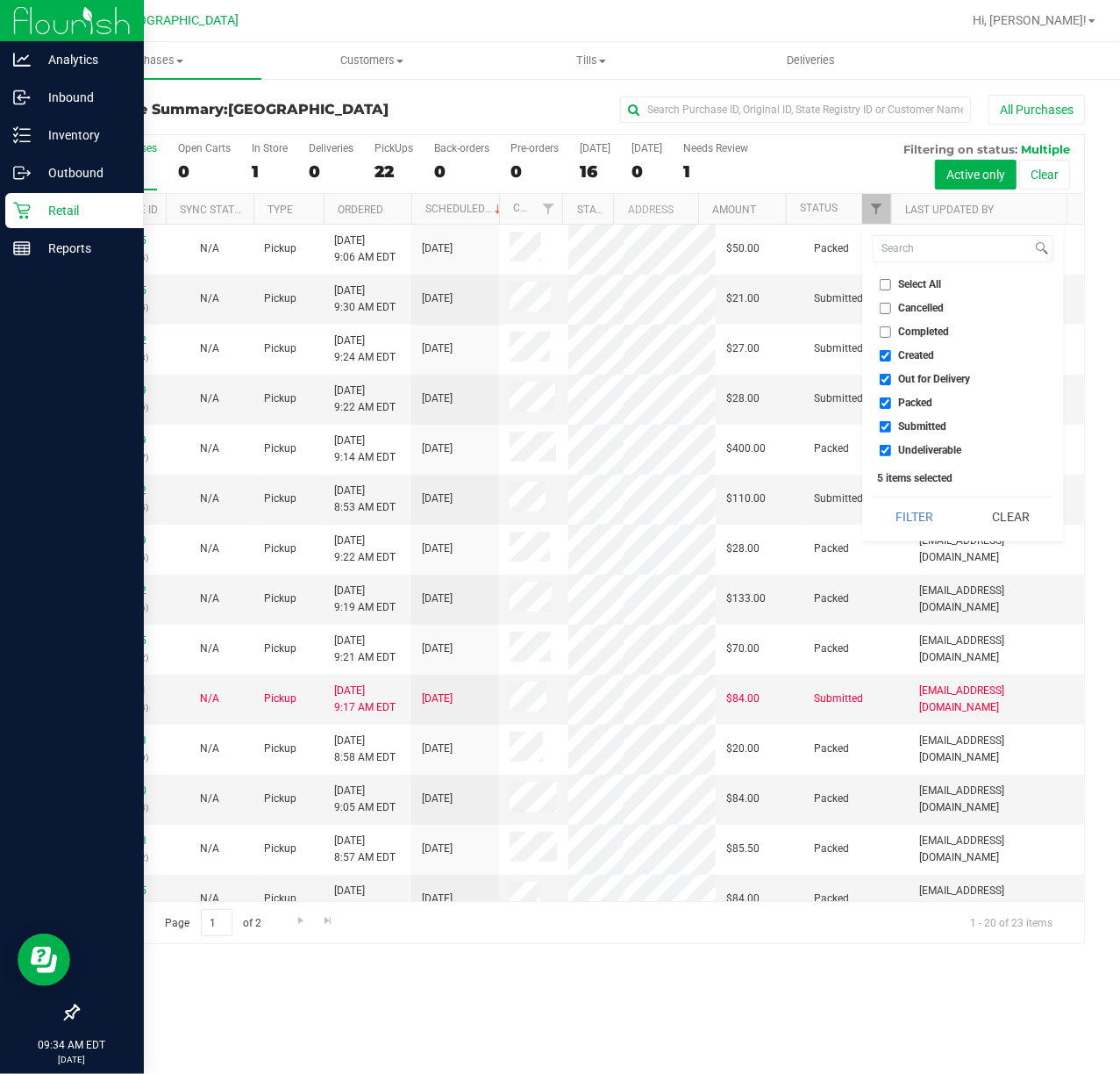
click at [891, 356] on label "Created" at bounding box center [906, 356] width 55 height 12
click at [891, 356] on input "Created" at bounding box center [885, 356] width 12 height 12
checkbox input "false"
click at [891, 377] on label "Out for Delivery" at bounding box center [925, 379] width 91 height 12
click at [891, 377] on input "Out for Delivery" at bounding box center [885, 379] width 12 height 12
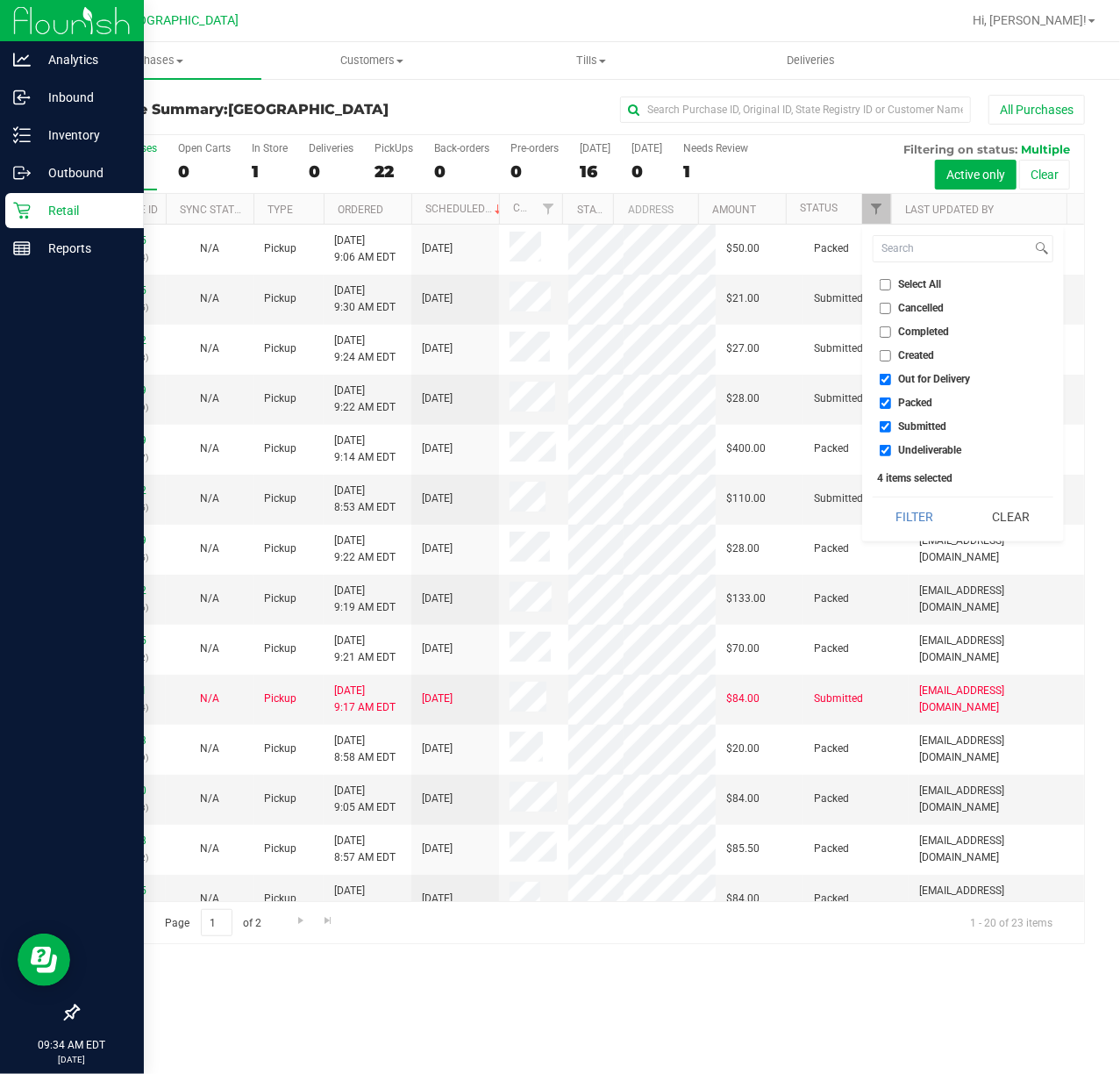
checkbox input "false"
click at [891, 399] on label "Packed" at bounding box center [905, 403] width 53 height 12
click at [891, 399] on input "Packed" at bounding box center [885, 403] width 12 height 12
checkbox input "false"
click at [888, 449] on input "Undeliverable" at bounding box center [885, 451] width 12 height 12
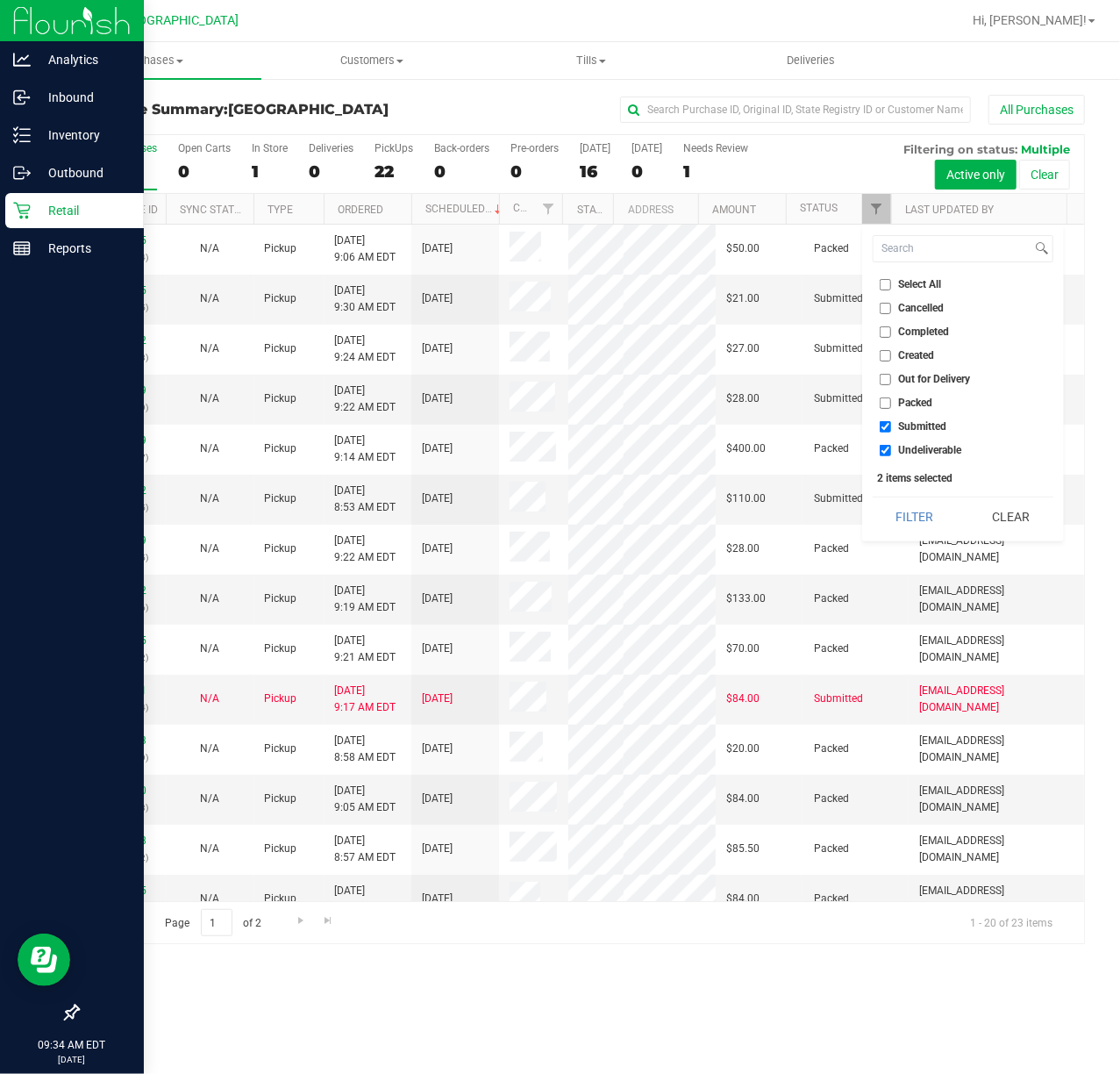
checkbox input "false"
click at [892, 493] on div "Select All Cancelled Completed Created Out for Delivery Packed Submitted Undeli…" at bounding box center [962, 382] width 202 height 316
click at [895, 514] on button "Filter" at bounding box center [914, 517] width 84 height 39
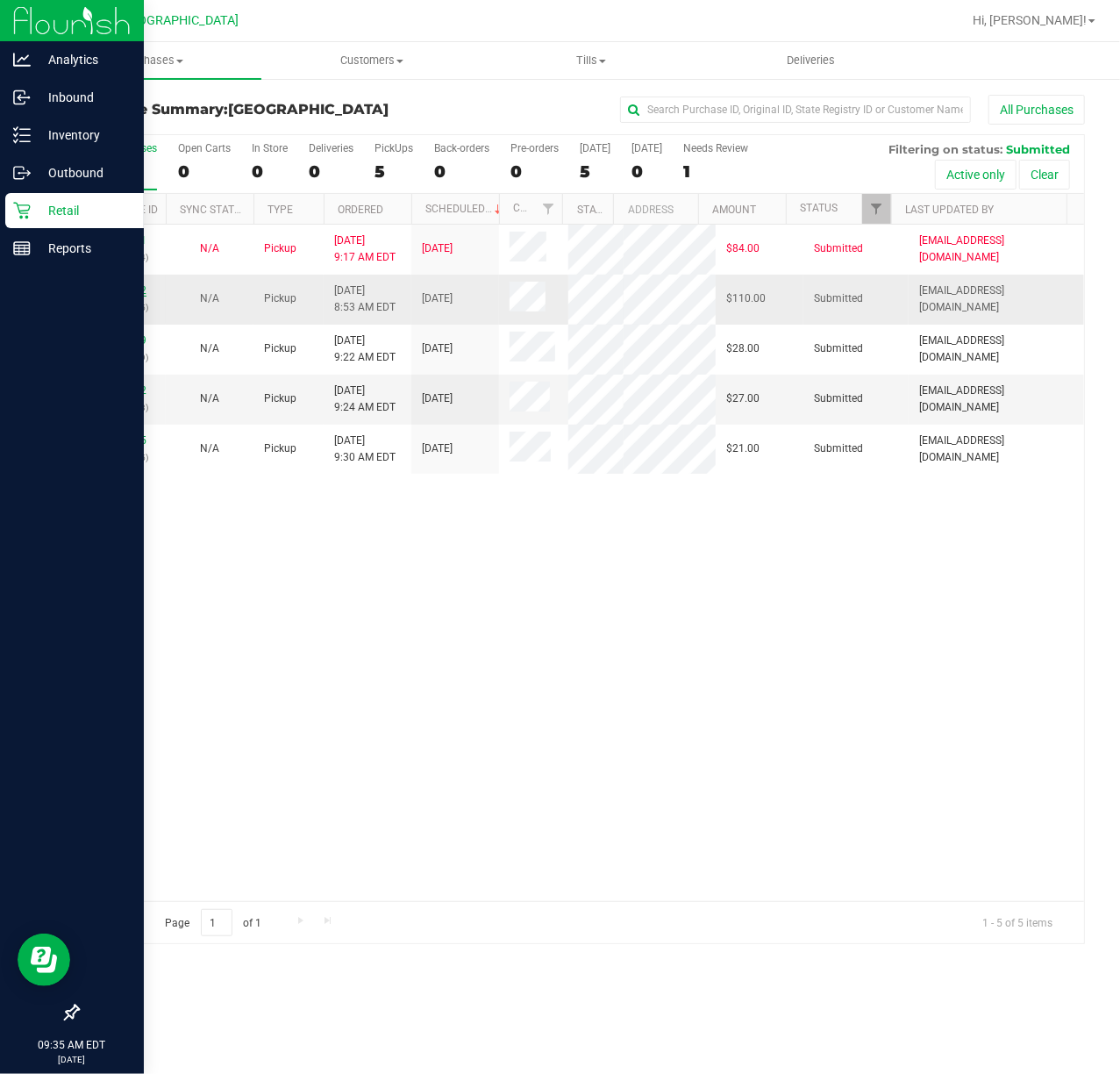
click at [113, 291] on link "12012922" at bounding box center [122, 290] width 49 height 13
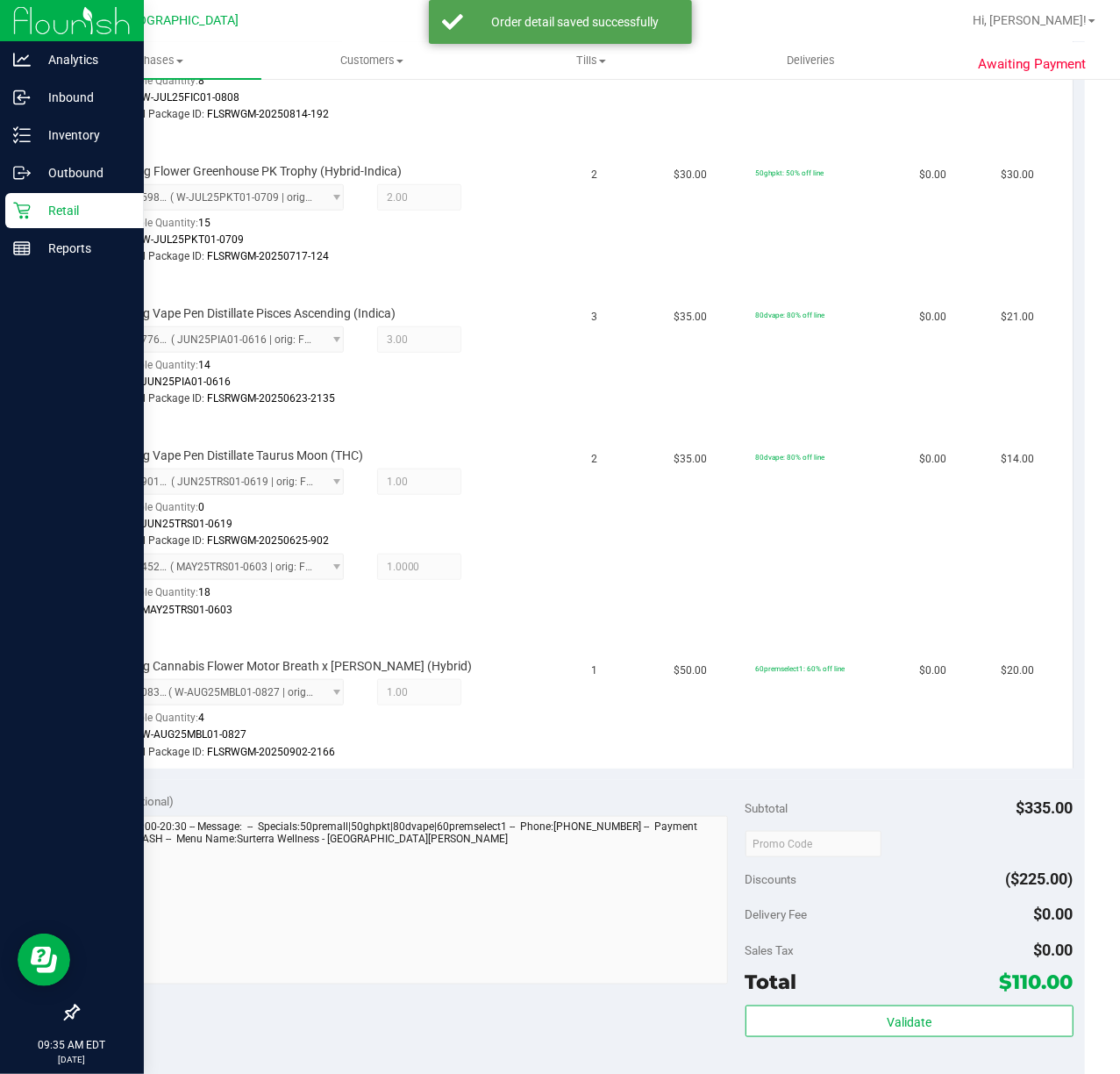
scroll to position [936, 0]
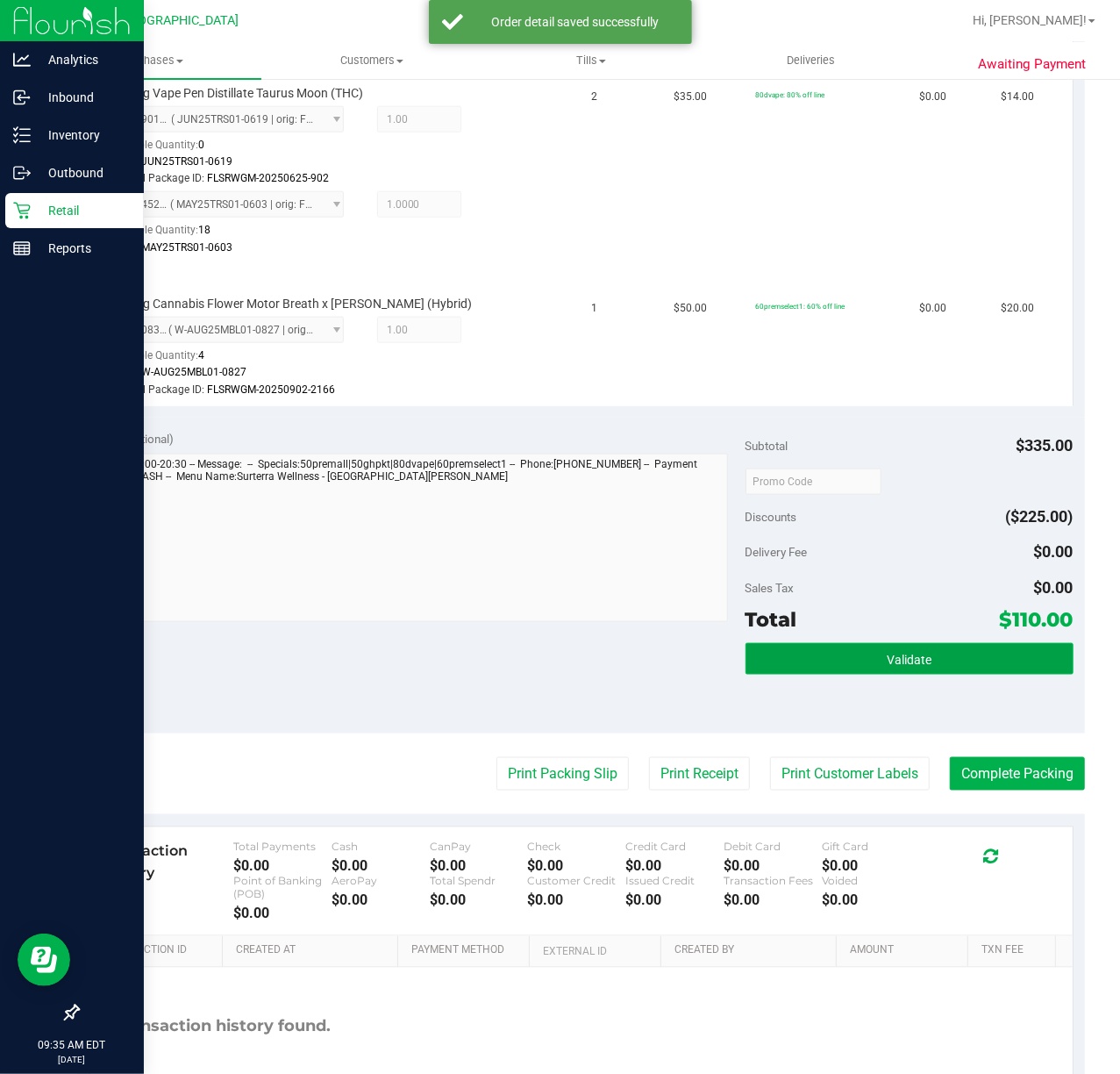
click at [765, 658] on button "Validate" at bounding box center [909, 659] width 328 height 32
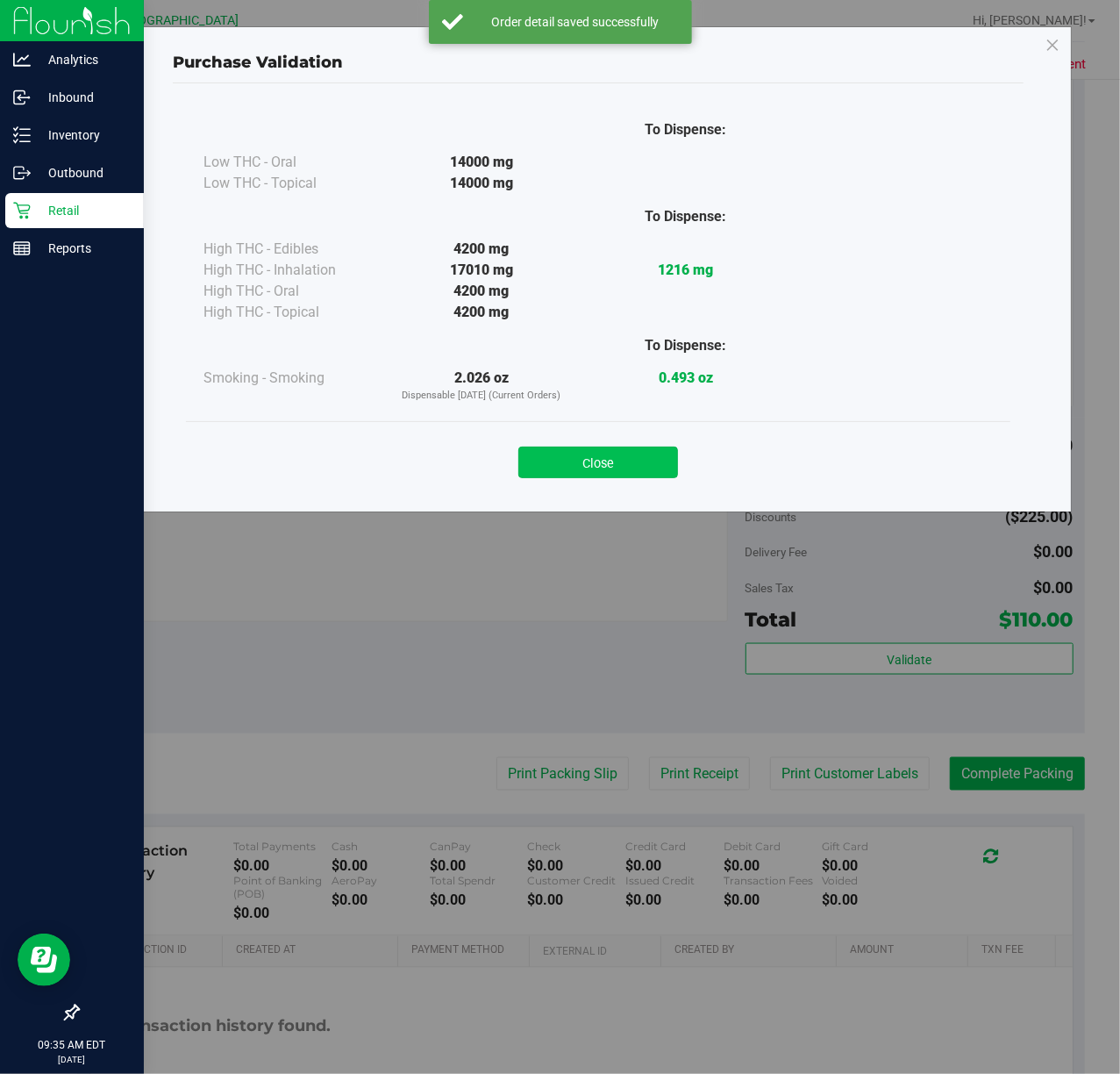
click at [590, 460] on button "Close" at bounding box center [598, 462] width 160 height 32
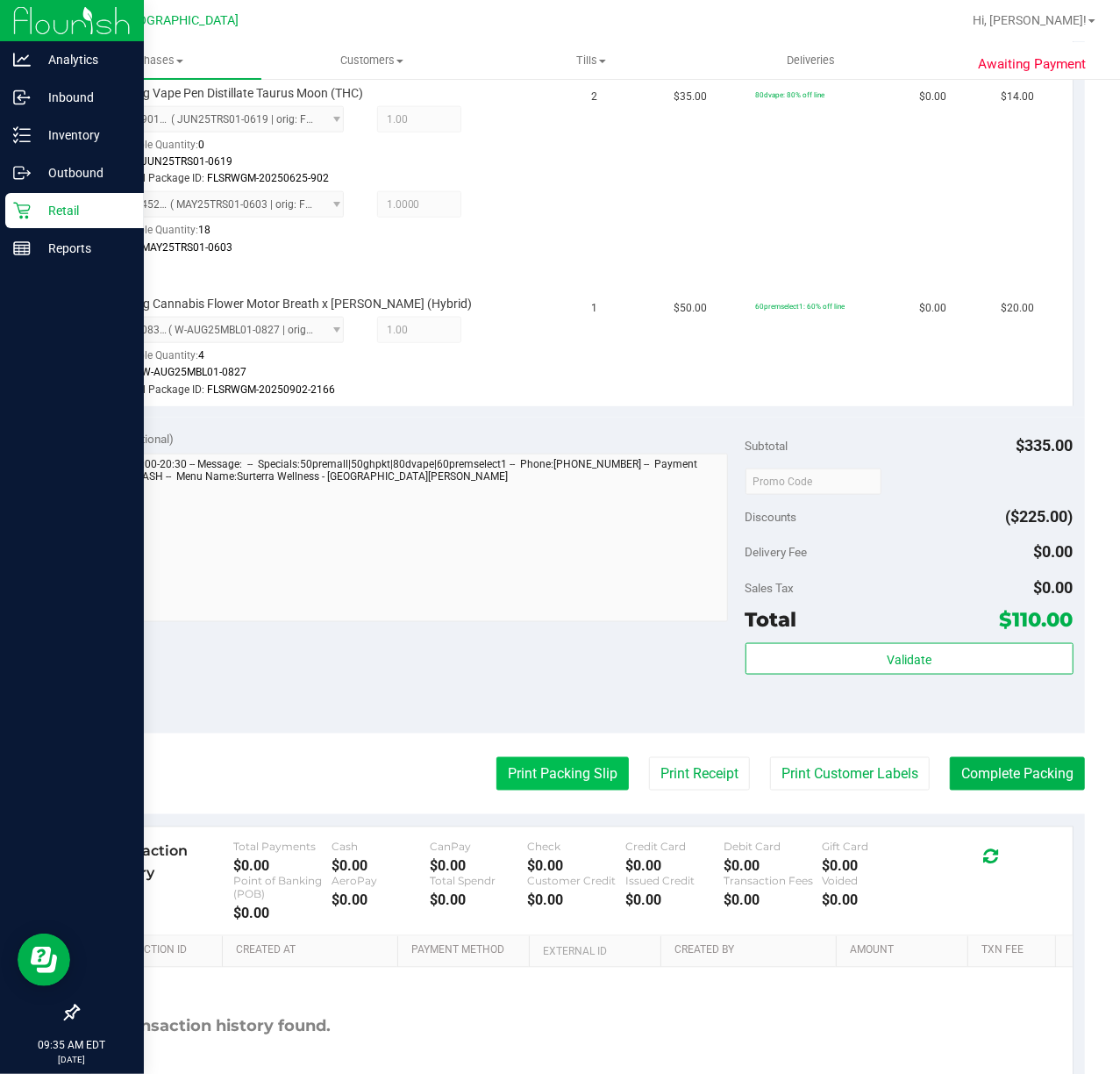
click at [534, 774] on button "Print Packing Slip" at bounding box center [562, 773] width 133 height 33
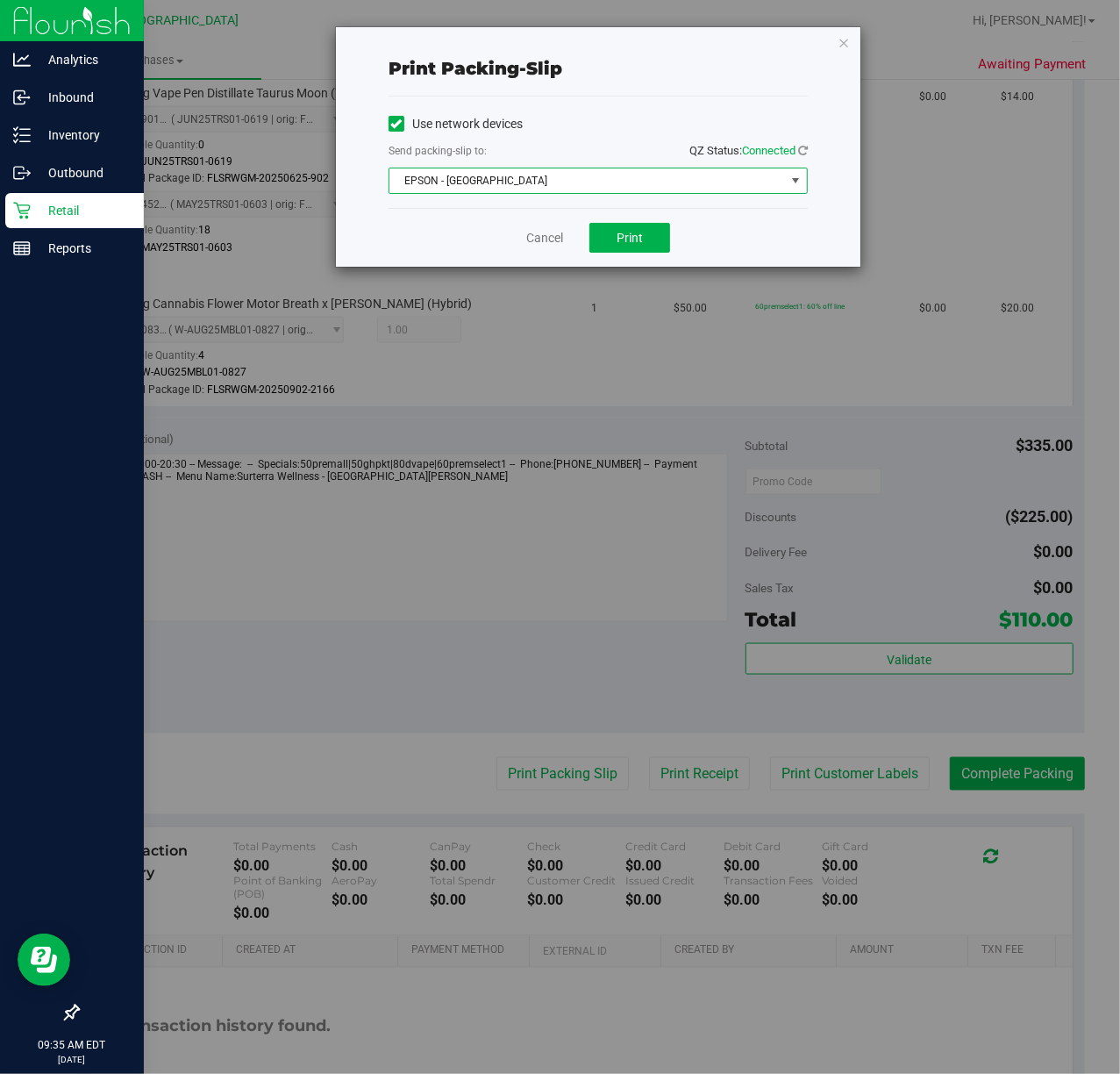
click at [535, 173] on span "EPSON - [GEOGRAPHIC_DATA]" at bounding box center [587, 180] width 396 height 24
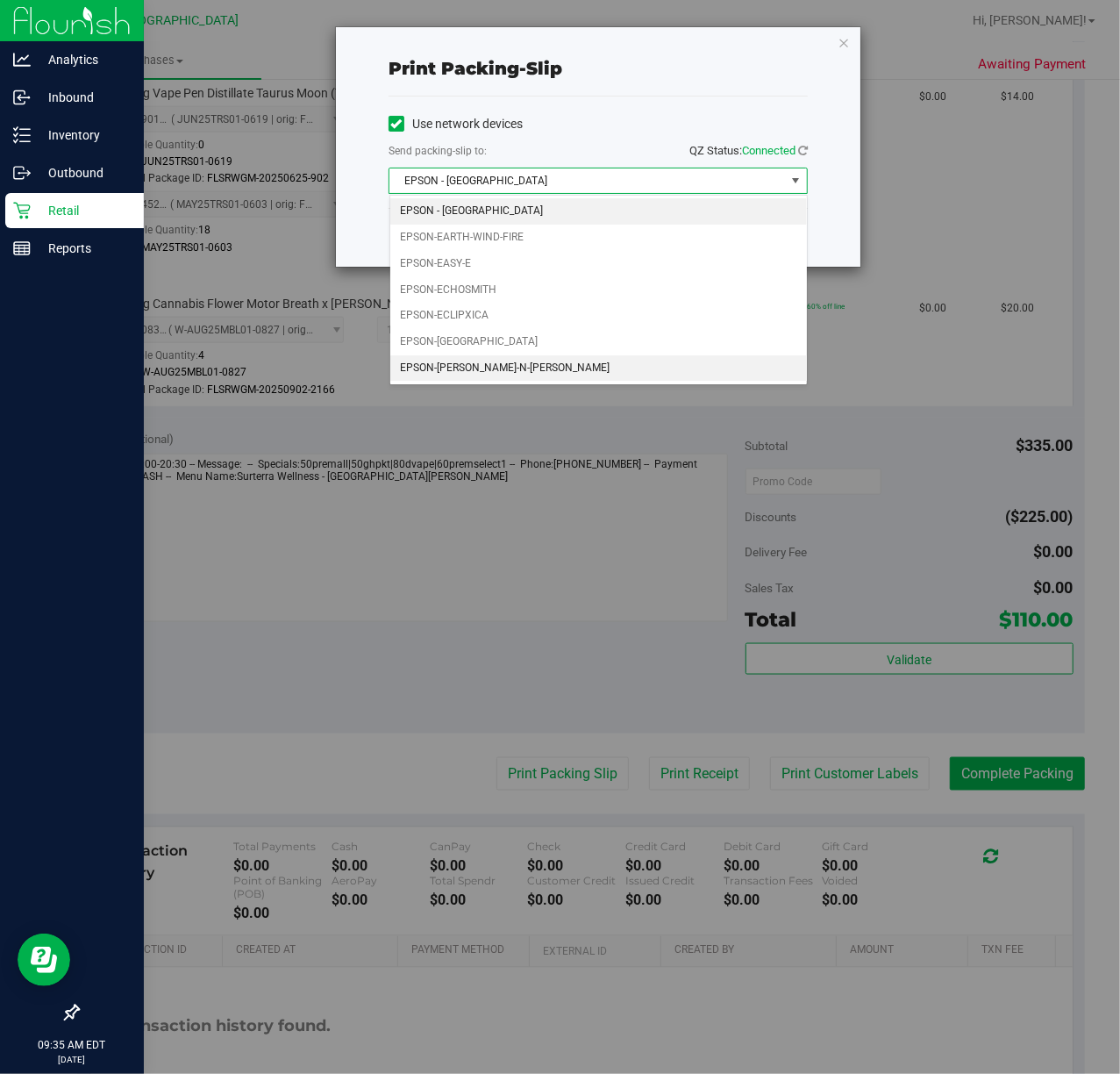
click at [474, 373] on li "EPSON-[PERSON_NAME]-N-[PERSON_NAME]" at bounding box center [598, 368] width 417 height 26
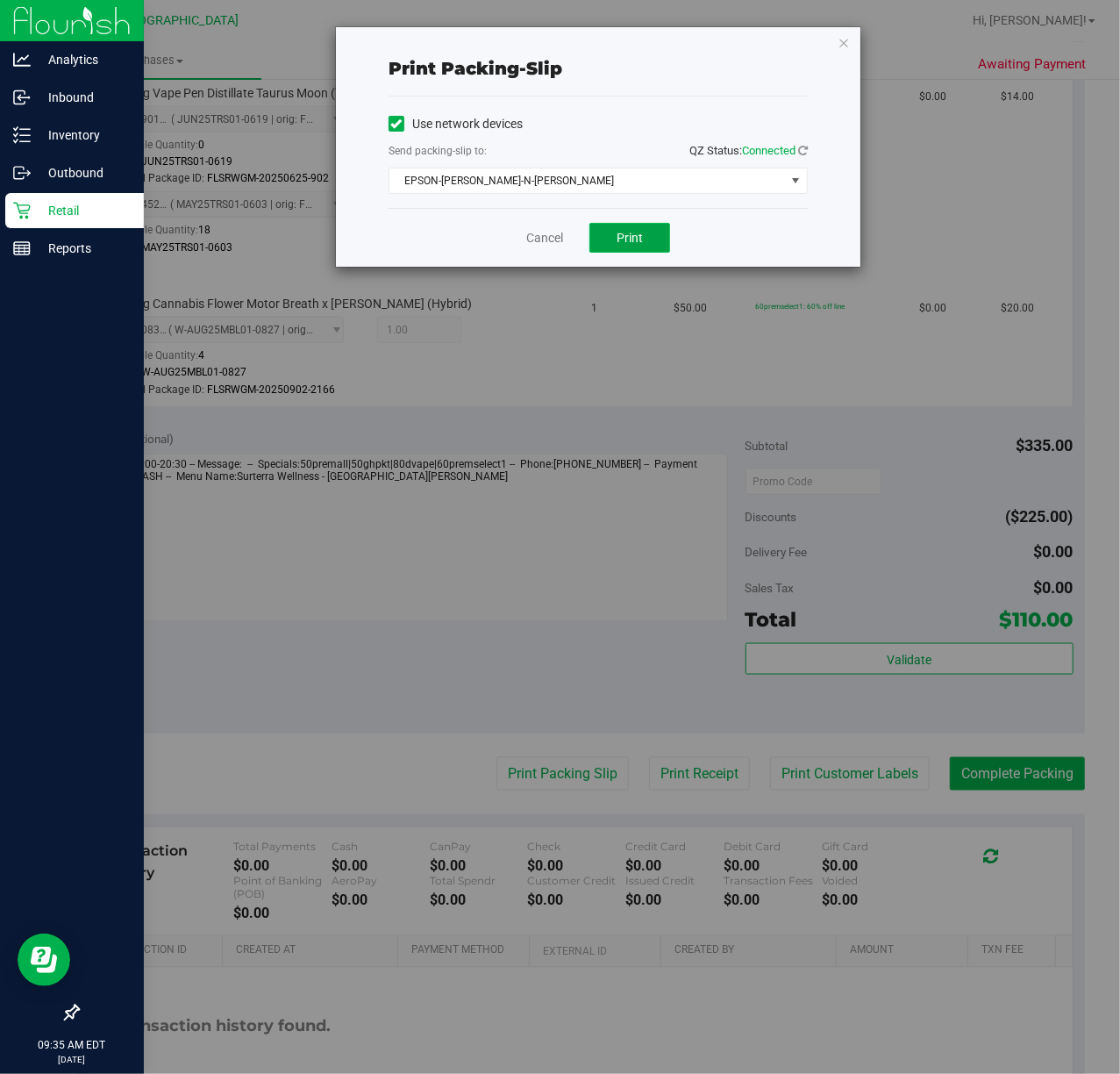
click at [605, 240] on button "Print" at bounding box center [629, 237] width 80 height 30
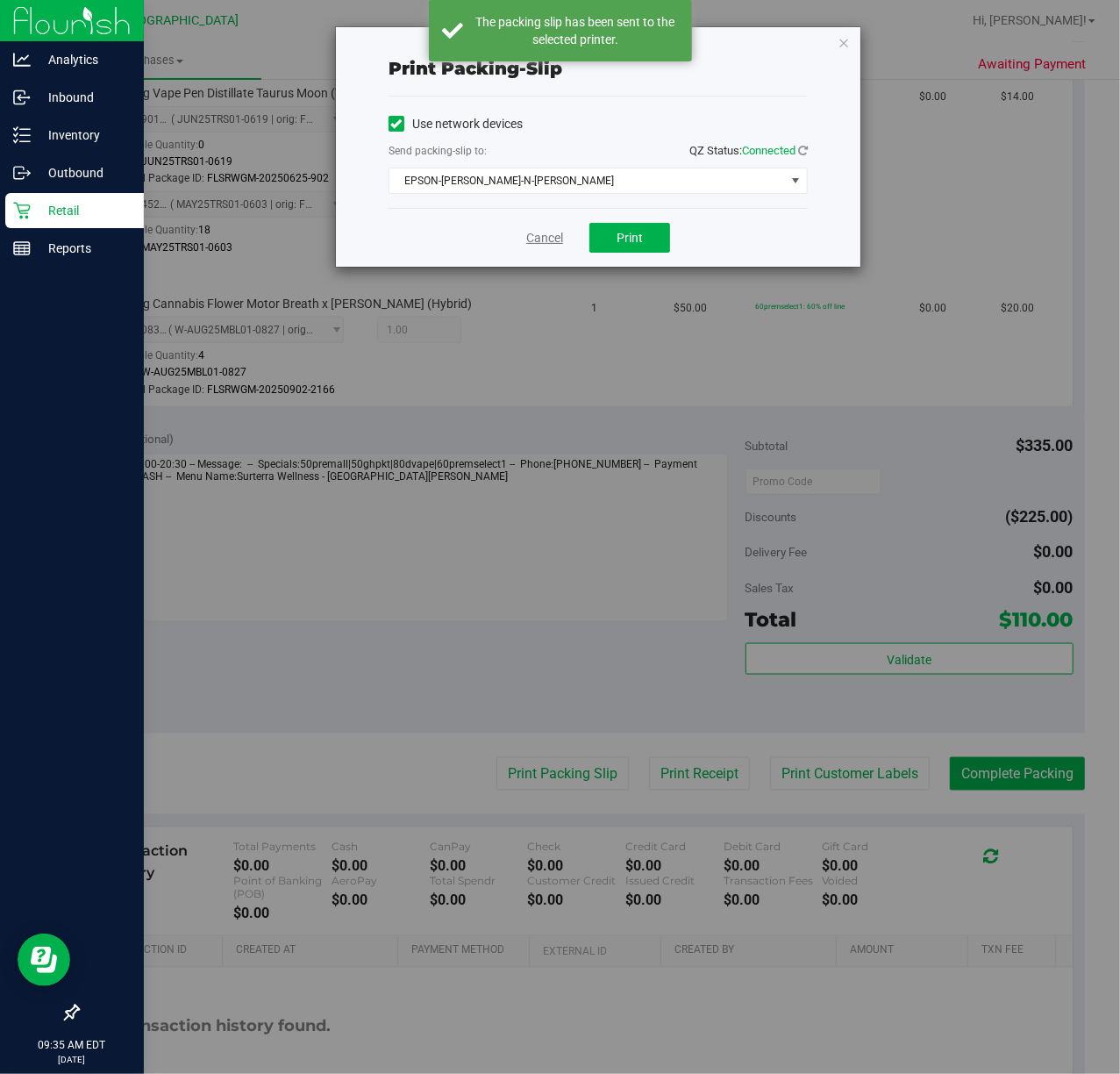
click at [539, 240] on link "Cancel" at bounding box center [545, 238] width 37 height 18
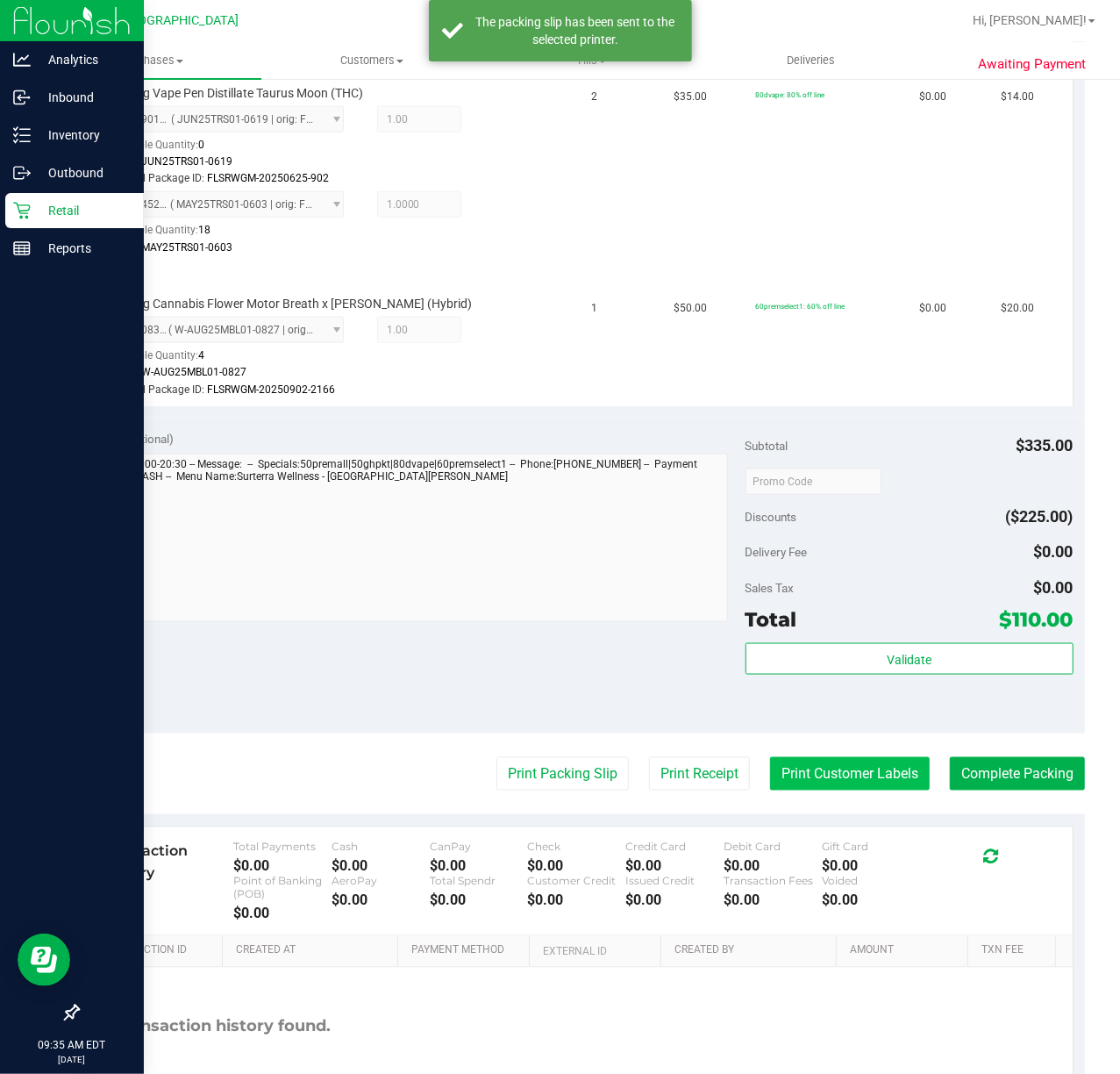
click at [776, 765] on button "Print Customer Labels" at bounding box center [849, 773] width 160 height 33
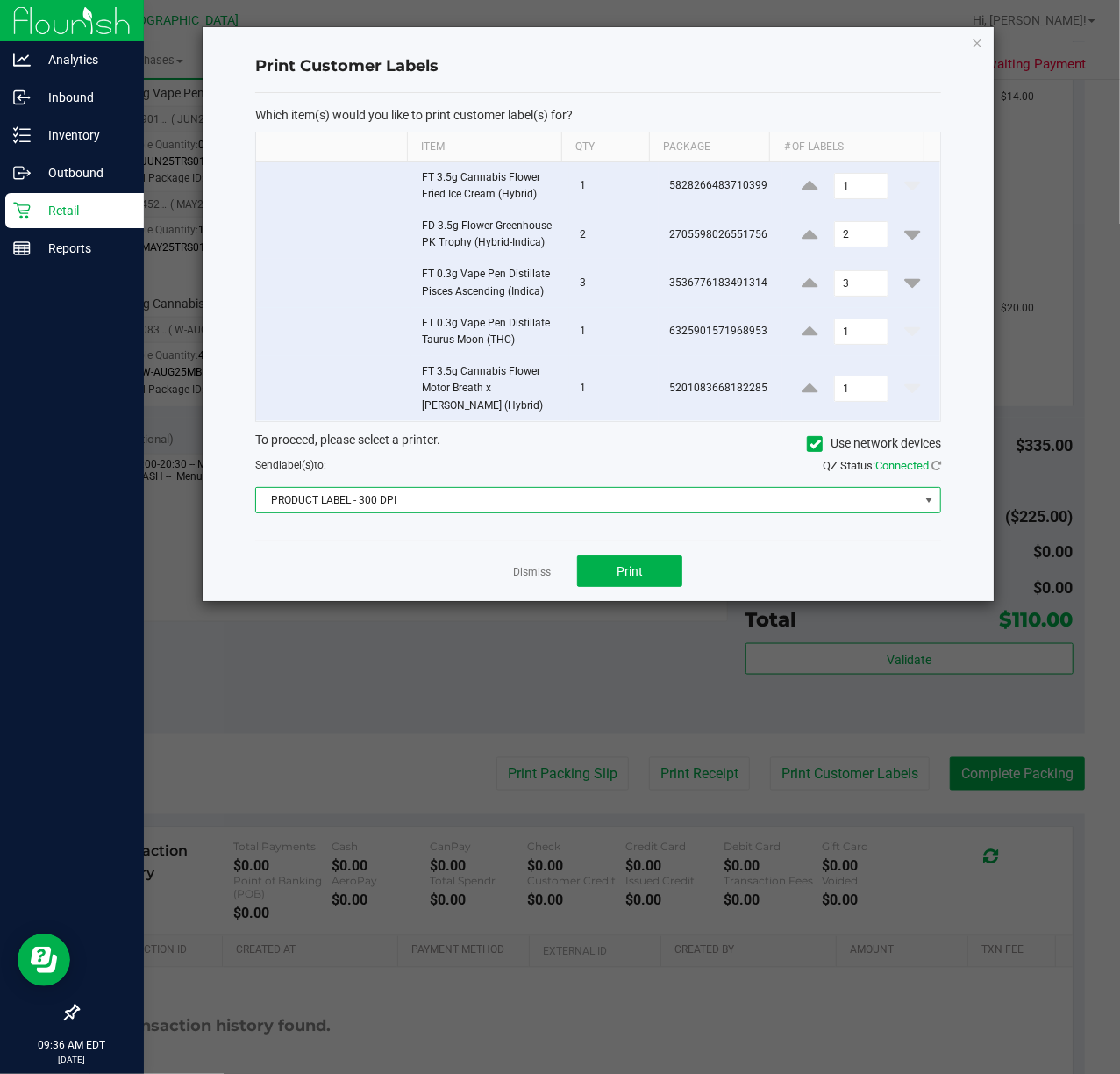
click at [498, 500] on span "PRODUCT LABEL - 300 DPI" at bounding box center [587, 499] width 663 height 24
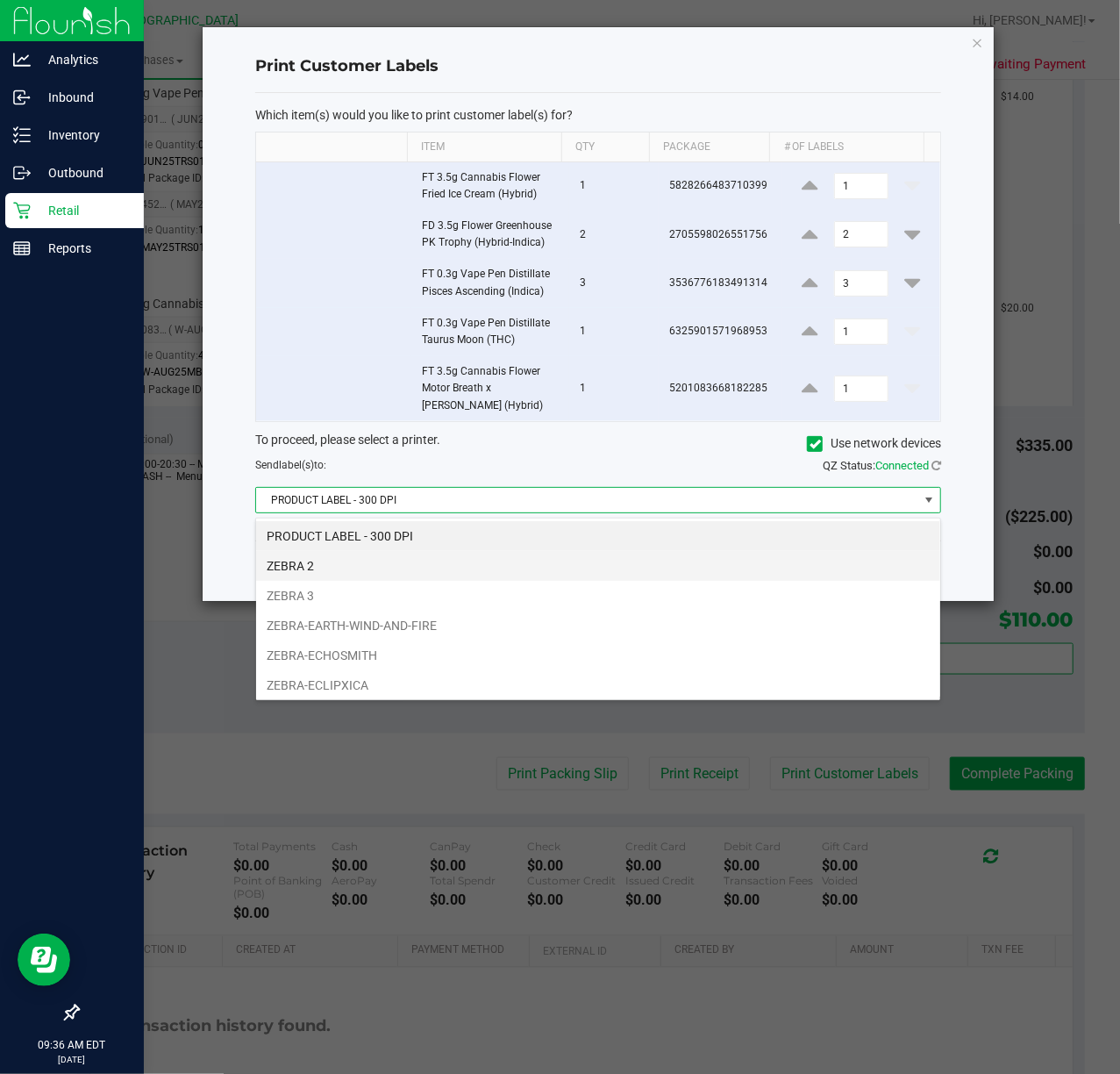
scroll to position [68, 0]
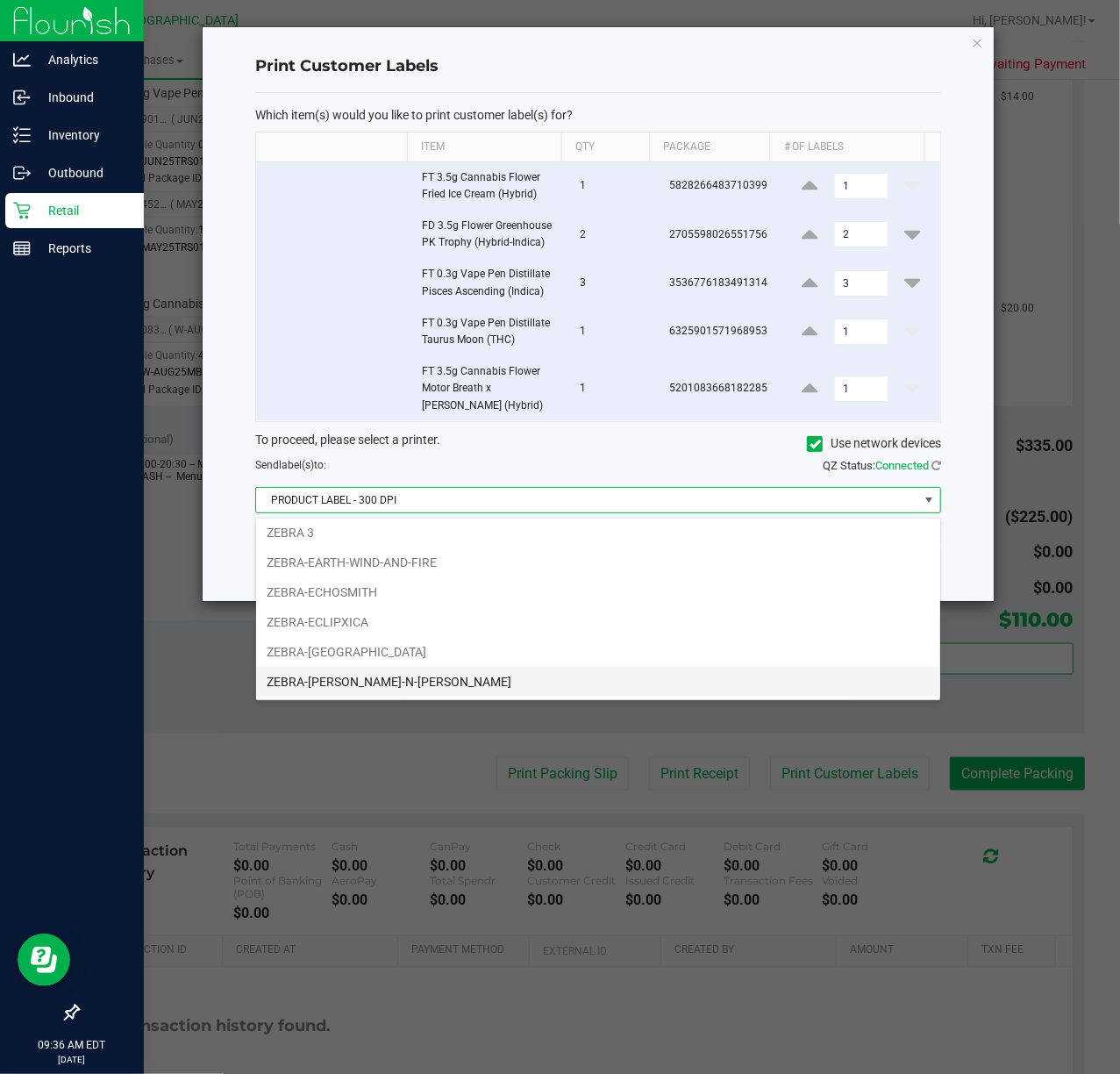
click at [397, 685] on li "ZEBRA-[PERSON_NAME]-N-[PERSON_NAME]" at bounding box center [598, 681] width 684 height 30
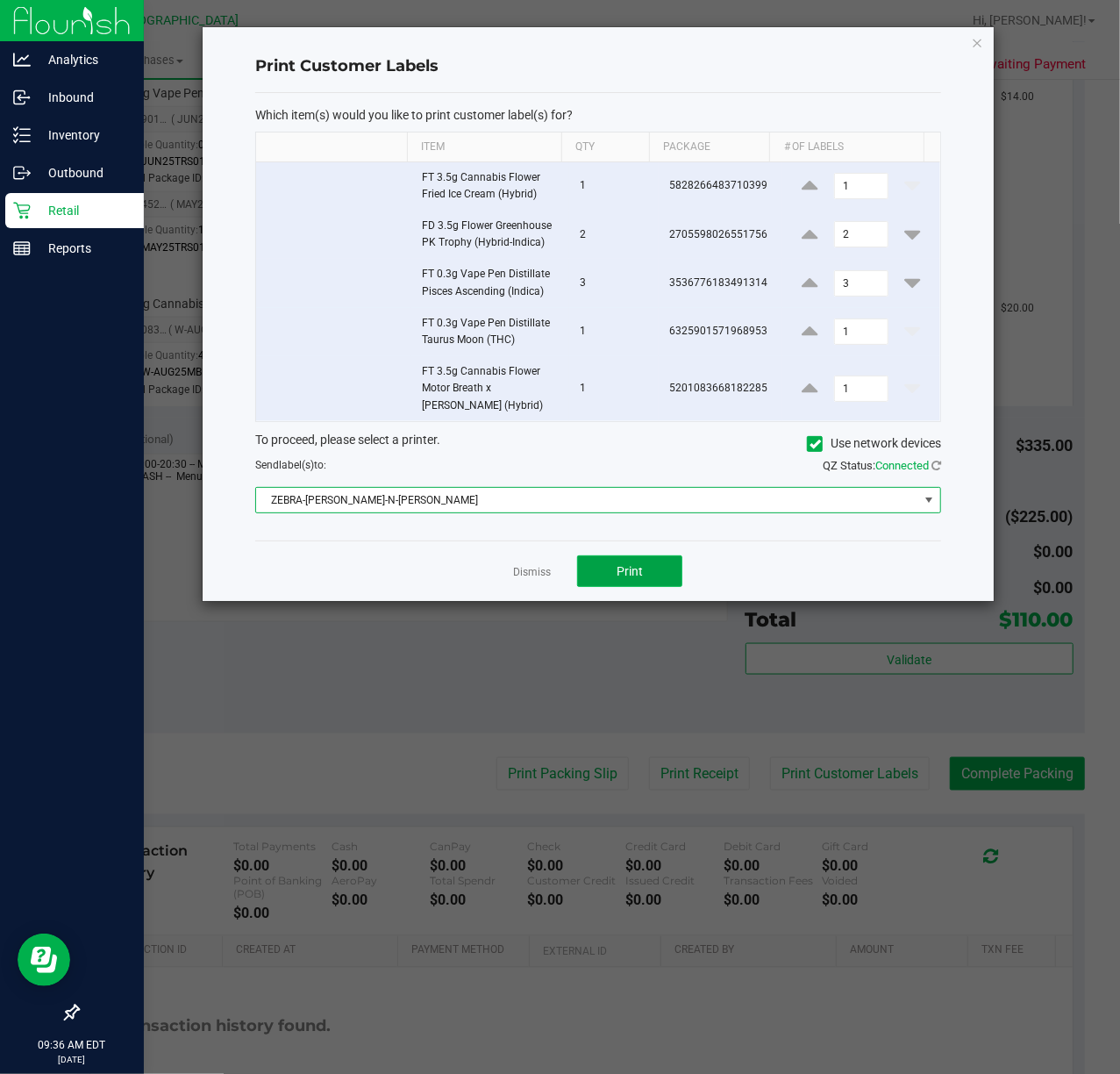
click at [653, 583] on button "Print" at bounding box center [630, 571] width 105 height 32
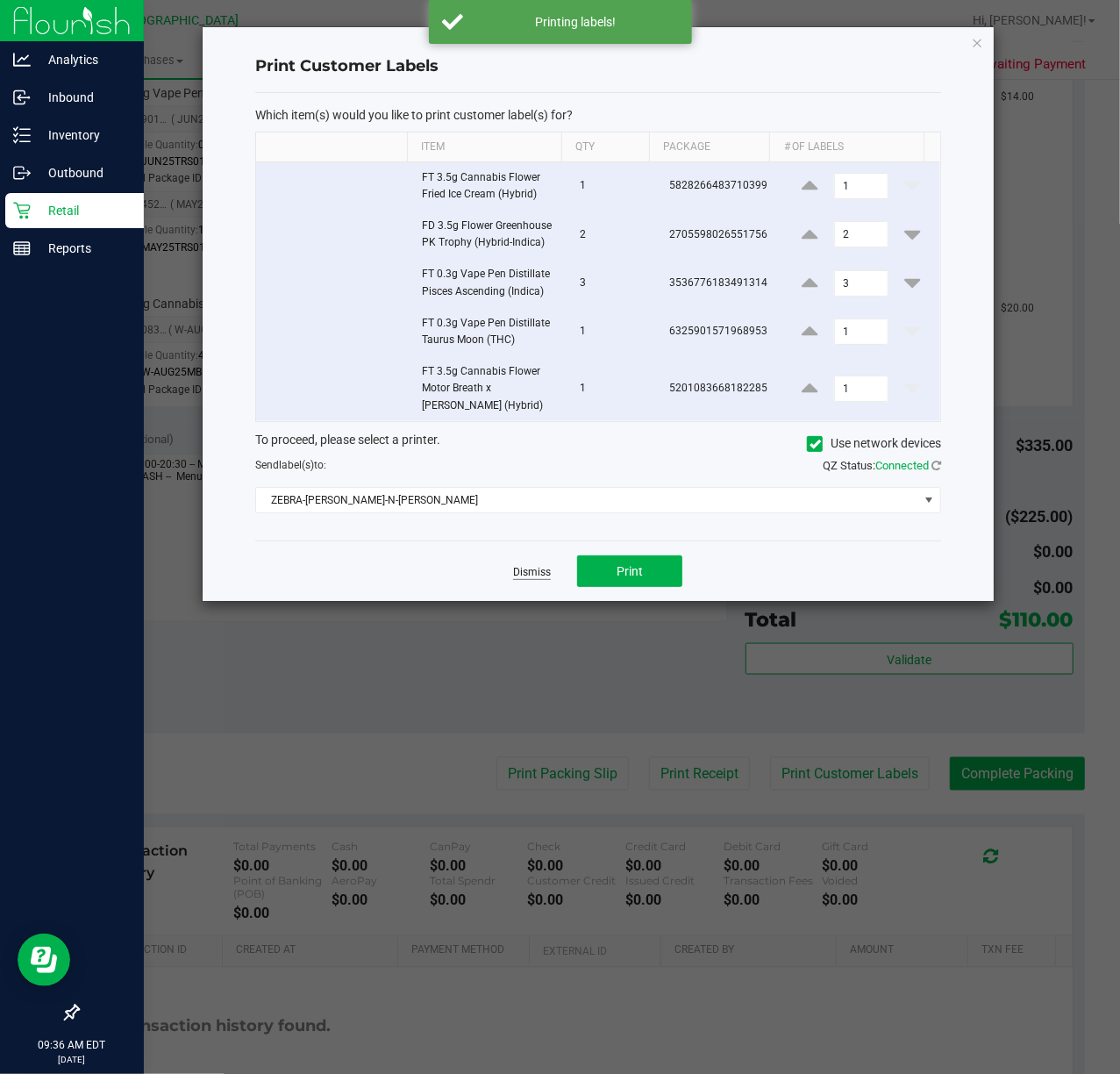
click at [534, 573] on link "Dismiss" at bounding box center [531, 572] width 38 height 15
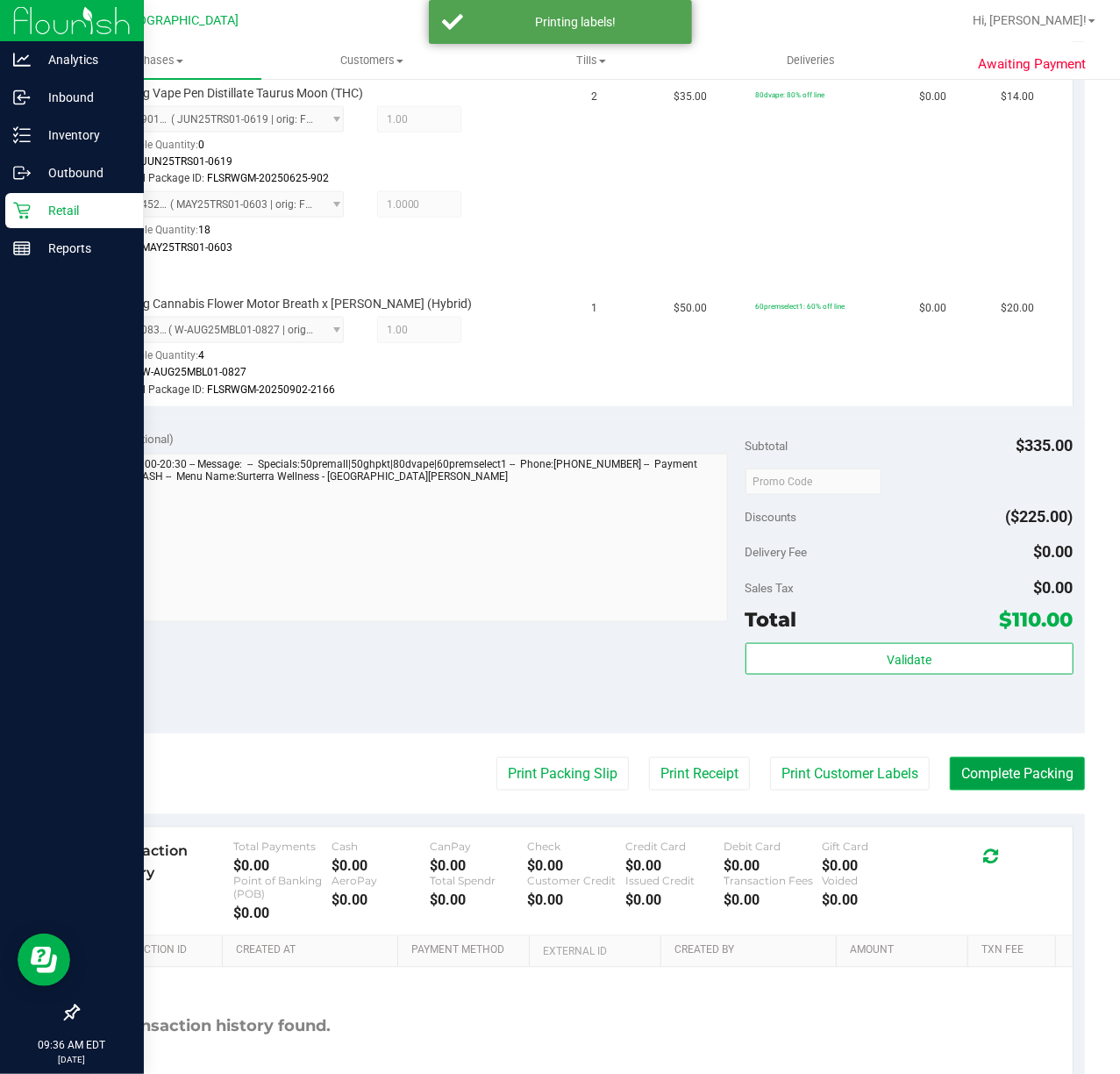
click at [973, 773] on button "Complete Packing" at bounding box center [1017, 773] width 135 height 33
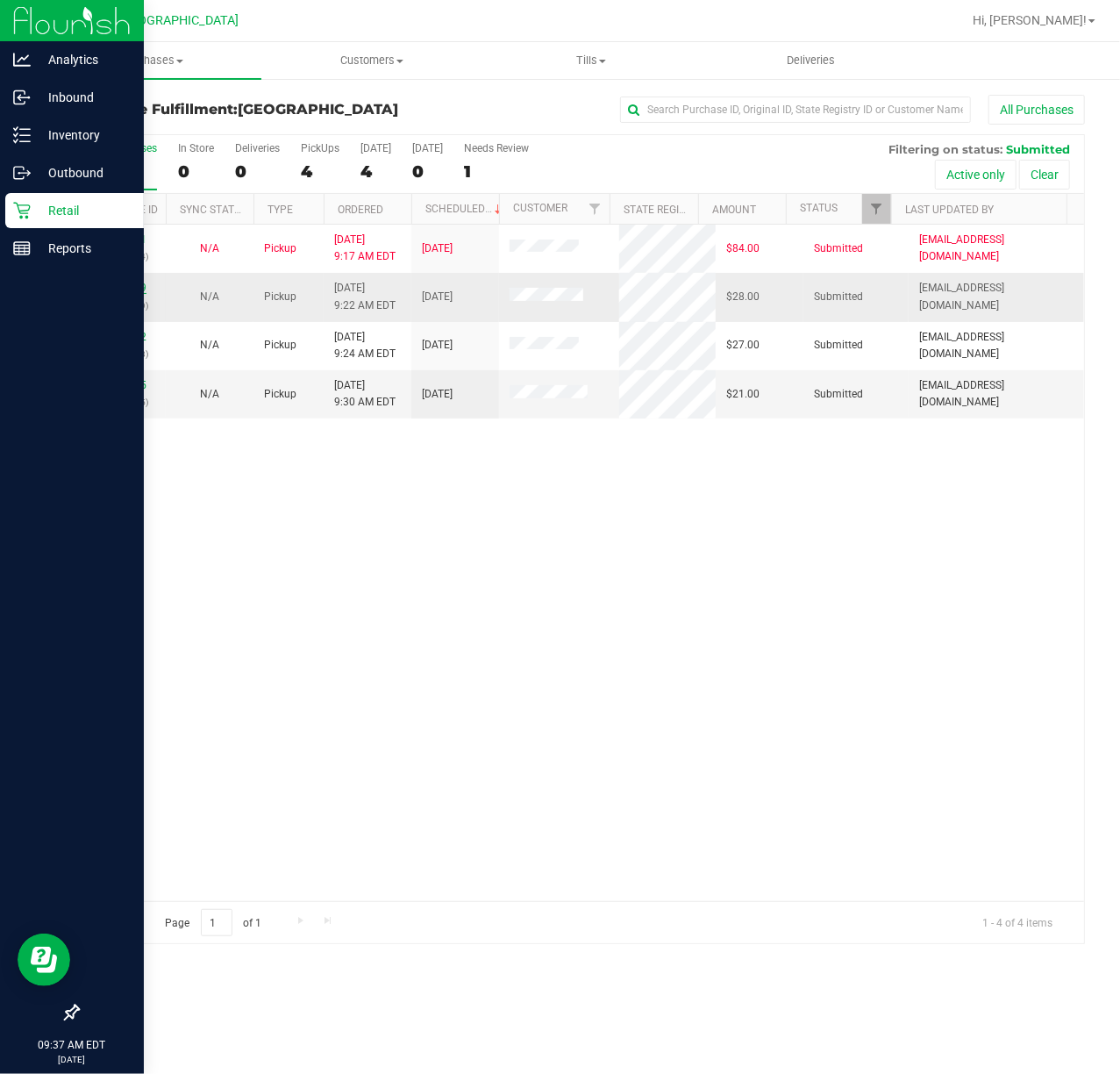
click at [123, 287] on link "12013139" at bounding box center [122, 287] width 49 height 13
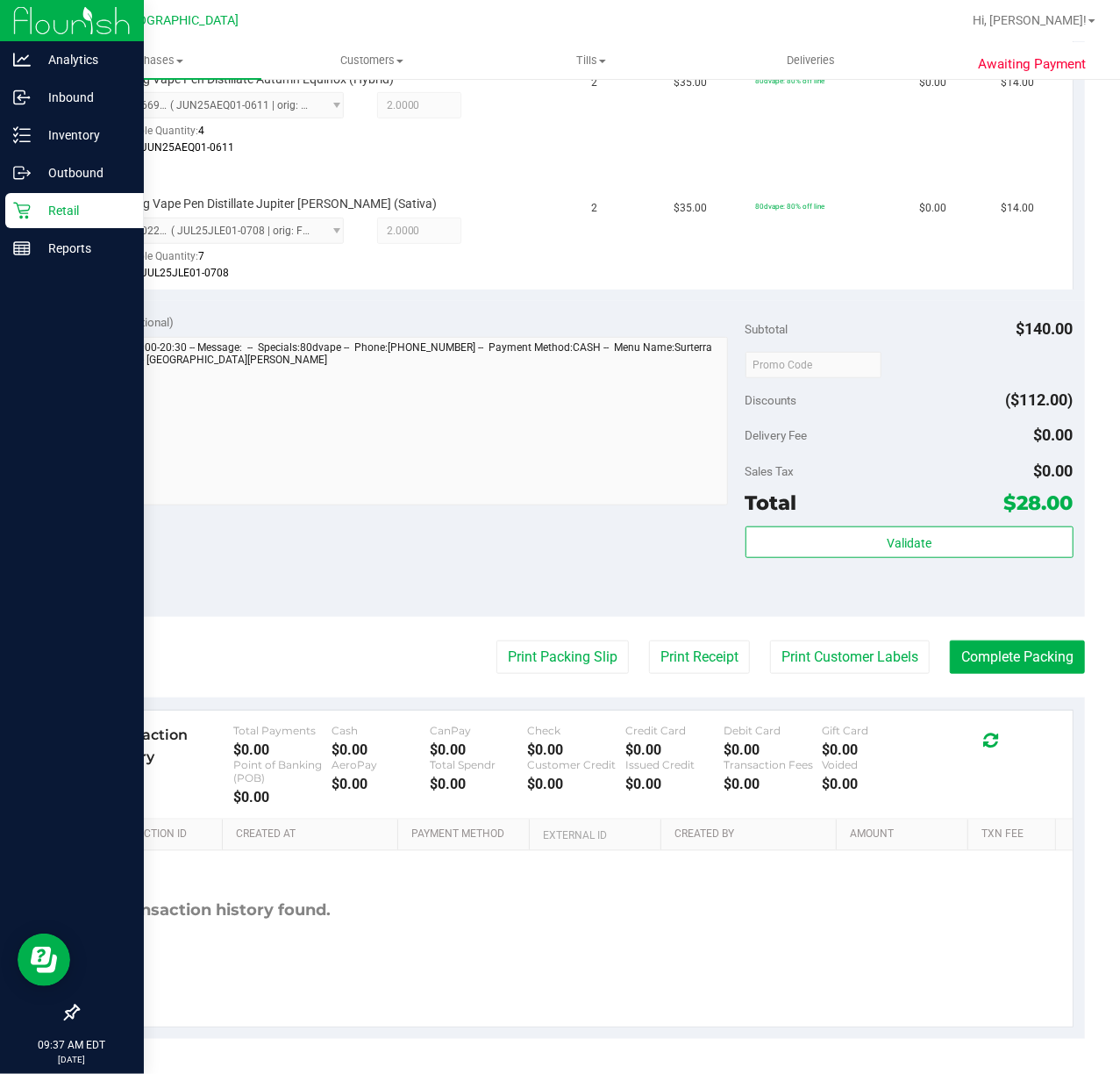
scroll to position [523, 0]
click at [920, 528] on button "Validate" at bounding box center [909, 542] width 328 height 32
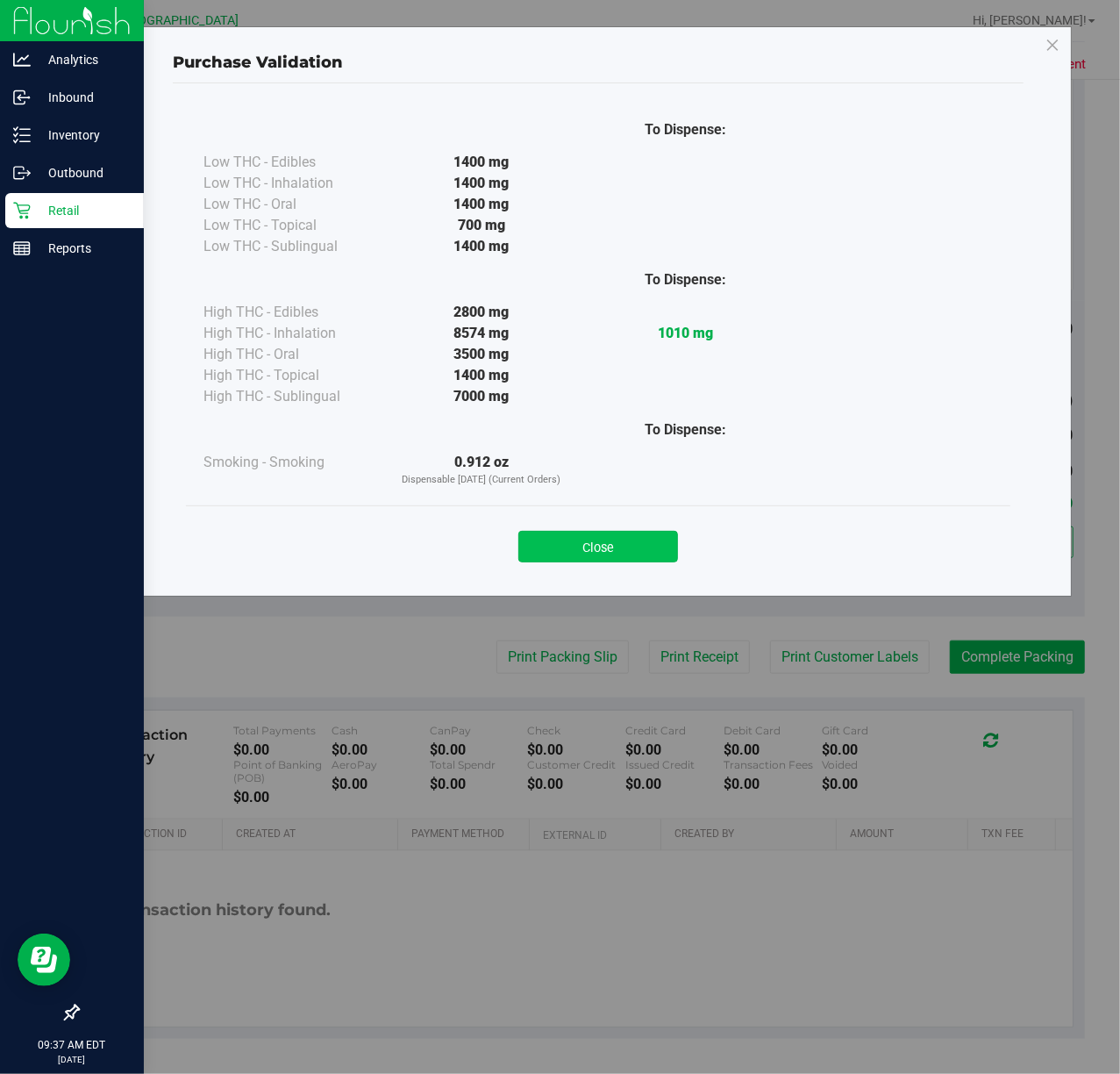
click at [644, 558] on button "Close" at bounding box center [598, 547] width 160 height 32
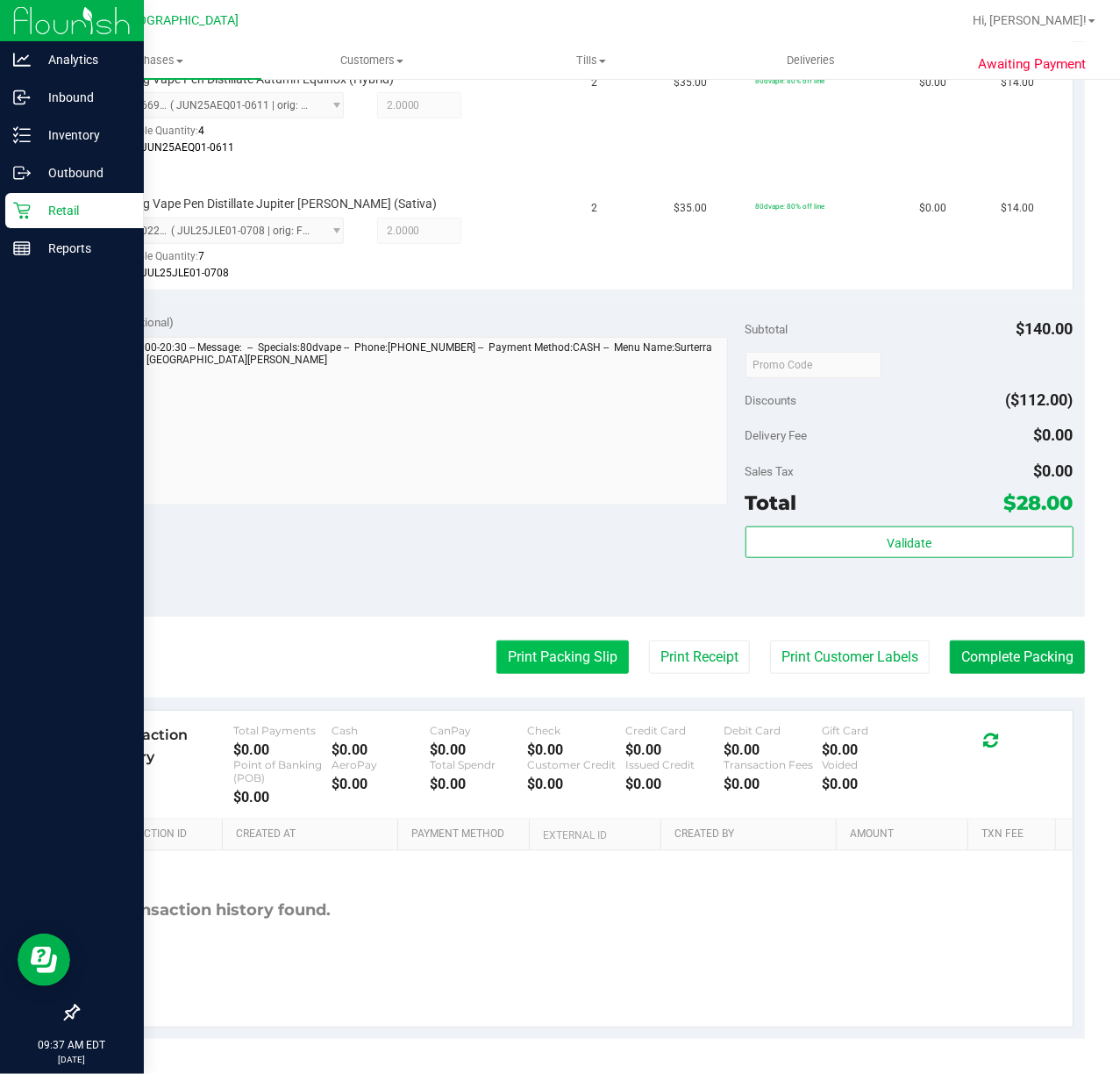
click at [586, 664] on button "Print Packing Slip" at bounding box center [562, 657] width 133 height 33
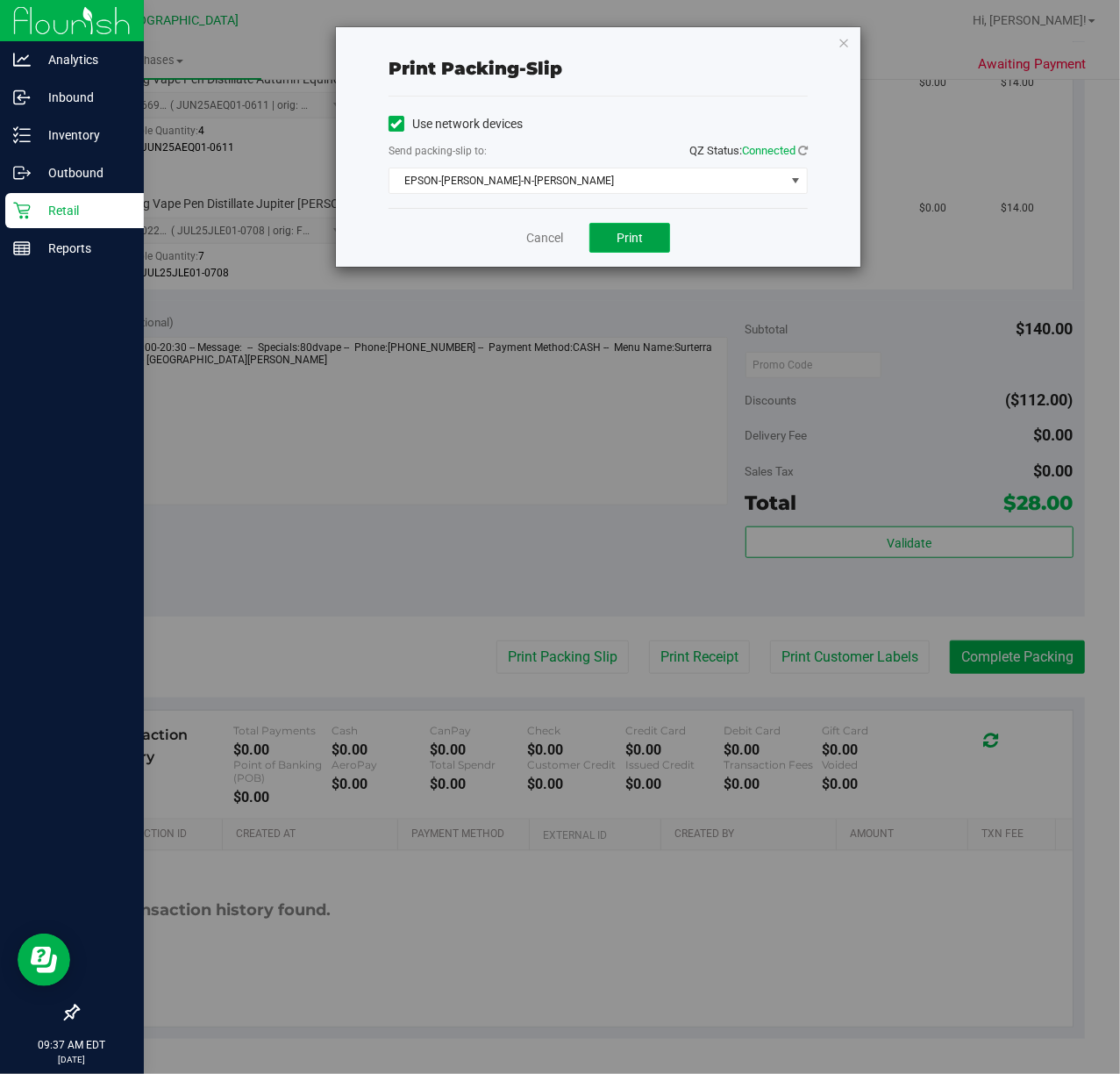
click at [651, 244] on button "Print" at bounding box center [629, 237] width 80 height 30
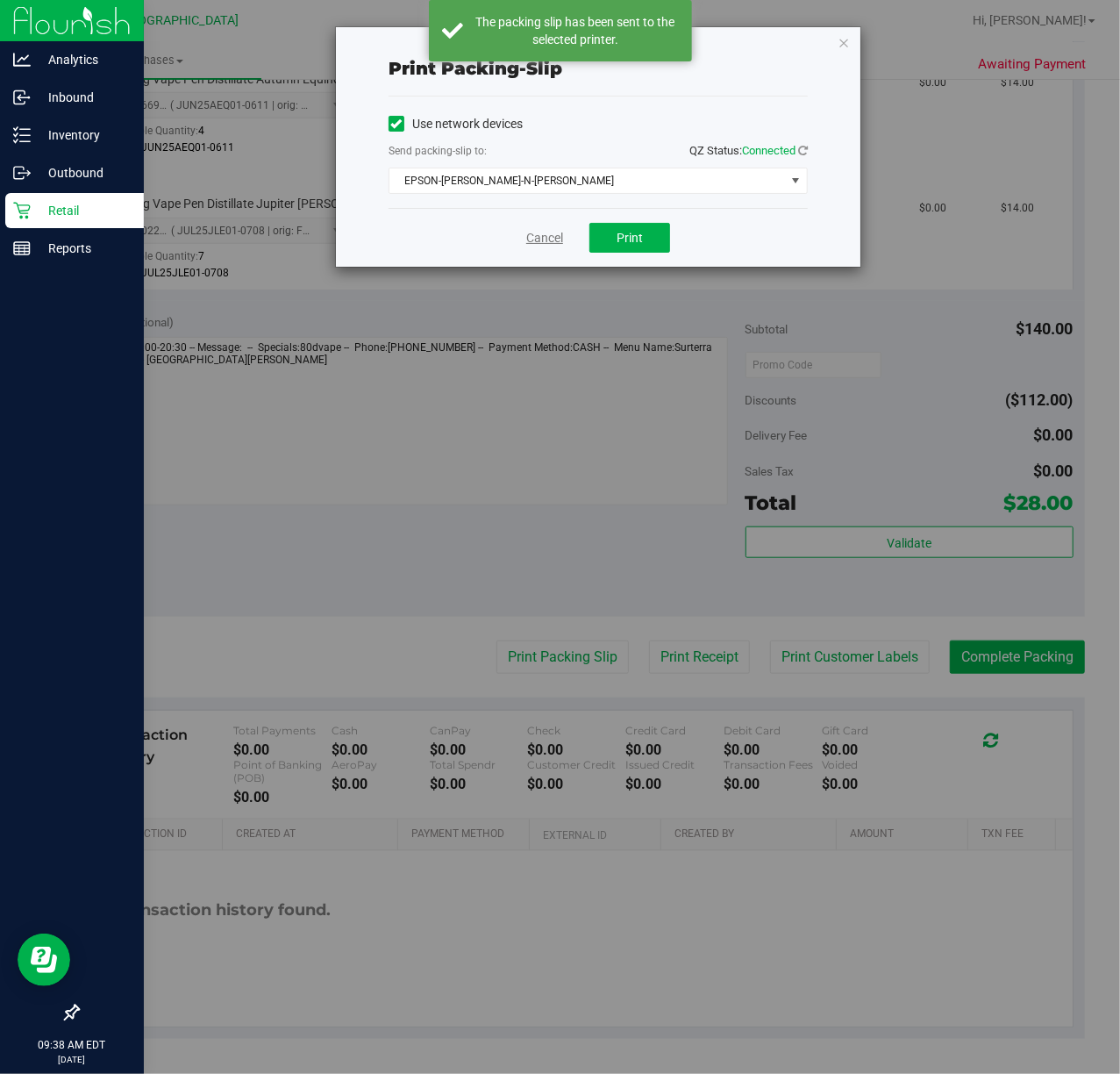
click at [526, 244] on link "Cancel" at bounding box center [545, 238] width 37 height 18
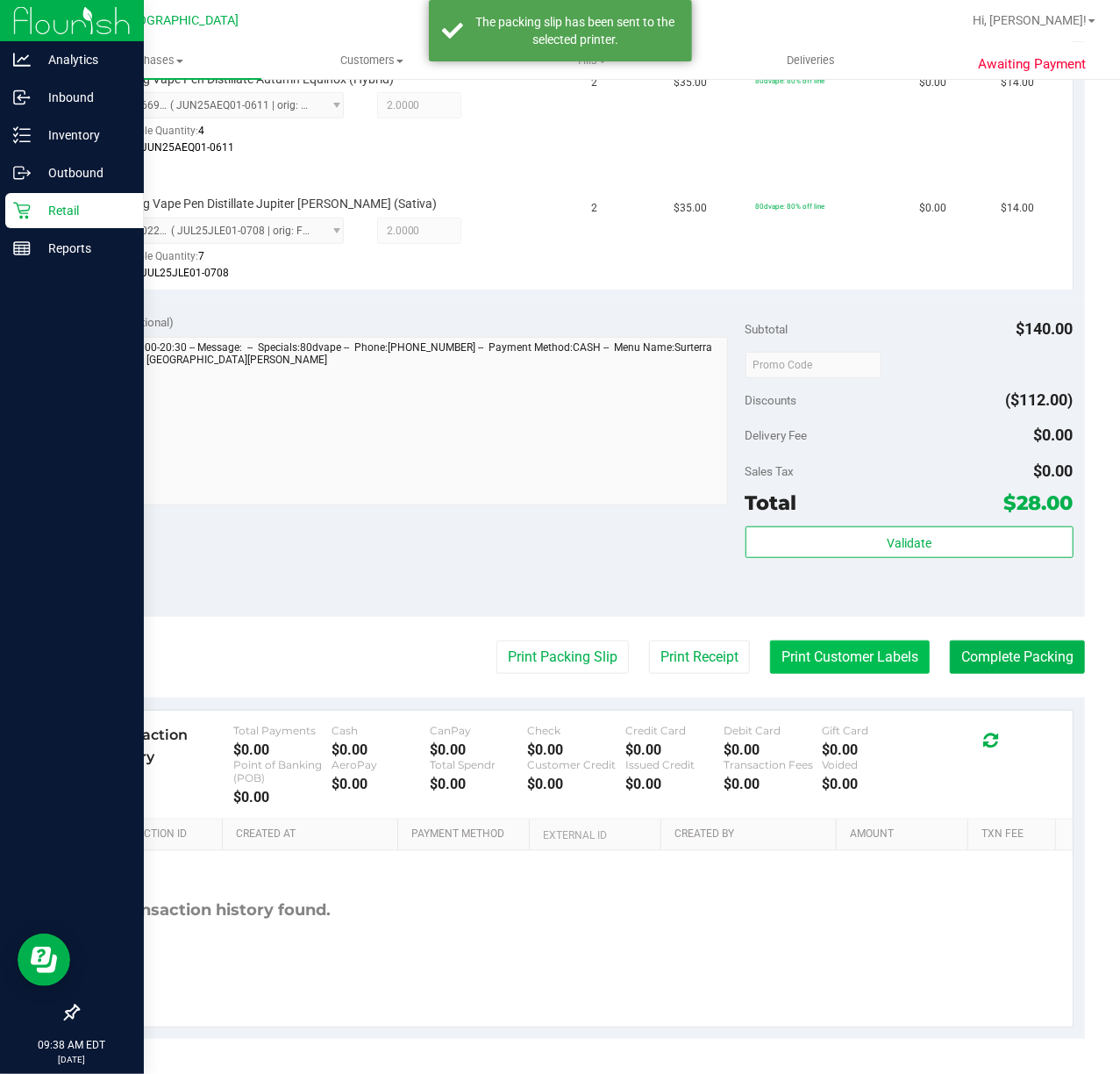
click at [818, 668] on button "Print Customer Labels" at bounding box center [849, 657] width 160 height 33
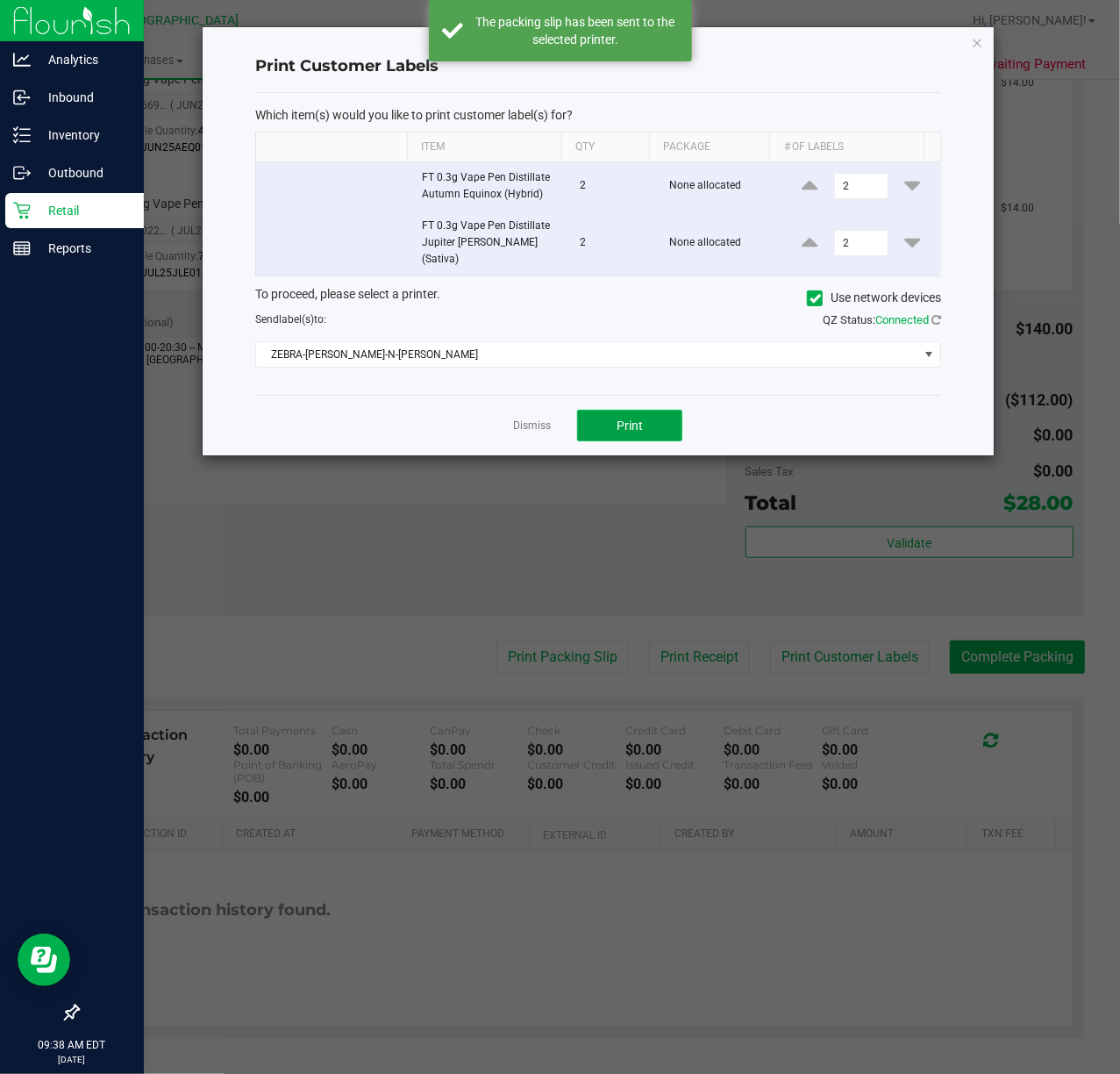
click at [619, 422] on button "Print" at bounding box center [630, 425] width 105 height 32
click at [531, 419] on link "Dismiss" at bounding box center [531, 426] width 38 height 15
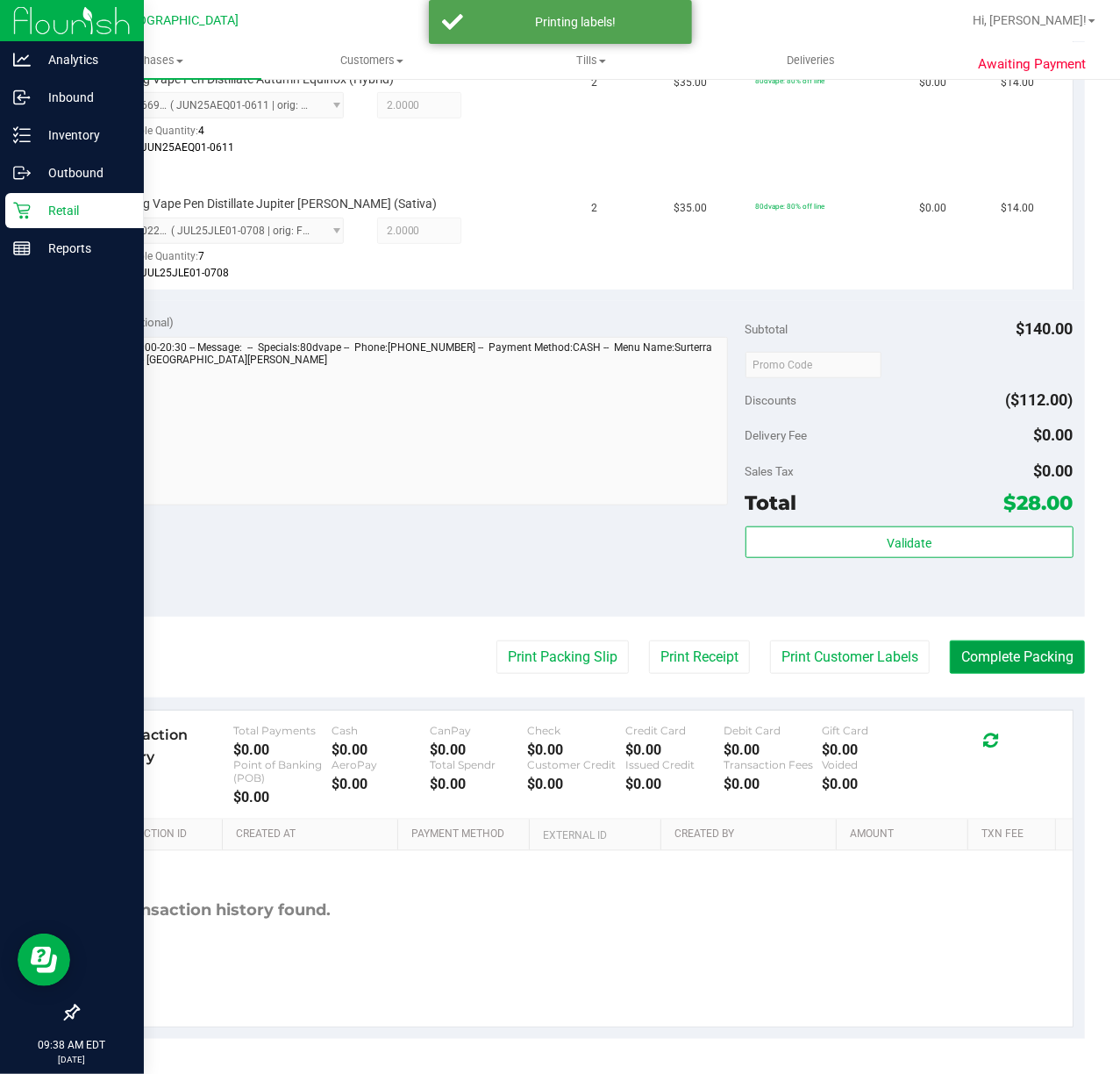
click at [998, 651] on button "Complete Packing" at bounding box center [1017, 657] width 135 height 33
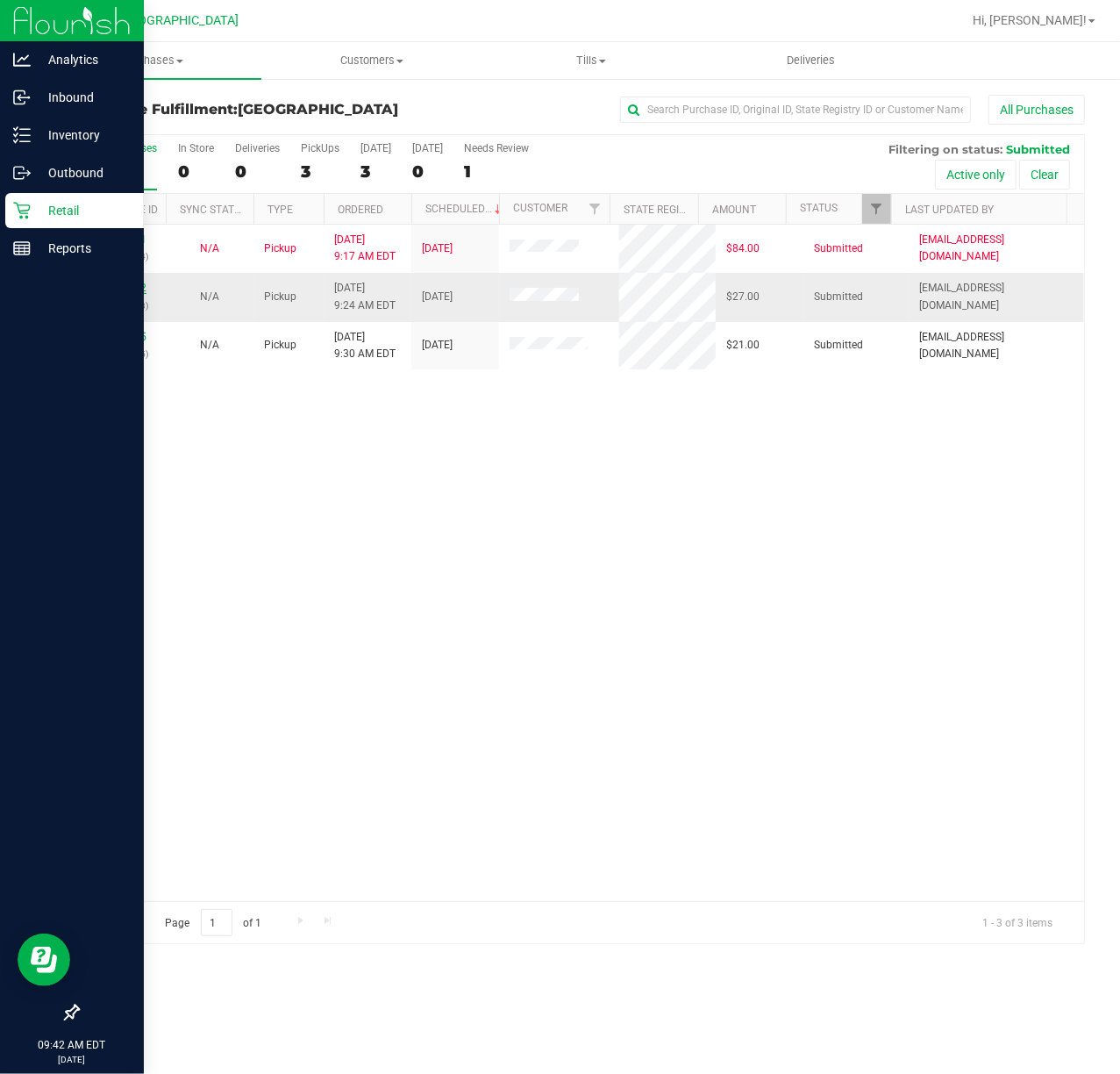
click at [138, 286] on link "12013152" at bounding box center [122, 287] width 49 height 13
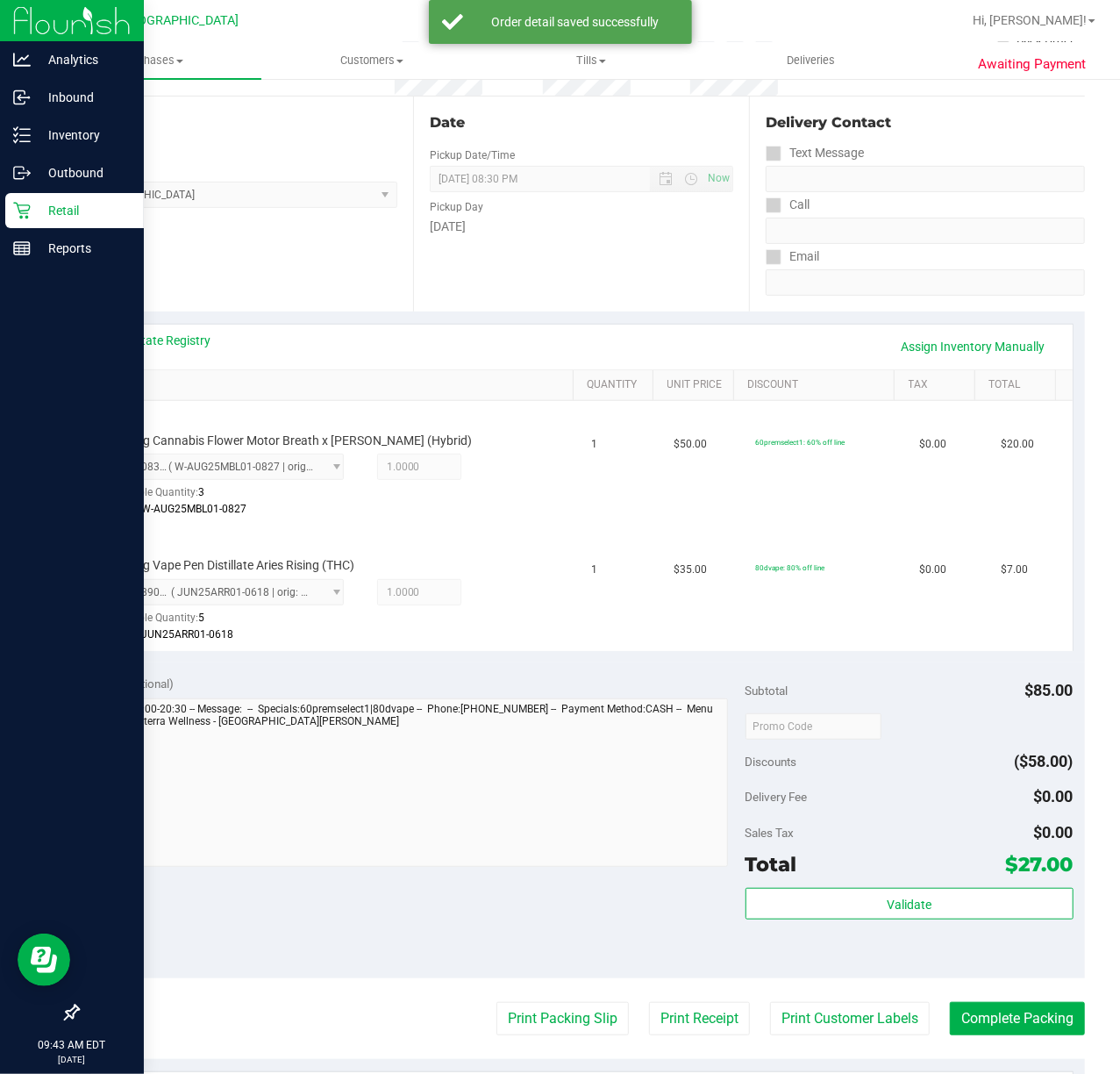
scroll to position [523, 0]
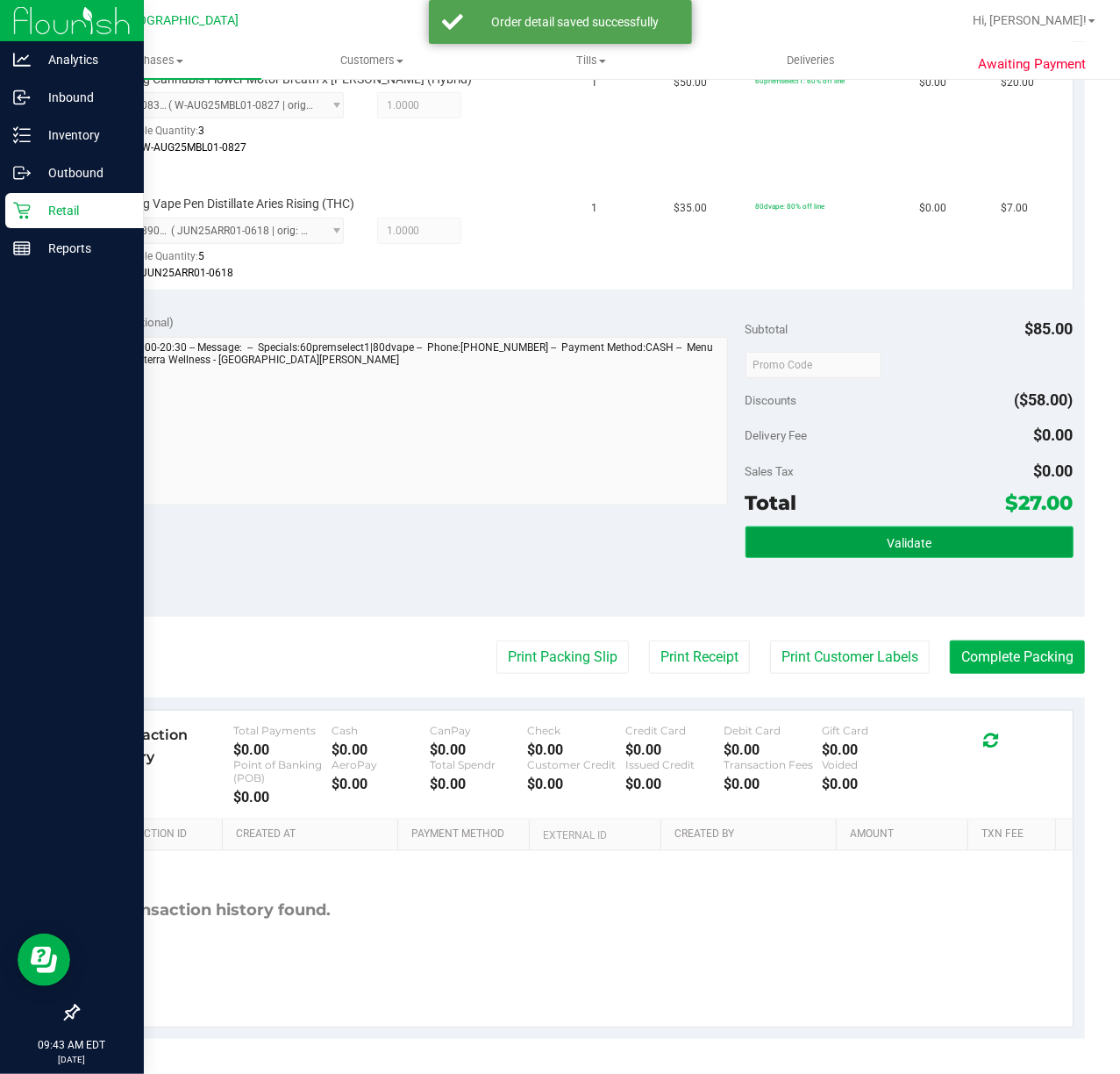
click at [923, 541] on button "Validate" at bounding box center [909, 542] width 328 height 32
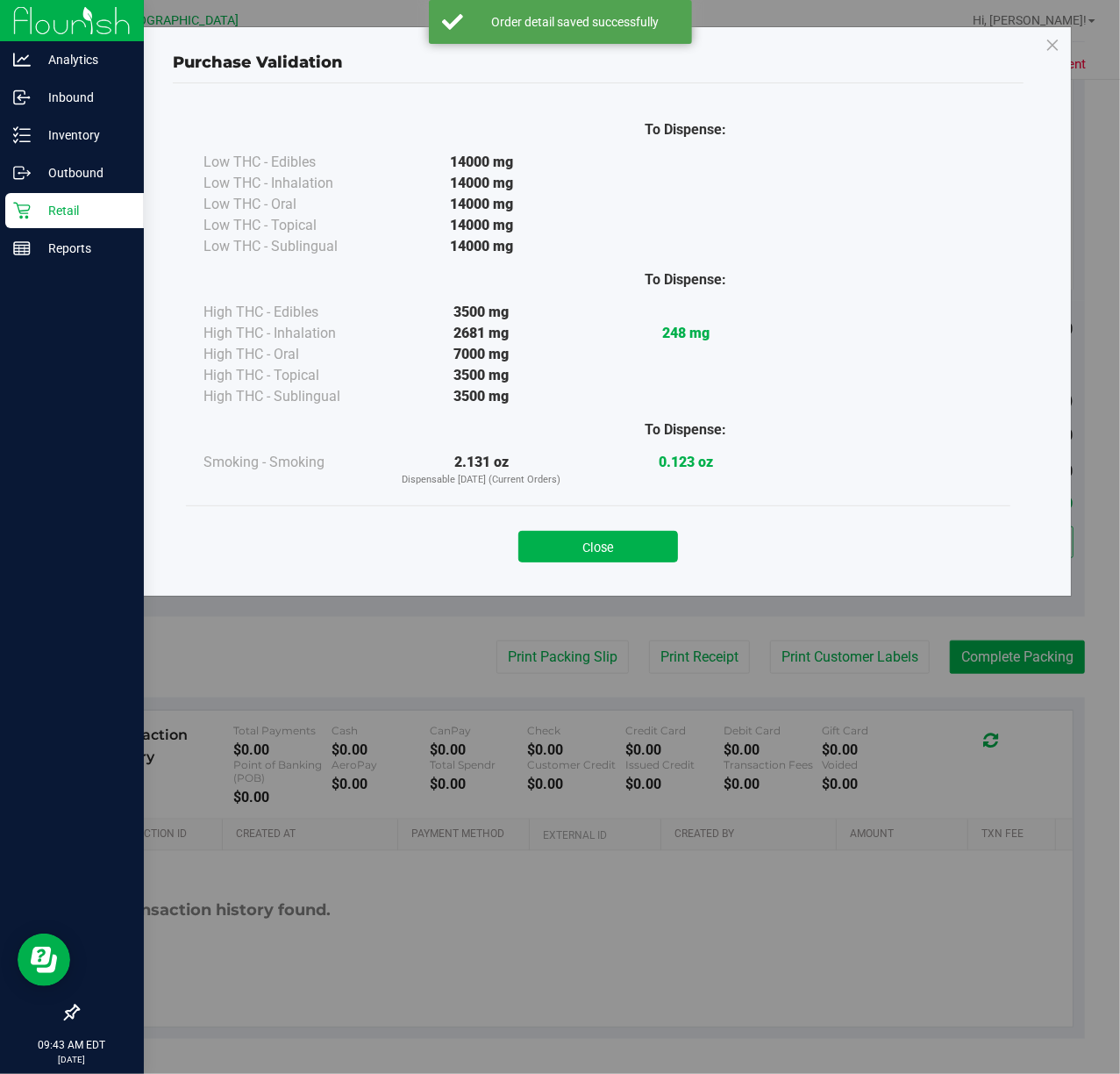
click at [618, 509] on div "Close" at bounding box center [598, 540] width 824 height 71
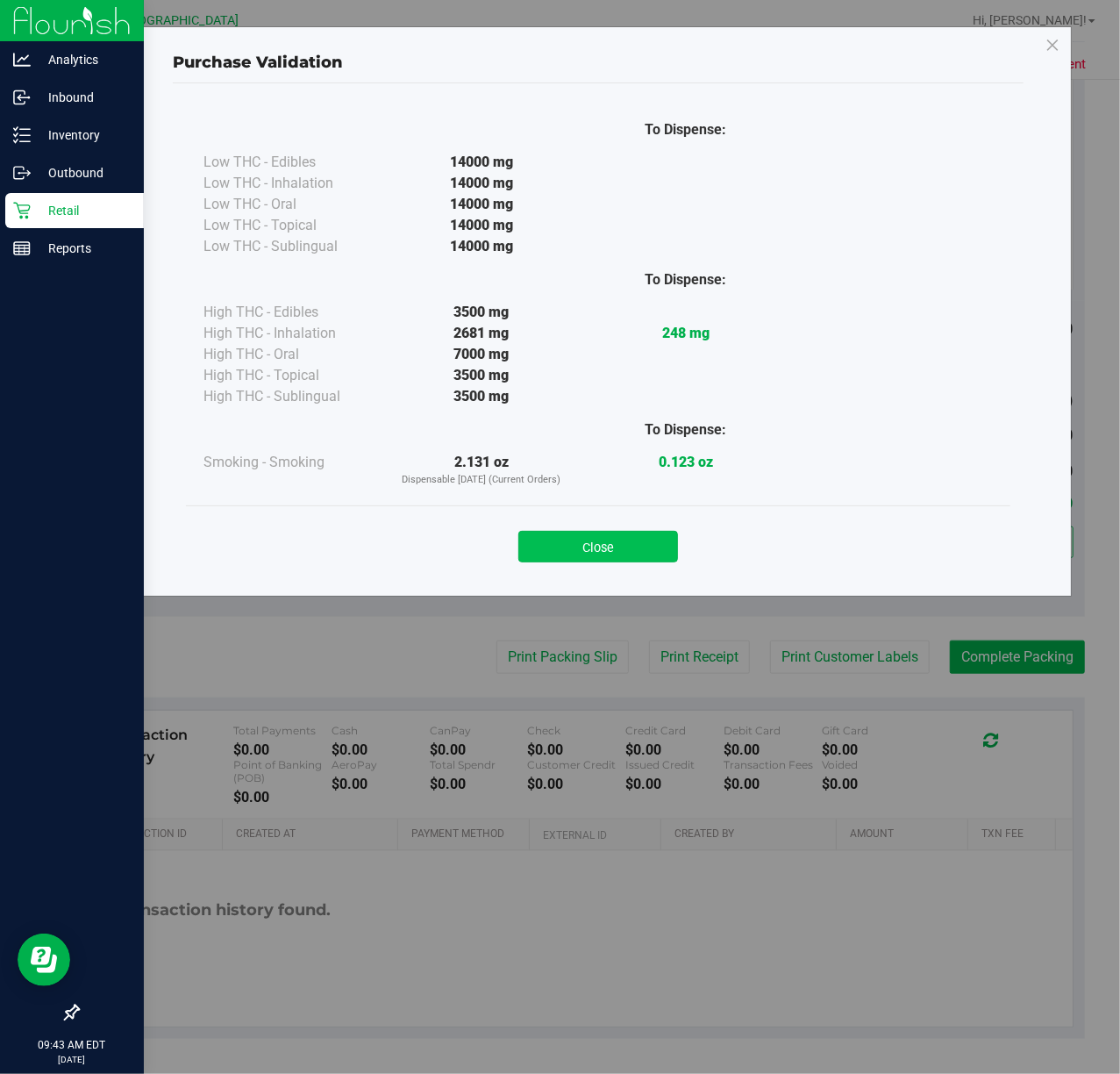
click at [622, 544] on button "Close" at bounding box center [598, 547] width 160 height 32
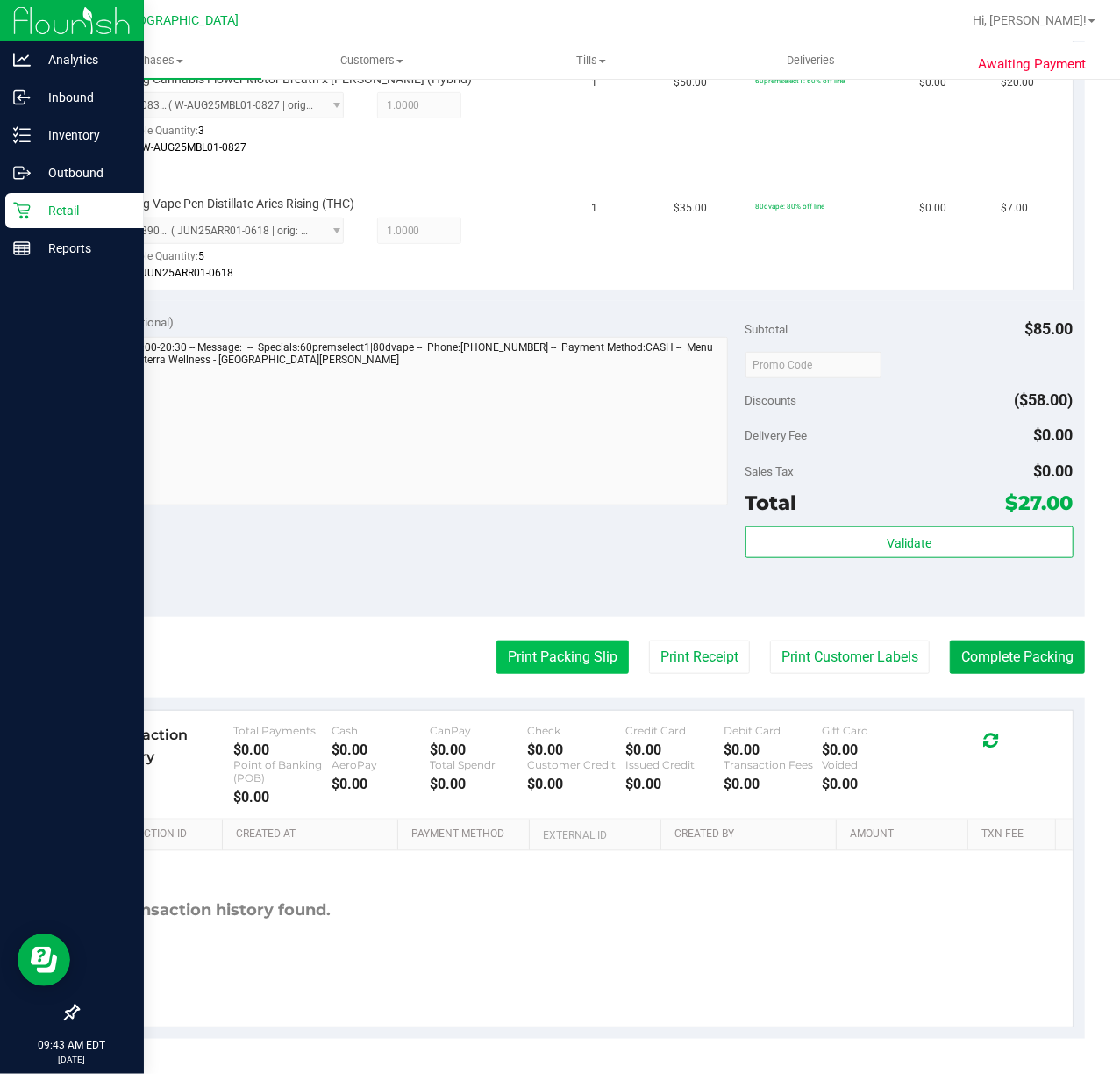
click at [538, 654] on button "Print Packing Slip" at bounding box center [562, 657] width 133 height 33
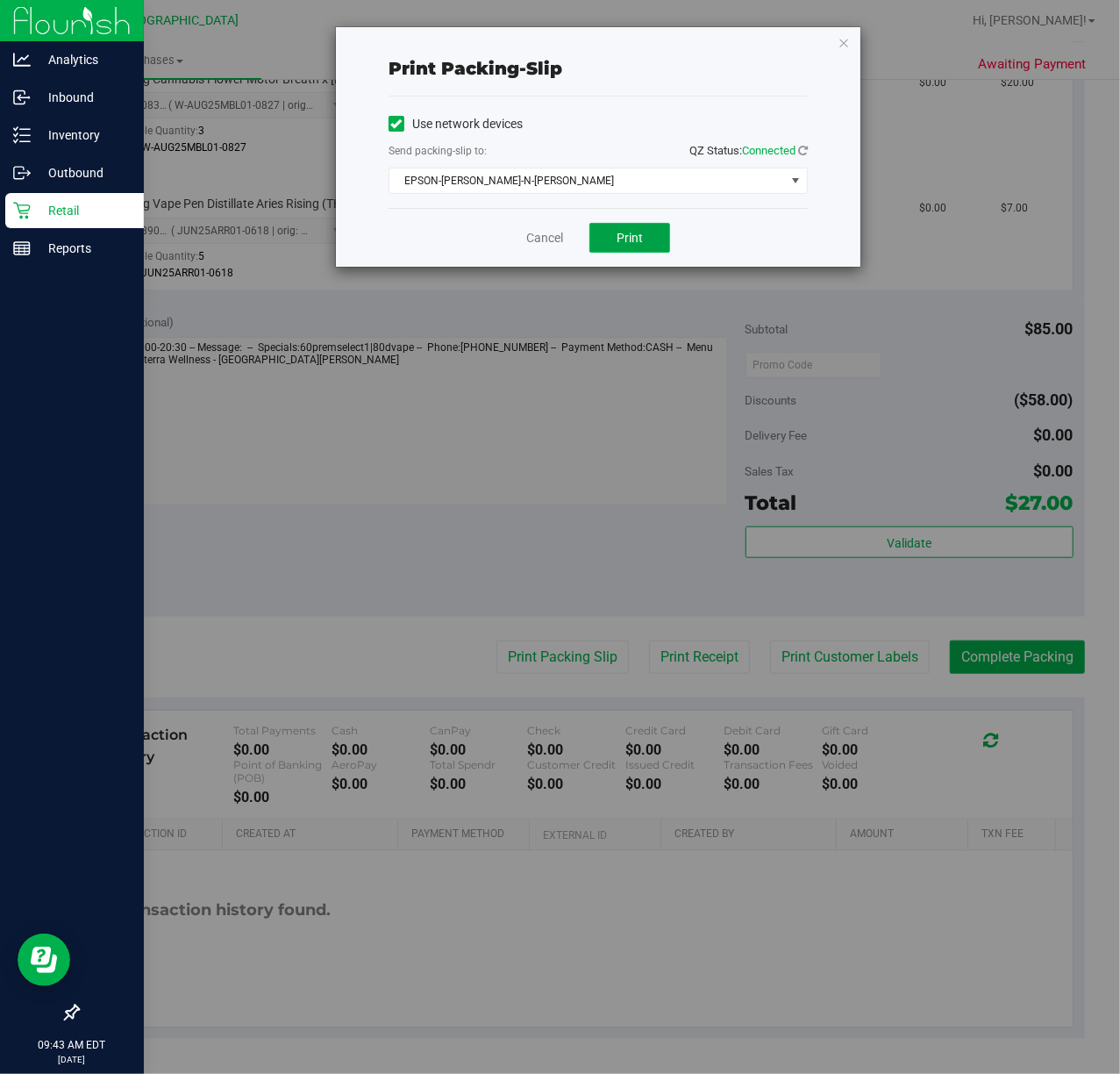
click at [638, 242] on span "Print" at bounding box center [629, 237] width 26 height 15
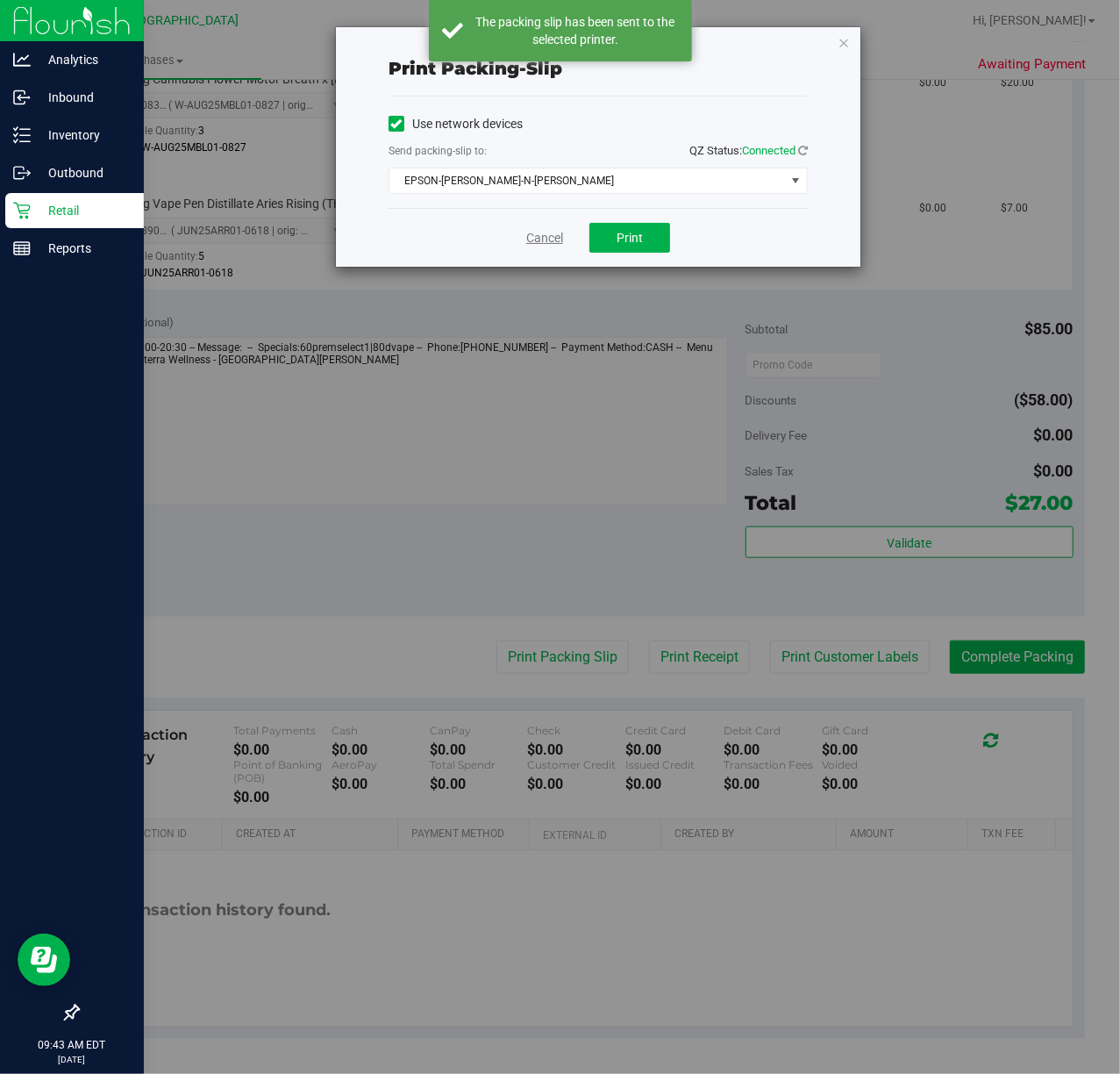
click at [541, 243] on link "Cancel" at bounding box center [545, 238] width 37 height 18
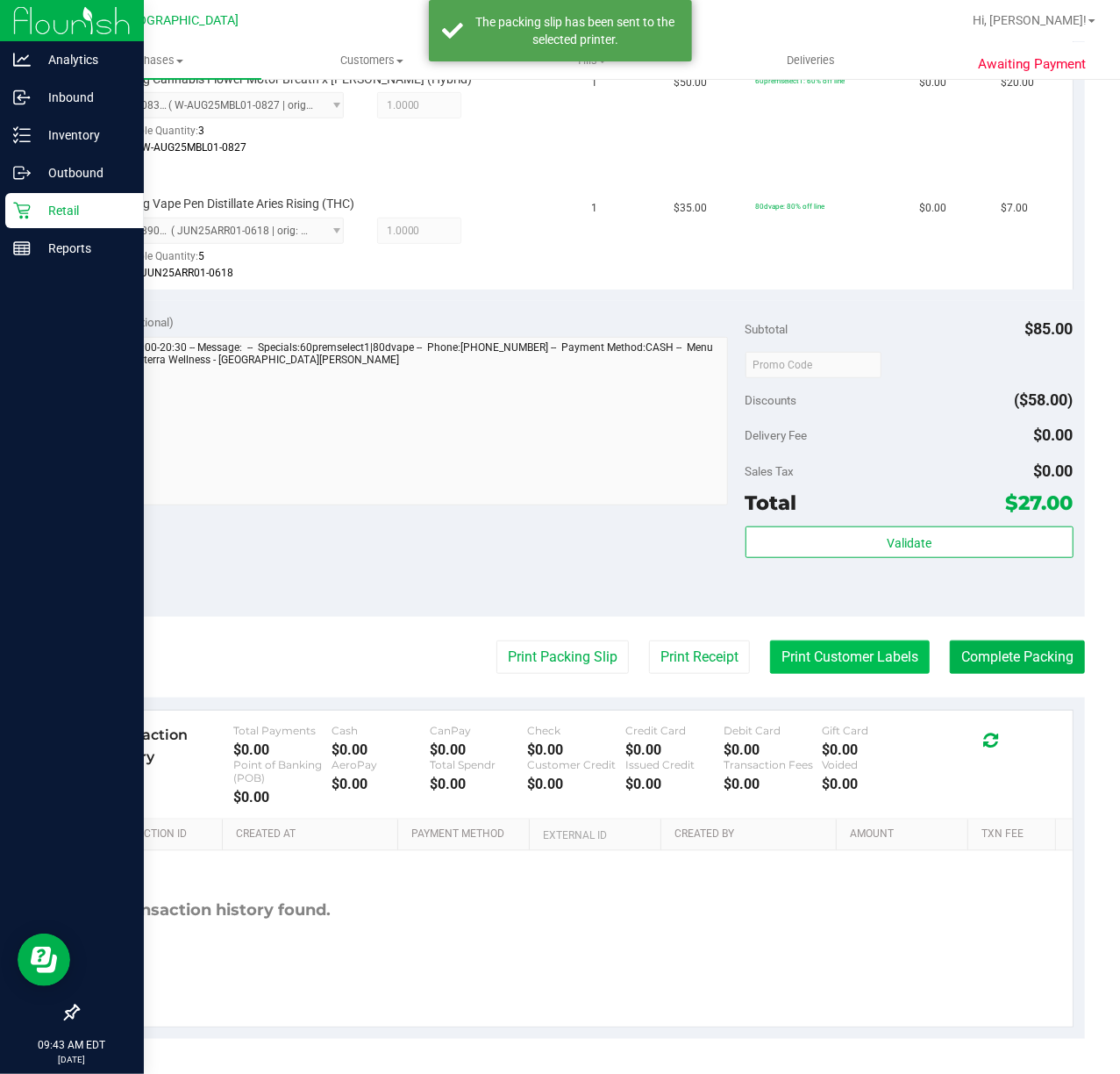
click at [784, 644] on button "Print Customer Labels" at bounding box center [849, 657] width 160 height 33
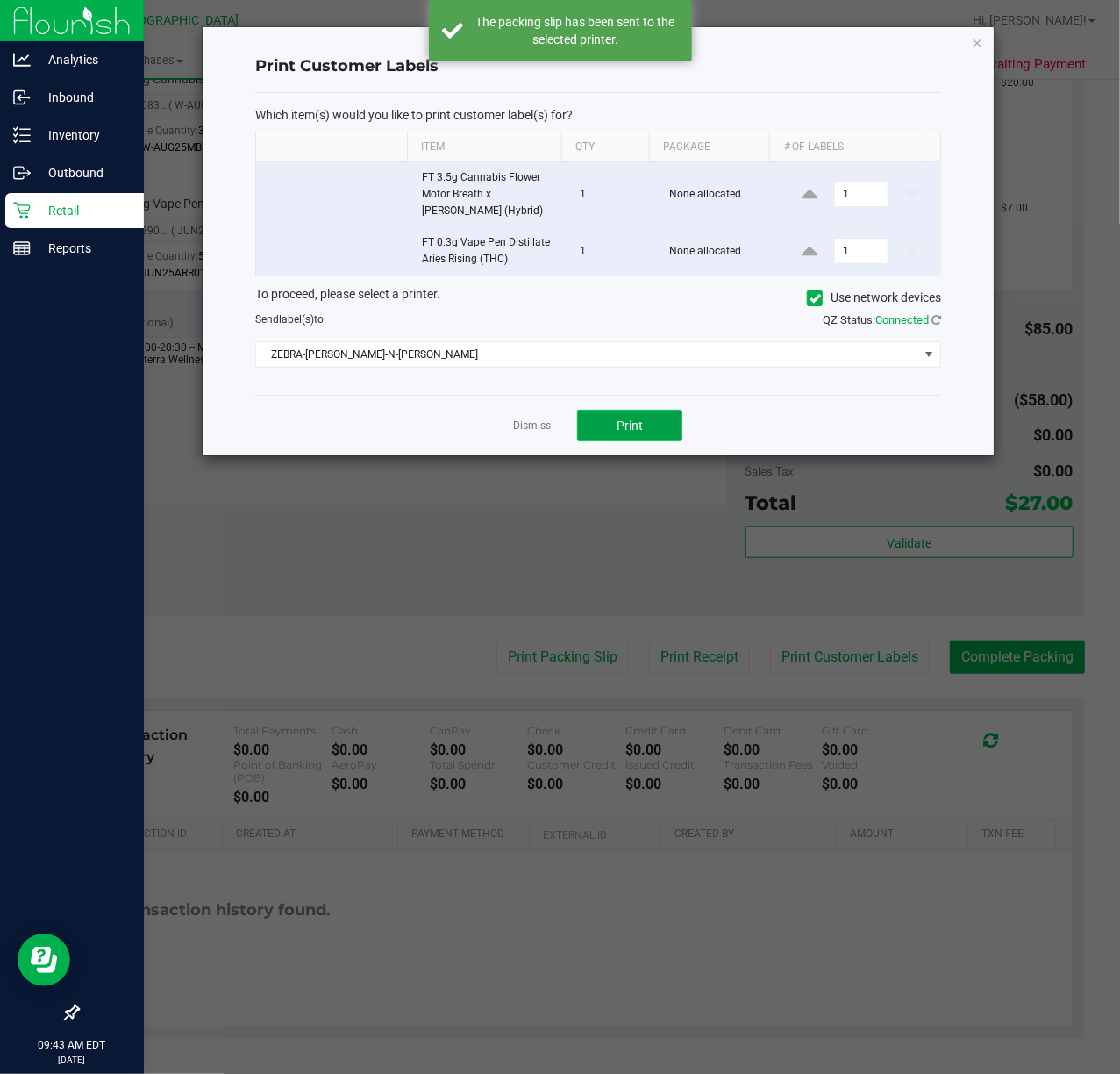
click at [635, 425] on span "Print" at bounding box center [629, 426] width 26 height 15
click at [528, 428] on link "Dismiss" at bounding box center [531, 426] width 38 height 15
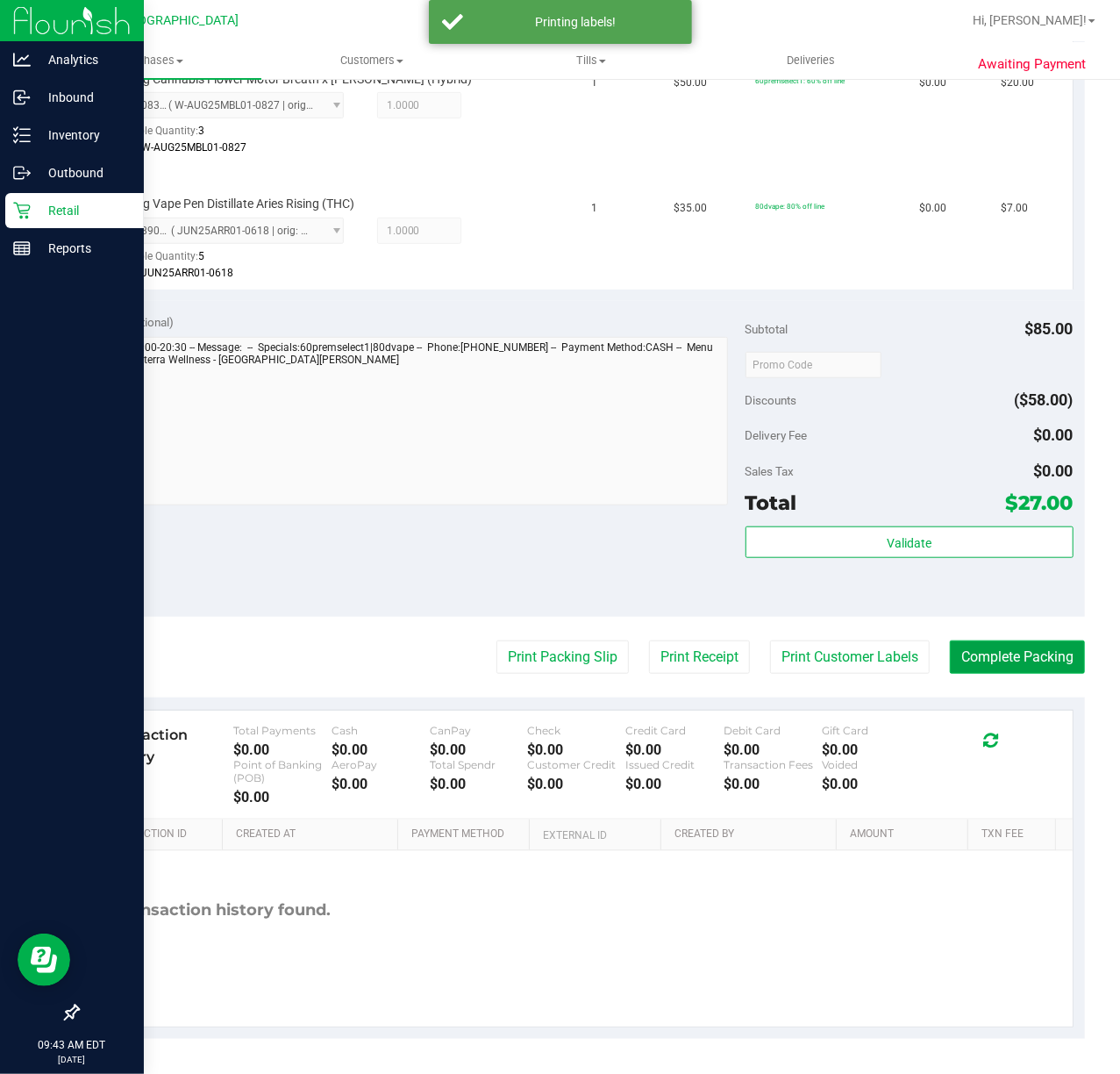
click at [964, 657] on button "Complete Packing" at bounding box center [1017, 657] width 135 height 33
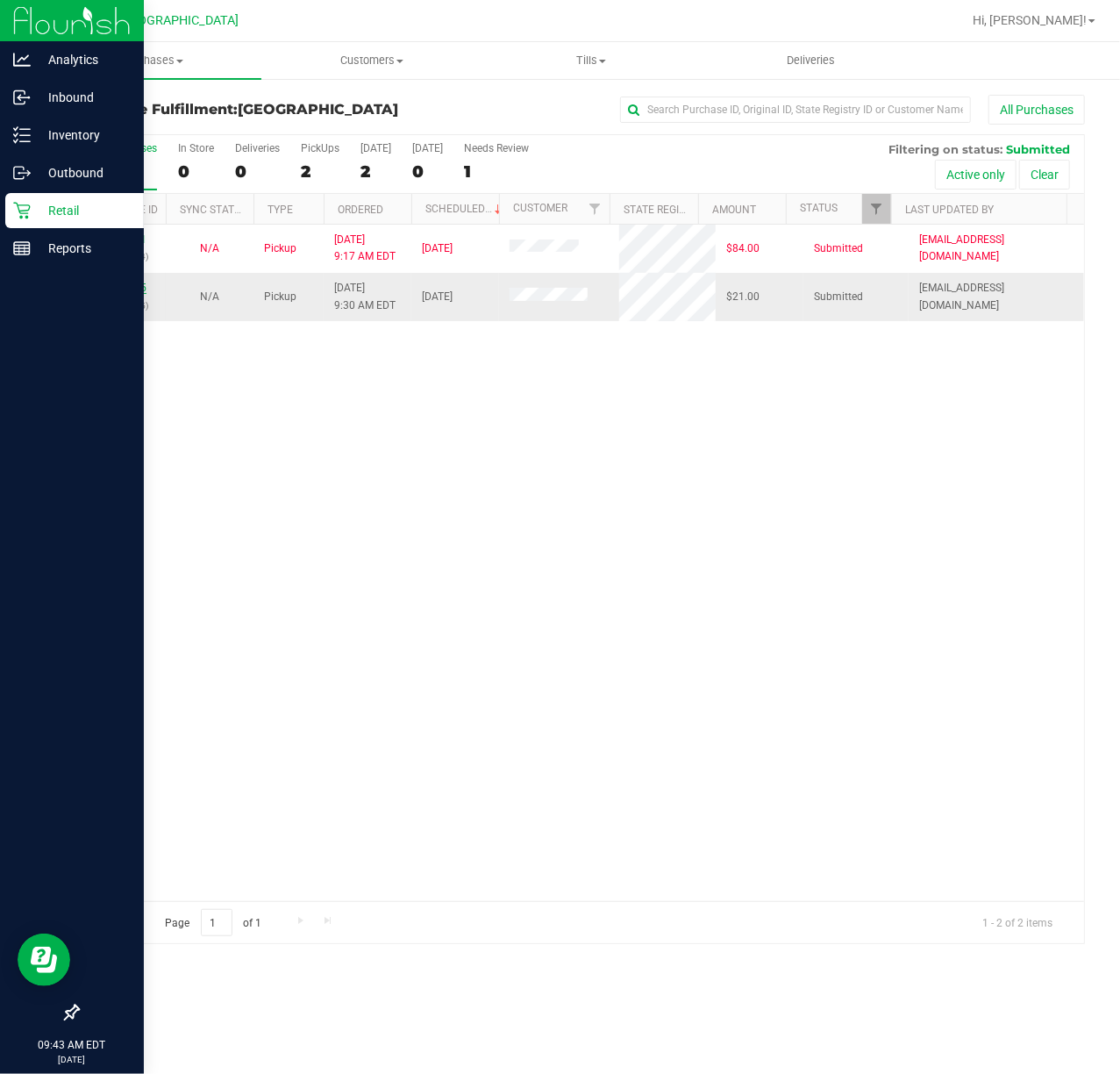
click at [138, 285] on link "12013205" at bounding box center [122, 287] width 49 height 13
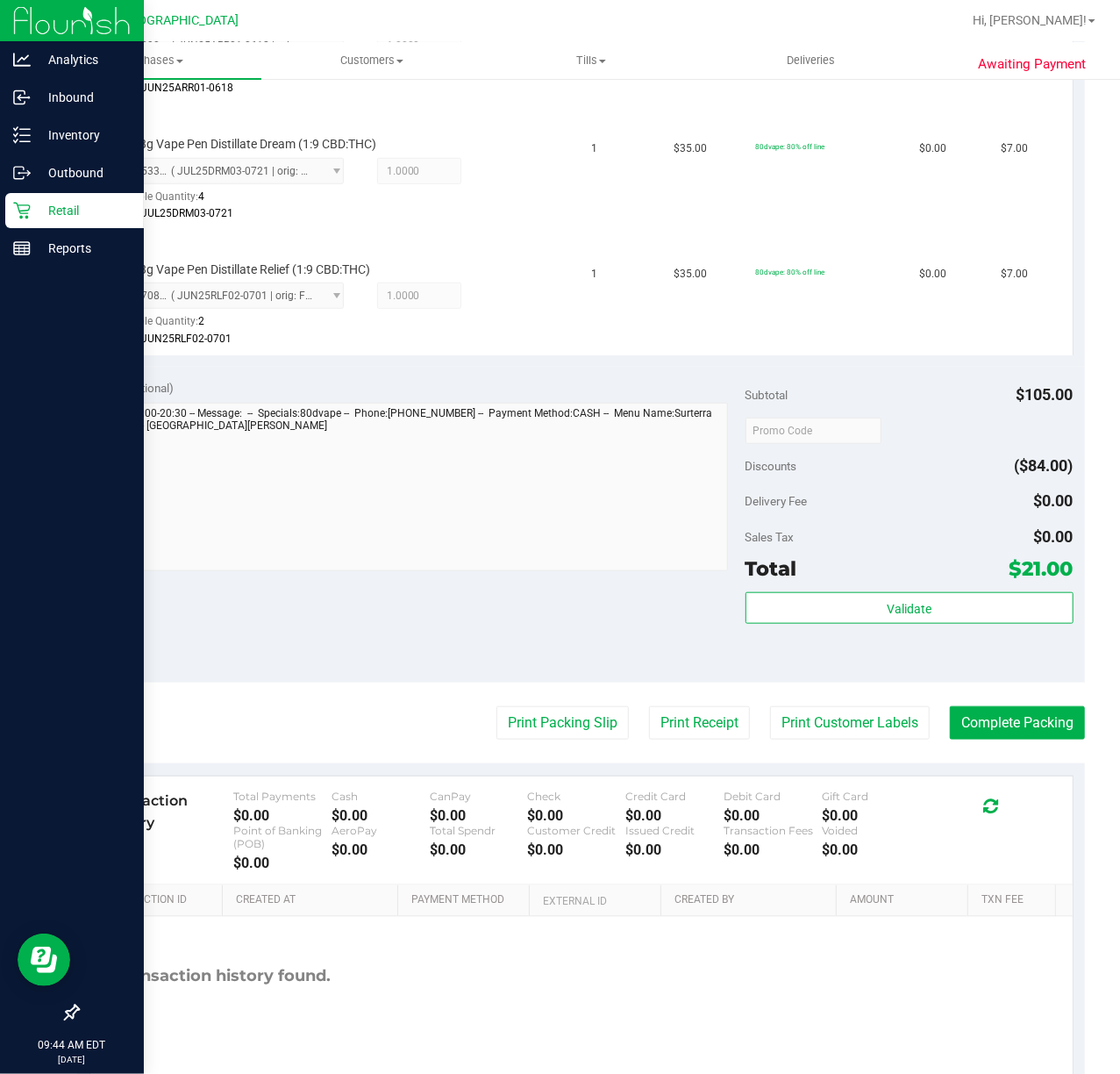
scroll to position [584, 0]
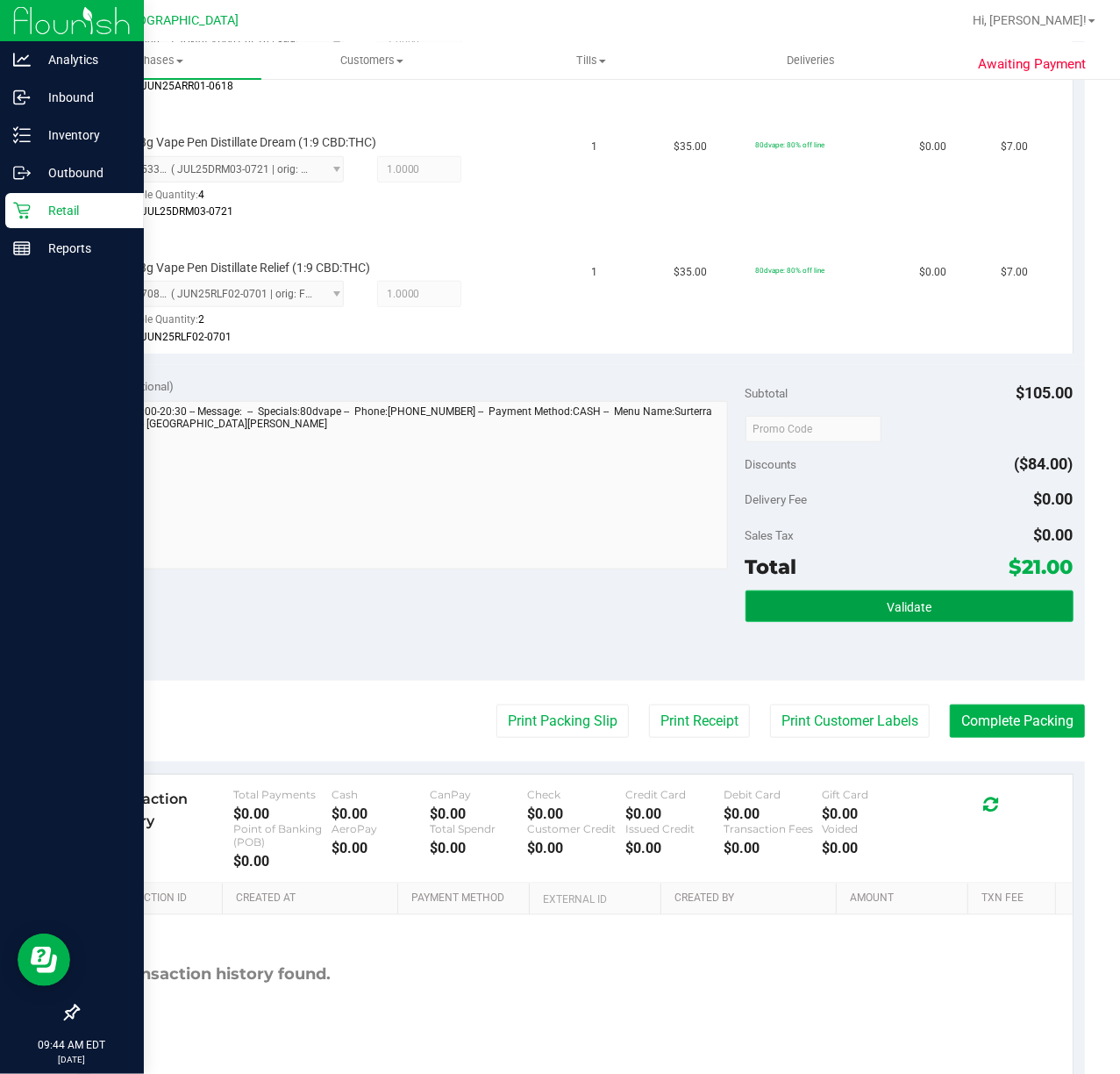
click at [887, 606] on span "Validate" at bounding box center [909, 607] width 44 height 15
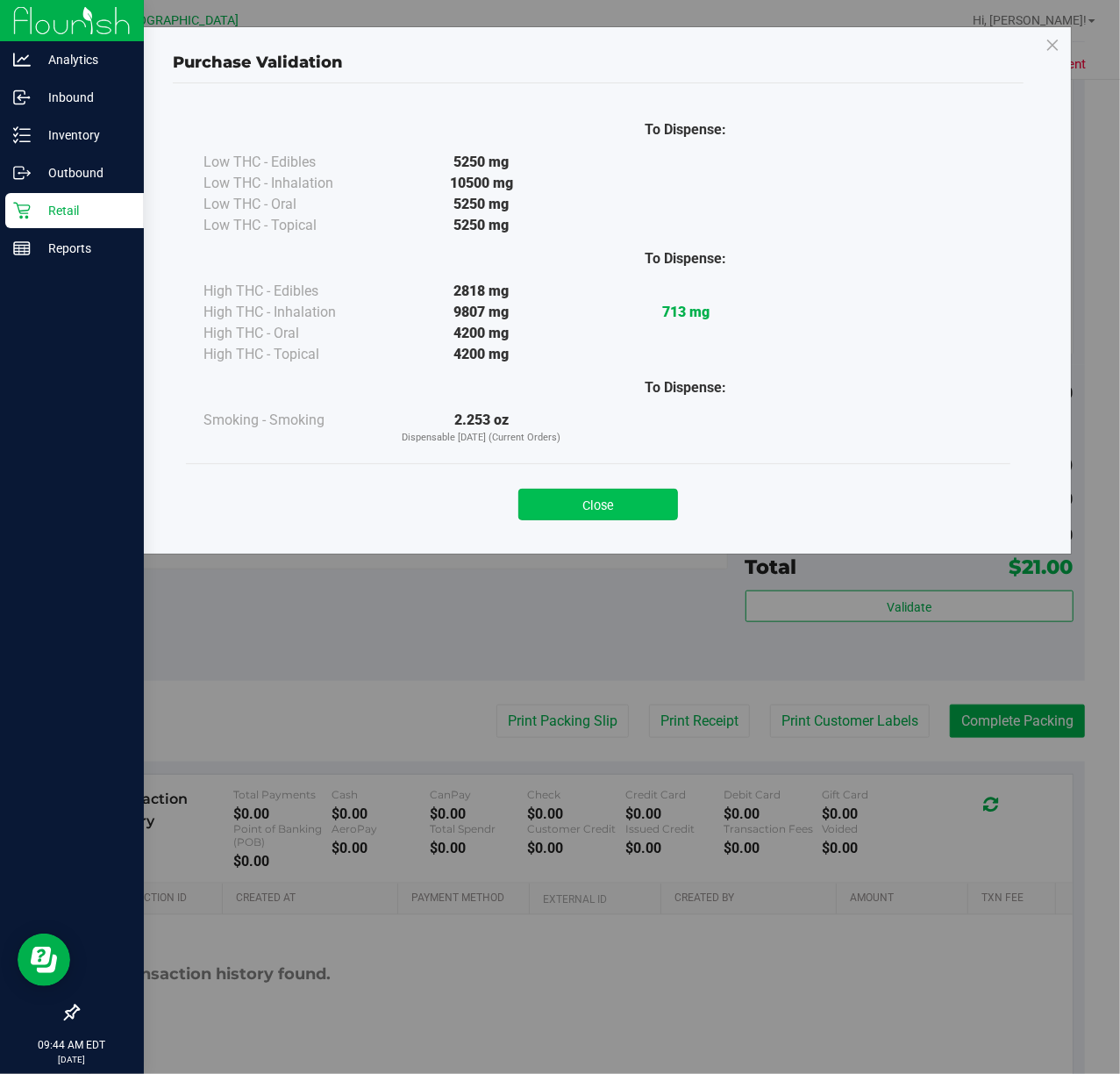
click at [526, 492] on button "Close" at bounding box center [598, 504] width 160 height 32
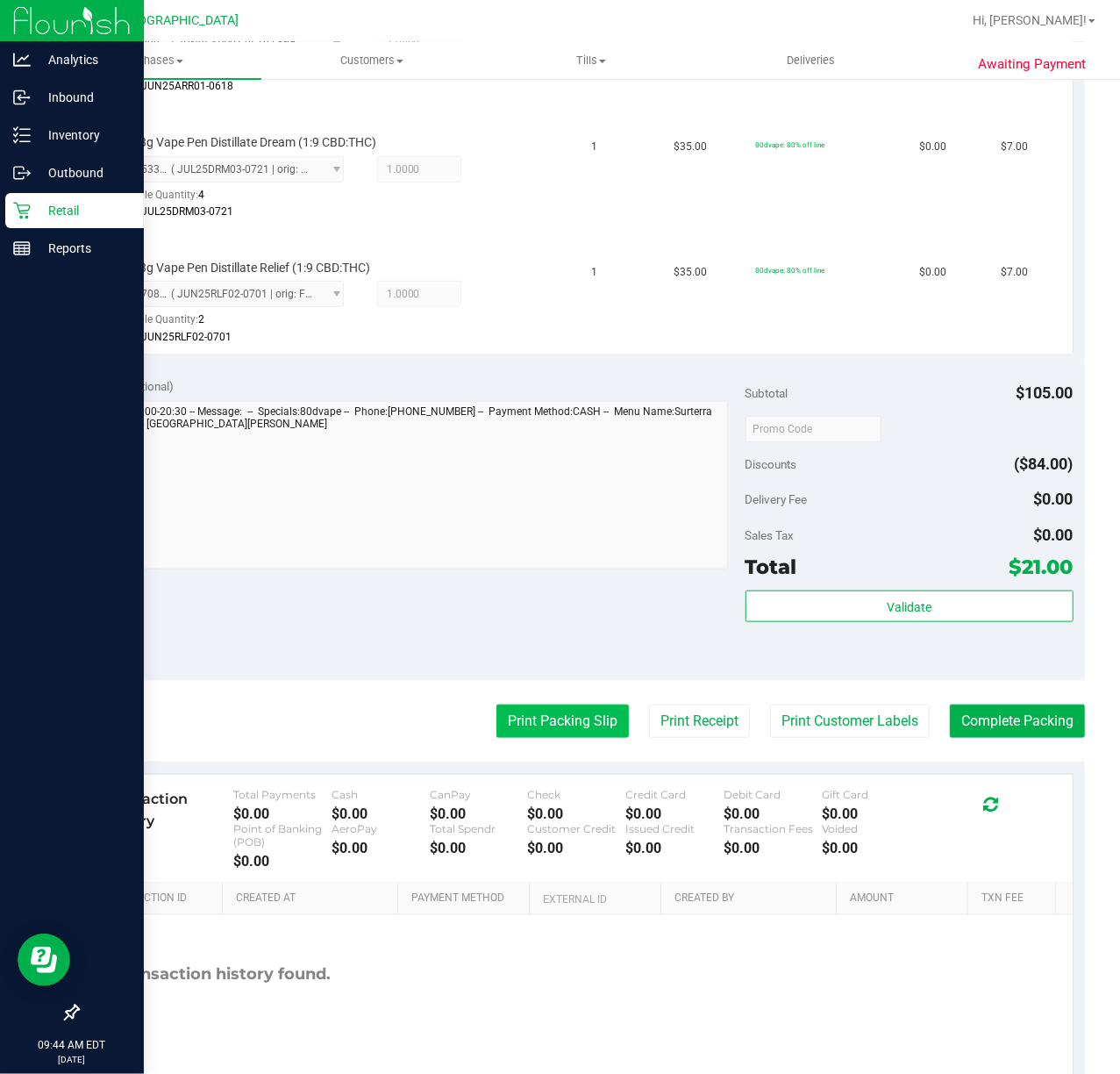
click at [521, 737] on button "Print Packing Slip" at bounding box center [562, 721] width 133 height 33
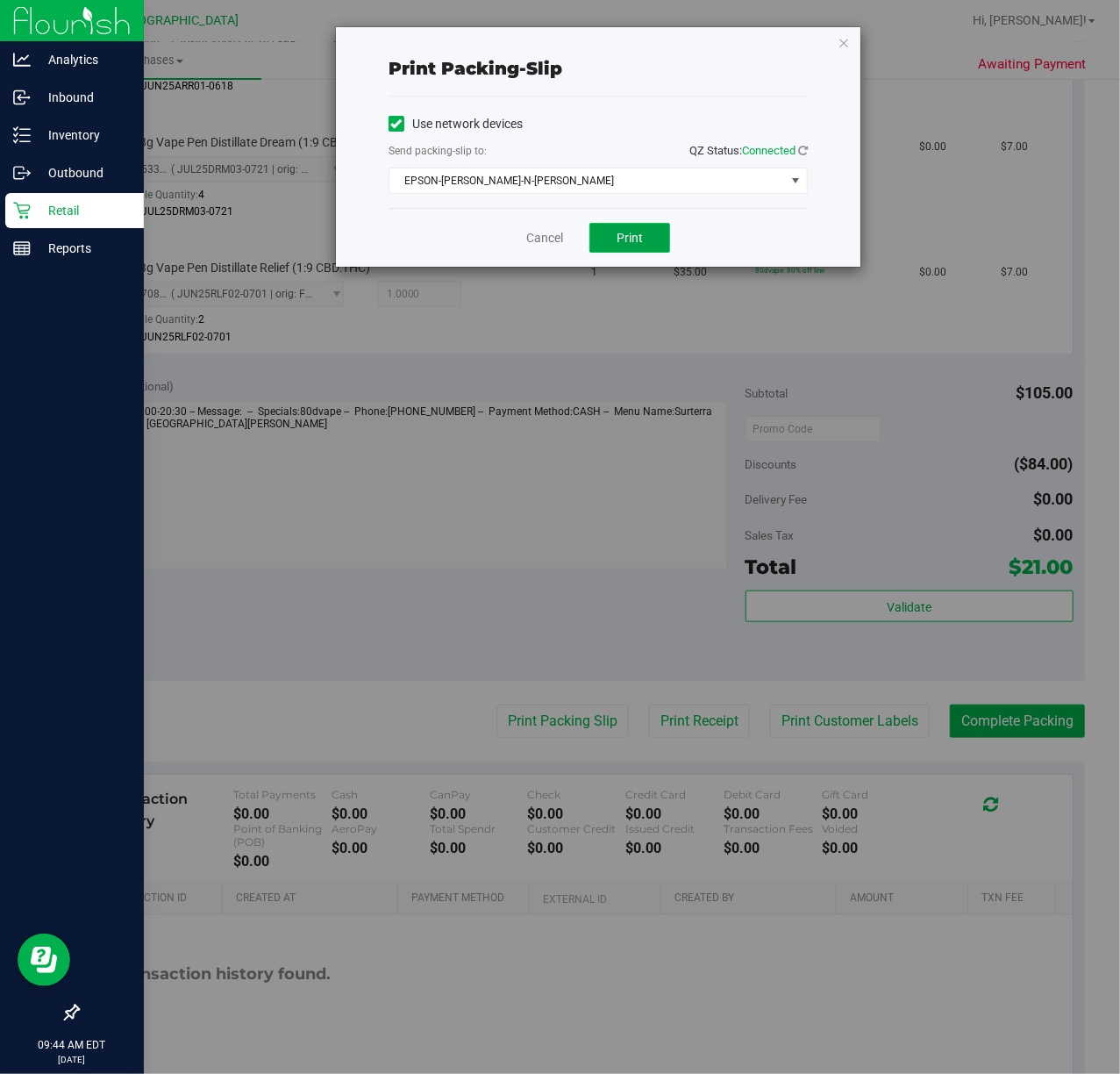
click at [615, 240] on button "Print" at bounding box center [629, 237] width 80 height 30
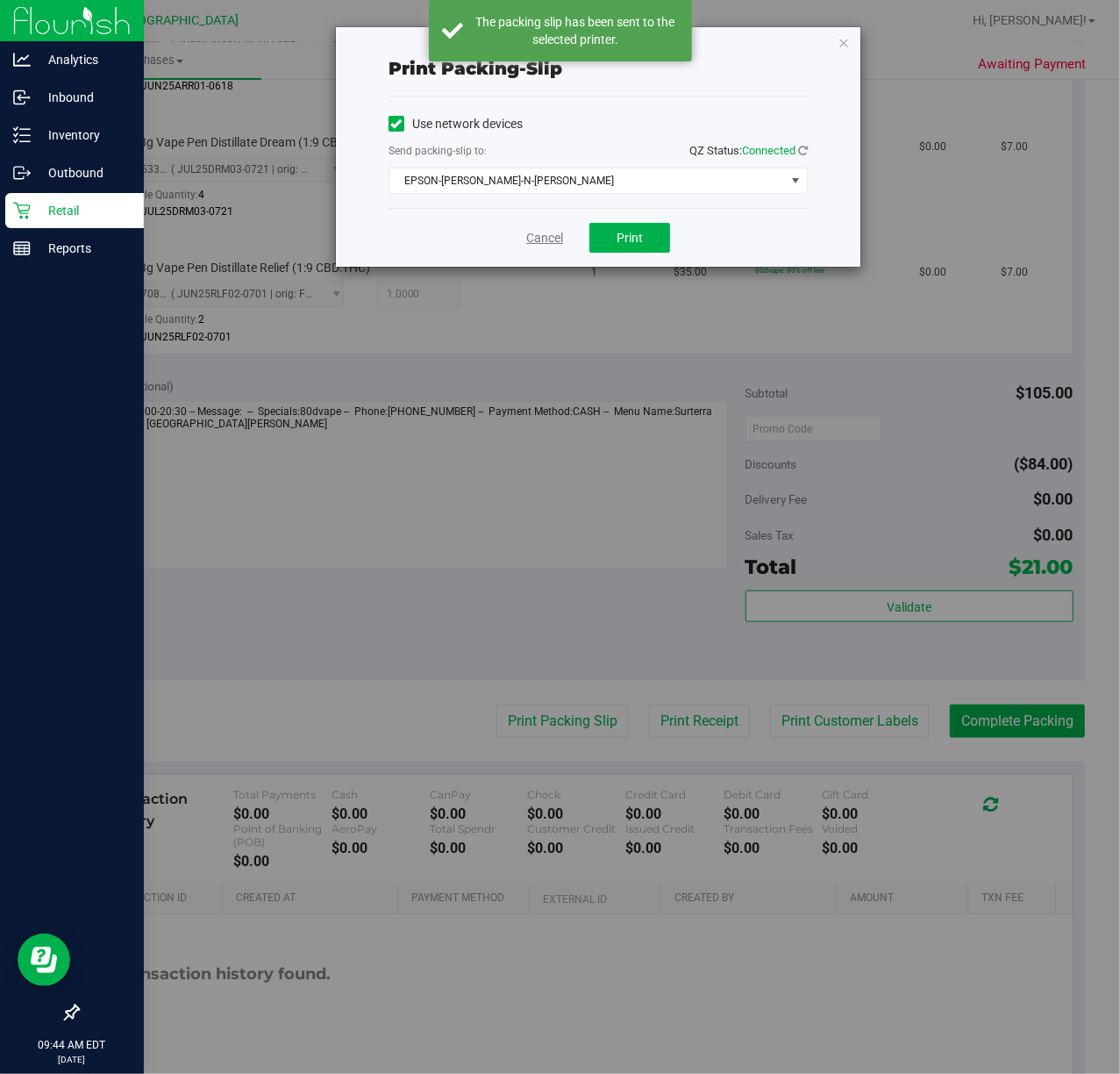
click at [550, 239] on link "Cancel" at bounding box center [545, 238] width 37 height 18
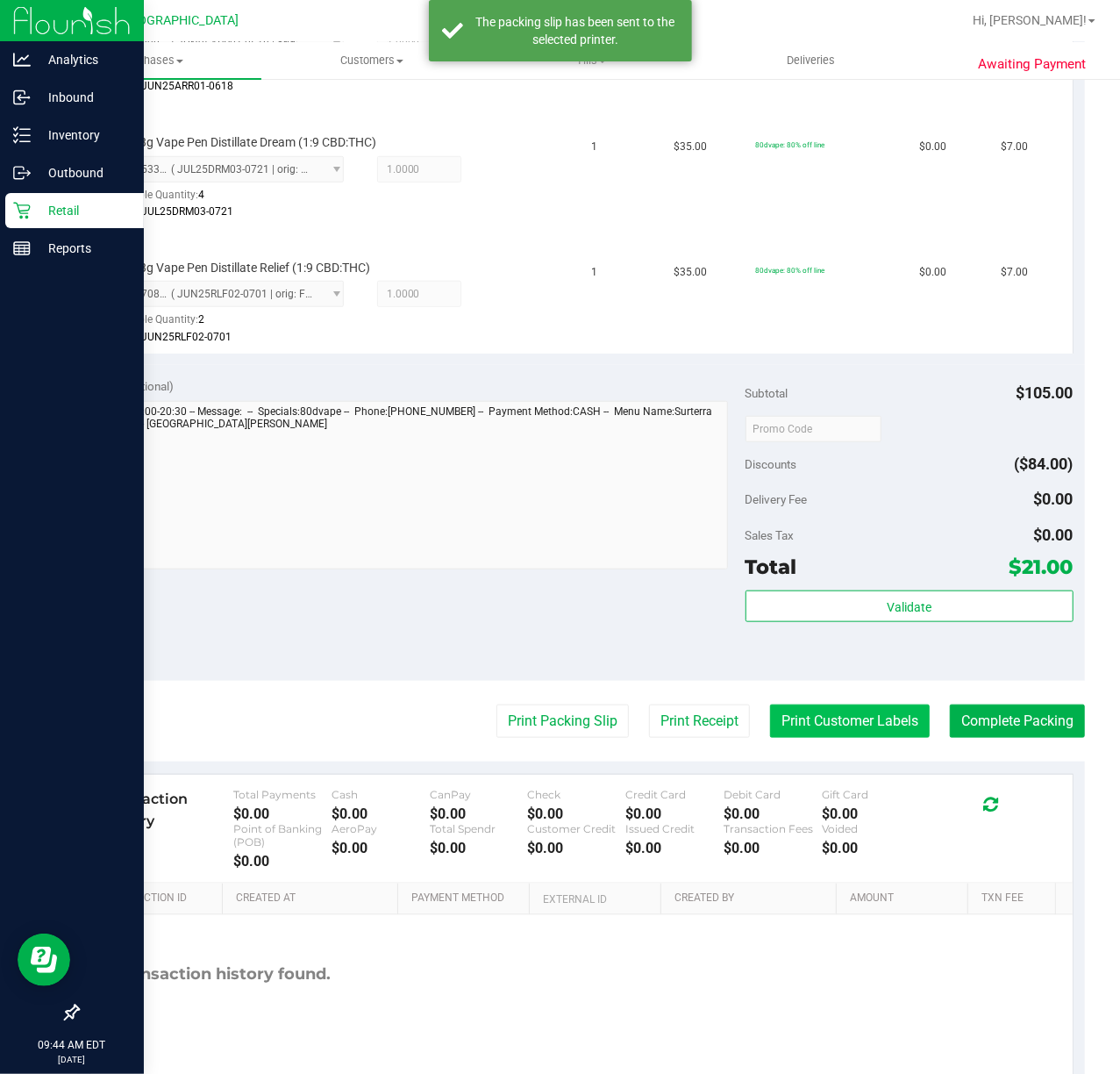
click at [808, 710] on button "Print Customer Labels" at bounding box center [849, 721] width 160 height 33
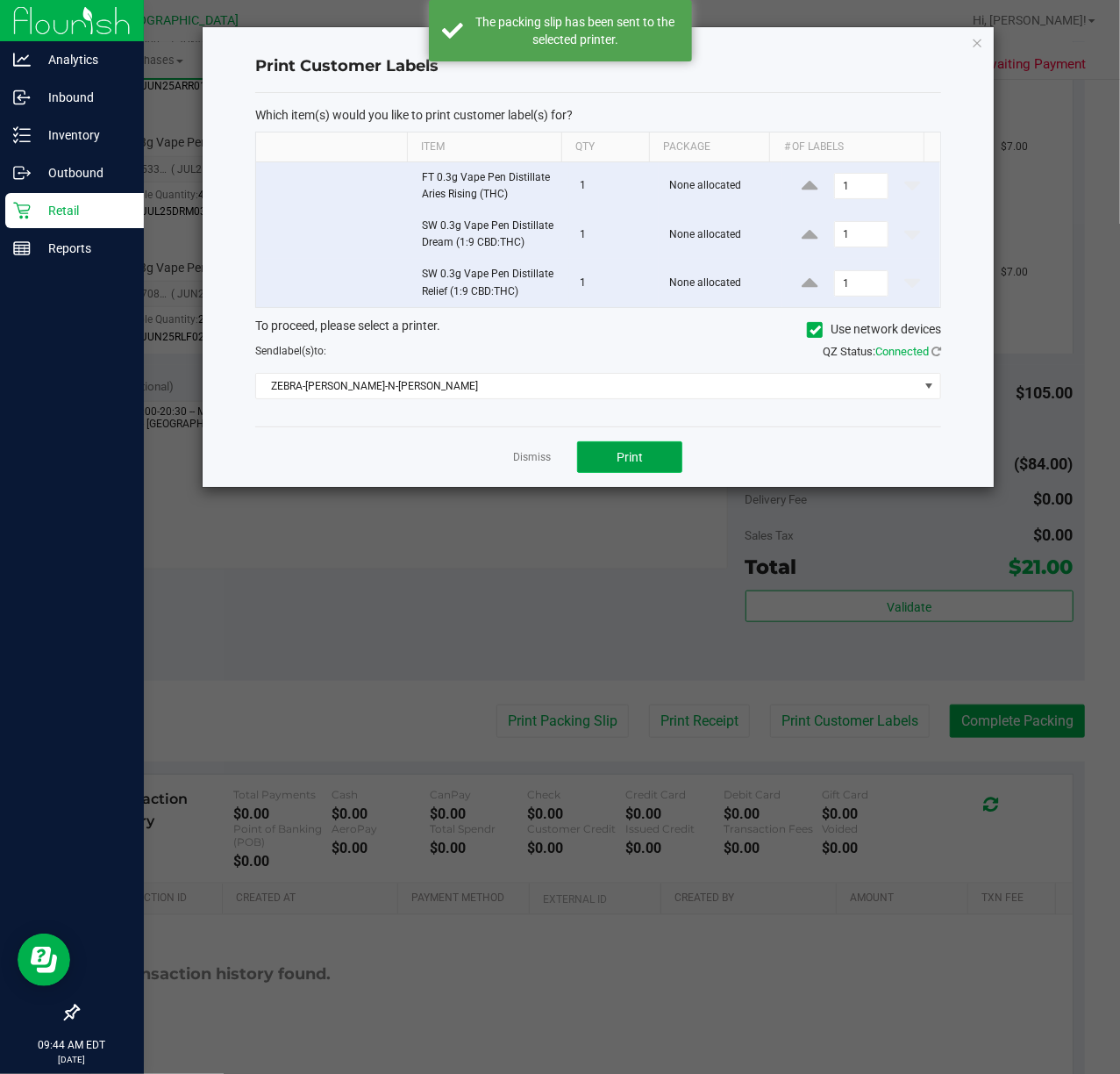
click at [661, 473] on button "Print" at bounding box center [630, 457] width 105 height 32
click at [538, 465] on link "Dismiss" at bounding box center [531, 457] width 38 height 15
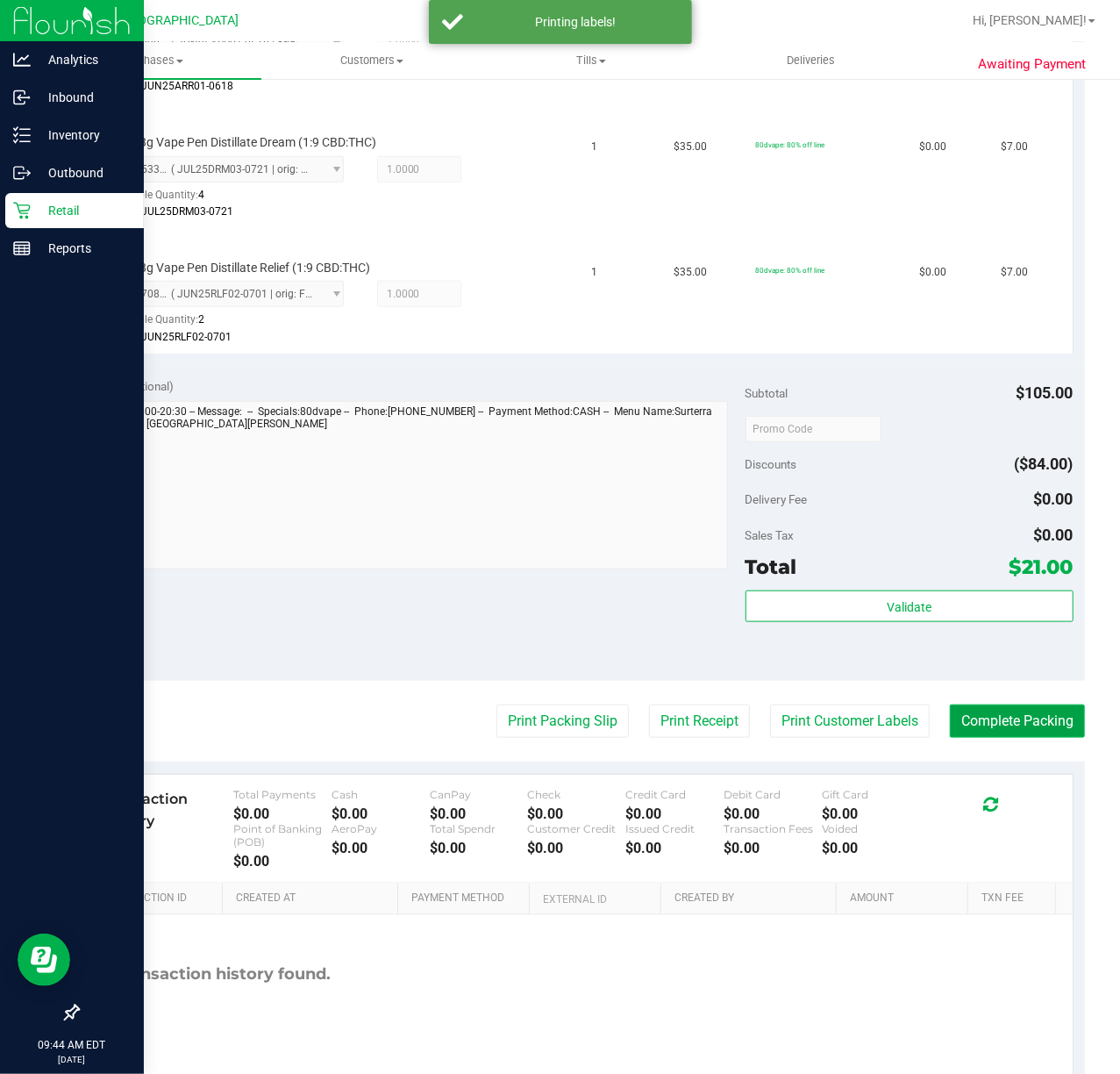
click at [965, 721] on button "Complete Packing" at bounding box center [1017, 721] width 135 height 33
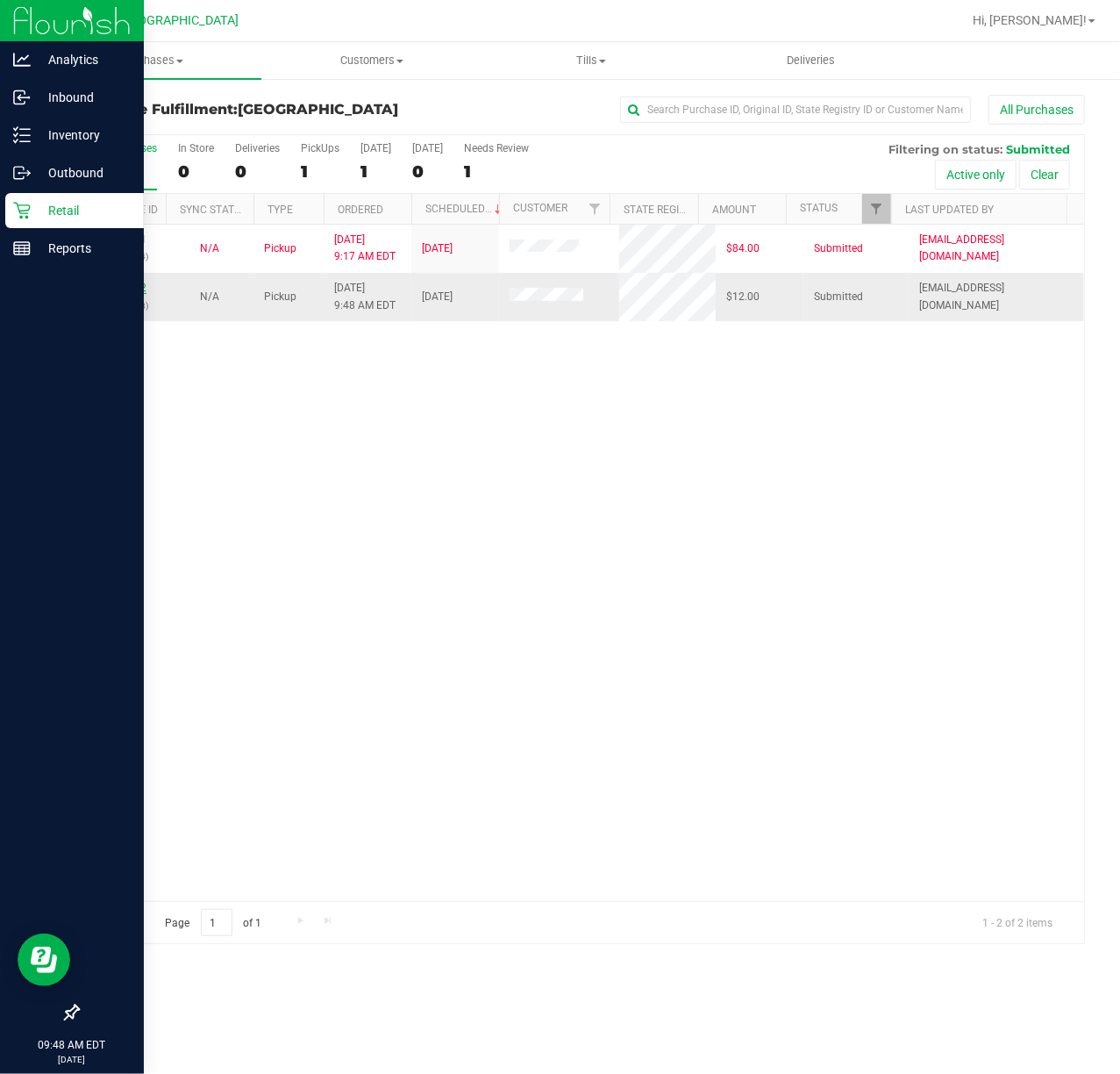
click at [137, 288] on link "12013352" at bounding box center [122, 287] width 49 height 13
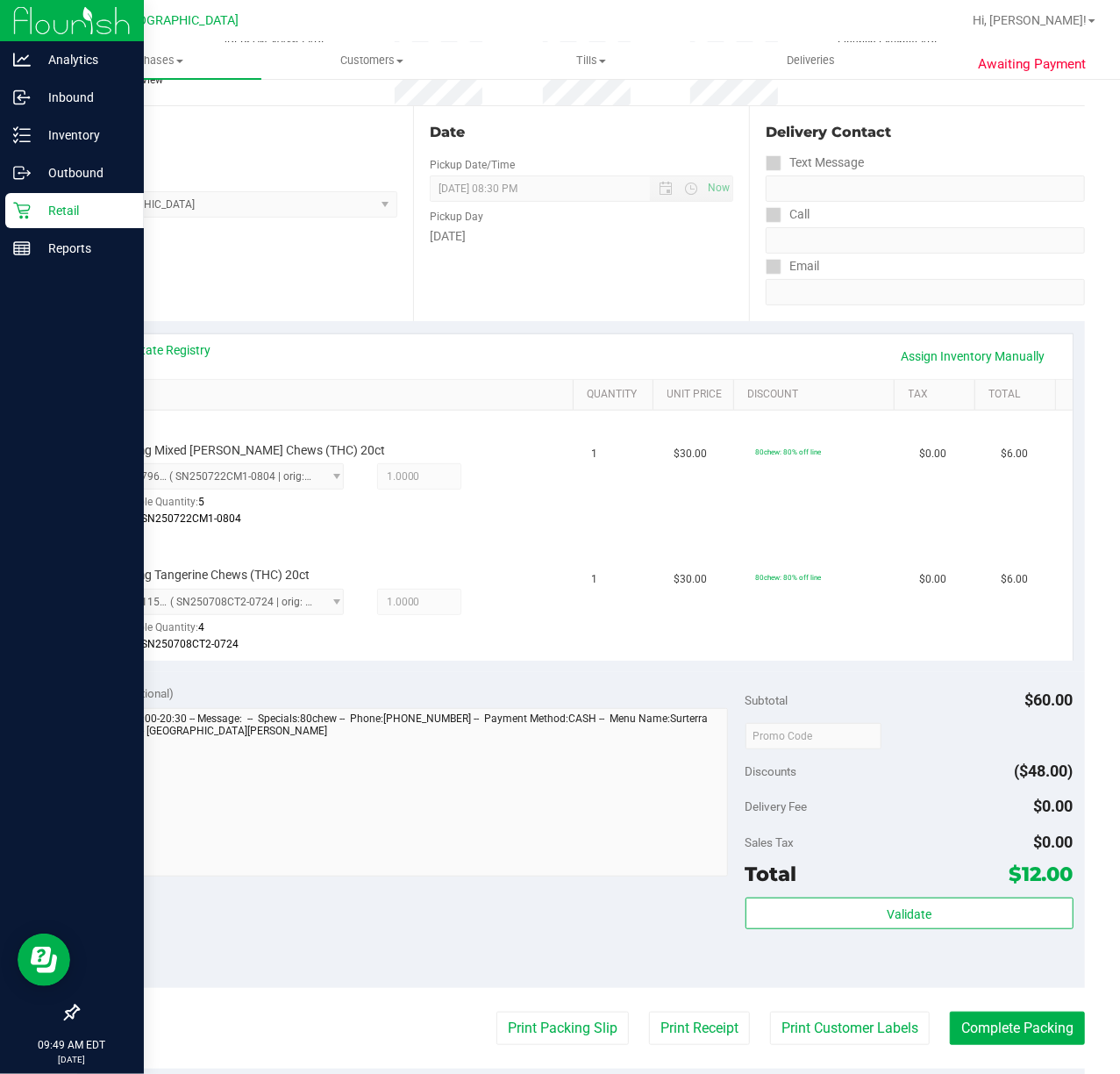
scroll to position [467, 0]
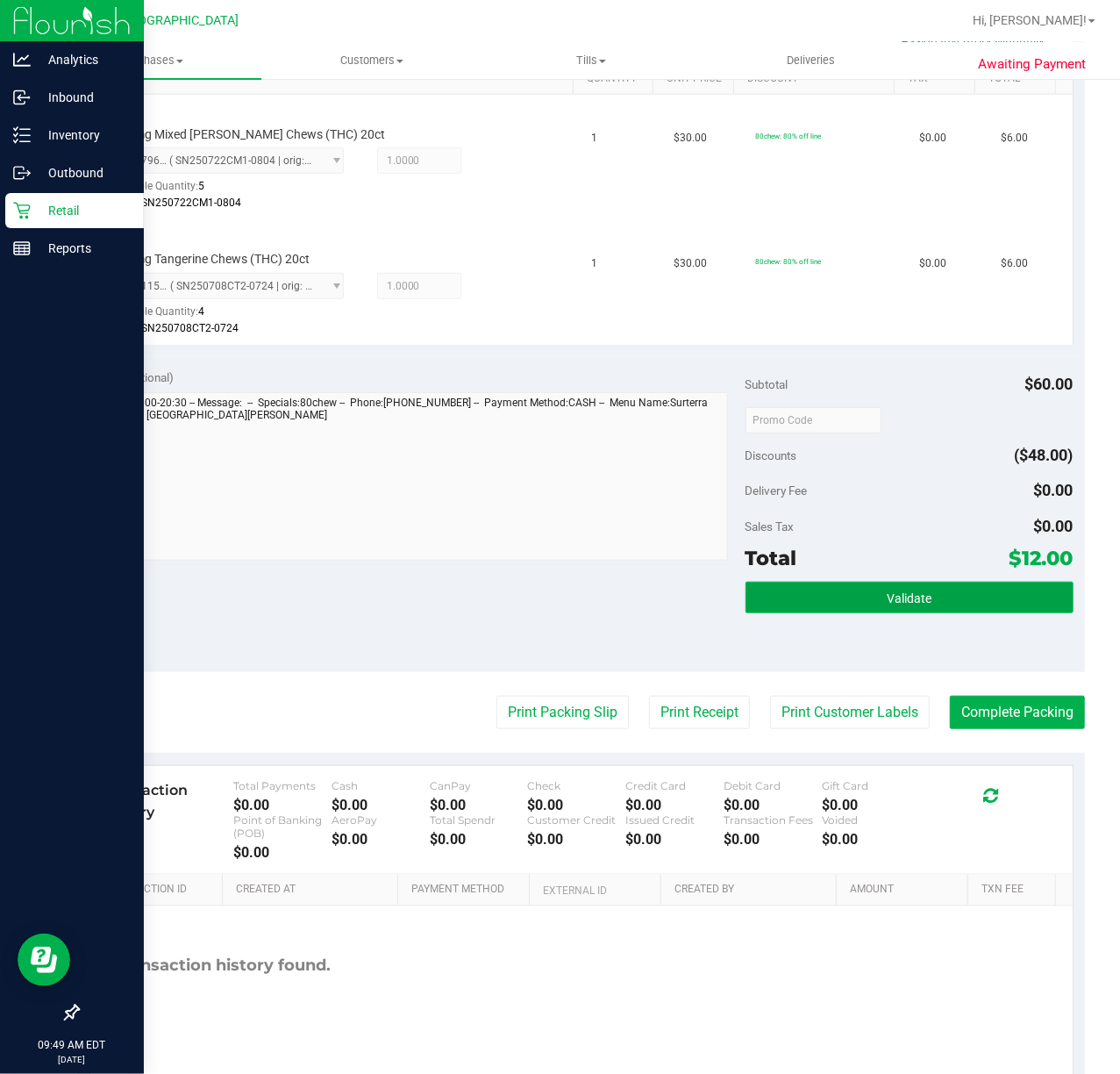
click at [797, 591] on button "Validate" at bounding box center [909, 597] width 328 height 32
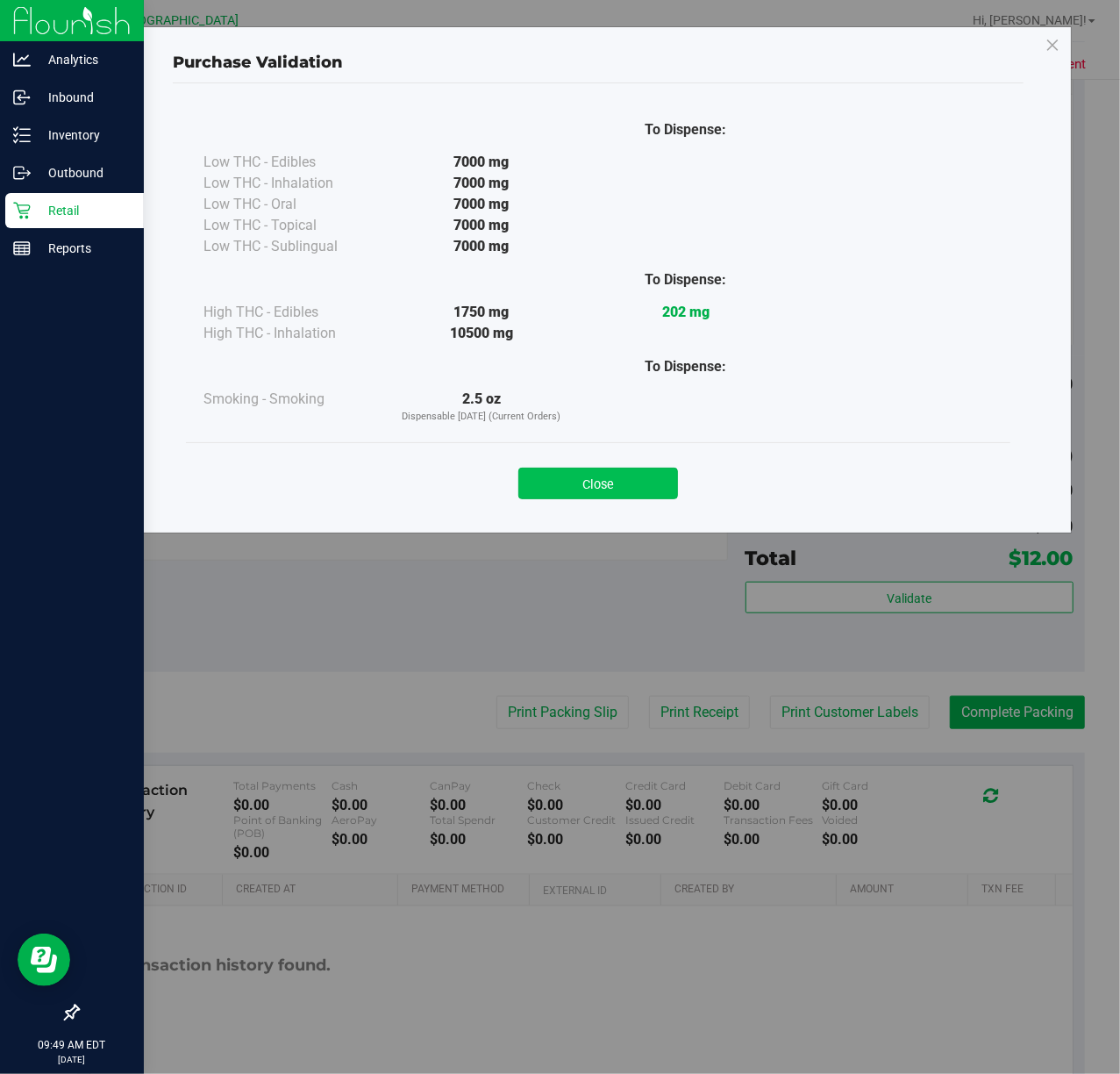
click at [614, 477] on button "Close" at bounding box center [598, 483] width 160 height 32
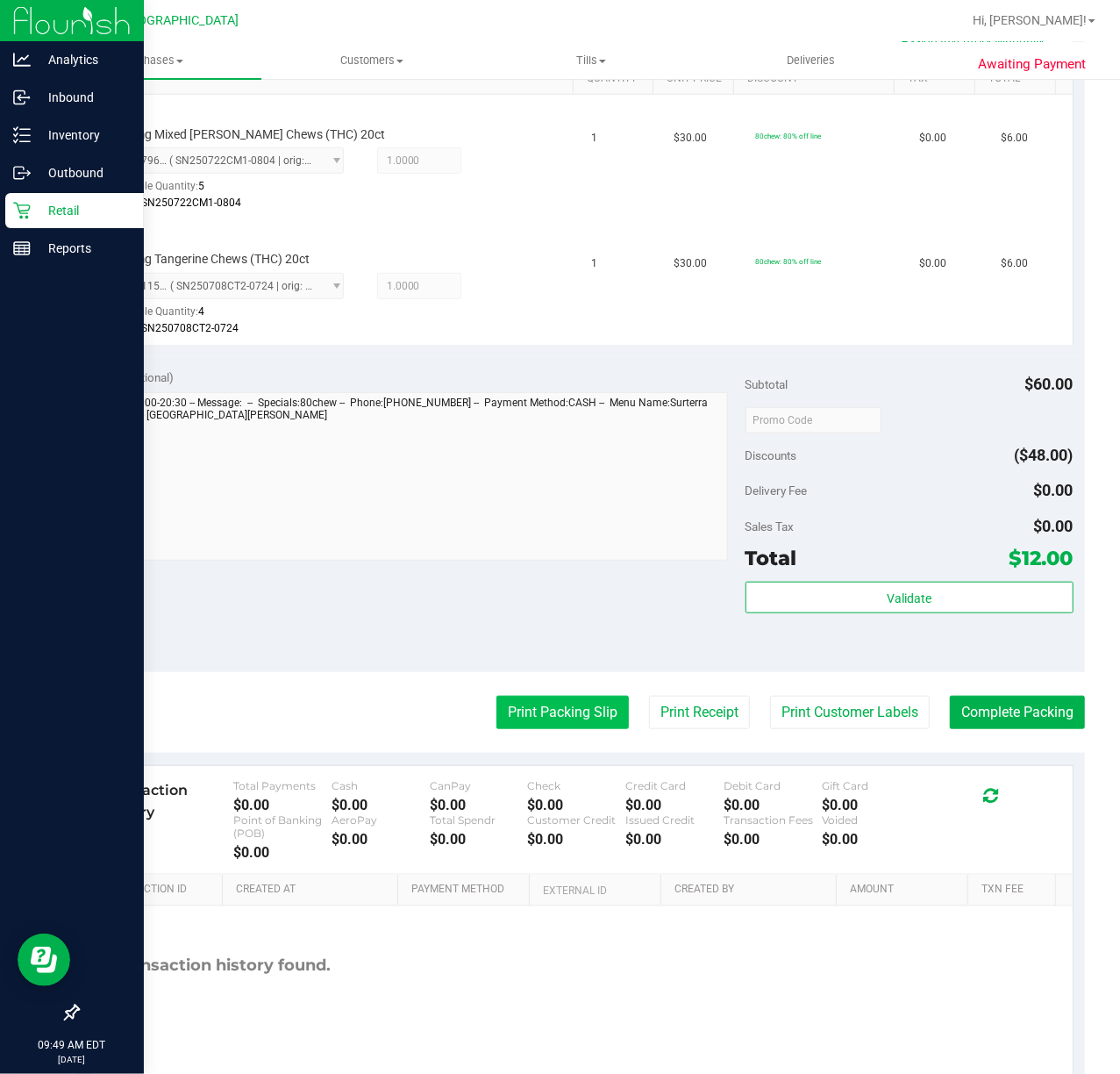
click at [534, 720] on button "Print Packing Slip" at bounding box center [562, 712] width 133 height 33
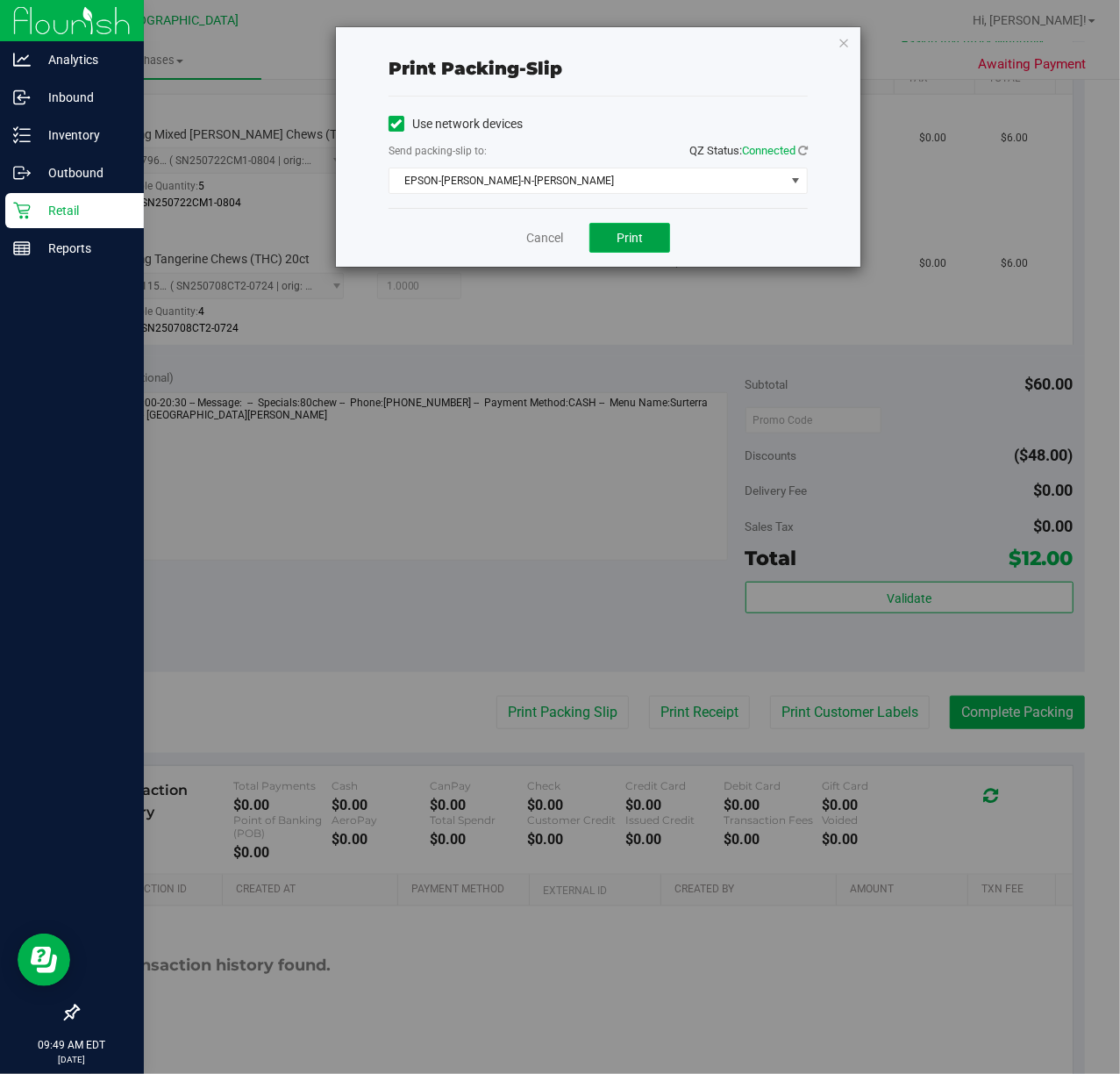
click at [604, 233] on button "Print" at bounding box center [629, 237] width 80 height 30
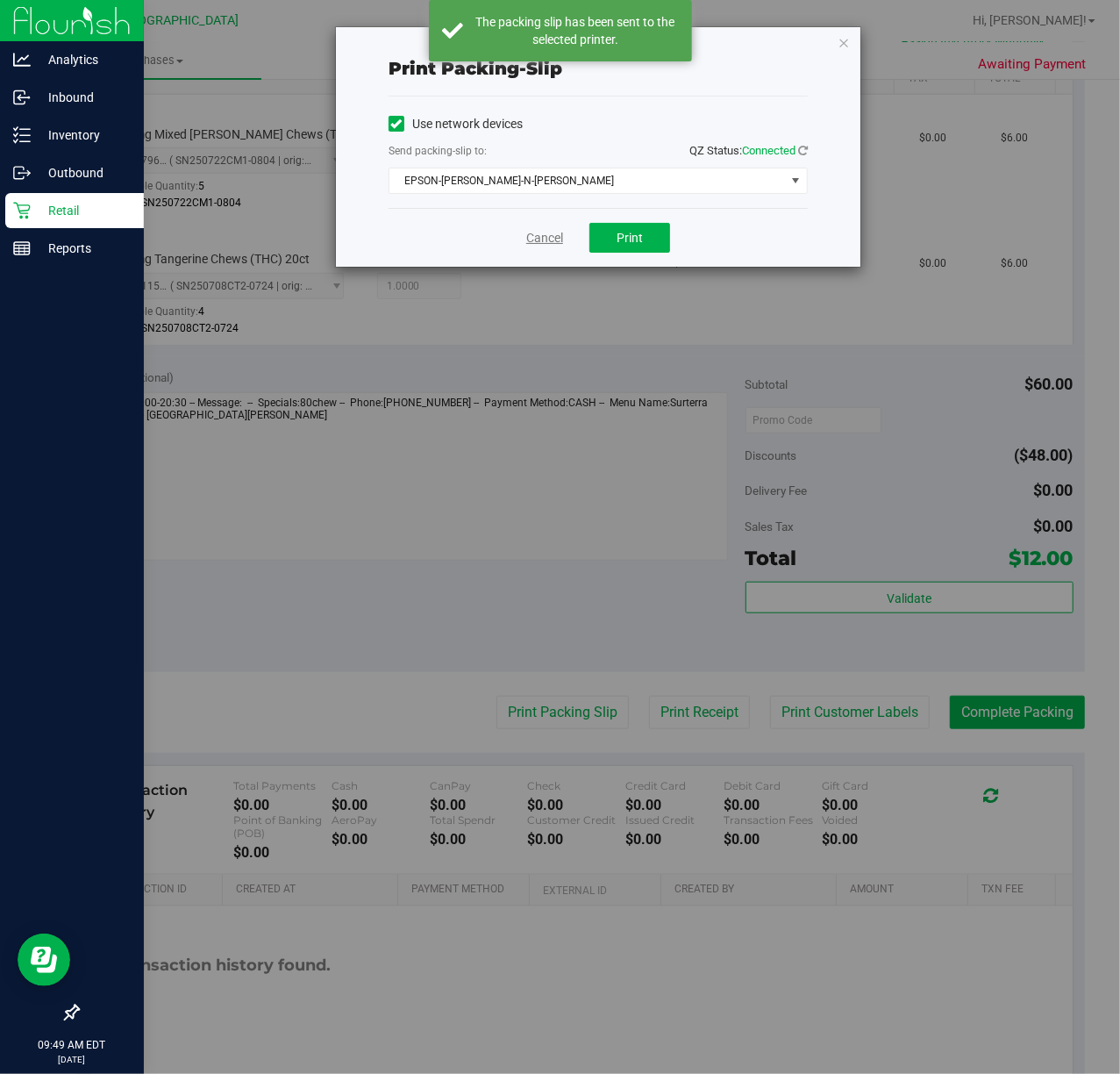
click at [542, 242] on link "Cancel" at bounding box center [545, 238] width 37 height 18
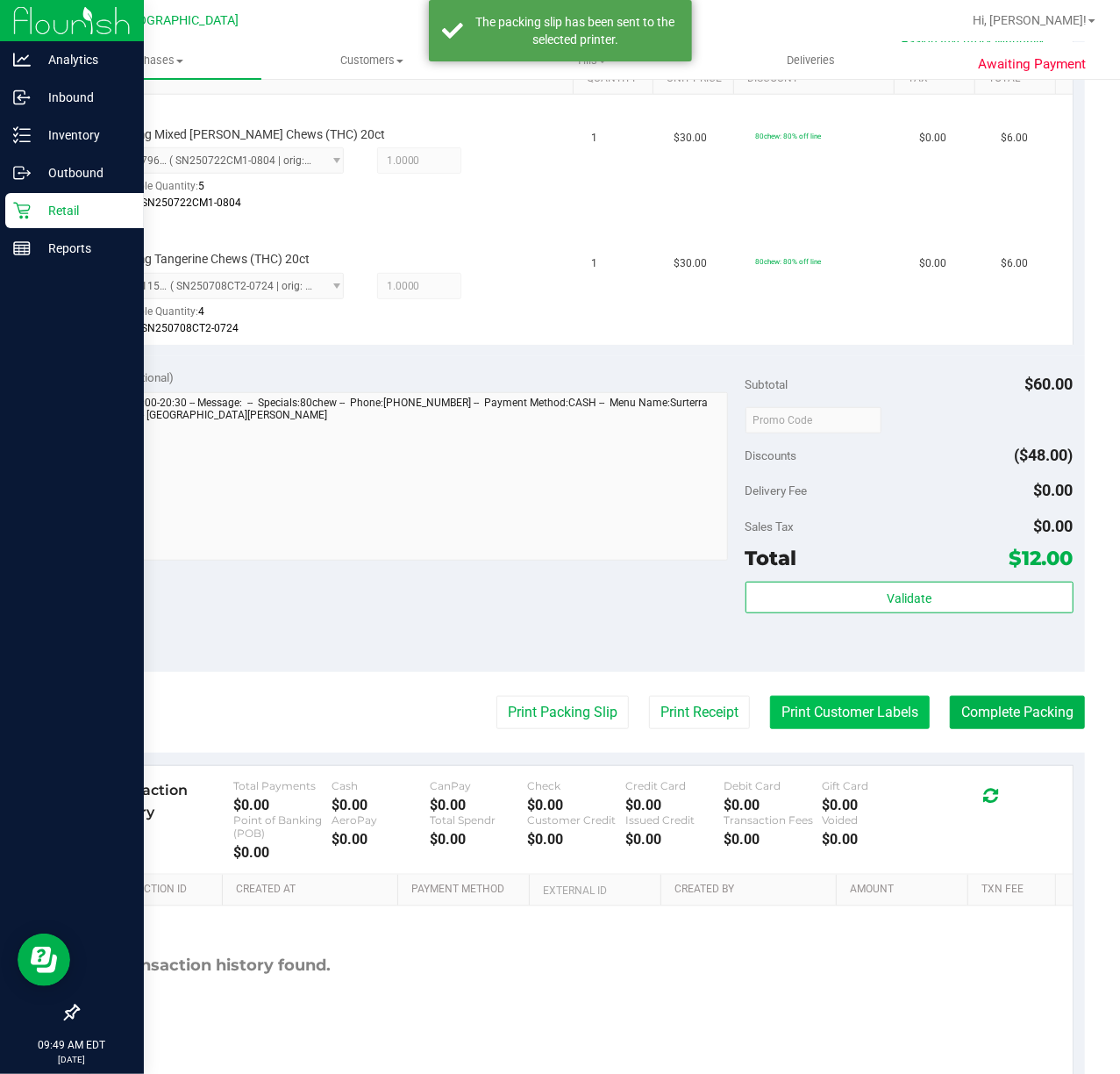
click at [800, 725] on button "Print Customer Labels" at bounding box center [849, 712] width 160 height 33
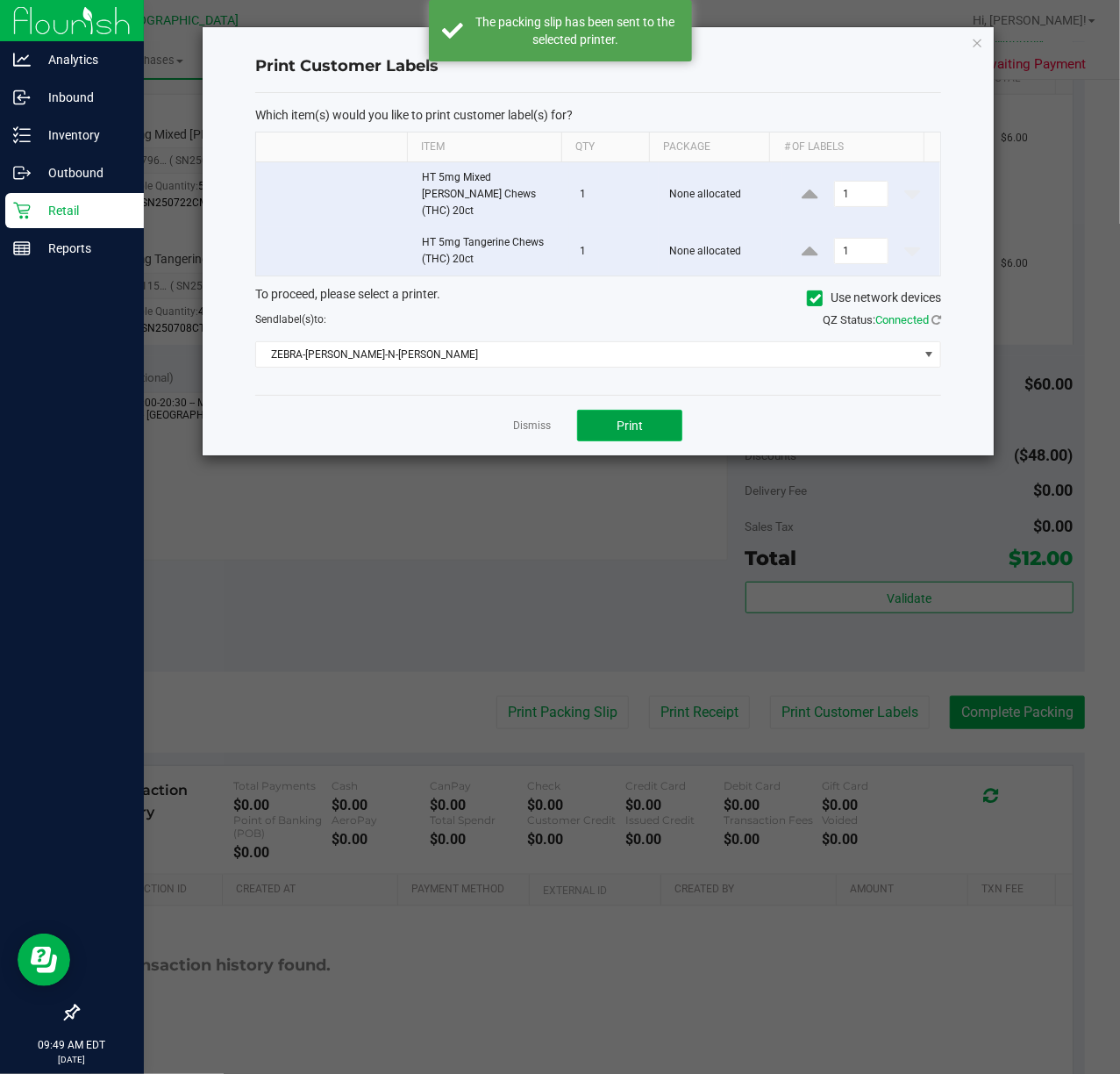
click at [642, 422] on button "Print" at bounding box center [630, 425] width 105 height 32
click at [526, 419] on link "Dismiss" at bounding box center [531, 426] width 38 height 15
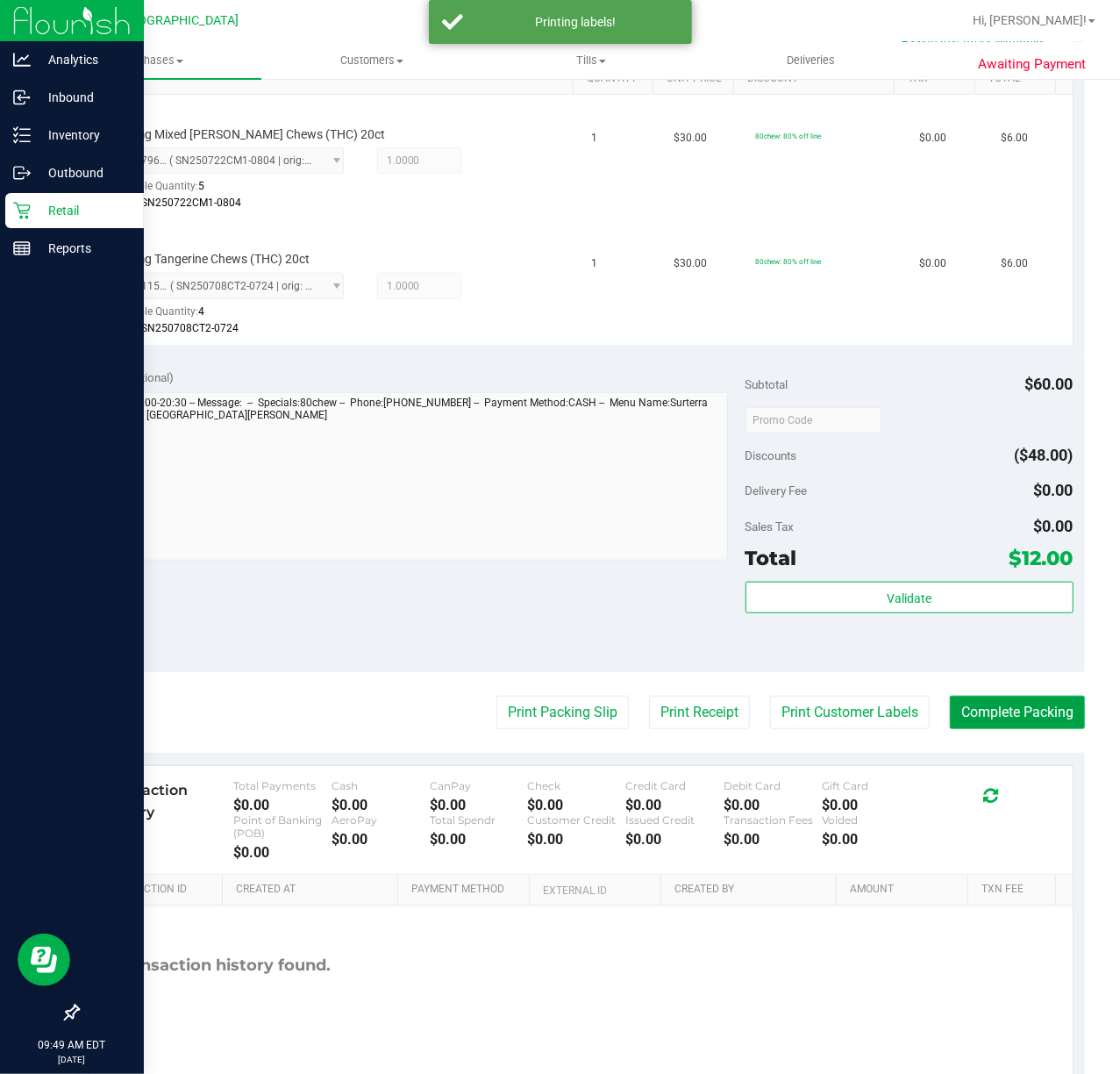
click at [1012, 714] on button "Complete Packing" at bounding box center [1017, 712] width 135 height 33
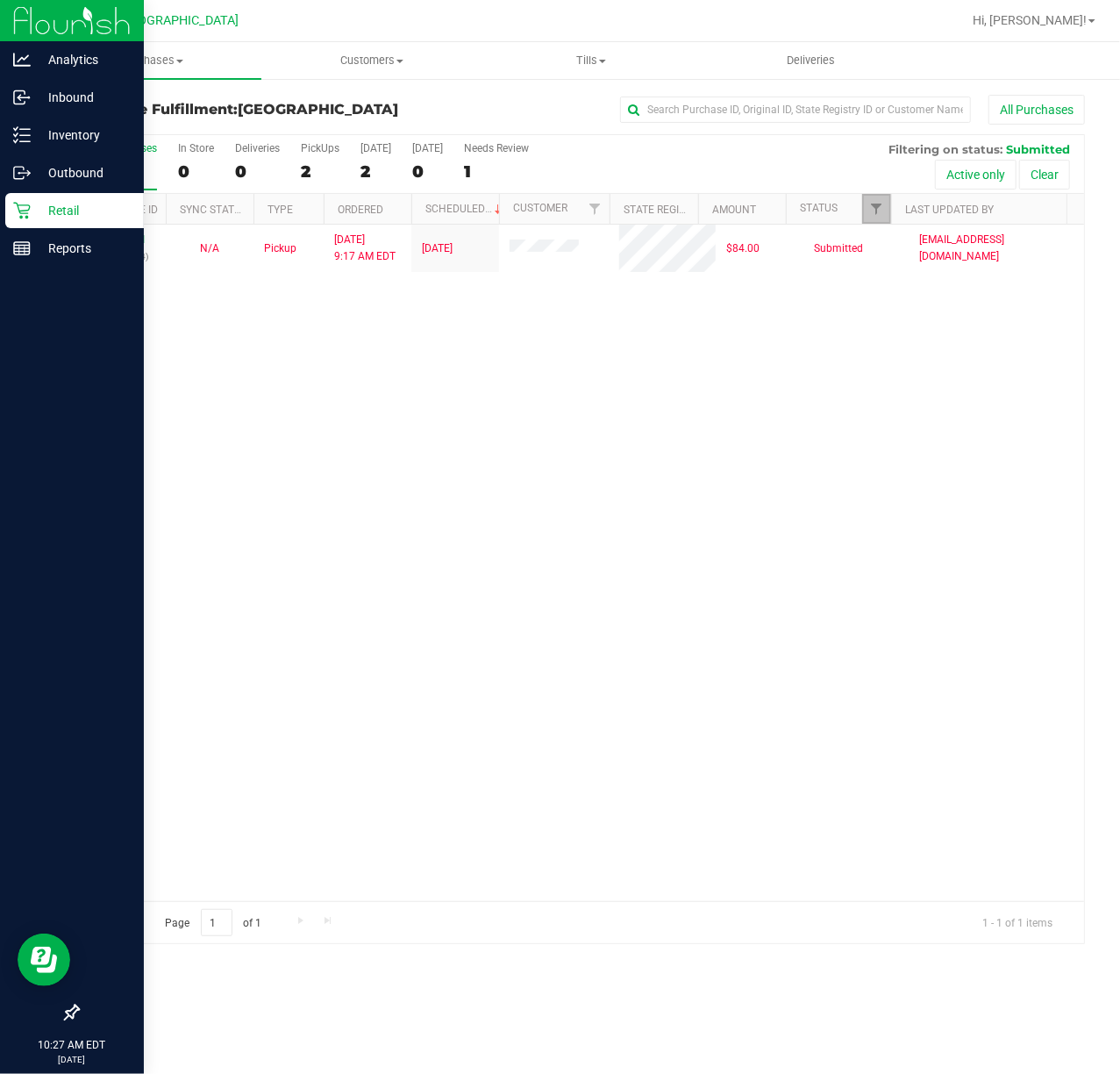
click at [878, 219] on link "Filter" at bounding box center [876, 208] width 29 height 30
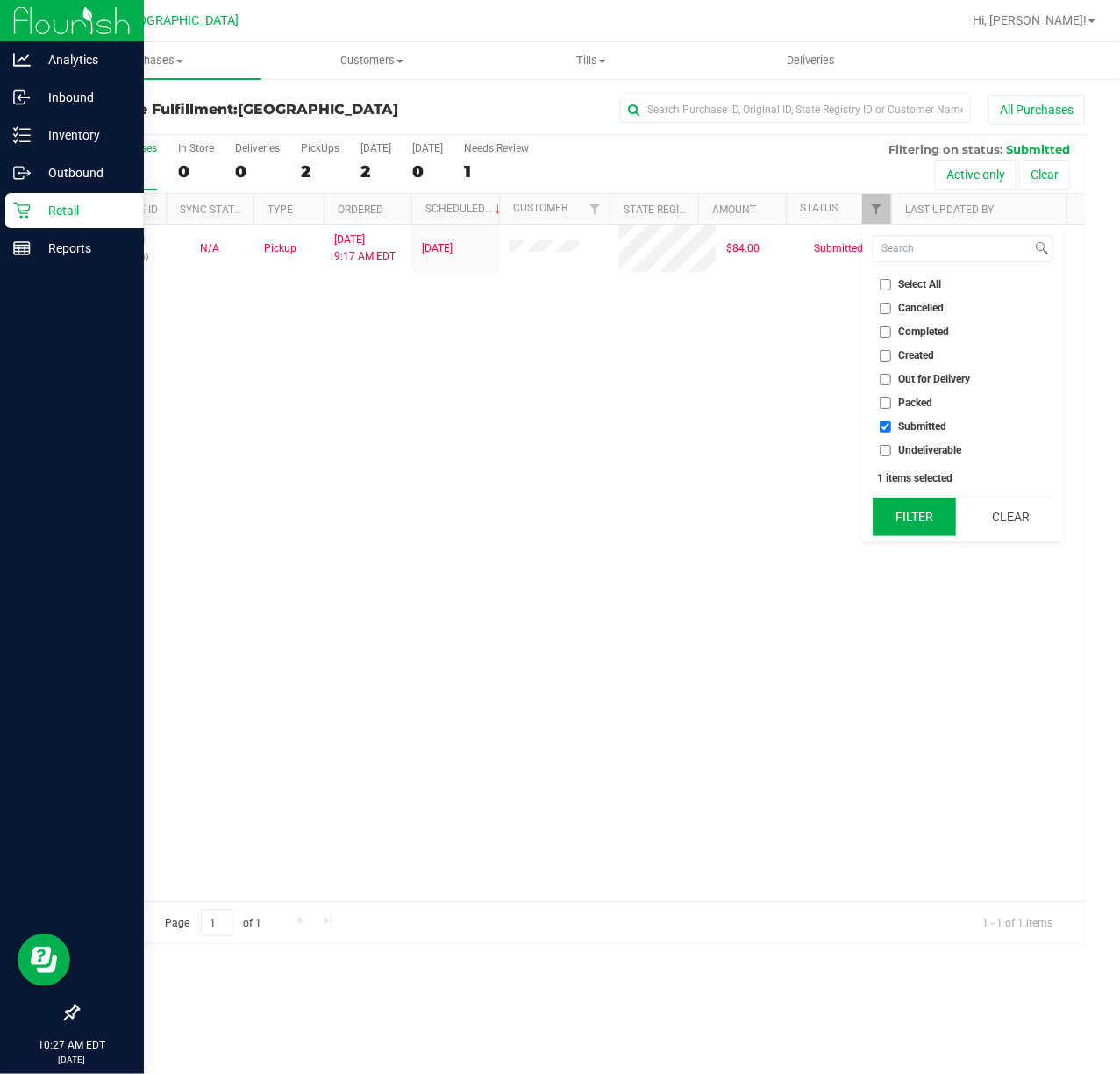
click at [906, 503] on button "Filter" at bounding box center [914, 517] width 84 height 39
